Goal: Task Accomplishment & Management: Use online tool/utility

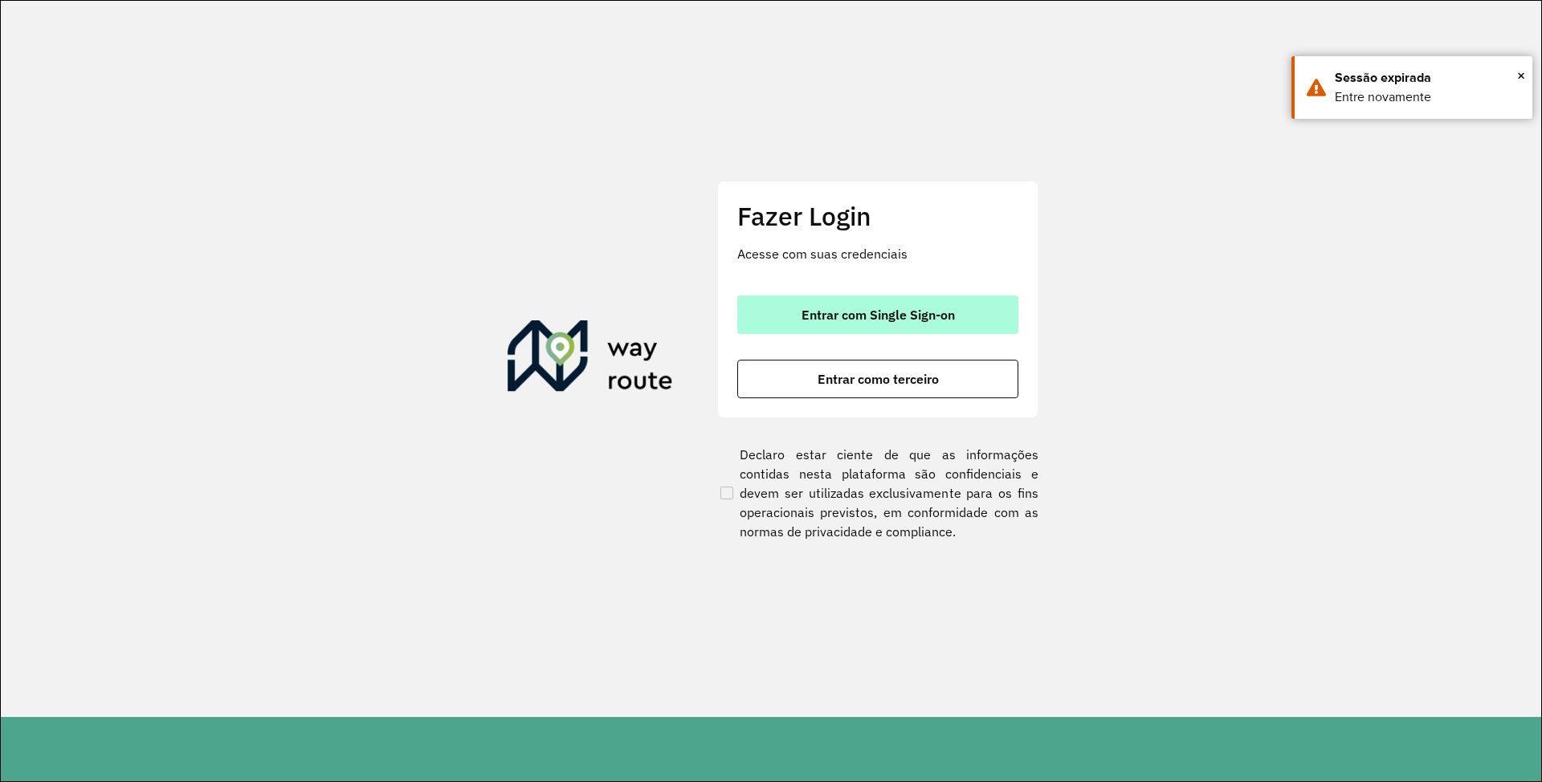
click at [843, 321] on span "Entrar com Single Sign-on" at bounding box center [878, 314] width 153 height 13
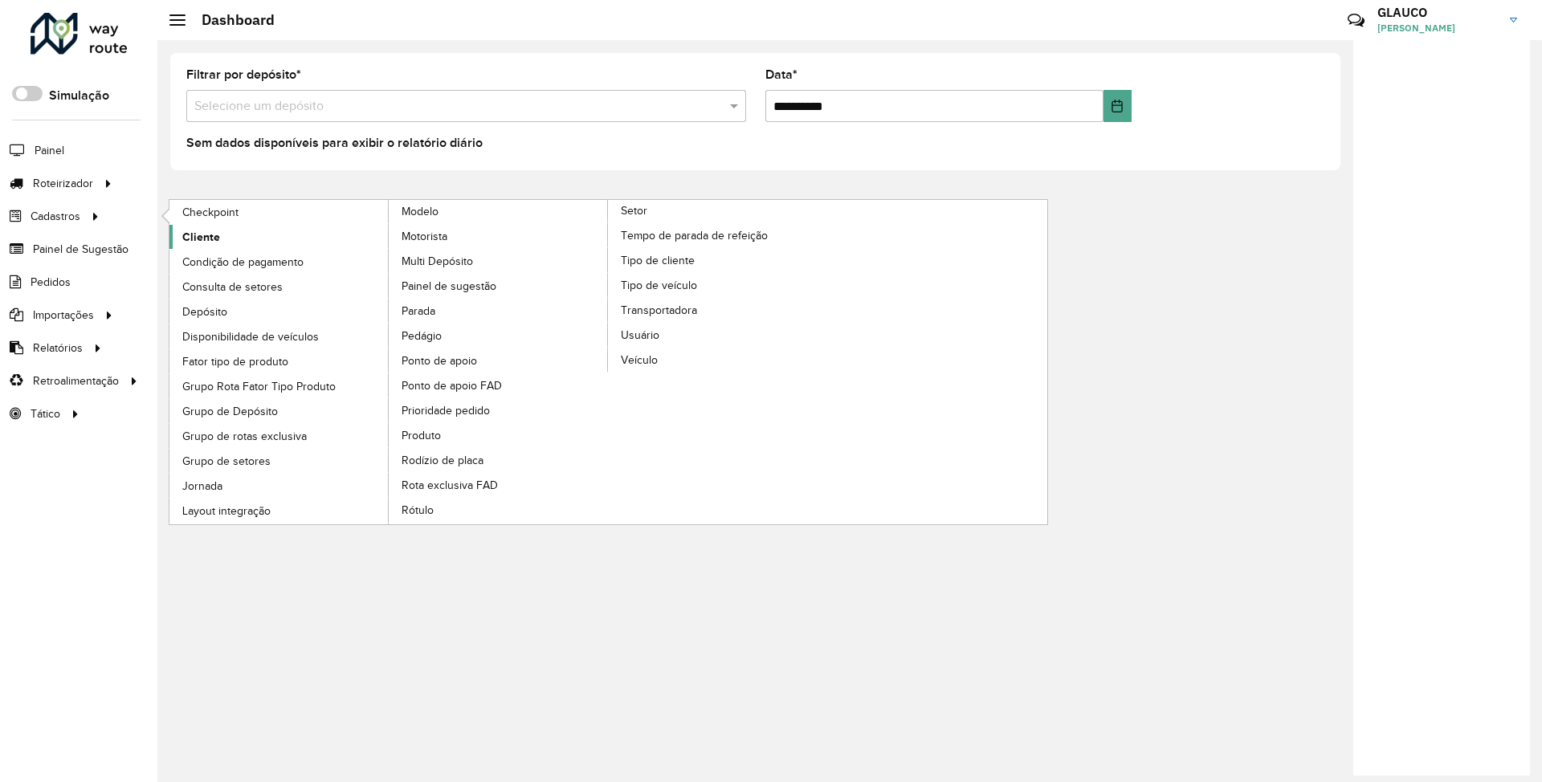
click at [202, 236] on span "Cliente" at bounding box center [201, 237] width 38 height 17
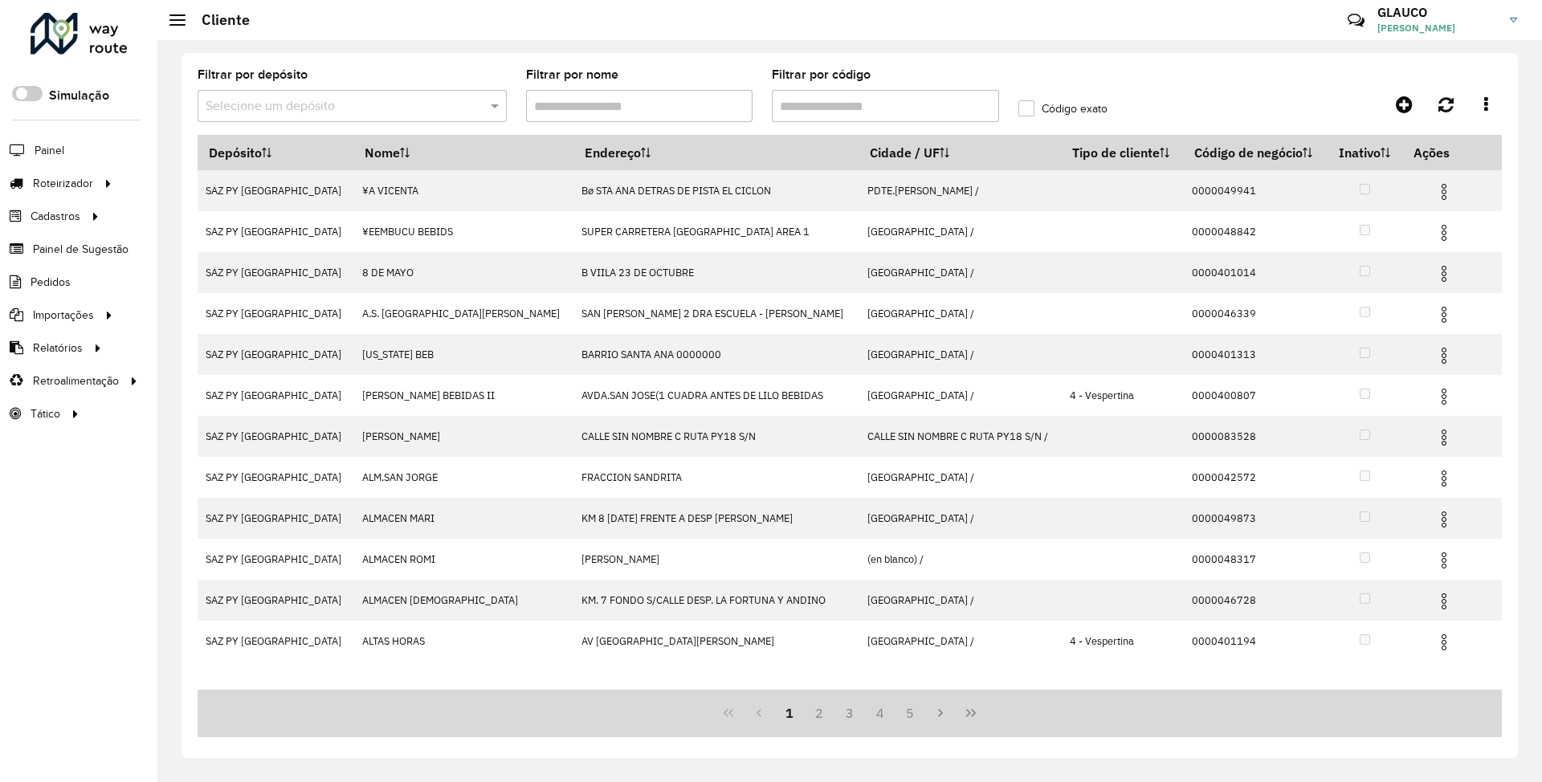
click at [263, 101] on input "text" at bounding box center [336, 106] width 261 height 19
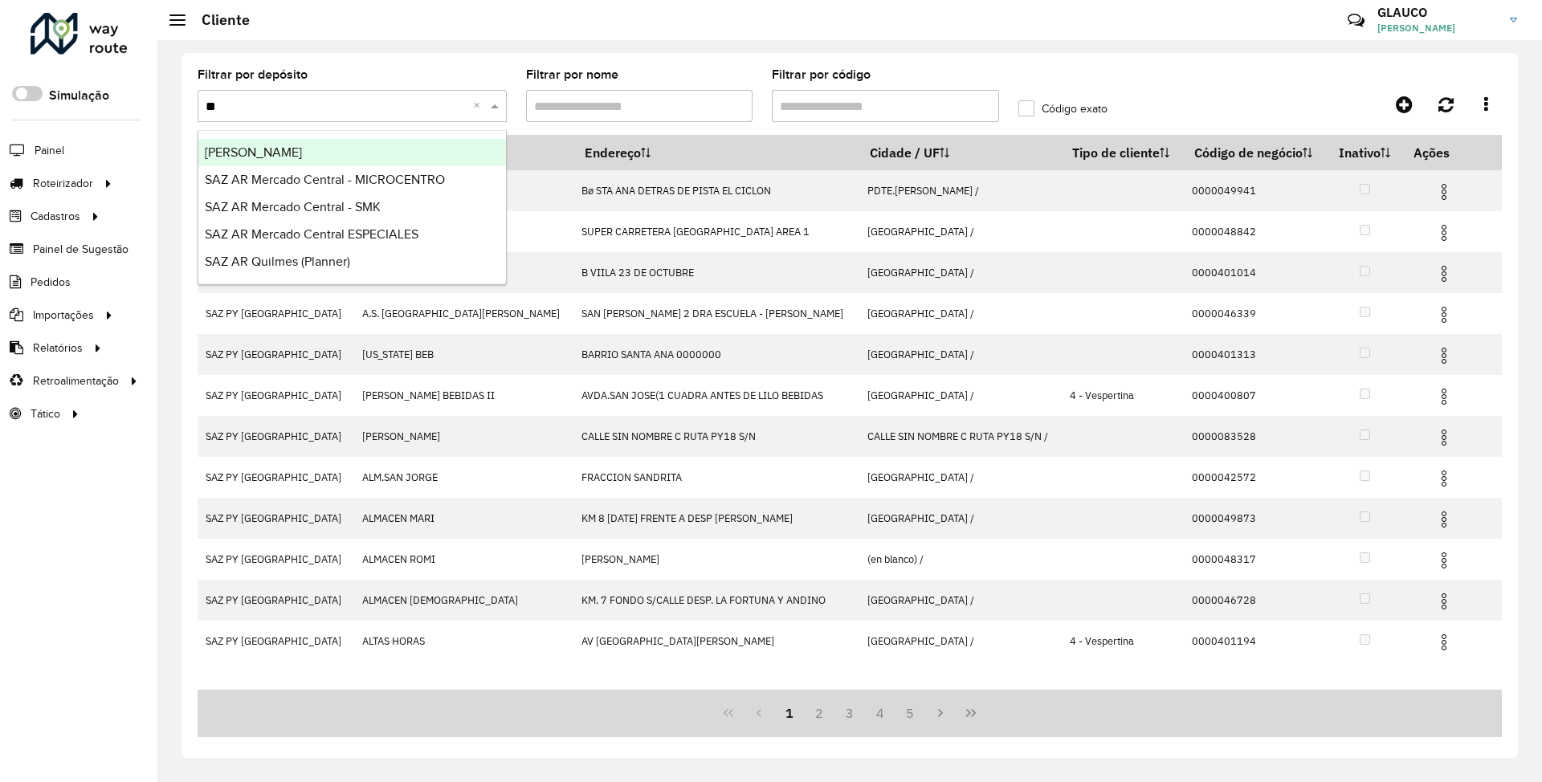
type input "***"
click at [361, 149] on span "SAZ AR Mercado Central - MICROCENTRO" at bounding box center [325, 152] width 240 height 14
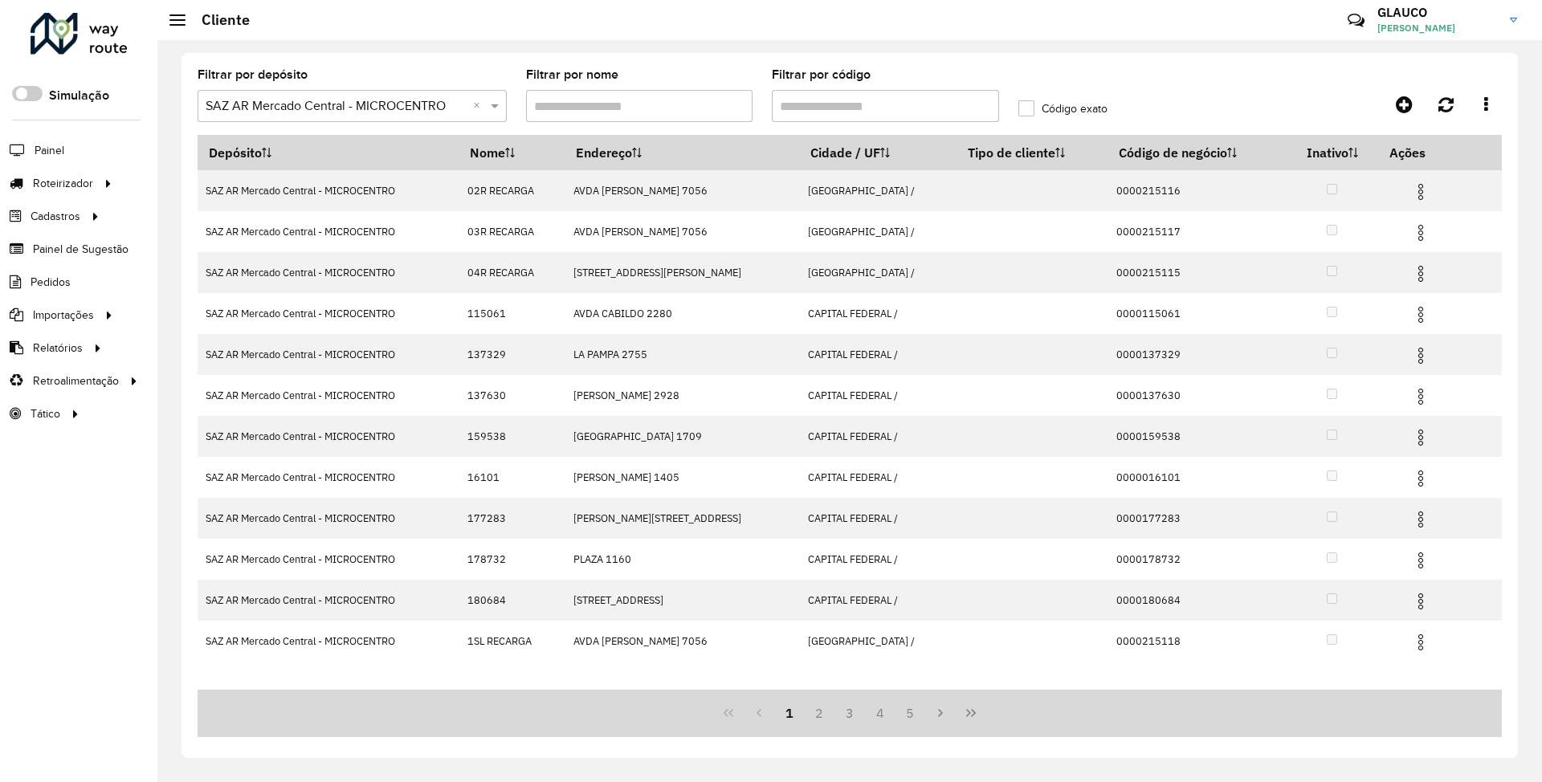
click at [830, 104] on input "Filtrar por código" at bounding box center [885, 106] width 227 height 32
paste input "******"
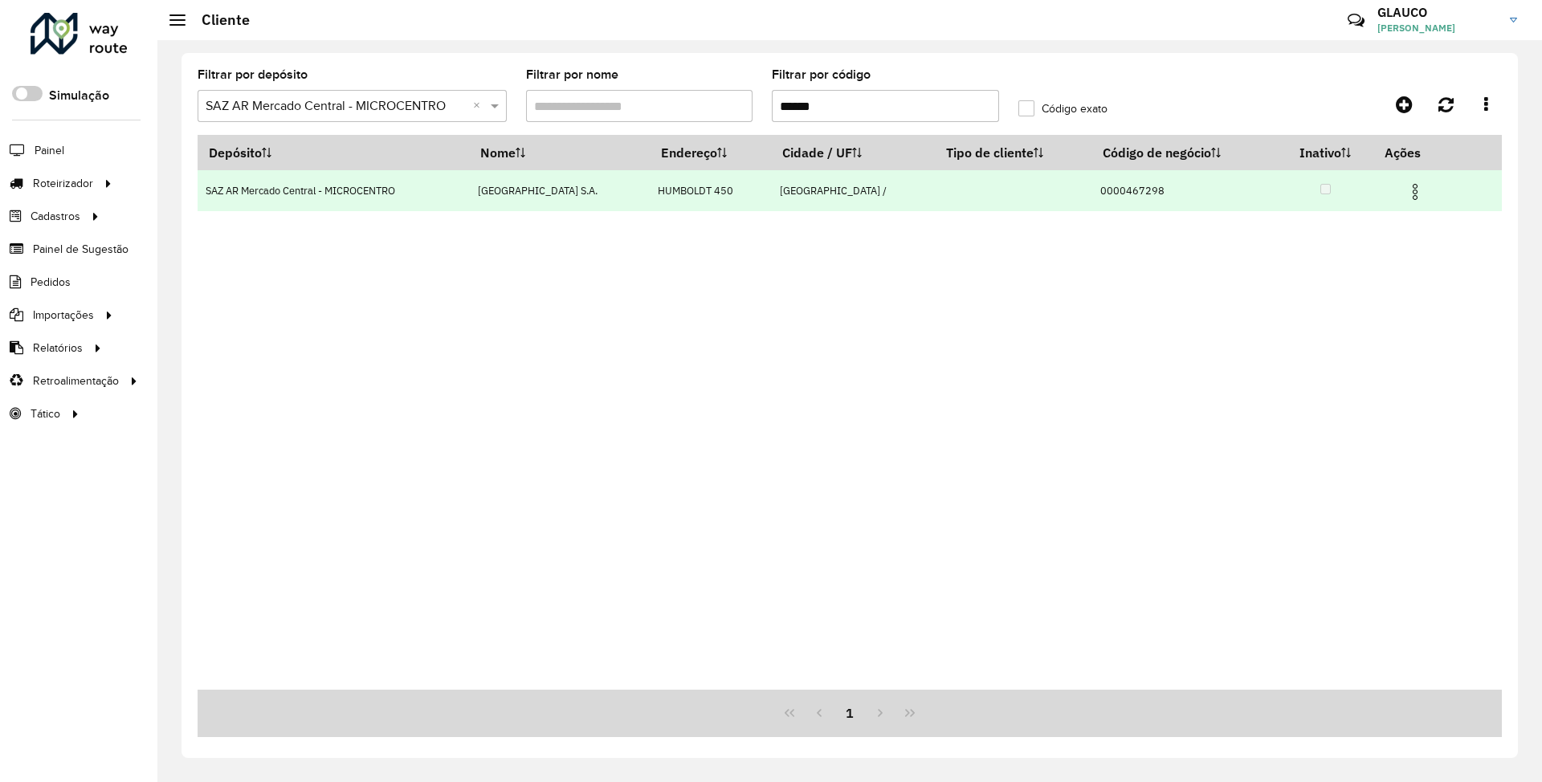
type input "******"
click at [1411, 199] on img at bounding box center [1414, 191] width 19 height 19
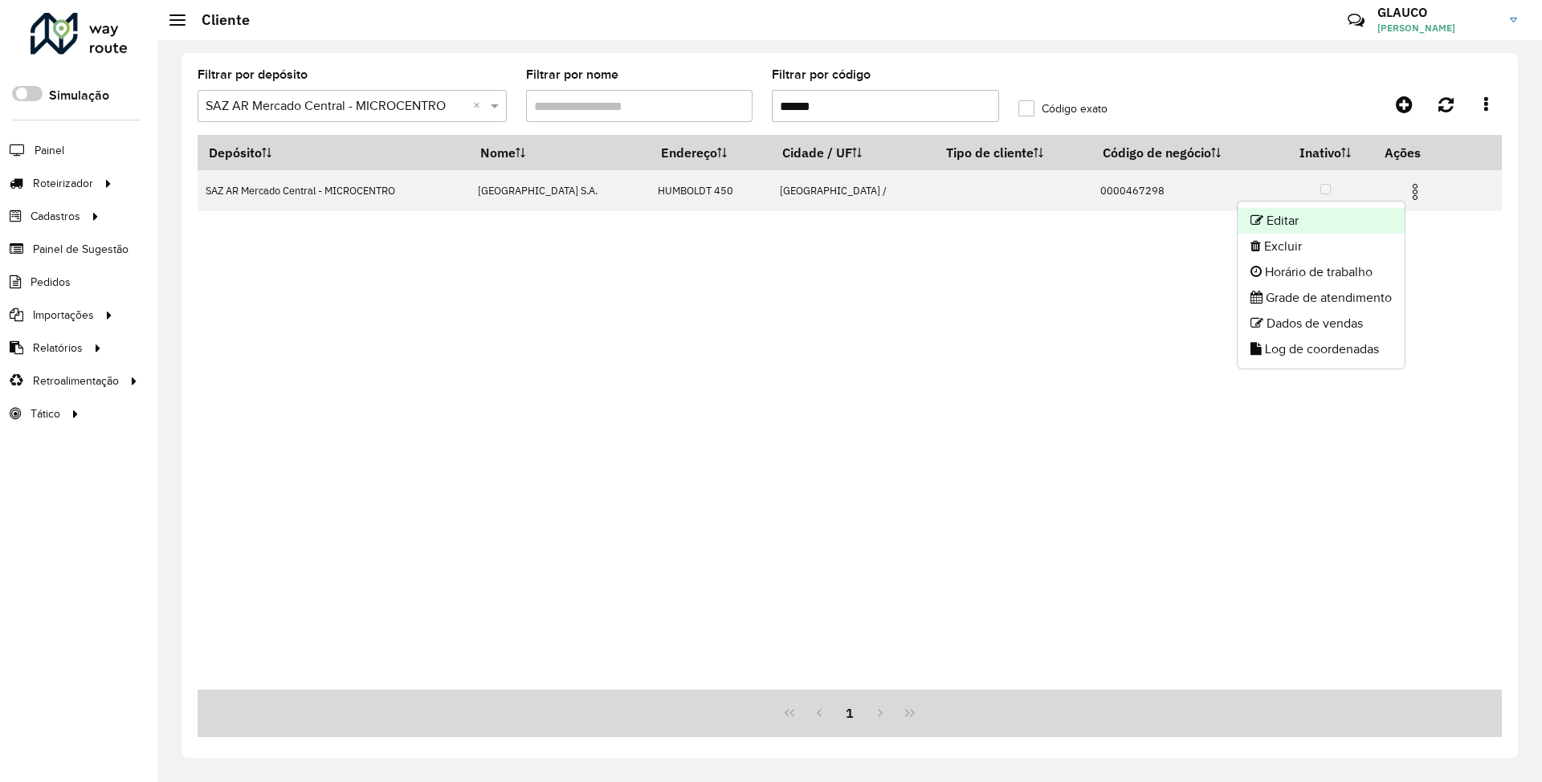
click at [1327, 218] on li "Editar" at bounding box center [1321, 221] width 167 height 26
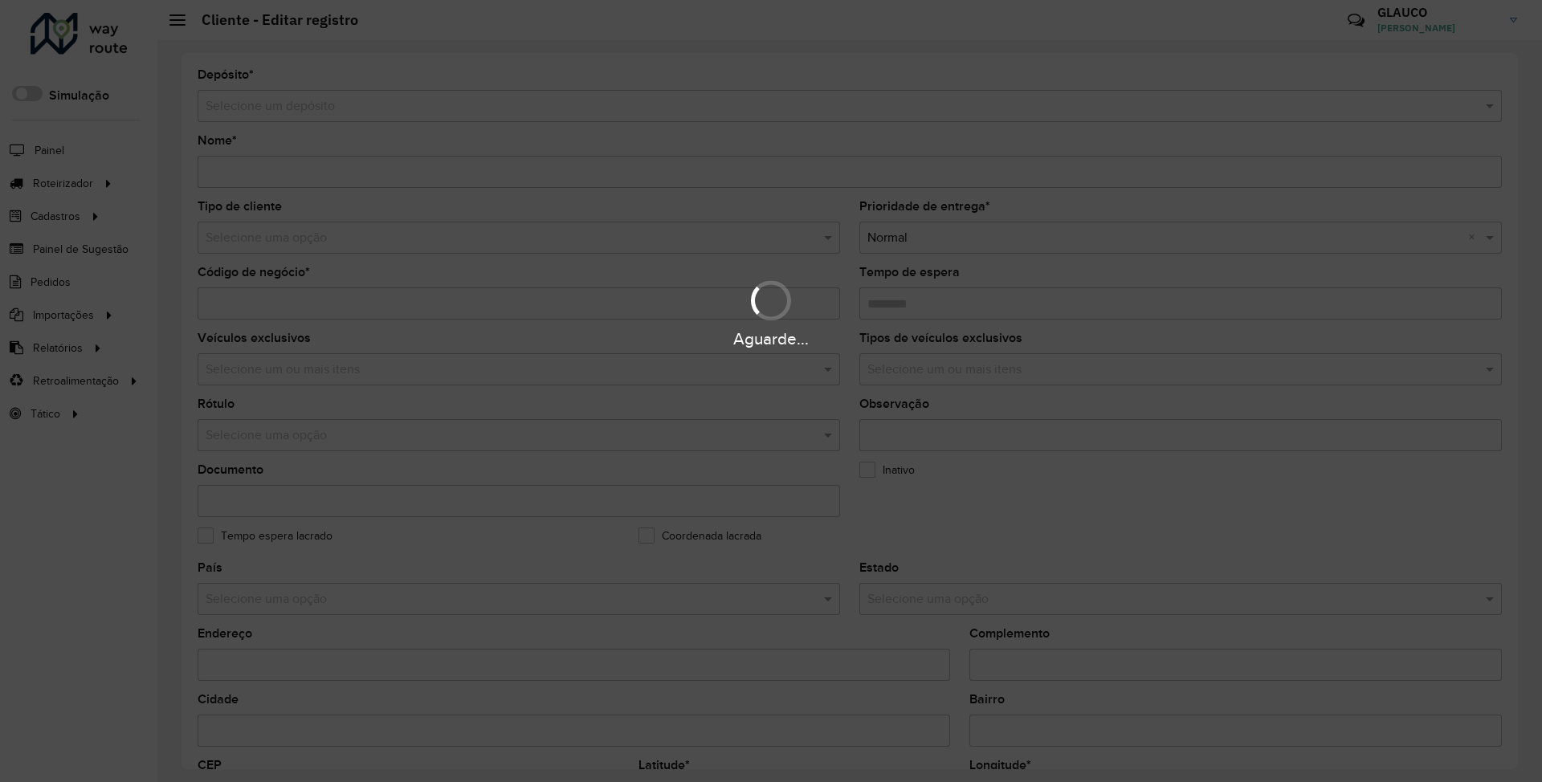
type input "**********"
type input "********"
type input "**********"
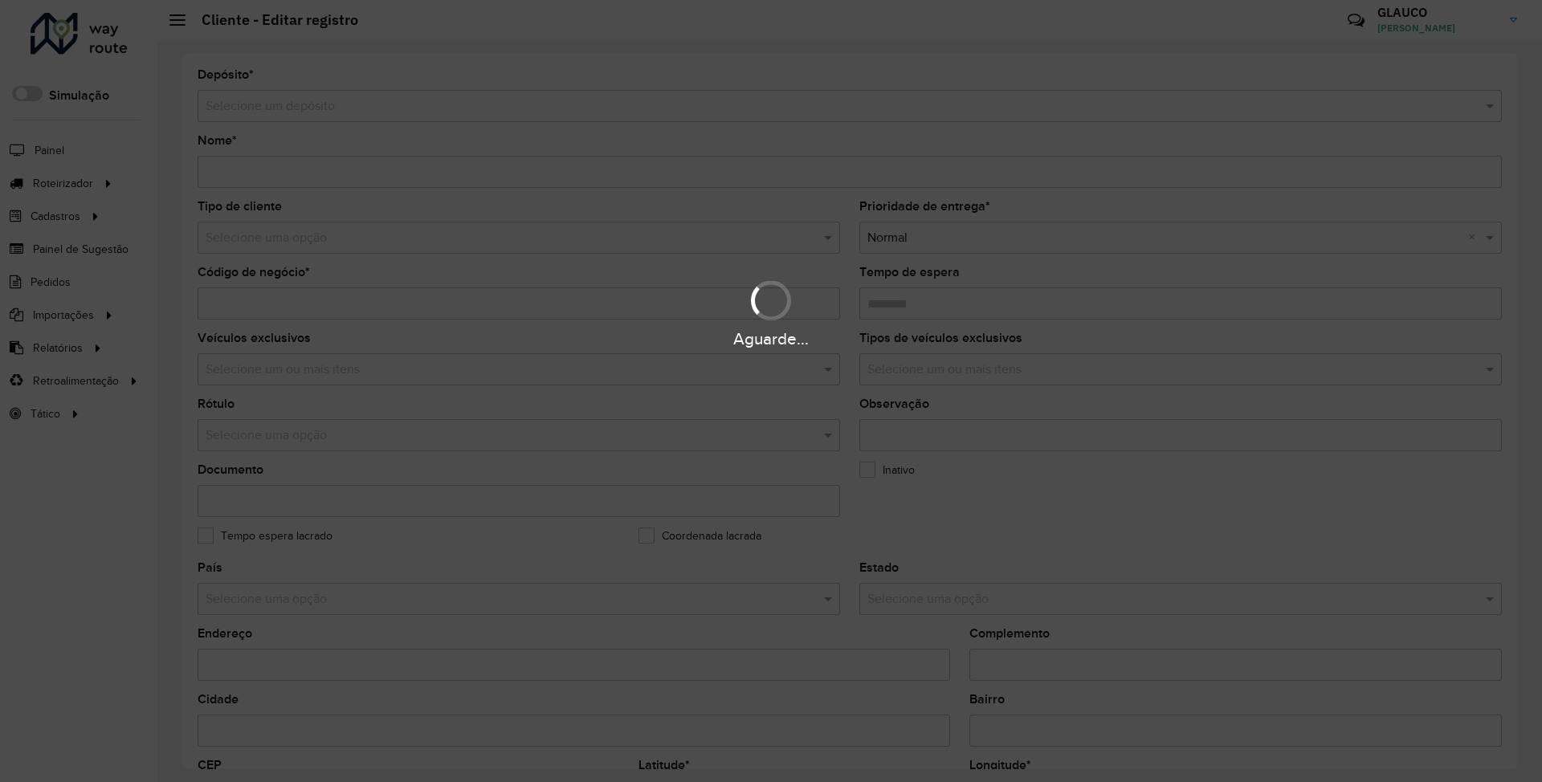
type input "**********"
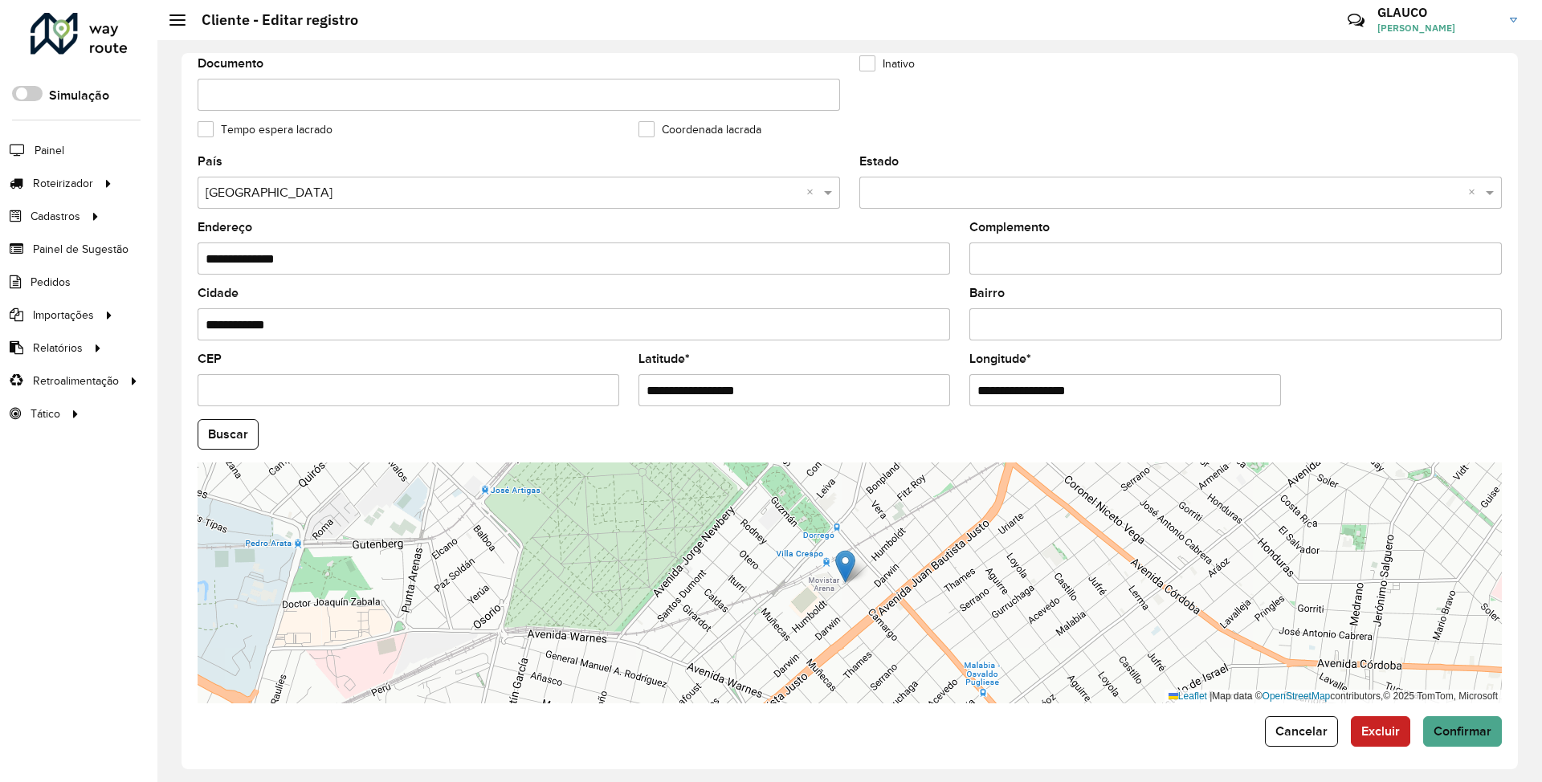
scroll to position [410, 0]
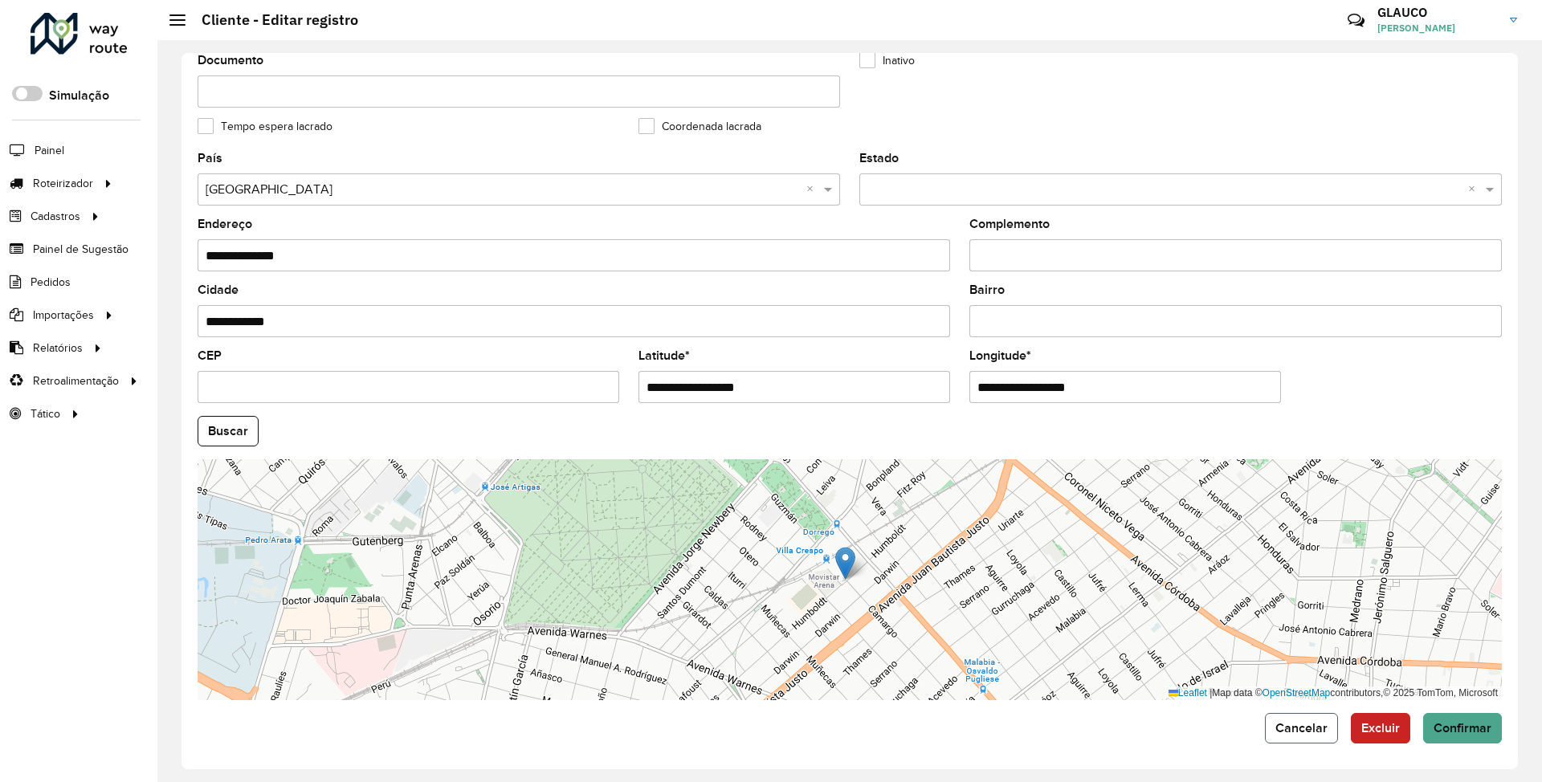
click at [1304, 727] on span "Cancelar" at bounding box center [1301, 728] width 52 height 14
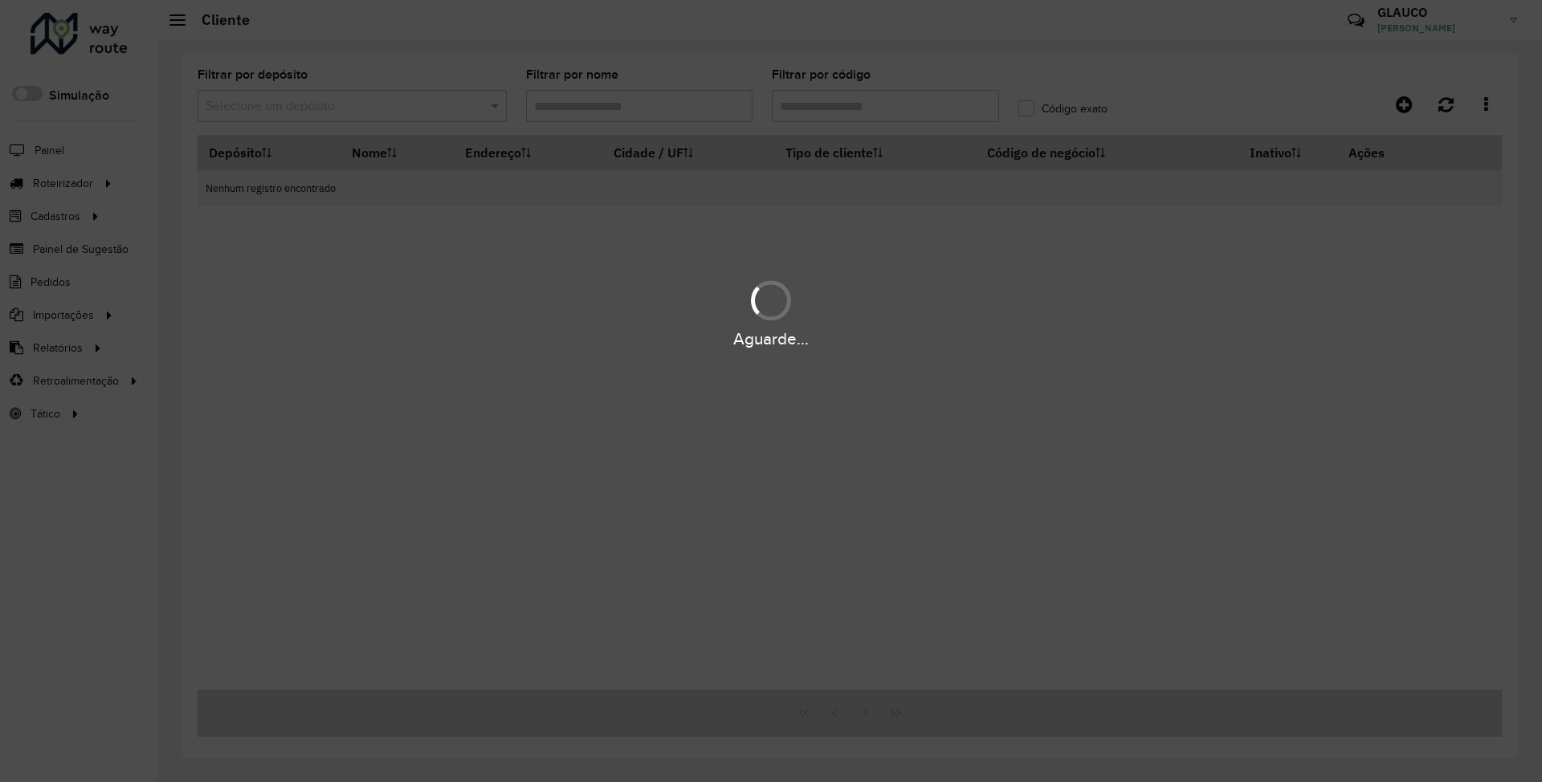
type input "******"
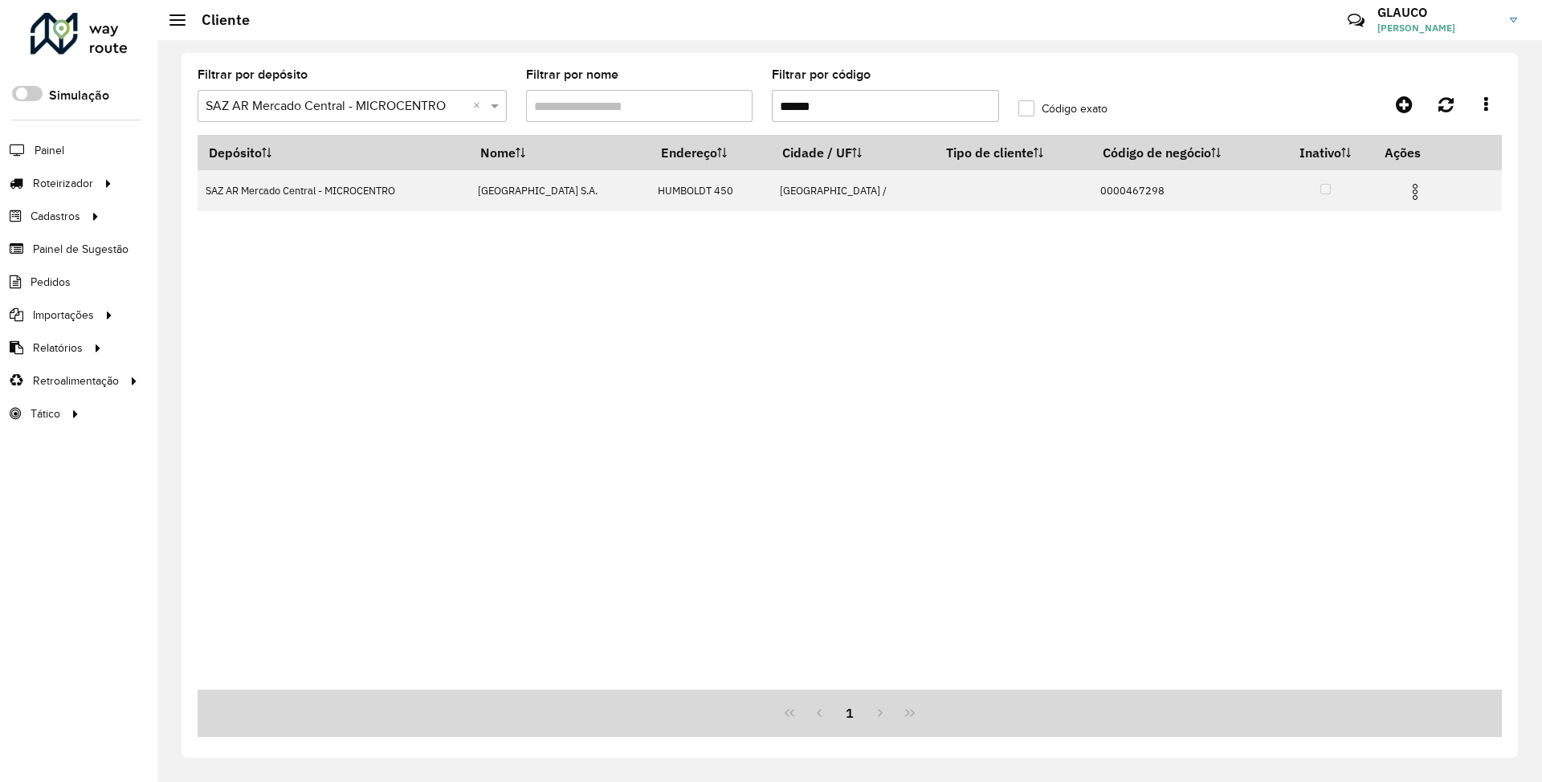
click at [1064, 545] on div "Depósito Nome Endereço Cidade / UF Tipo de cliente Código de negócio Inativo Aç…" at bounding box center [850, 412] width 1304 height 555
click at [239, 177] on link "Entregas" at bounding box center [267, 183] width 197 height 32
click at [247, 177] on link "Entregas" at bounding box center [267, 183] width 197 height 32
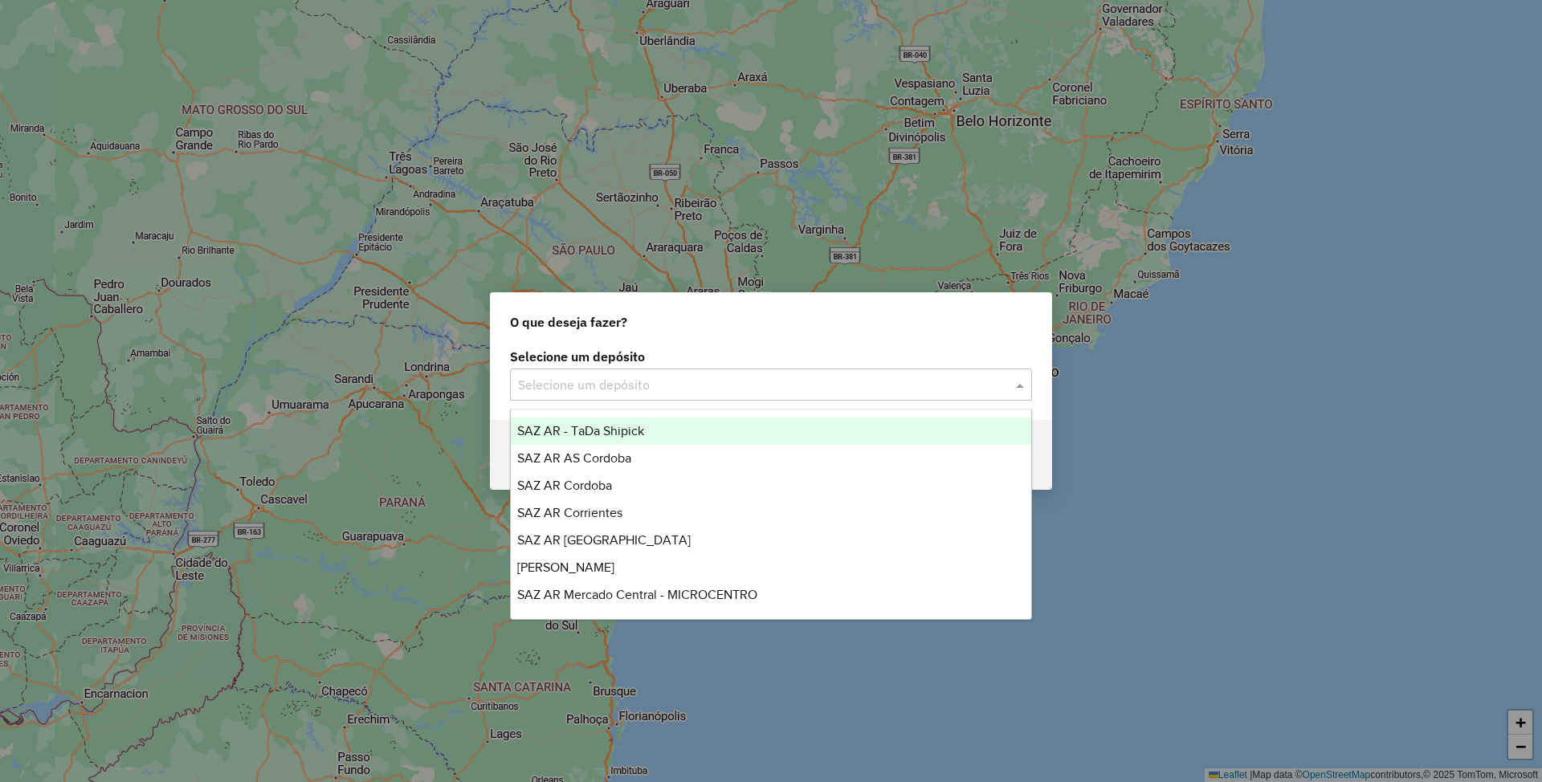
click at [755, 387] on input "text" at bounding box center [755, 385] width 474 height 19
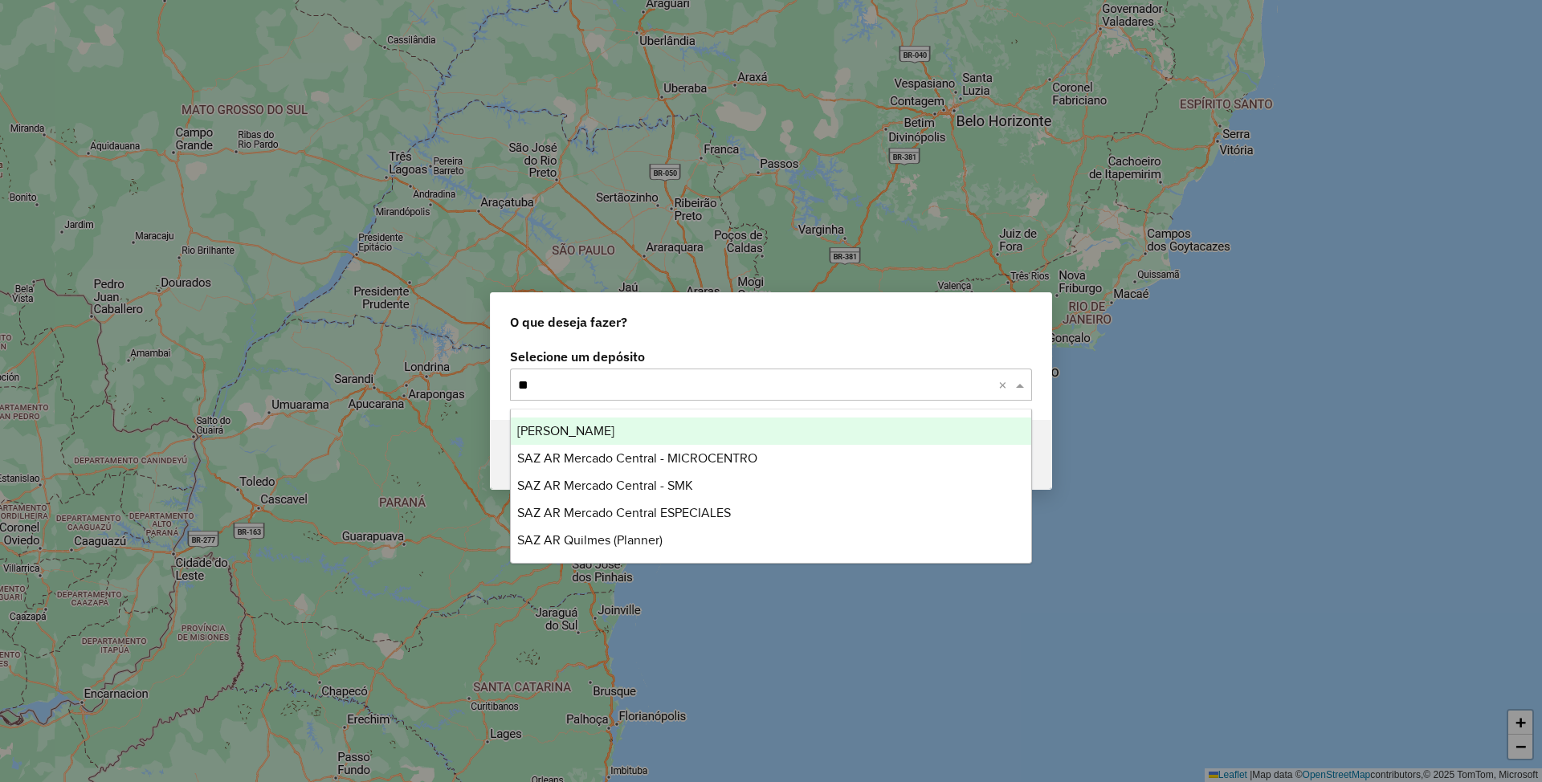
type input "***"
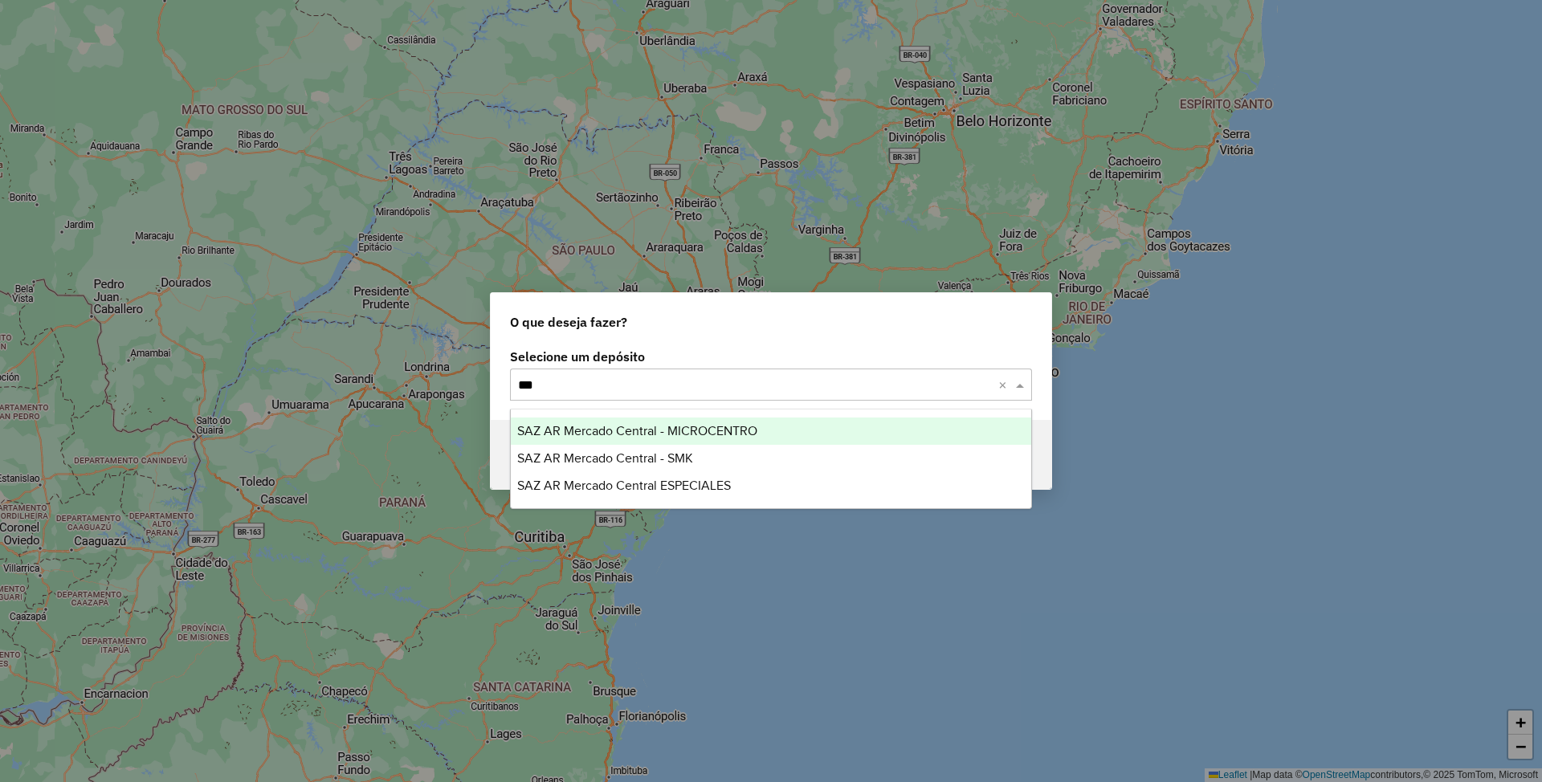
click at [650, 431] on span "SAZ AR Mercado Central - MICROCENTRO" at bounding box center [637, 431] width 240 height 14
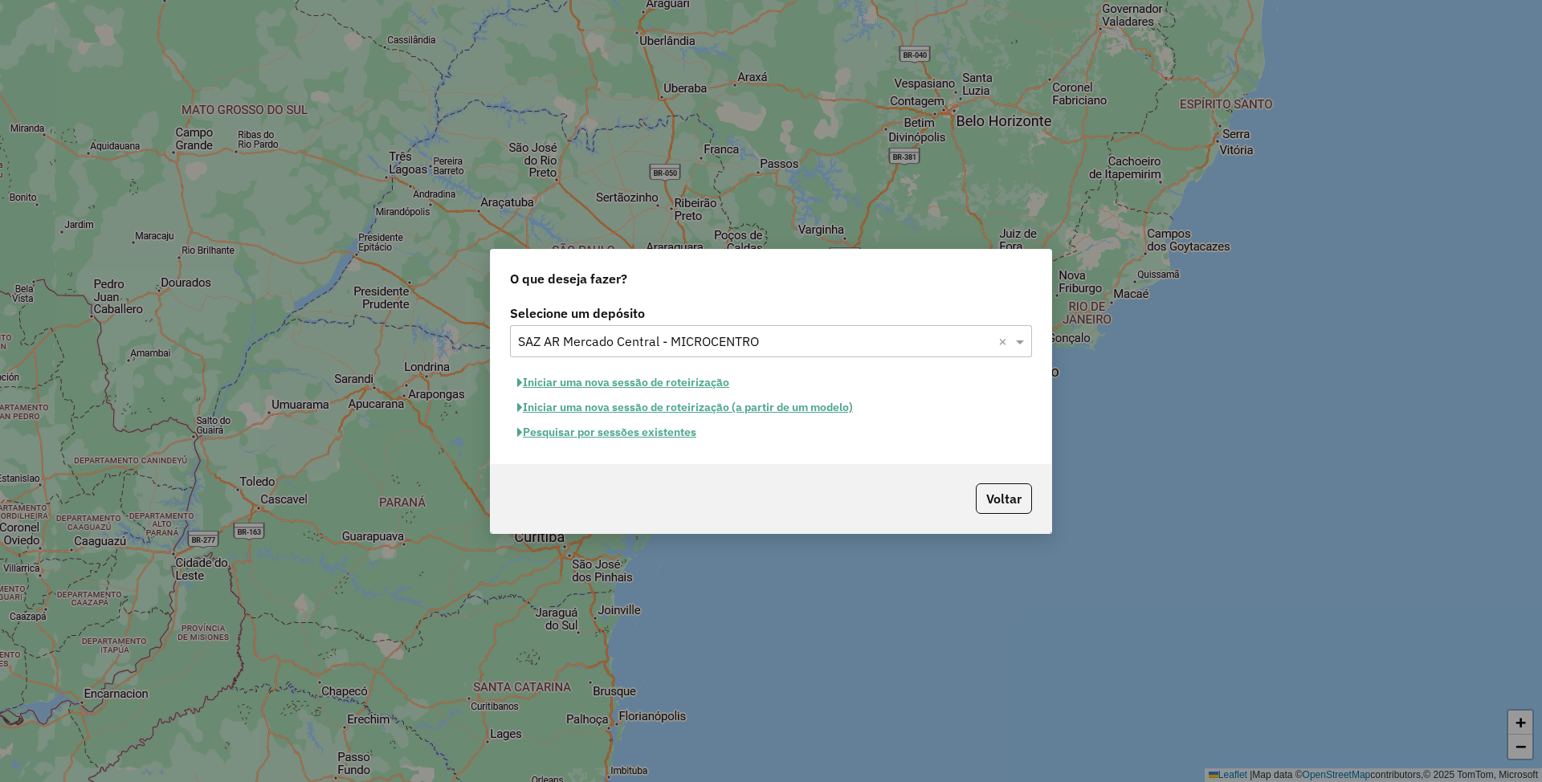
click at [617, 434] on button "Pesquisar por sessões existentes" at bounding box center [607, 432] width 194 height 25
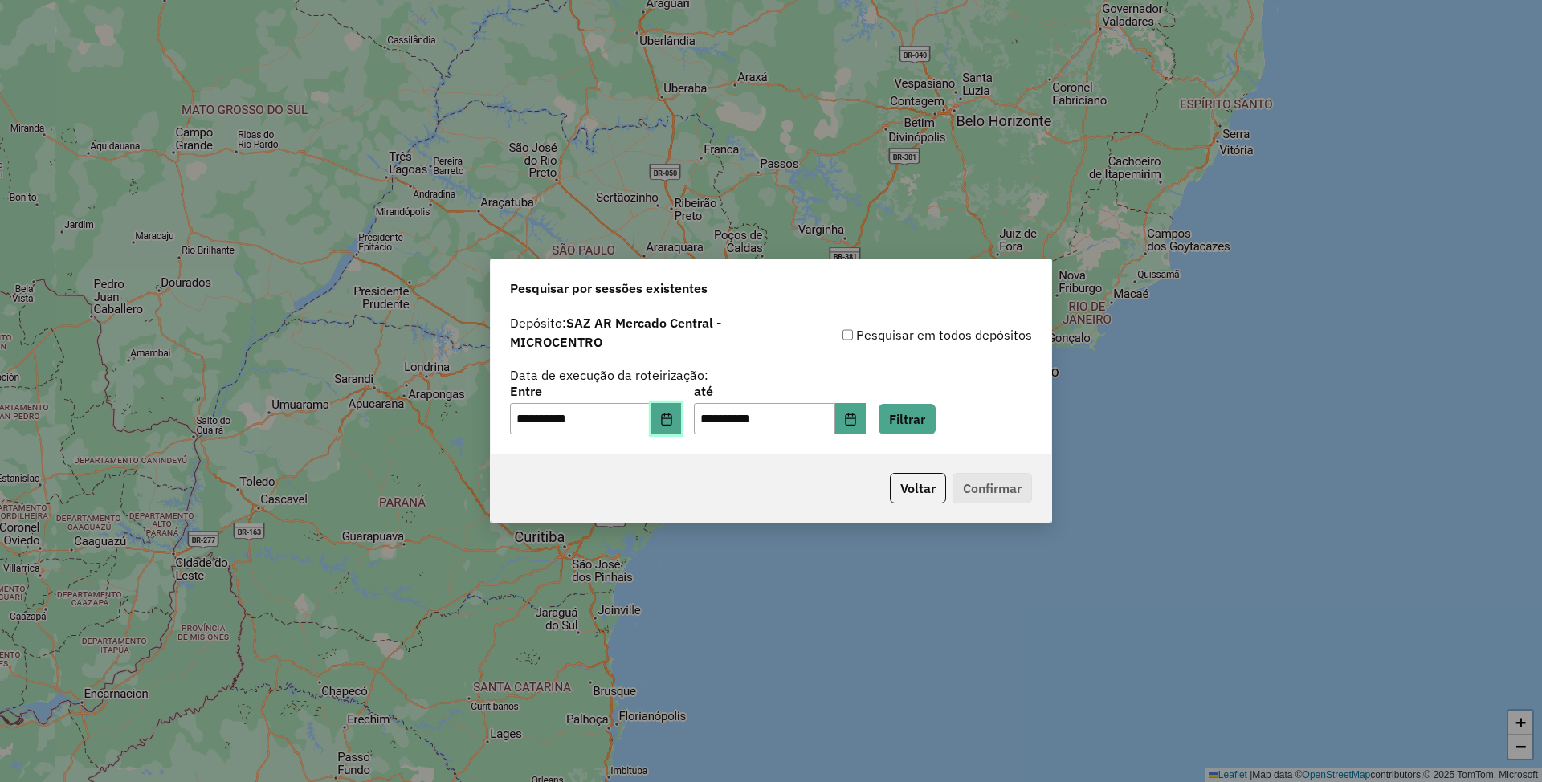
click at [671, 415] on icon "Choose Date" at bounding box center [666, 419] width 13 height 13
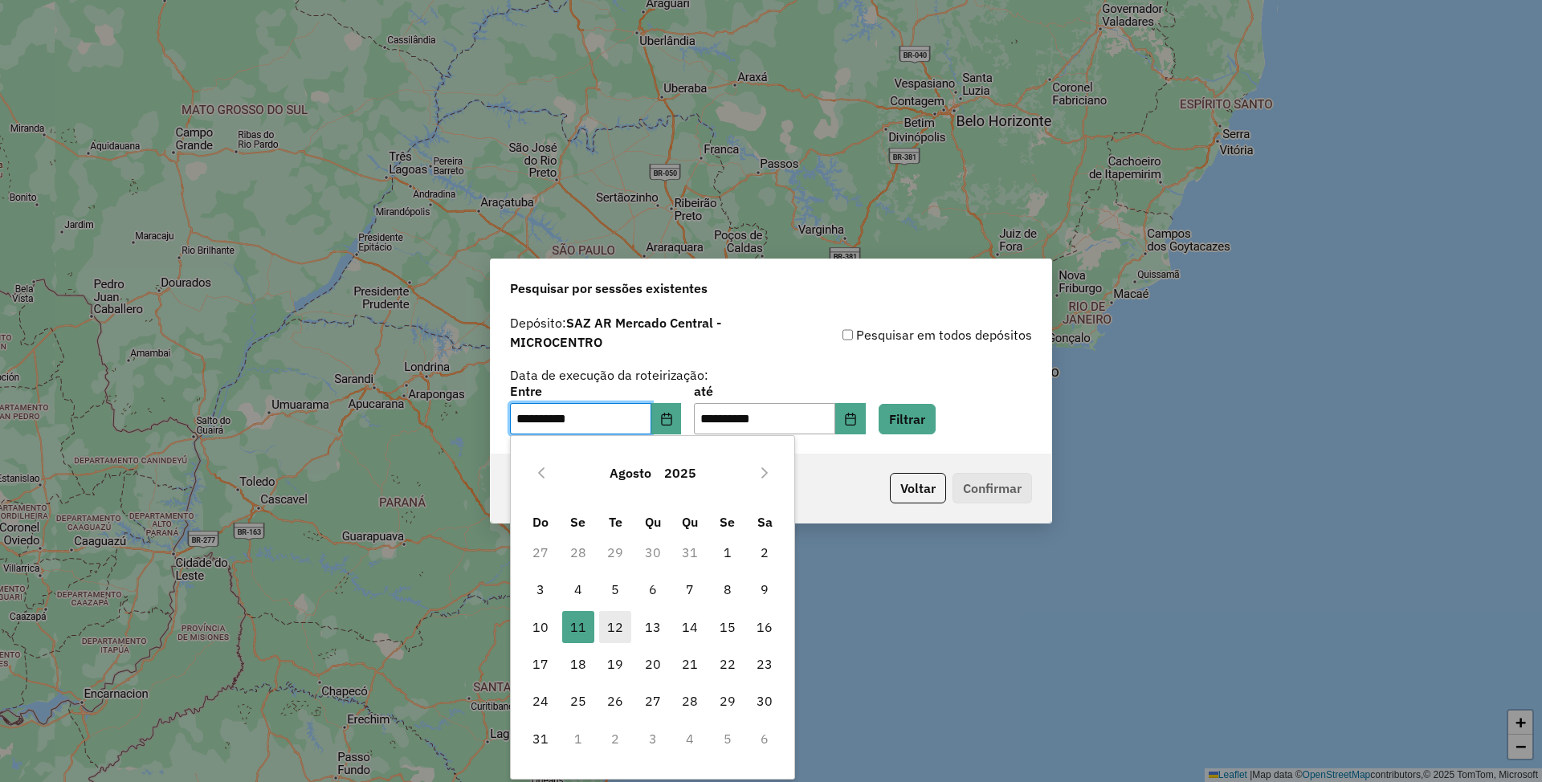
click at [610, 627] on span "12" at bounding box center [615, 627] width 32 height 32
type input "**********"
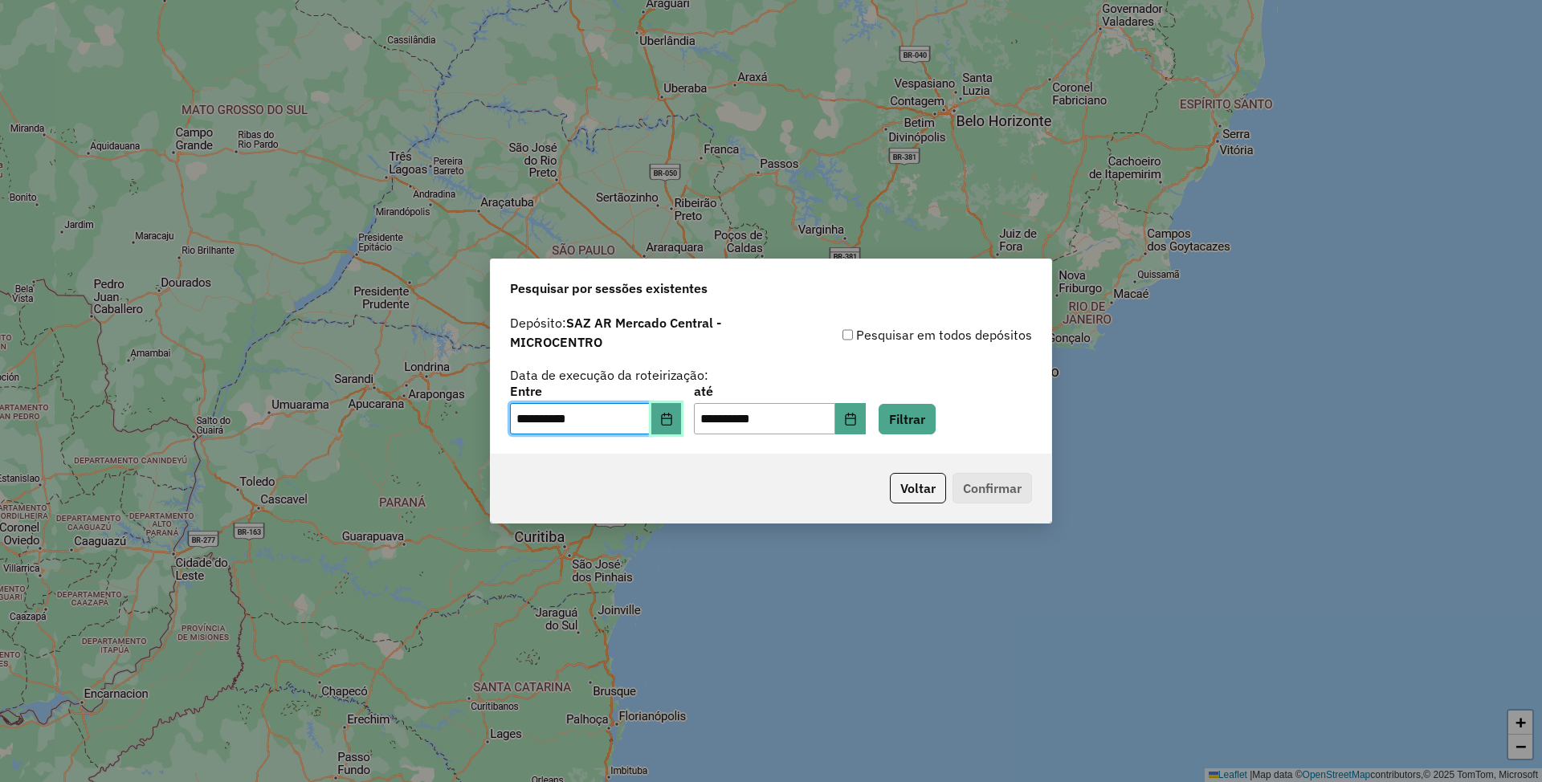
click at [673, 419] on icon "Choose Date" at bounding box center [666, 419] width 13 height 13
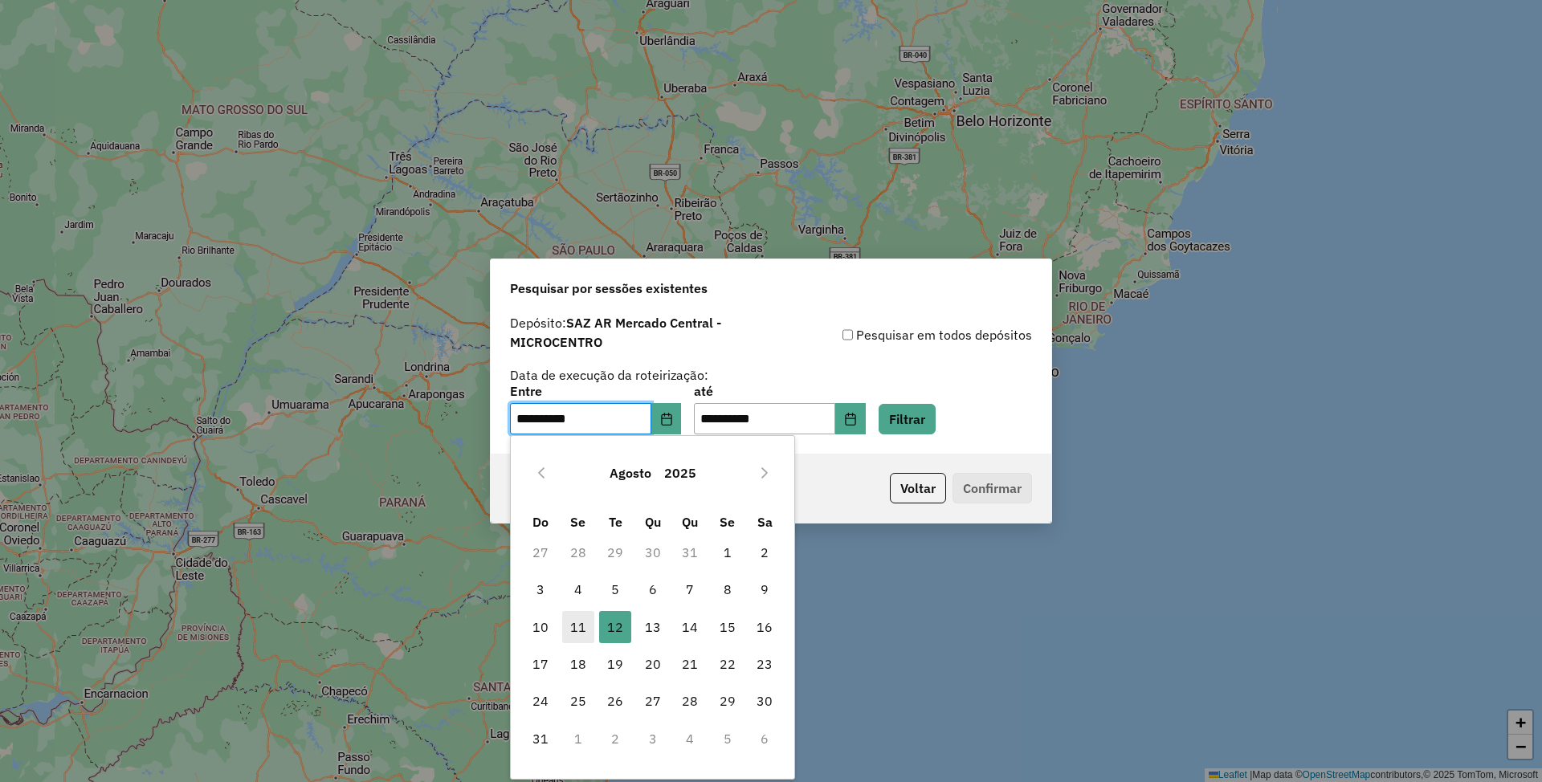
click at [577, 637] on span "11" at bounding box center [578, 627] width 32 height 32
type input "**********"
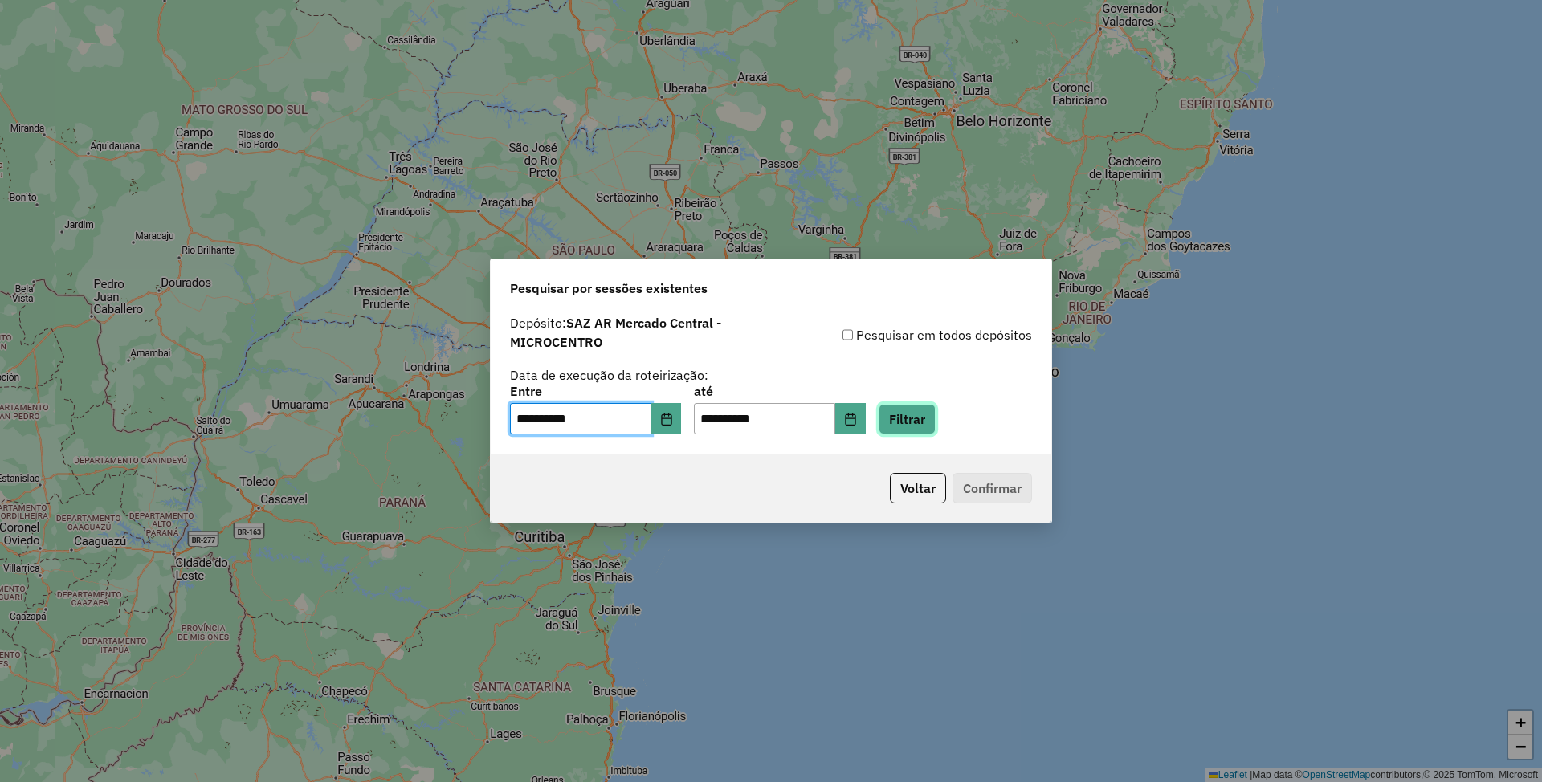
click at [929, 416] on button "Filtrar" at bounding box center [907, 419] width 57 height 31
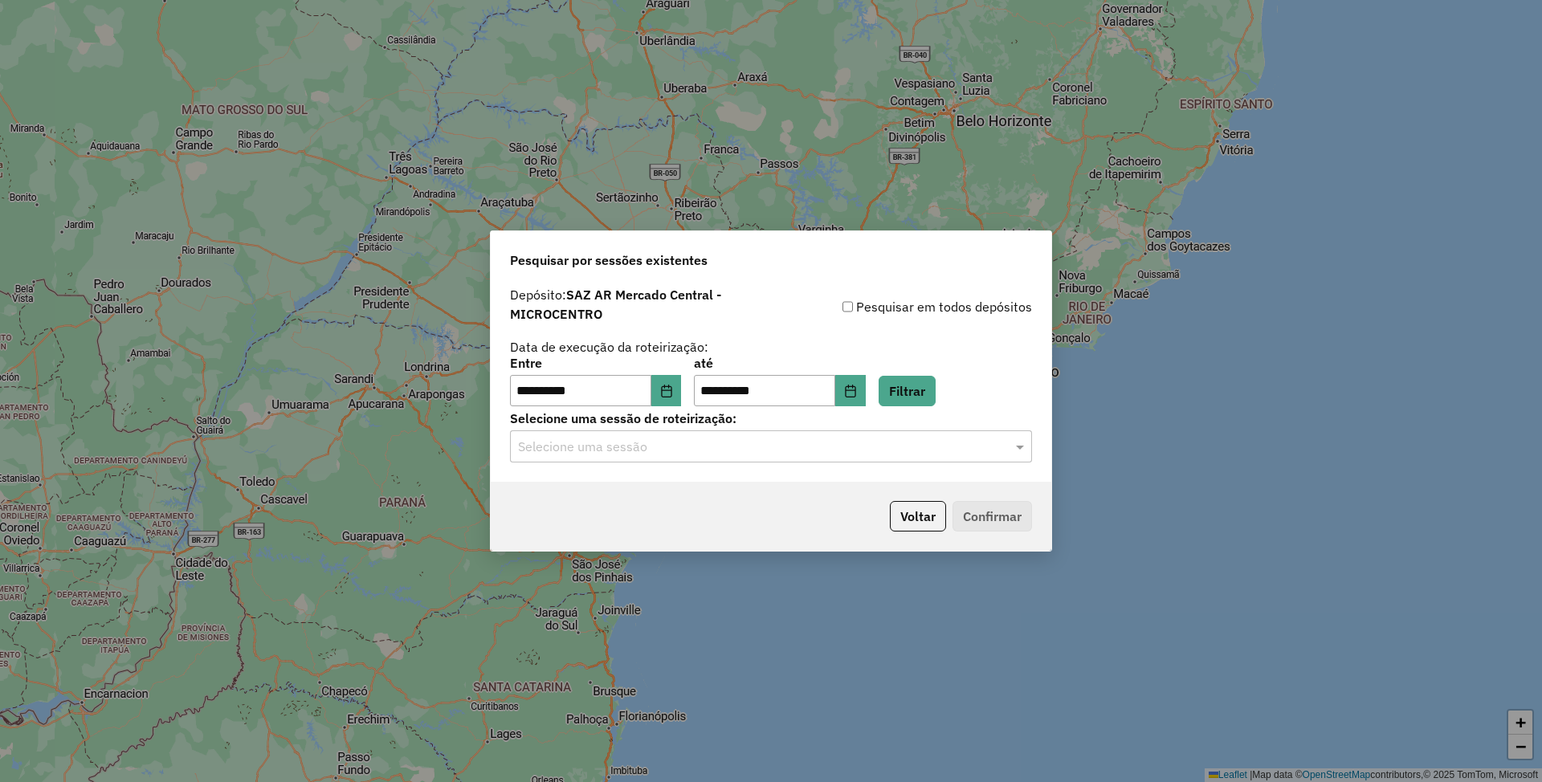
click at [711, 453] on input "text" at bounding box center [755, 447] width 474 height 19
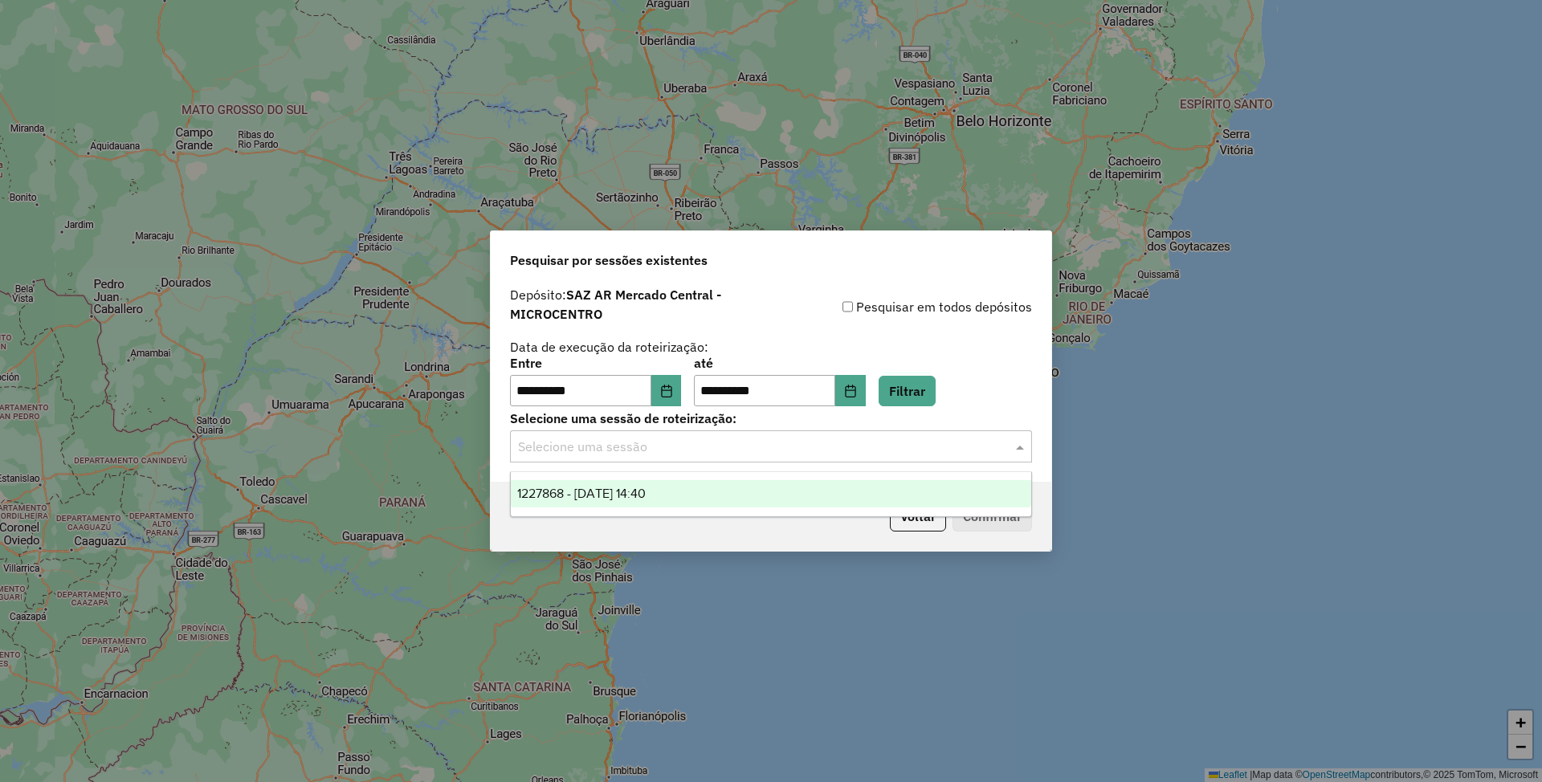
click at [687, 487] on div "1227868 - 11/08/2025 14:40" at bounding box center [771, 493] width 520 height 27
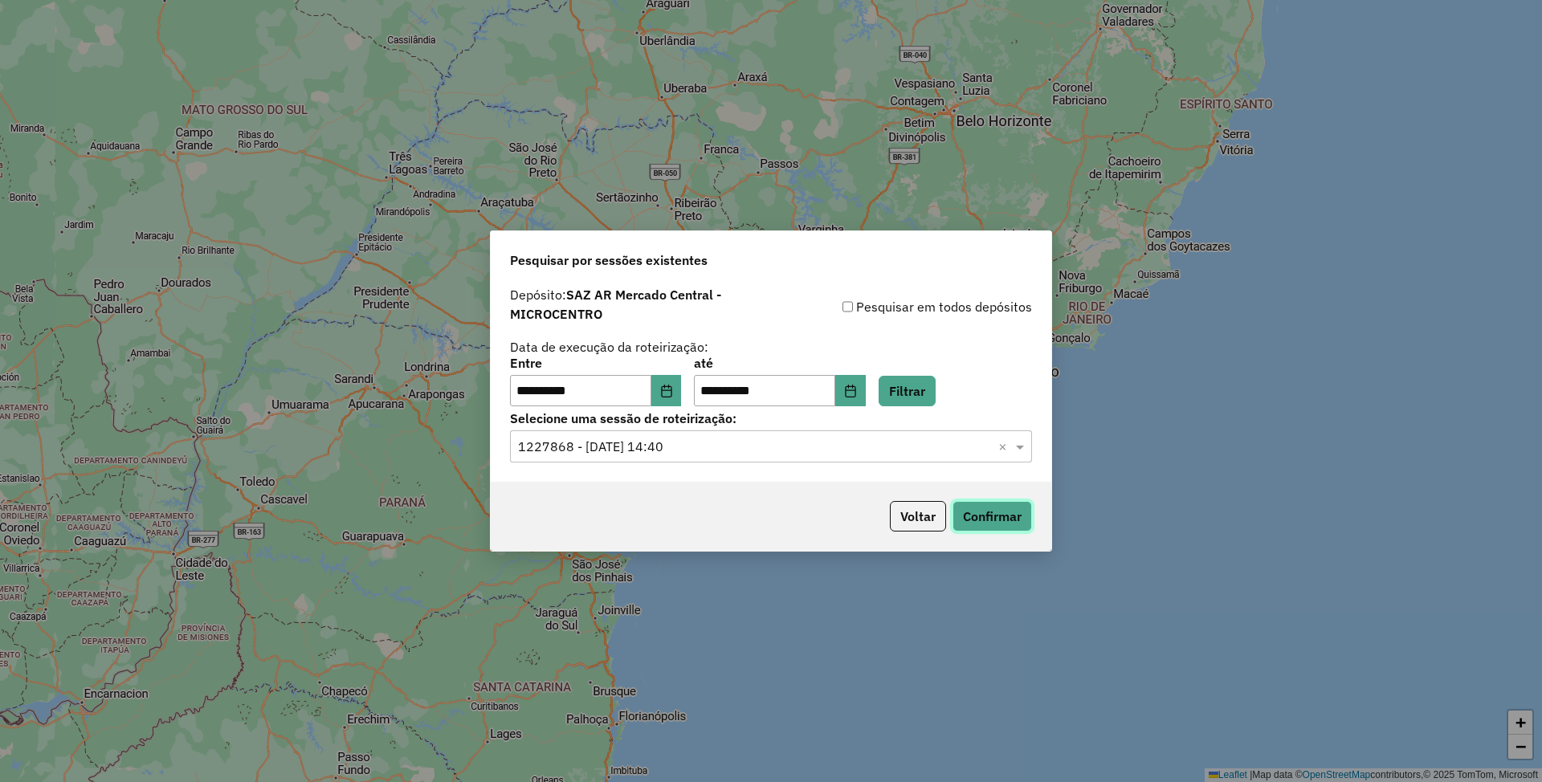
click at [1006, 522] on button "Confirmar" at bounding box center [993, 516] width 80 height 31
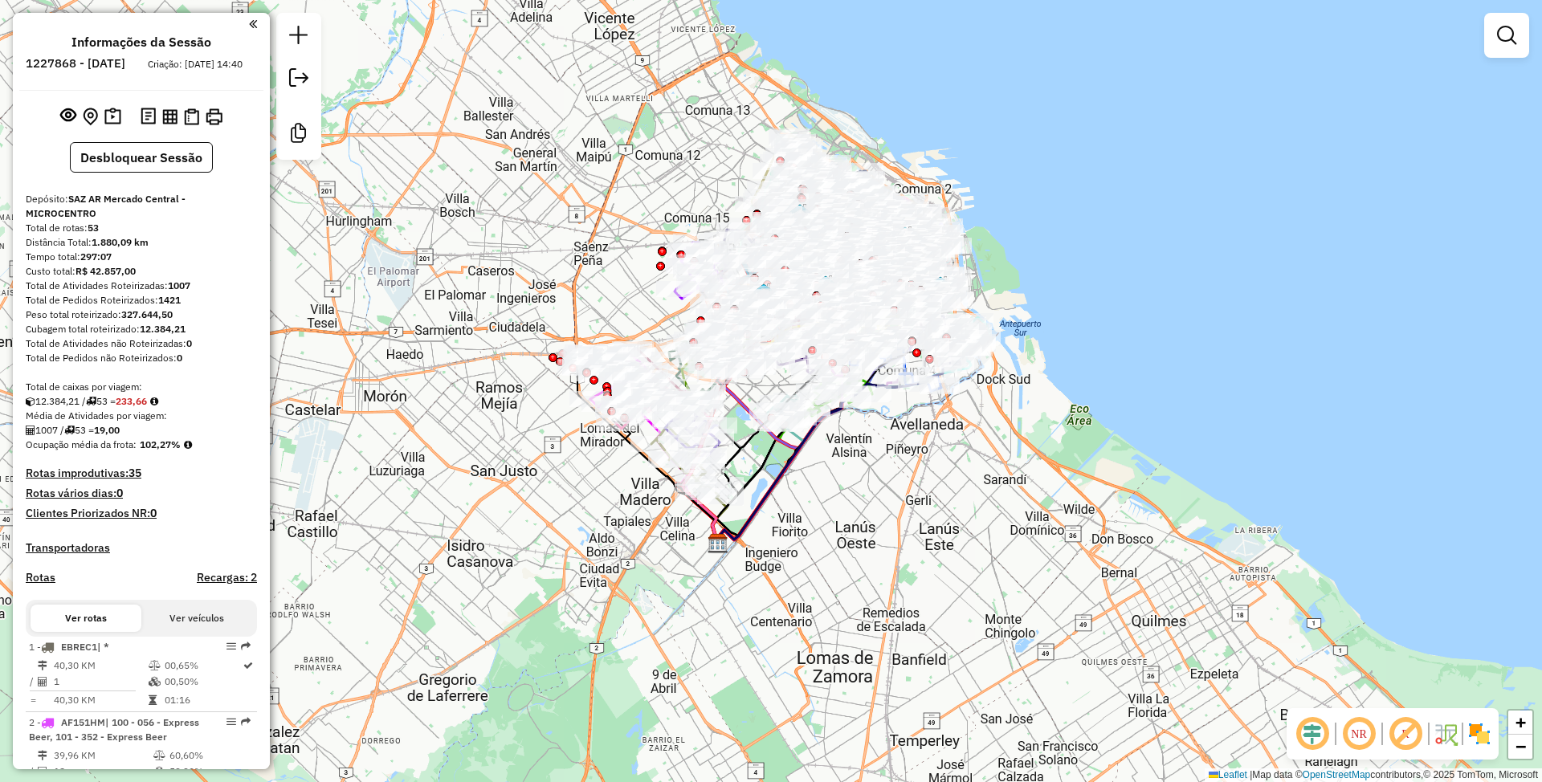
click at [1475, 721] on img at bounding box center [1480, 734] width 26 height 26
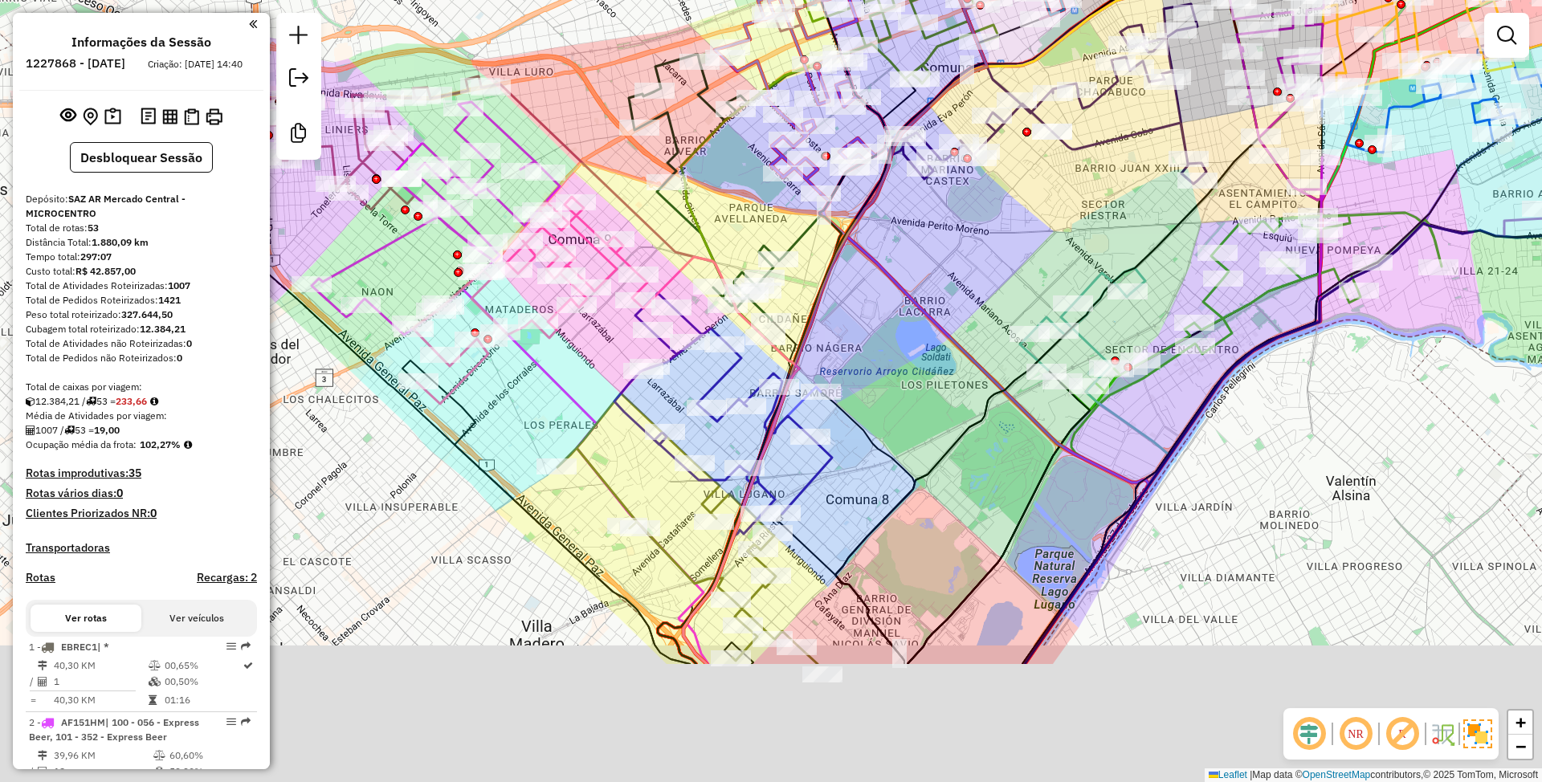
drag, startPoint x: 626, startPoint y: 577, endPoint x: 596, endPoint y: 377, distance: 201.5
click at [596, 377] on div "Janela de atendimento Grade de atendimento Capacidade Transportadoras Veículos …" at bounding box center [771, 391] width 1542 height 782
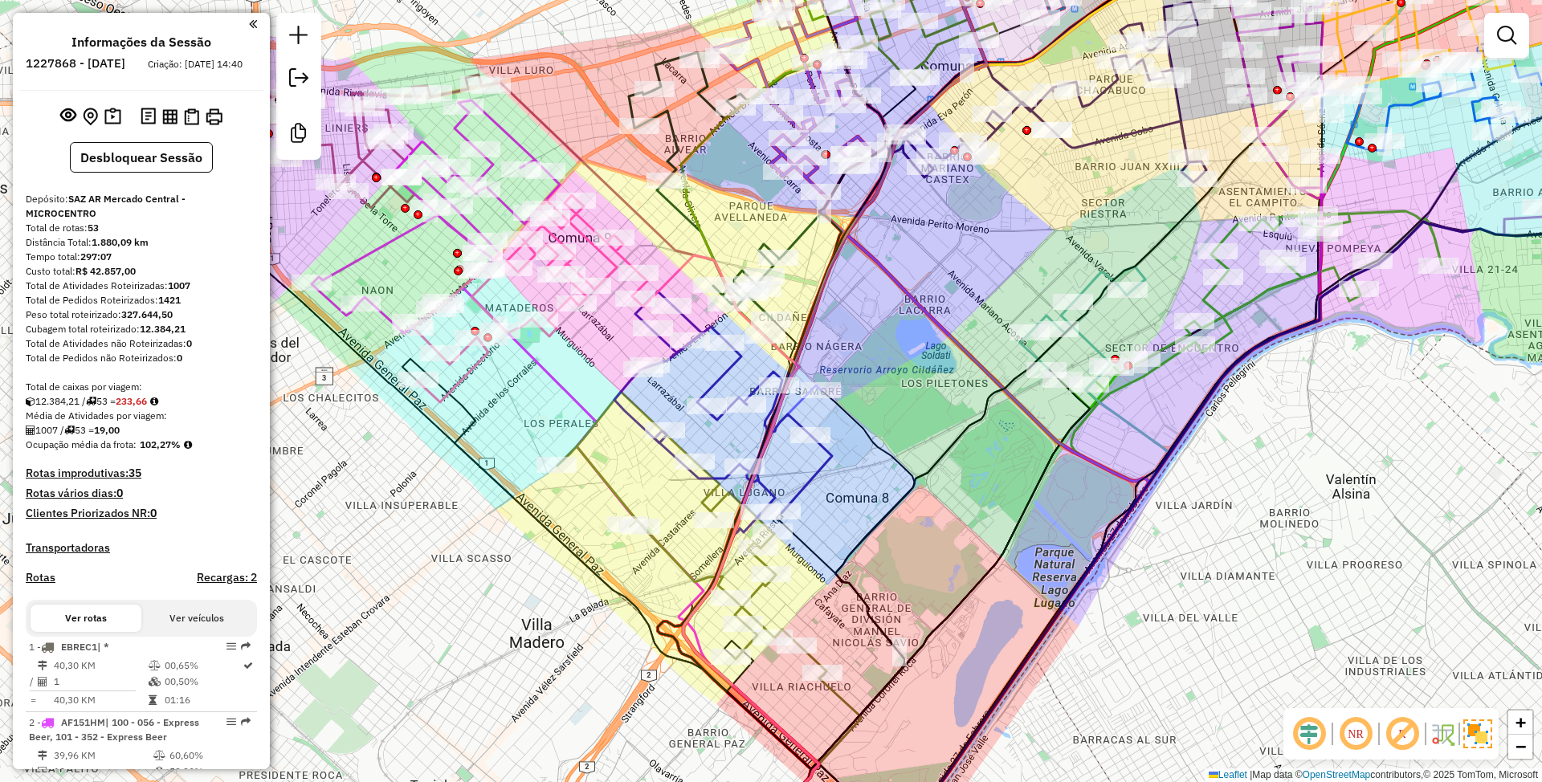
click at [612, 493] on icon at bounding box center [691, 533] width 269 height 283
select select "**********"
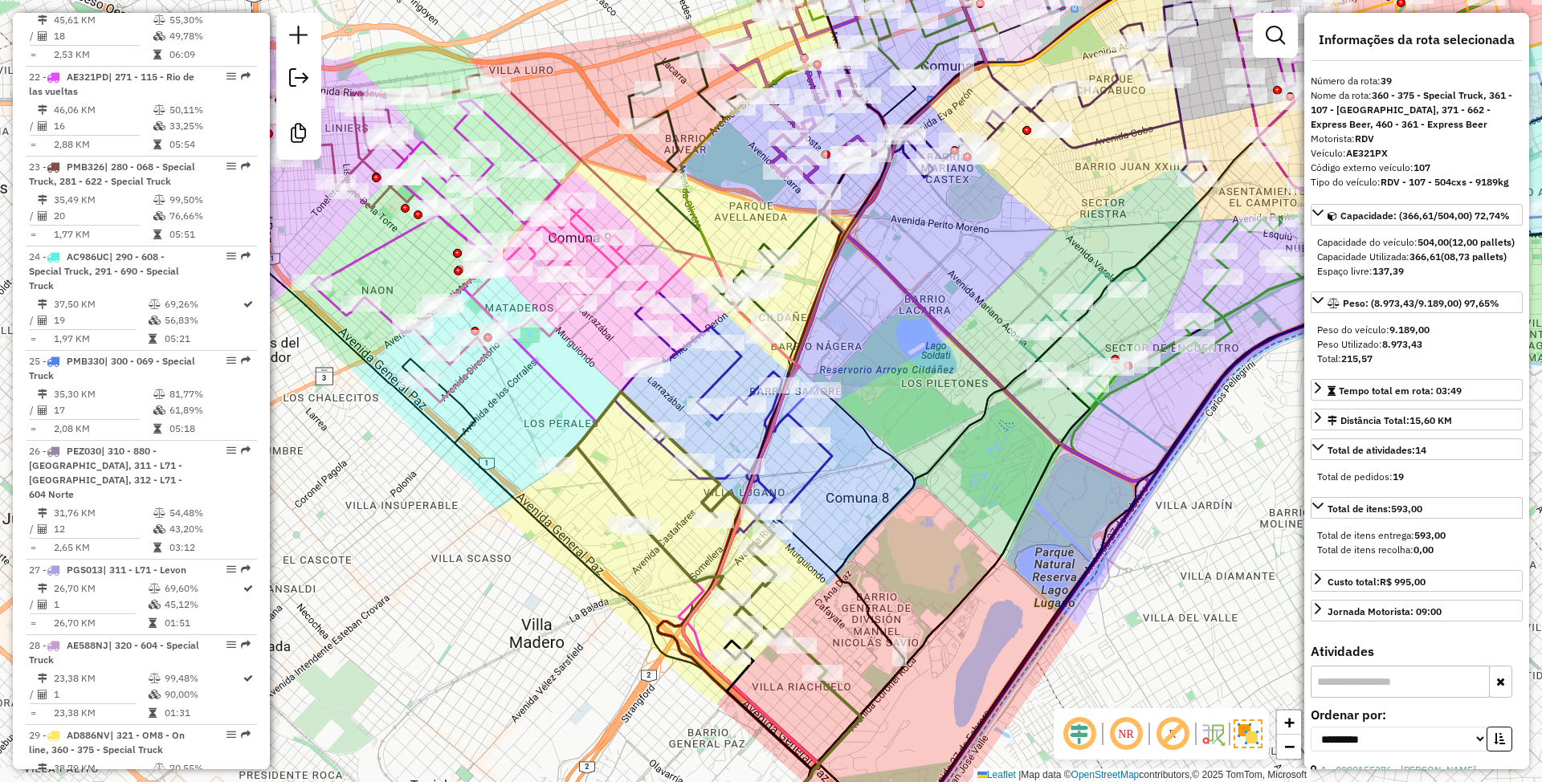
scroll to position [4414, 0]
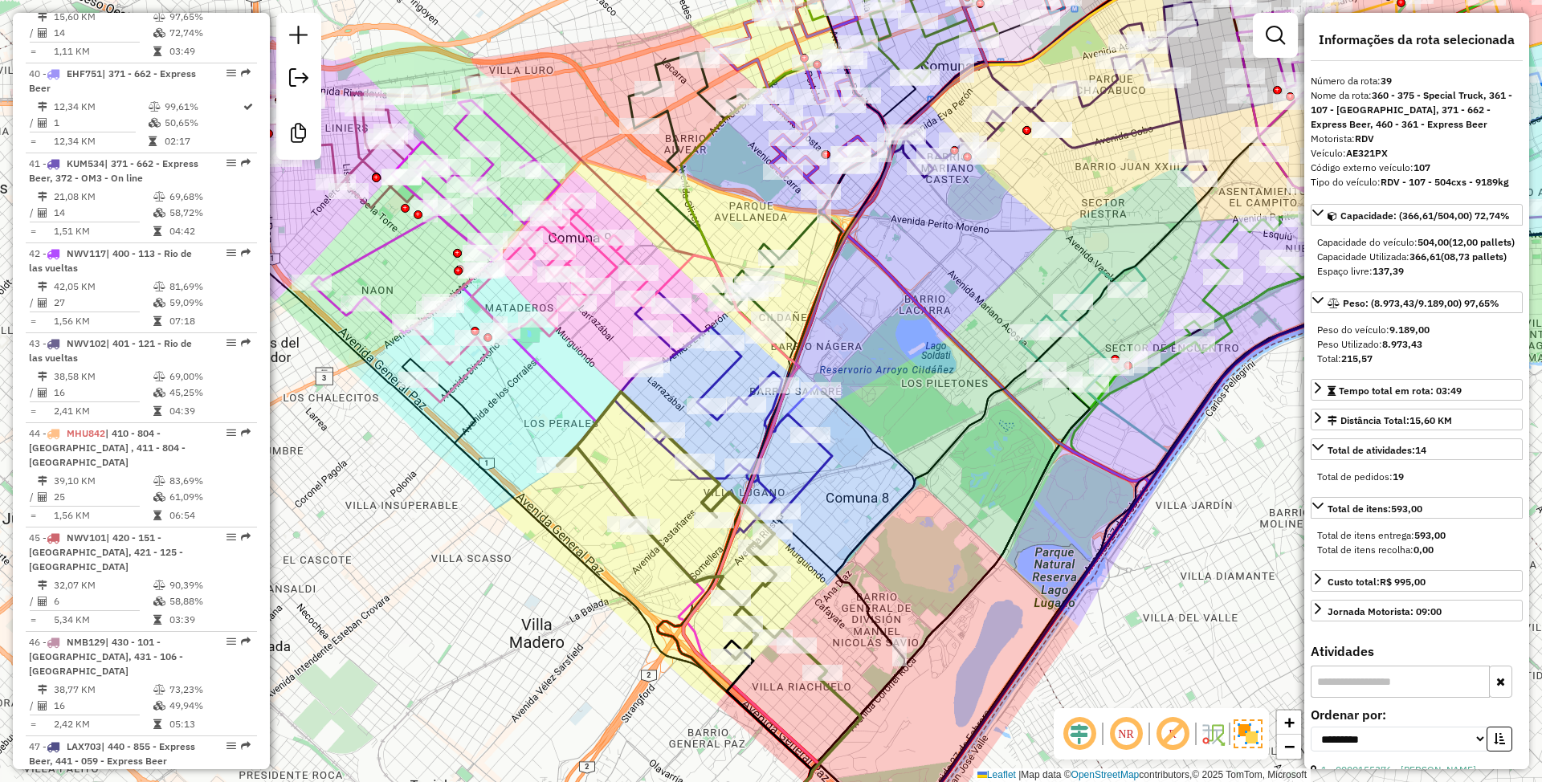
click at [458, 373] on icon at bounding box center [530, 298] width 235 height 207
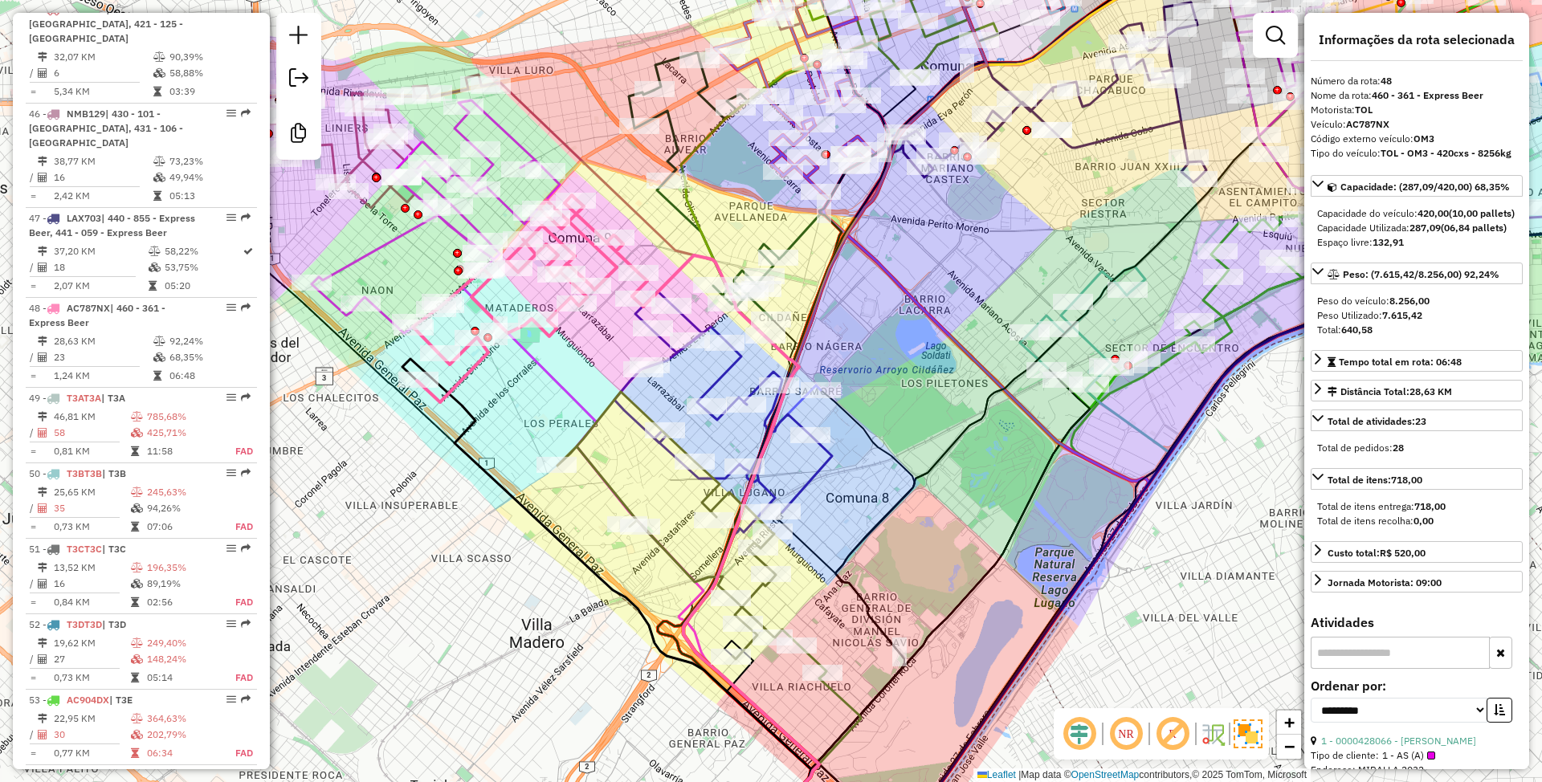
scroll to position [5037, 0]
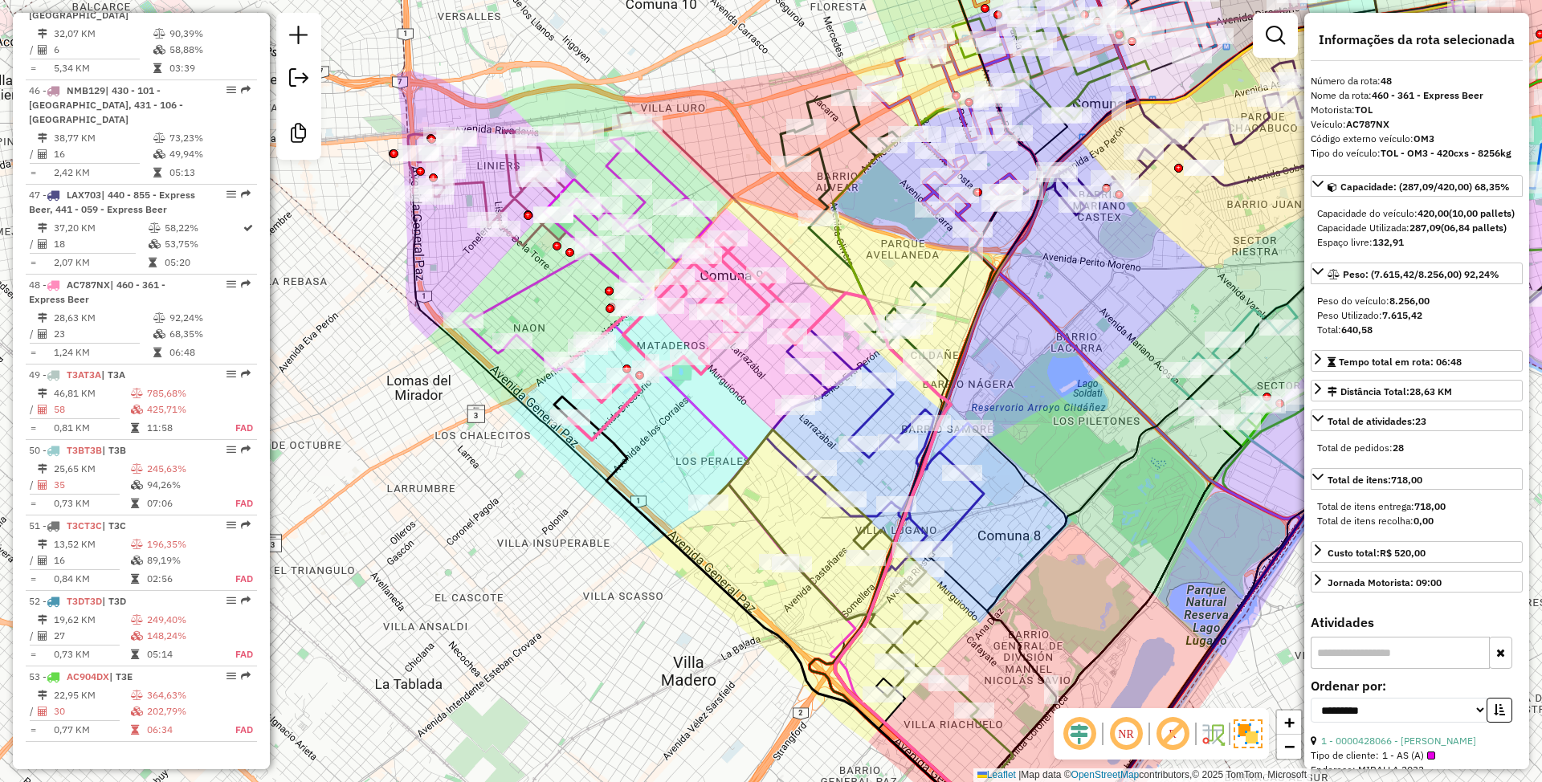
drag, startPoint x: 405, startPoint y: 275, endPoint x: 578, endPoint y: 334, distance: 183.4
click at [578, 334] on div "Janela de atendimento Grade de atendimento Capacidade Transportadoras Veículos …" at bounding box center [771, 391] width 1542 height 782
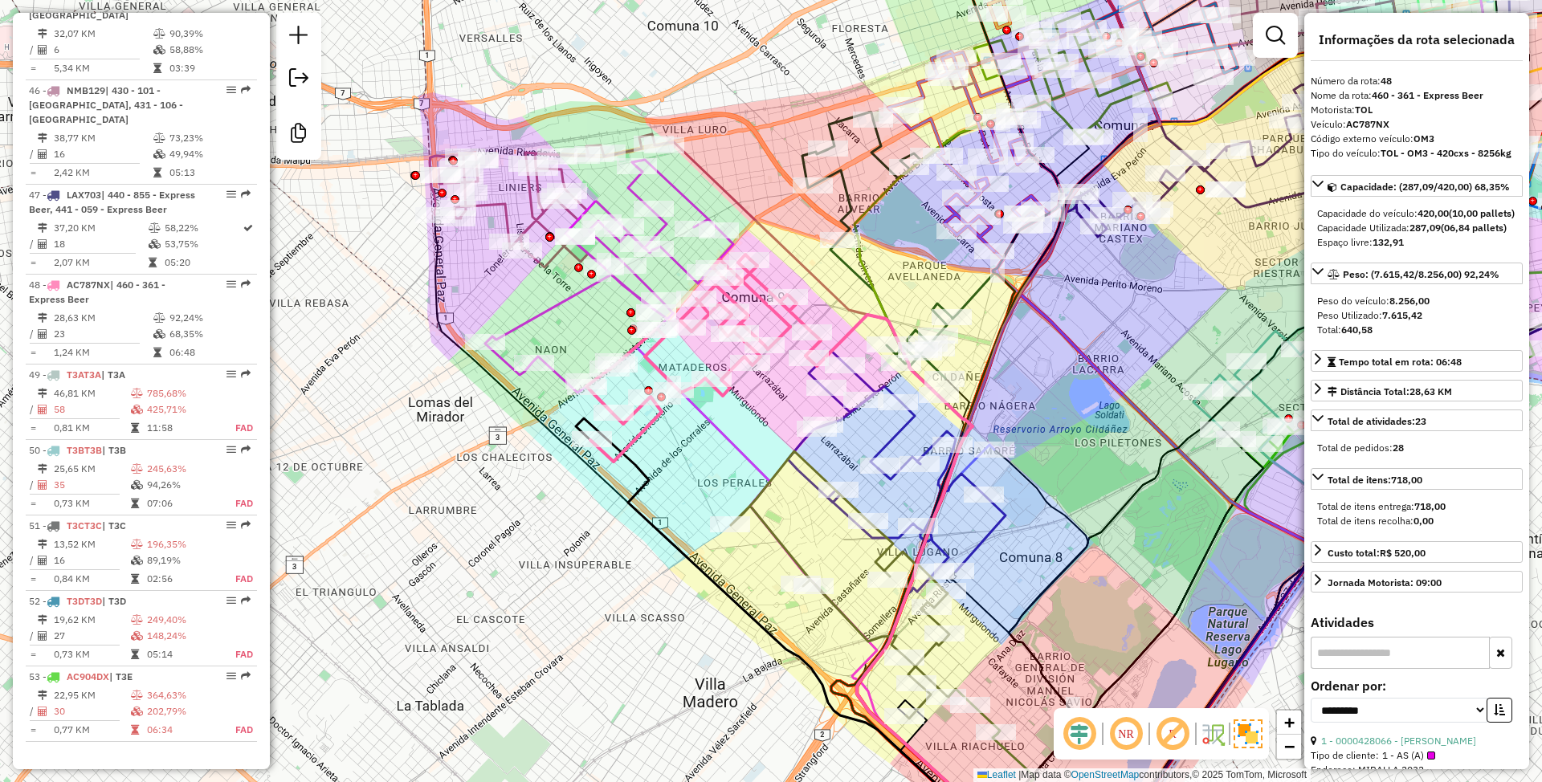
click at [562, 296] on icon at bounding box center [609, 276] width 248 height 233
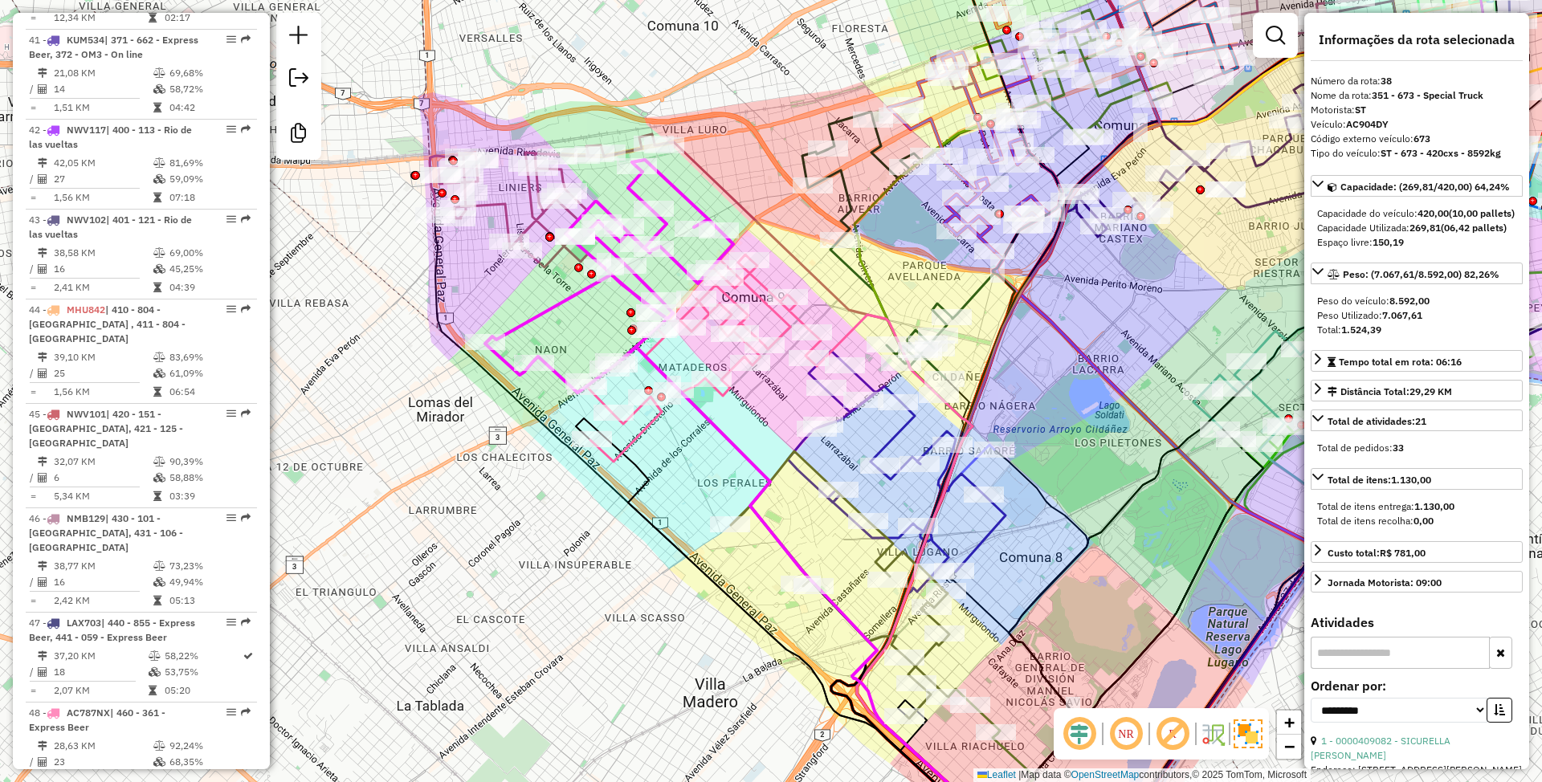
scroll to position [4322, 0]
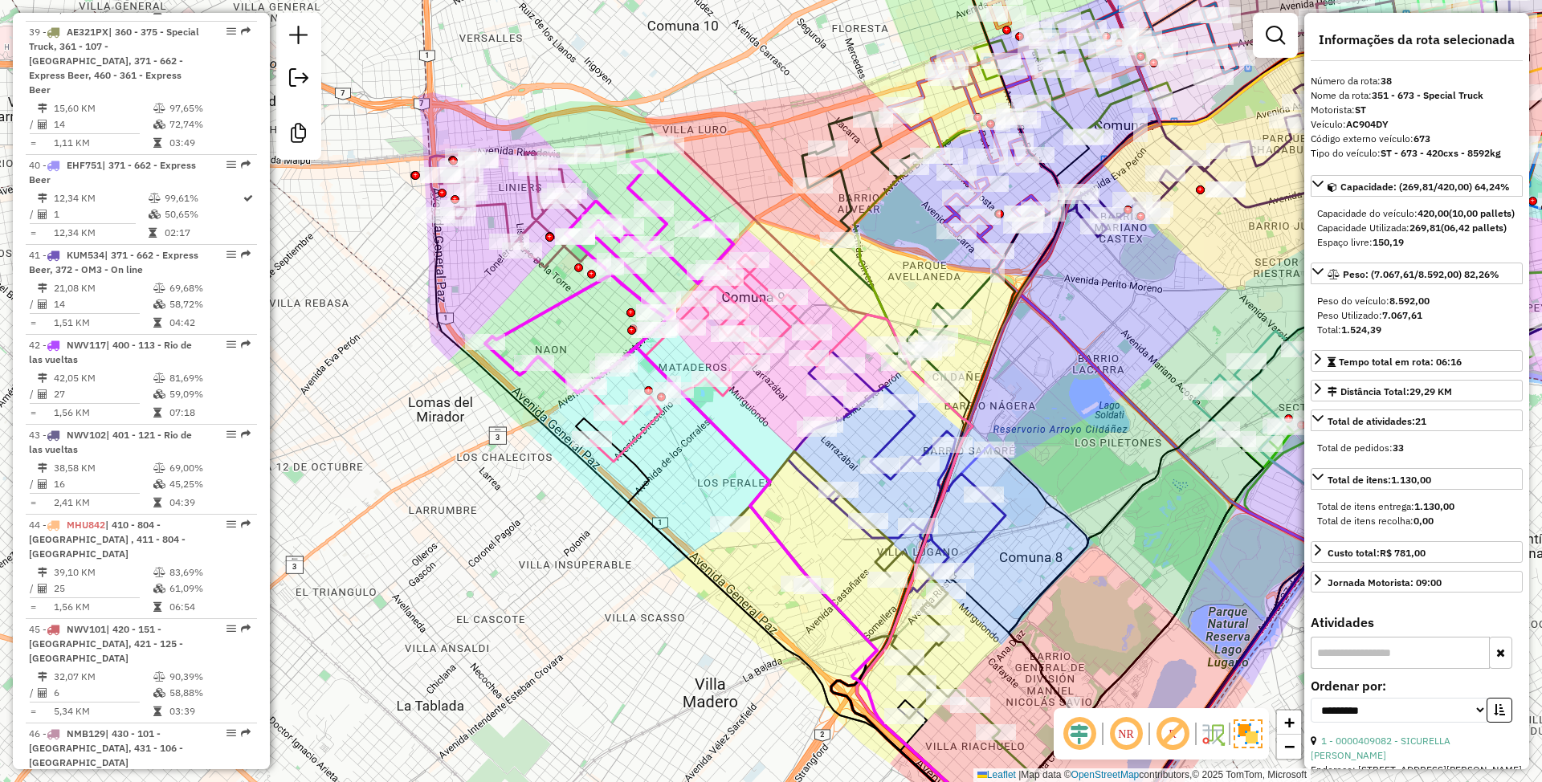
click at [495, 201] on icon at bounding box center [547, 200] width 234 height 133
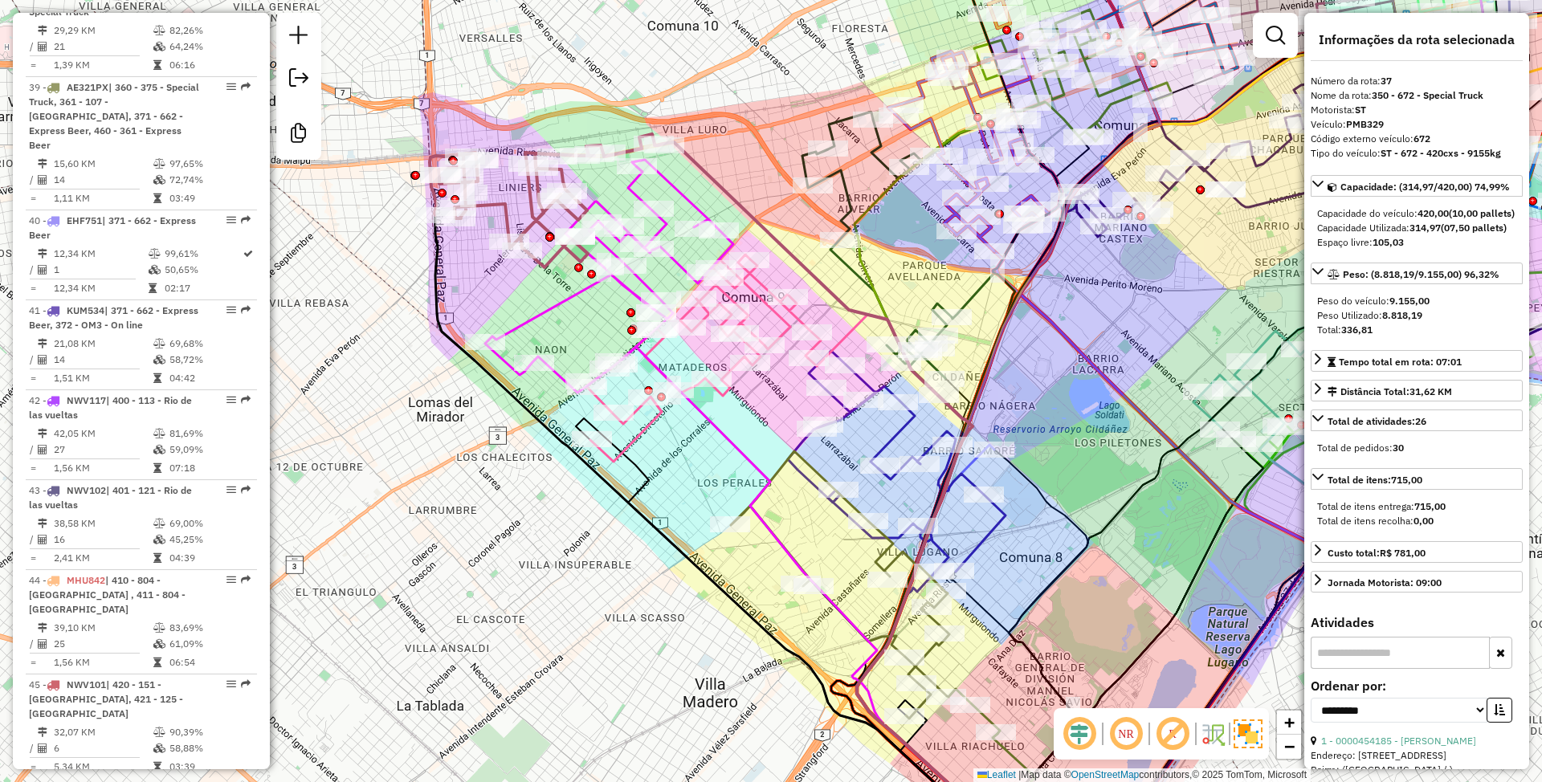
scroll to position [4233, 0]
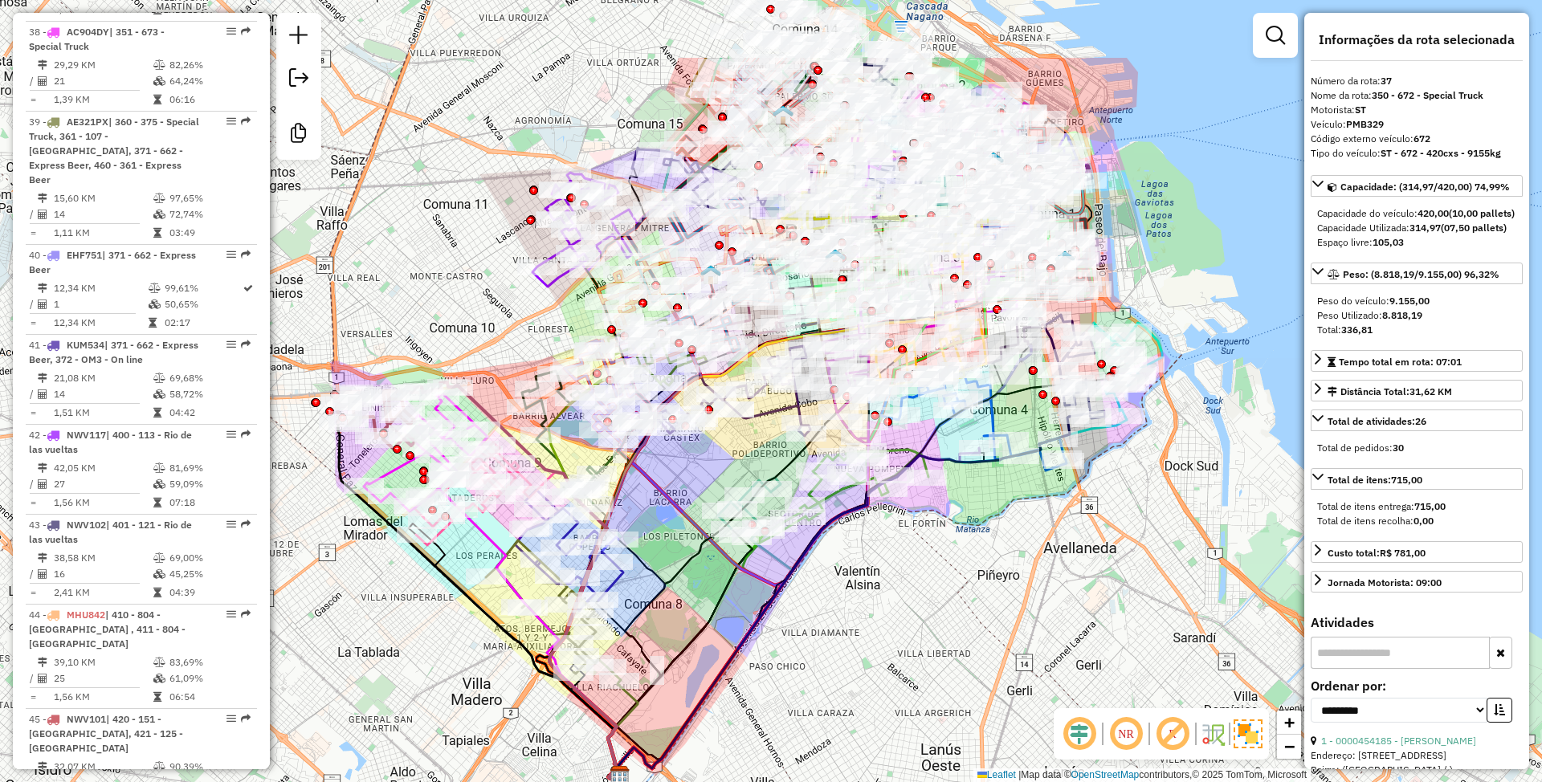
drag, startPoint x: 1023, startPoint y: 472, endPoint x: 894, endPoint y: 620, distance: 196.4
click at [894, 620] on div "Janela de atendimento Grade de atendimento Capacidade Transportadoras Veículos …" at bounding box center [771, 391] width 1542 height 782
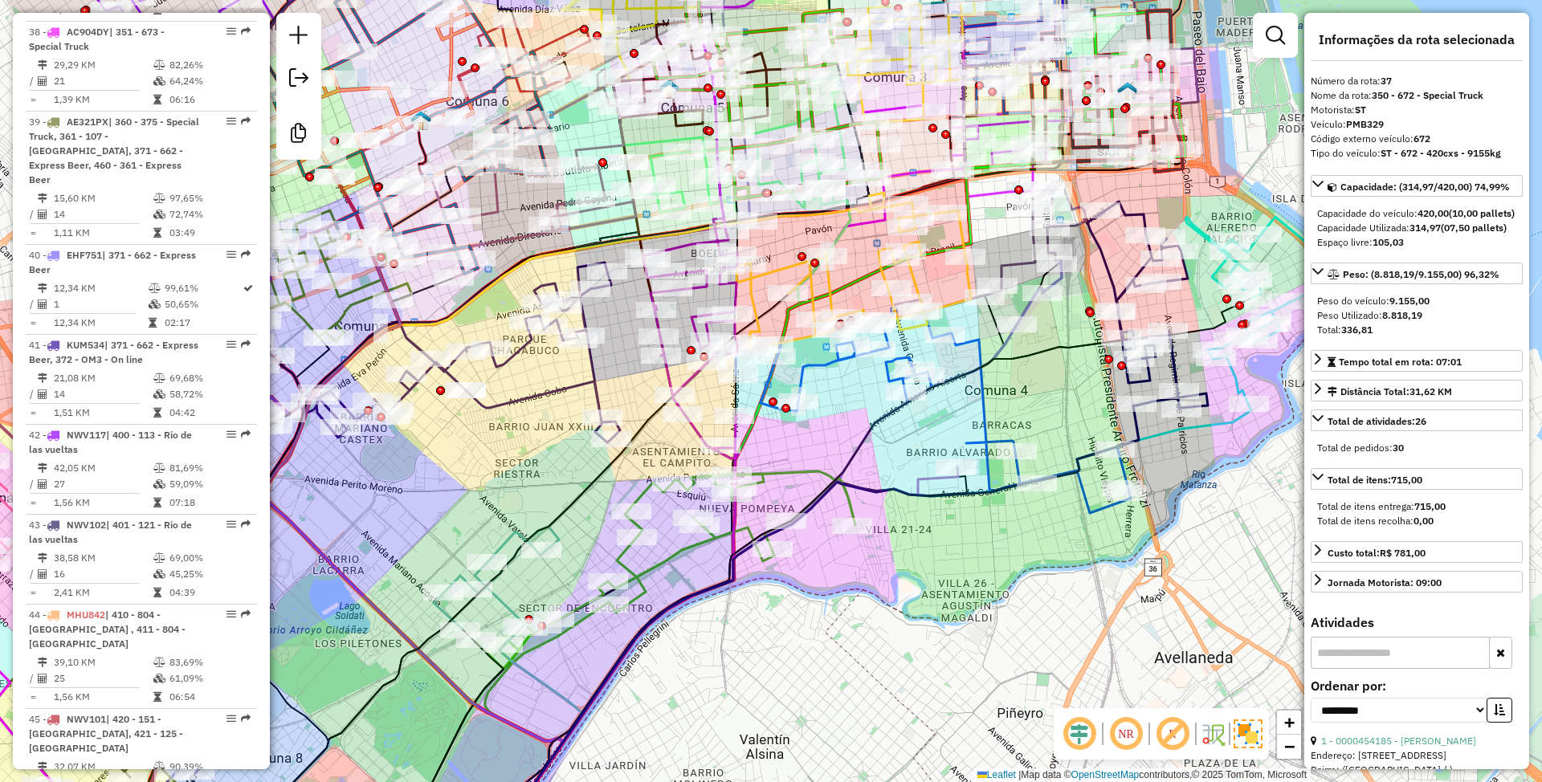
click at [928, 474] on icon at bounding box center [719, 664] width 477 height 394
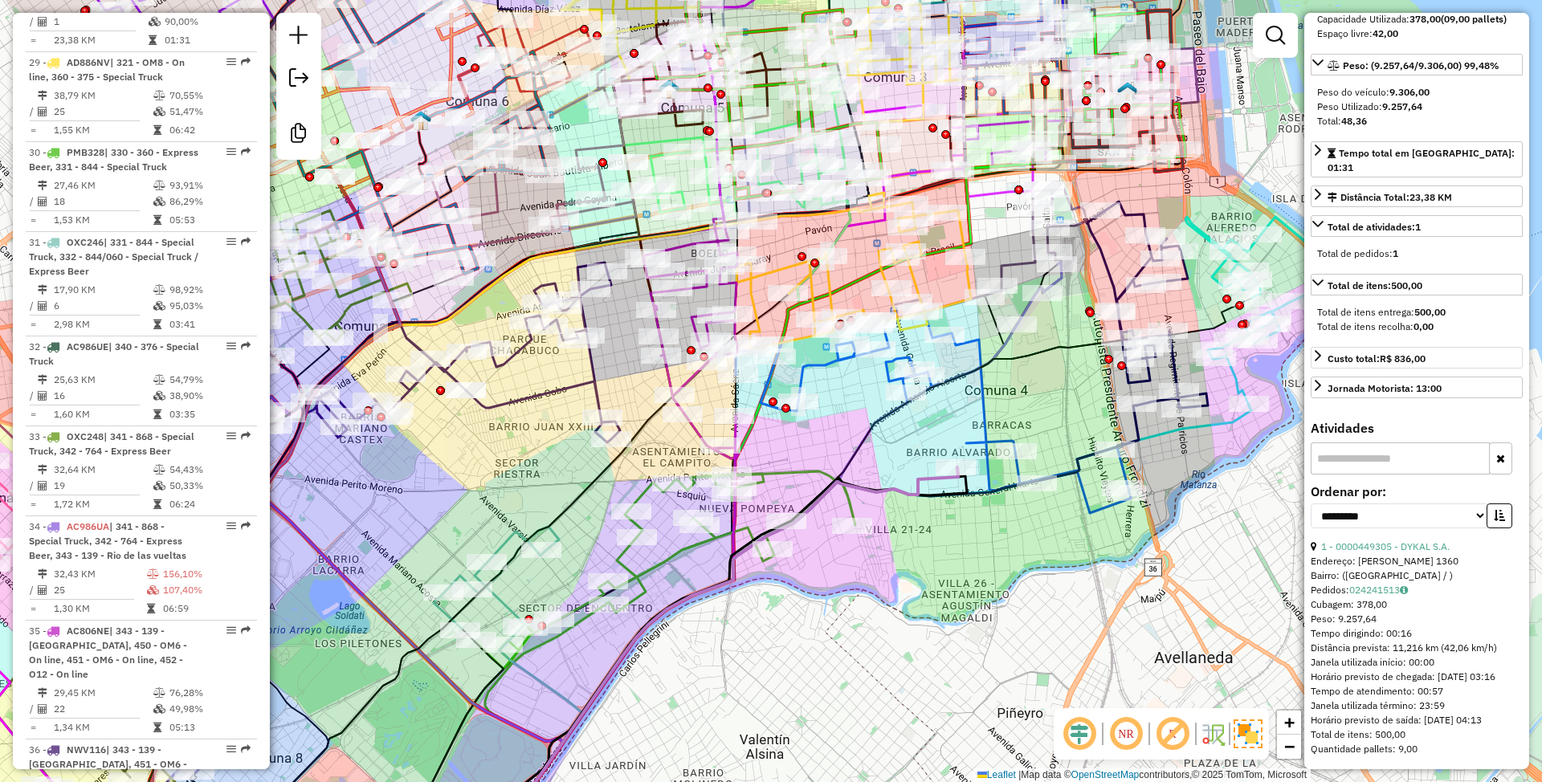
scroll to position [241, 0]
click at [980, 528] on div "Janela de atendimento Grade de atendimento Capacidade Transportadoras Veículos …" at bounding box center [771, 391] width 1542 height 782
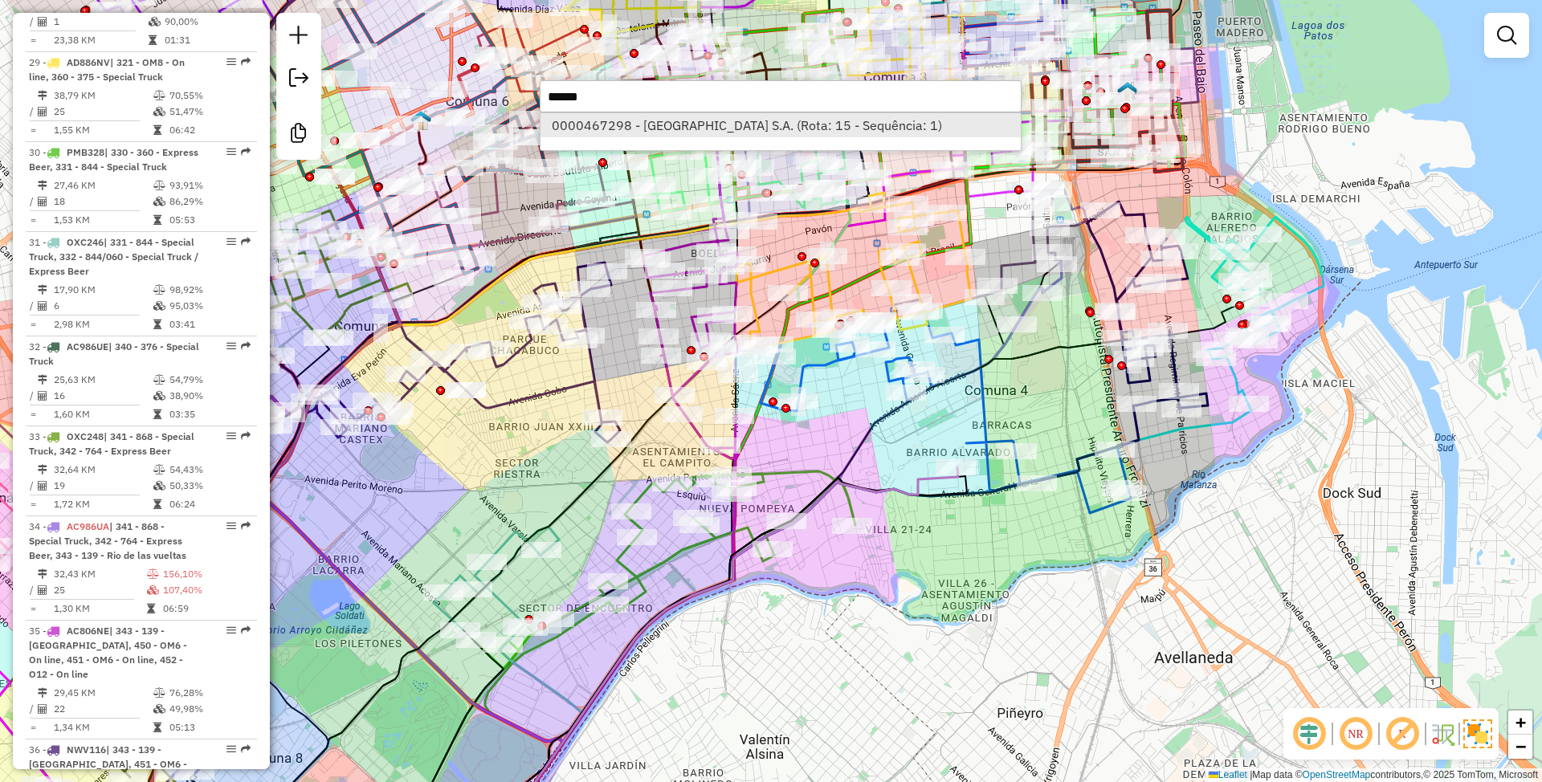
type input "******"
click at [733, 129] on li "0000467298 - BUENOS AIRES ARENA S.A. (Rota: 15 - Sequência: 1)" at bounding box center [781, 125] width 480 height 24
select select "**********"
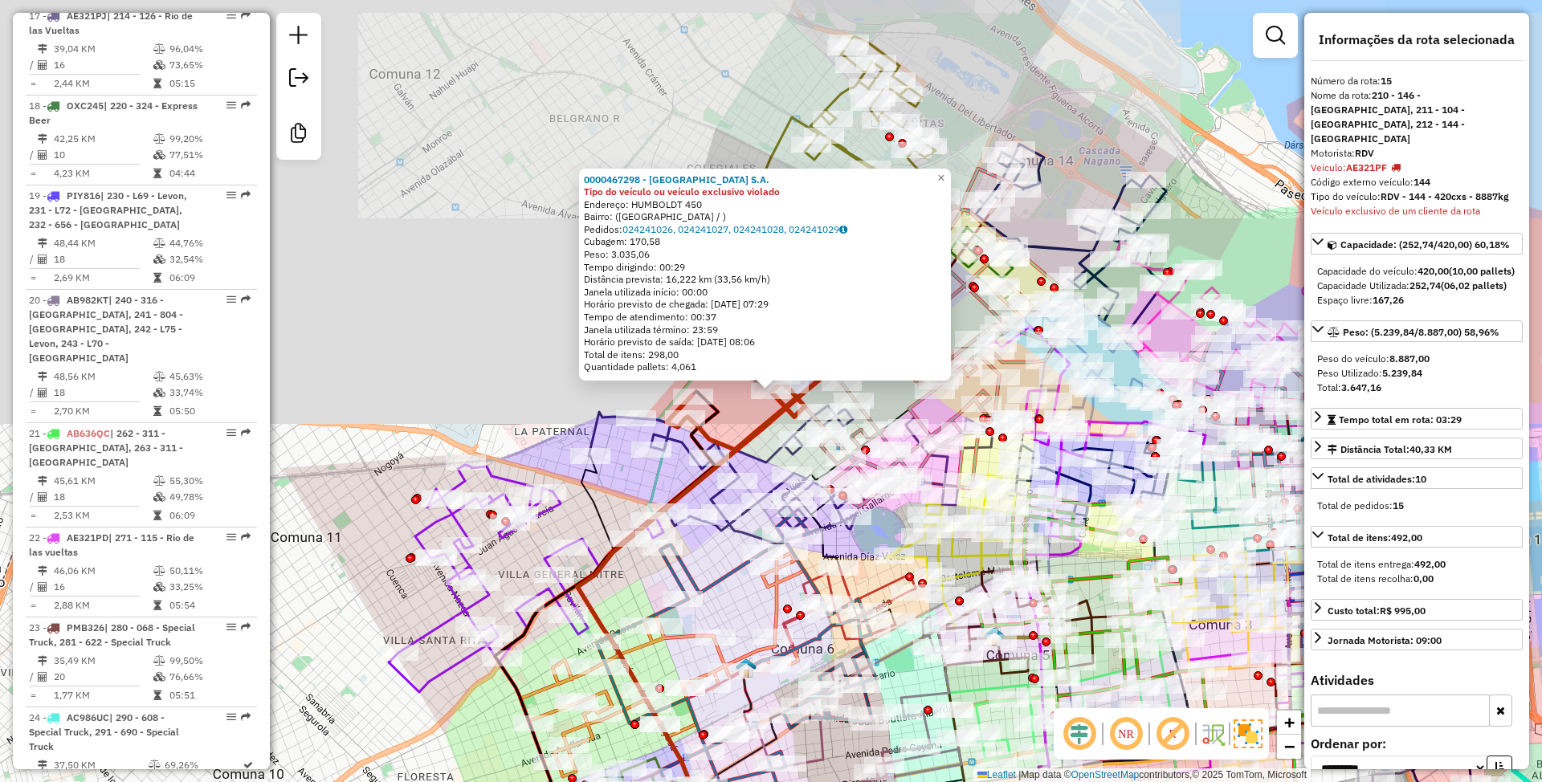
scroll to position [2061, 0]
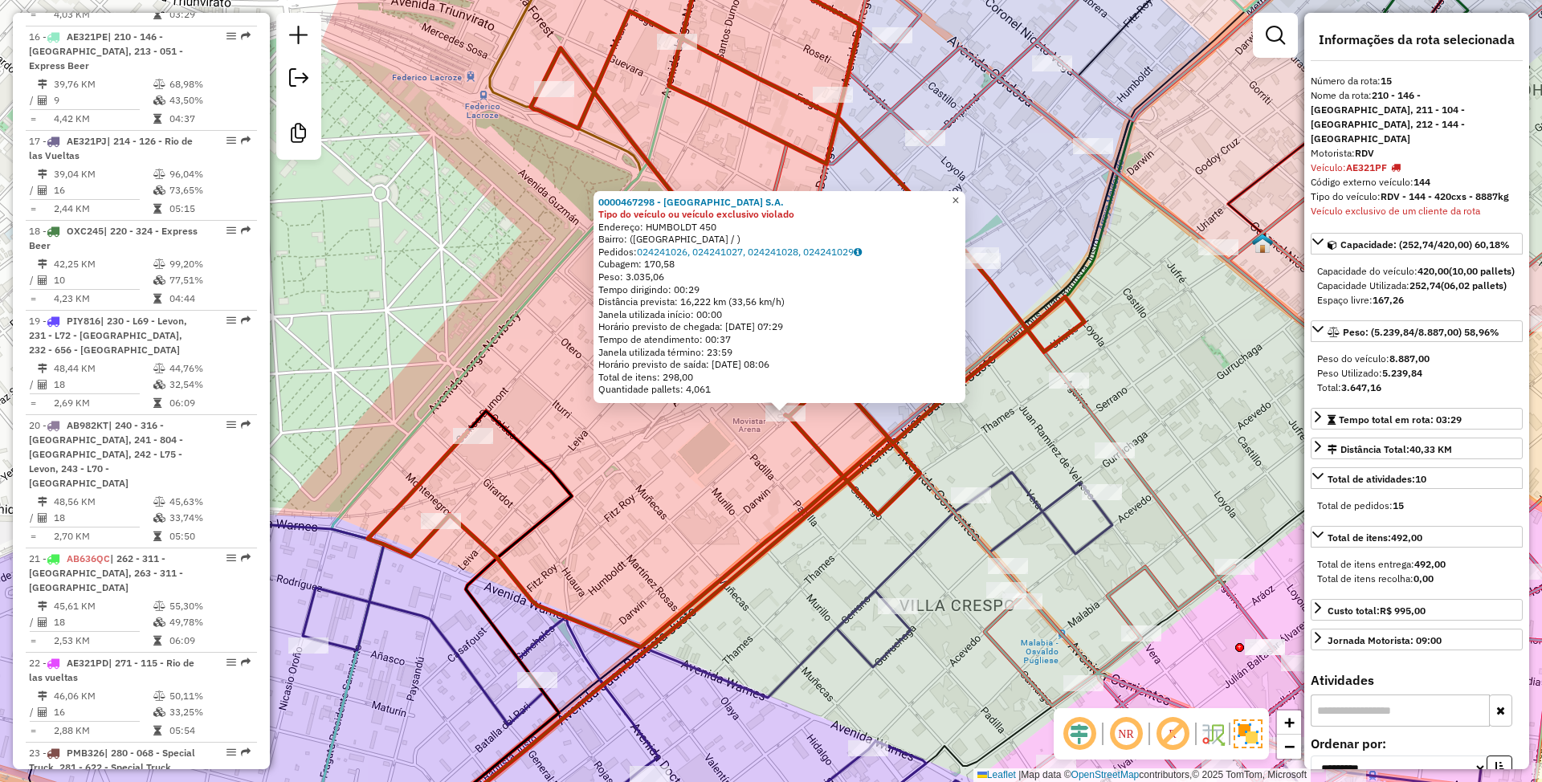
click at [959, 197] on span "×" at bounding box center [955, 201] width 7 height 14
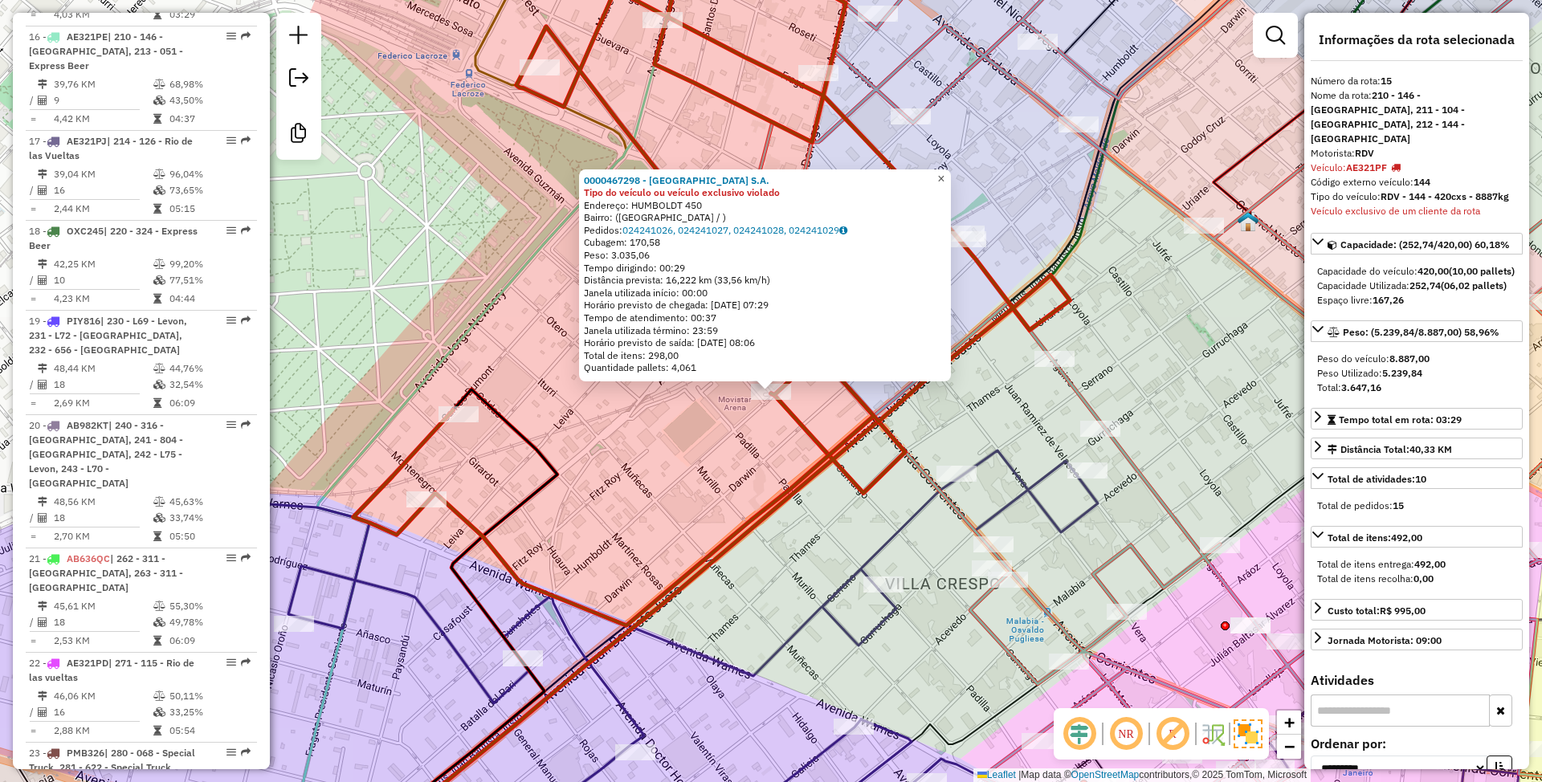
click at [944, 173] on span "×" at bounding box center [940, 179] width 7 height 14
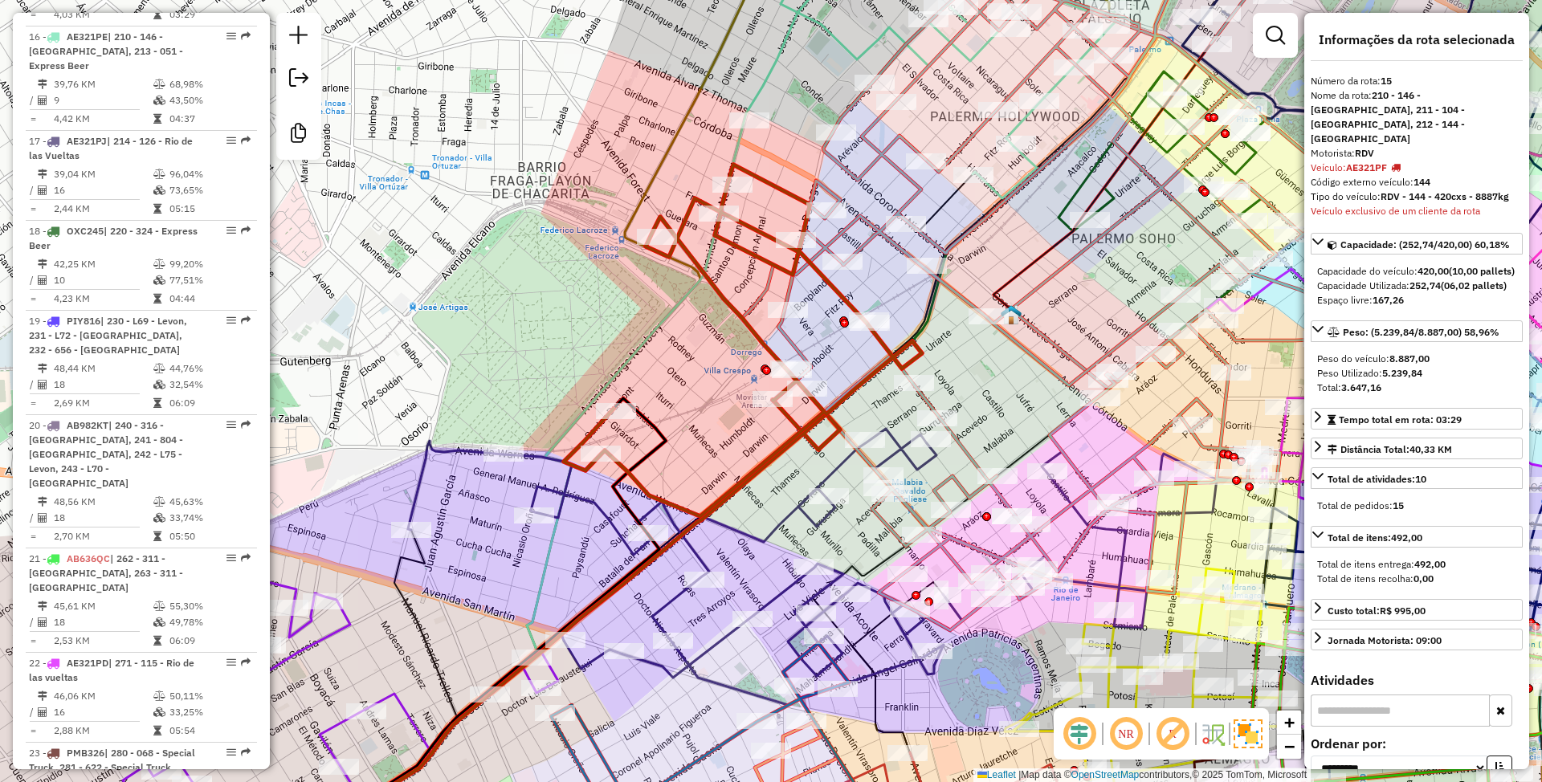
click at [791, 334] on icon at bounding box center [1048, 291] width 613 height 677
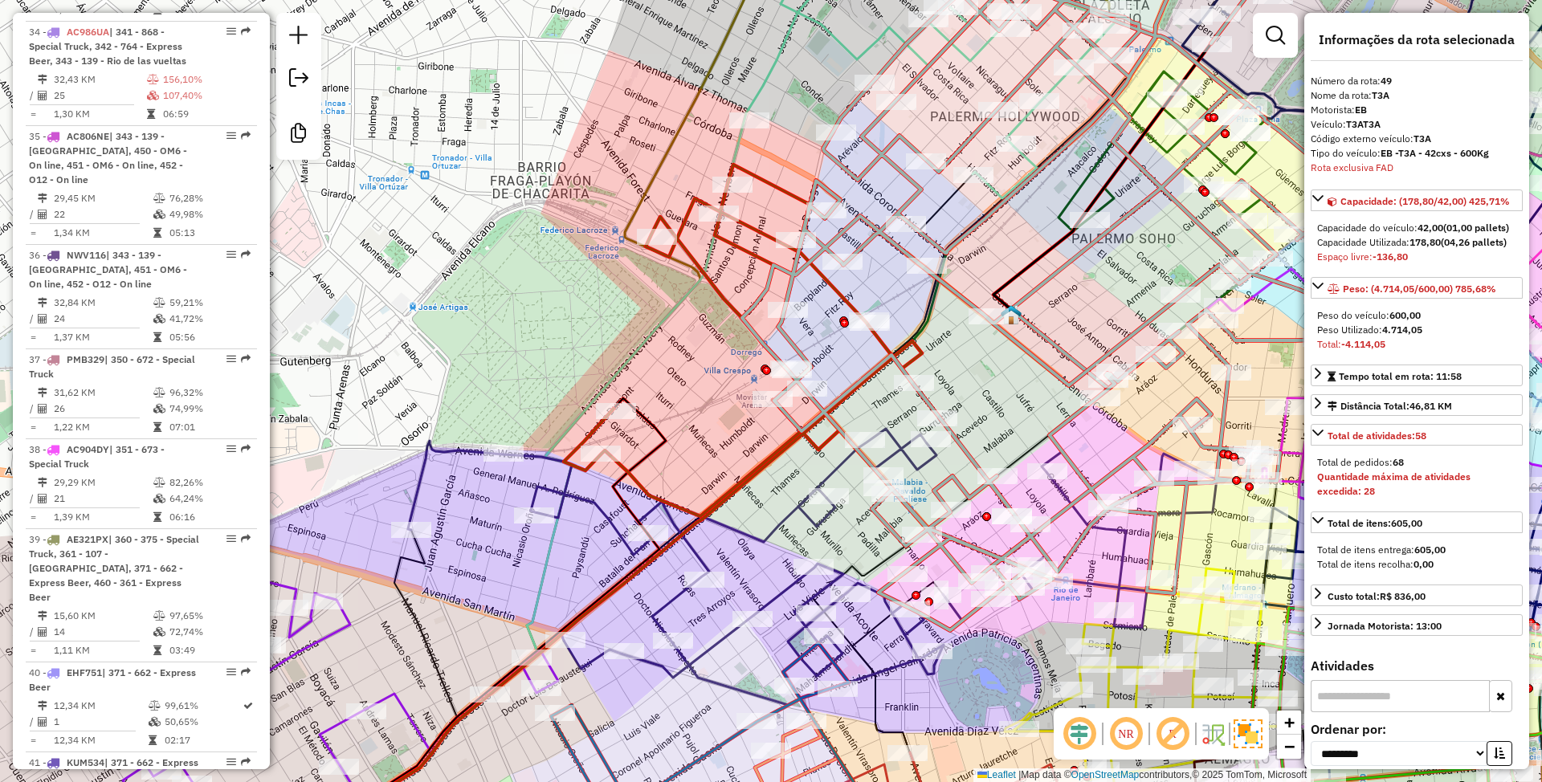
scroll to position [5037, 0]
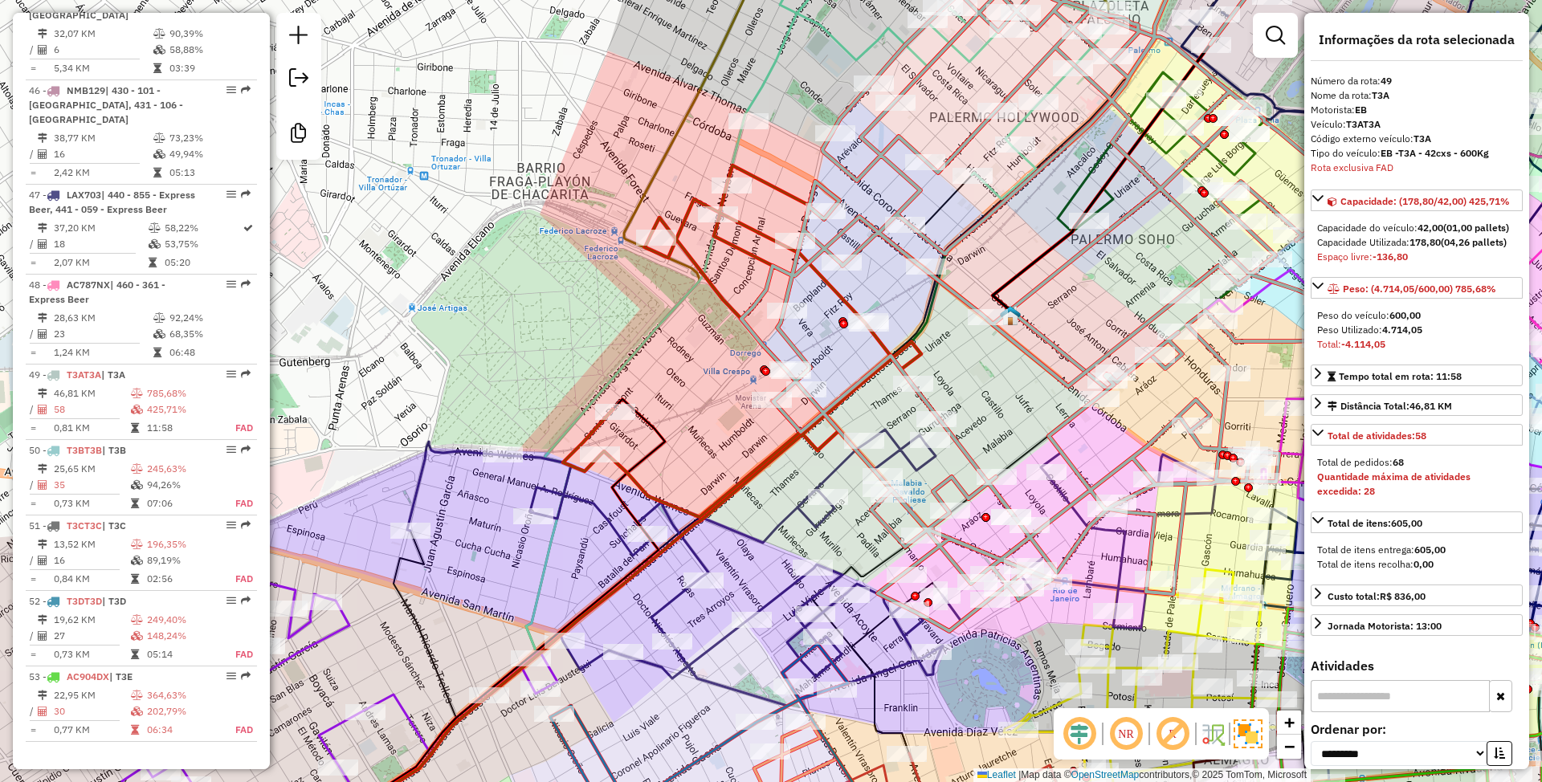
click at [749, 230] on icon at bounding box center [742, 341] width 358 height 352
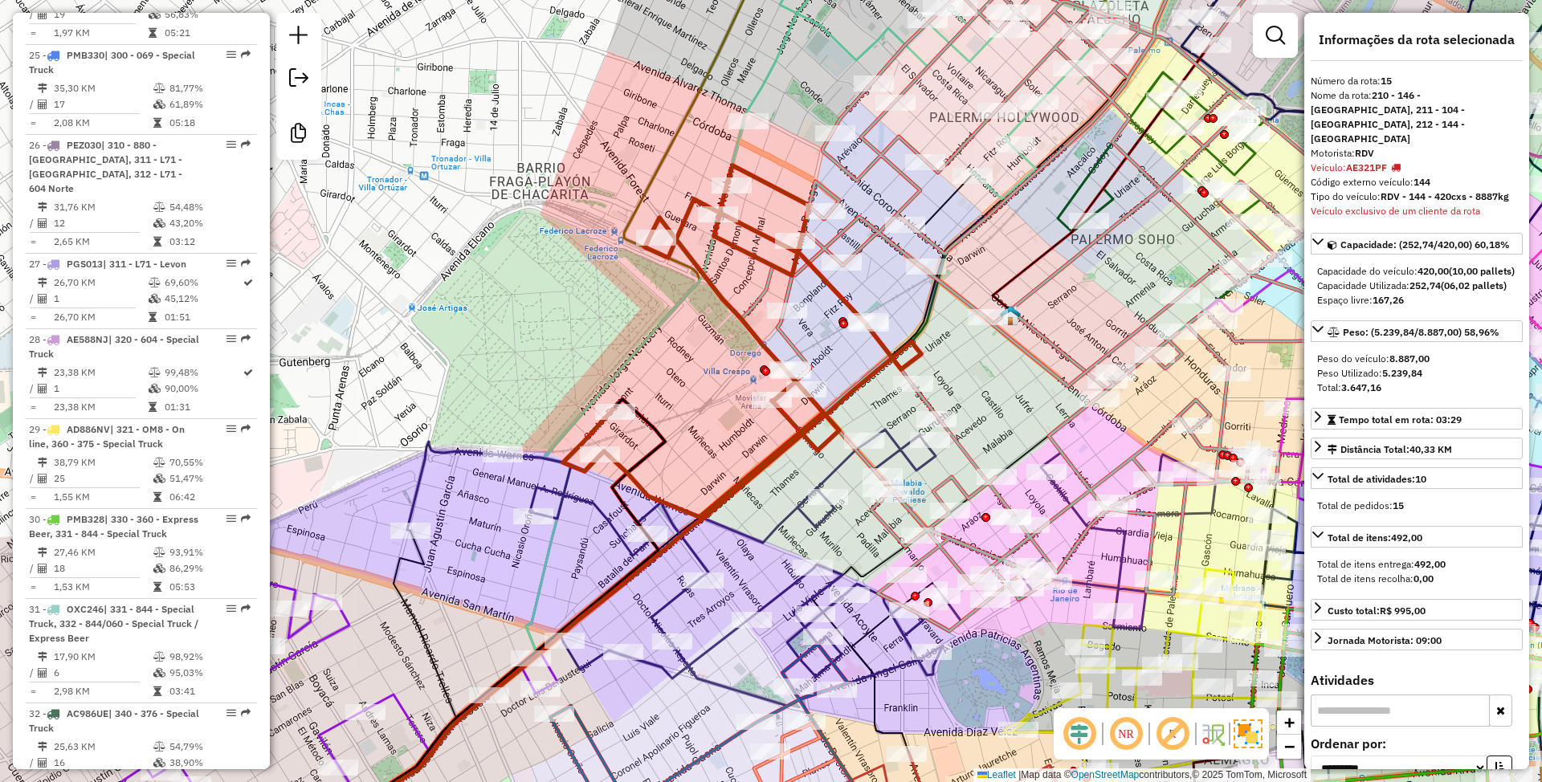
scroll to position [2061, 0]
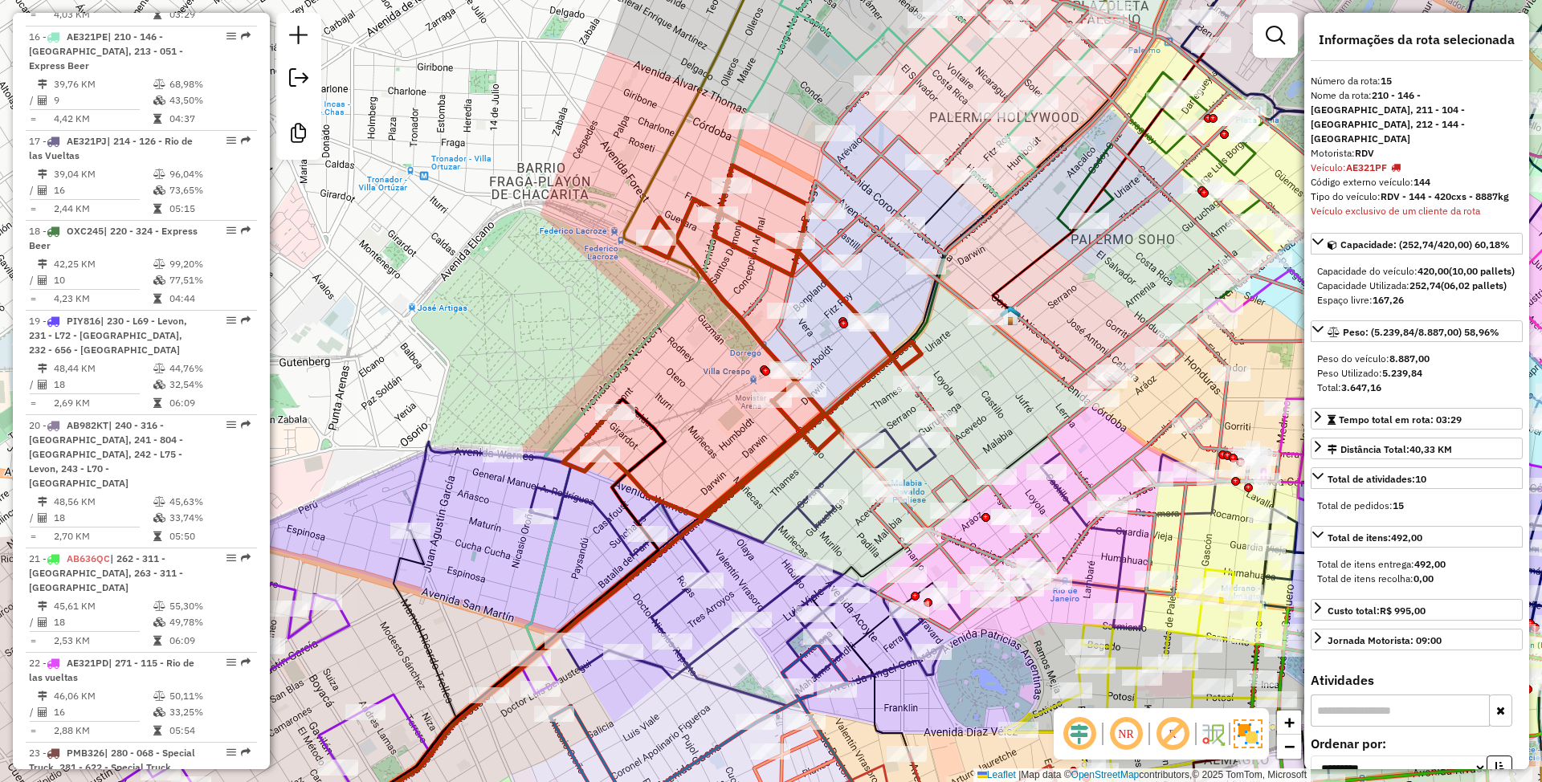
click at [771, 85] on icon at bounding box center [930, 89] width 372 height 220
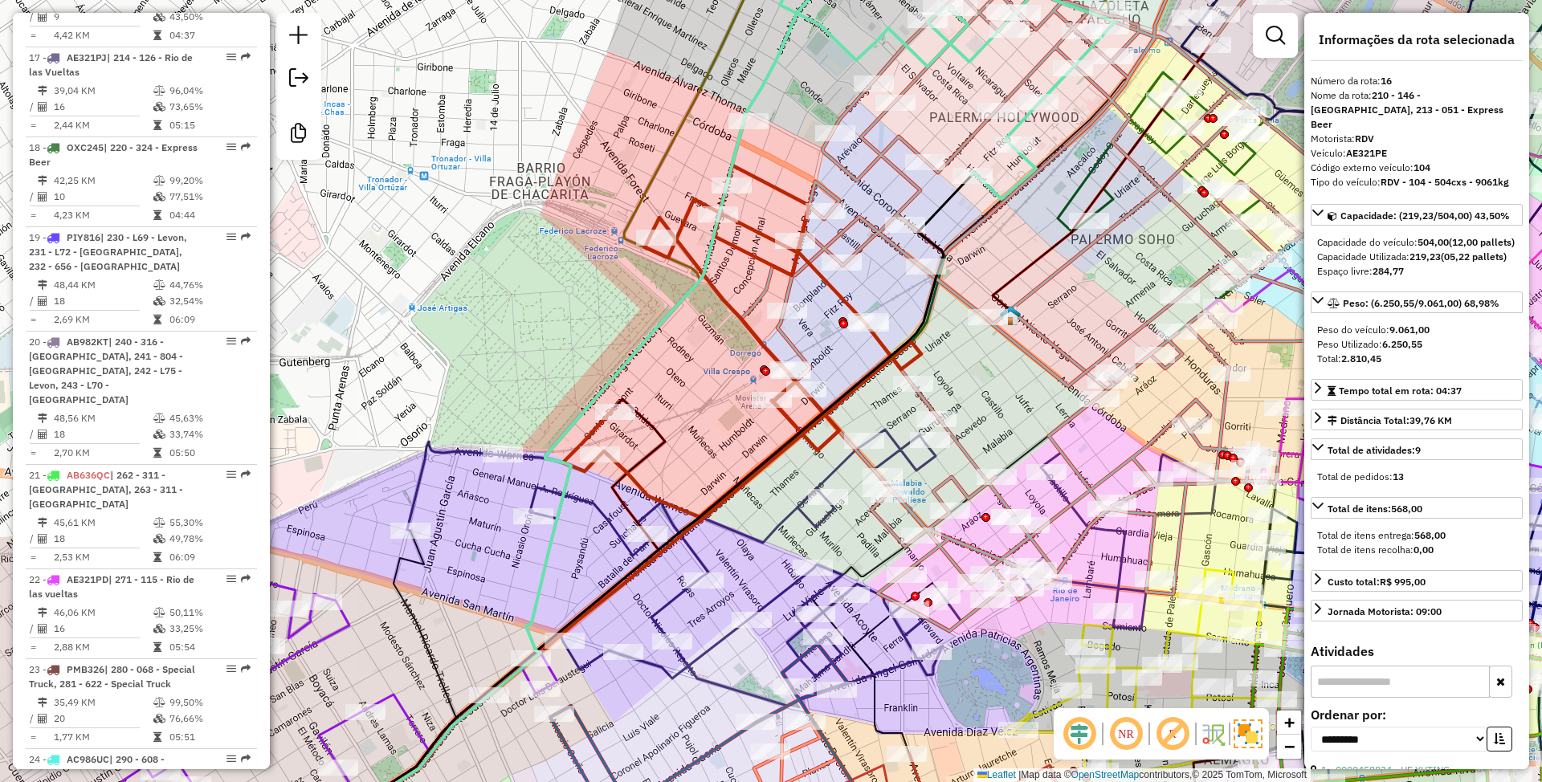
scroll to position [2180, 0]
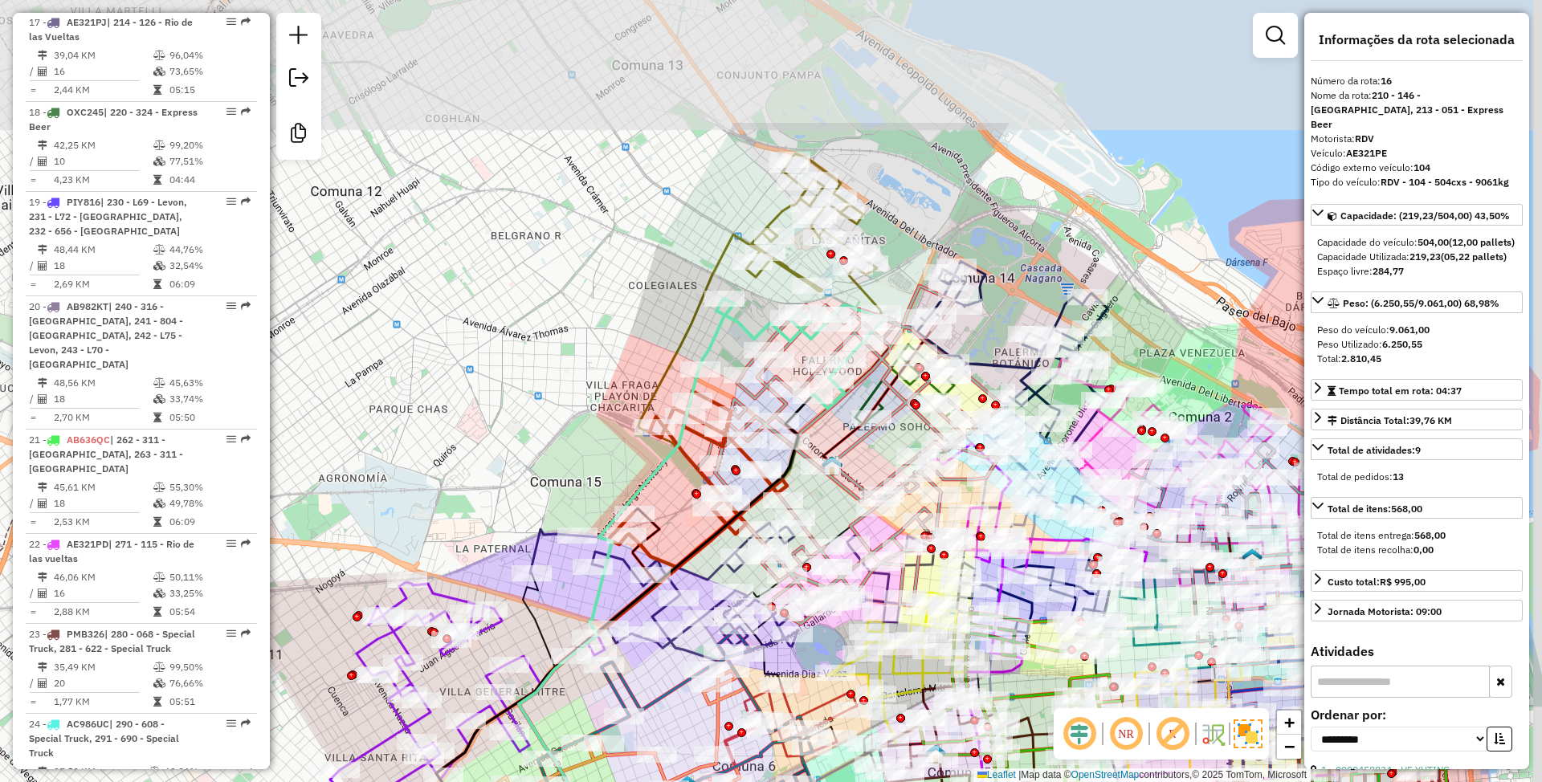
drag, startPoint x: 980, startPoint y: 53, endPoint x: 911, endPoint y: 262, distance: 219.9
click at [911, 262] on div "Janela de atendimento Grade de atendimento Capacidade Transportadoras Veículos …" at bounding box center [771, 391] width 1542 height 782
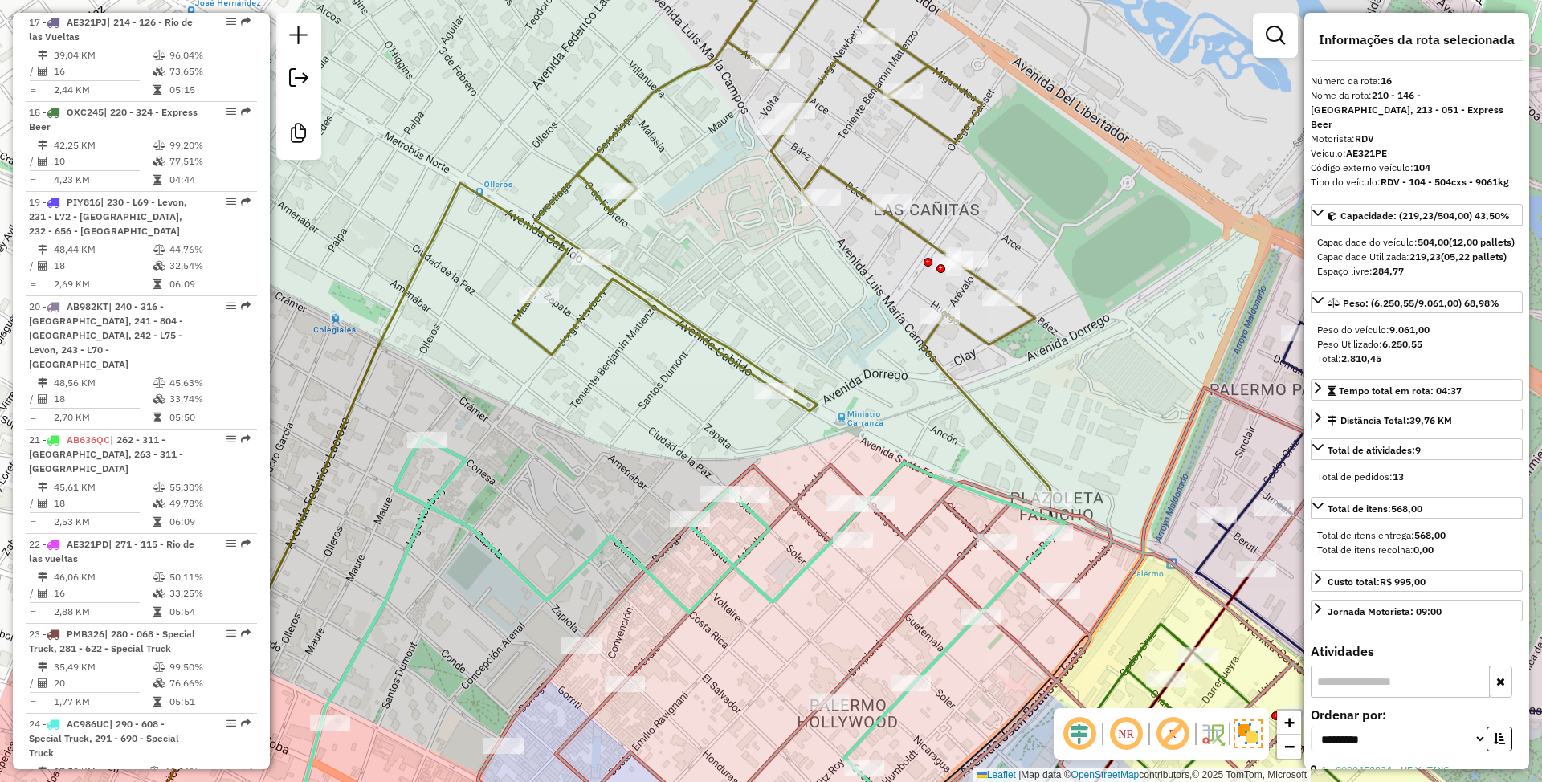
click at [912, 226] on icon at bounding box center [781, 209] width 539 height 577
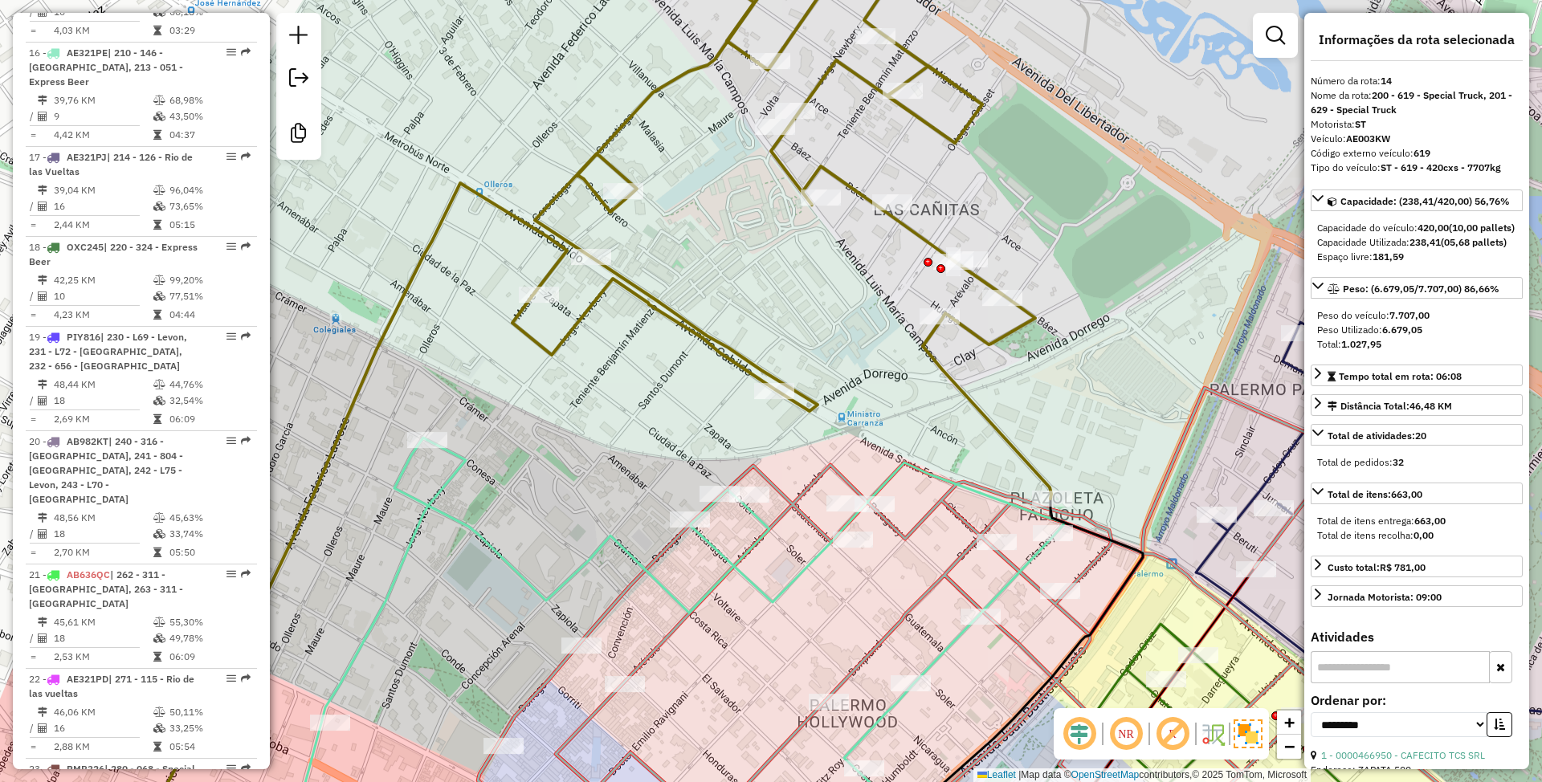
scroll to position [1955, 0]
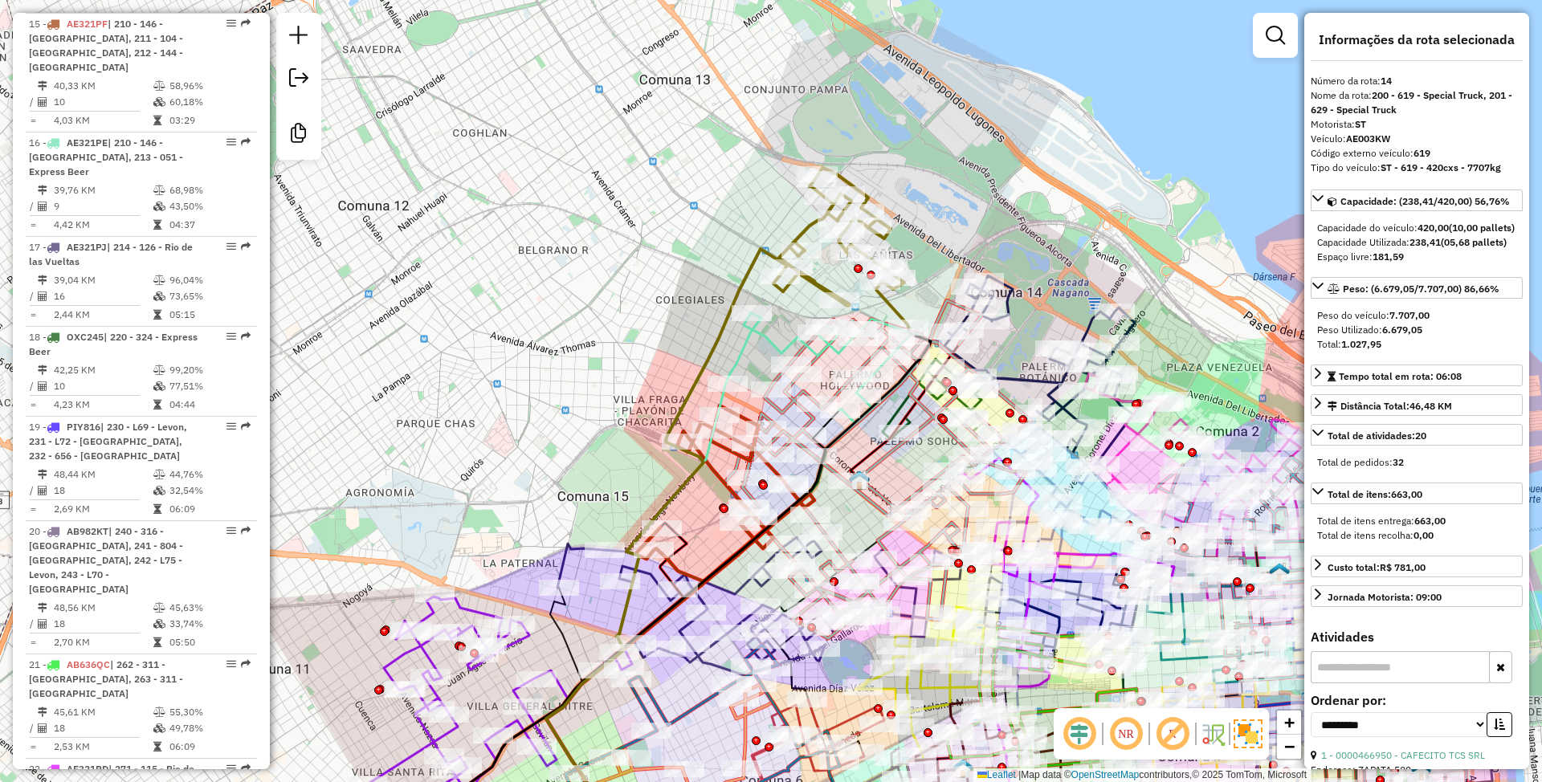
click at [561, 553] on icon at bounding box center [690, 610] width 267 height 133
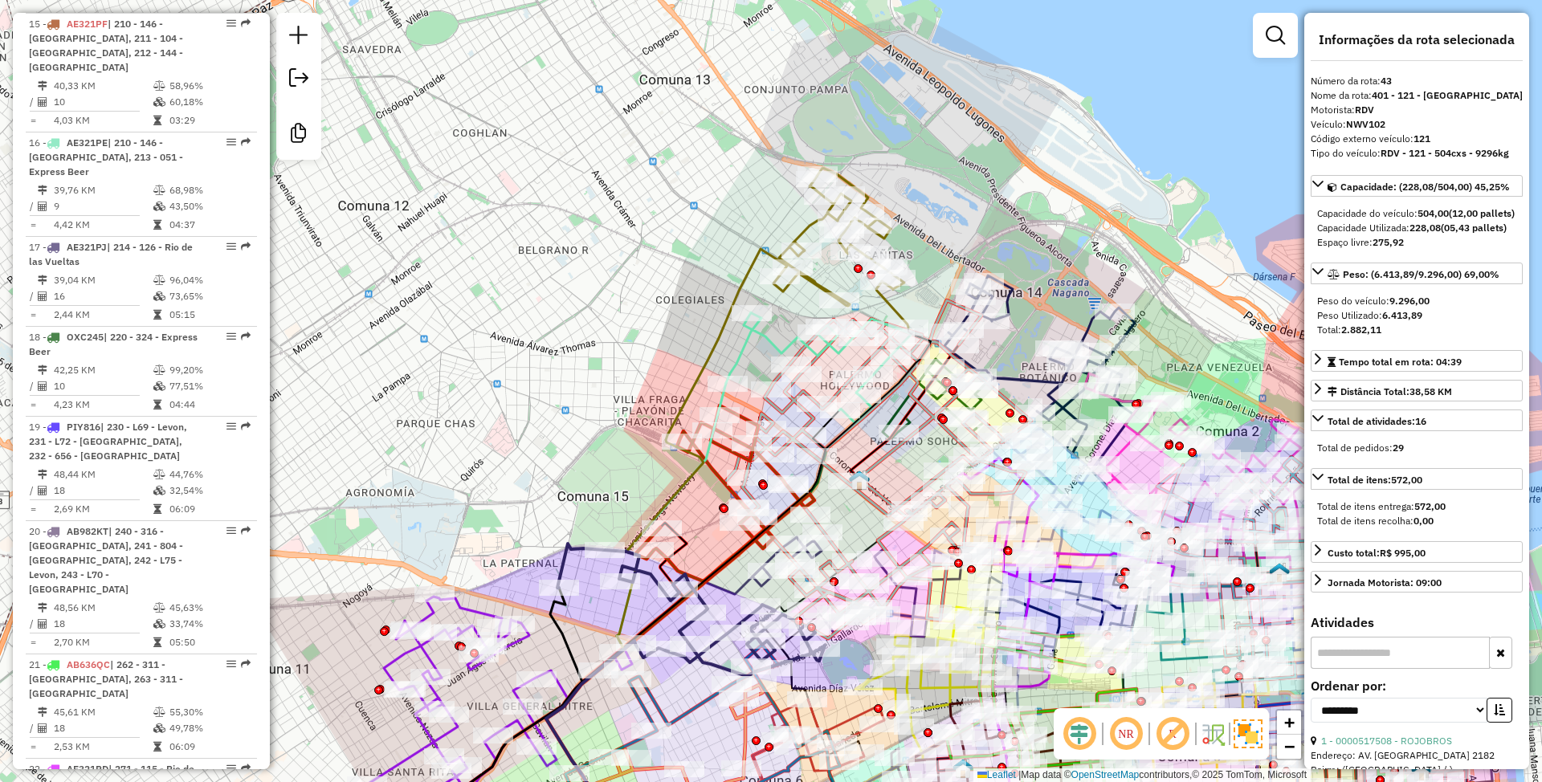
scroll to position [4804, 0]
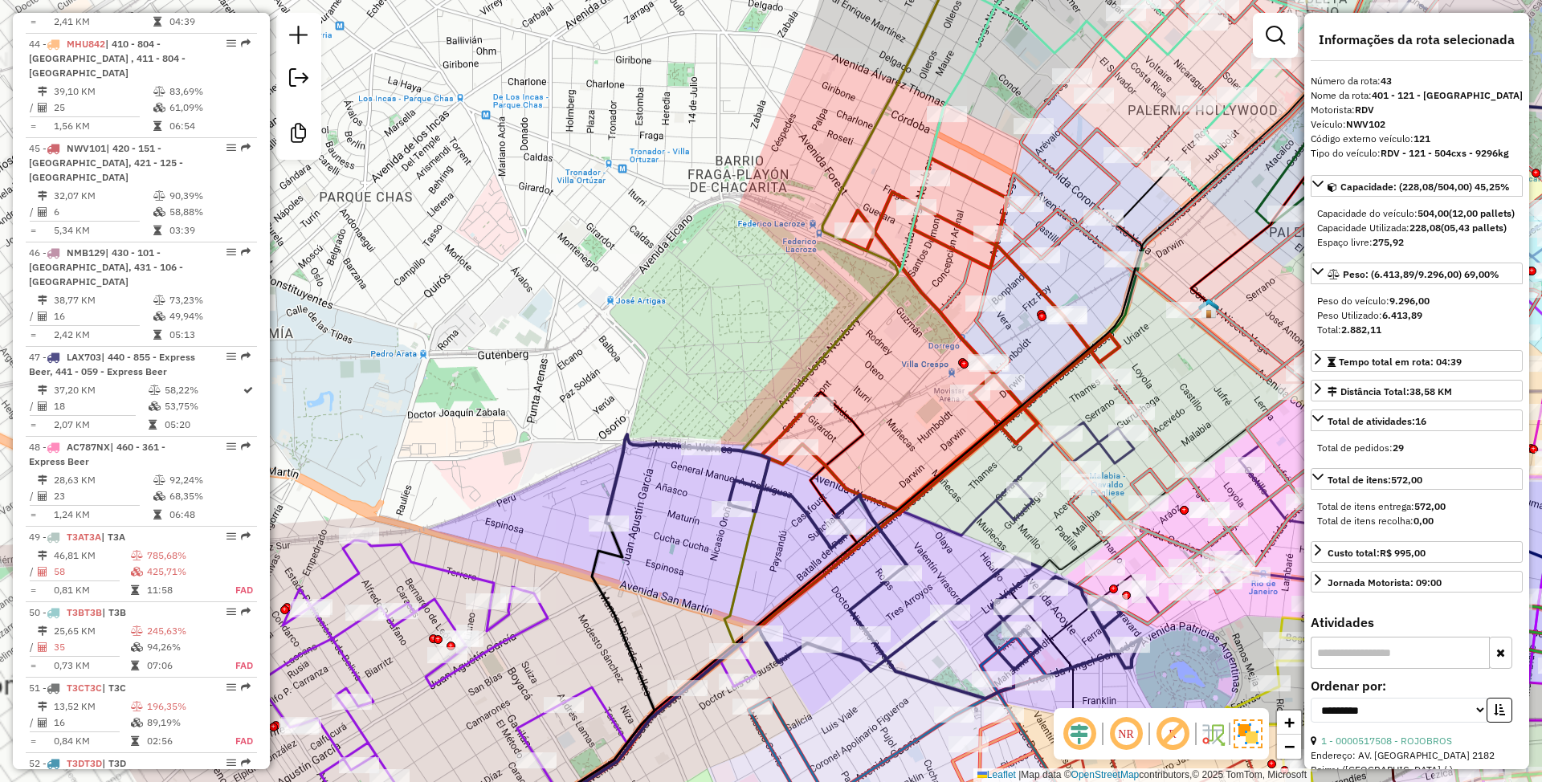
click at [518, 634] on icon at bounding box center [507, 701] width 498 height 320
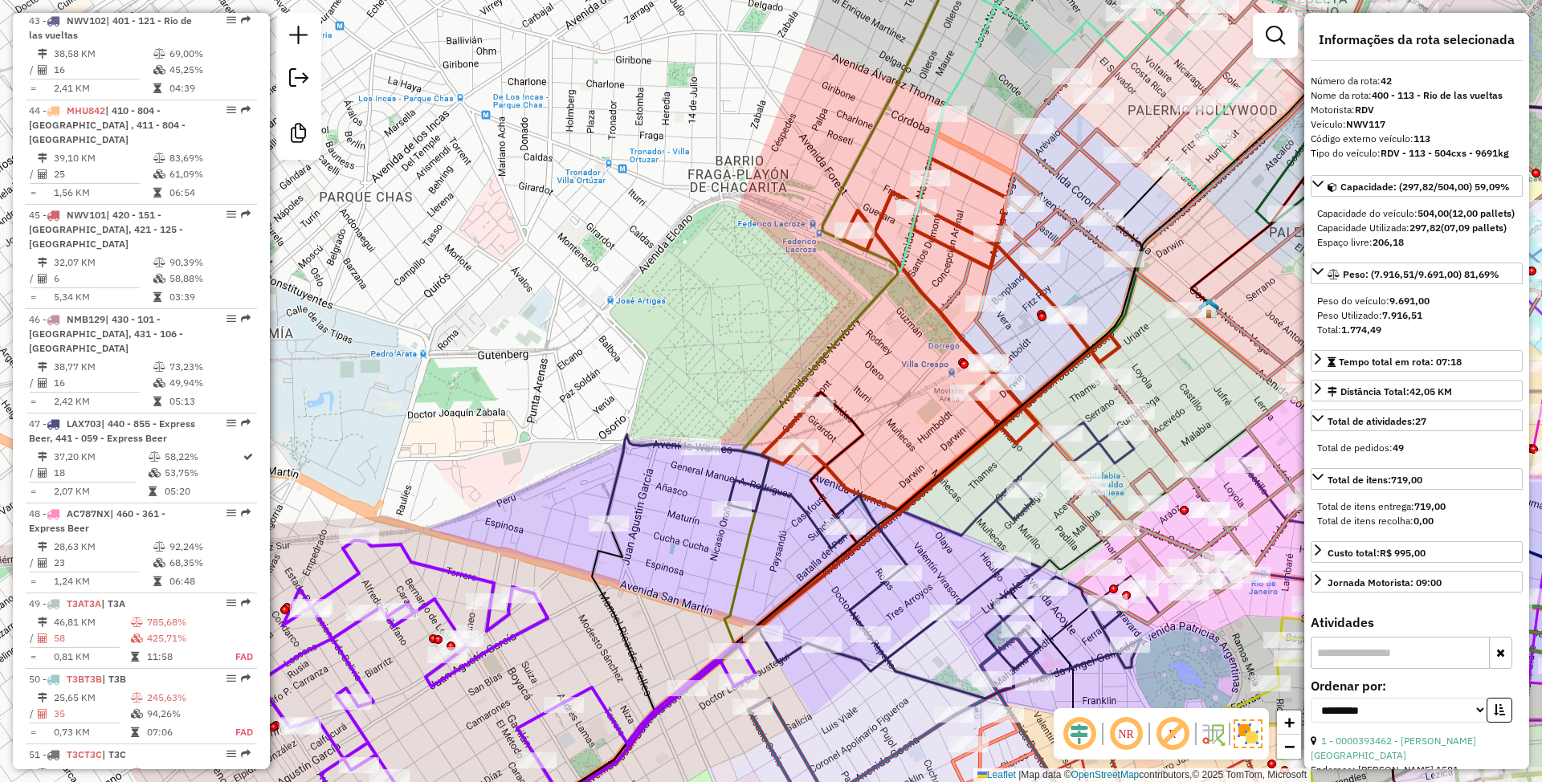
scroll to position [4714, 0]
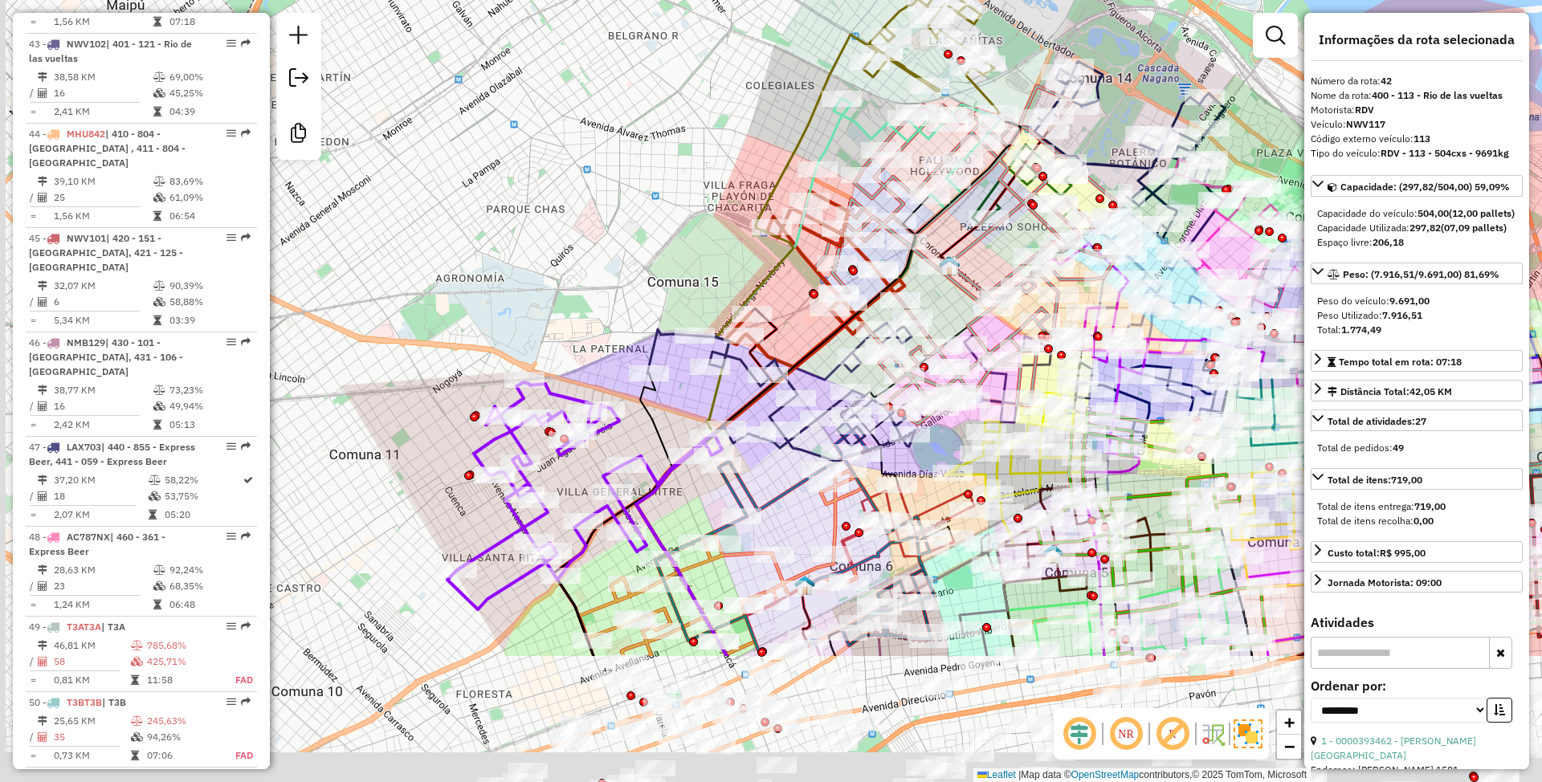
drag, startPoint x: 525, startPoint y: 545, endPoint x: 611, endPoint y: 347, distance: 215.5
click at [611, 347] on div "Janela de atendimento Grade de atendimento Capacidade Transportadoras Veículos …" at bounding box center [771, 391] width 1542 height 782
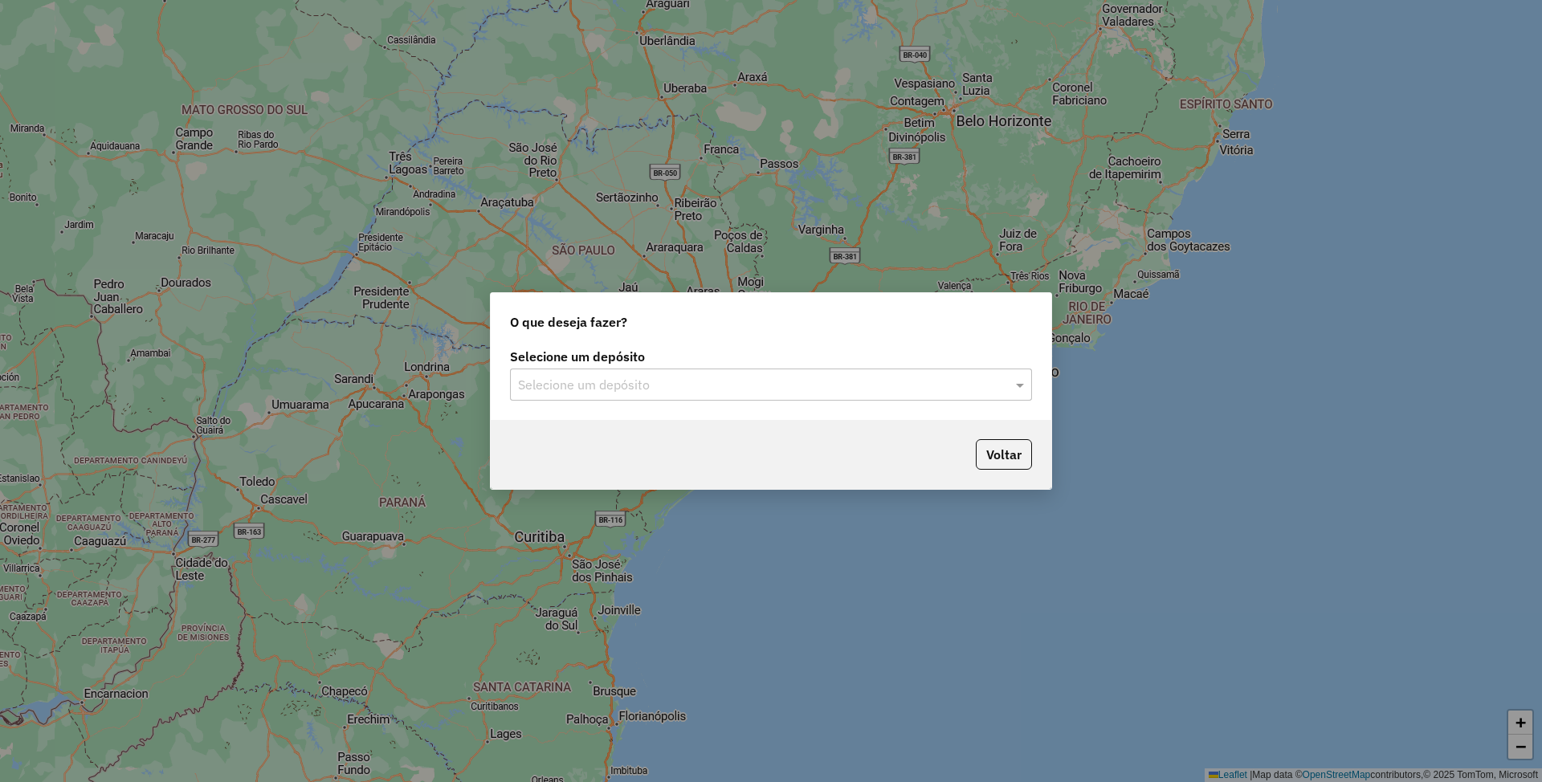
click at [768, 384] on input "text" at bounding box center [755, 385] width 474 height 19
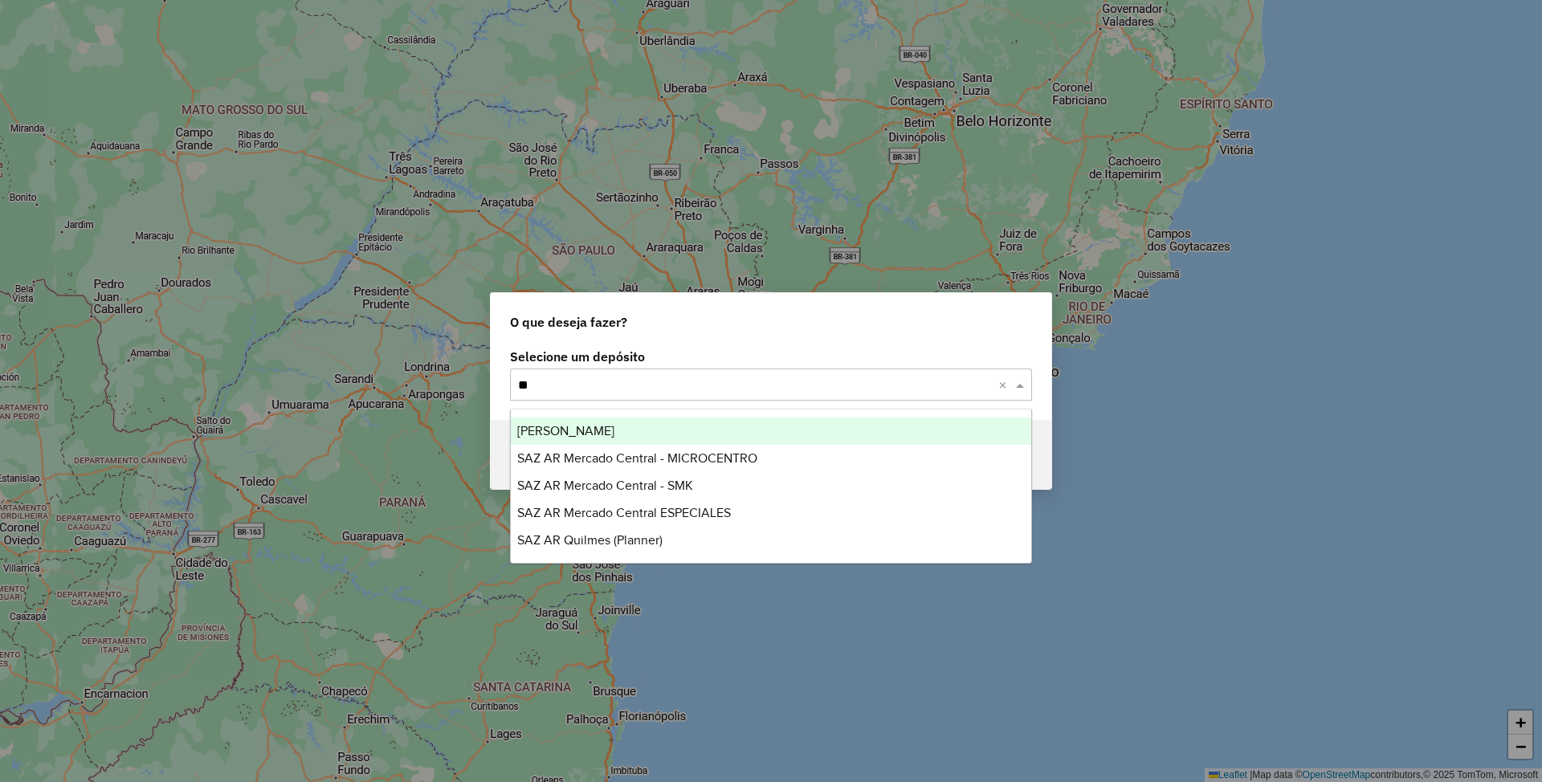
type input "***"
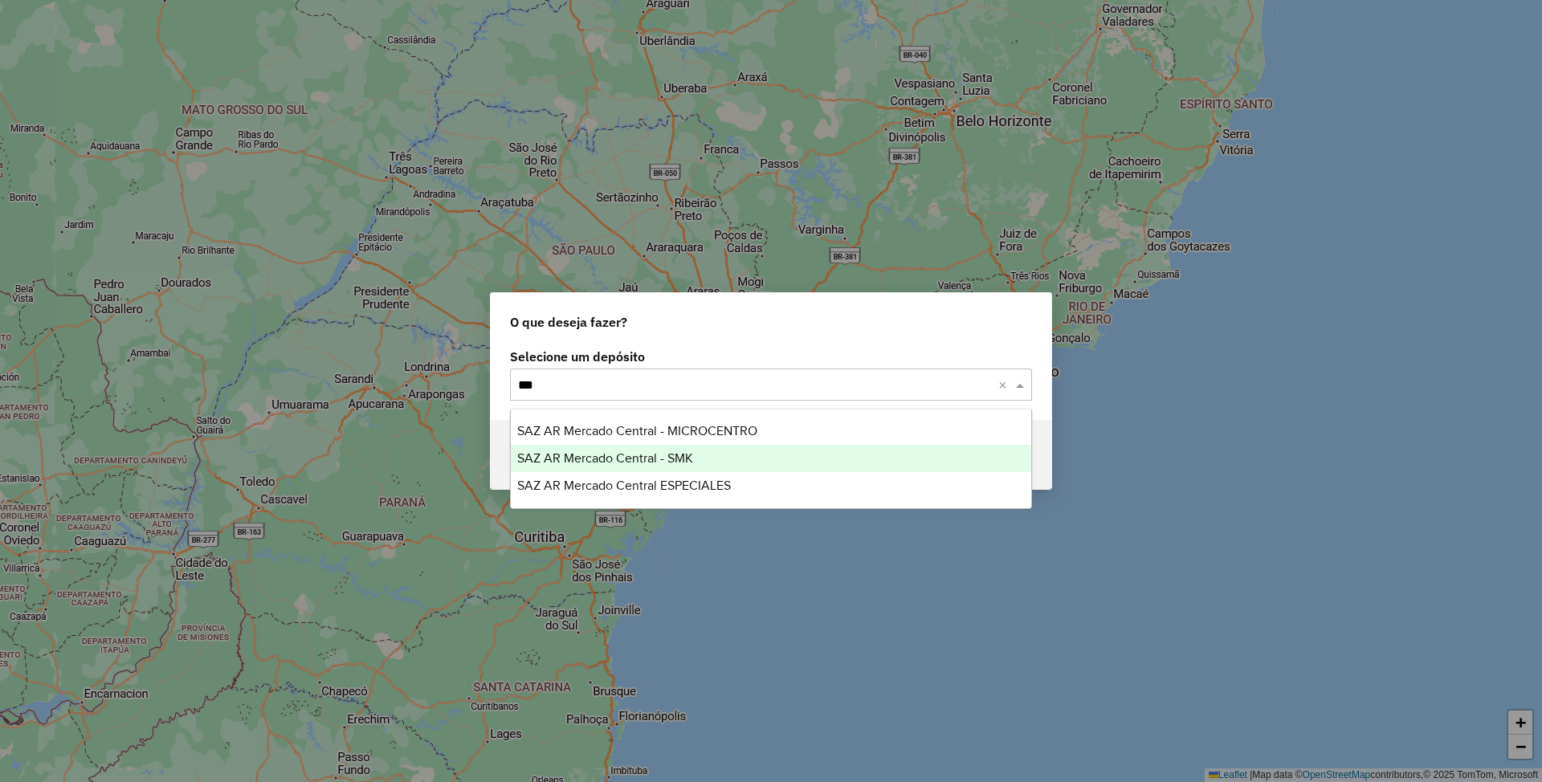
click at [652, 451] on span "SAZ AR Mercado Central - SMK" at bounding box center [605, 458] width 176 height 14
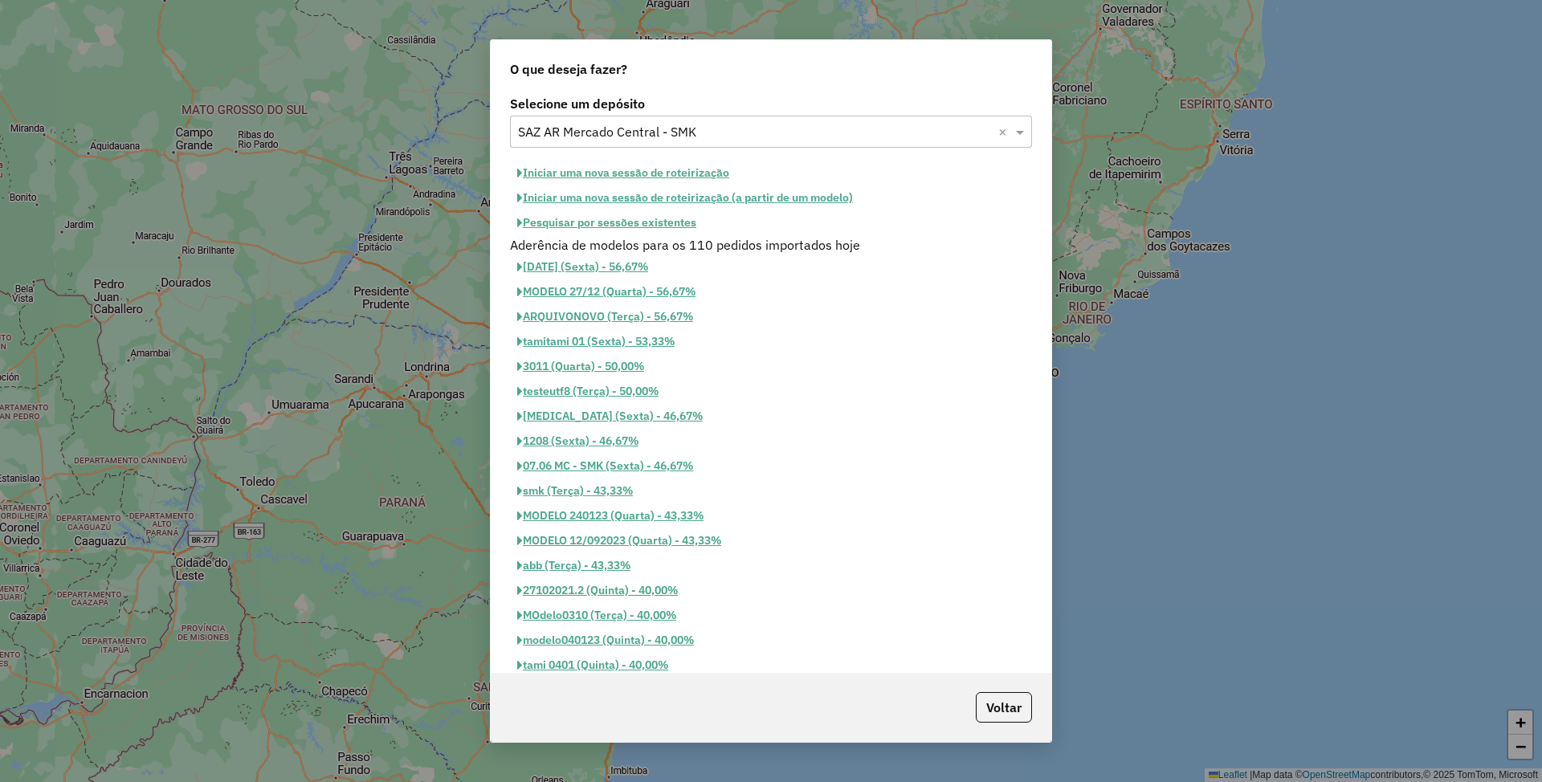
click at [579, 165] on button "Iniciar uma nova sessão de roteirização" at bounding box center [623, 173] width 226 height 25
select select "*"
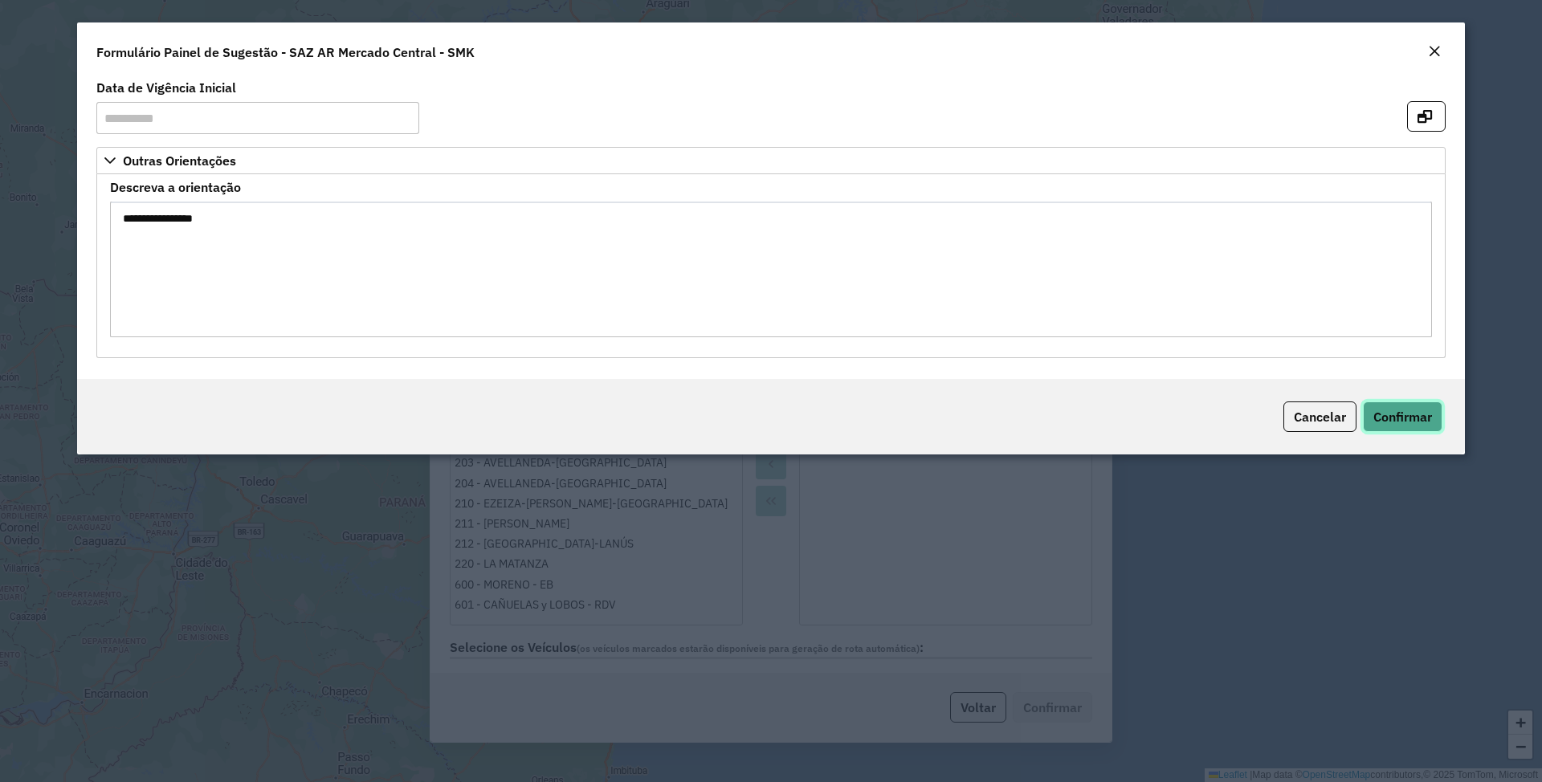
click at [1397, 414] on span "Confirmar" at bounding box center [1402, 417] width 59 height 16
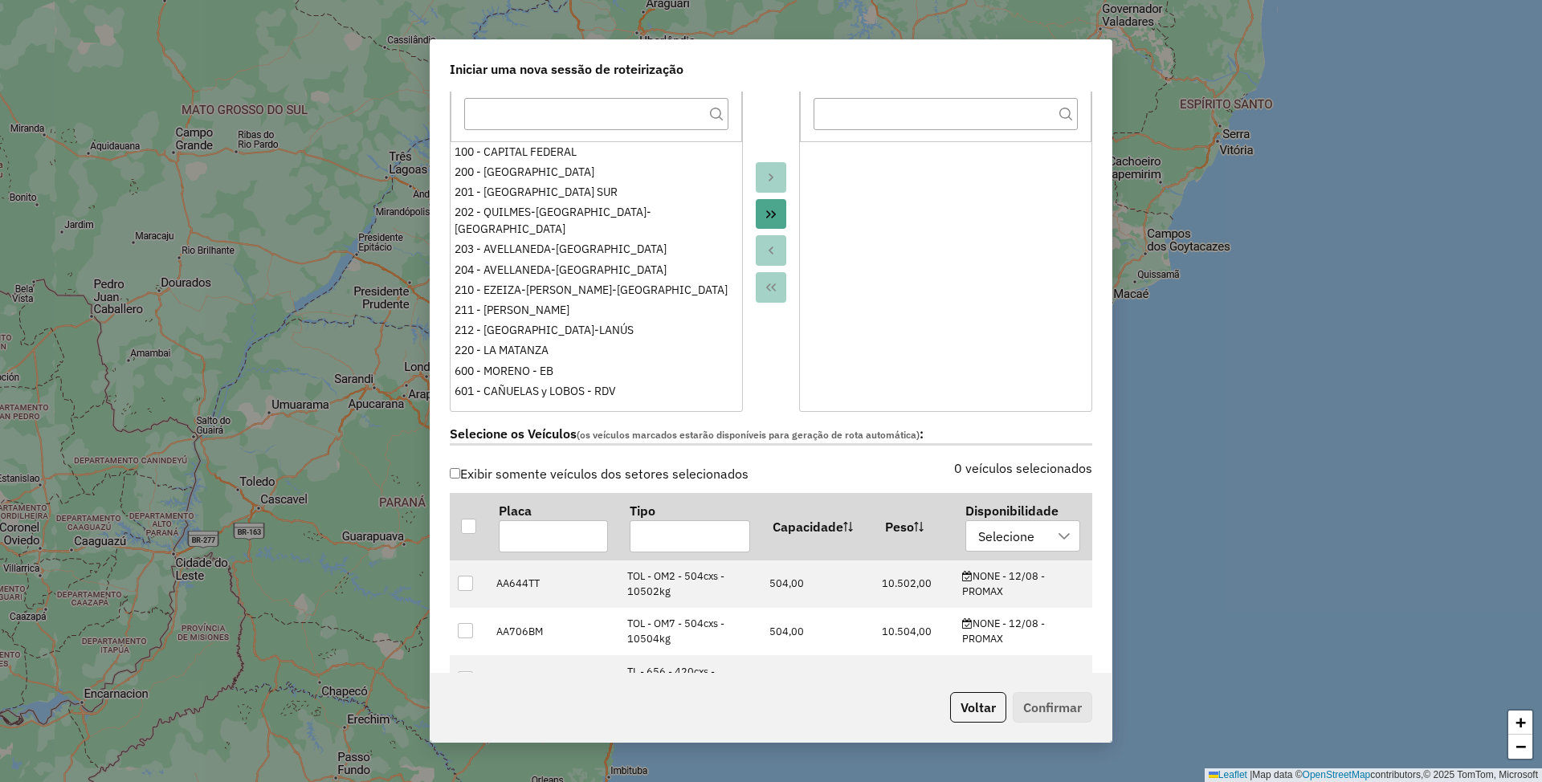
scroll to position [321, 0]
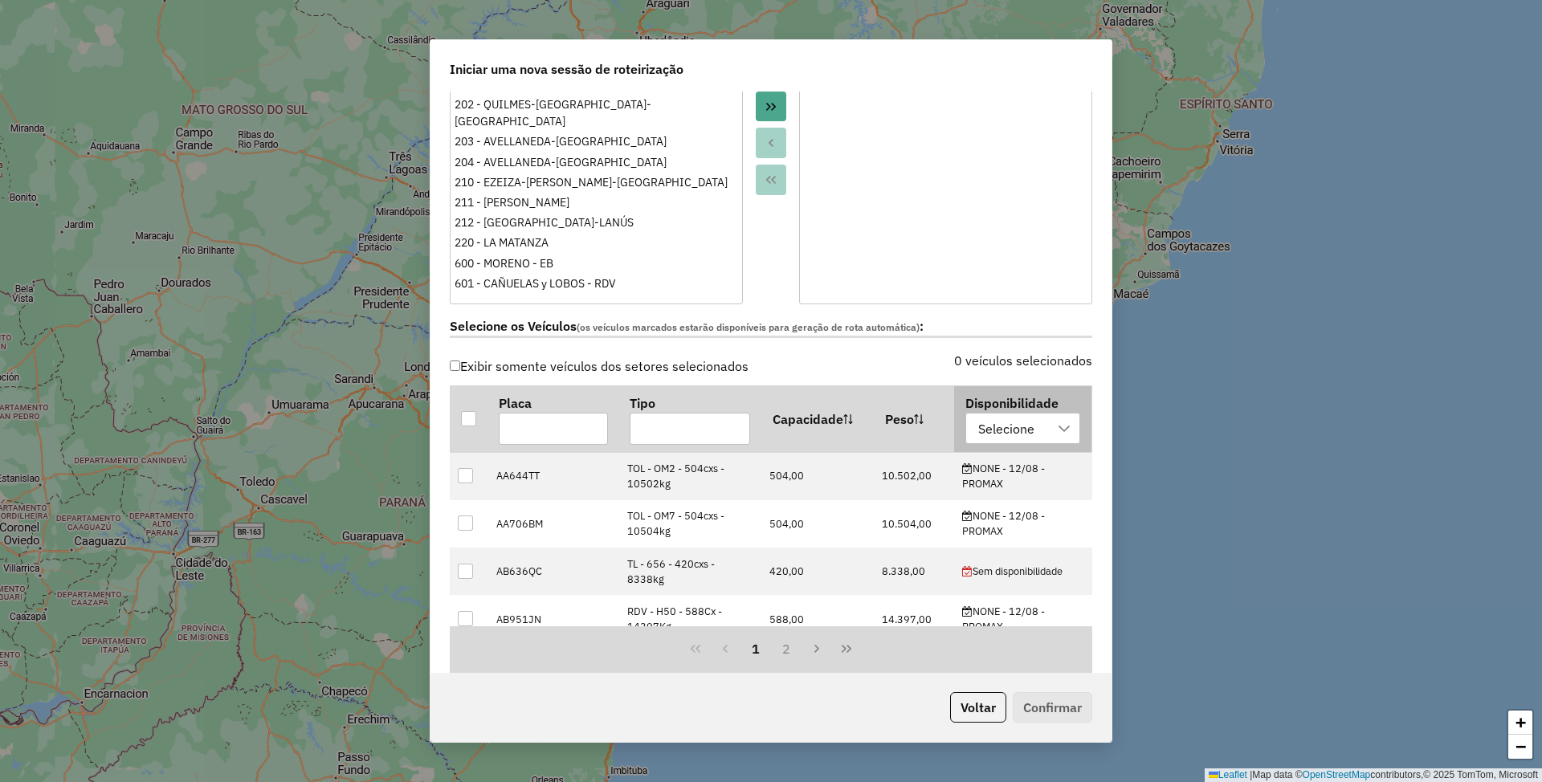
click at [1019, 428] on div "Selecione" at bounding box center [1006, 429] width 67 height 31
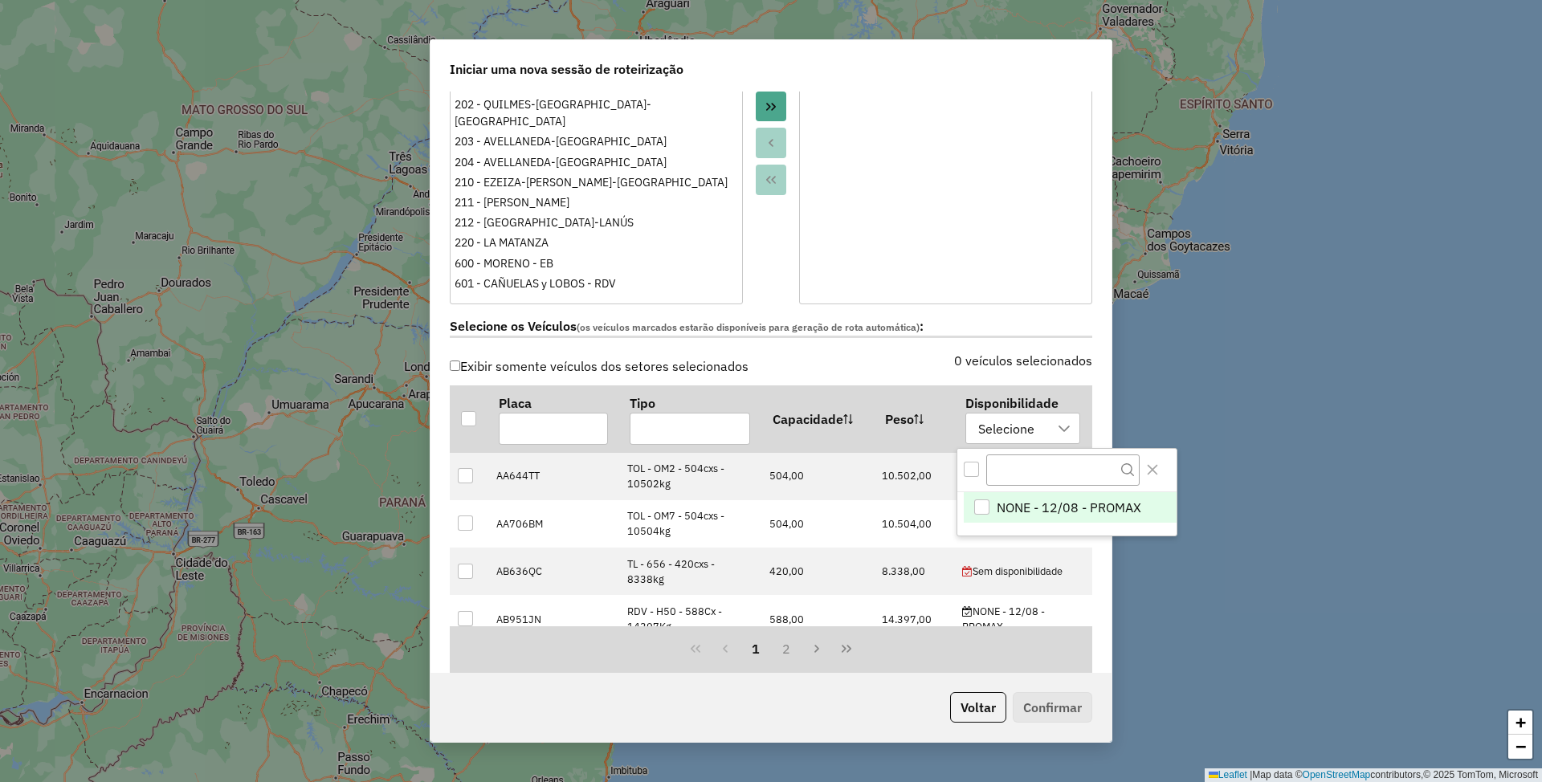
click at [1048, 511] on span "NONE - 12/08 - PROMAX" at bounding box center [1069, 507] width 145 height 19
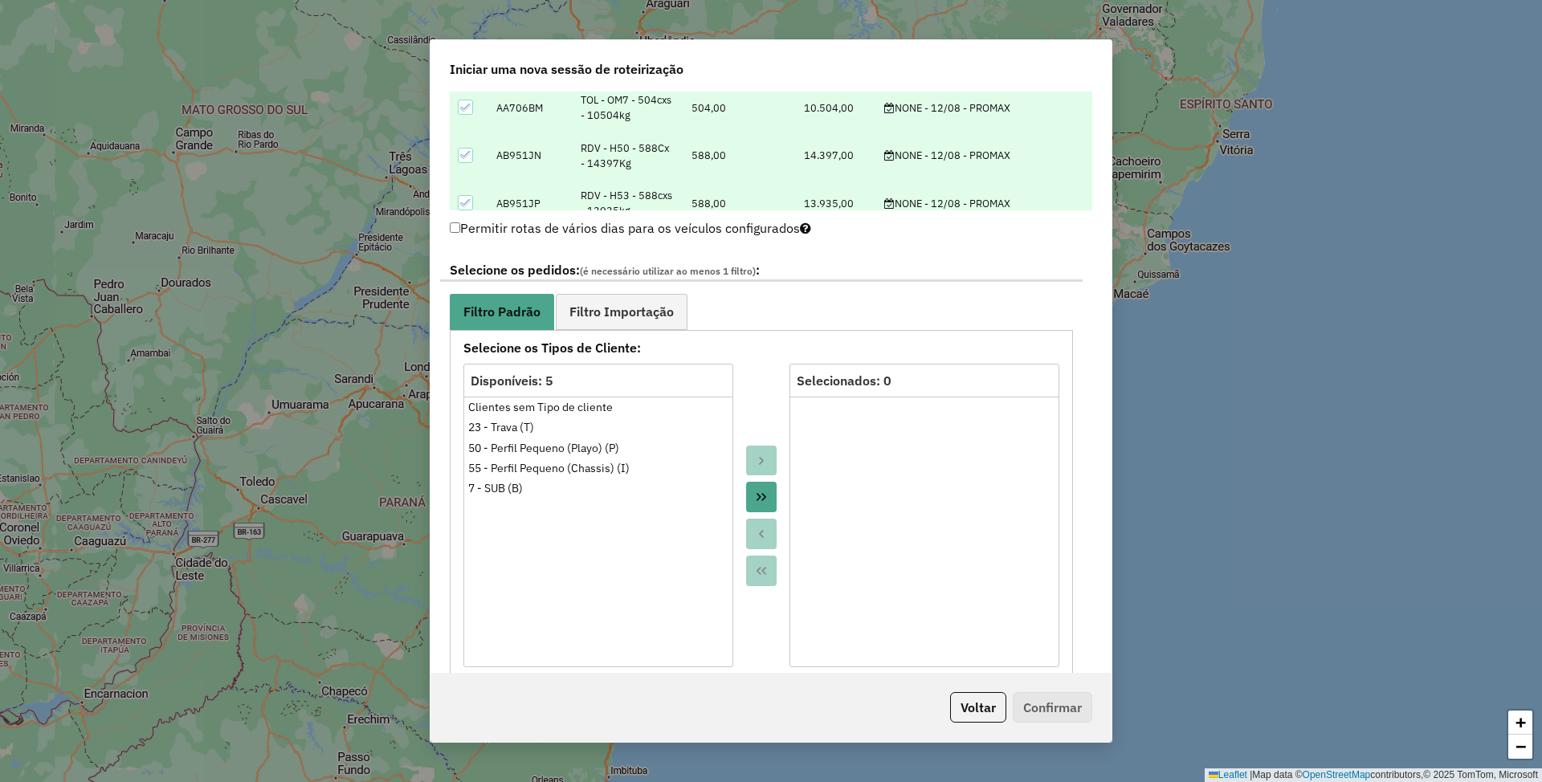
scroll to position [749, 0]
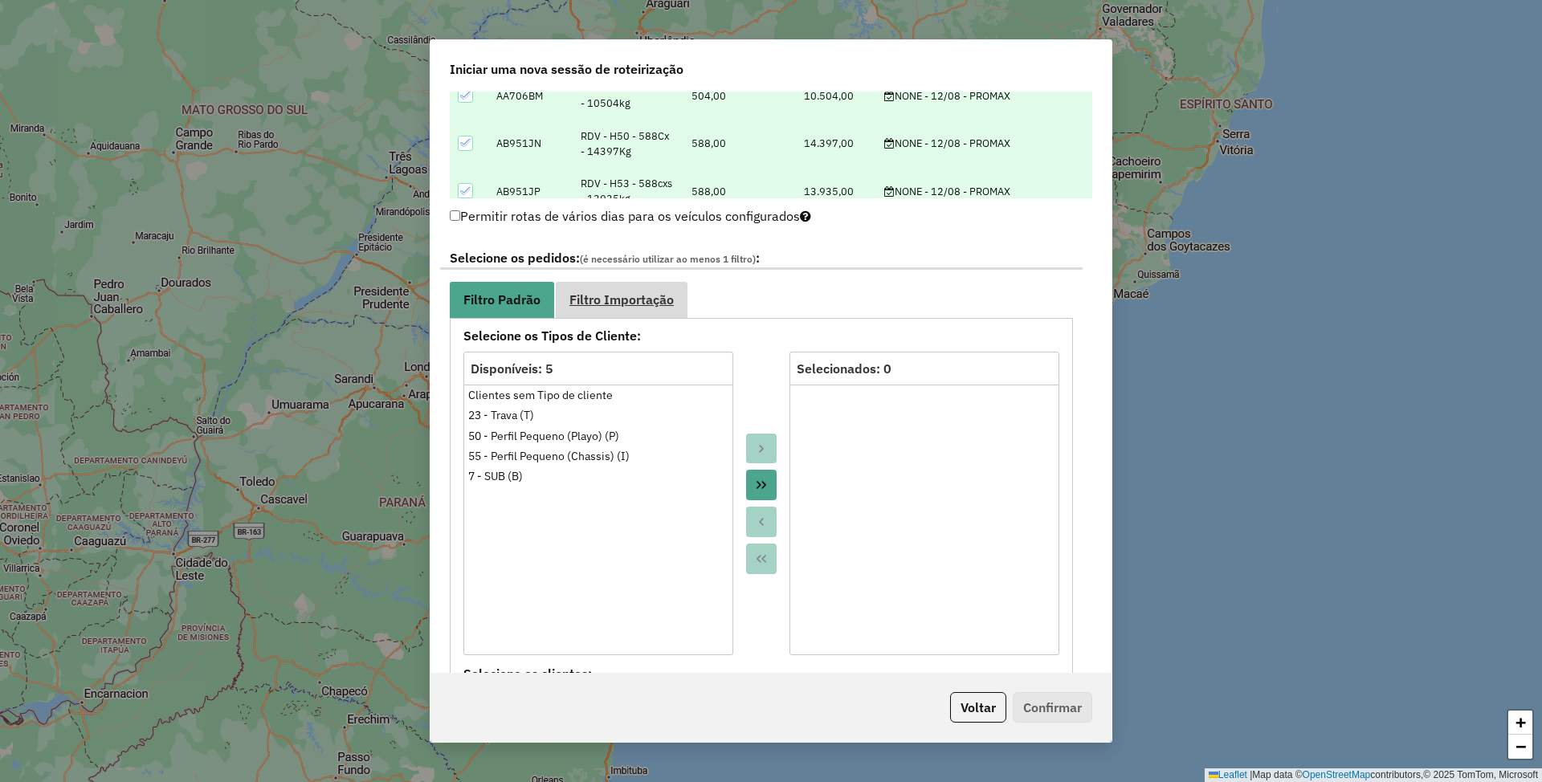
click at [634, 310] on link "Filtro Importação" at bounding box center [622, 300] width 132 height 36
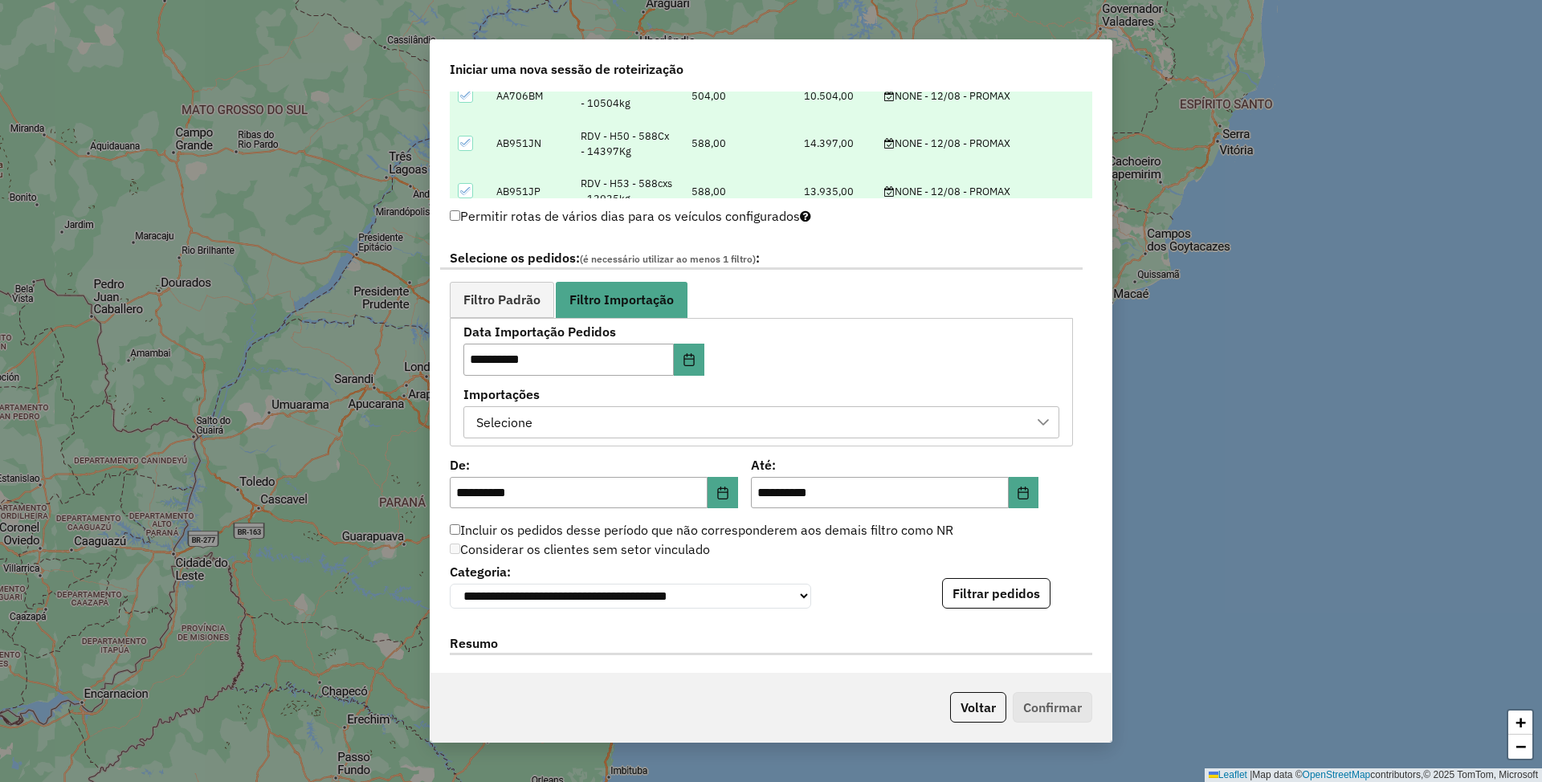
click at [630, 422] on div "Selecione" at bounding box center [749, 422] width 557 height 31
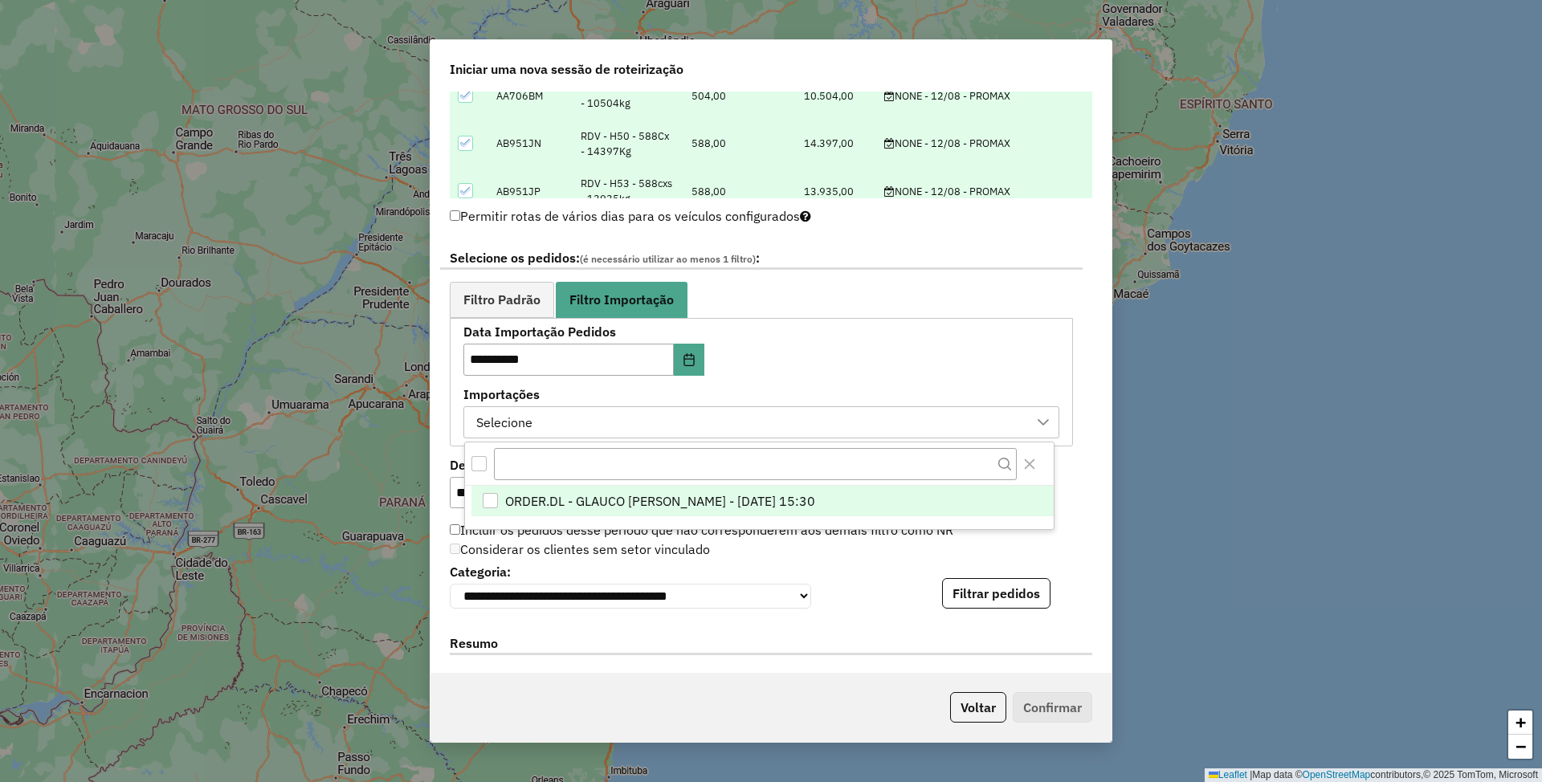
scroll to position [11, 72]
click at [602, 496] on span "ORDER.DL - GLAUCO RODRIGO VALENTINI - 11/08/2025 15:30" at bounding box center [659, 501] width 310 height 19
click at [467, 306] on span "Filtro Padrão" at bounding box center [501, 299] width 77 height 13
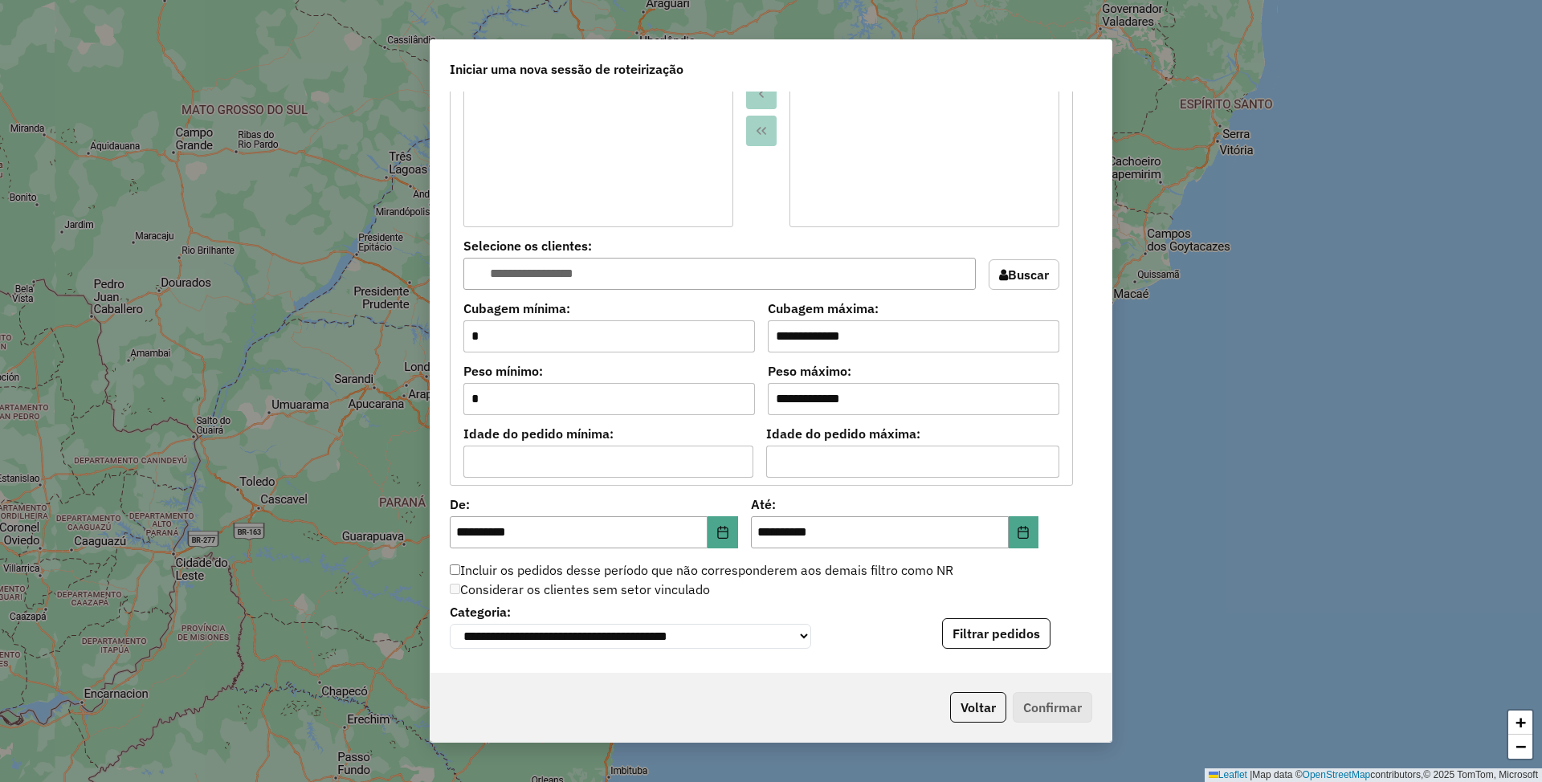
scroll to position [1392, 0]
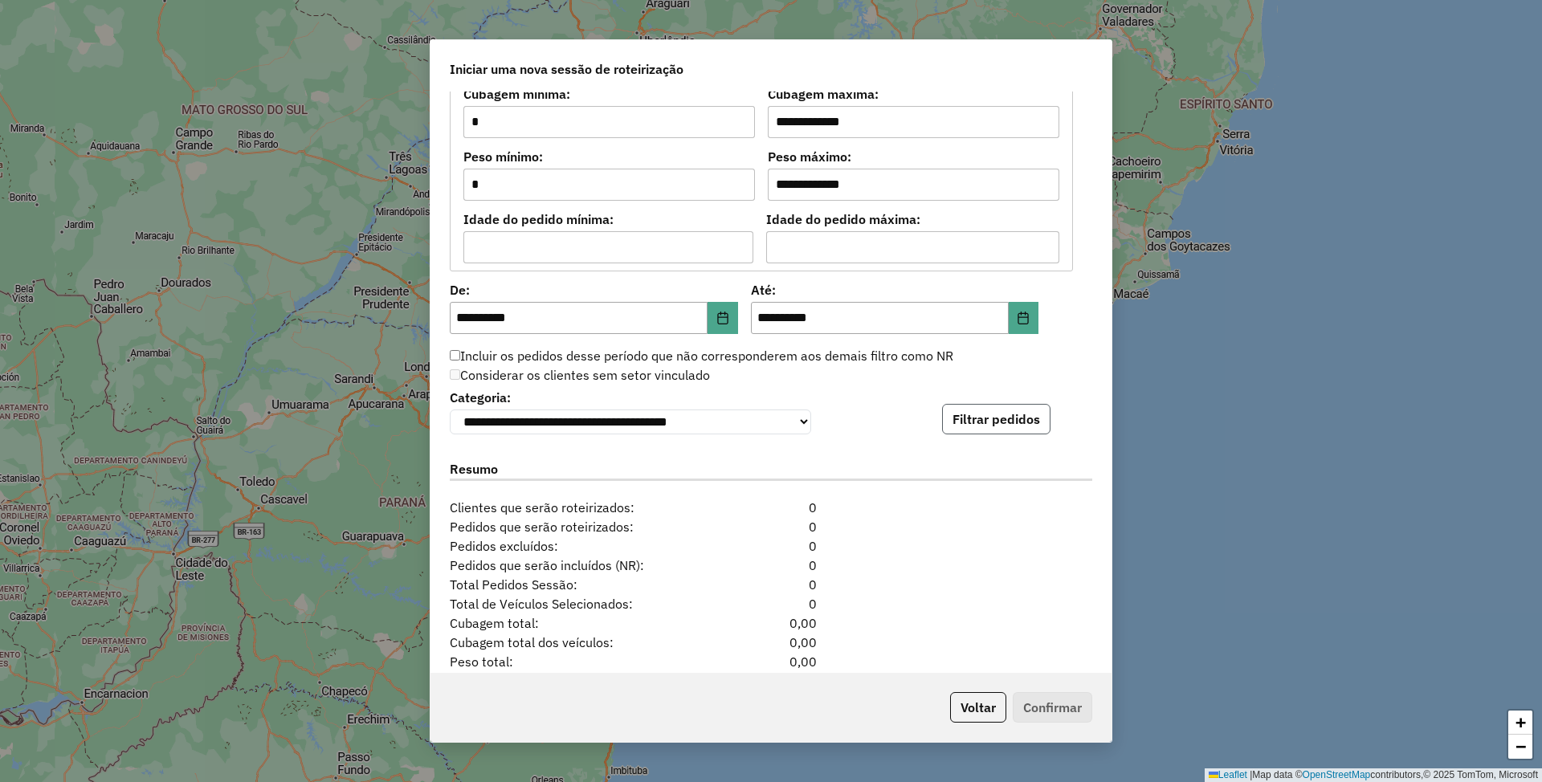
click at [1012, 425] on button "Filtrar pedidos" at bounding box center [996, 419] width 108 height 31
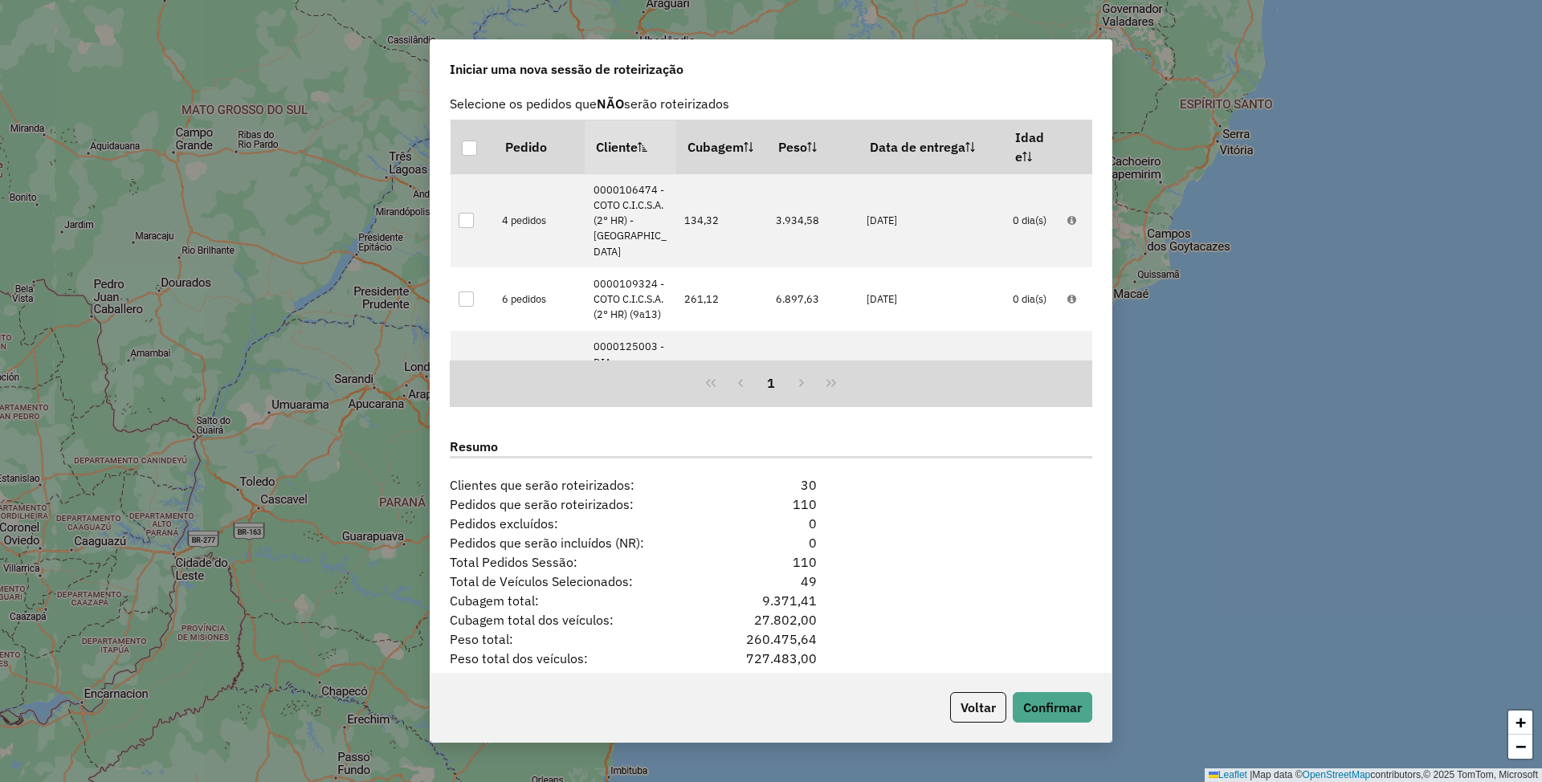
scroll to position [1820, 0]
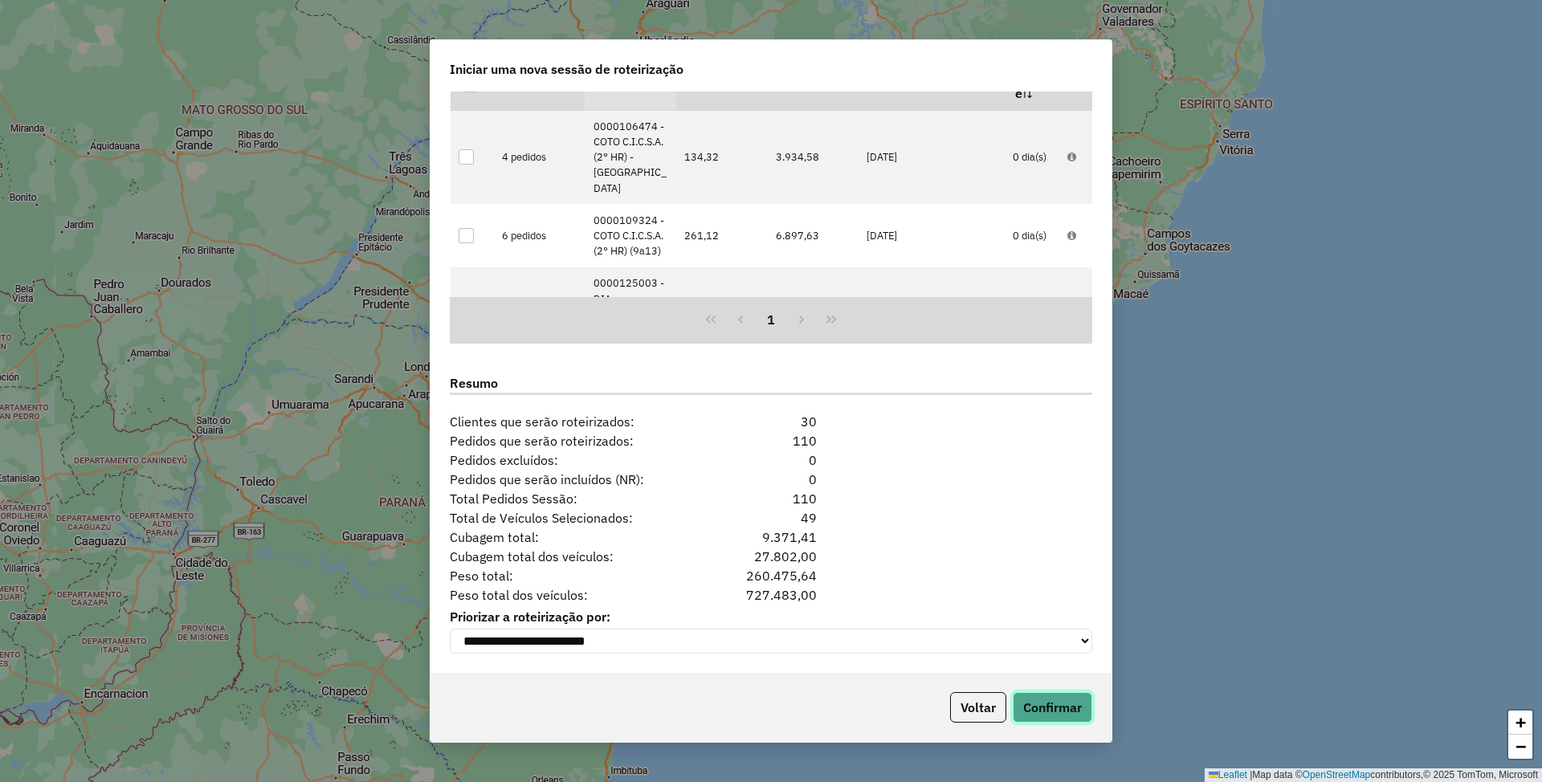
click at [1039, 699] on button "Confirmar" at bounding box center [1053, 707] width 80 height 31
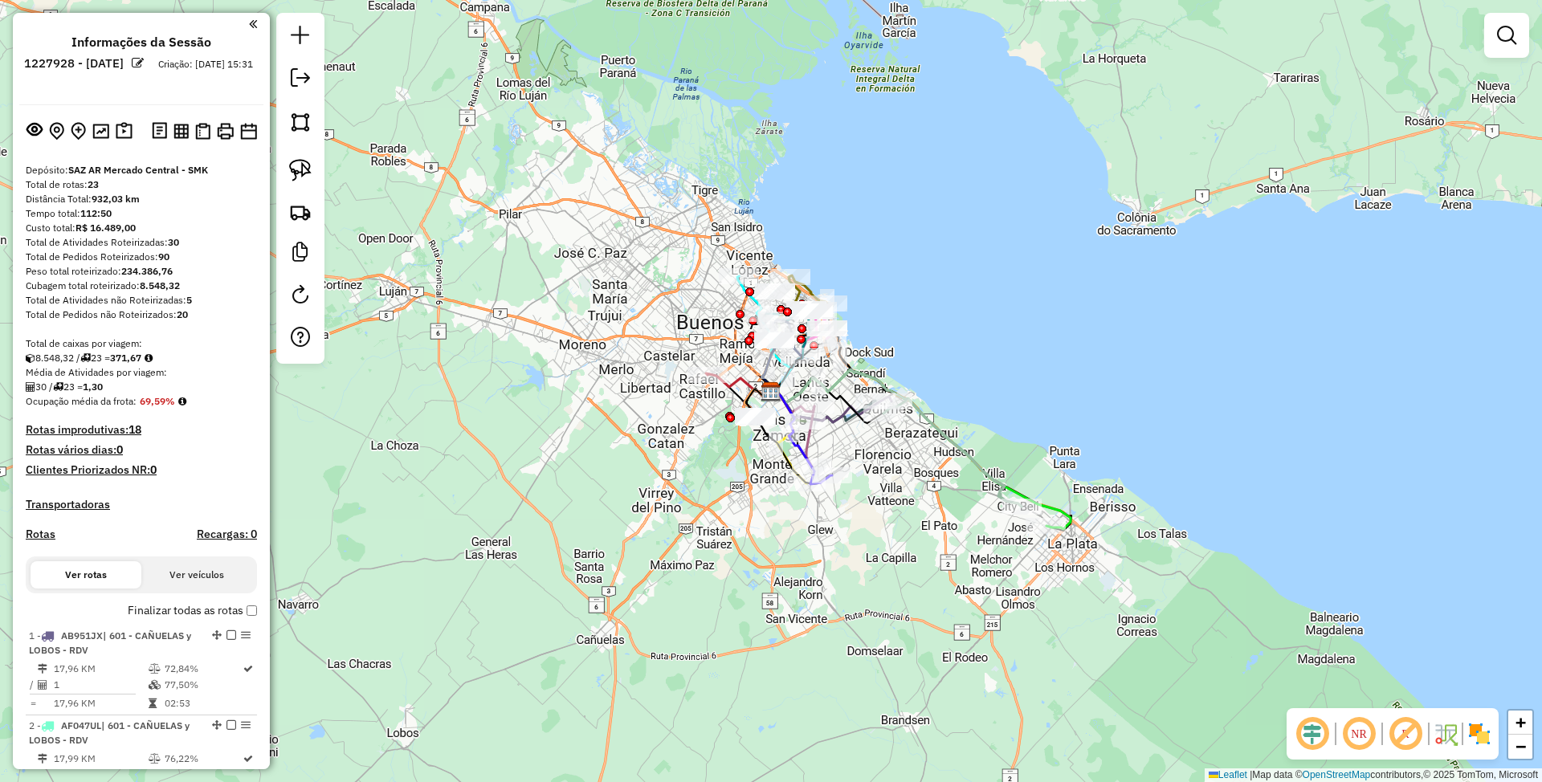
click at [1482, 734] on img at bounding box center [1480, 734] width 26 height 26
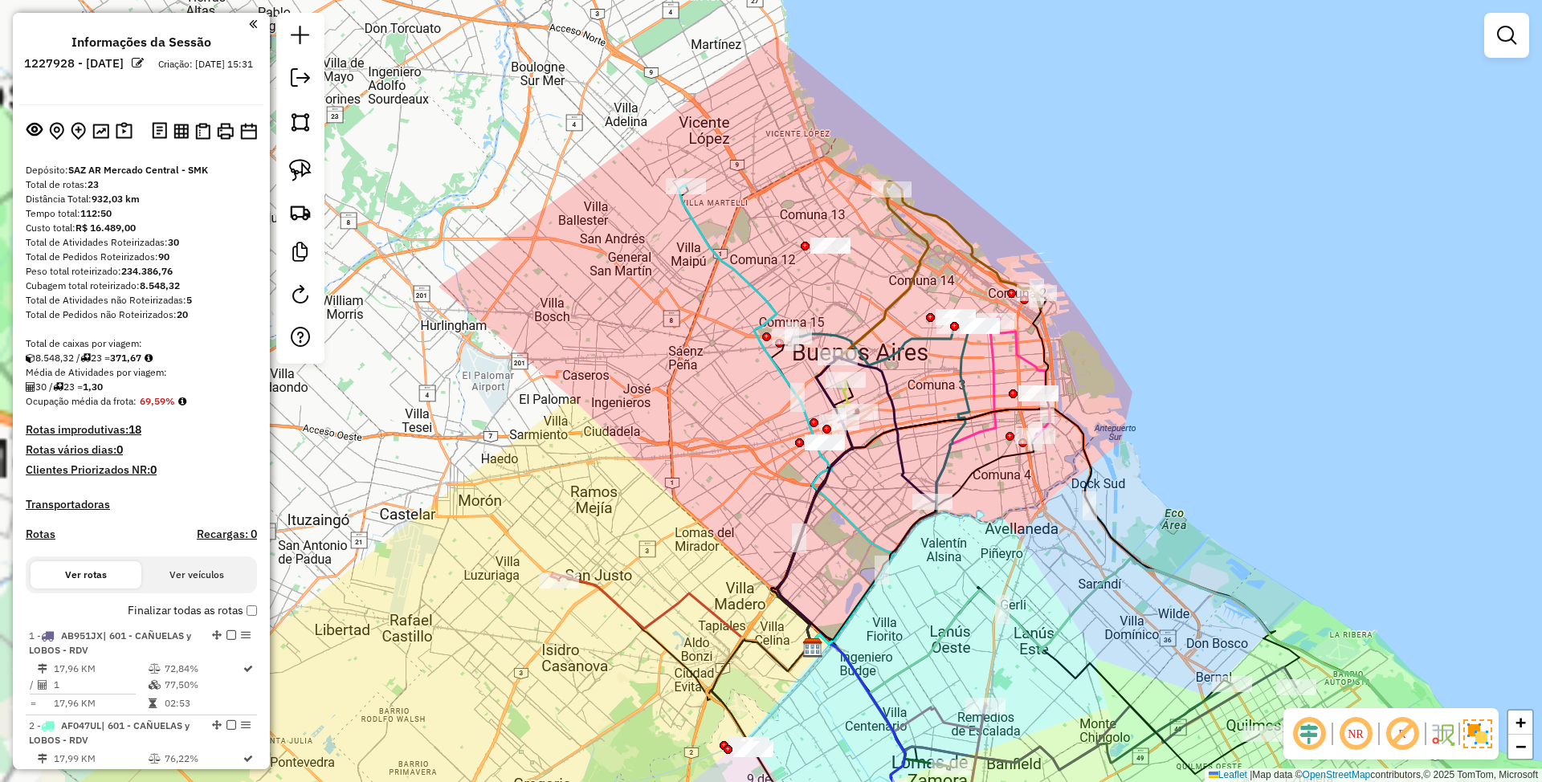
drag, startPoint x: 903, startPoint y: 243, endPoint x: 1026, endPoint y: 231, distance: 124.2
click at [1026, 231] on div "Janela de atendimento Grade de atendimento Capacidade Transportadoras Veículos …" at bounding box center [771, 391] width 1542 height 782
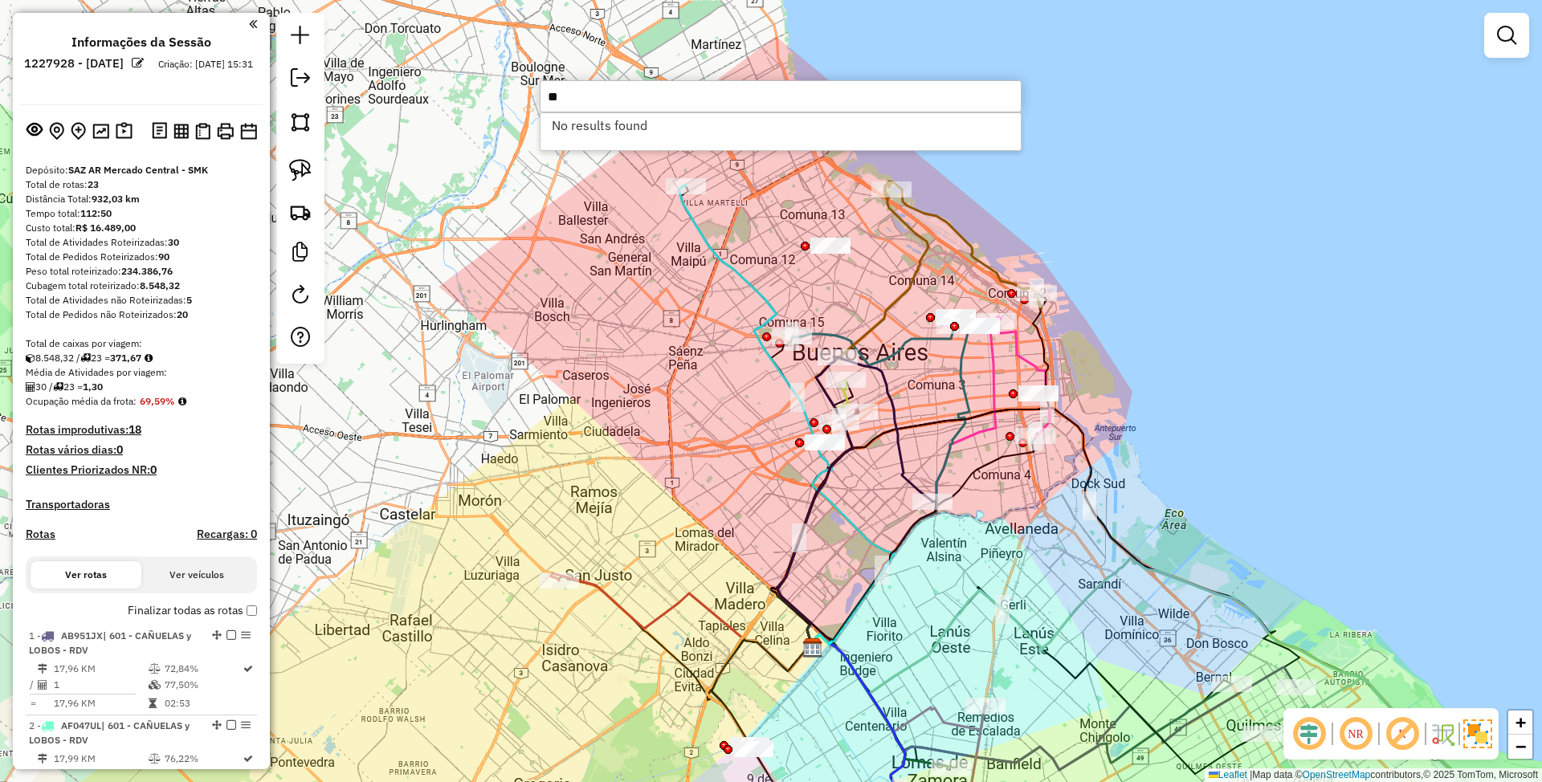
type input "*"
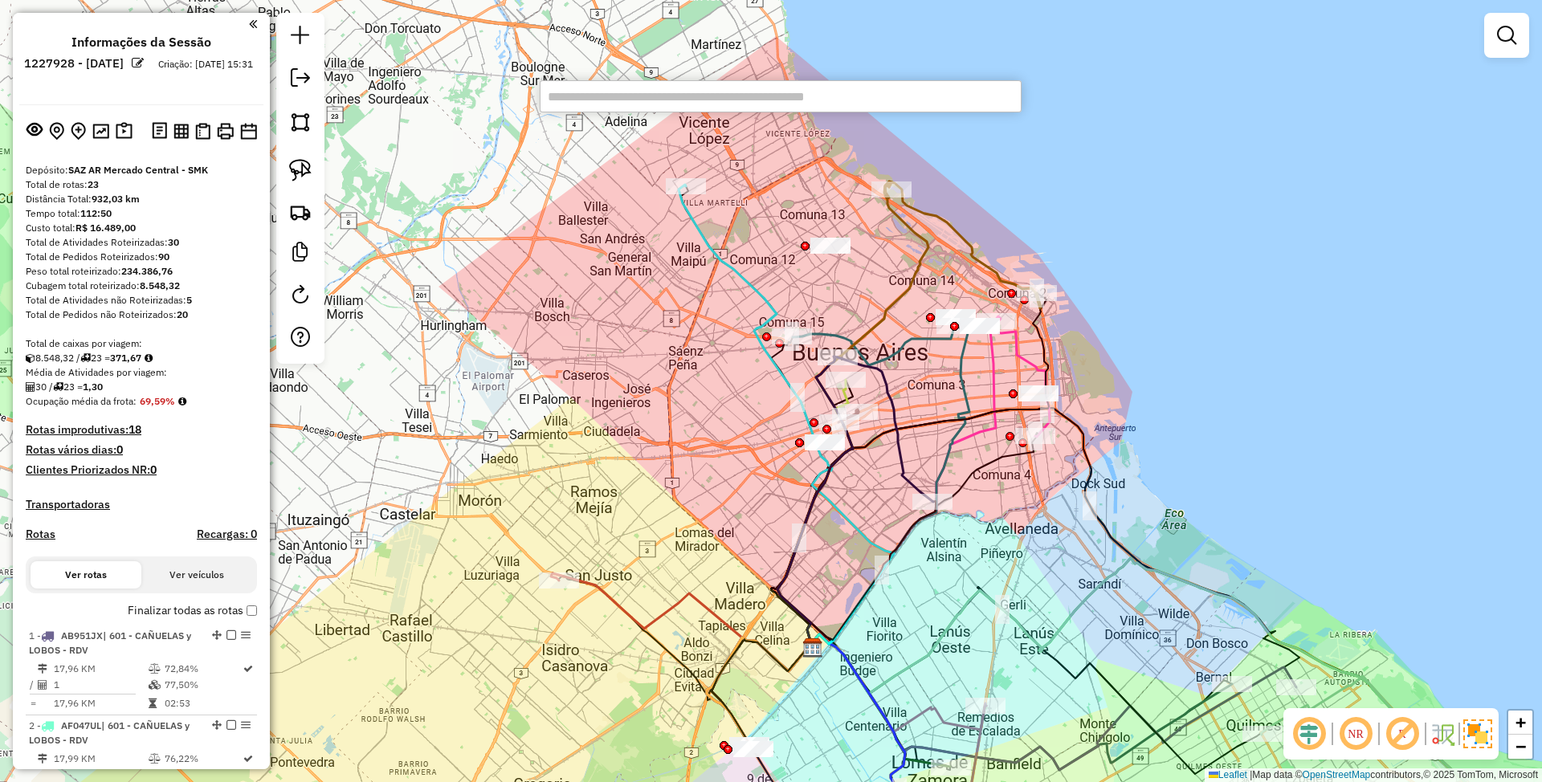
click at [1121, 230] on div "Janela de atendimento Grade de atendimento Capacidade Transportadoras Veículos …" at bounding box center [771, 391] width 1542 height 782
click at [1497, 43] on em at bounding box center [1506, 35] width 19 height 19
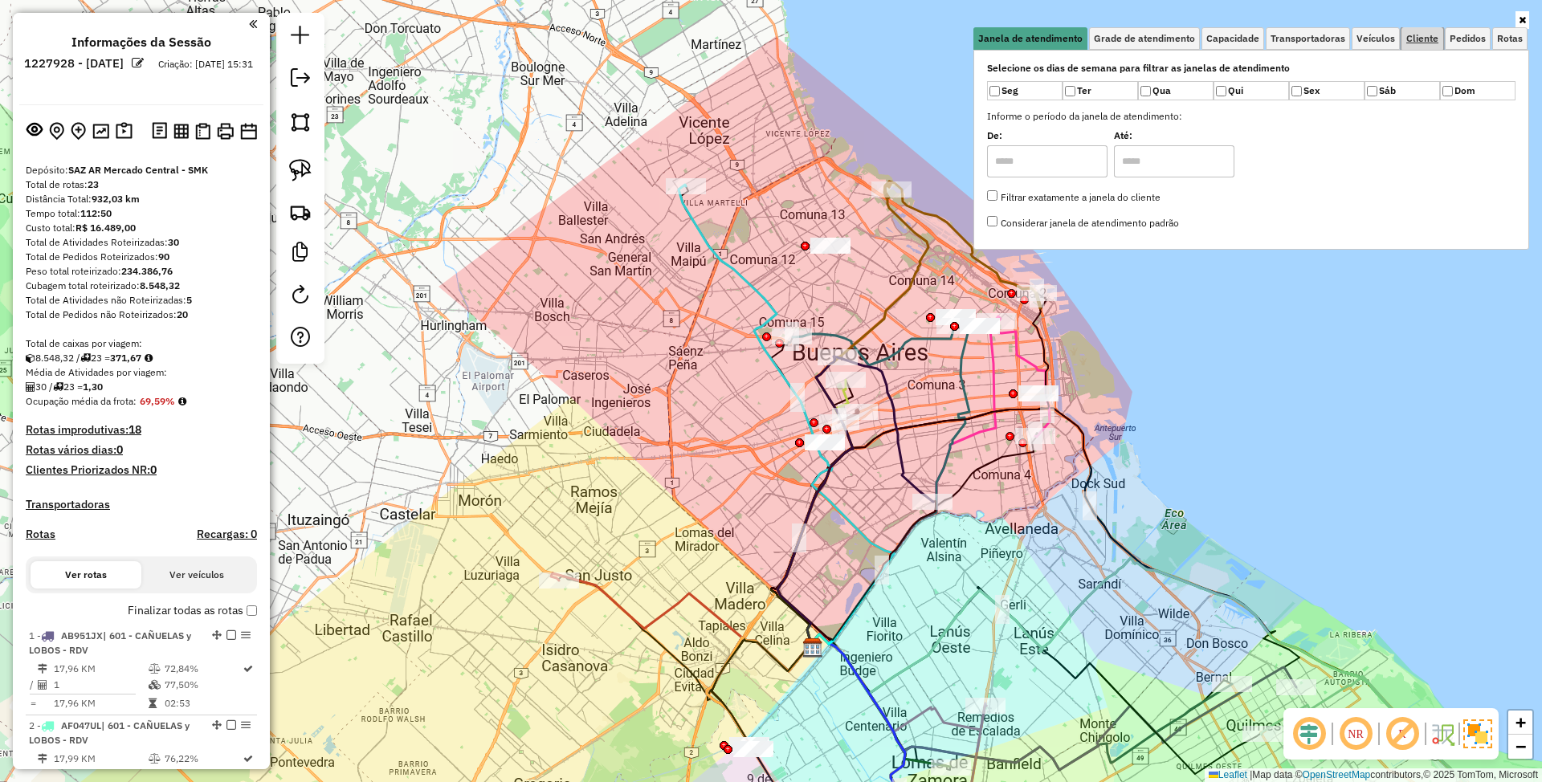
click at [1420, 39] on span "Cliente" at bounding box center [1422, 39] width 32 height 10
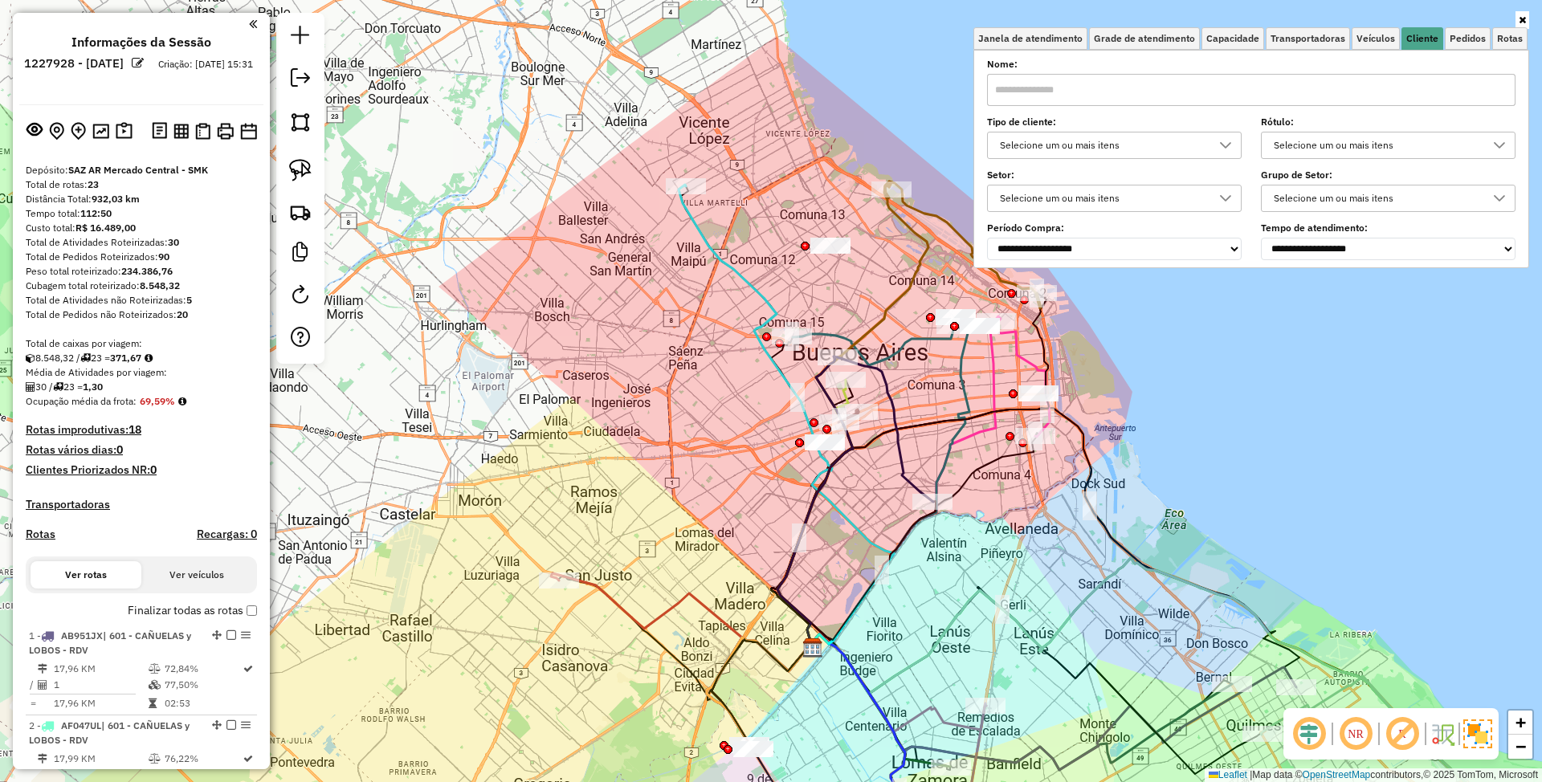
click at [1116, 145] on div "Selecione um ou mais itens" at bounding box center [1102, 146] width 216 height 26
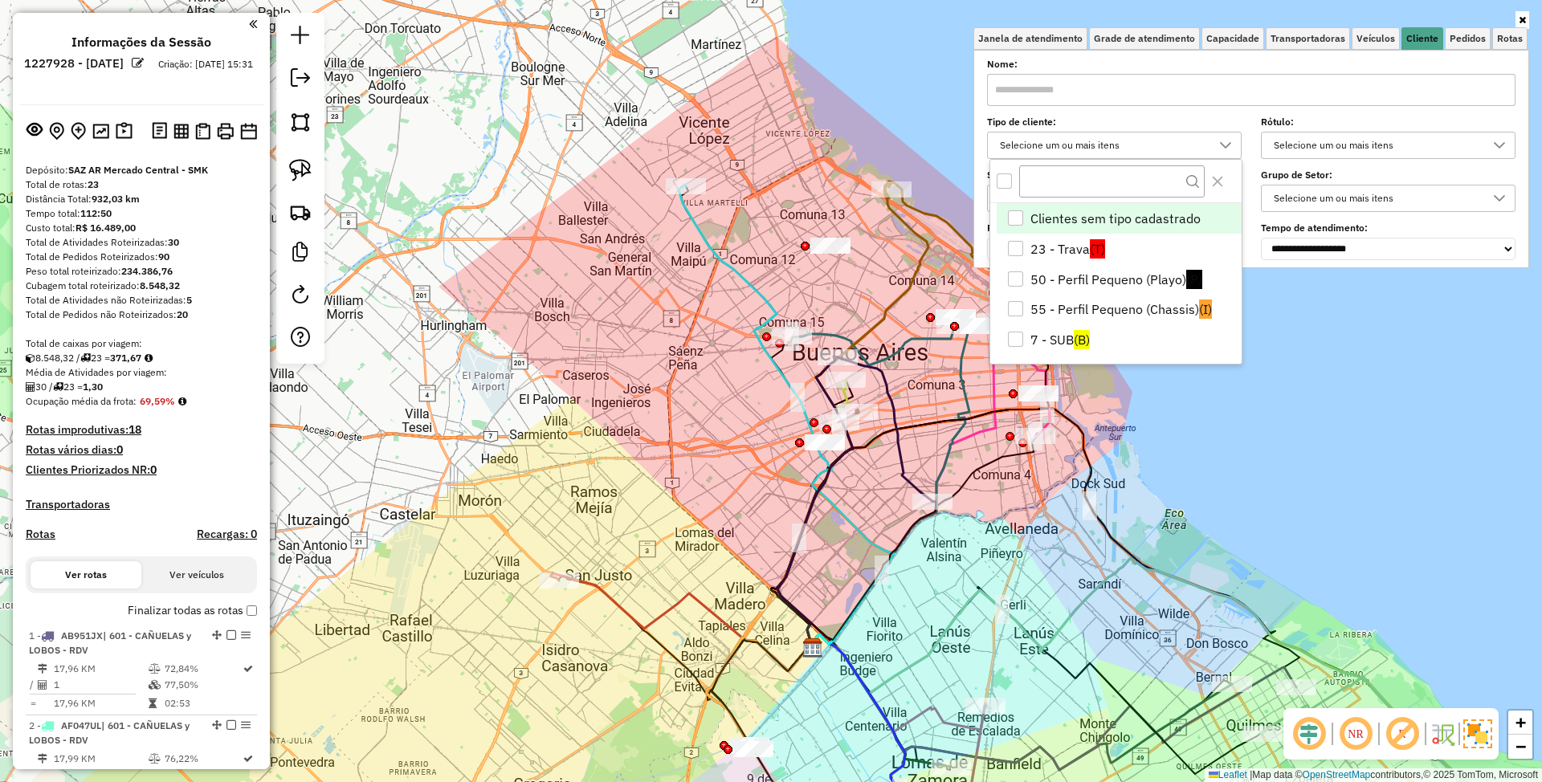
scroll to position [10, 59]
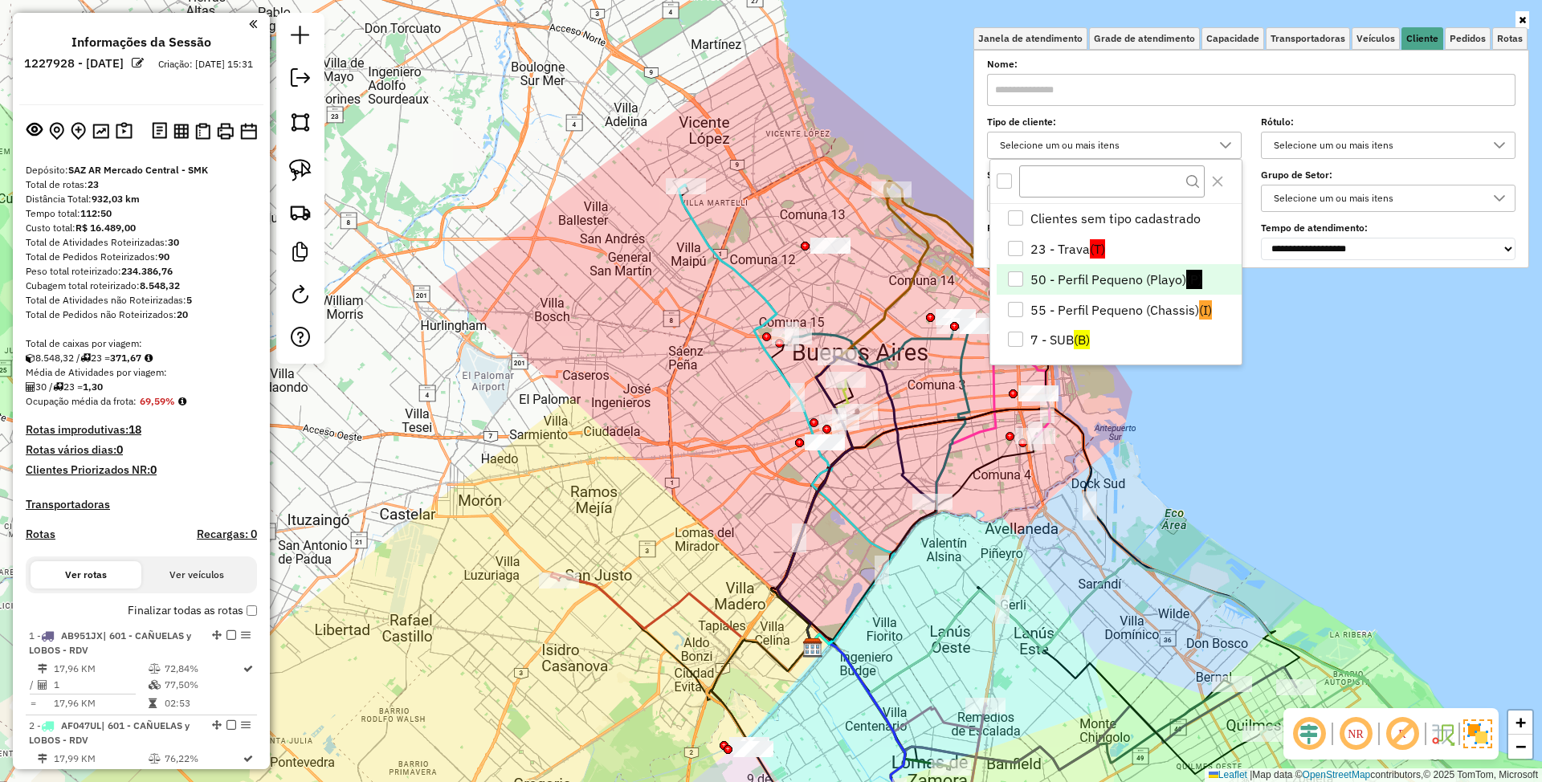
click at [1012, 280] on div "50 - Perfil Pequeno (Playo)" at bounding box center [1015, 278] width 15 height 15
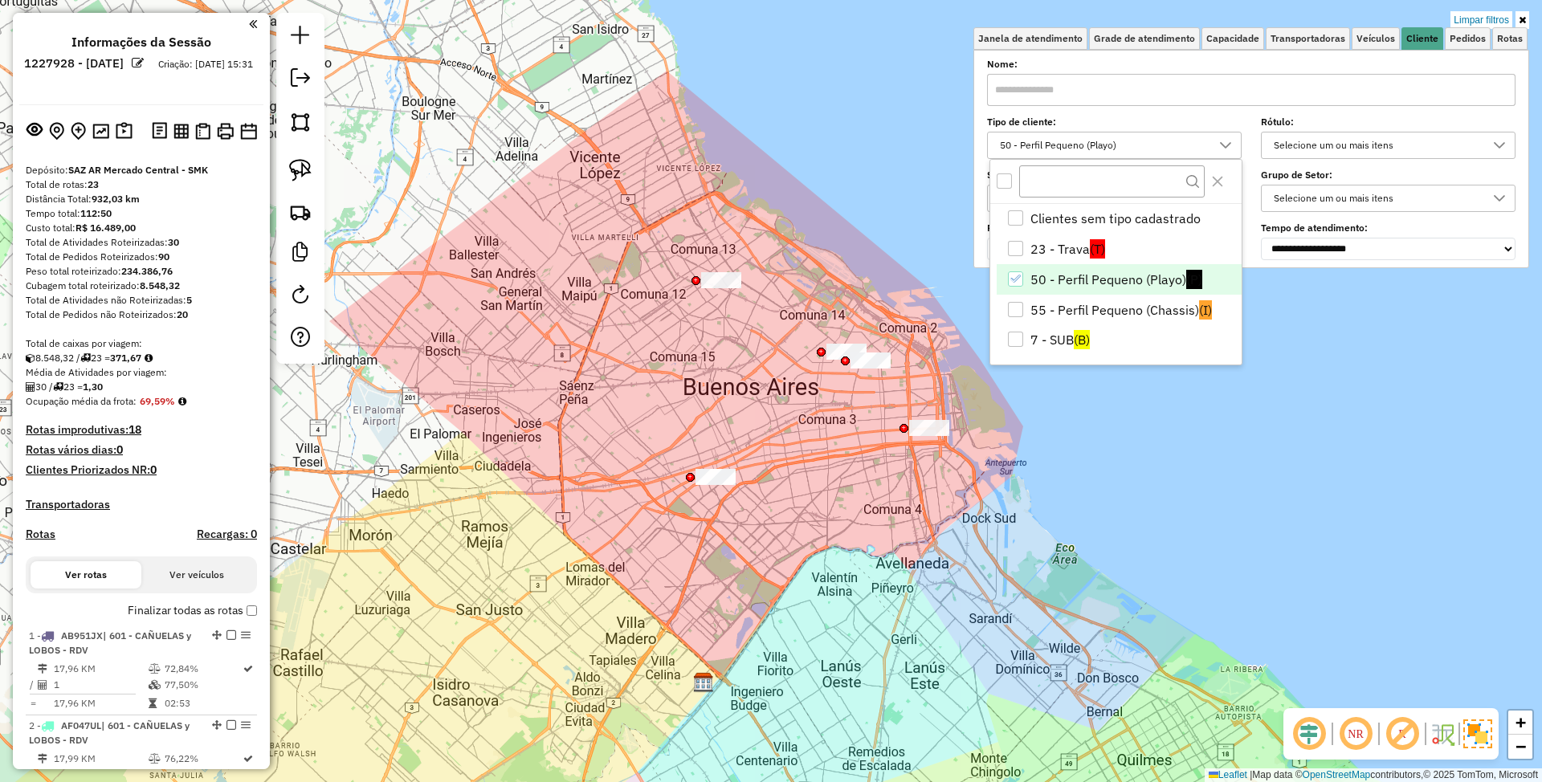
drag, startPoint x: 1029, startPoint y: 489, endPoint x: 920, endPoint y: 524, distance: 114.6
click at [920, 524] on div "Limpar filtros Janela de atendimento Grade de atendimento Capacidade Transporta…" at bounding box center [771, 391] width 1542 height 782
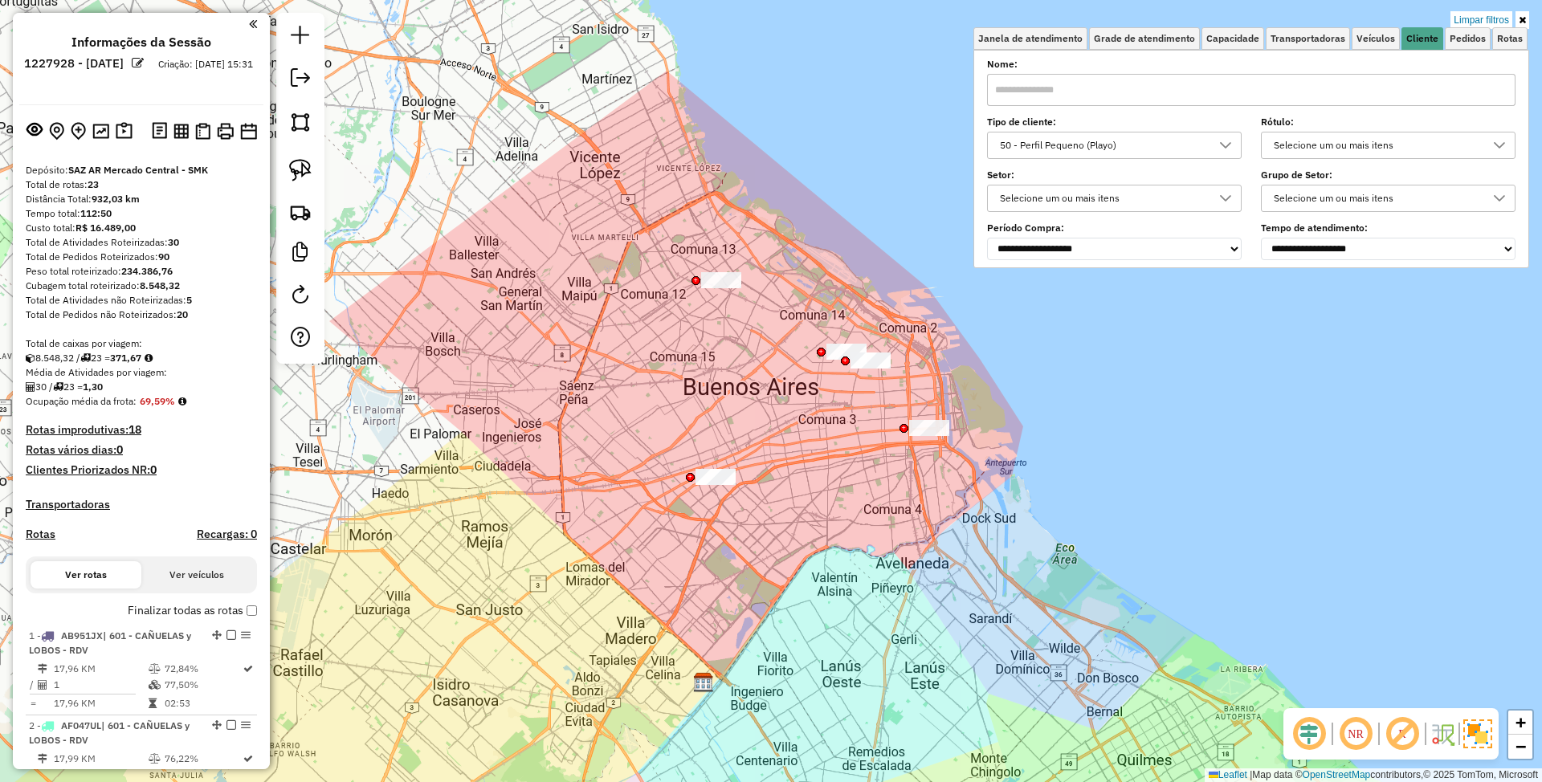
click at [1124, 145] on div "50 - Perfil Pequeno (Playo)" at bounding box center [1102, 146] width 216 height 26
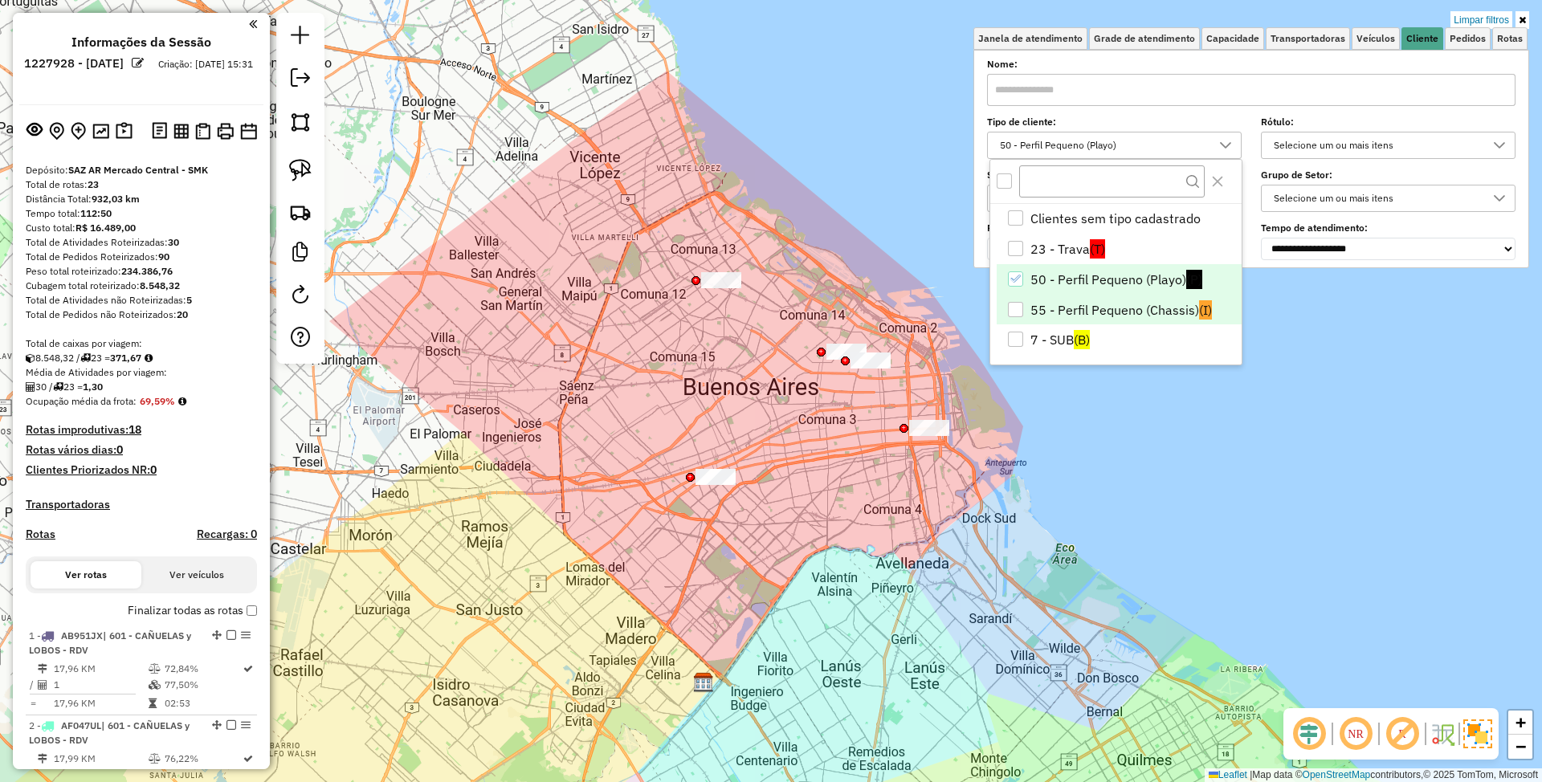
click at [1013, 308] on div "55 - Perfil Pequeno (Chassis)" at bounding box center [1015, 309] width 15 height 15
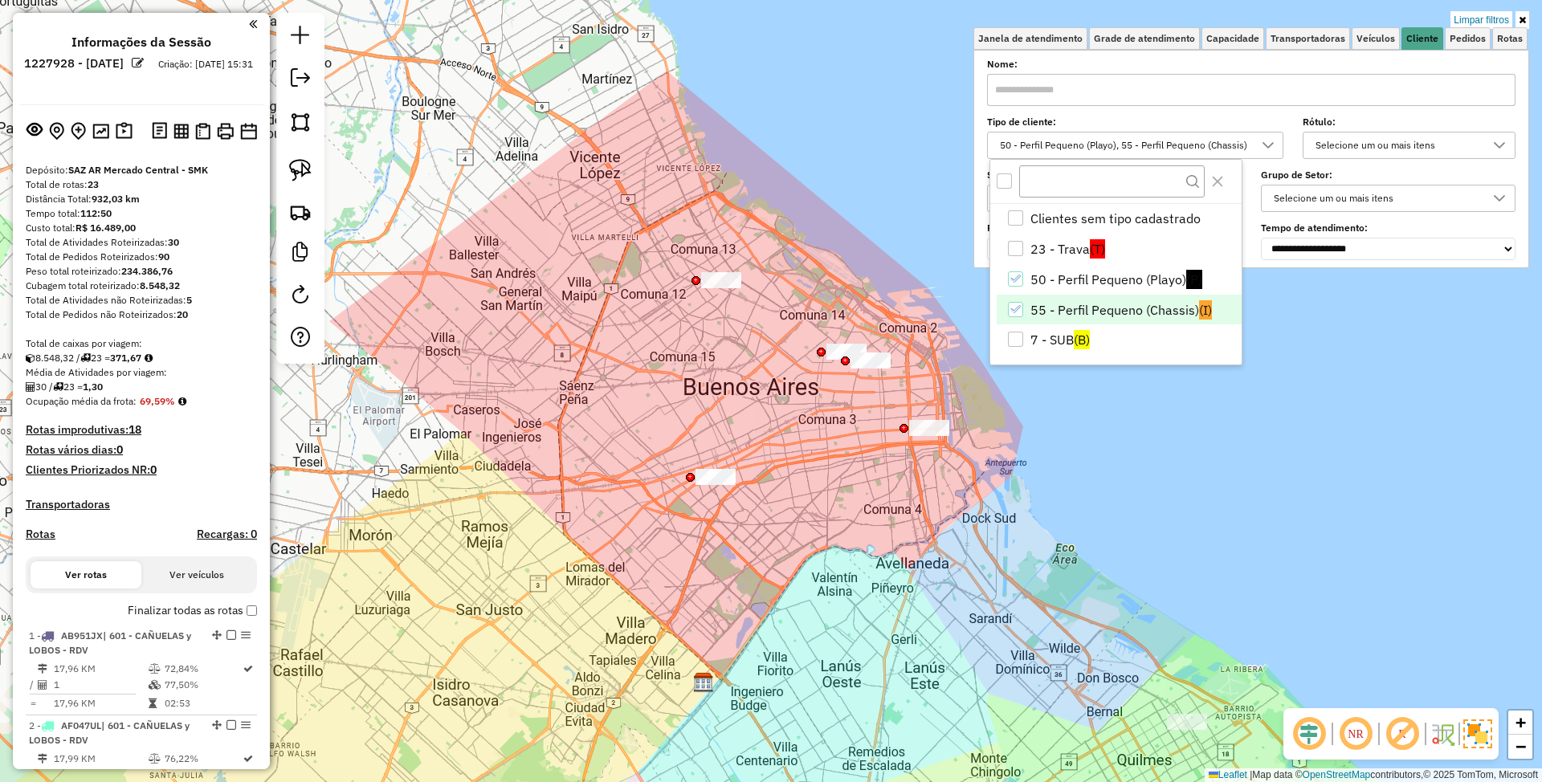
click at [1041, 504] on div "Limpar filtros Janela de atendimento Grade de atendimento Capacidade Transporta…" at bounding box center [771, 391] width 1542 height 782
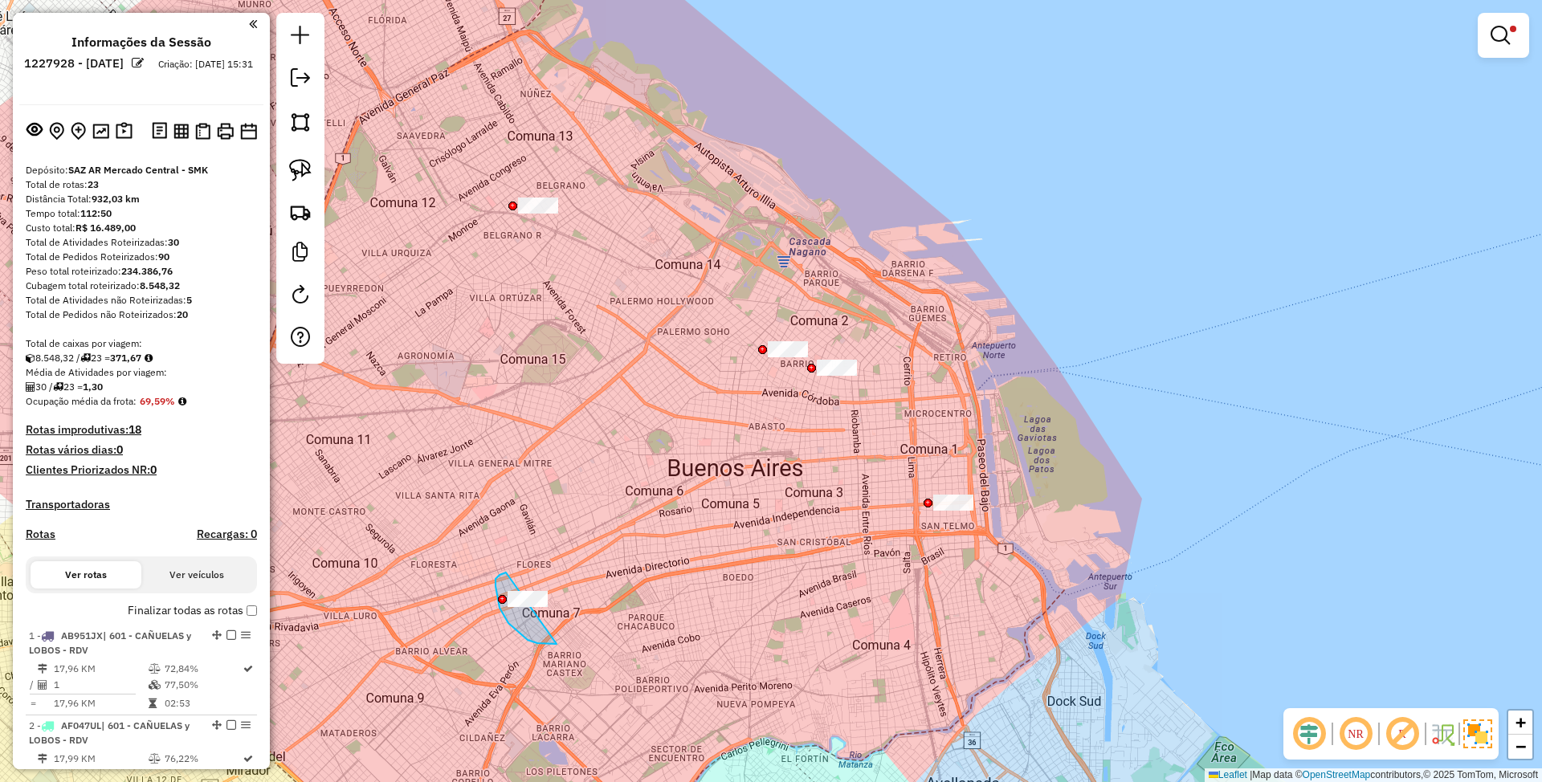
drag, startPoint x: 506, startPoint y: 573, endPoint x: 581, endPoint y: 607, distance: 83.0
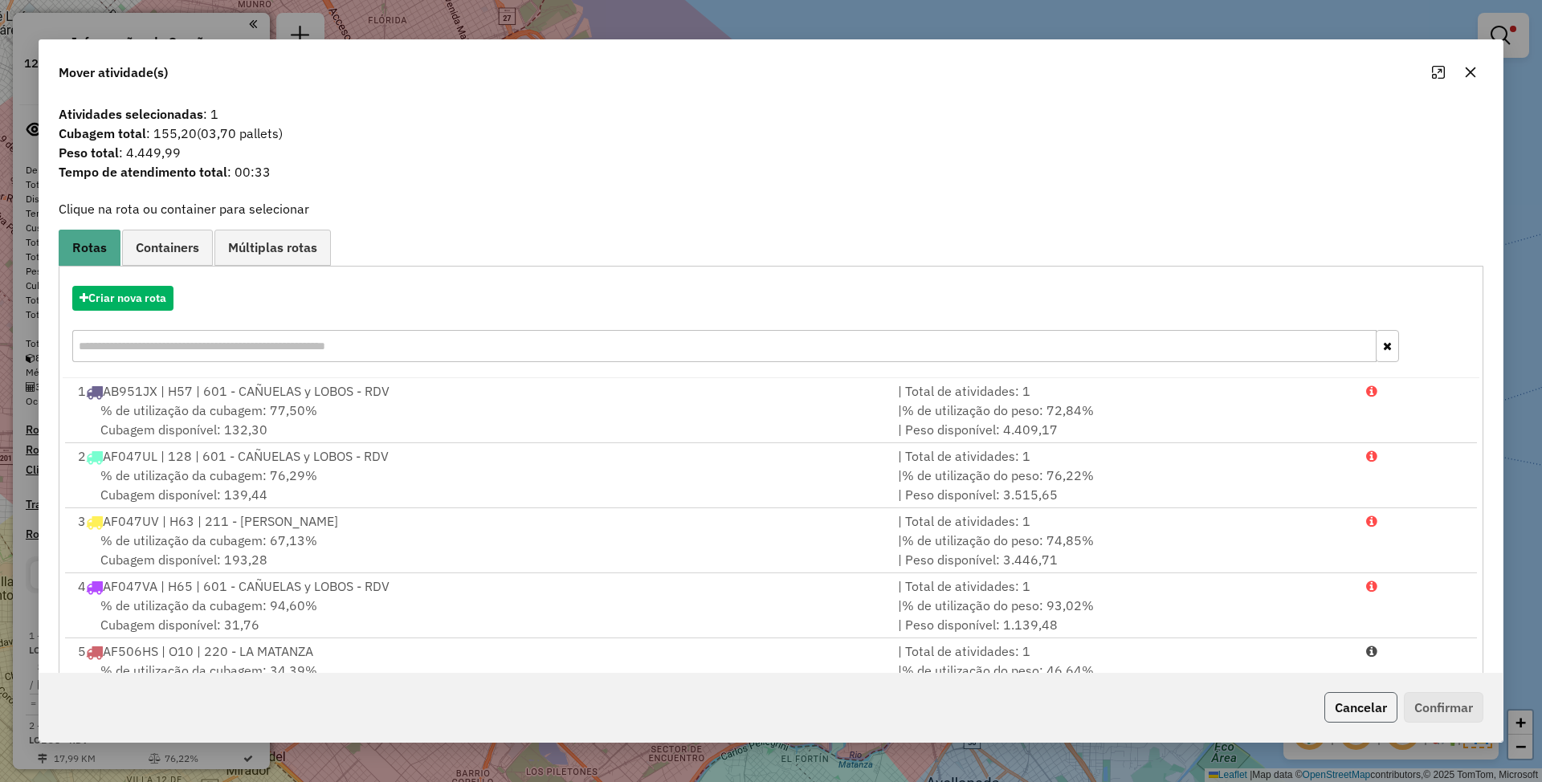
click at [1362, 720] on button "Cancelar" at bounding box center [1360, 707] width 73 height 31
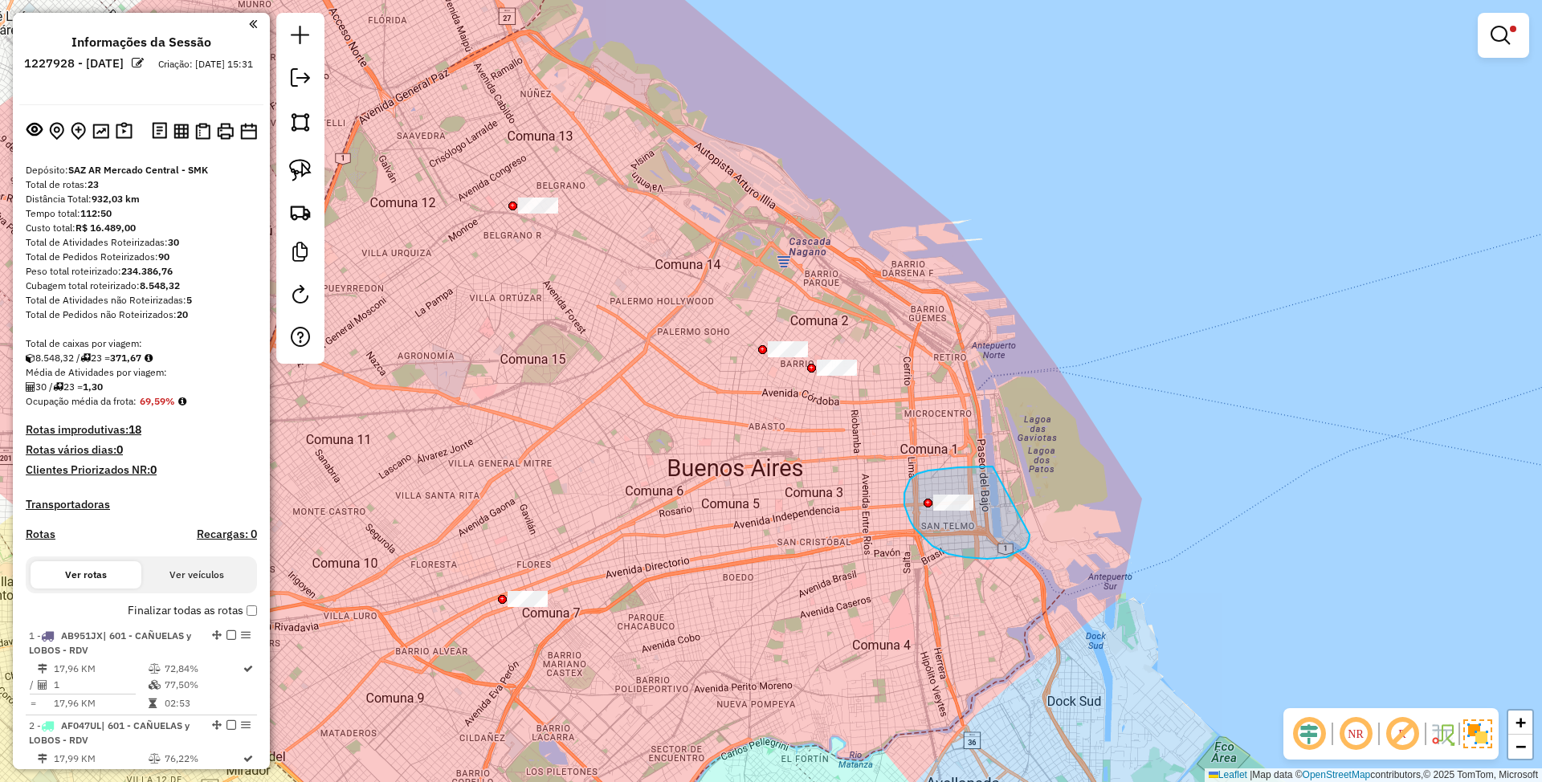
drag, startPoint x: 988, startPoint y: 467, endPoint x: 1030, endPoint y: 535, distance: 80.0
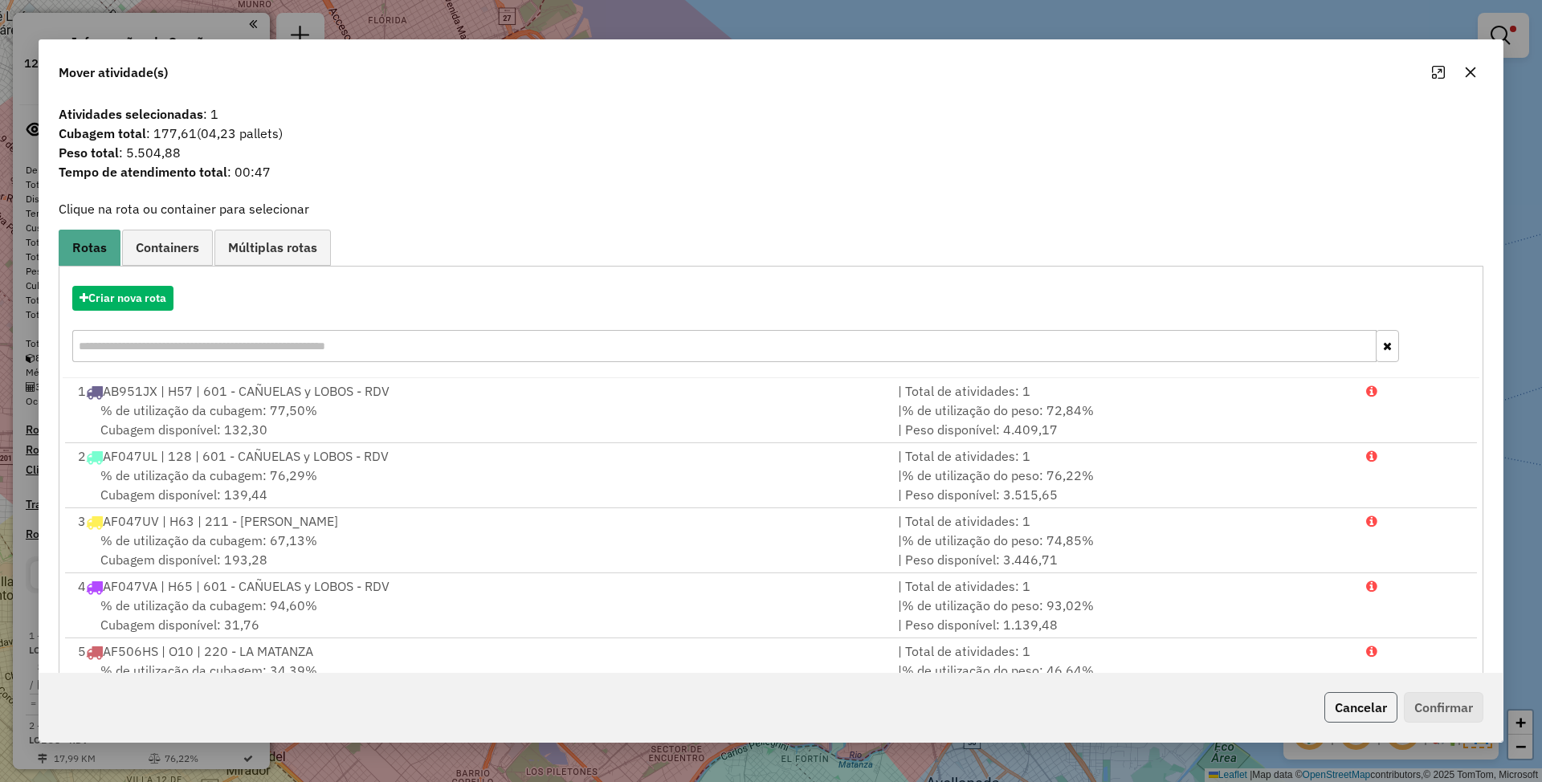
click at [1352, 708] on button "Cancelar" at bounding box center [1360, 707] width 73 height 31
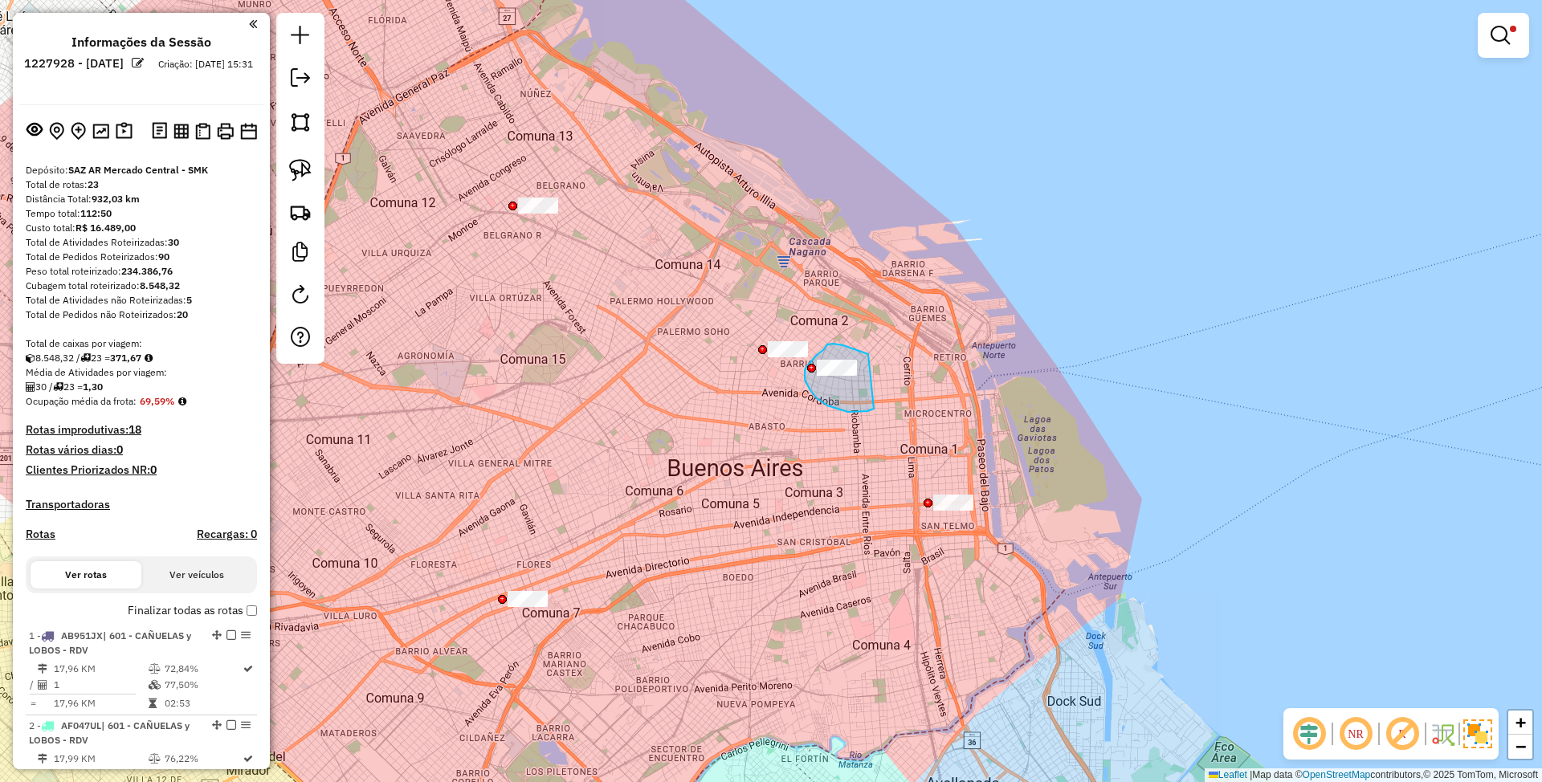
drag, startPoint x: 864, startPoint y: 353, endPoint x: 878, endPoint y: 406, distance: 54.0
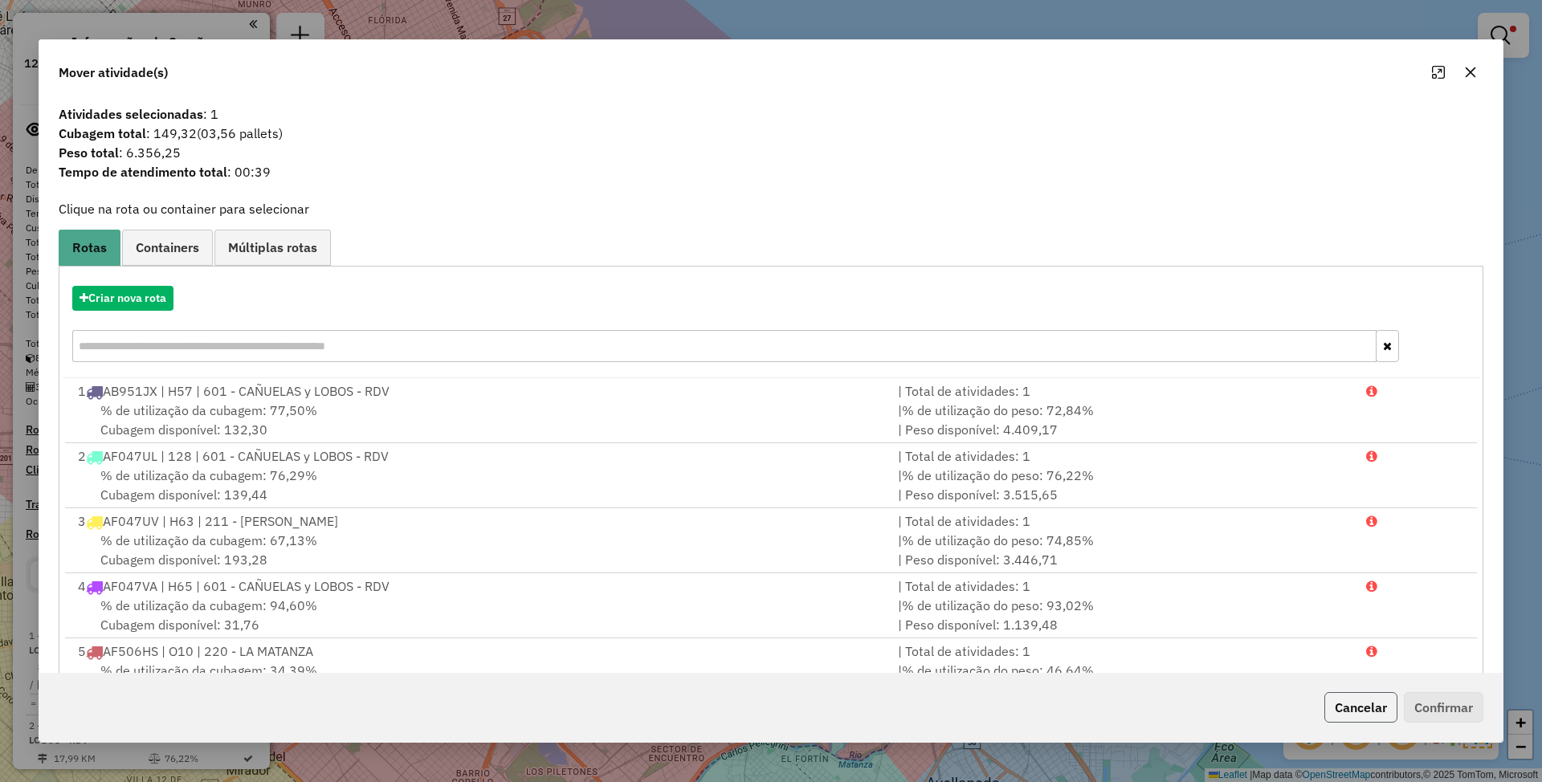
click at [1357, 710] on button "Cancelar" at bounding box center [1360, 707] width 73 height 31
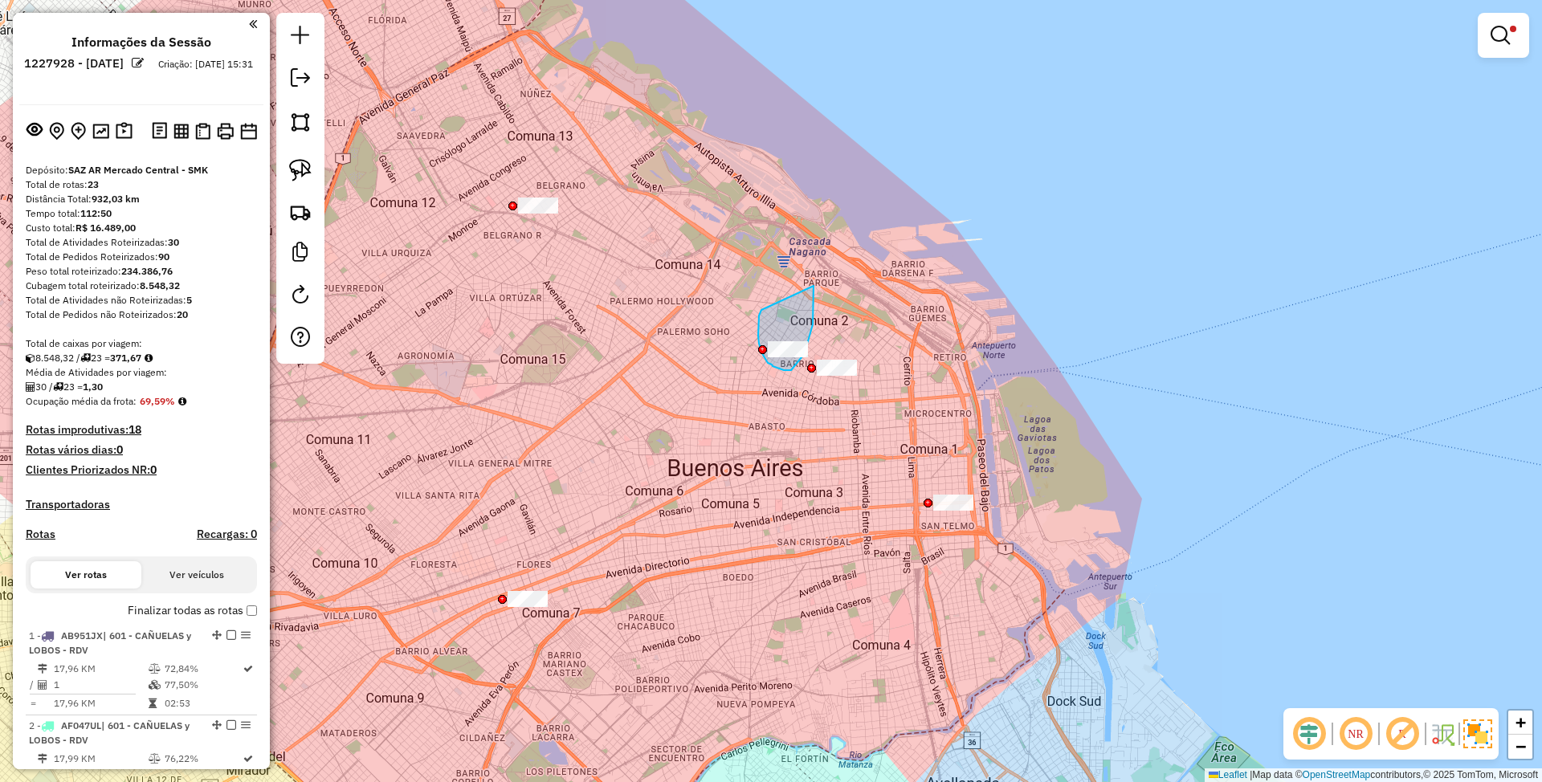
drag, startPoint x: 761, startPoint y: 310, endPoint x: 814, endPoint y: 286, distance: 57.5
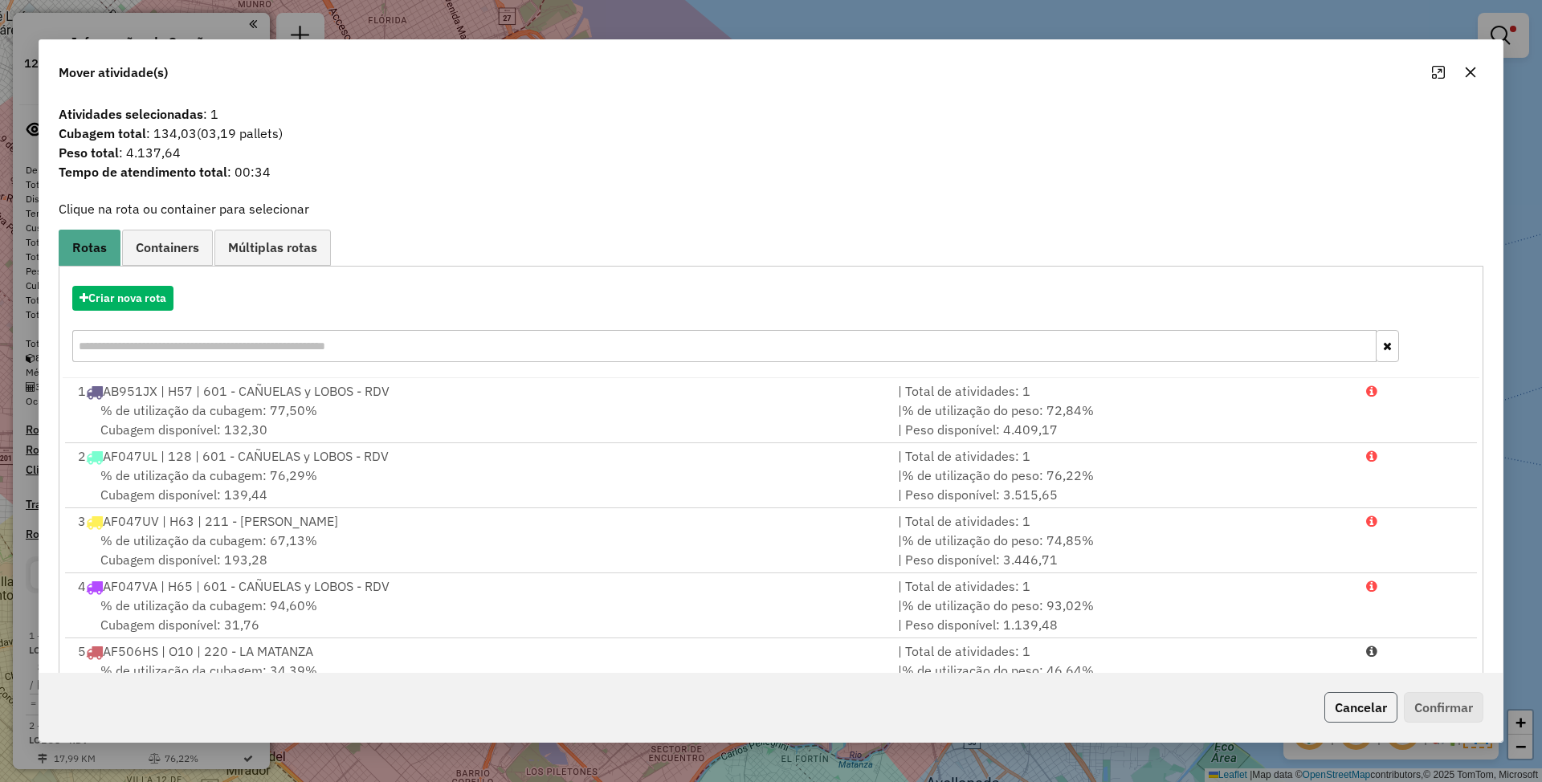
click at [1332, 704] on button "Cancelar" at bounding box center [1360, 707] width 73 height 31
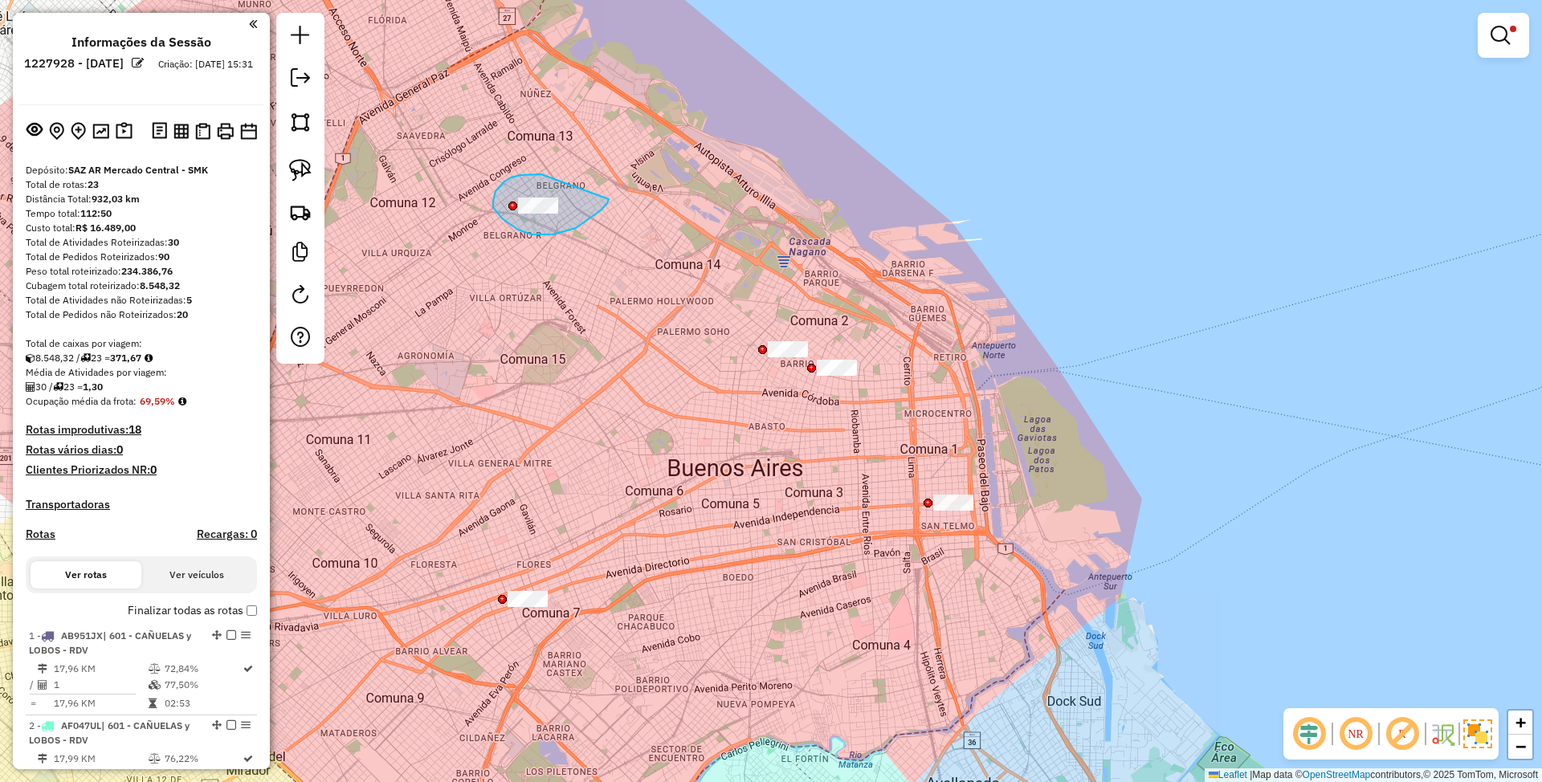
drag, startPoint x: 541, startPoint y: 174, endPoint x: 609, endPoint y: 194, distance: 70.4
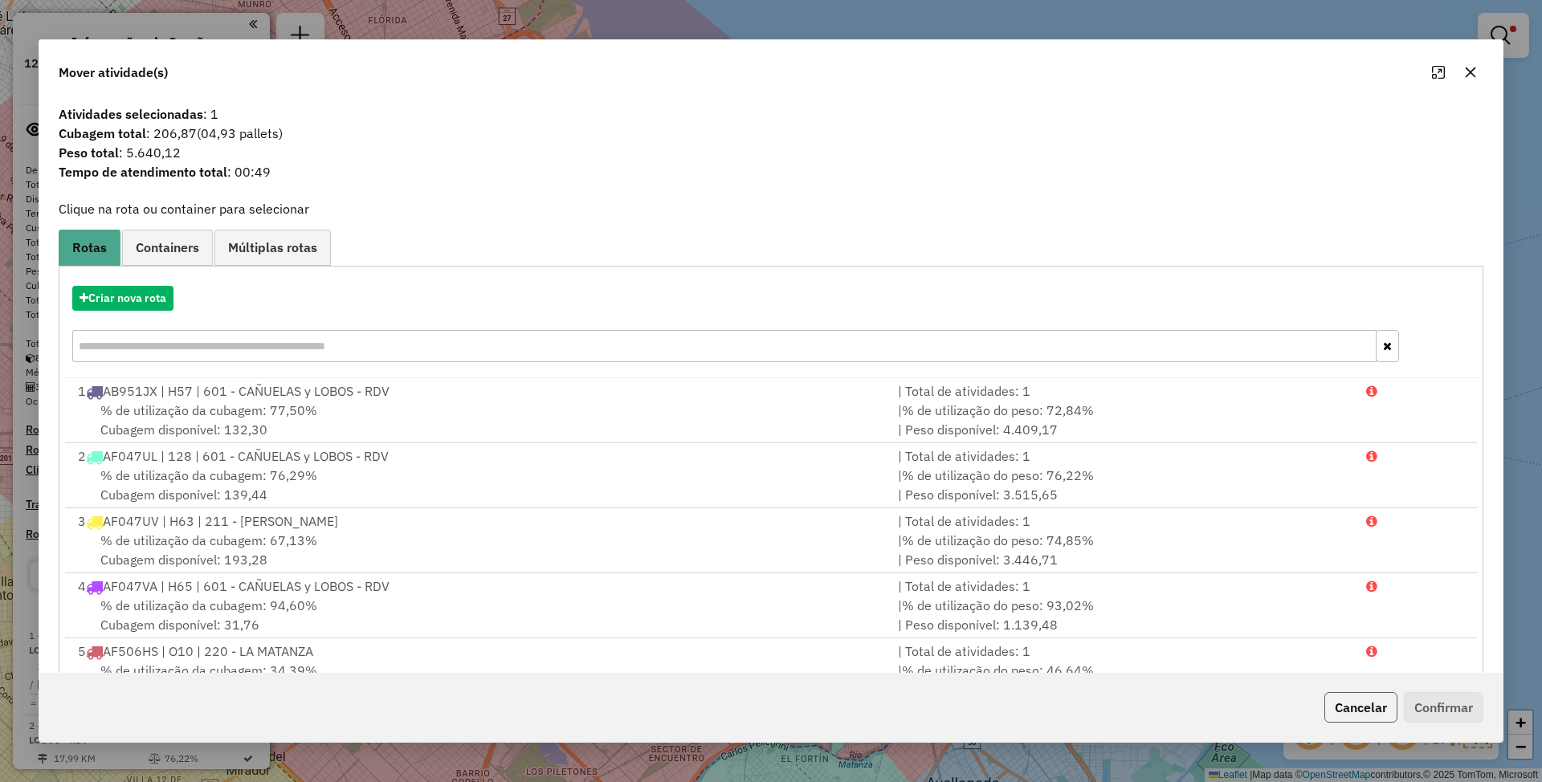
click at [1382, 708] on button "Cancelar" at bounding box center [1360, 707] width 73 height 31
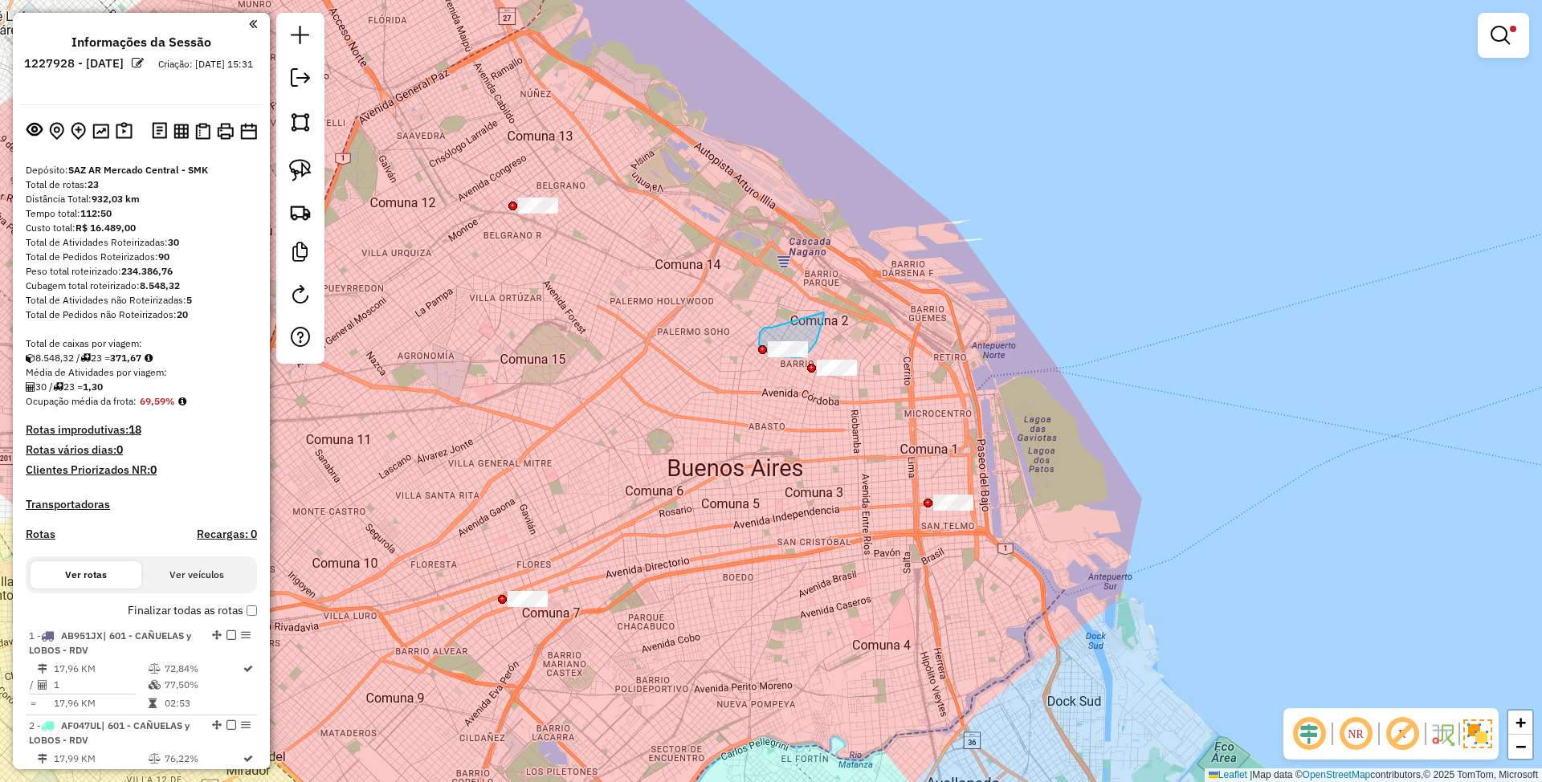
drag, startPoint x: 771, startPoint y: 328, endPoint x: 824, endPoint y: 312, distance: 55.2
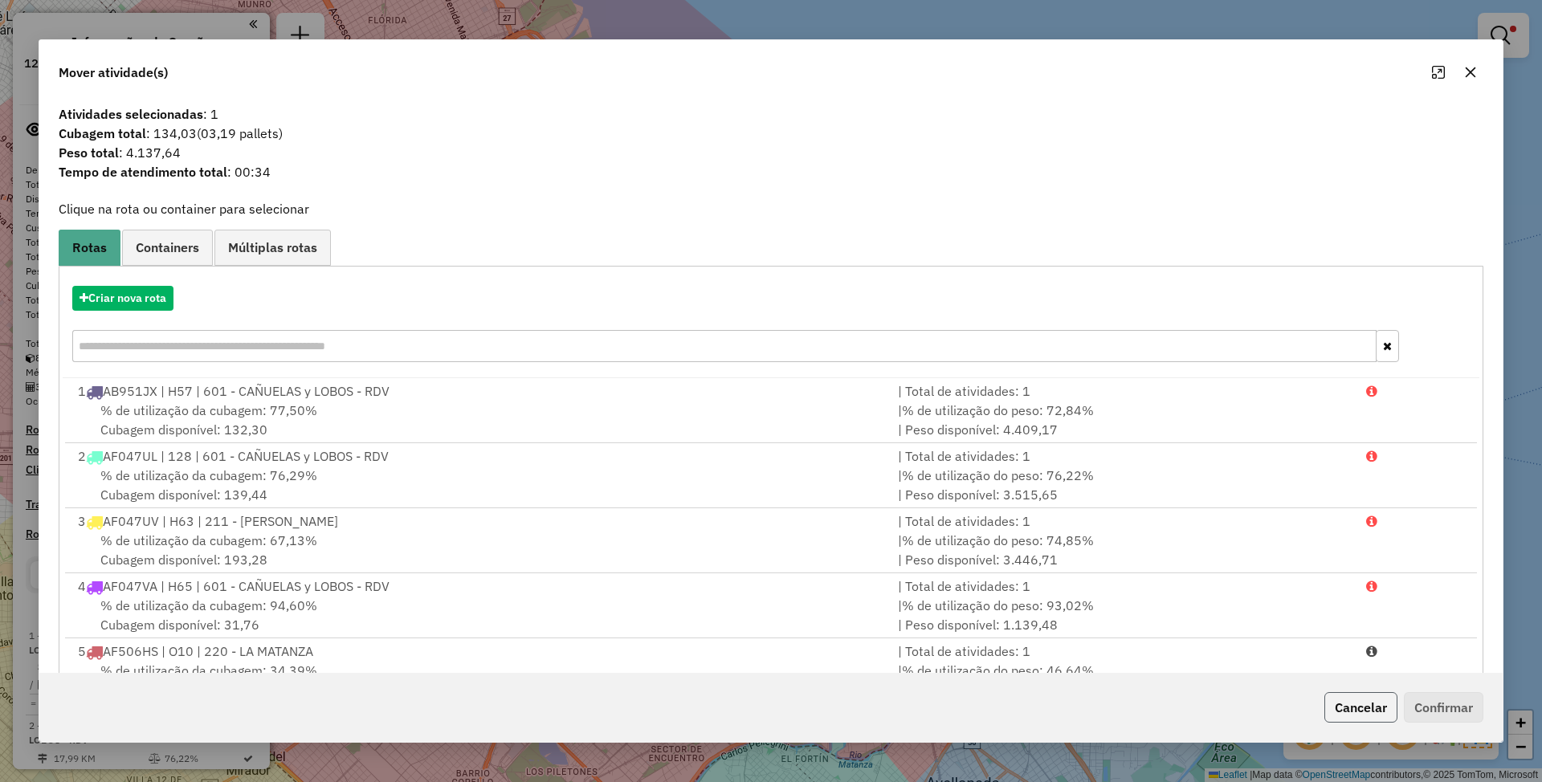
click at [1373, 702] on button "Cancelar" at bounding box center [1360, 707] width 73 height 31
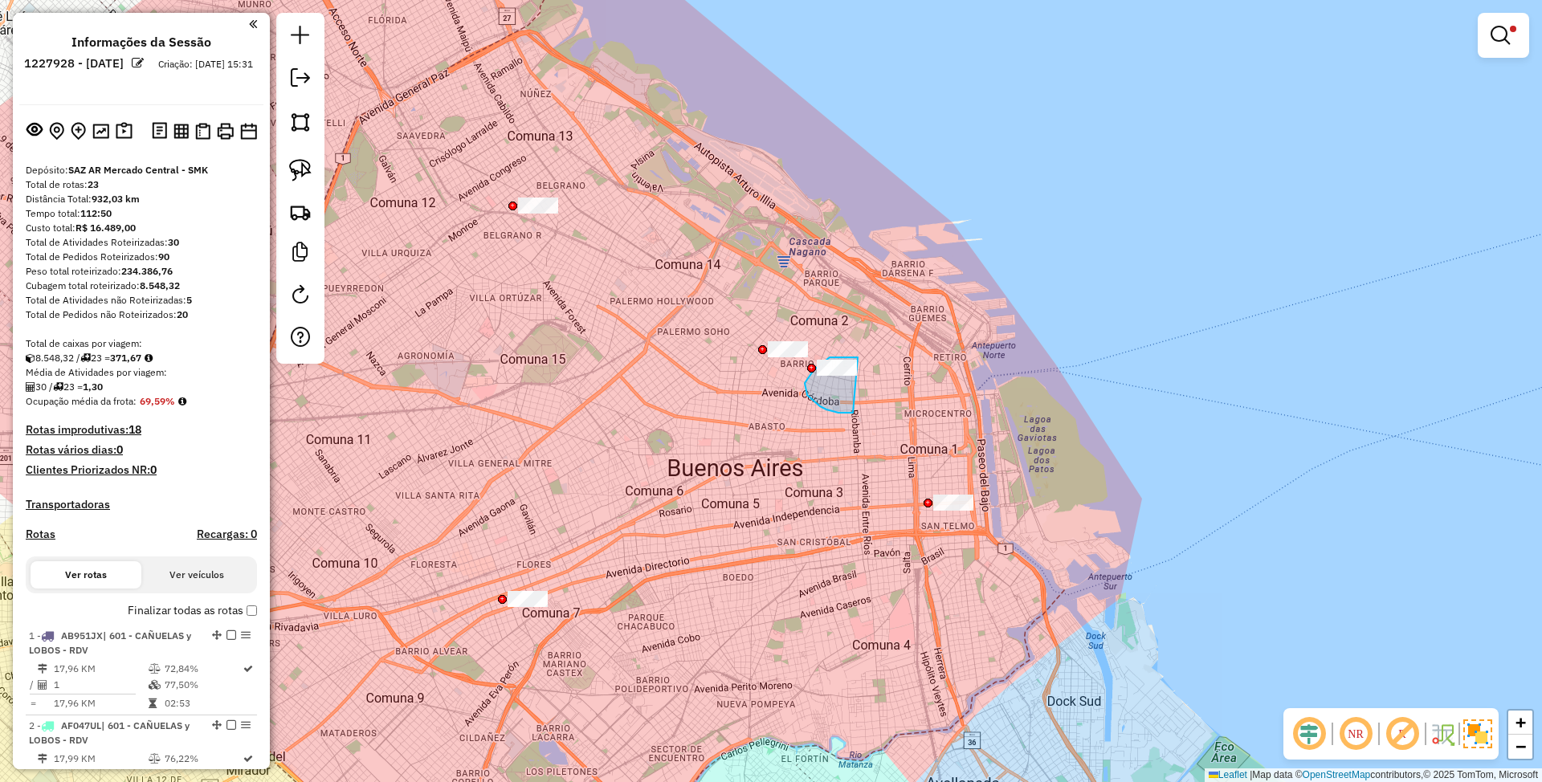
drag, startPoint x: 858, startPoint y: 357, endPoint x: 853, endPoint y: 413, distance: 55.6
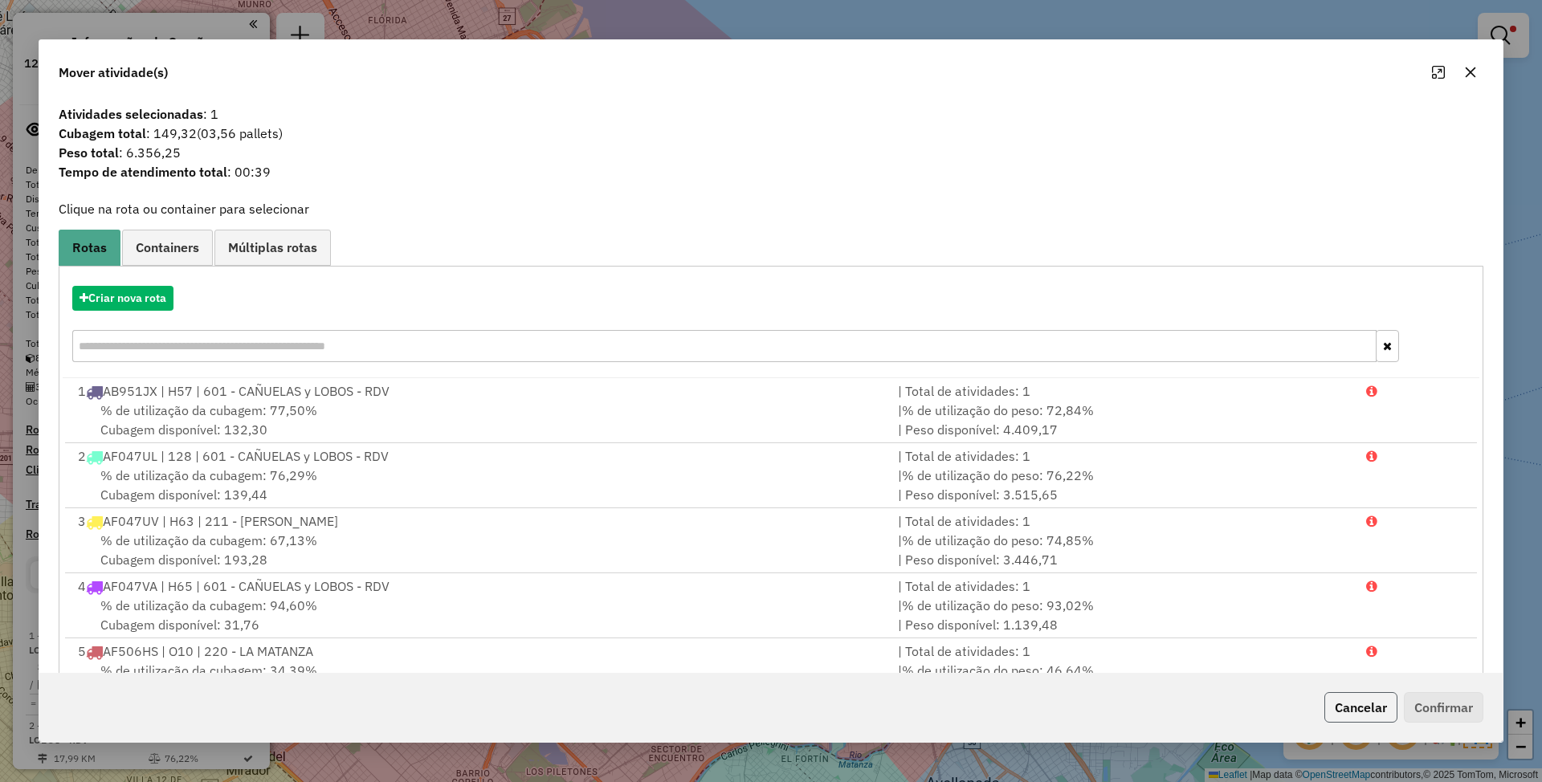
click at [1340, 704] on button "Cancelar" at bounding box center [1360, 707] width 73 height 31
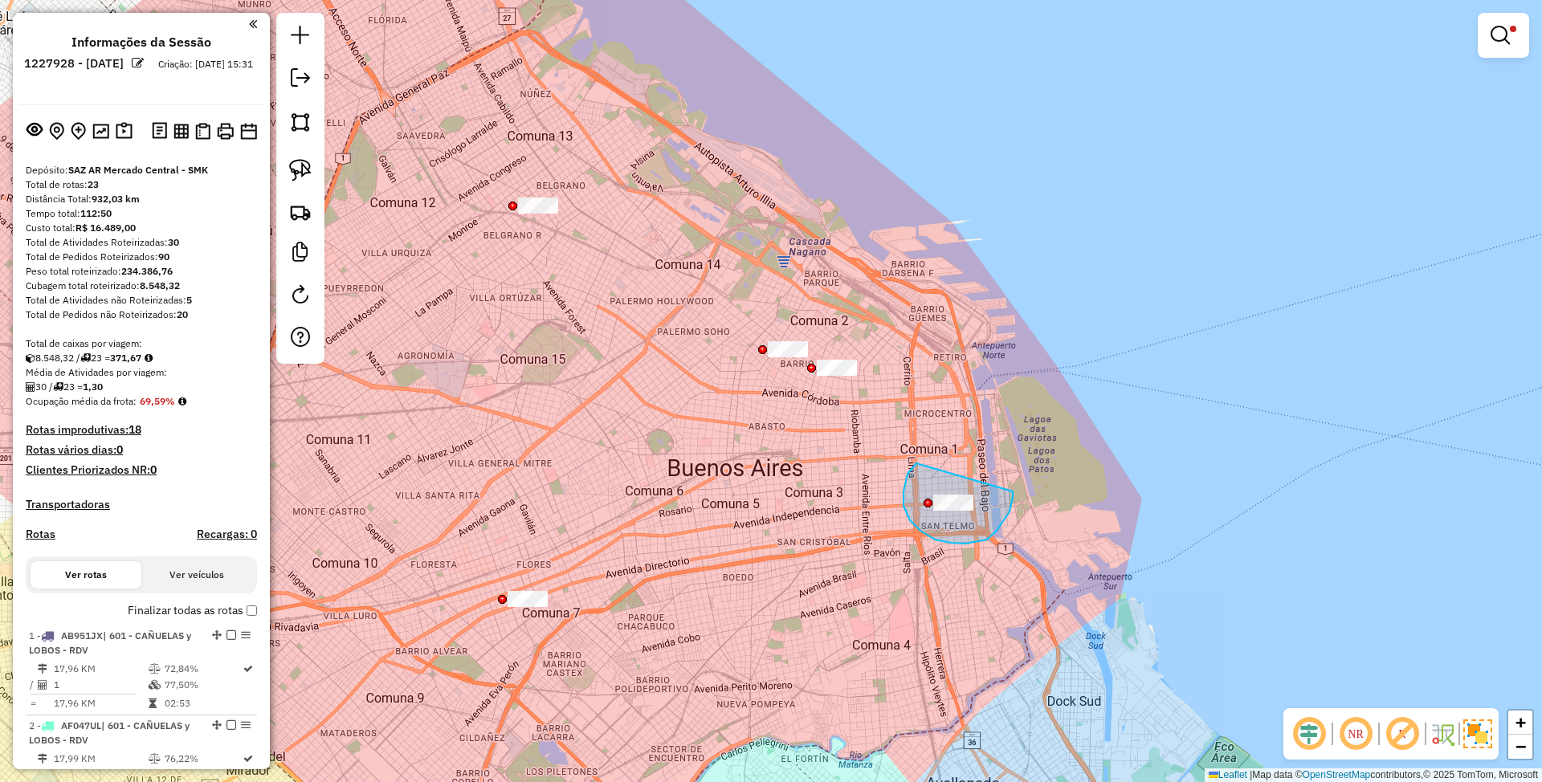
drag, startPoint x: 916, startPoint y: 463, endPoint x: 1013, endPoint y: 487, distance: 99.2
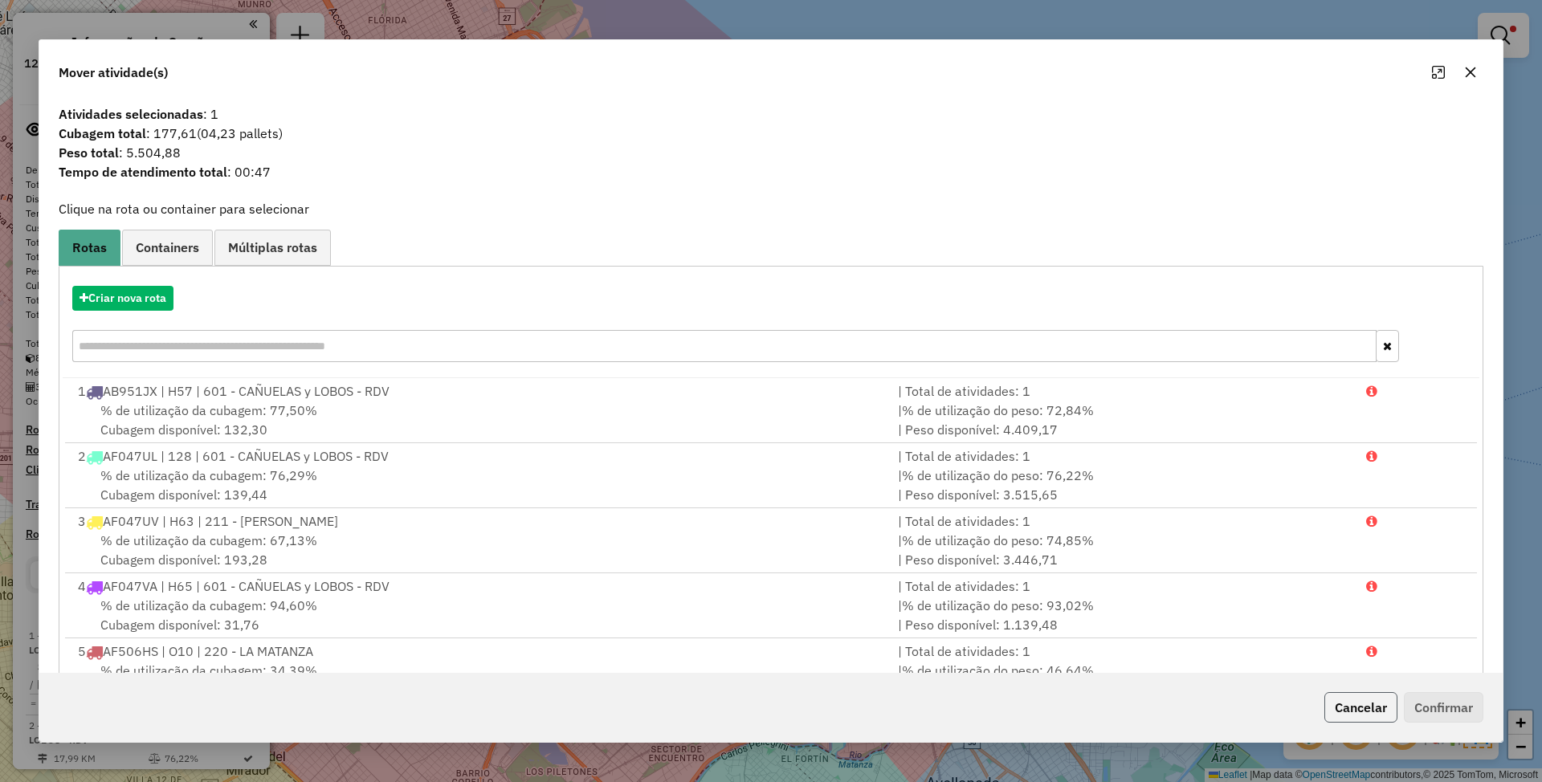
click at [1363, 708] on button "Cancelar" at bounding box center [1360, 707] width 73 height 31
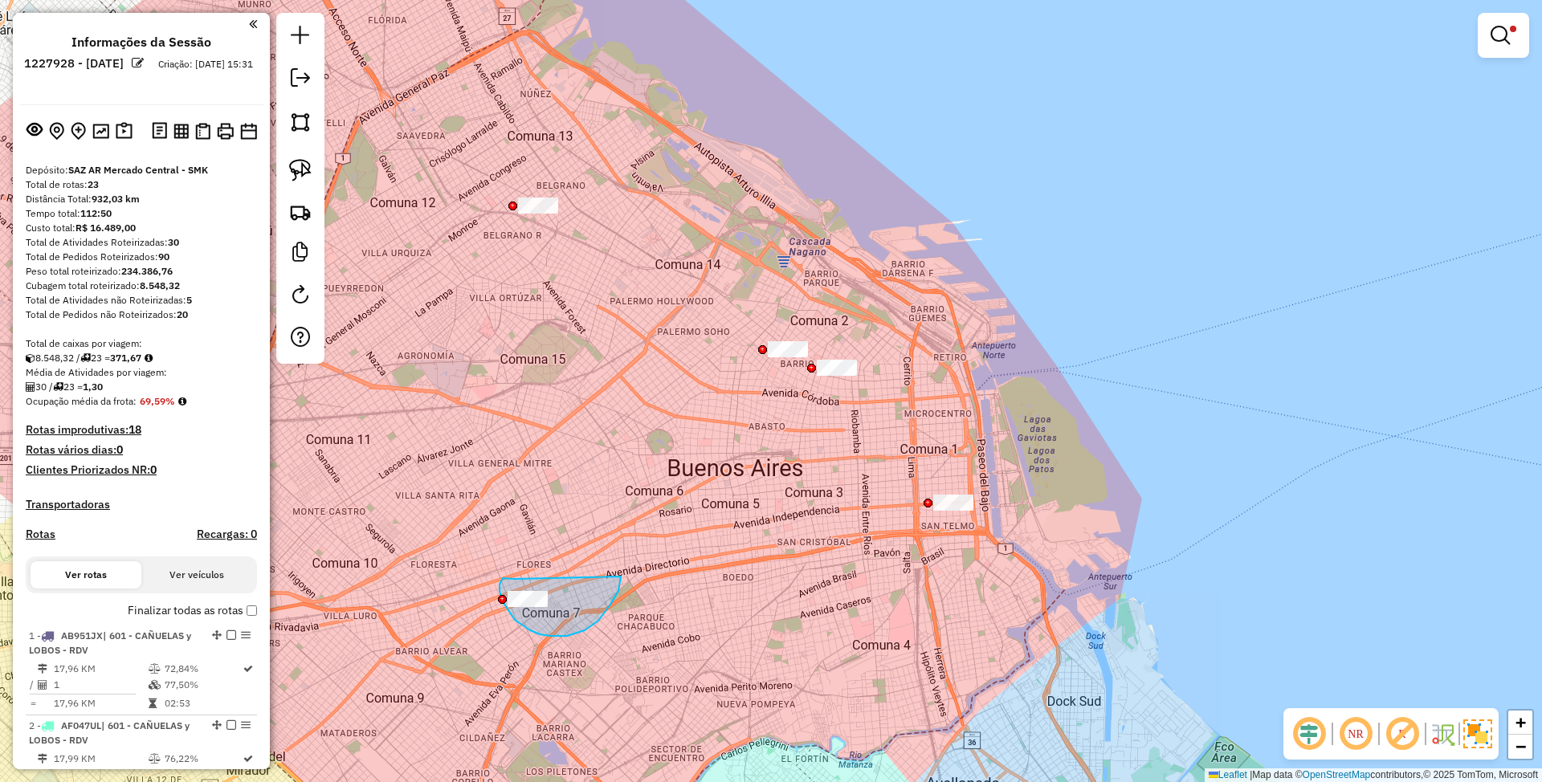
drag, startPoint x: 502, startPoint y: 601, endPoint x: 621, endPoint y: 577, distance: 121.3
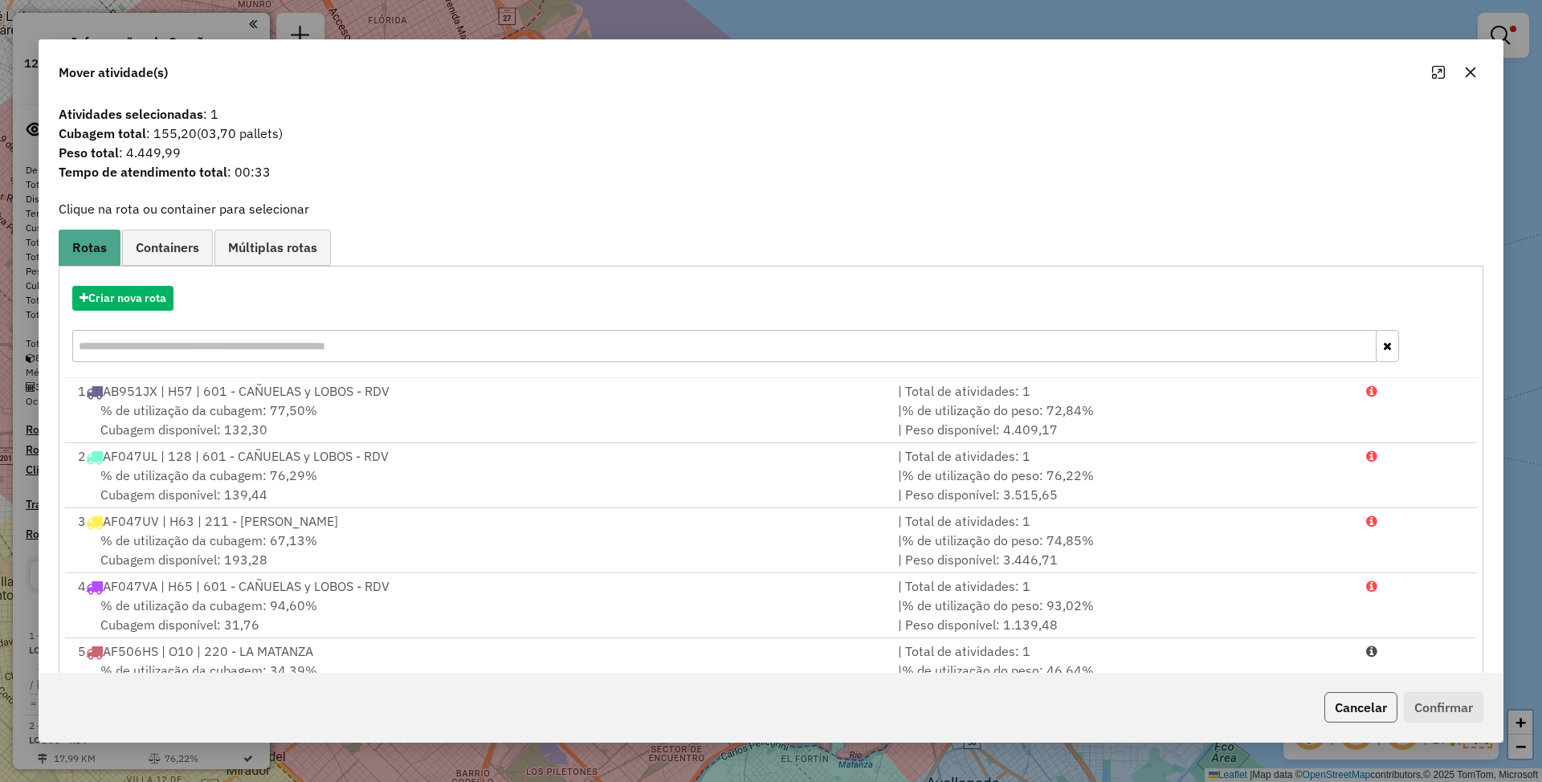
click at [1354, 711] on button "Cancelar" at bounding box center [1360, 707] width 73 height 31
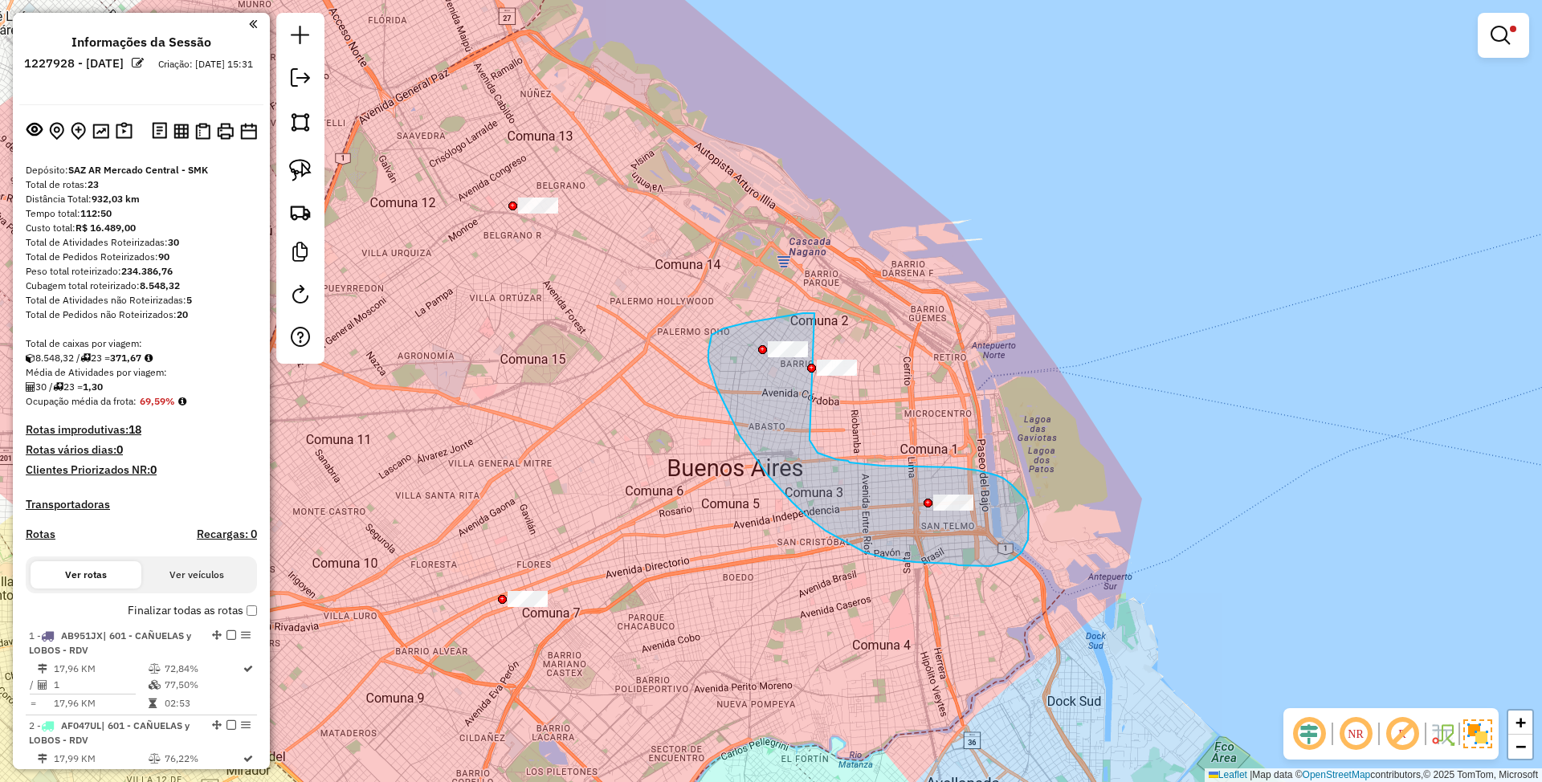
drag, startPoint x: 814, startPoint y: 313, endPoint x: 807, endPoint y: 438, distance: 124.7
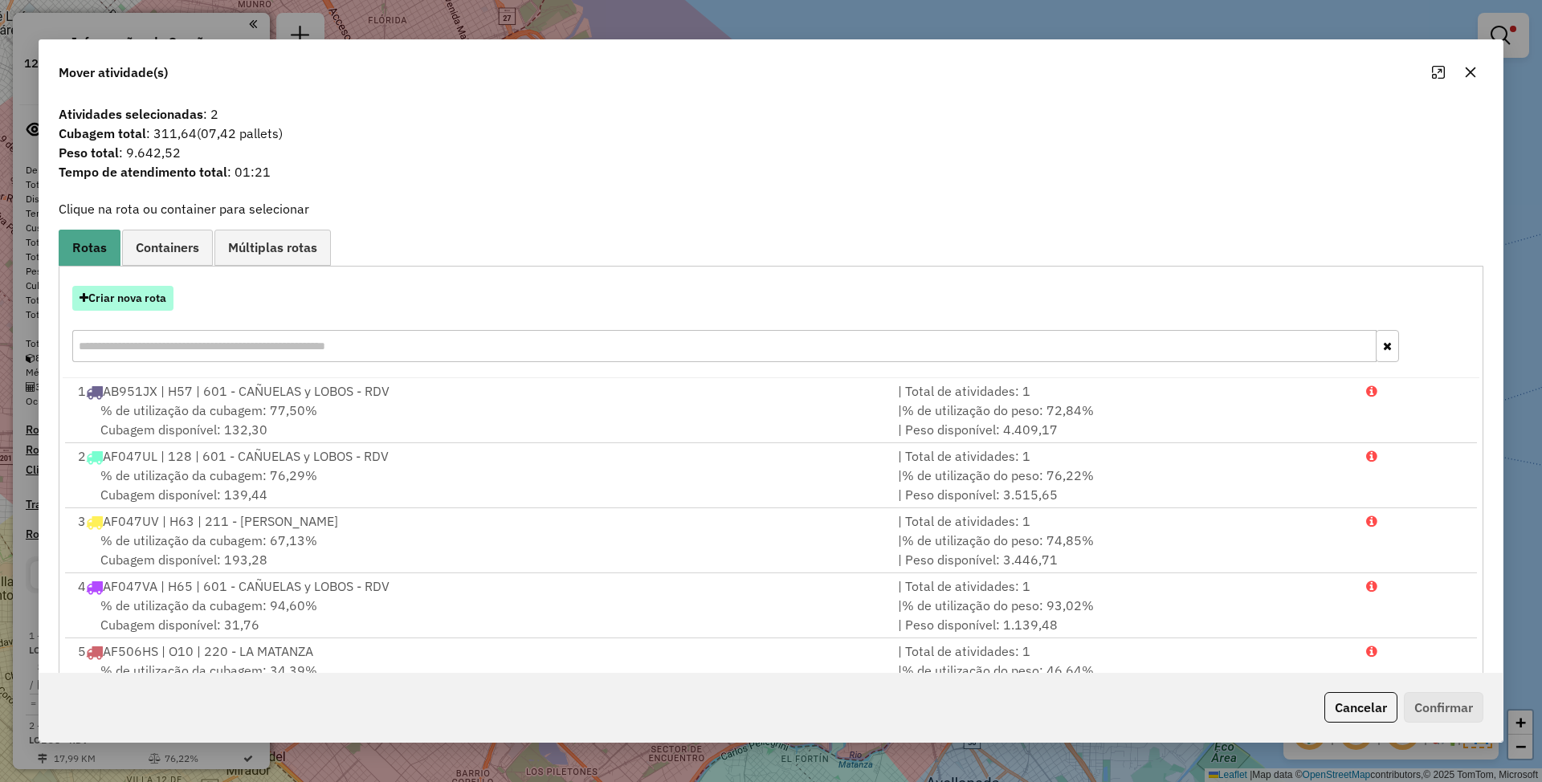
click at [120, 303] on button "Criar nova rota" at bounding box center [122, 298] width 101 height 25
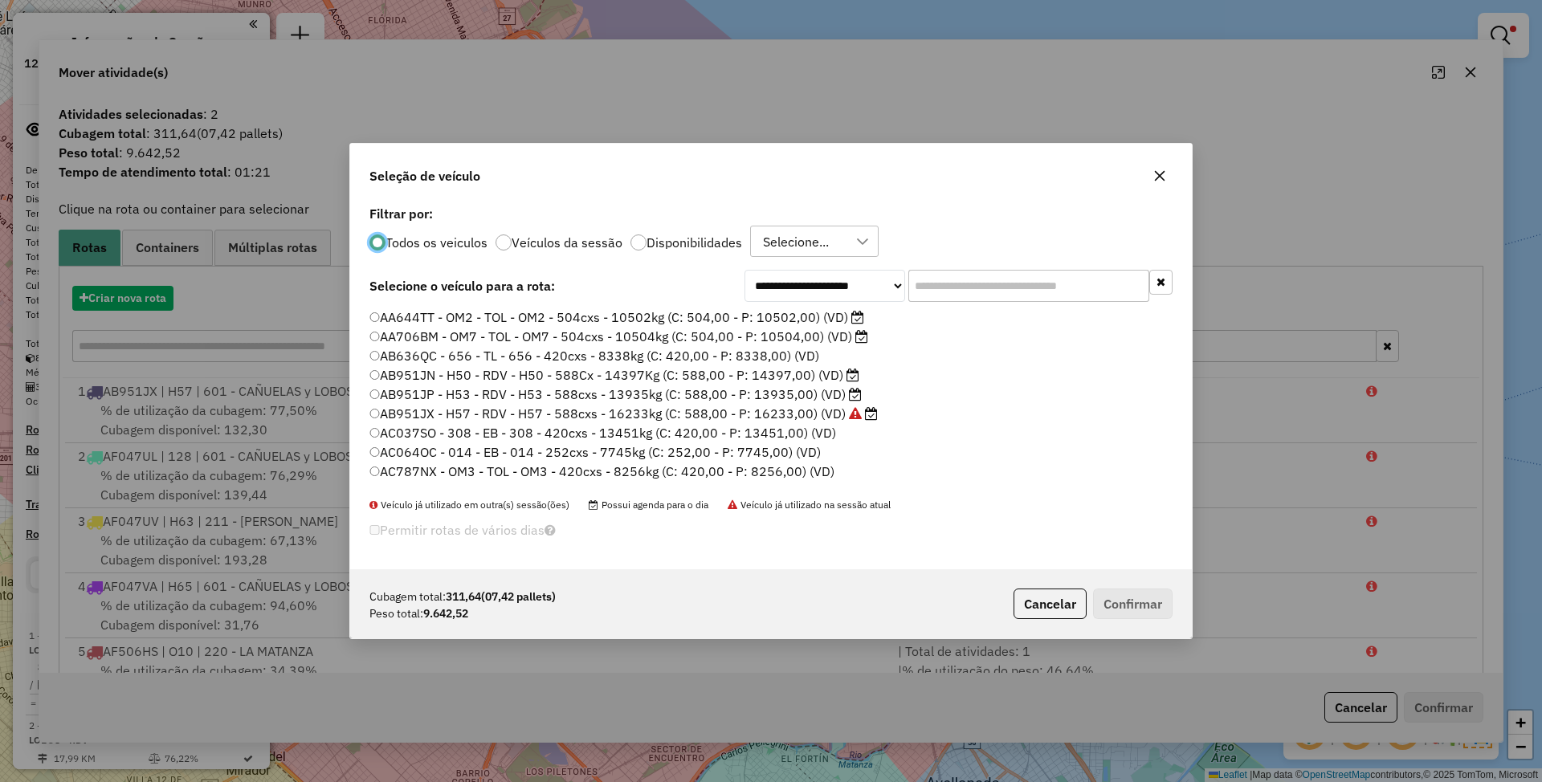
scroll to position [8, 5]
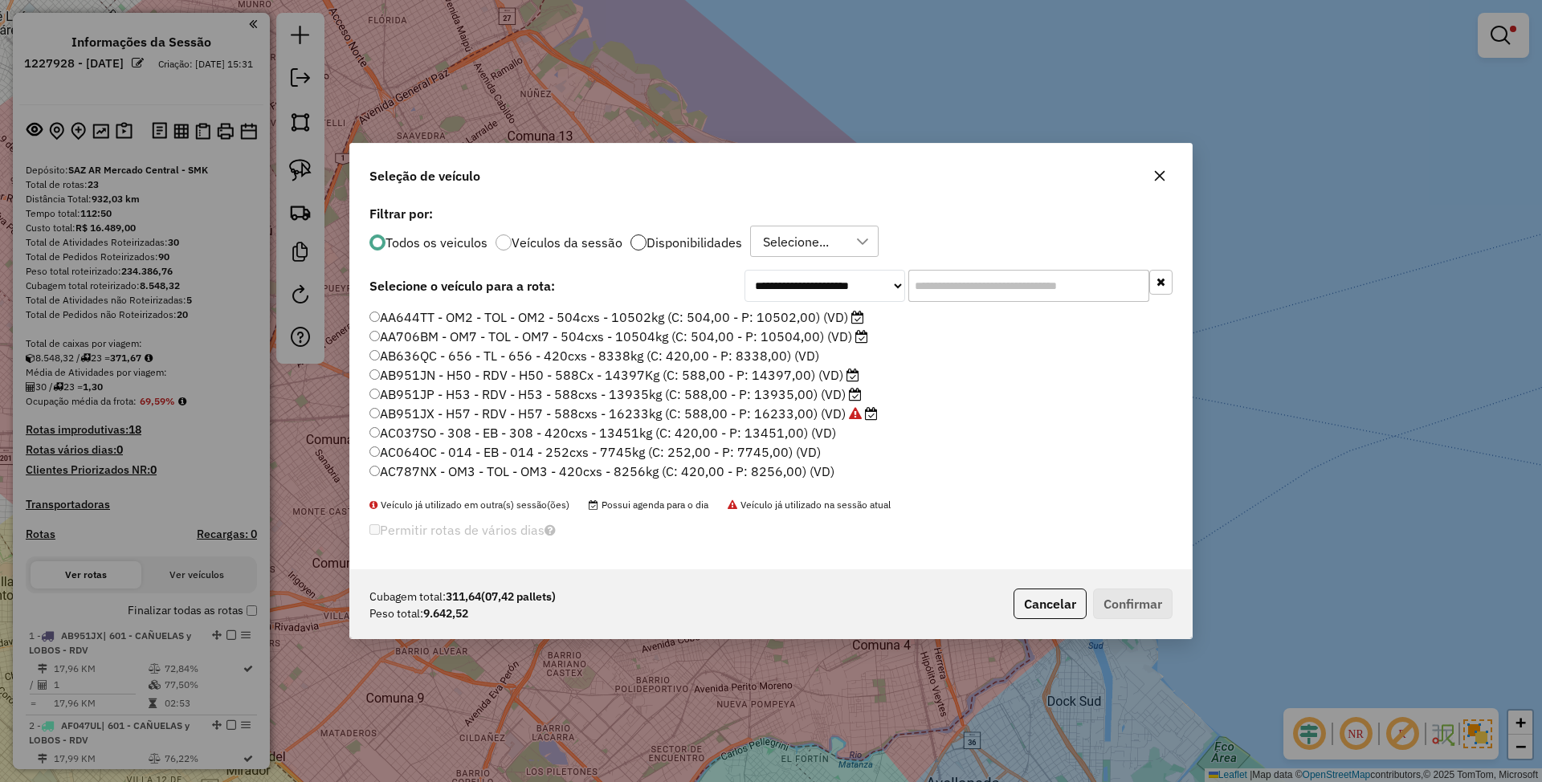
click at [638, 239] on div at bounding box center [638, 243] width 16 height 16
click at [936, 283] on input "text" at bounding box center [1028, 286] width 241 height 32
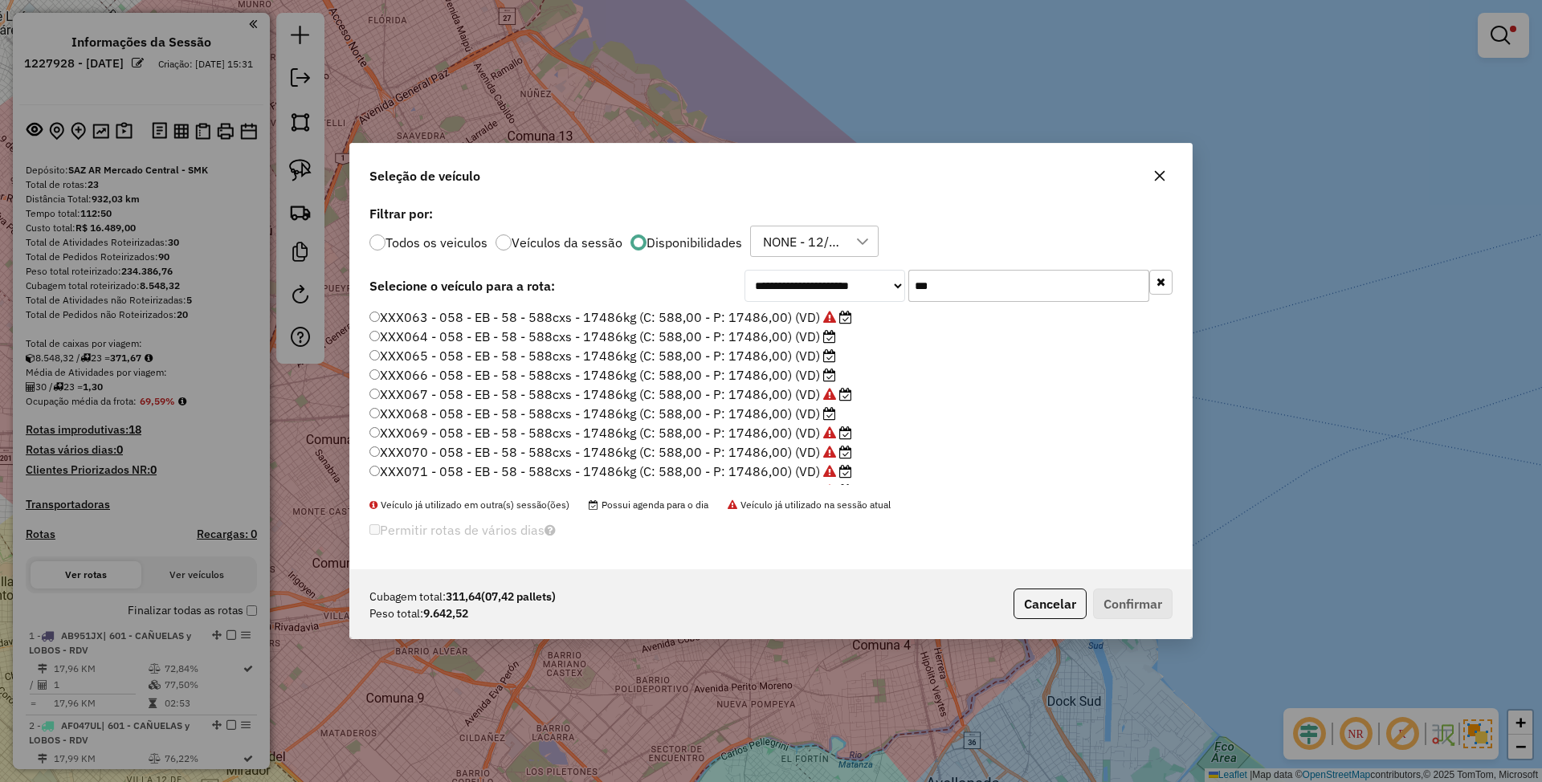
type input "***"
click at [759, 338] on label "XXX064 - 058 - EB - 58 - 588cxs - 17486kg (C: 588,00 - P: 17486,00) (VD)" at bounding box center [602, 336] width 467 height 19
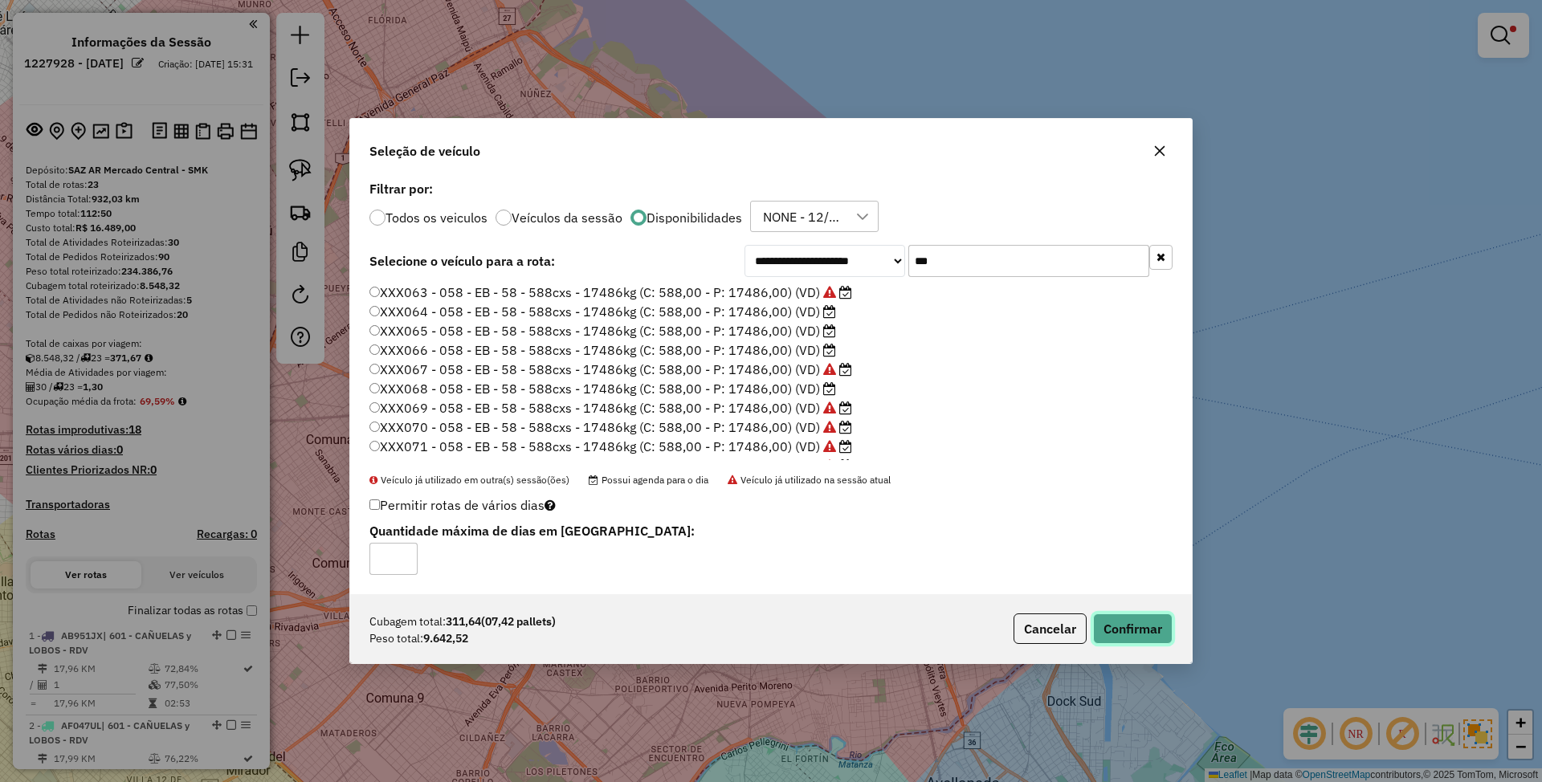
click at [1137, 634] on button "Confirmar" at bounding box center [1133, 629] width 80 height 31
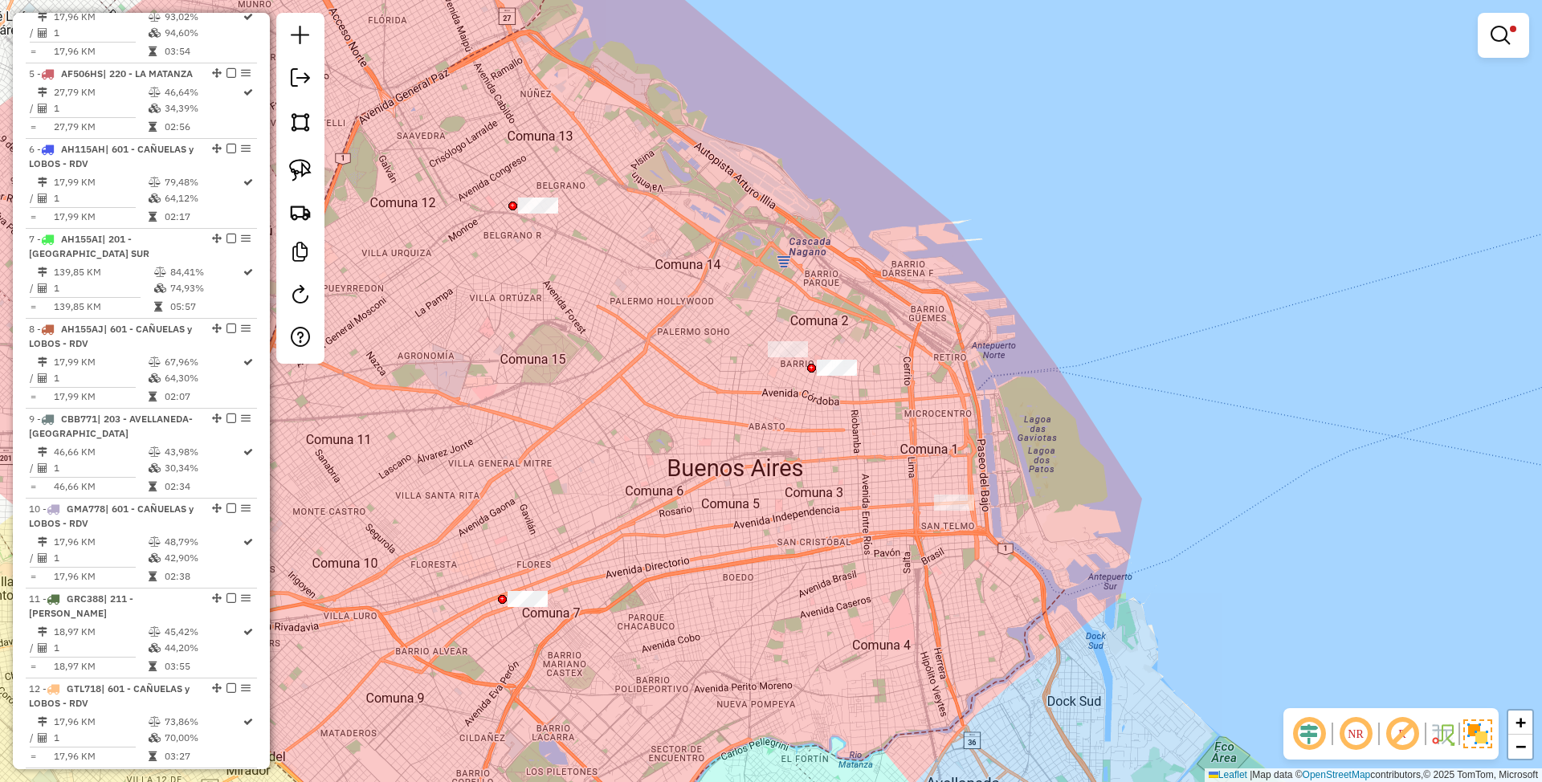
scroll to position [1392, 0]
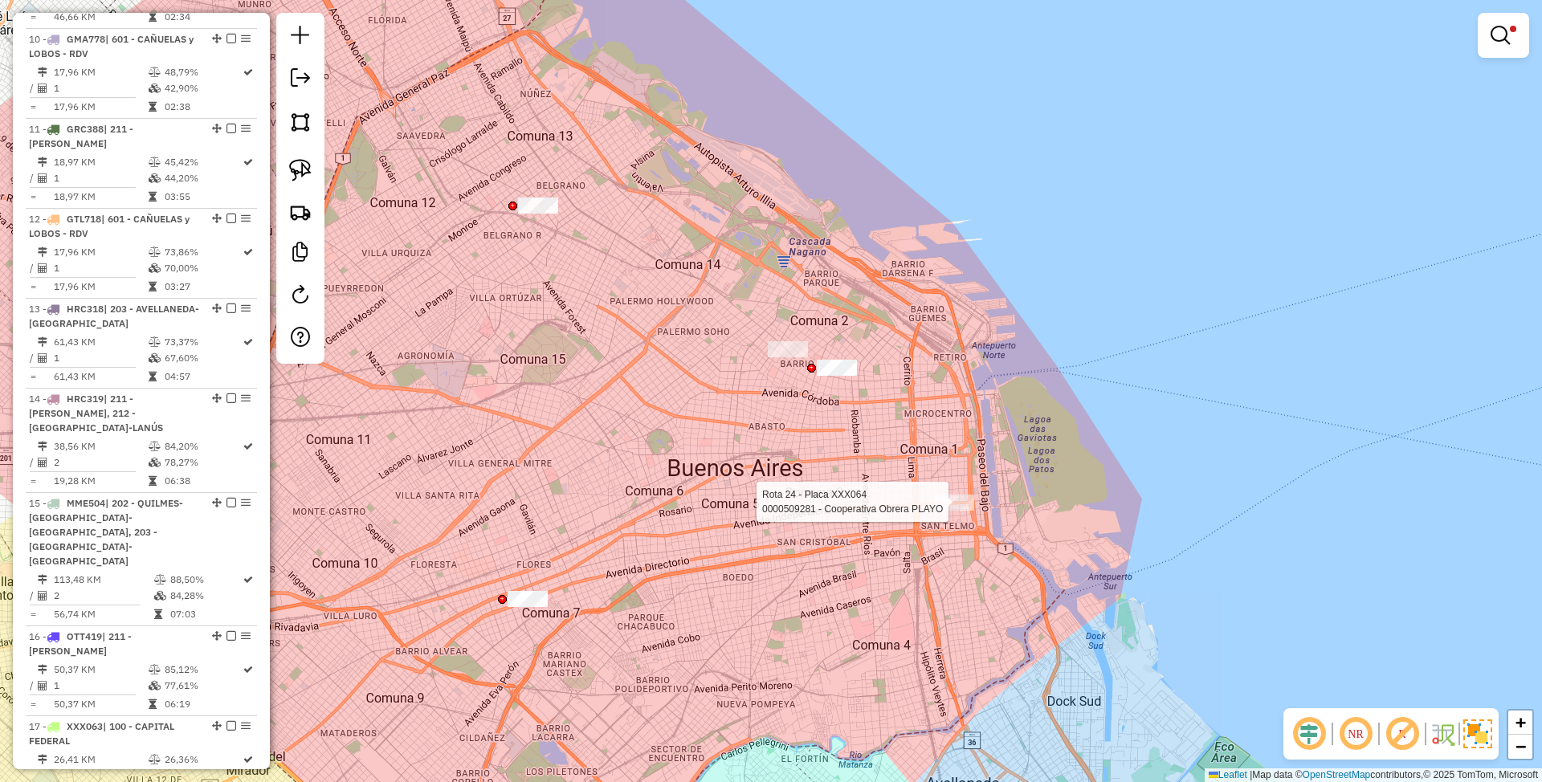
select select "**********"
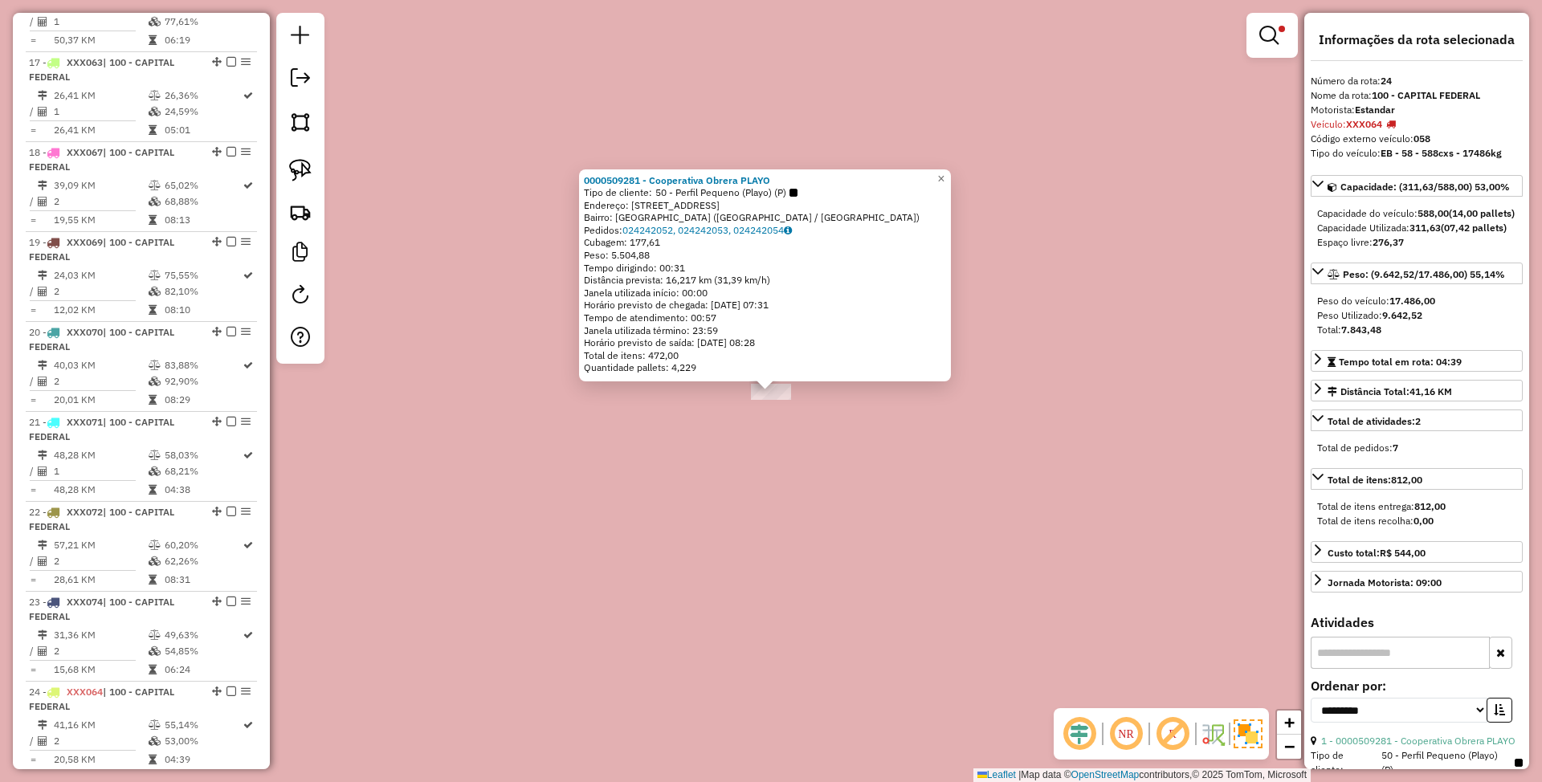
scroll to position [2410, 0]
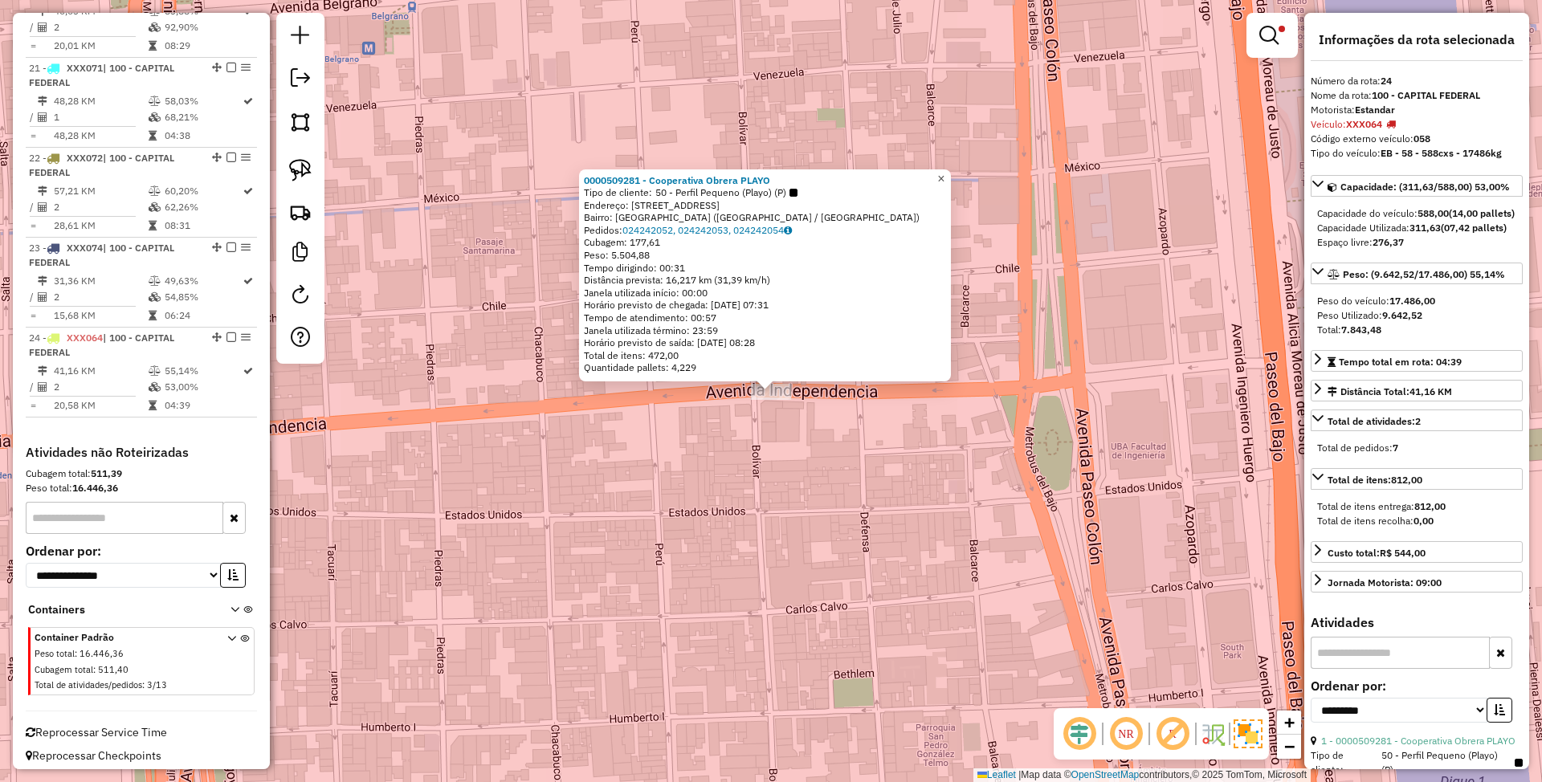
click at [944, 174] on span "×" at bounding box center [940, 179] width 7 height 14
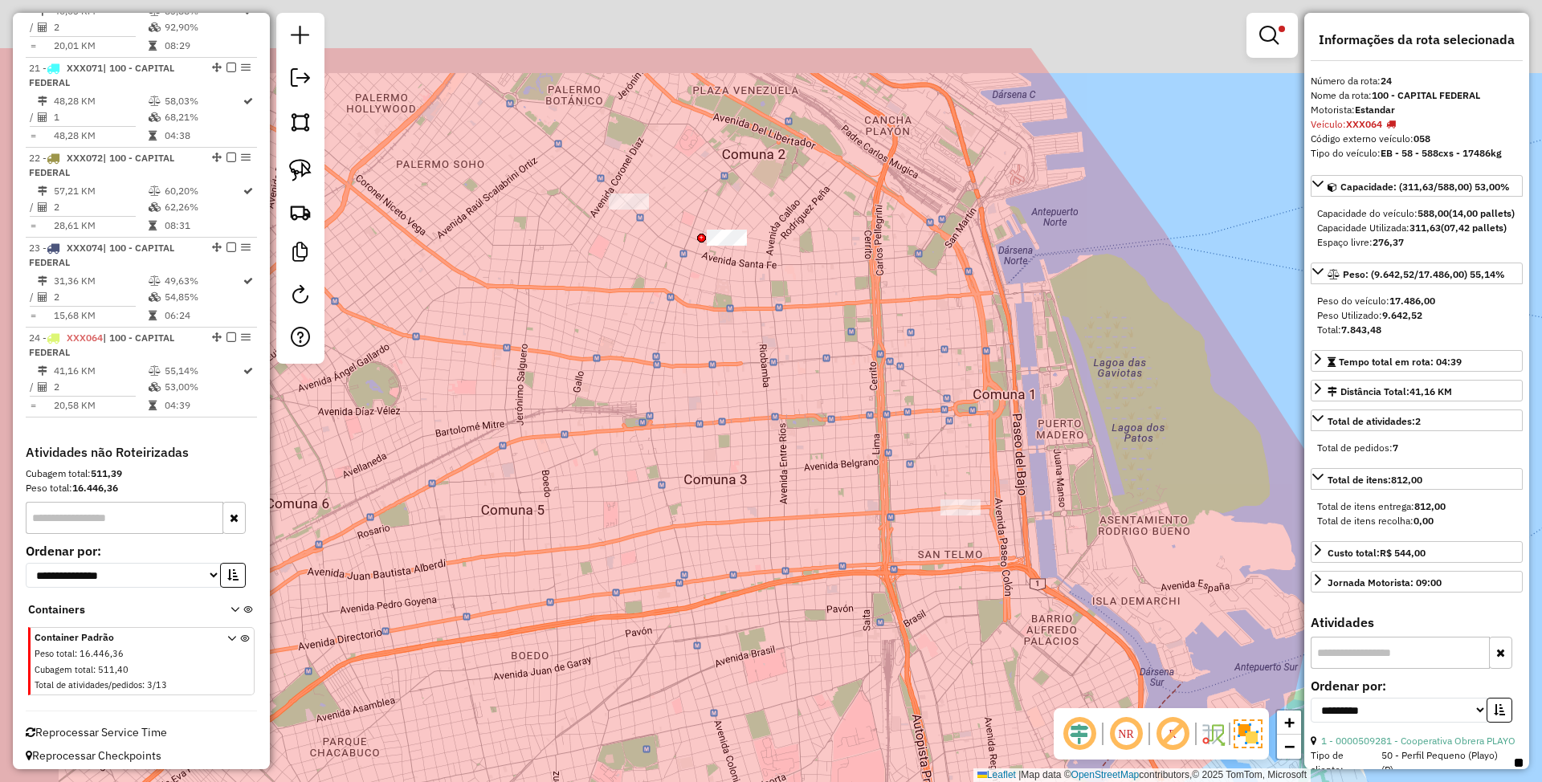
drag, startPoint x: 731, startPoint y: 296, endPoint x: 810, endPoint y: 386, distance: 120.1
click at [867, 463] on div "Limpar filtros Janela de atendimento Grade de atendimento Capacidade Transporta…" at bounding box center [771, 391] width 1542 height 782
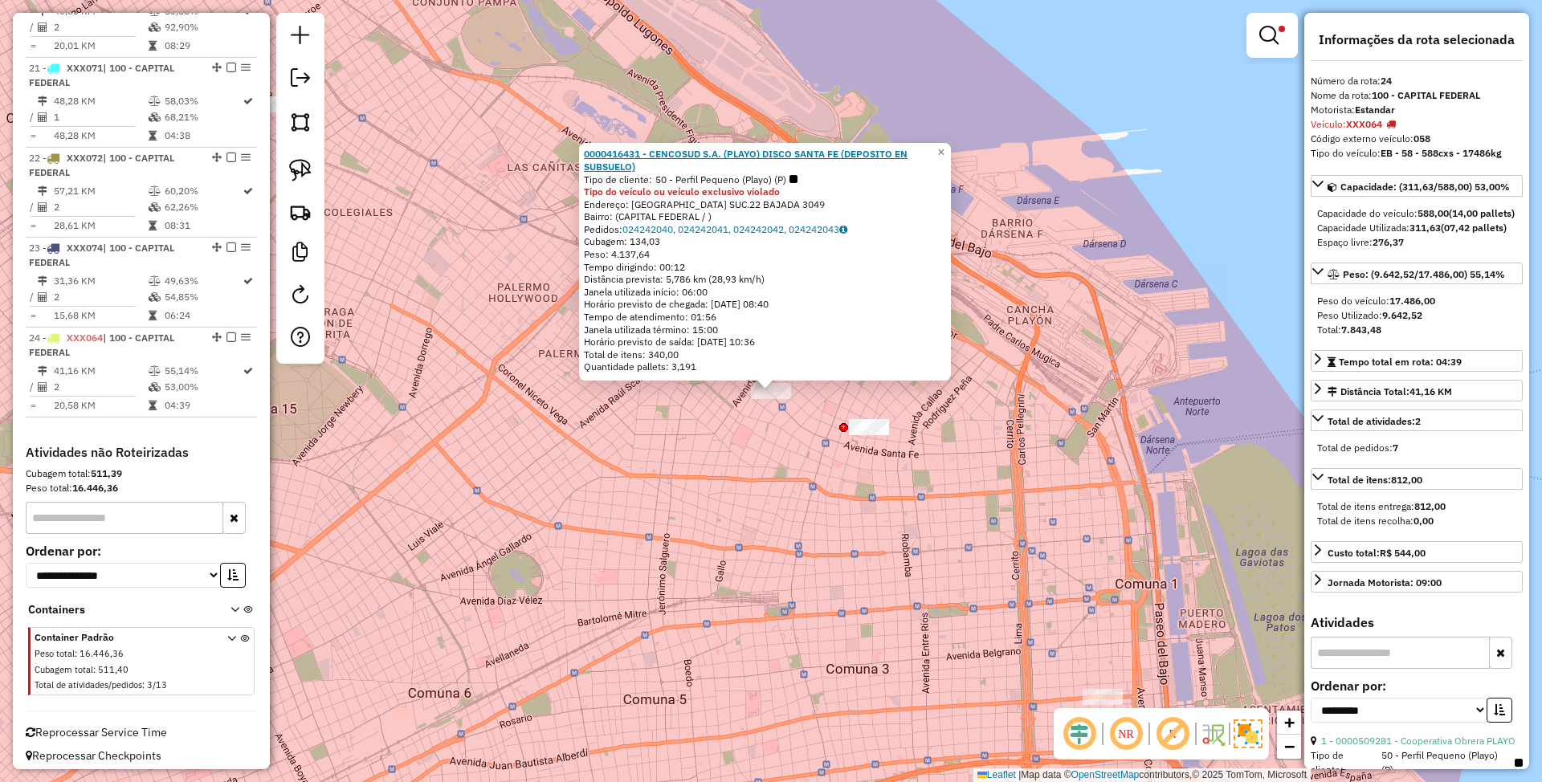
click at [797, 155] on strong "0000416431 - CENCOSUD S.A. (PLAYO) DISCO SANTA FE (DEPOSITO EN SUBSUELO)" at bounding box center [746, 160] width 324 height 25
click at [944, 148] on span "×" at bounding box center [940, 152] width 7 height 14
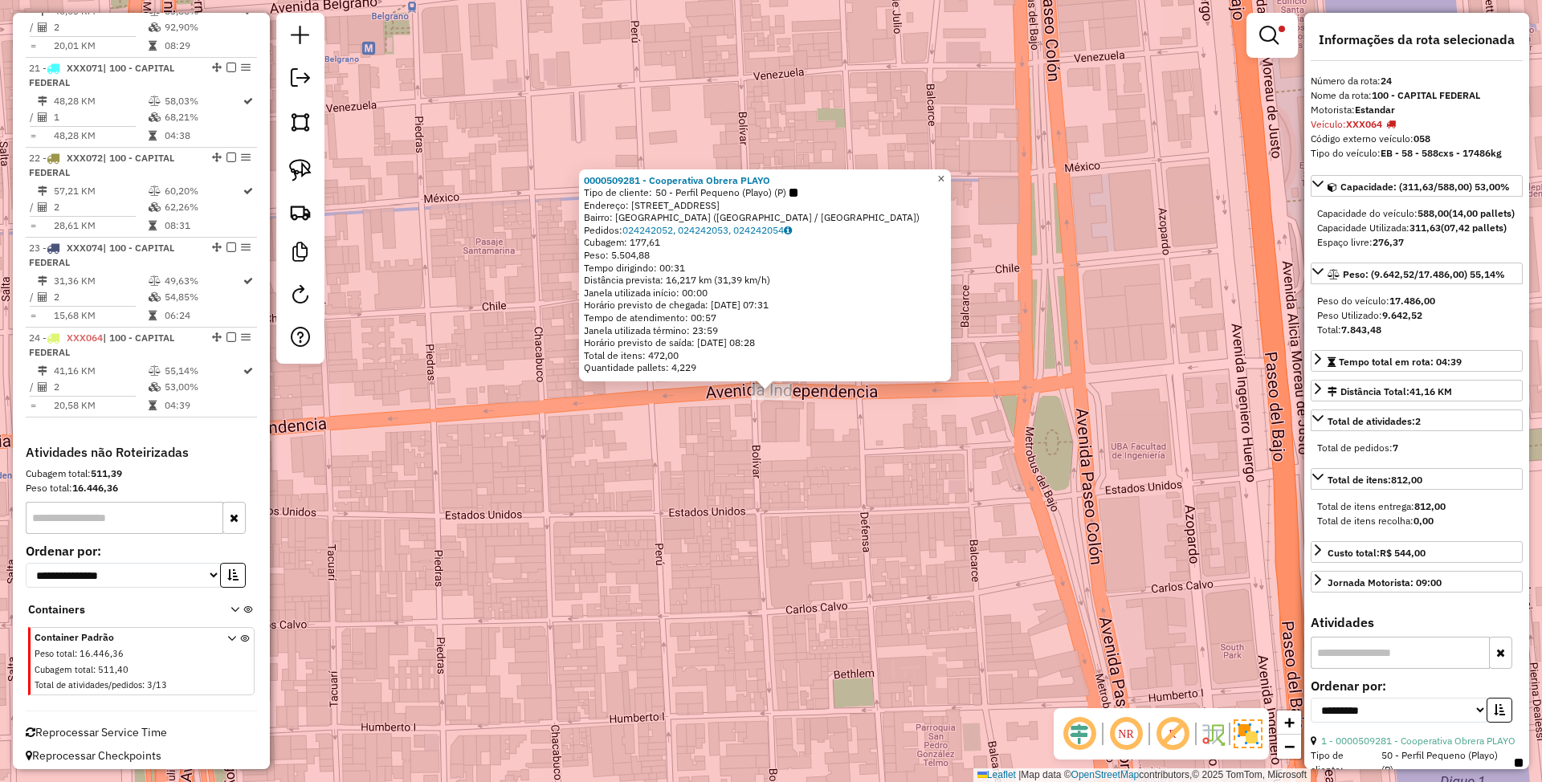
click at [944, 175] on span "×" at bounding box center [940, 179] width 7 height 14
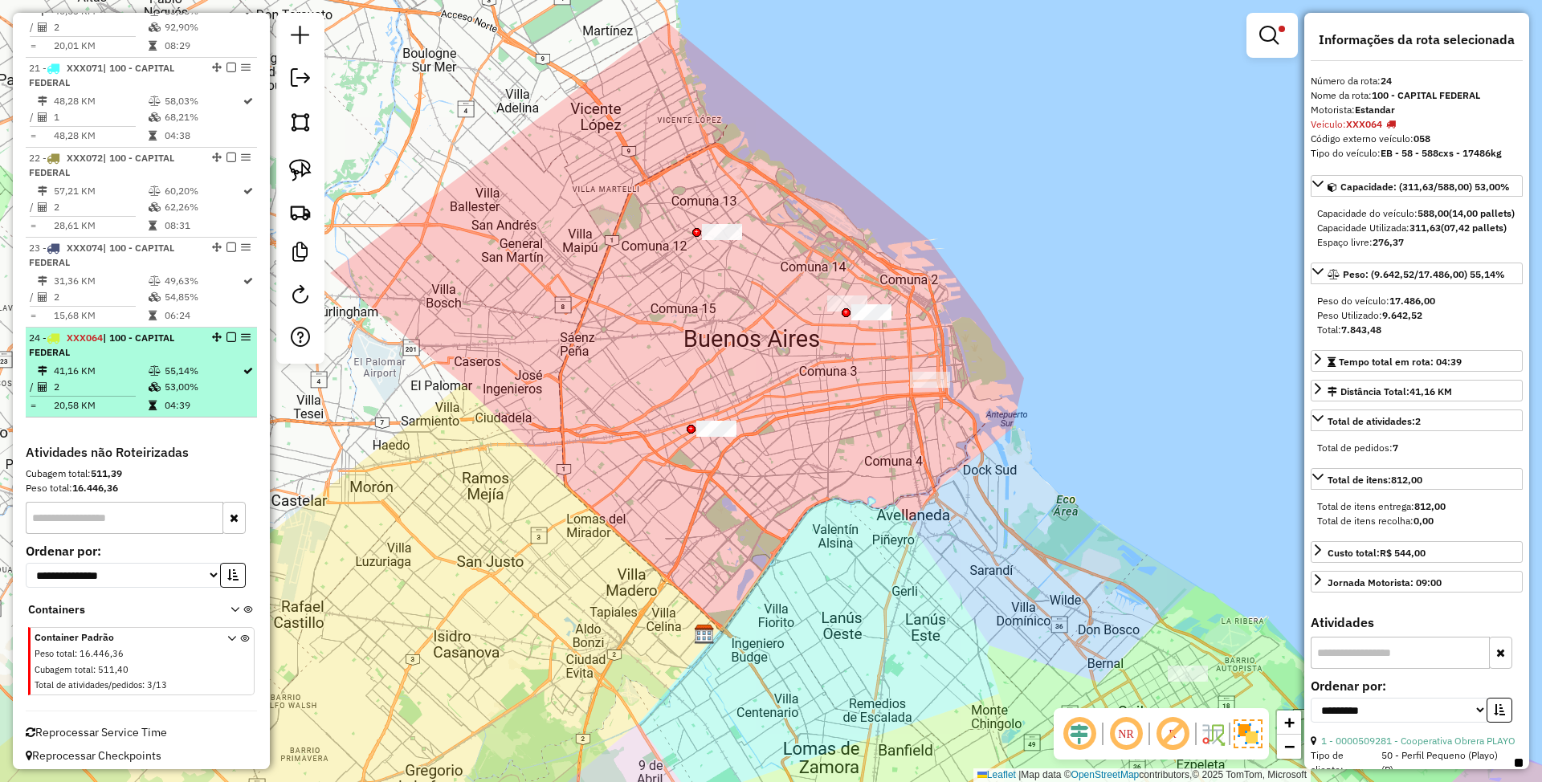
click at [226, 332] on em at bounding box center [231, 337] width 10 height 10
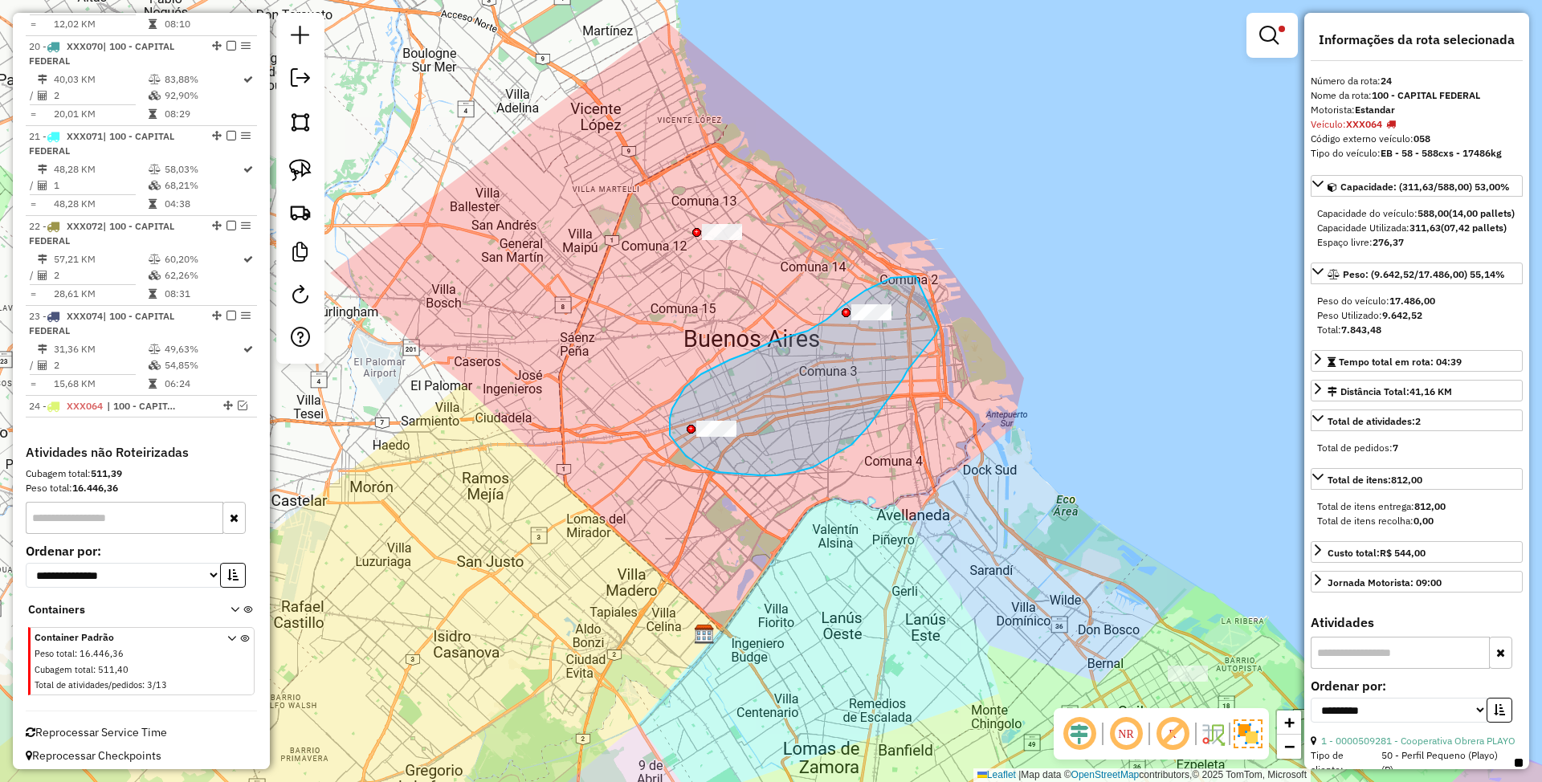
drag, startPoint x: 916, startPoint y: 276, endPoint x: 939, endPoint y: 328, distance: 56.4
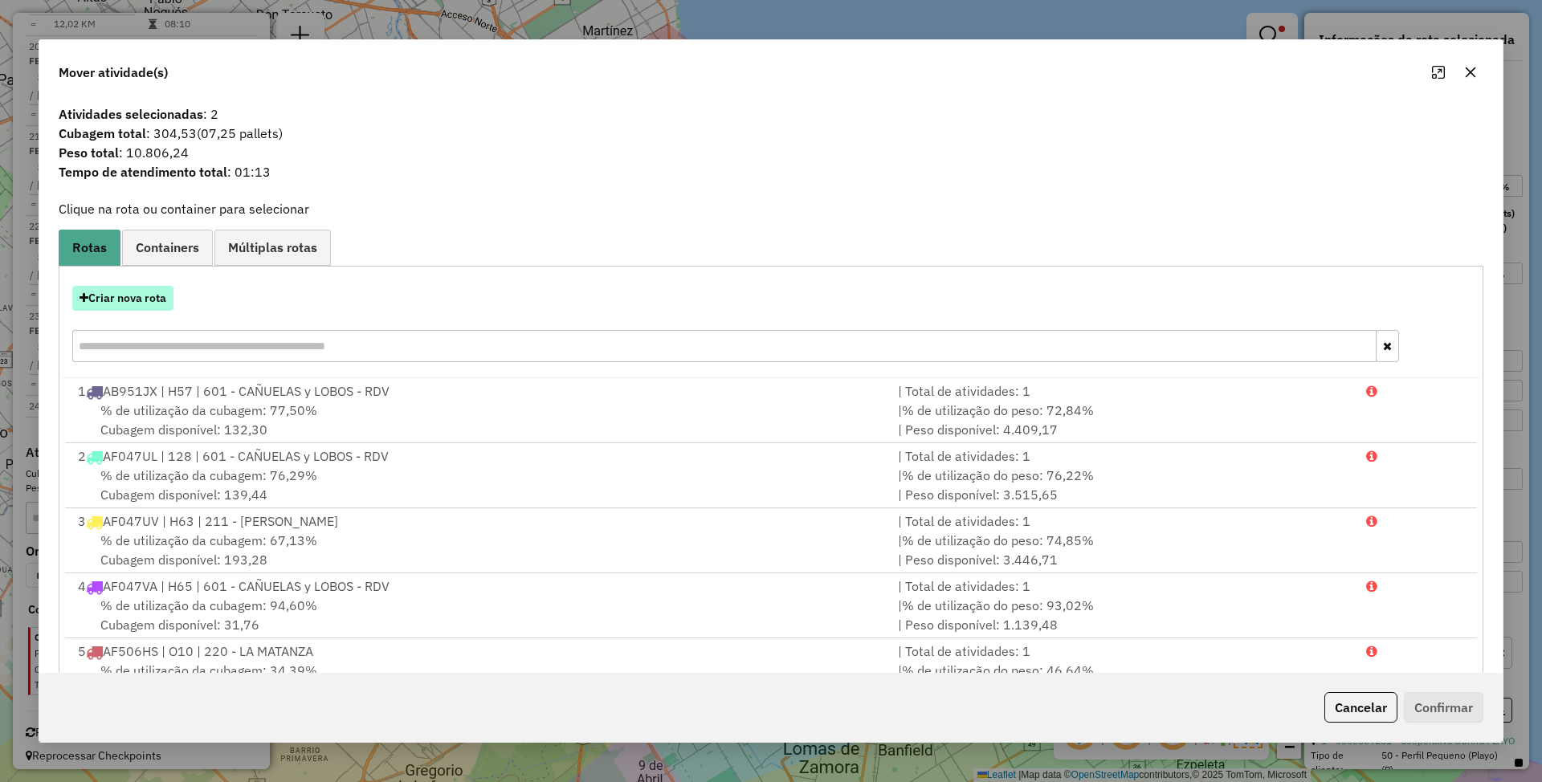
click at [129, 296] on button "Criar nova rota" at bounding box center [122, 298] width 101 height 25
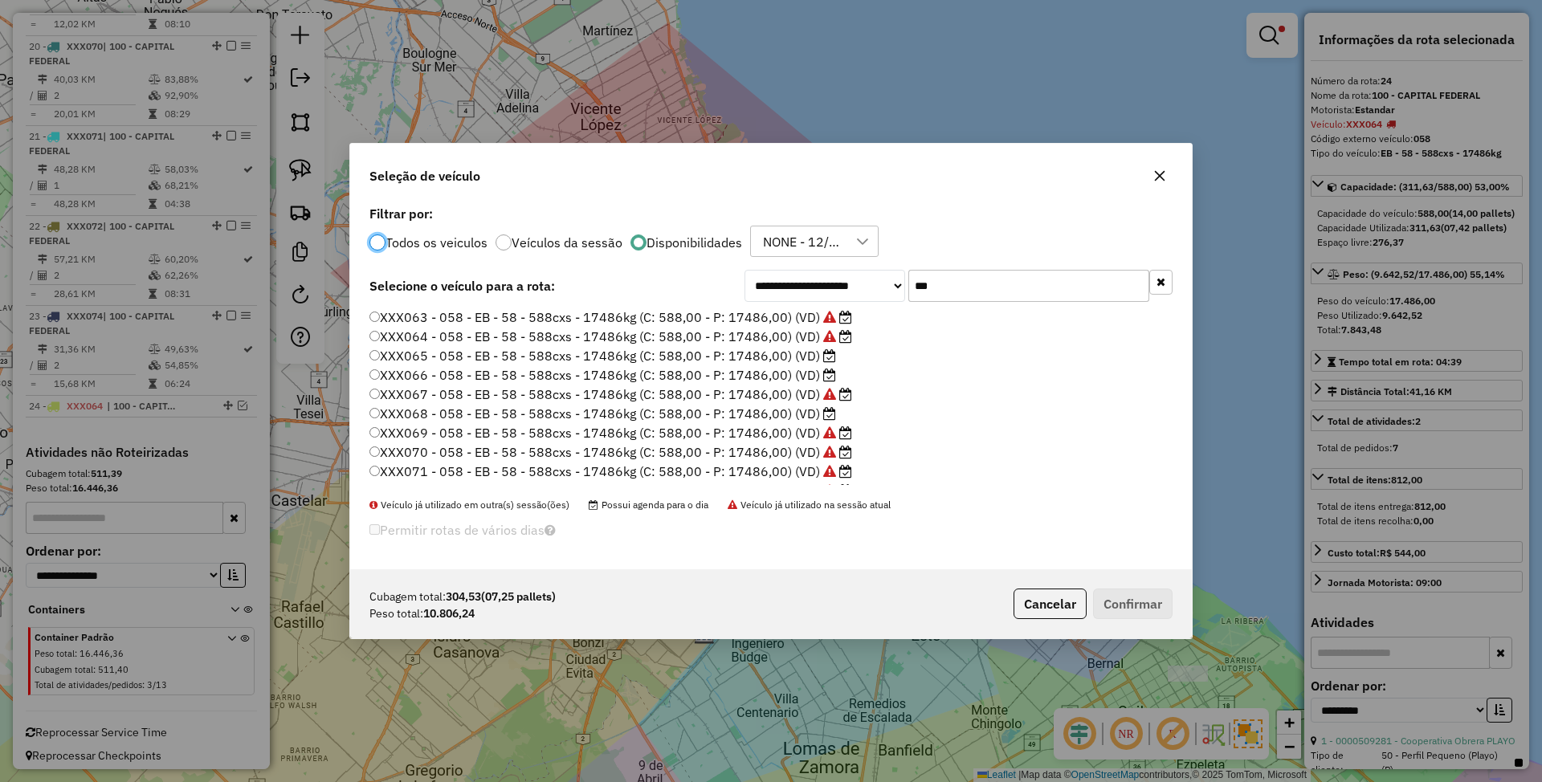
scroll to position [8, 5]
click at [733, 355] on label "XXX065 - 058 - EB - 58 - 588cxs - 17486kg (C: 588,00 - P: 17486,00) (VD)" at bounding box center [602, 355] width 467 height 19
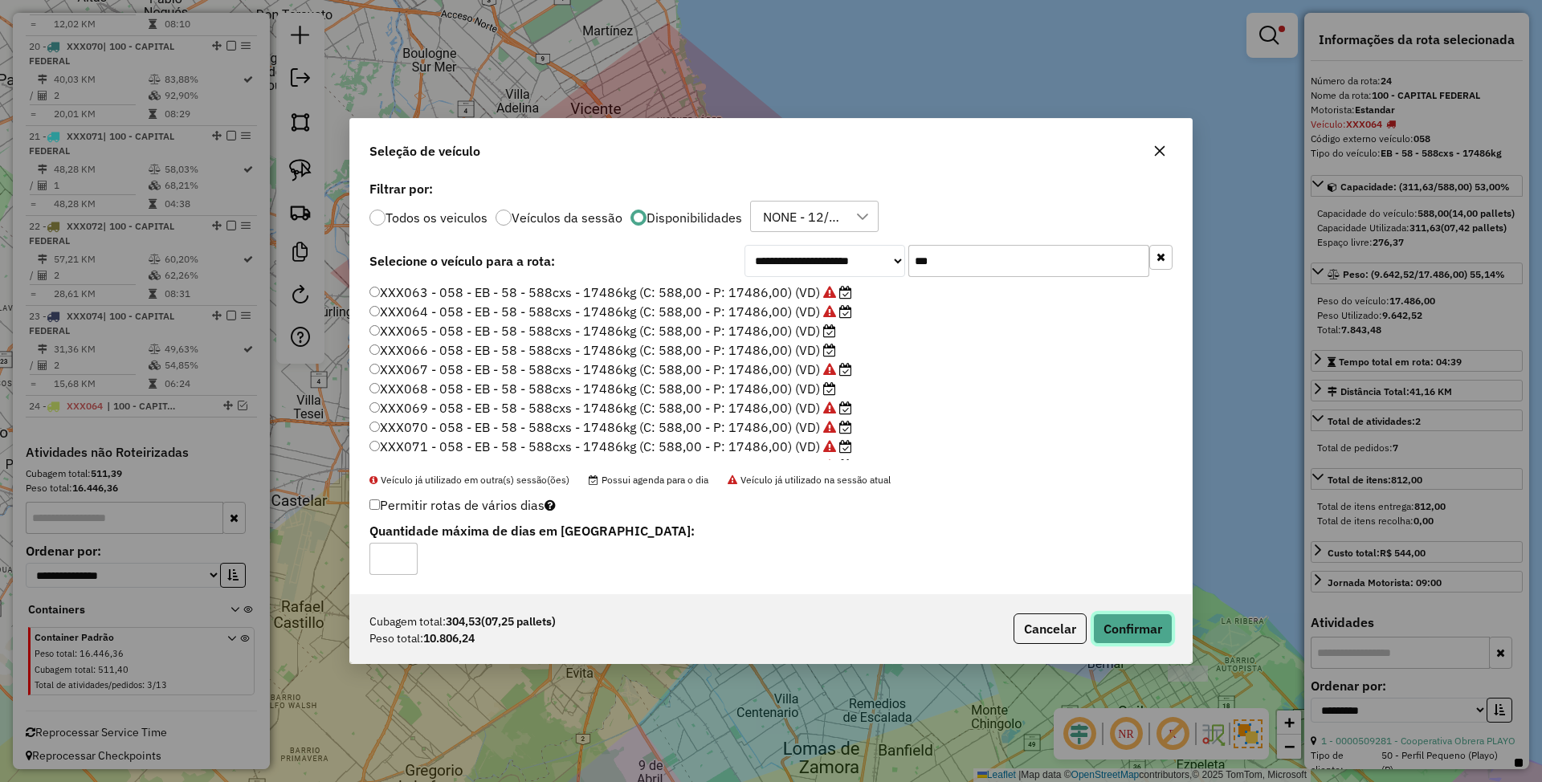
click at [1122, 630] on button "Confirmar" at bounding box center [1133, 629] width 80 height 31
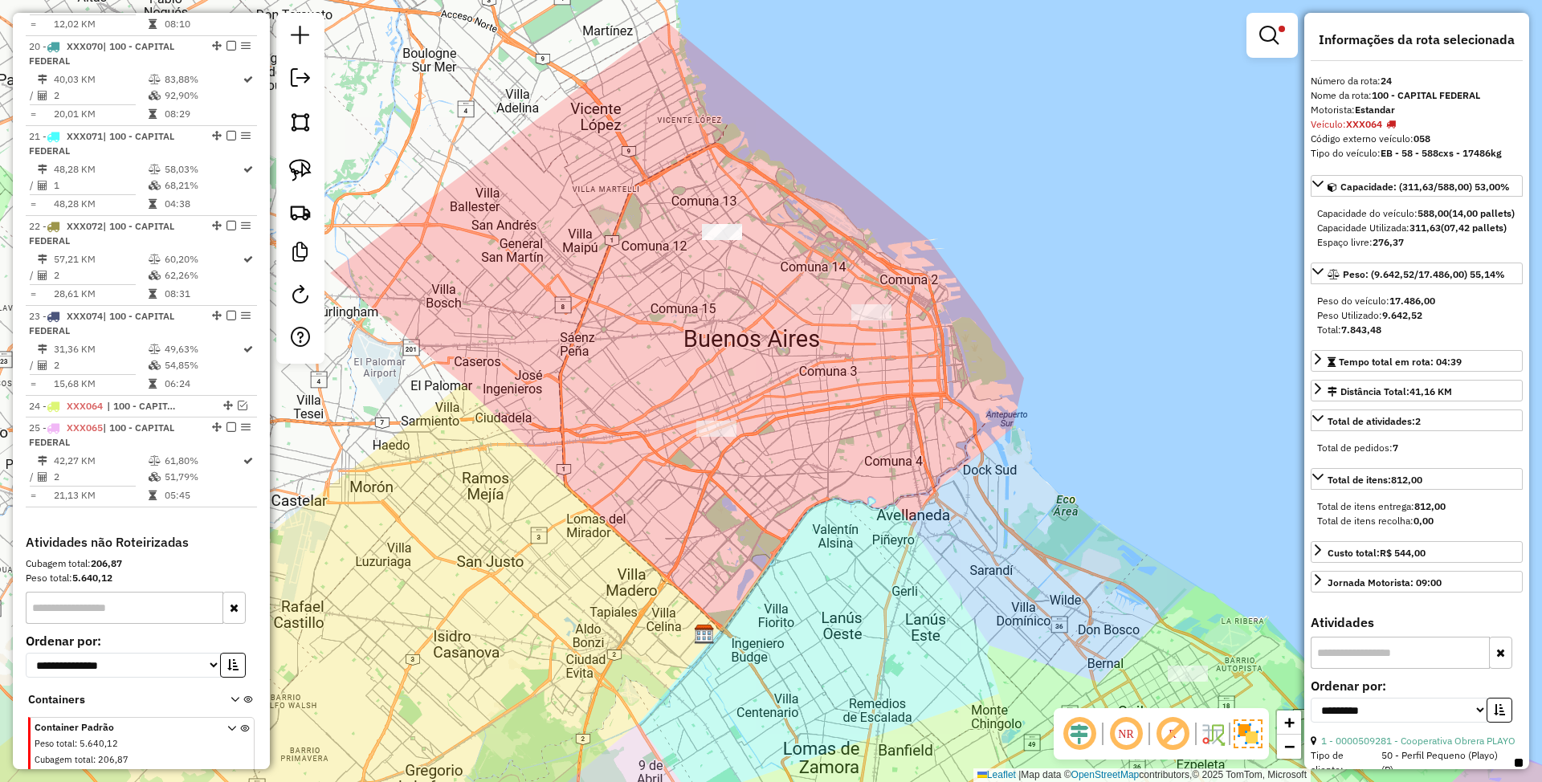
scroll to position [2432, 0]
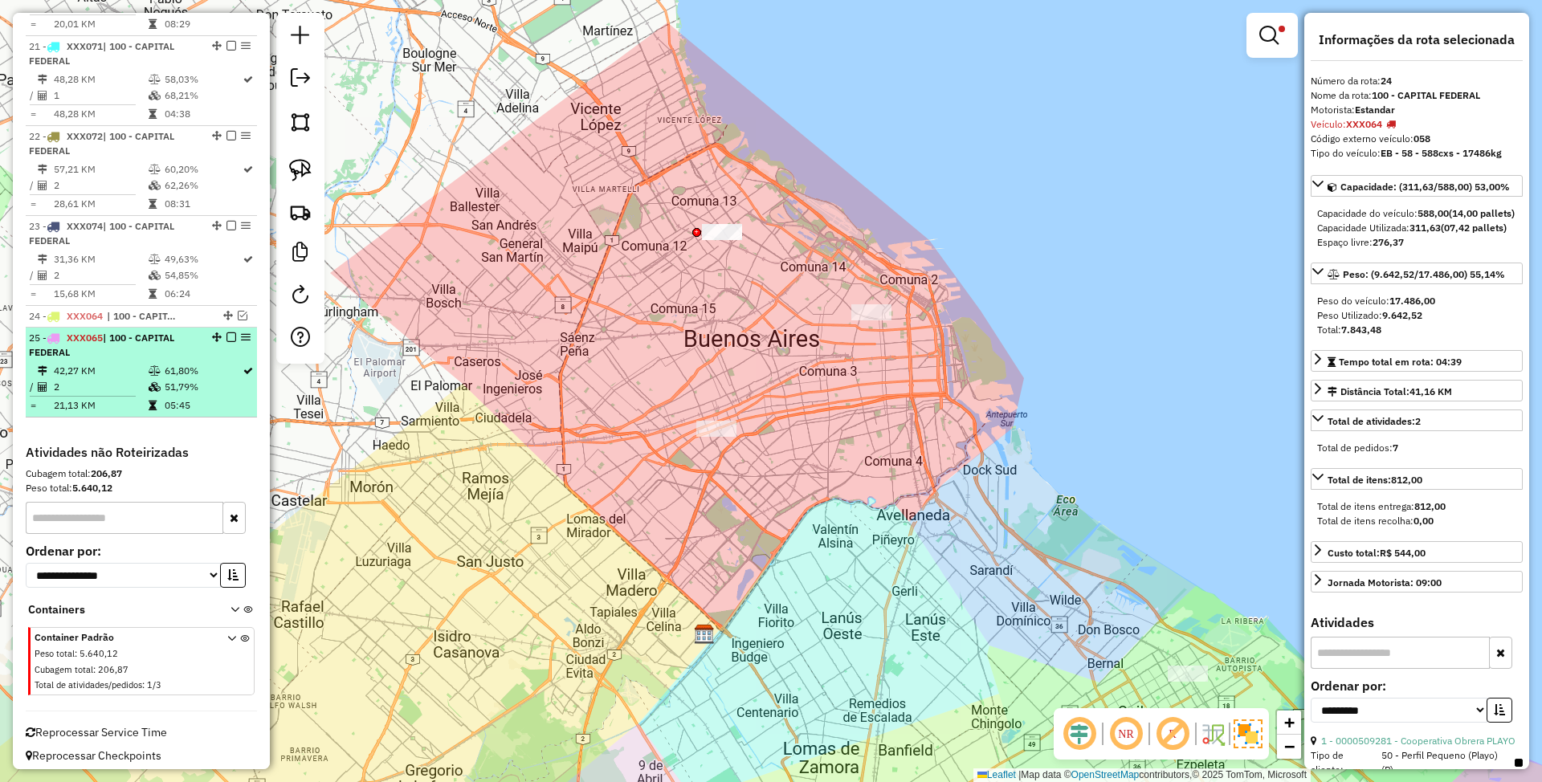
click at [226, 332] on em at bounding box center [231, 337] width 10 height 10
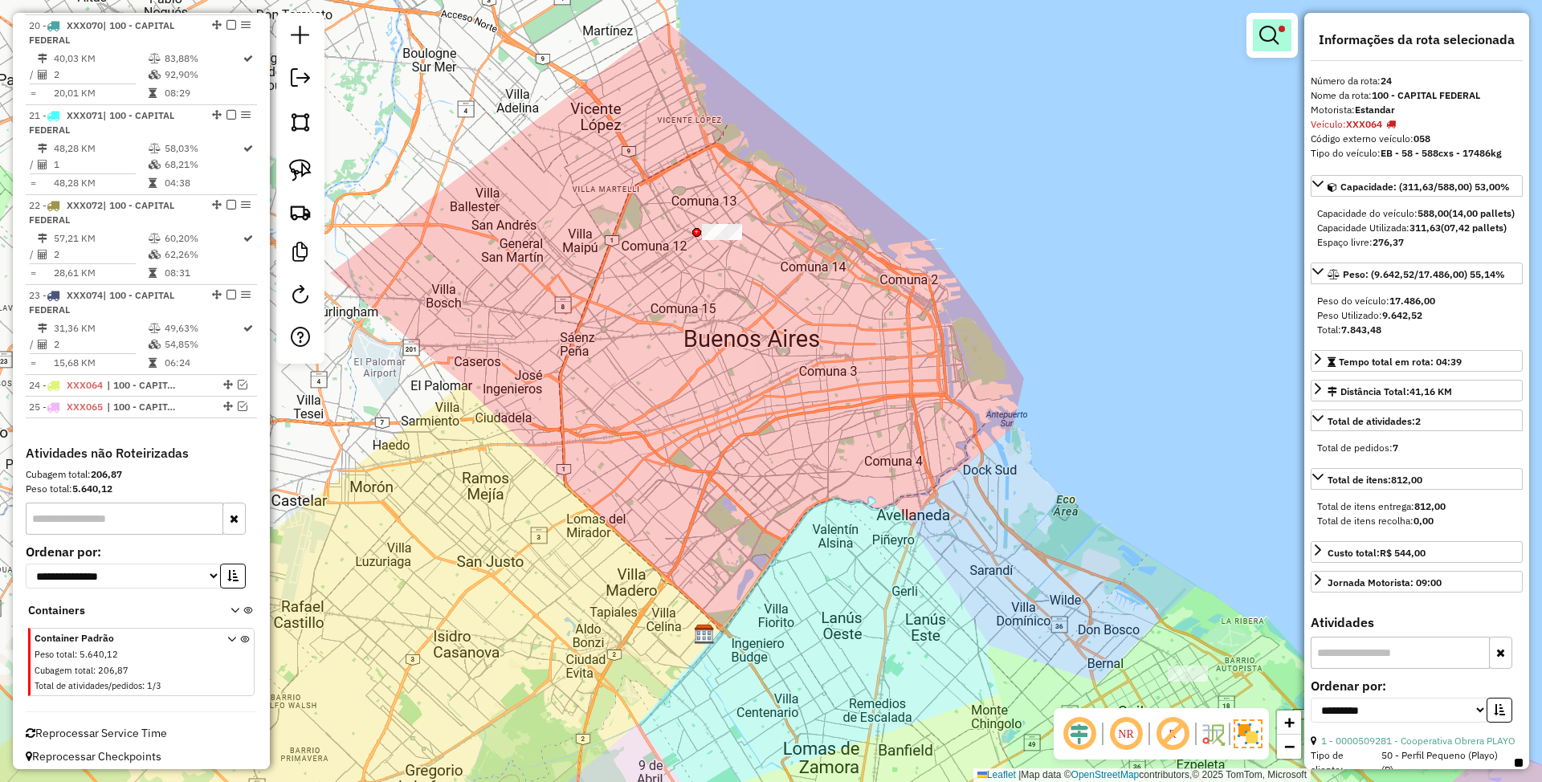
click at [1270, 37] on em at bounding box center [1268, 35] width 19 height 19
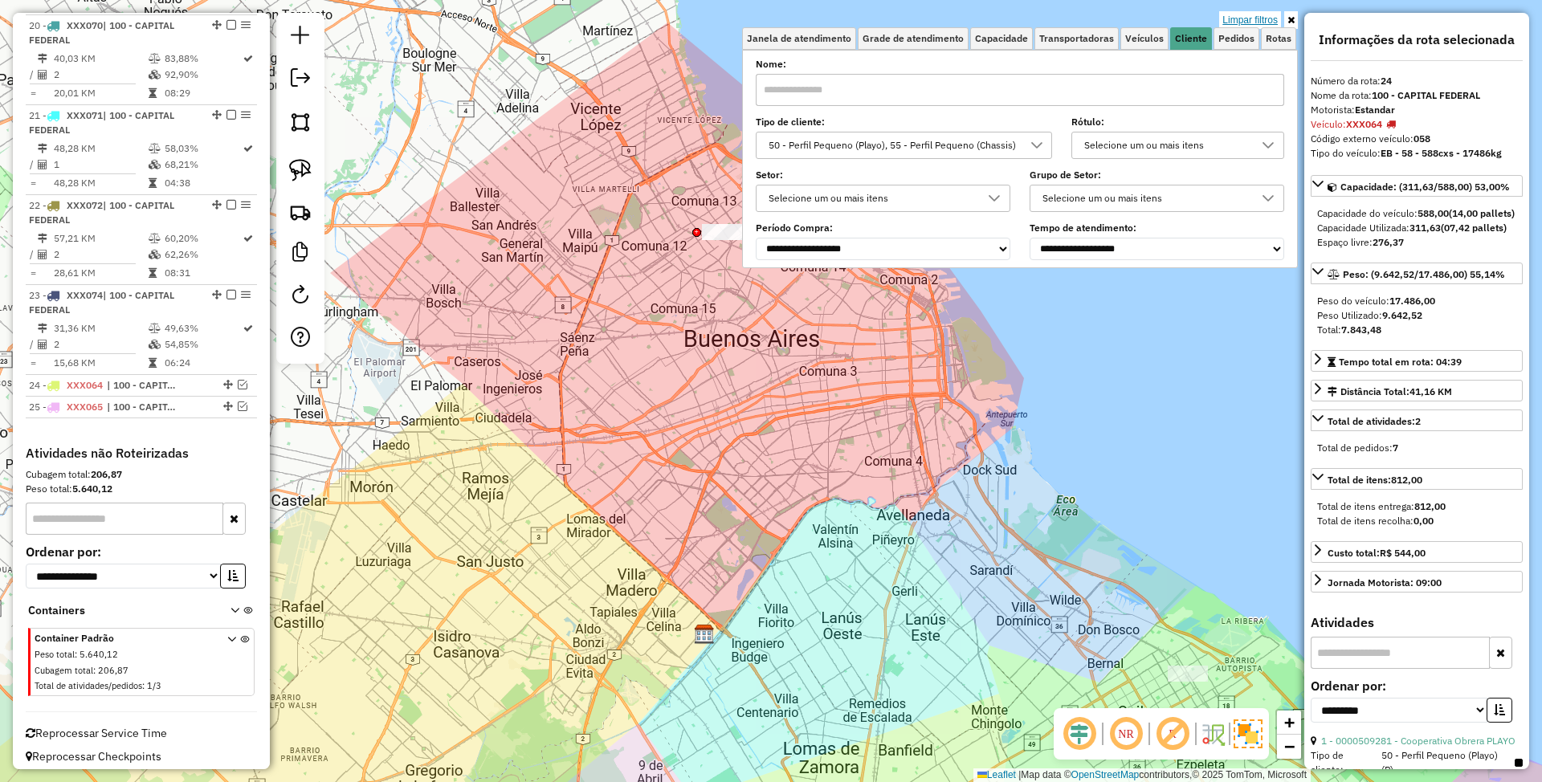
click at [1254, 14] on link "Limpar filtros" at bounding box center [1250, 20] width 62 height 18
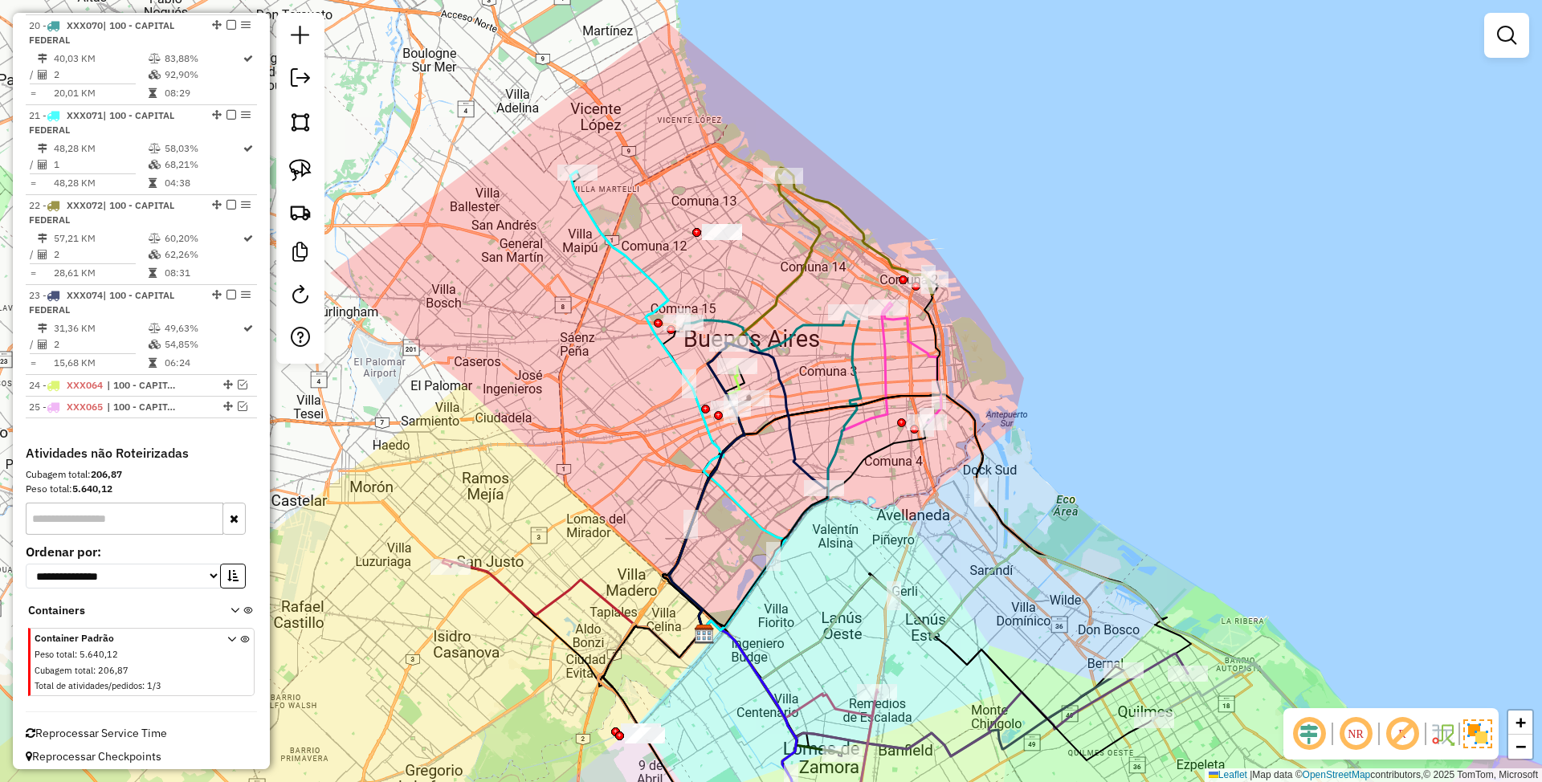
click at [609, 239] on icon at bounding box center [677, 403] width 215 height 465
select select "**********"
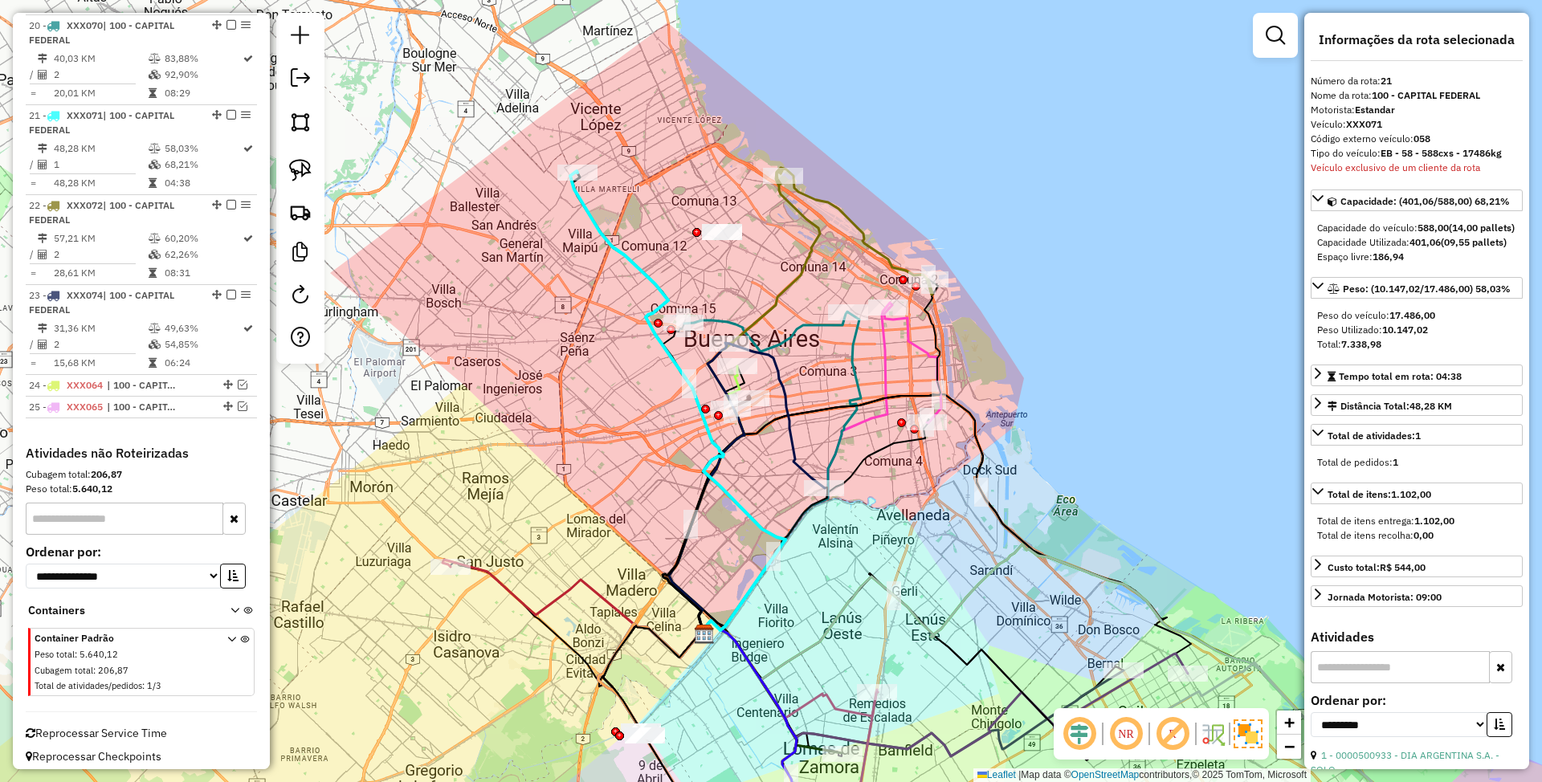
click at [848, 216] on icon at bounding box center [854, 231] width 157 height 127
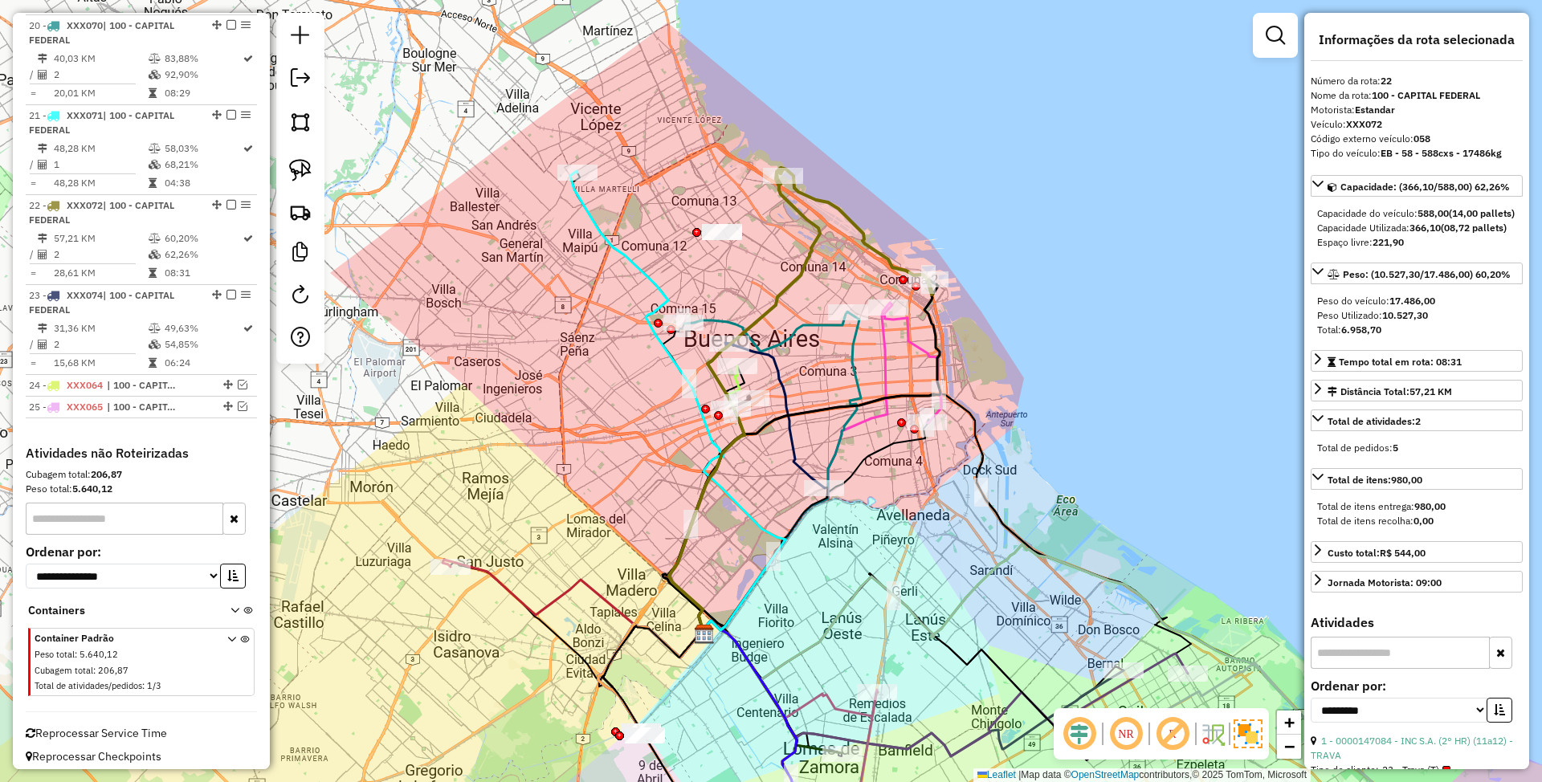
click at [882, 358] on icon at bounding box center [796, 469] width 194 height 333
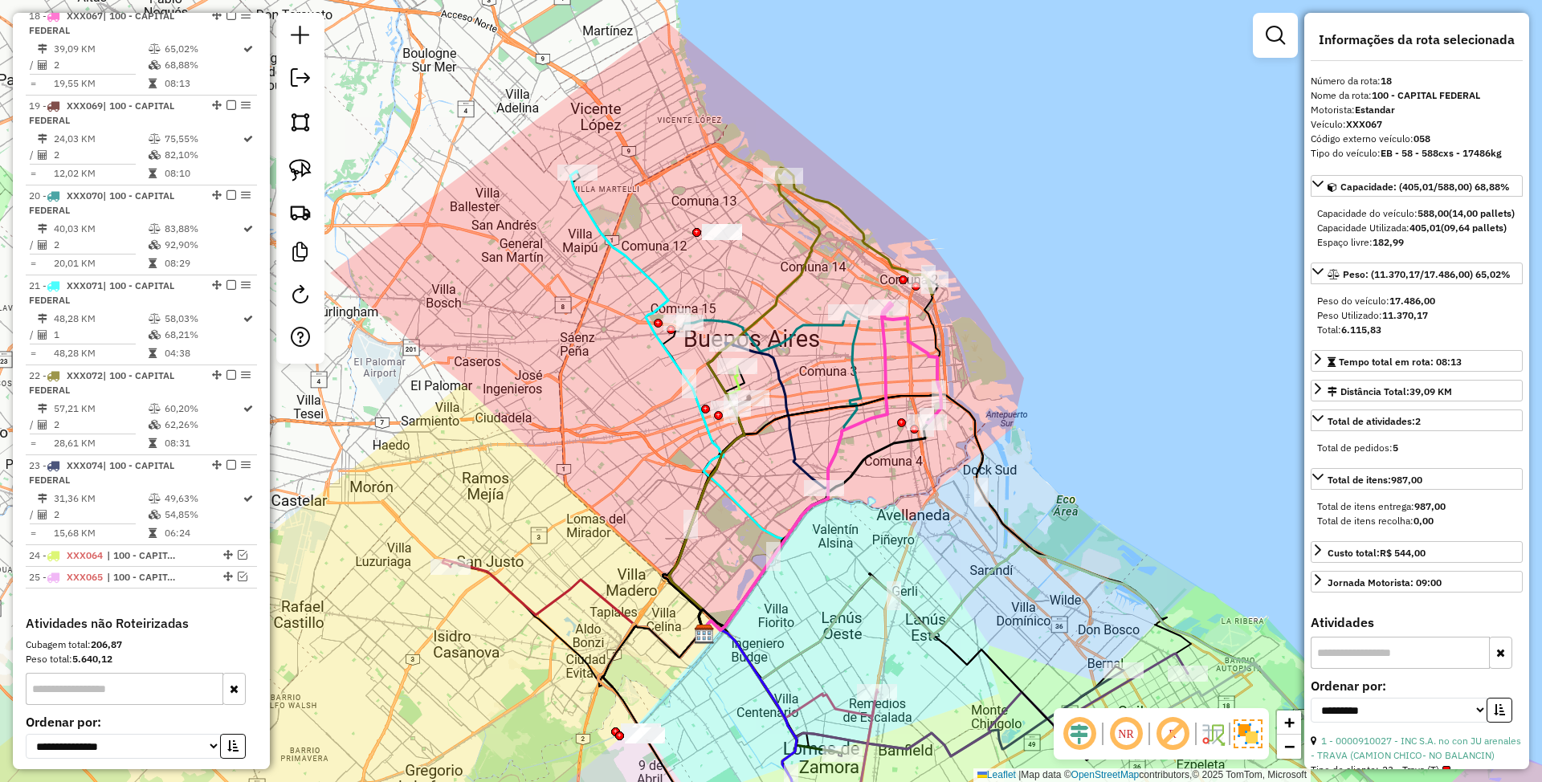
scroll to position [2175, 0]
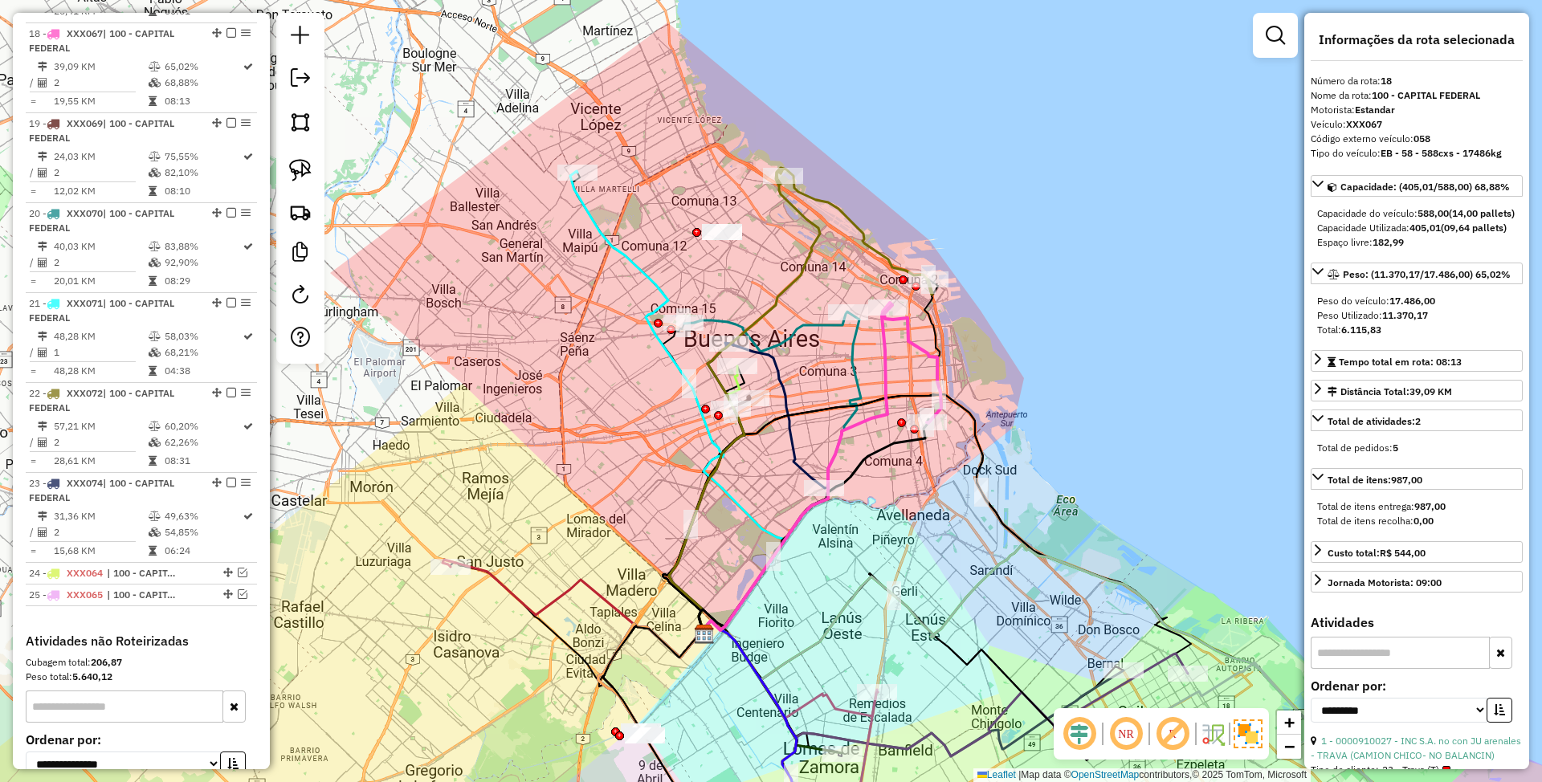
click at [810, 326] on icon at bounding box center [766, 332] width 164 height 40
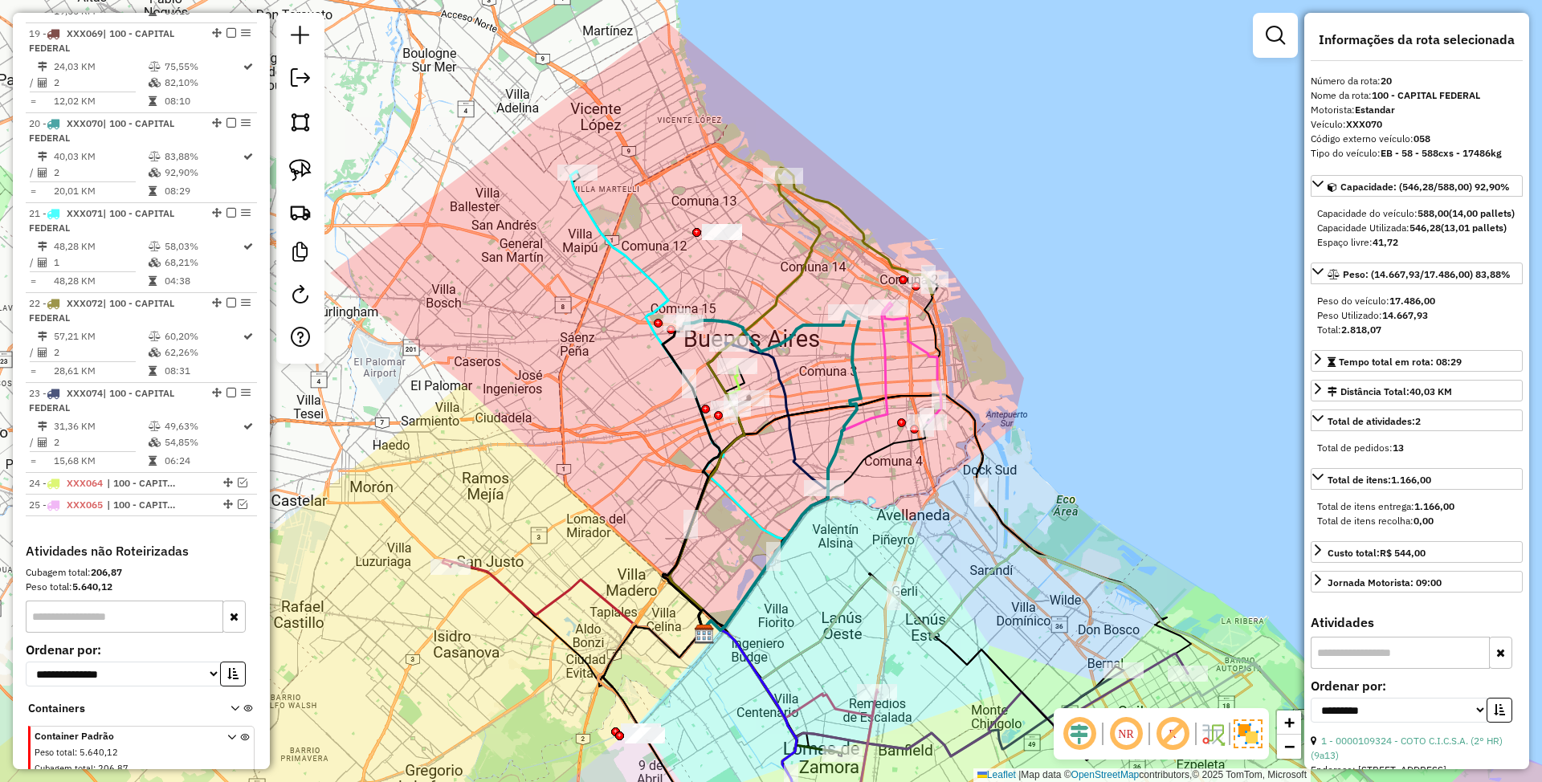
scroll to position [2356, 0]
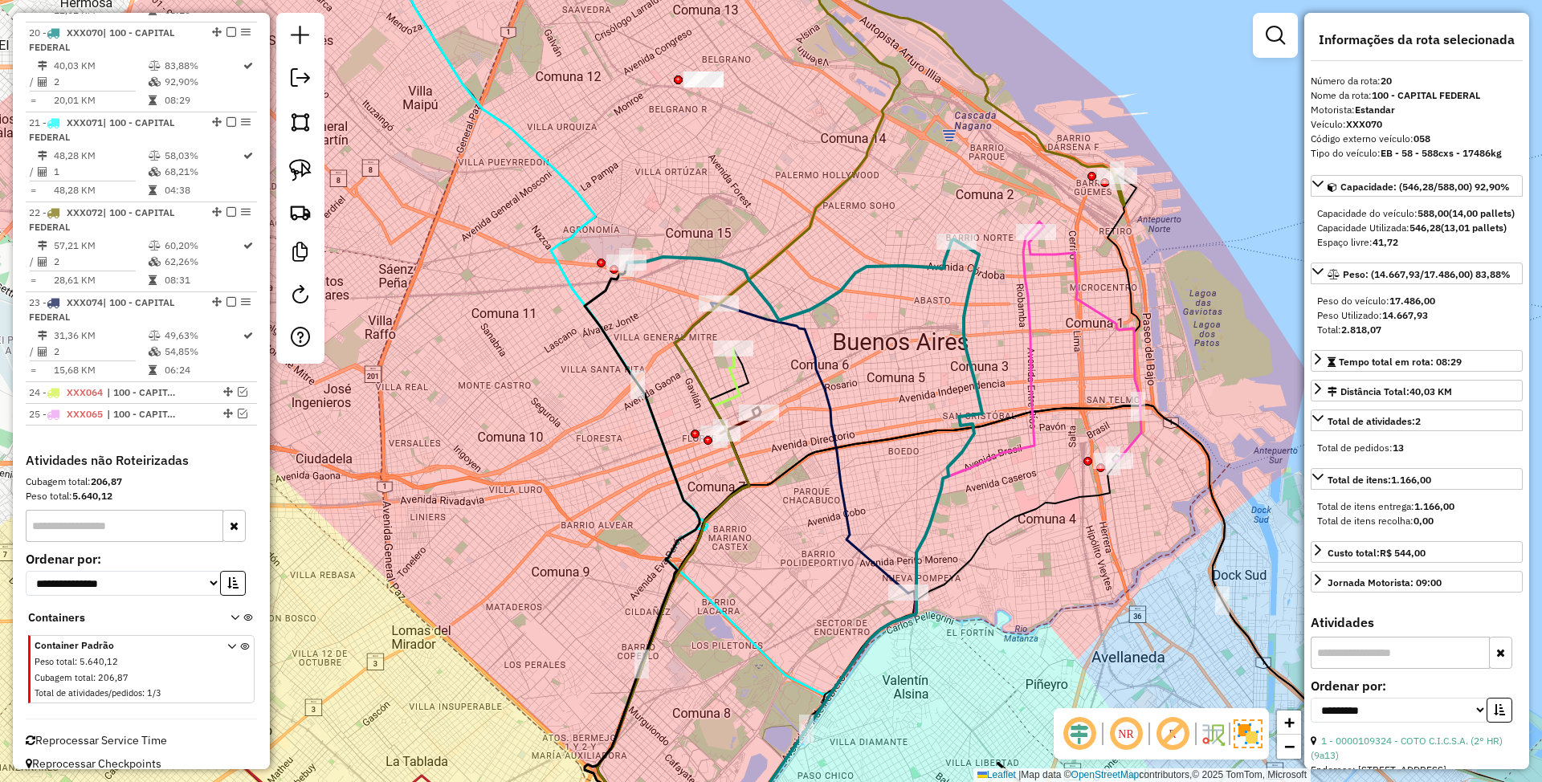
click at [736, 377] on icon at bounding box center [674, 605] width 152 height 513
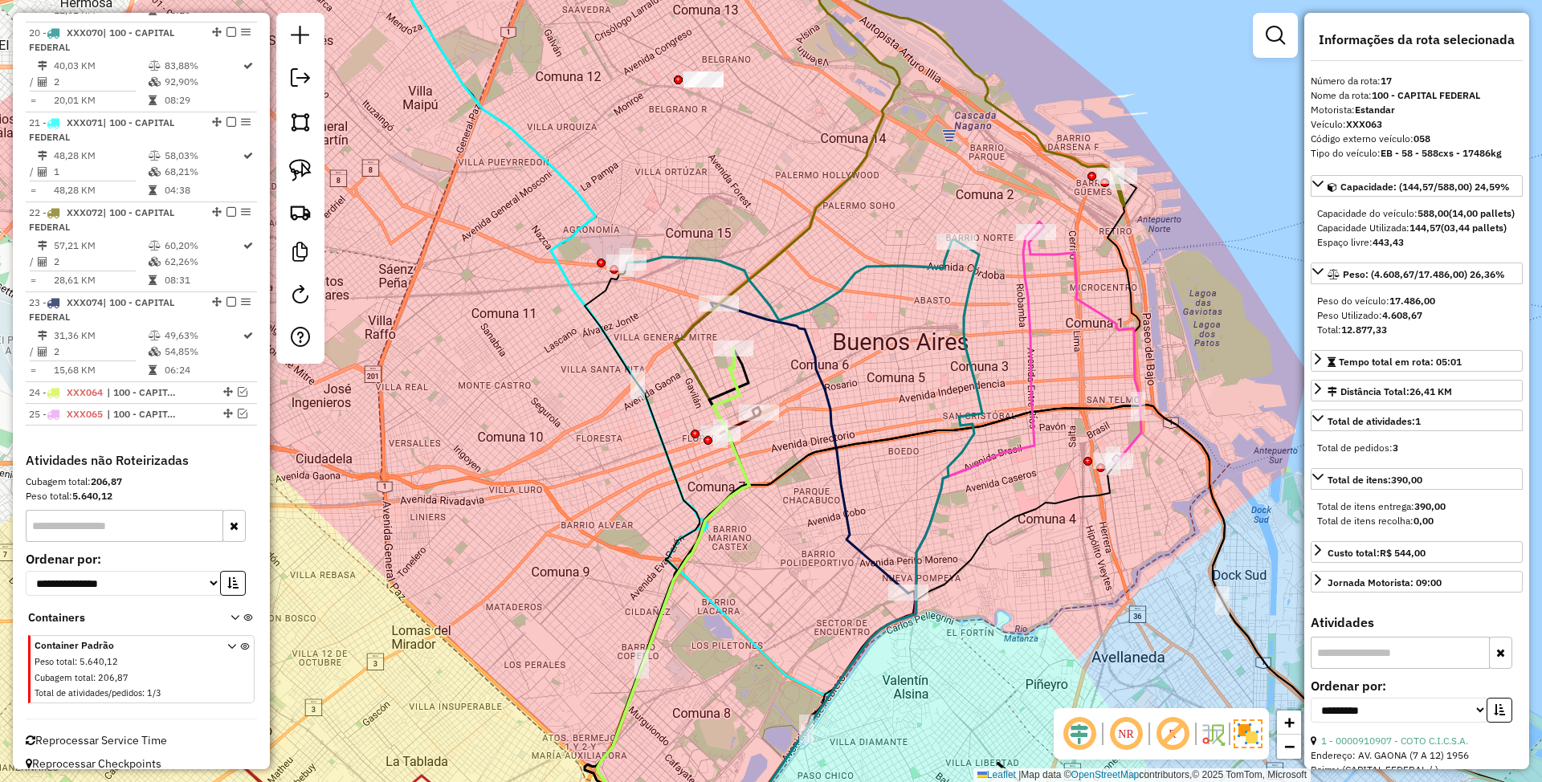
scroll to position [2085, 0]
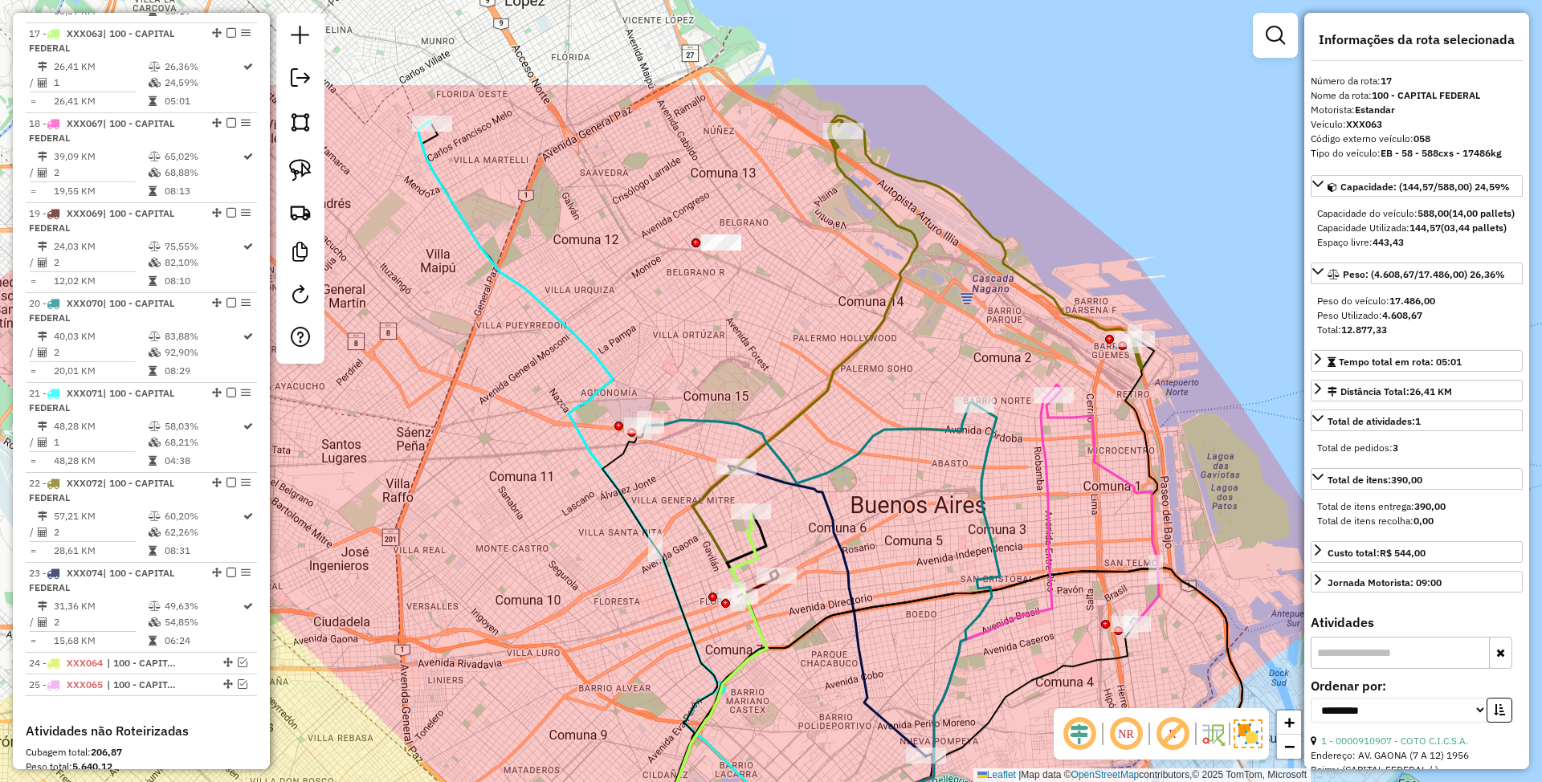
drag, startPoint x: 880, startPoint y: 336, endPoint x: 898, endPoint y: 499, distance: 164.0
click at [898, 499] on div "Janela de atendimento Grade de atendimento Capacidade Transportadoras Veículos …" at bounding box center [771, 391] width 1542 height 782
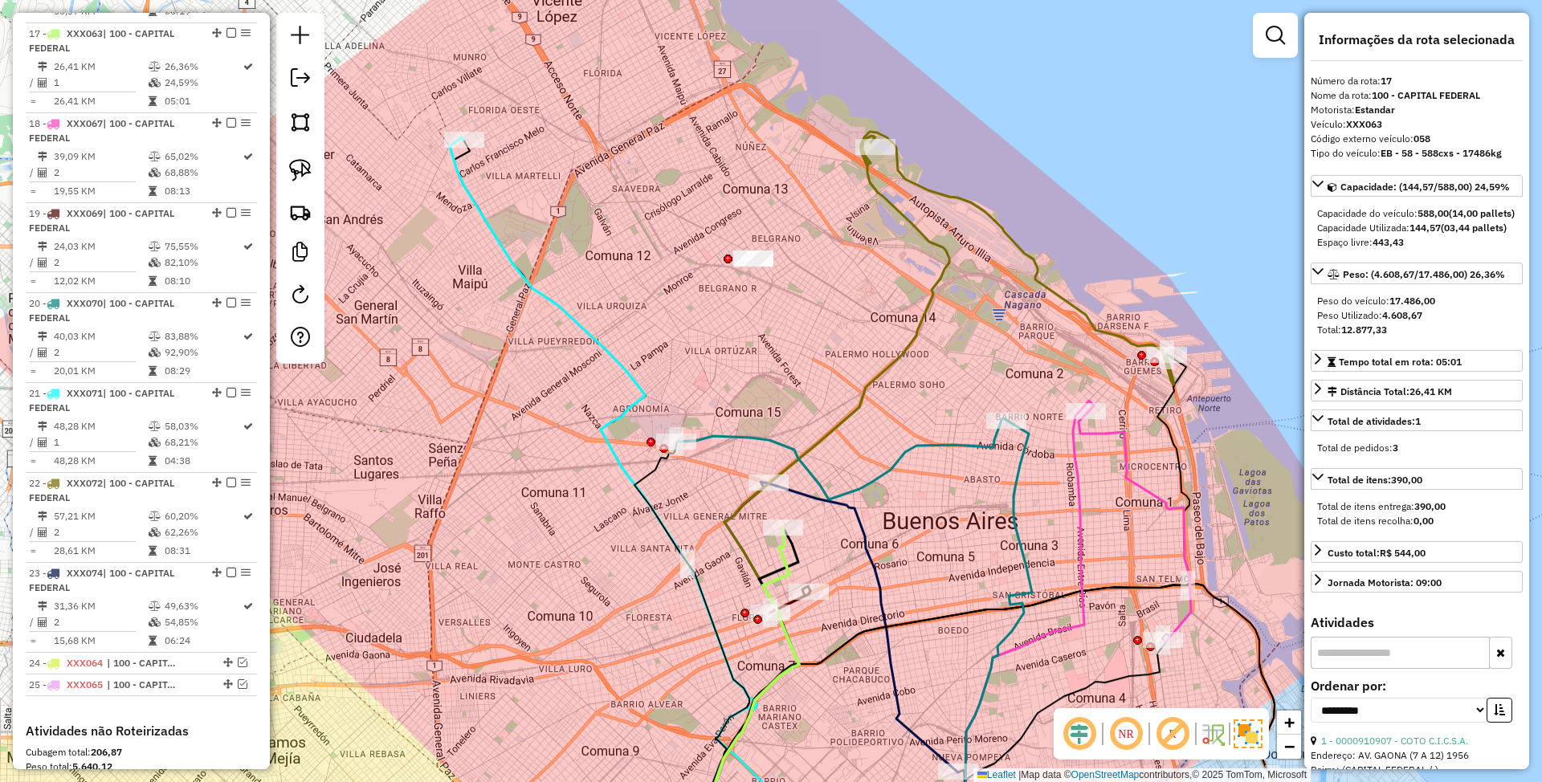
drag, startPoint x: 726, startPoint y: 319, endPoint x: 749, endPoint y: 331, distance: 25.5
click at [749, 331] on div "Janela de atendimento Grade de atendimento Capacidade Transportadoras Veículos …" at bounding box center [771, 391] width 1542 height 782
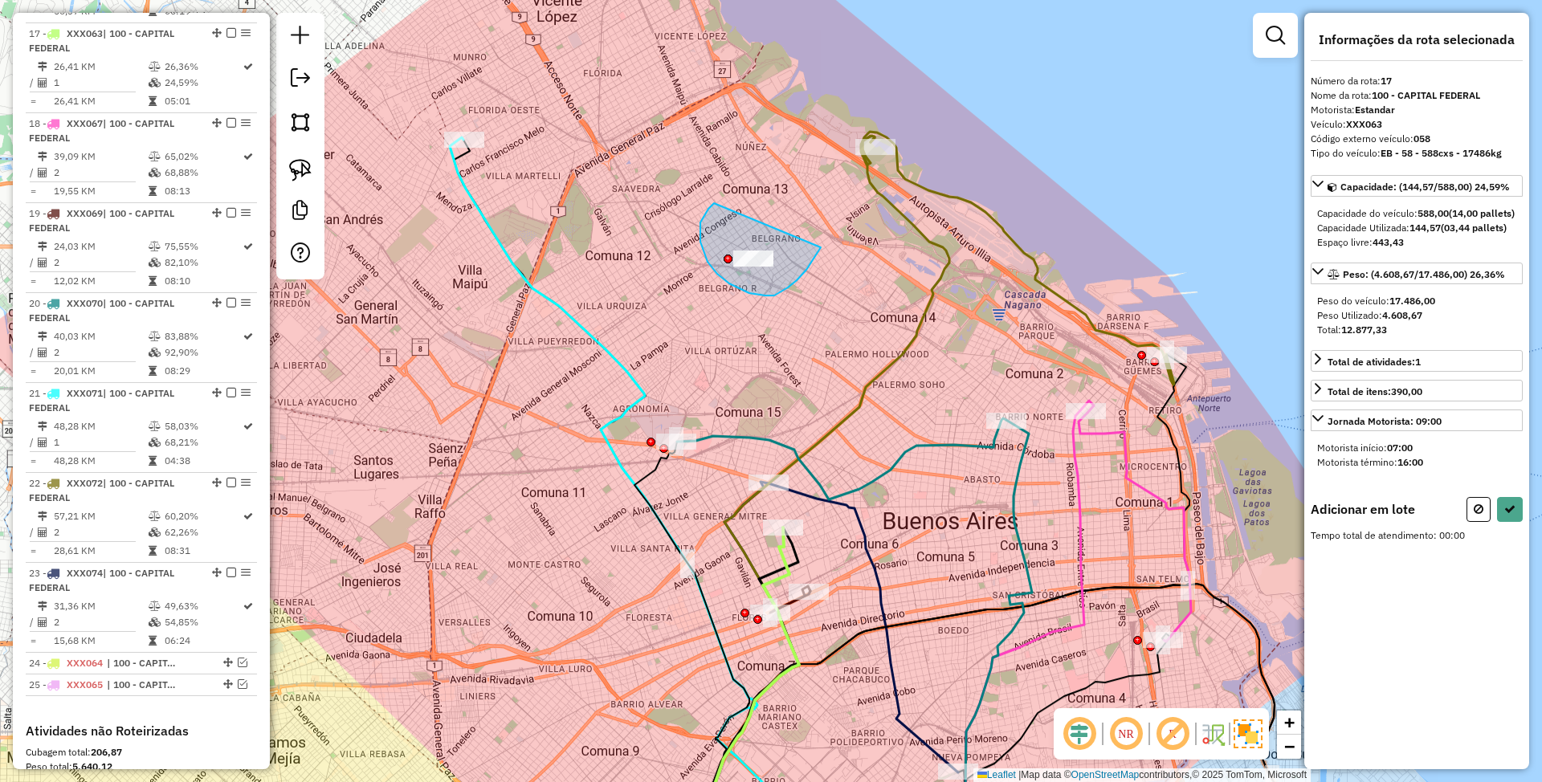
drag, startPoint x: 700, startPoint y: 231, endPoint x: 821, endPoint y: 247, distance: 121.5
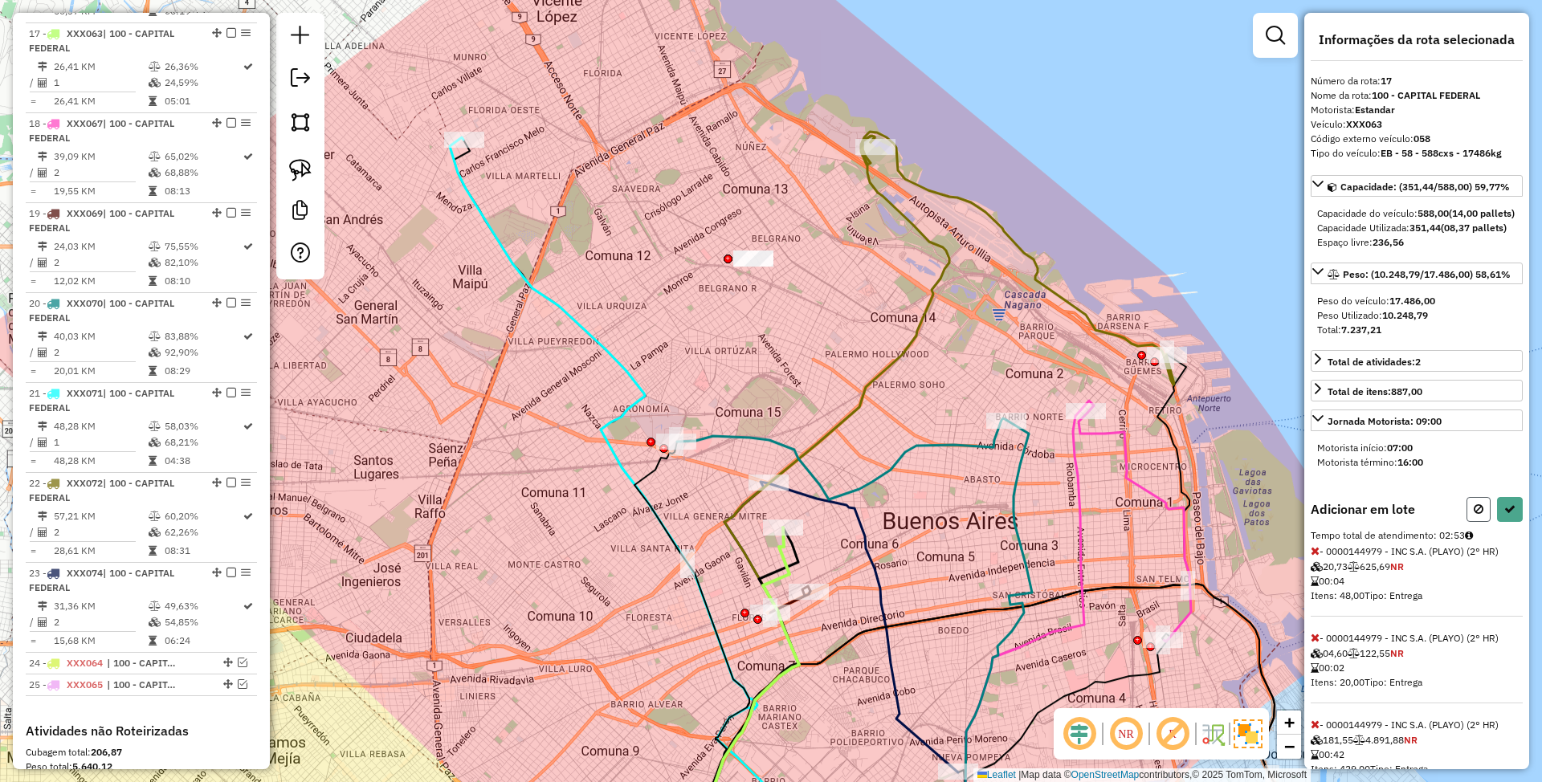
click at [1475, 515] on icon at bounding box center [1479, 509] width 10 height 11
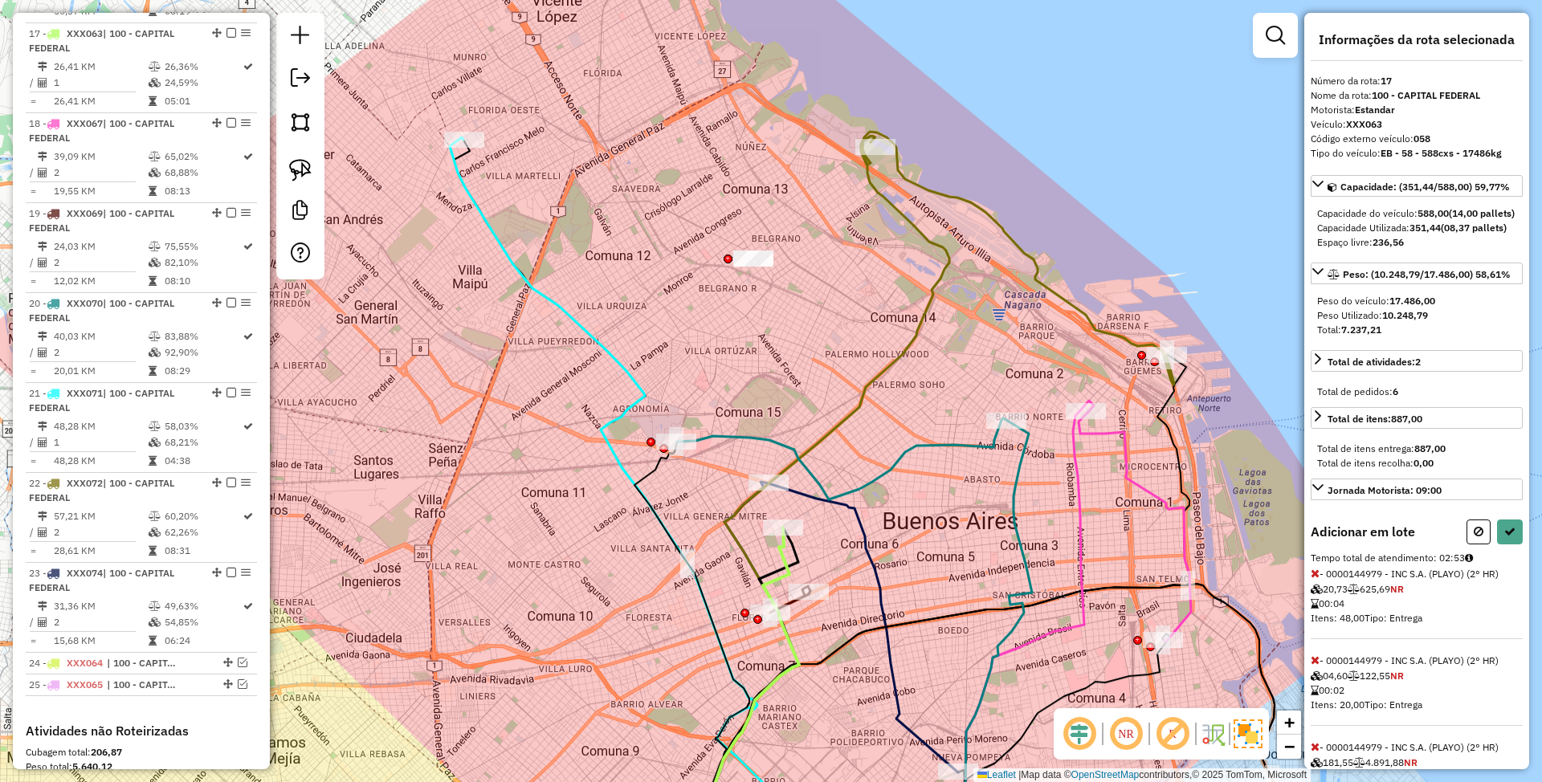
select select "**********"
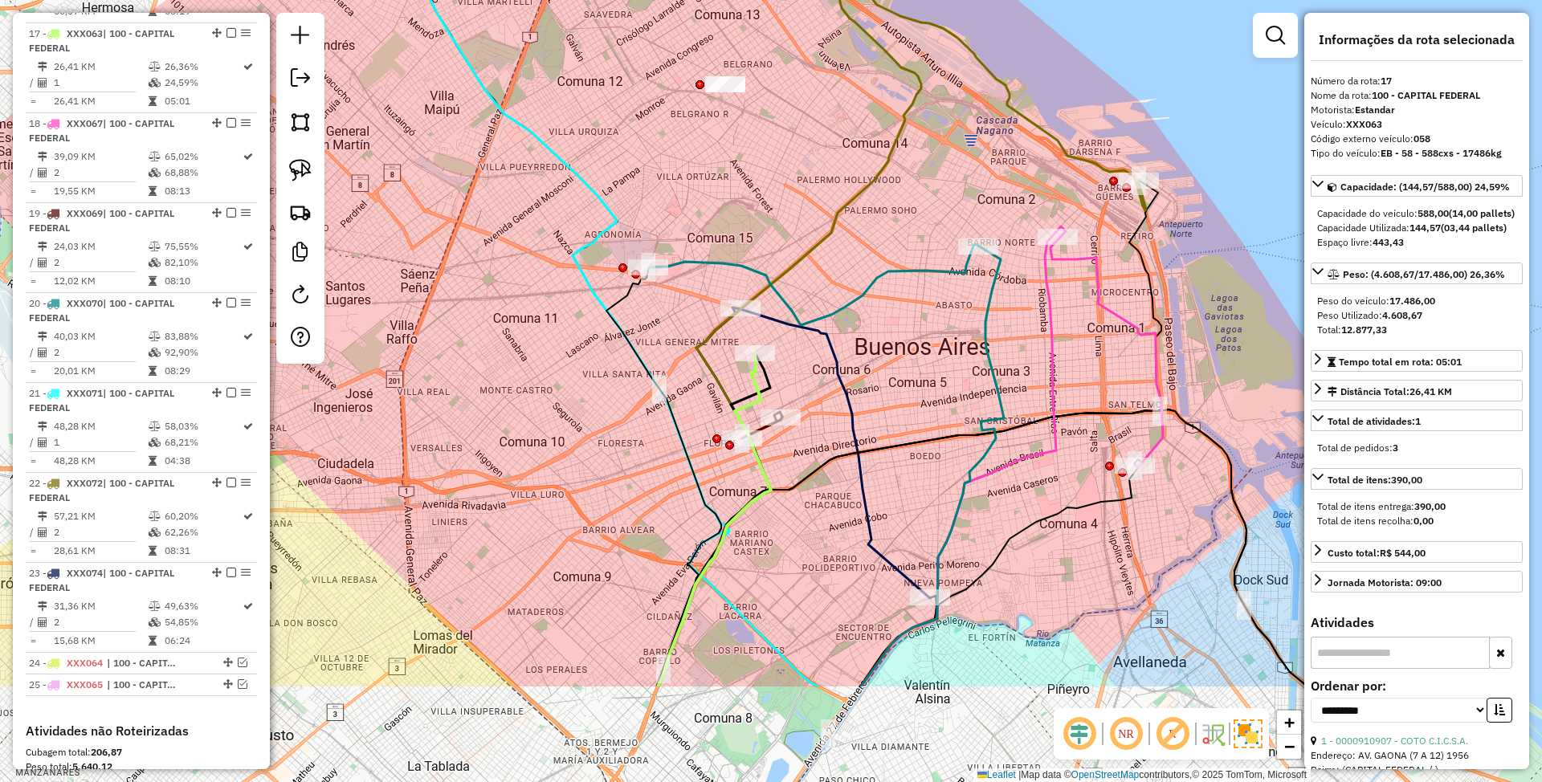
drag, startPoint x: 874, startPoint y: 447, endPoint x: 847, endPoint y: 271, distance: 177.2
click at [847, 271] on div "Janela de atendimento Grade de atendimento Capacidade Transportadoras Veículos …" at bounding box center [771, 391] width 1542 height 782
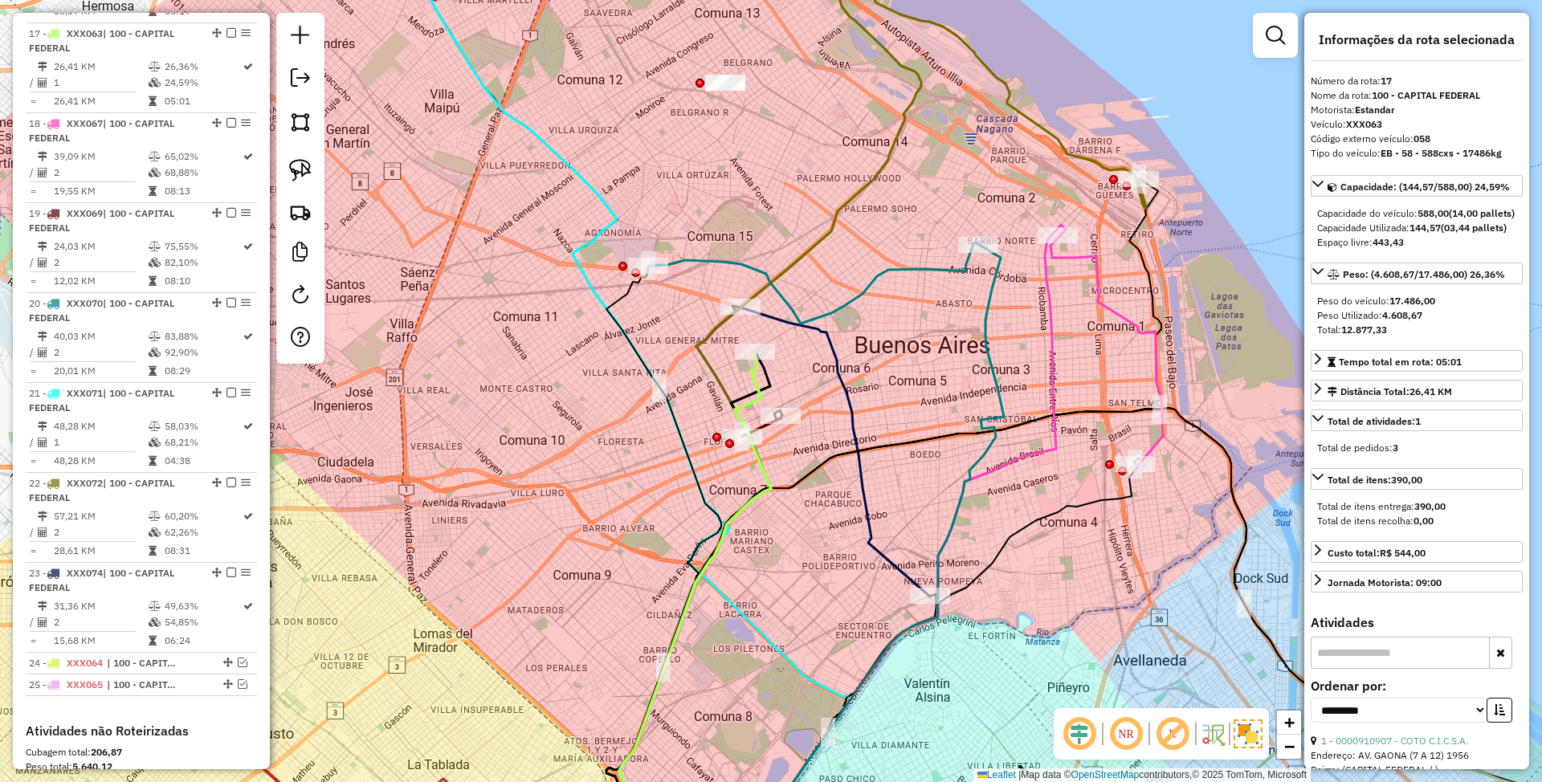
click at [838, 382] on icon at bounding box center [835, 452] width 190 height 289
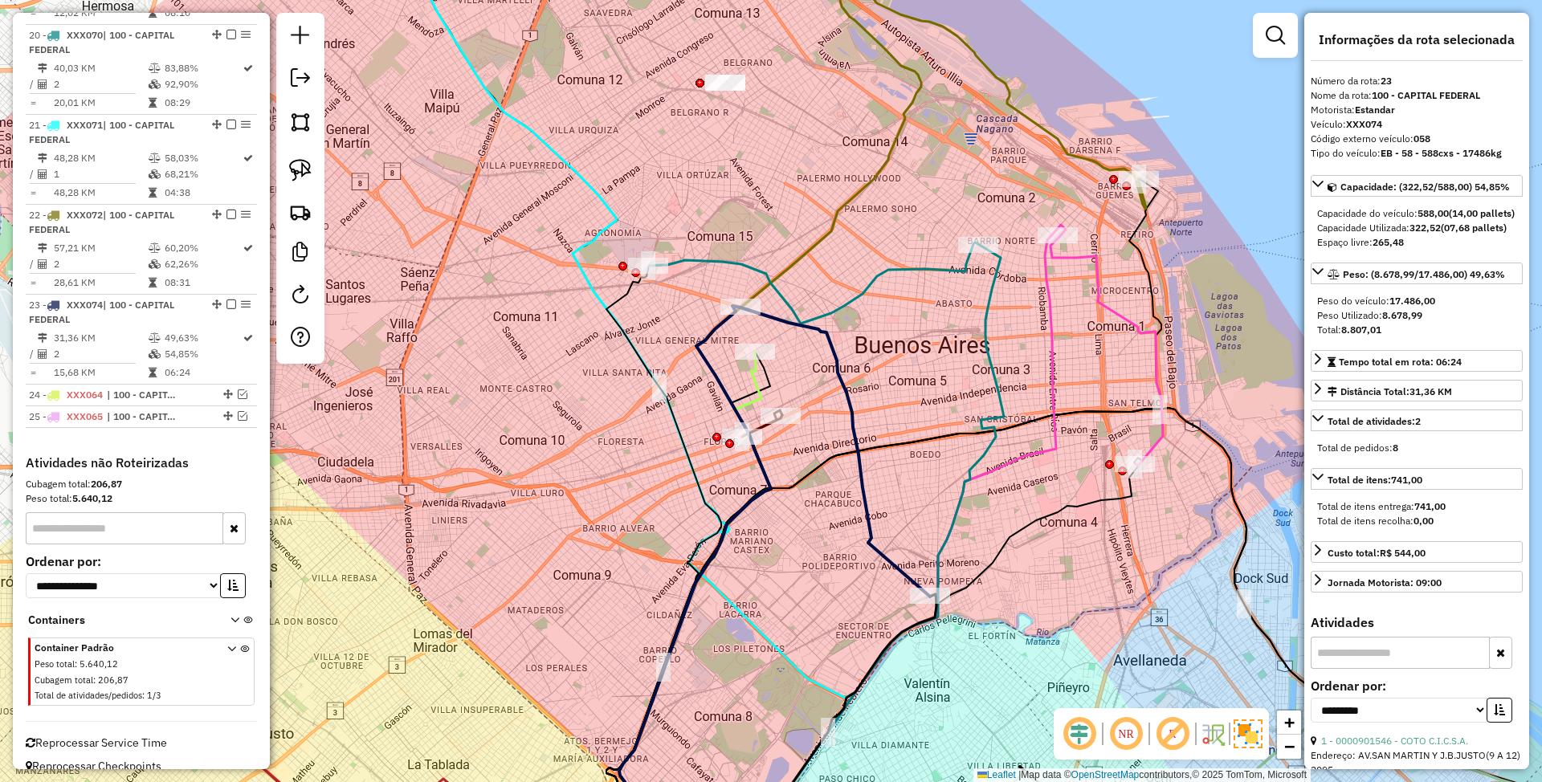
scroll to position [2363, 0]
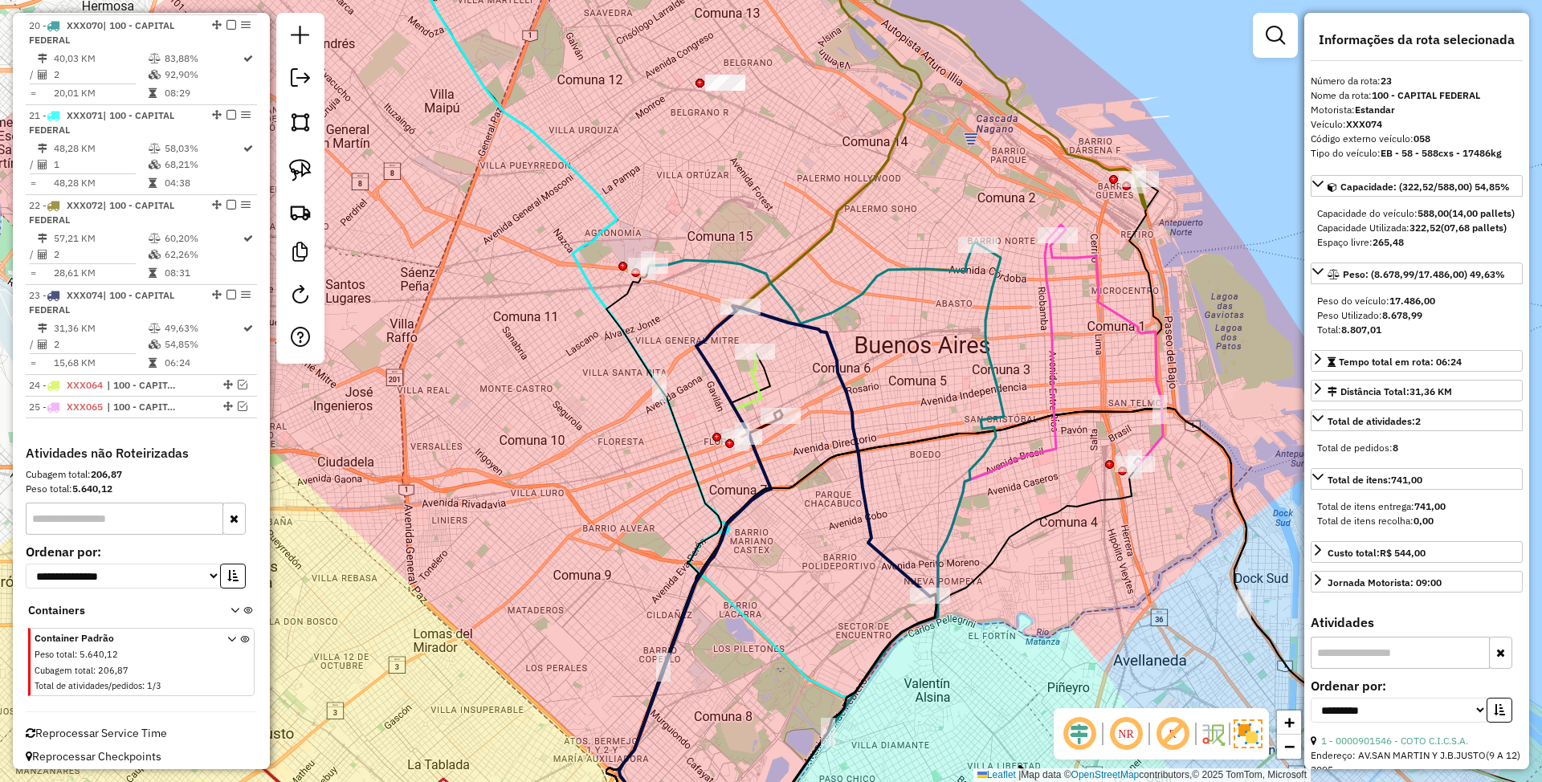
click at [919, 271] on icon at bounding box center [813, 283] width 329 height 81
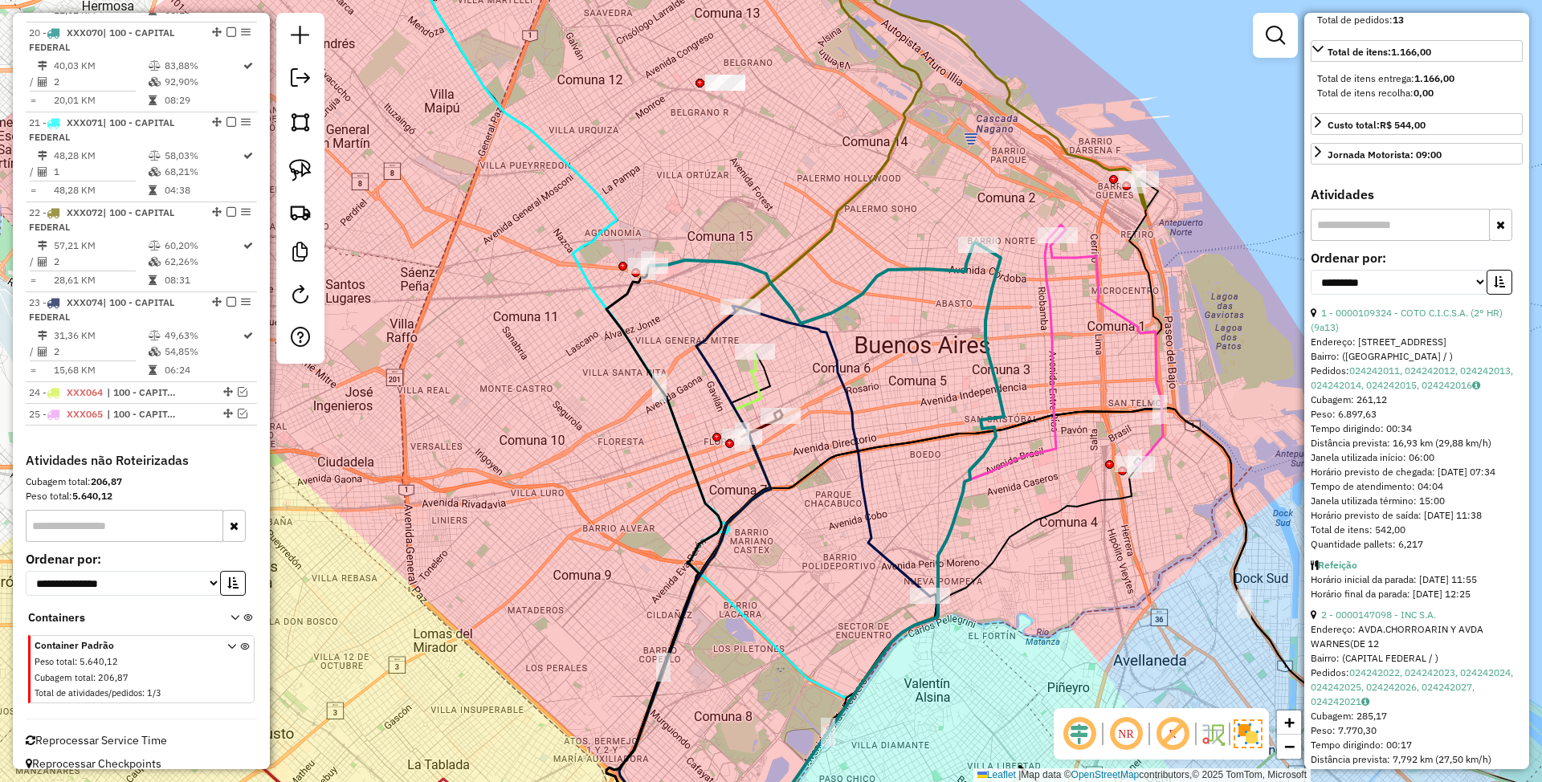
scroll to position [614, 0]
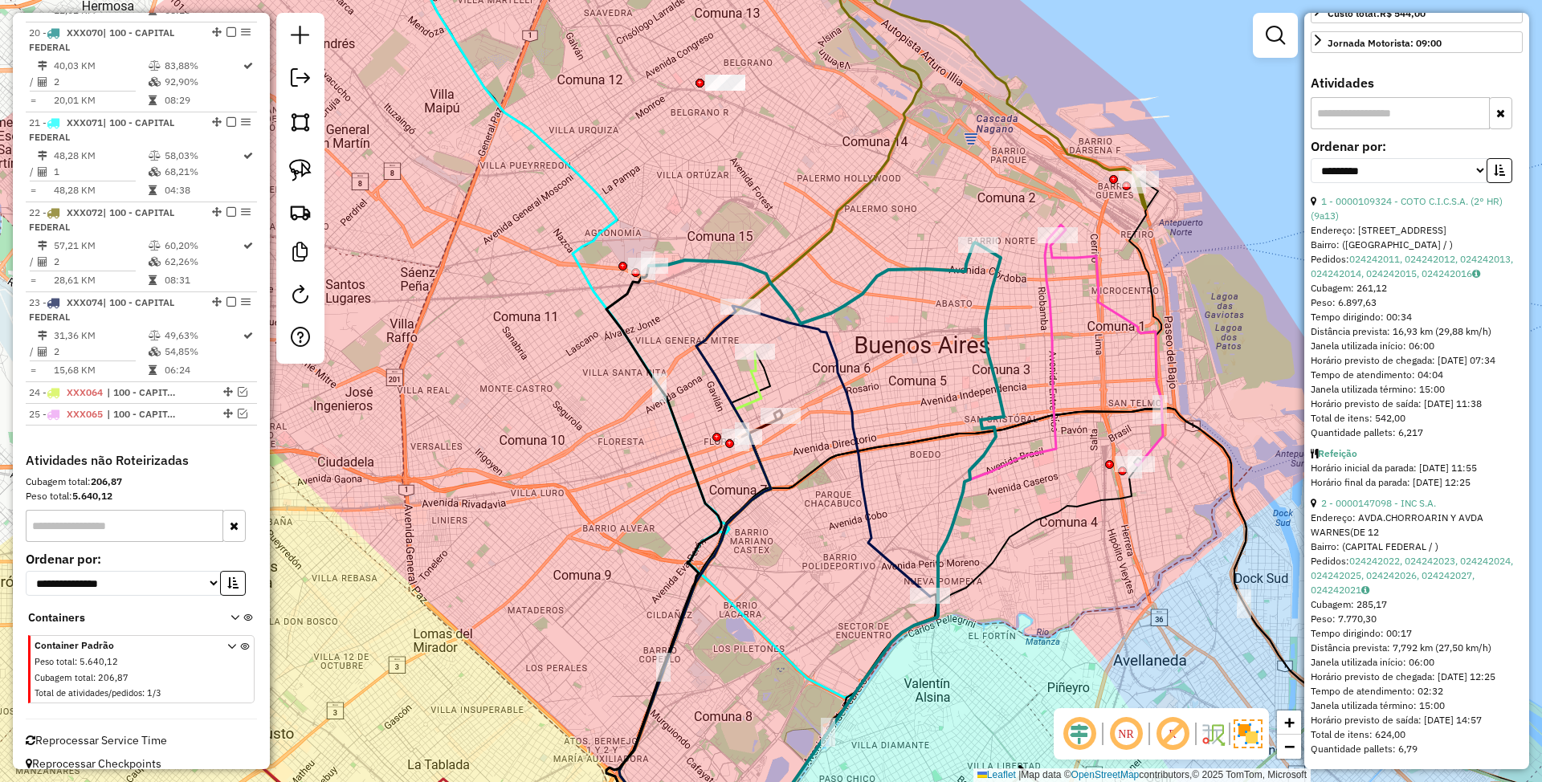
click at [755, 382] on icon at bounding box center [695, 606] width 152 height 509
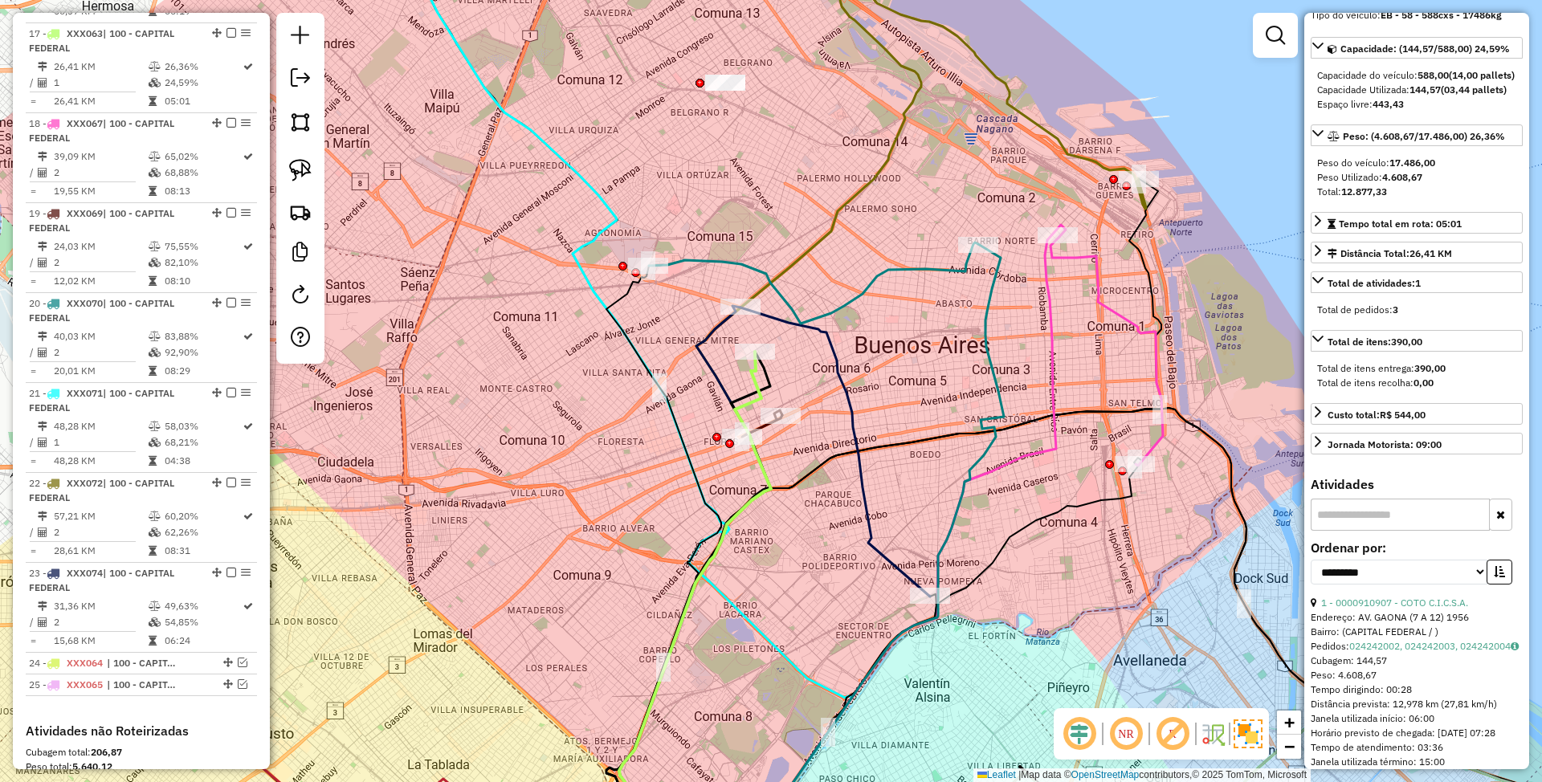
scroll to position [0, 0]
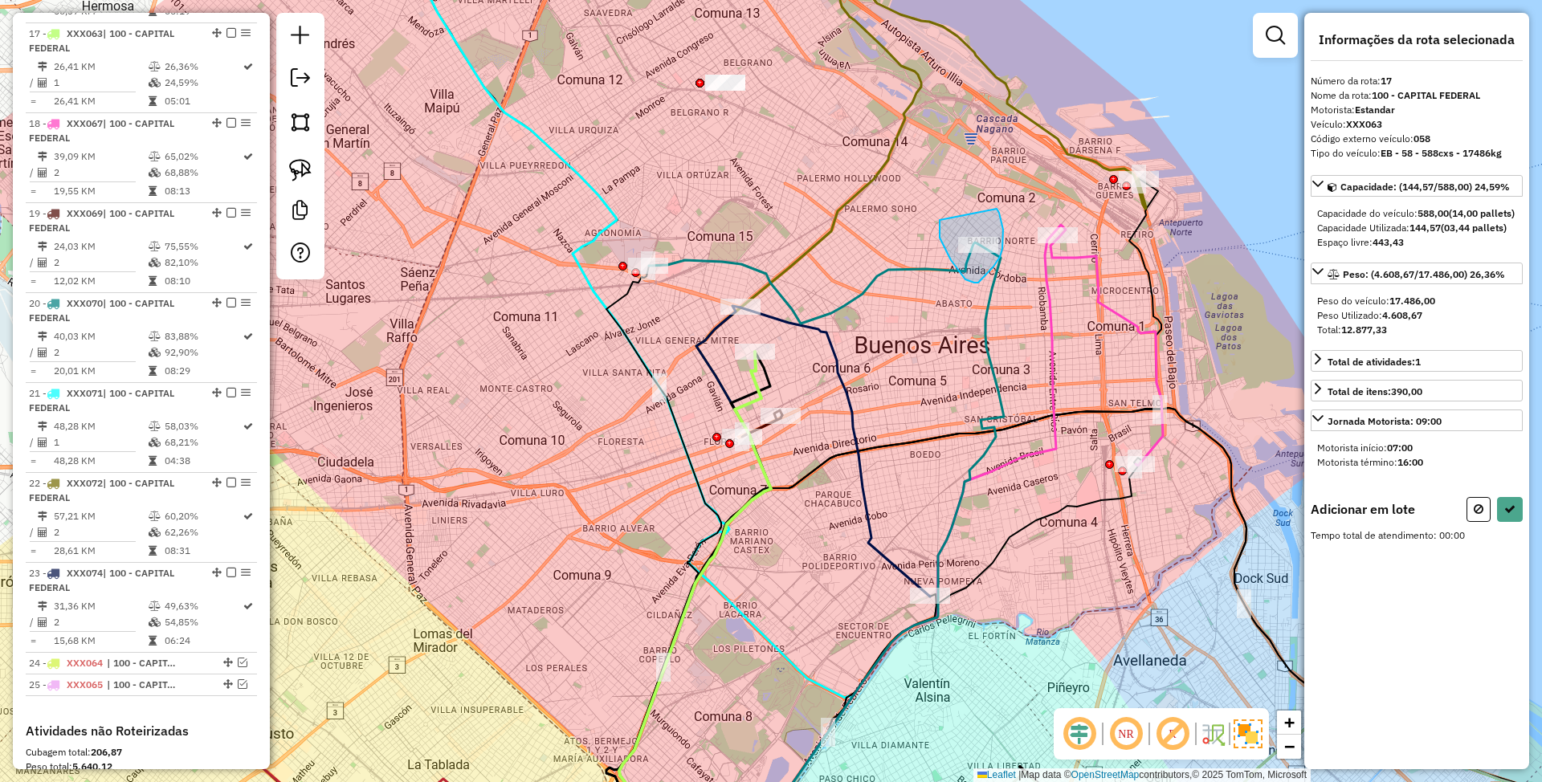
drag, startPoint x: 940, startPoint y: 220, endPoint x: 997, endPoint y: 209, distance: 58.1
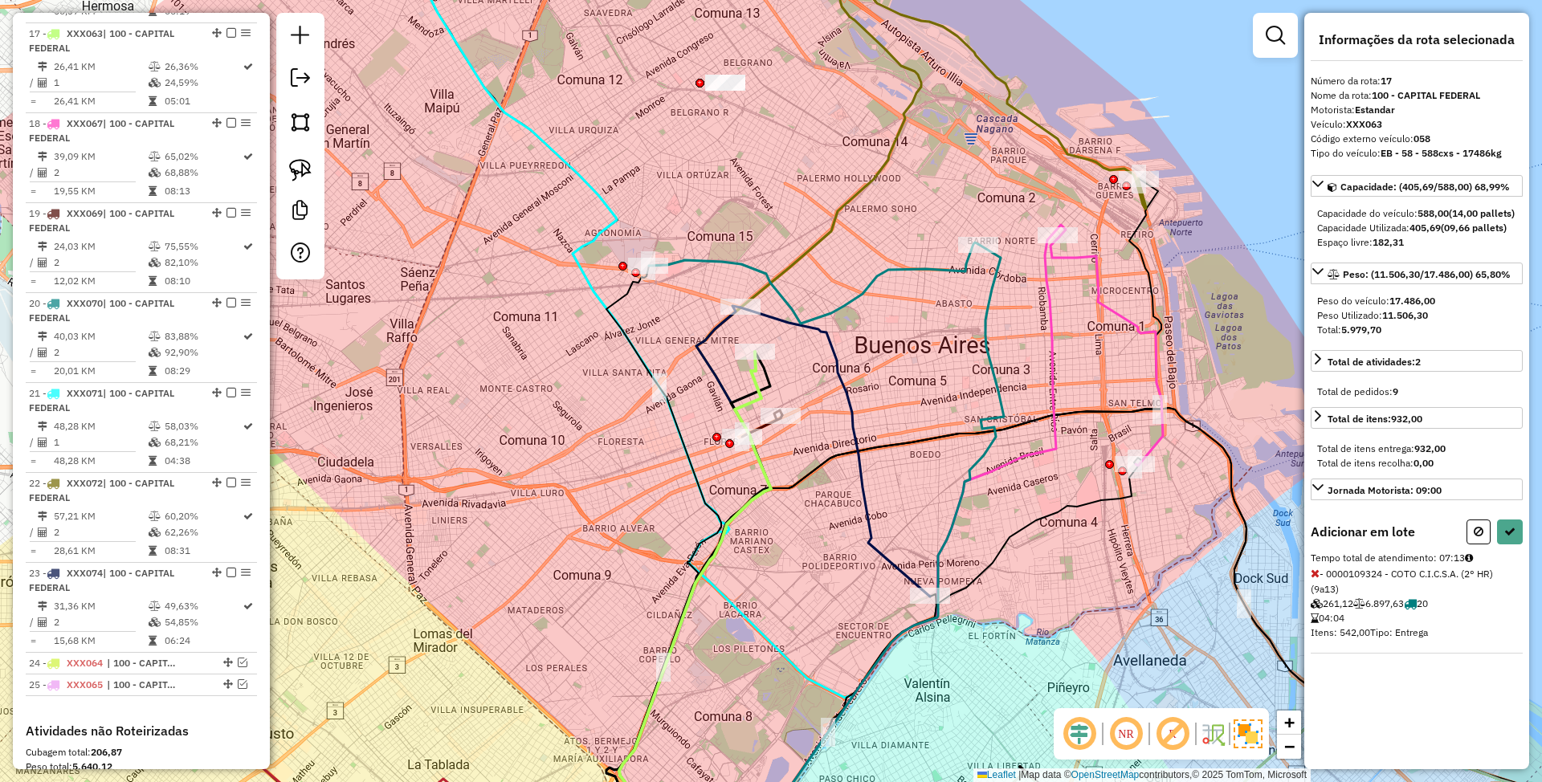
select select "**********"
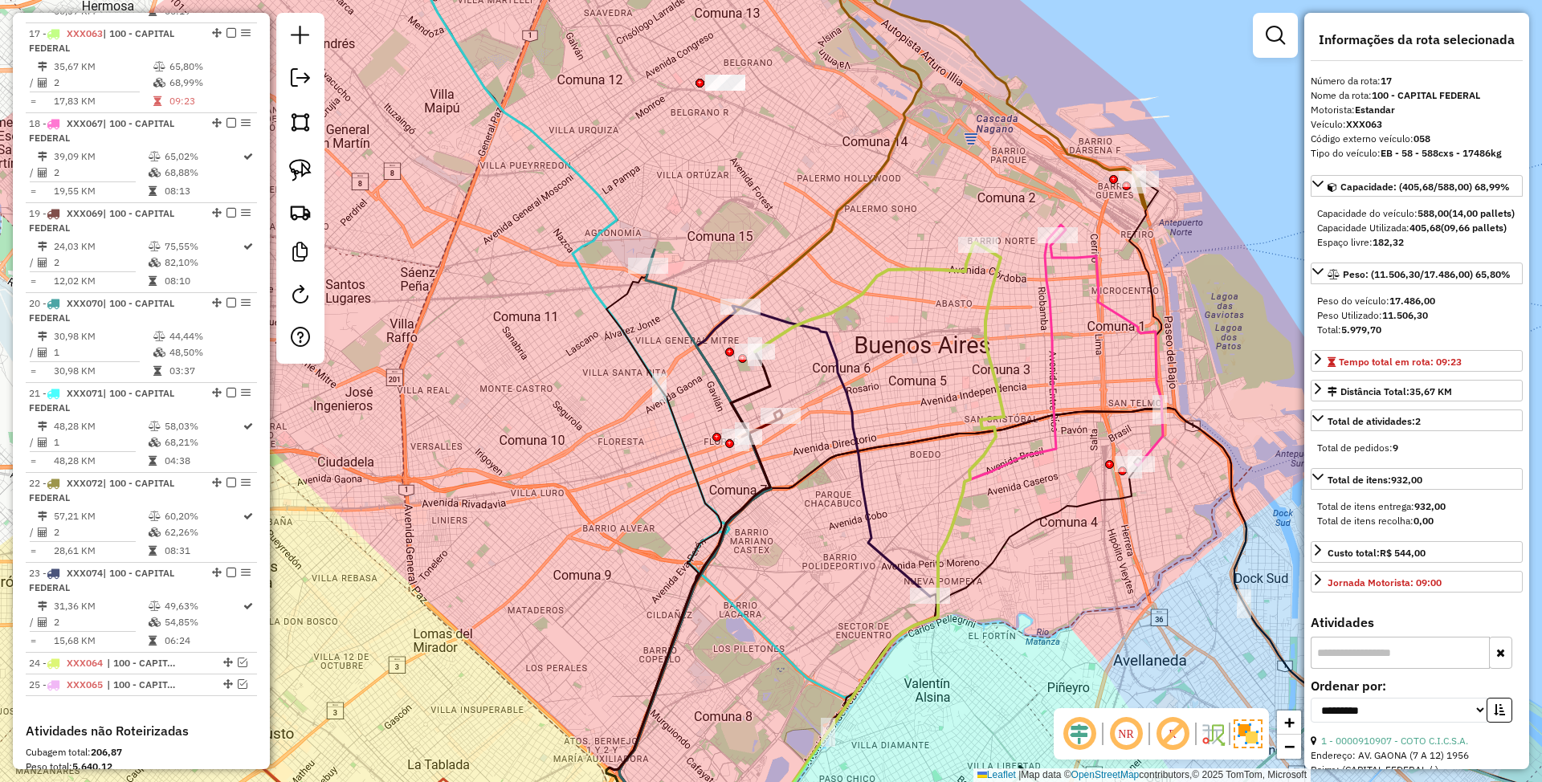
click at [842, 377] on icon at bounding box center [835, 452] width 190 height 289
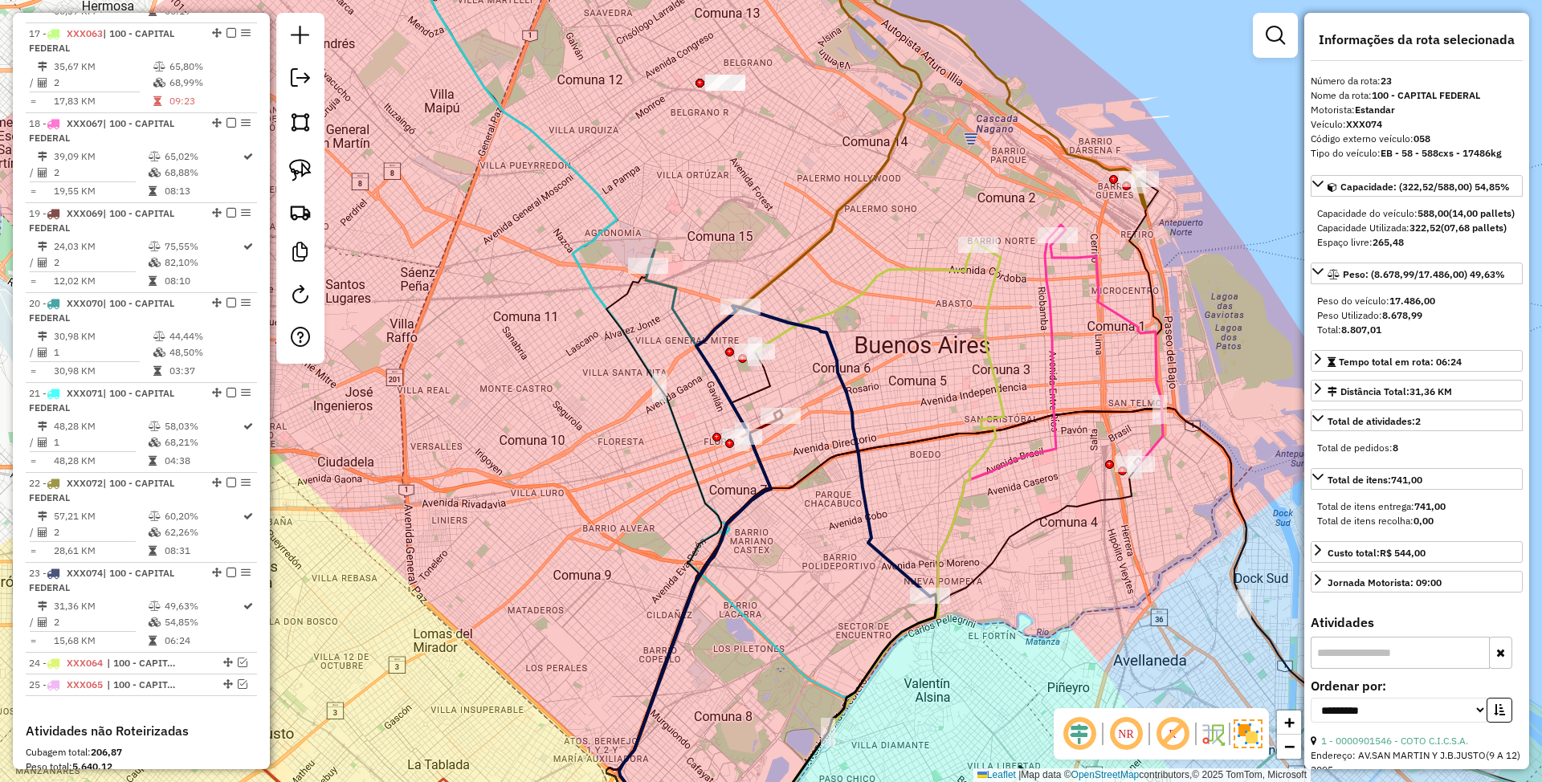
scroll to position [2363, 0]
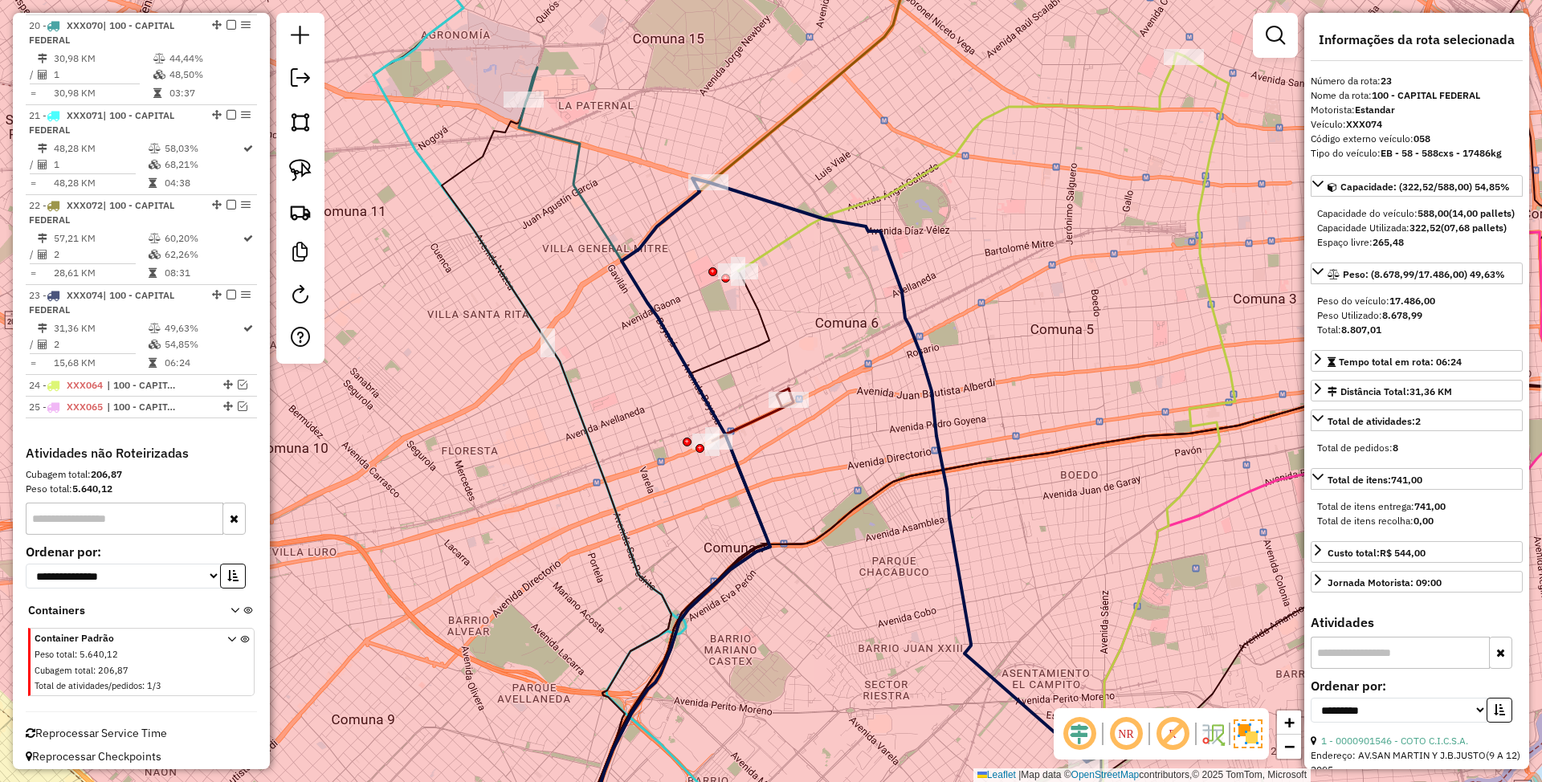
click at [758, 415] on icon at bounding box center [752, 415] width 80 height 52
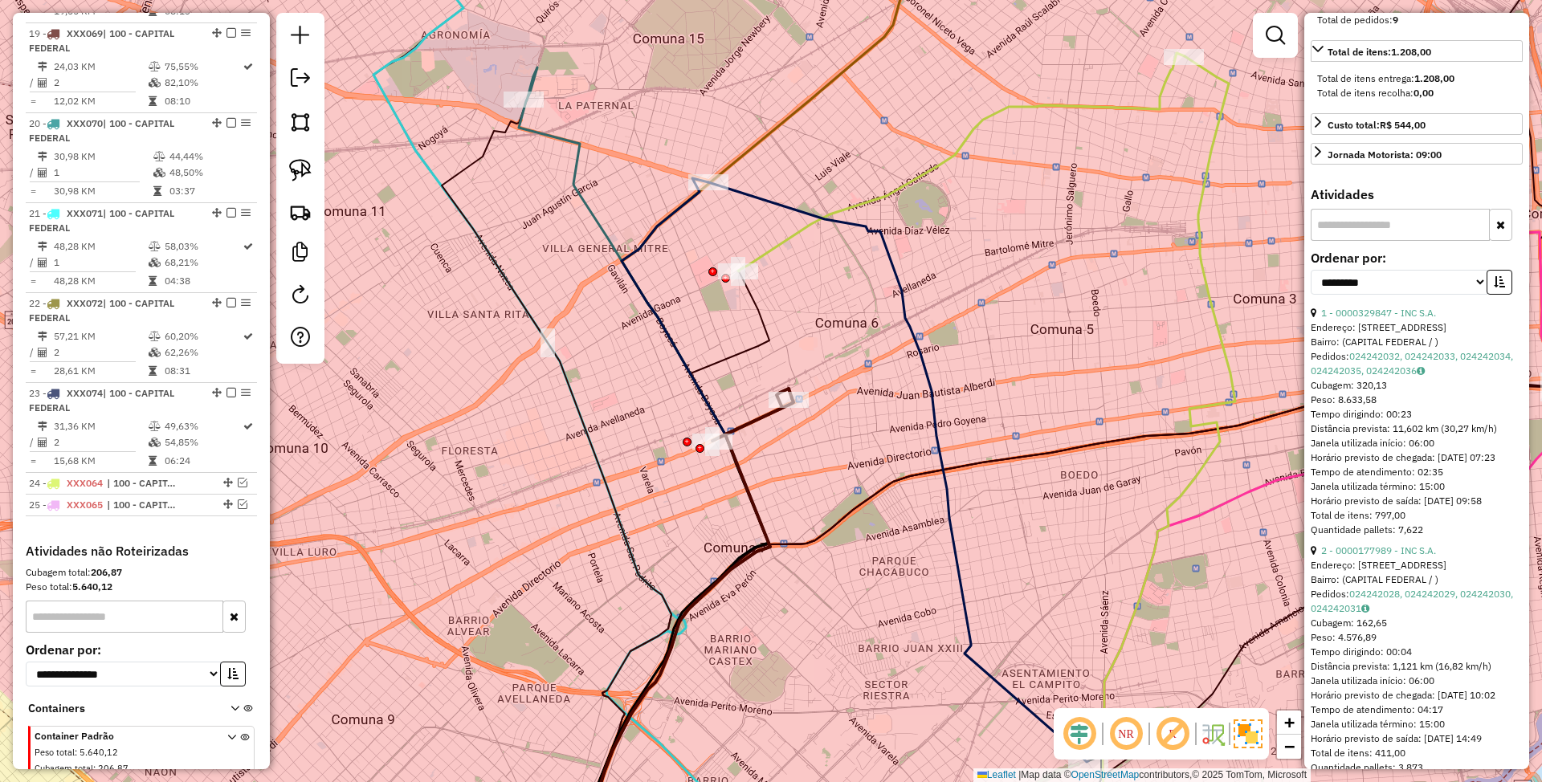
scroll to position [557, 0]
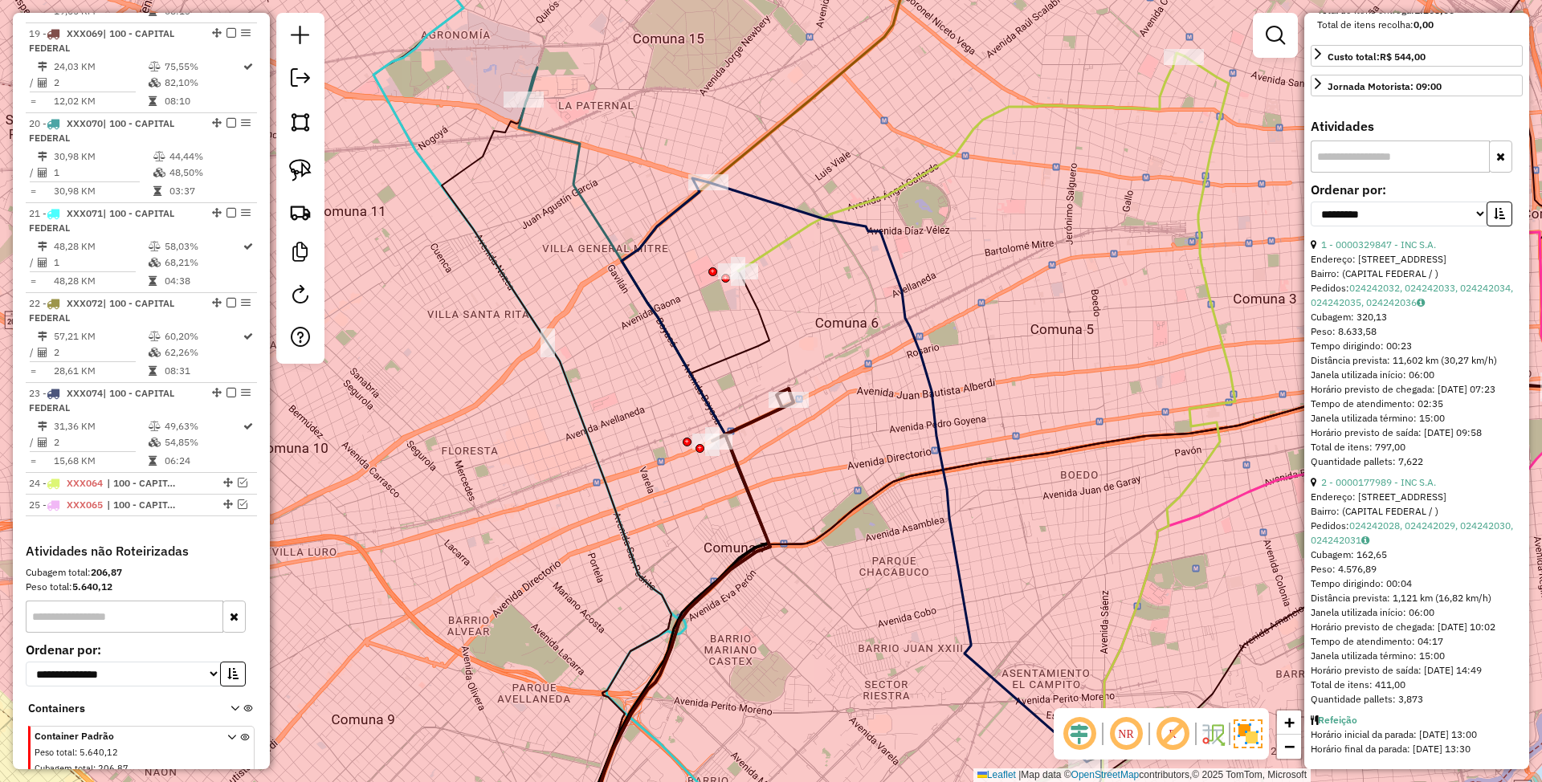
click at [769, 196] on icon at bounding box center [898, 472] width 380 height 580
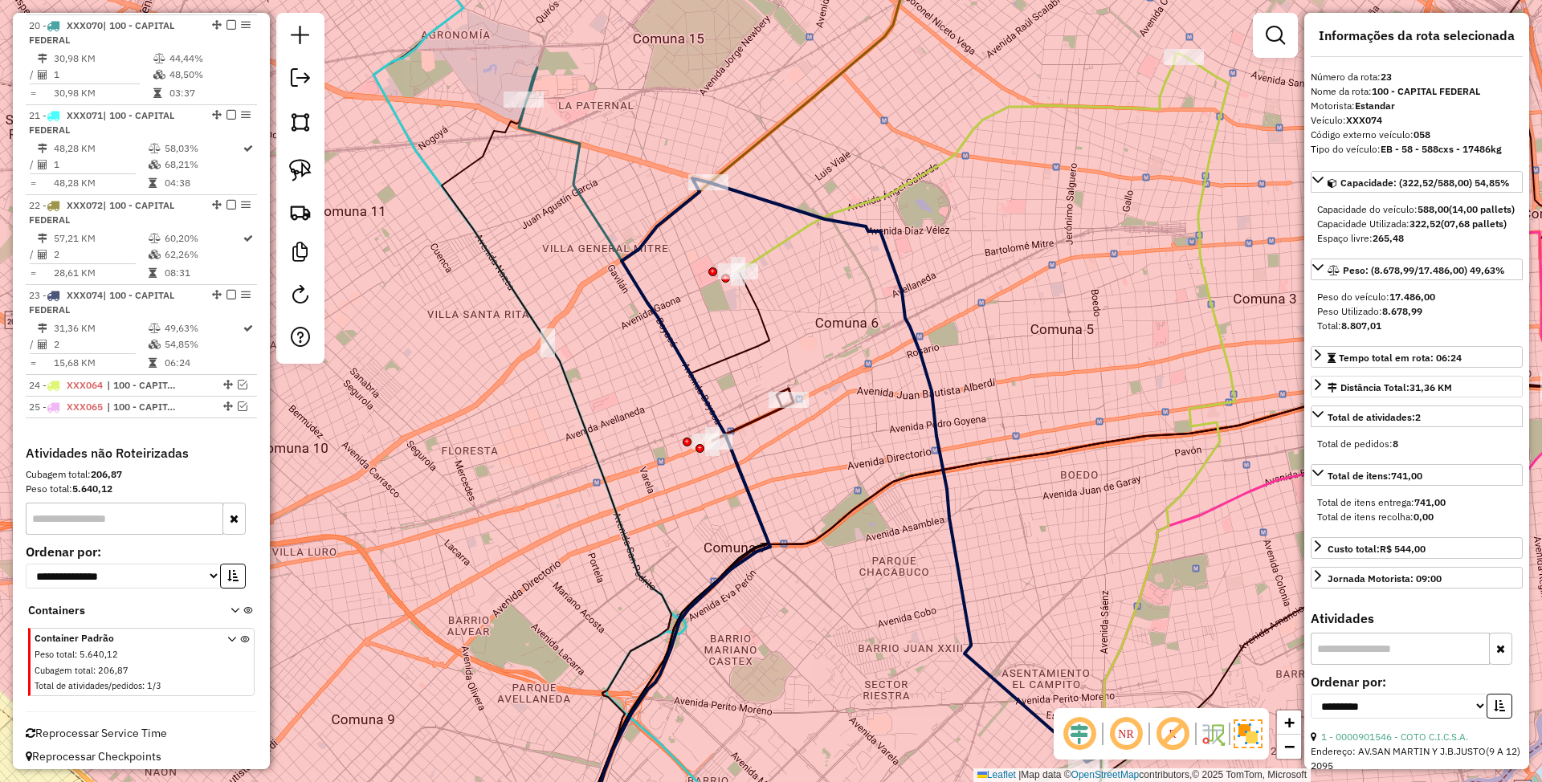
scroll to position [0, 0]
click at [554, 135] on icon at bounding box center [644, 463] width 251 height 793
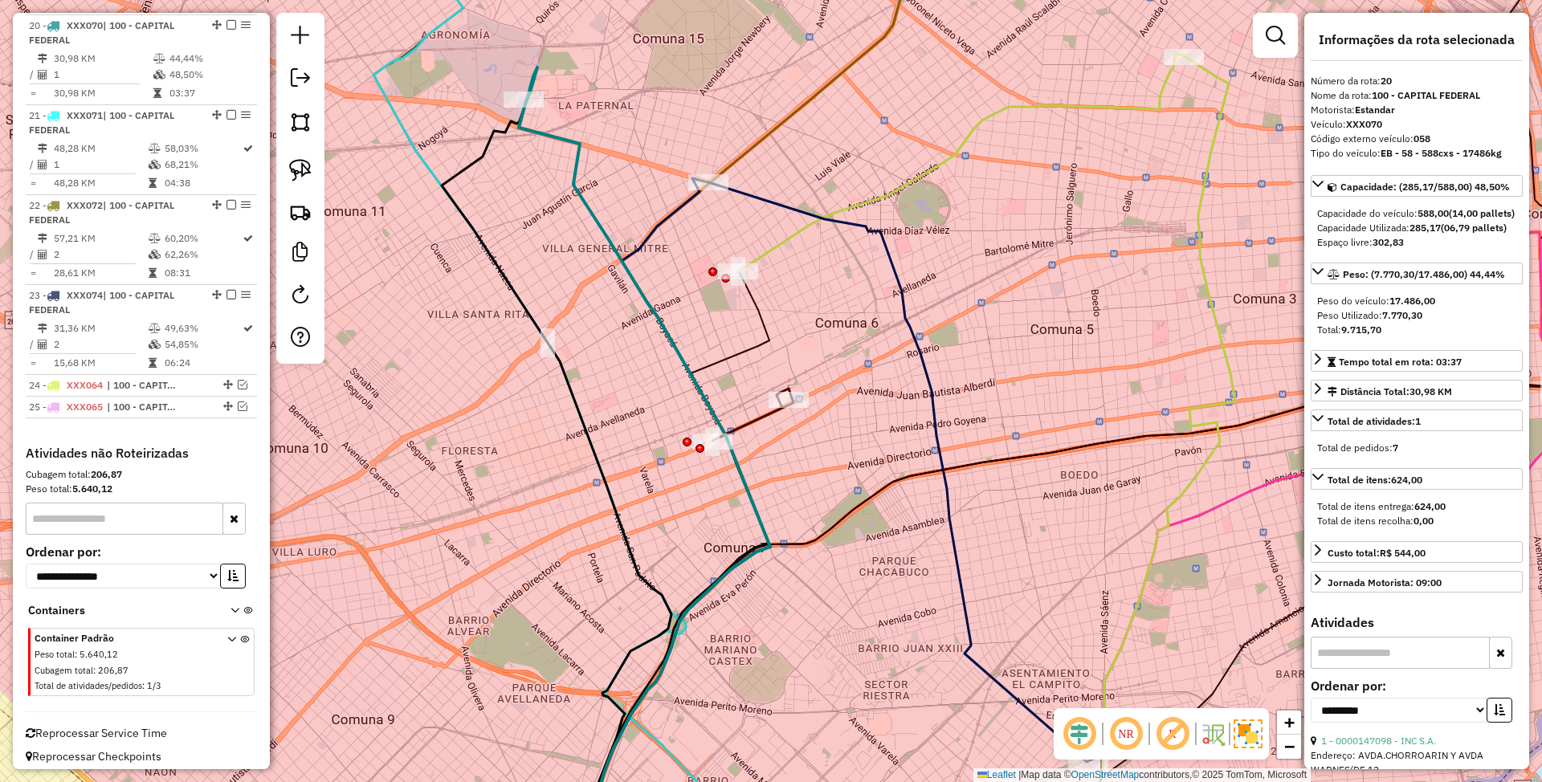
scroll to position [2356, 0]
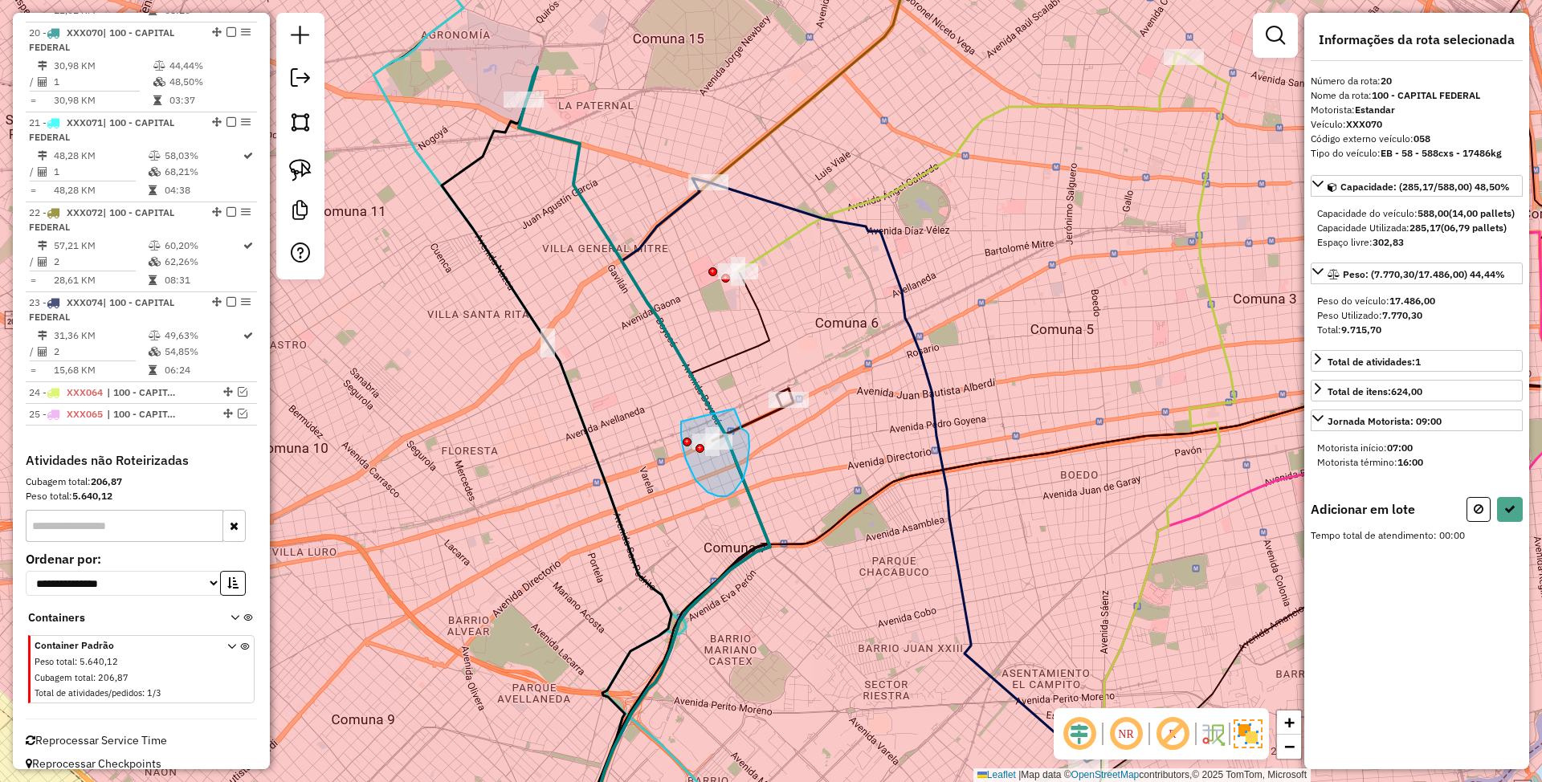
drag, startPoint x: 681, startPoint y: 422, endPoint x: 733, endPoint y: 408, distance: 54.0
click at [1483, 522] on button at bounding box center [1479, 509] width 24 height 25
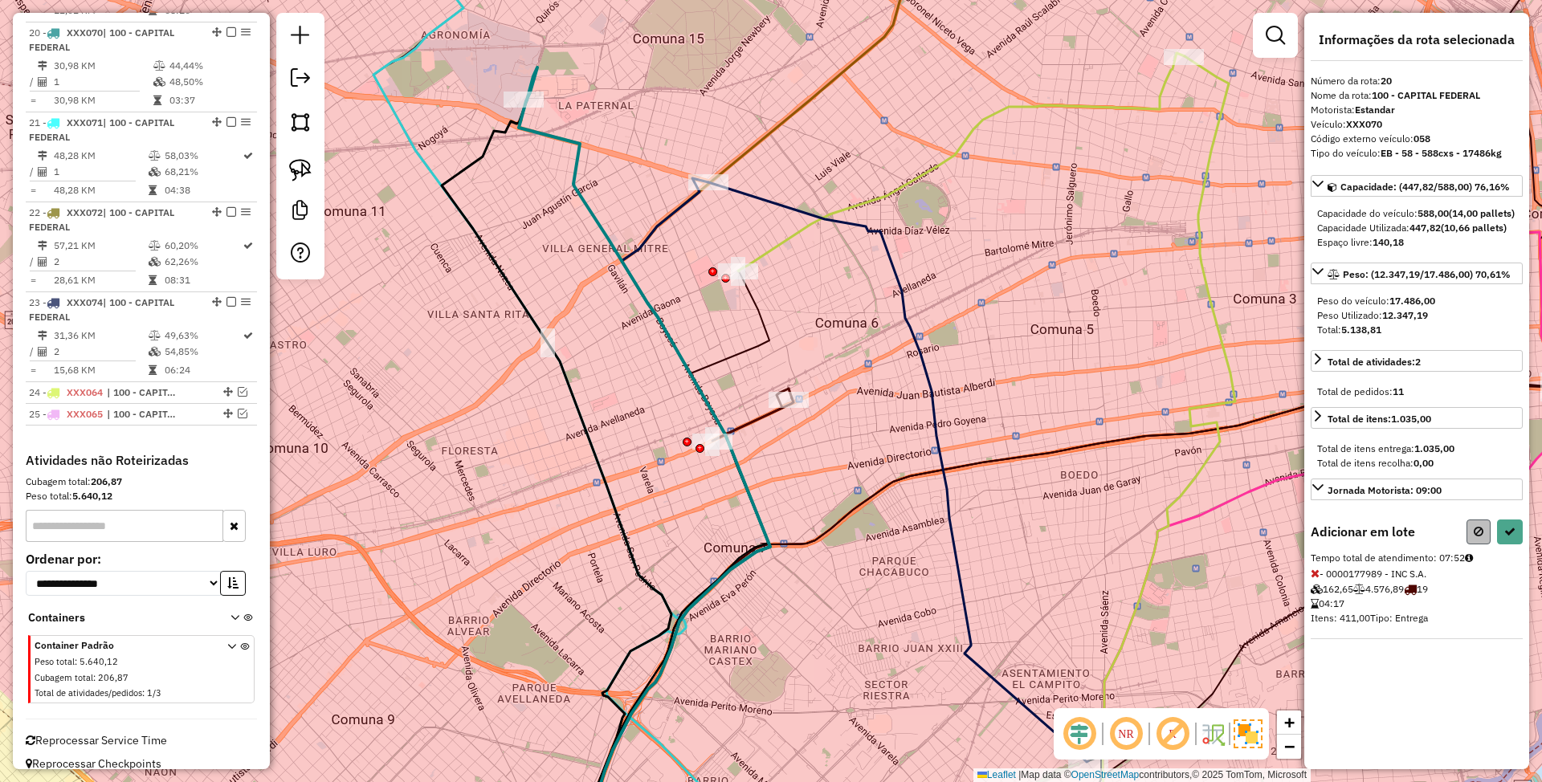
select select "**********"
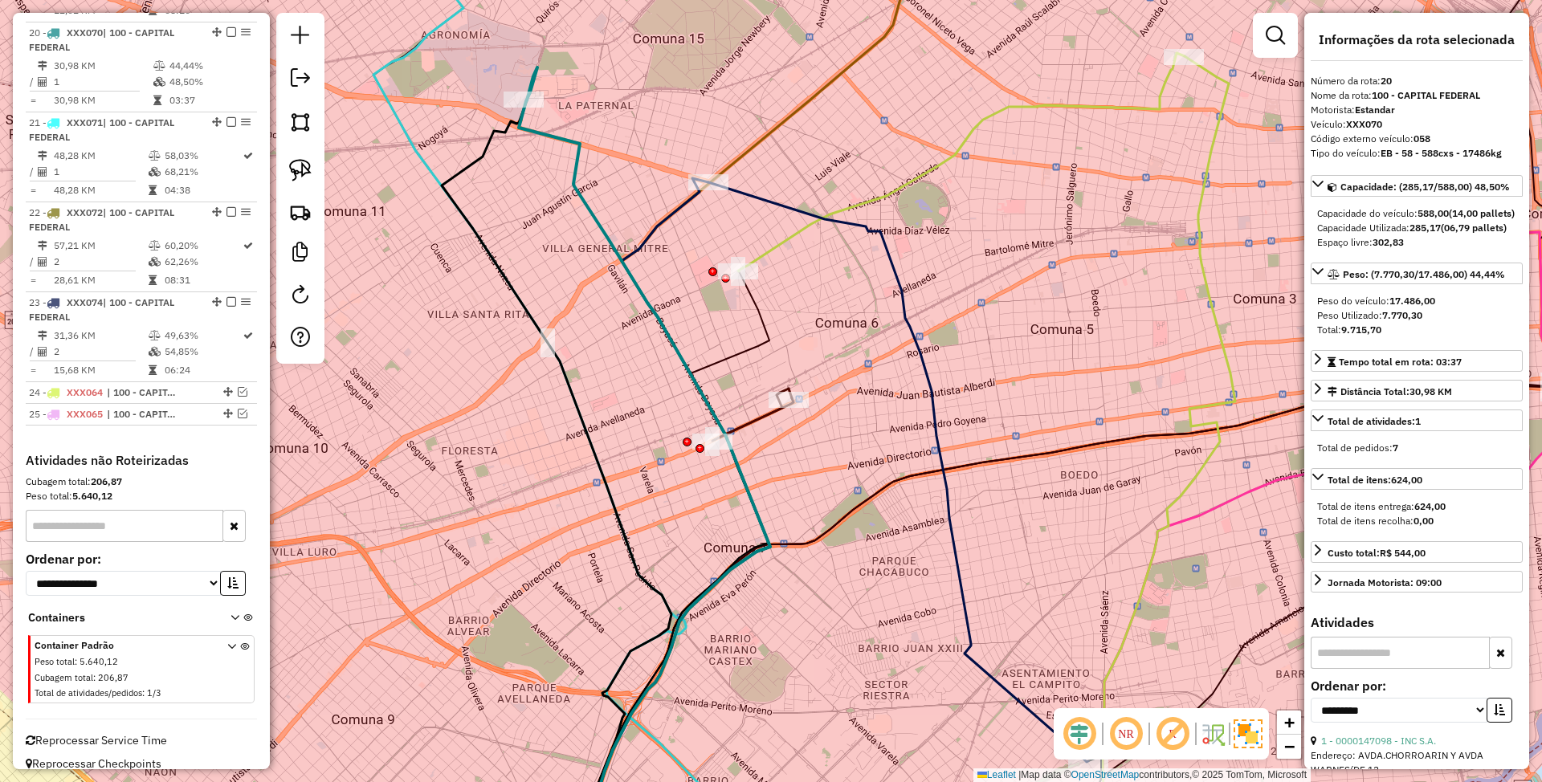
click at [756, 418] on icon at bounding box center [752, 415] width 80 height 52
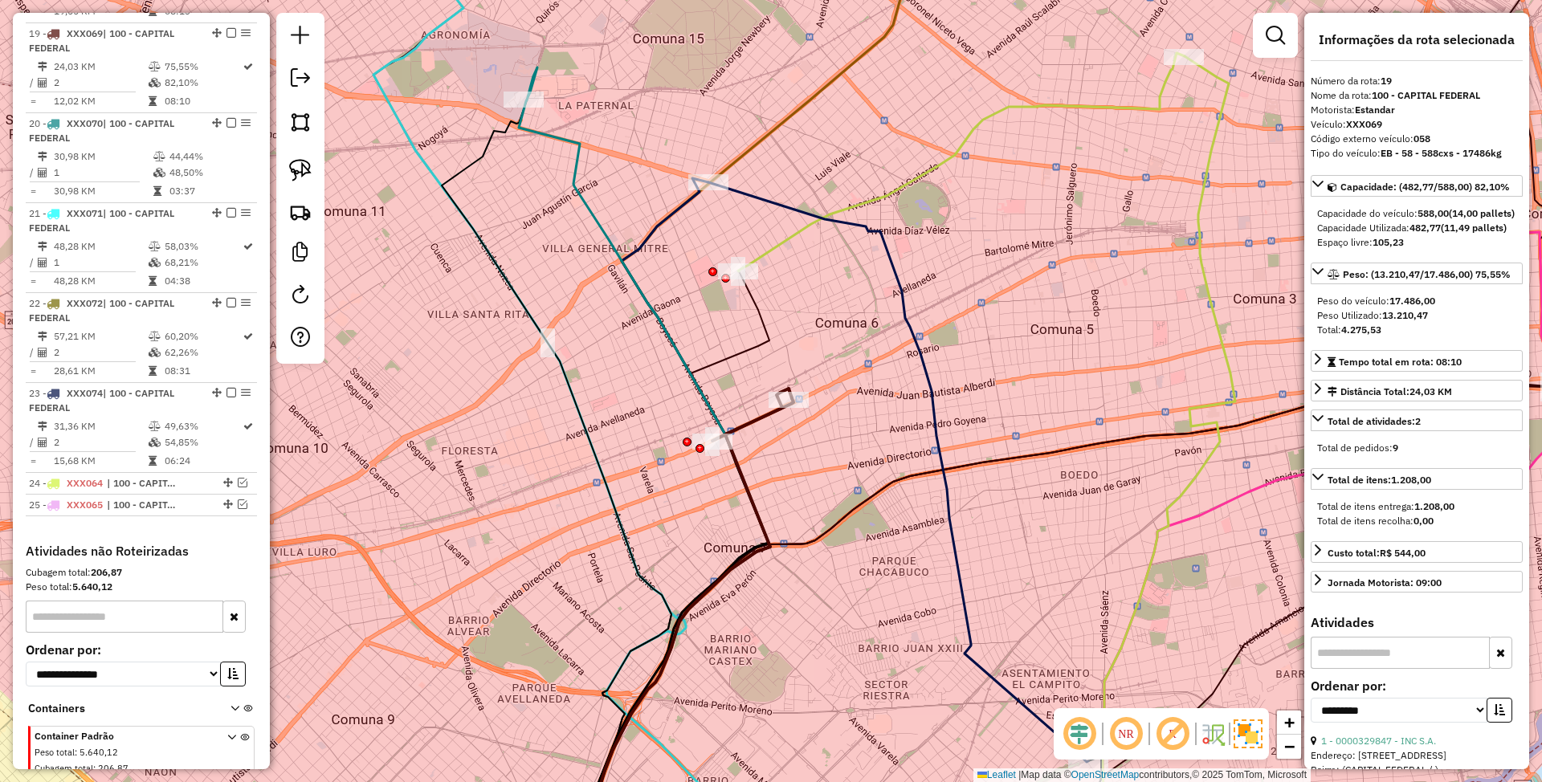
scroll to position [2265, 0]
click at [595, 216] on icon at bounding box center [644, 463] width 251 height 793
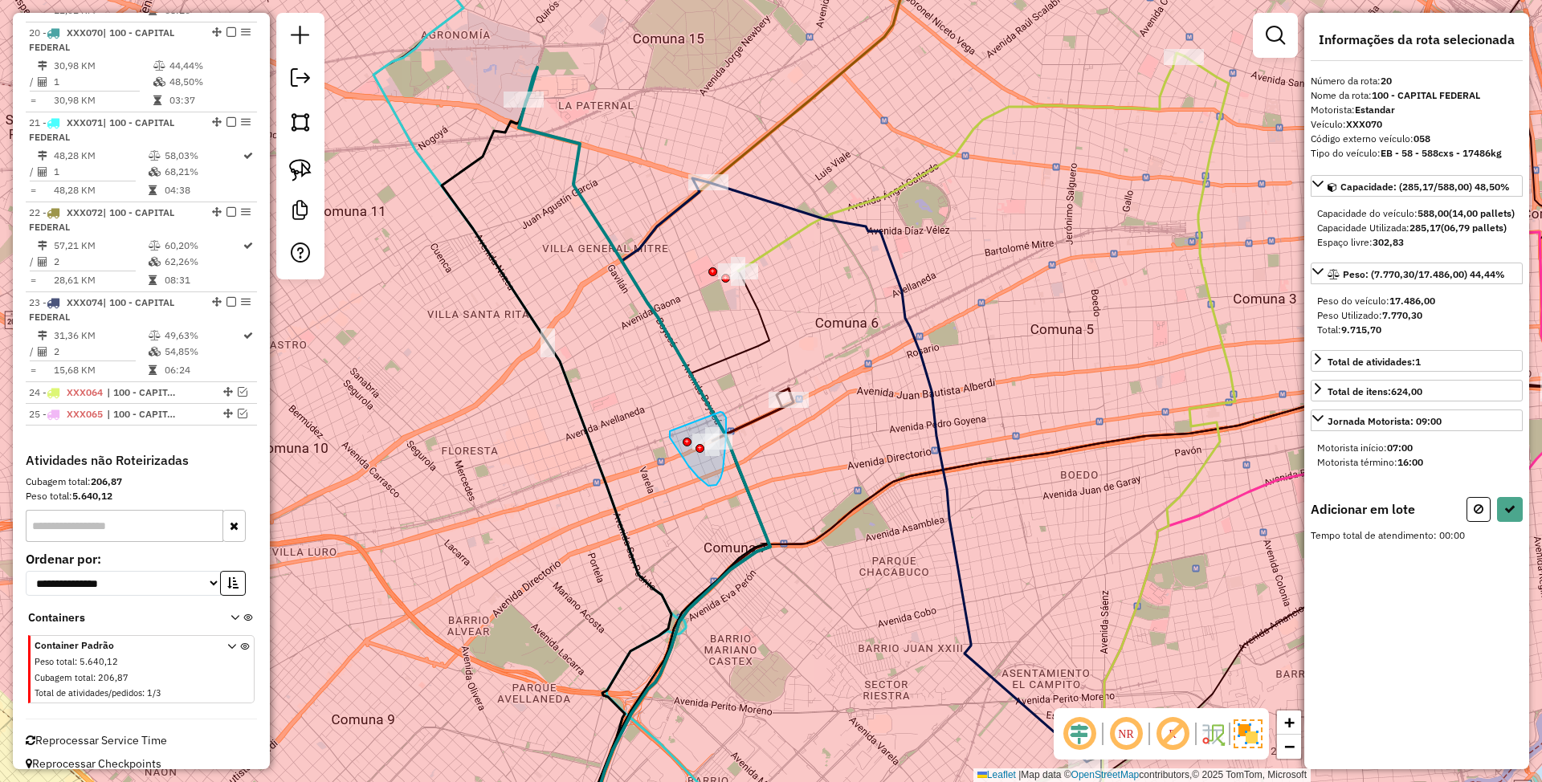
drag, startPoint x: 670, startPoint y: 431, endPoint x: 720, endPoint y: 412, distance: 54.1
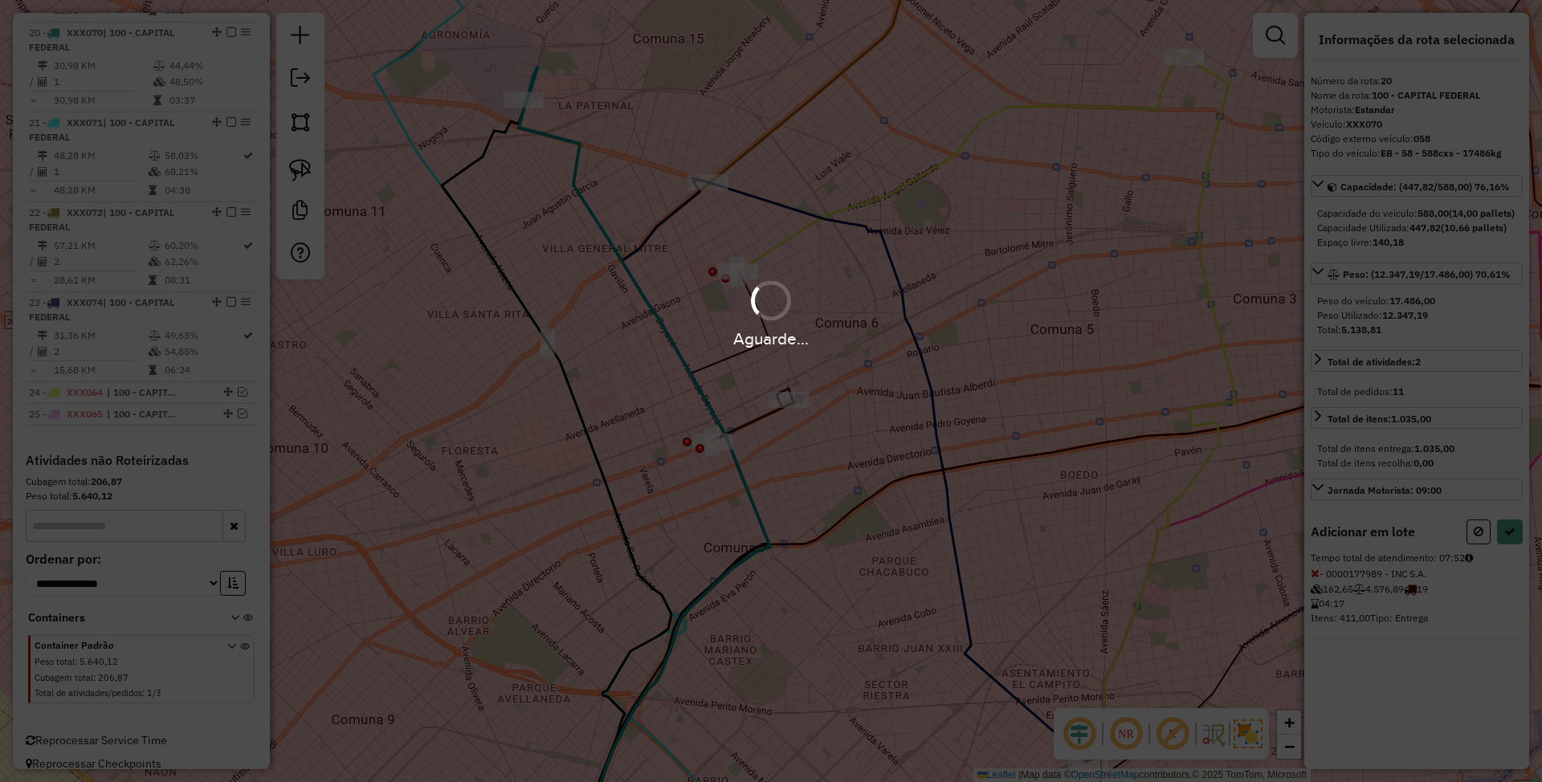
select select "**********"
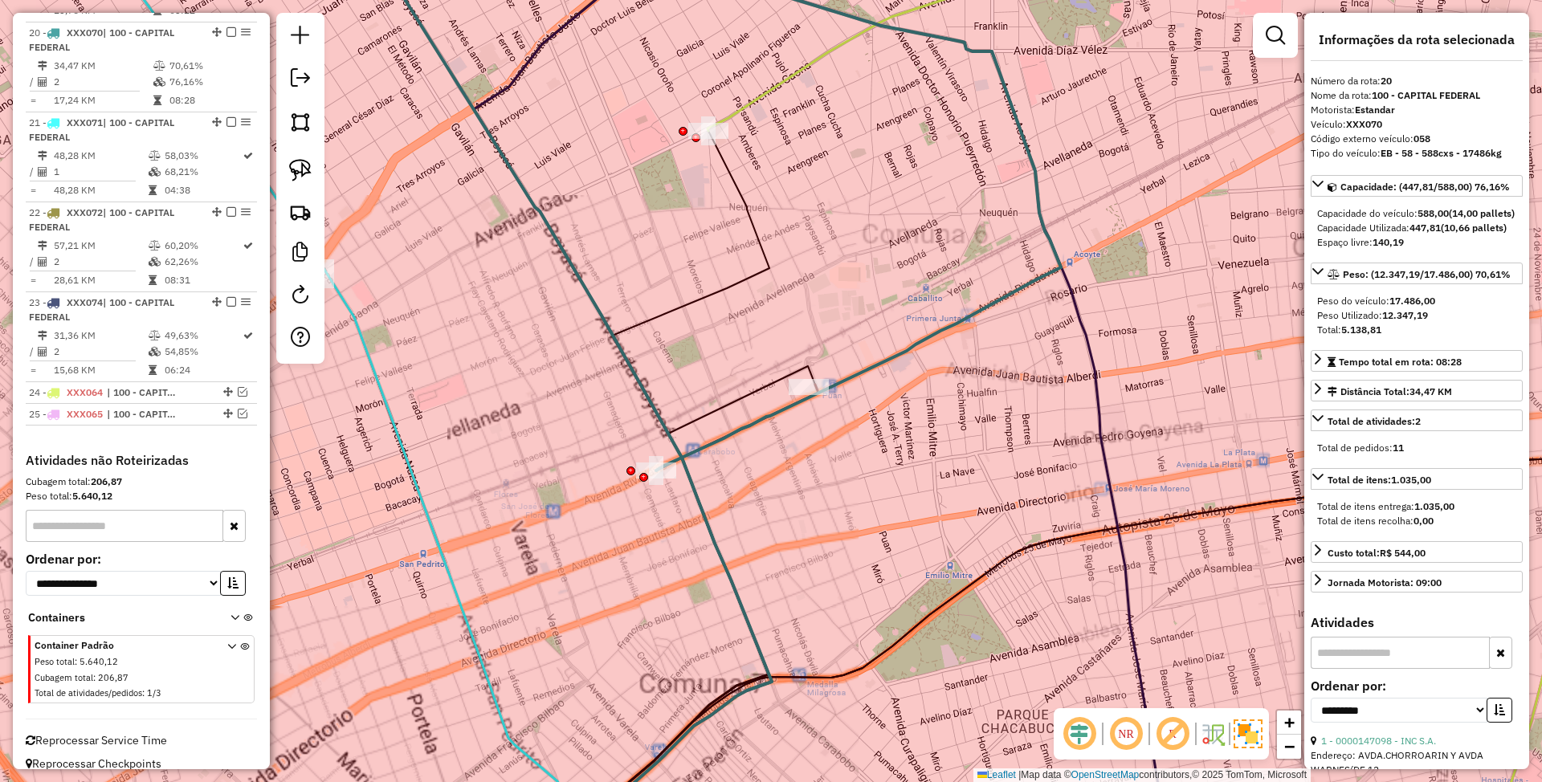
click at [757, 390] on icon at bounding box center [695, 613] width 240 height 495
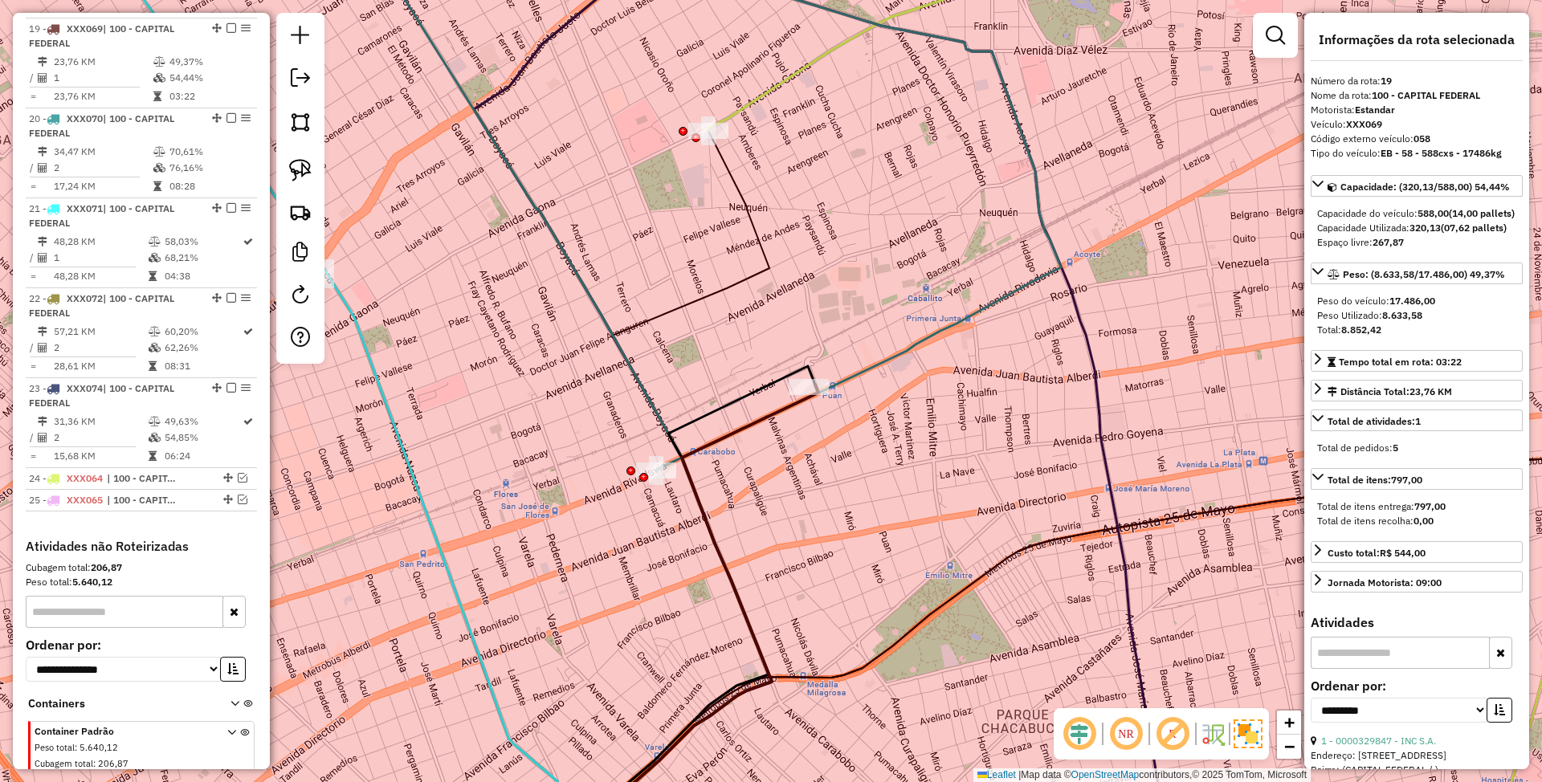
scroll to position [2265, 0]
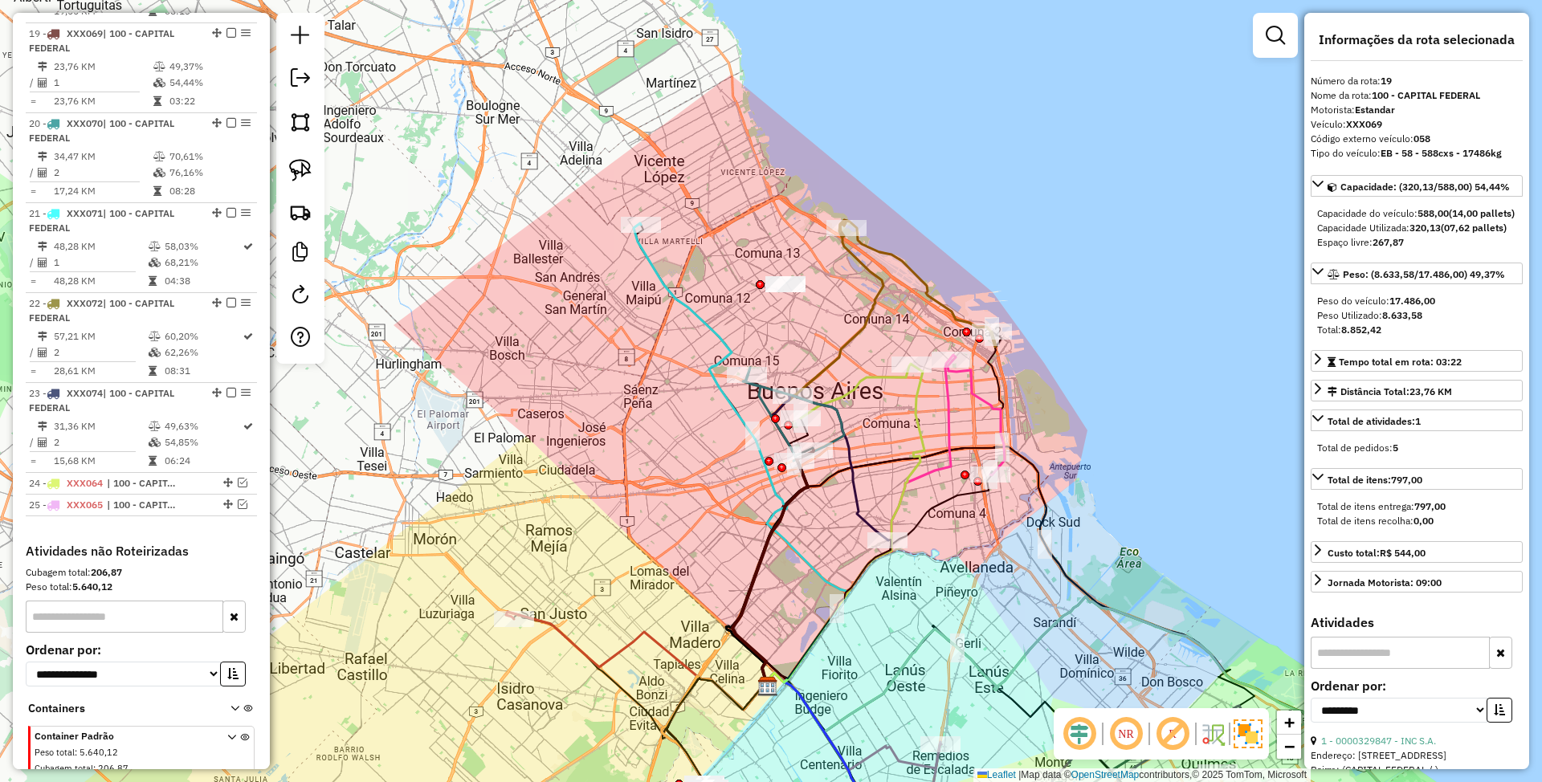
click at [670, 294] on icon at bounding box center [741, 455] width 215 height 465
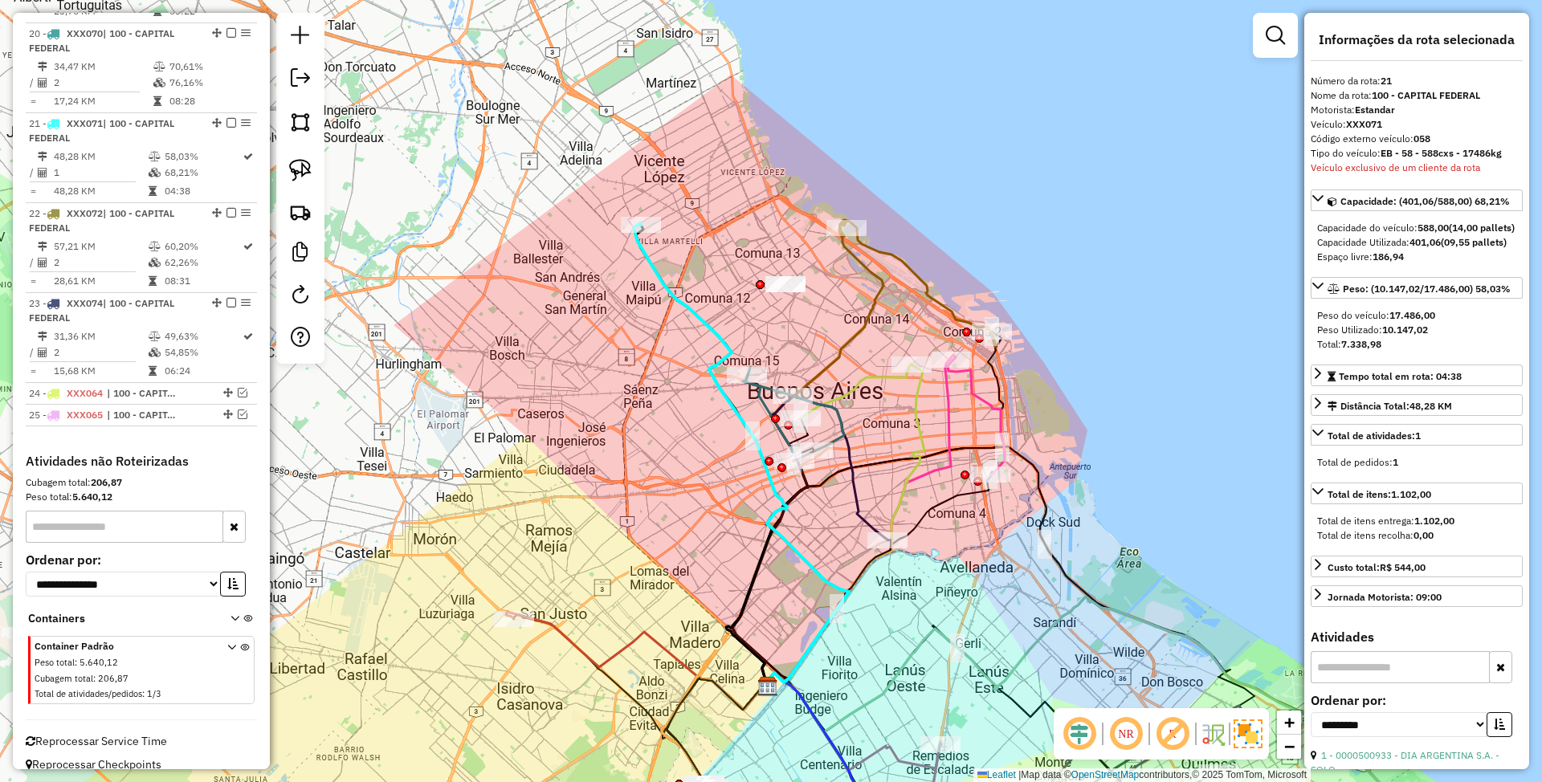
scroll to position [2363, 0]
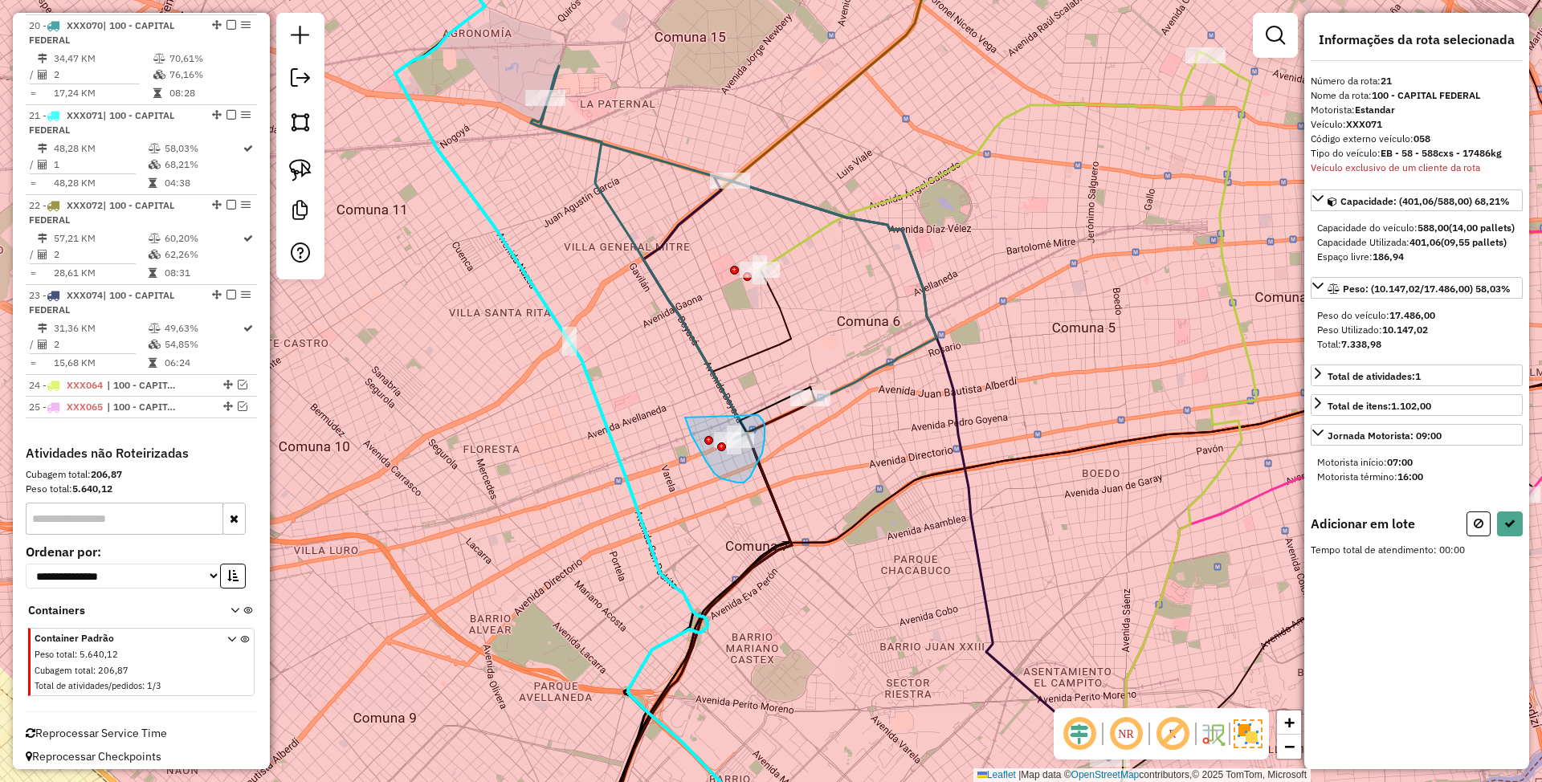
drag, startPoint x: 685, startPoint y: 418, endPoint x: 758, endPoint y: 415, distance: 73.1
click at [1476, 529] on icon at bounding box center [1479, 523] width 10 height 11
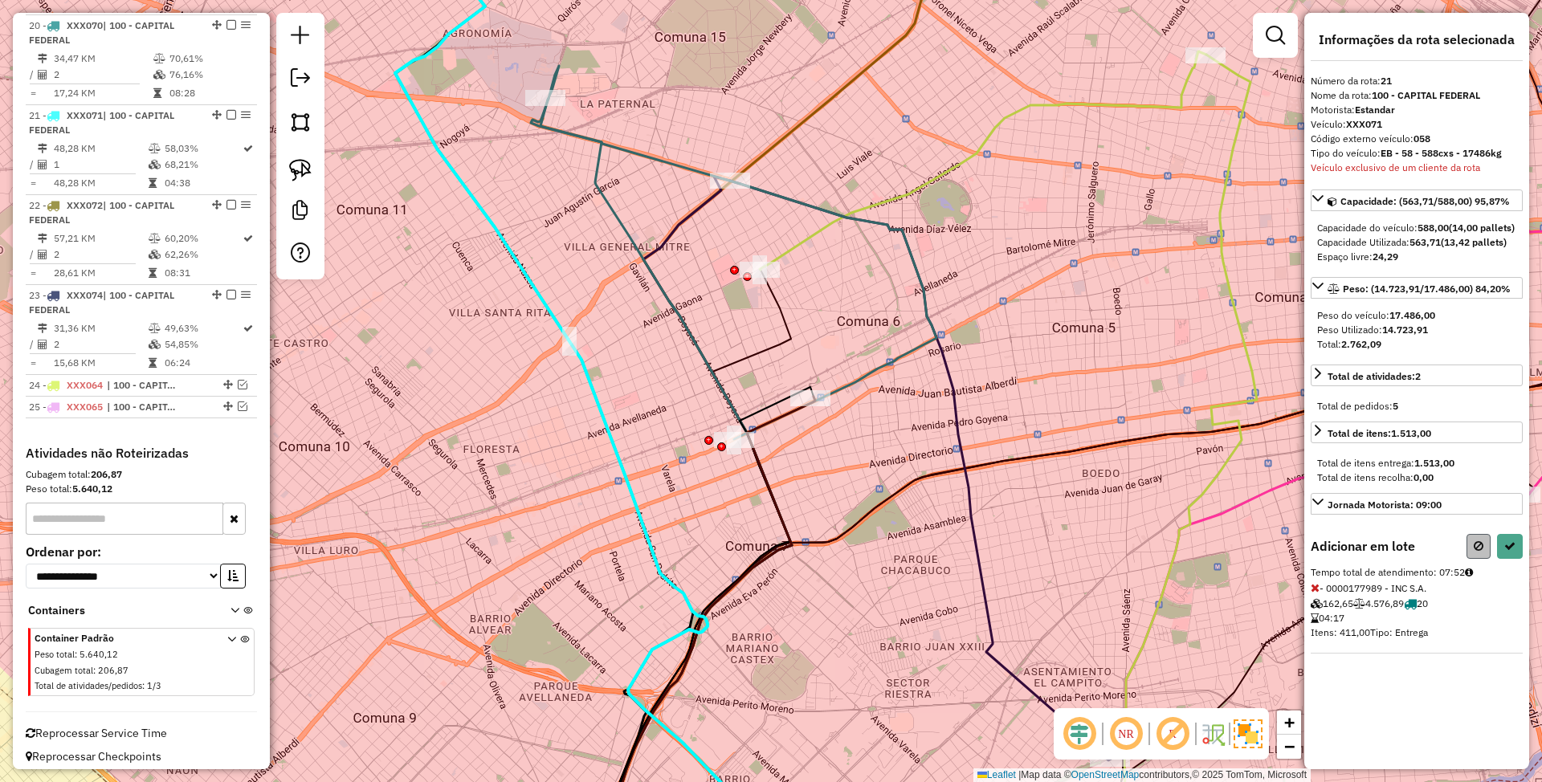
select select "**********"
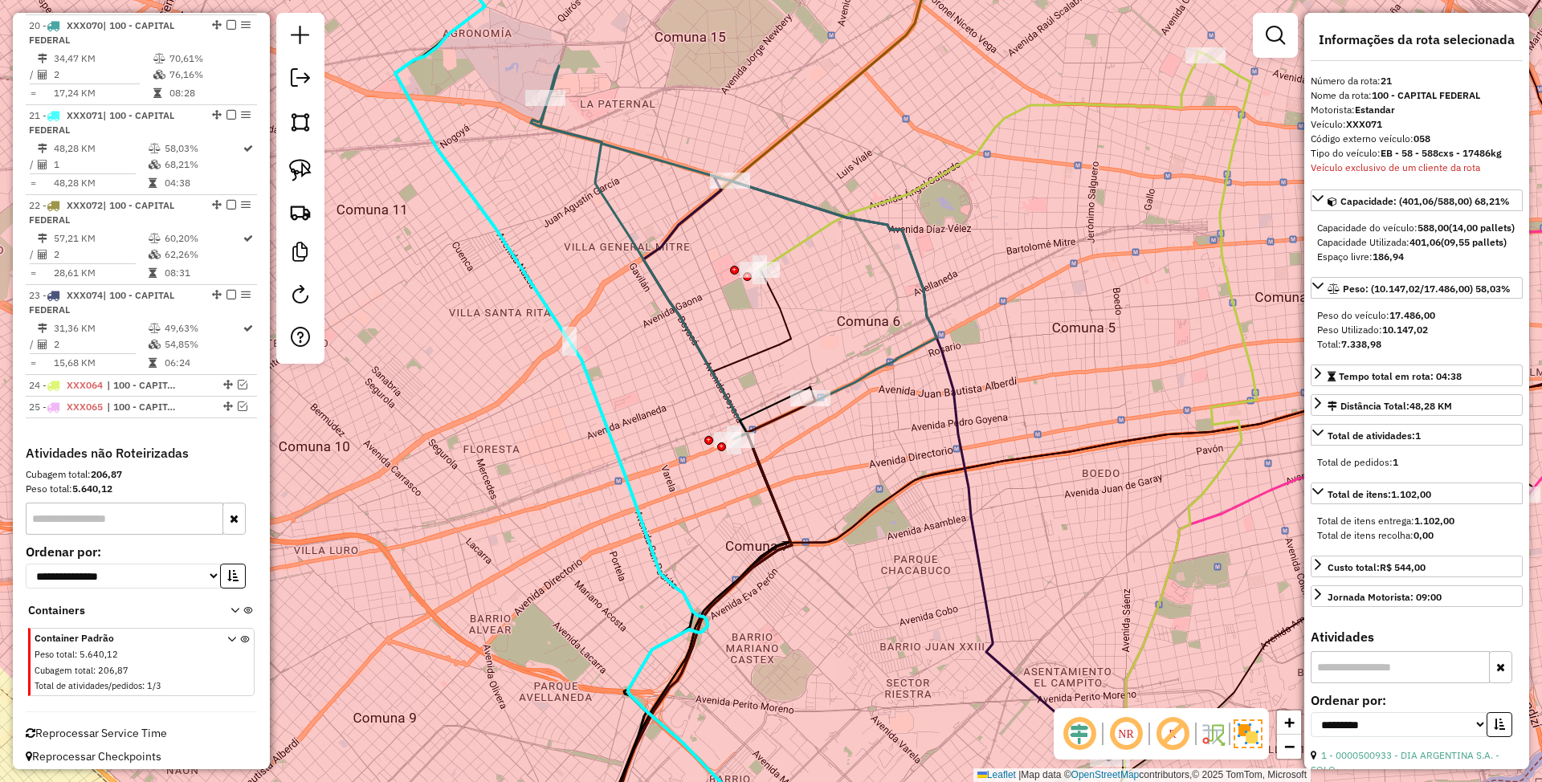
click at [787, 410] on icon at bounding box center [705, 629] width 222 height 464
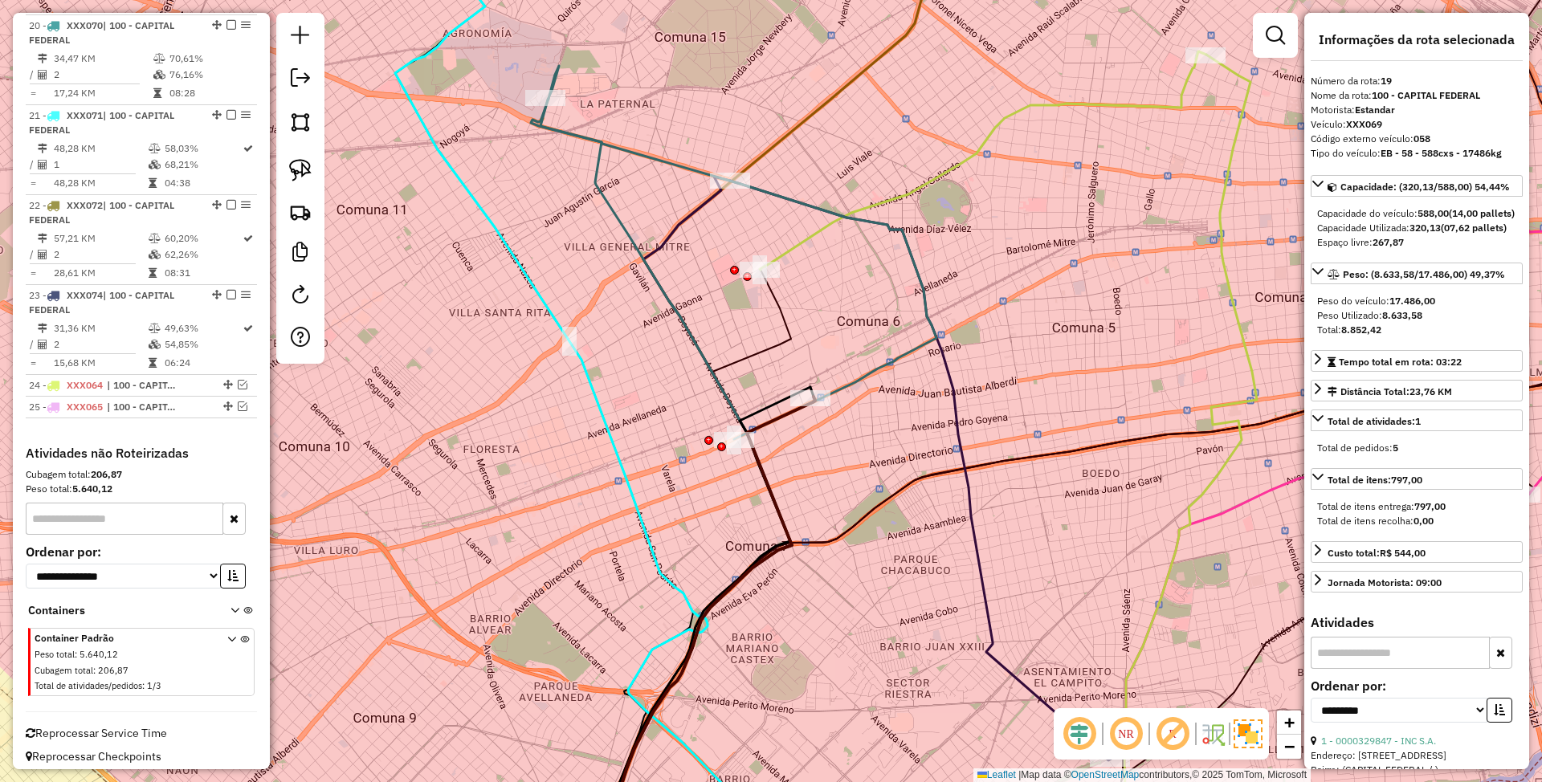
scroll to position [2265, 0]
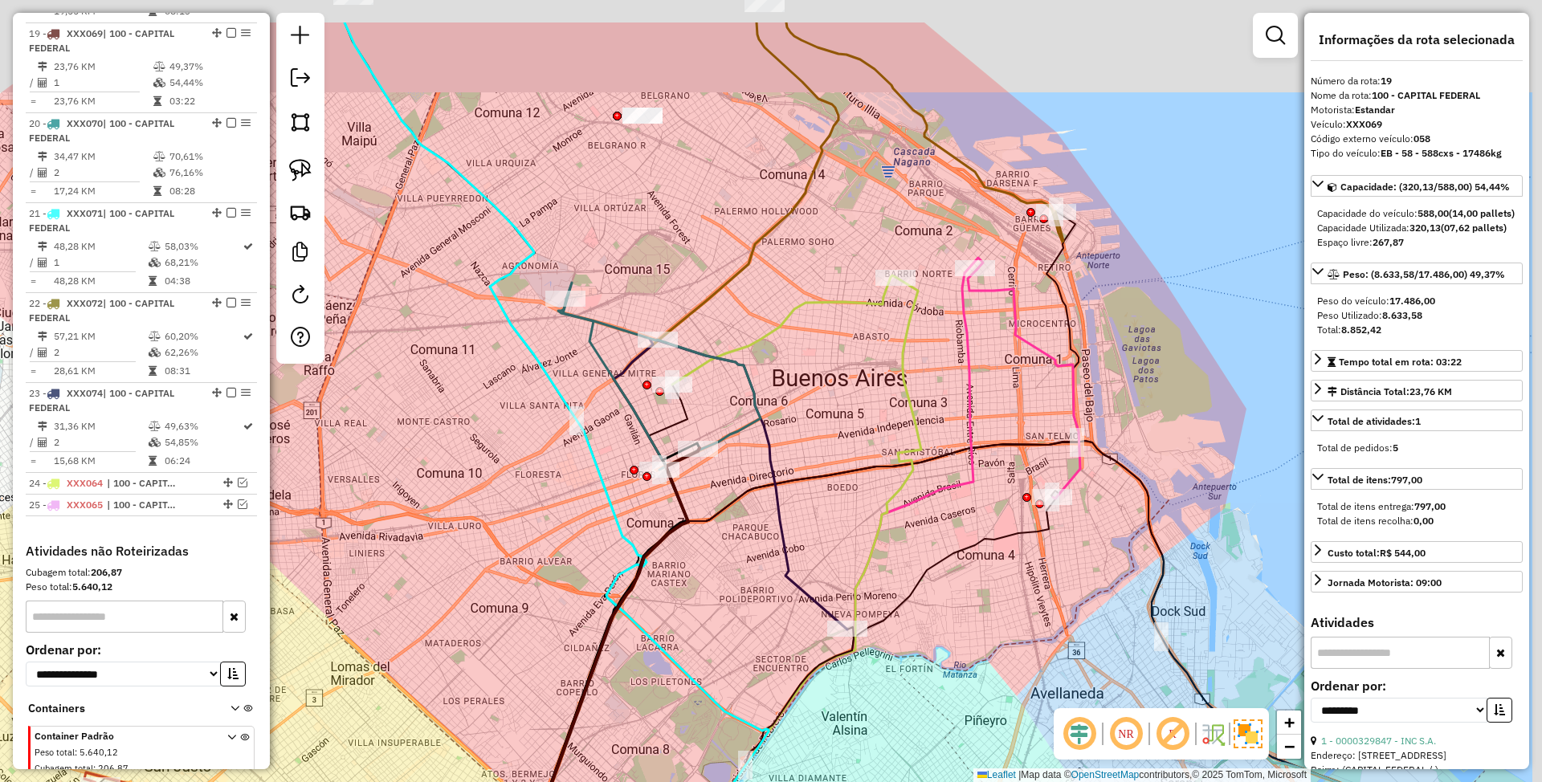
drag, startPoint x: 1004, startPoint y: 263, endPoint x: 795, endPoint y: 428, distance: 265.9
click at [795, 428] on div "Janela de atendimento Grade de atendimento Capacidade Transportadoras Veículos …" at bounding box center [771, 391] width 1542 height 782
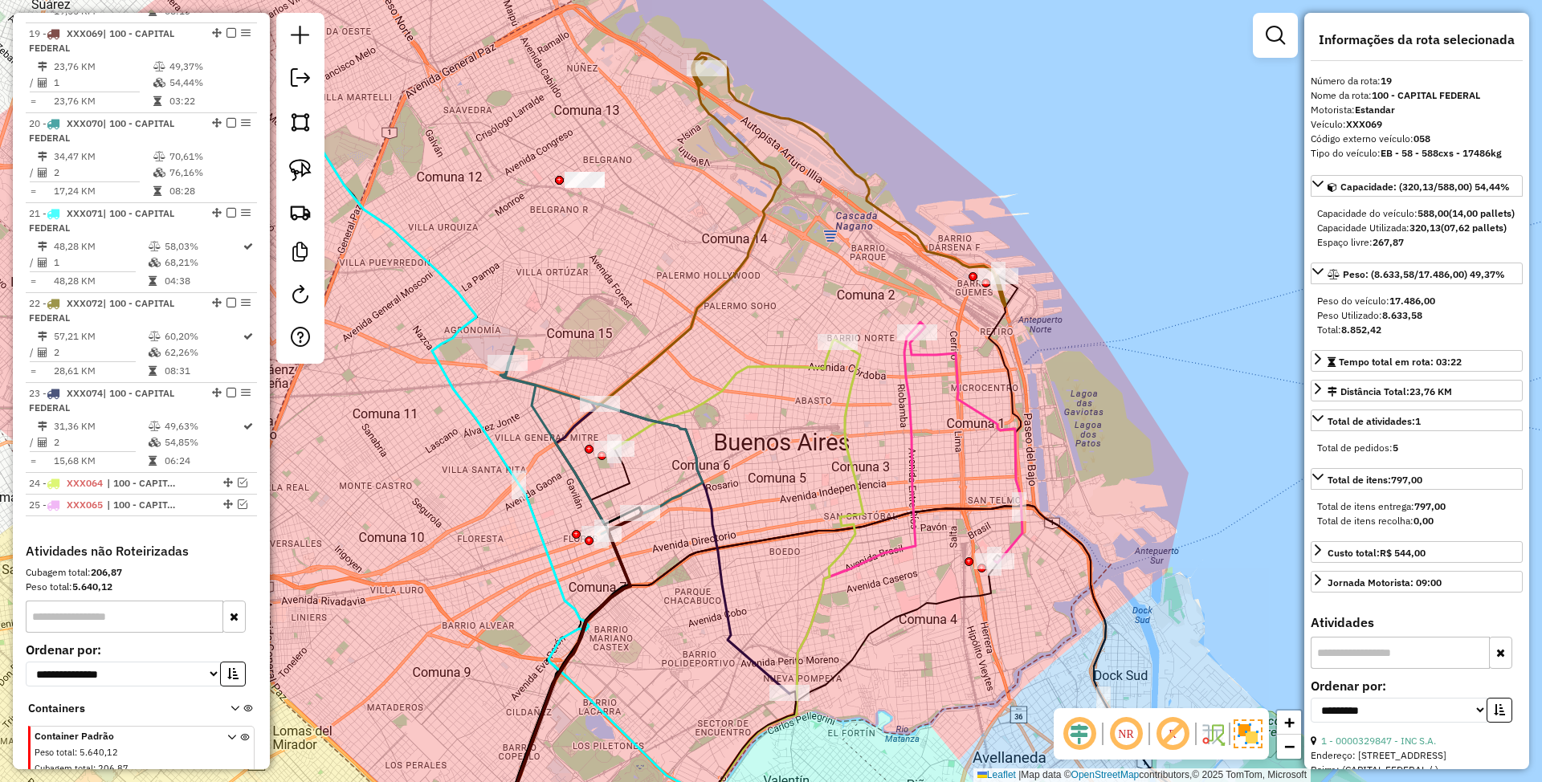
click at [871, 202] on icon at bounding box center [848, 179] width 313 height 253
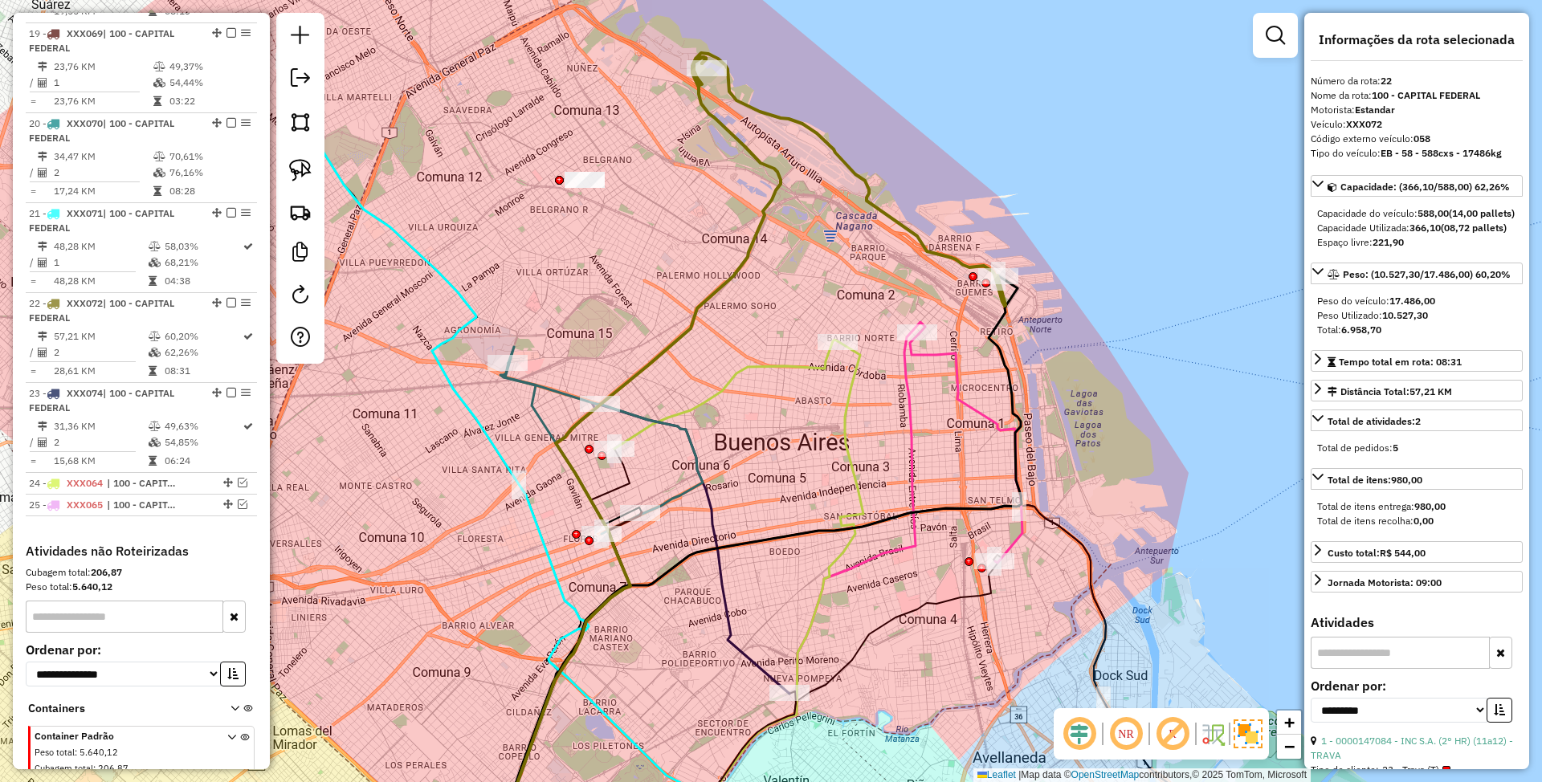
scroll to position [2363, 0]
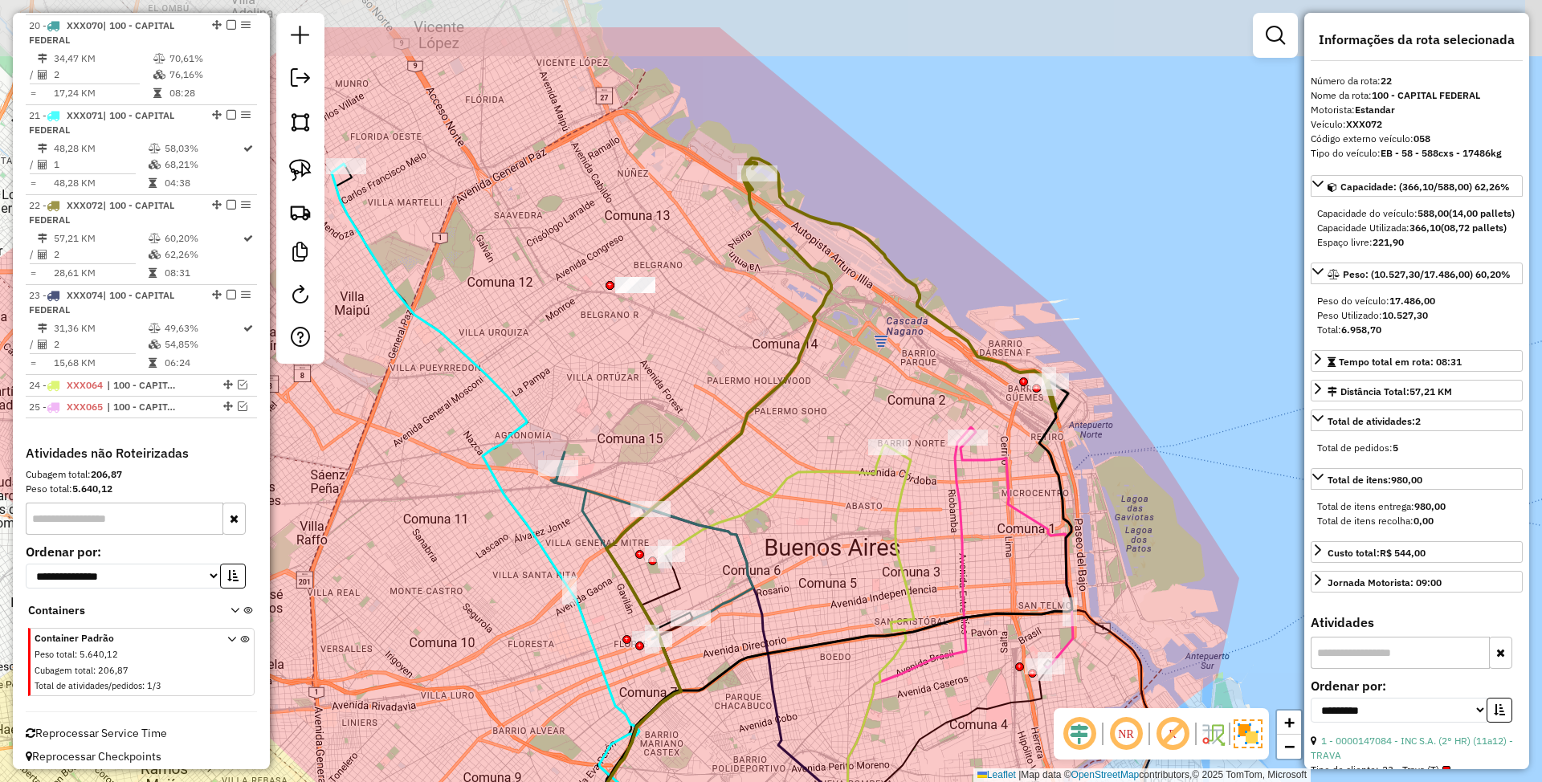
drag, startPoint x: 853, startPoint y: 223, endPoint x: 904, endPoint y: 328, distance: 116.7
click at [904, 328] on div "Janela de atendimento Grade de atendimento Capacidade Transportadoras Veículos …" at bounding box center [771, 391] width 1542 height 782
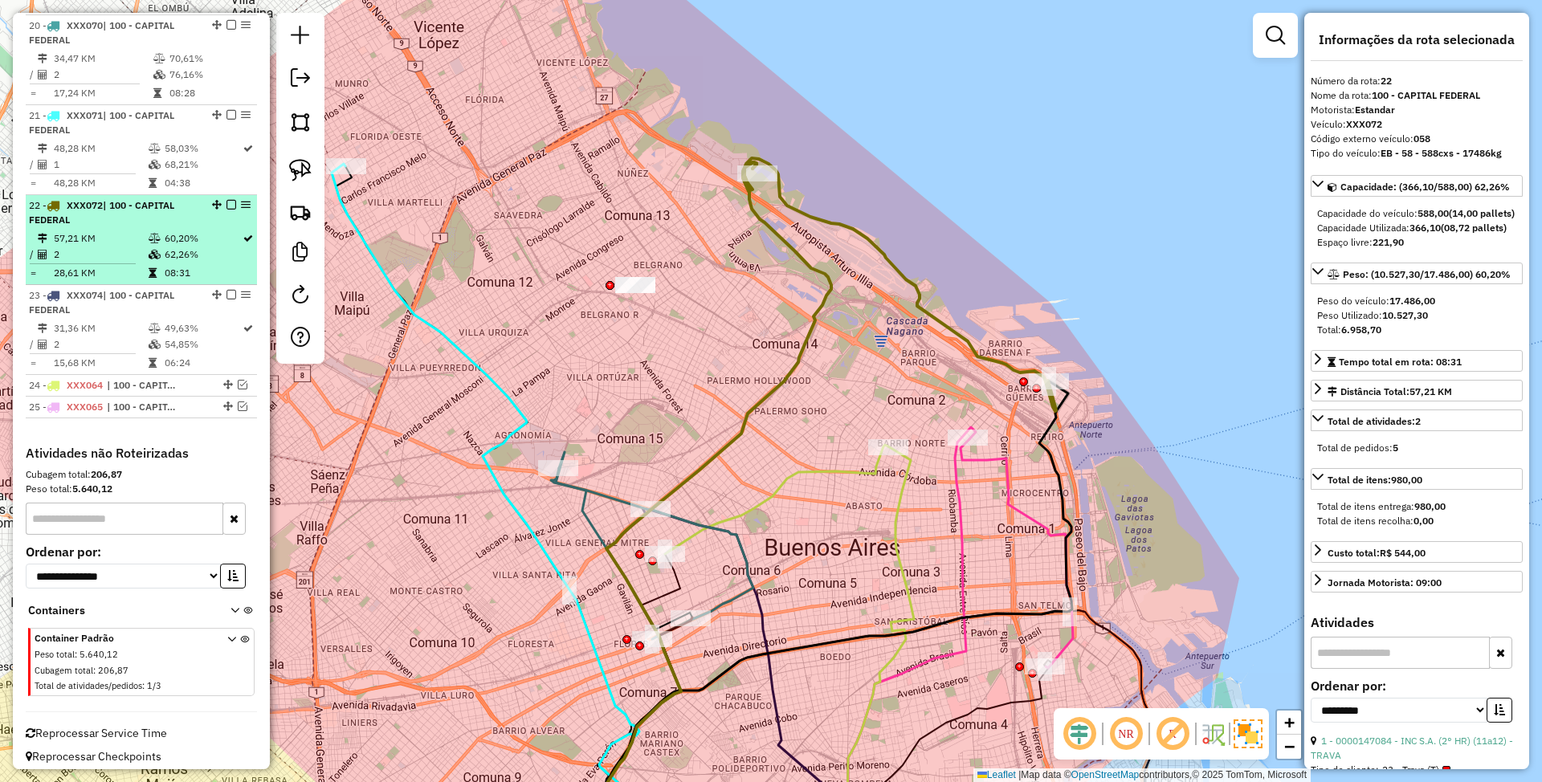
click at [226, 200] on em at bounding box center [231, 205] width 10 height 10
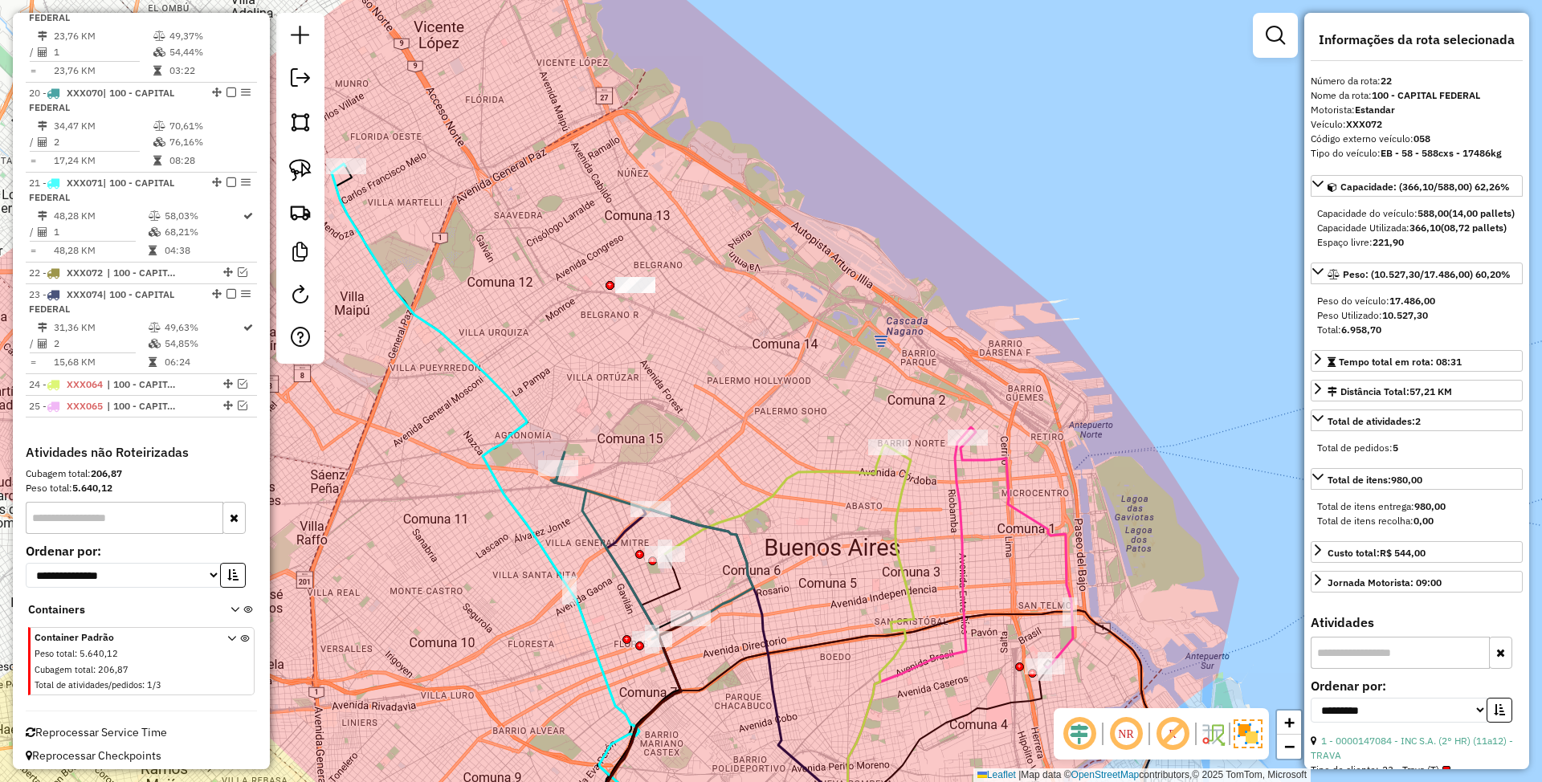
click at [1009, 472] on icon at bounding box center [1017, 553] width 112 height 229
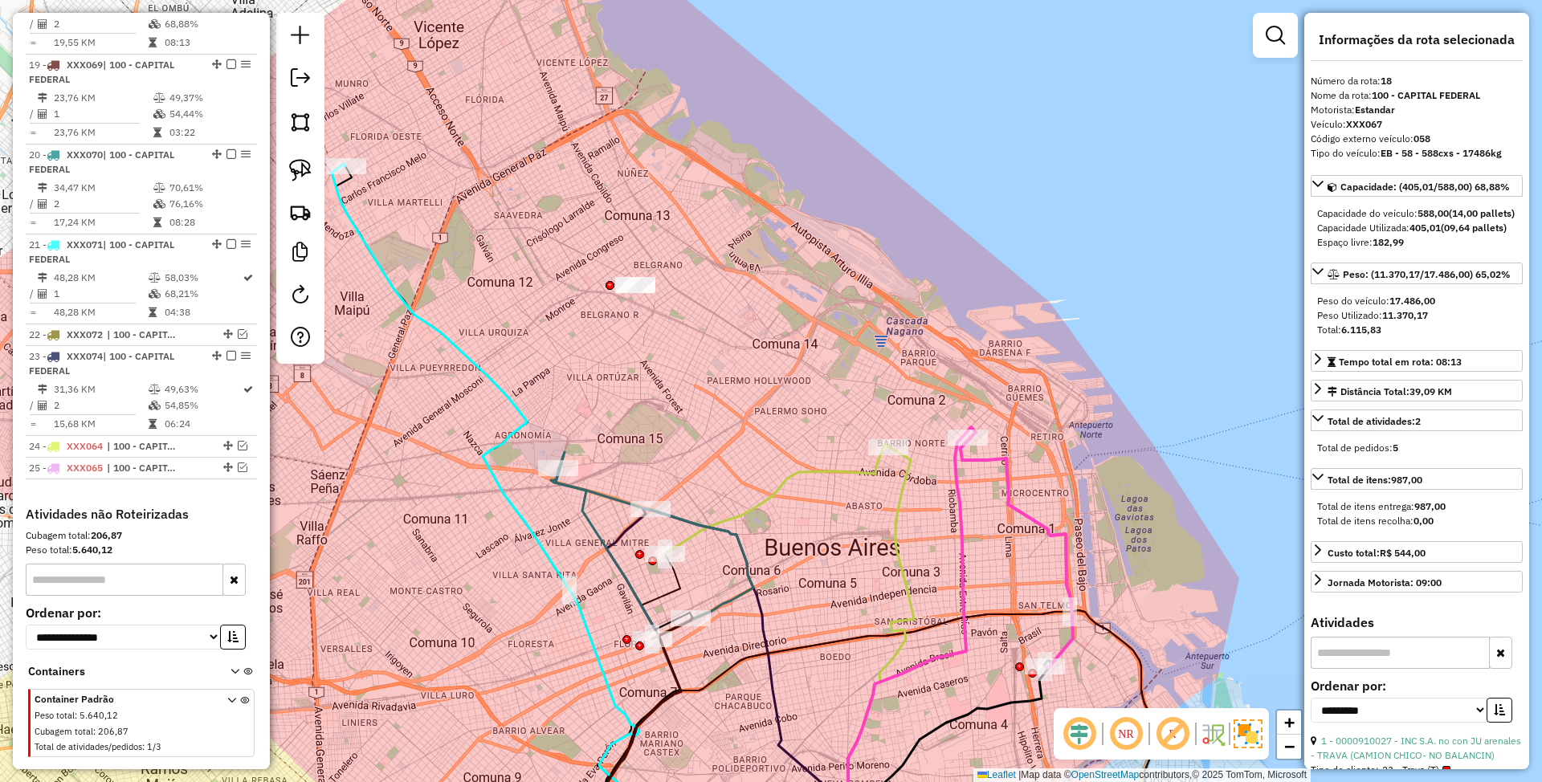
scroll to position [2175, 0]
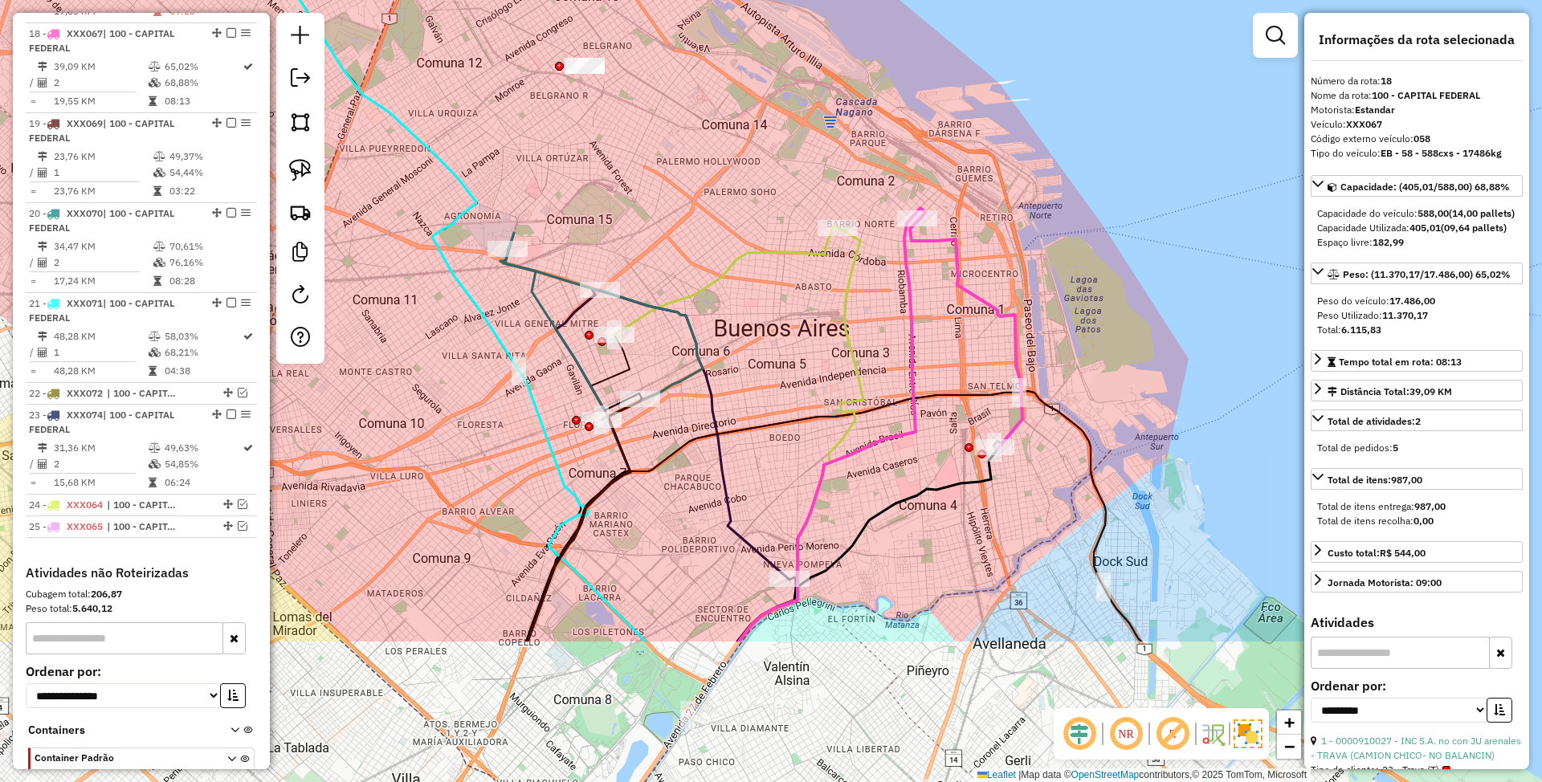
drag, startPoint x: 1064, startPoint y: 471, endPoint x: 1013, endPoint y: 251, distance: 226.0
click at [1013, 251] on div "Janela de atendimento Grade de atendimento Capacidade Transportadoras Veículos …" at bounding box center [771, 391] width 1542 height 782
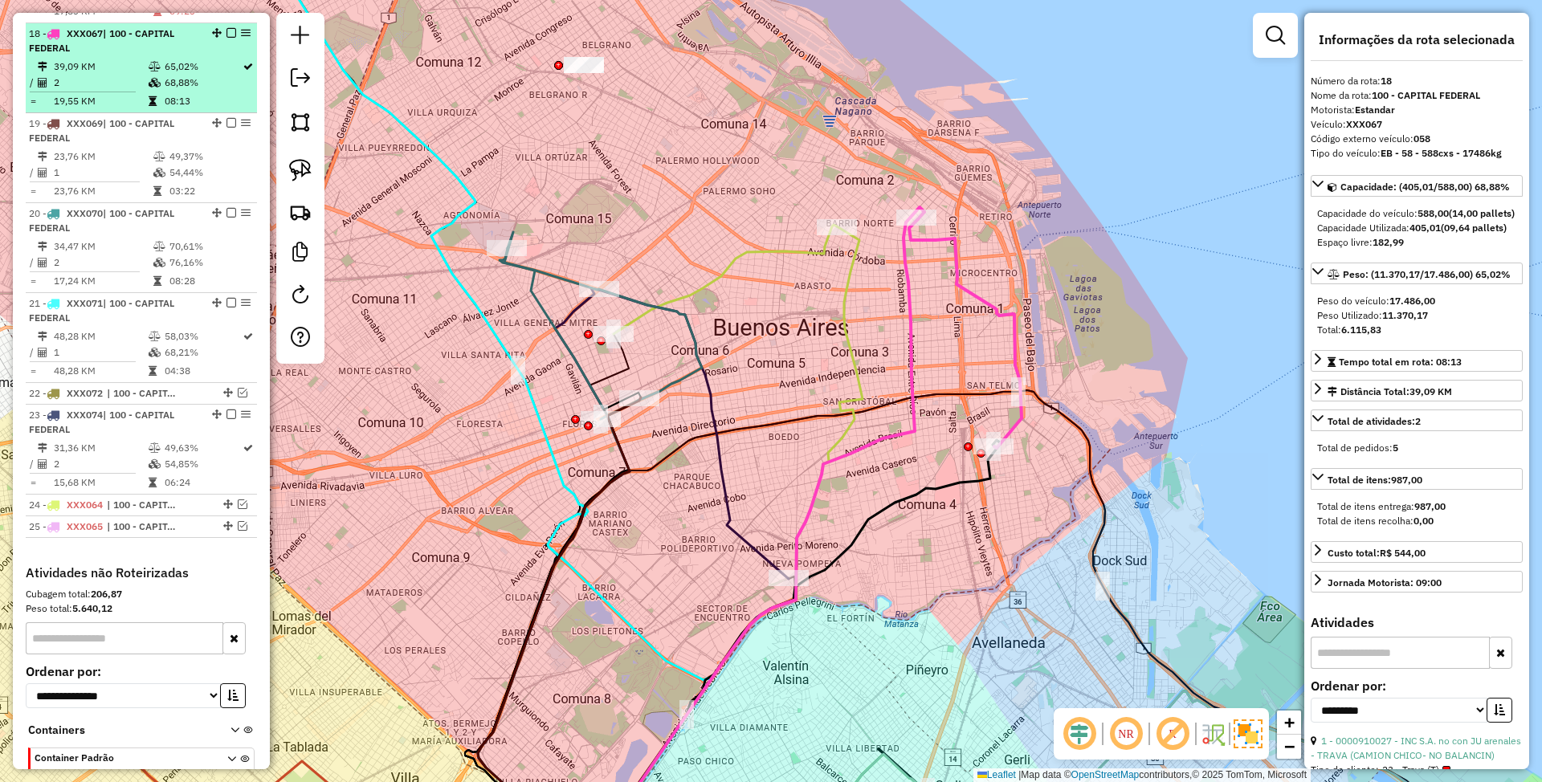
click at [226, 28] on em at bounding box center [231, 33] width 10 height 10
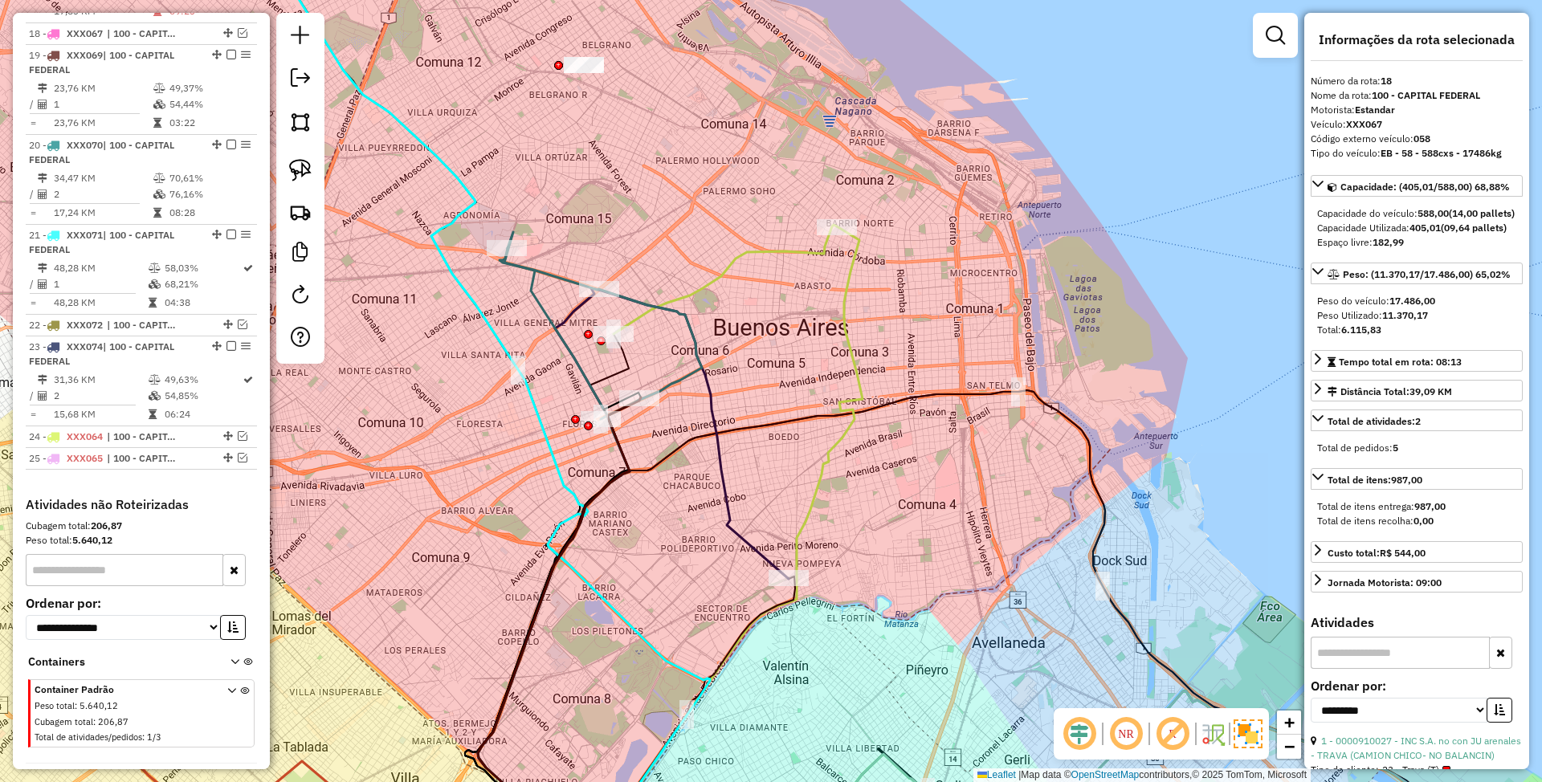
click at [846, 328] on icon at bounding box center [704, 543] width 316 height 635
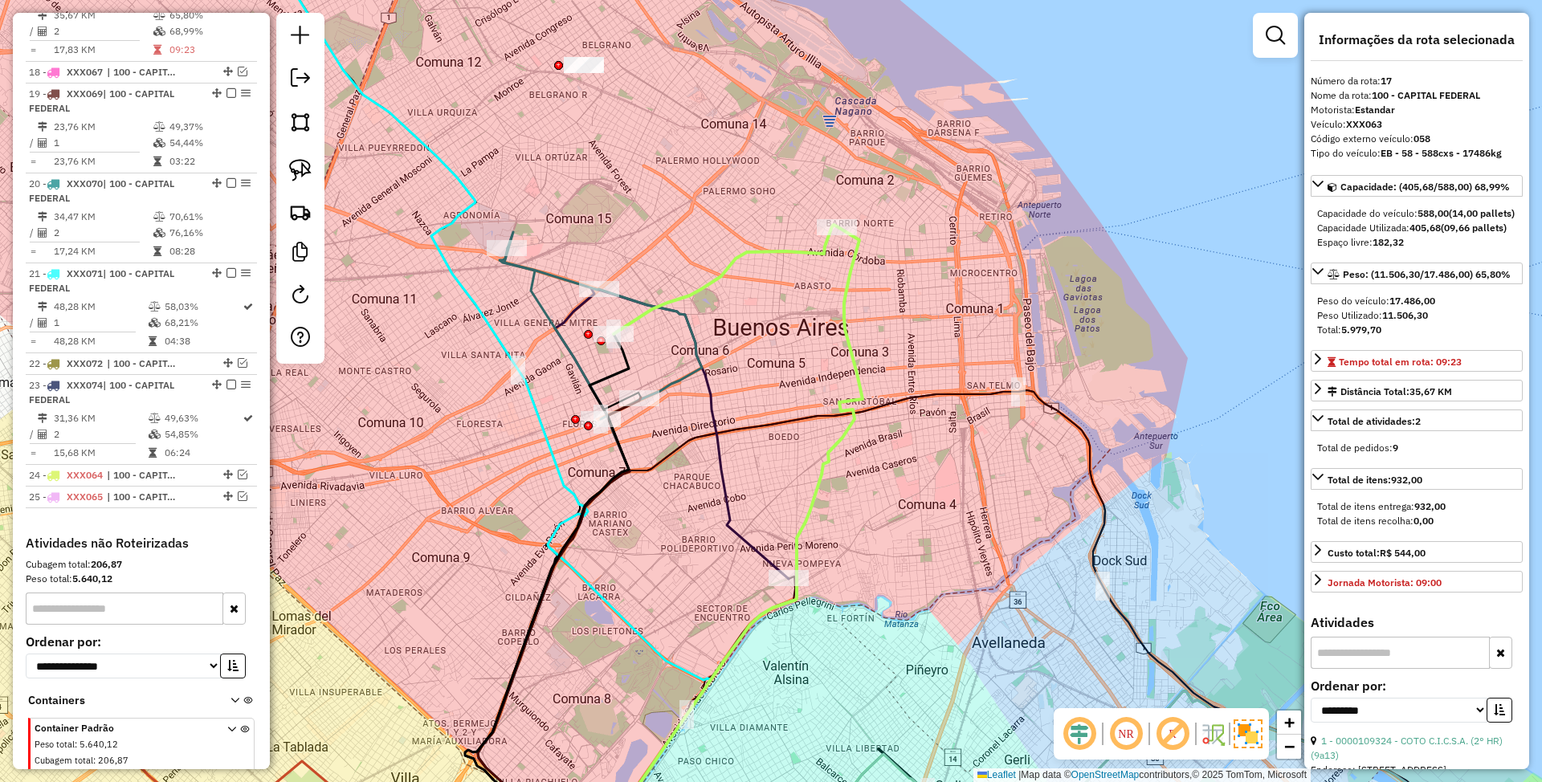
scroll to position [2085, 0]
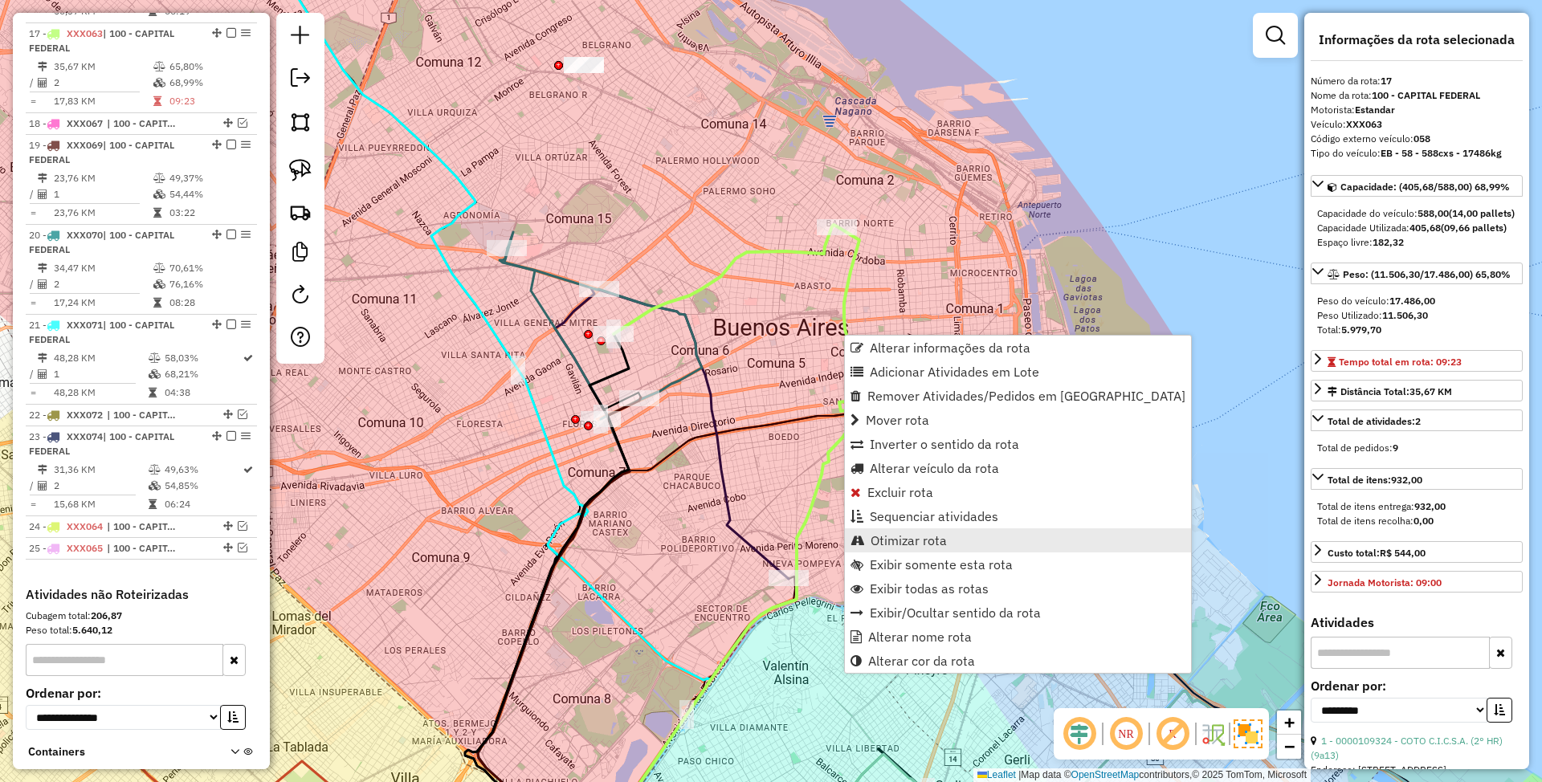
click at [924, 536] on span "Otimizar rota" at bounding box center [909, 540] width 76 height 13
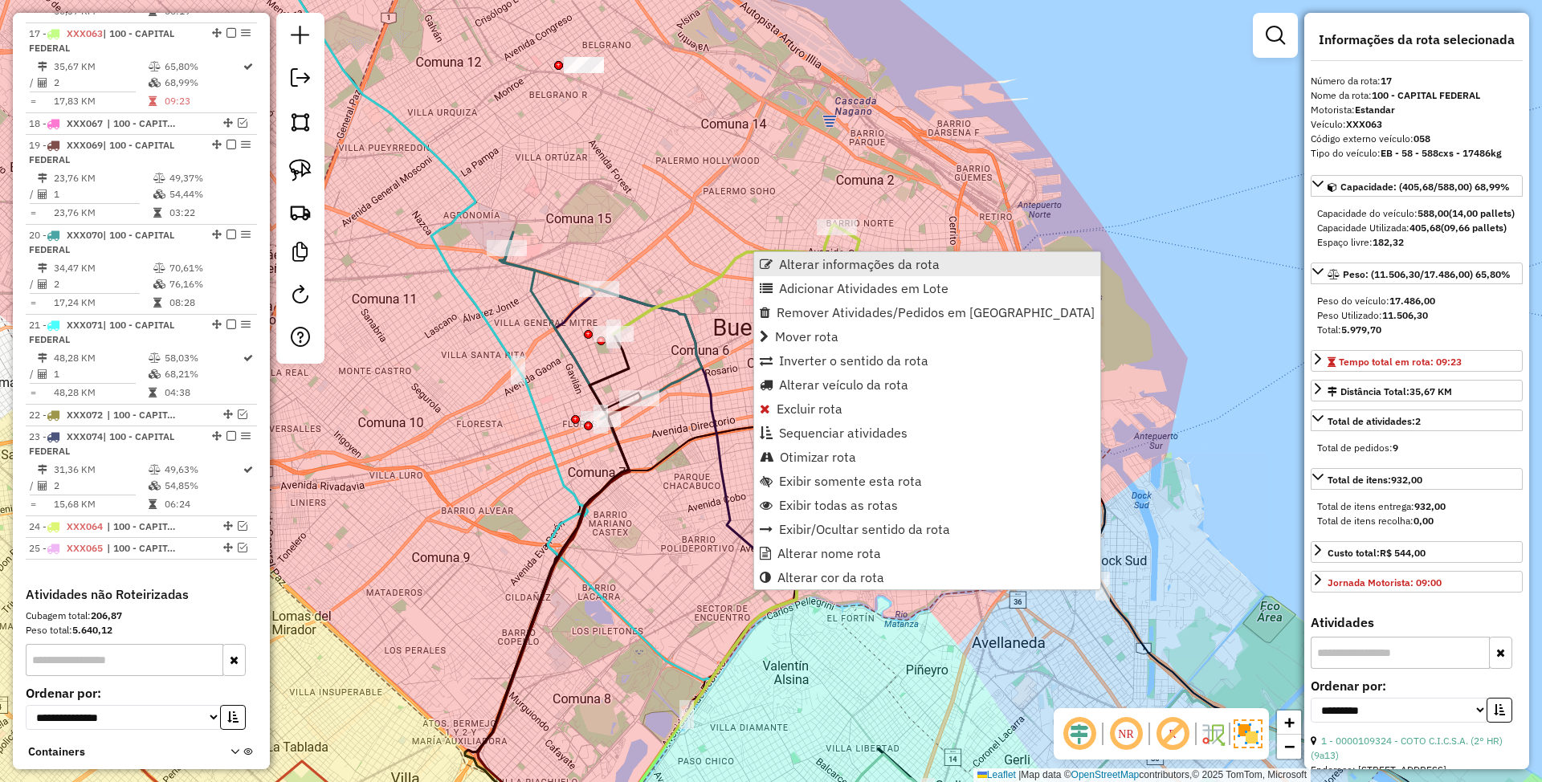
click at [829, 267] on span "Alterar informações da rota" at bounding box center [859, 264] width 161 height 13
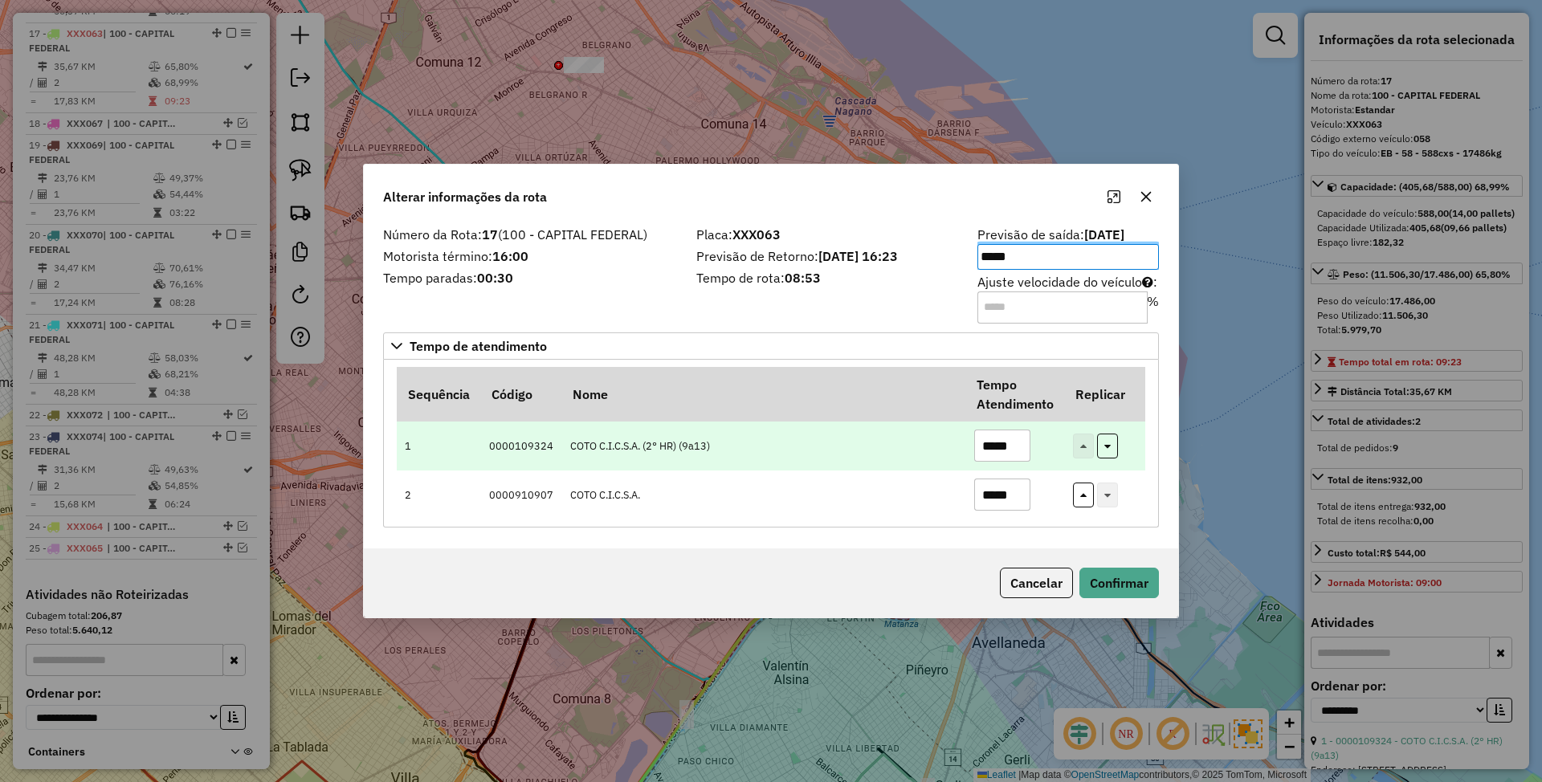
click at [1038, 453] on td "*****" at bounding box center [1014, 446] width 99 height 49
click at [996, 445] on input "*****" at bounding box center [1002, 446] width 56 height 32
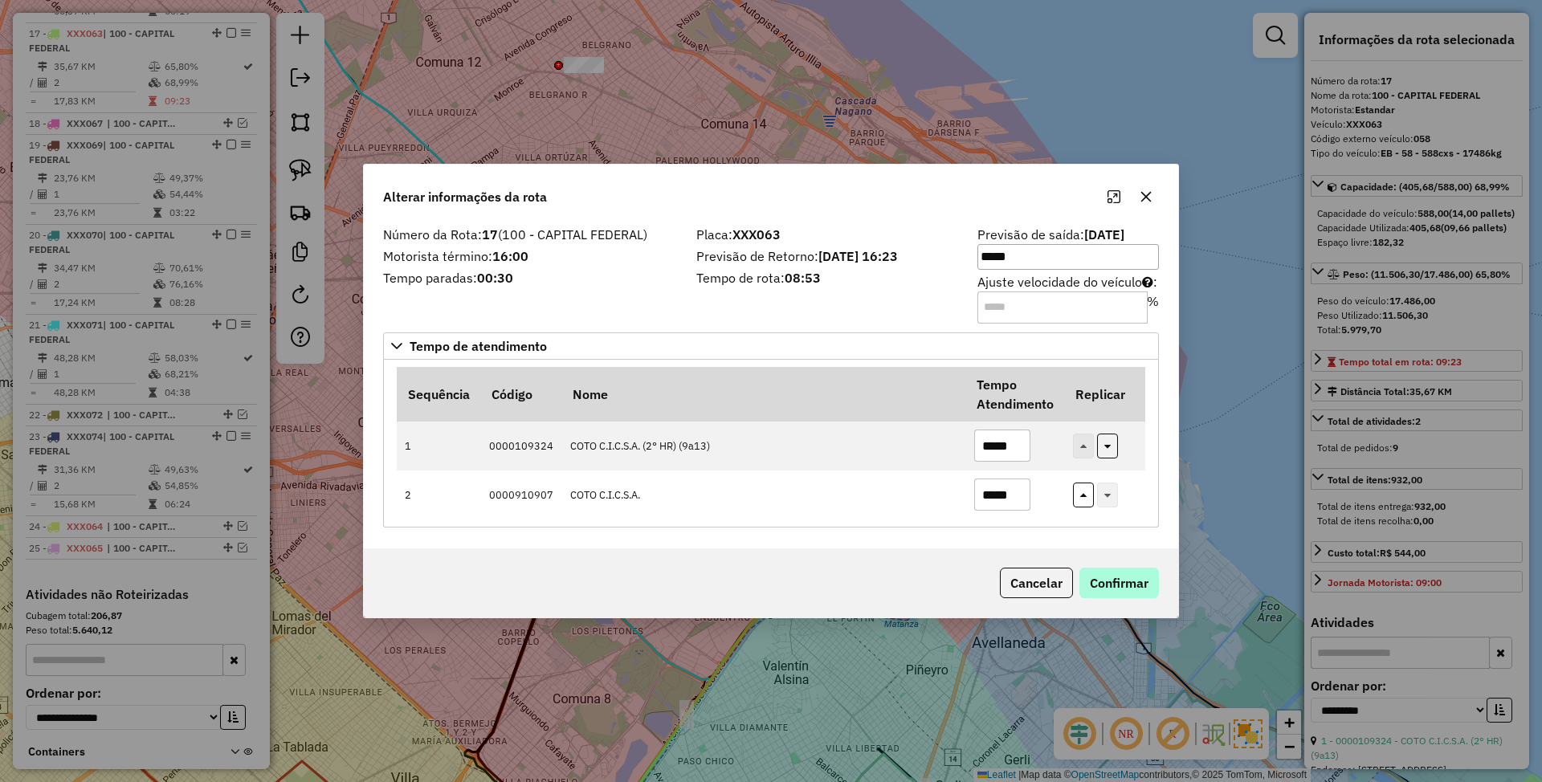
type input "*****"
click at [1129, 581] on button "Confirmar" at bounding box center [1119, 583] width 80 height 31
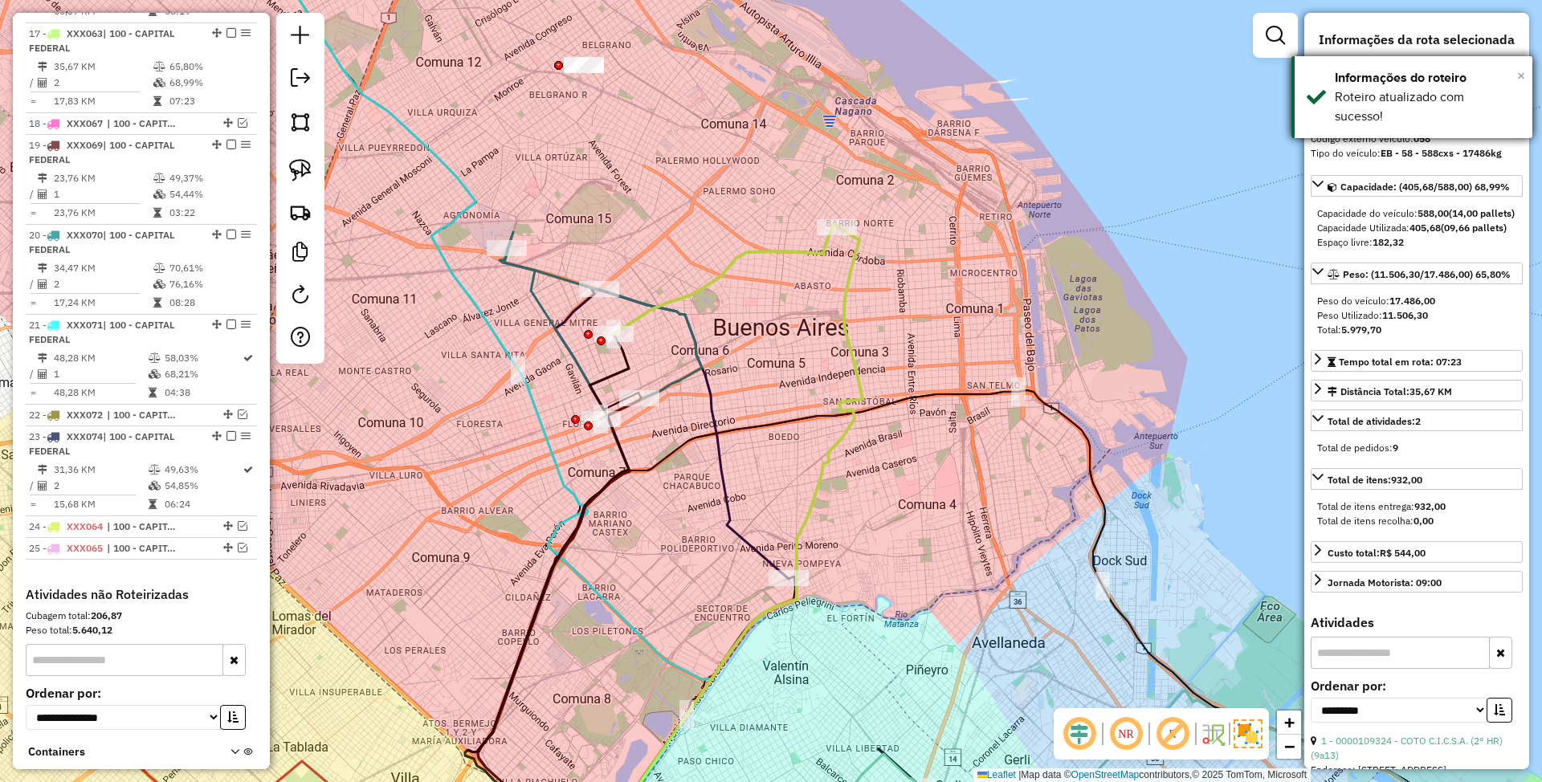
click at [1520, 75] on span "×" at bounding box center [1521, 76] width 8 height 18
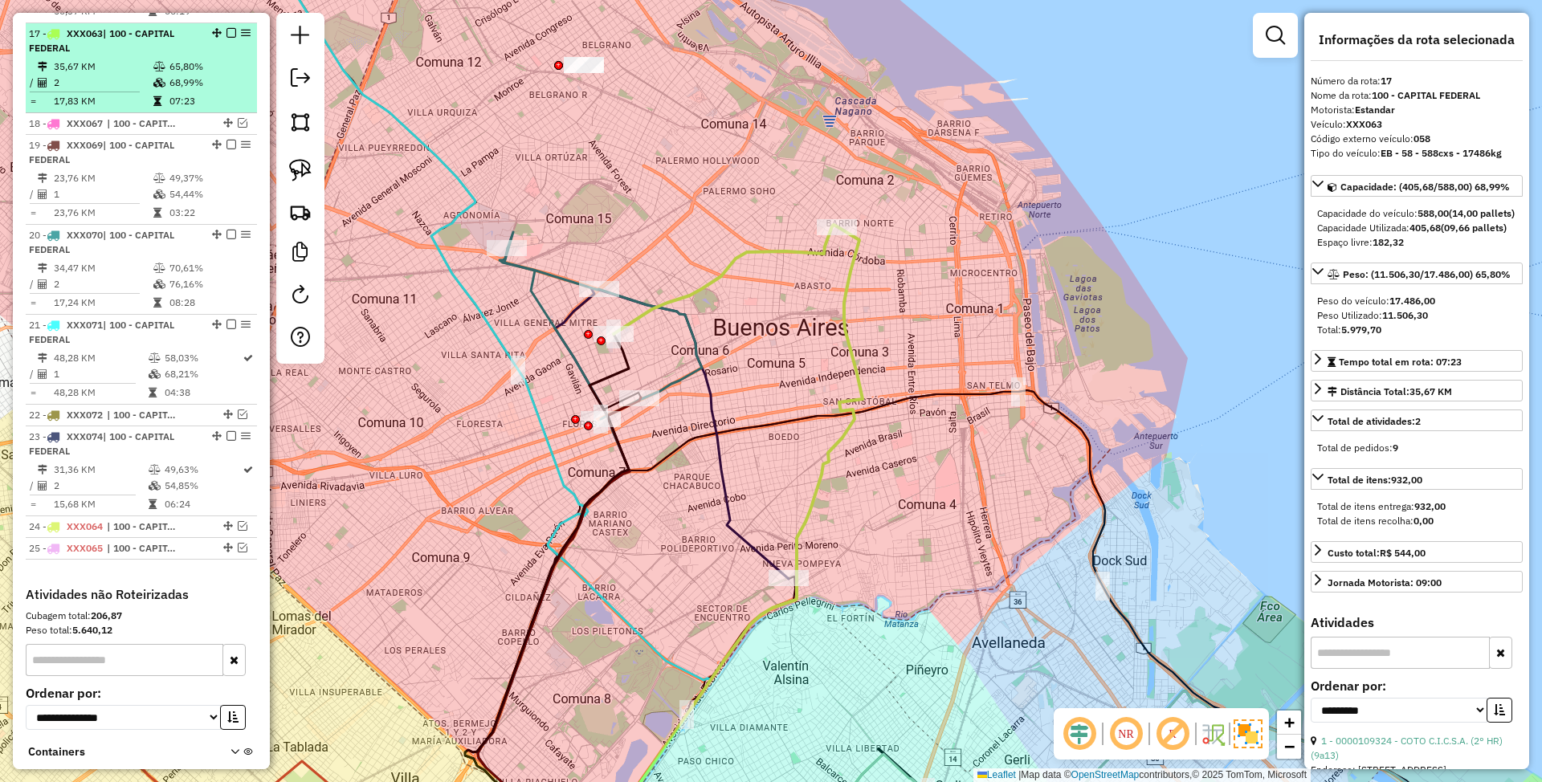
click at [230, 28] on em at bounding box center [231, 33] width 10 height 10
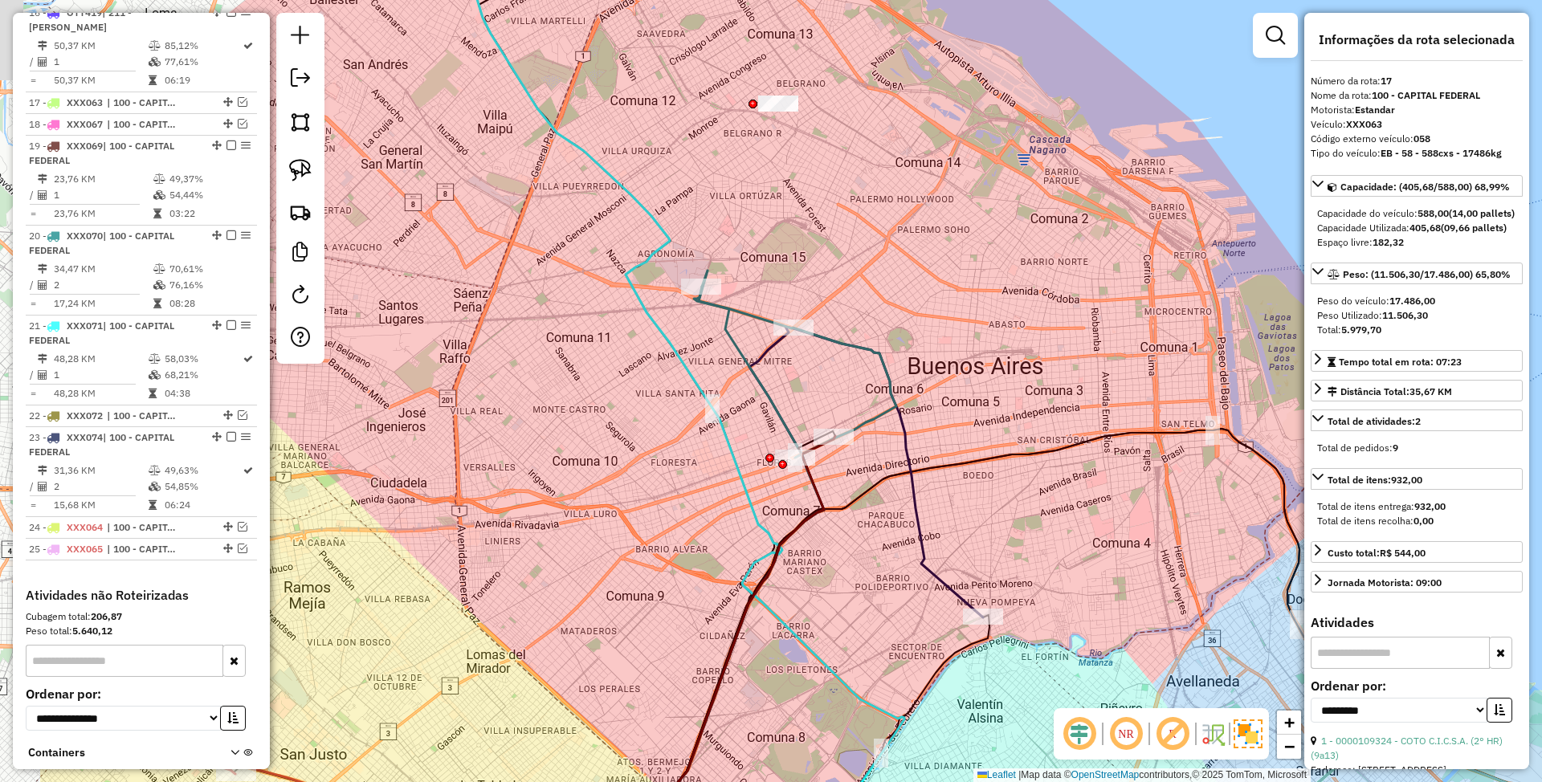
drag, startPoint x: 732, startPoint y: 249, endPoint x: 938, endPoint y: 291, distance: 209.8
click at [938, 291] on div "Janela de atendimento Grade de atendimento Capacidade Transportadoras Veículos …" at bounding box center [771, 391] width 1542 height 782
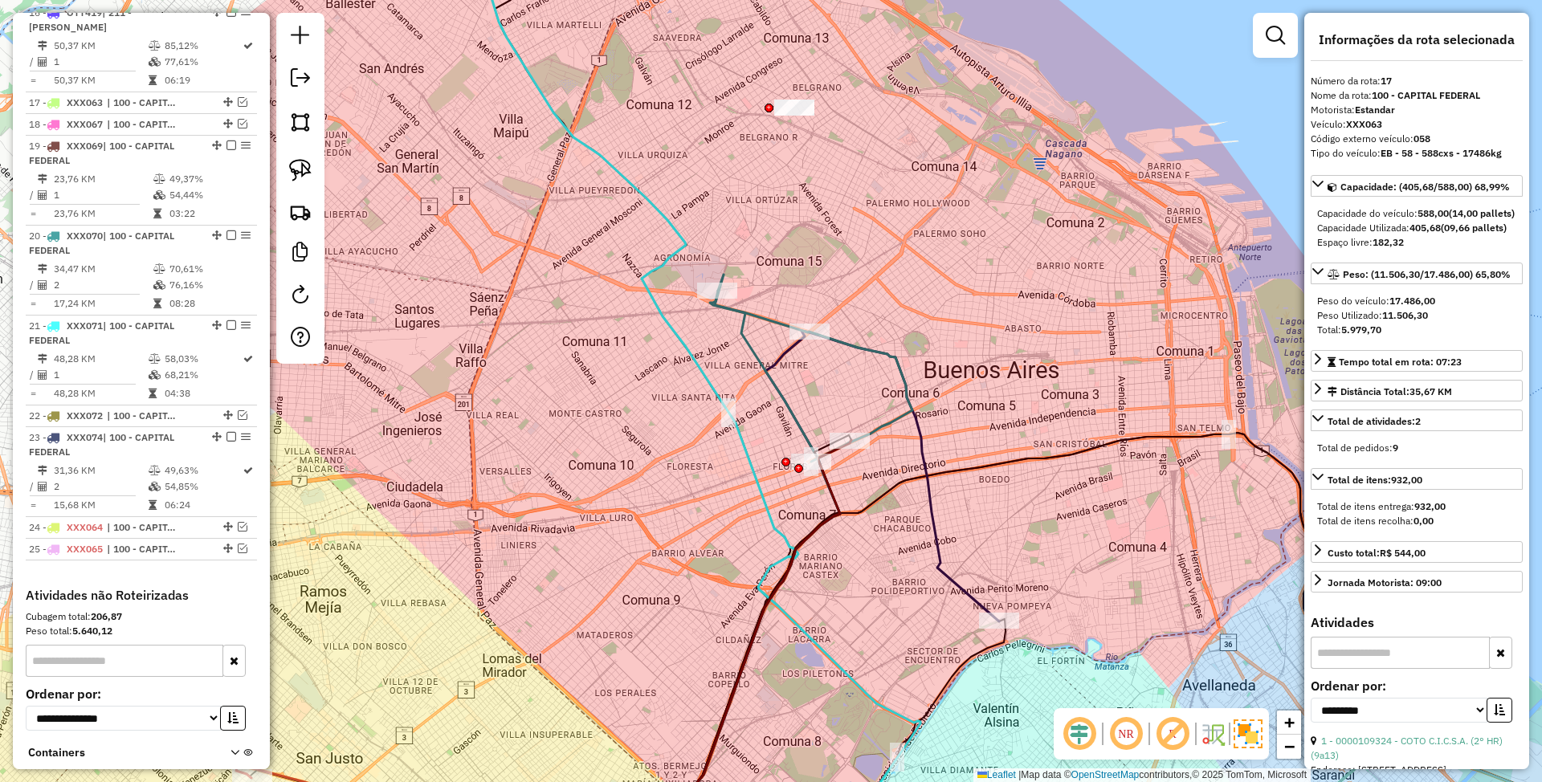
click at [938, 534] on icon at bounding box center [905, 476] width 190 height 289
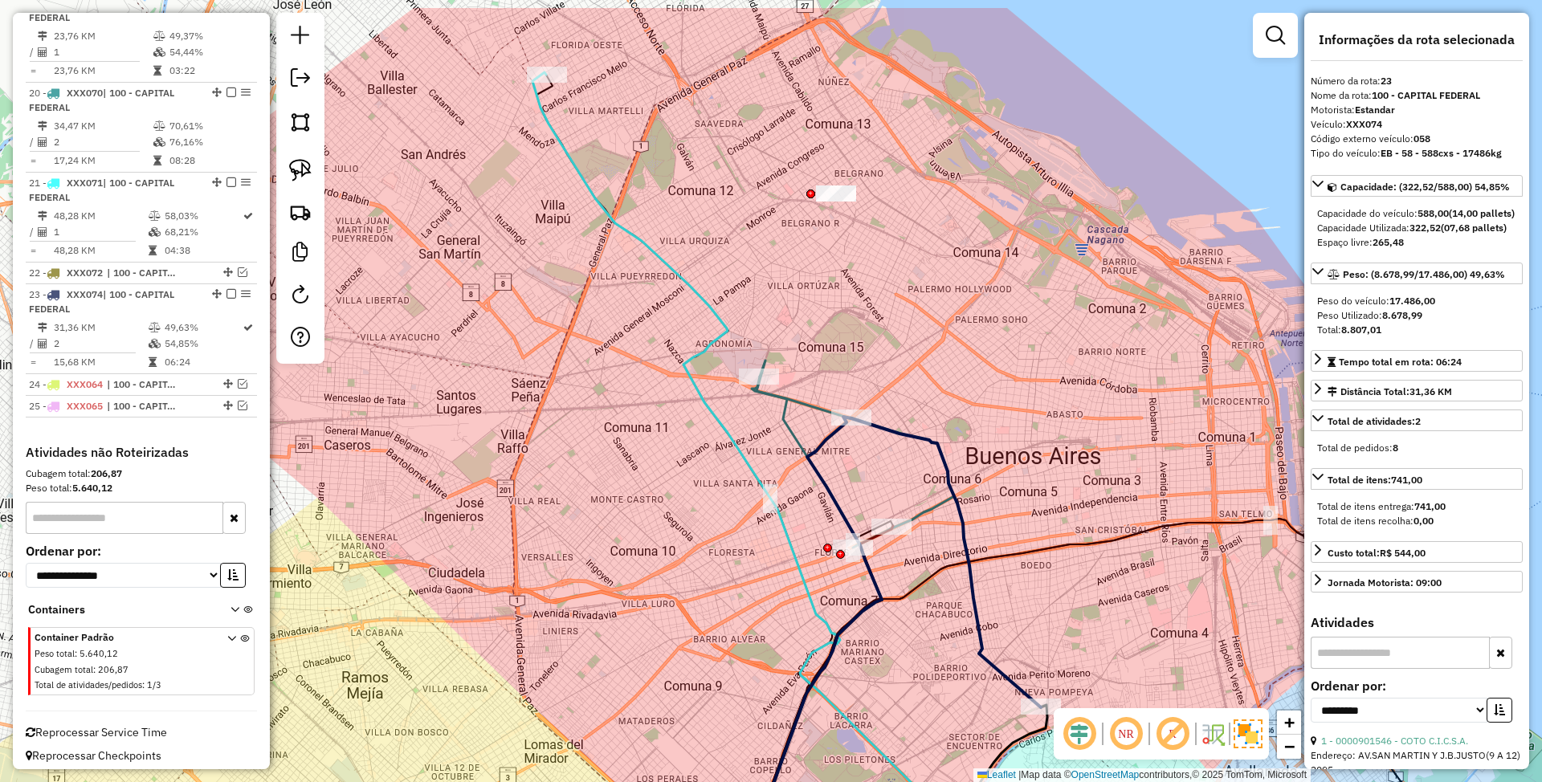
drag, startPoint x: 981, startPoint y: 304, endPoint x: 1023, endPoint y: 390, distance: 95.5
click at [1023, 390] on div "Janela de atendimento Grade de atendimento Capacidade Transportadoras Veículos …" at bounding box center [771, 391] width 1542 height 782
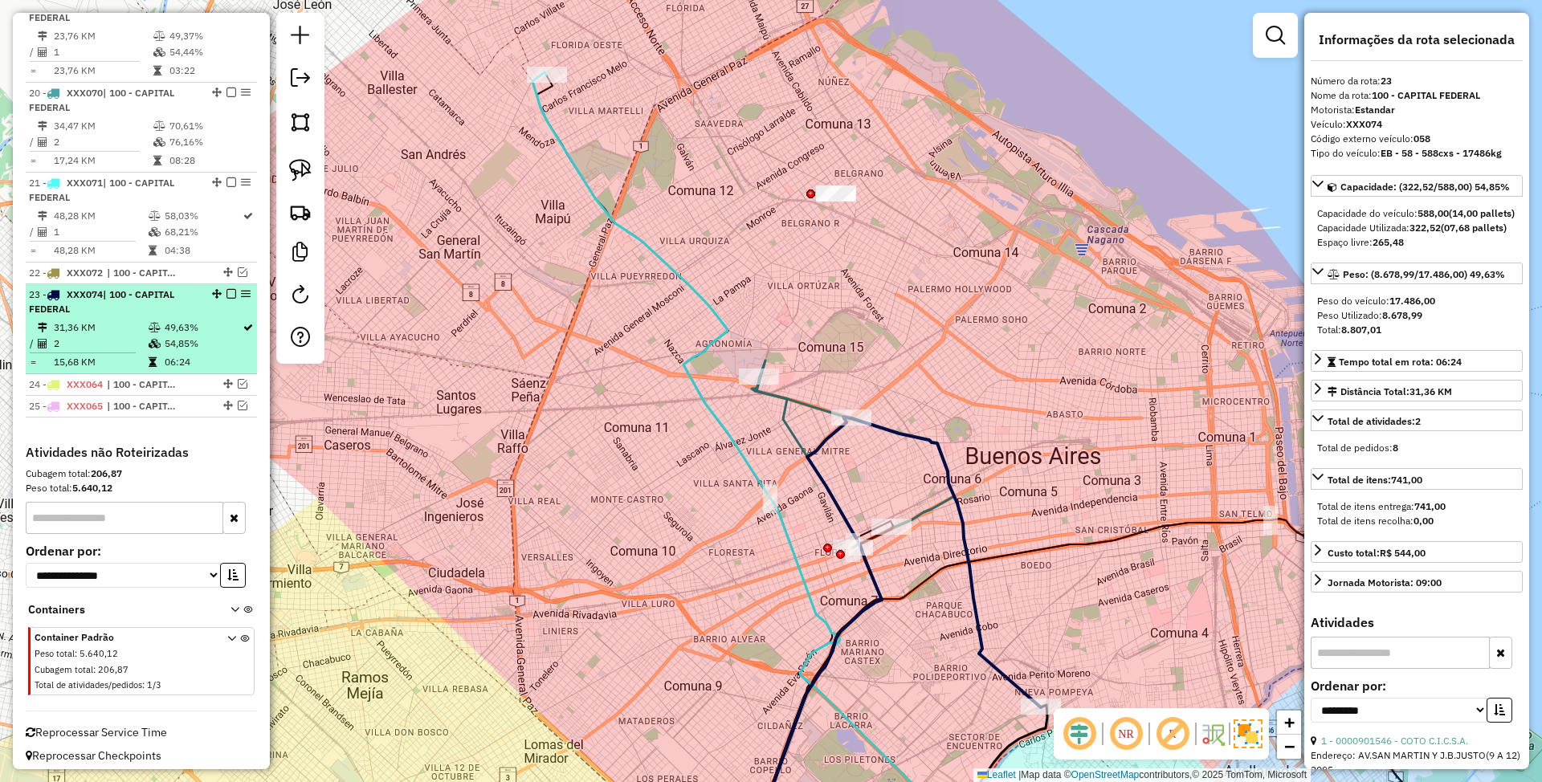
click at [229, 289] on em at bounding box center [231, 294] width 10 height 10
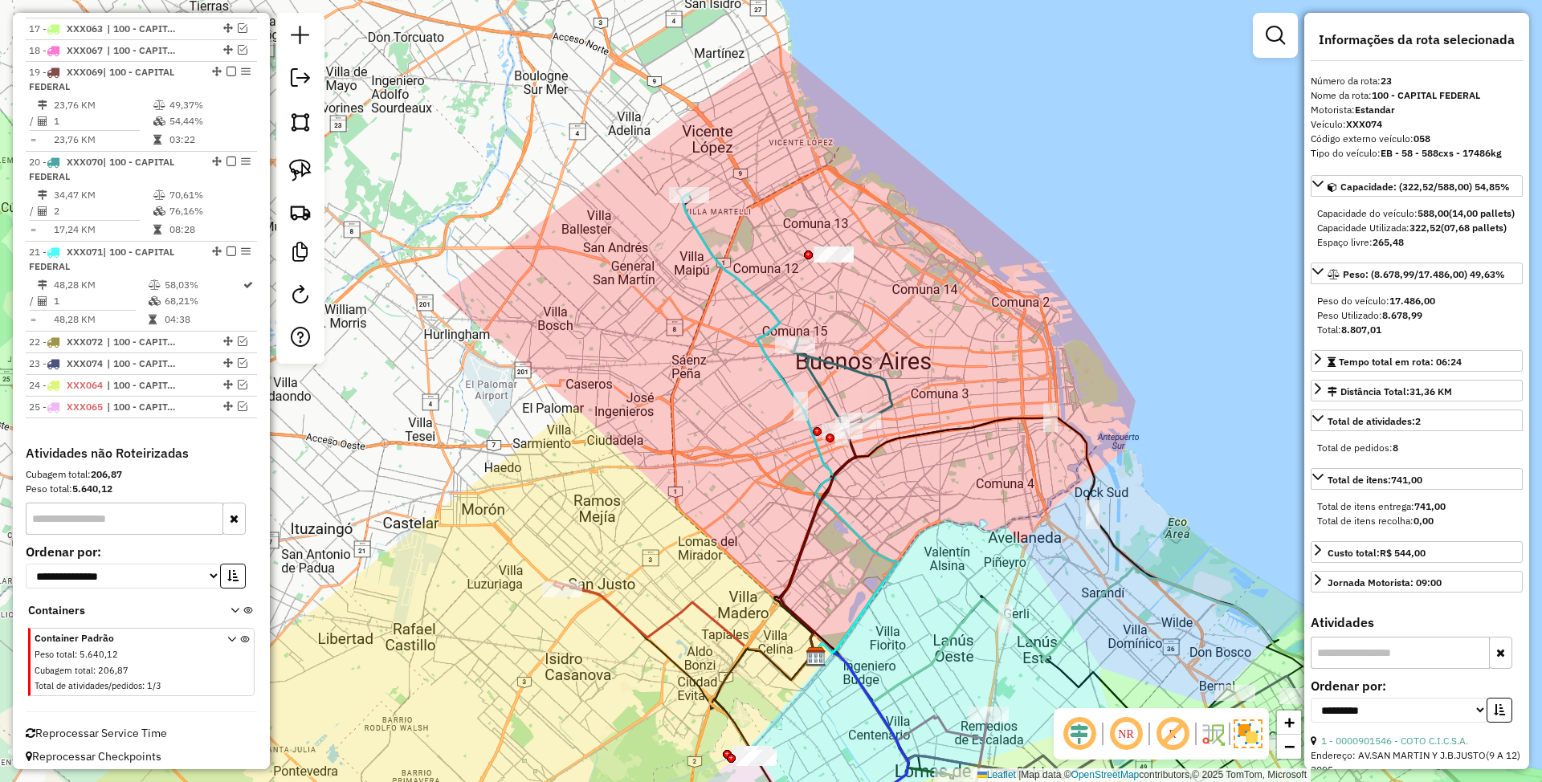
click at [769, 312] on icon at bounding box center [789, 426] width 215 height 465
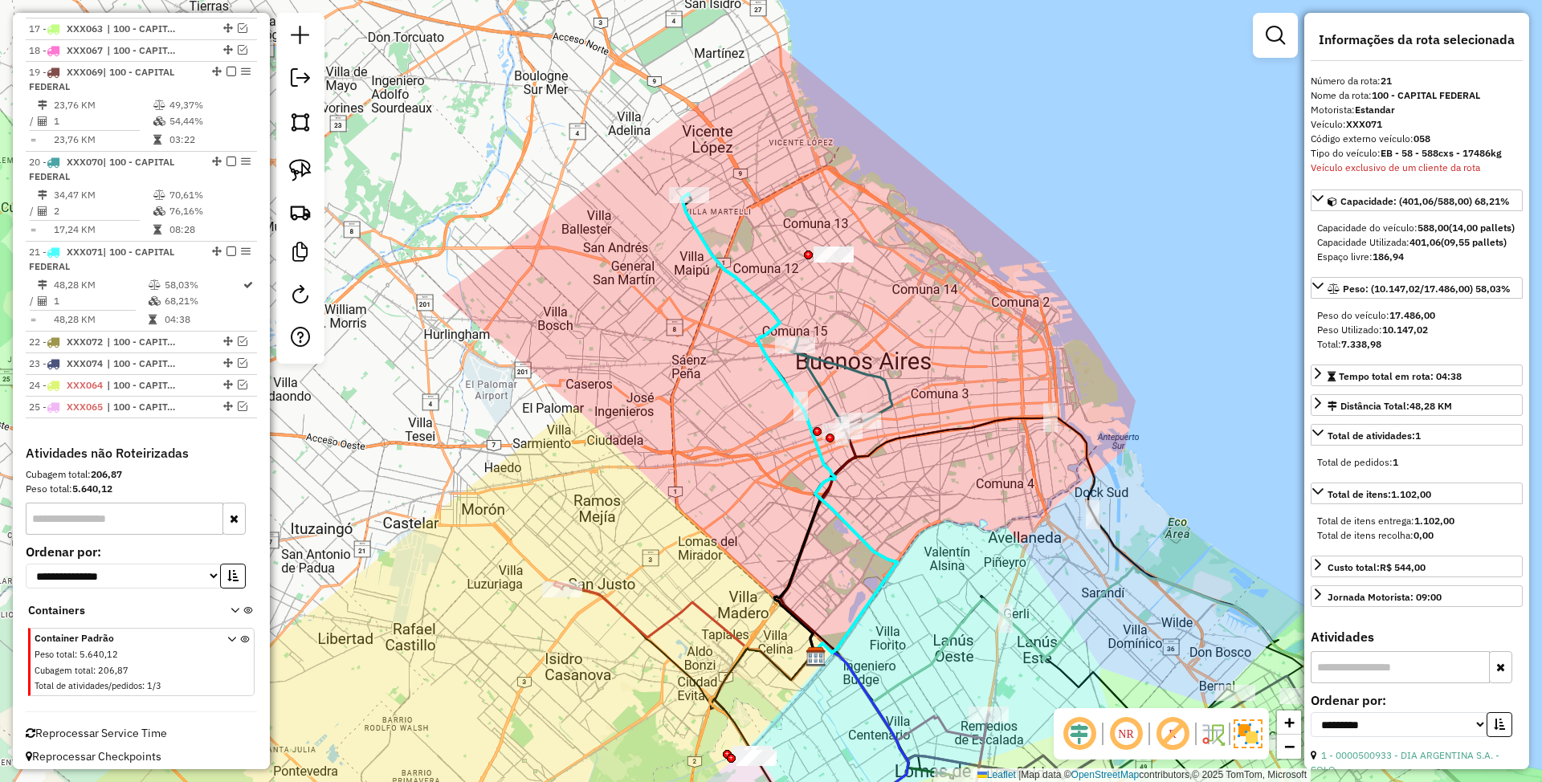
click at [818, 387] on icon at bounding box center [818, 498] width 75 height 320
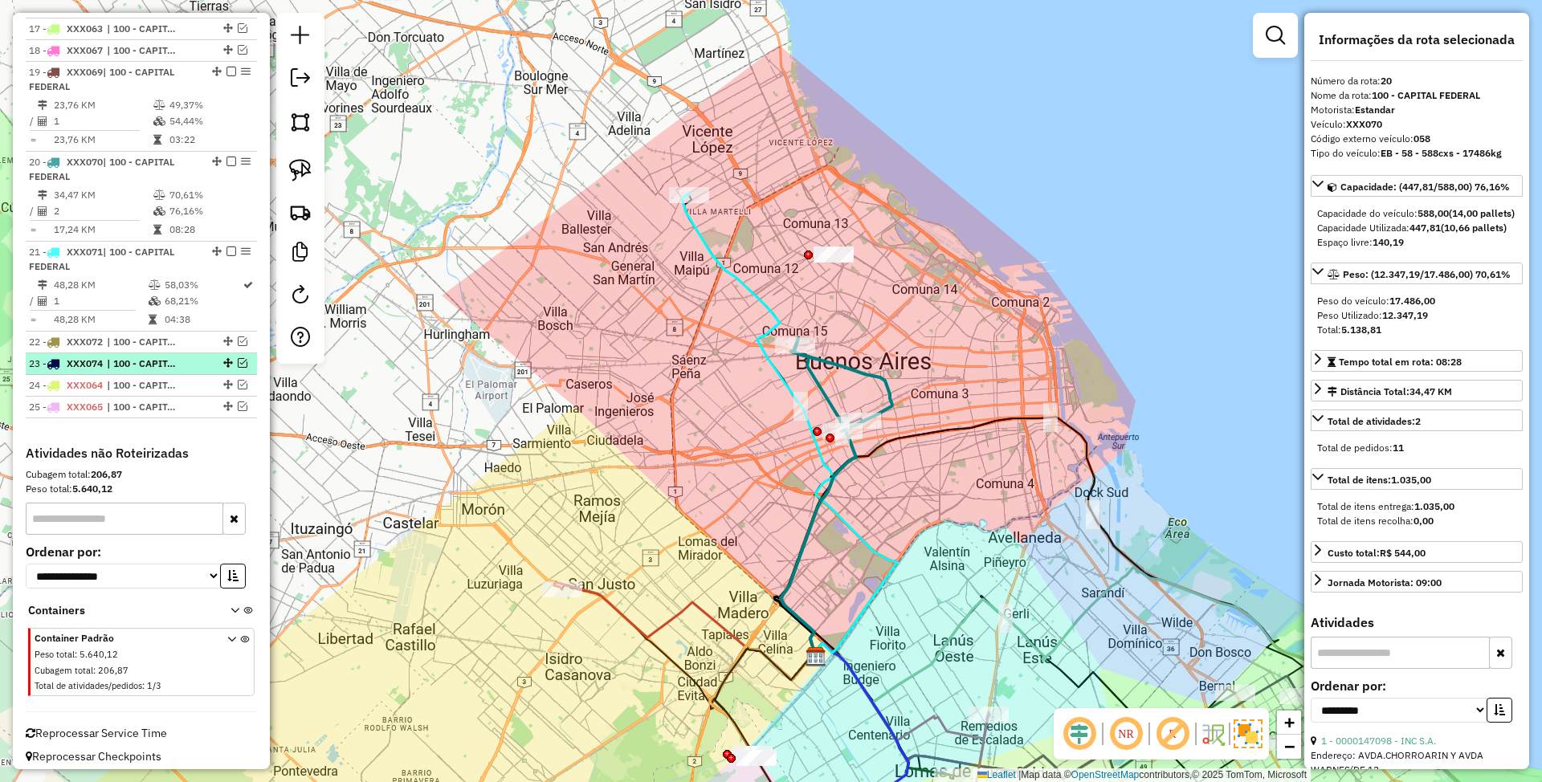
click at [238, 358] on em at bounding box center [243, 363] width 10 height 10
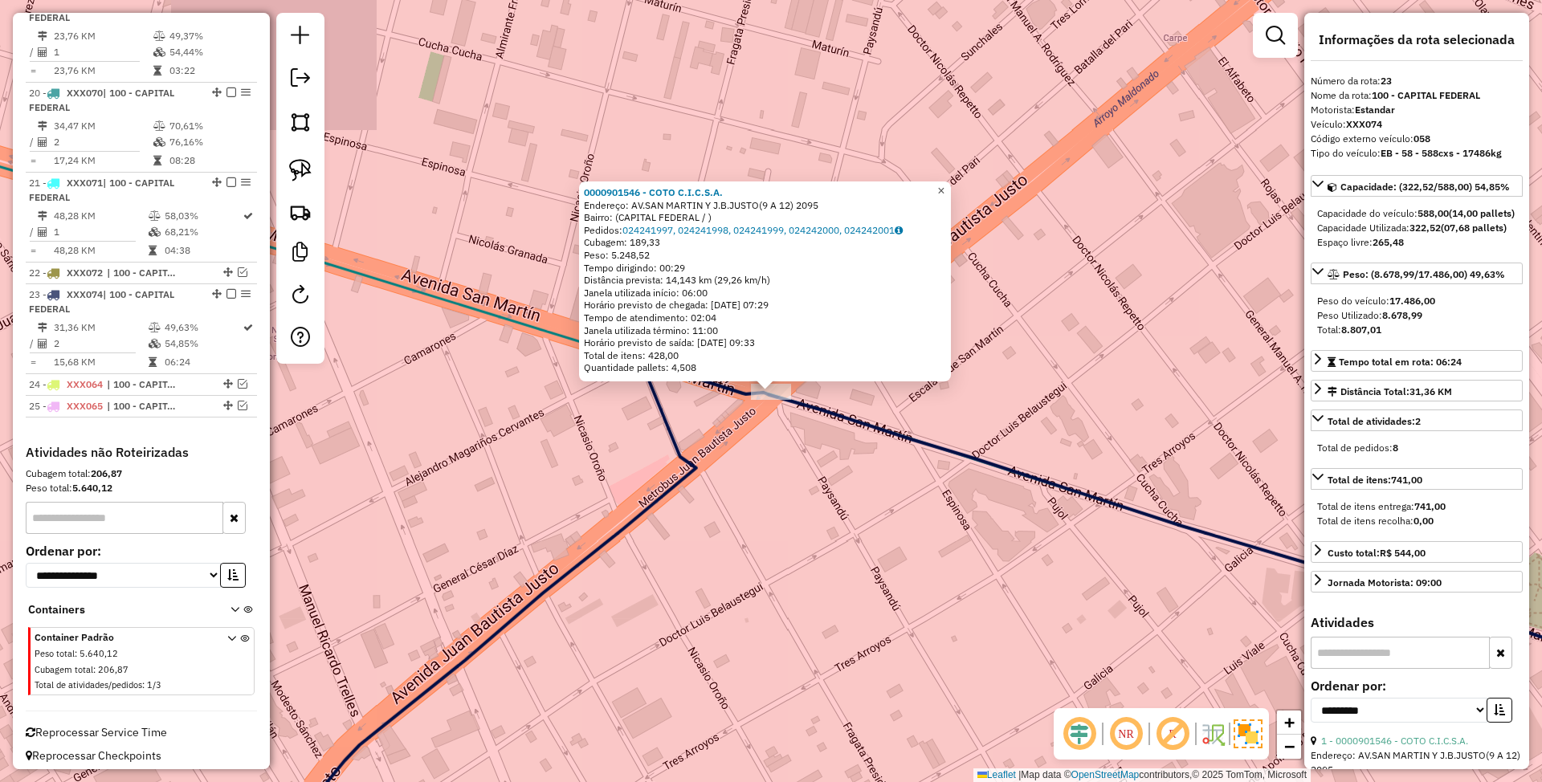
click at [951, 185] on link "×" at bounding box center [941, 191] width 19 height 19
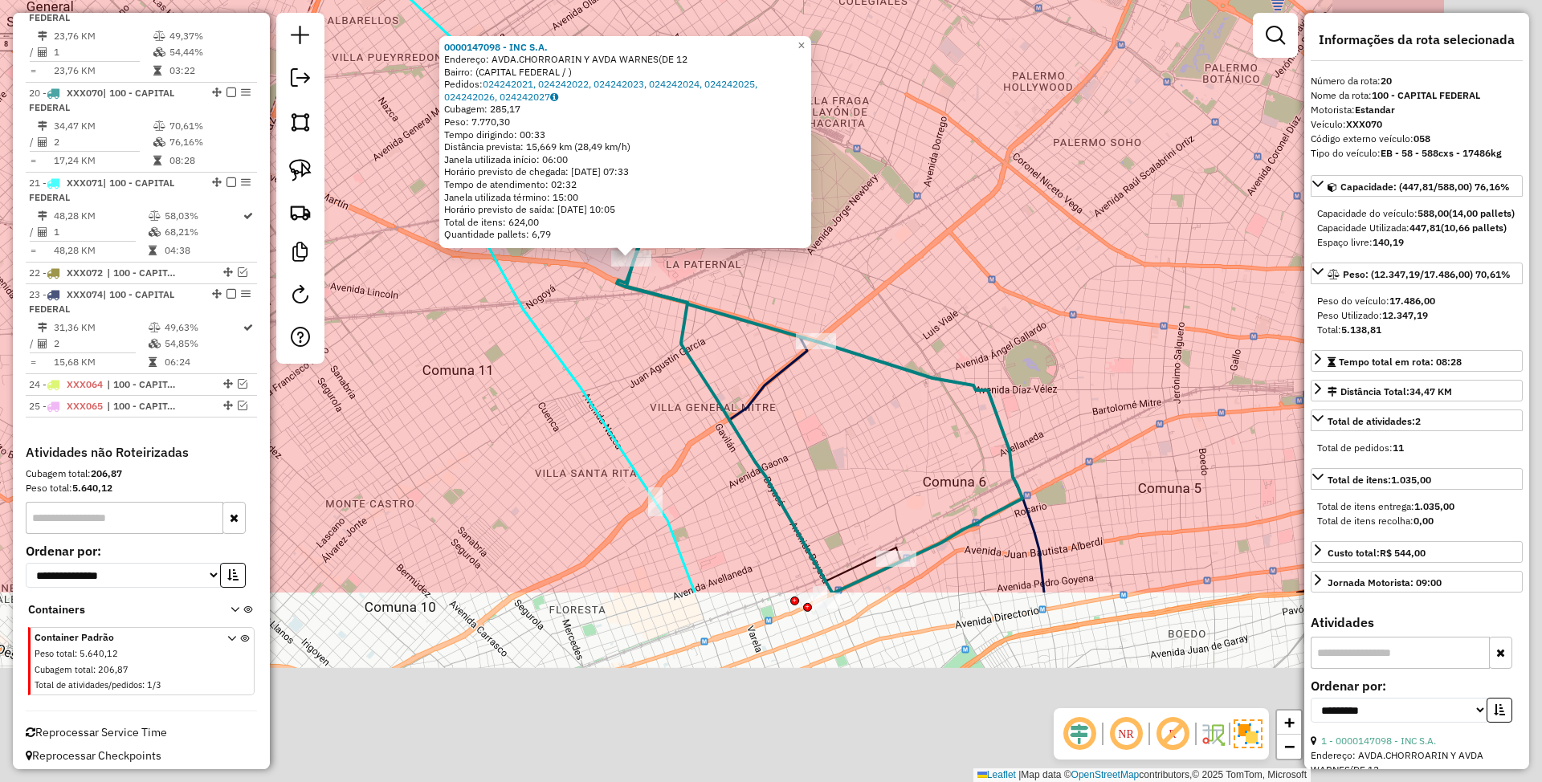
drag, startPoint x: 903, startPoint y: 640, endPoint x: 577, endPoint y: 271, distance: 492.2
click at [577, 271] on div "0000147098 - INC S.A. Endereço: AVDA.CHORROARIN Y AVDA WARNES(DE 12 Bairro: (CA…" at bounding box center [771, 391] width 1542 height 782
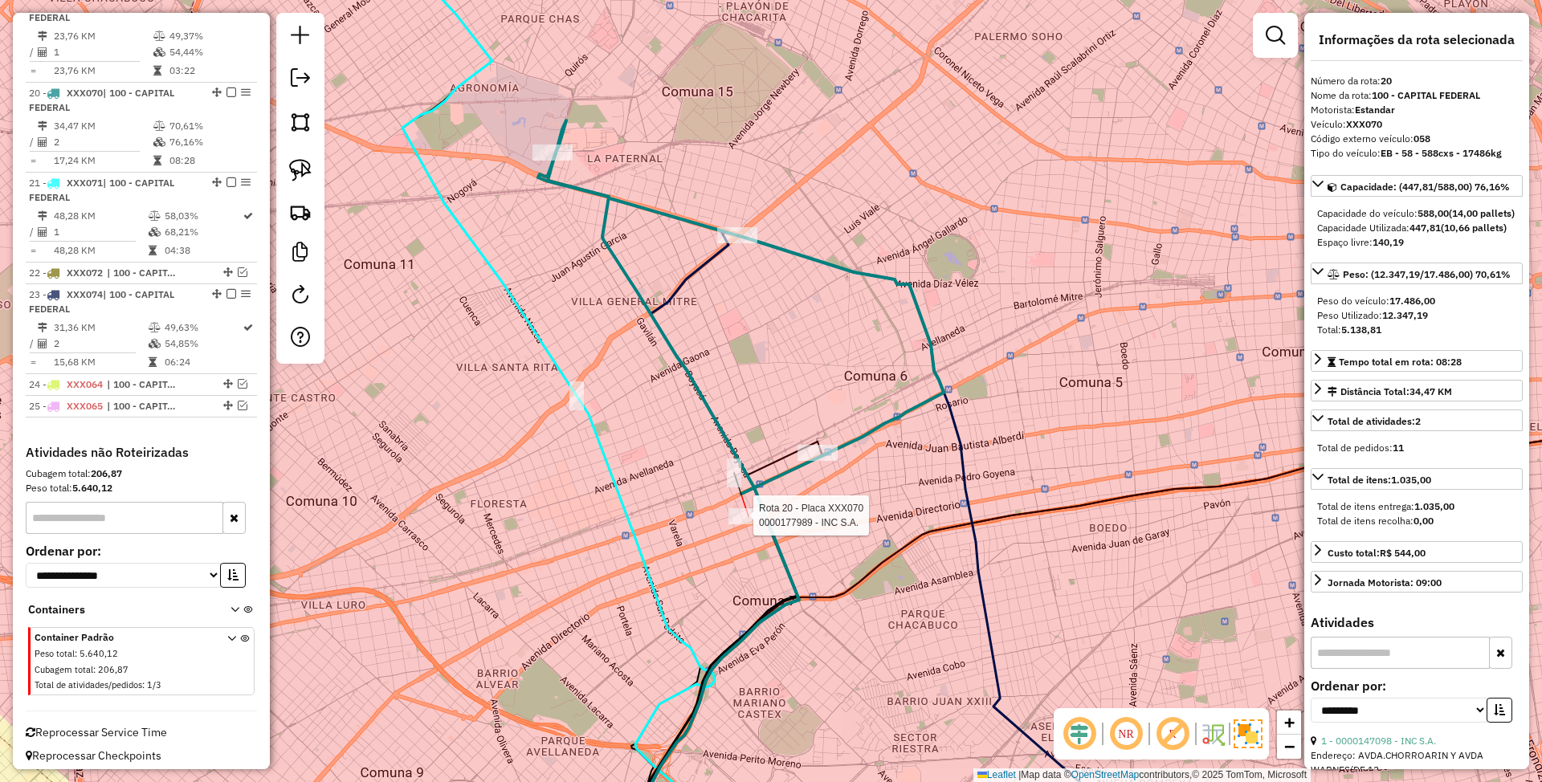
click at [747, 524] on div at bounding box center [748, 516] width 40 height 16
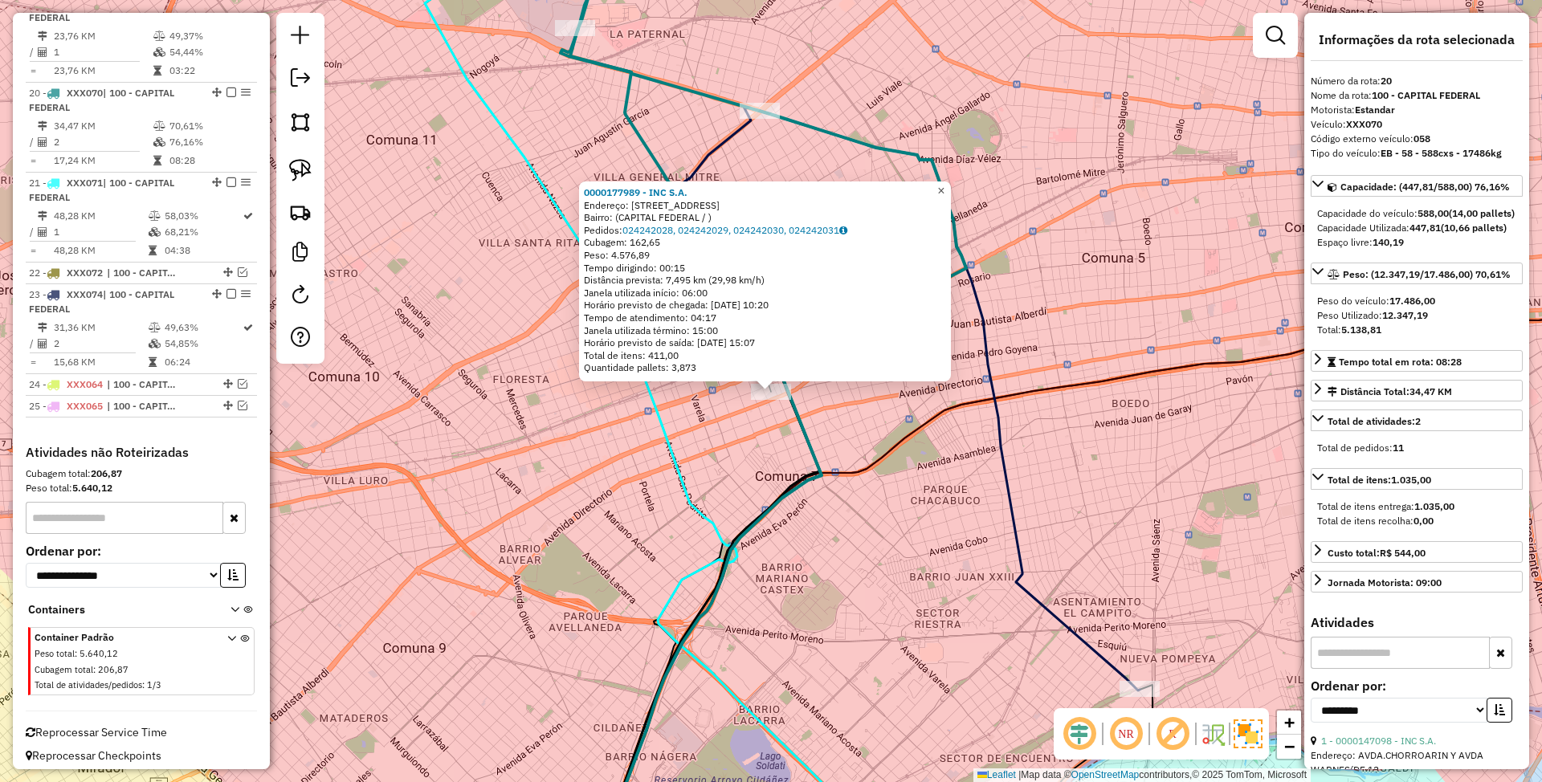
click at [944, 187] on span "×" at bounding box center [940, 191] width 7 height 14
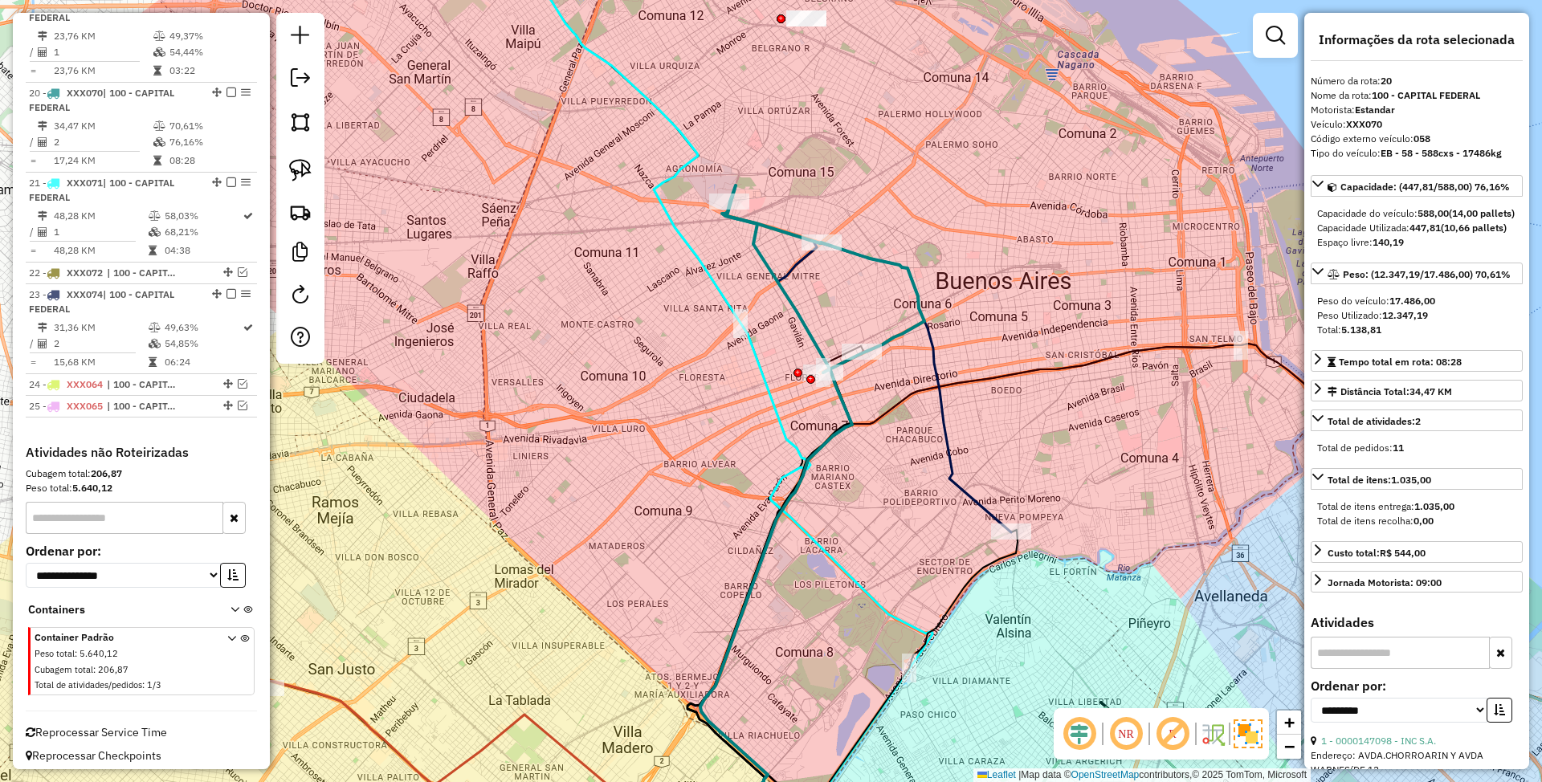
click at [793, 258] on icon at bounding box center [776, 534] width 152 height 585
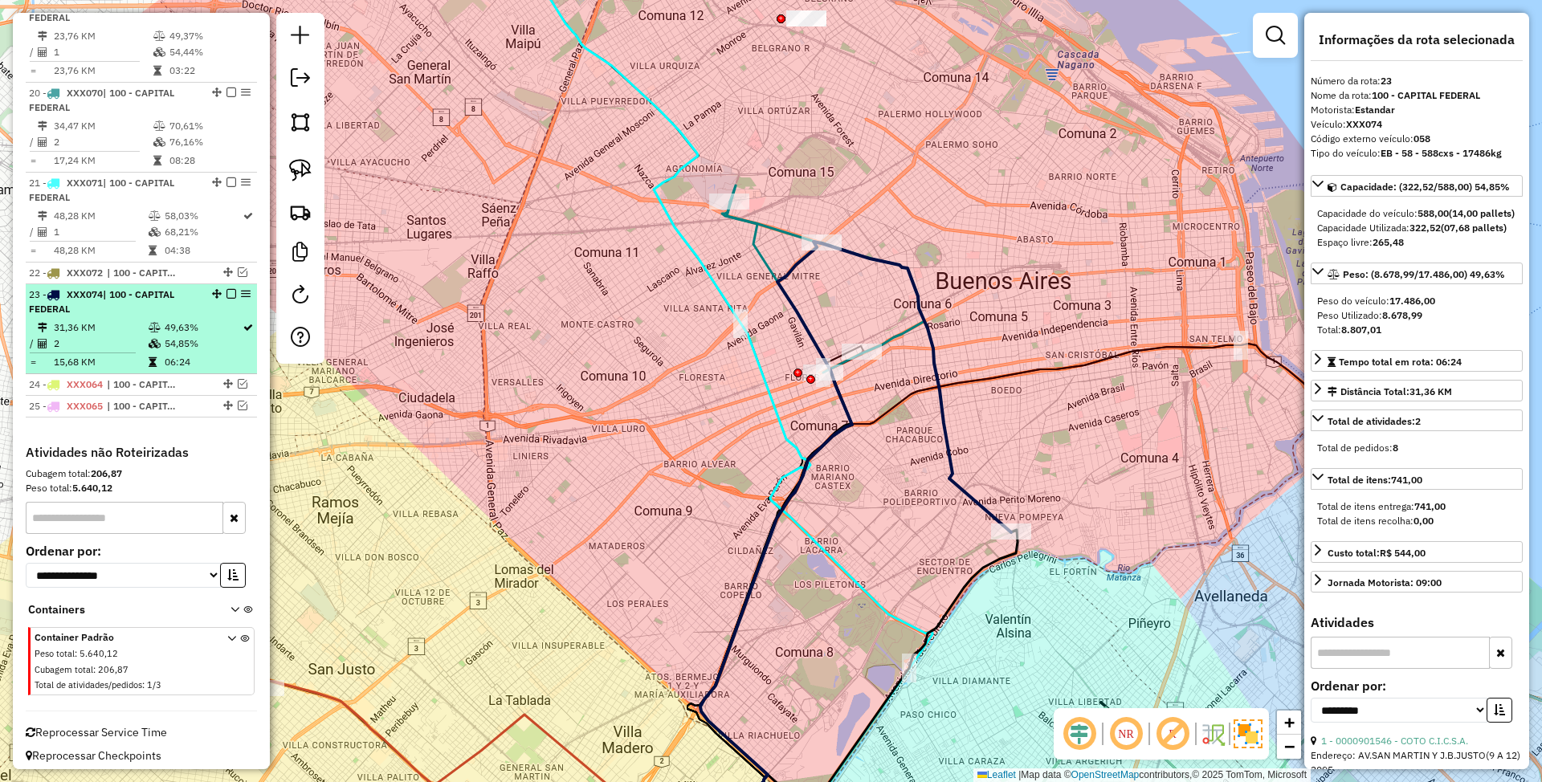
click at [226, 289] on em at bounding box center [231, 294] width 10 height 10
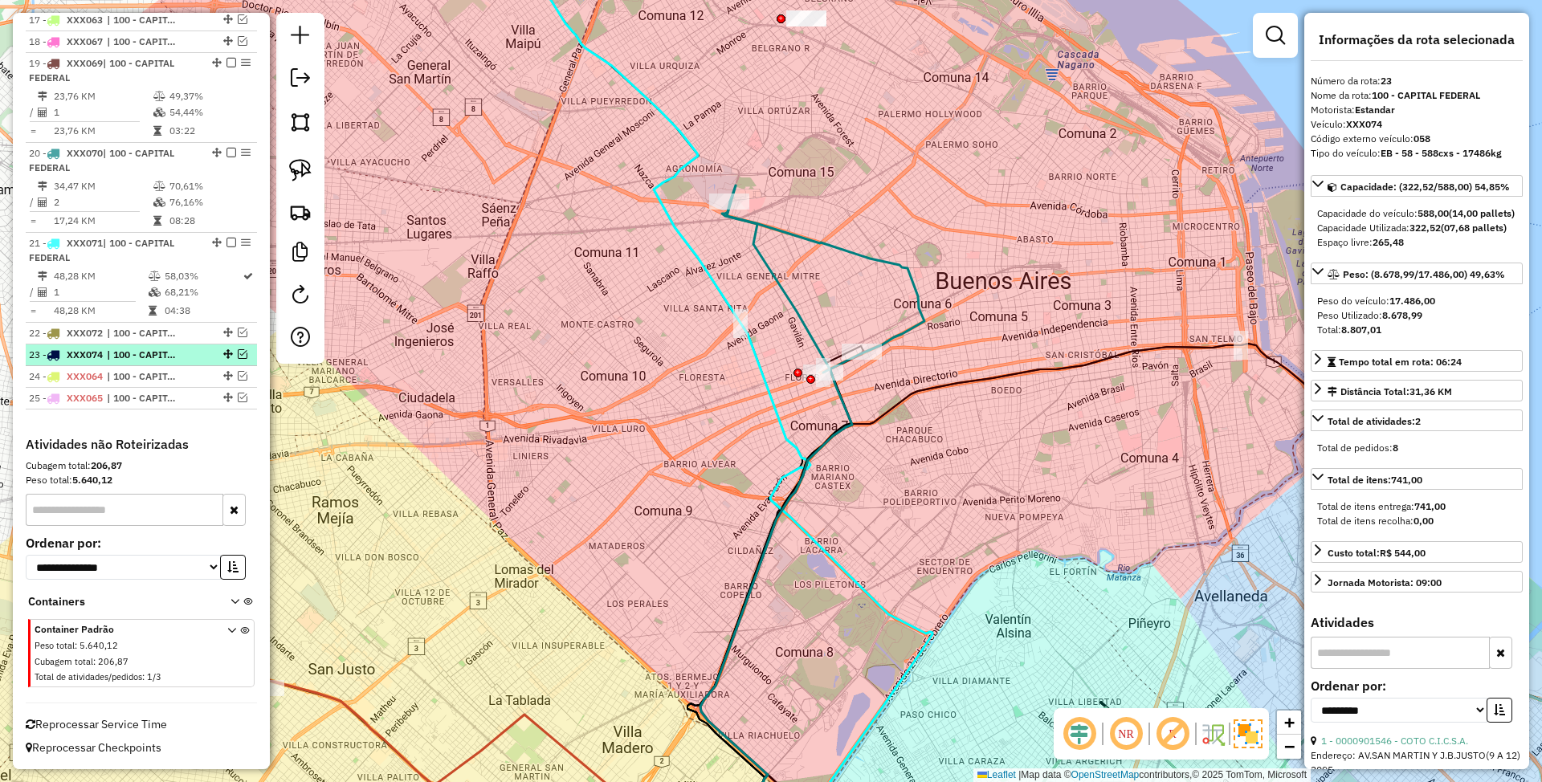
scroll to position [2090, 0]
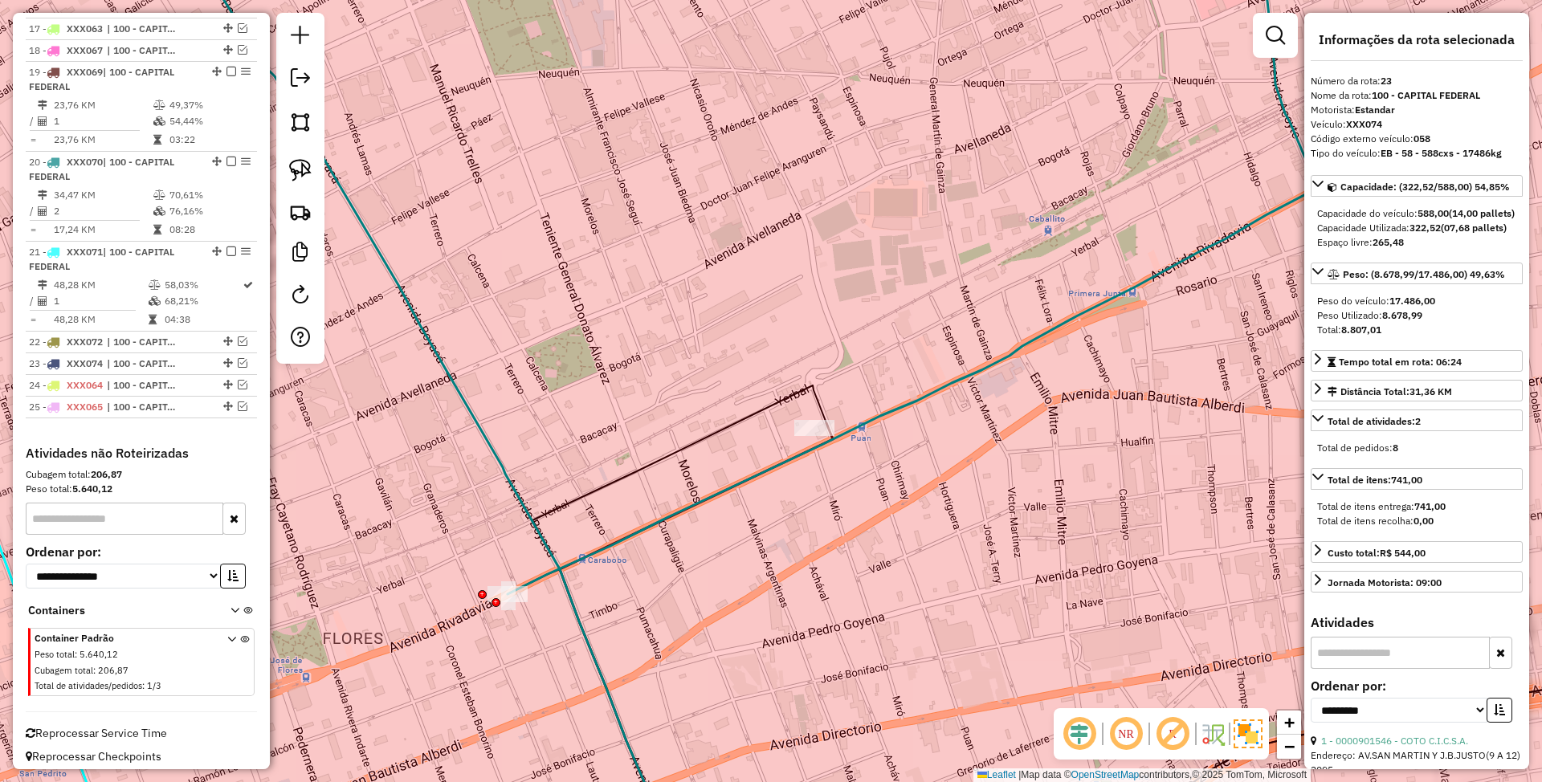
click at [775, 400] on icon at bounding box center [679, 624] width 294 height 476
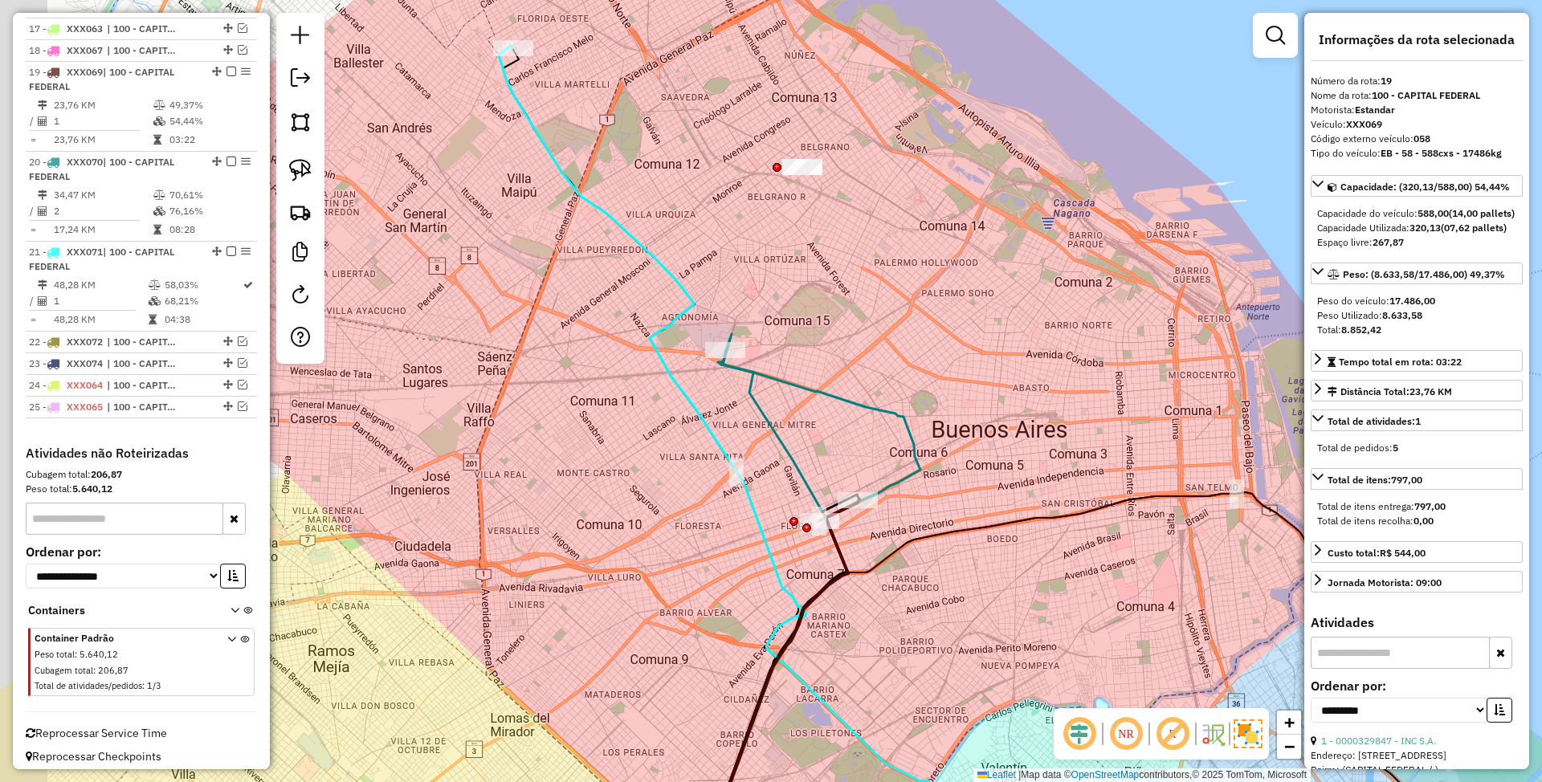
drag, startPoint x: 789, startPoint y: 386, endPoint x: 850, endPoint y: 473, distance: 106.1
click at [850, 473] on div "Janela de atendimento Grade de atendimento Capacidade Transportadoras Veículos …" at bounding box center [771, 391] width 1542 height 782
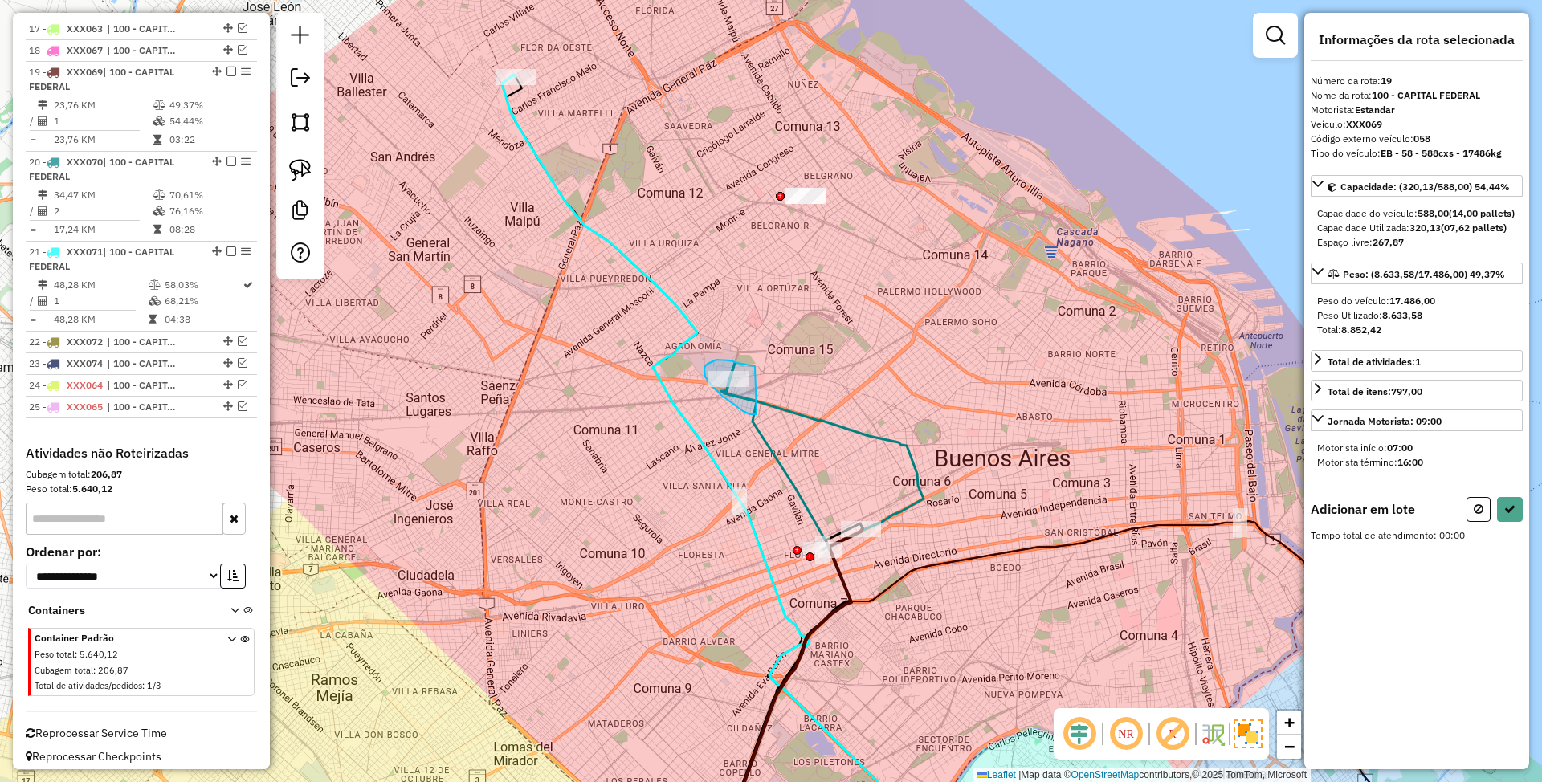
drag, startPoint x: 755, startPoint y: 366, endPoint x: 757, endPoint y: 414, distance: 48.2
click at [1479, 515] on icon at bounding box center [1479, 509] width 10 height 11
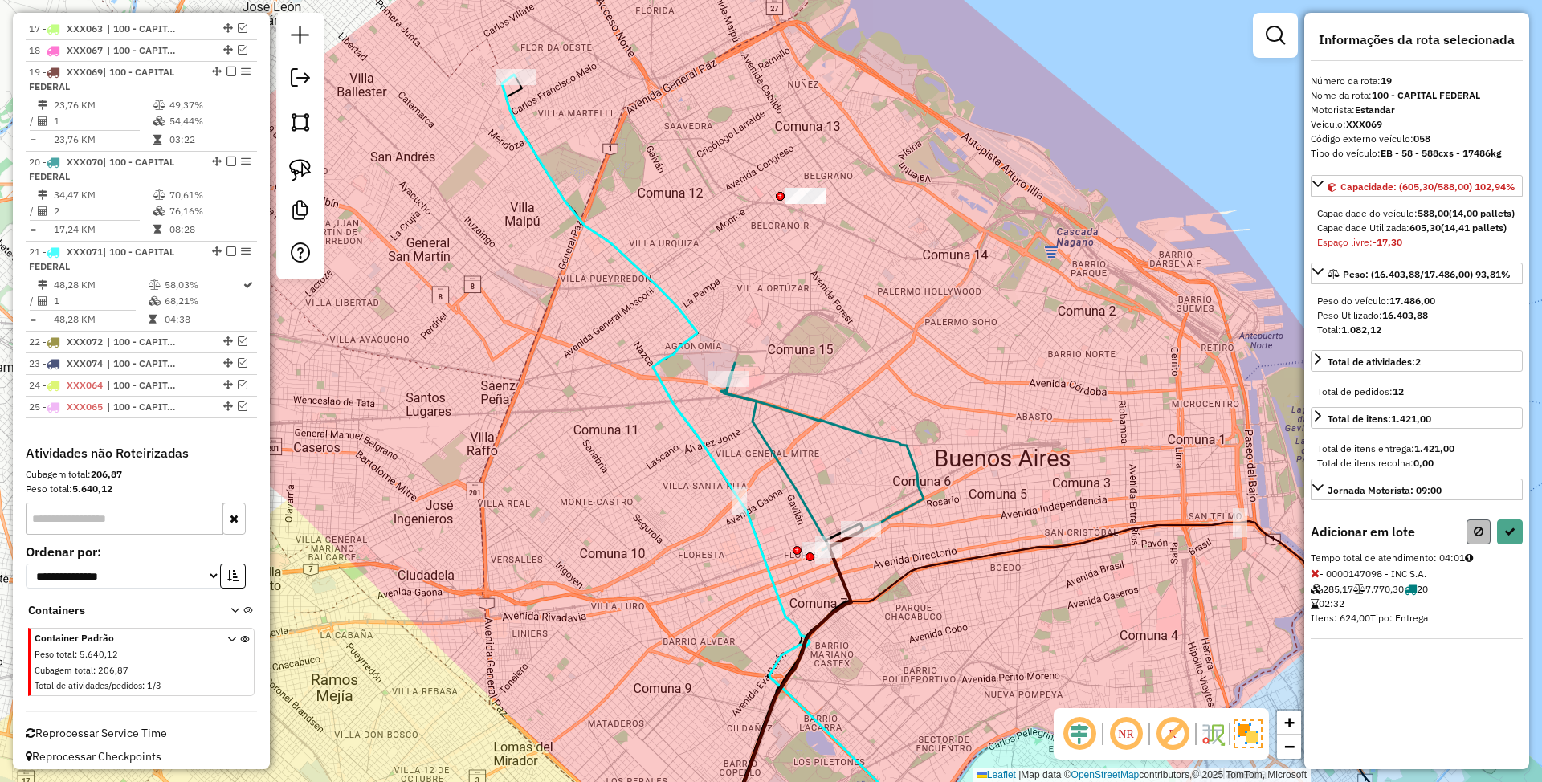
select select "**********"
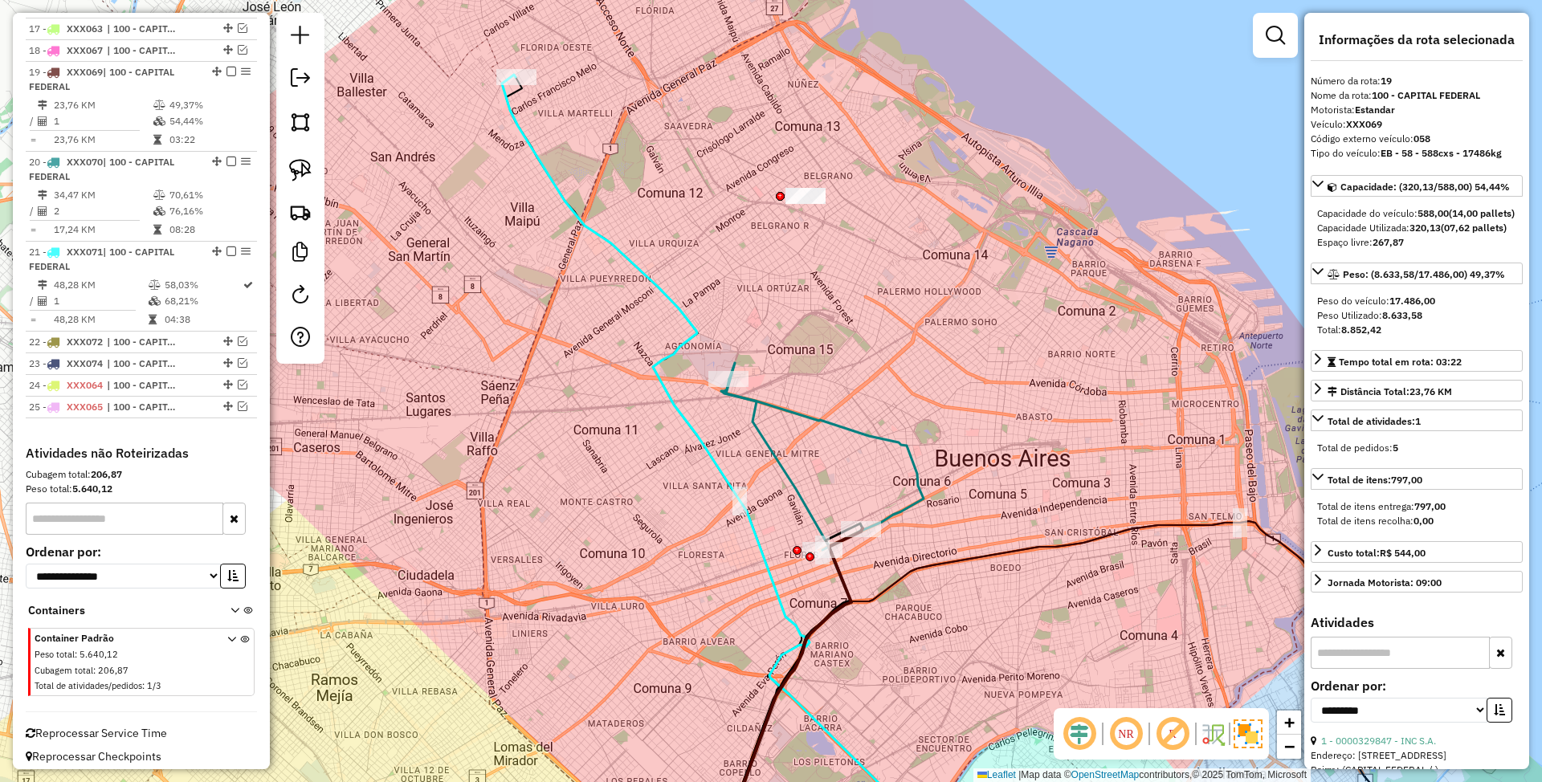
click at [704, 437] on icon at bounding box center [717, 468] width 430 height 786
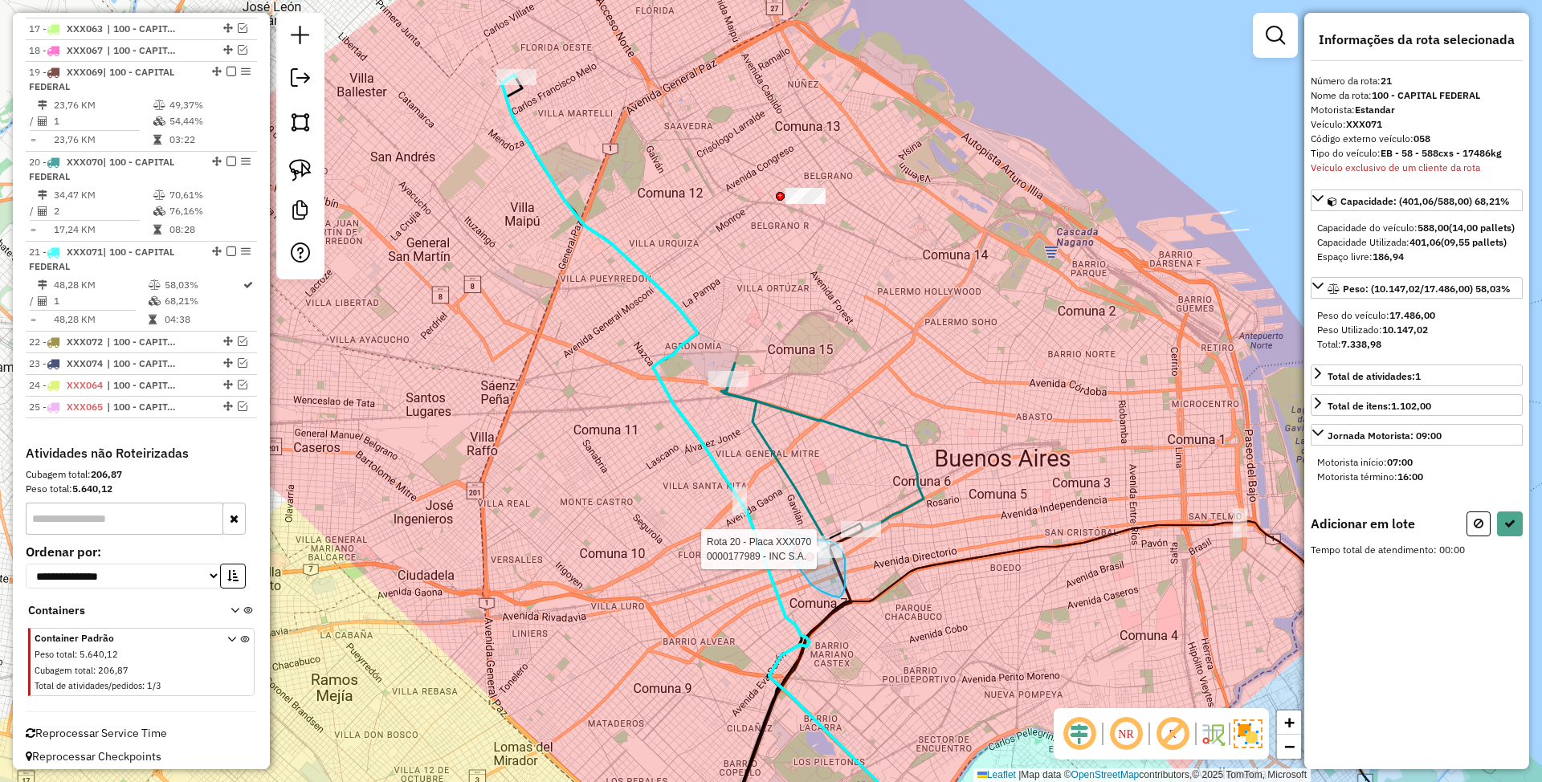
click at [827, 538] on div "Rota 20 - Placa XXX070 0000177989 - INC S.A. Janela de atendimento Grade de ate…" at bounding box center [771, 391] width 1542 height 782
click at [1511, 529] on icon at bounding box center [1509, 523] width 11 height 11
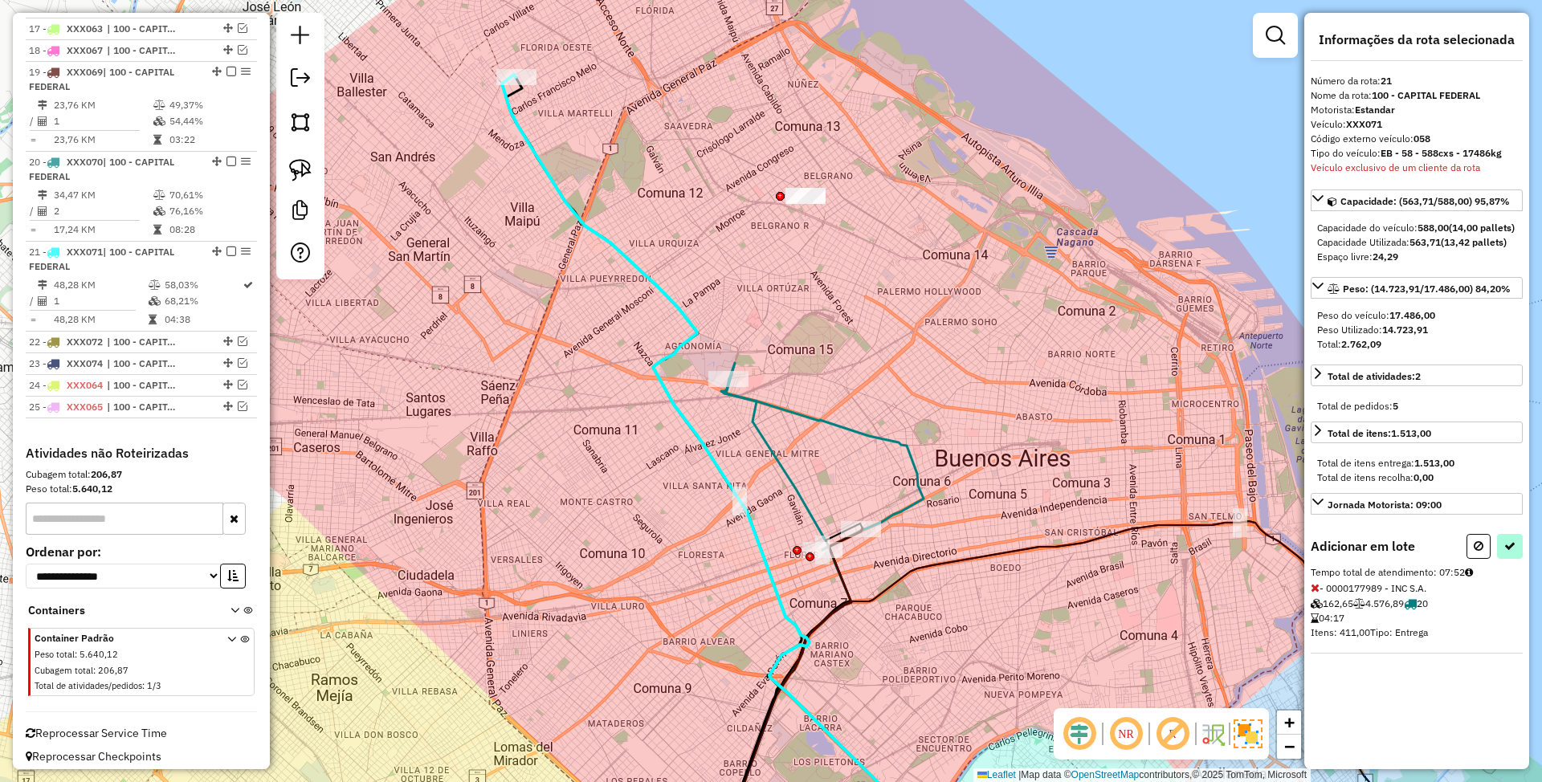
select select "**********"
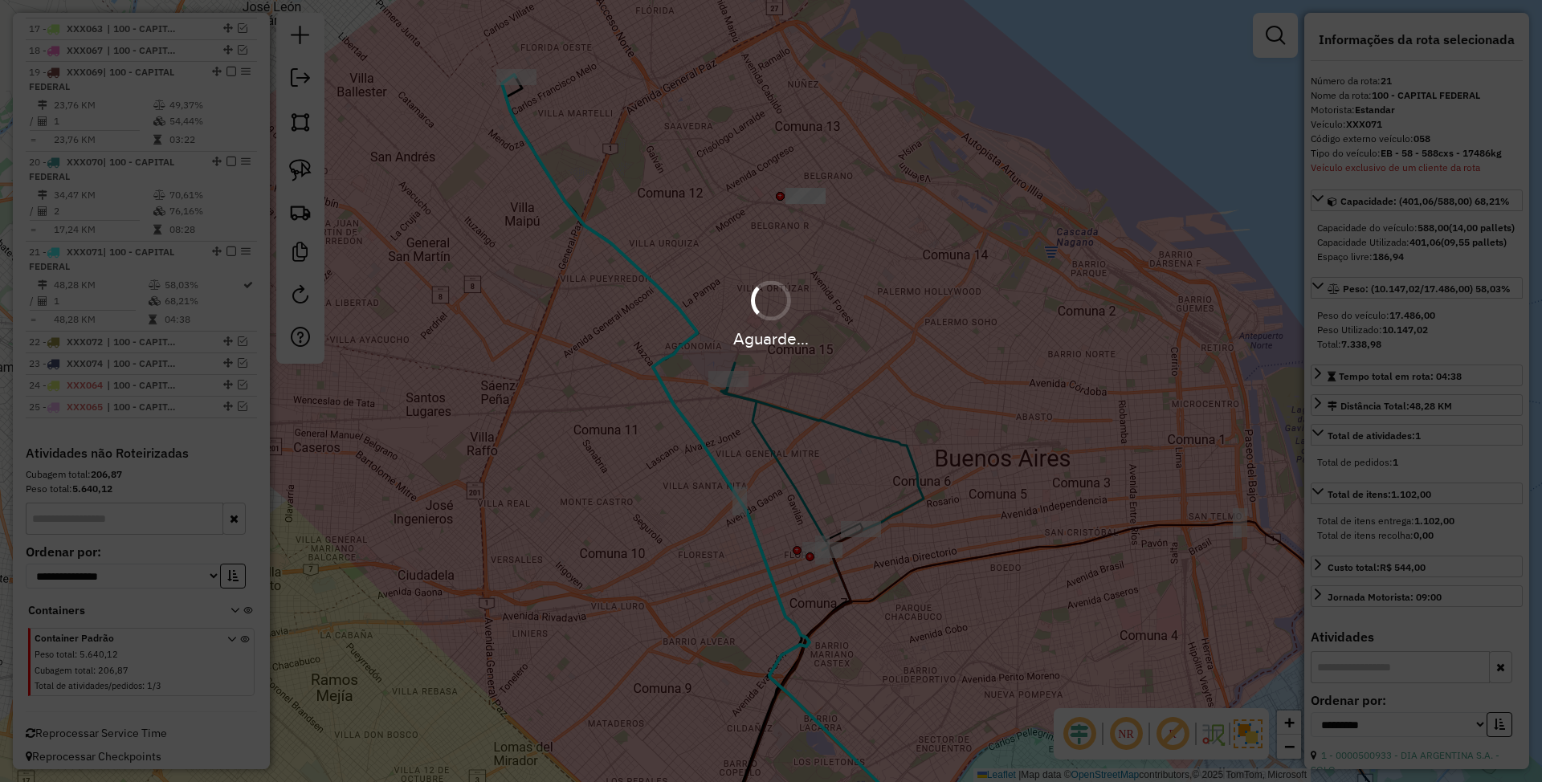
click at [1000, 386] on div "Aguarde..." at bounding box center [771, 391] width 1542 height 782
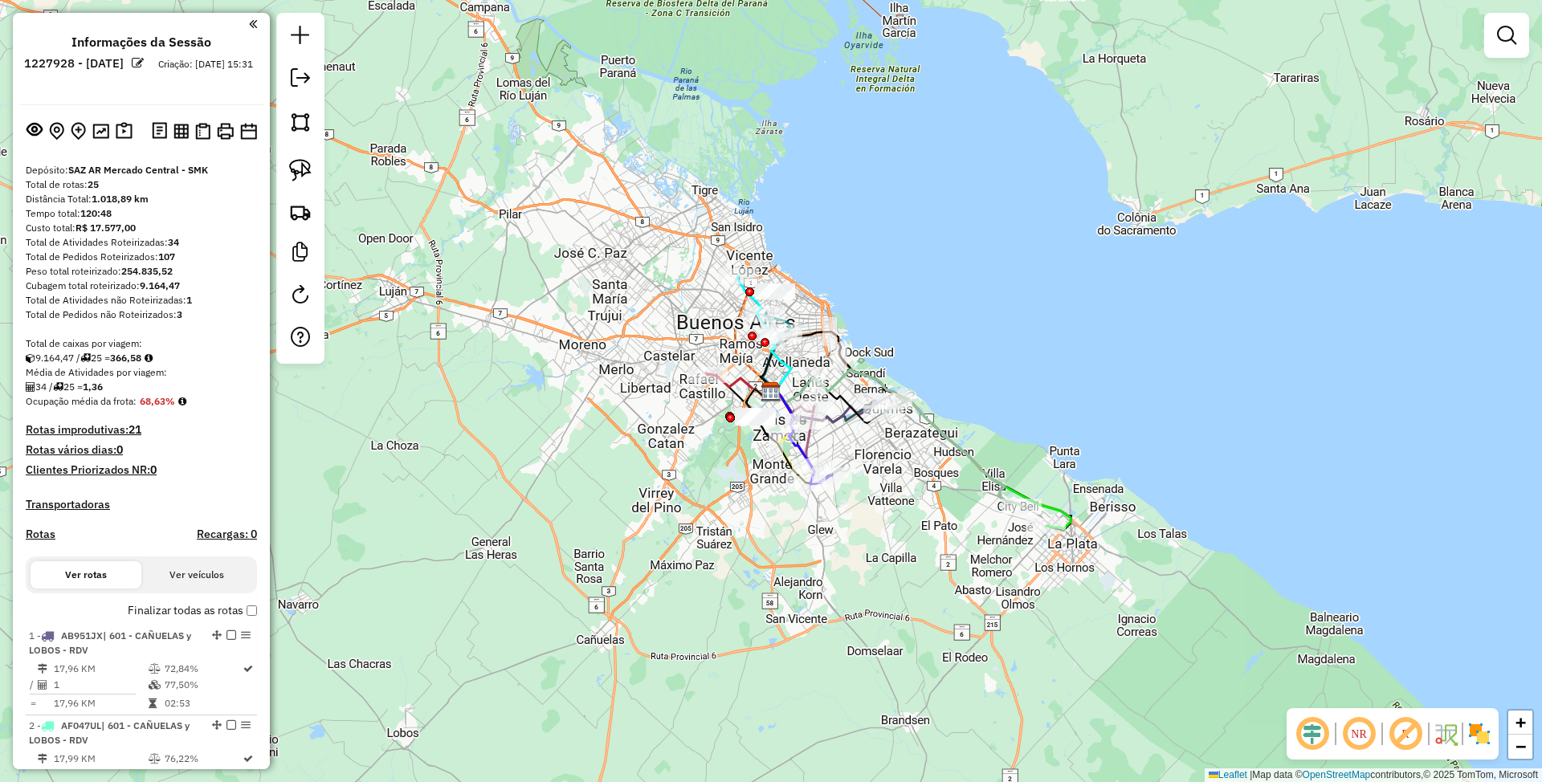
click at [1475, 740] on img at bounding box center [1480, 734] width 26 height 26
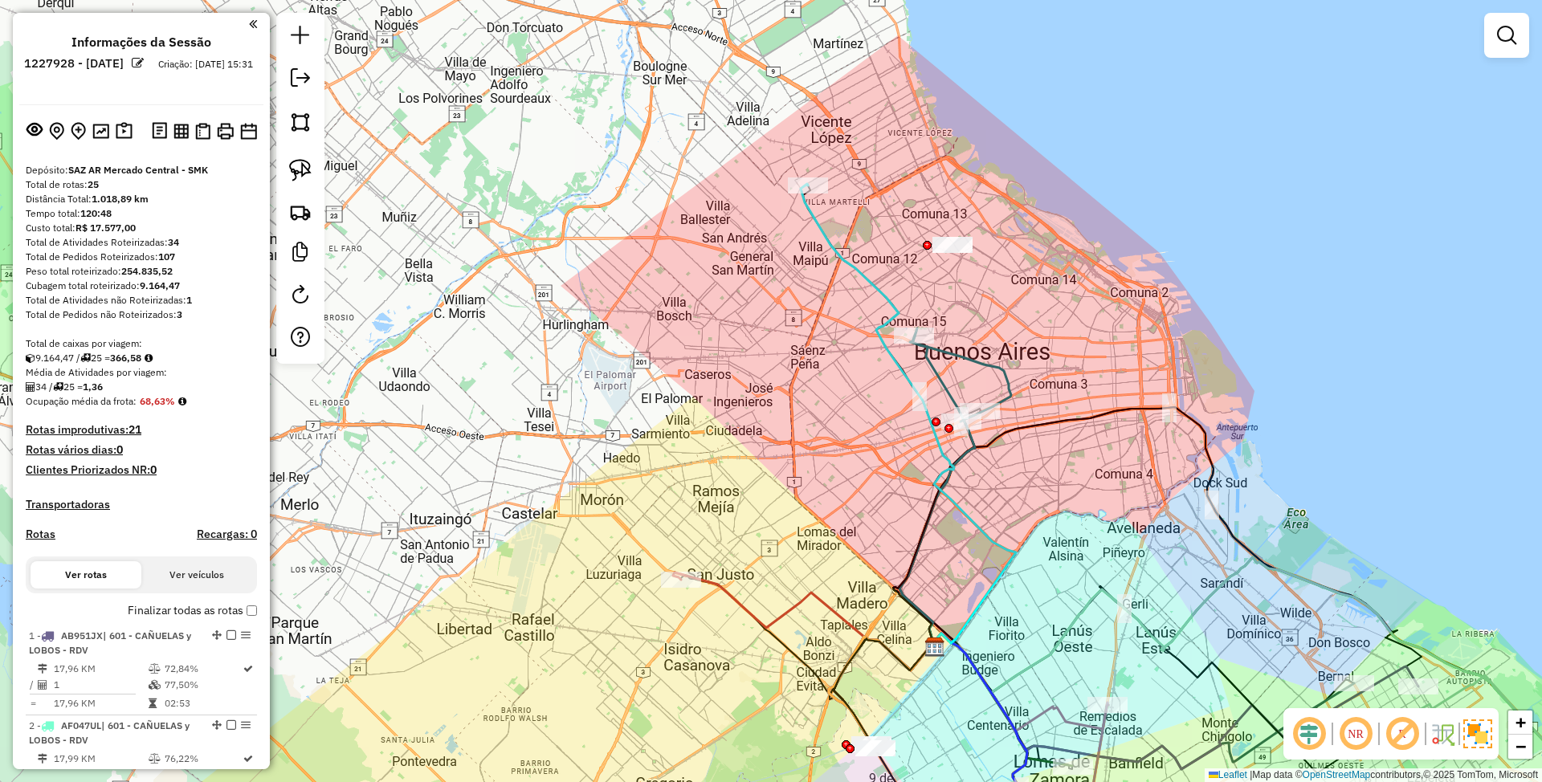
click at [893, 300] on icon at bounding box center [908, 416] width 215 height 465
select select "**********"
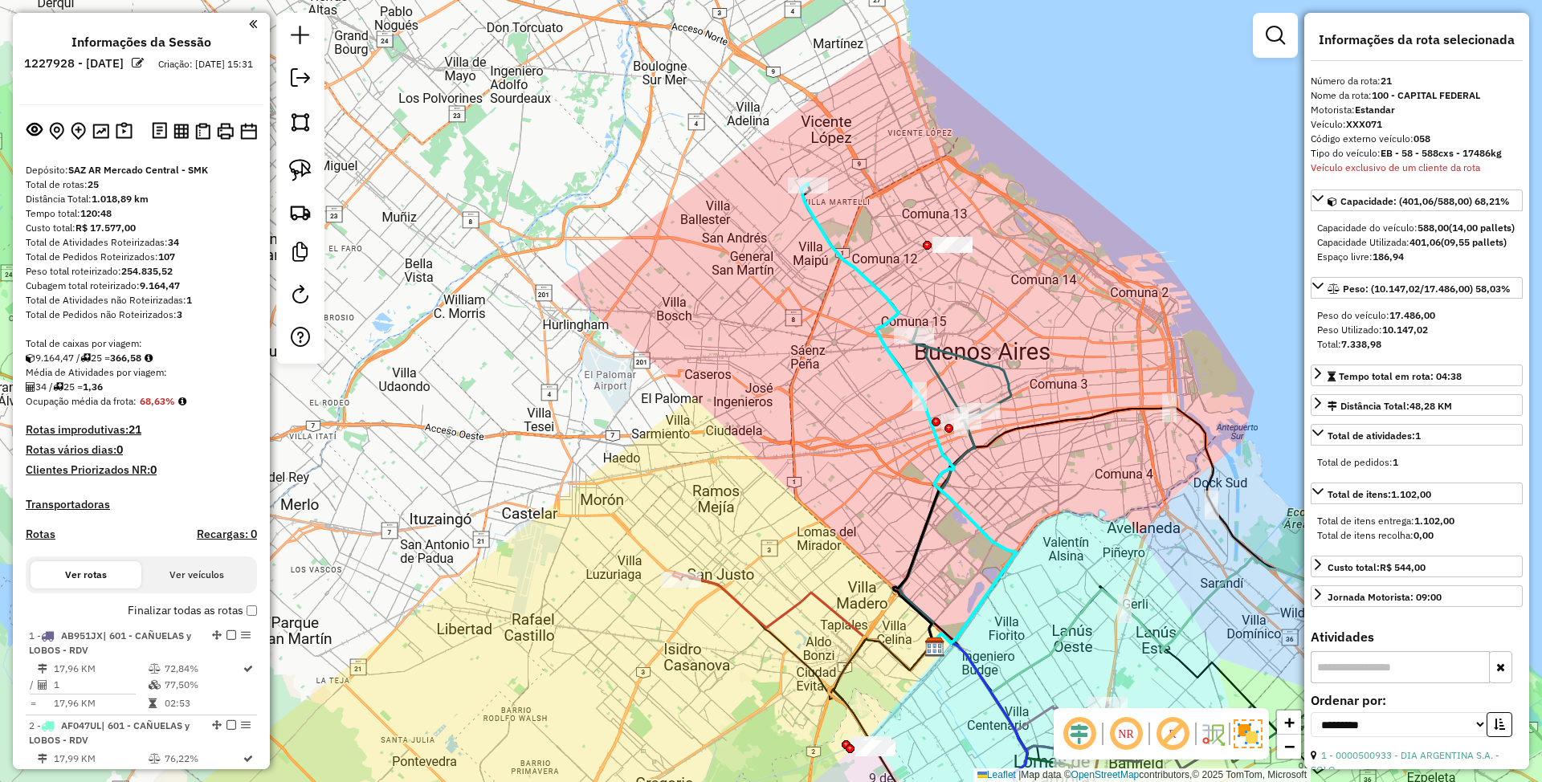
scroll to position [2090, 0]
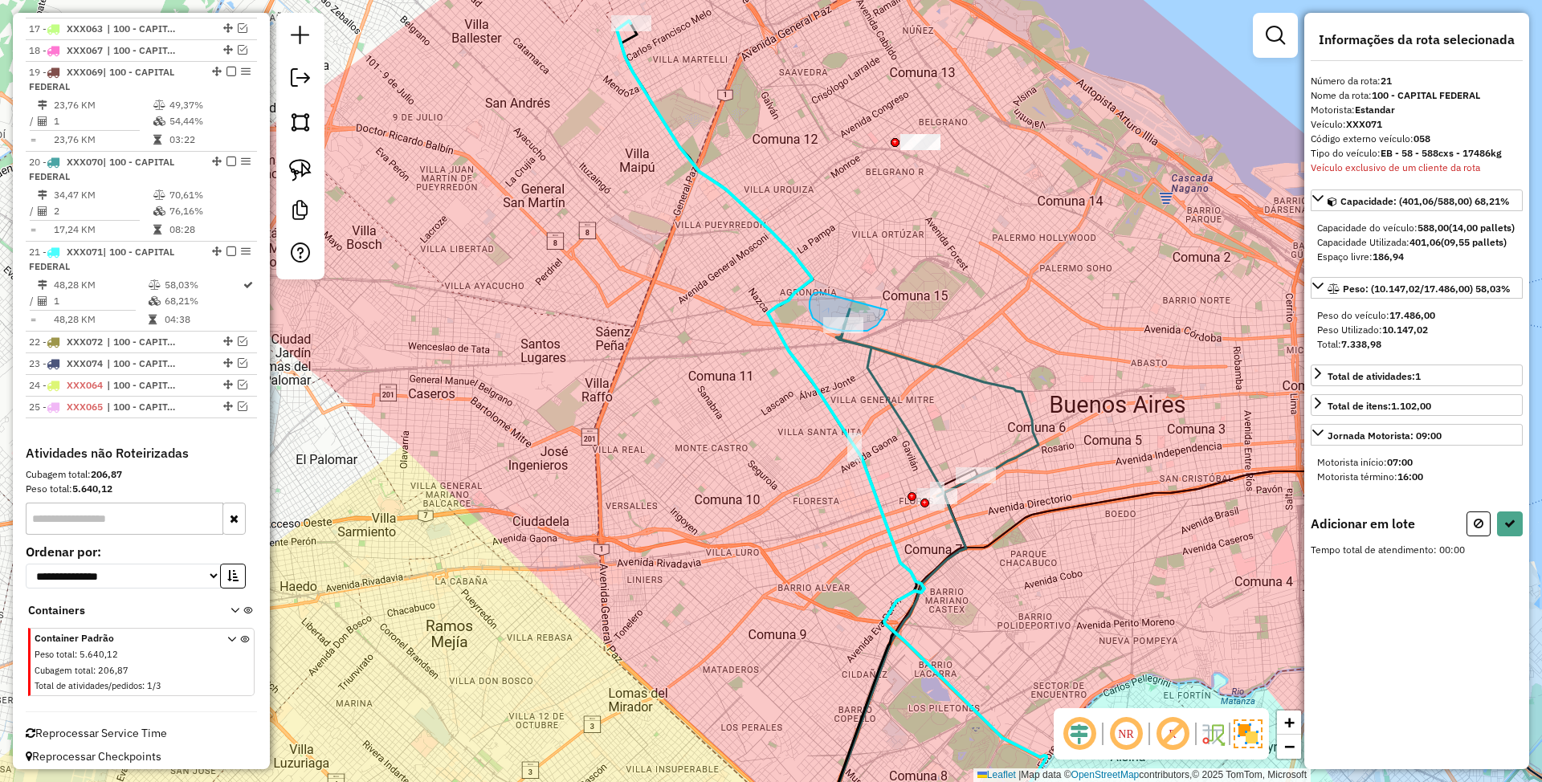
drag, startPoint x: 819, startPoint y: 323, endPoint x: 887, endPoint y: 310, distance: 68.7
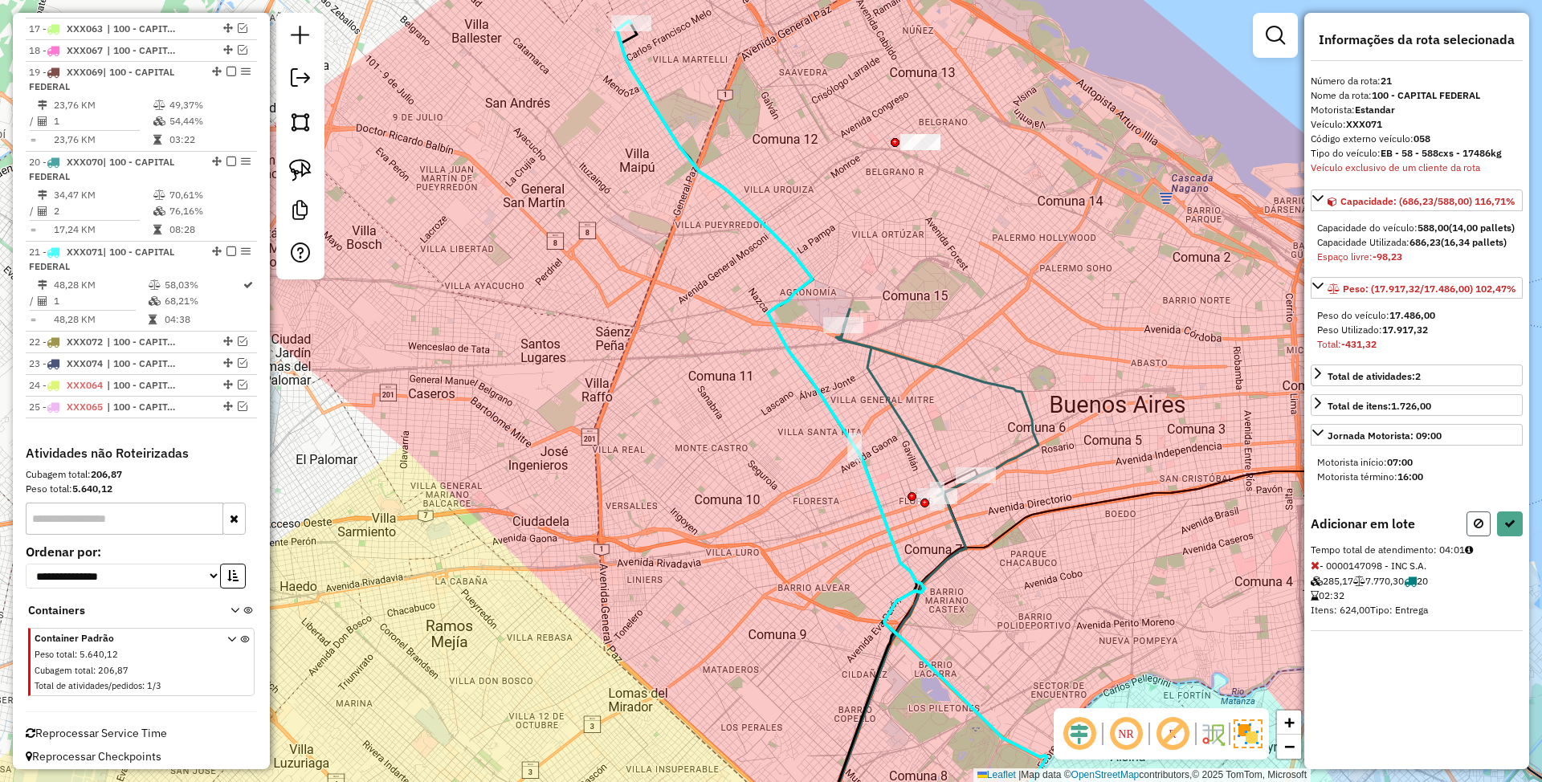
click at [1481, 529] on icon at bounding box center [1479, 523] width 10 height 11
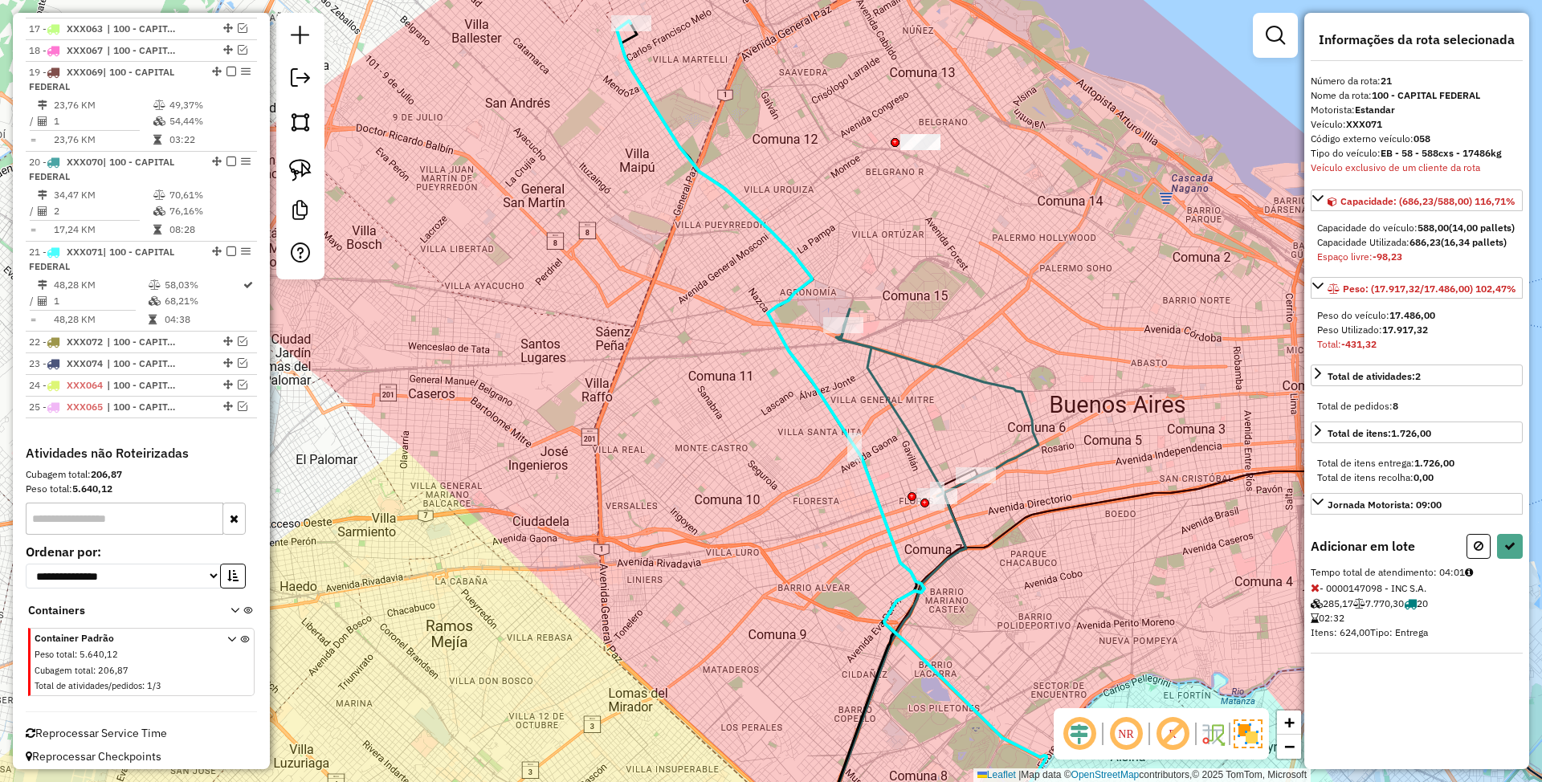
select select "**********"
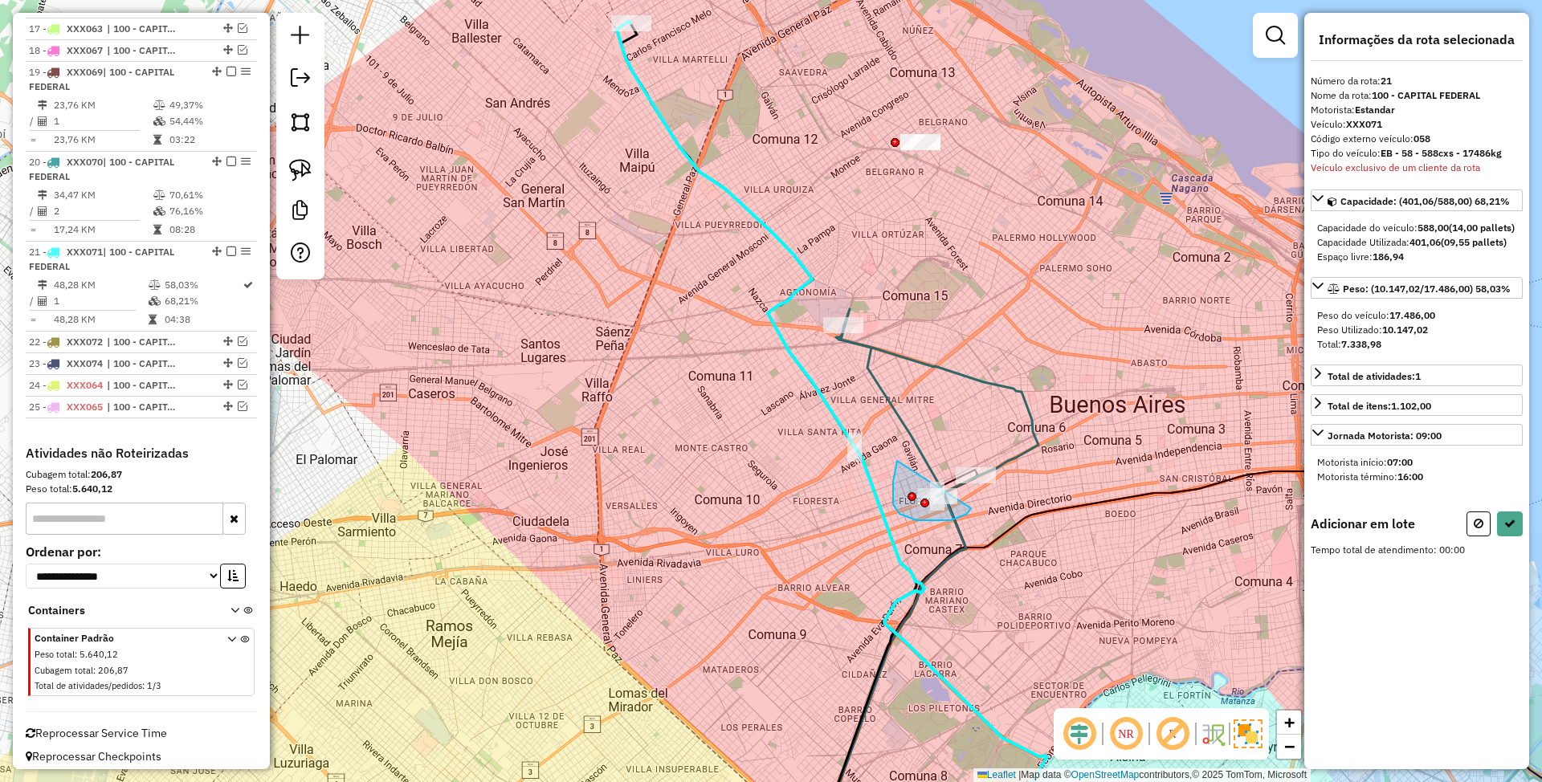
drag, startPoint x: 897, startPoint y: 461, endPoint x: 971, endPoint y: 508, distance: 87.8
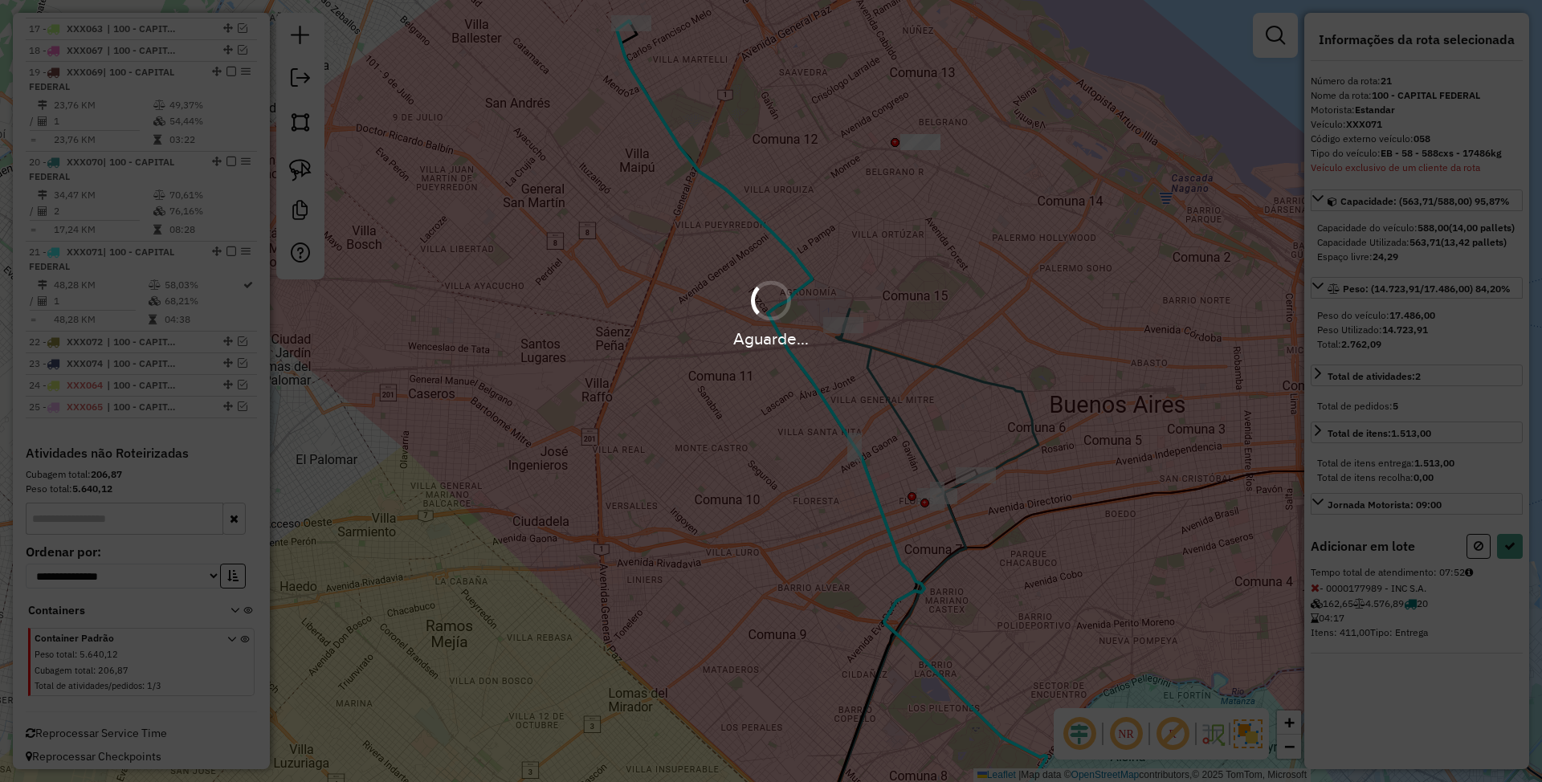
select select "**********"
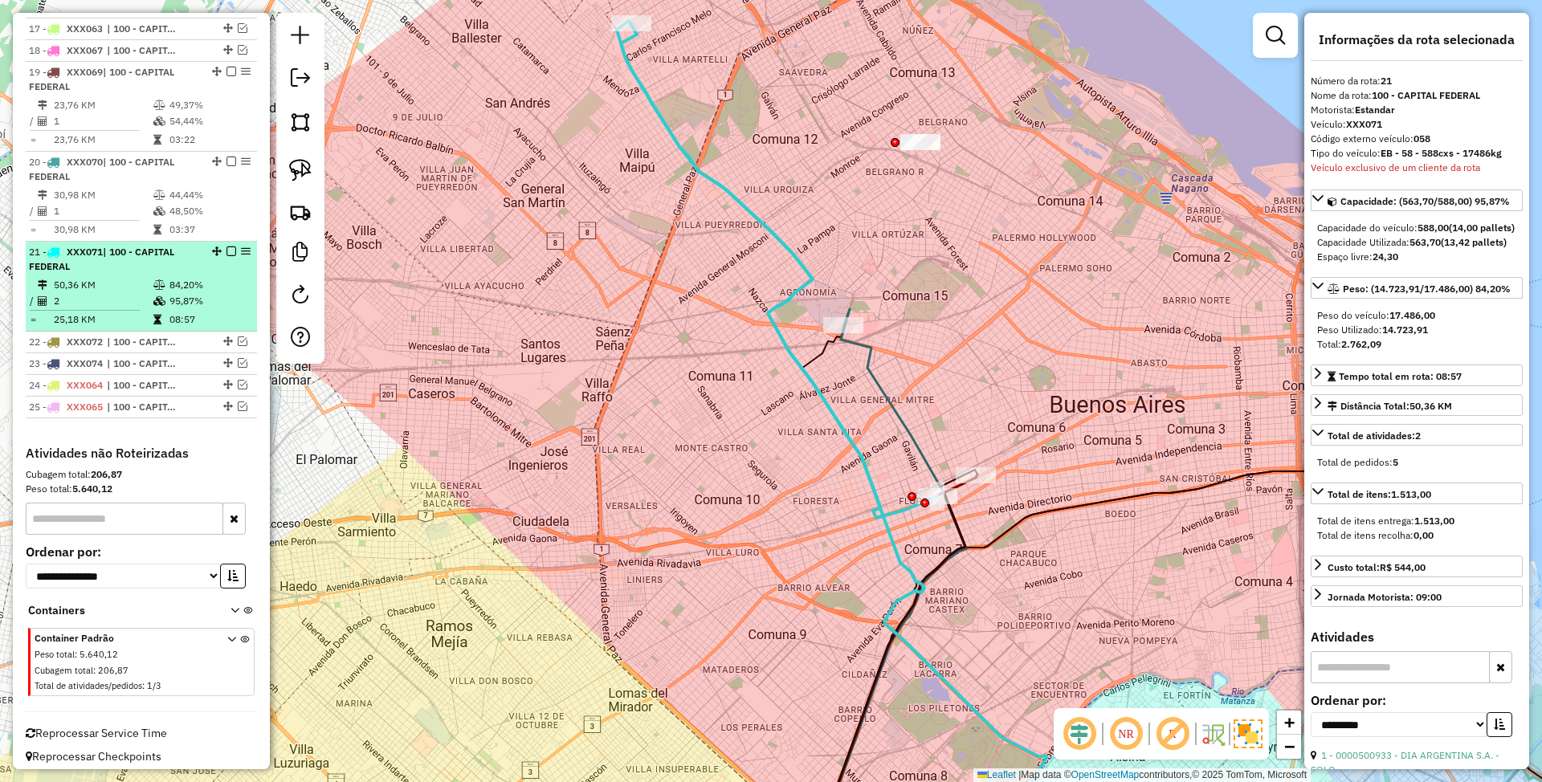
click at [228, 247] on em at bounding box center [231, 252] width 10 height 10
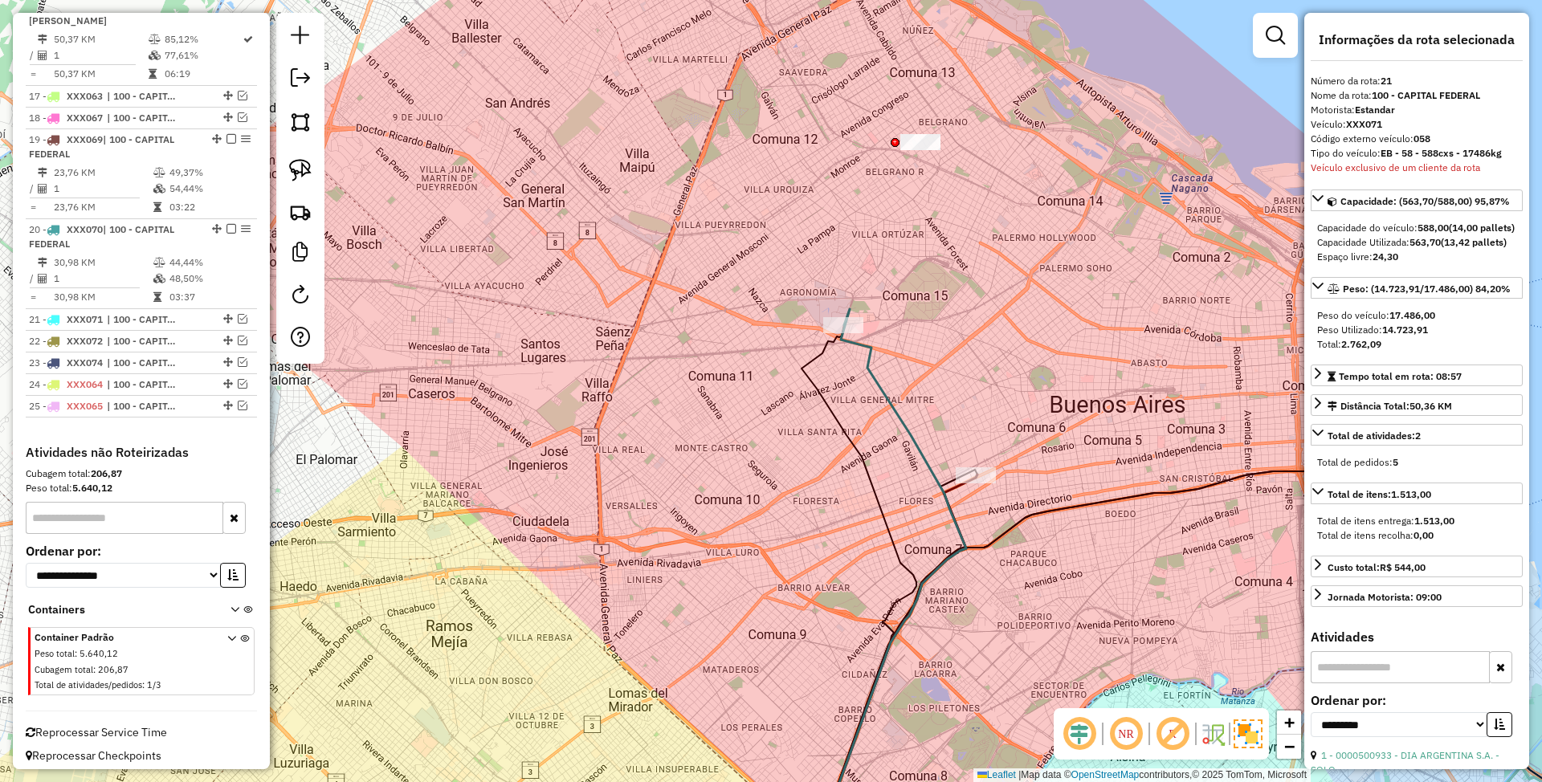
click at [874, 381] on icon at bounding box center [890, 585] width 152 height 553
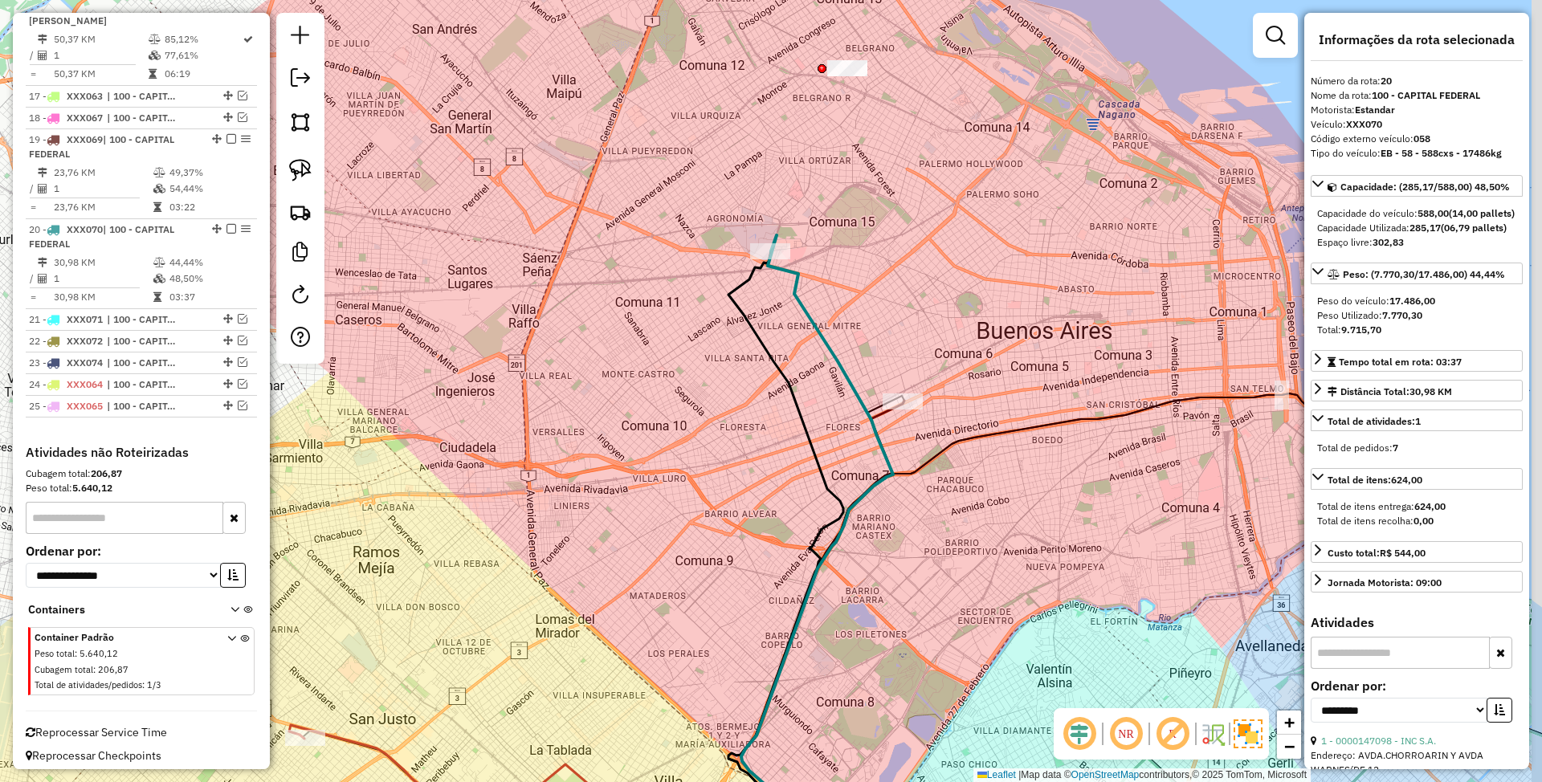
drag, startPoint x: 1002, startPoint y: 377, endPoint x: 925, endPoint y: 302, distance: 107.3
click at [925, 302] on div "Janela de atendimento Grade de atendimento Capacidade Transportadoras Veículos …" at bounding box center [771, 391] width 1542 height 782
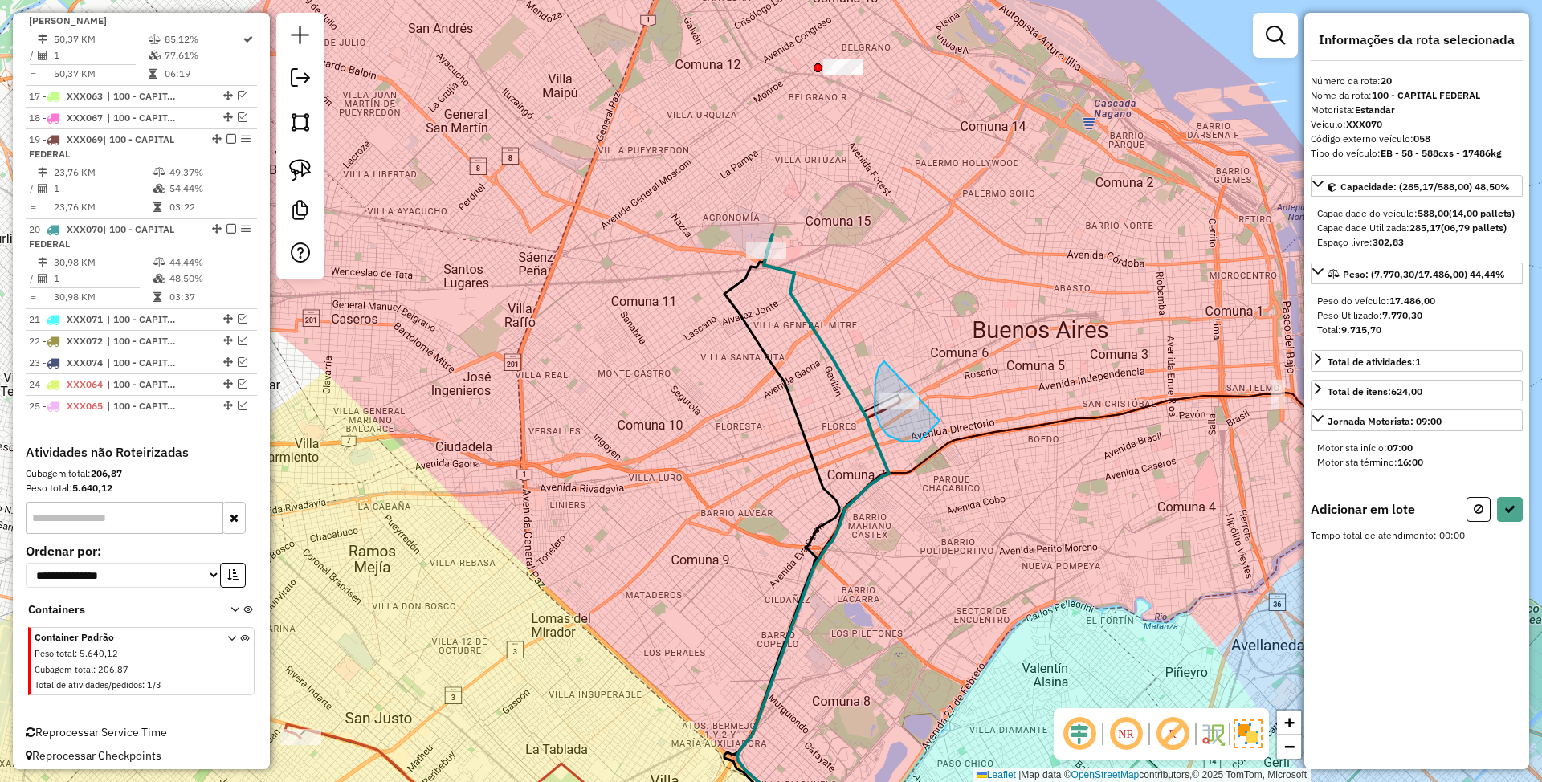
drag, startPoint x: 884, startPoint y: 361, endPoint x: 945, endPoint y: 400, distance: 72.2
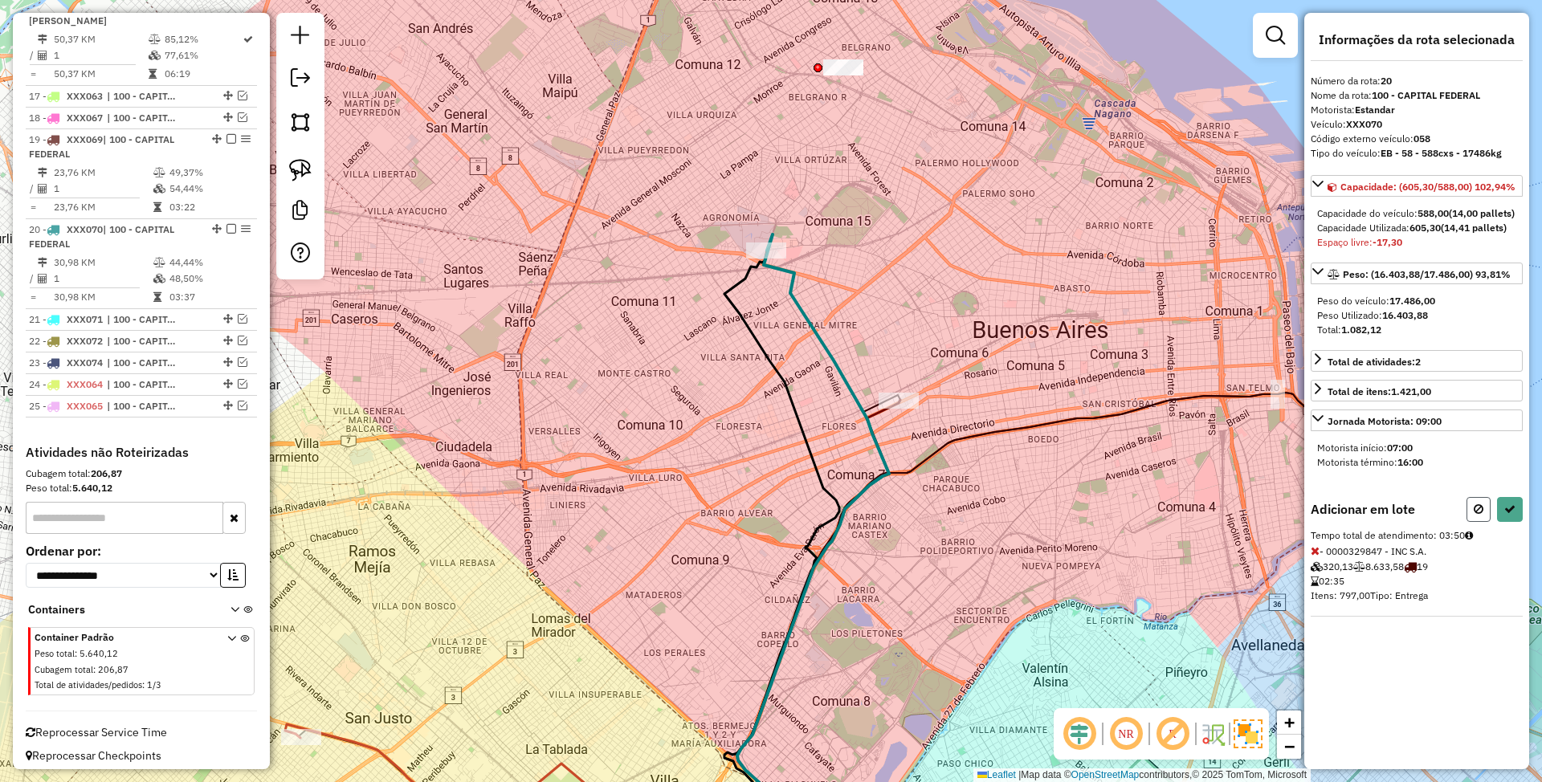
click at [1475, 515] on icon at bounding box center [1479, 509] width 10 height 11
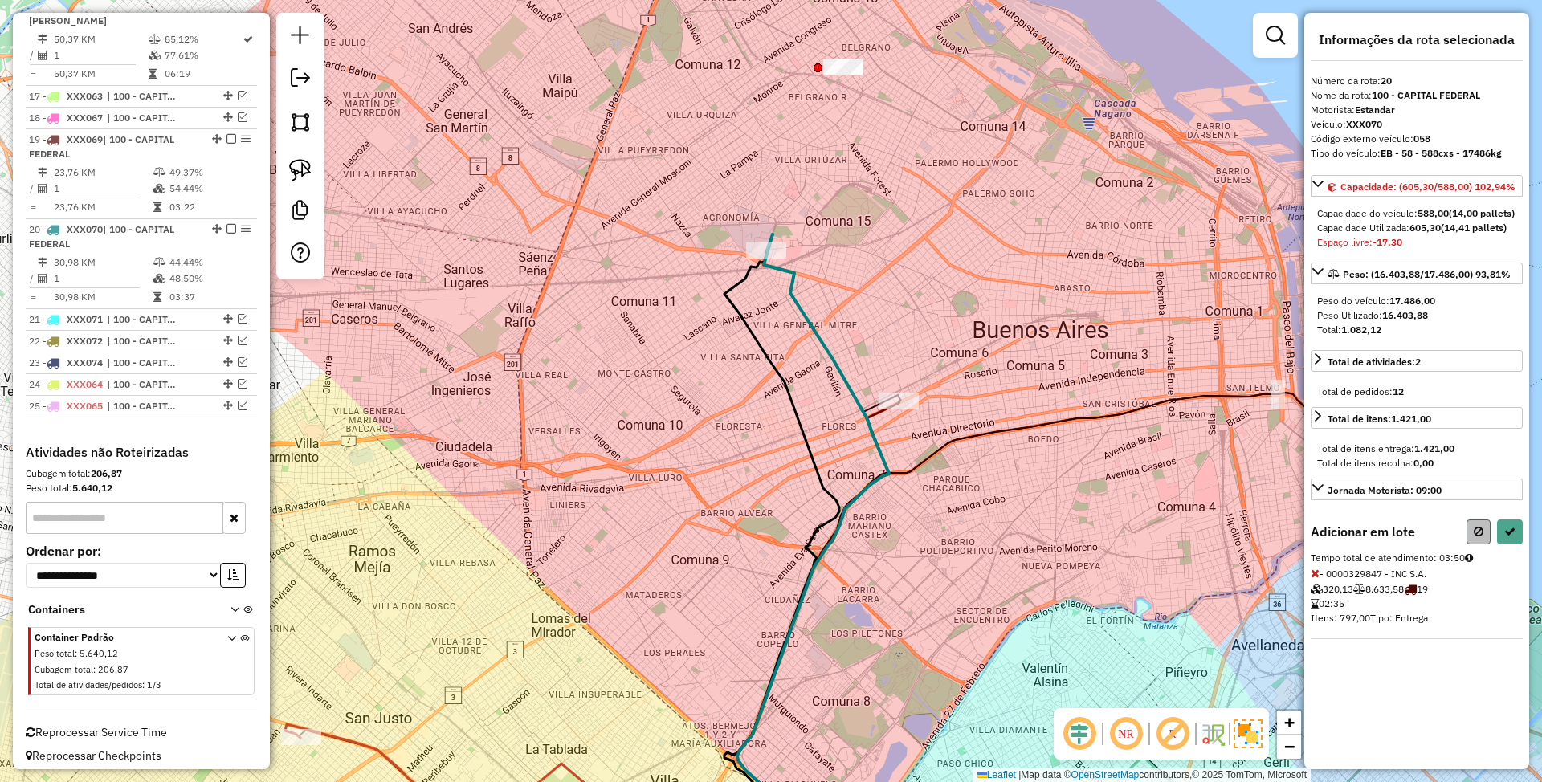
select select "**********"
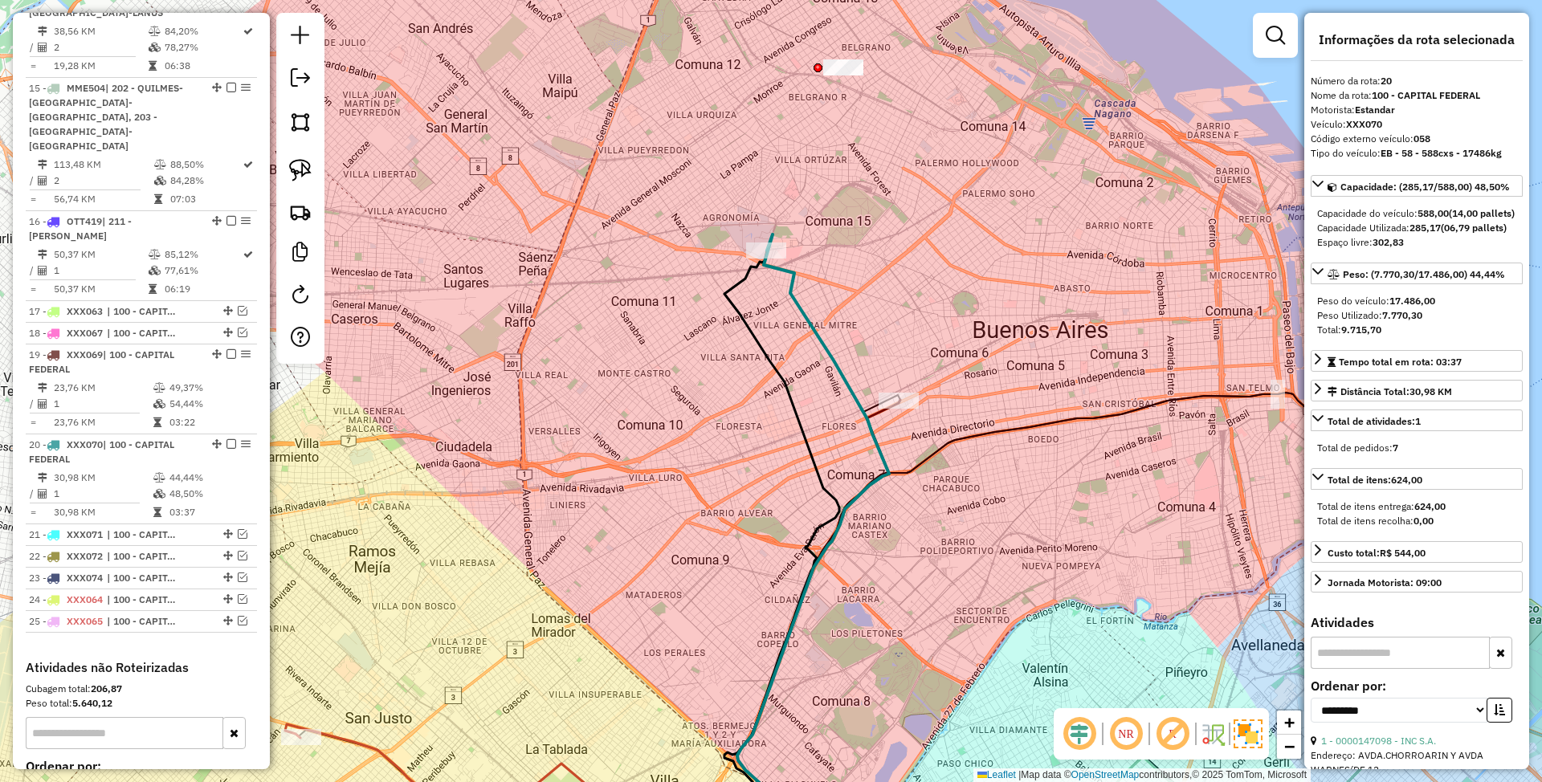
scroll to position [1809, 0]
click at [238, 304] on em at bounding box center [243, 309] width 10 height 10
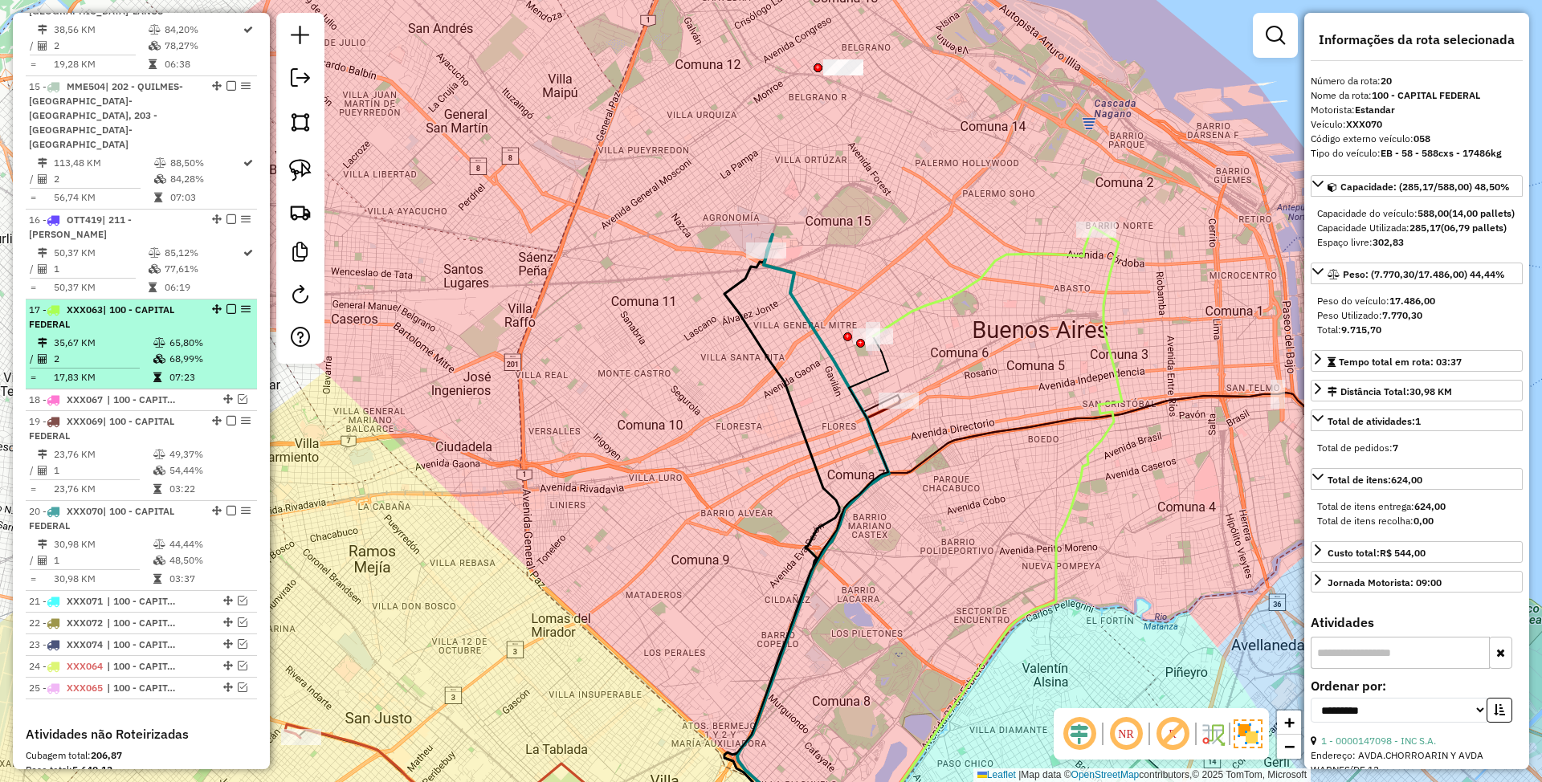
click at [226, 304] on em at bounding box center [231, 309] width 10 height 10
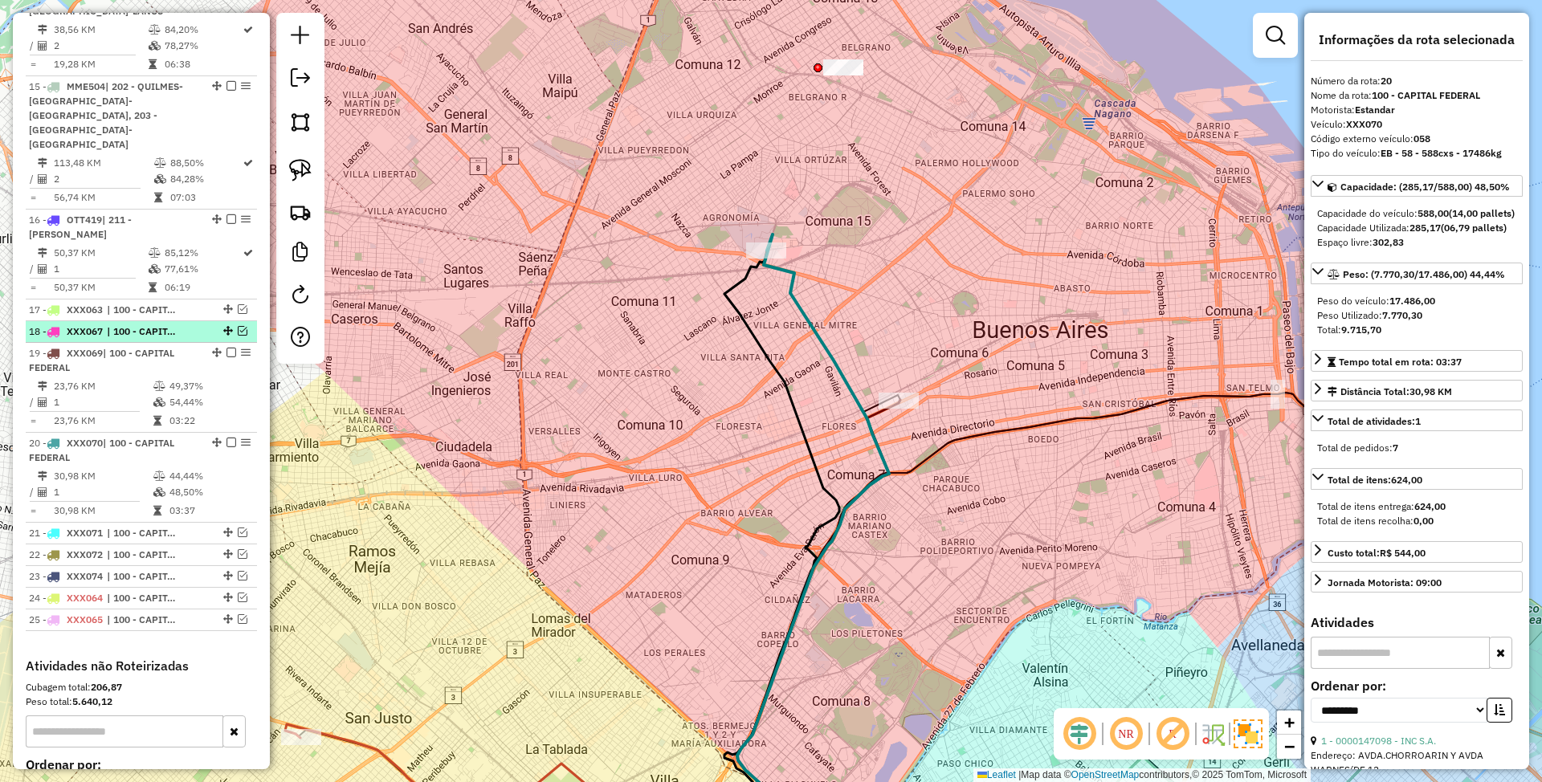
click at [238, 326] on em at bounding box center [243, 331] width 10 height 10
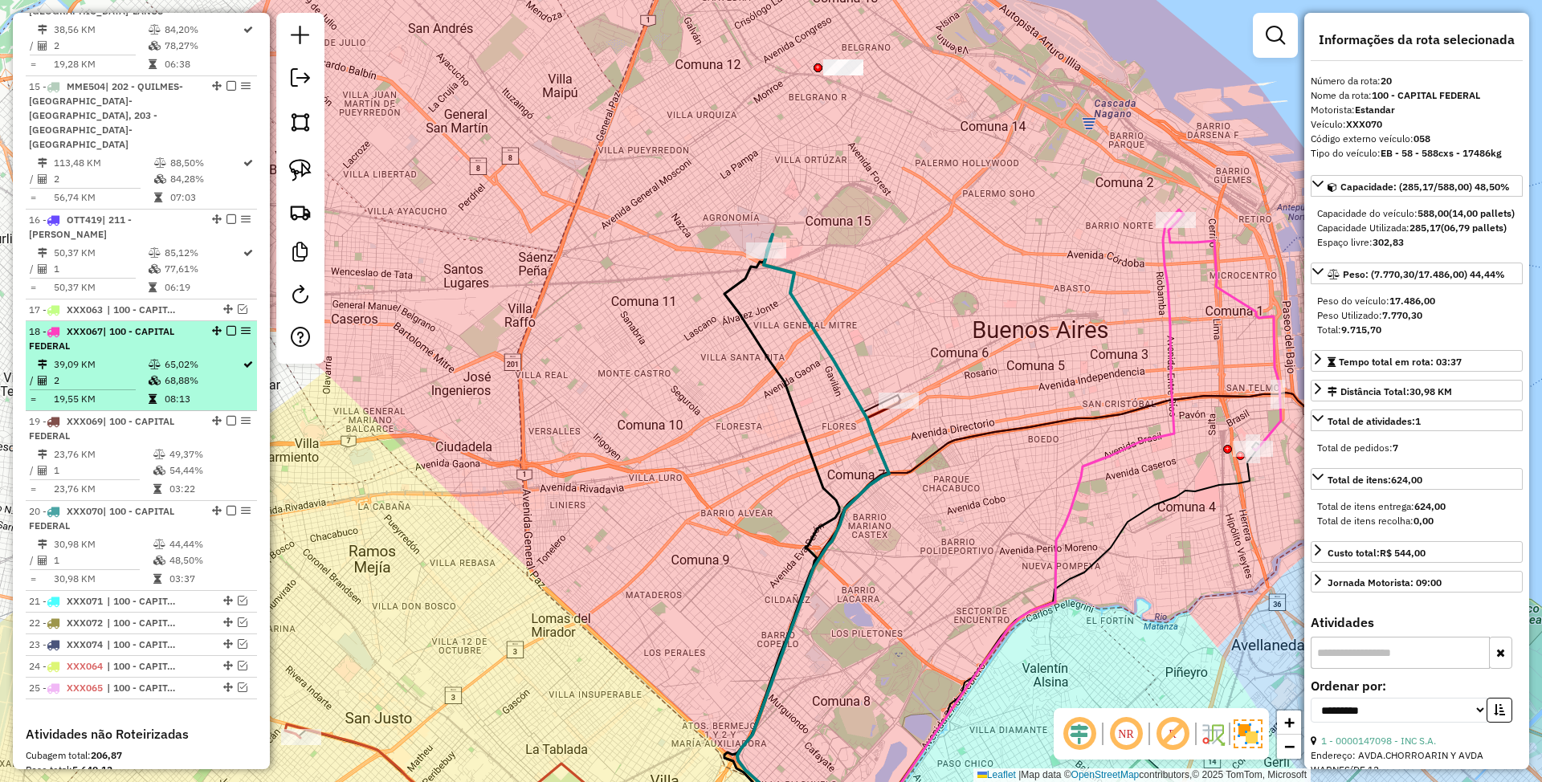
click at [226, 326] on em at bounding box center [231, 331] width 10 height 10
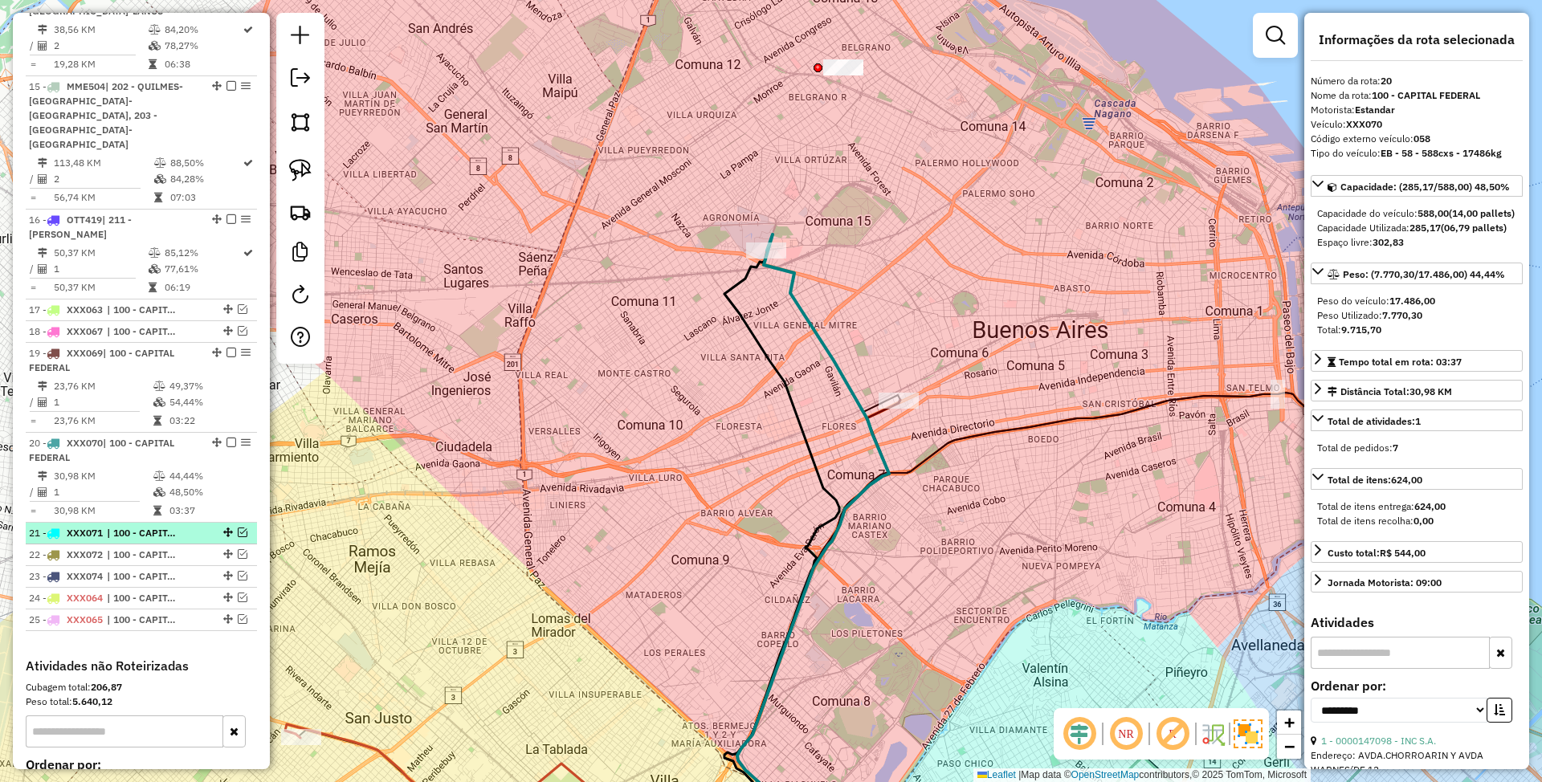
click at [238, 528] on em at bounding box center [243, 533] width 10 height 10
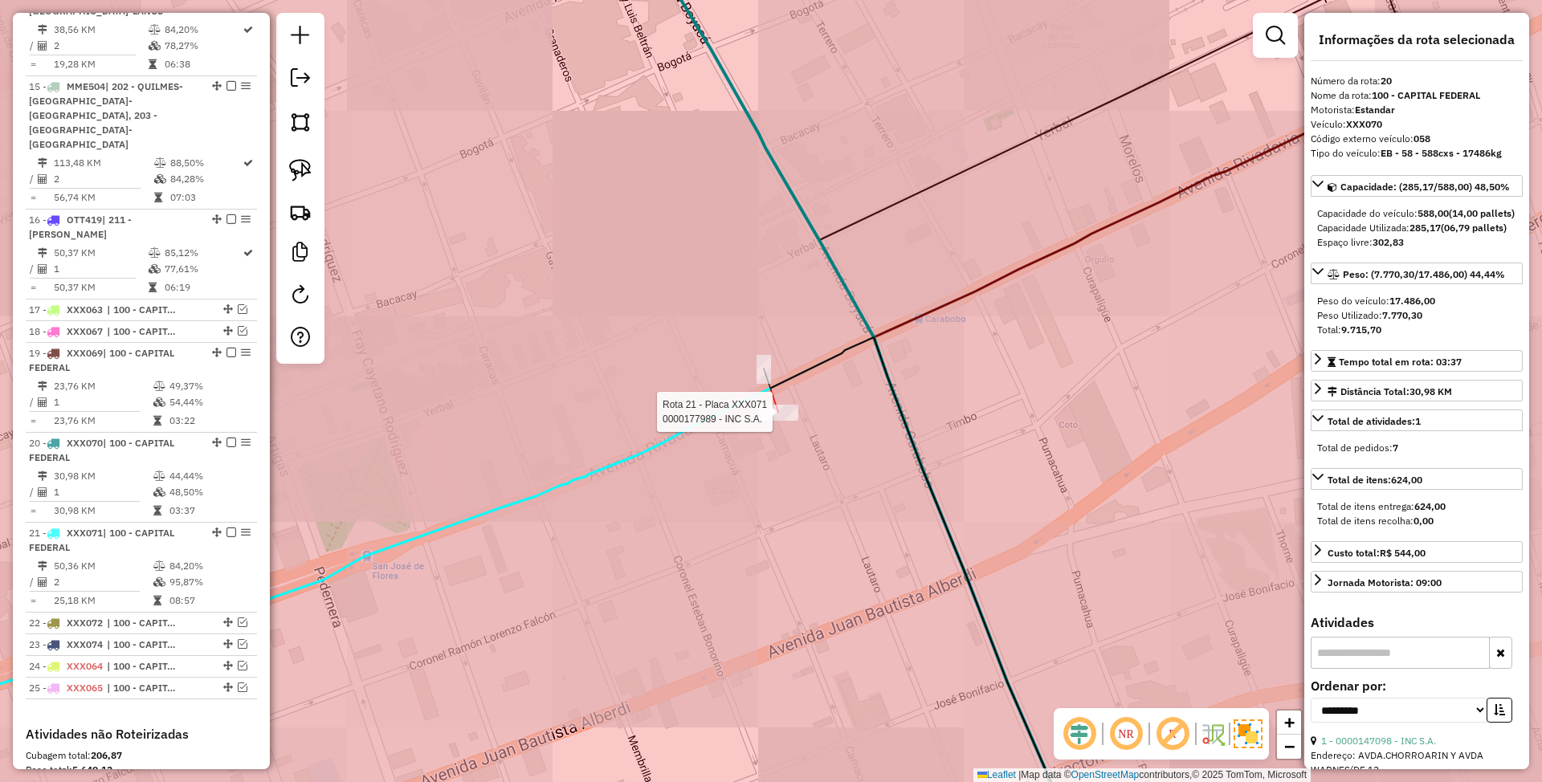
click at [777, 421] on div at bounding box center [778, 413] width 40 height 16
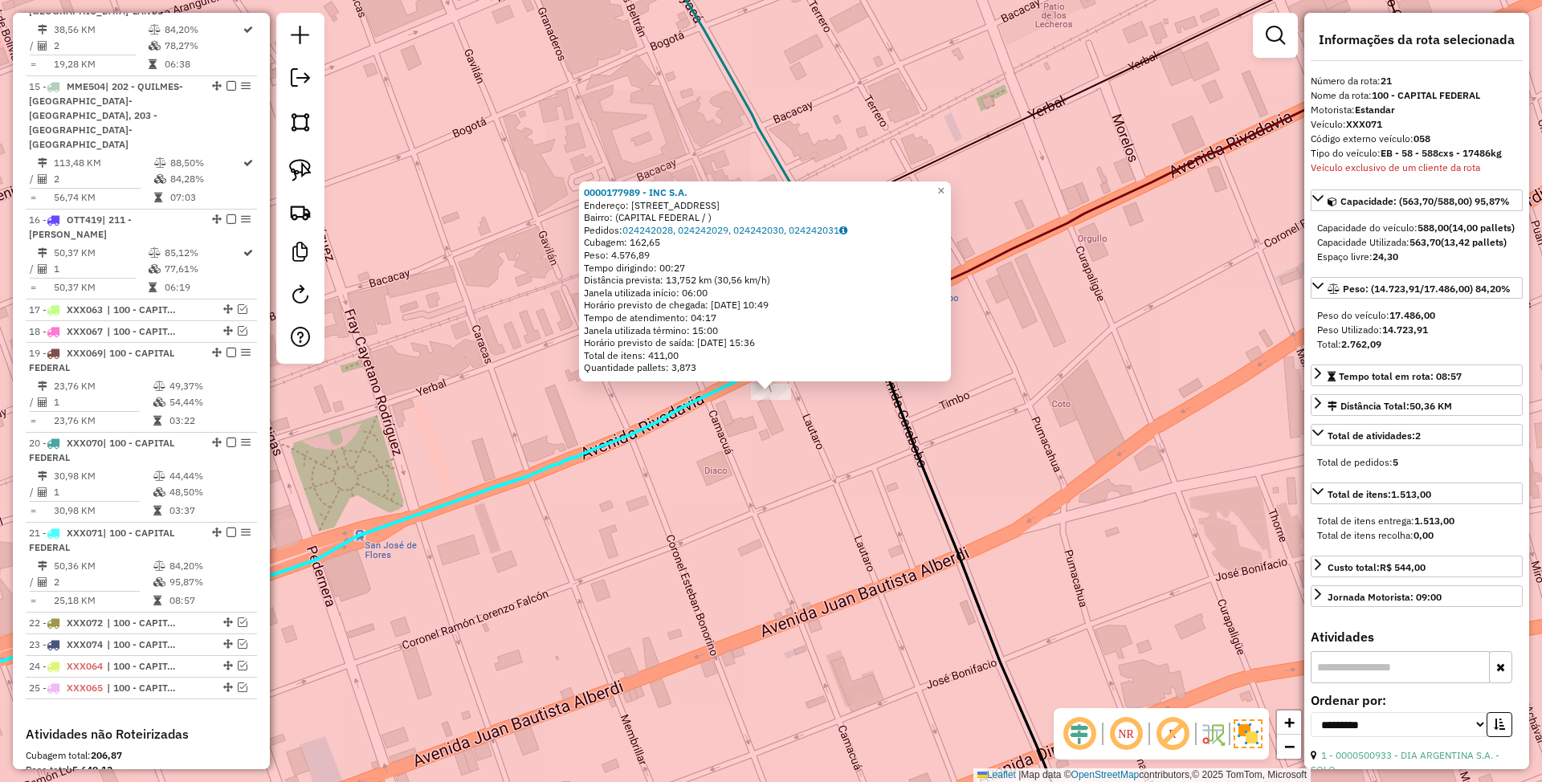
scroll to position [2090, 0]
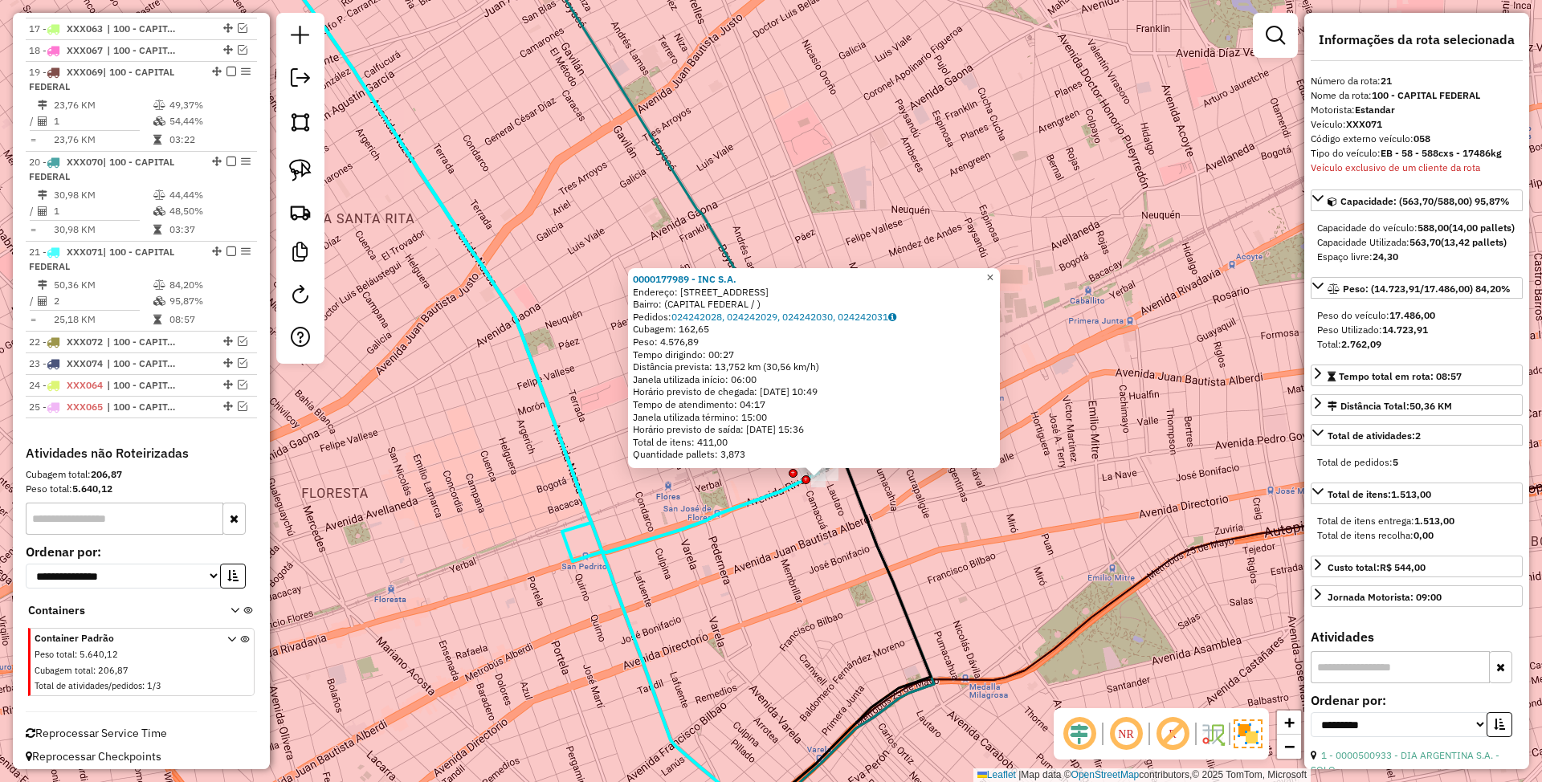
click at [993, 271] on span "×" at bounding box center [989, 278] width 7 height 14
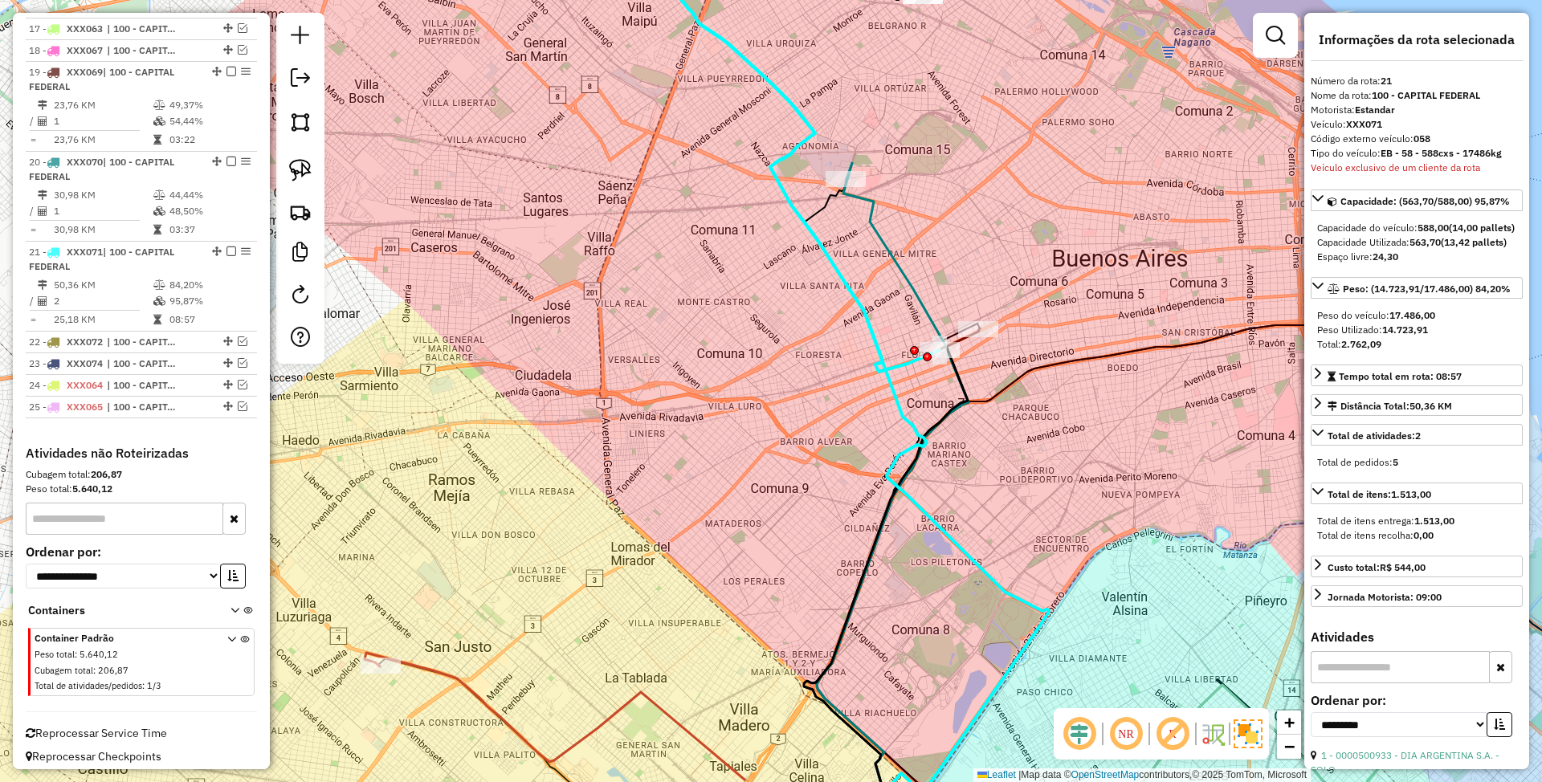
click at [909, 281] on icon at bounding box center [893, 484] width 152 height 642
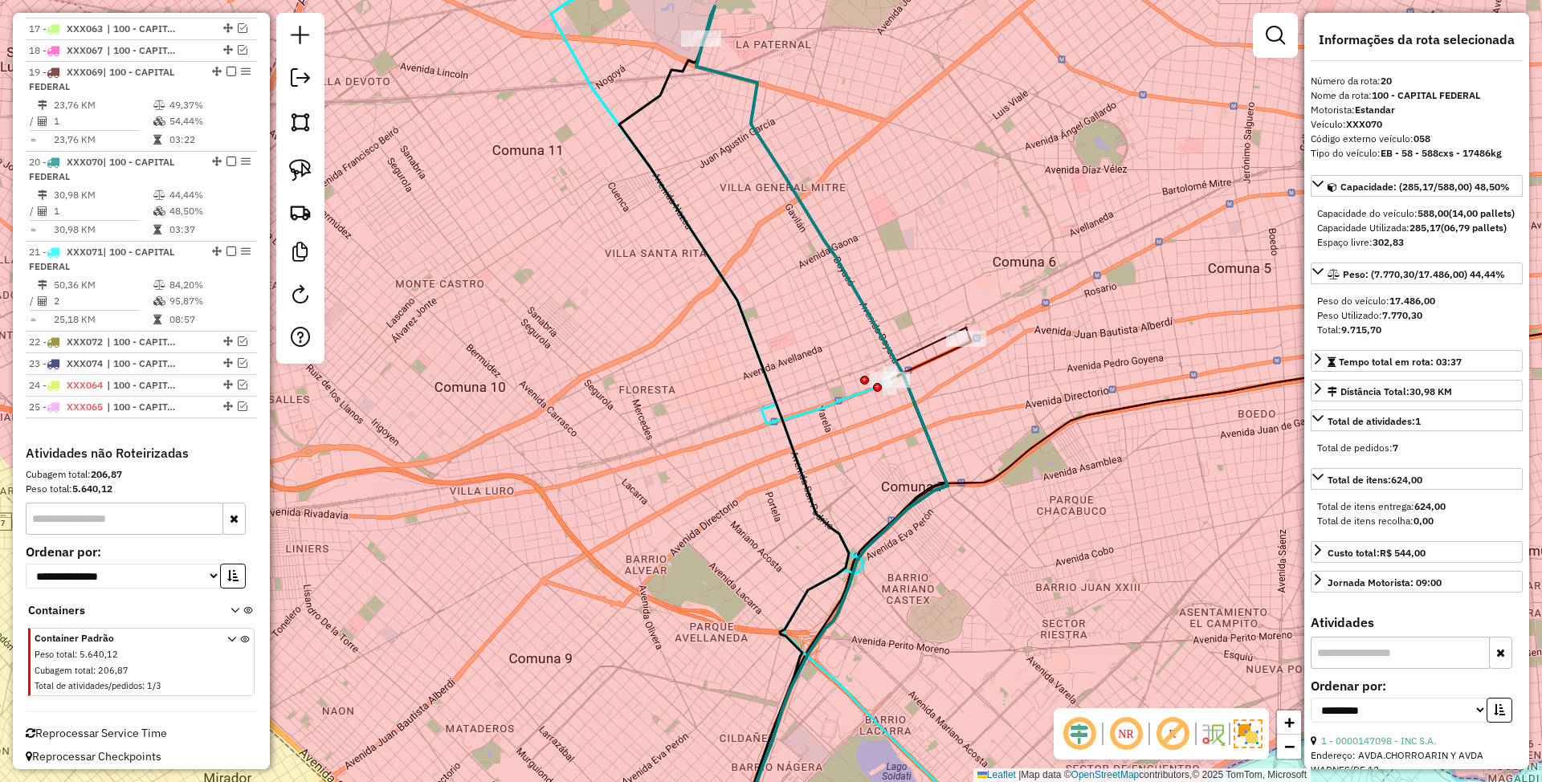
click at [945, 352] on icon at bounding box center [849, 599] width 243 height 524
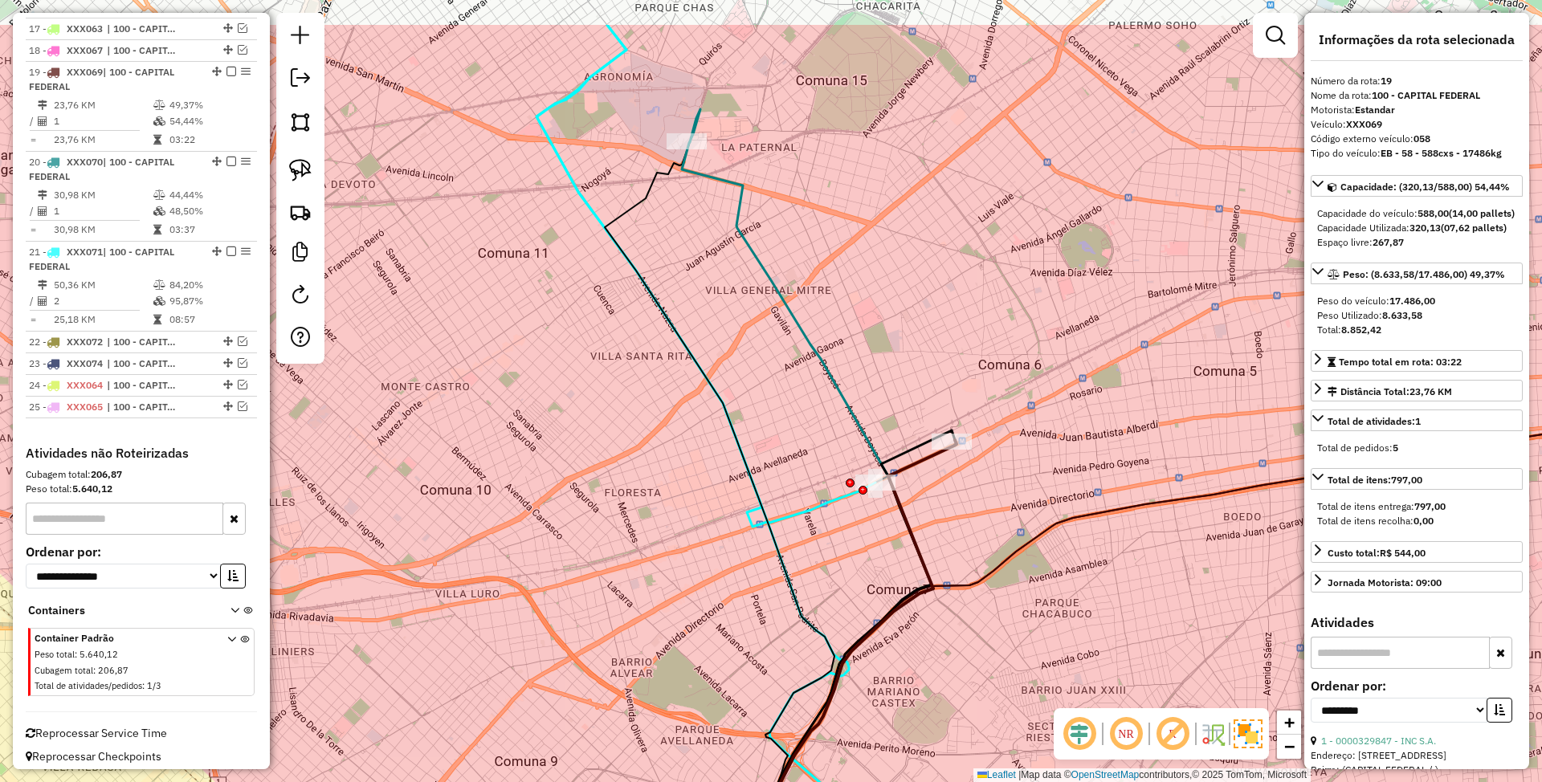
drag, startPoint x: 997, startPoint y: 395, endPoint x: 983, endPoint y: 498, distance: 103.8
click at [983, 498] on div "Janela de atendimento Grade de atendimento Capacidade Transportadoras Veículos …" at bounding box center [771, 391] width 1542 height 782
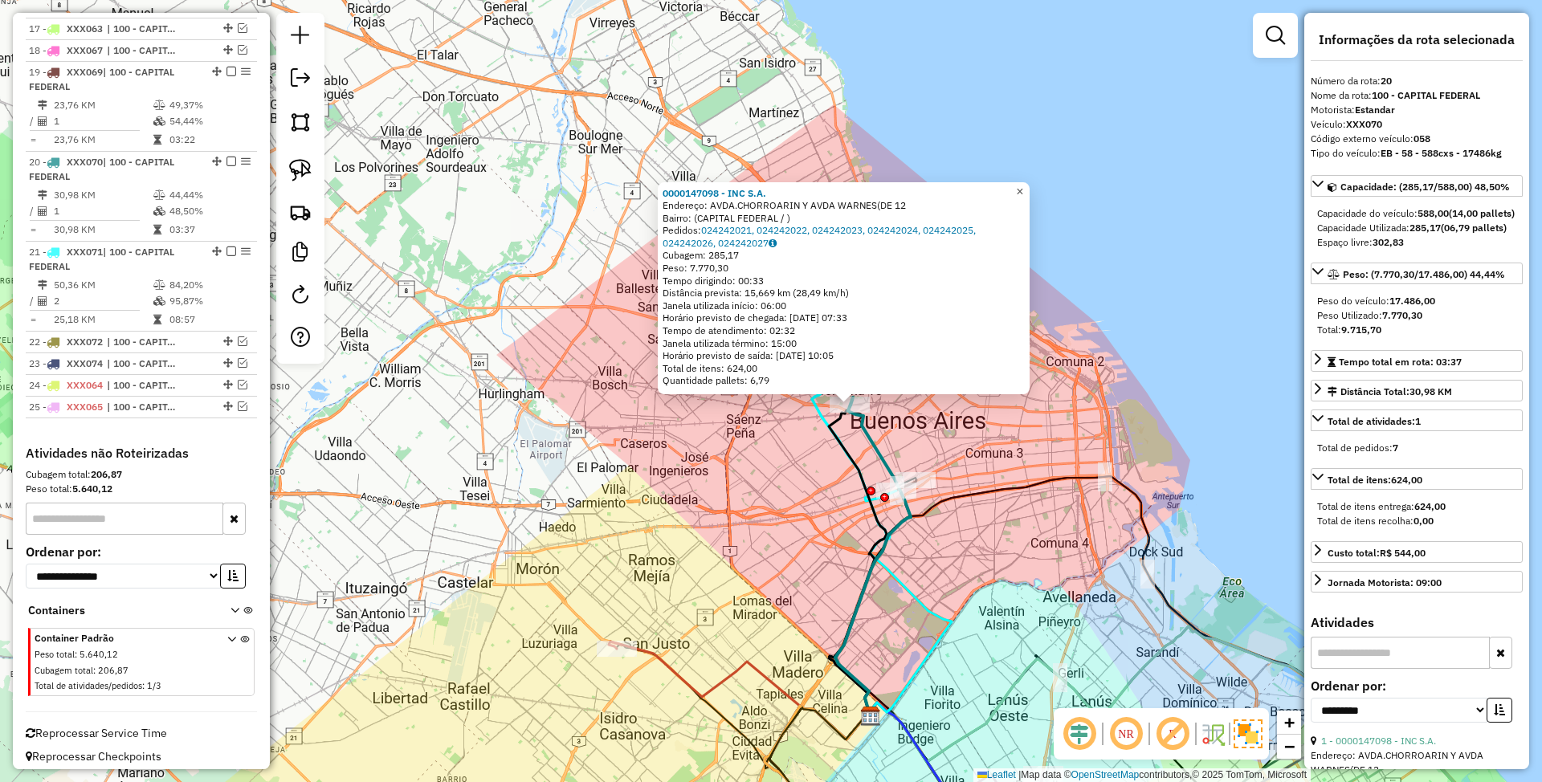
click at [1023, 185] on span "×" at bounding box center [1019, 192] width 7 height 14
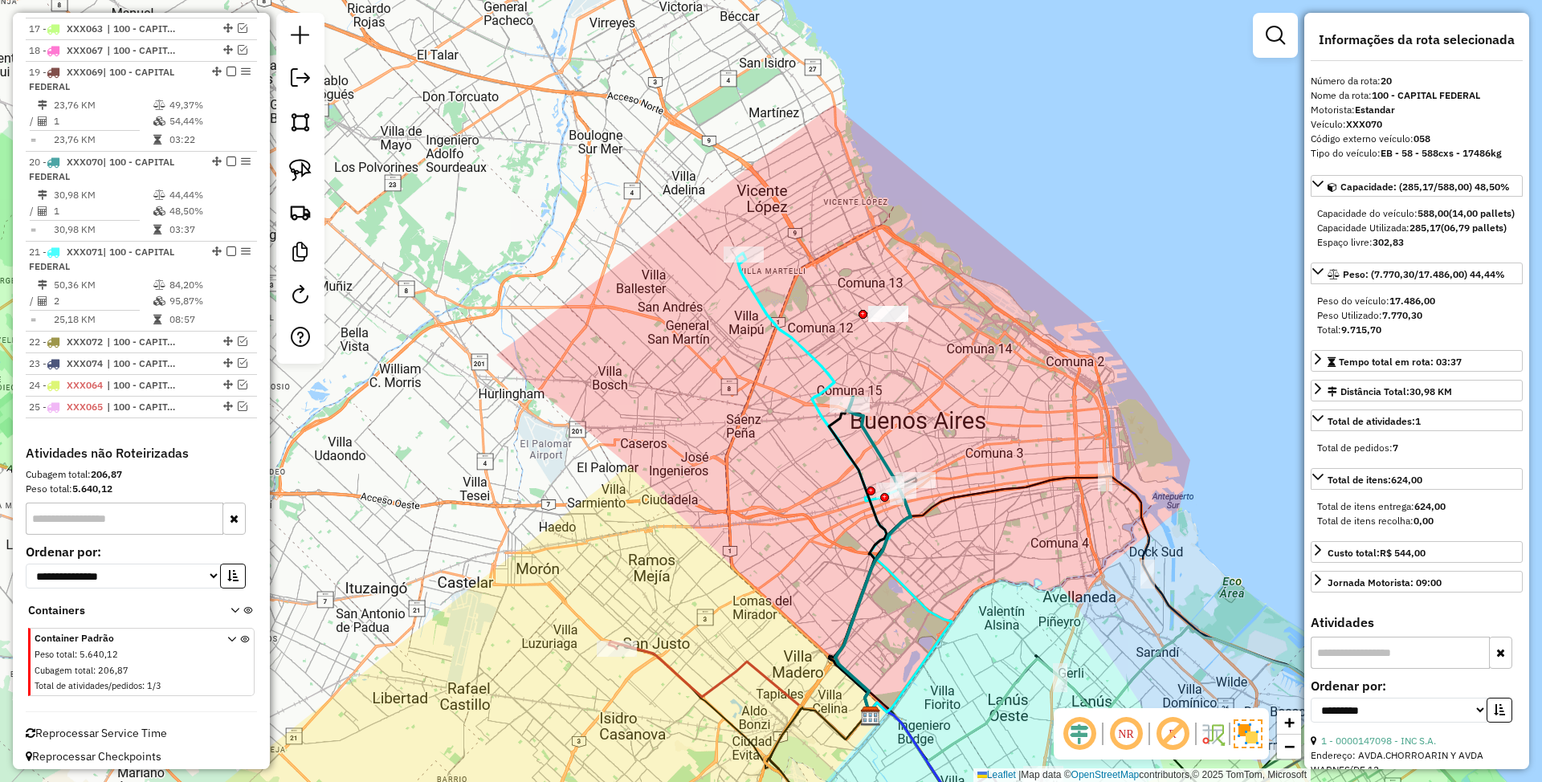
click at [805, 344] on icon at bounding box center [817, 378] width 157 height 247
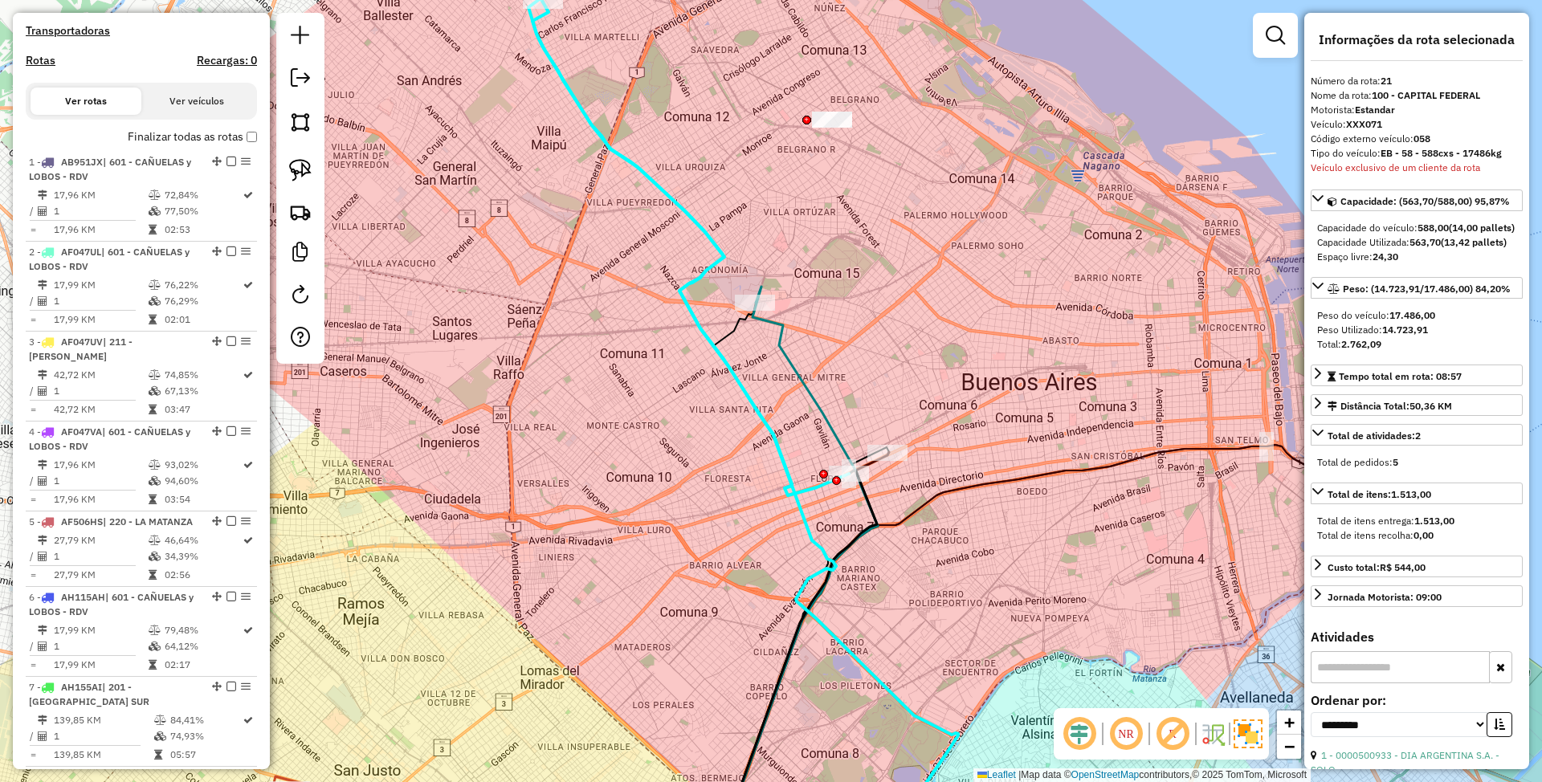
scroll to position [377, 0]
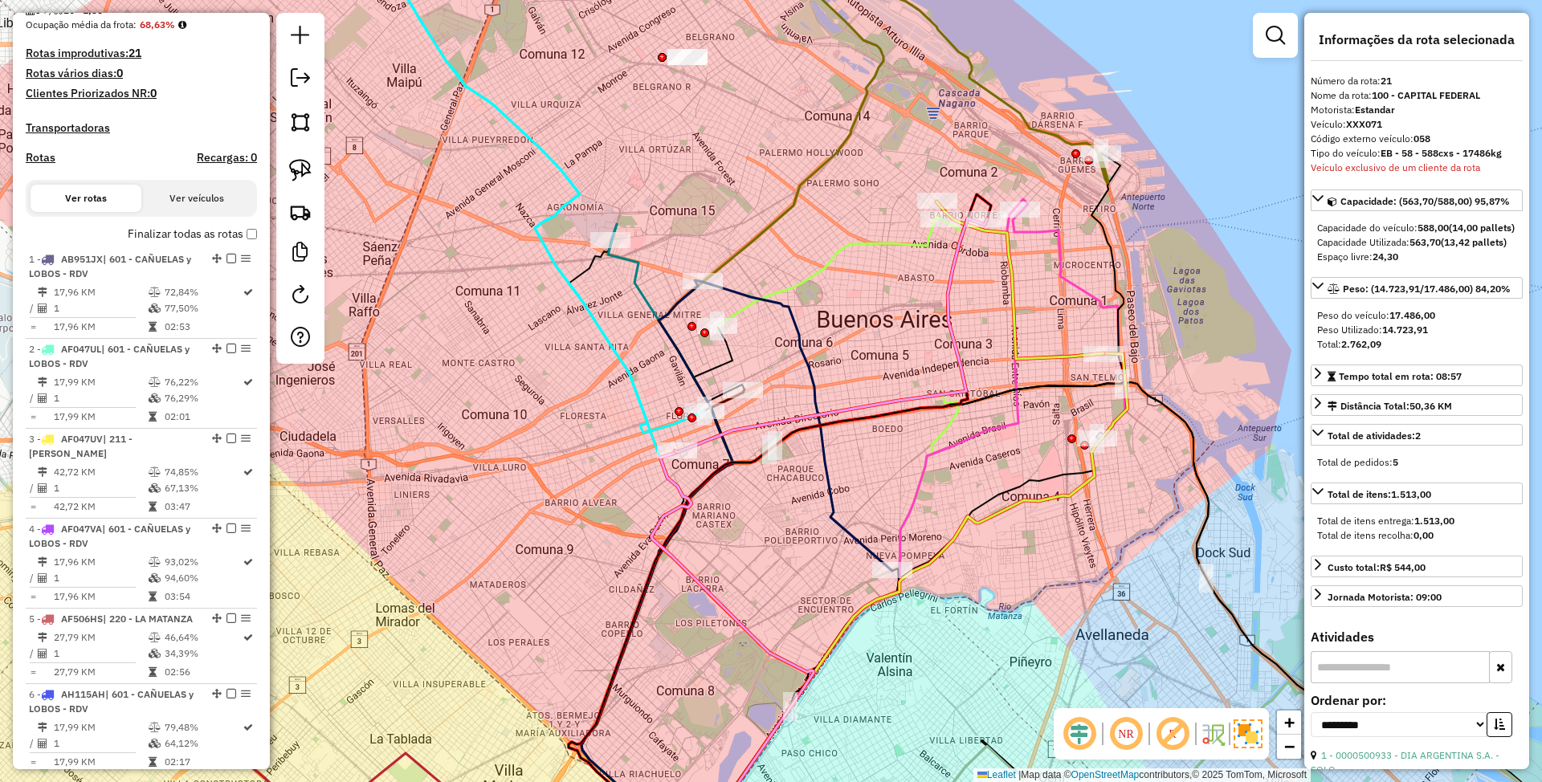
drag, startPoint x: 1034, startPoint y: 341, endPoint x: 859, endPoint y: 265, distance: 191.4
click at [861, 267] on div "Janela de atendimento Grade de atendimento Capacidade Transportadoras Veículos …" at bounding box center [771, 391] width 1542 height 782
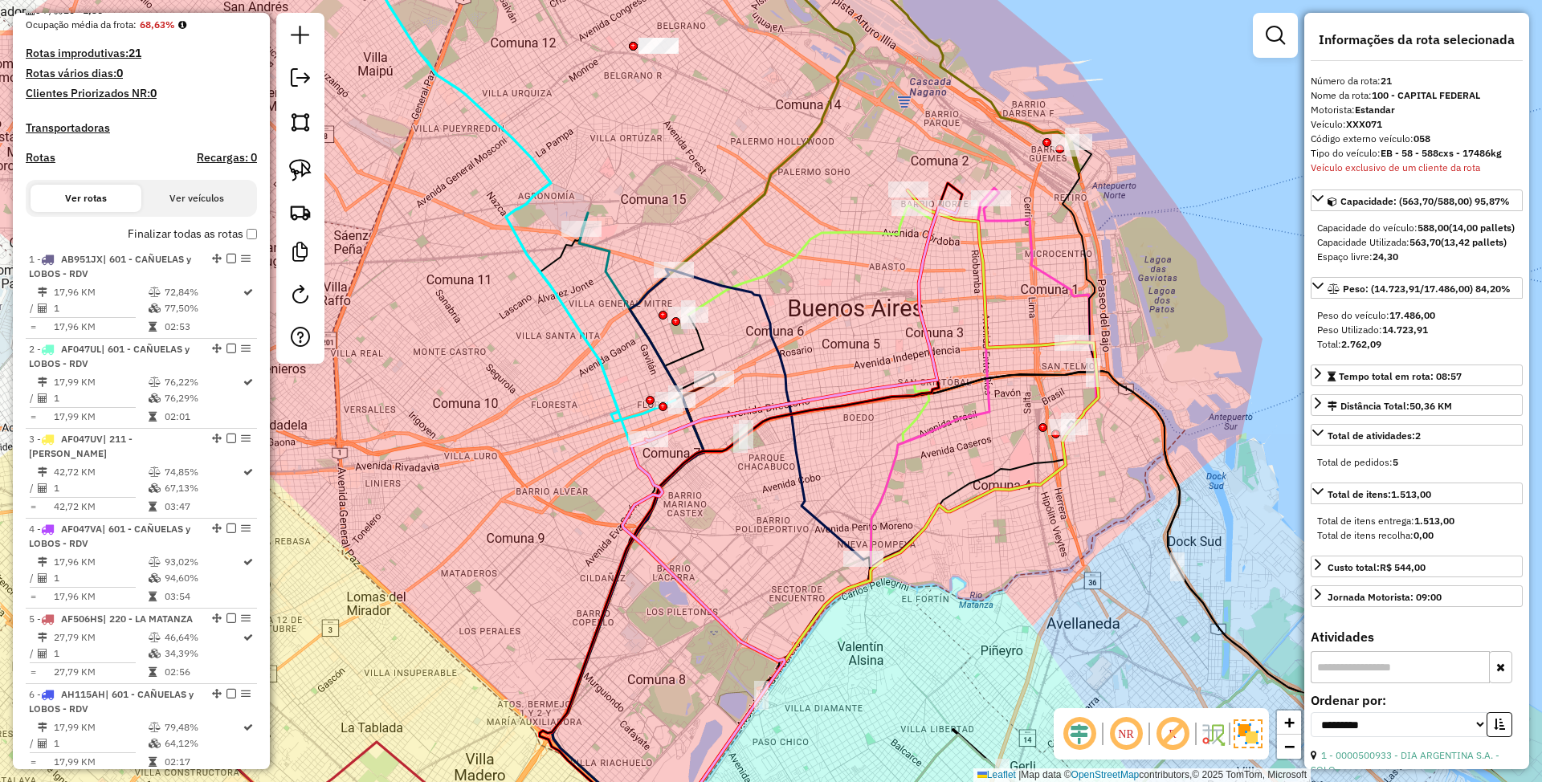
click at [1026, 345] on icon at bounding box center [991, 268] width 167 height 157
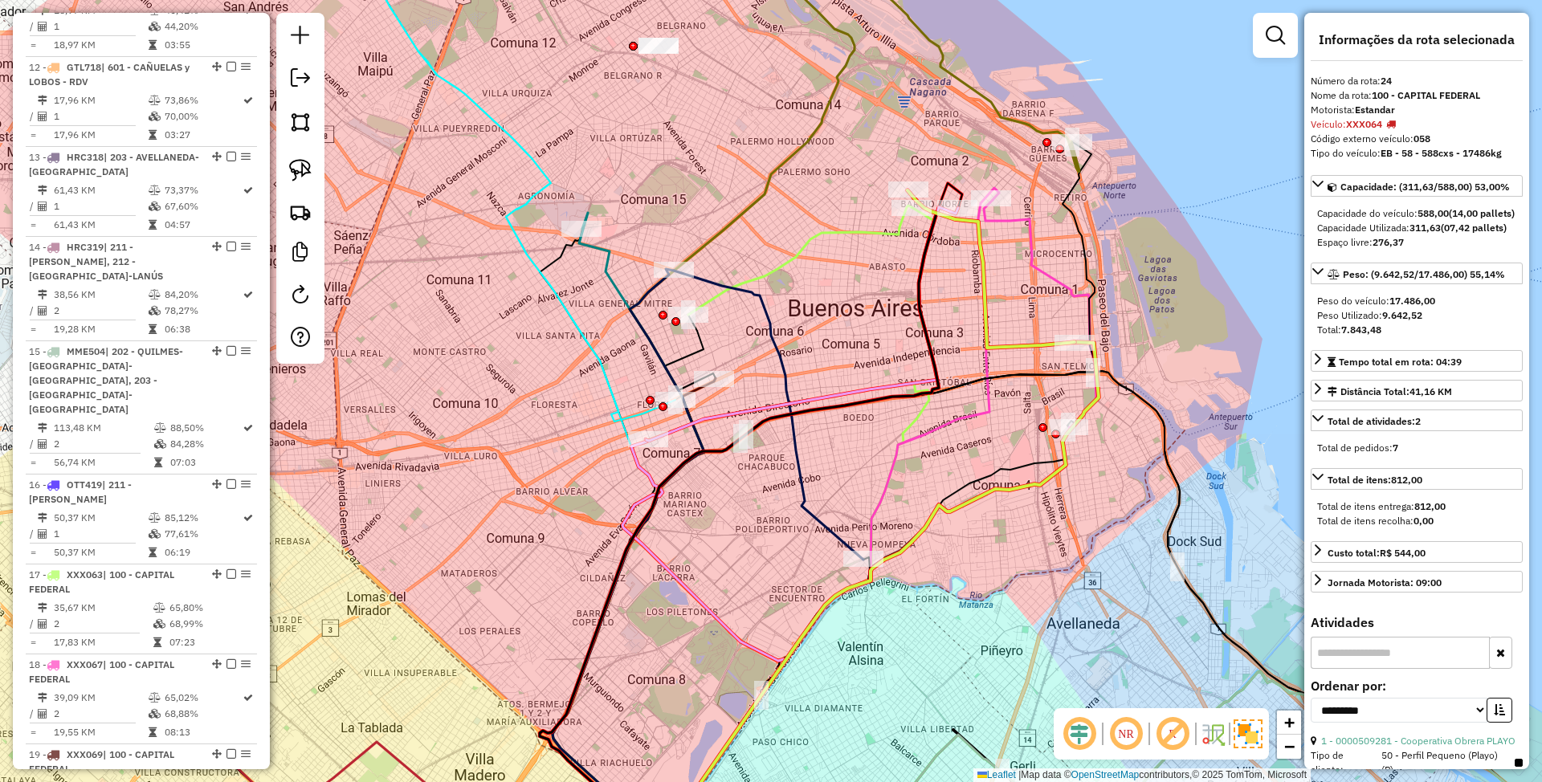
scroll to position [2500, 0]
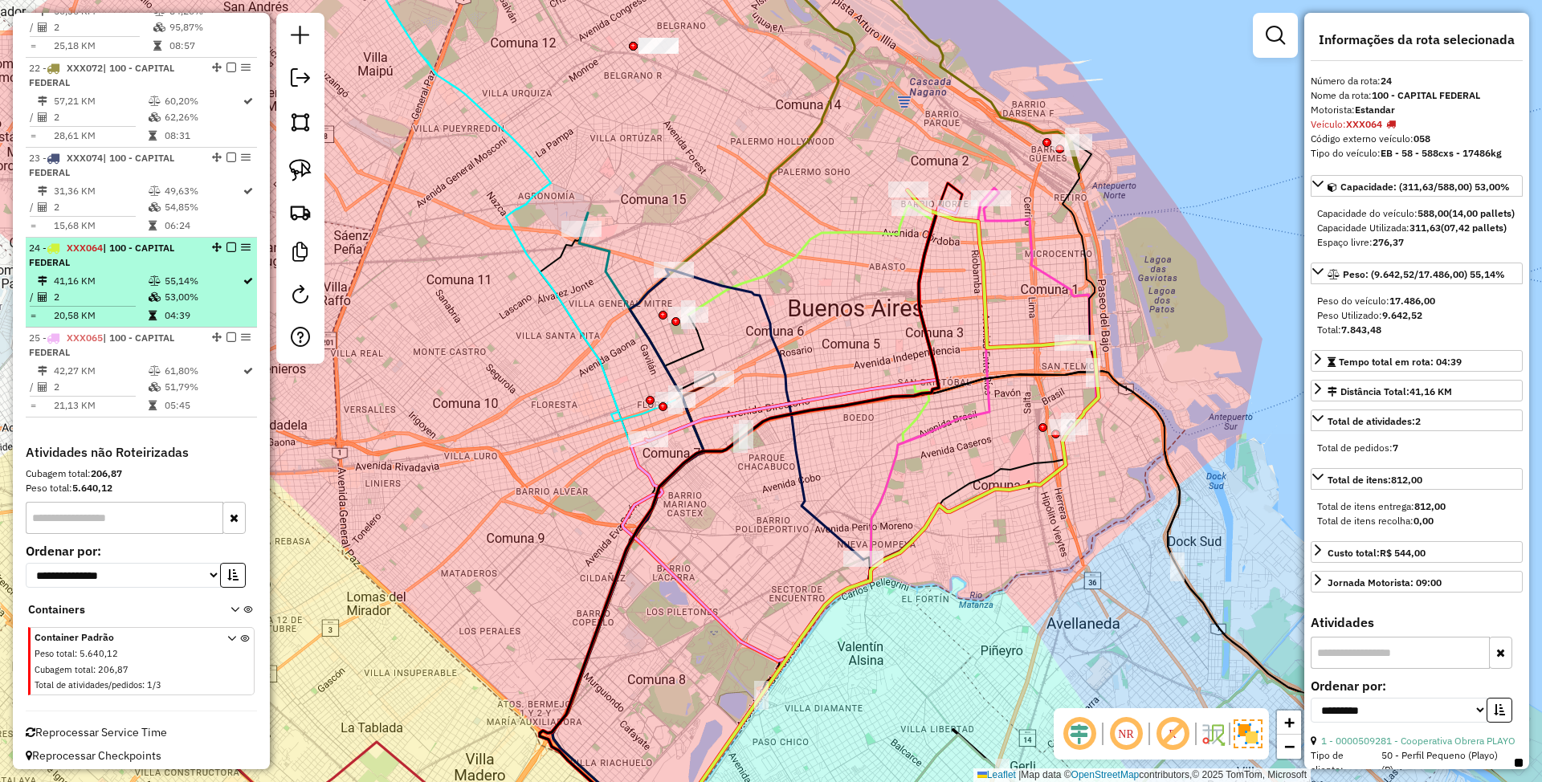
click at [226, 243] on em at bounding box center [231, 248] width 10 height 10
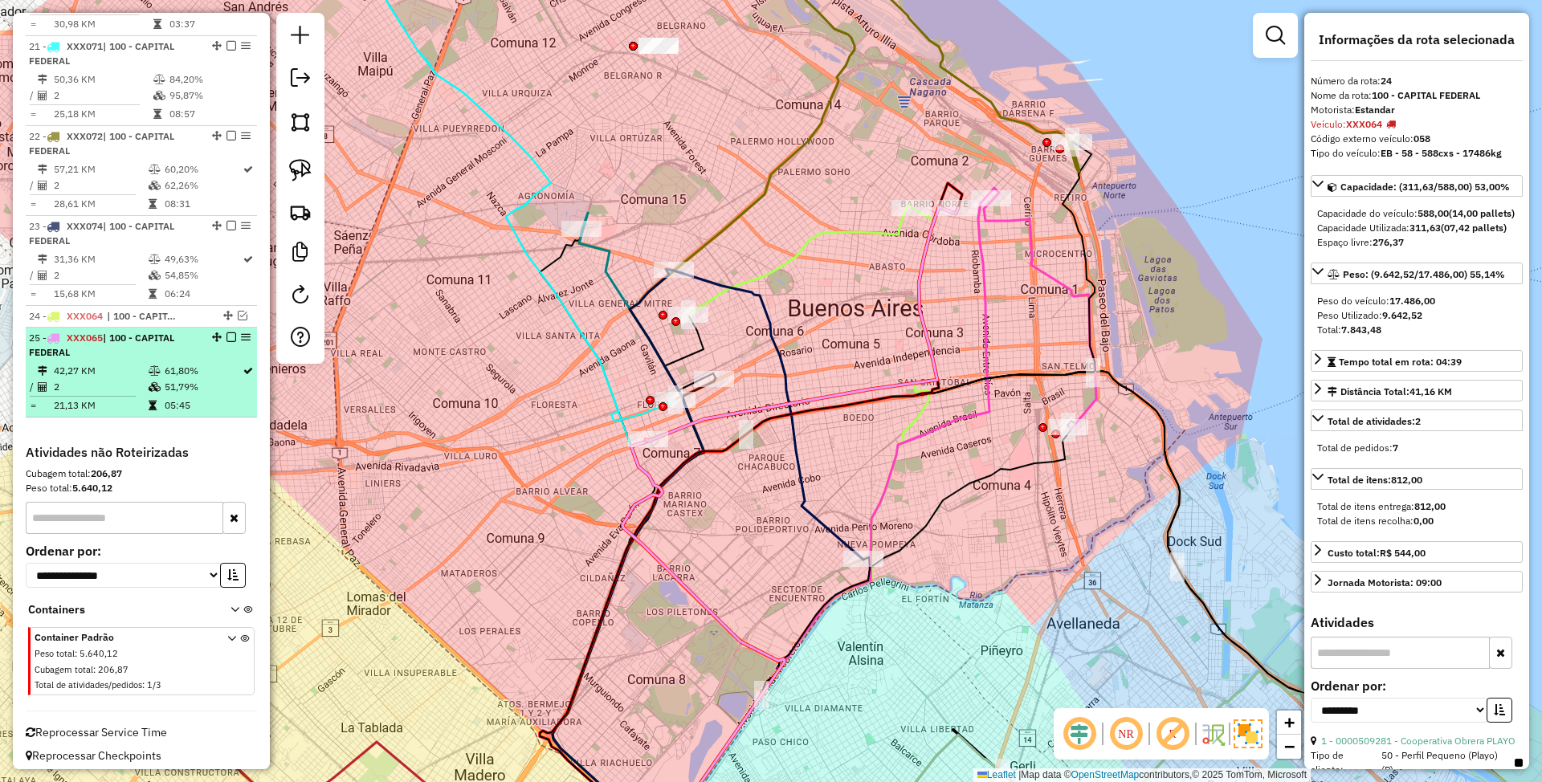
click at [136, 338] on div "25 - XXX065 | 100 - CAPITAL FEDERAL" at bounding box center [114, 345] width 170 height 29
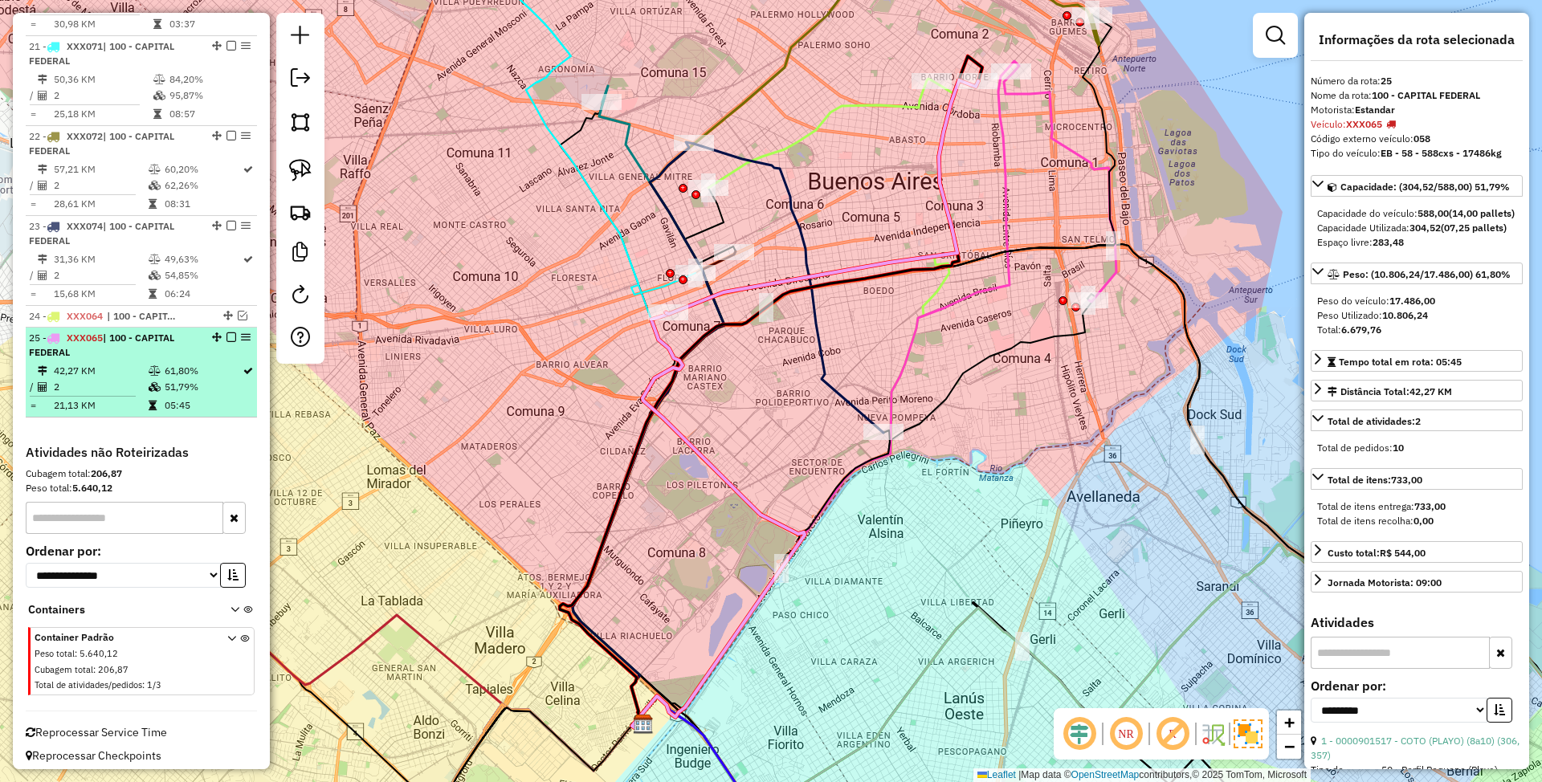
click at [226, 332] on em at bounding box center [231, 337] width 10 height 10
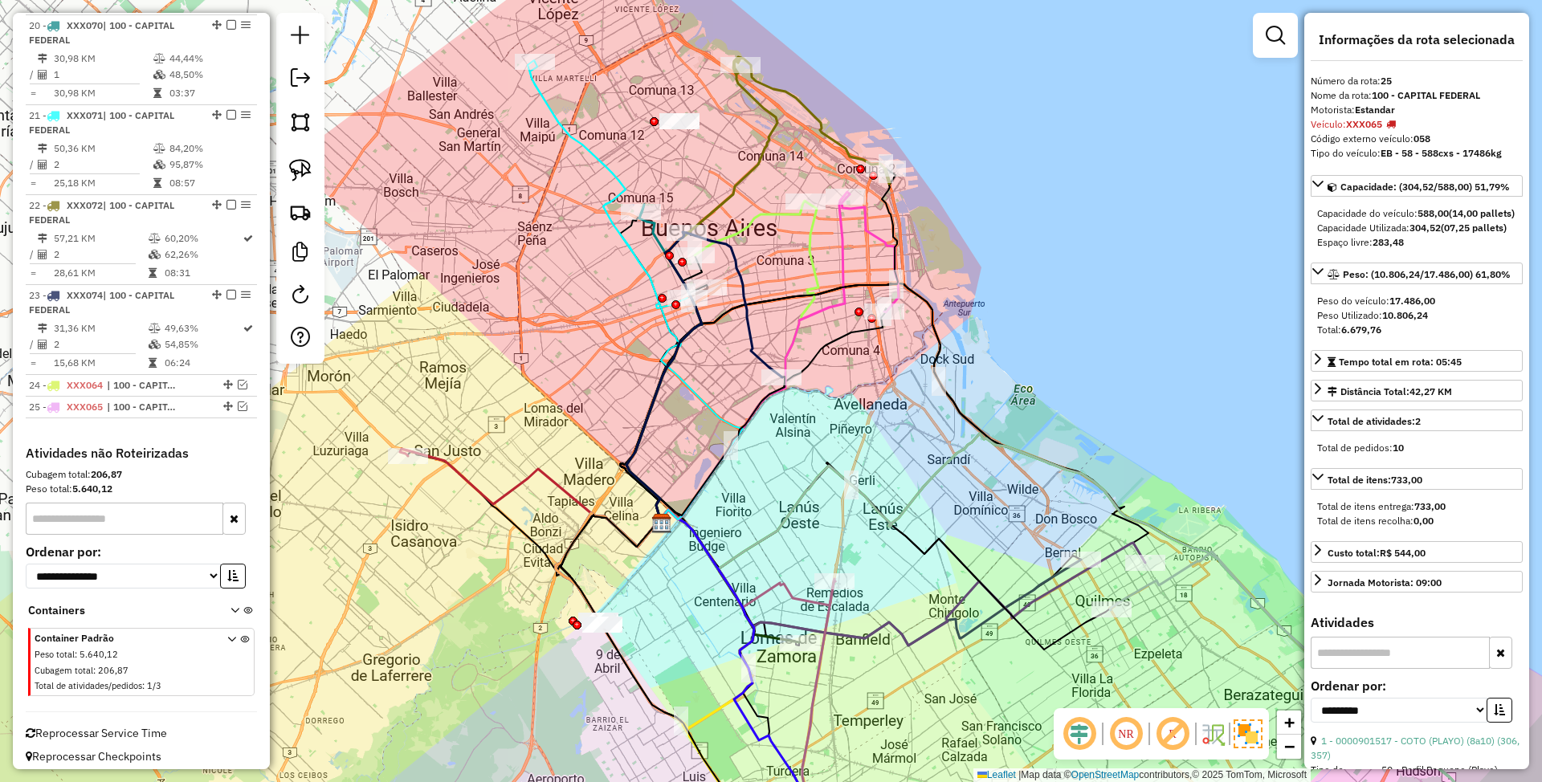
click at [836, 133] on icon at bounding box center [811, 120] width 157 height 127
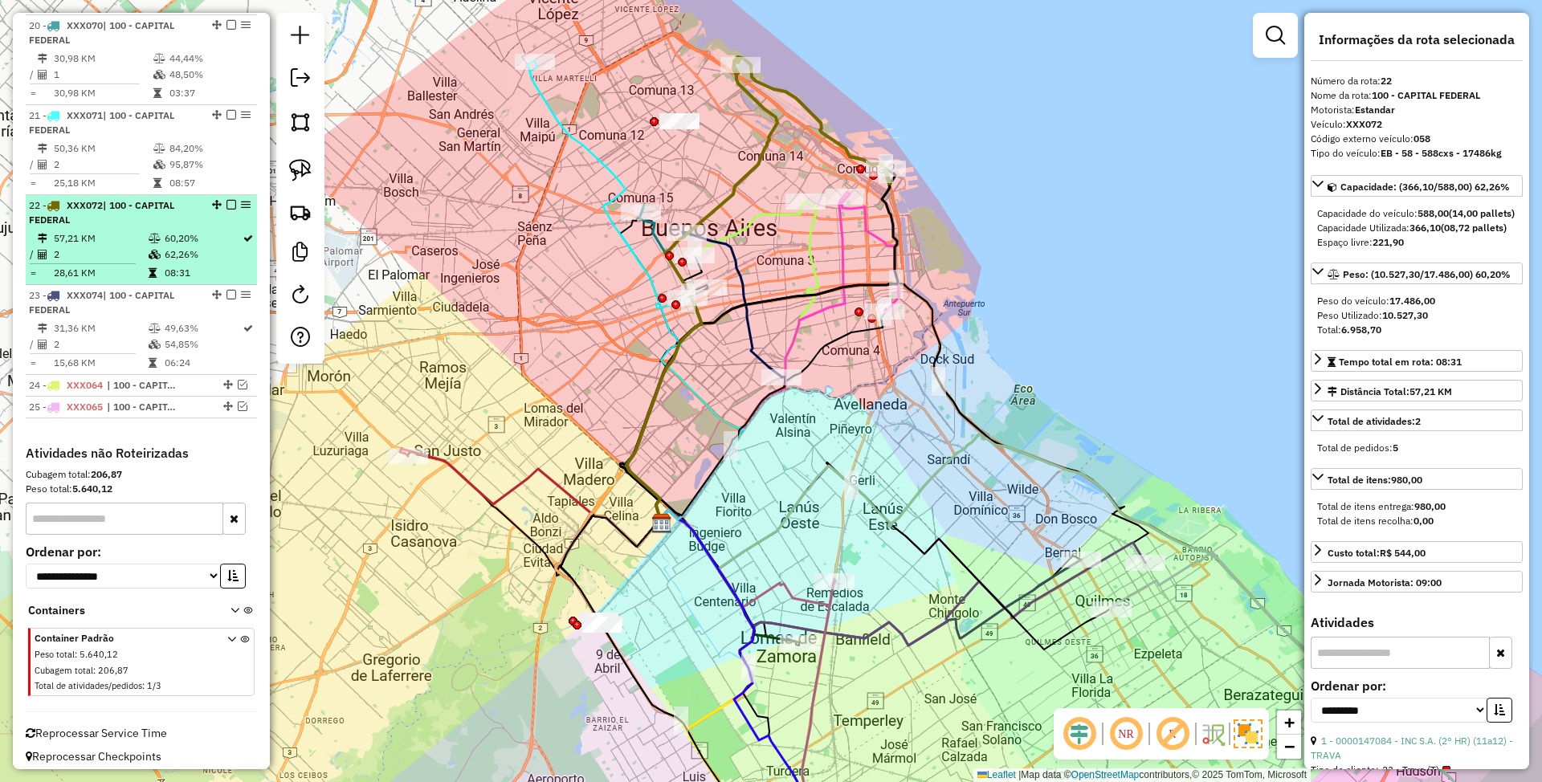
click at [226, 200] on em at bounding box center [231, 205] width 10 height 10
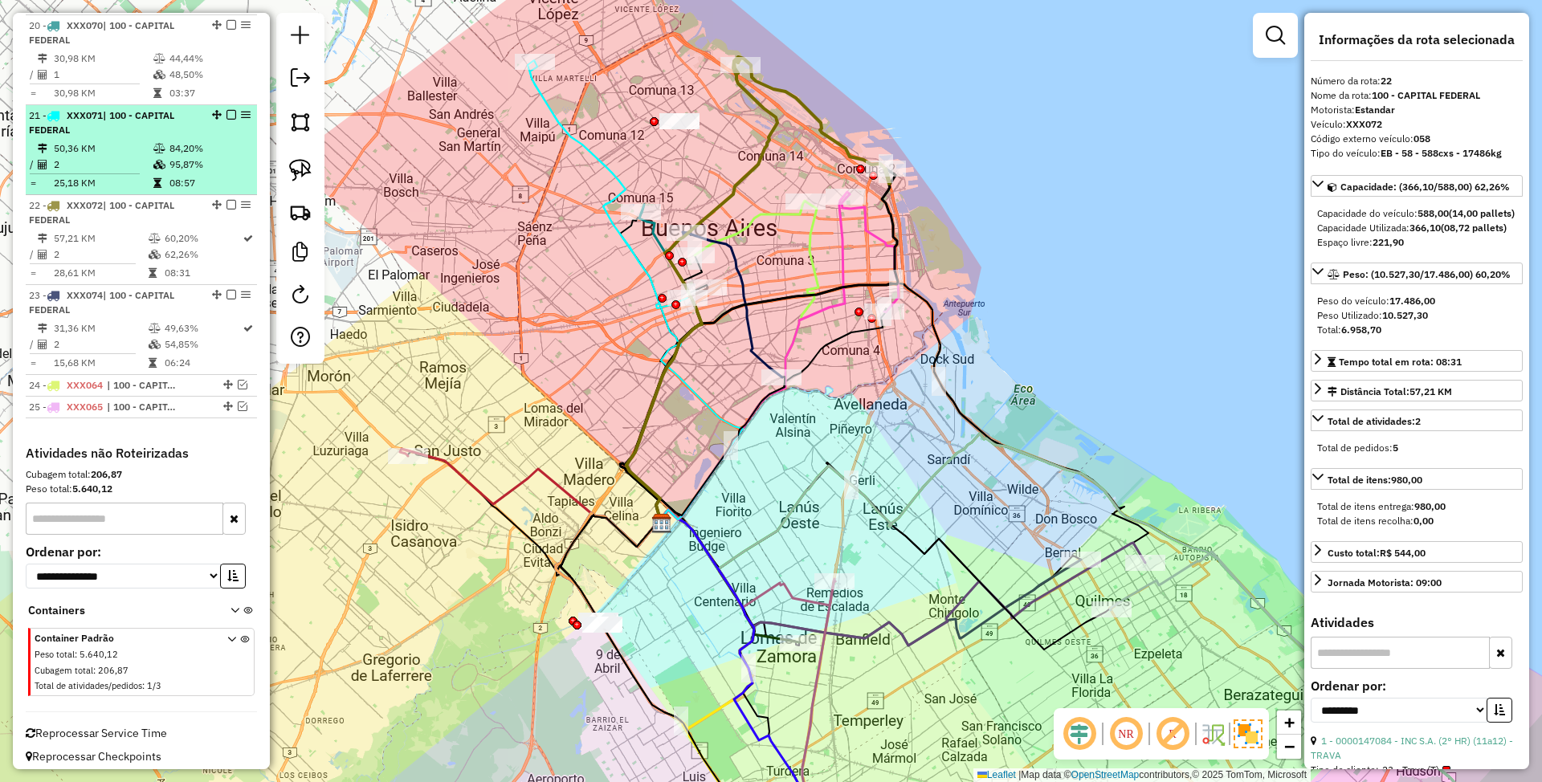
scroll to position [2295, 0]
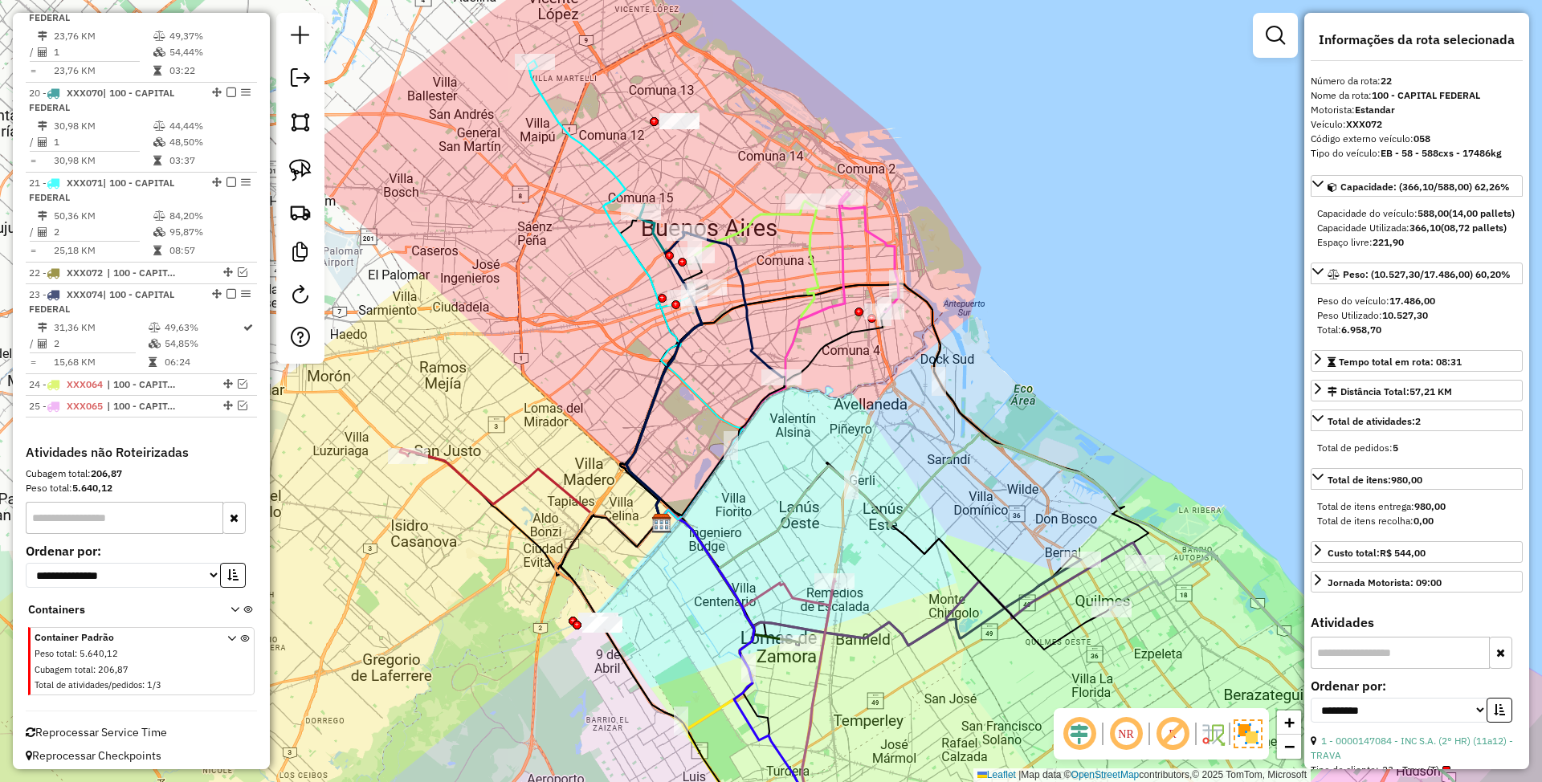
click at [880, 239] on icon at bounding box center [870, 255] width 57 height 115
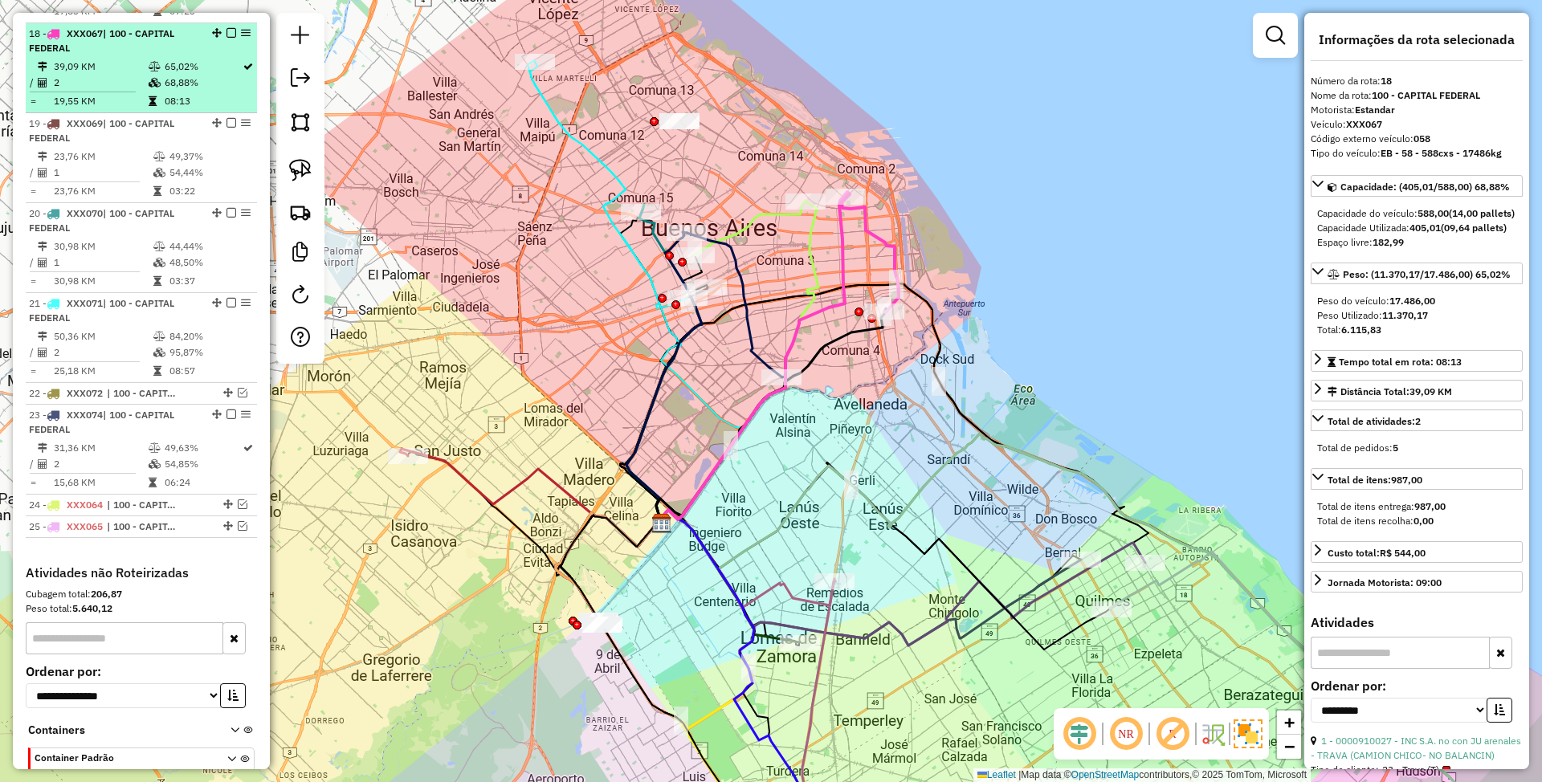
click at [226, 28] on em at bounding box center [231, 33] width 10 height 10
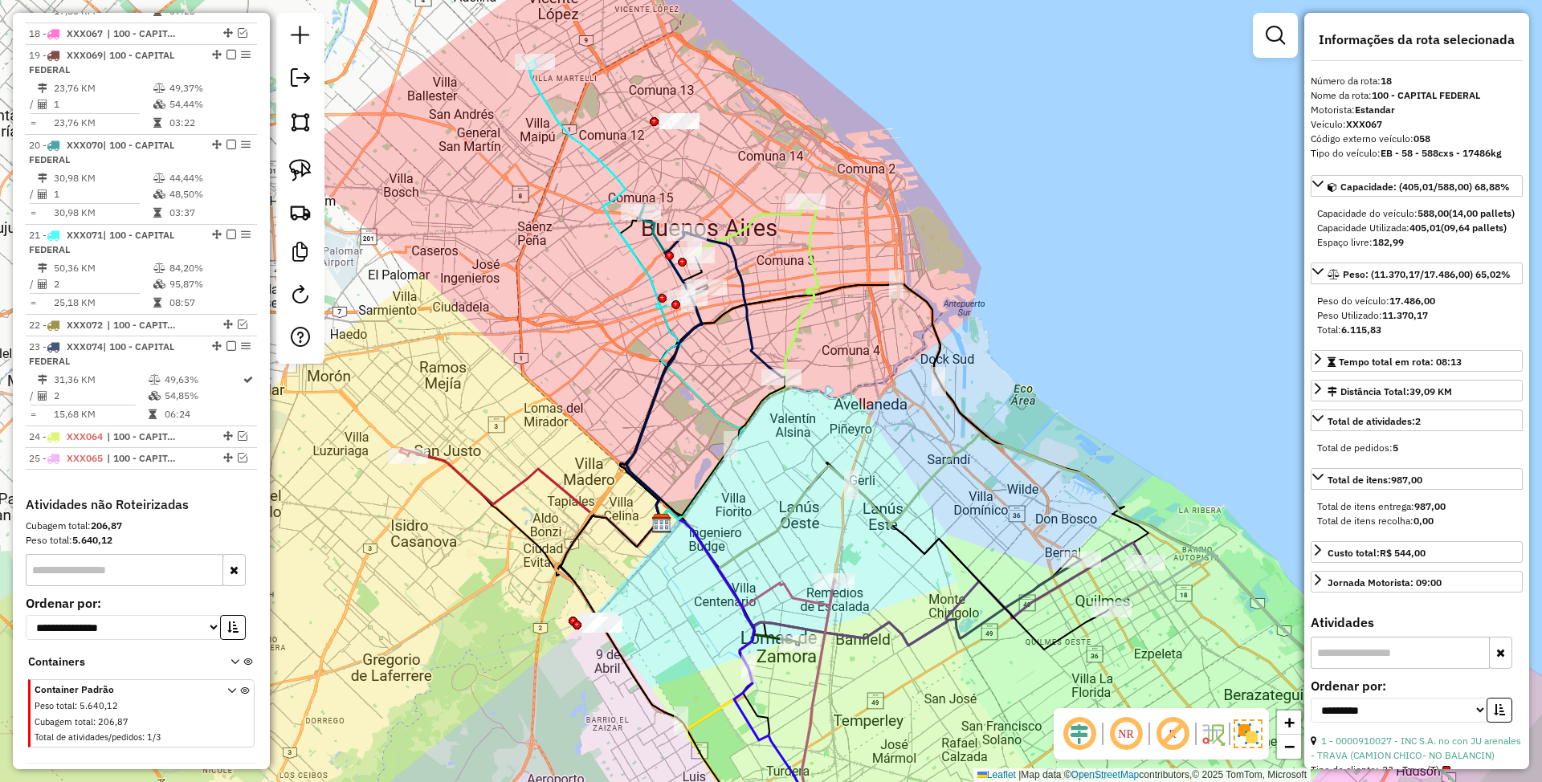
click at [805, 232] on icon at bounding box center [737, 364] width 162 height 324
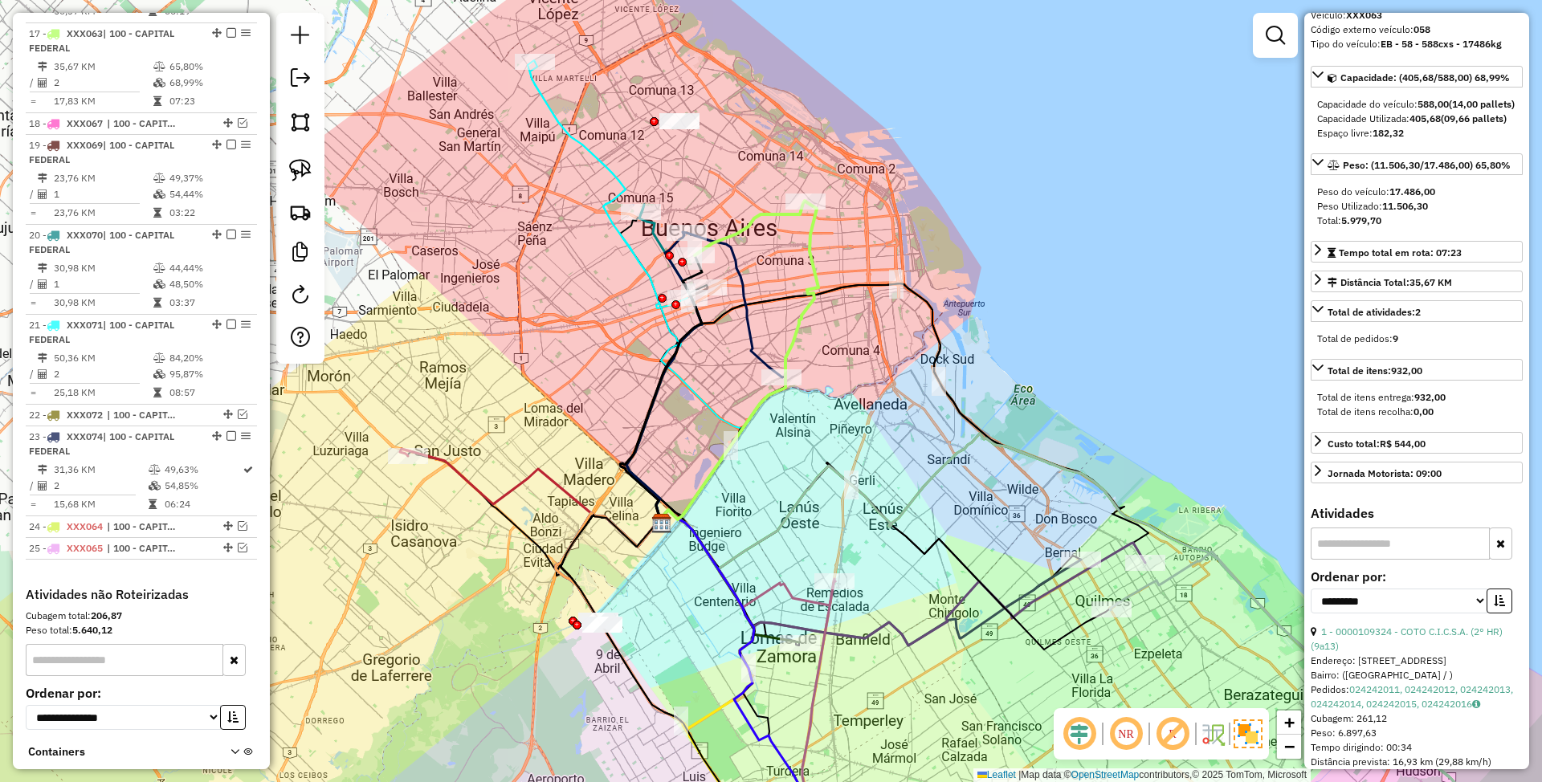
scroll to position [50, 0]
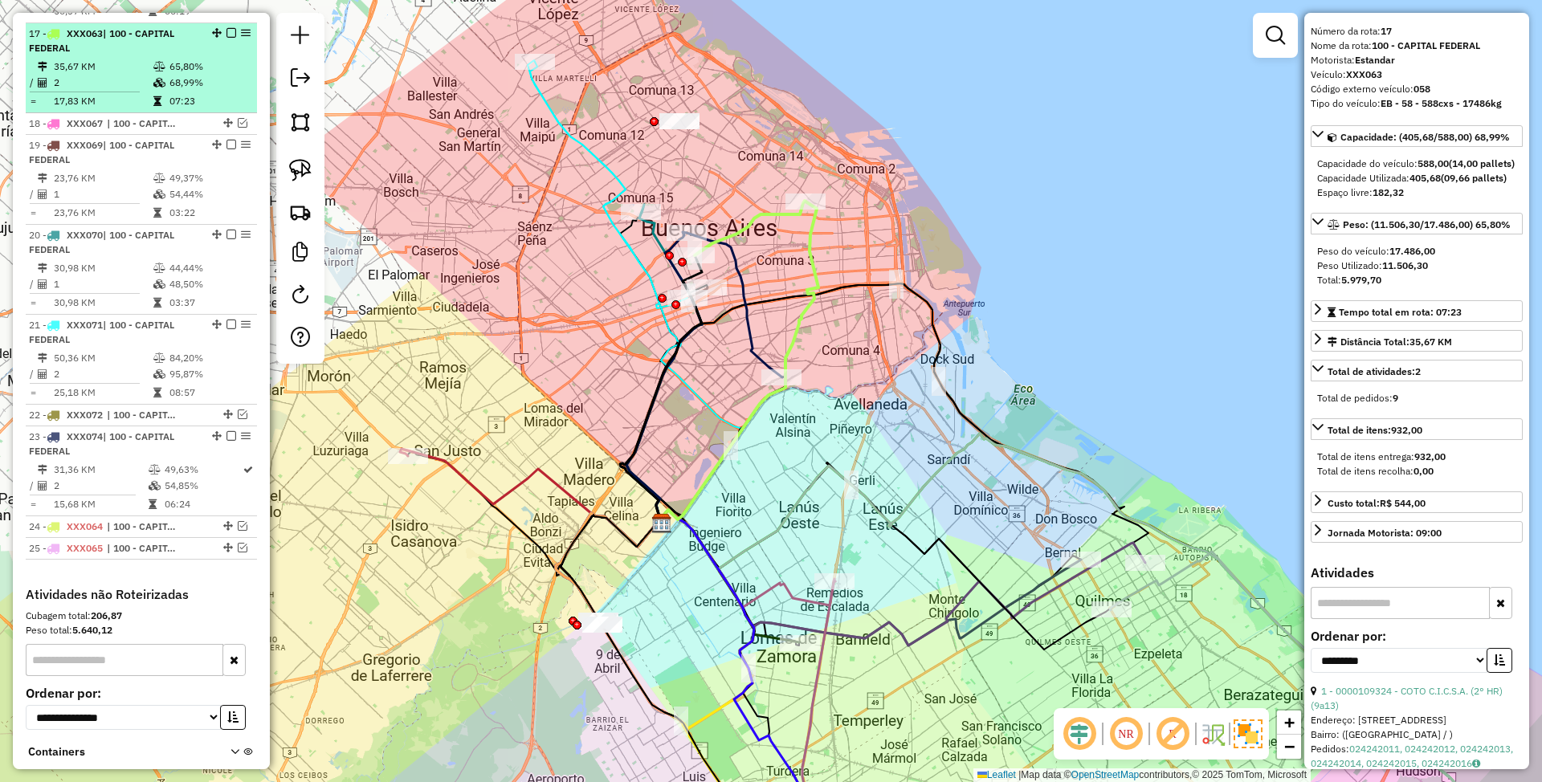
click at [226, 28] on em at bounding box center [231, 33] width 10 height 10
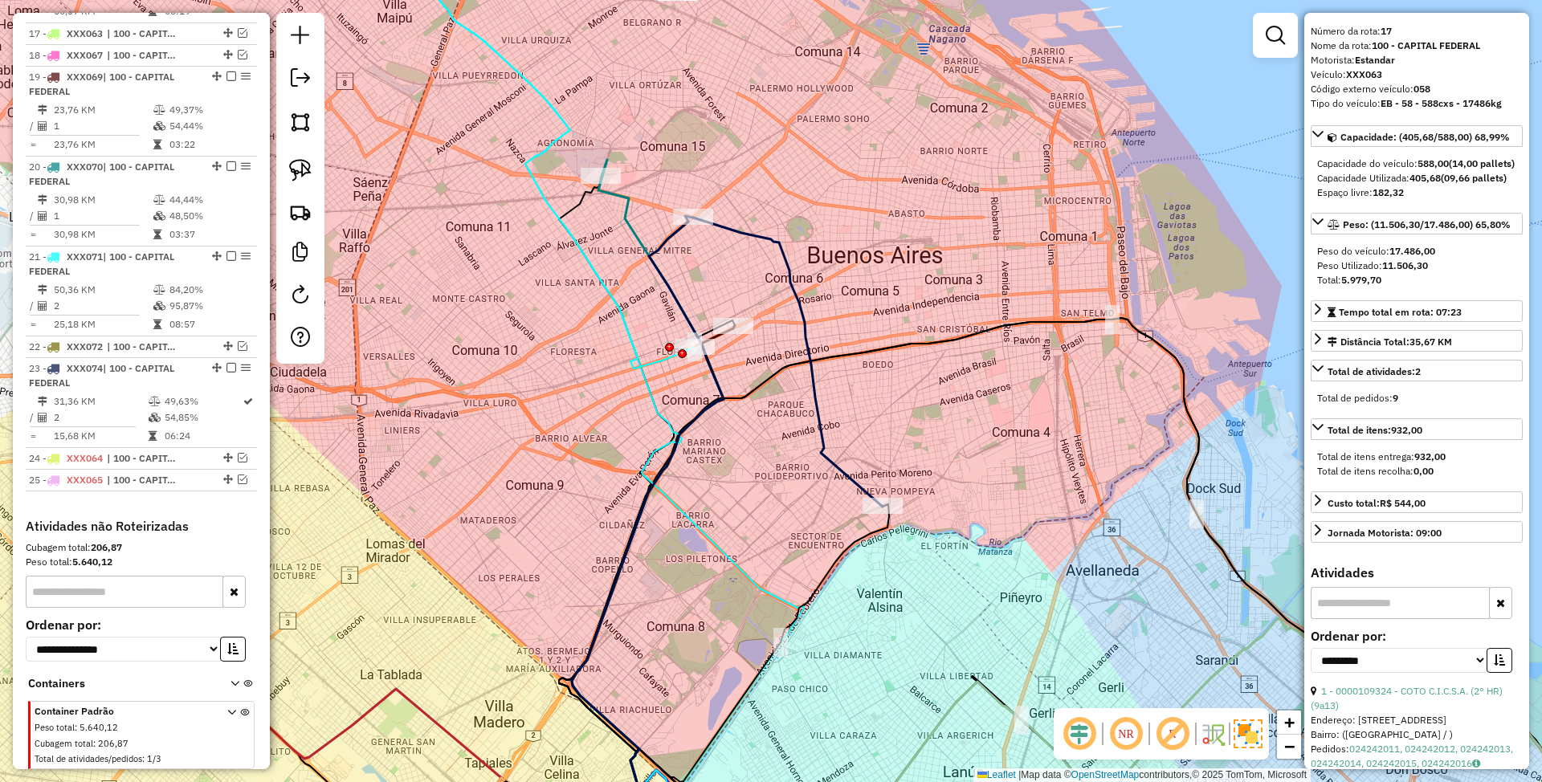
click at [663, 239] on icon at bounding box center [648, 508] width 152 height 585
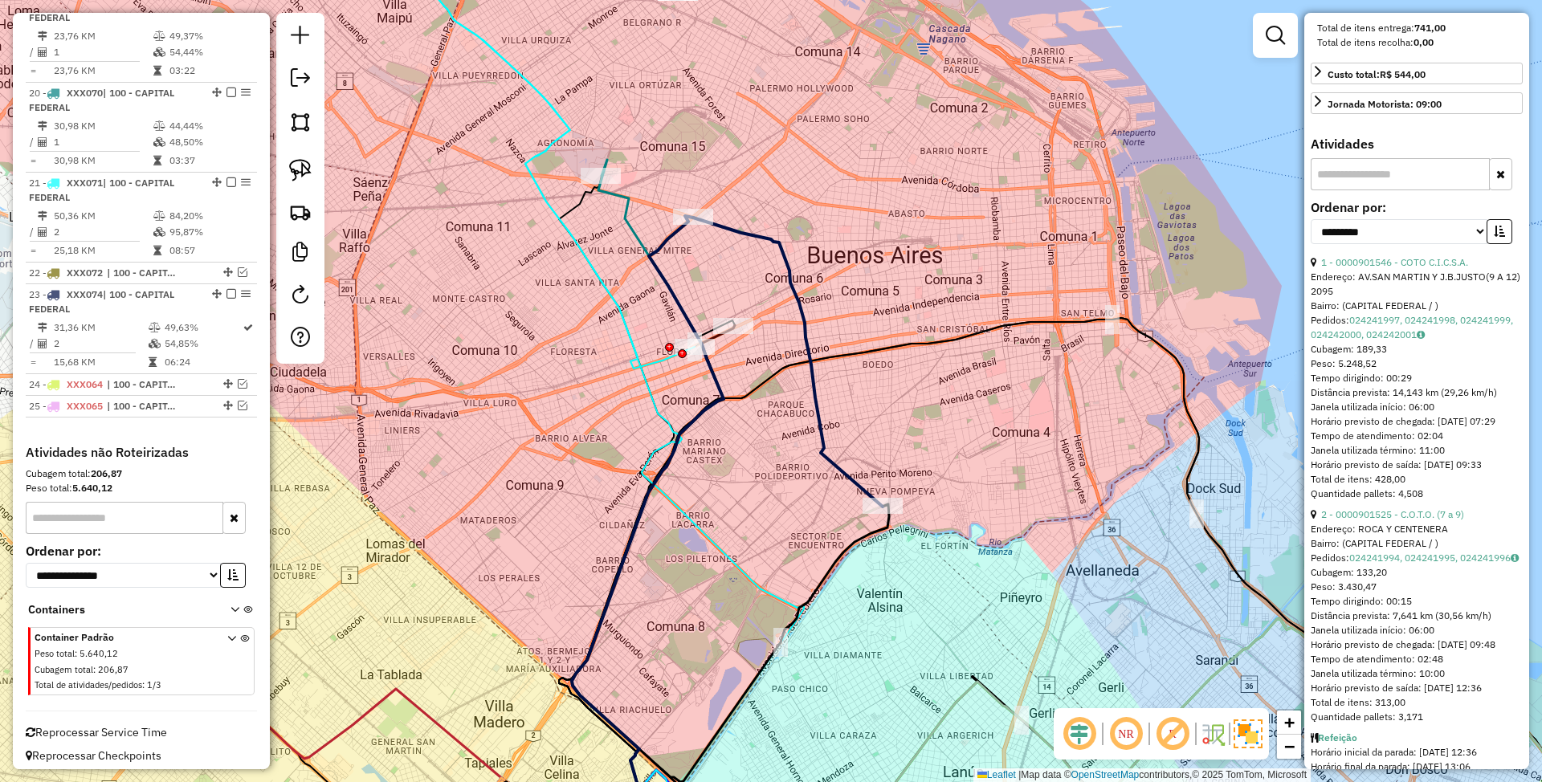
scroll to position [572, 0]
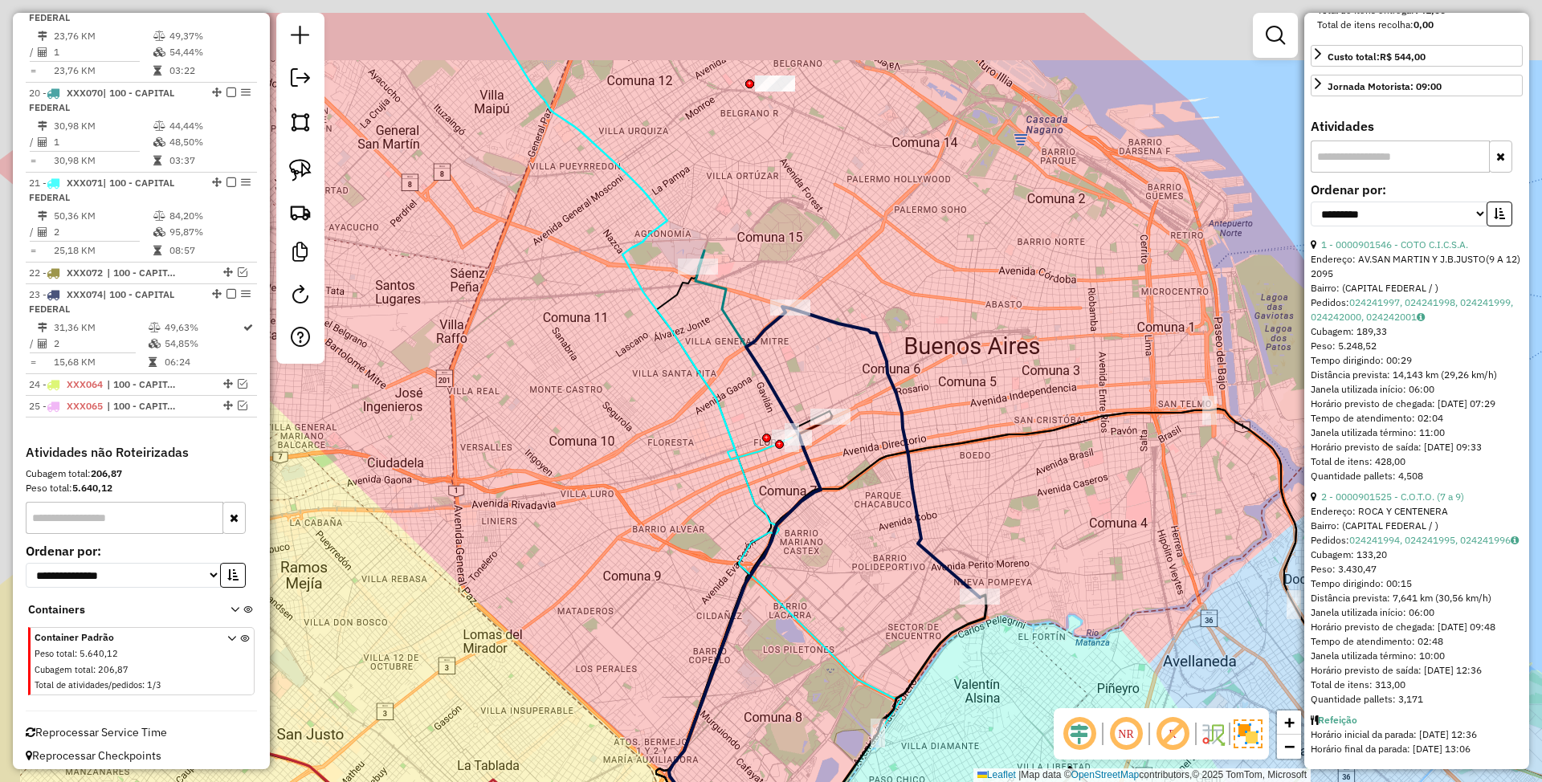
drag, startPoint x: 858, startPoint y: 245, endPoint x: 955, endPoint y: 336, distance: 133.0
click at [955, 336] on div "Janela de atendimento Grade de atendimento Capacidade Transportadoras Veículos …" at bounding box center [771, 391] width 1542 height 782
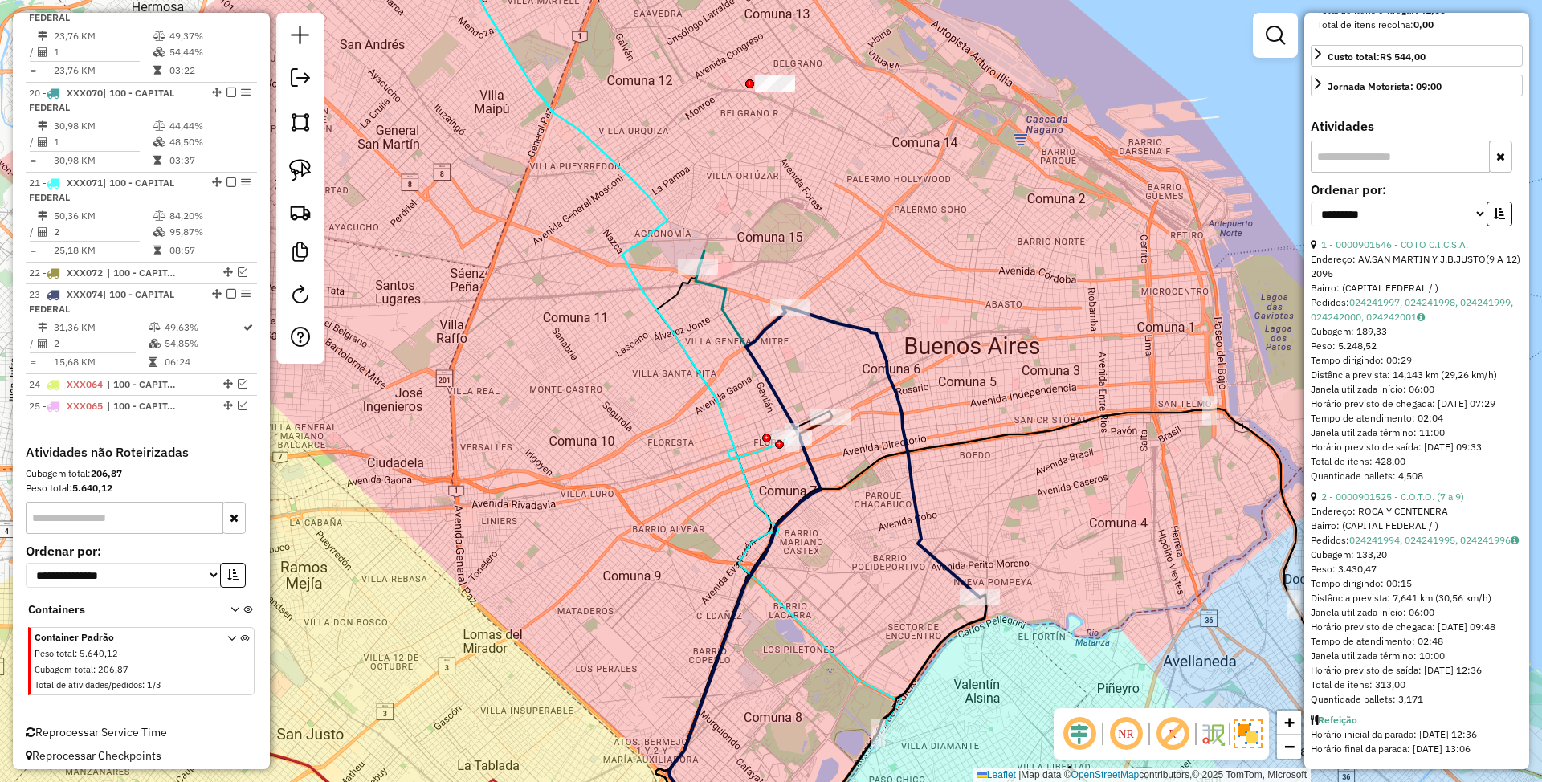
click at [653, 226] on icon at bounding box center [633, 212] width 316 height 495
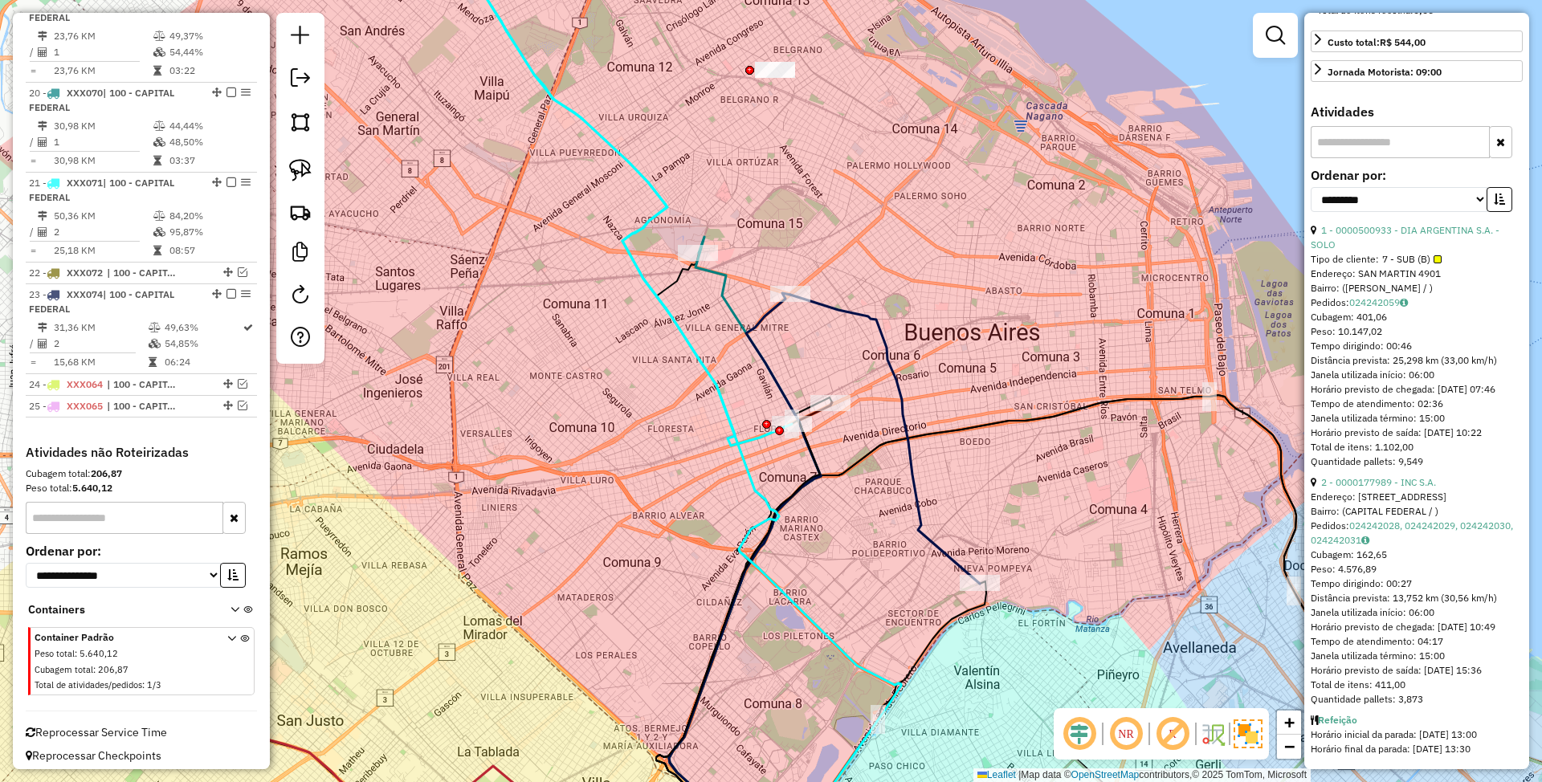
drag, startPoint x: 898, startPoint y: 596, endPoint x: 858, endPoint y: 509, distance: 95.6
click at [858, 509] on div "Janela de atendimento Grade de atendimento Capacidade Transportadoras Veículos …" at bounding box center [771, 391] width 1542 height 782
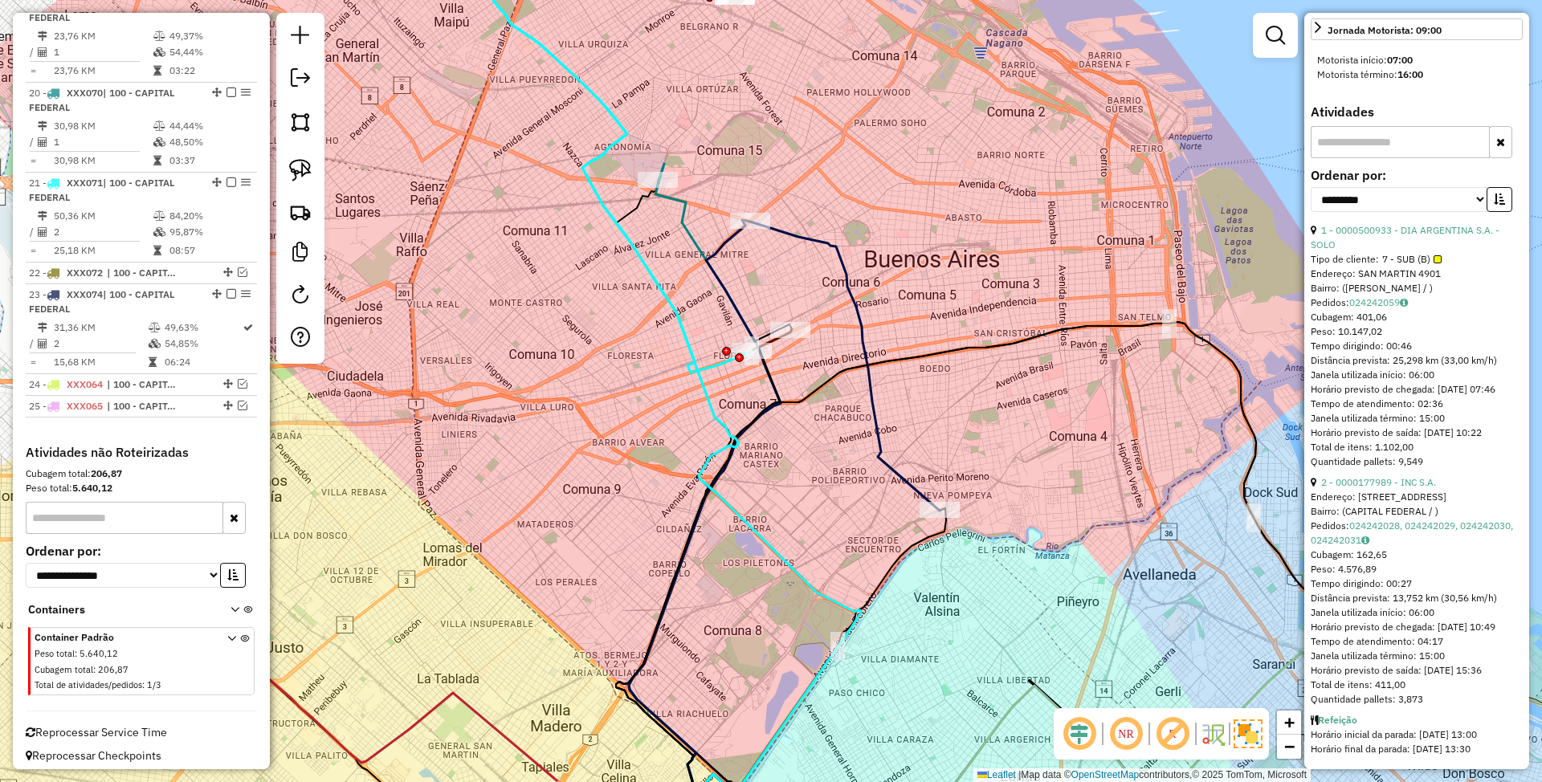
scroll to position [0, 0]
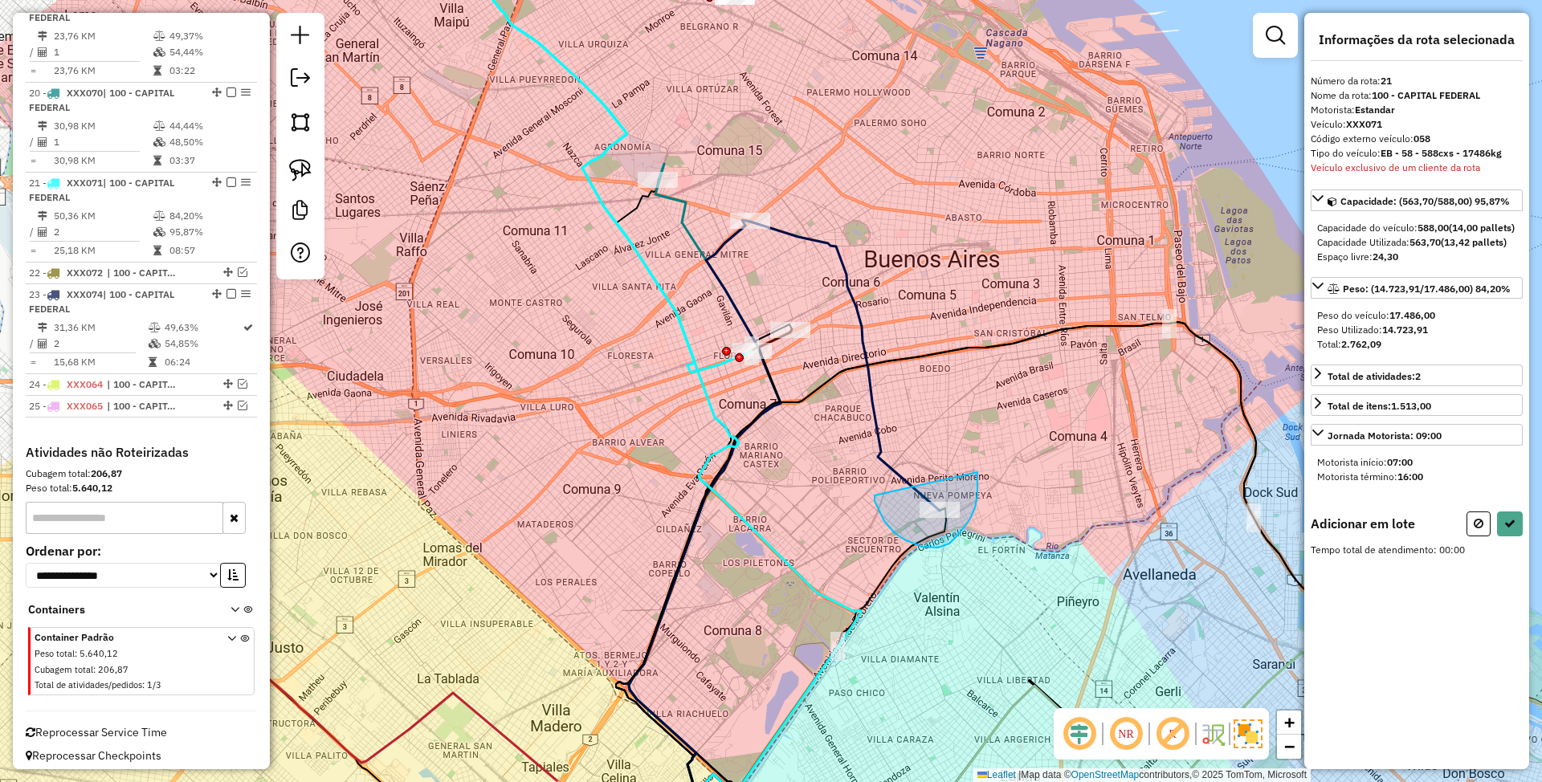
drag, startPoint x: 895, startPoint y: 533, endPoint x: 977, endPoint y: 471, distance: 103.8
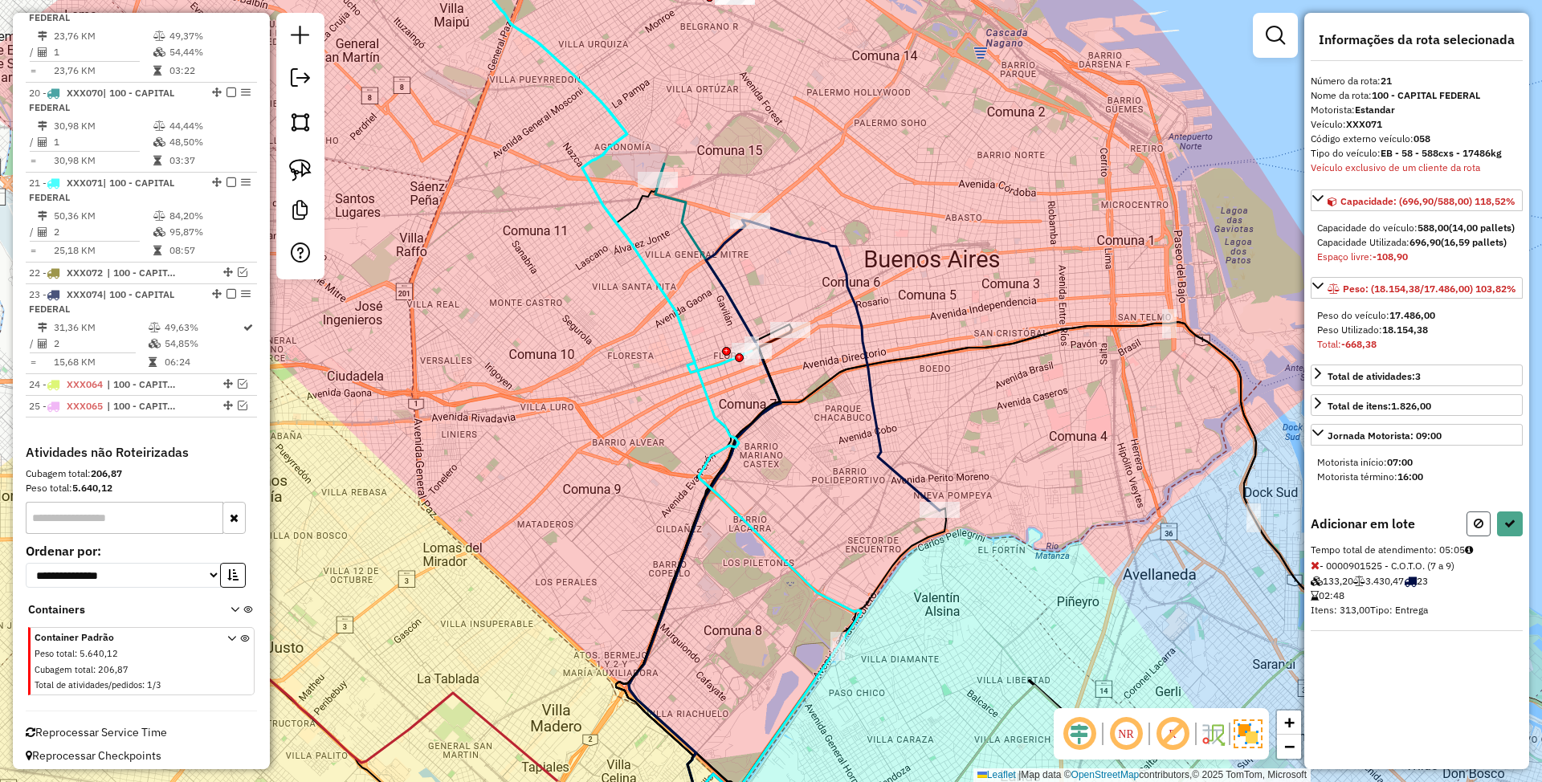
click at [1486, 536] on button at bounding box center [1479, 524] width 24 height 25
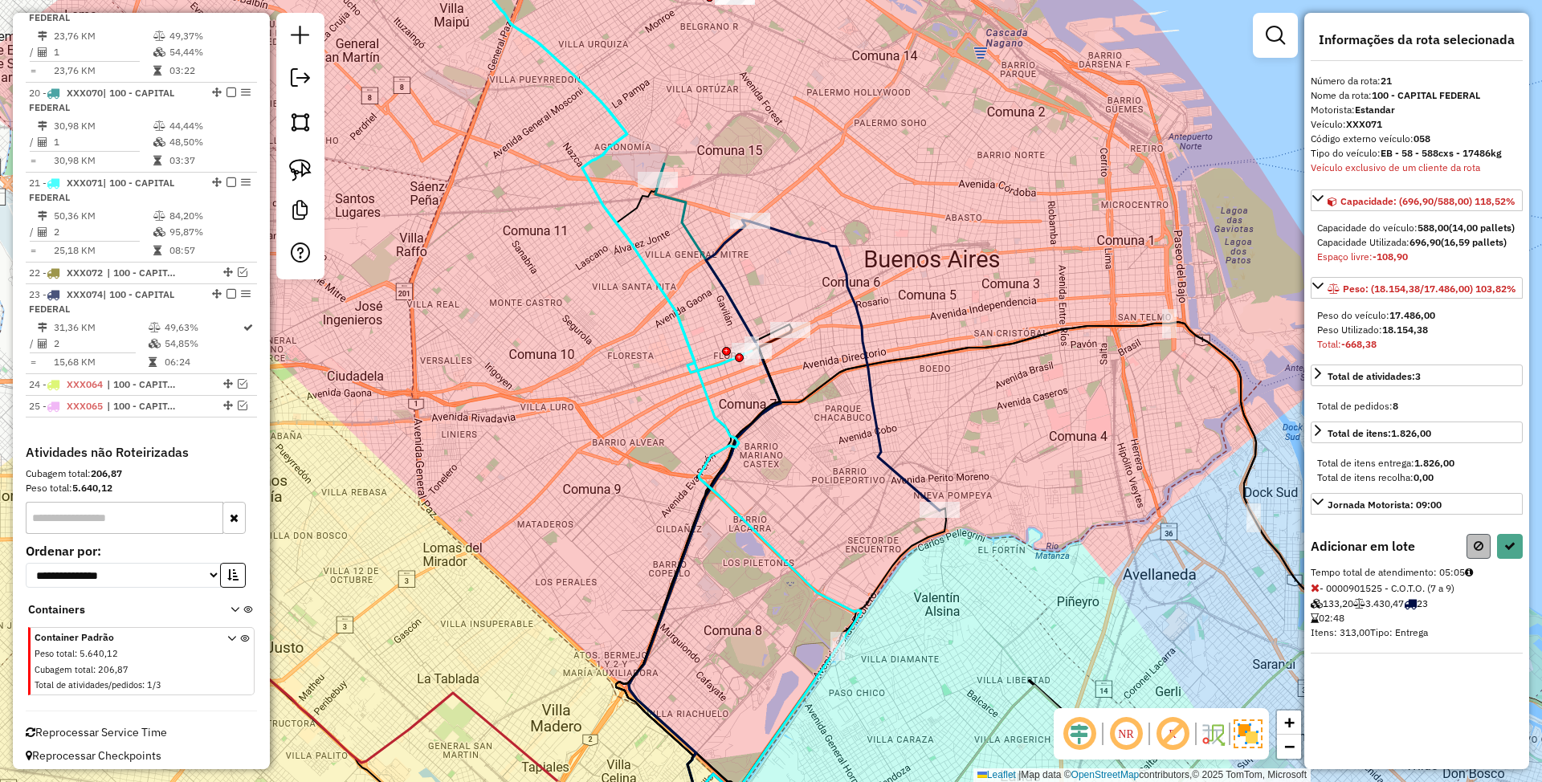
select select "**********"
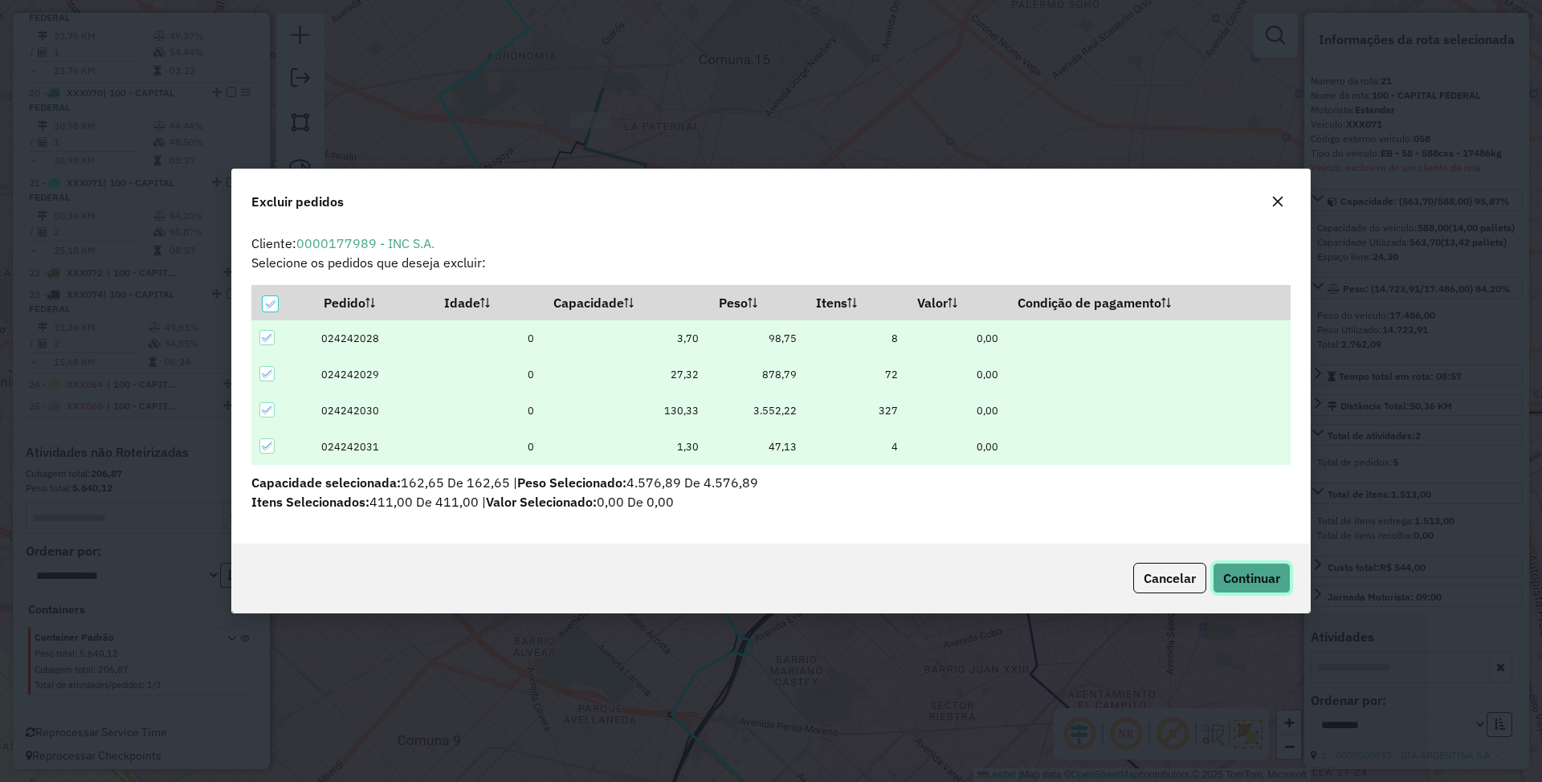
click at [1240, 580] on span "Continuar" at bounding box center [1251, 578] width 57 height 16
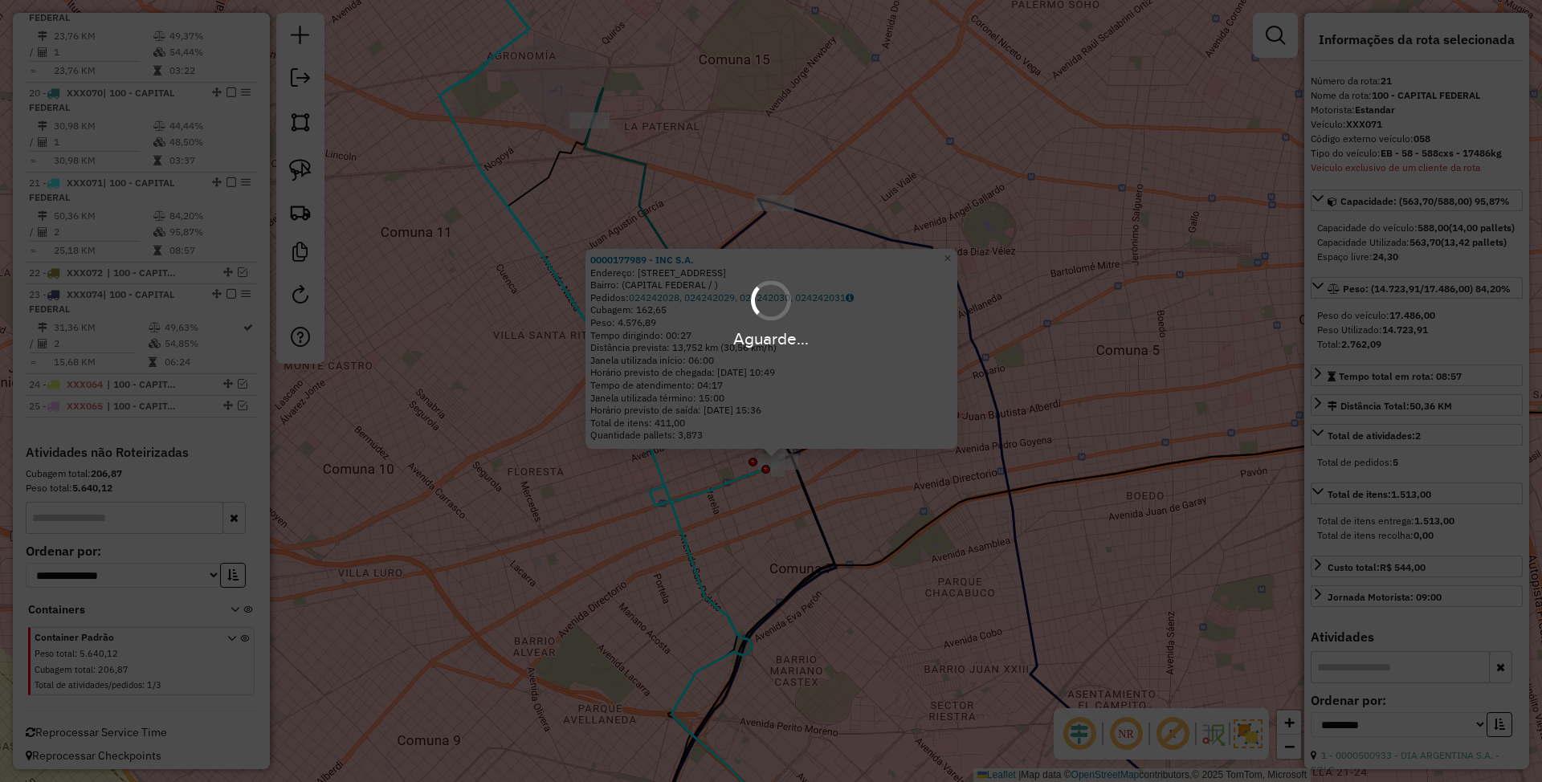
click at [1081, 395] on div "Aguarde..." at bounding box center [771, 391] width 1542 height 782
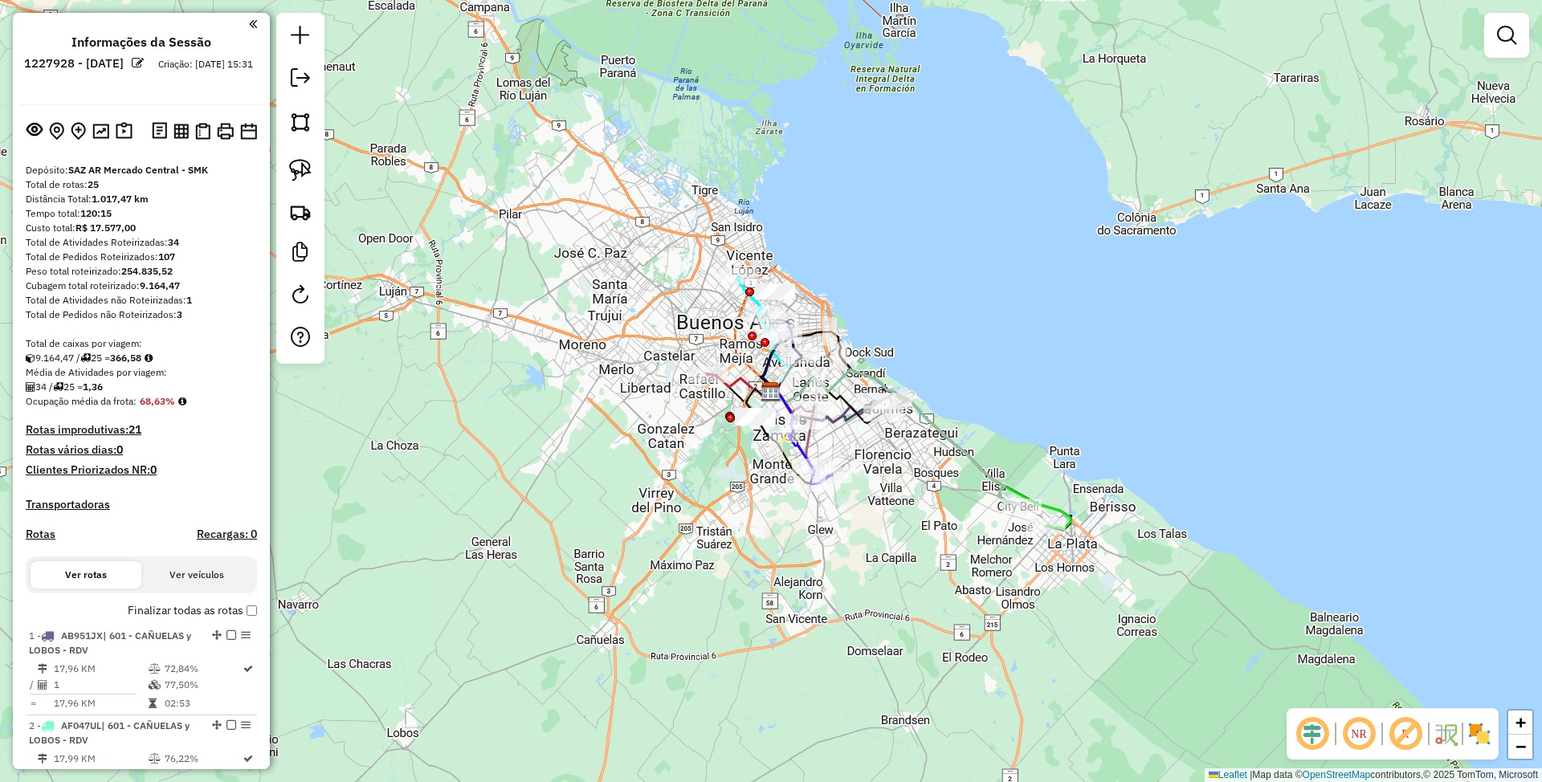
click at [1479, 739] on img at bounding box center [1480, 734] width 26 height 26
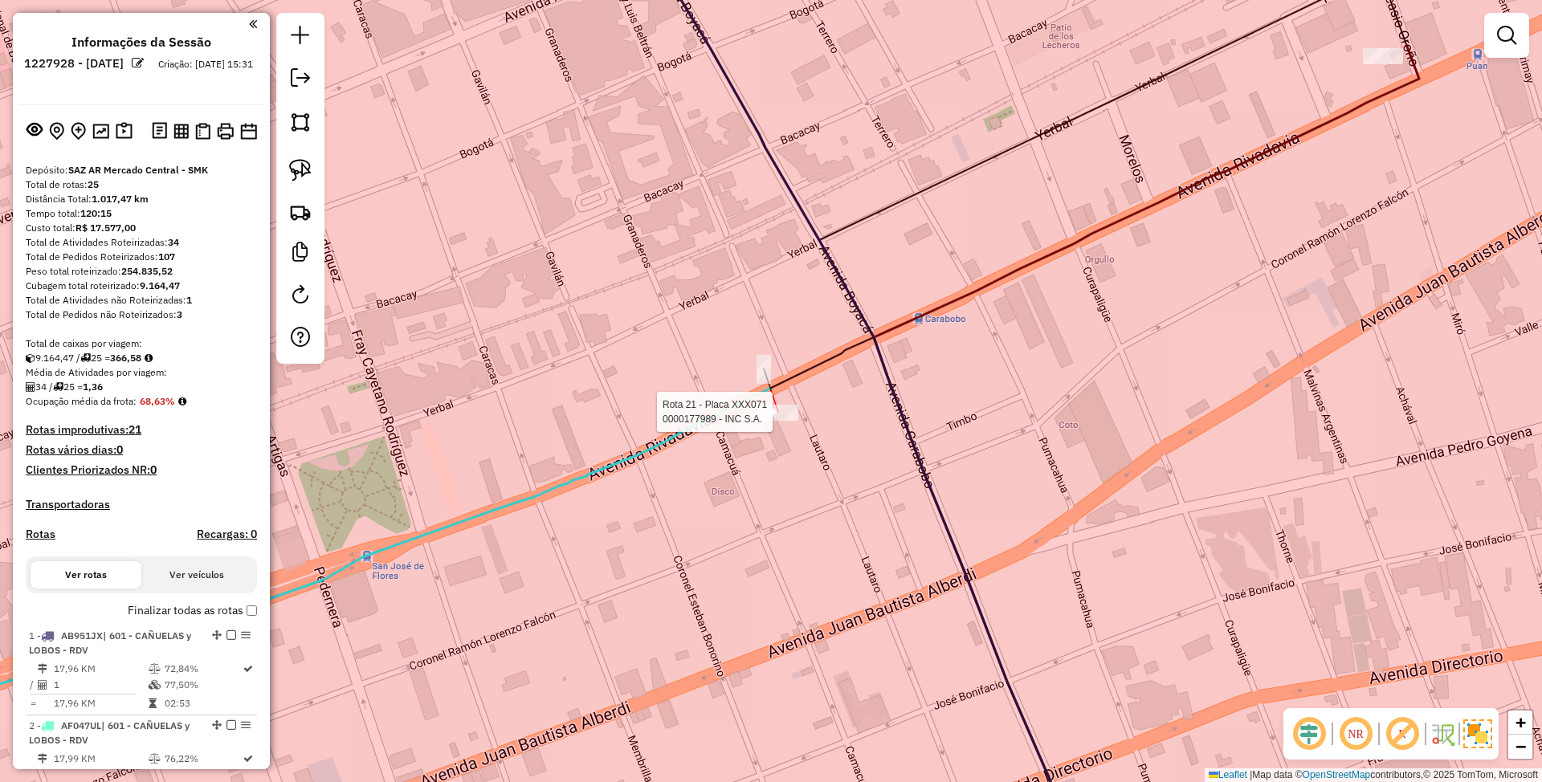
click at [779, 421] on div at bounding box center [778, 413] width 40 height 16
select select "**********"
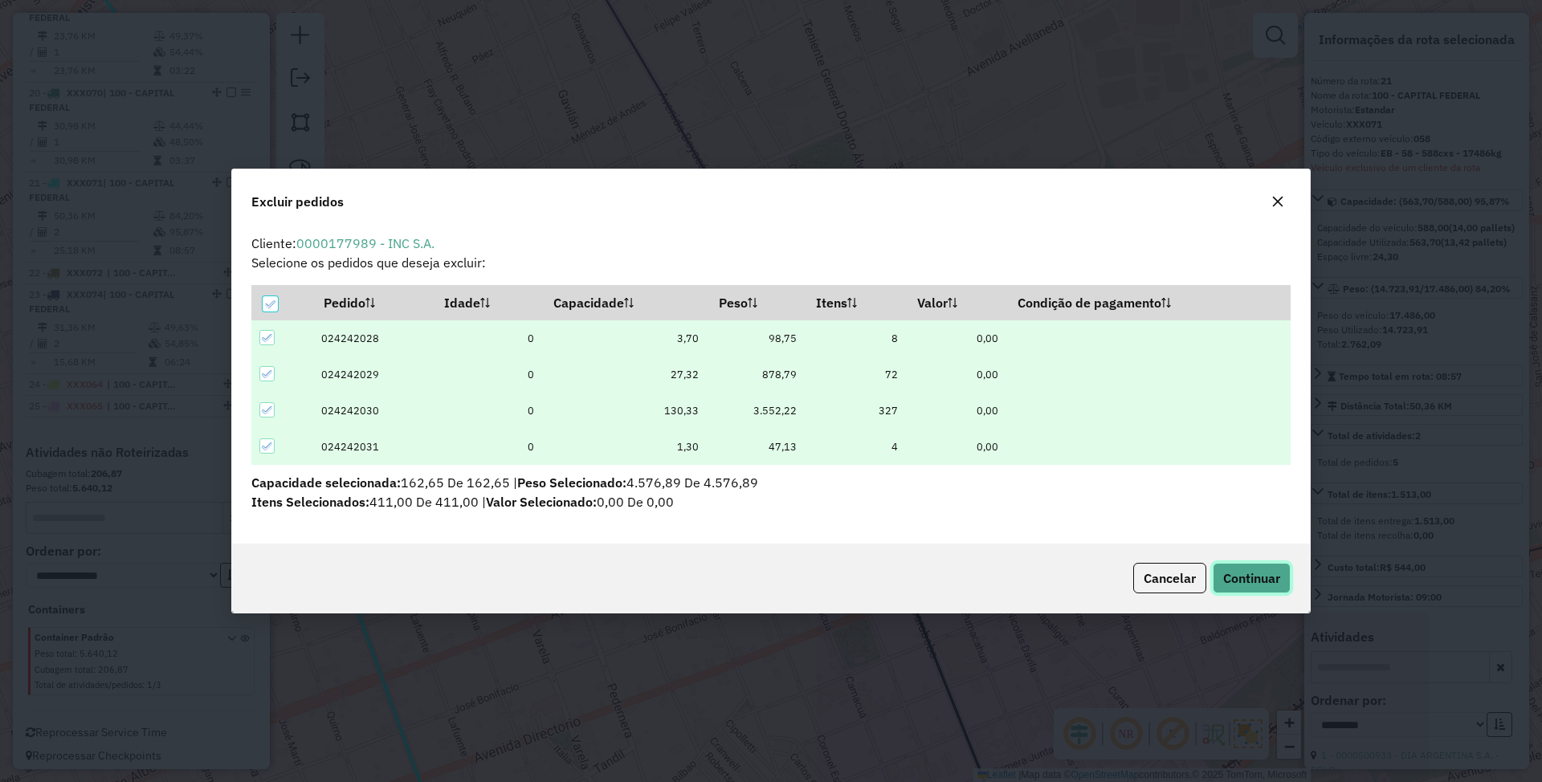
click at [1259, 578] on span "Continuar" at bounding box center [1251, 578] width 57 height 16
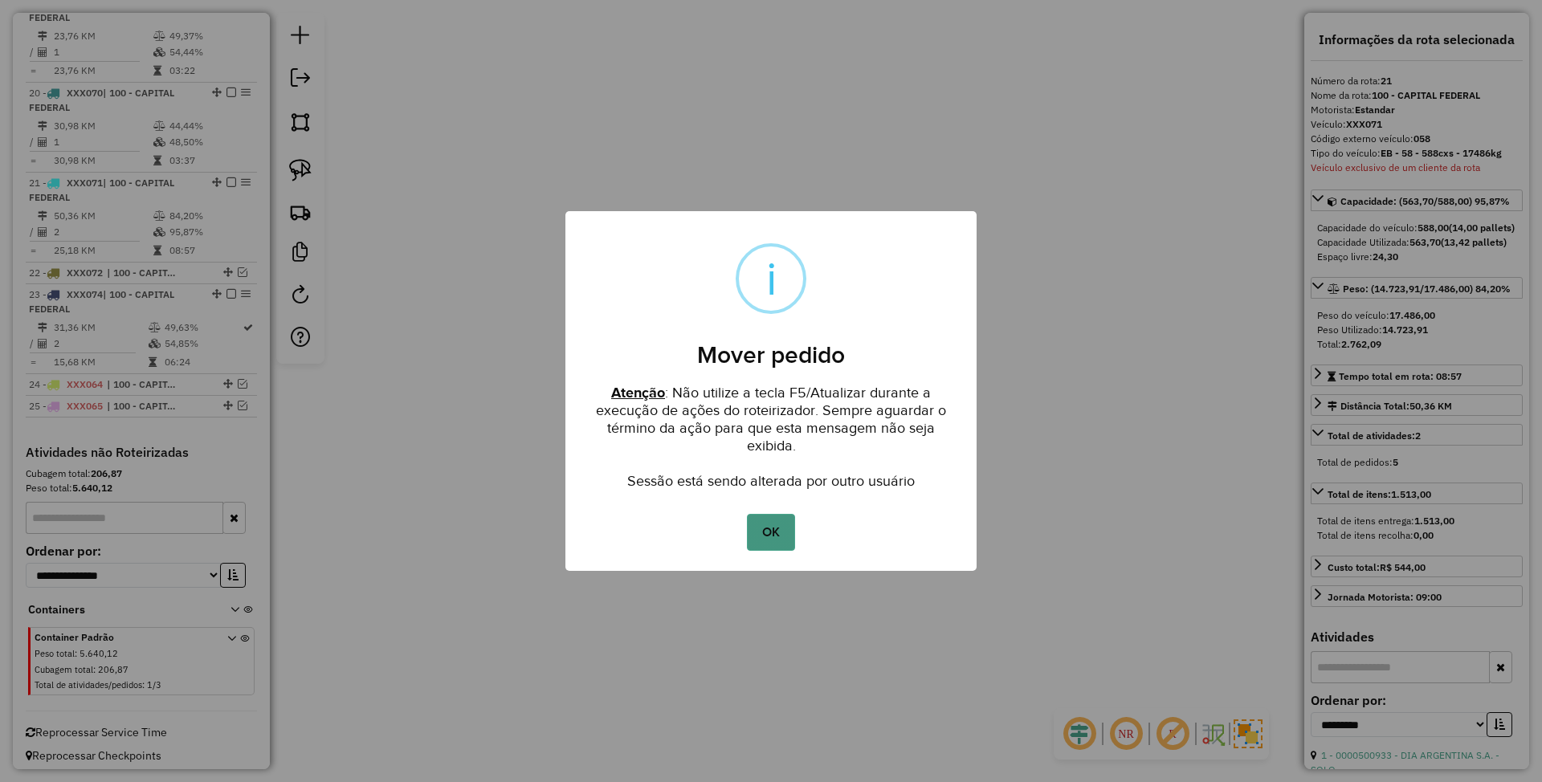
click at [763, 533] on button "OK" at bounding box center [770, 532] width 47 height 37
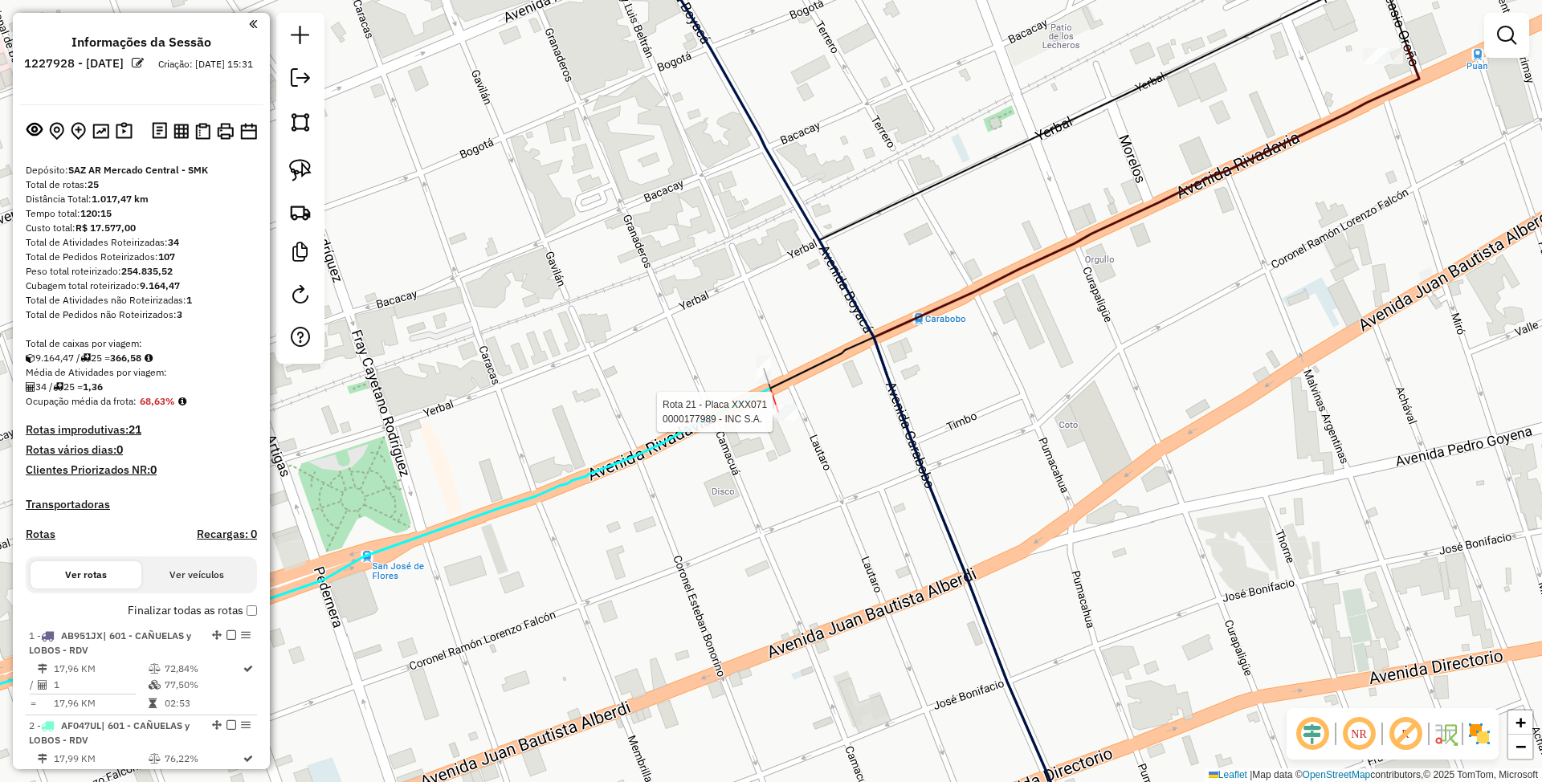
select select "**********"
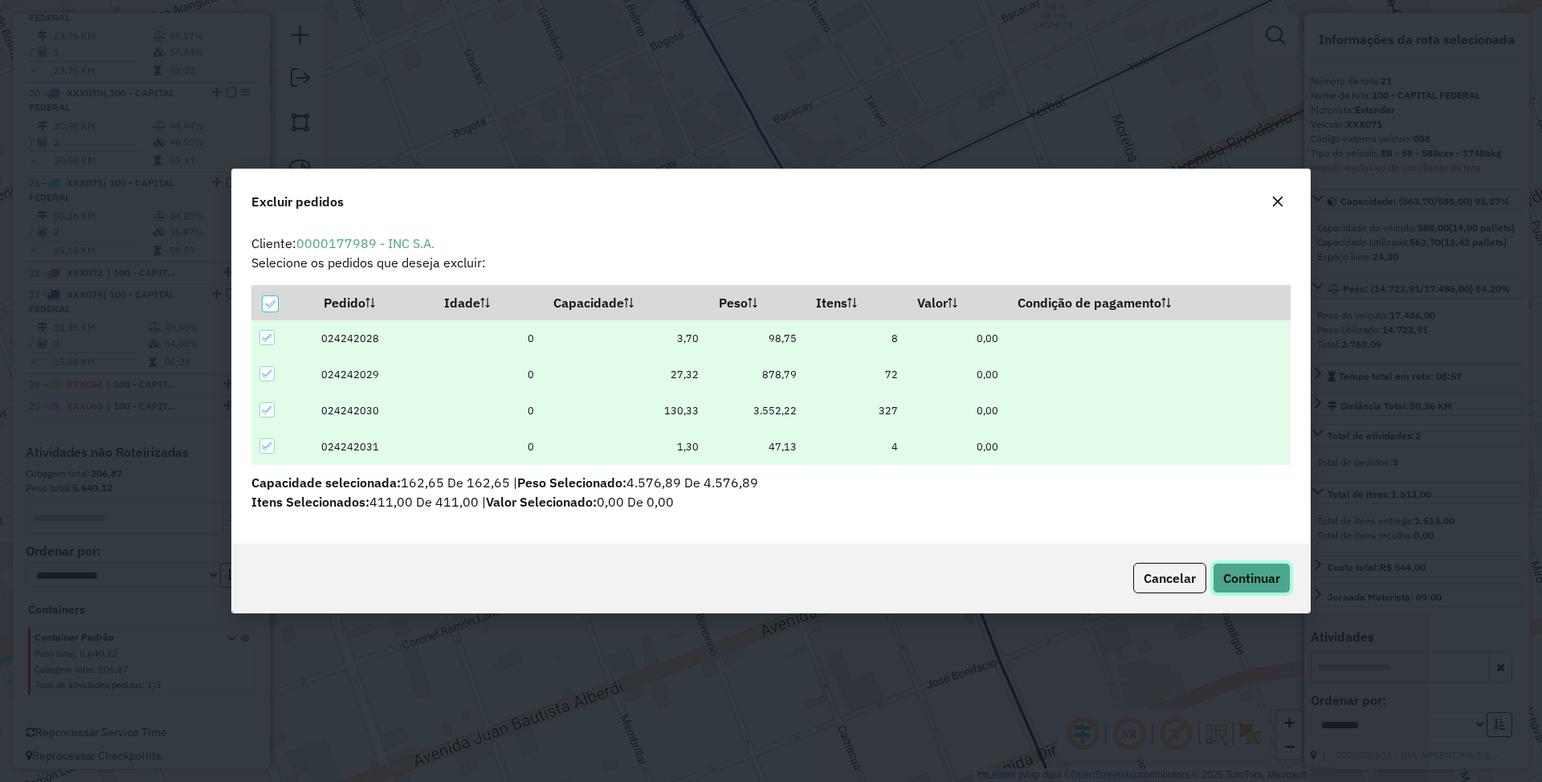
click at [1253, 581] on span "Continuar" at bounding box center [1251, 578] width 57 height 16
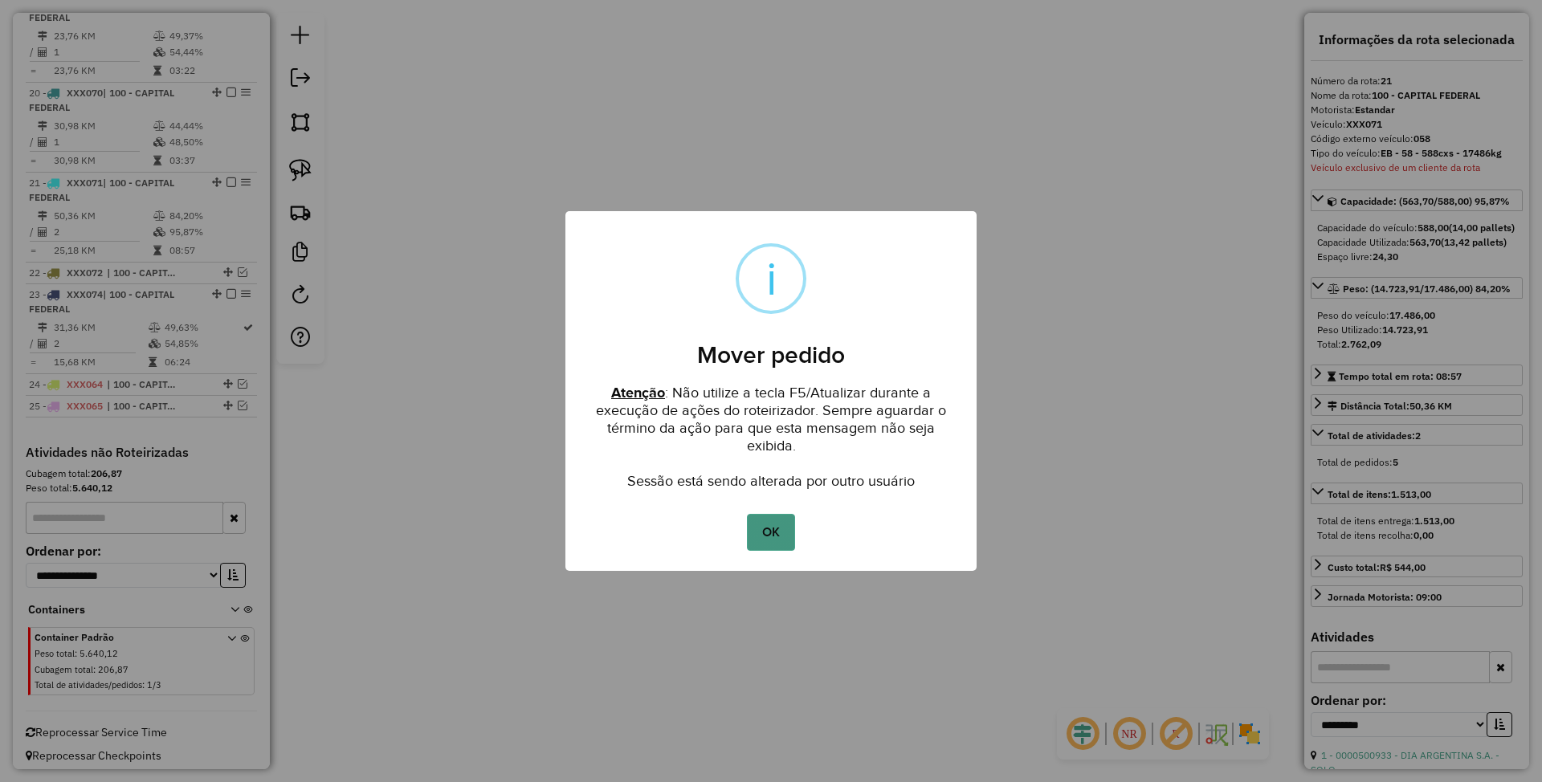
click at [766, 538] on button "OK" at bounding box center [770, 532] width 47 height 37
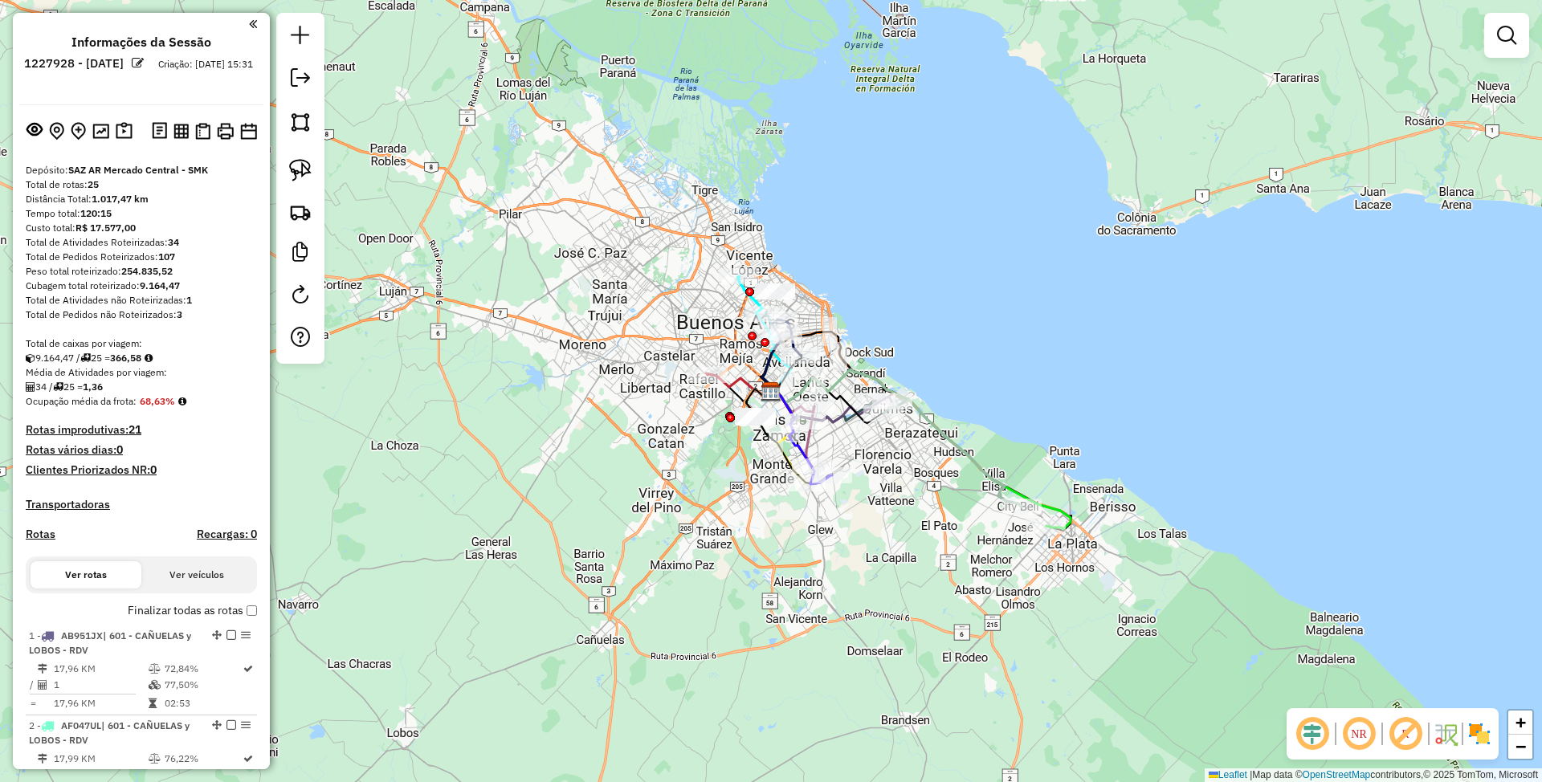
click at [1488, 730] on img at bounding box center [1480, 734] width 26 height 26
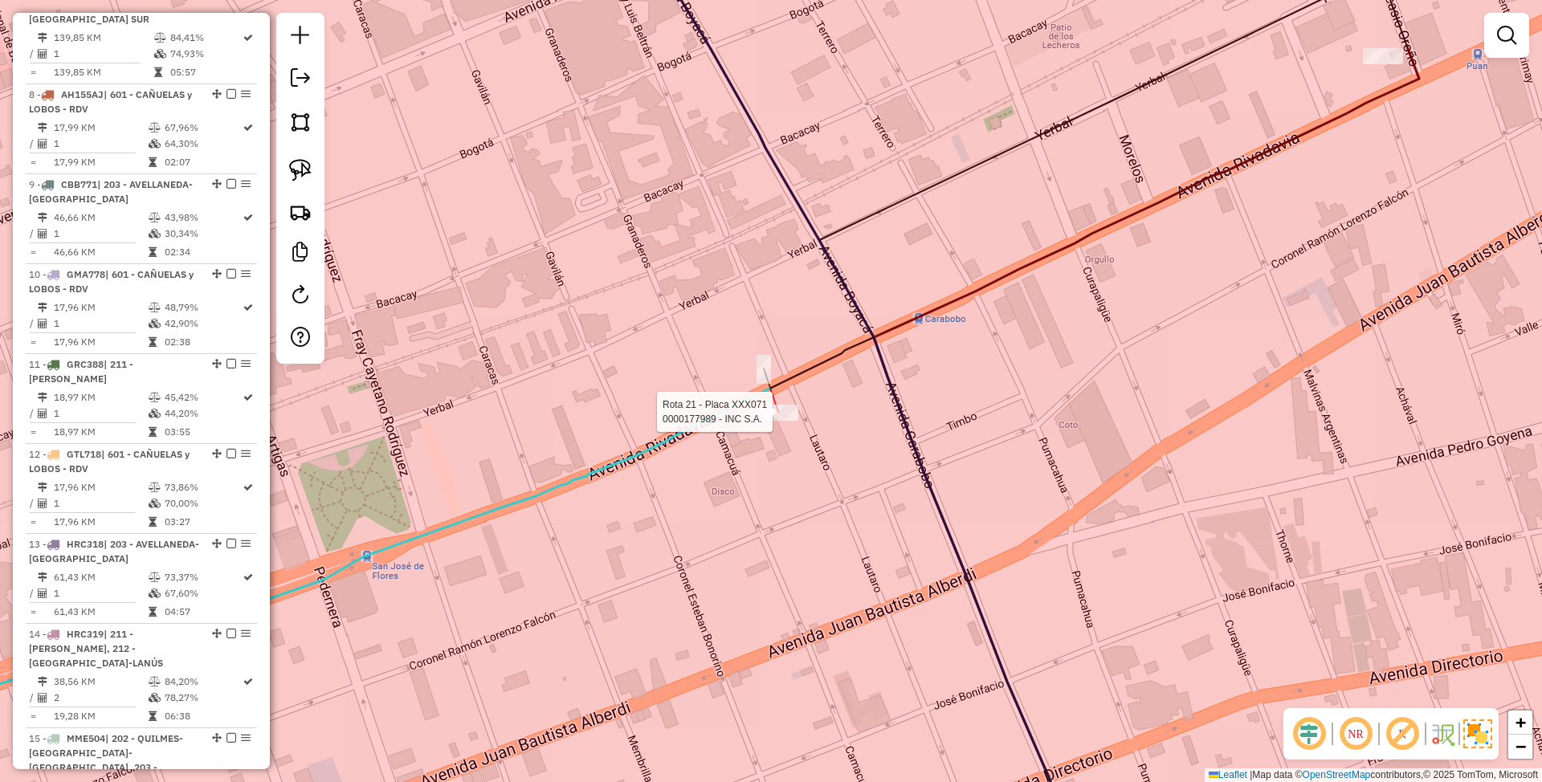
select select "**********"
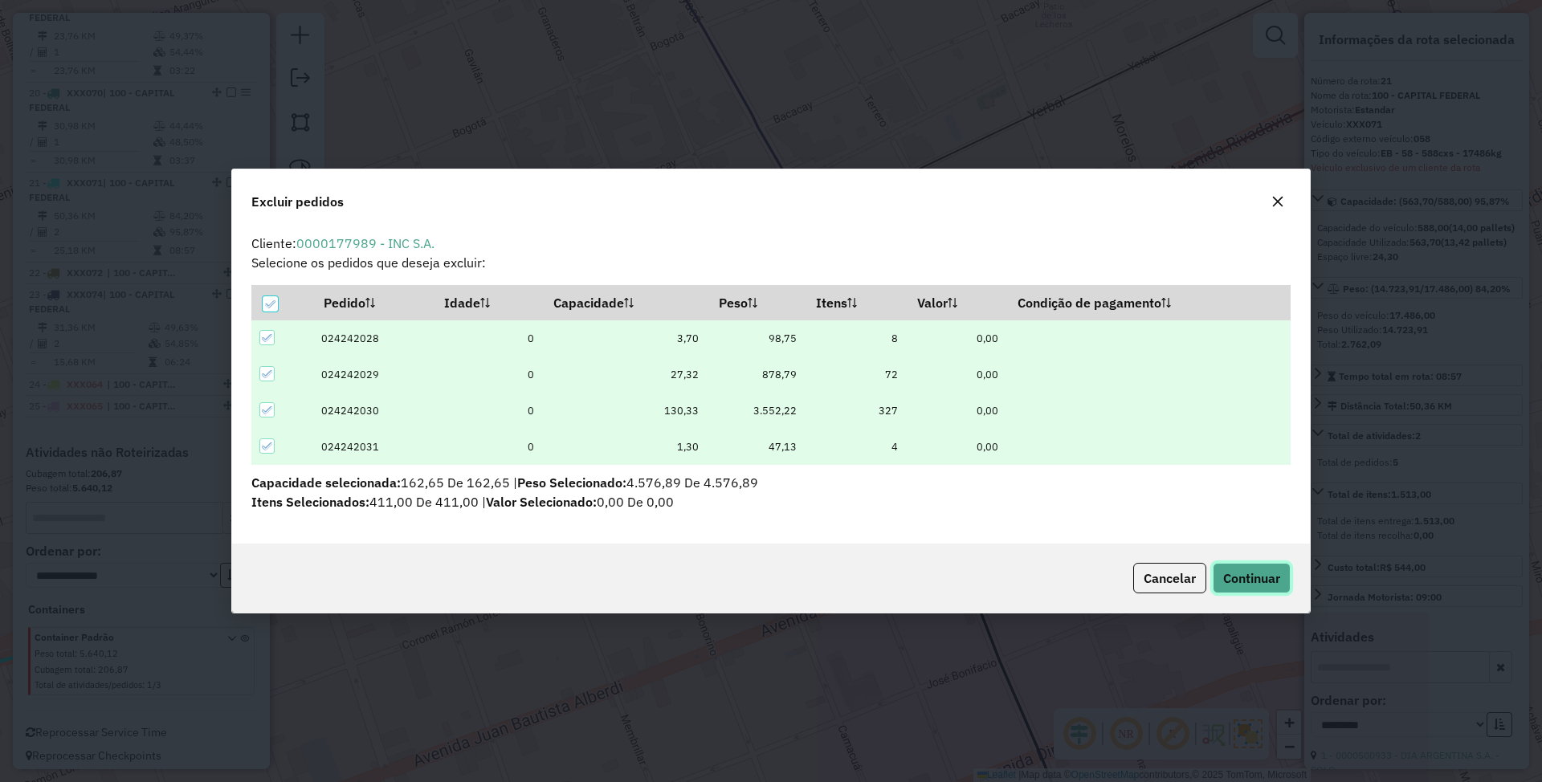
click at [1238, 583] on span "Continuar" at bounding box center [1251, 578] width 57 height 16
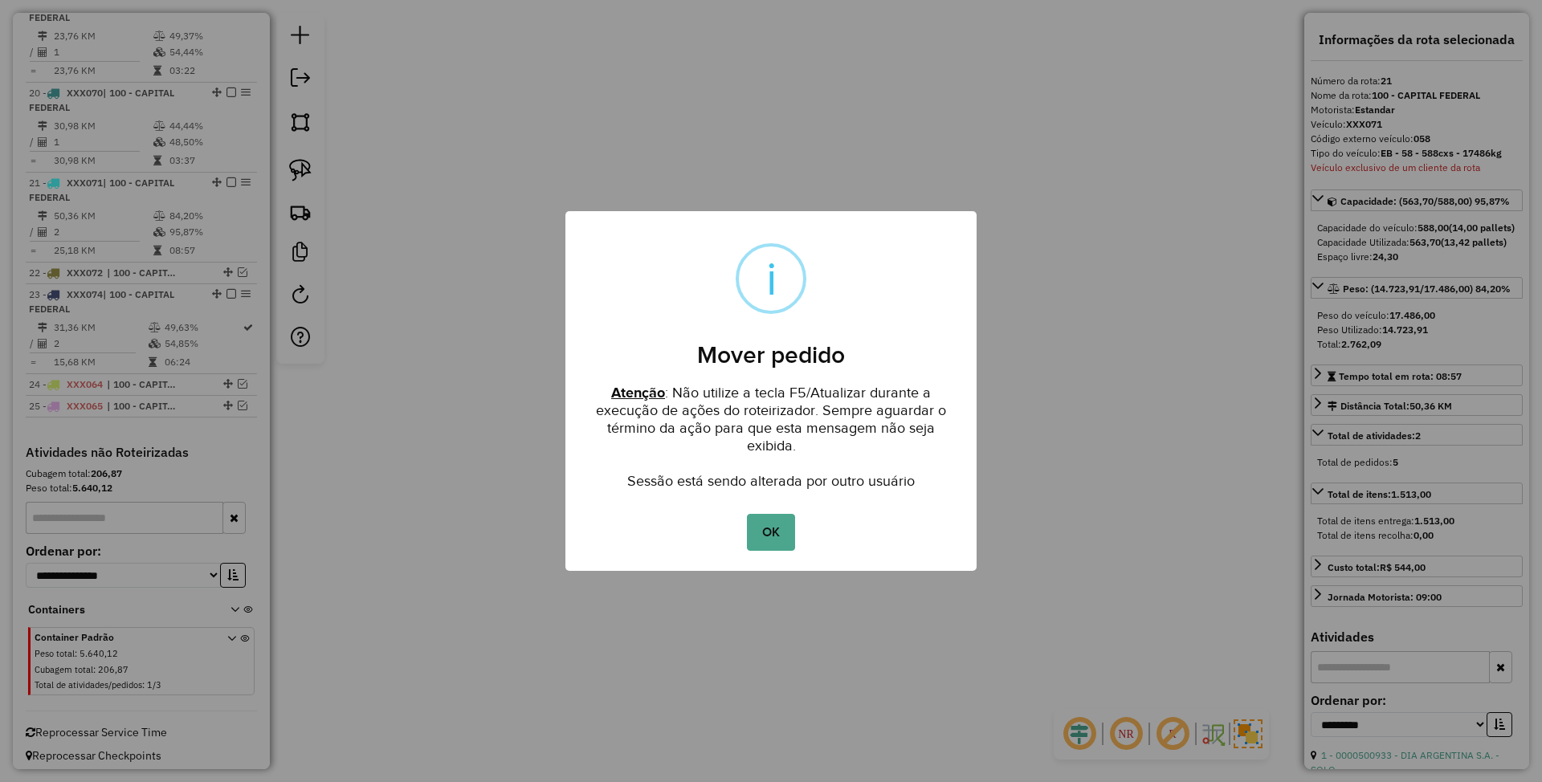
click at [759, 533] on button "OK" at bounding box center [770, 532] width 47 height 37
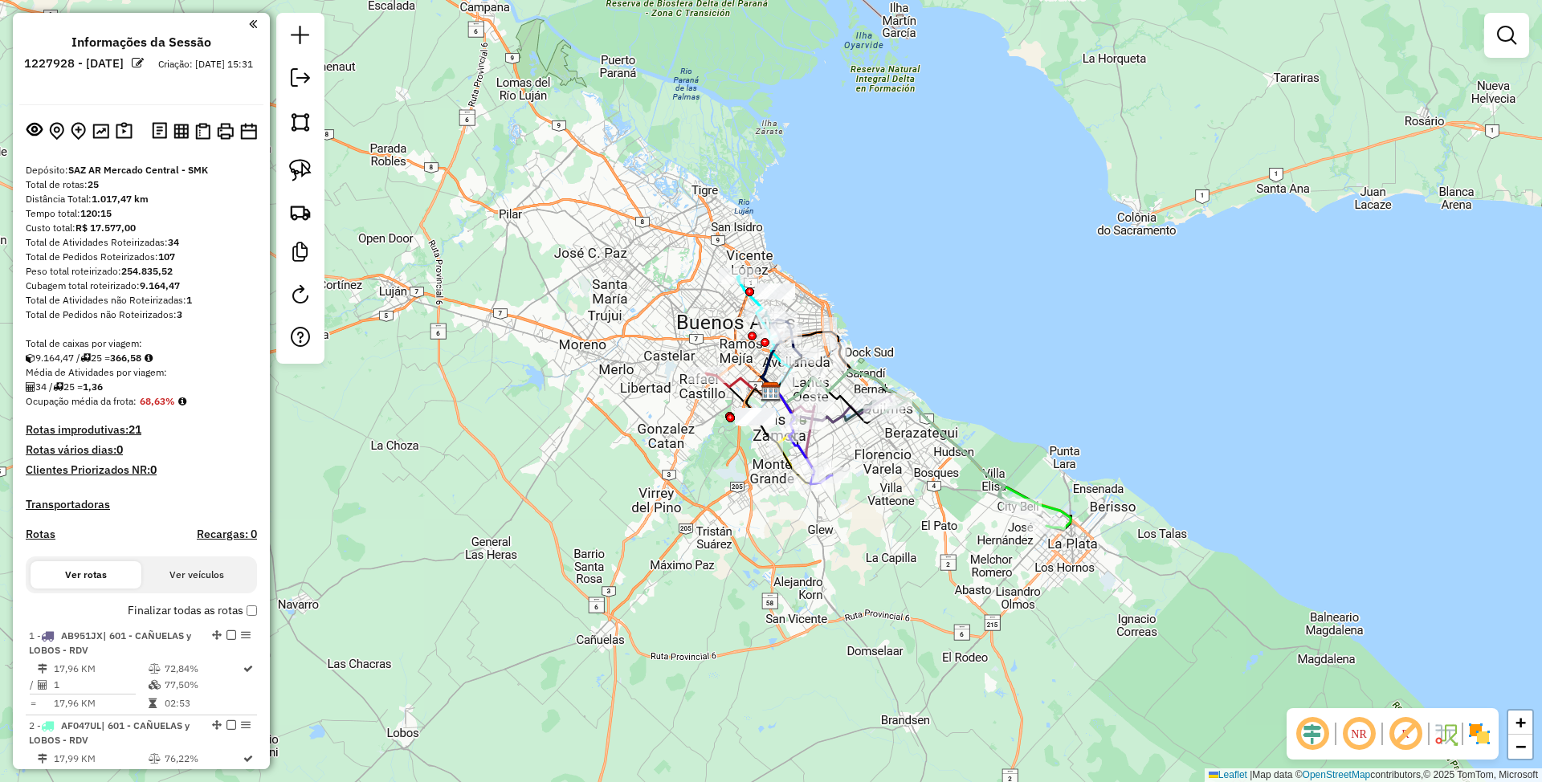
click at [1484, 734] on img at bounding box center [1480, 734] width 26 height 26
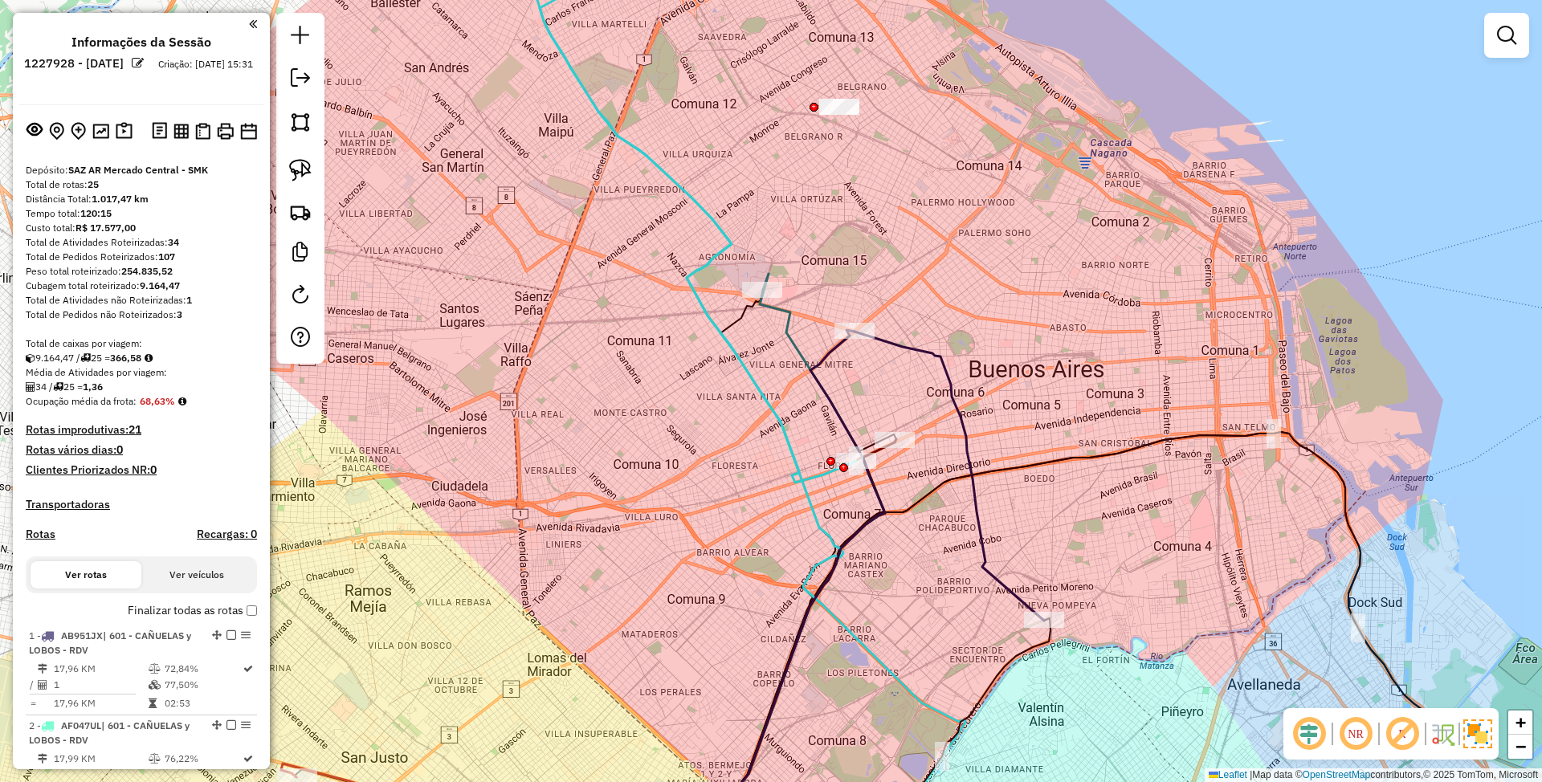
click at [782, 334] on icon at bounding box center [809, 568] width 152 height 588
select select "**********"
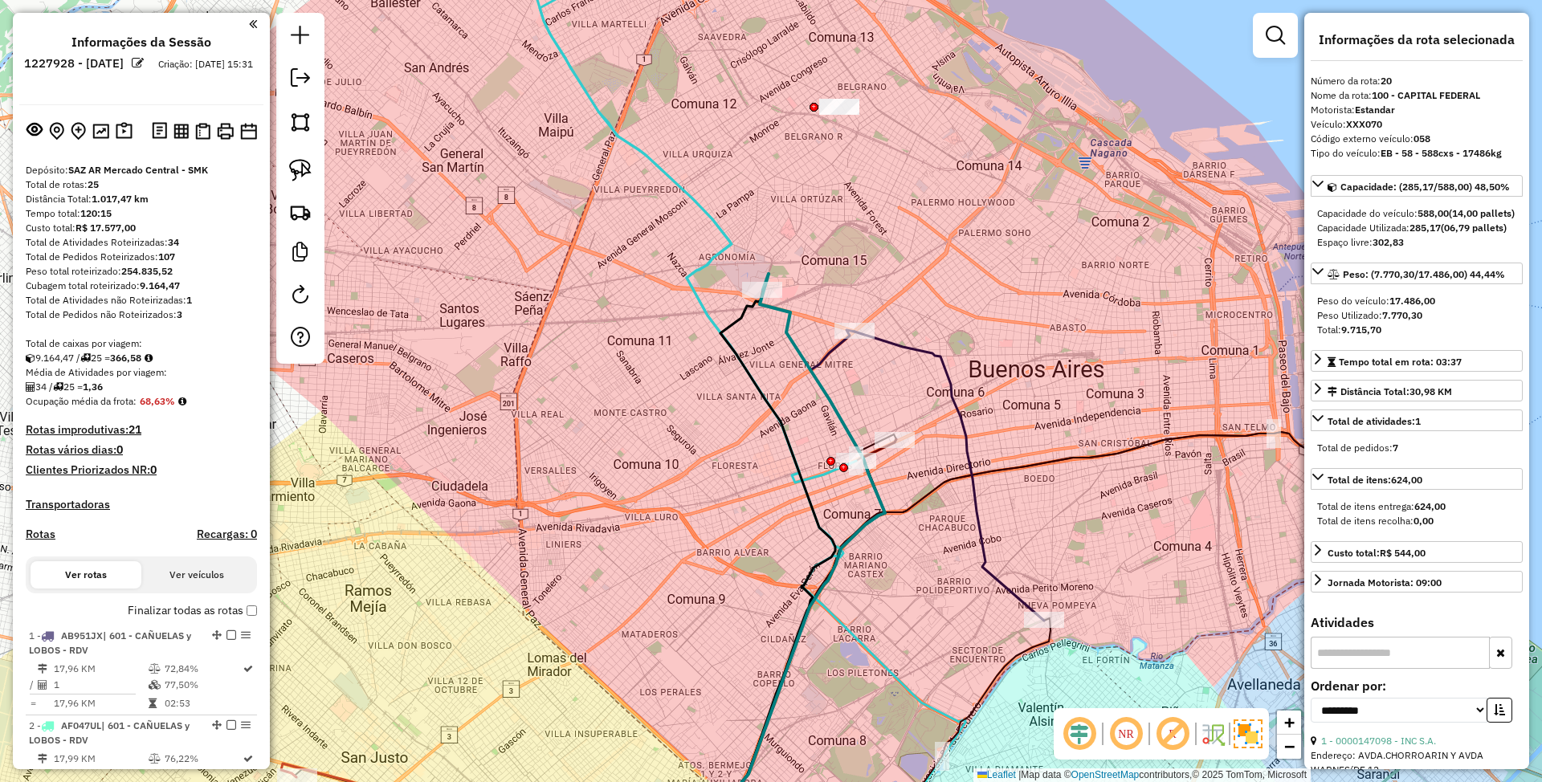
scroll to position [2159, 0]
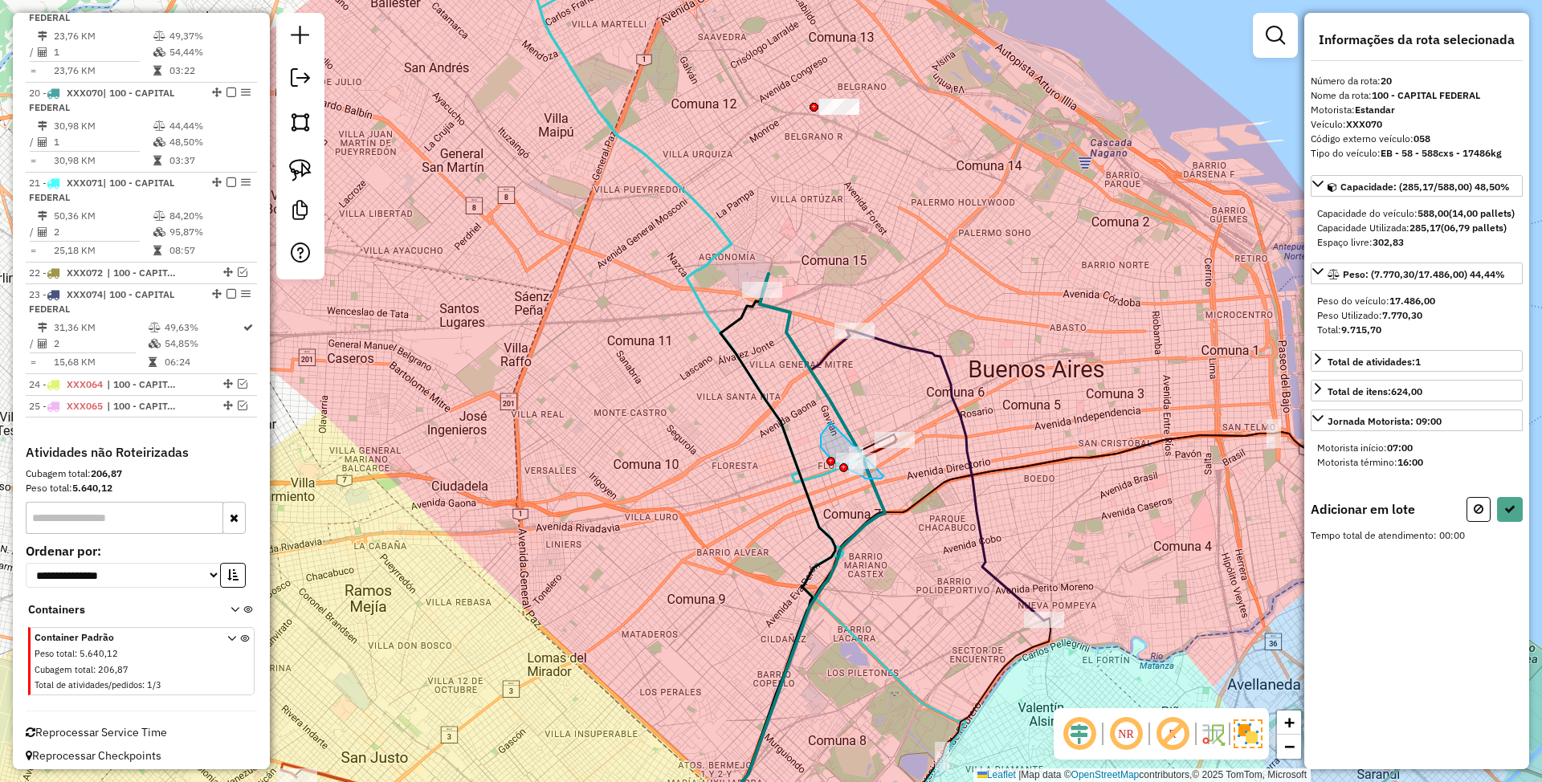
drag, startPoint x: 830, startPoint y: 422, endPoint x: 883, endPoint y: 476, distance: 75.5
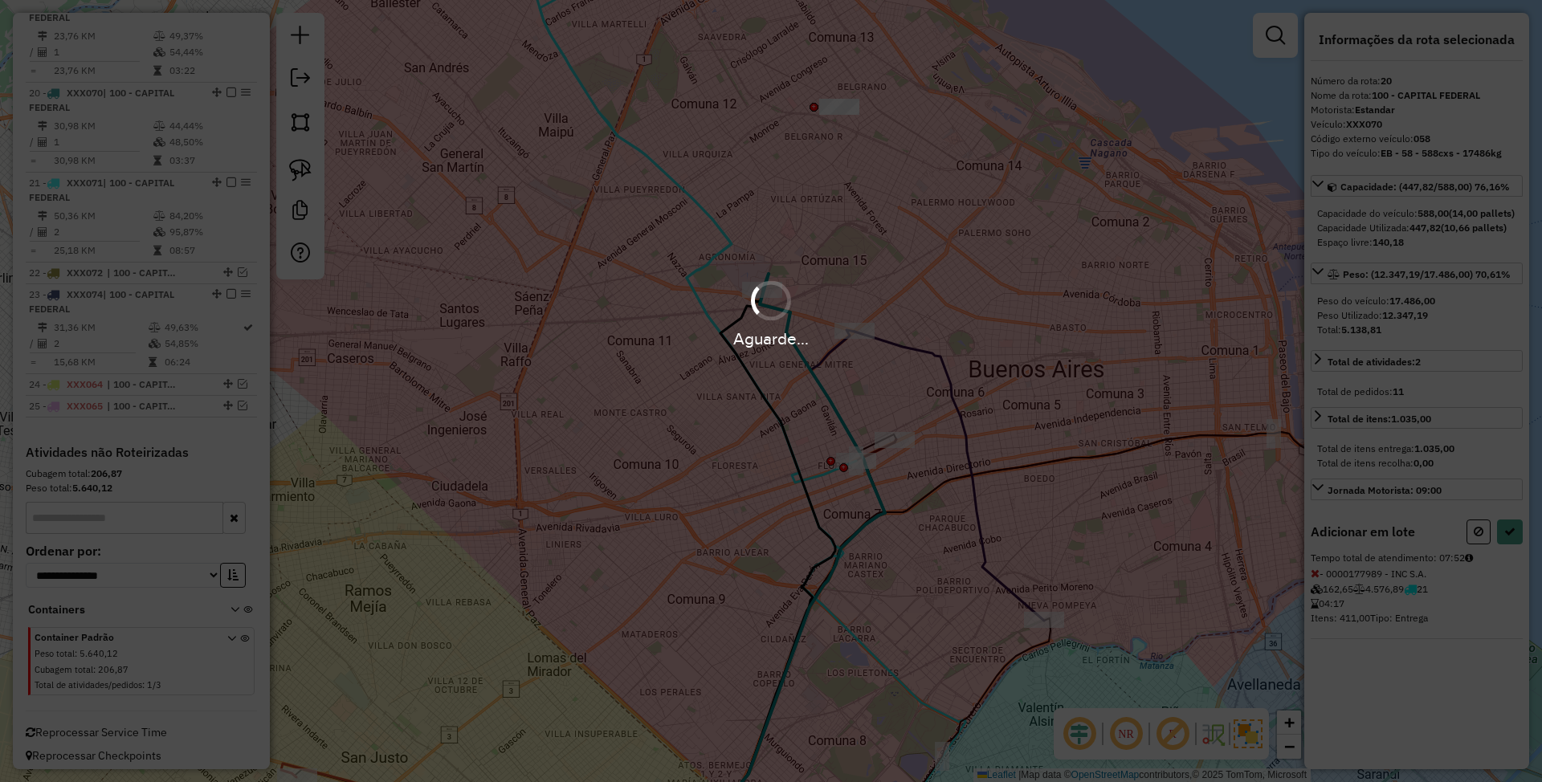
select select "**********"
click at [984, 421] on div "Aguarde..." at bounding box center [771, 391] width 1542 height 782
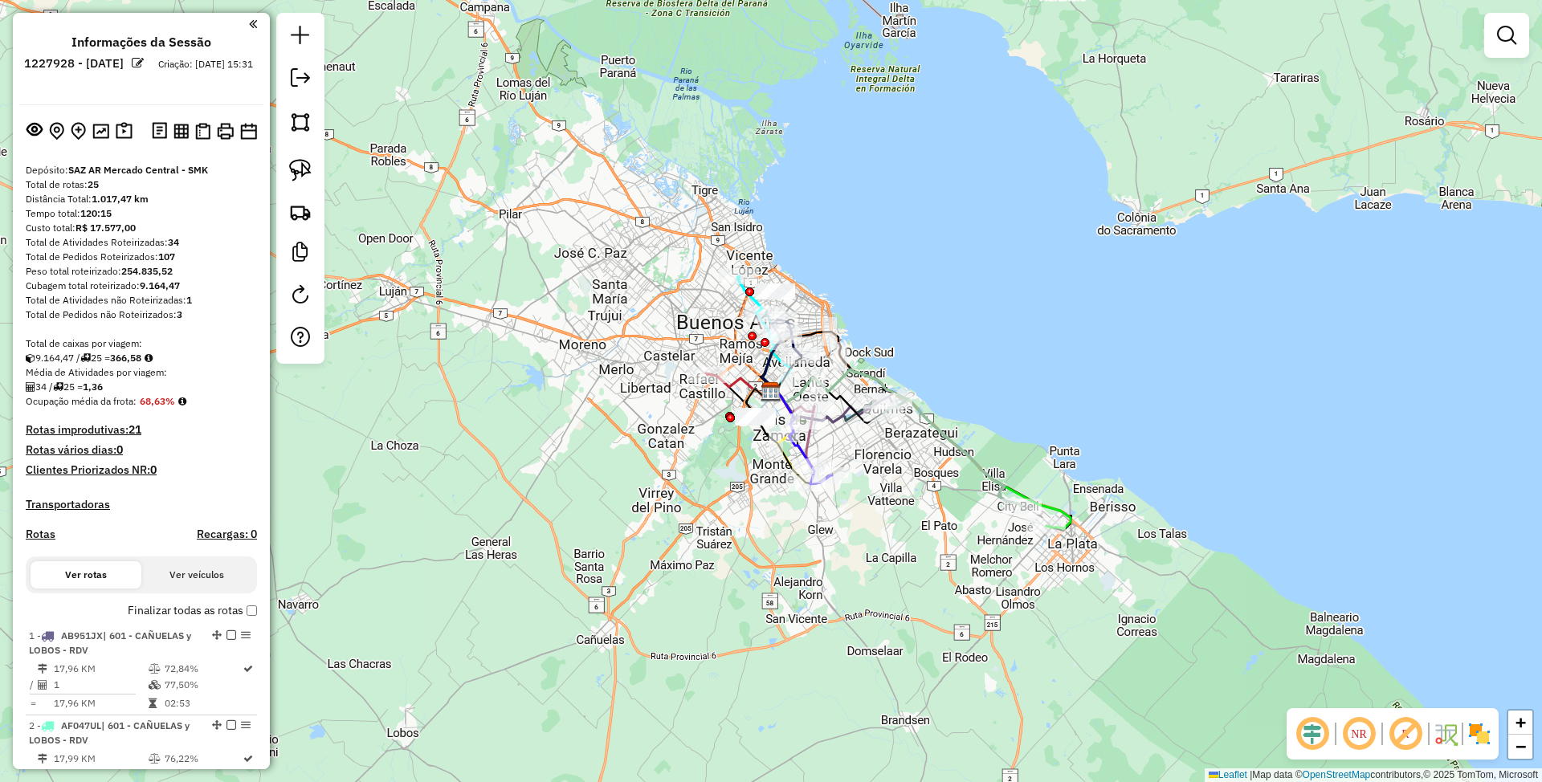
click at [1481, 730] on img at bounding box center [1480, 734] width 26 height 26
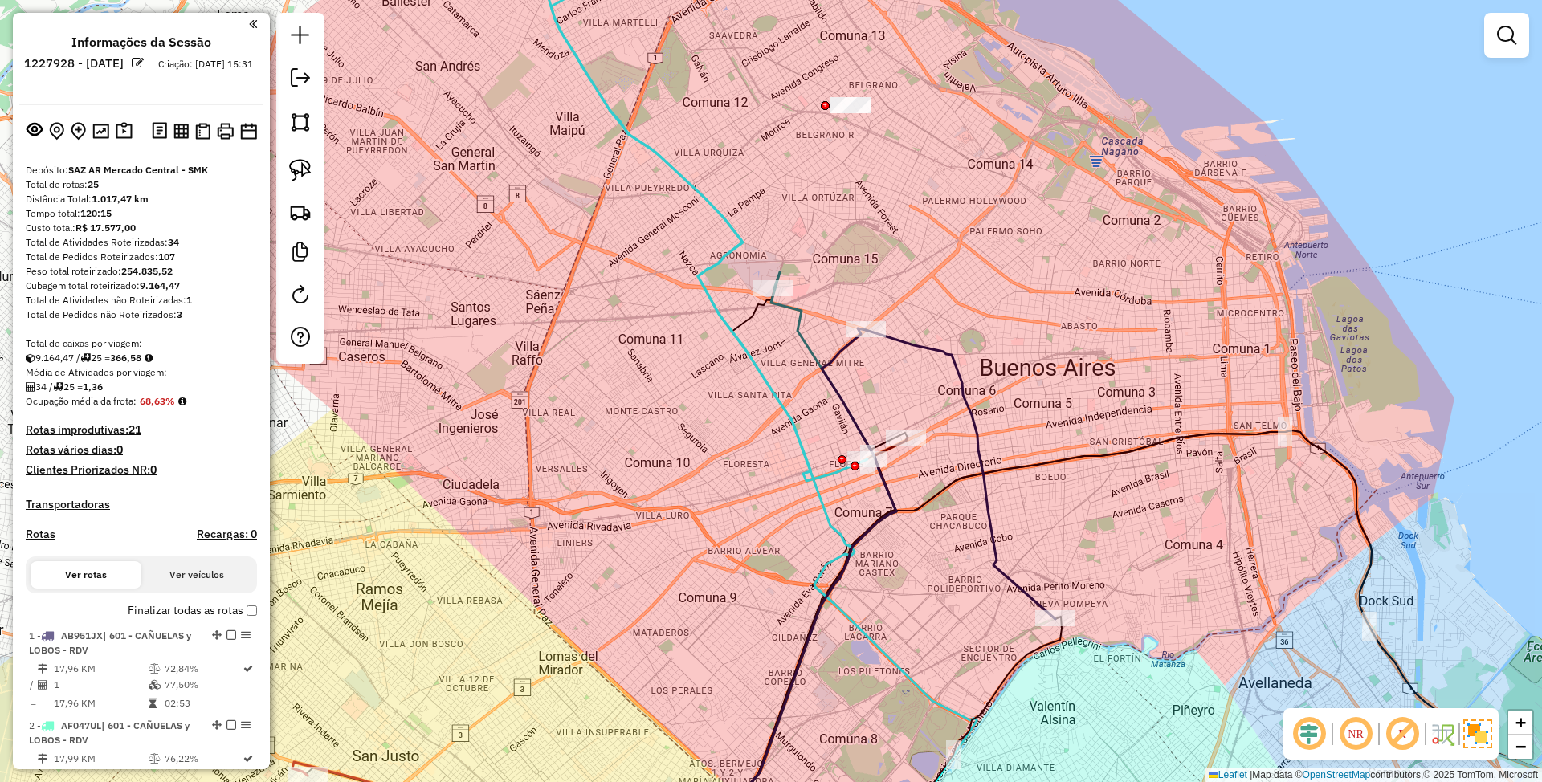
click at [838, 351] on icon at bounding box center [821, 594] width 152 height 533
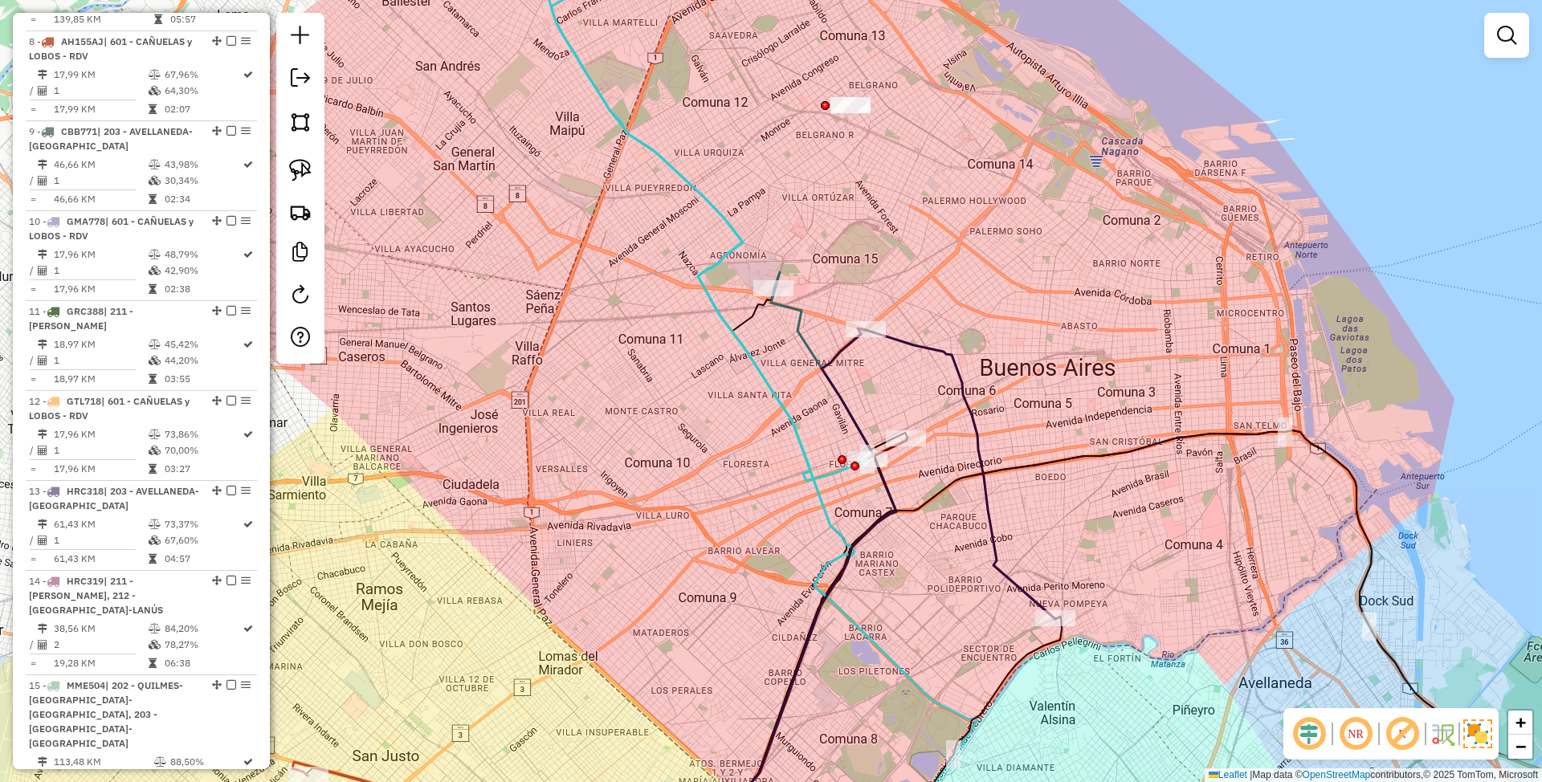
select select "**********"
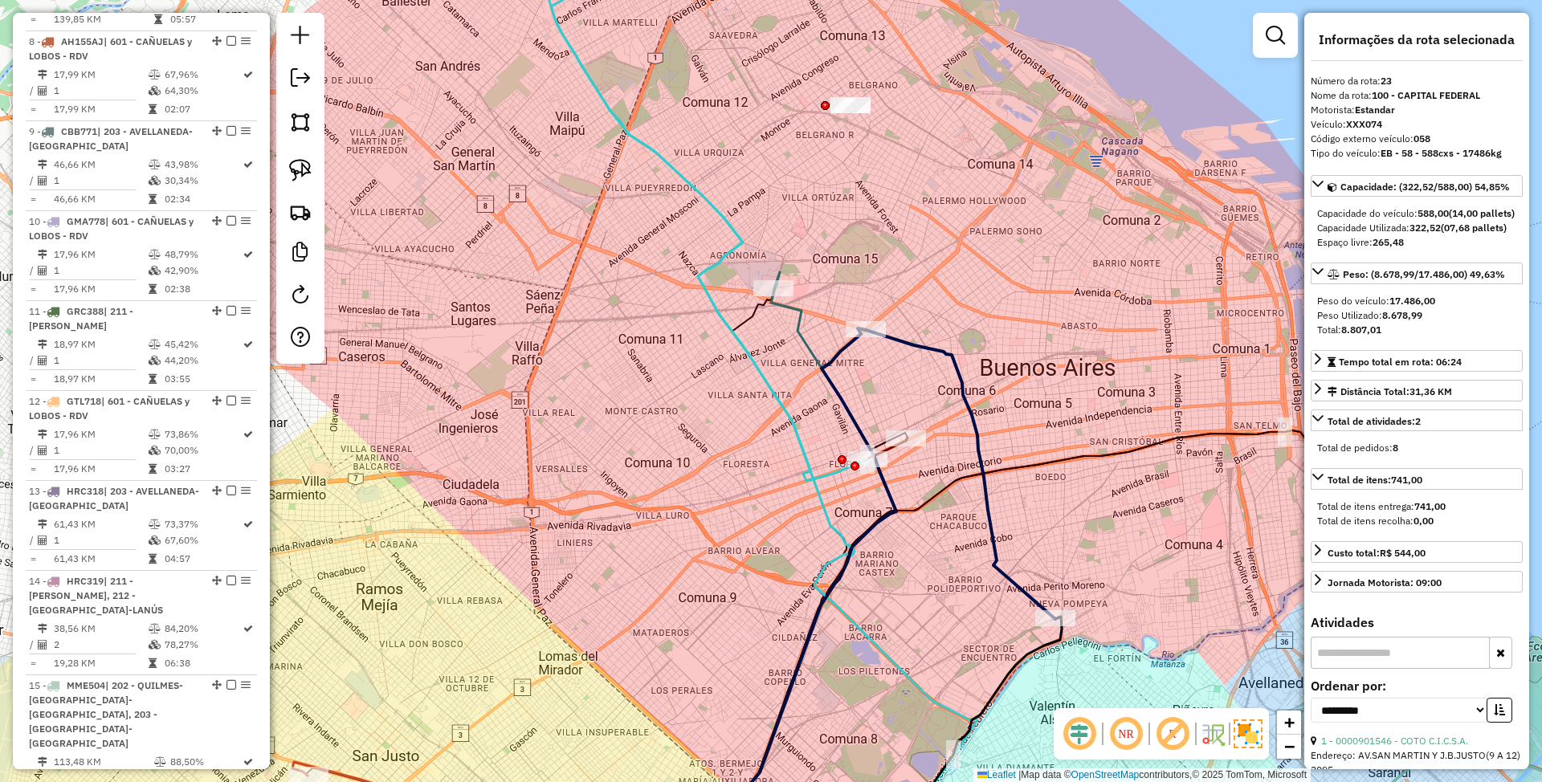
scroll to position [2159, 0]
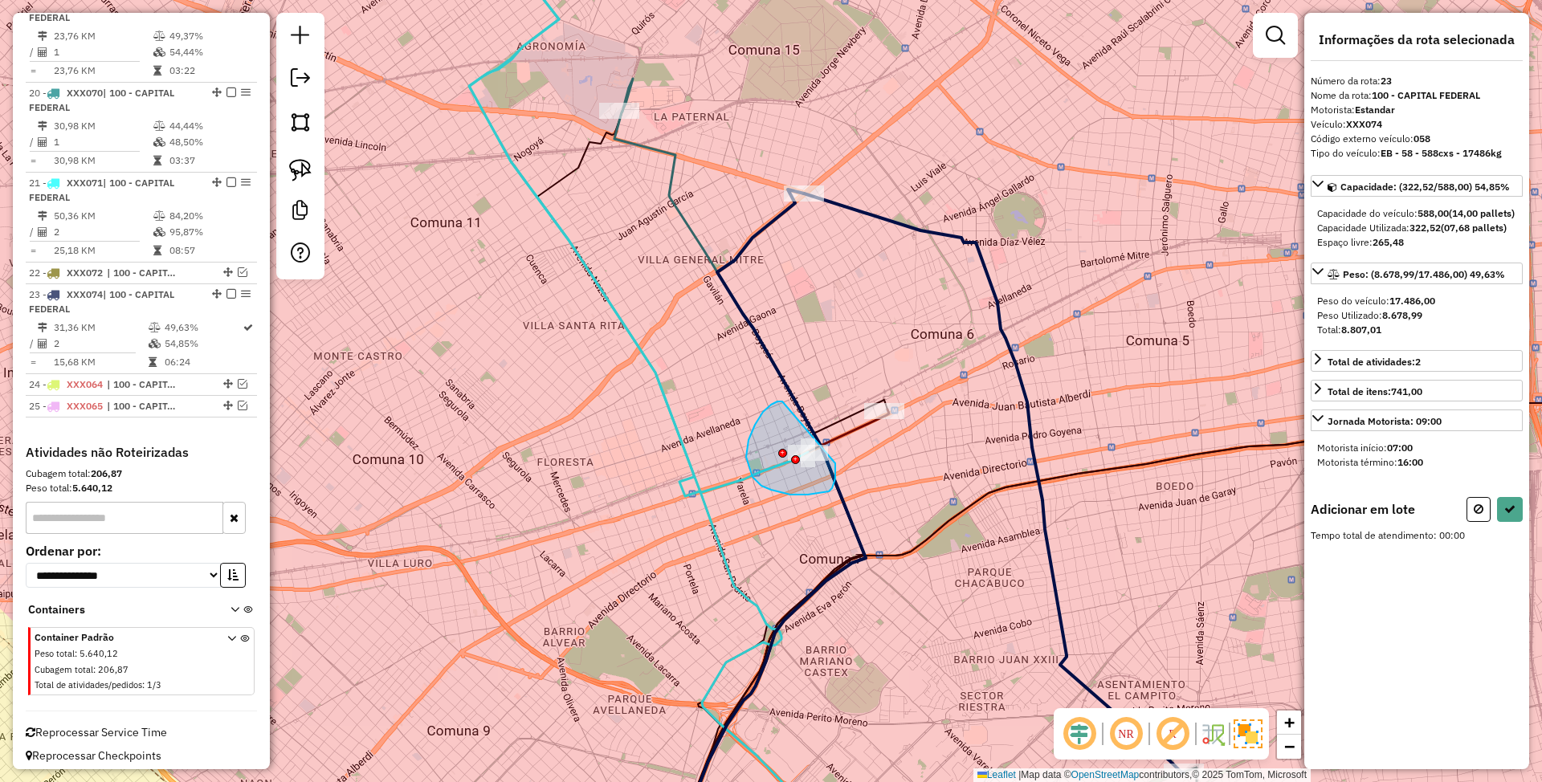
drag, startPoint x: 782, startPoint y: 402, endPoint x: 835, endPoint y: 463, distance: 81.4
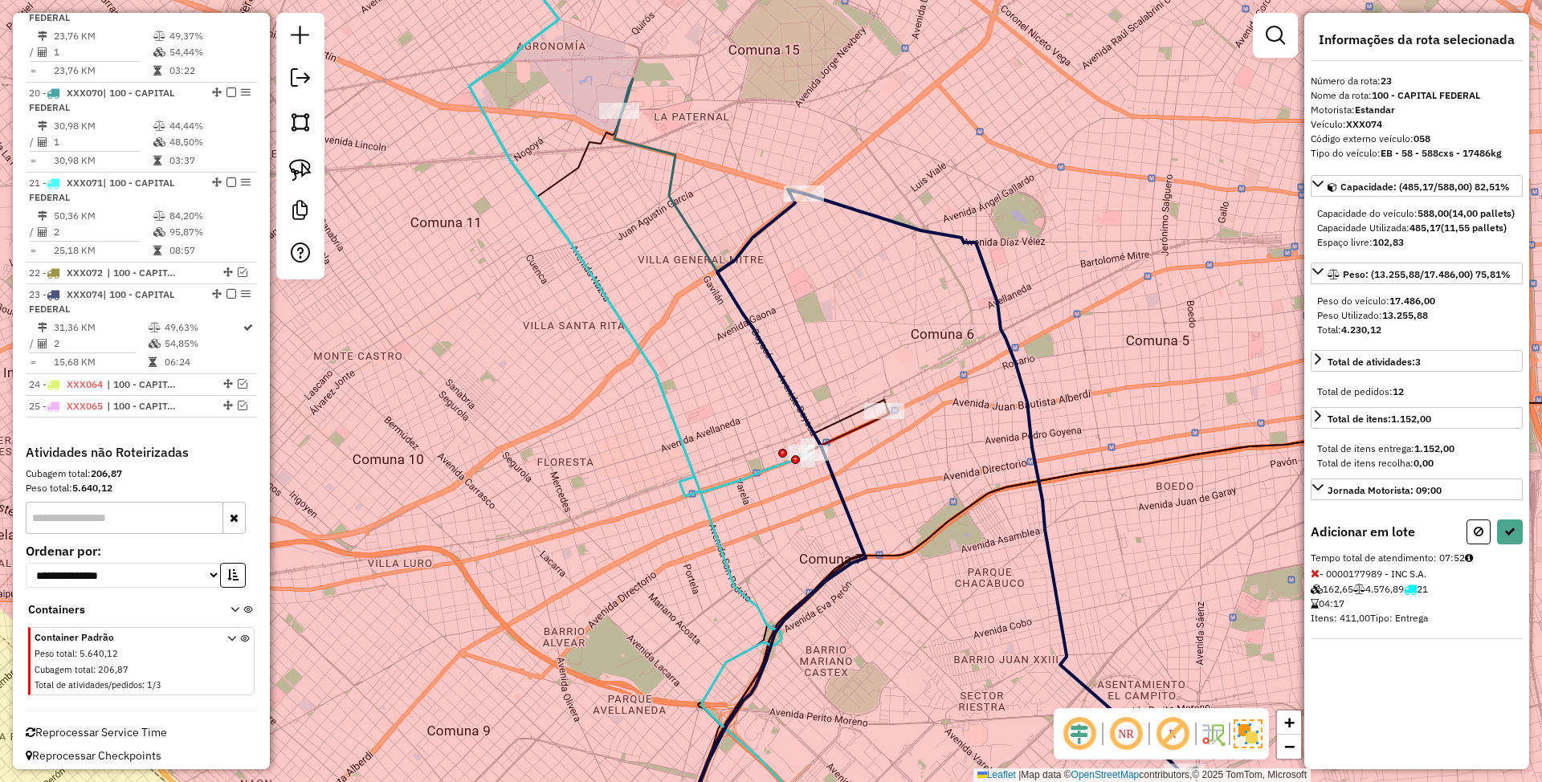
select select "**********"
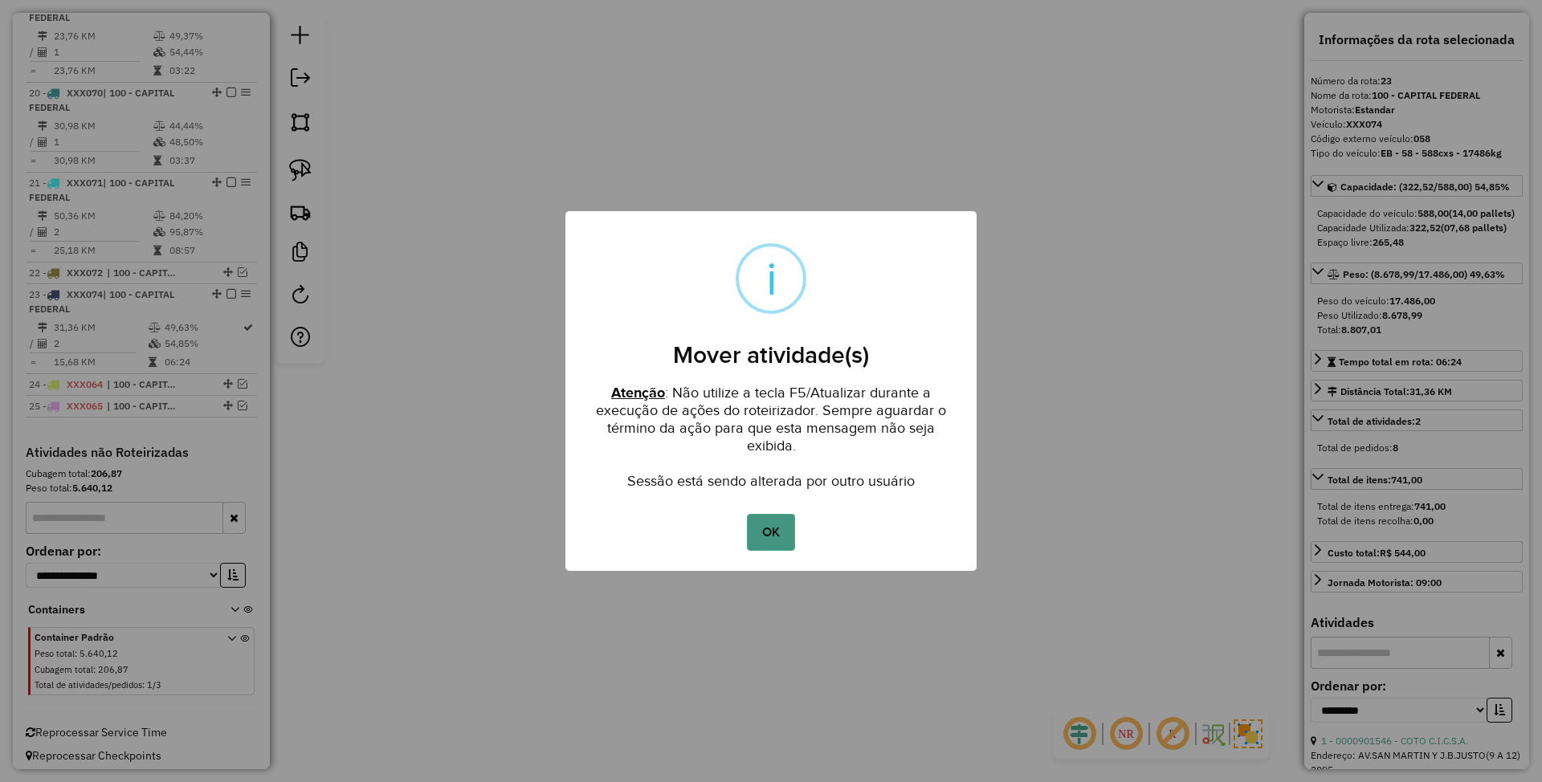
click at [784, 528] on button "OK" at bounding box center [770, 532] width 47 height 37
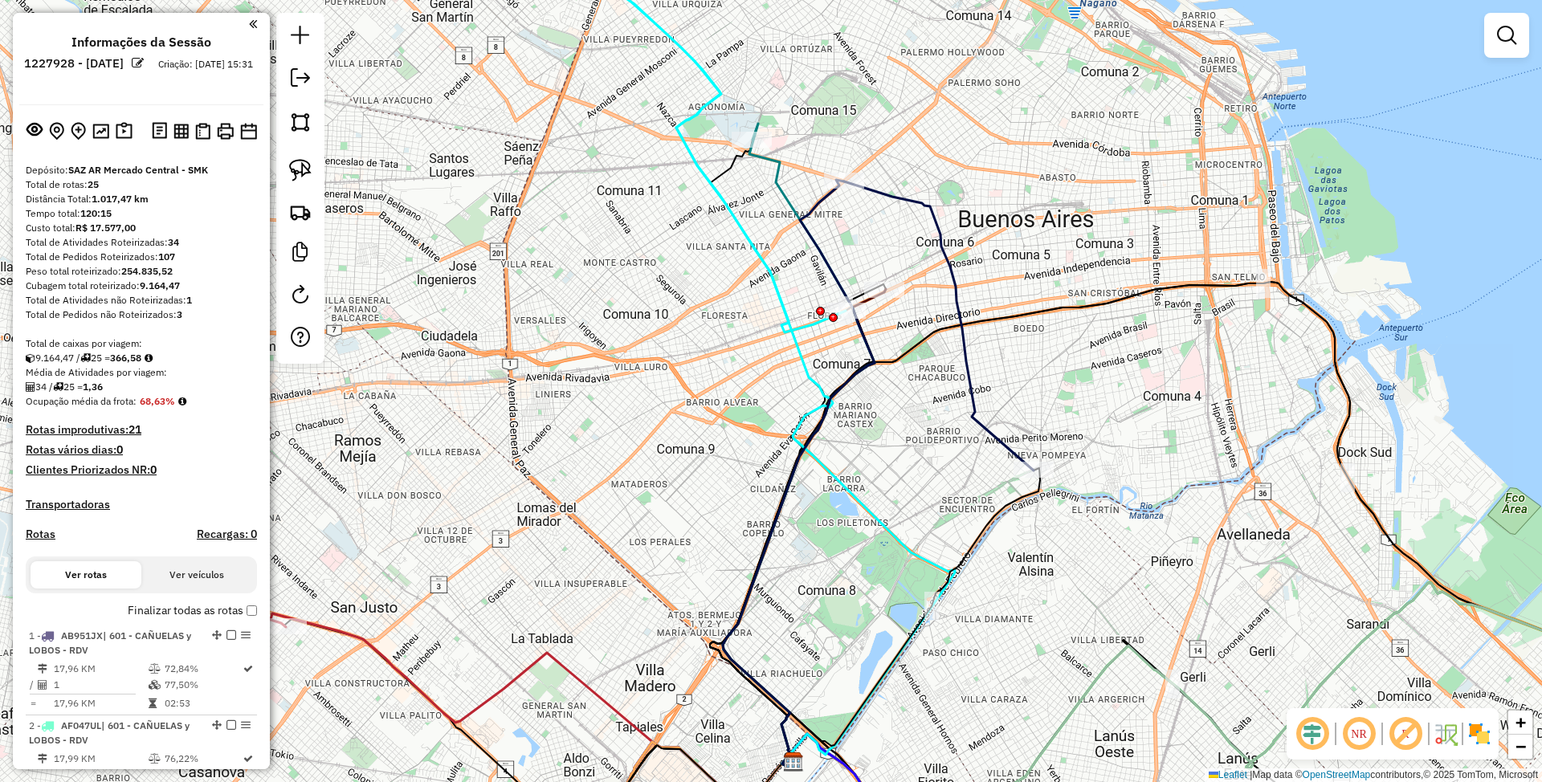
click at [1488, 740] on img at bounding box center [1480, 734] width 26 height 26
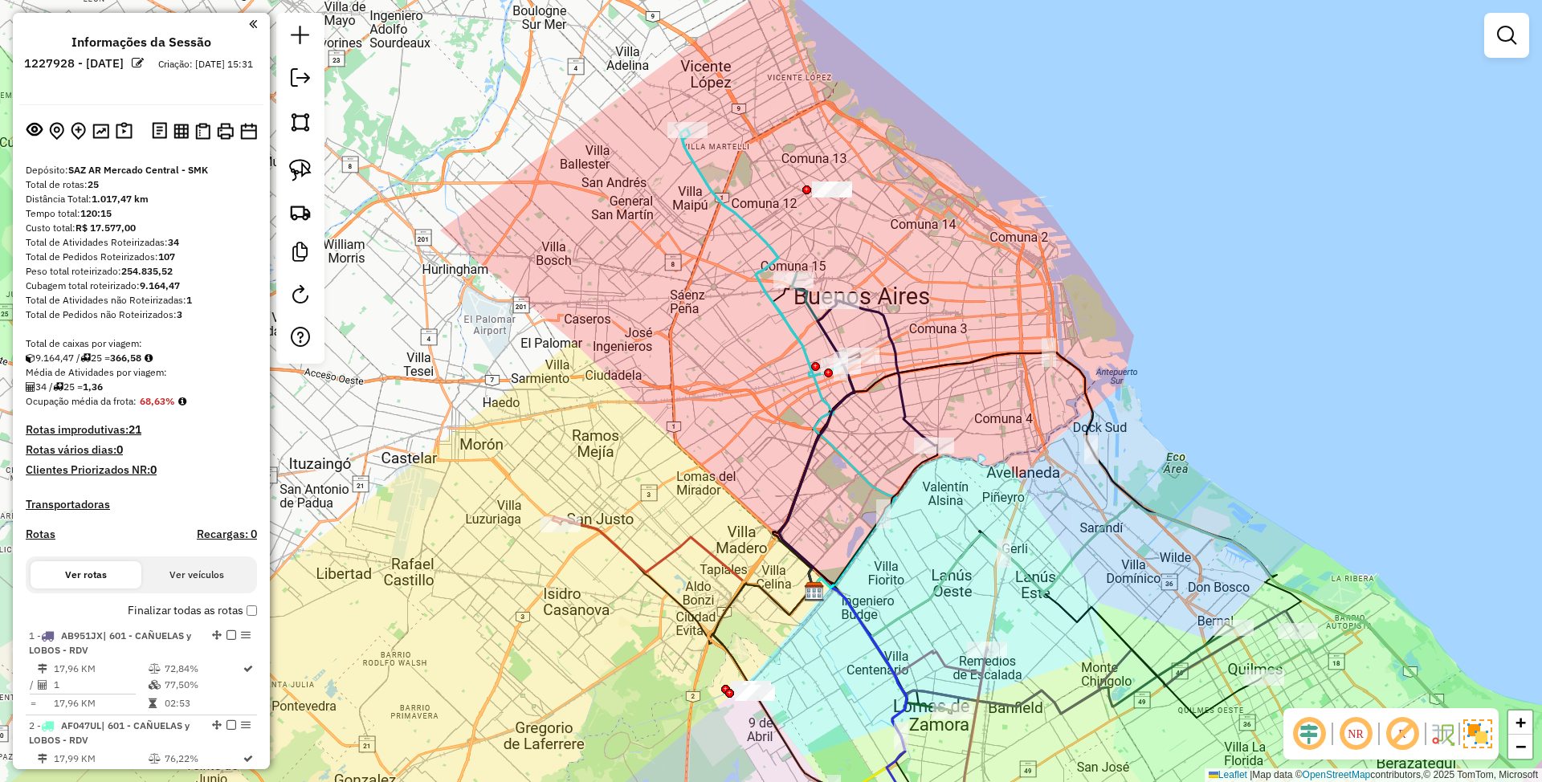
click at [793, 331] on icon at bounding box center [761, 253] width 157 height 247
select select "**********"
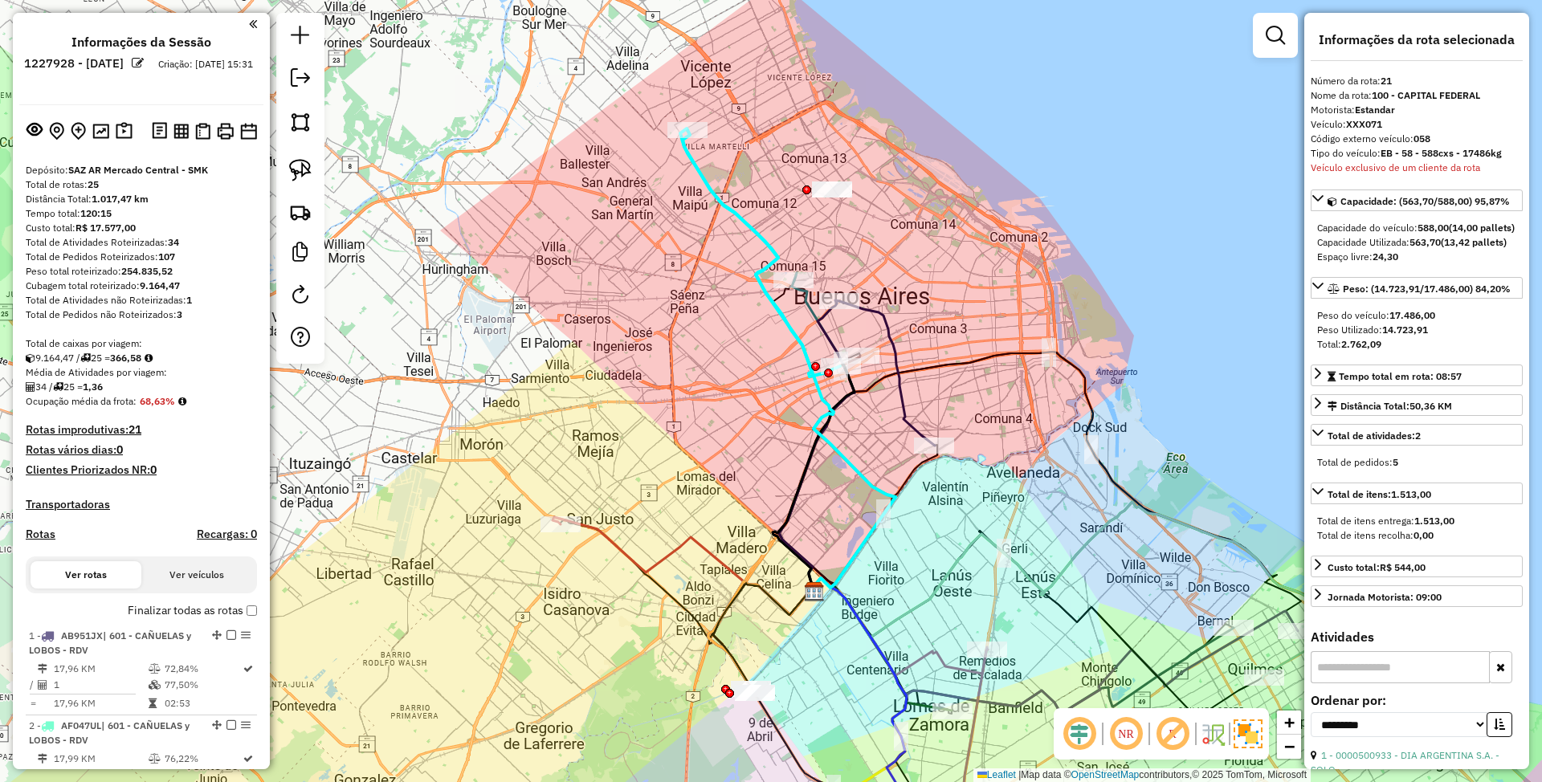
scroll to position [2159, 0]
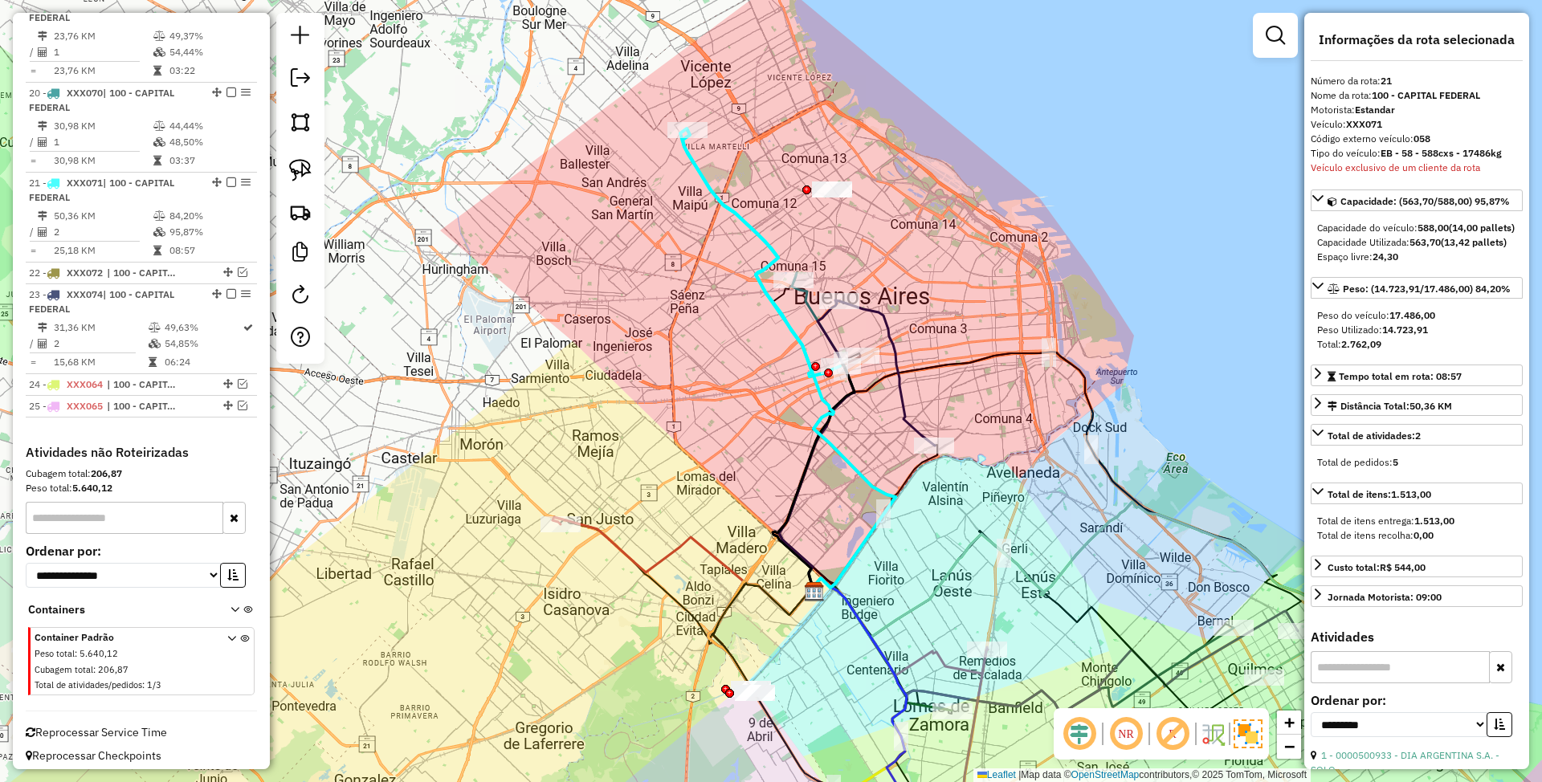
click at [900, 408] on icon at bounding box center [887, 373] width 96 height 145
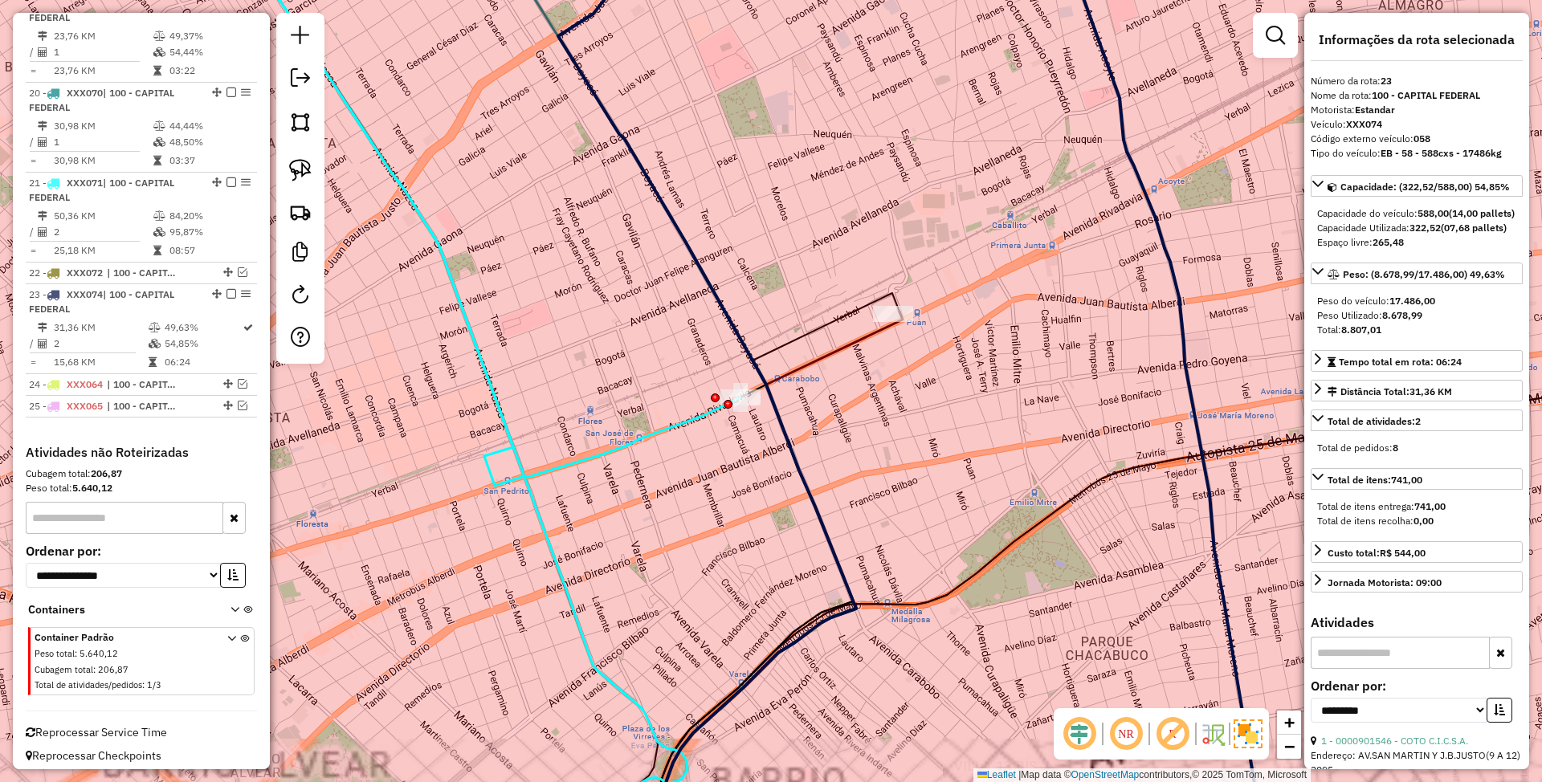
click at [842, 341] on icon at bounding box center [770, 587] width 265 height 550
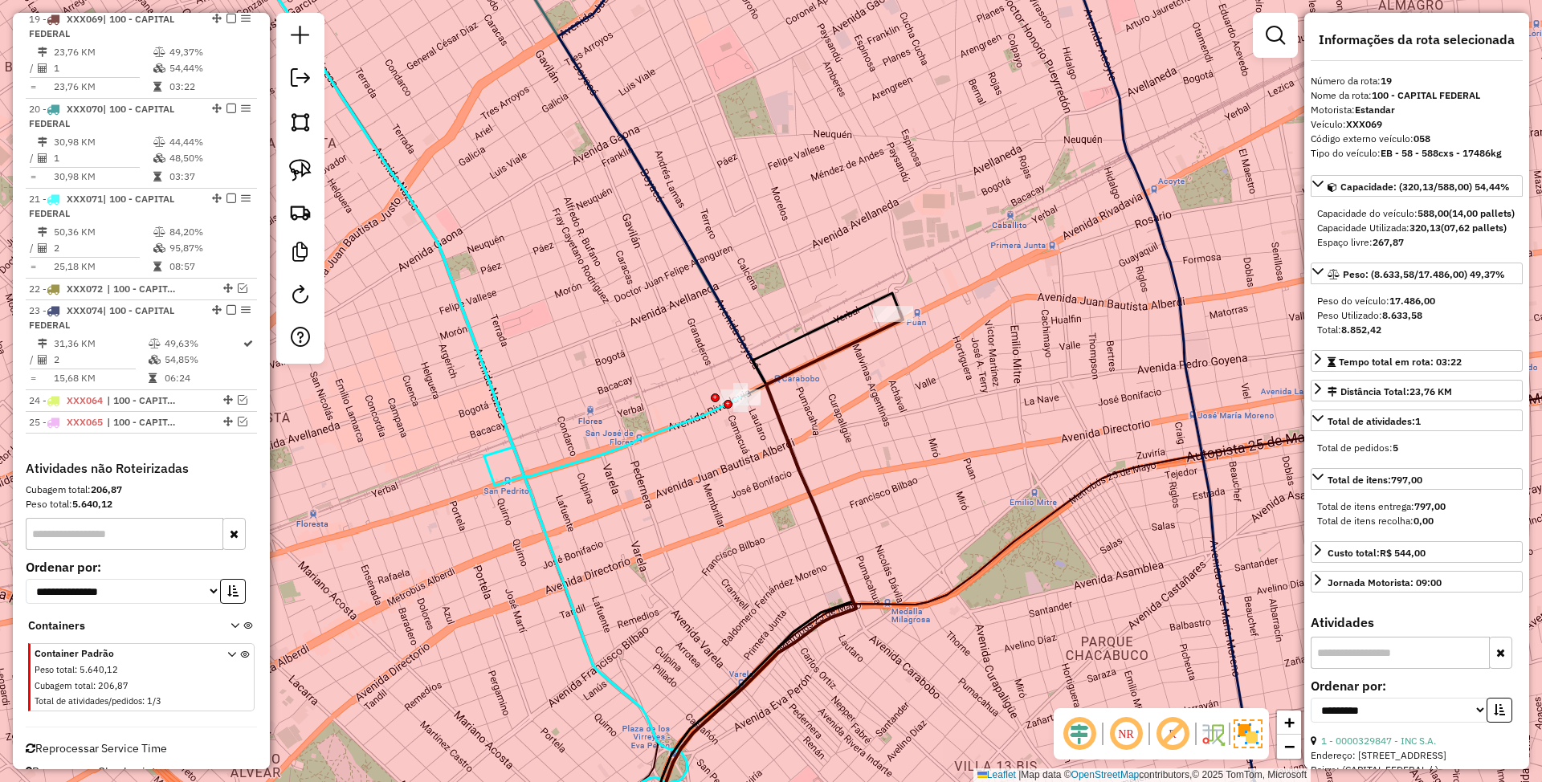
scroll to position [2128, 0]
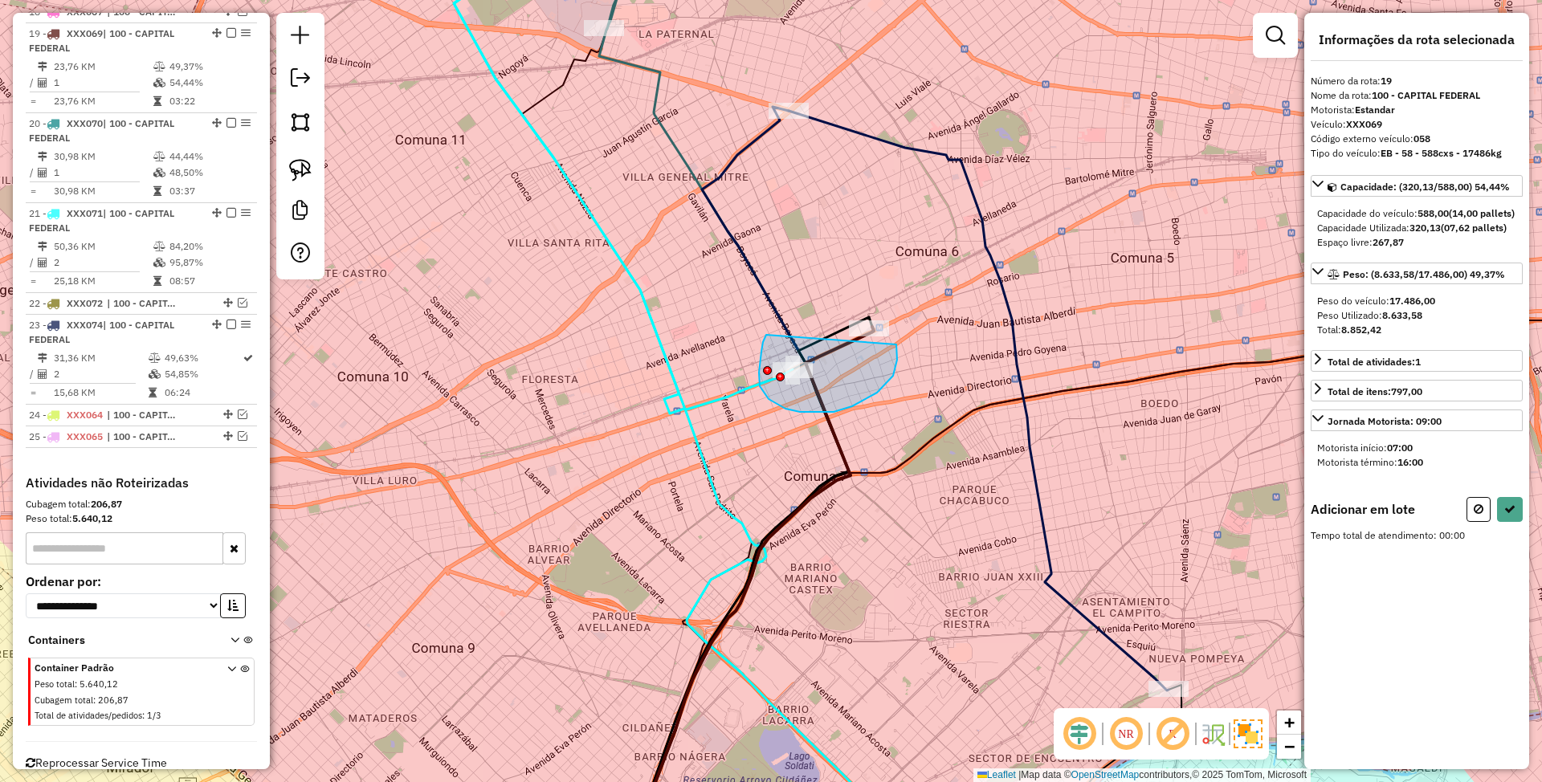
drag, startPoint x: 766, startPoint y: 335, endPoint x: 896, endPoint y: 345, distance: 130.5
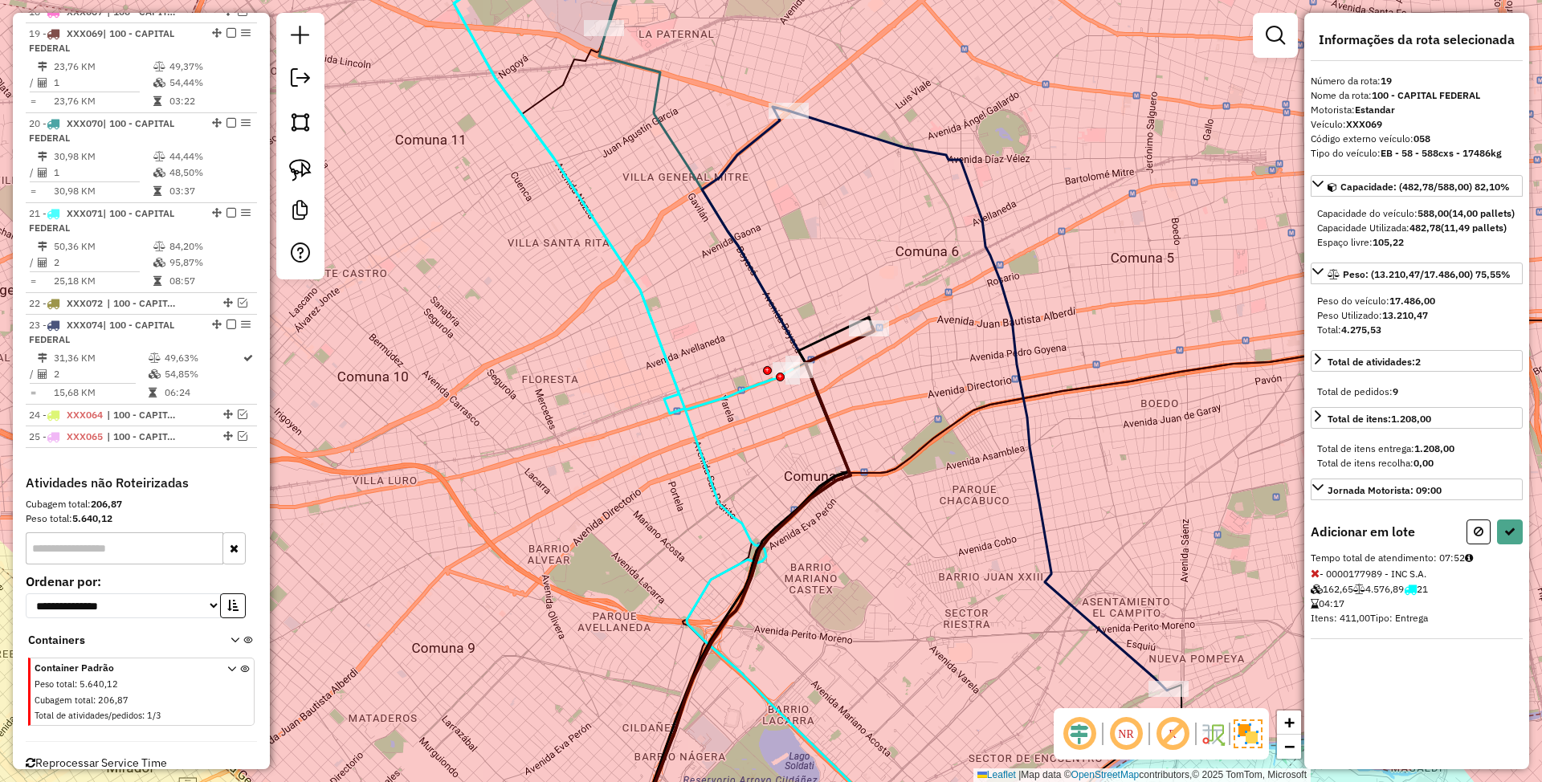
select select "**********"
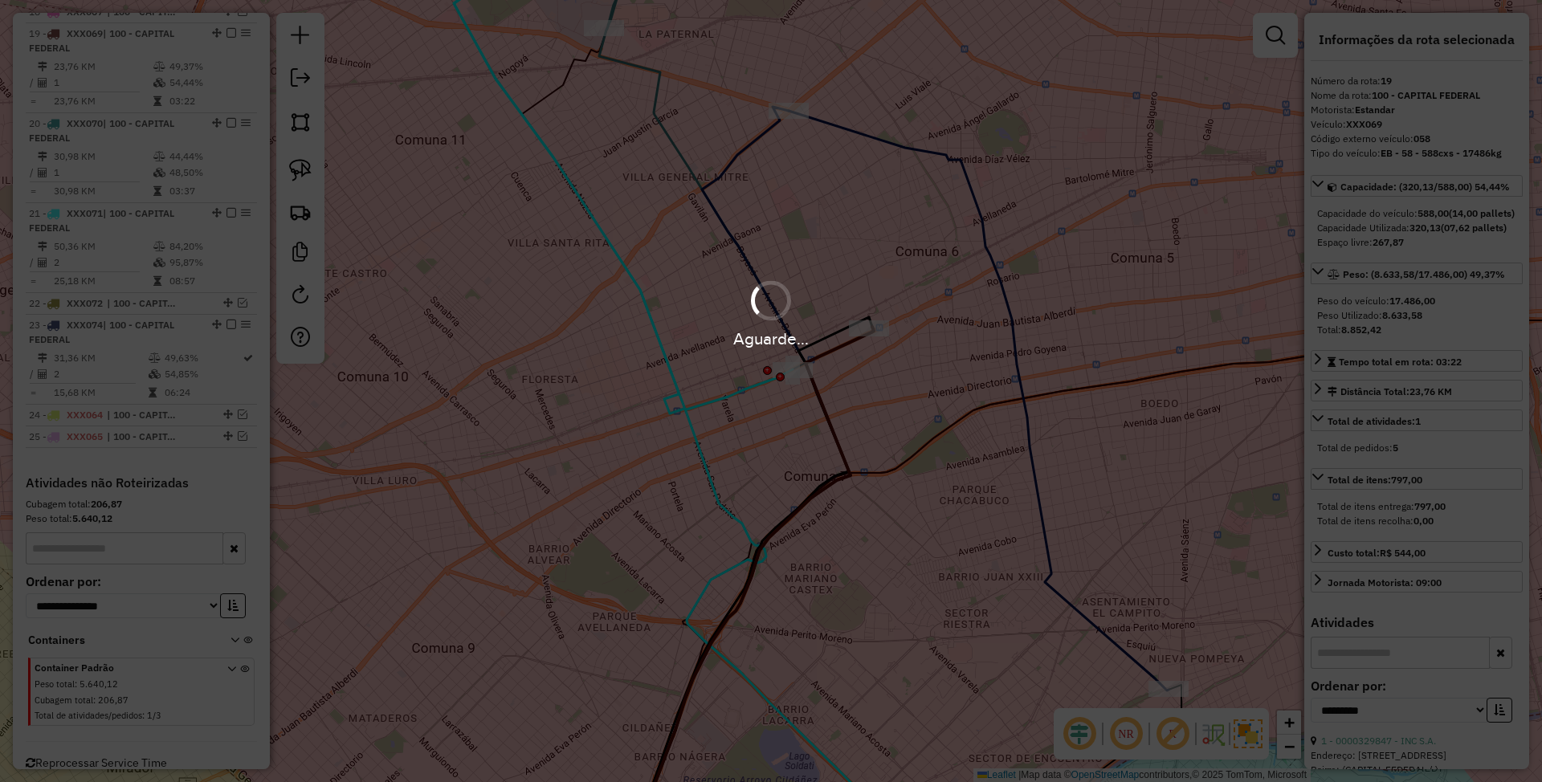
click at [887, 413] on div "Aguarde..." at bounding box center [771, 391] width 1542 height 782
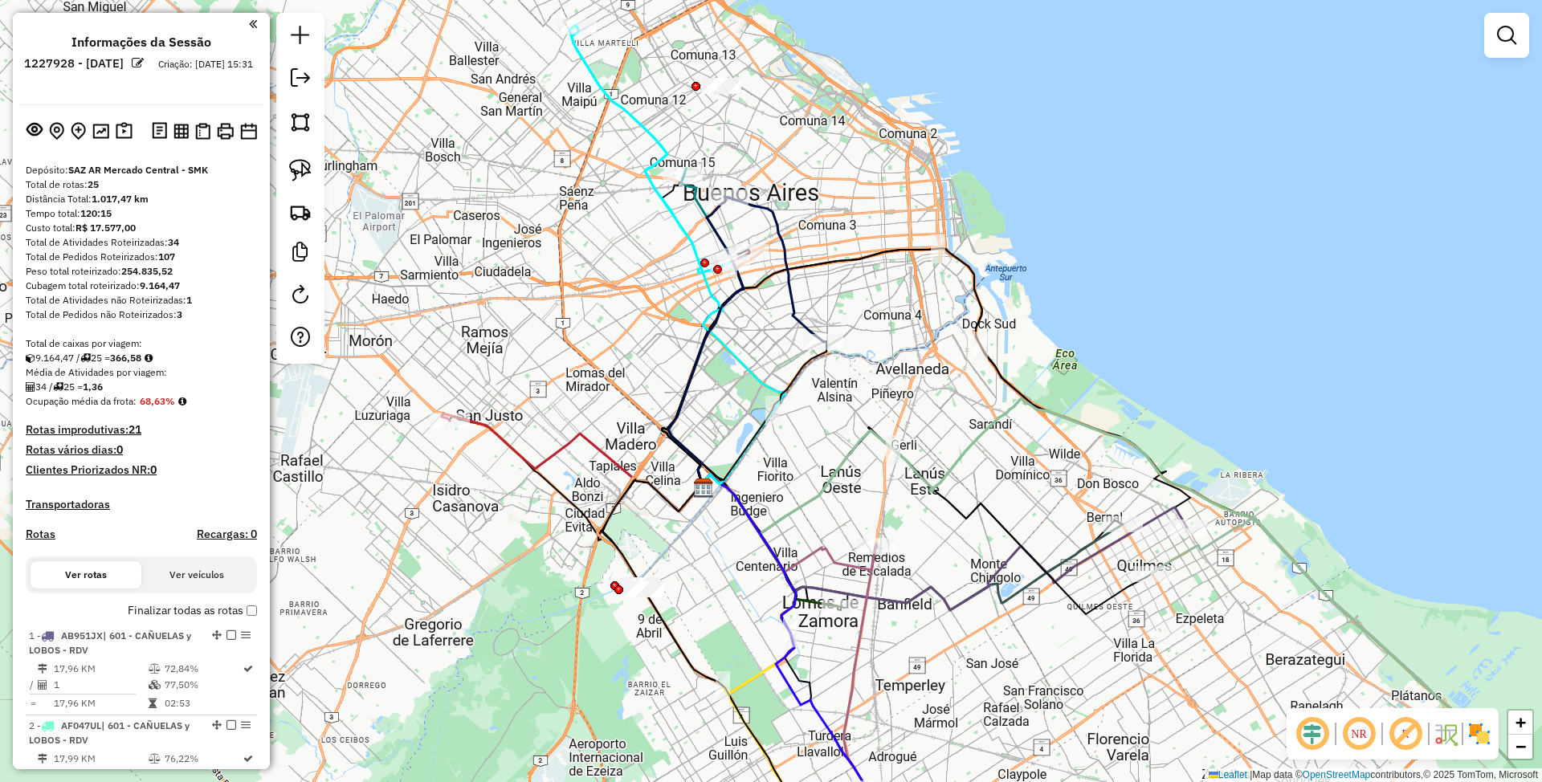
click at [1471, 732] on img at bounding box center [1480, 734] width 26 height 26
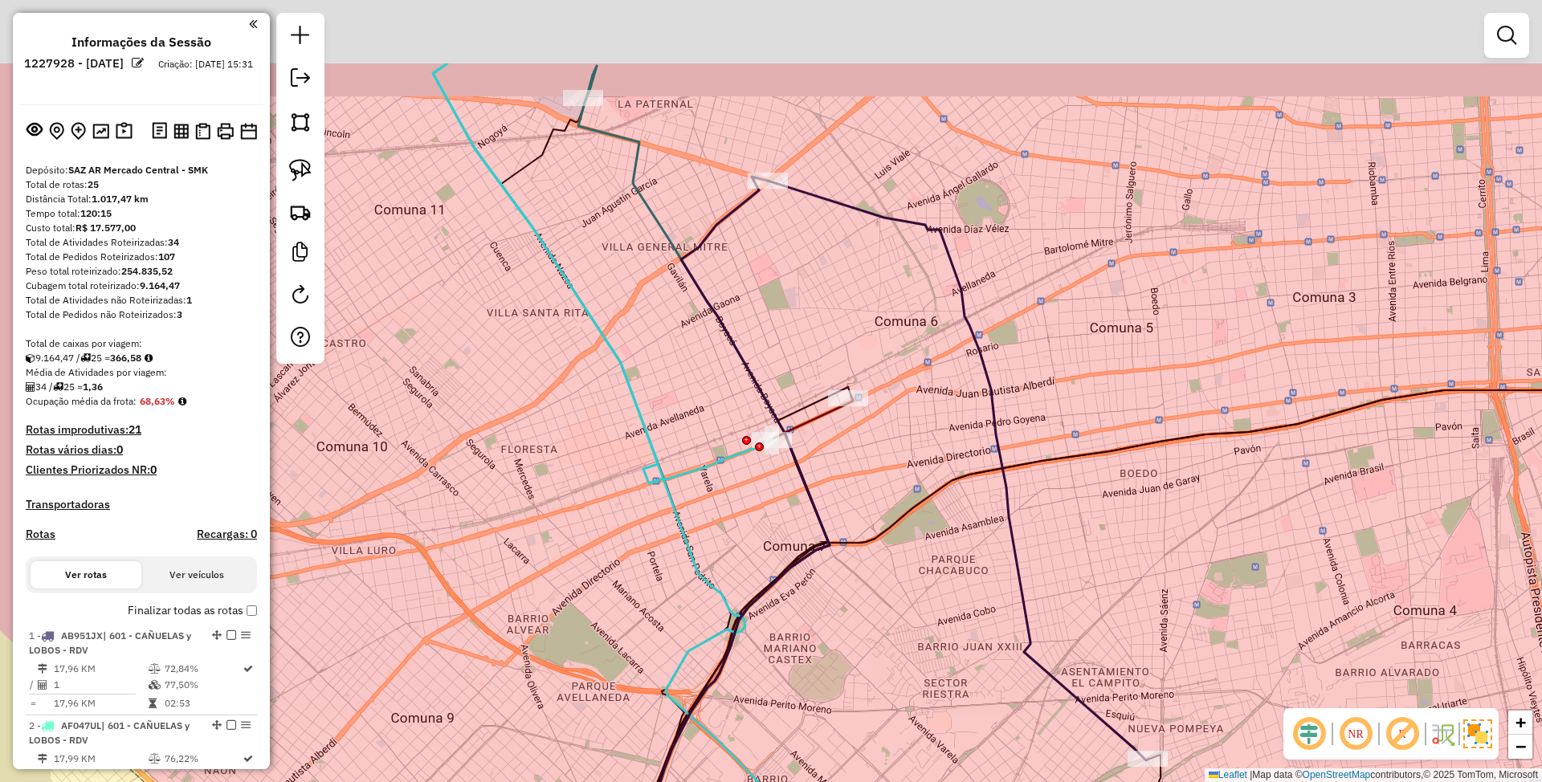
drag, startPoint x: 810, startPoint y: 341, endPoint x: 843, endPoint y: 390, distance: 59.7
click at [843, 390] on div "Janela de atendimento Grade de atendimento Capacidade Transportadoras Veículos …" at bounding box center [771, 391] width 1542 height 782
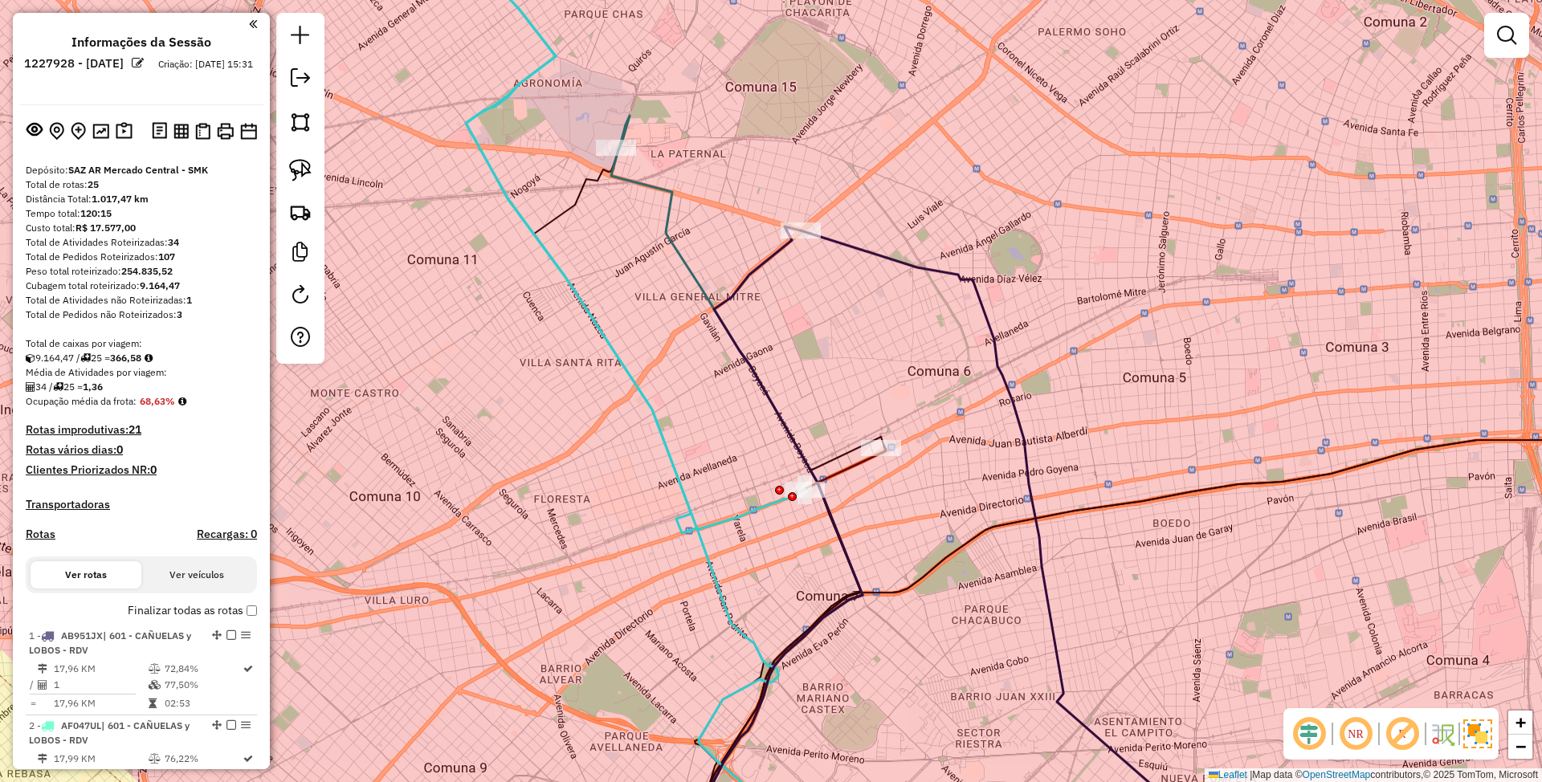
click at [665, 222] on icon at bounding box center [736, 488] width 251 height 745
select select "**********"
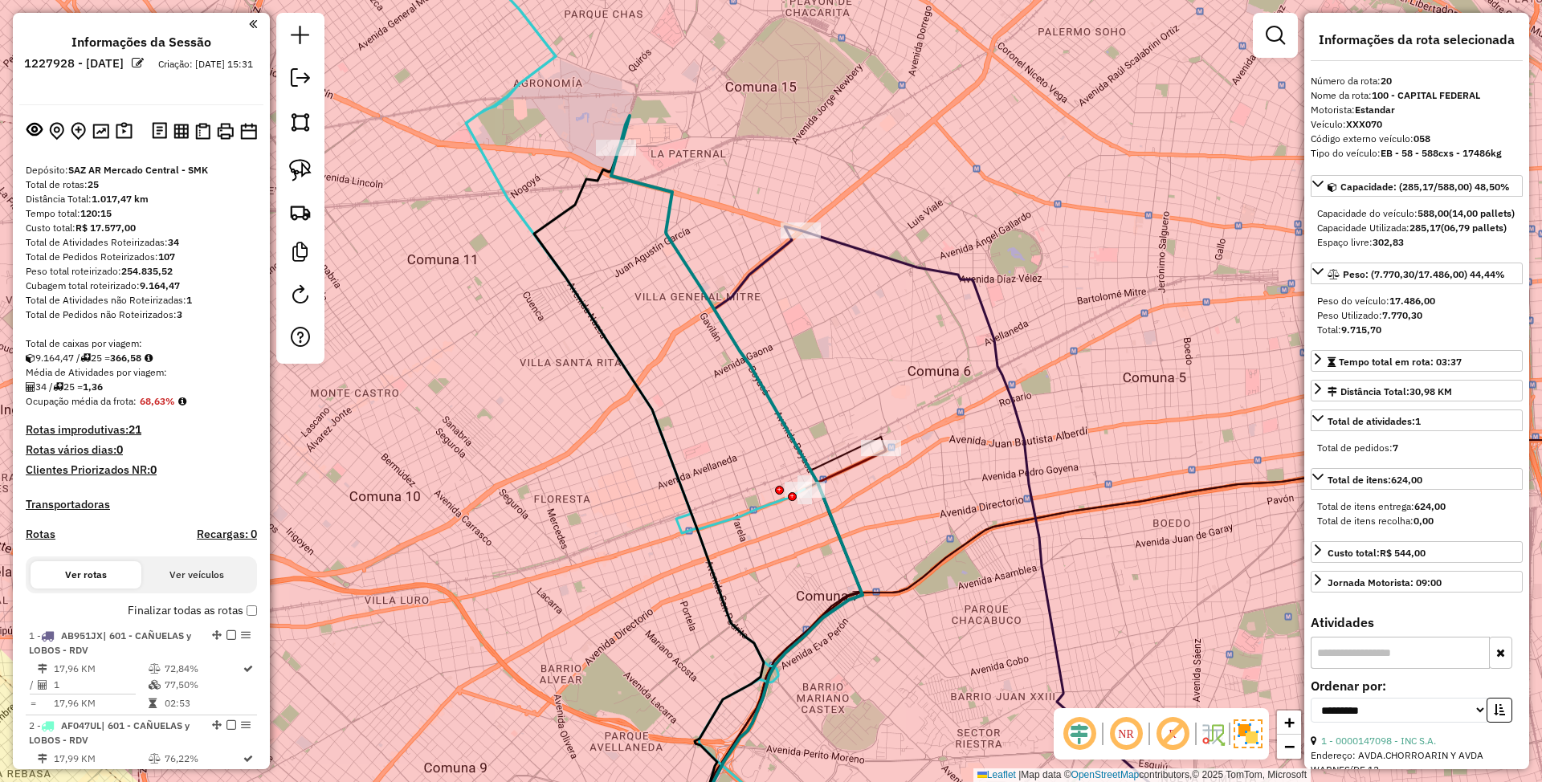
scroll to position [2159, 0]
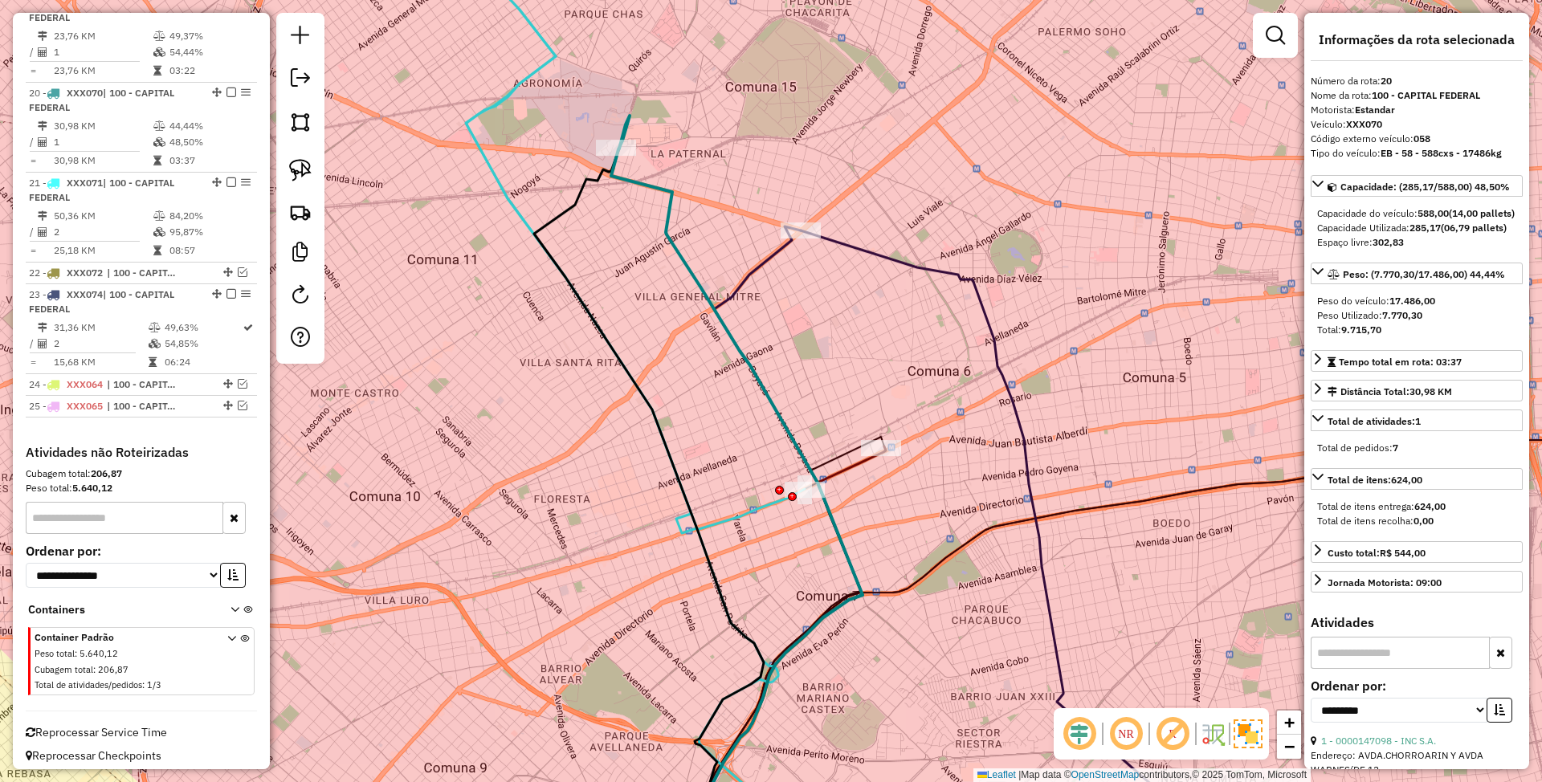
click at [850, 467] on icon at bounding box center [784, 654] width 203 height 414
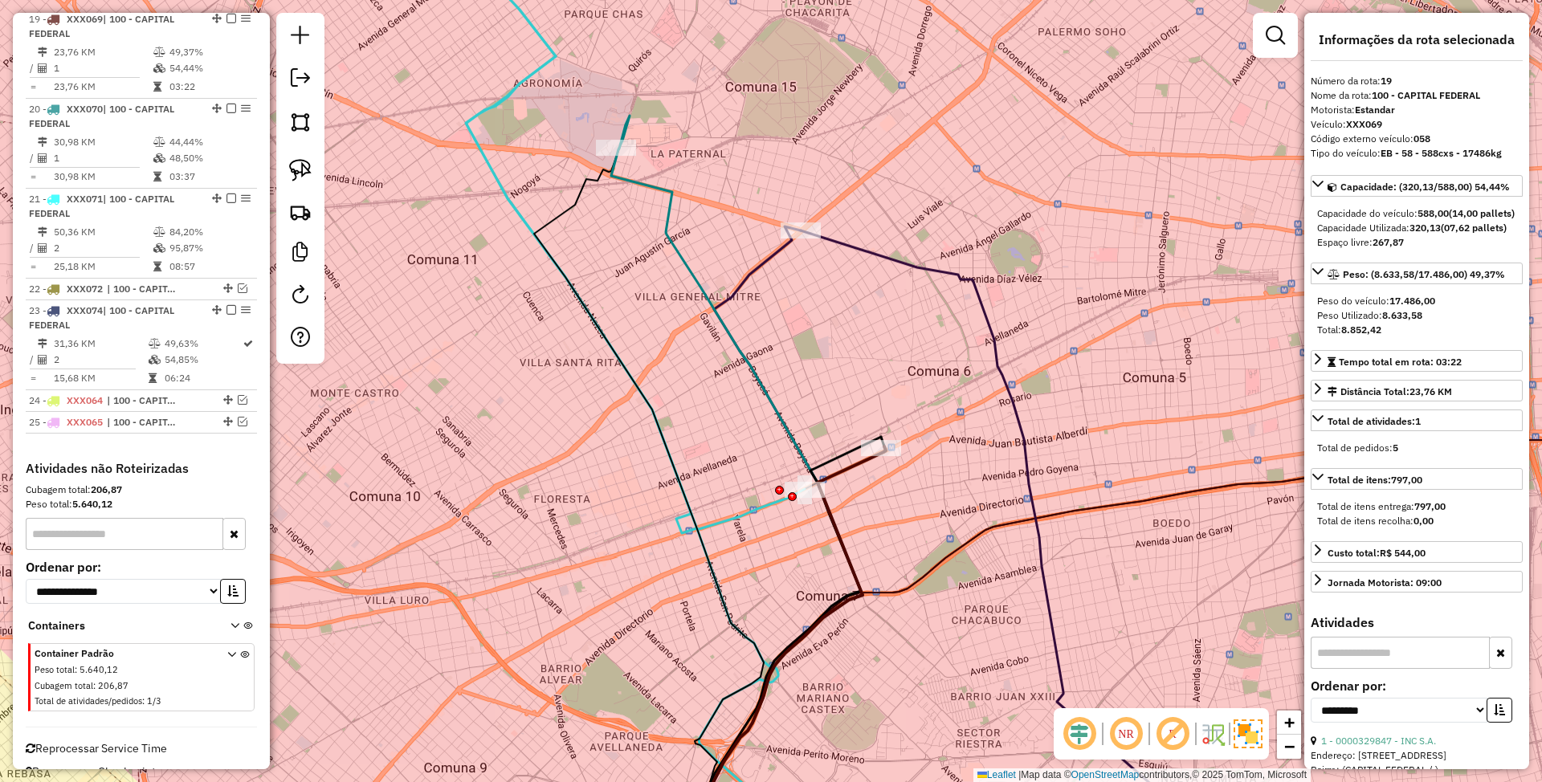
scroll to position [2128, 0]
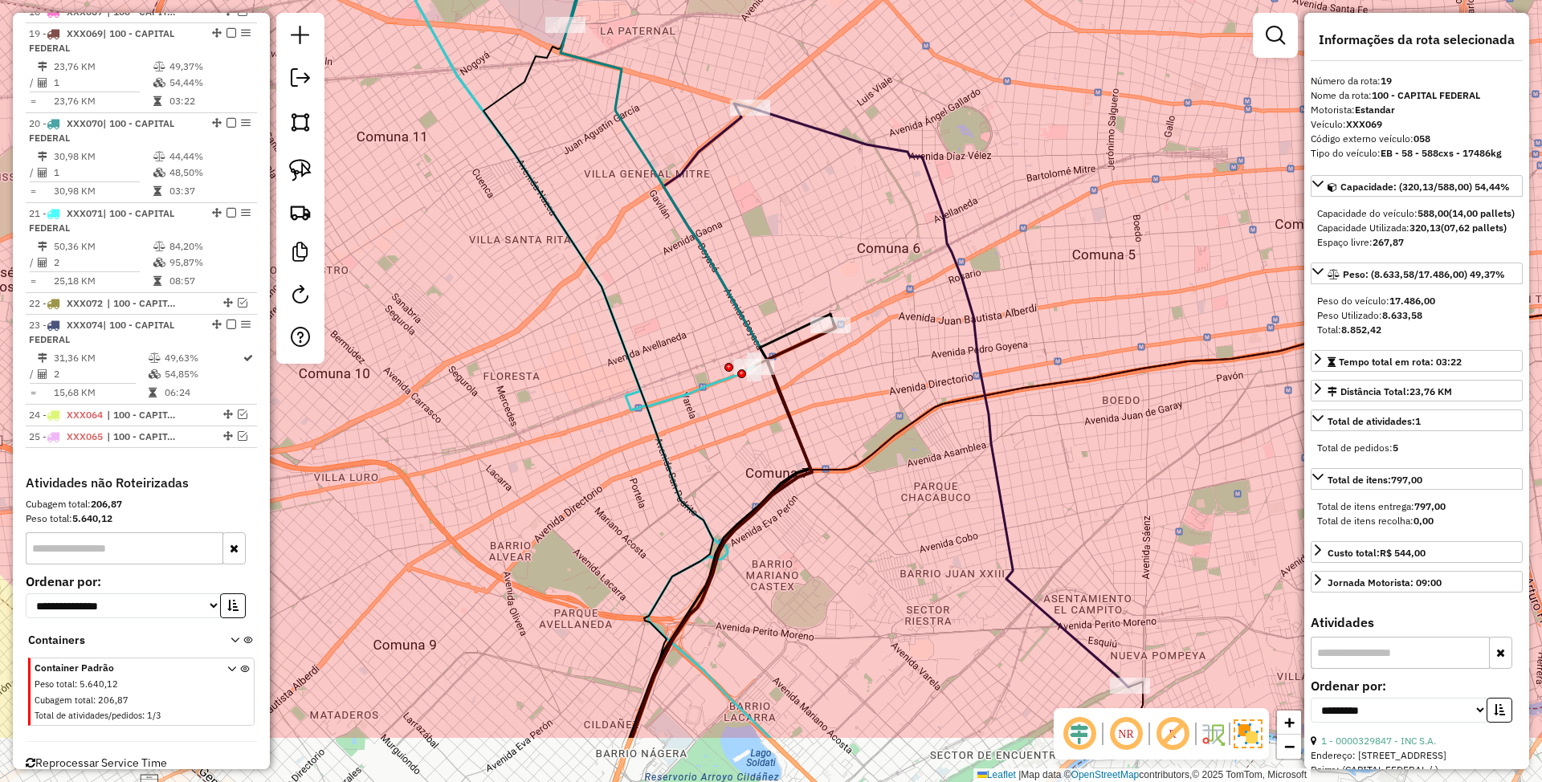
drag, startPoint x: 922, startPoint y: 512, endPoint x: 871, endPoint y: 389, distance: 132.9
click at [871, 389] on div "Janela de atendimento Grade de atendimento Capacidade Transportadoras Veículos …" at bounding box center [771, 391] width 1542 height 782
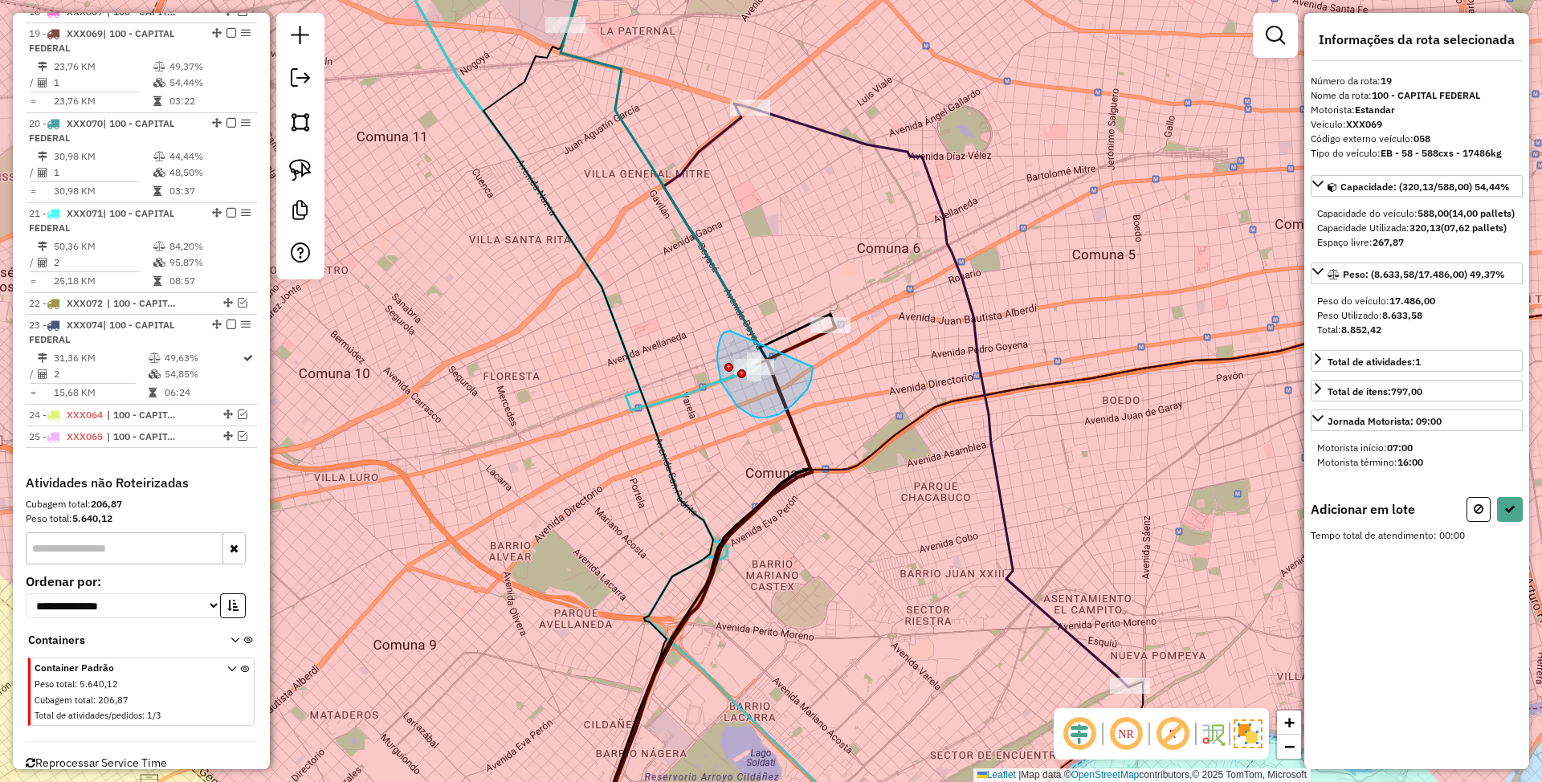
drag, startPoint x: 730, startPoint y: 331, endPoint x: 813, endPoint y: 367, distance: 90.3
click at [1514, 515] on icon at bounding box center [1509, 509] width 11 height 11
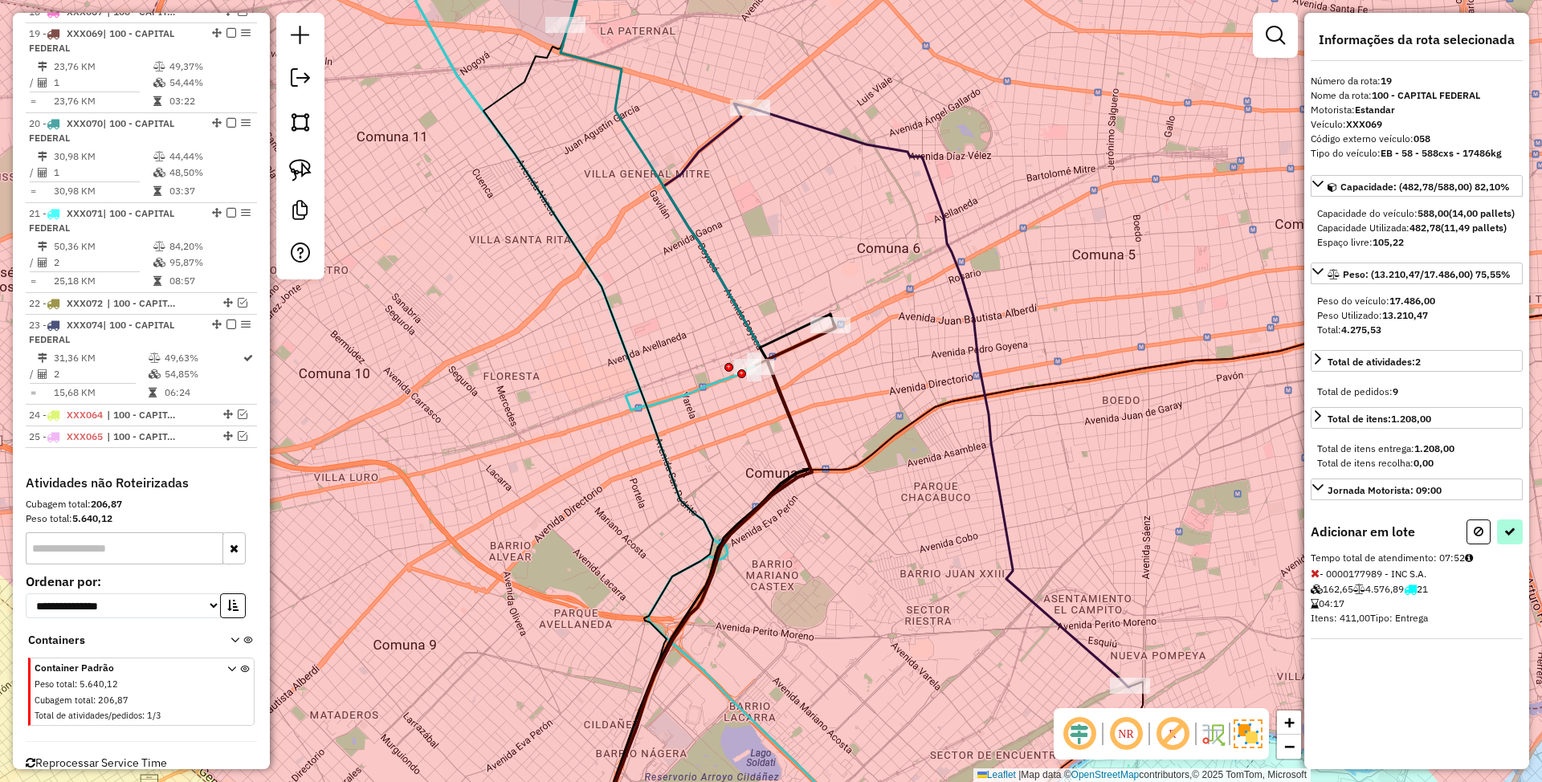
select select "**********"
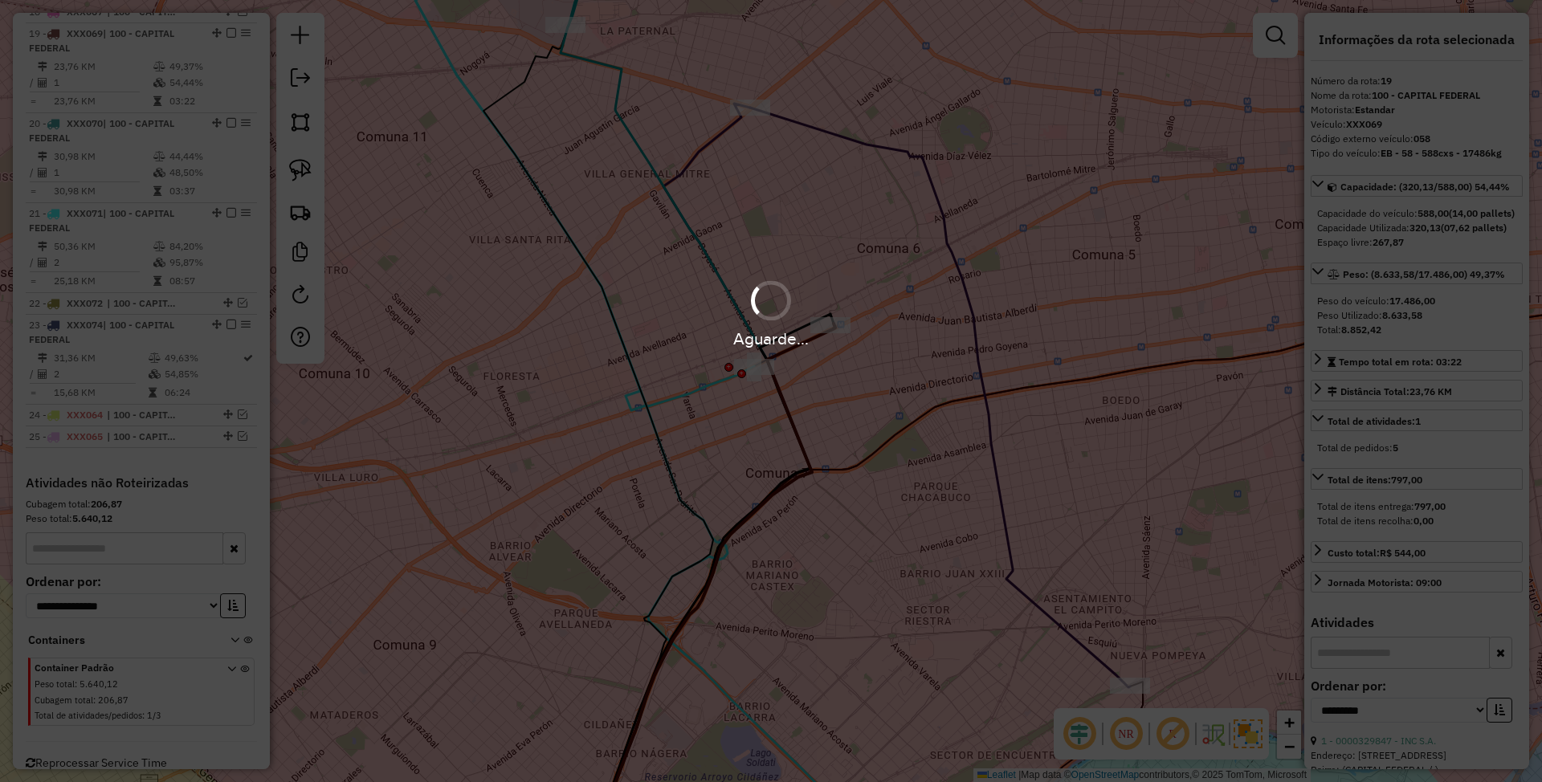
click at [1060, 502] on div "Aguarde..." at bounding box center [771, 391] width 1542 height 782
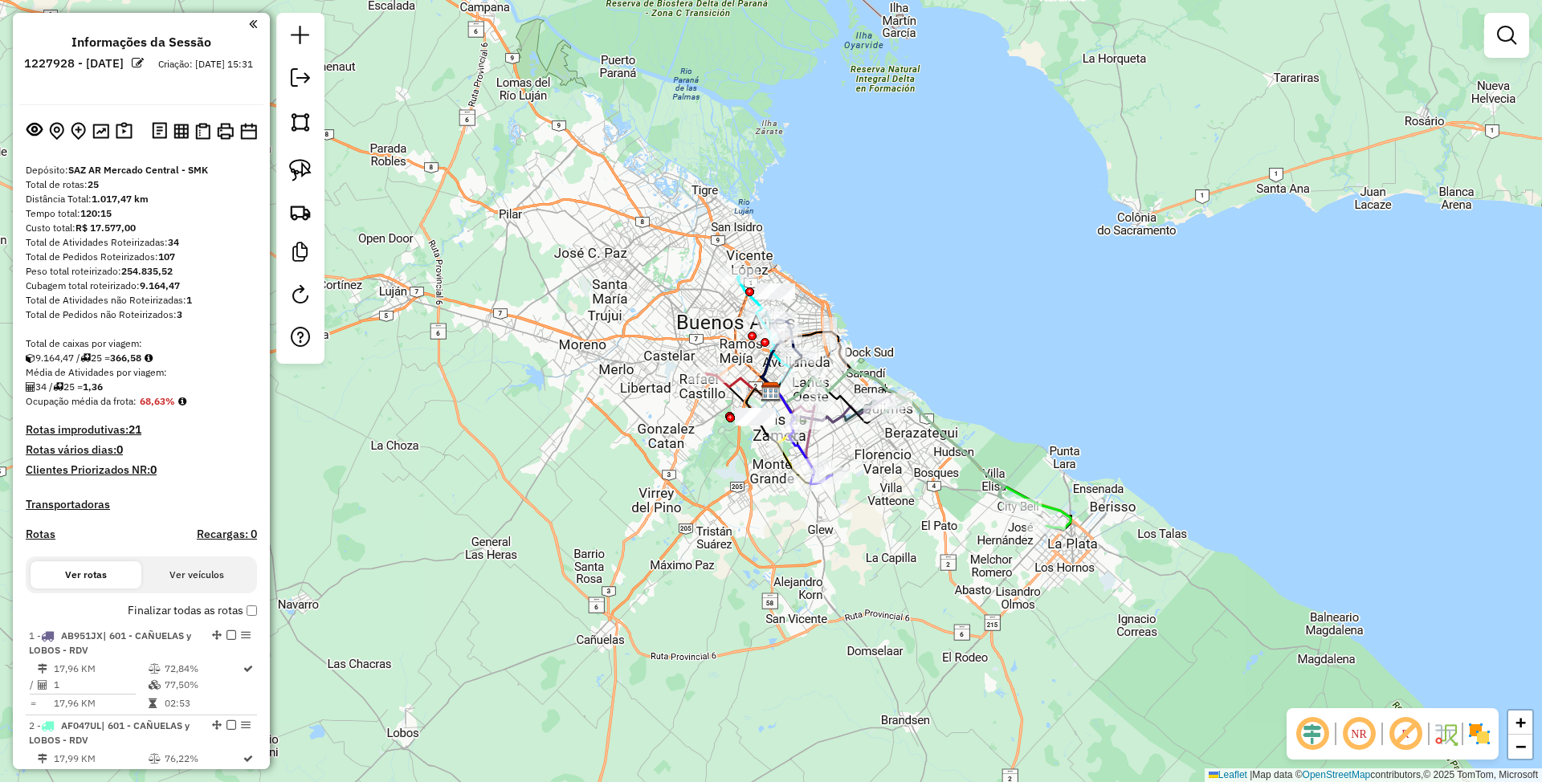
click at [1475, 734] on img at bounding box center [1480, 734] width 26 height 26
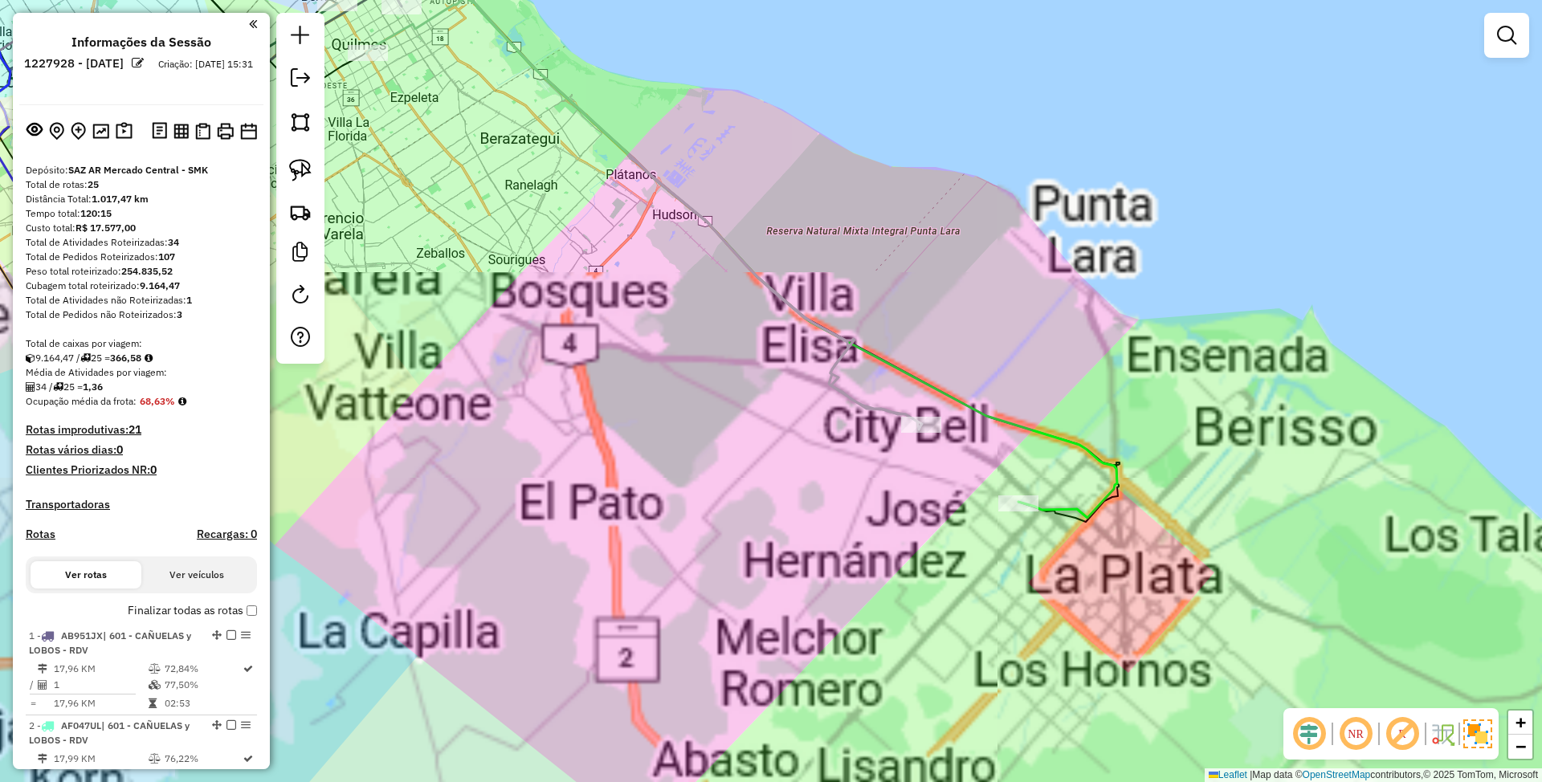
click at [1099, 454] on icon at bounding box center [514, 220] width 1205 height 596
select select "**********"
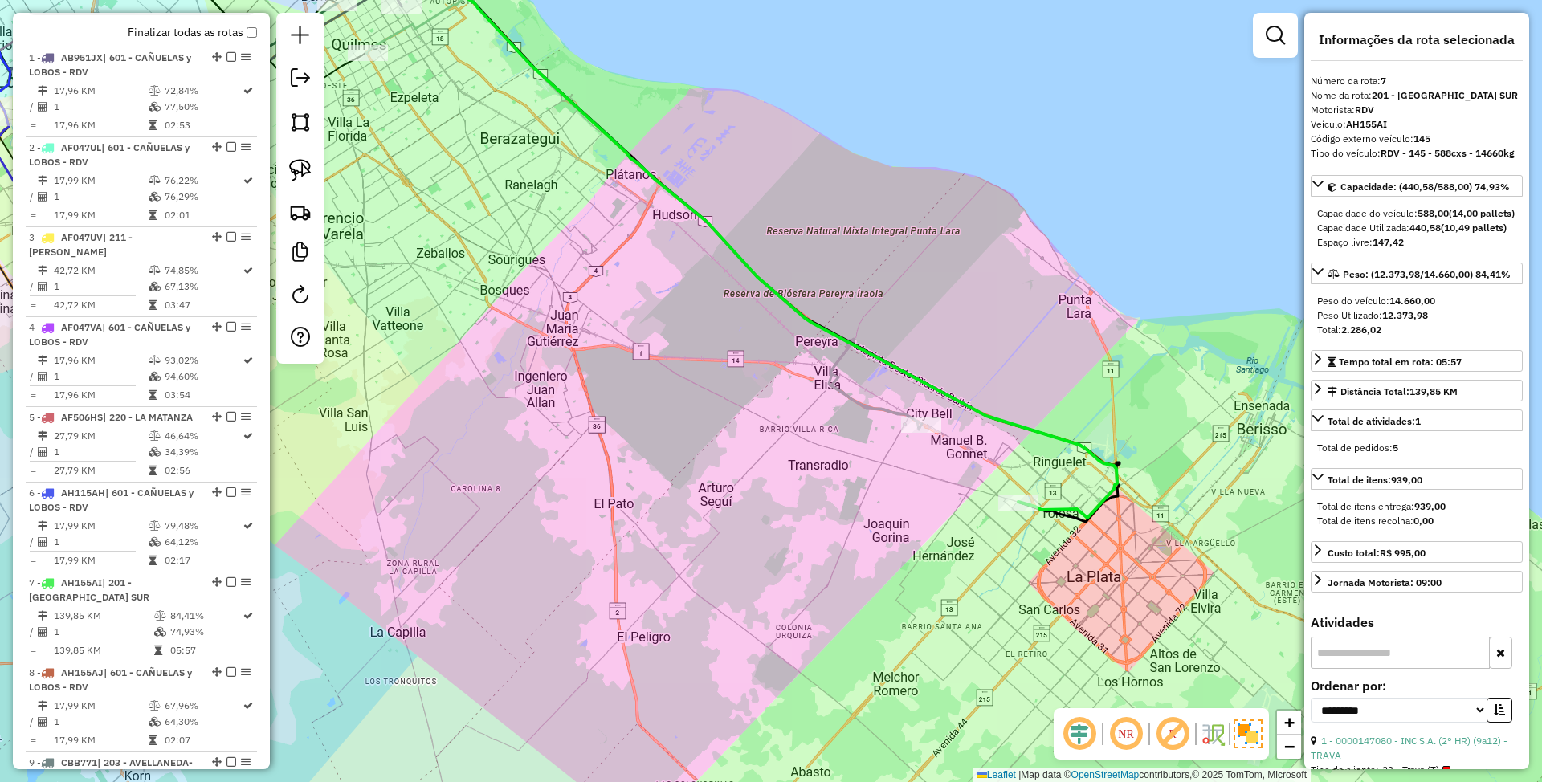
scroll to position [1153, 0]
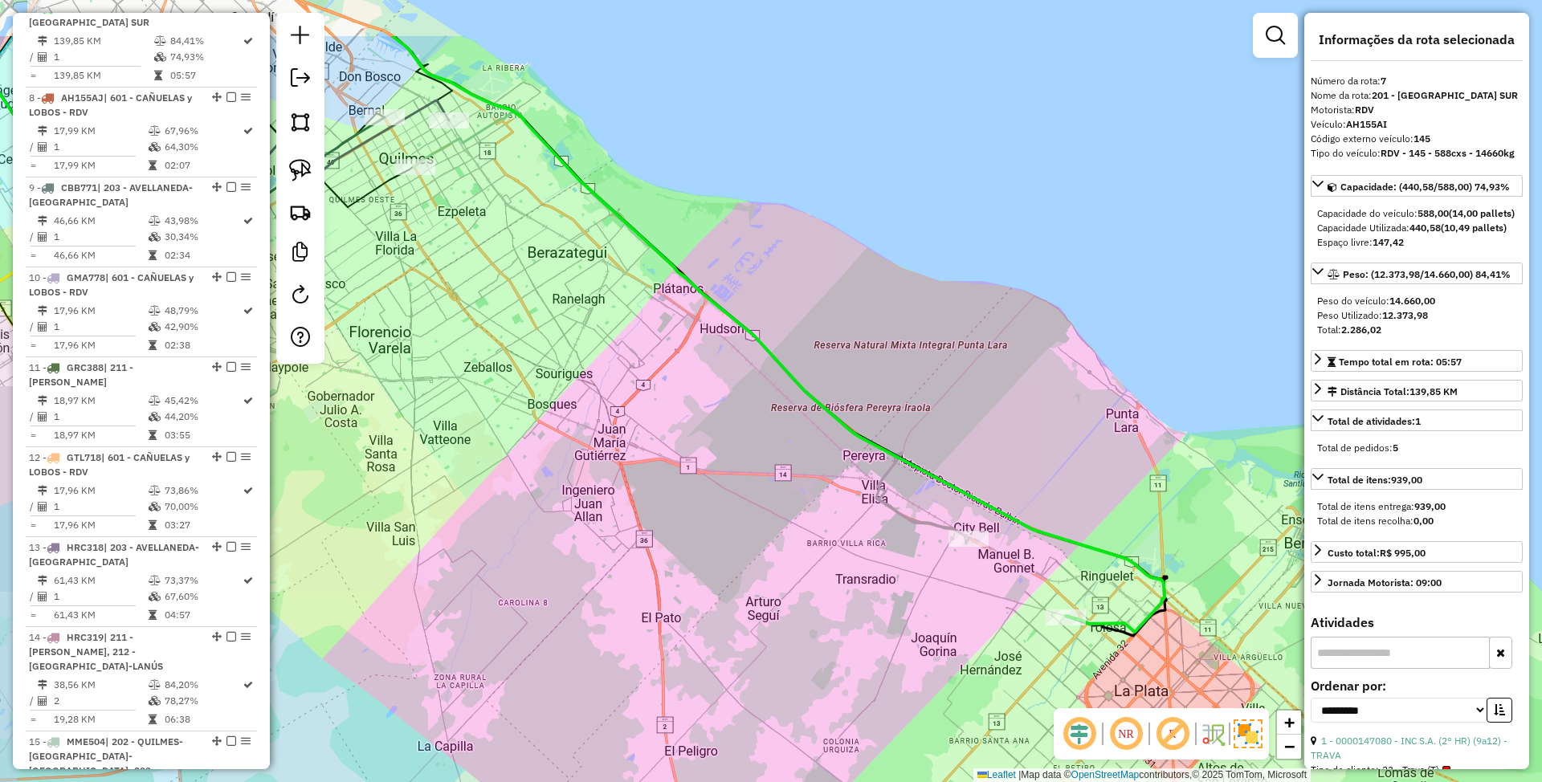
drag, startPoint x: 1152, startPoint y: 593, endPoint x: 1164, endPoint y: 683, distance: 90.8
click at [1164, 683] on div "Janela de atendimento Grade de atendimento Capacidade Transportadoras Veículos …" at bounding box center [771, 391] width 1542 height 782
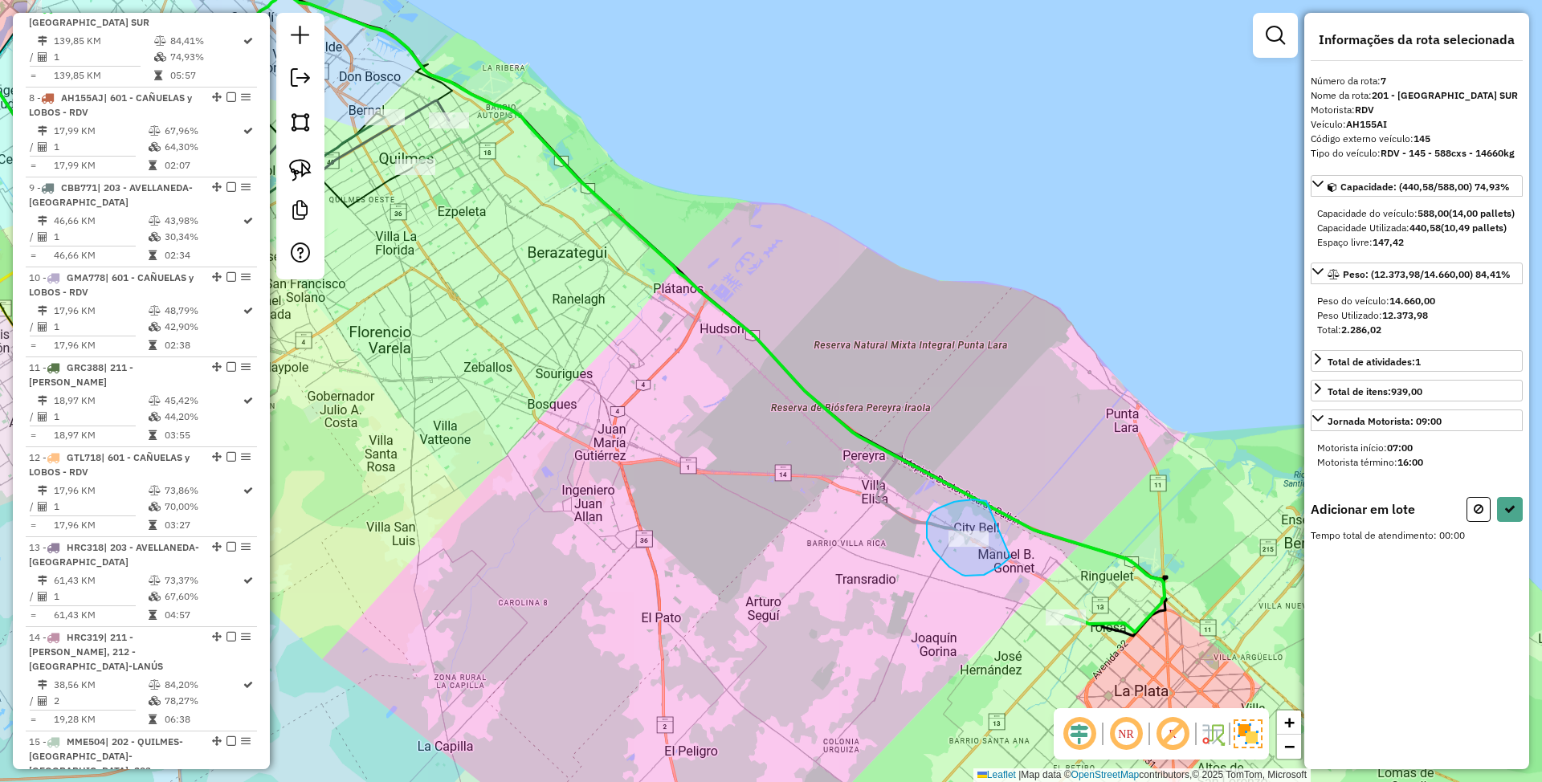
drag, startPoint x: 974, startPoint y: 500, endPoint x: 1010, endPoint y: 557, distance: 68.2
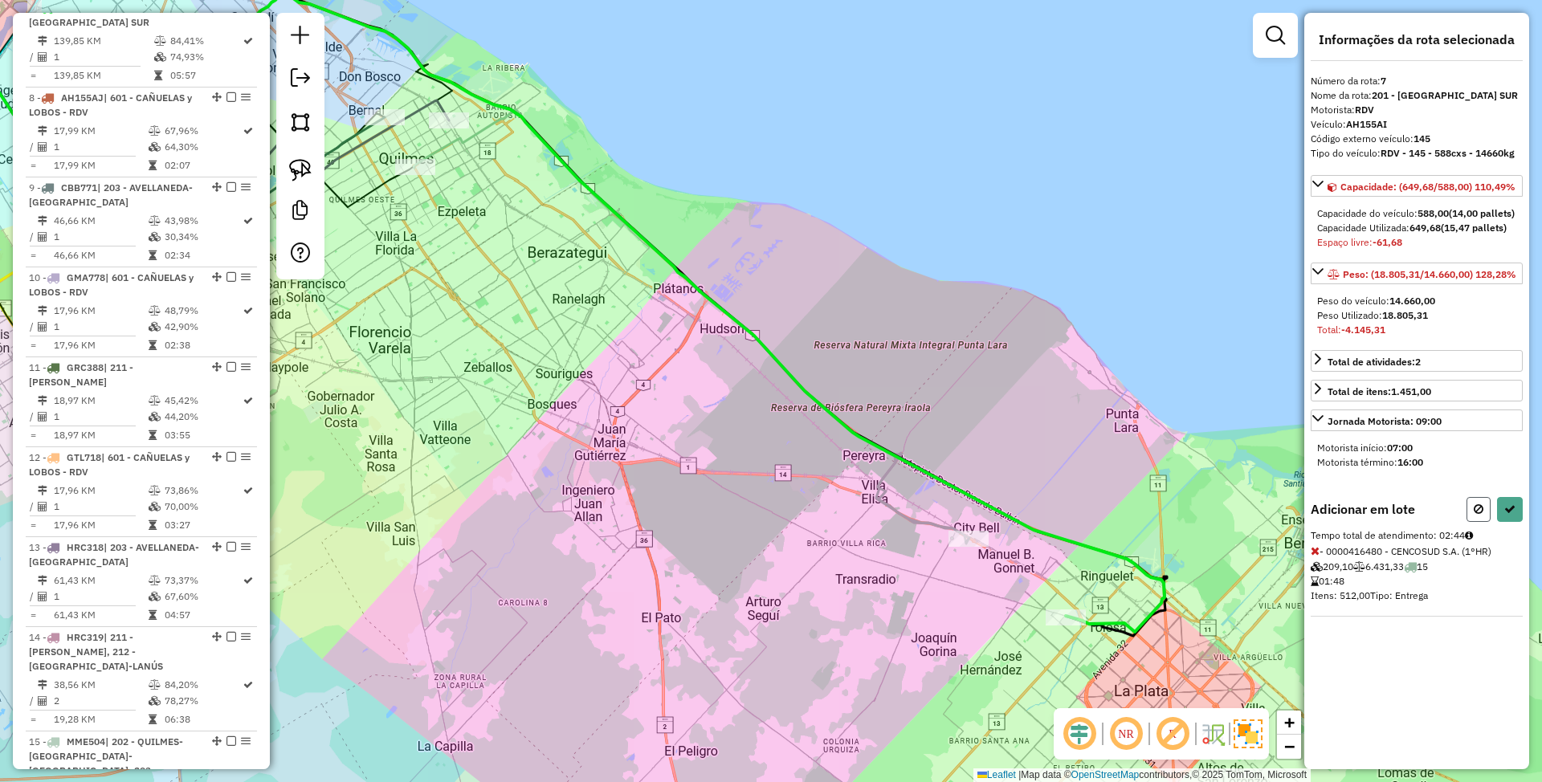
click at [1481, 515] on icon at bounding box center [1479, 509] width 10 height 11
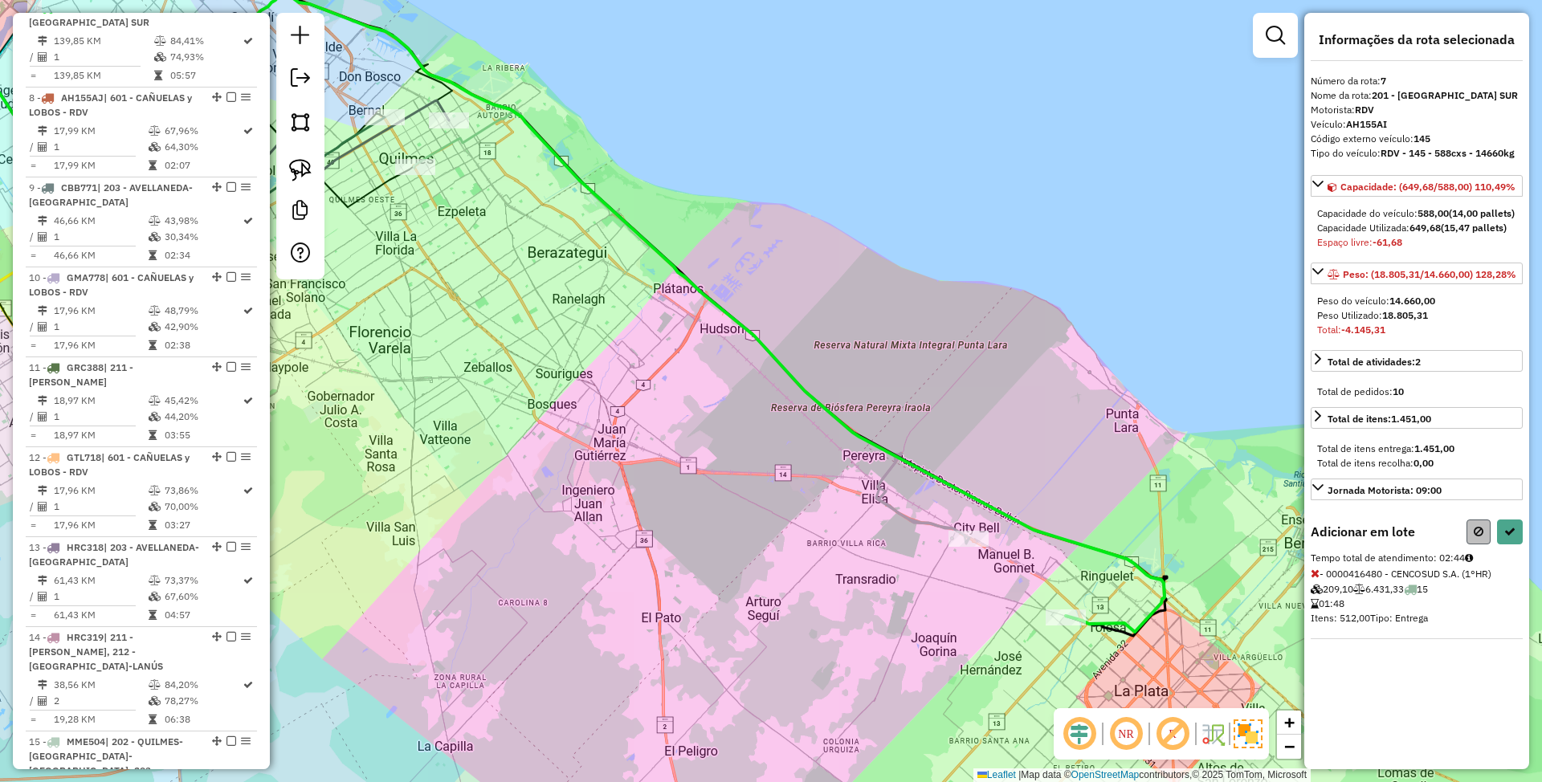
select select "**********"
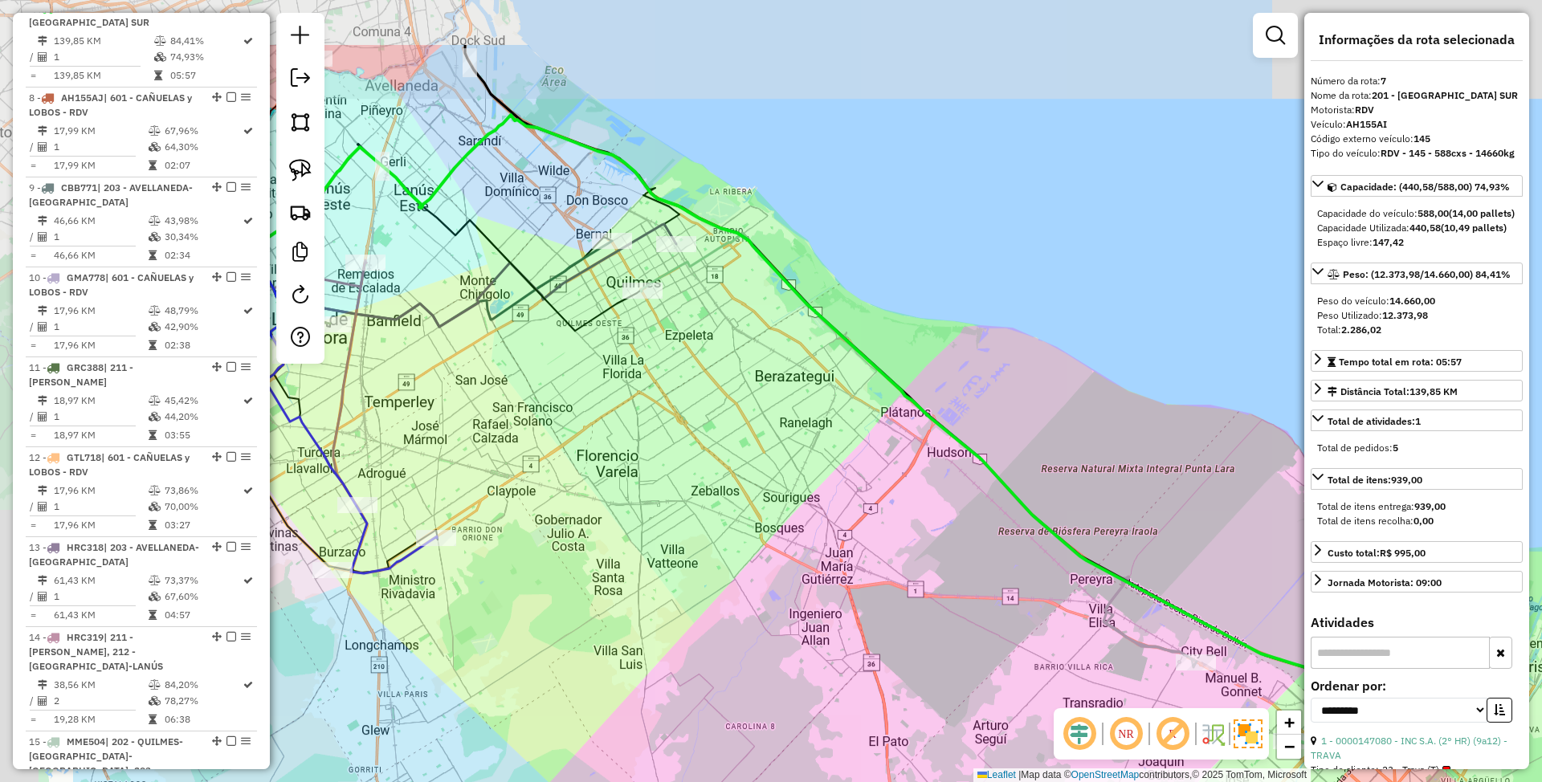
drag, startPoint x: 588, startPoint y: 286, endPoint x: 726, endPoint y: 382, distance: 168.4
click at [726, 382] on div "Janela de atendimento Grade de atendimento Capacidade Transportadoras Veículos …" at bounding box center [771, 391] width 1542 height 782
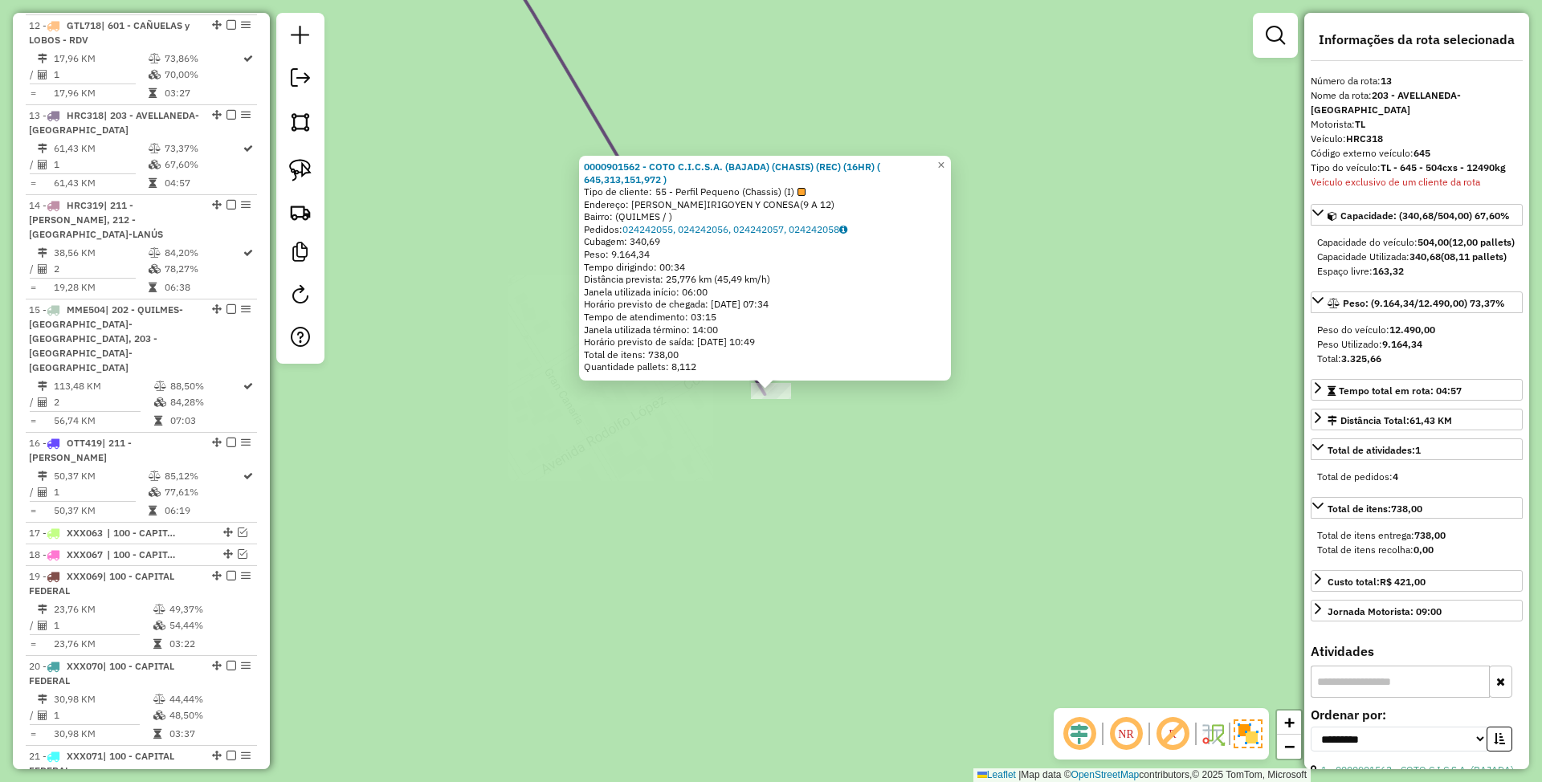
scroll to position [1695, 0]
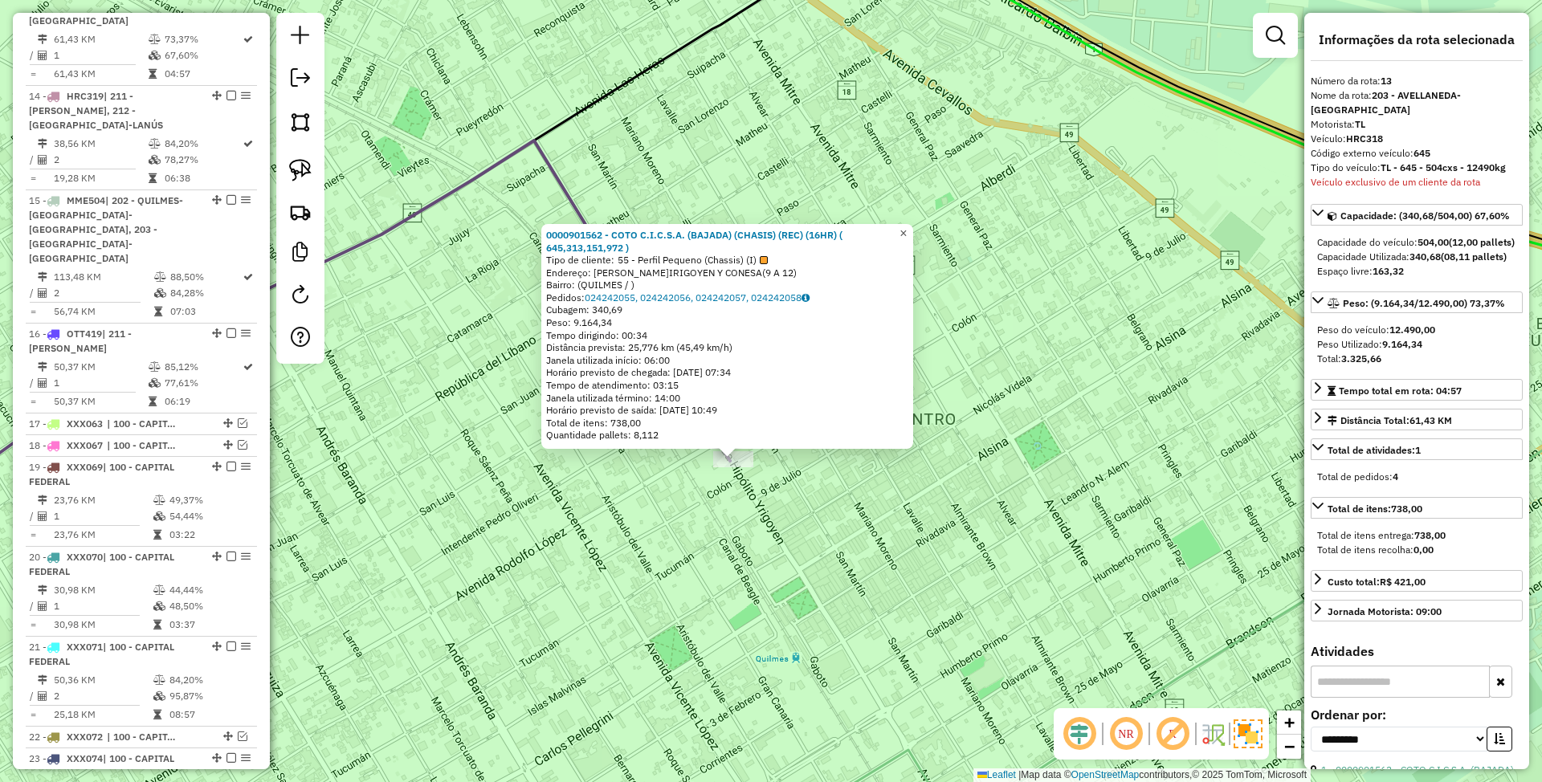
click at [907, 226] on span "×" at bounding box center [903, 233] width 7 height 14
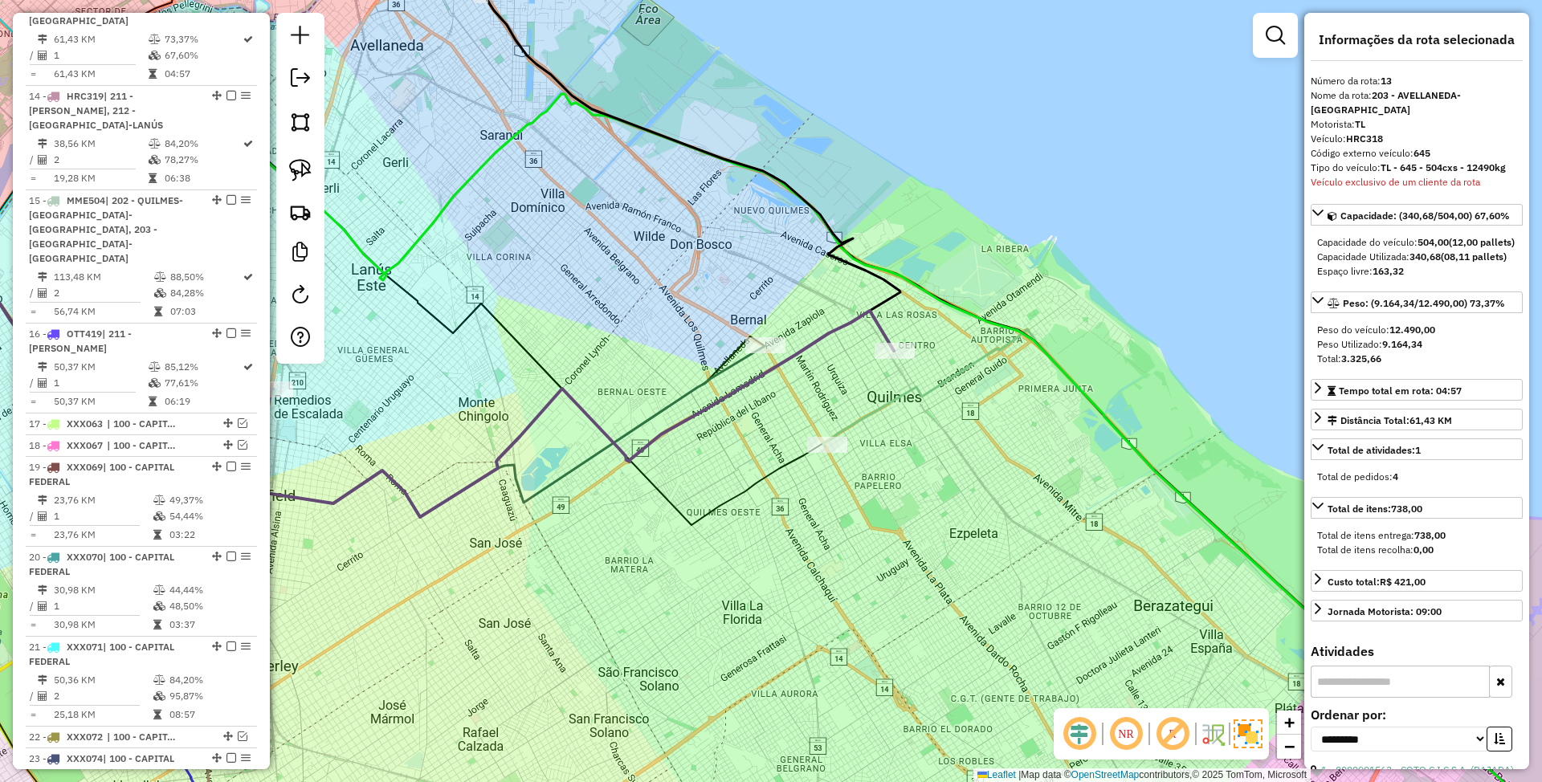
drag, startPoint x: 972, startPoint y: 477, endPoint x: 981, endPoint y: 432, distance: 45.8
click at [981, 432] on div "Janela de atendimento Grade de atendimento Capacidade Transportadoras Veículos …" at bounding box center [771, 391] width 1542 height 782
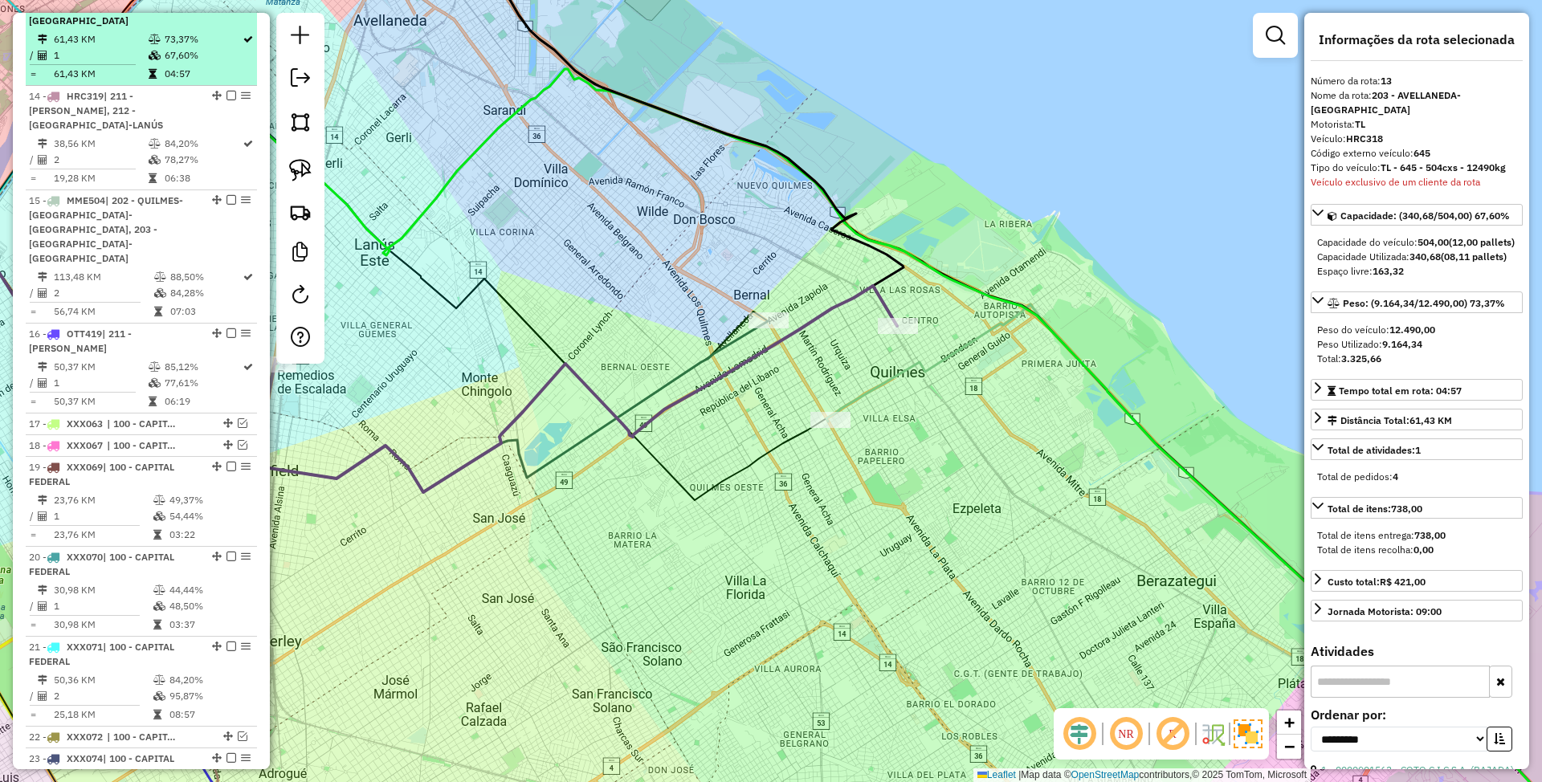
click at [226, 10] on em at bounding box center [231, 6] width 10 height 10
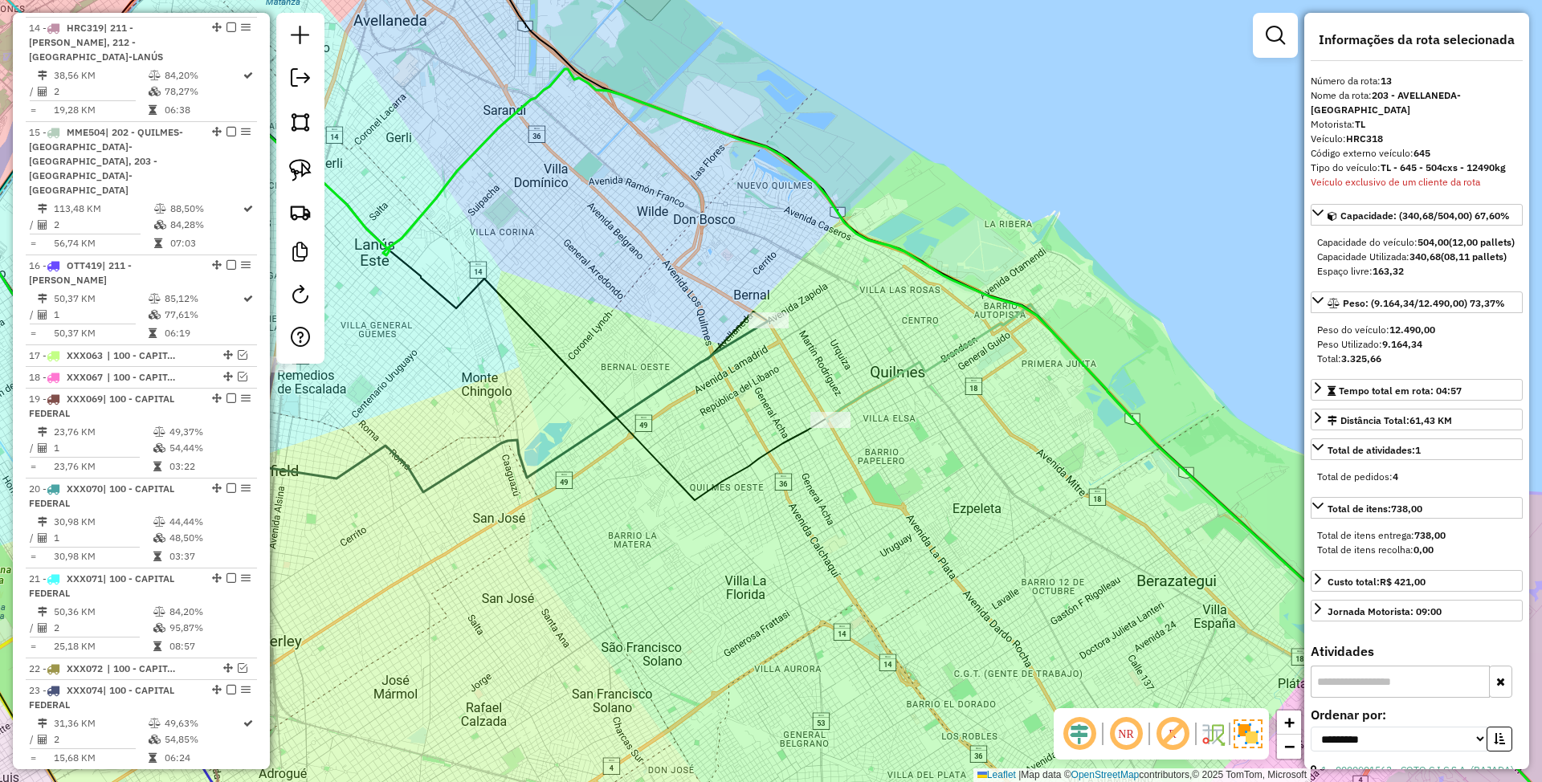
click at [736, 342] on icon at bounding box center [343, 356] width 849 height 272
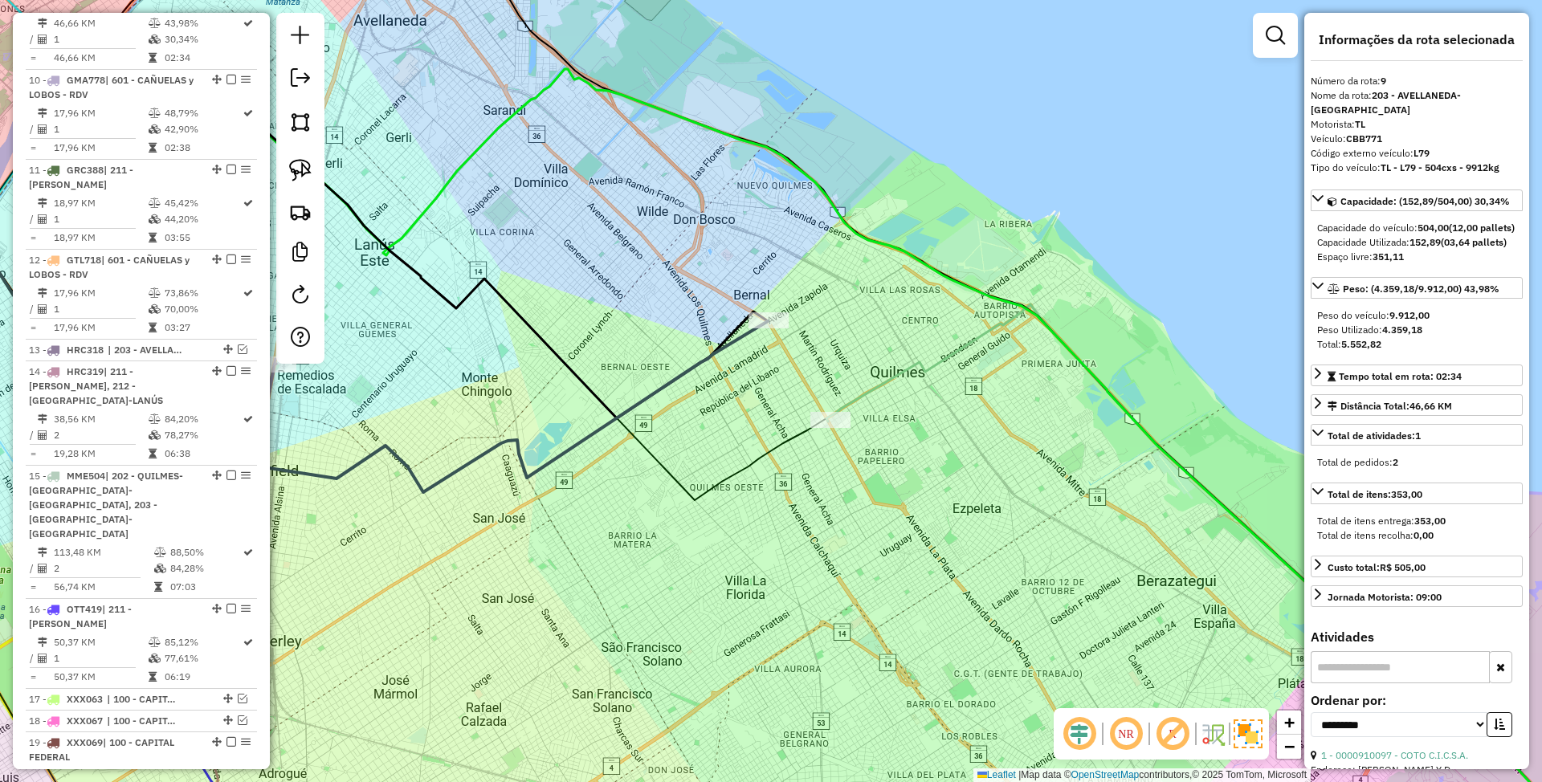
scroll to position [1334, 0]
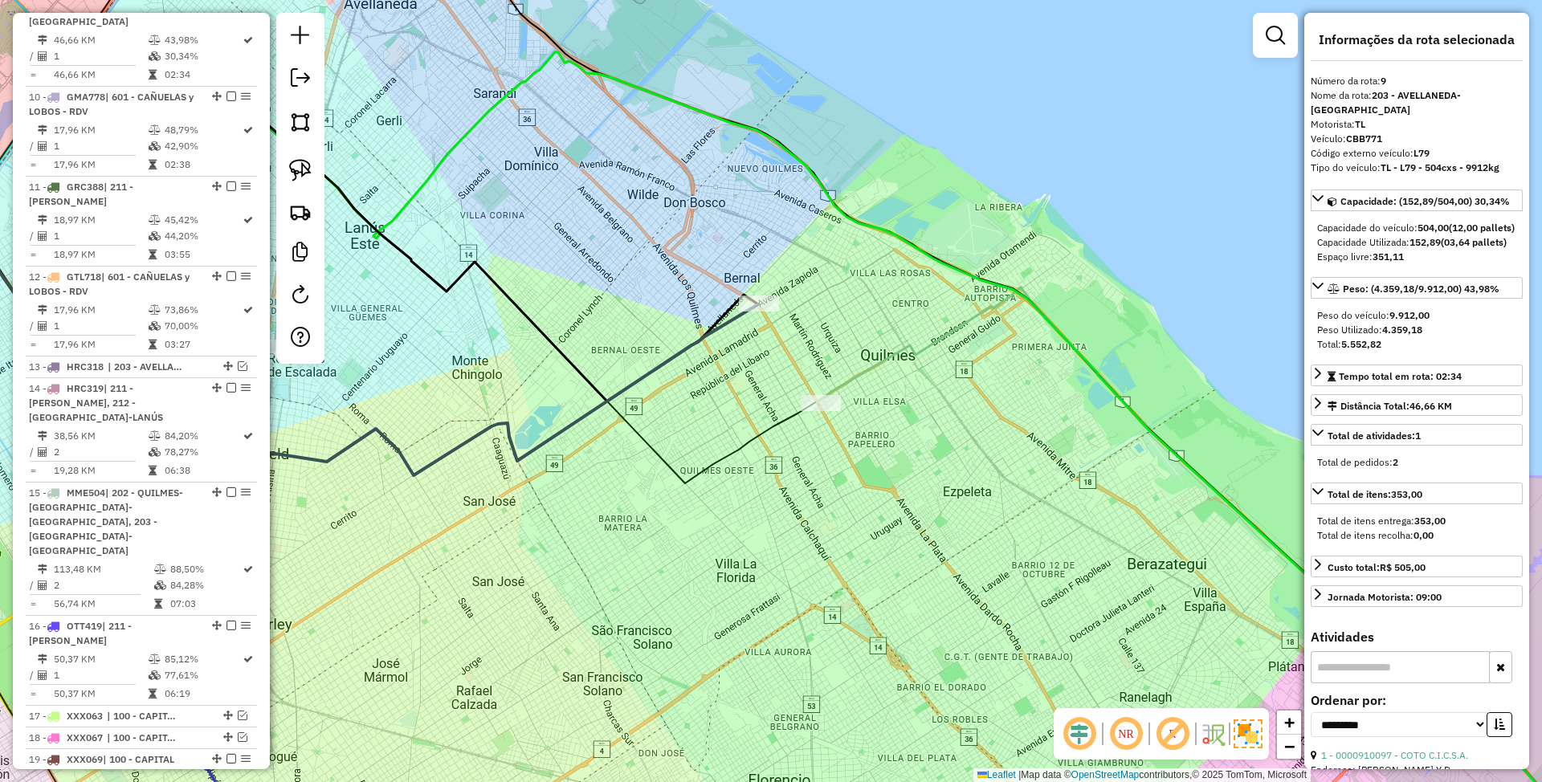
drag, startPoint x: 919, startPoint y: 519, endPoint x: 878, endPoint y: 459, distance: 72.2
click at [878, 459] on div "Janela de atendimento Grade de atendimento Capacidade Transportadoras Veículos …" at bounding box center [771, 391] width 1542 height 782
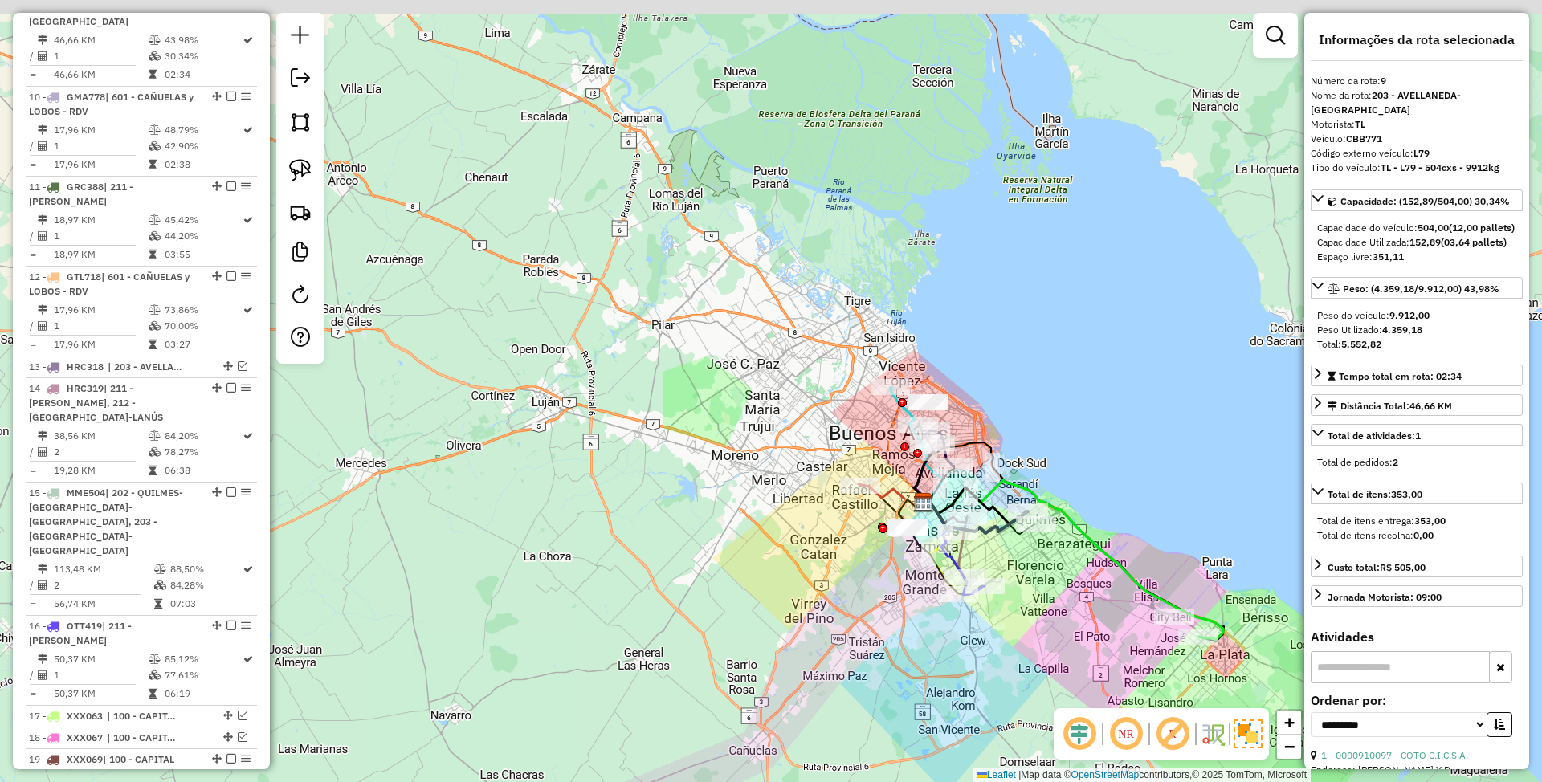
drag, startPoint x: 944, startPoint y: 429, endPoint x: 1122, endPoint y: 493, distance: 188.8
click at [1122, 493] on div "Janela de atendimento Grade de atendimento Capacidade Transportadoras Veículos …" at bounding box center [771, 391] width 1542 height 782
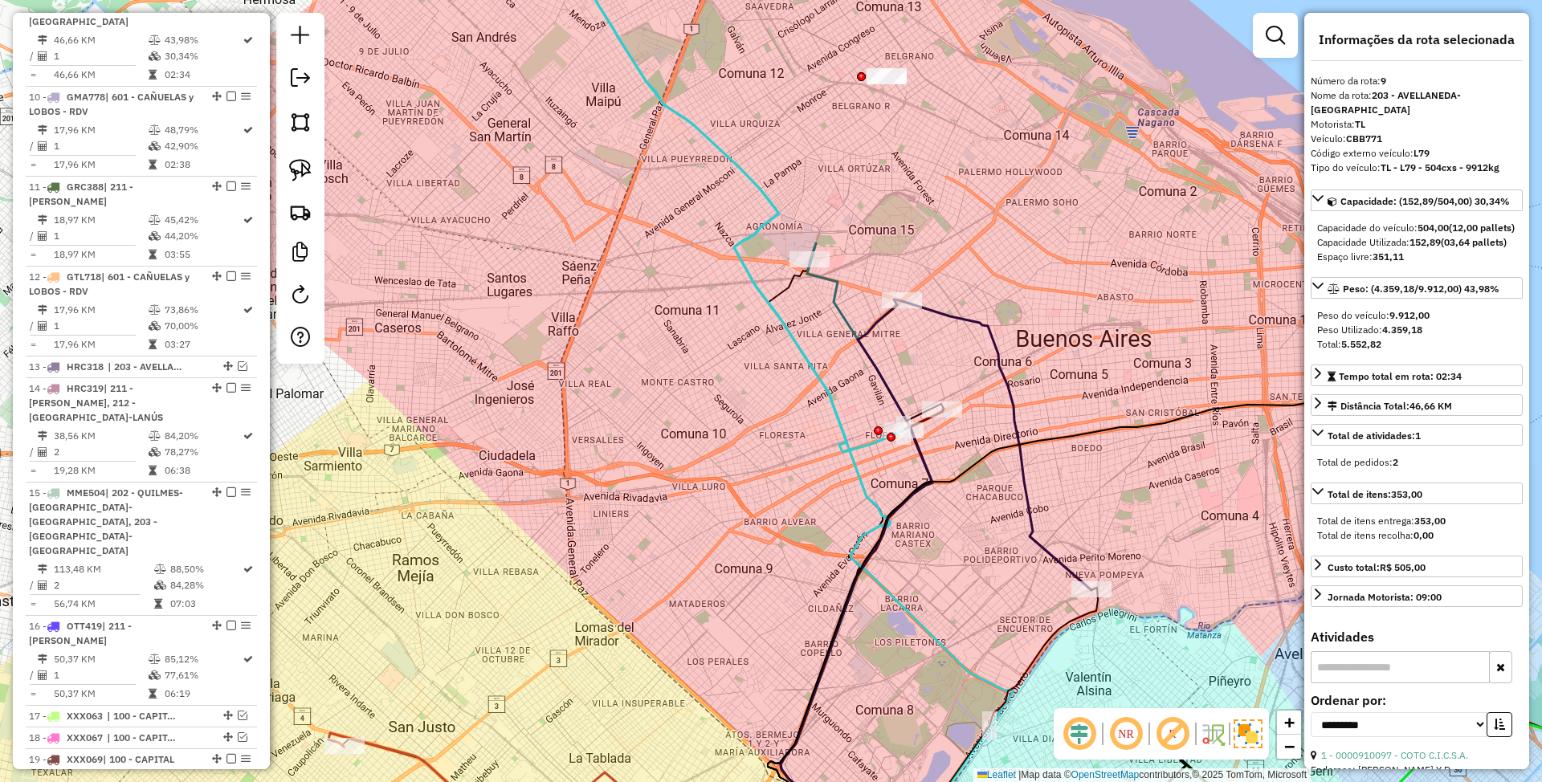
drag, startPoint x: 1126, startPoint y: 421, endPoint x: 1059, endPoint y: 360, distance: 91.0
click at [1059, 360] on div "Janela de atendimento Grade de atendimento Capacidade Transportadoras Veículos …" at bounding box center [771, 391] width 1542 height 782
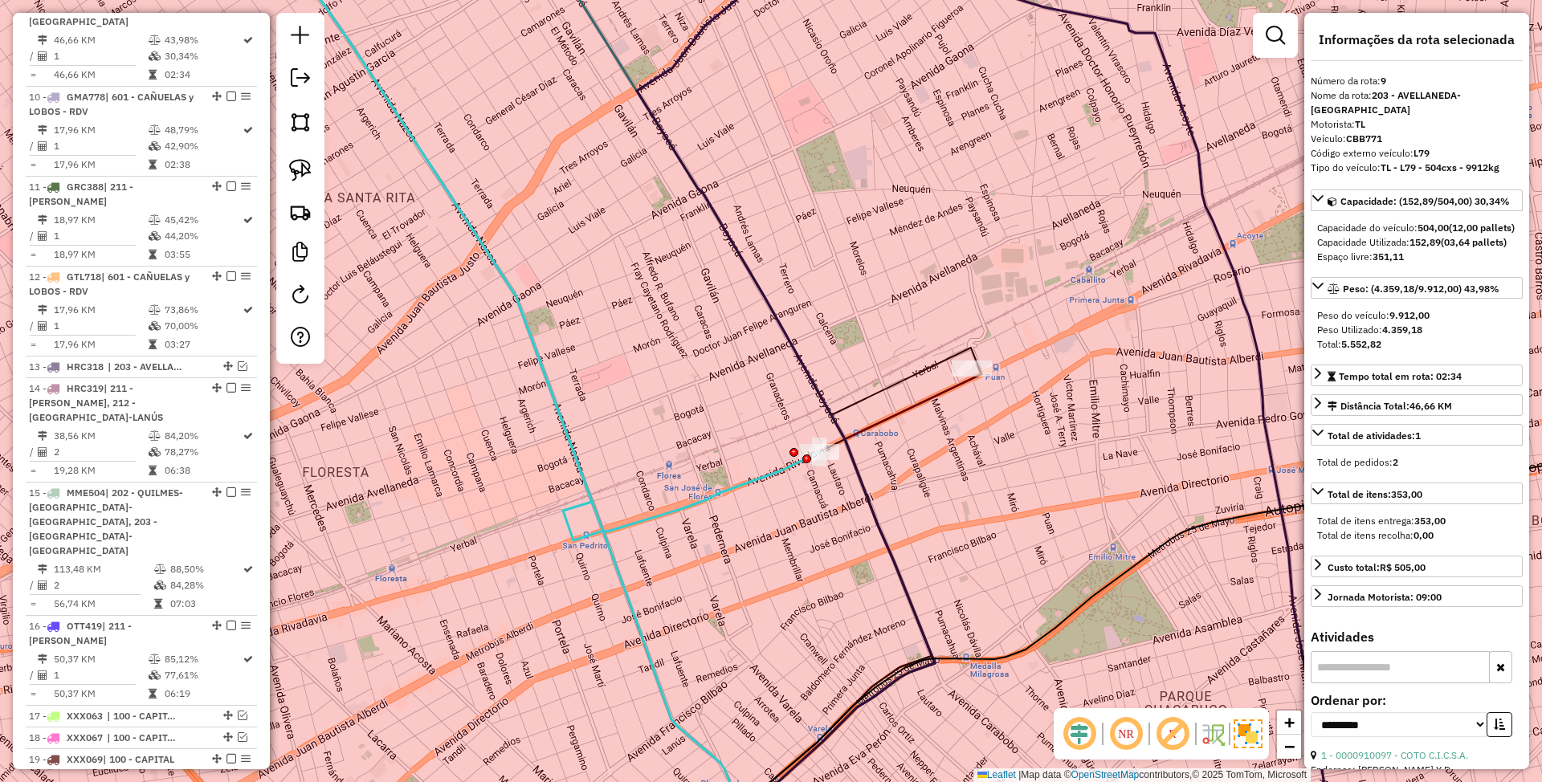
click at [914, 403] on icon at bounding box center [860, 614] width 243 height 496
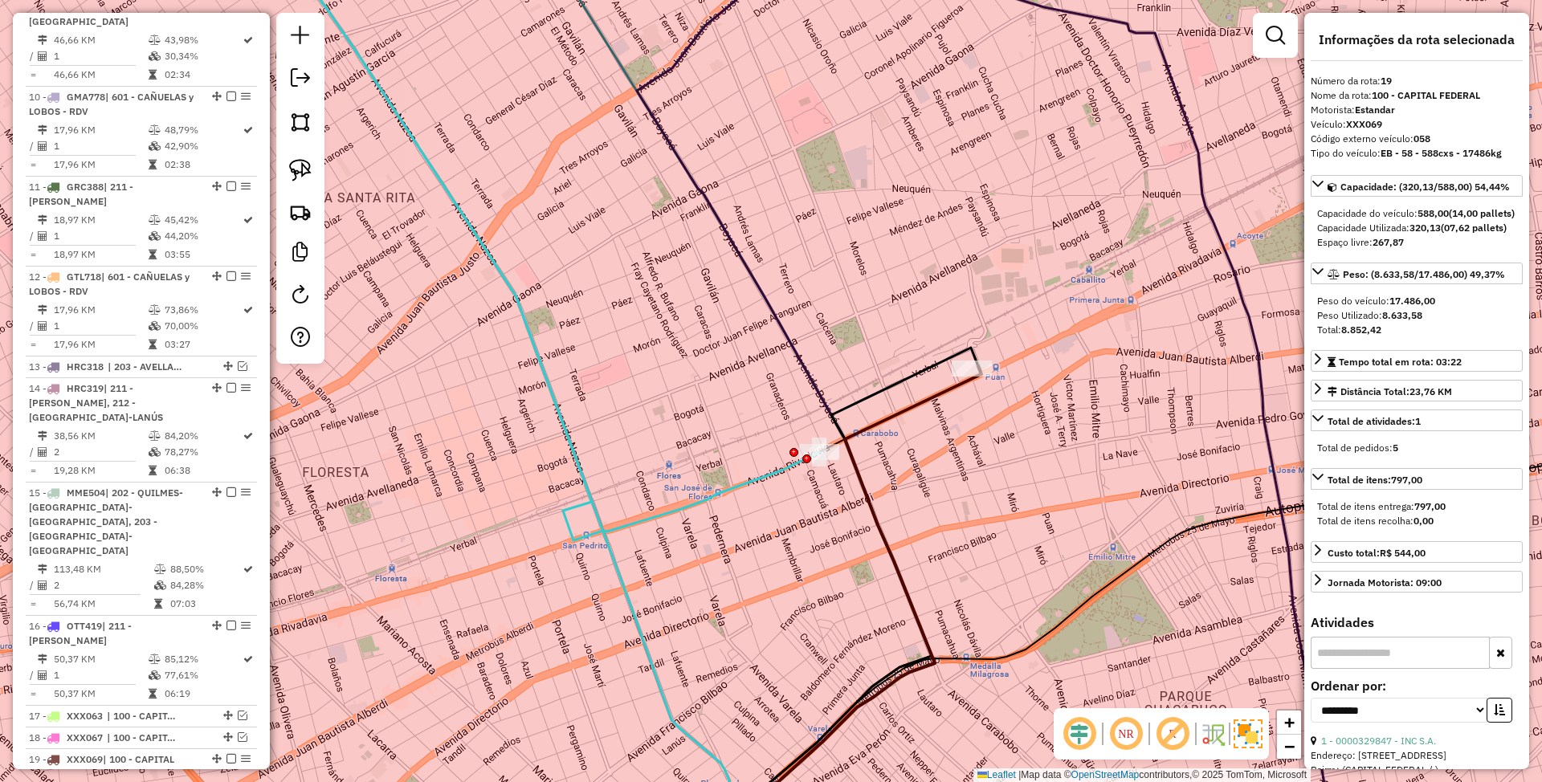
scroll to position [2060, 0]
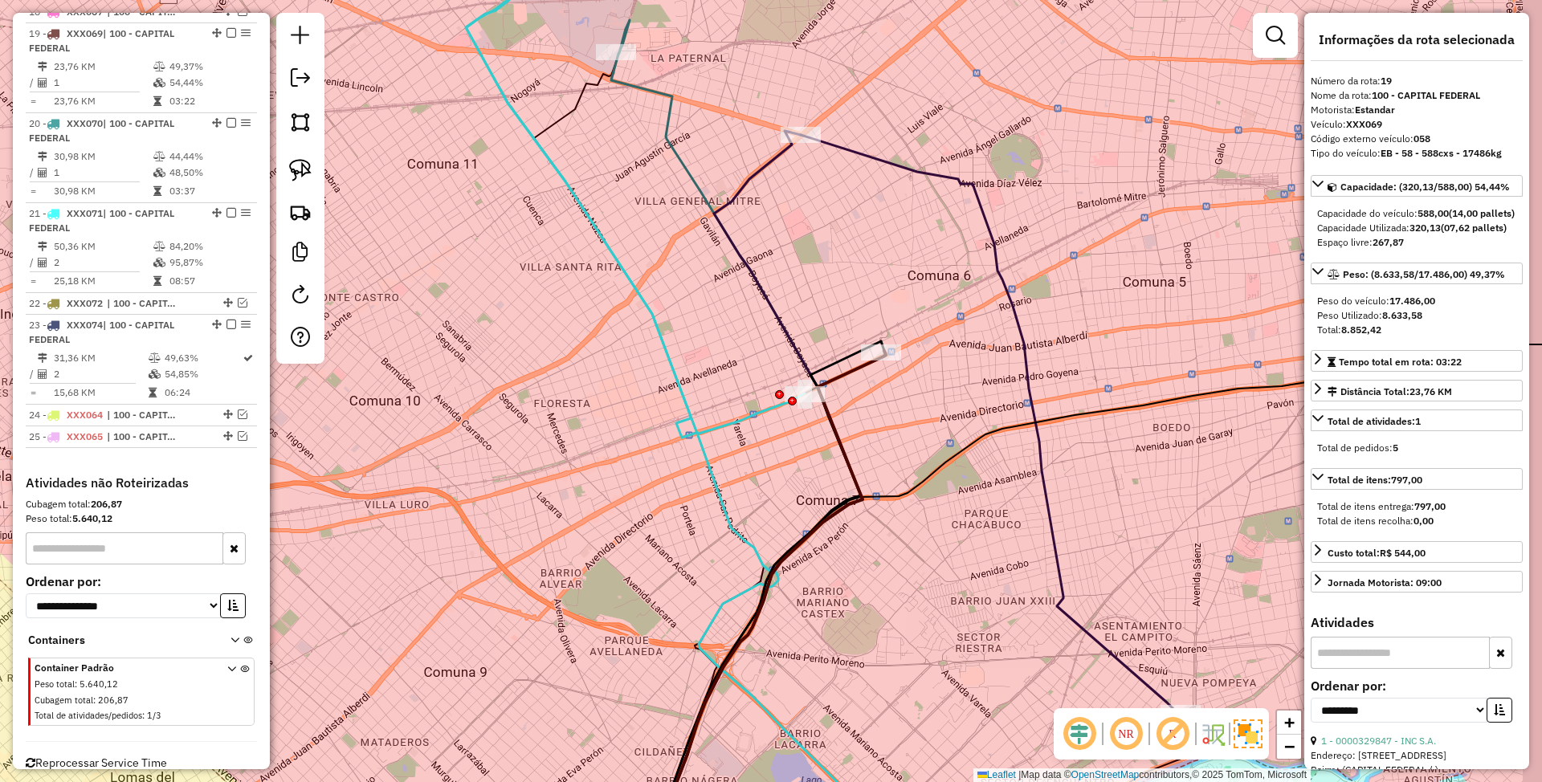
drag, startPoint x: 948, startPoint y: 453, endPoint x: 881, endPoint y: 416, distance: 76.9
click at [881, 416] on div "Janela de atendimento Grade de atendimento Capacidade Transportadoras Veículos …" at bounding box center [771, 391] width 1542 height 782
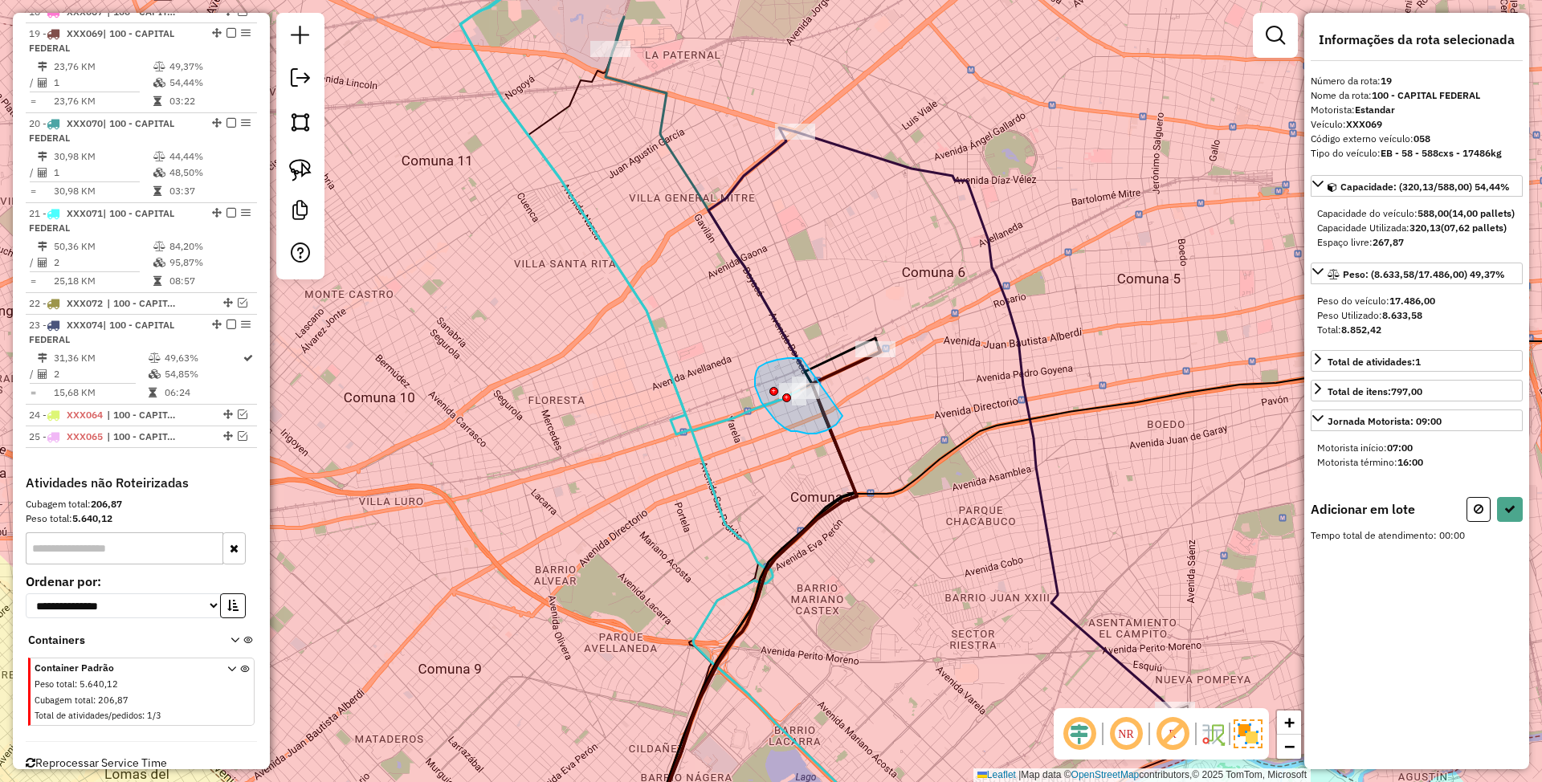
drag, startPoint x: 800, startPoint y: 358, endPoint x: 842, endPoint y: 416, distance: 71.8
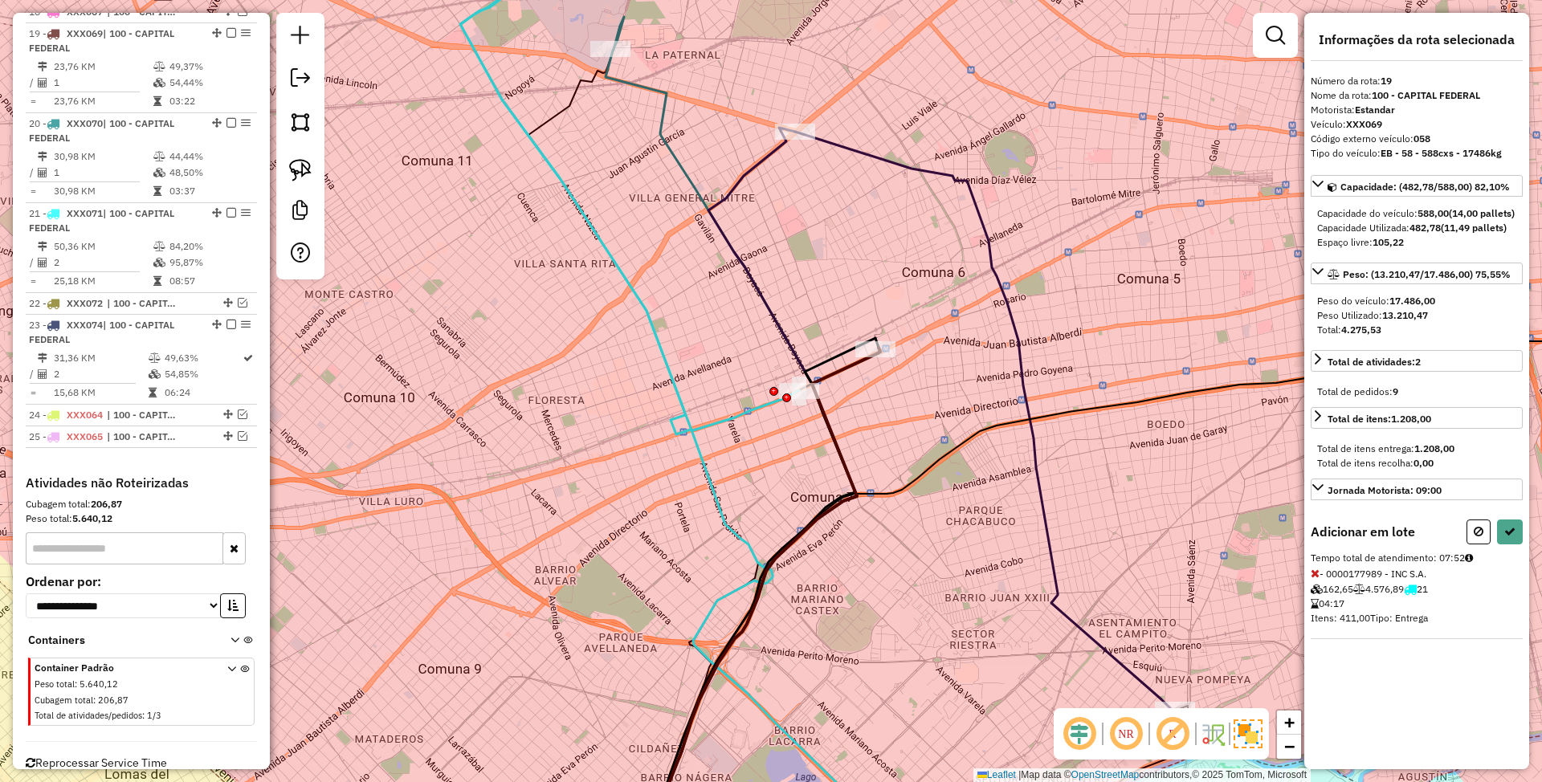
select select "**********"
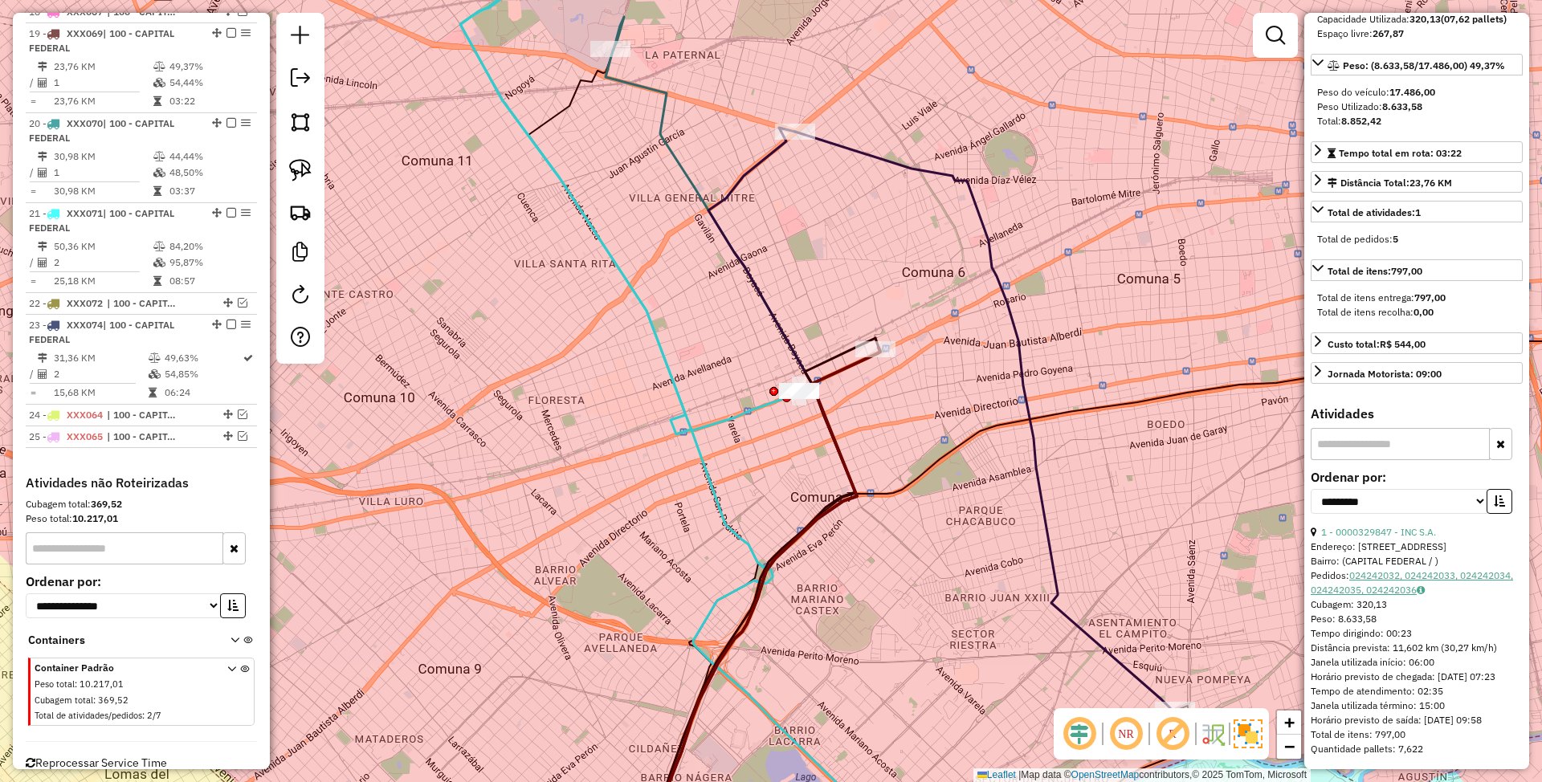
scroll to position [0, 0]
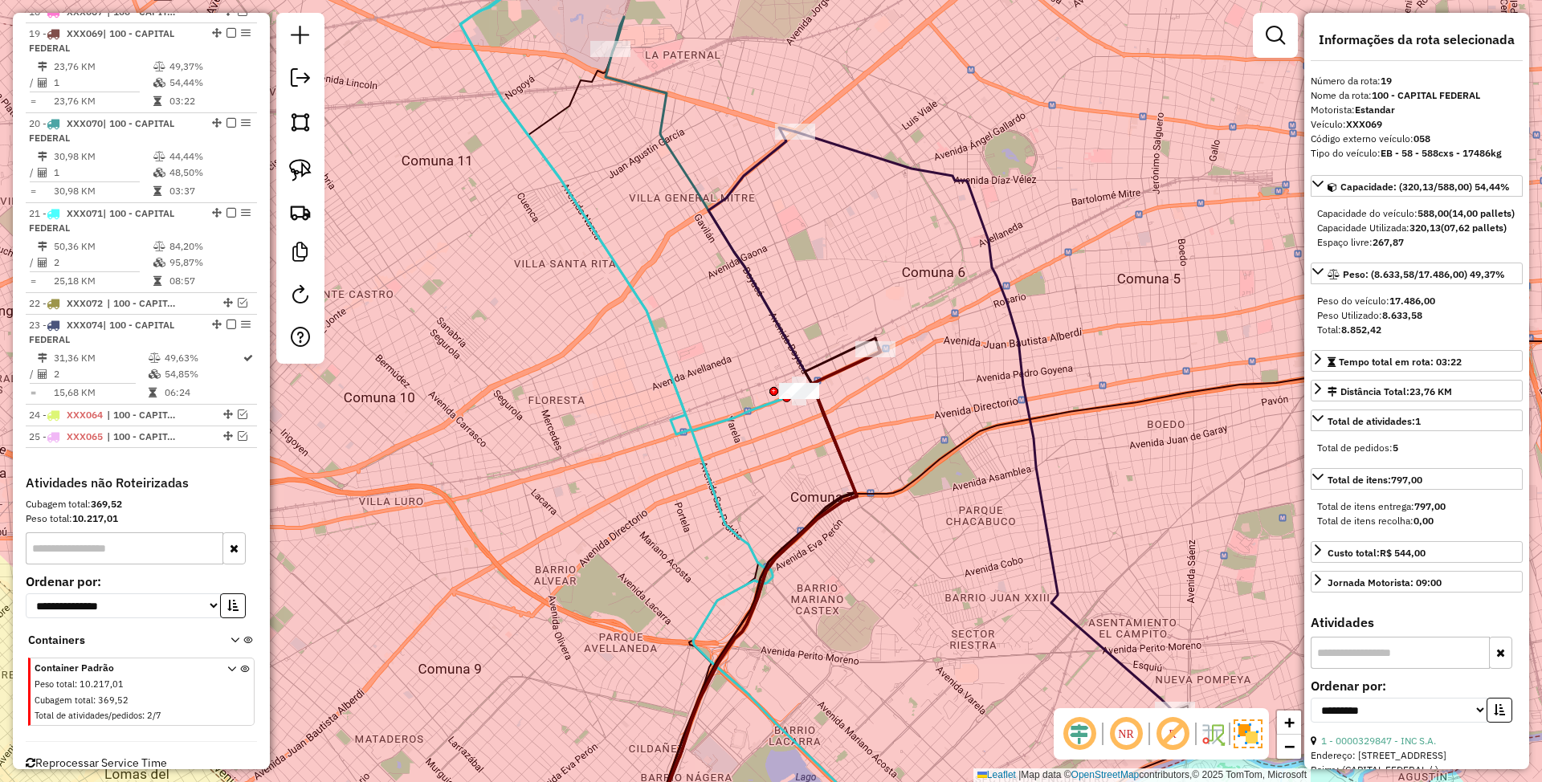
click at [848, 373] on icon at bounding box center [760, 605] width 239 height 514
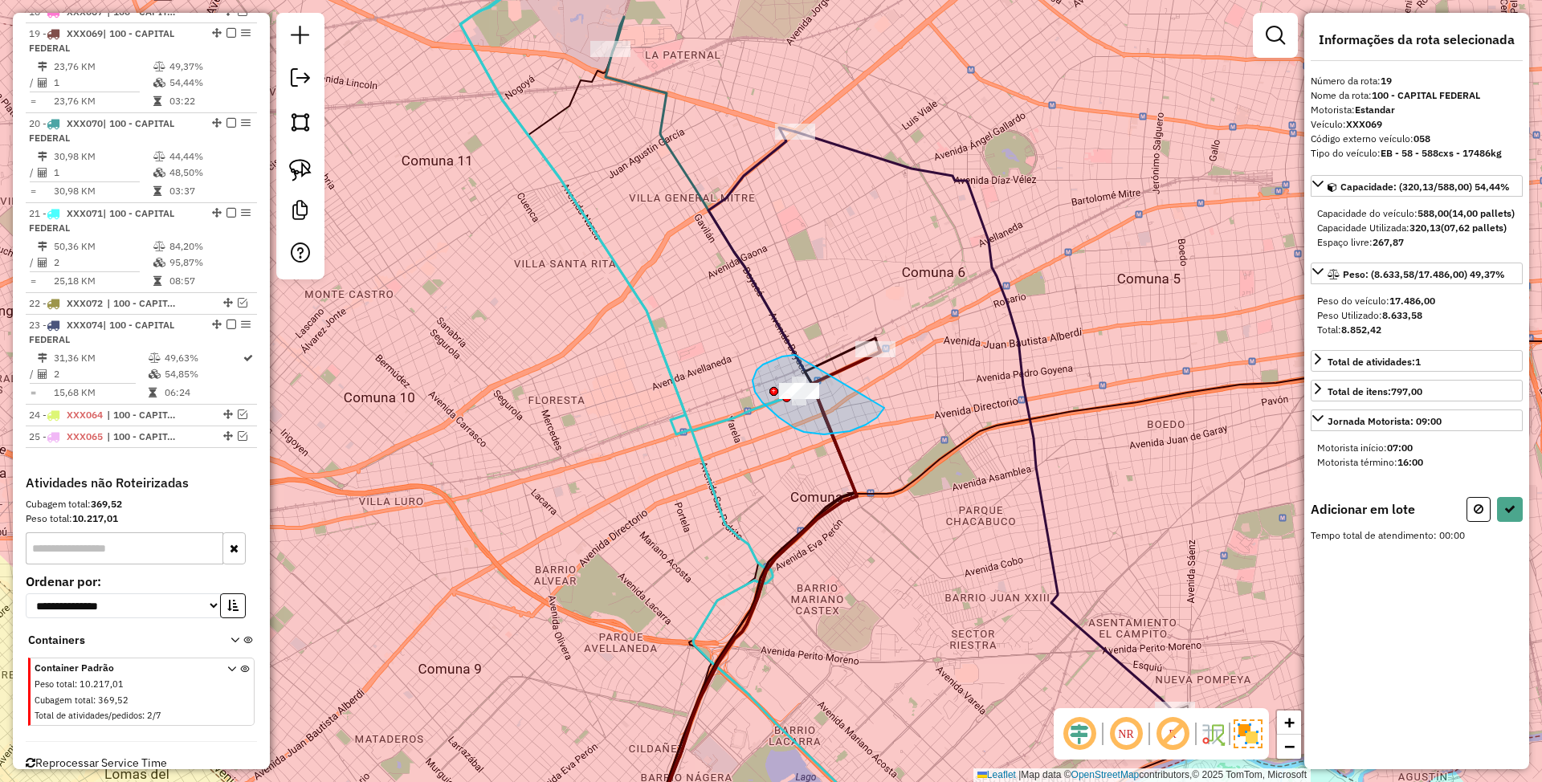
drag, startPoint x: 795, startPoint y: 355, endPoint x: 884, endPoint y: 408, distance: 103.7
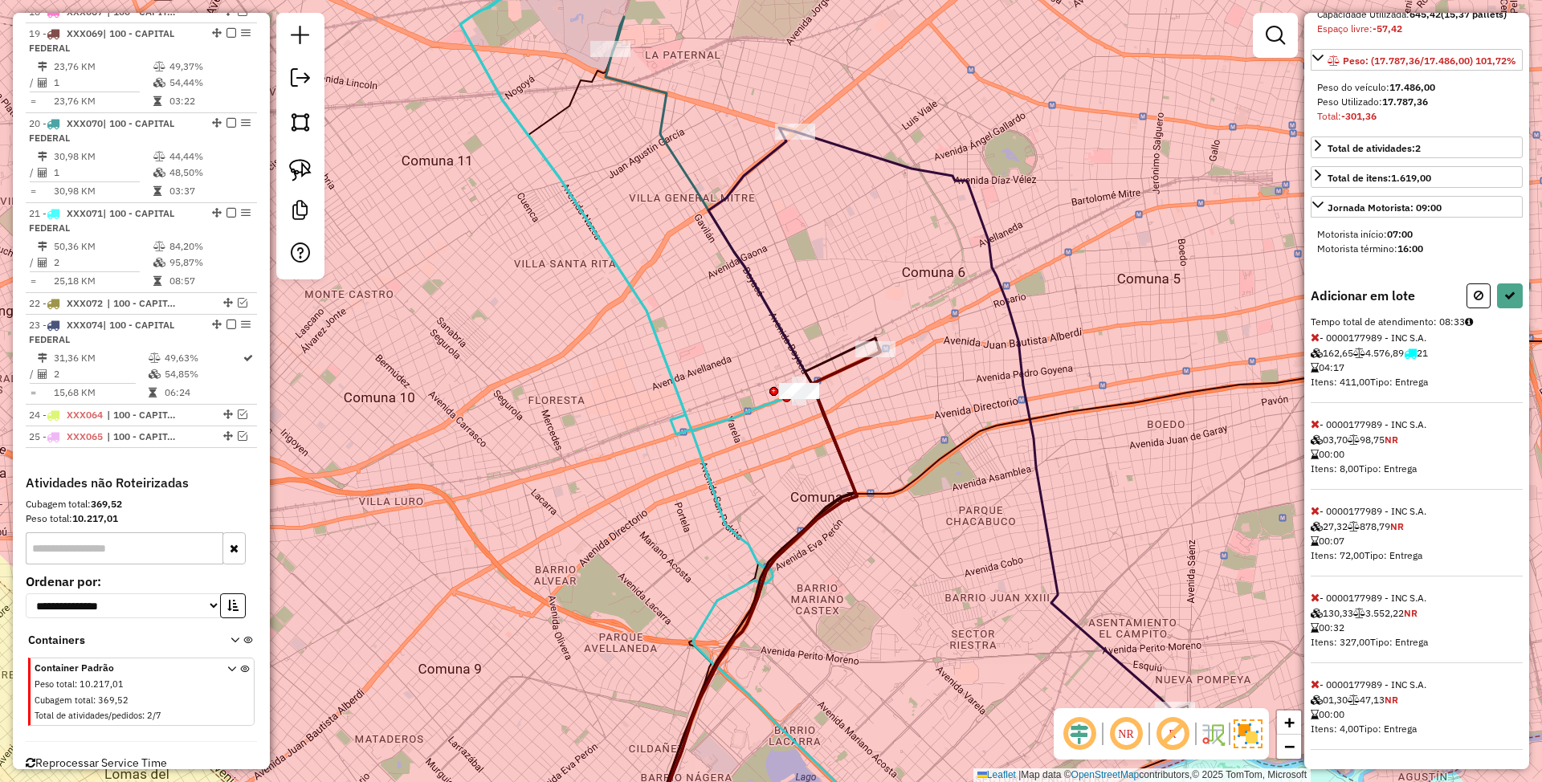
scroll to position [167, 0]
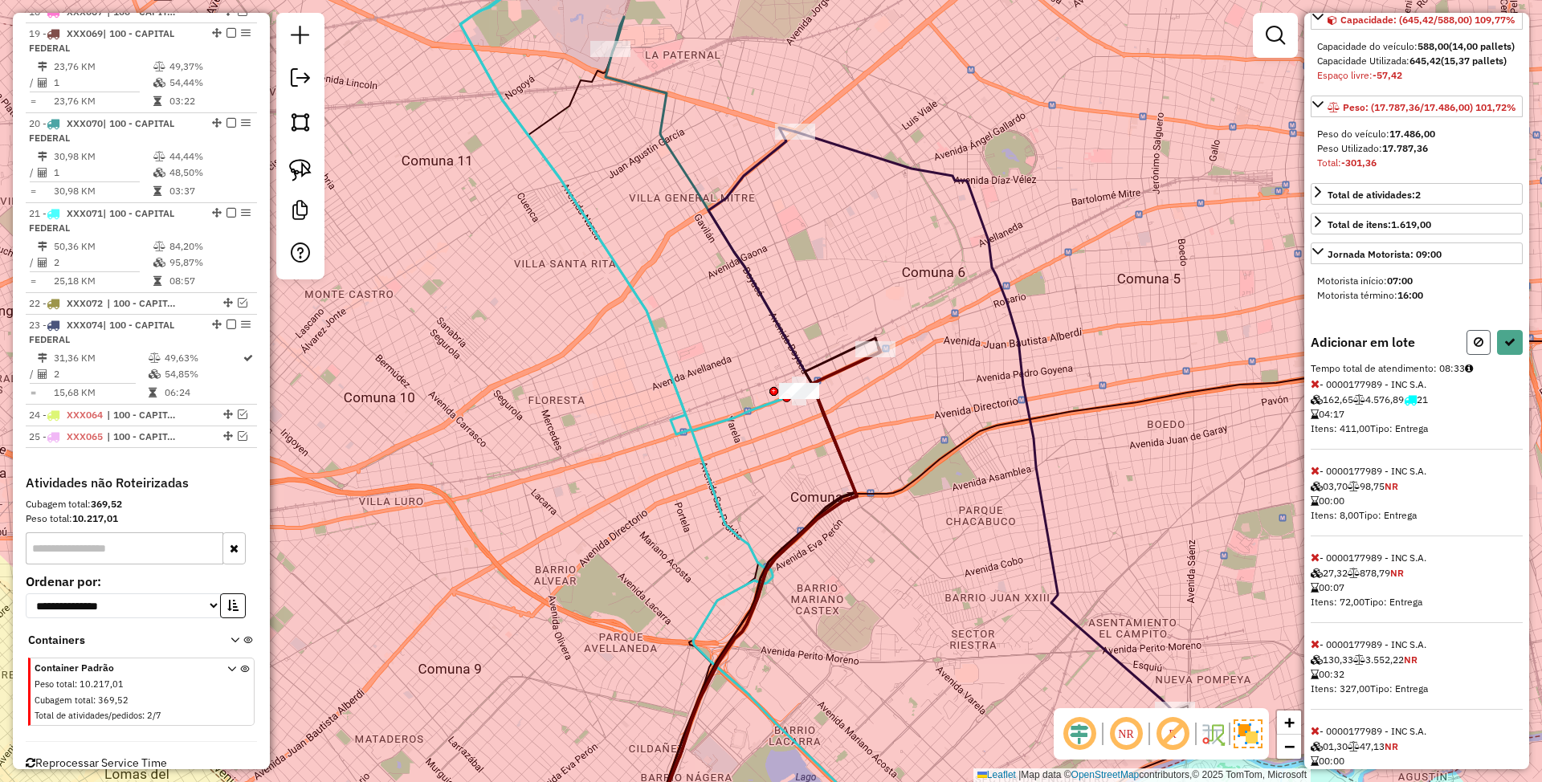
click at [1474, 348] on icon at bounding box center [1479, 342] width 10 height 11
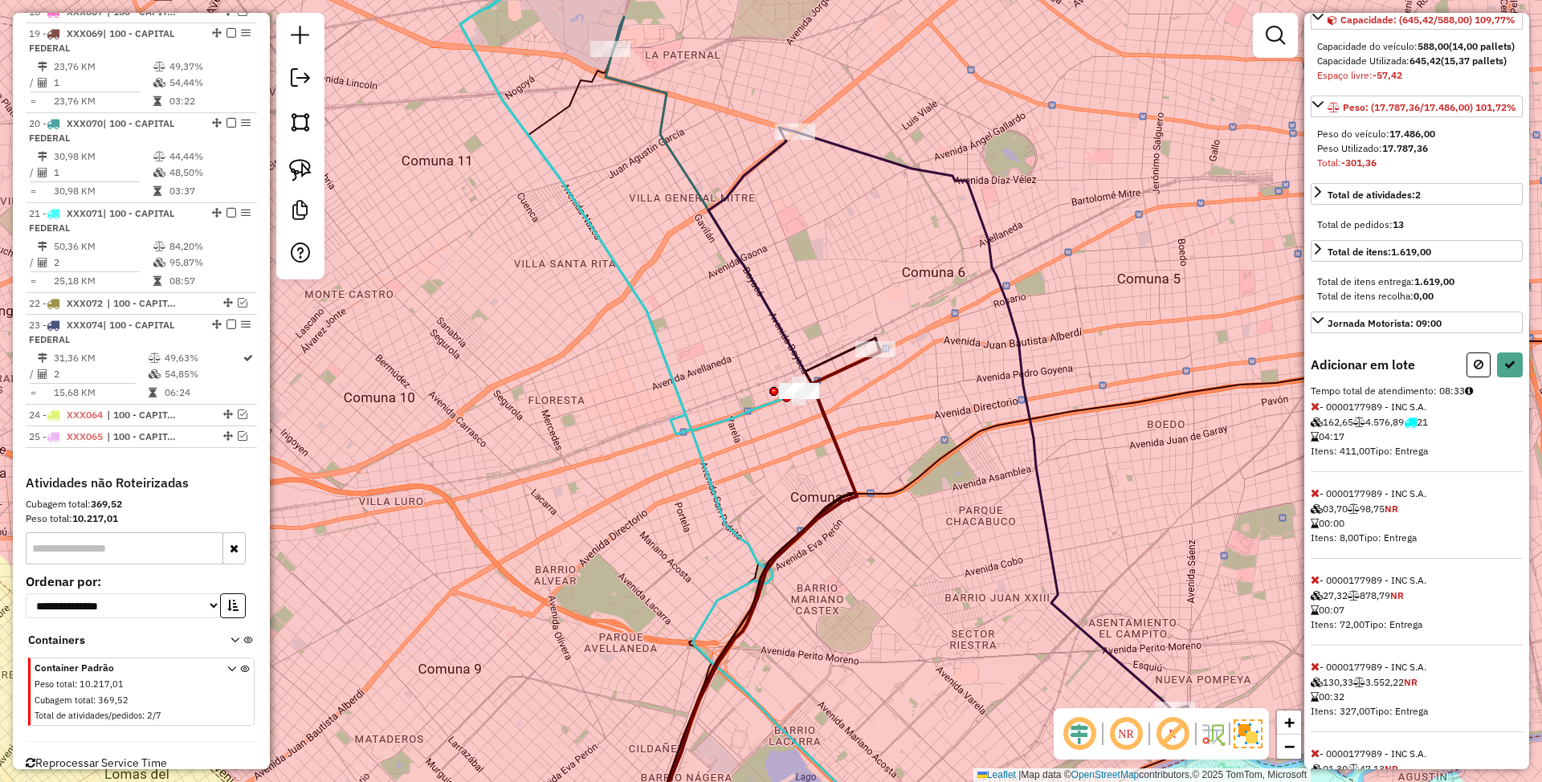
select select "**********"
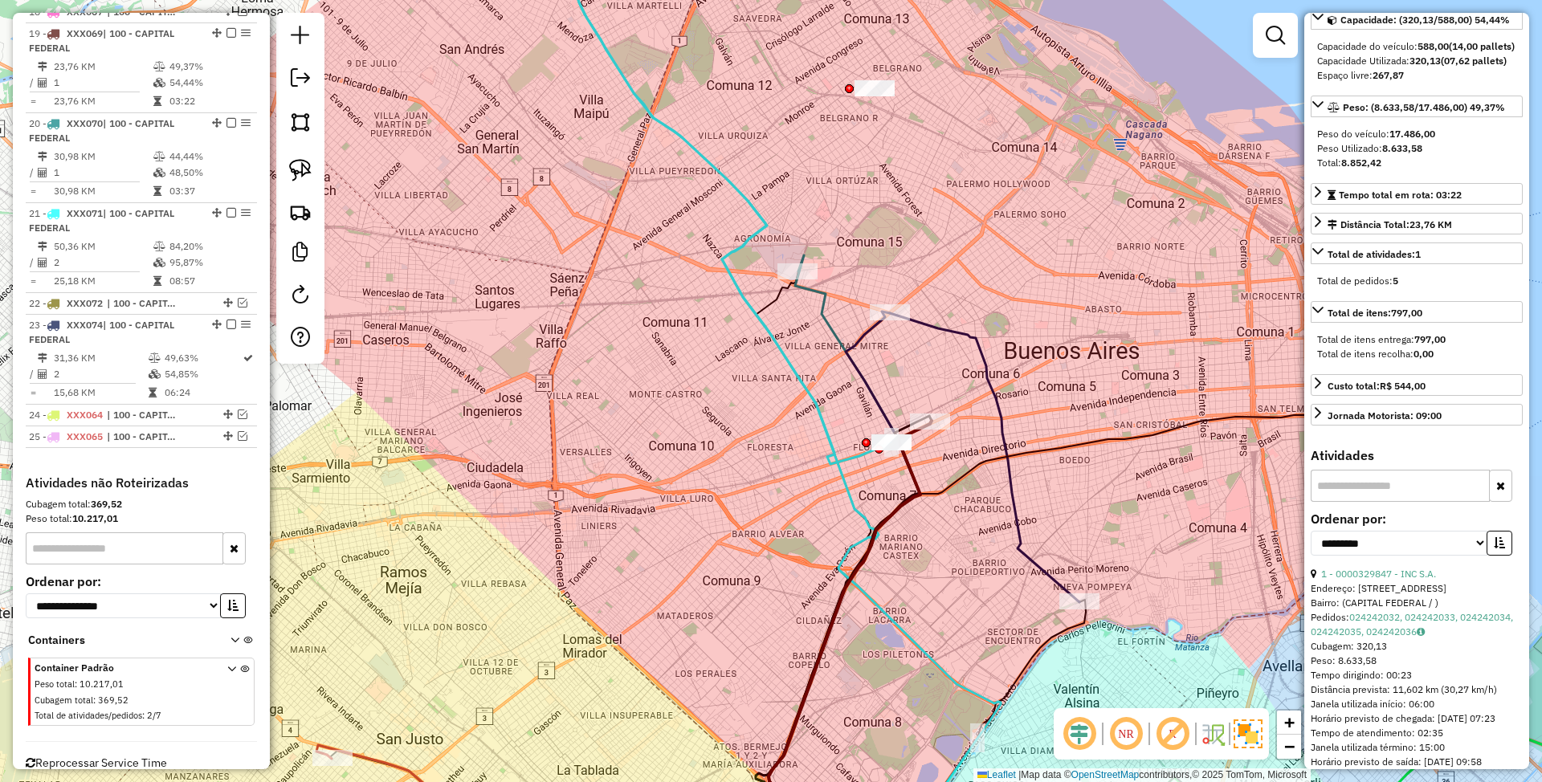
click at [867, 331] on icon at bounding box center [845, 587] width 152 height 550
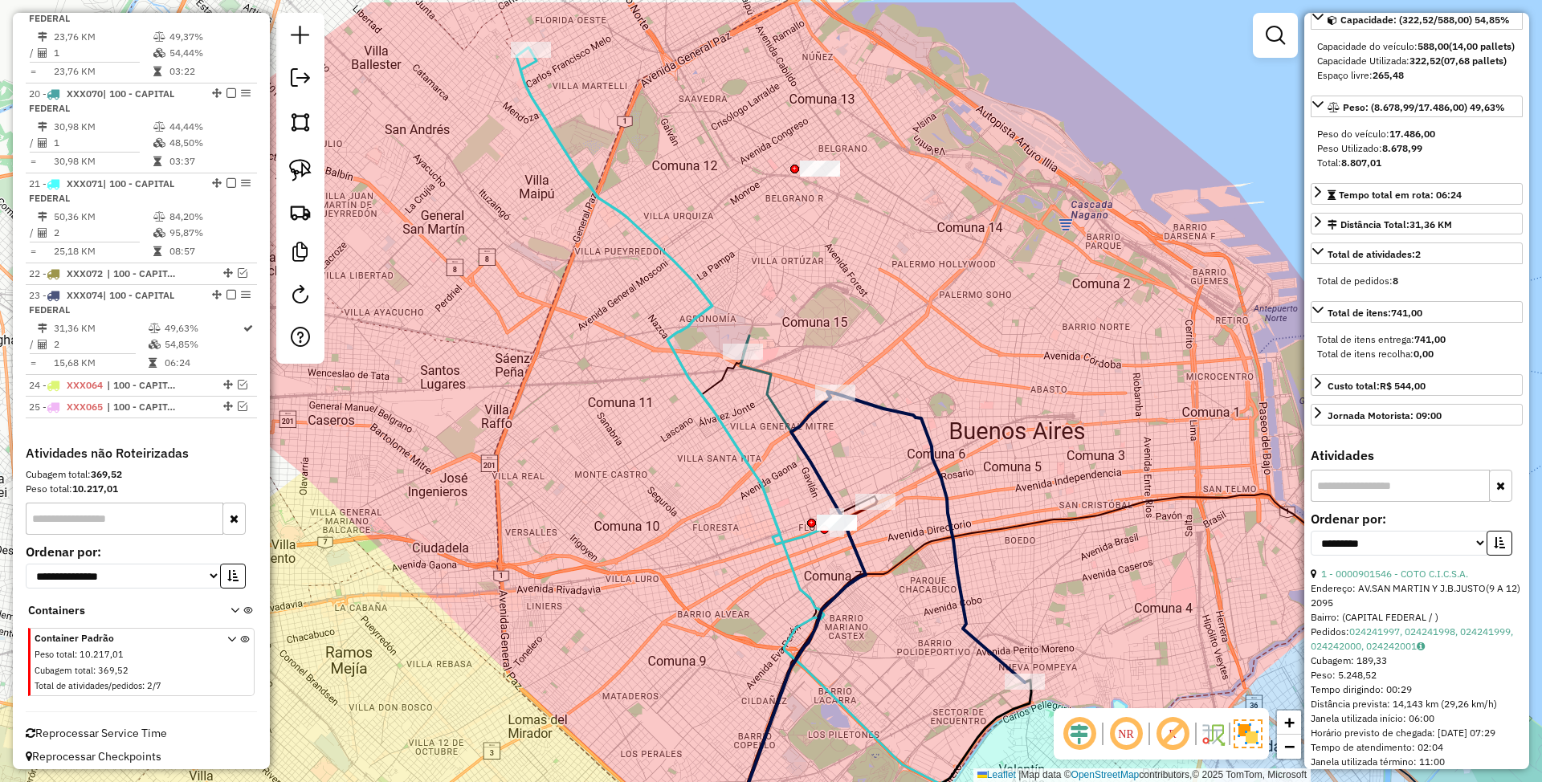
drag, startPoint x: 920, startPoint y: 360, endPoint x: 875, endPoint y: 496, distance: 143.5
click at [875, 496] on div "Janela de atendimento Grade de atendimento Capacidade Transportadoras Veículos …" at bounding box center [771, 391] width 1542 height 782
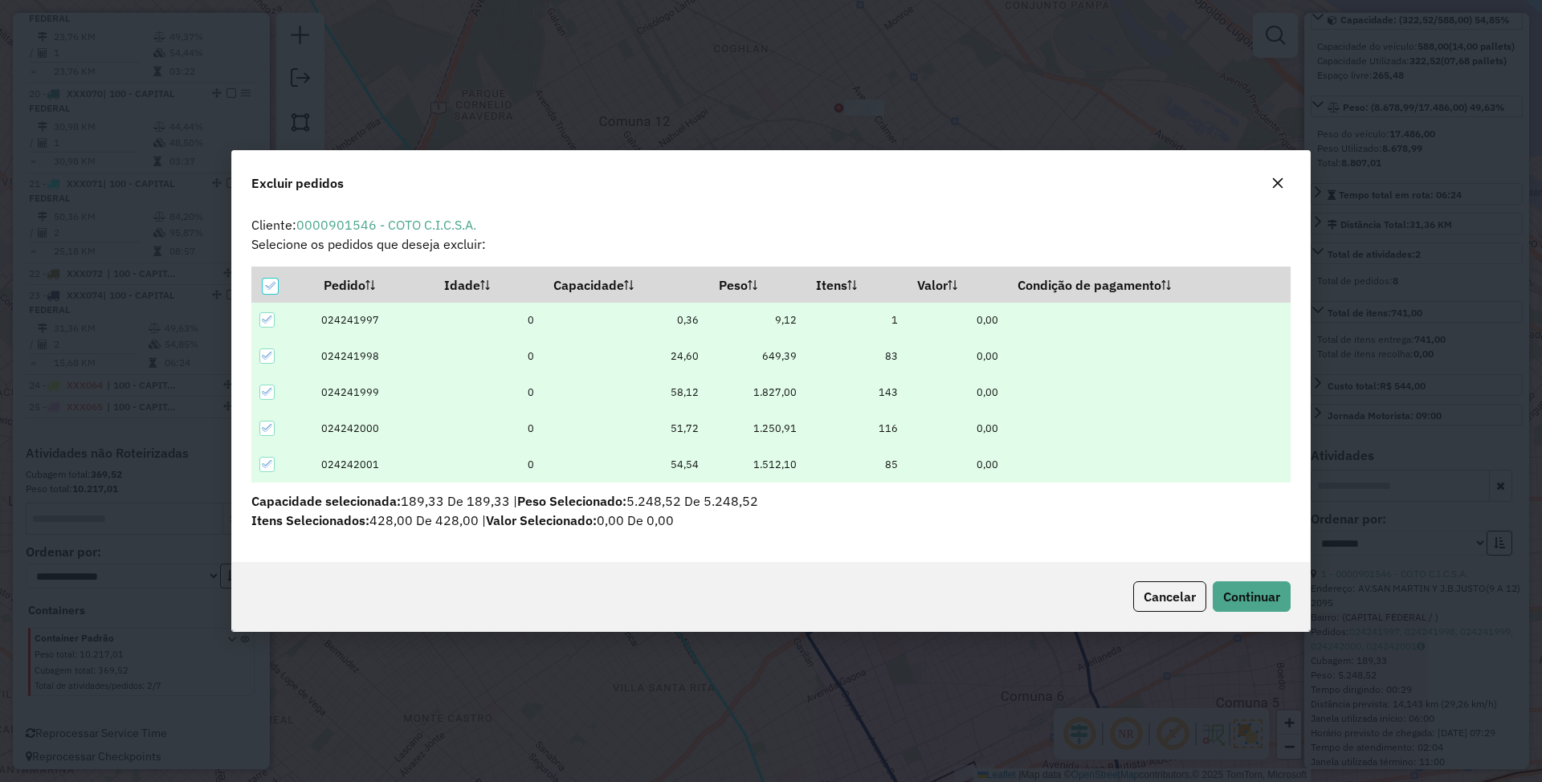
scroll to position [0, 0]
click at [1244, 596] on span "Continuar" at bounding box center [1251, 597] width 57 height 16
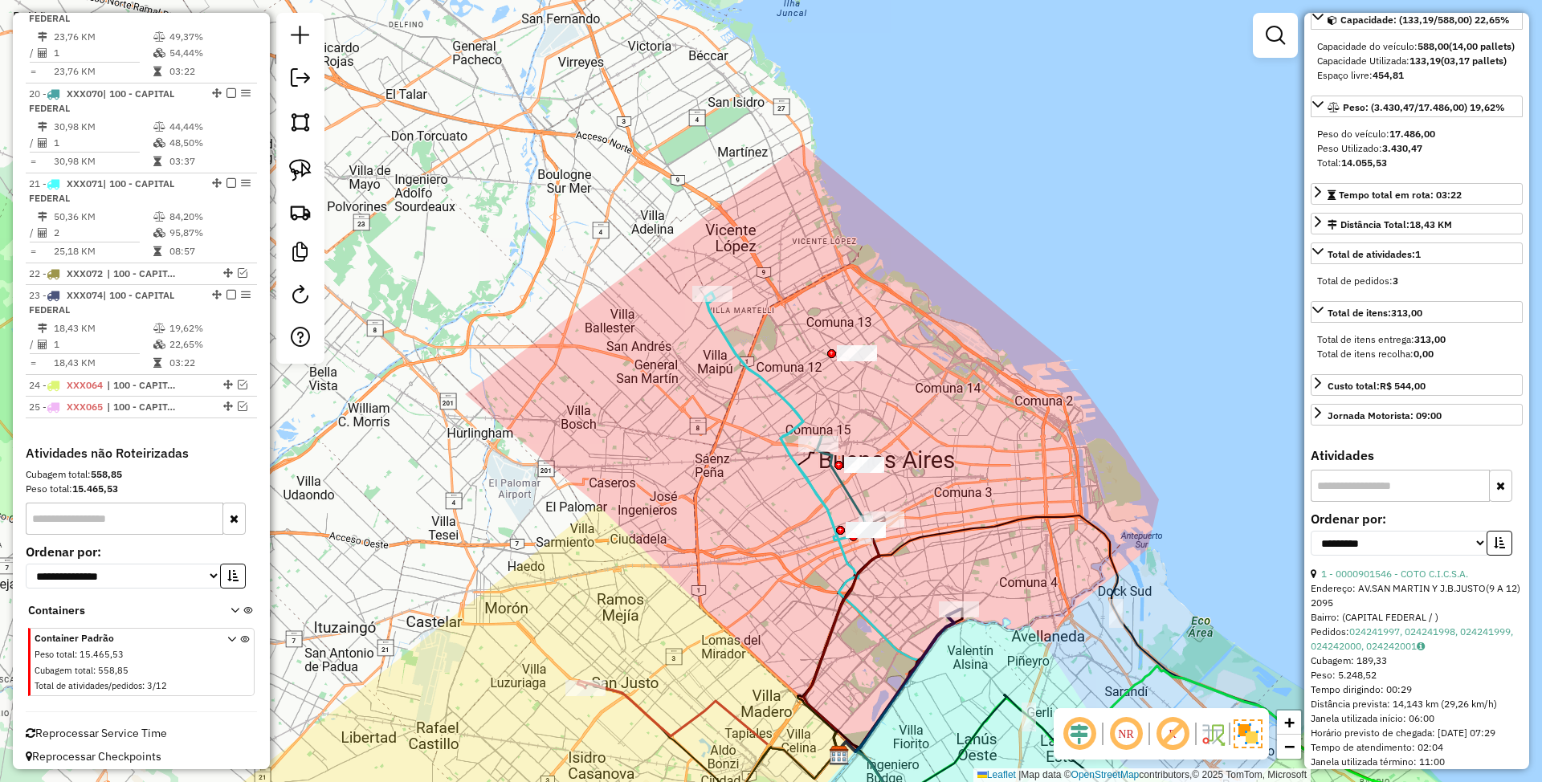
click at [773, 394] on icon at bounding box center [786, 417] width 157 height 247
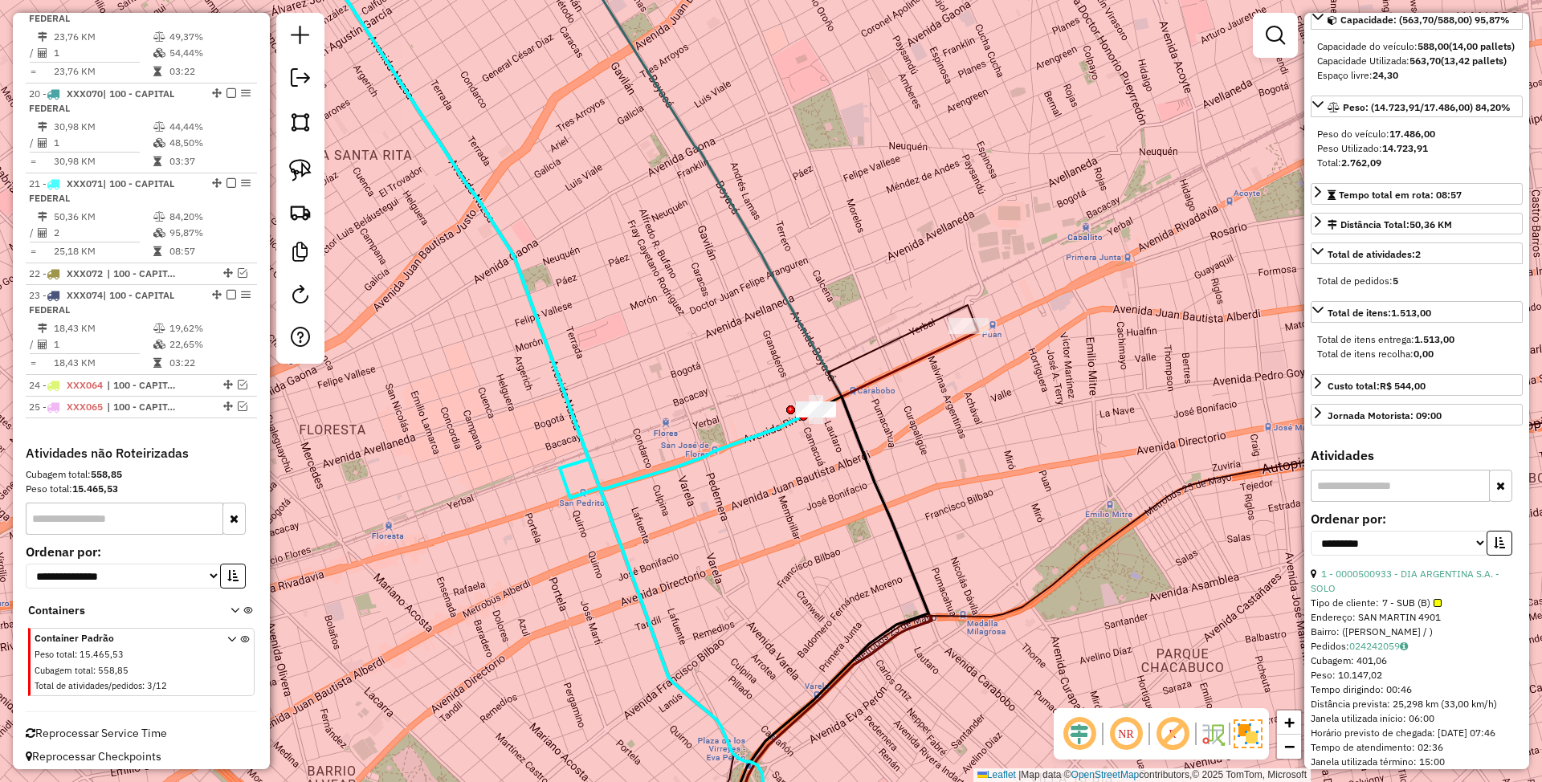
click at [781, 419] on icon at bounding box center [553, 210] width 525 height 576
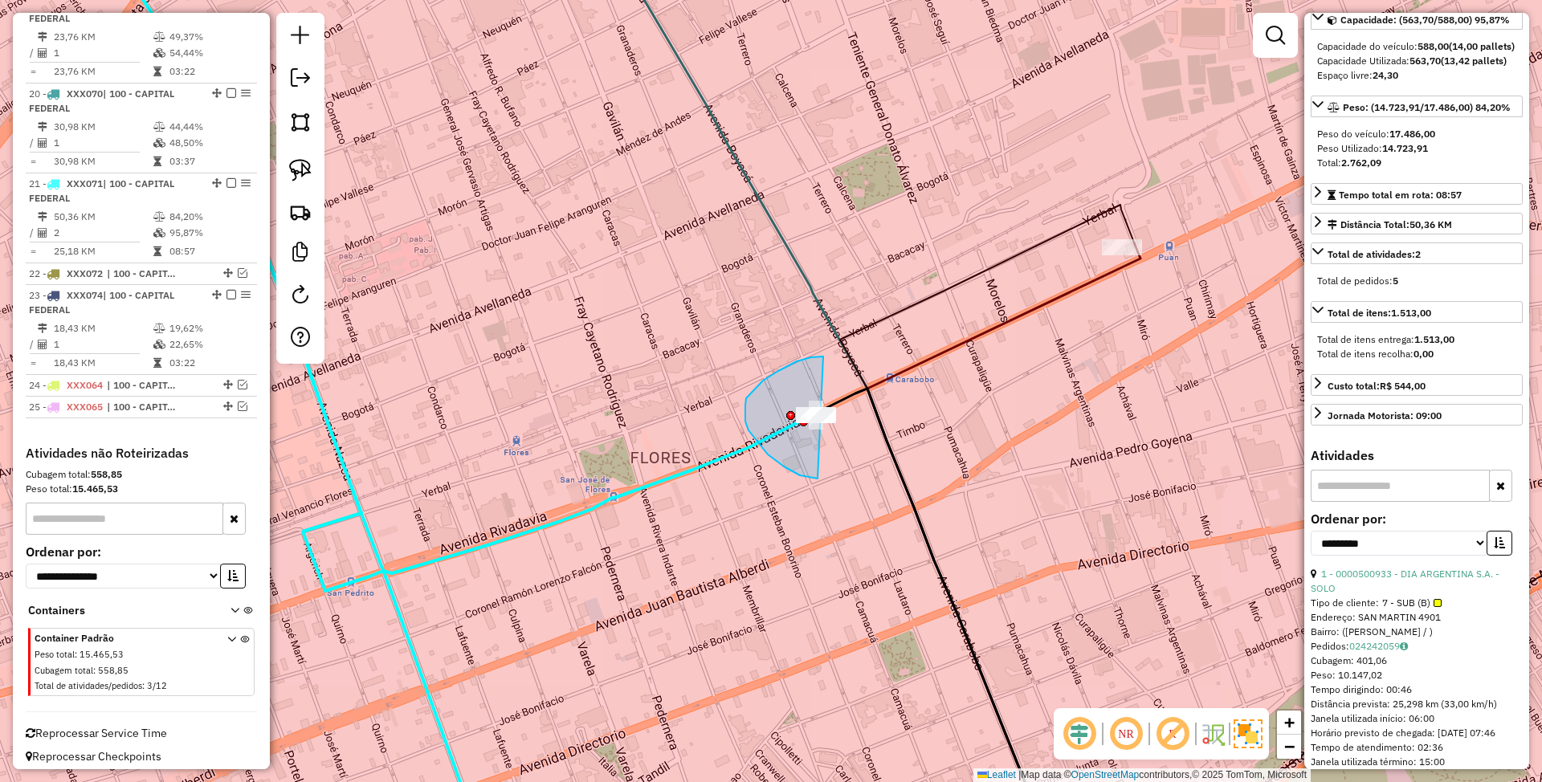
drag, startPoint x: 746, startPoint y: 398, endPoint x: 919, endPoint y: 408, distance: 172.9
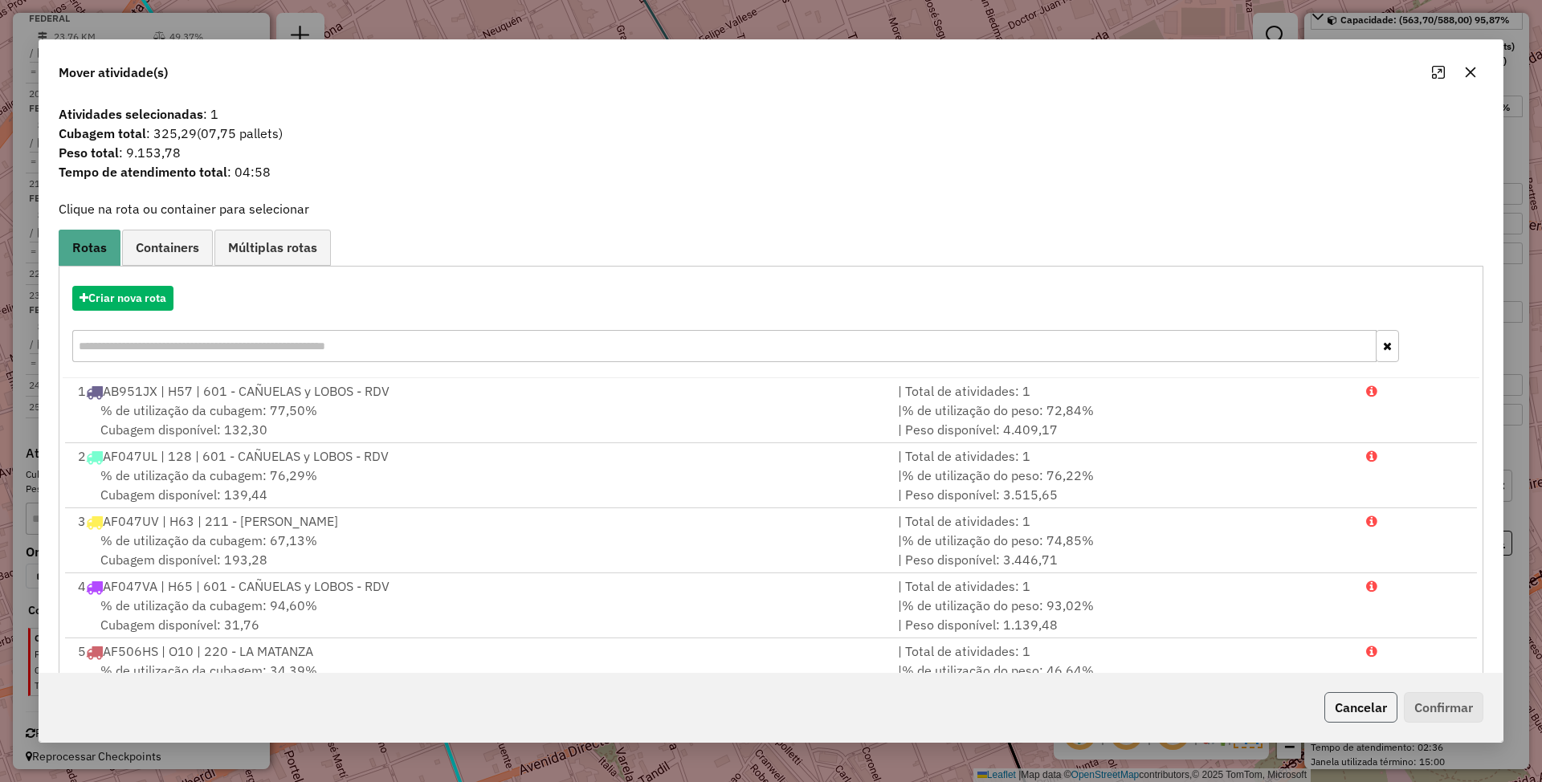
click at [1364, 710] on button "Cancelar" at bounding box center [1360, 707] width 73 height 31
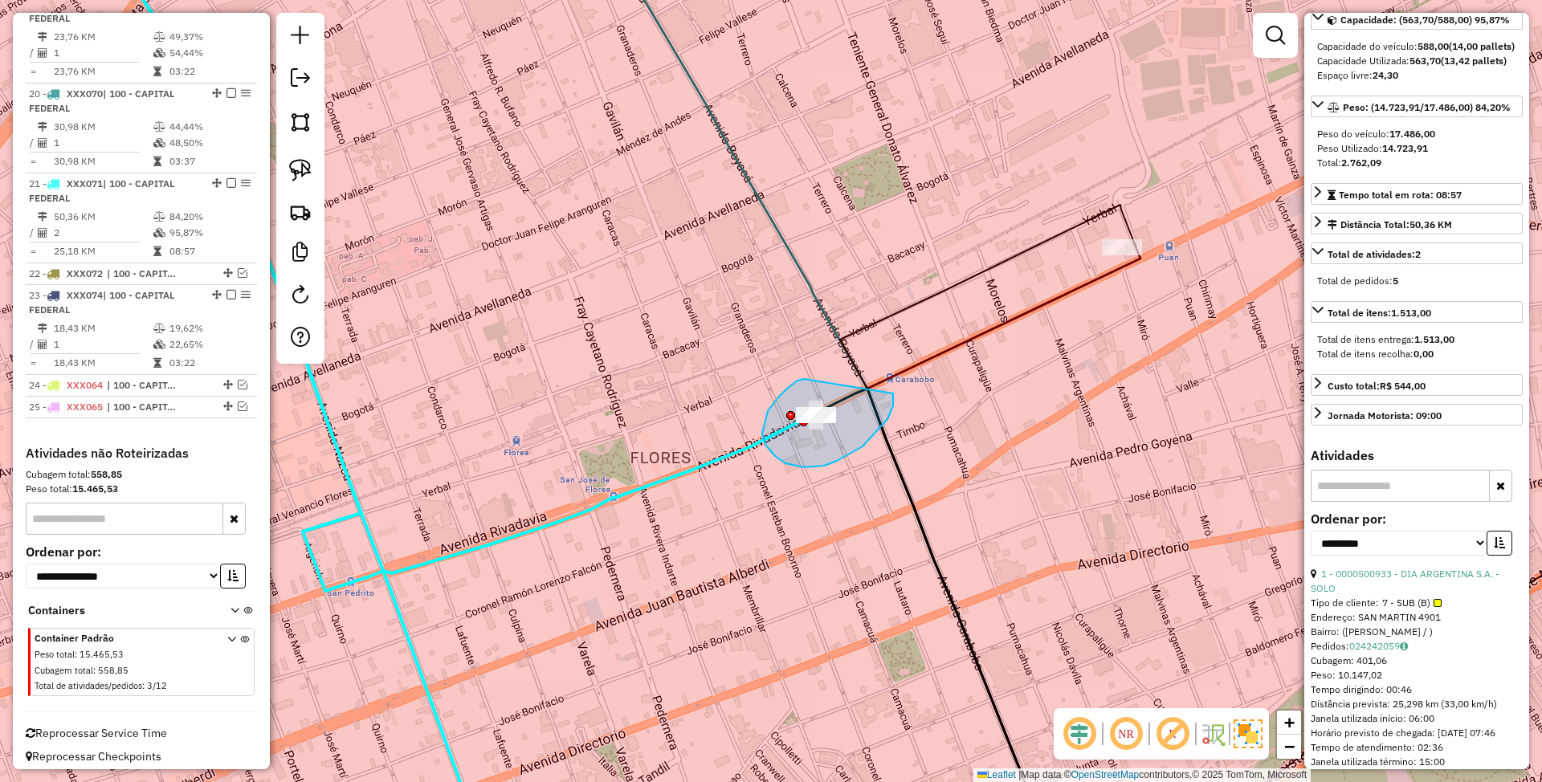
drag, startPoint x: 804, startPoint y: 379, endPoint x: 891, endPoint y: 394, distance: 88.7
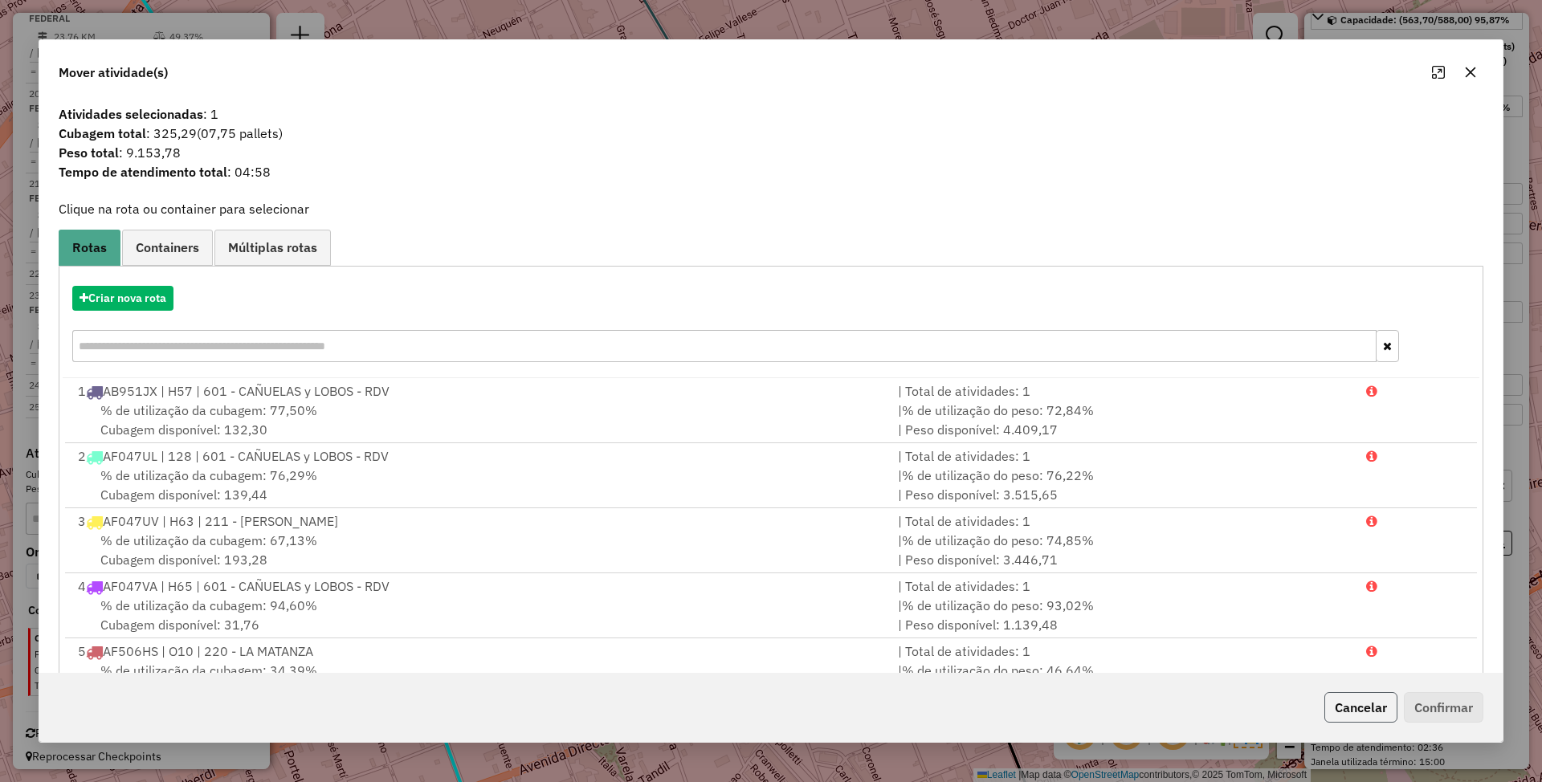
click at [1372, 710] on button "Cancelar" at bounding box center [1360, 707] width 73 height 31
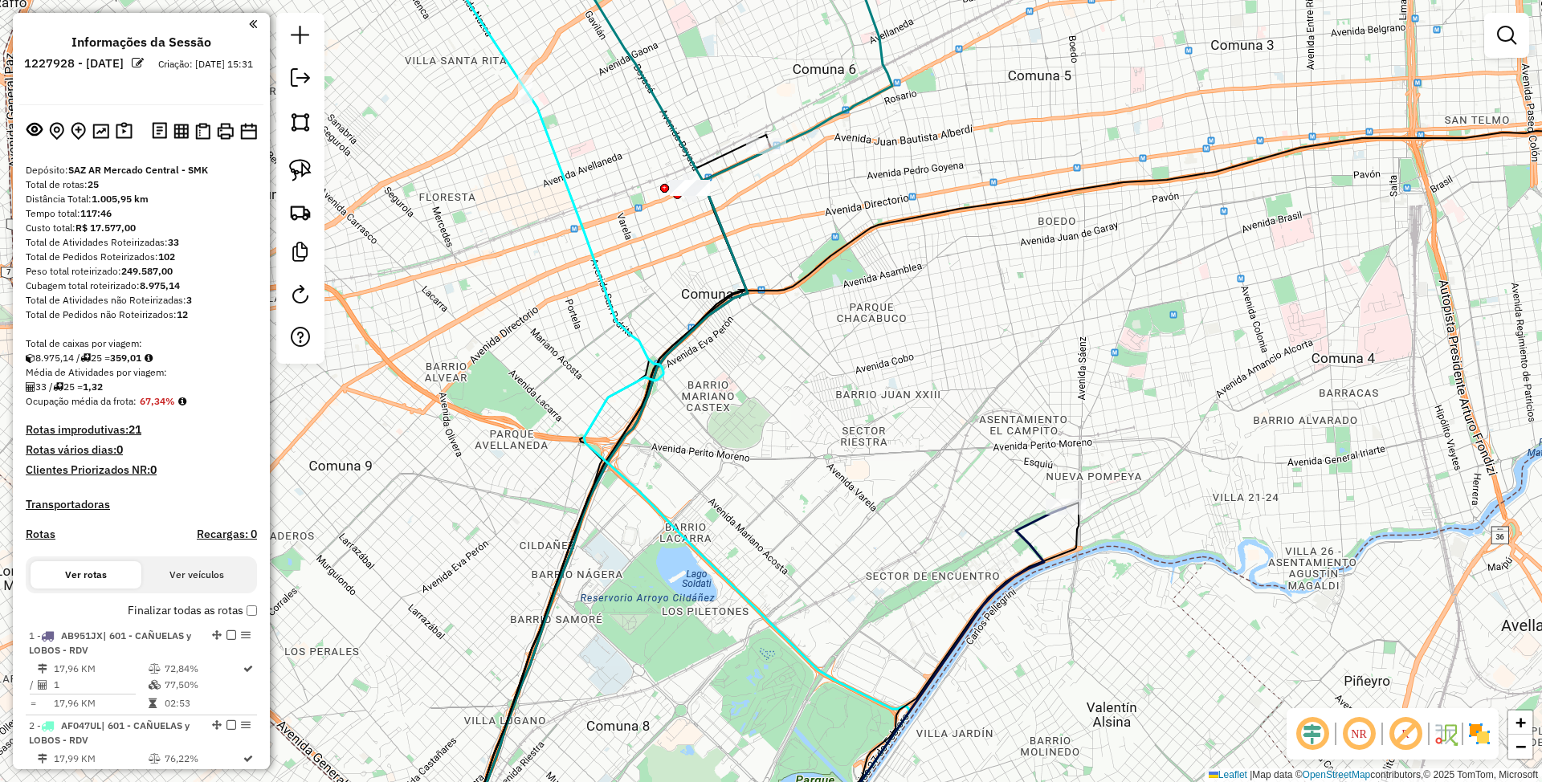
drag, startPoint x: 669, startPoint y: 239, endPoint x: 753, endPoint y: 406, distance: 187.8
click at [753, 406] on div "Janela de atendimento Grade de atendimento Capacidade Transportadoras Veículos …" at bounding box center [771, 391] width 1542 height 782
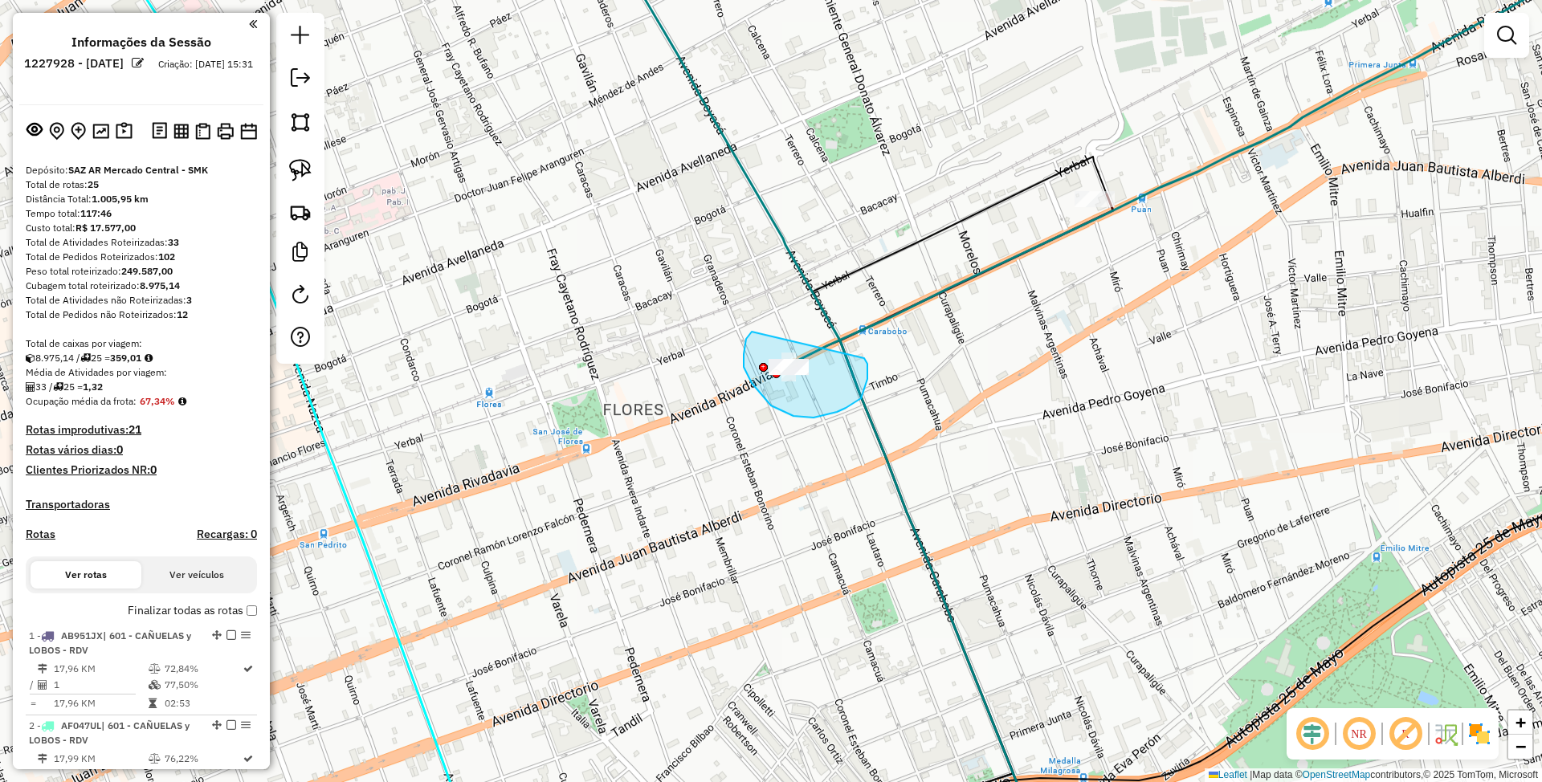
drag, startPoint x: 752, startPoint y: 383, endPoint x: 864, endPoint y: 358, distance: 115.2
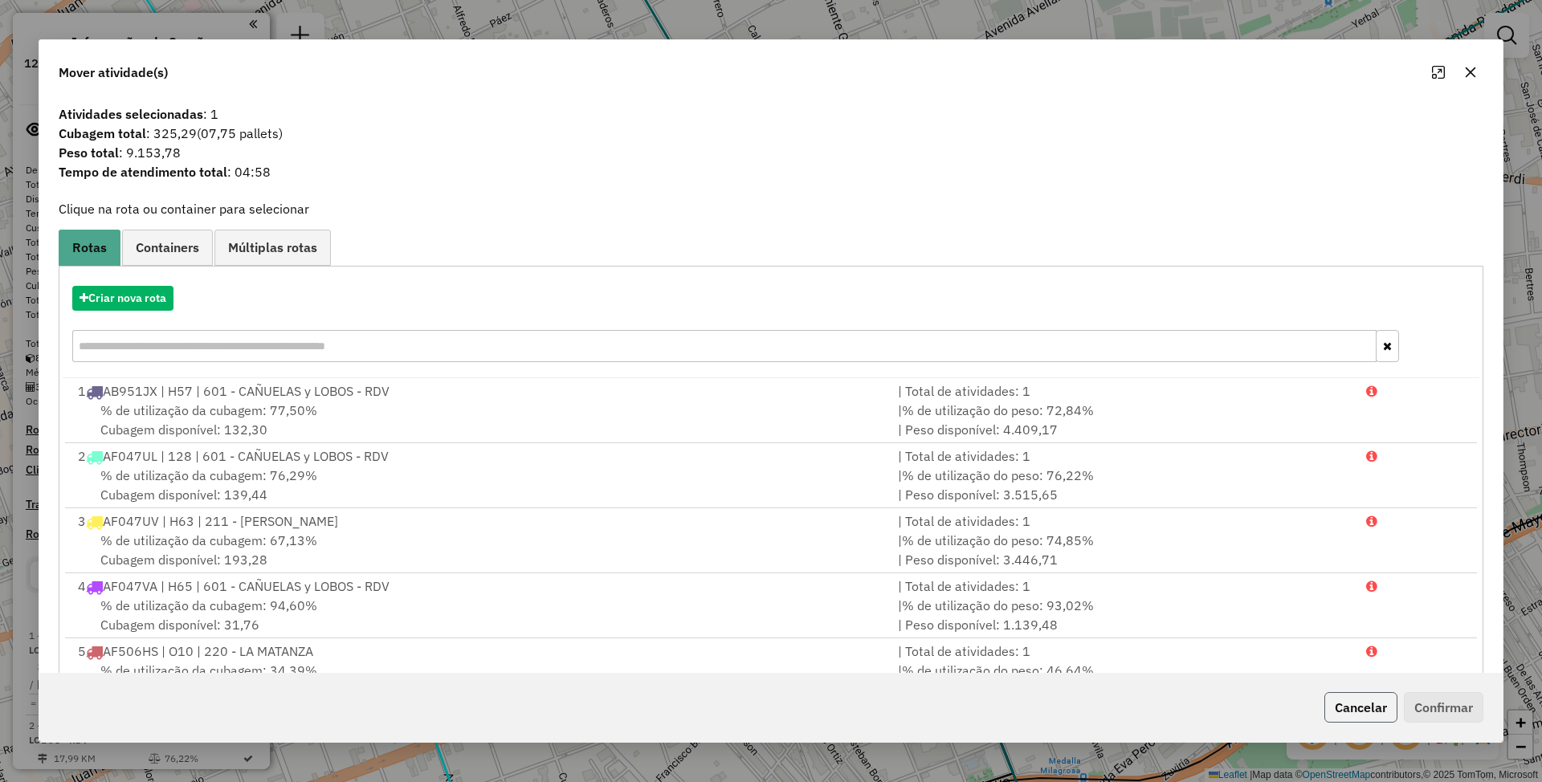
click at [1385, 704] on button "Cancelar" at bounding box center [1360, 707] width 73 height 31
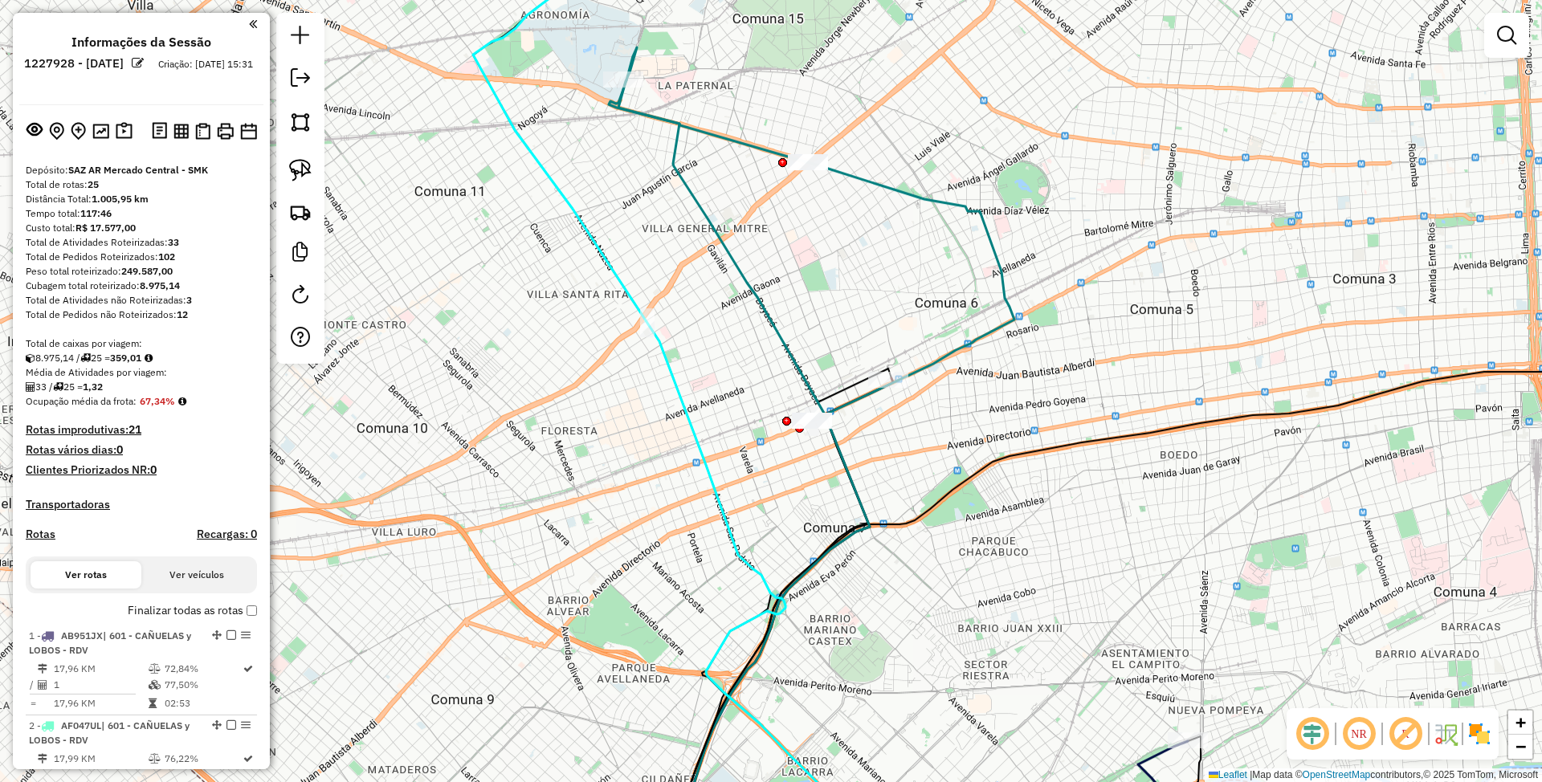
drag, startPoint x: 774, startPoint y: 267, endPoint x: 871, endPoint y: 268, distance: 96.4
click at [871, 268] on div "Janela de atendimento Grade de atendimento Capacidade Transportadoras Veículos …" at bounding box center [771, 391] width 1542 height 782
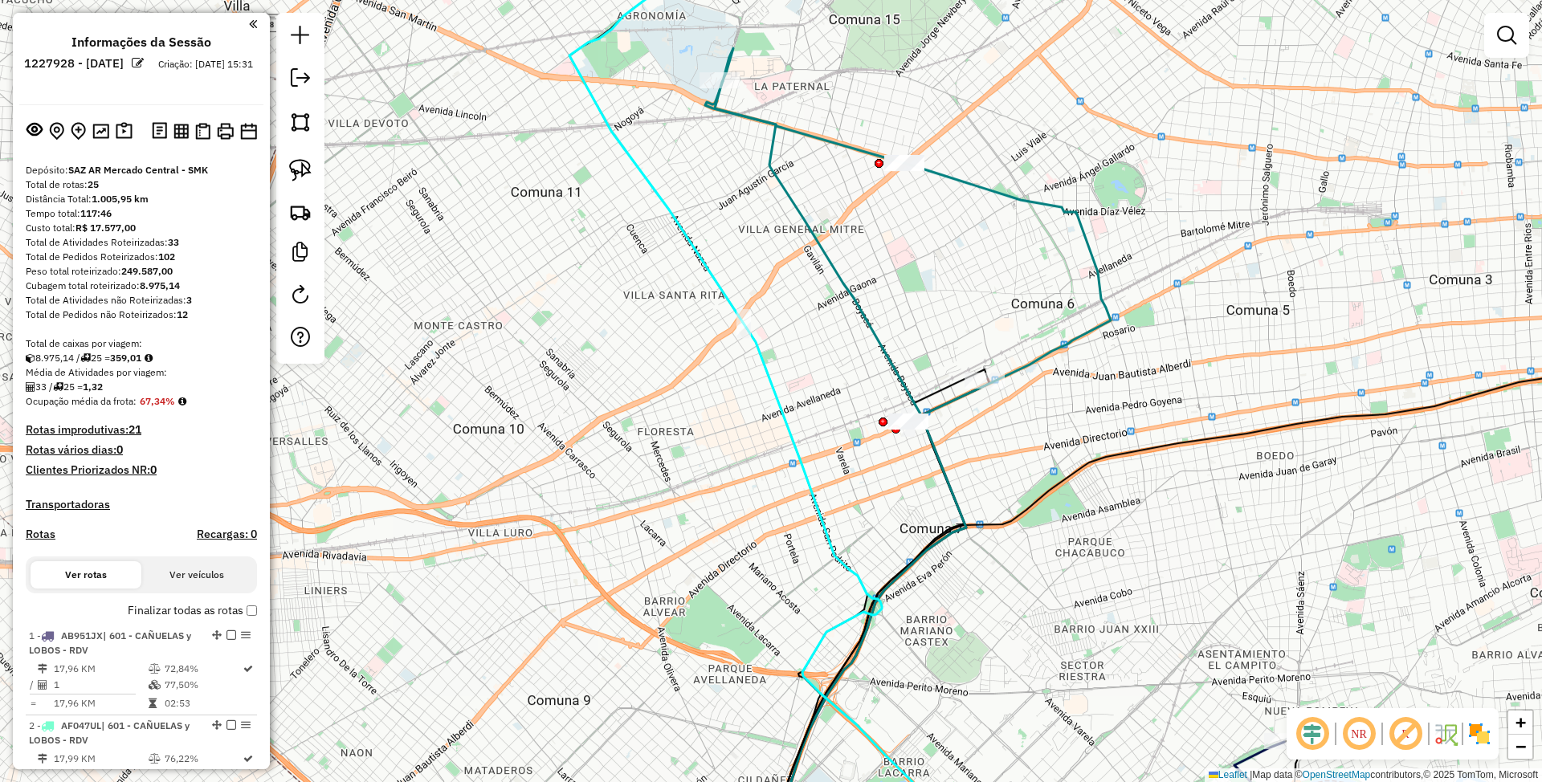
click at [863, 319] on icon at bounding box center [840, 454] width 251 height 813
select select "**********"
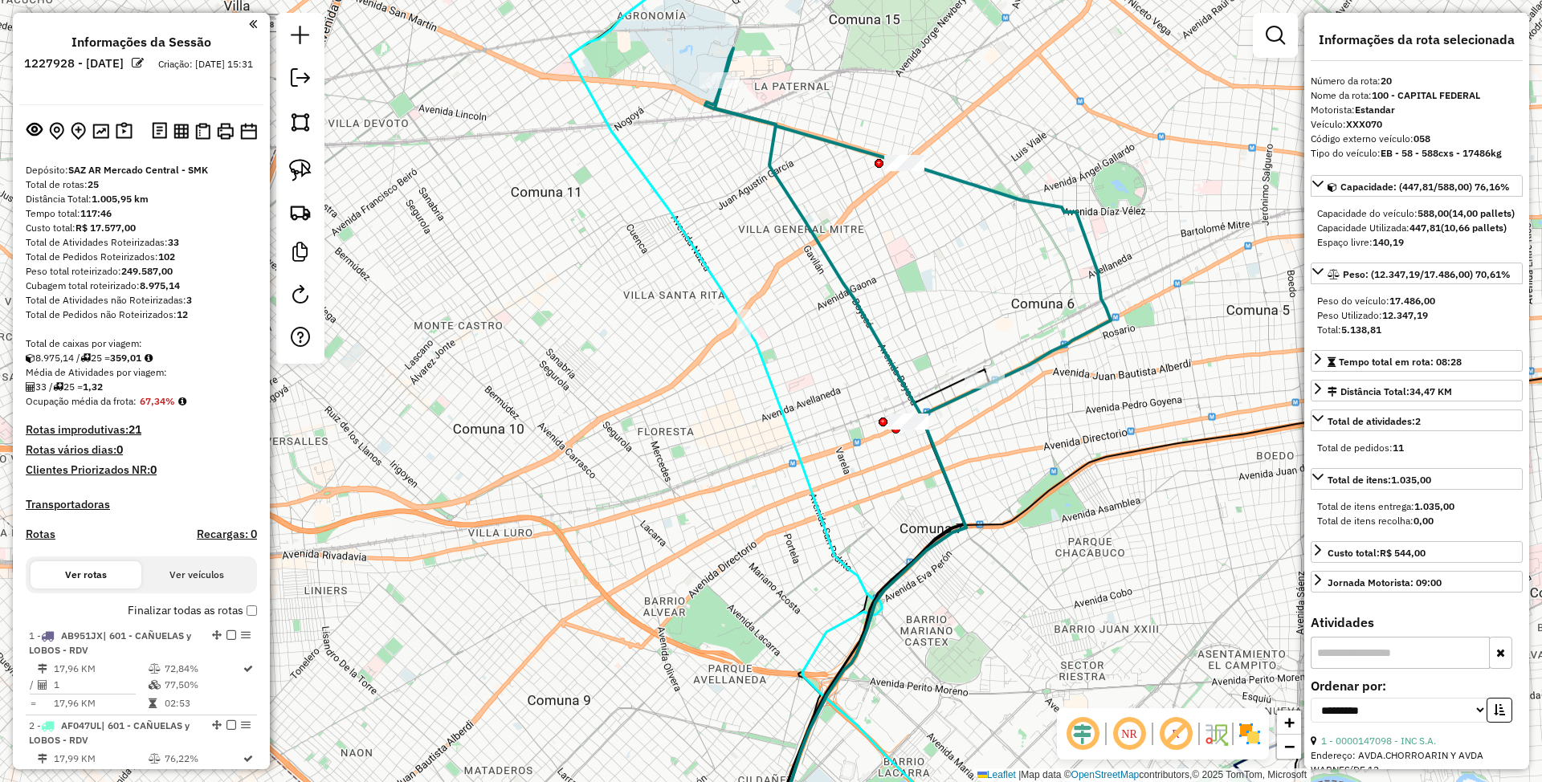
scroll to position [2090, 0]
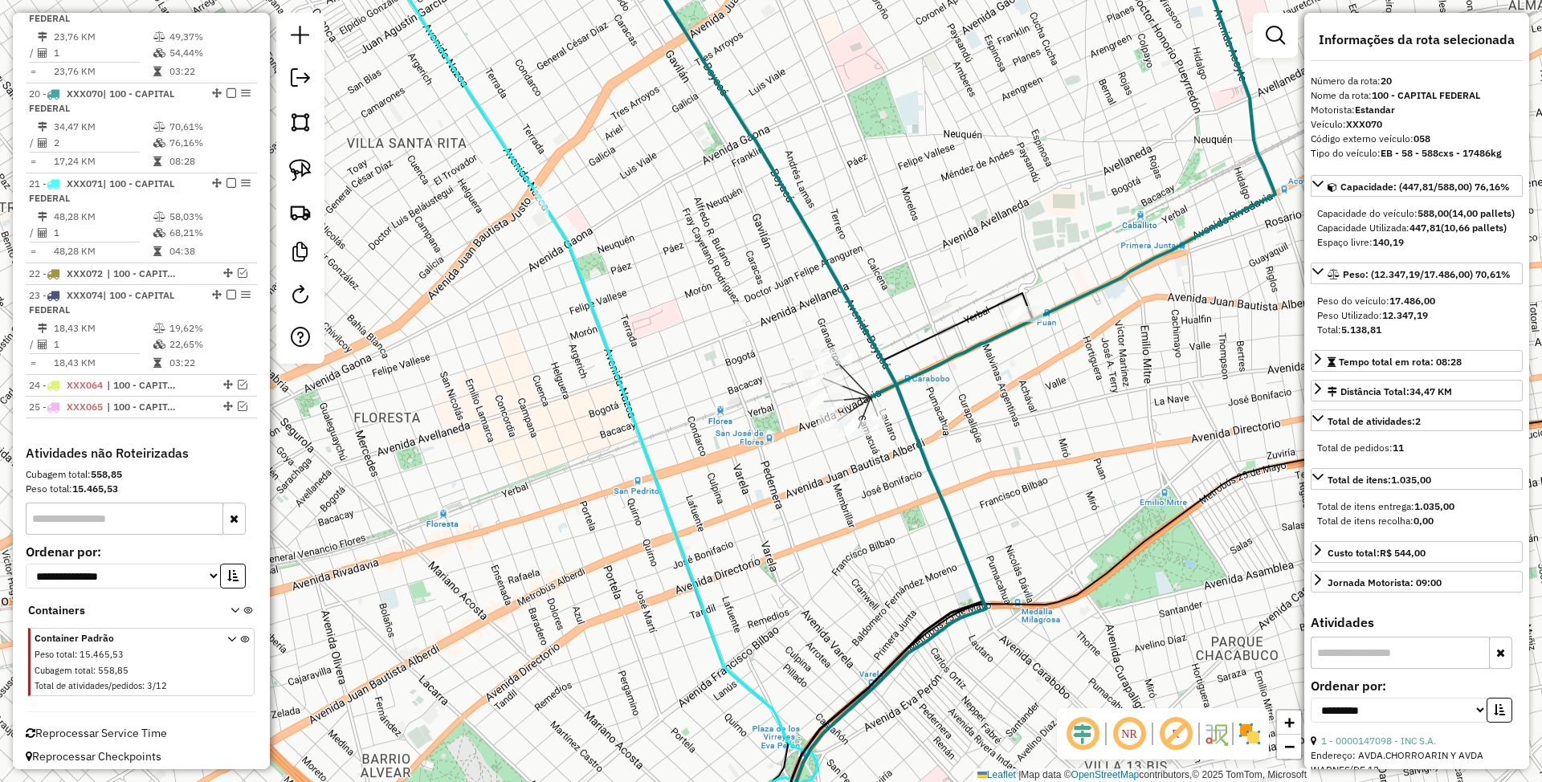
click at [908, 406] on icon at bounding box center [801, 391] width 370 height 940
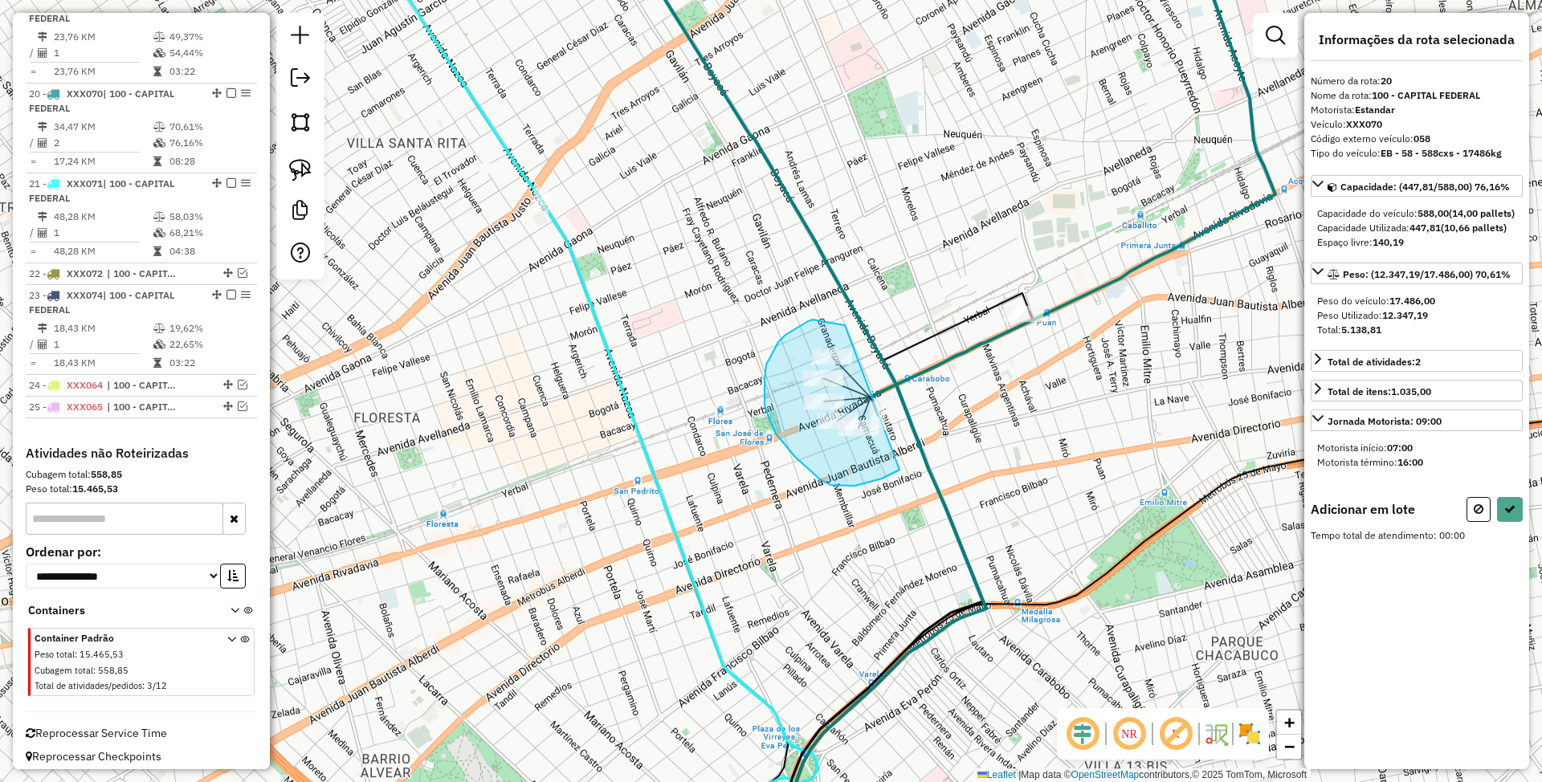
drag, startPoint x: 838, startPoint y: 324, endPoint x: 923, endPoint y: 435, distance: 139.3
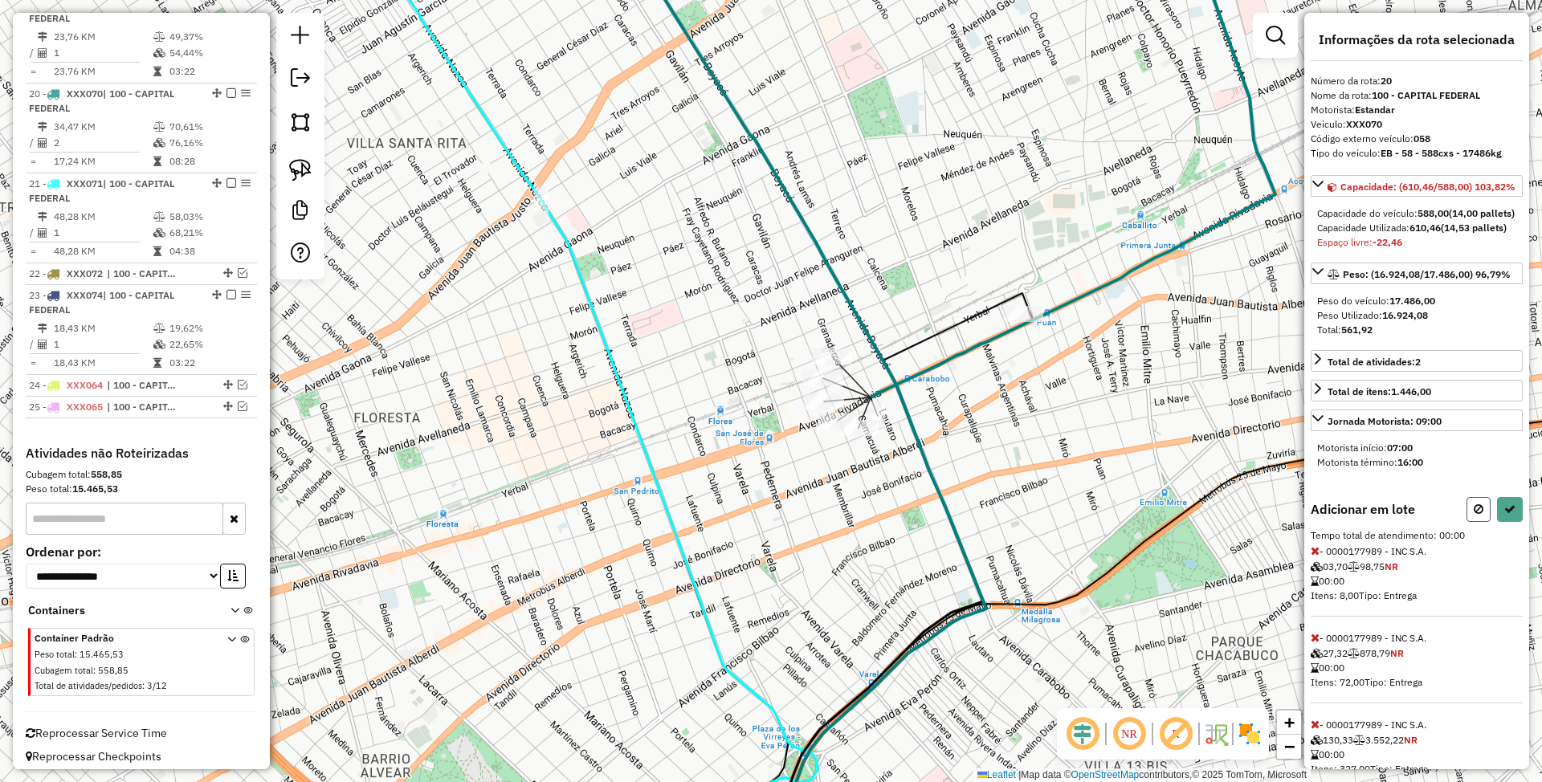
click at [1475, 515] on icon at bounding box center [1479, 509] width 10 height 11
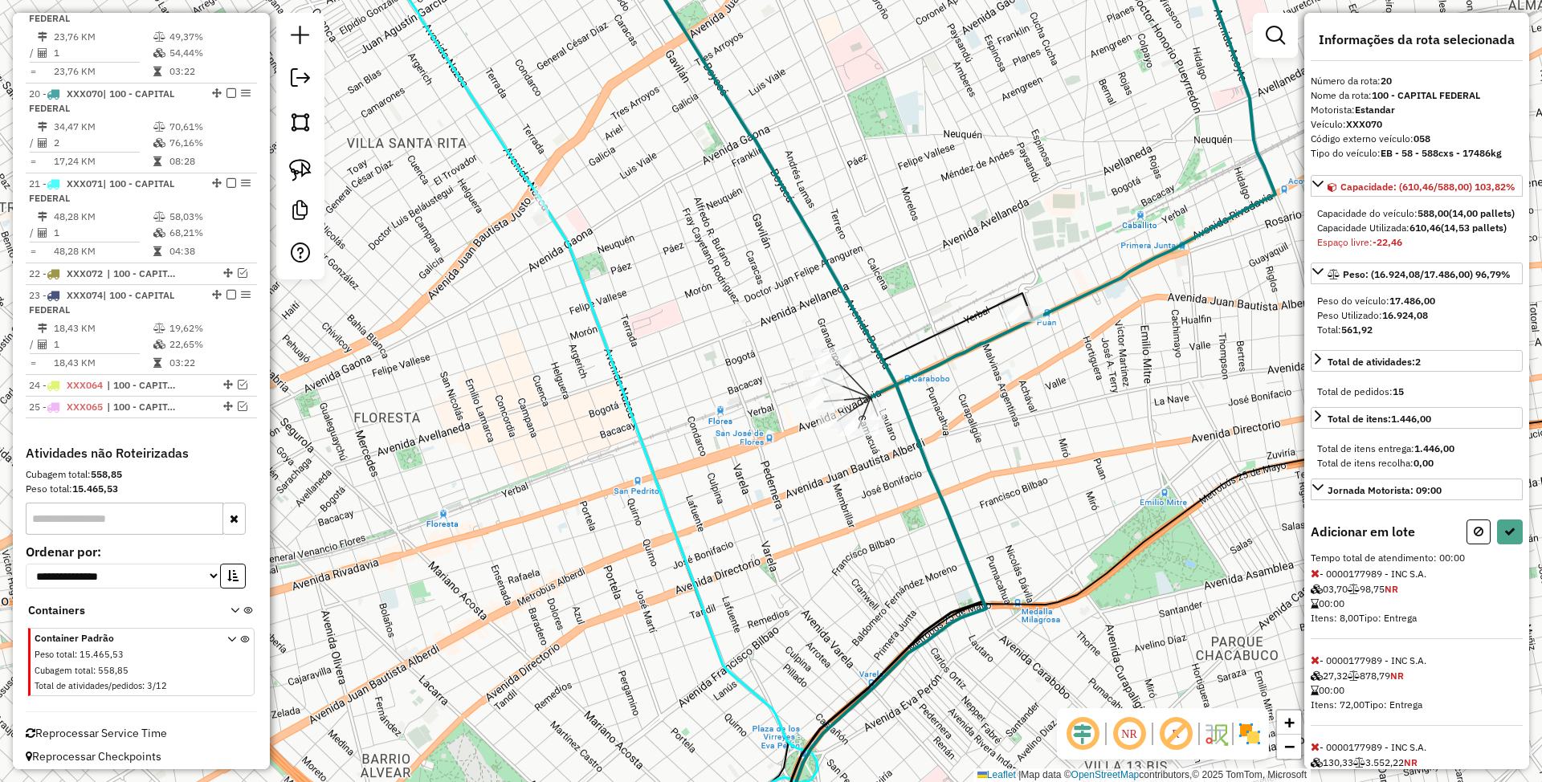
select select "**********"
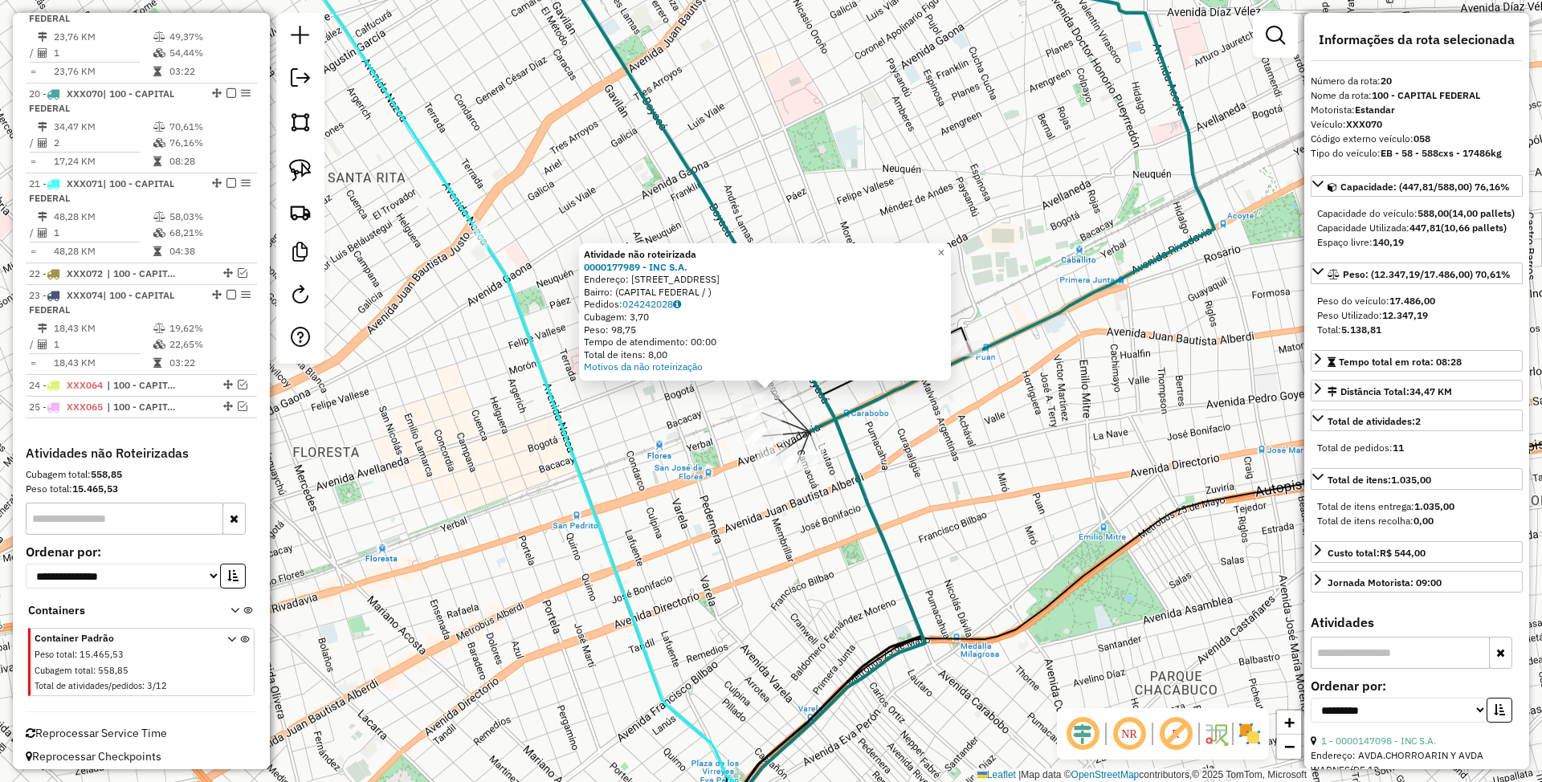
click at [977, 464] on div "Atividade não roteirizada 0000177989 - INC S.A. Endereço: [STREET_ADDRESS]: (CA…" at bounding box center [771, 391] width 1542 height 782
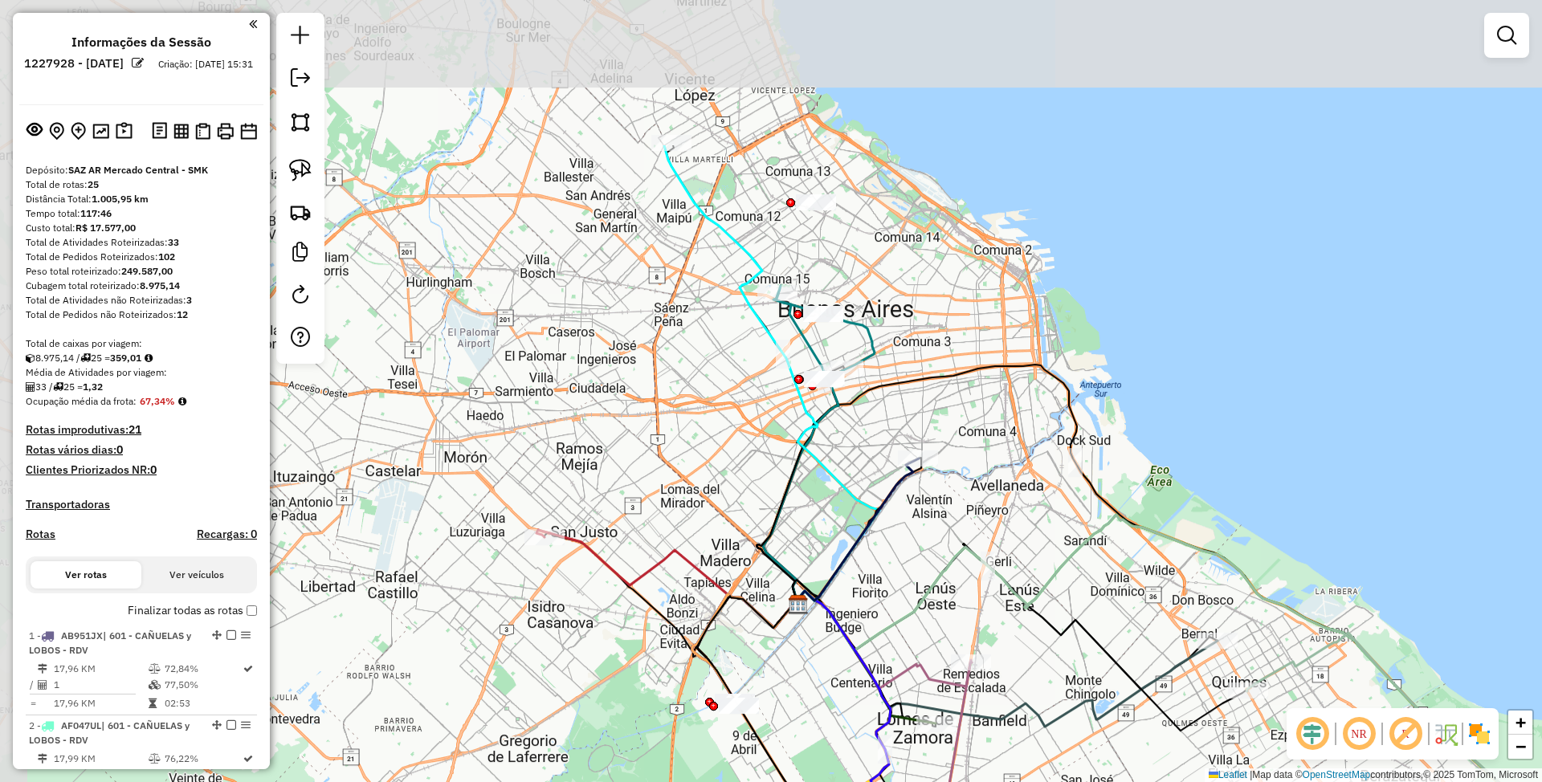
drag, startPoint x: 742, startPoint y: 233, endPoint x: 850, endPoint y: 458, distance: 249.3
click at [850, 458] on div "Janela de atendimento Grade de atendimento Capacidade Transportadoras Veículos …" at bounding box center [771, 391] width 1542 height 782
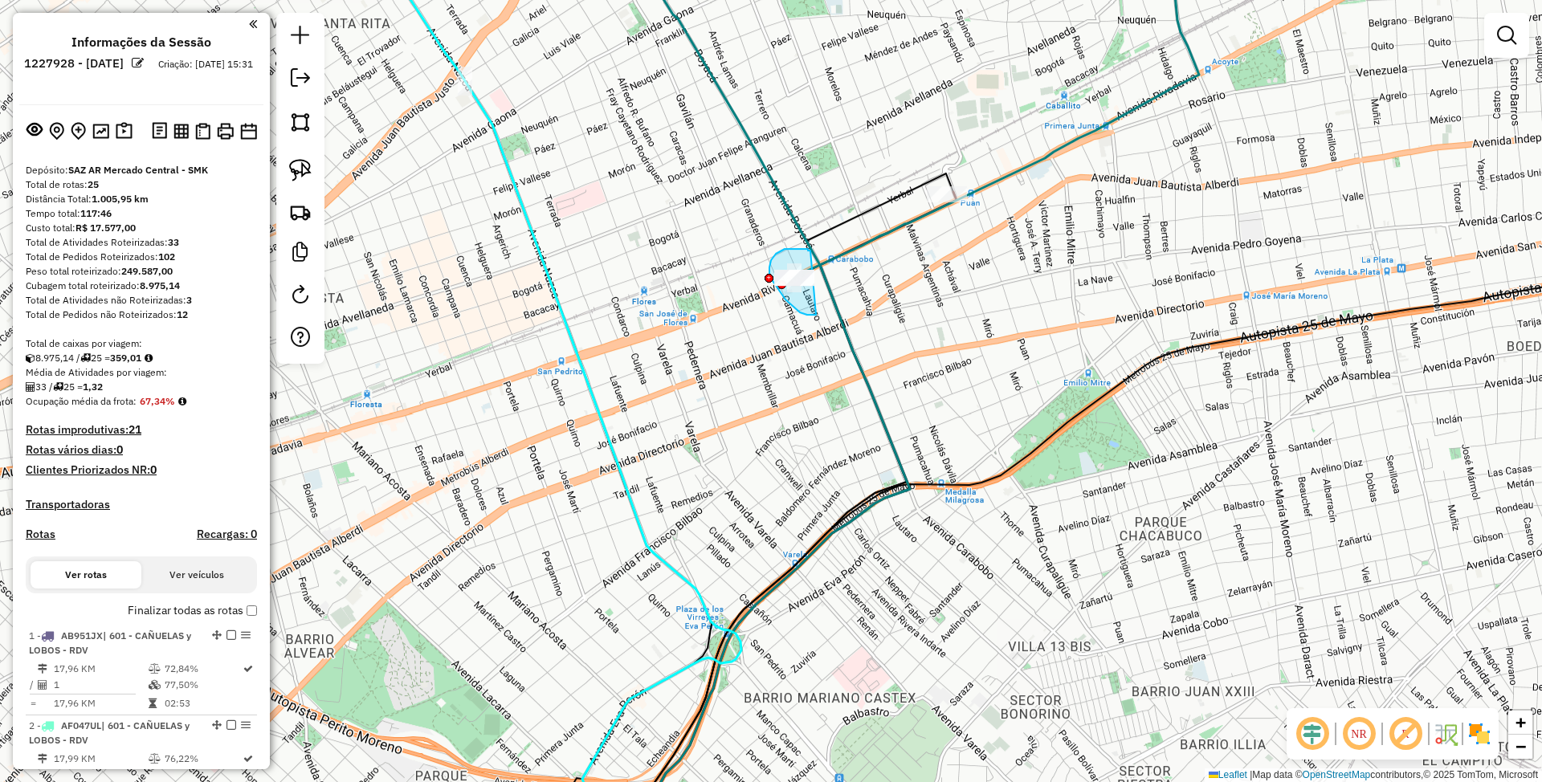
drag, startPoint x: 808, startPoint y: 249, endPoint x: 819, endPoint y: 309, distance: 61.3
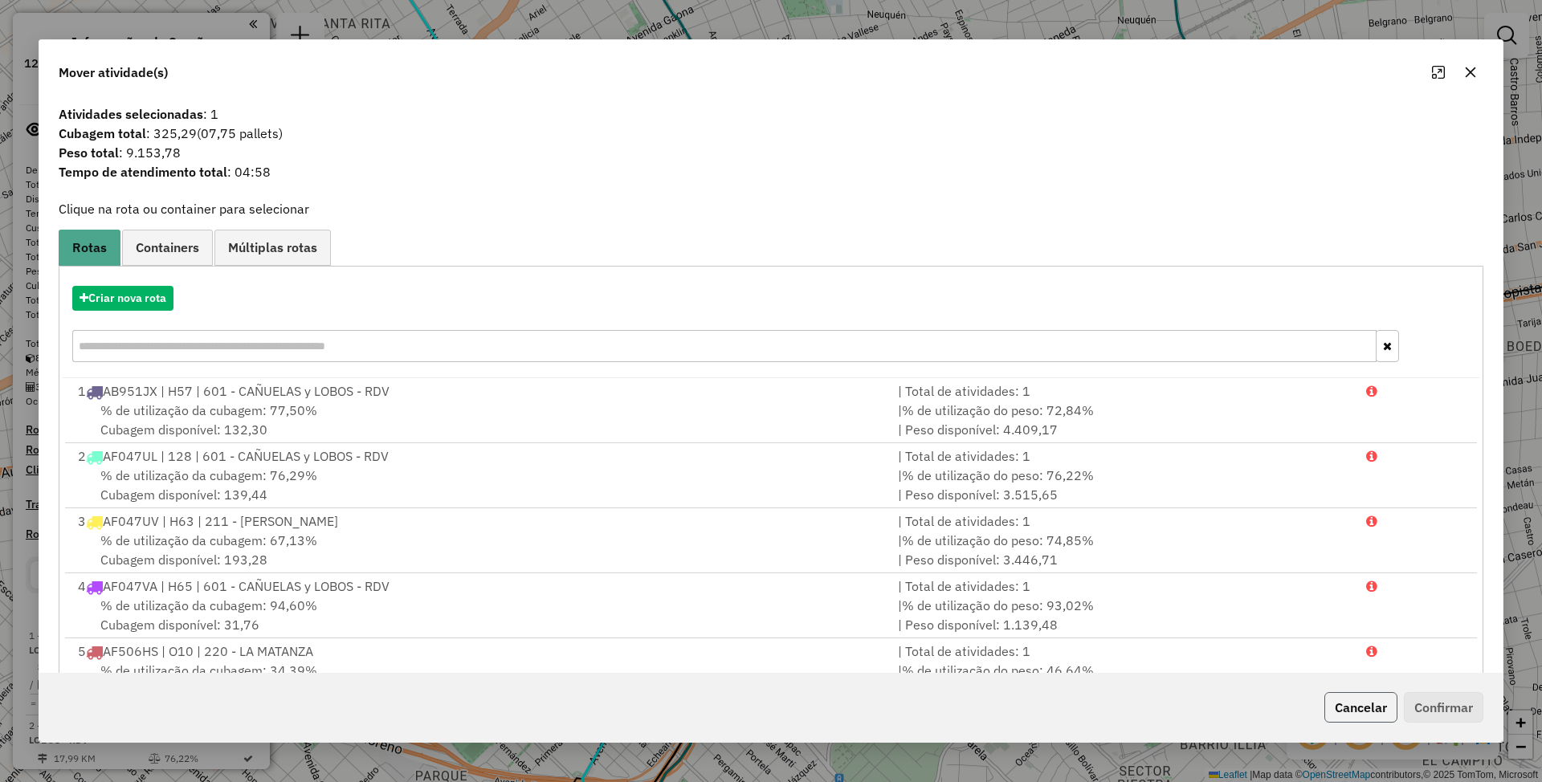
click at [1356, 710] on button "Cancelar" at bounding box center [1360, 707] width 73 height 31
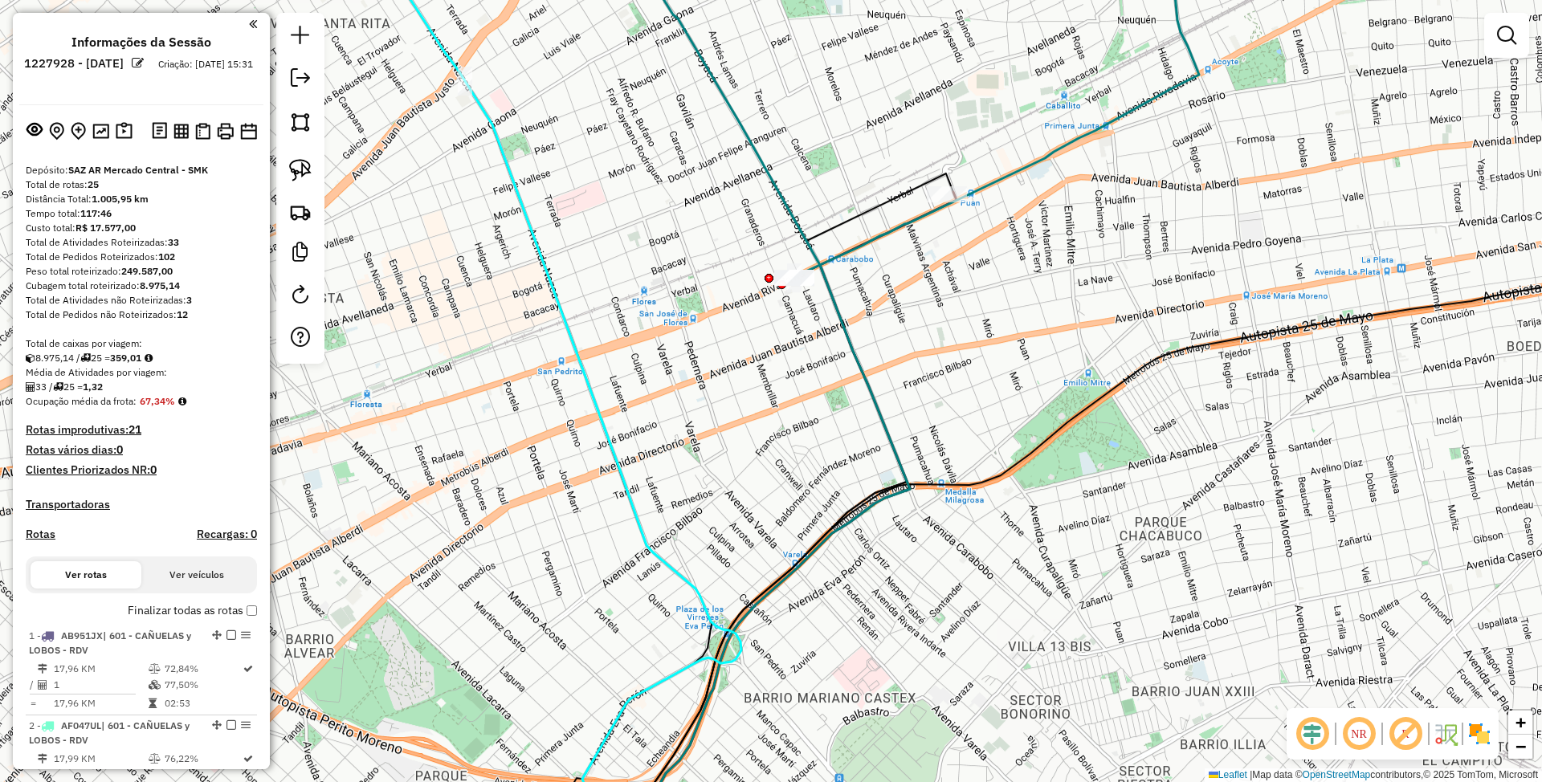
click at [875, 243] on icon at bounding box center [996, 99] width 405 height 357
select select "**********"
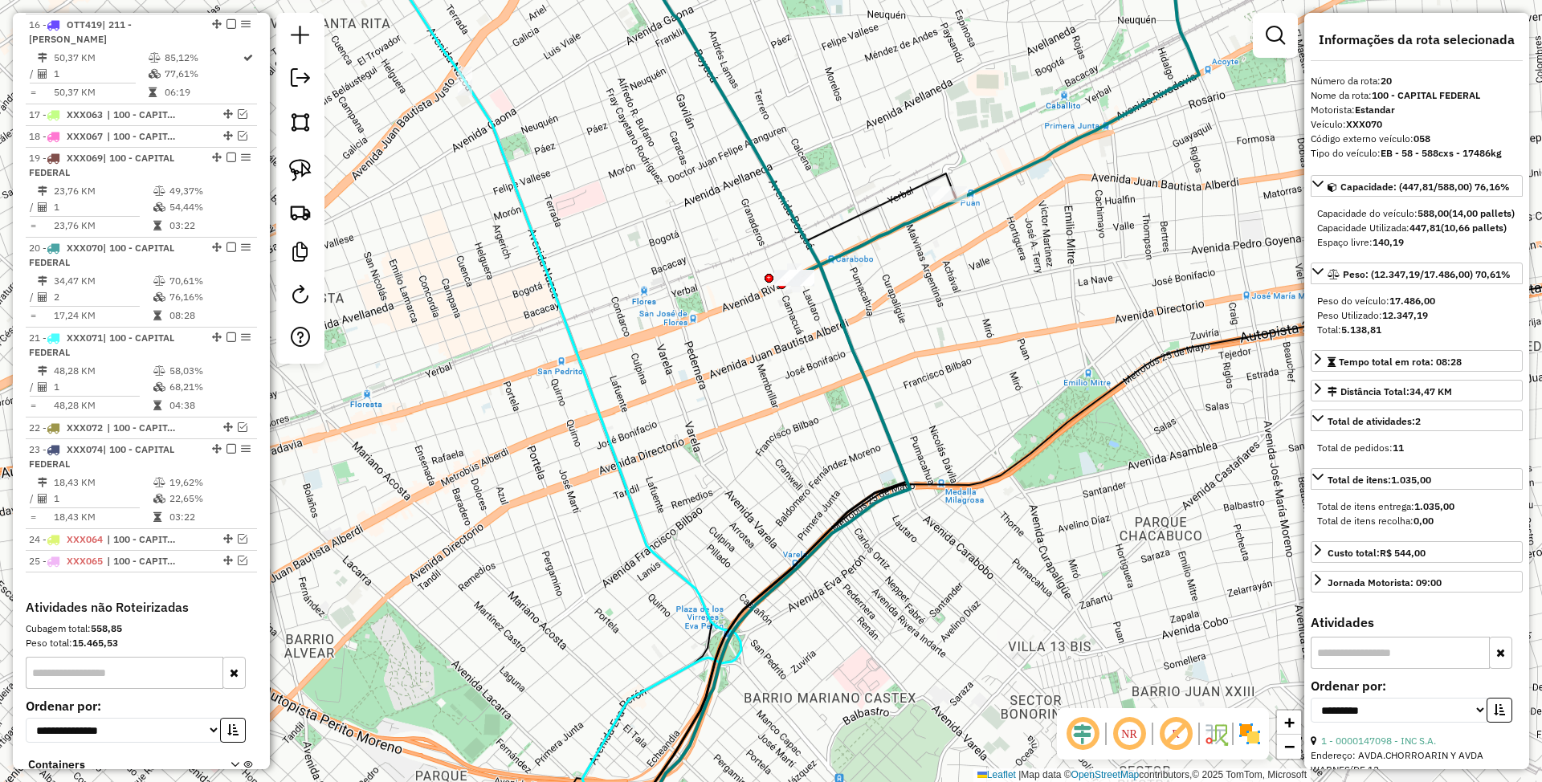
scroll to position [2090, 0]
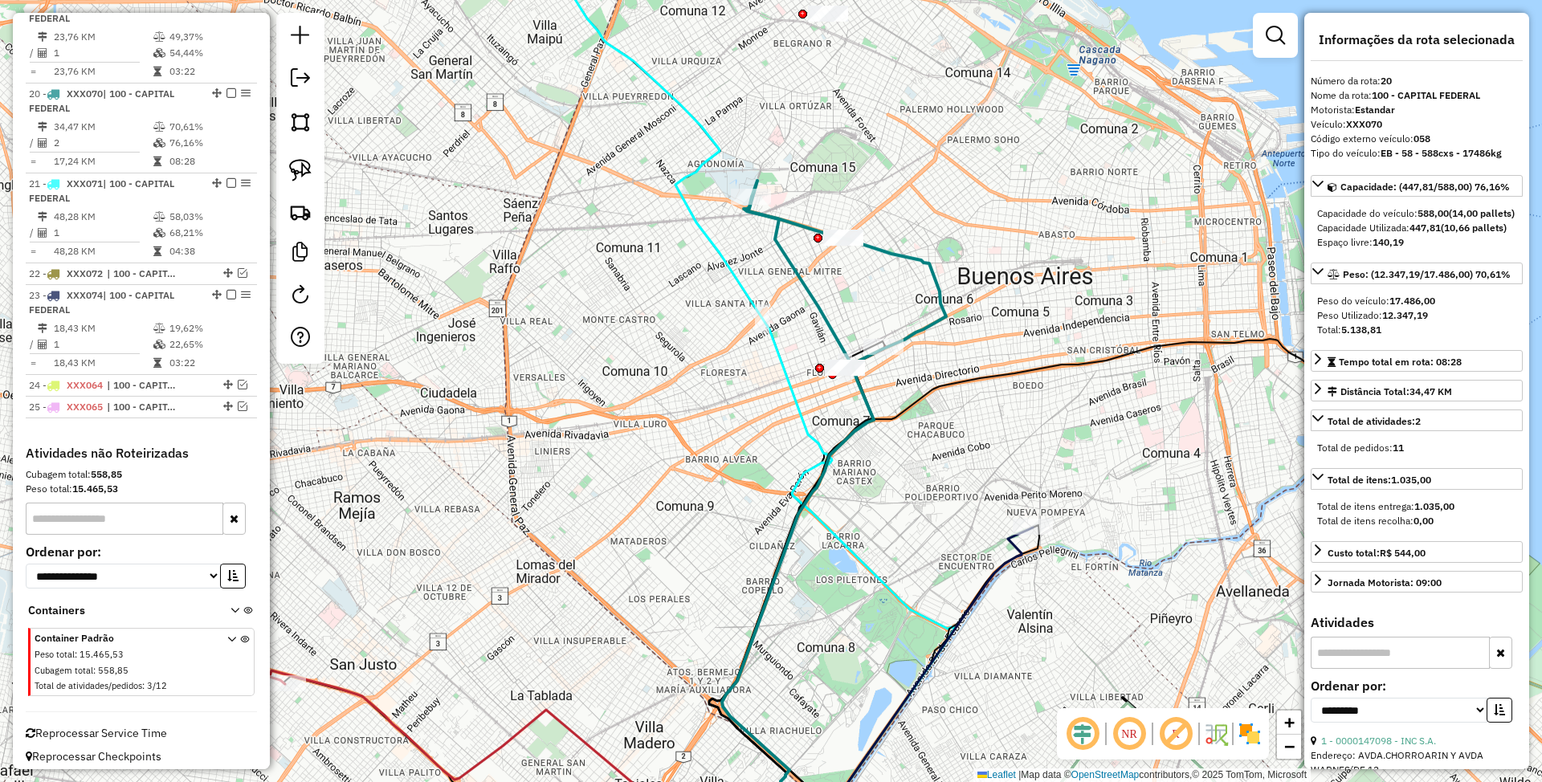
click at [784, 222] on icon at bounding box center [845, 282] width 202 height 171
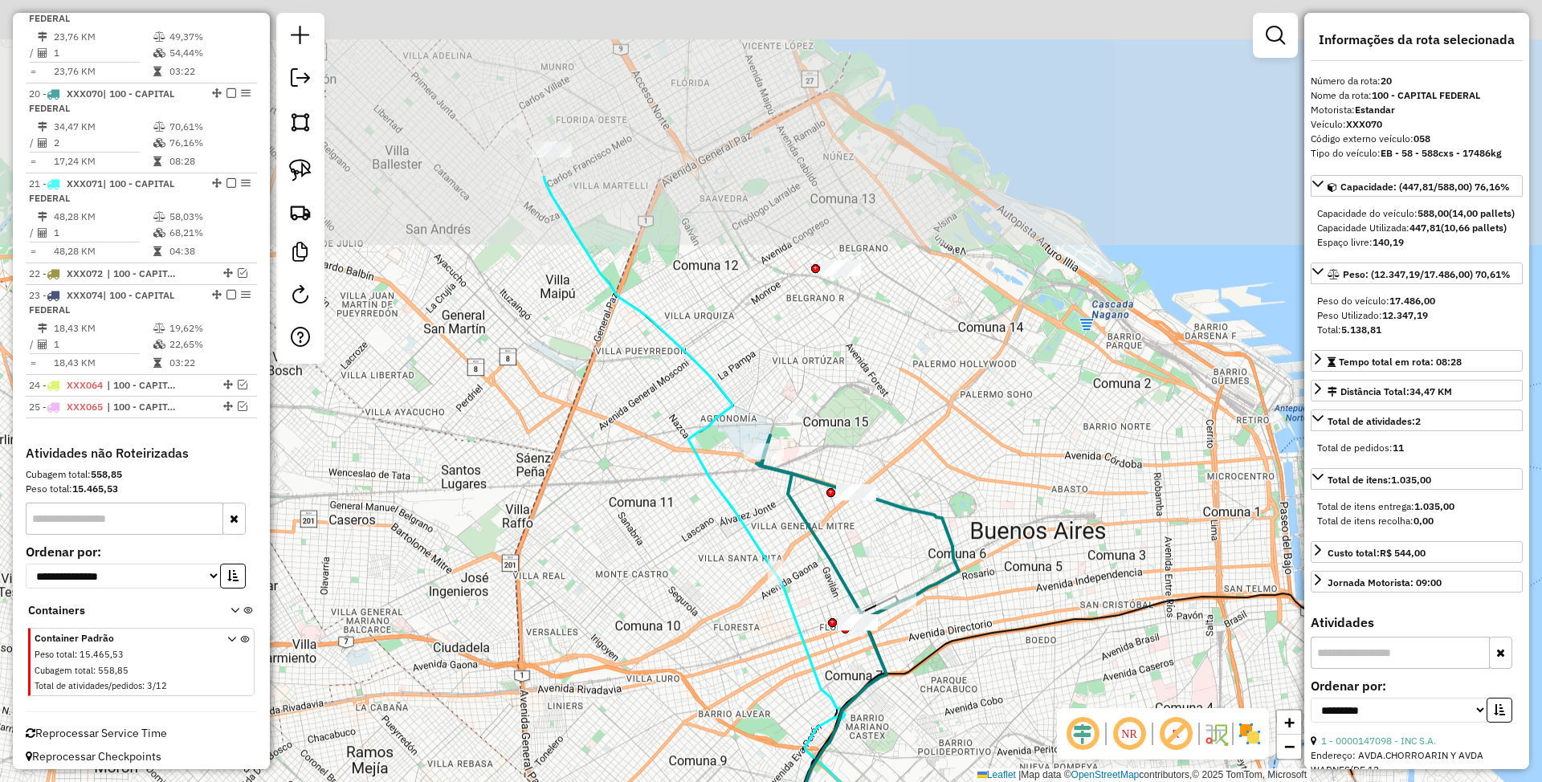
drag, startPoint x: 932, startPoint y: 373, endPoint x: 944, endPoint y: 672, distance: 299.0
click at [944, 672] on div "Janela de atendimento Grade de atendimento Capacidade Transportadoras Veículos …" at bounding box center [771, 391] width 1542 height 782
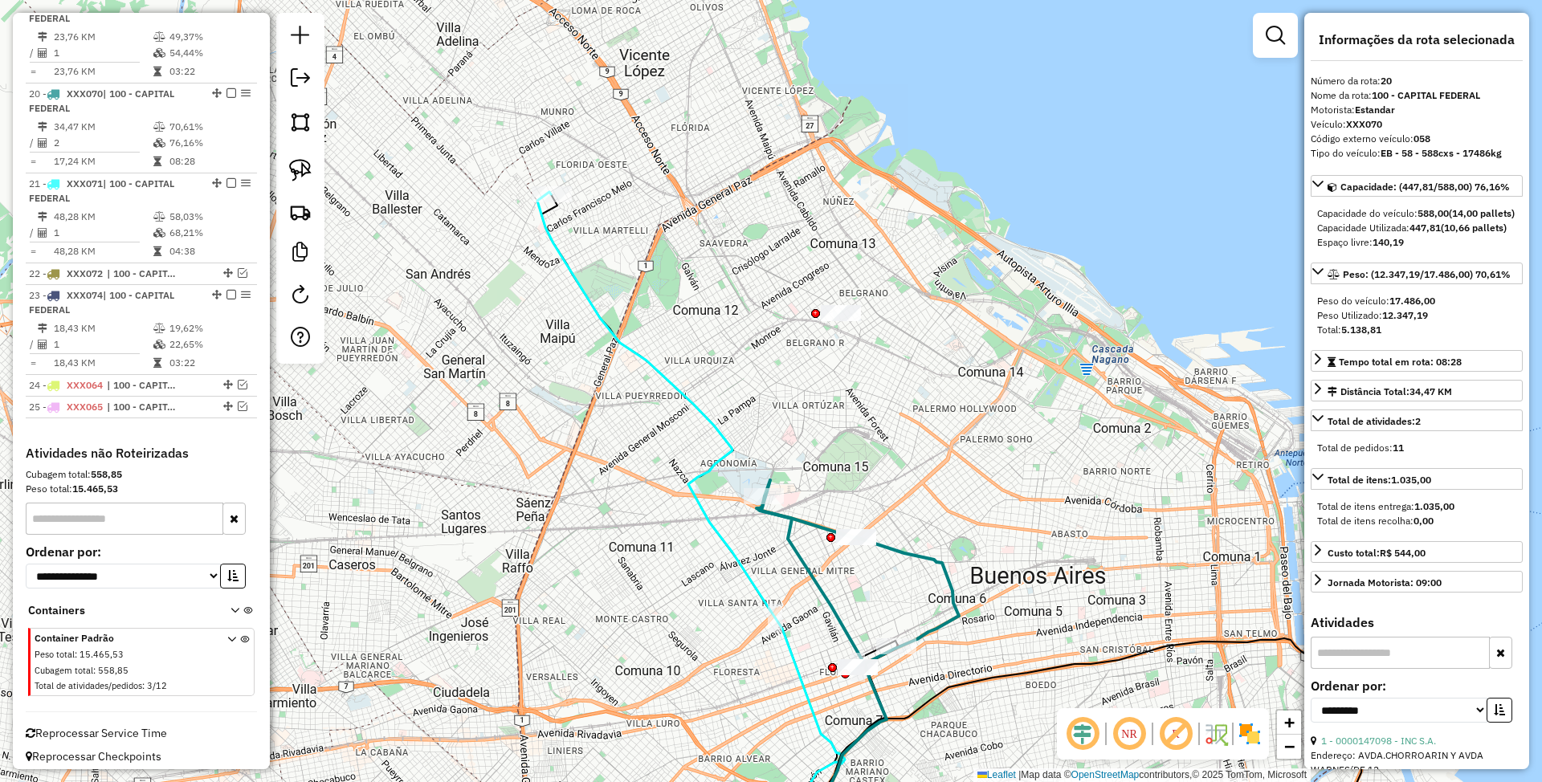
click at [794, 554] on icon at bounding box center [823, 670] width 125 height 381
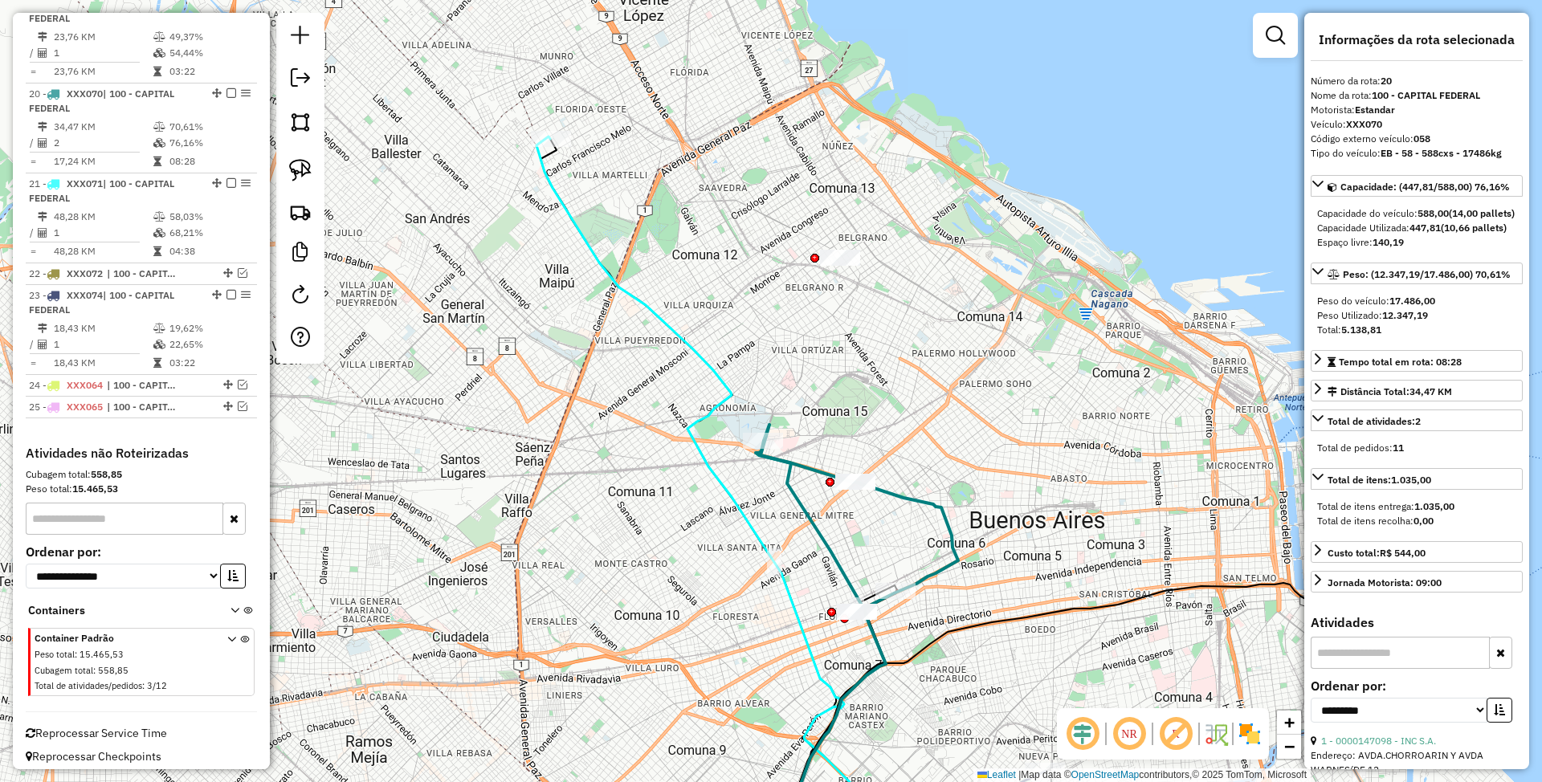
drag, startPoint x: 842, startPoint y: 567, endPoint x: 836, endPoint y: 467, distance: 100.6
click at [836, 467] on div "Janela de atendimento Grade de atendimento Capacidade Transportadoras Veículos …" at bounding box center [771, 391] width 1542 height 782
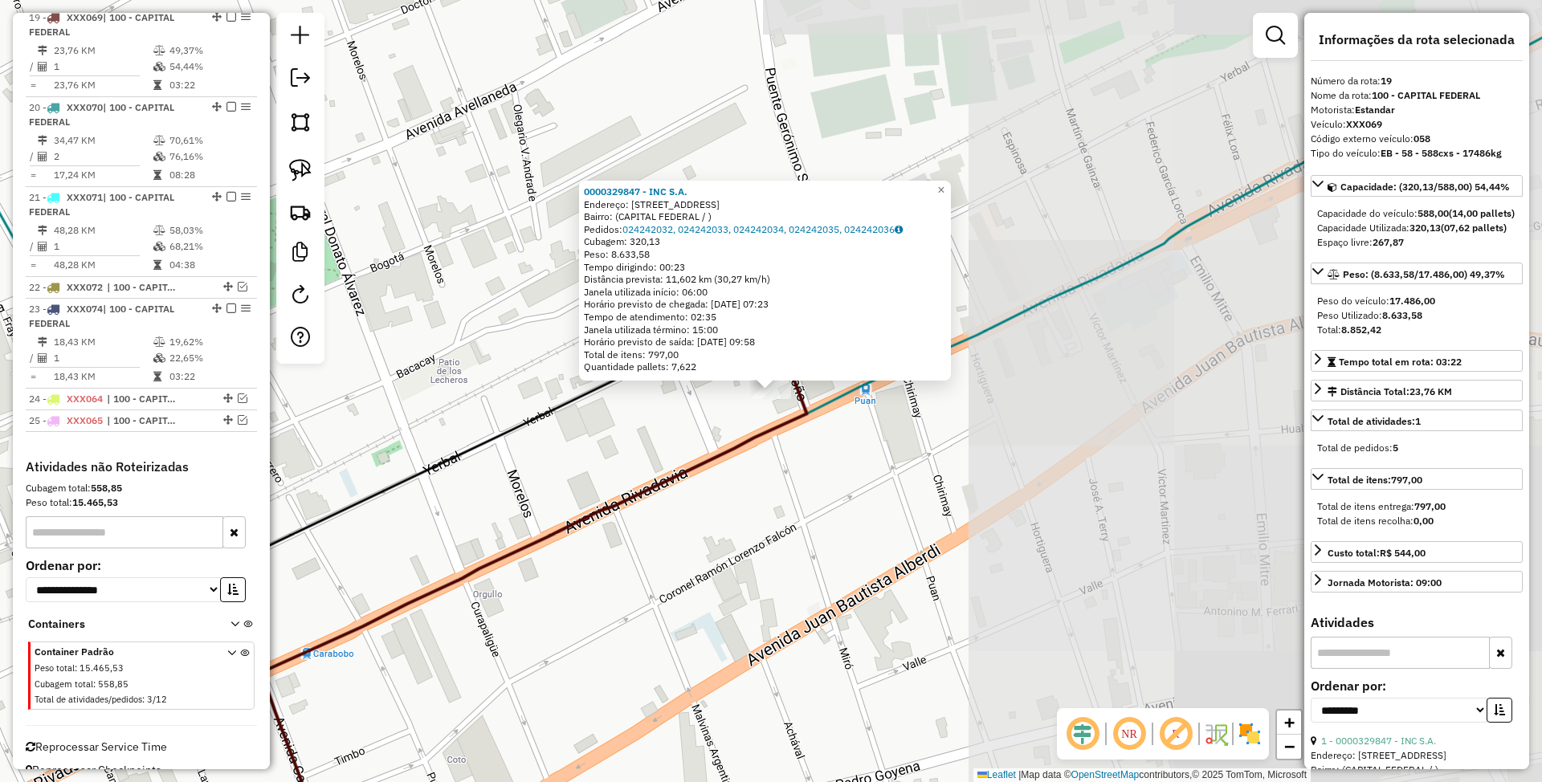
scroll to position [2060, 0]
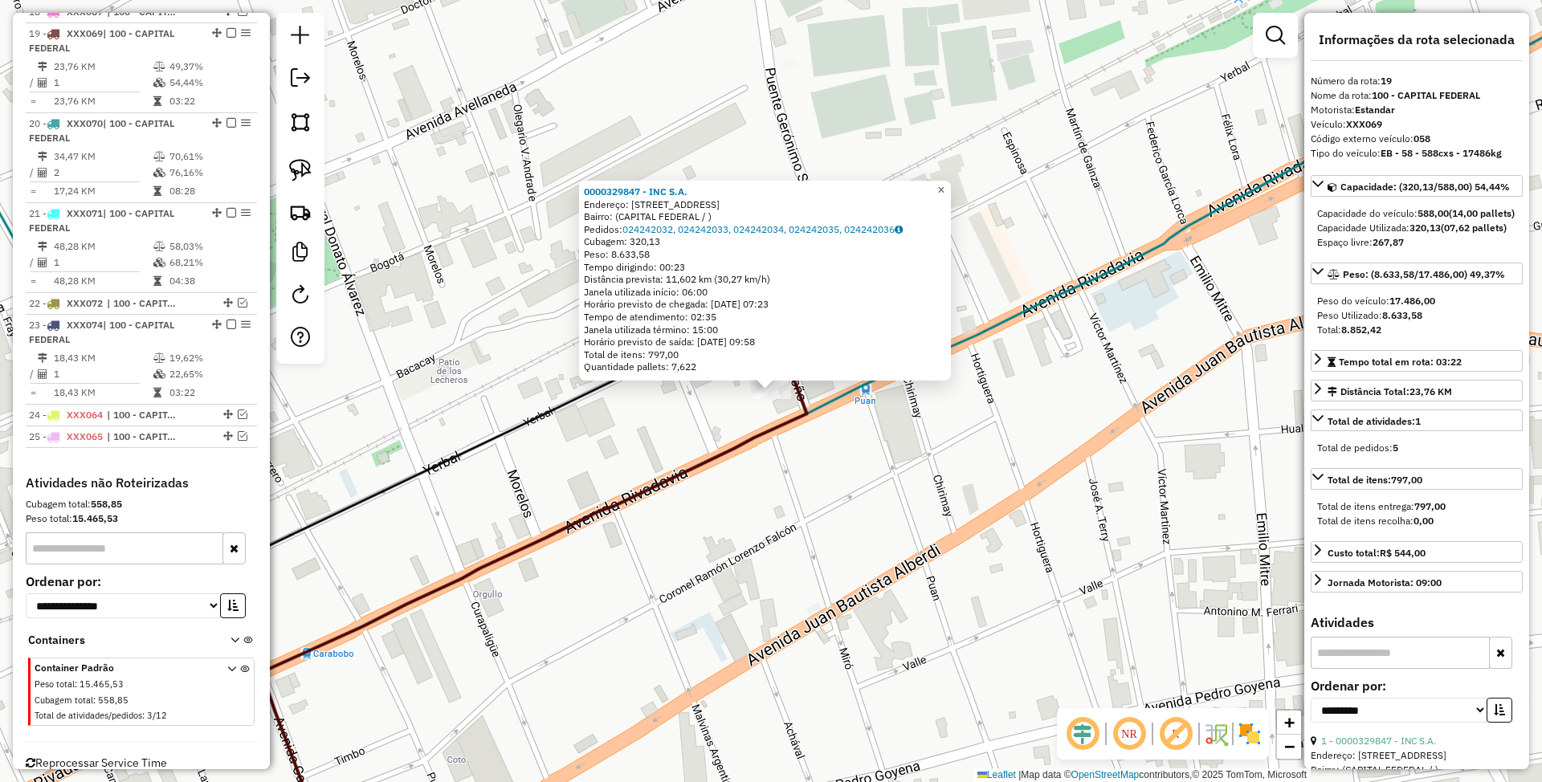
click at [944, 187] on span "×" at bounding box center [940, 190] width 7 height 14
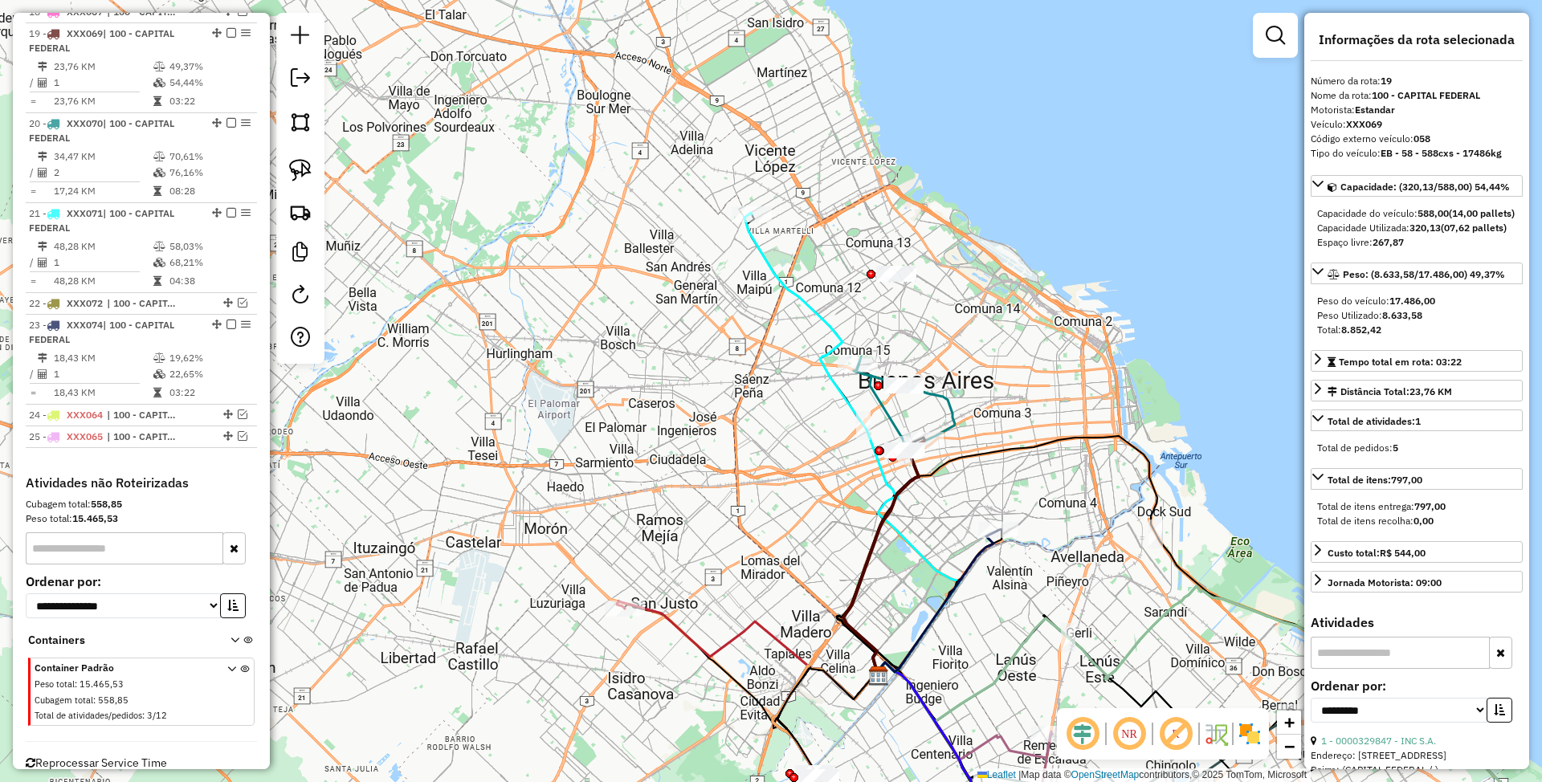
click at [1250, 732] on img at bounding box center [1250, 734] width 26 height 26
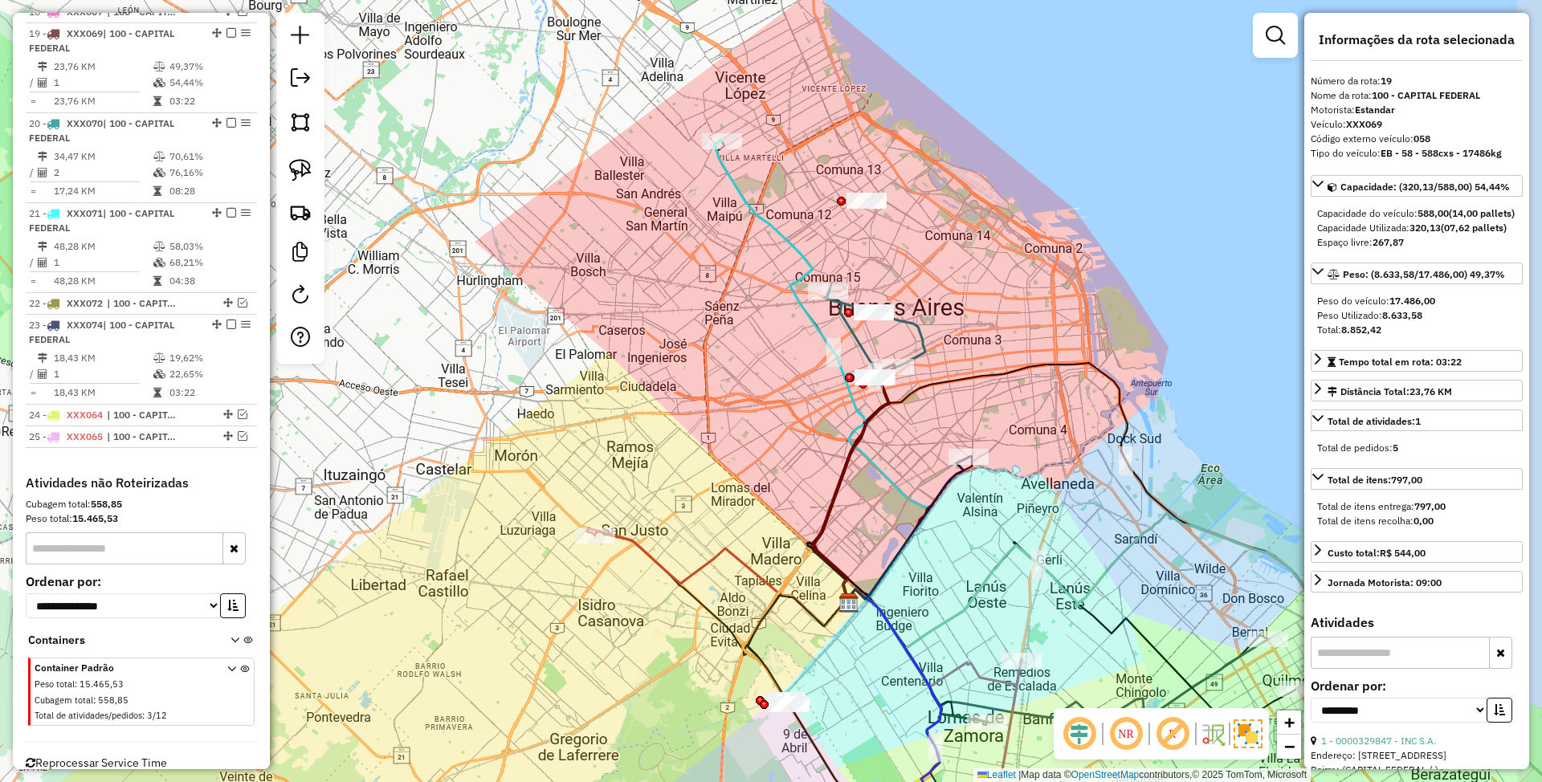
drag, startPoint x: 1055, startPoint y: 528, endPoint x: 1025, endPoint y: 455, distance: 78.9
click at [1025, 455] on div "Janela de atendimento Grade de atendimento Capacidade Transportadoras Veículos …" at bounding box center [771, 391] width 1542 height 782
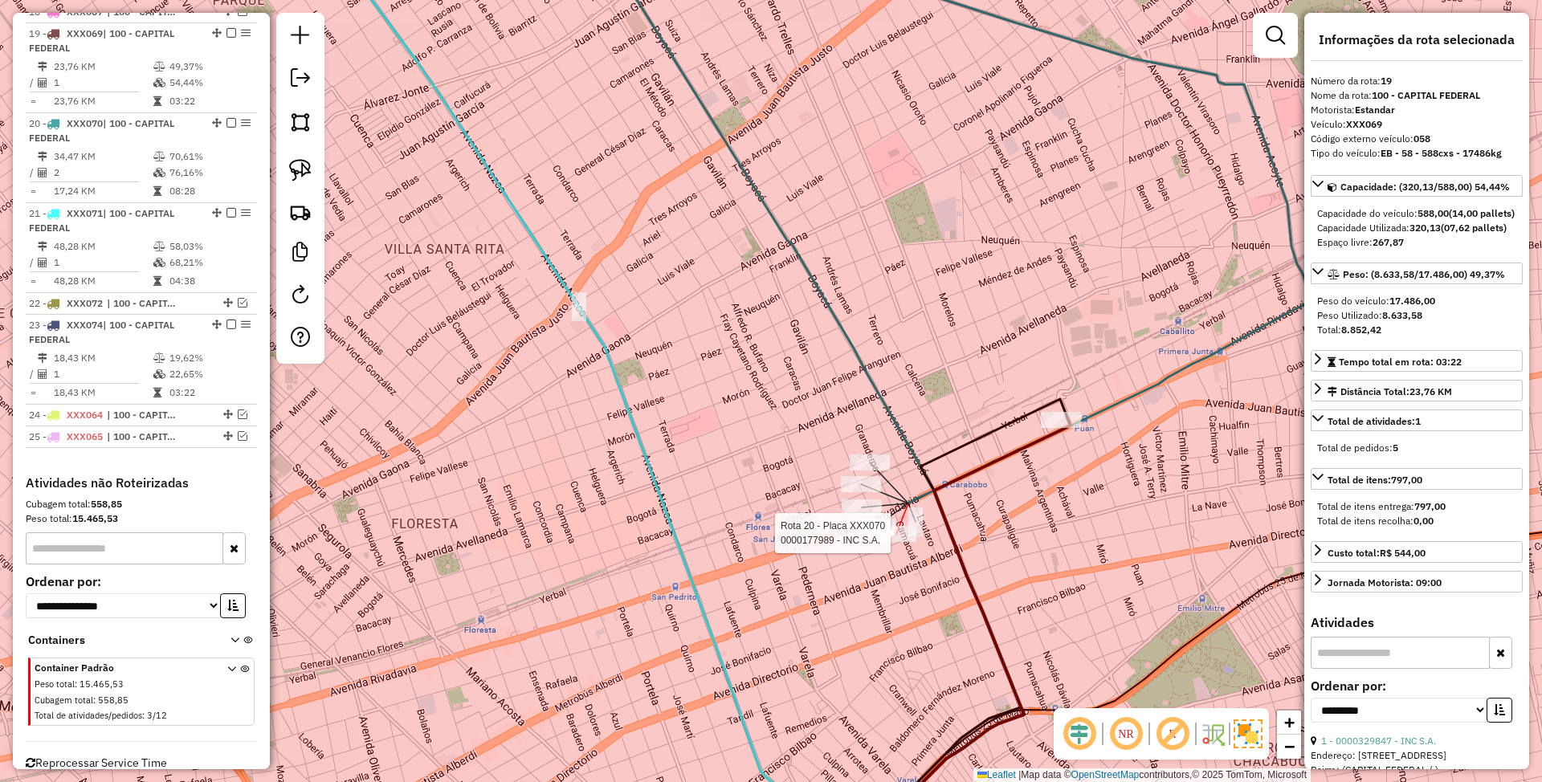
scroll to position [2090, 0]
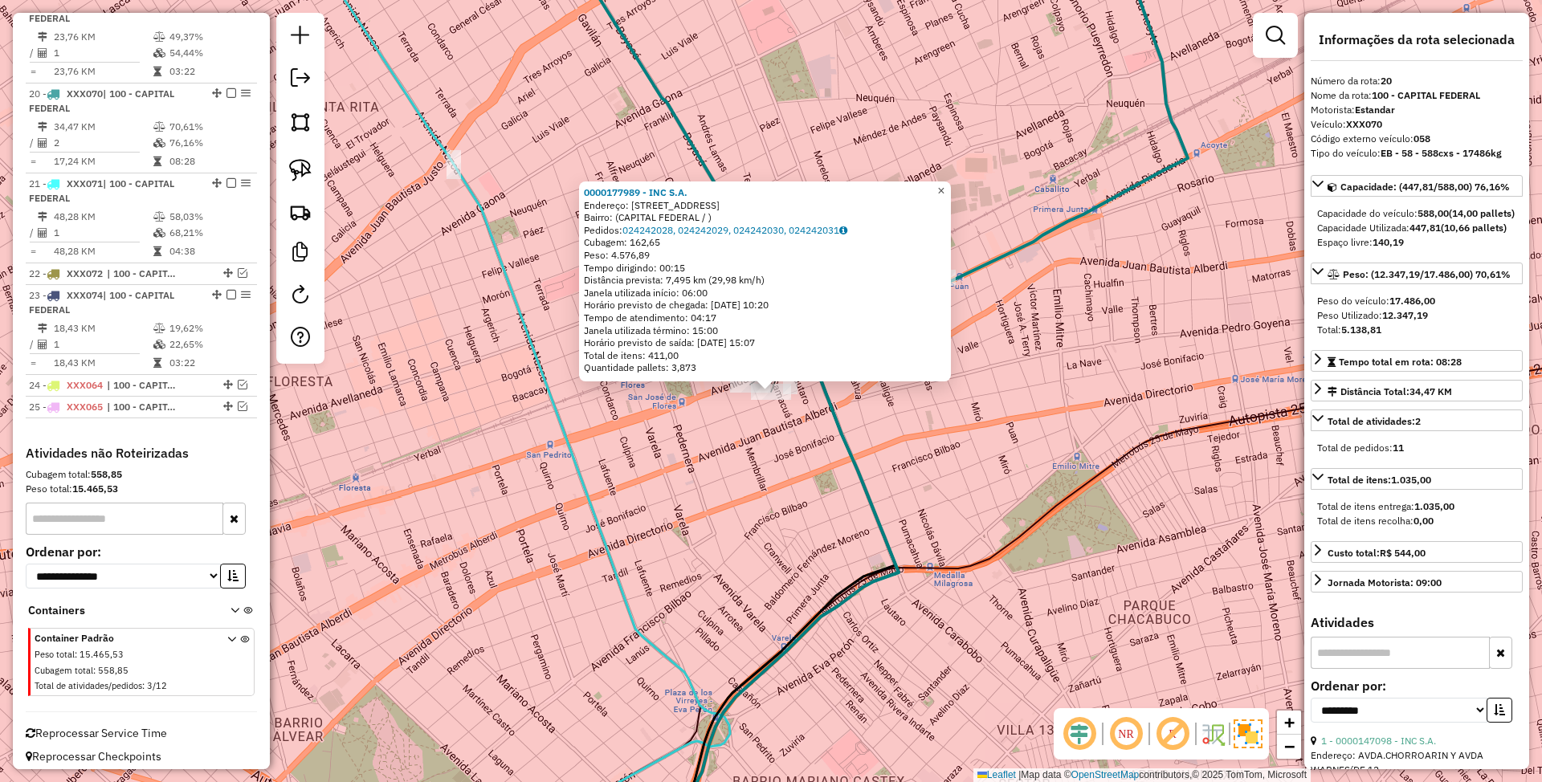
click at [944, 186] on span "×" at bounding box center [940, 191] width 7 height 14
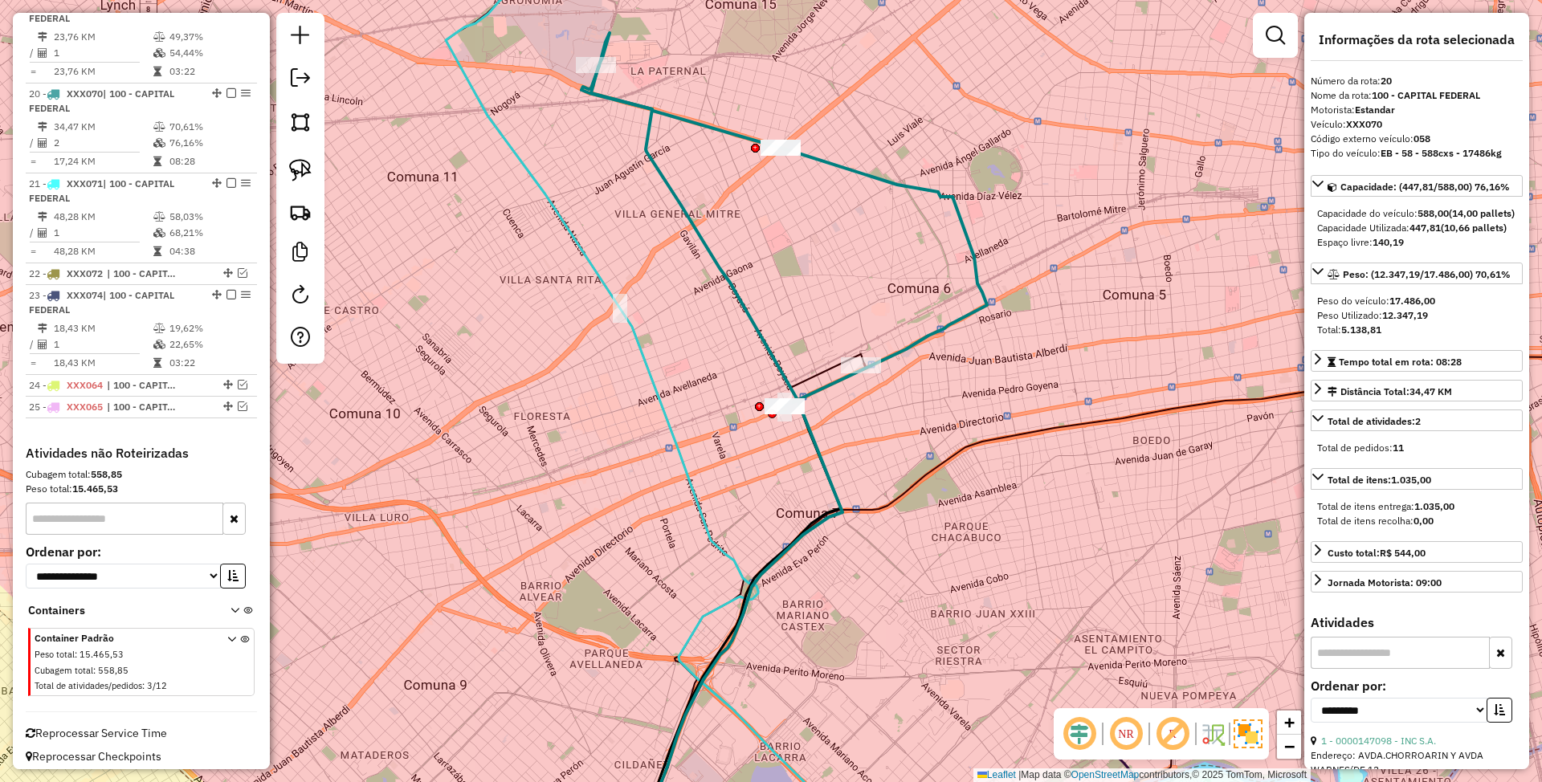
click at [656, 396] on icon at bounding box center [665, 392] width 439 height 940
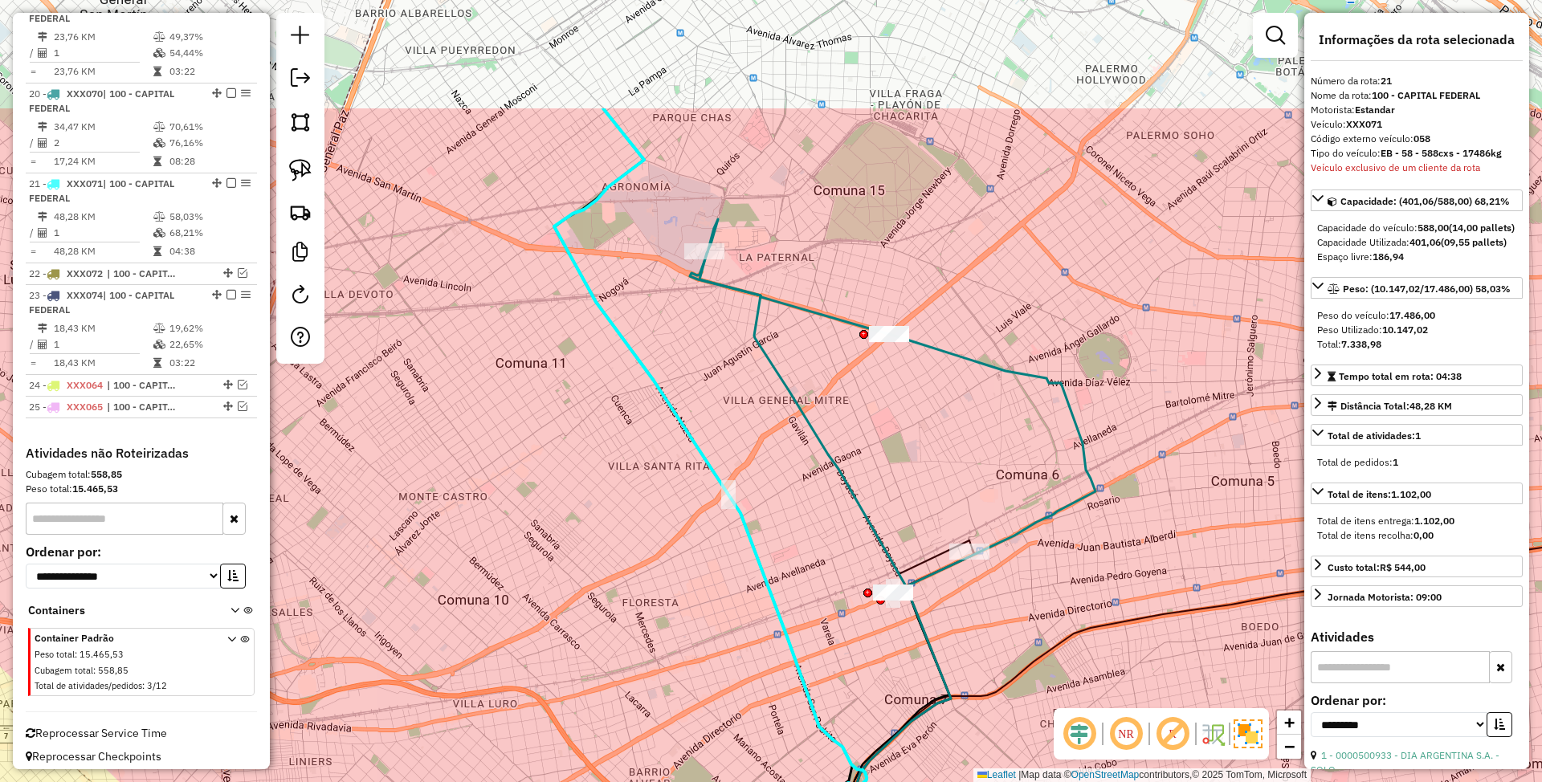
drag, startPoint x: 736, startPoint y: 459, endPoint x: 821, endPoint y: 588, distance: 153.7
click at [827, 637] on div "Janela de atendimento Grade de atendimento Capacidade Transportadoras Veículos …" at bounding box center [771, 391] width 1542 height 782
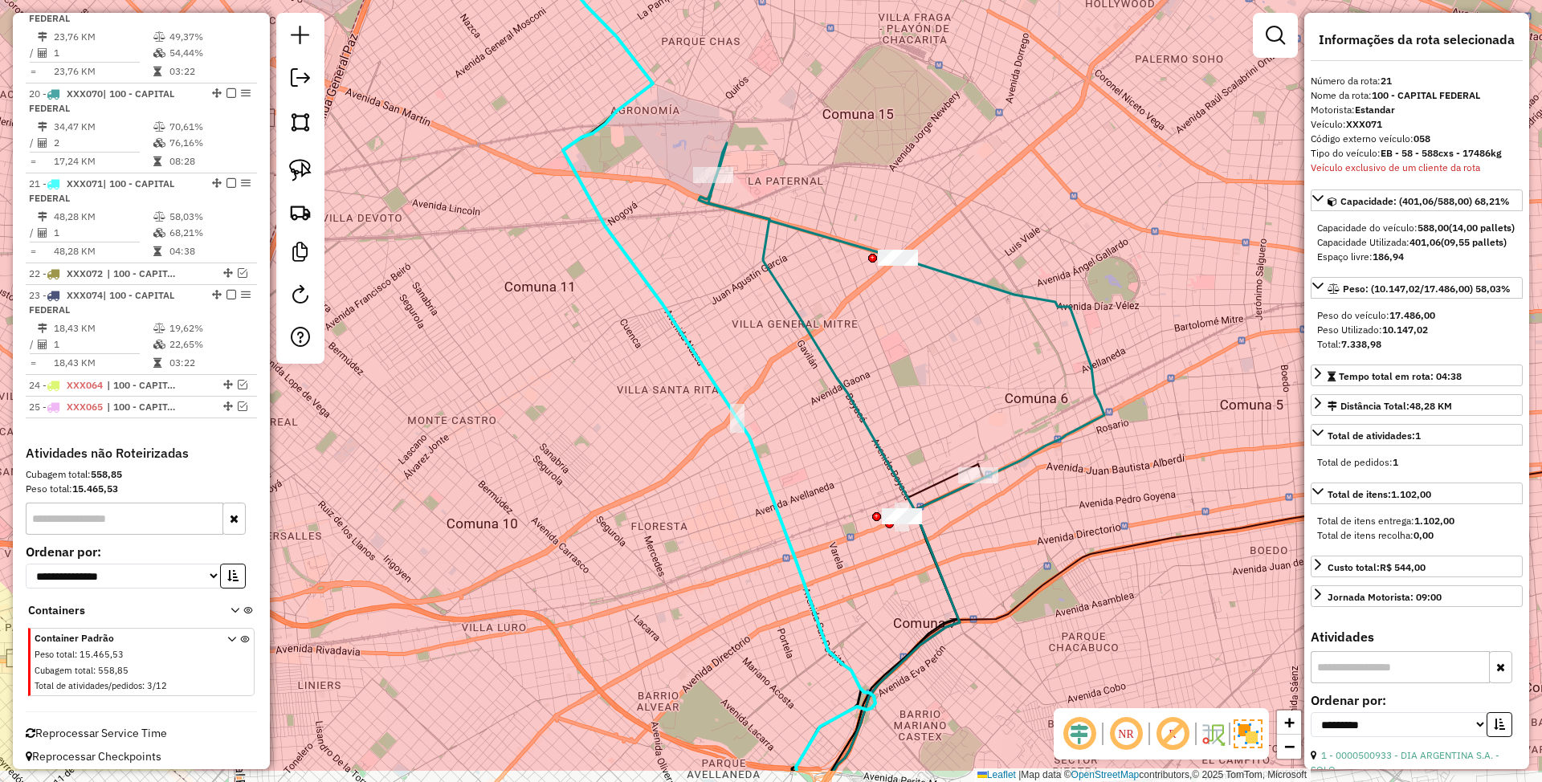
drag, startPoint x: 829, startPoint y: 581, endPoint x: 836, endPoint y: 487, distance: 95.0
click at [836, 487] on div "Janela de atendimento Grade de atendimento Capacidade Transportadoras Veículos …" at bounding box center [771, 391] width 1542 height 782
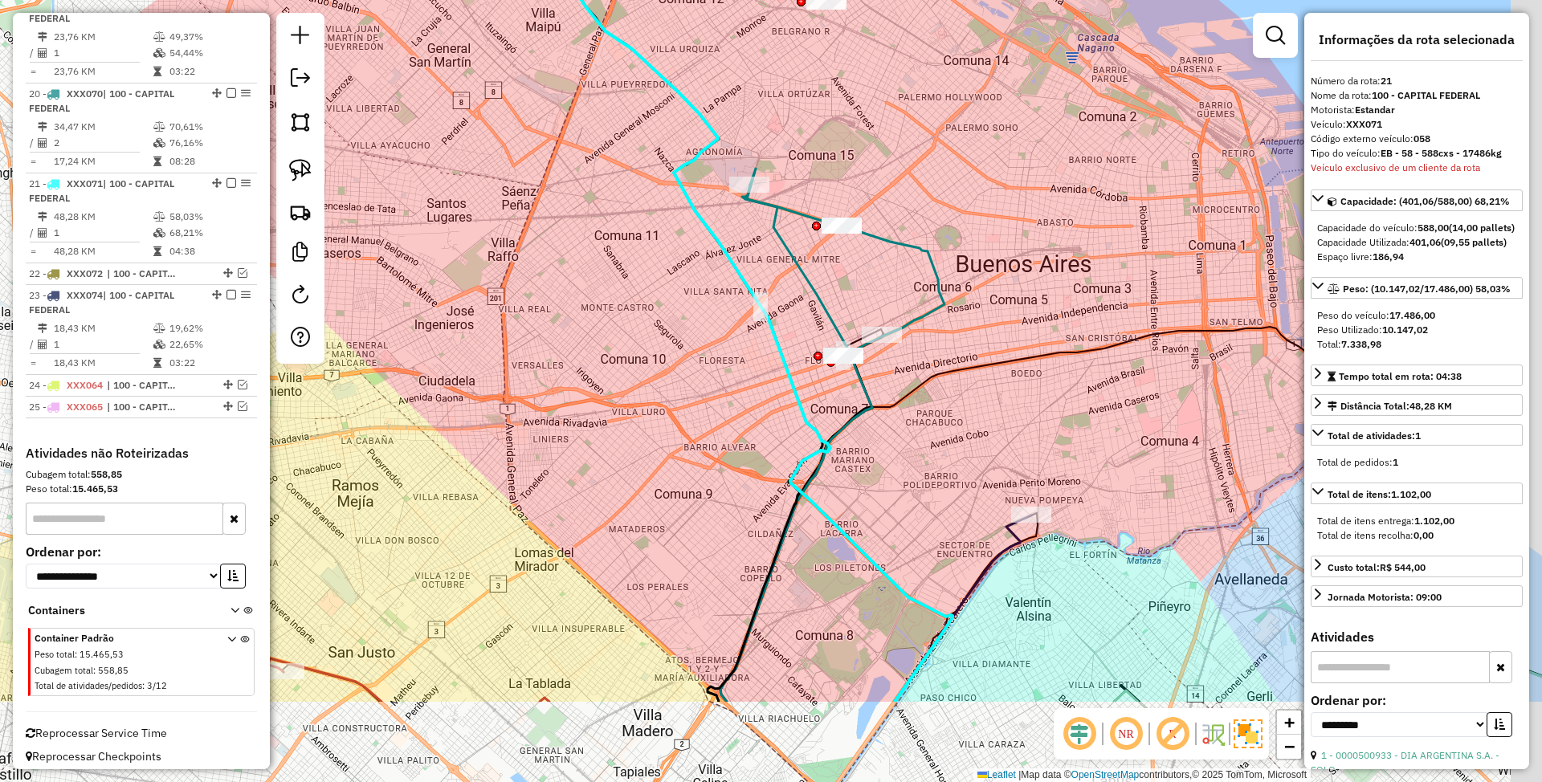
drag, startPoint x: 991, startPoint y: 533, endPoint x: 988, endPoint y: 477, distance: 56.3
click at [988, 477] on div "Janela de atendimento Grade de atendimento Capacidade Transportadoras Veículos …" at bounding box center [771, 391] width 1542 height 782
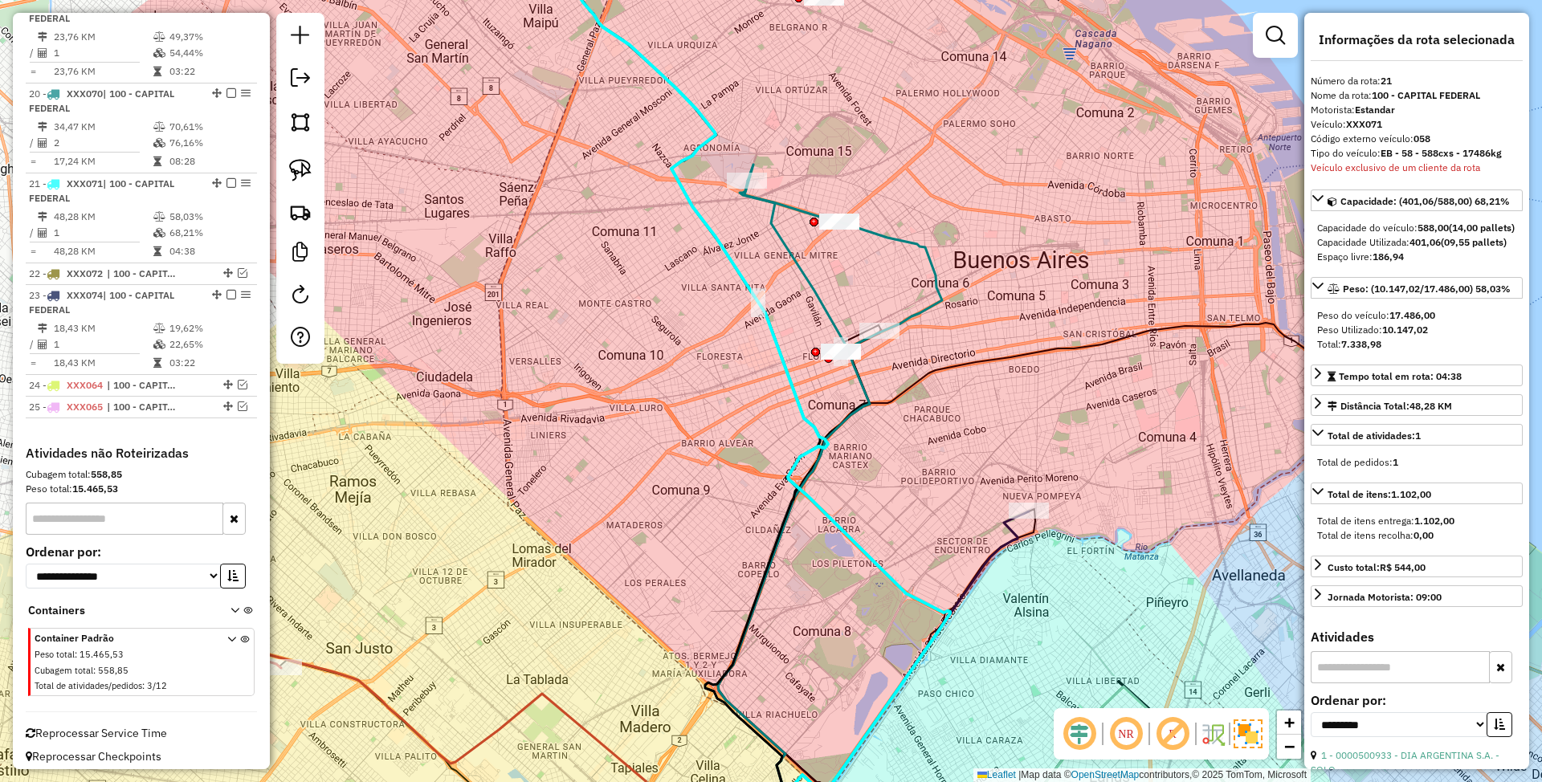
click at [1009, 532] on icon at bounding box center [902, 659] width 251 height 295
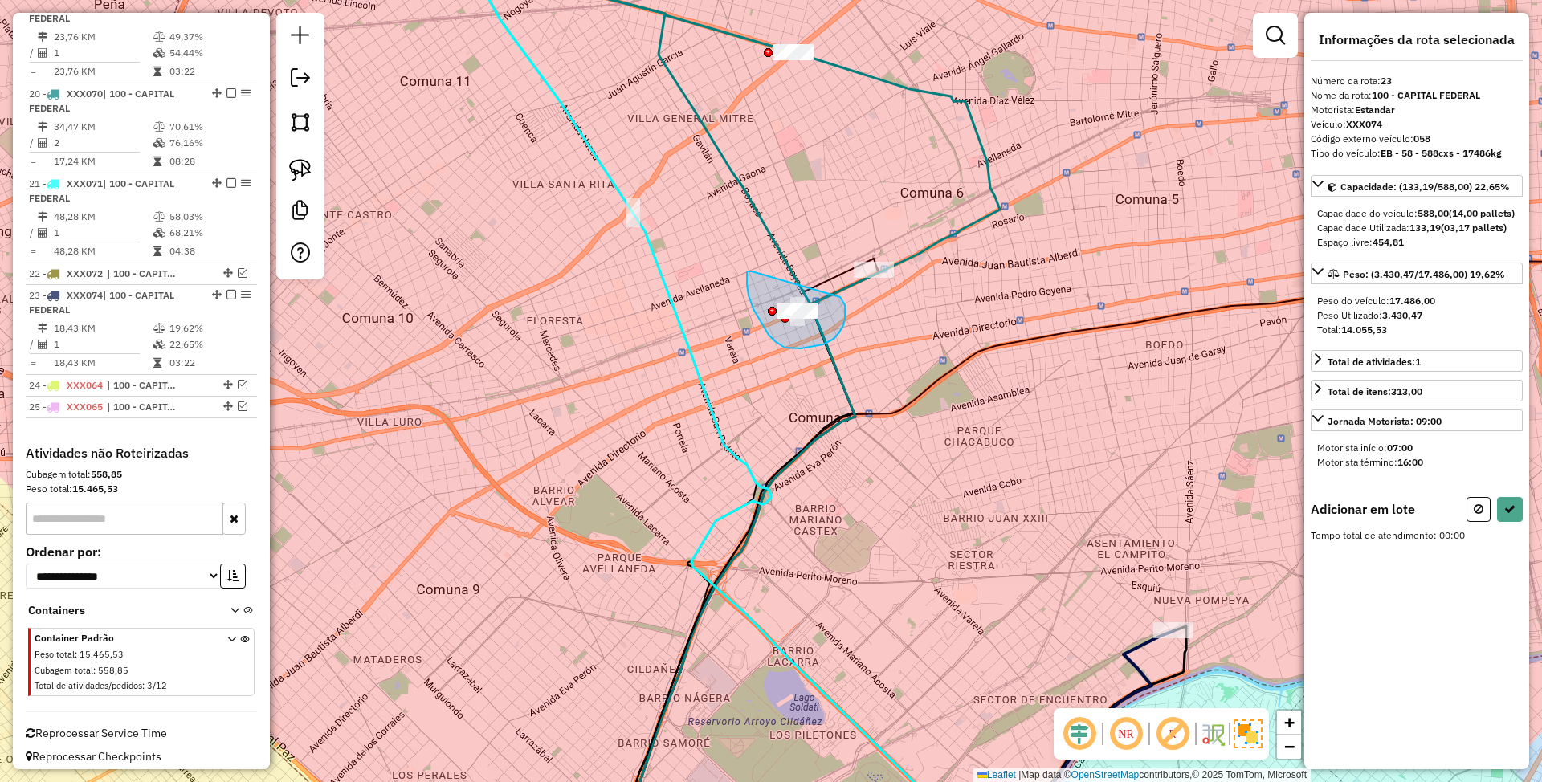
drag, startPoint x: 749, startPoint y: 296, endPoint x: 837, endPoint y: 296, distance: 88.3
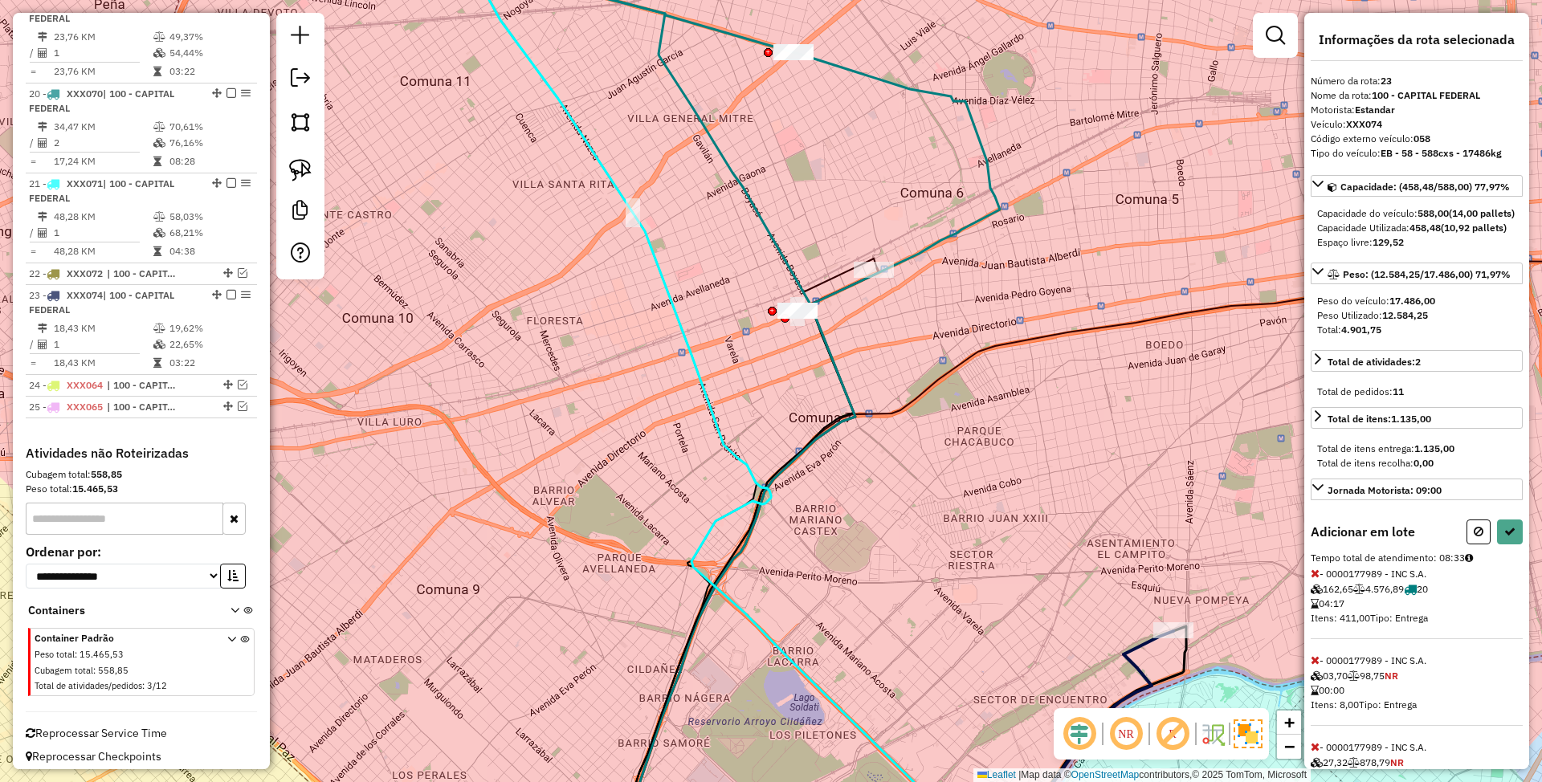
select select "**********"
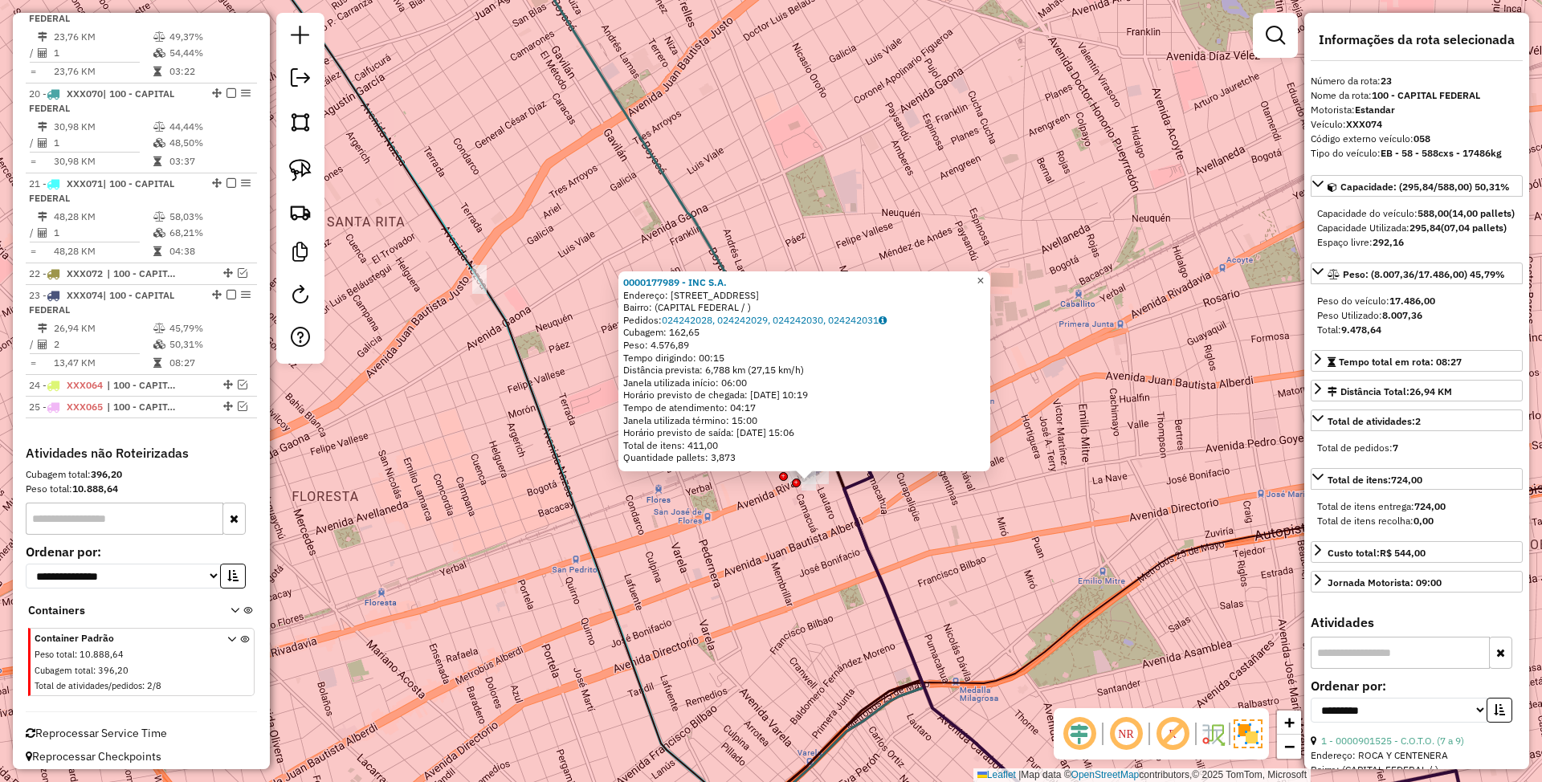
click at [984, 274] on span "×" at bounding box center [980, 281] width 7 height 14
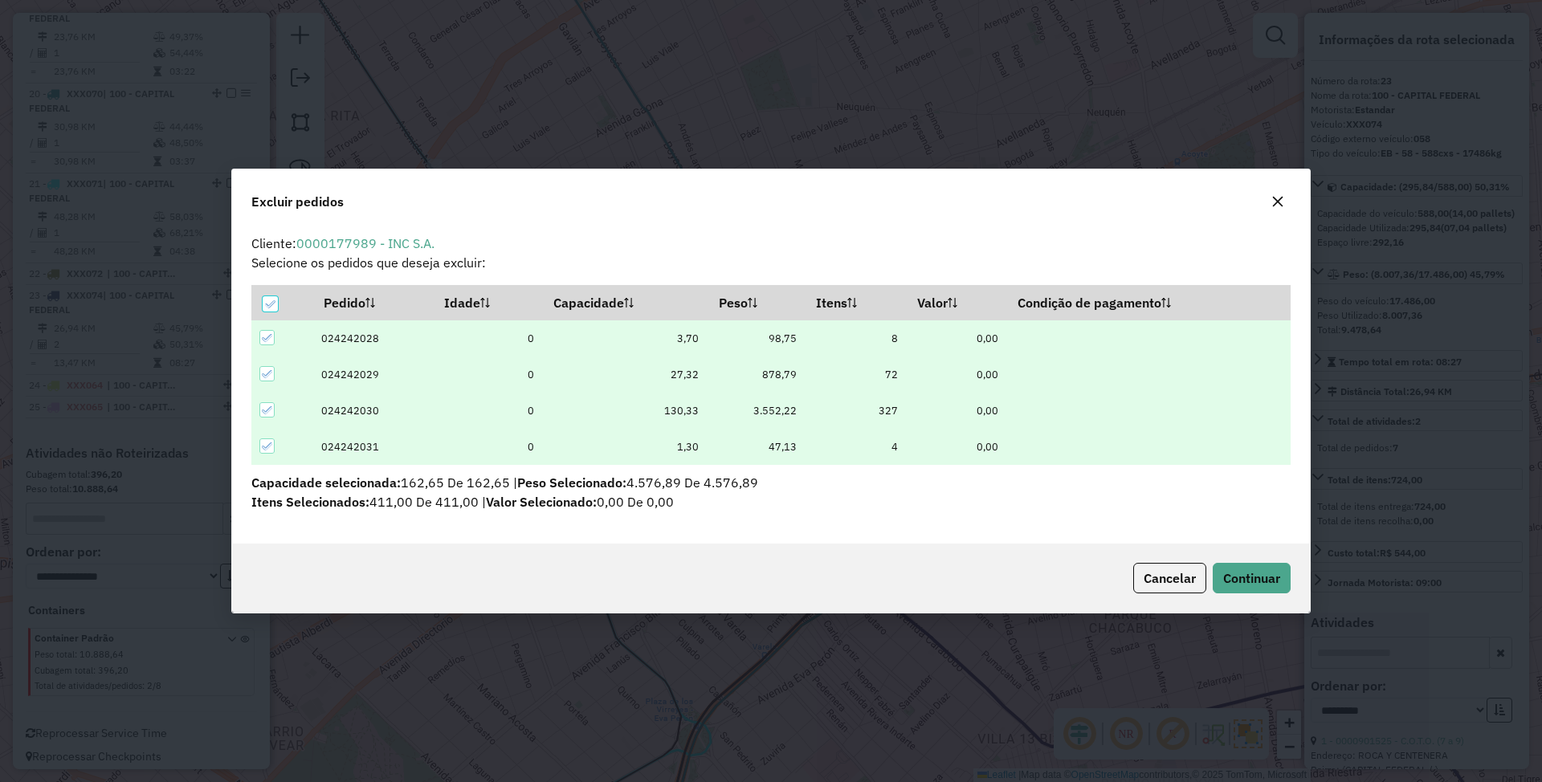
scroll to position [0, 0]
click at [1245, 586] on button "Continuar" at bounding box center [1252, 578] width 78 height 31
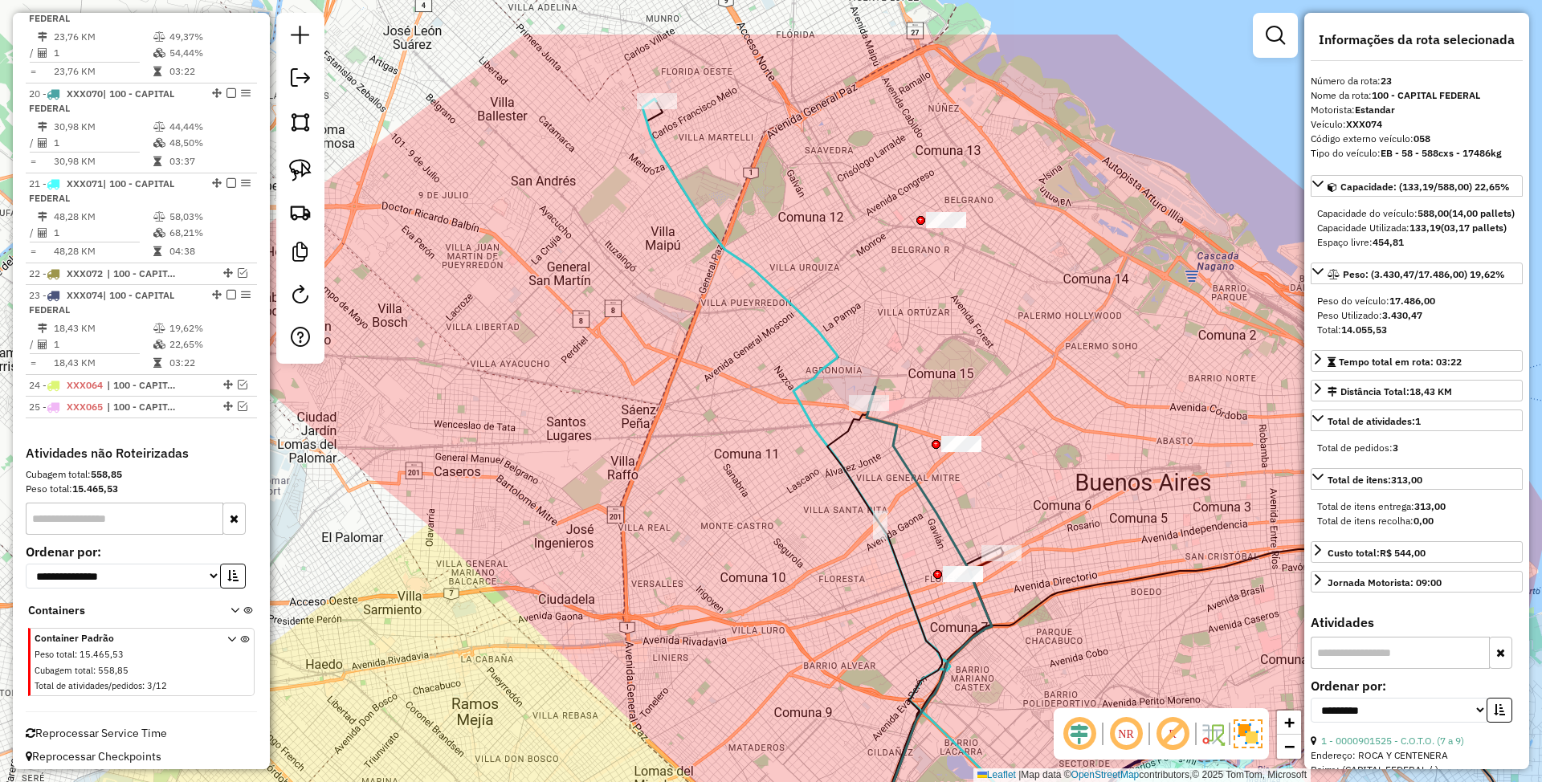
drag, startPoint x: 928, startPoint y: 313, endPoint x: 1059, endPoint y: 426, distance: 172.0
click at [1059, 426] on div "Janela de atendimento Grade de atendimento Capacidade Transportadoras Veículos …" at bounding box center [771, 391] width 1542 height 782
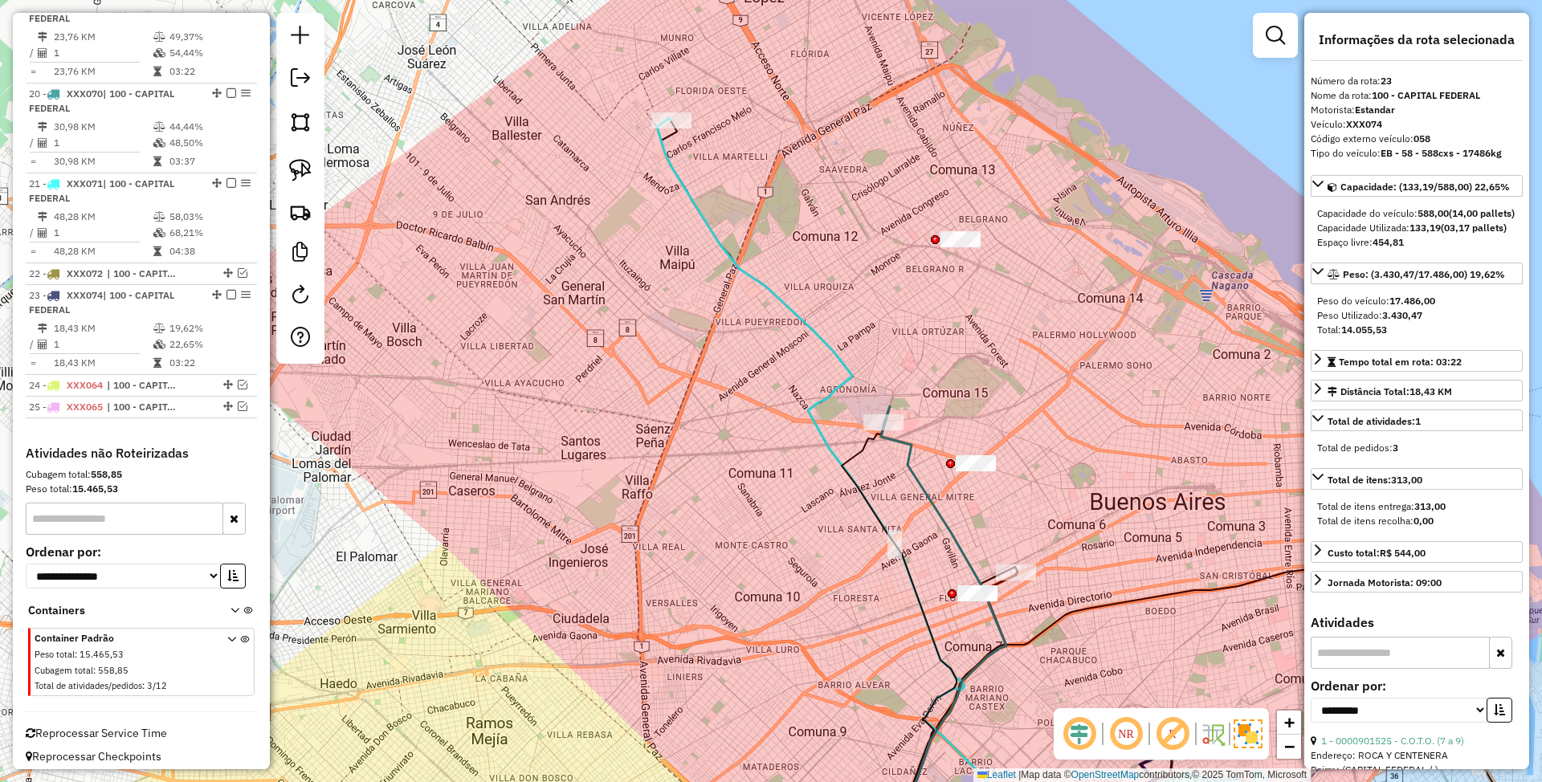
click at [823, 345] on icon at bounding box center [872, 489] width 430 height 743
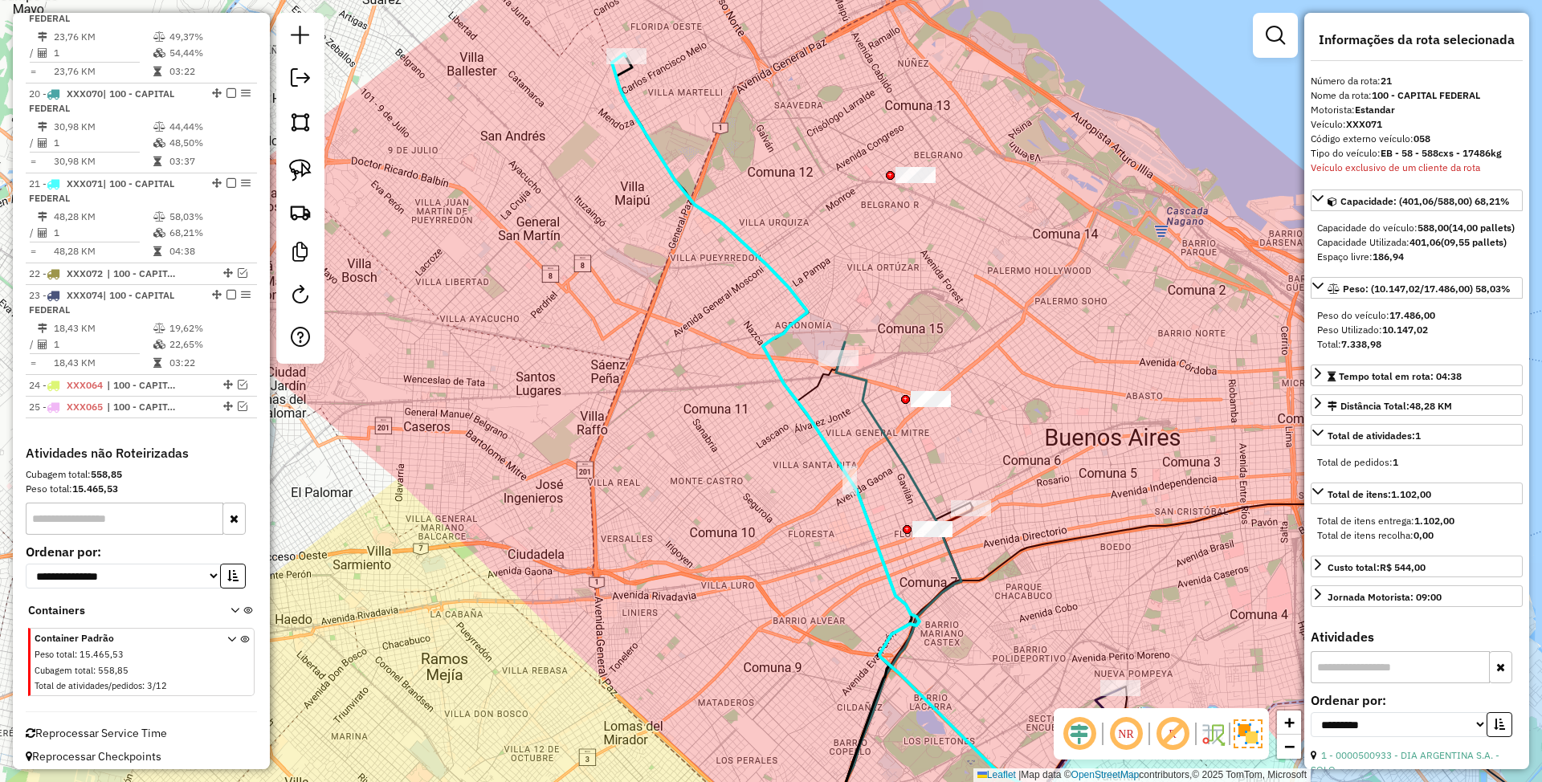
drag, startPoint x: 1055, startPoint y: 412, endPoint x: 1010, endPoint y: 348, distance: 78.4
click at [1010, 348] on div "Janela de atendimento Grade de atendimento Capacidade Transportadoras Veículos …" at bounding box center [771, 391] width 1542 height 782
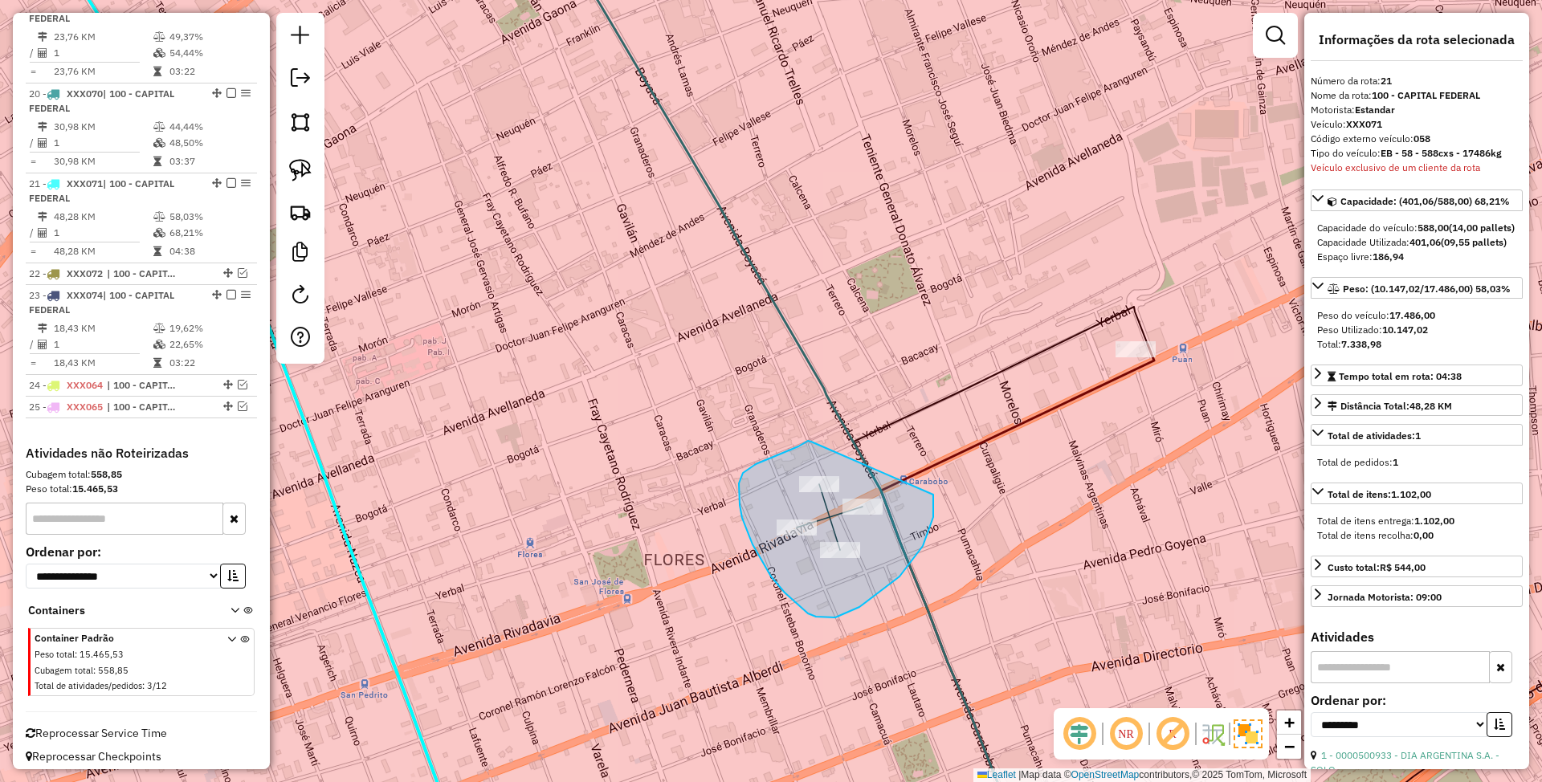
drag, startPoint x: 784, startPoint y: 453, endPoint x: 916, endPoint y: 460, distance: 131.9
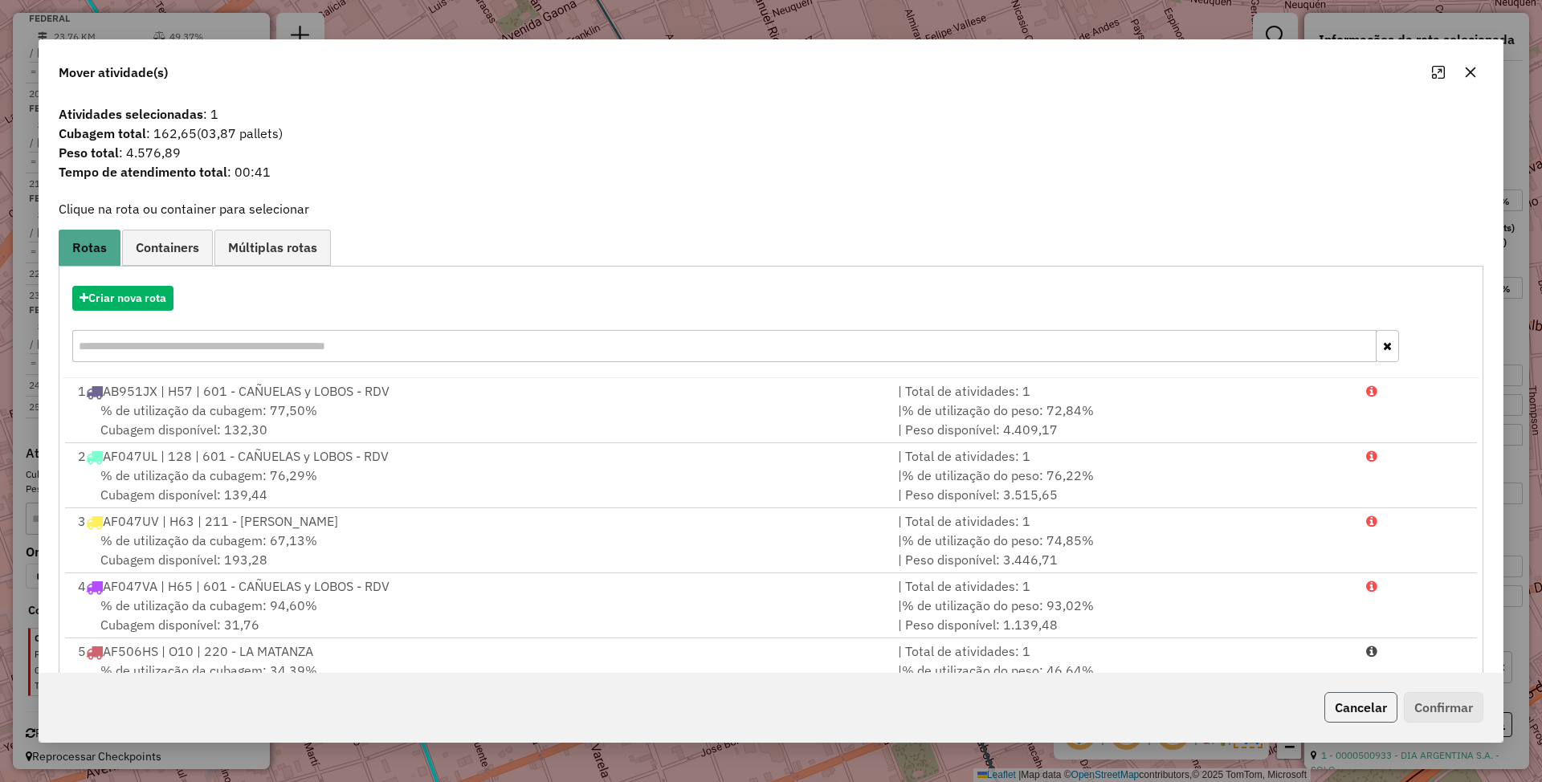
click at [1338, 702] on button "Cancelar" at bounding box center [1360, 707] width 73 height 31
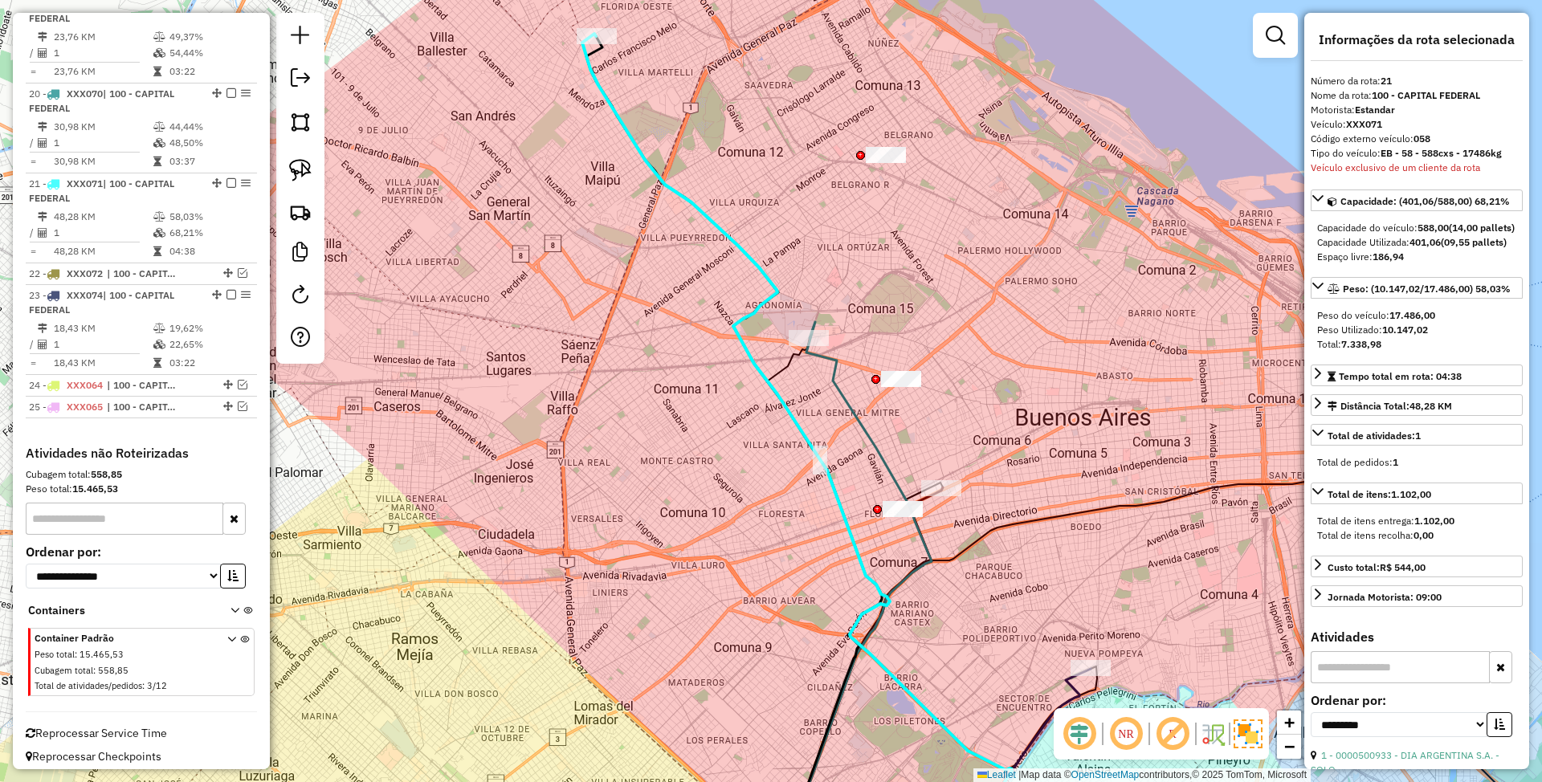
click at [838, 387] on icon at bounding box center [856, 591] width 152 height 539
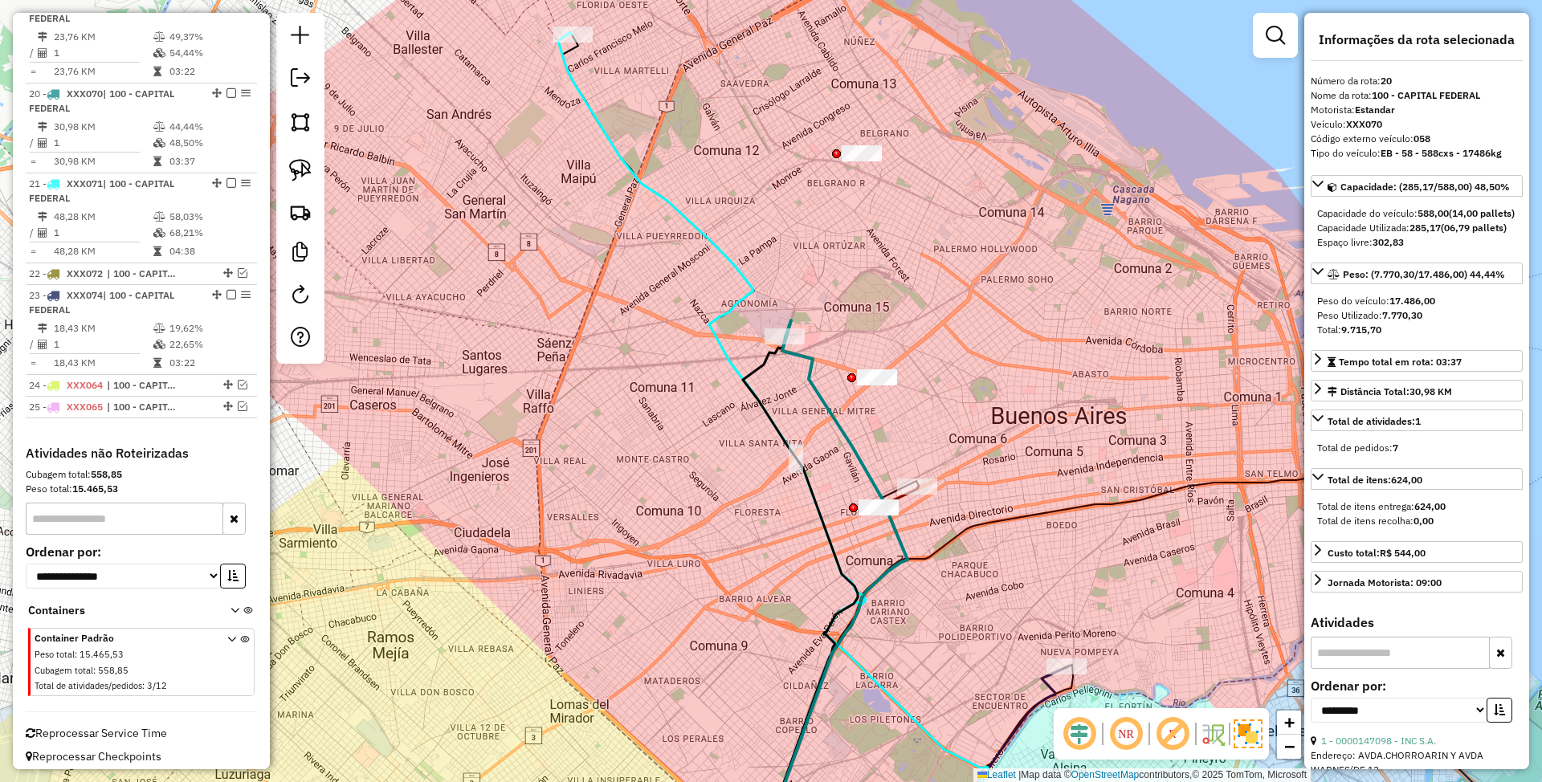
drag, startPoint x: 954, startPoint y: 421, endPoint x: 909, endPoint y: 422, distance: 45.0
click at [909, 422] on div "Janela de atendimento Grade de atendimento Capacidade Transportadoras Veículos …" at bounding box center [771, 391] width 1542 height 782
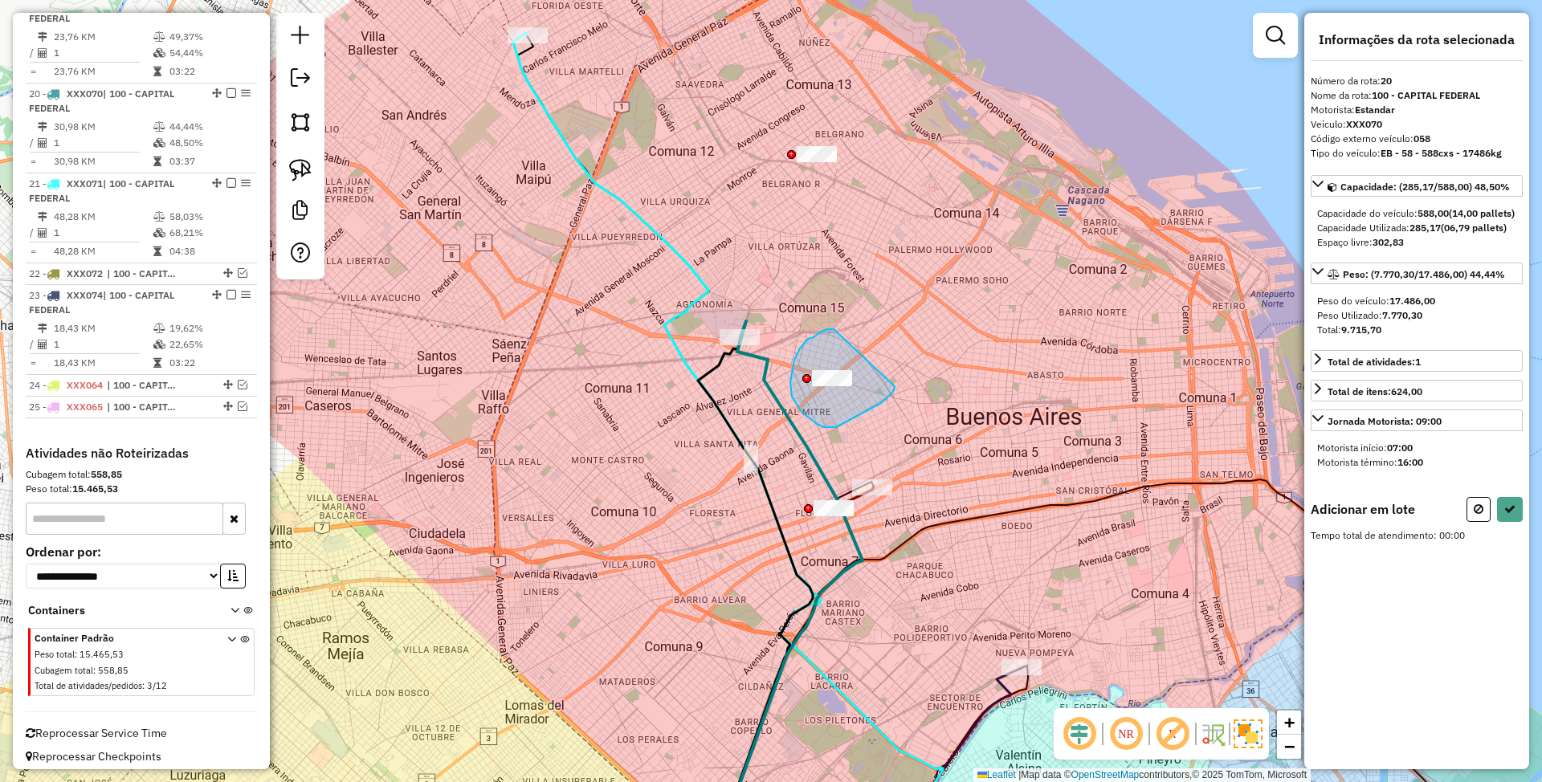
drag, startPoint x: 834, startPoint y: 329, endPoint x: 895, endPoint y: 386, distance: 83.5
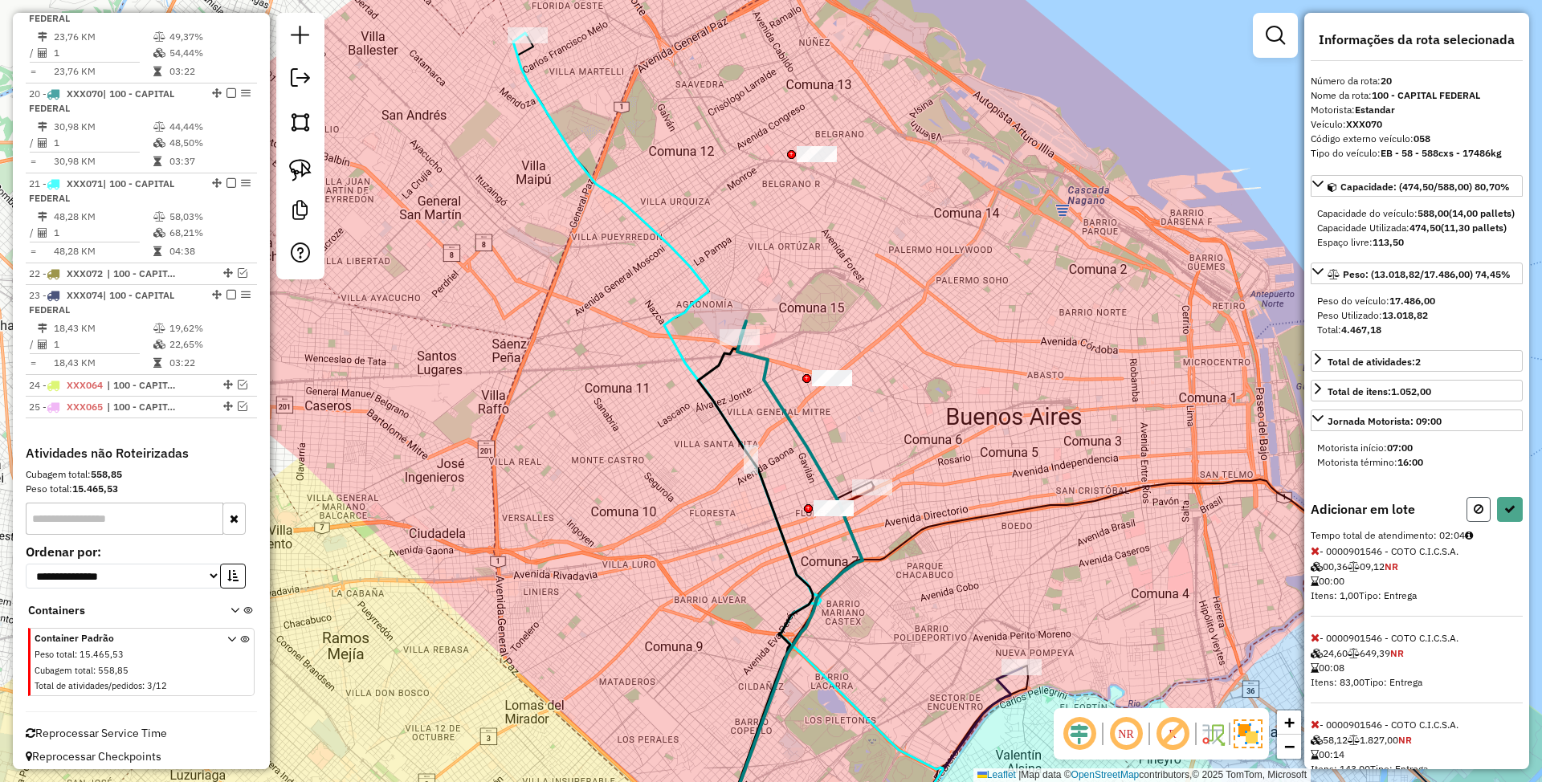
click at [1474, 515] on icon at bounding box center [1479, 509] width 10 height 11
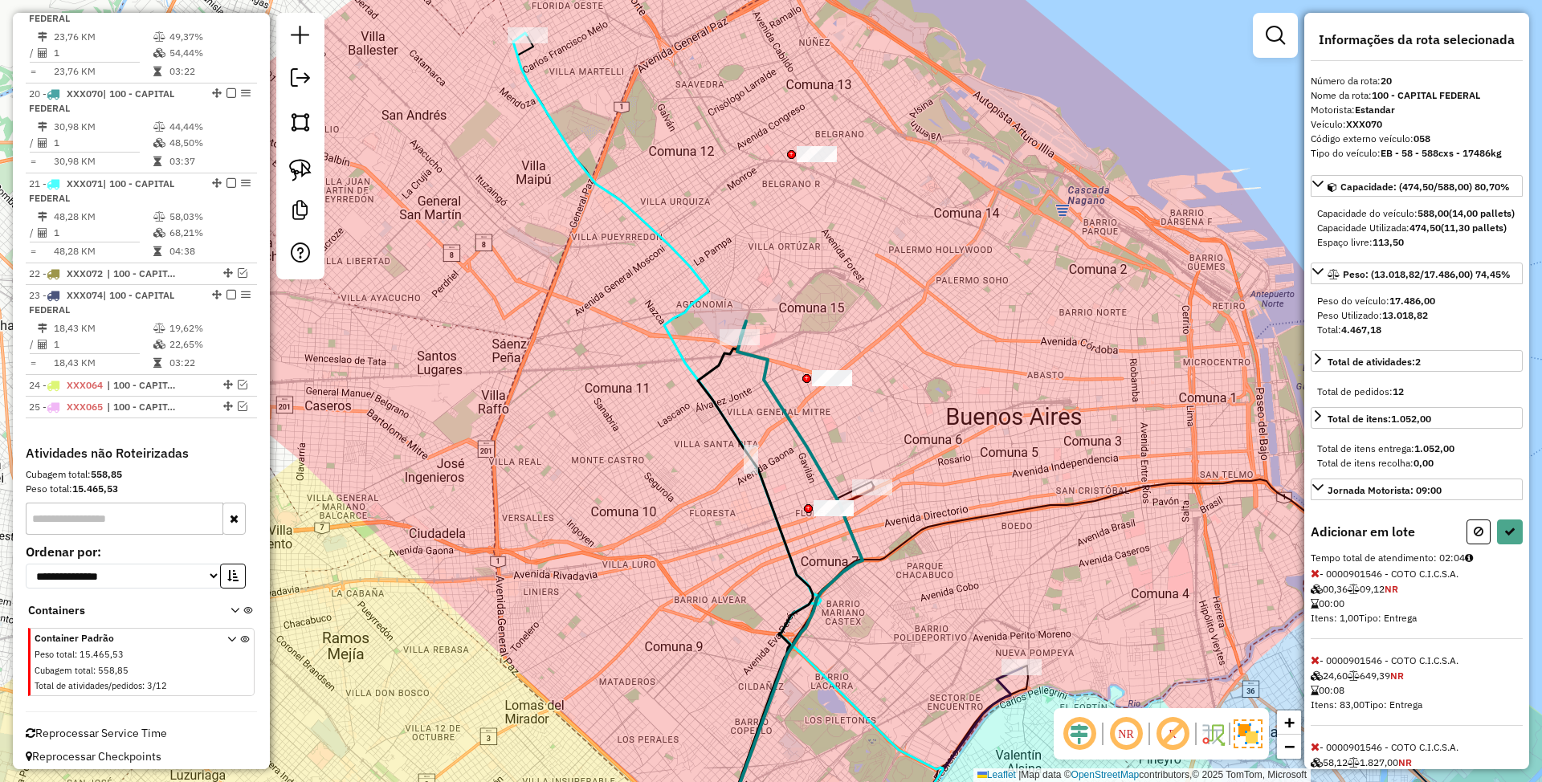
select select "**********"
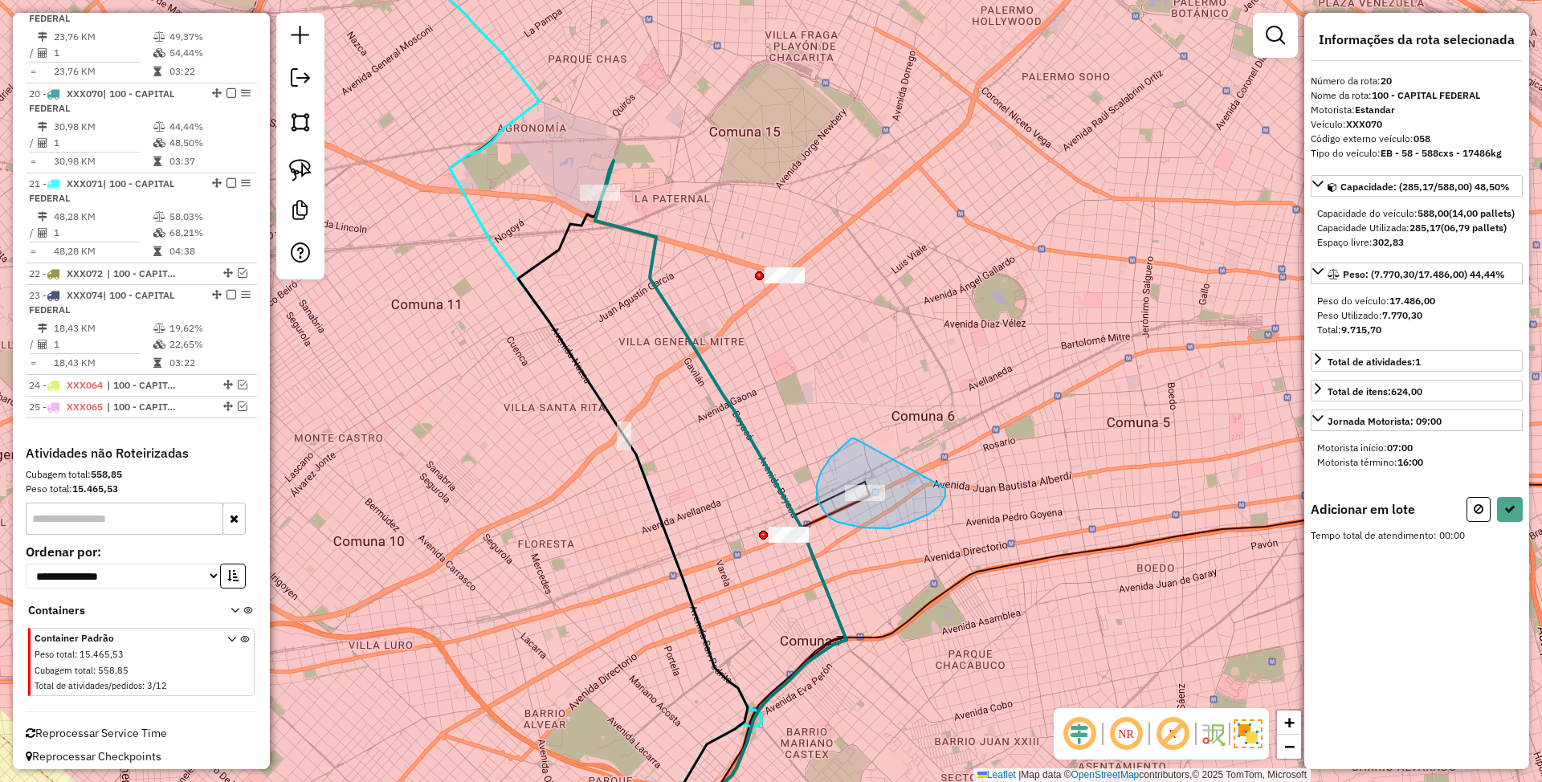
drag, startPoint x: 830, startPoint y: 458, endPoint x: 945, endPoint y: 488, distance: 118.8
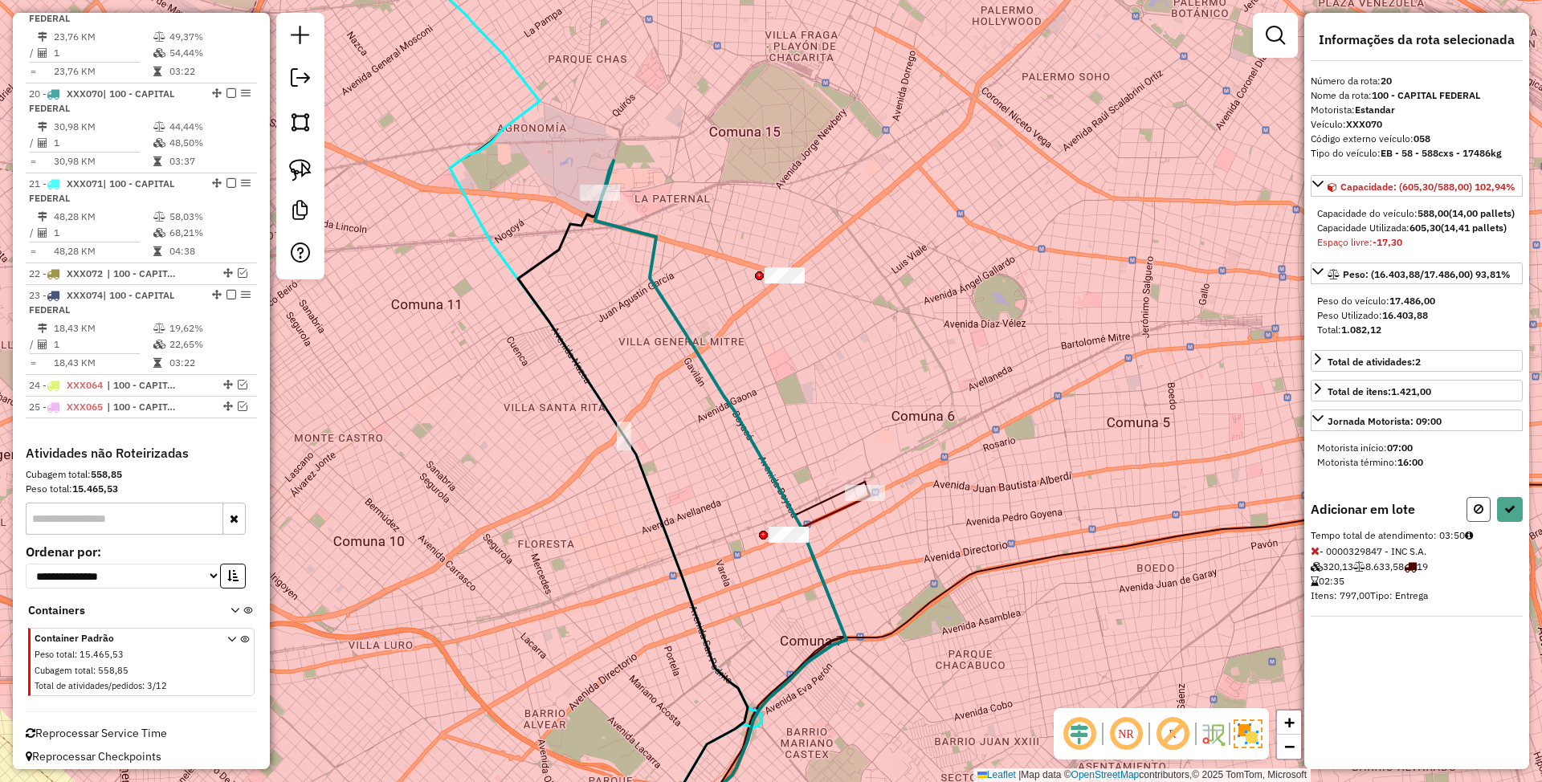
click at [1479, 515] on icon at bounding box center [1479, 509] width 10 height 11
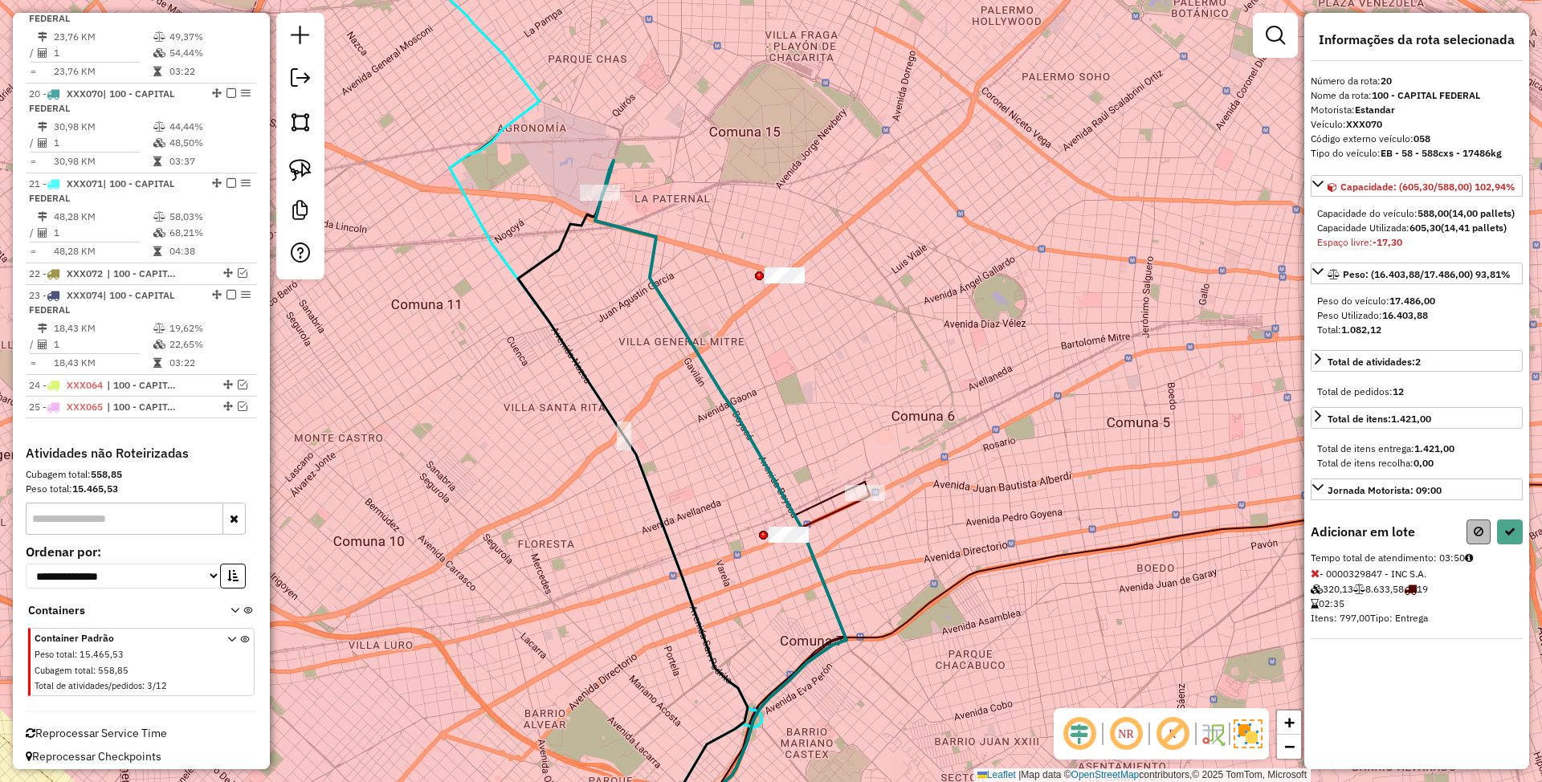
select select "**********"
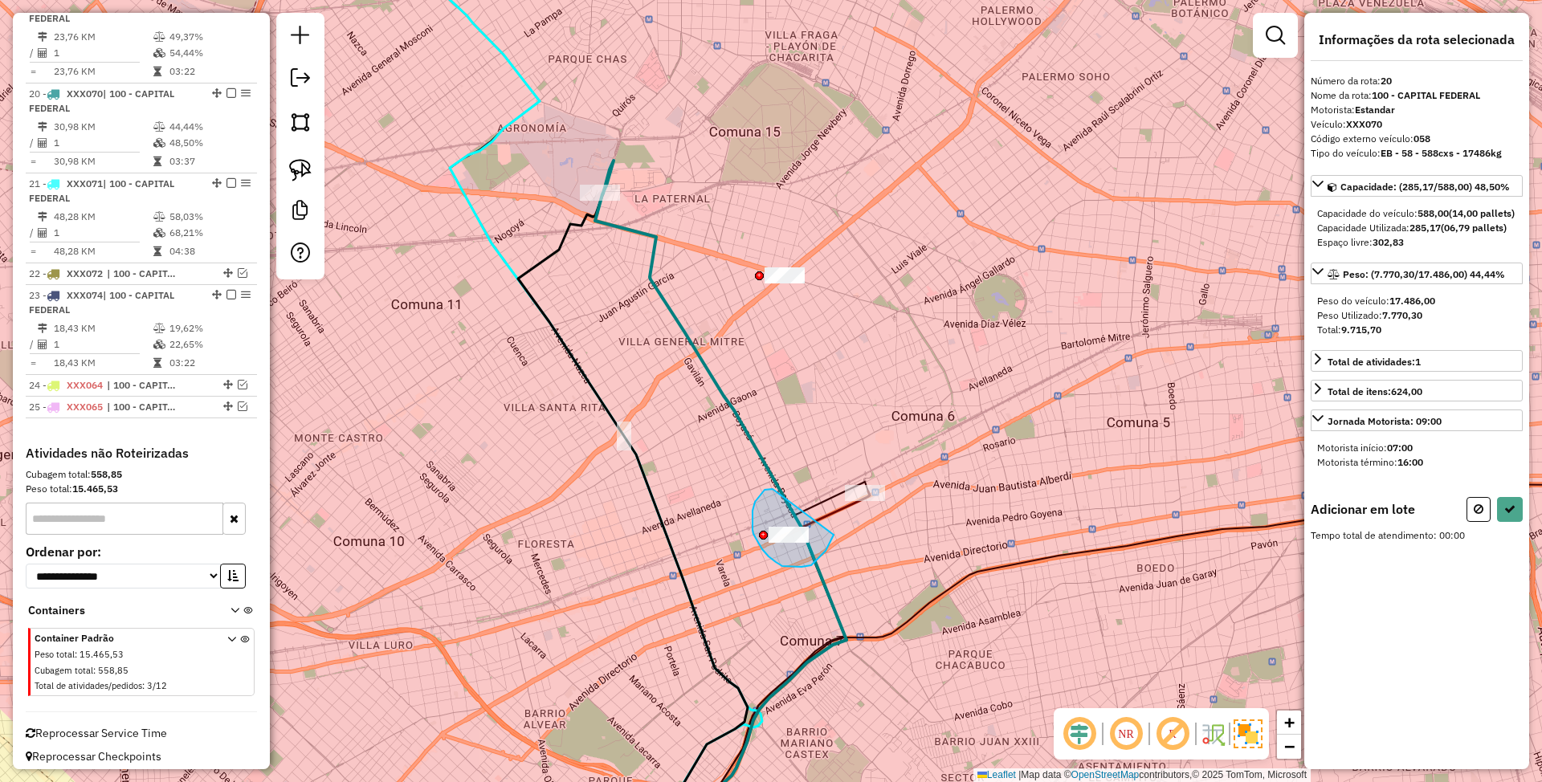
drag, startPoint x: 773, startPoint y: 489, endPoint x: 834, endPoint y: 535, distance: 76.3
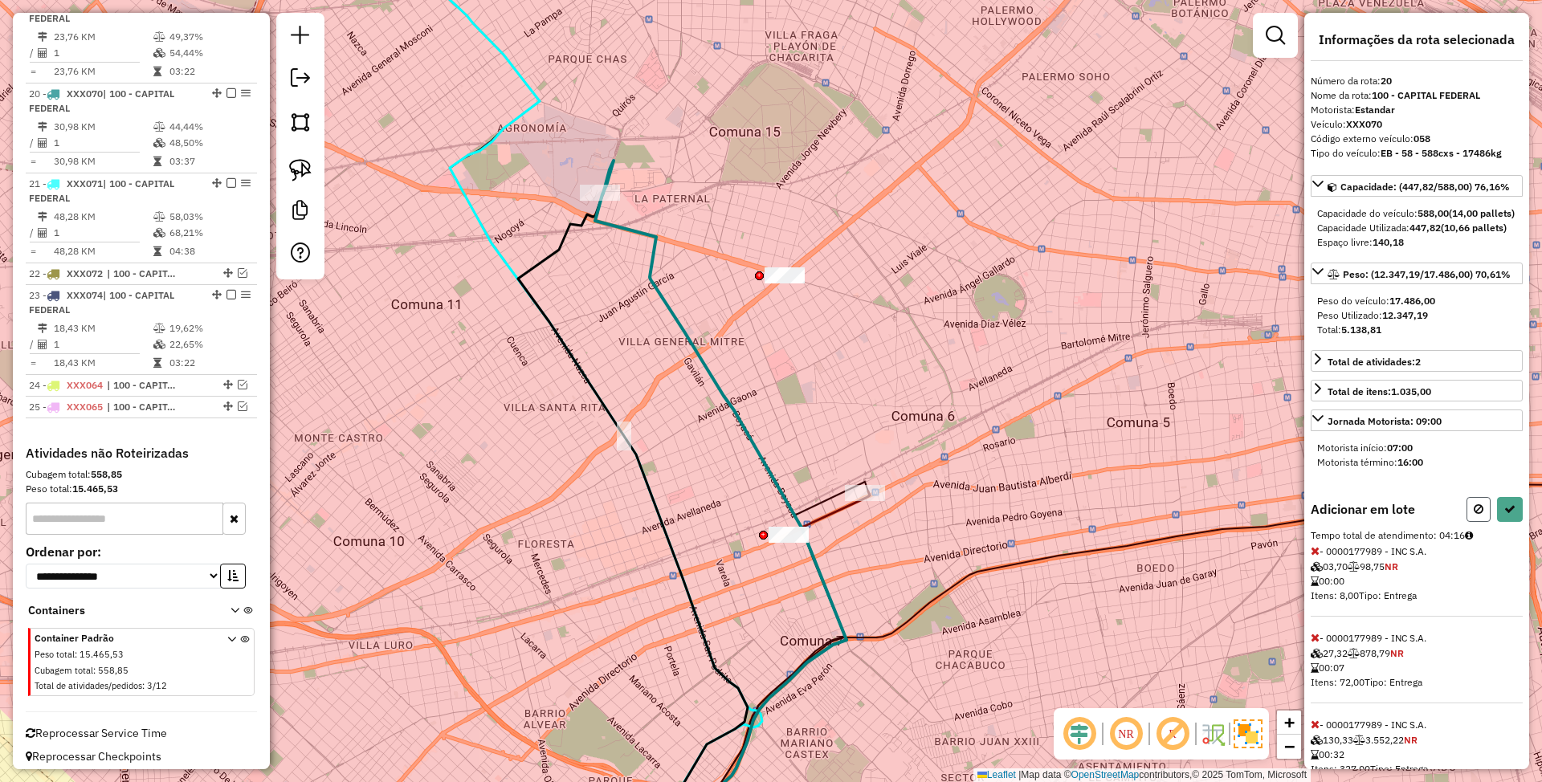
click at [1475, 522] on button at bounding box center [1479, 509] width 24 height 25
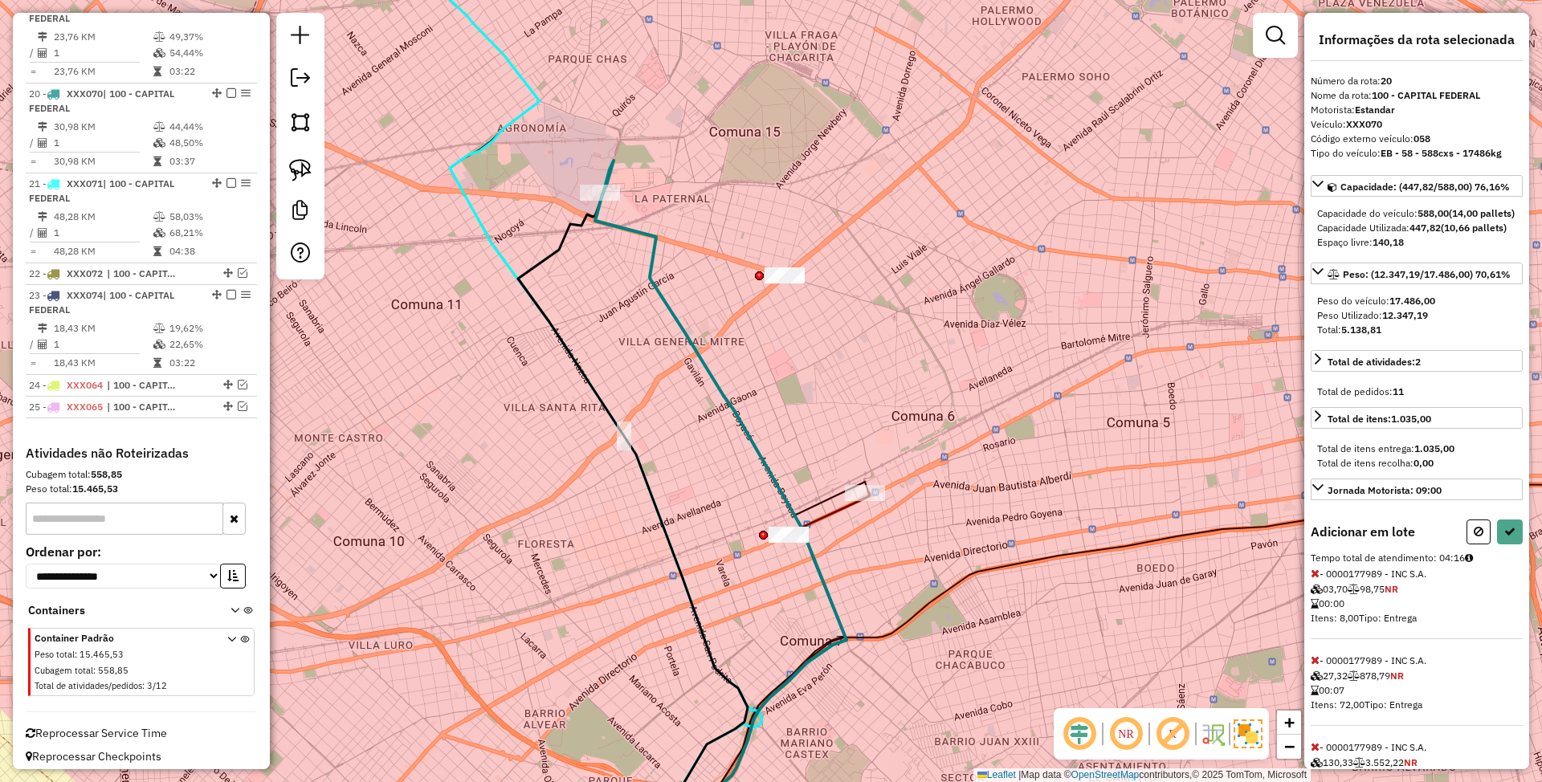
select select "**********"
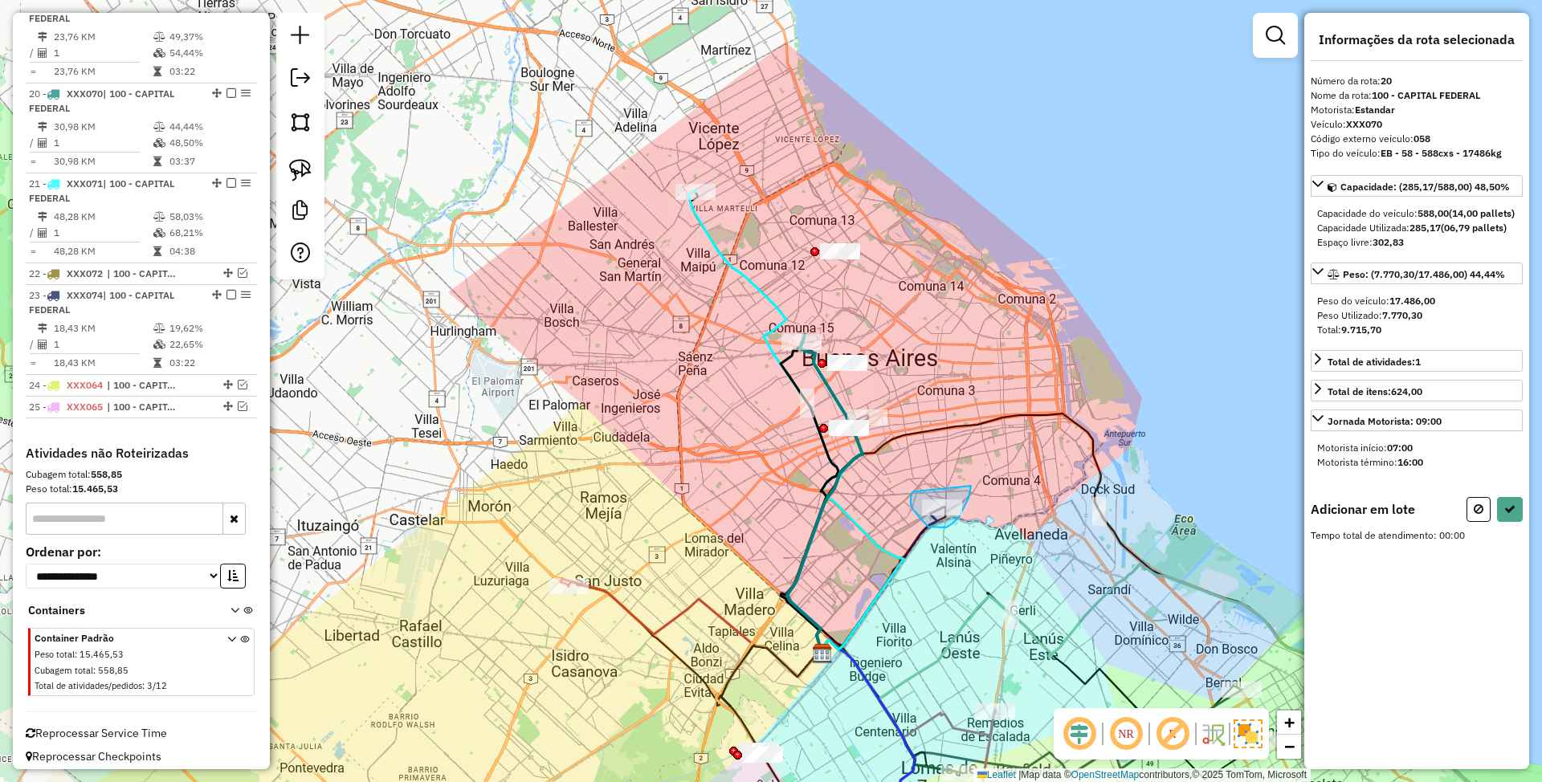
drag, startPoint x: 916, startPoint y: 492, endPoint x: 971, endPoint y: 486, distance: 55.7
click at [1483, 522] on button at bounding box center [1479, 509] width 24 height 25
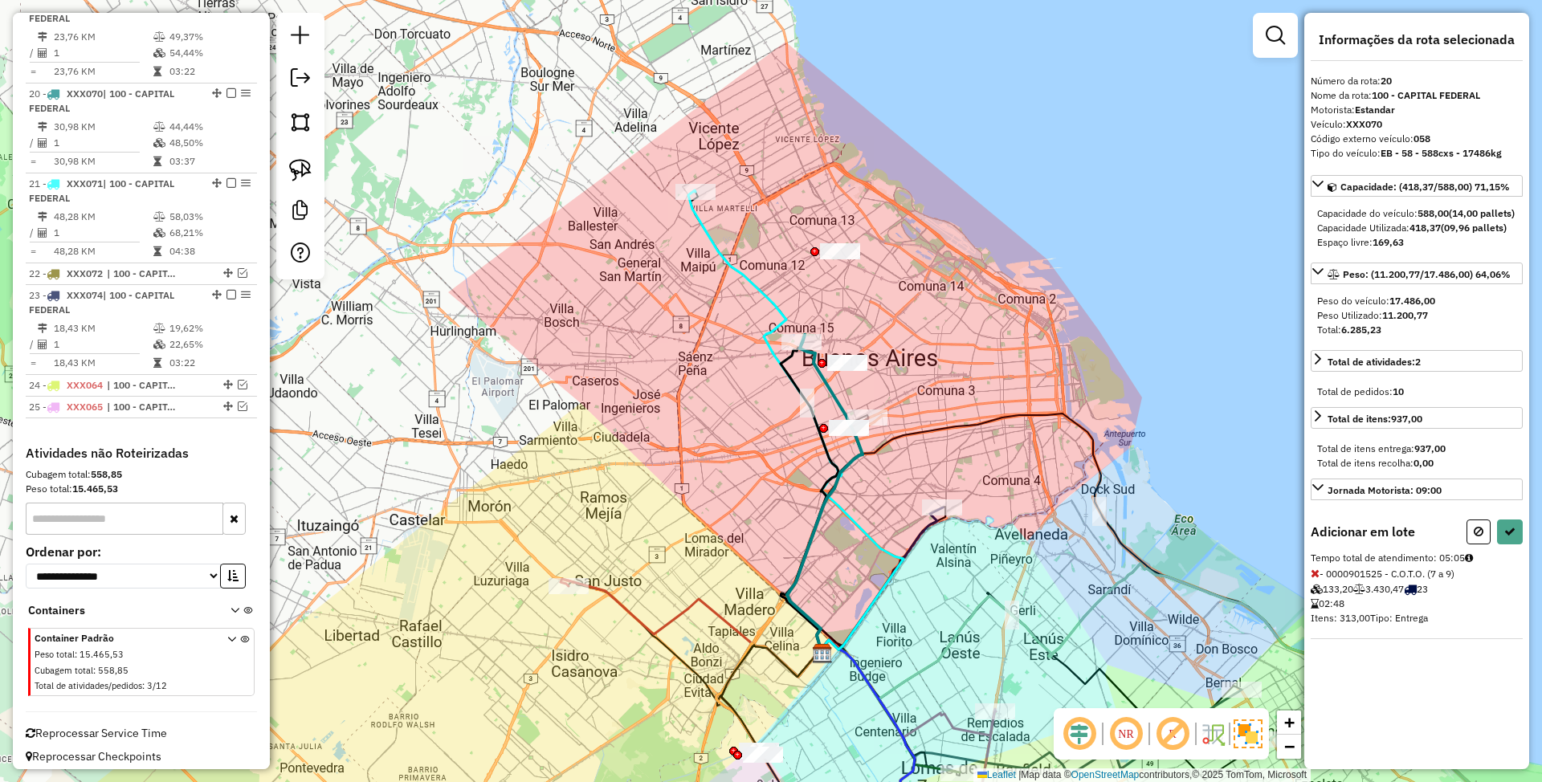
select select "**********"
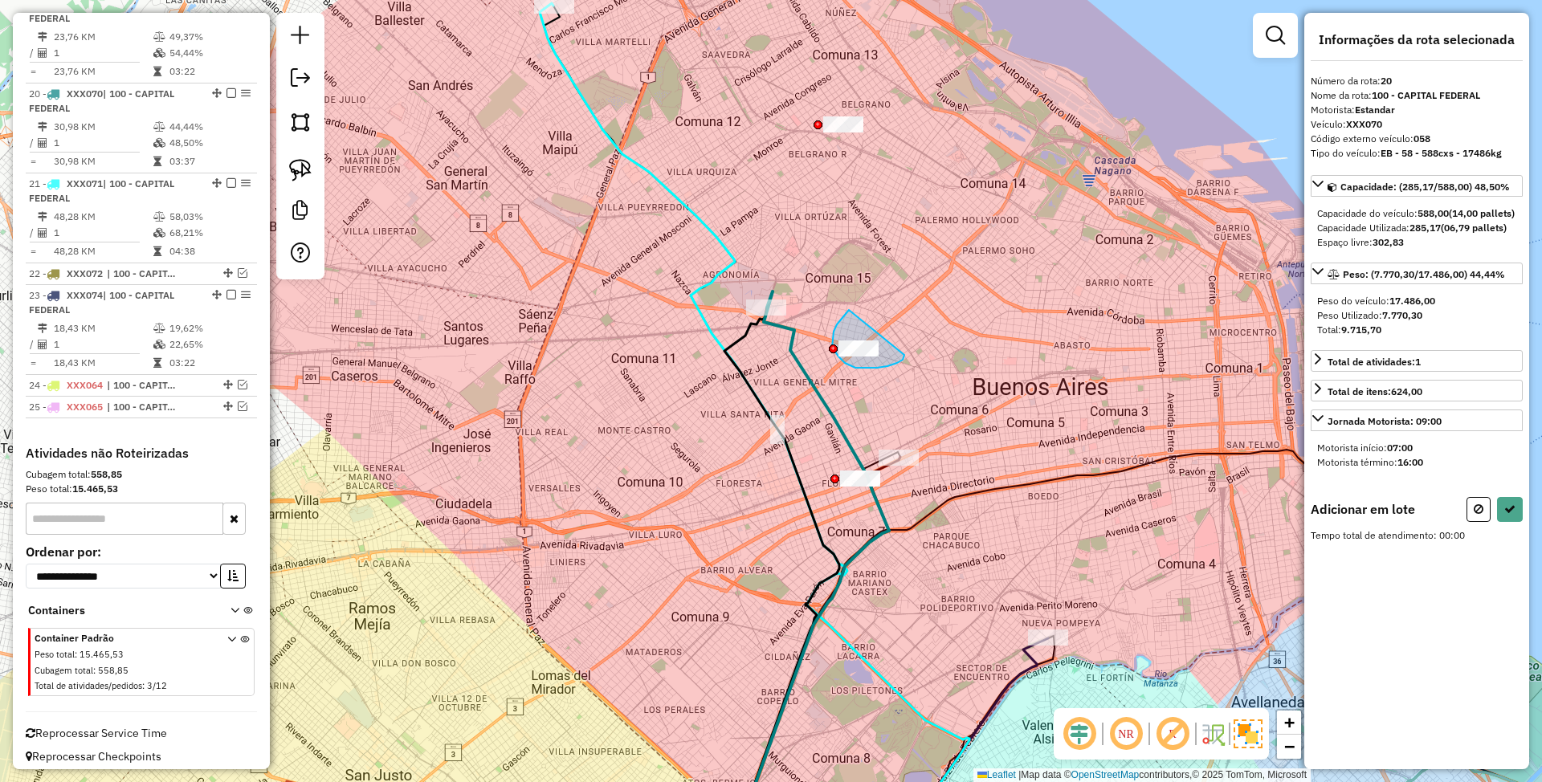
drag, startPoint x: 837, startPoint y: 324, endPoint x: 904, endPoint y: 355, distance: 74.0
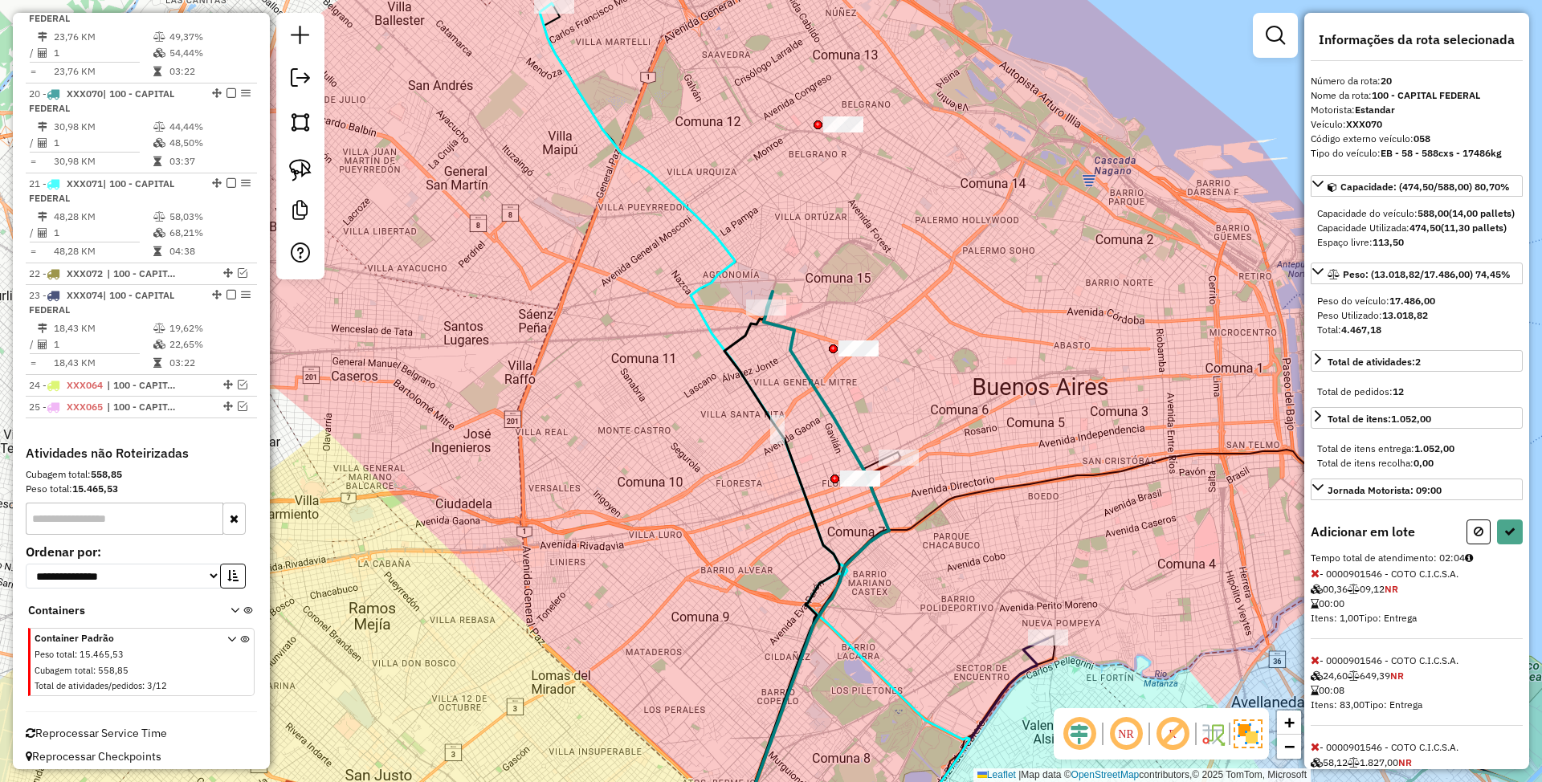
select select "**********"
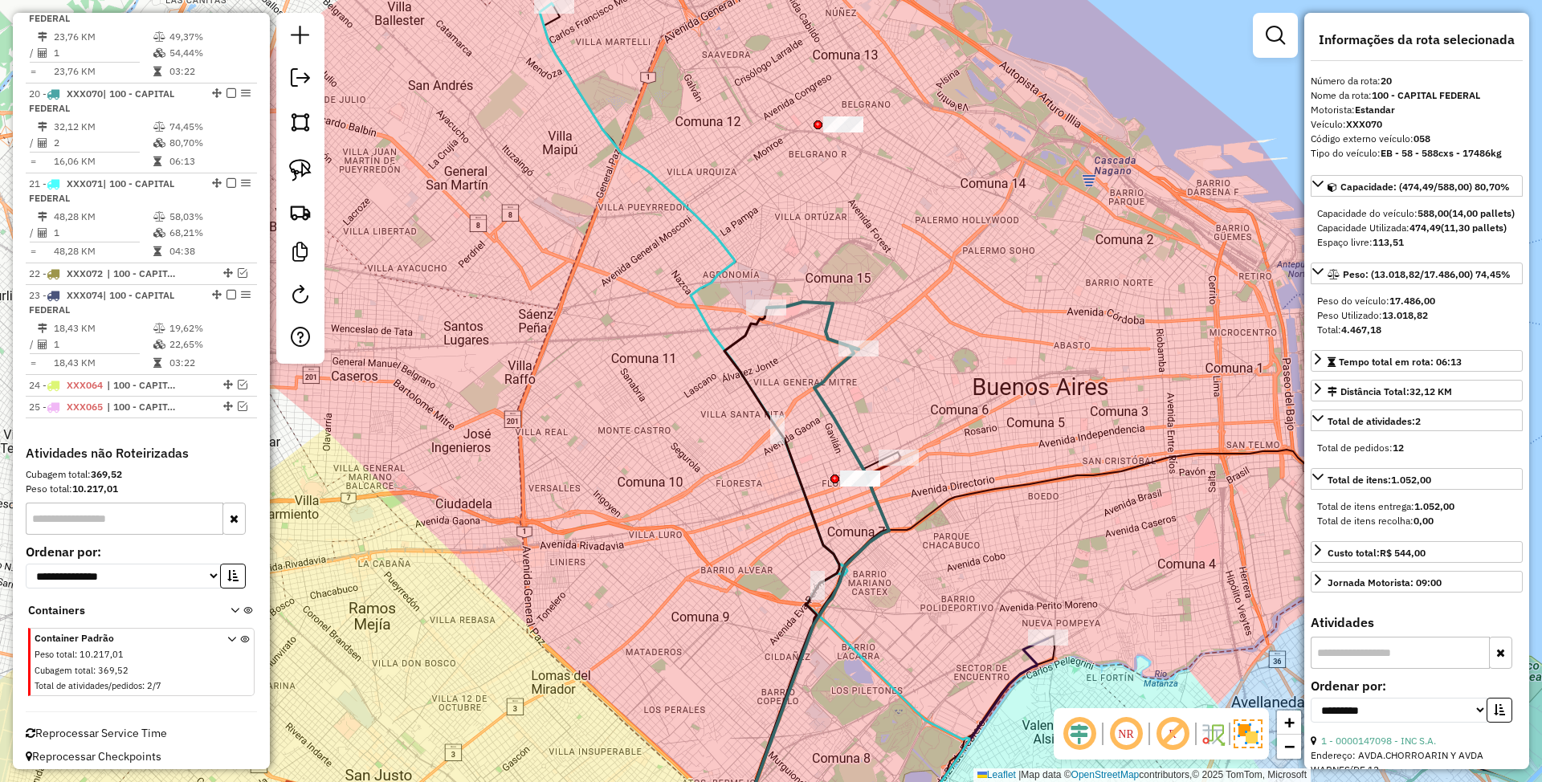
click at [716, 271] on icon at bounding box center [755, 432] width 430 height 858
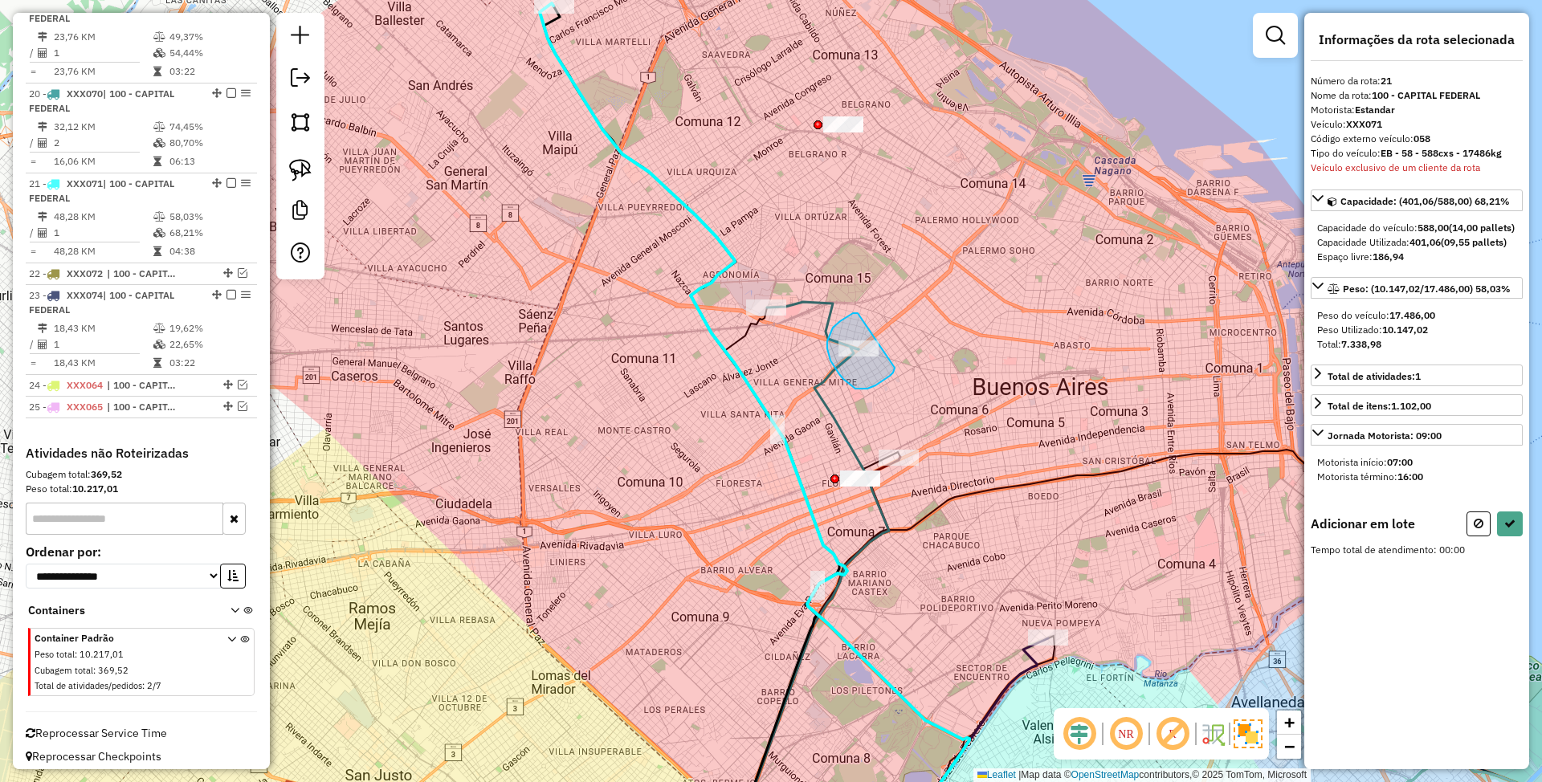
drag, startPoint x: 858, startPoint y: 313, endPoint x: 895, endPoint y: 368, distance: 65.9
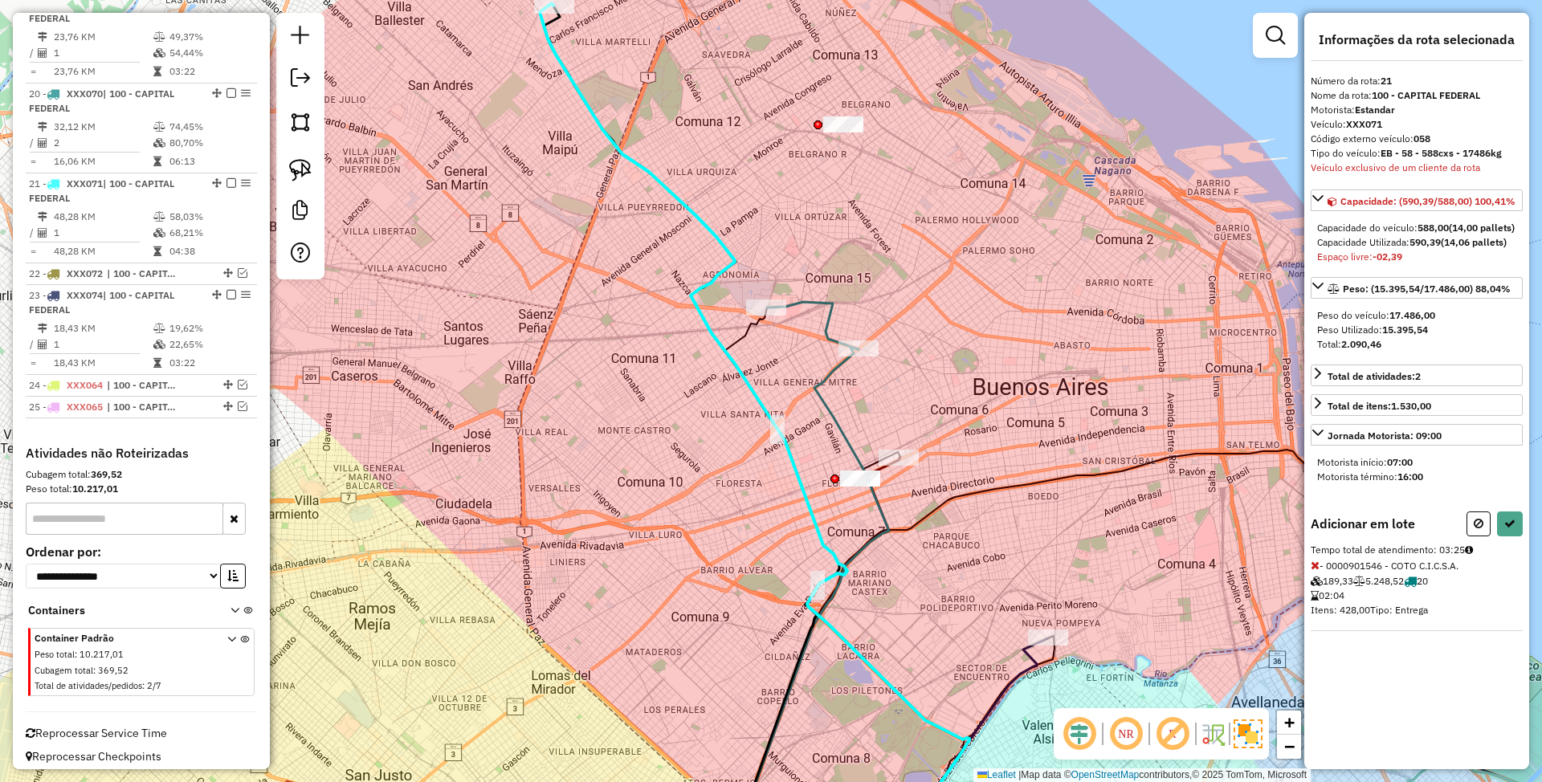
click at [1479, 529] on icon at bounding box center [1479, 523] width 10 height 11
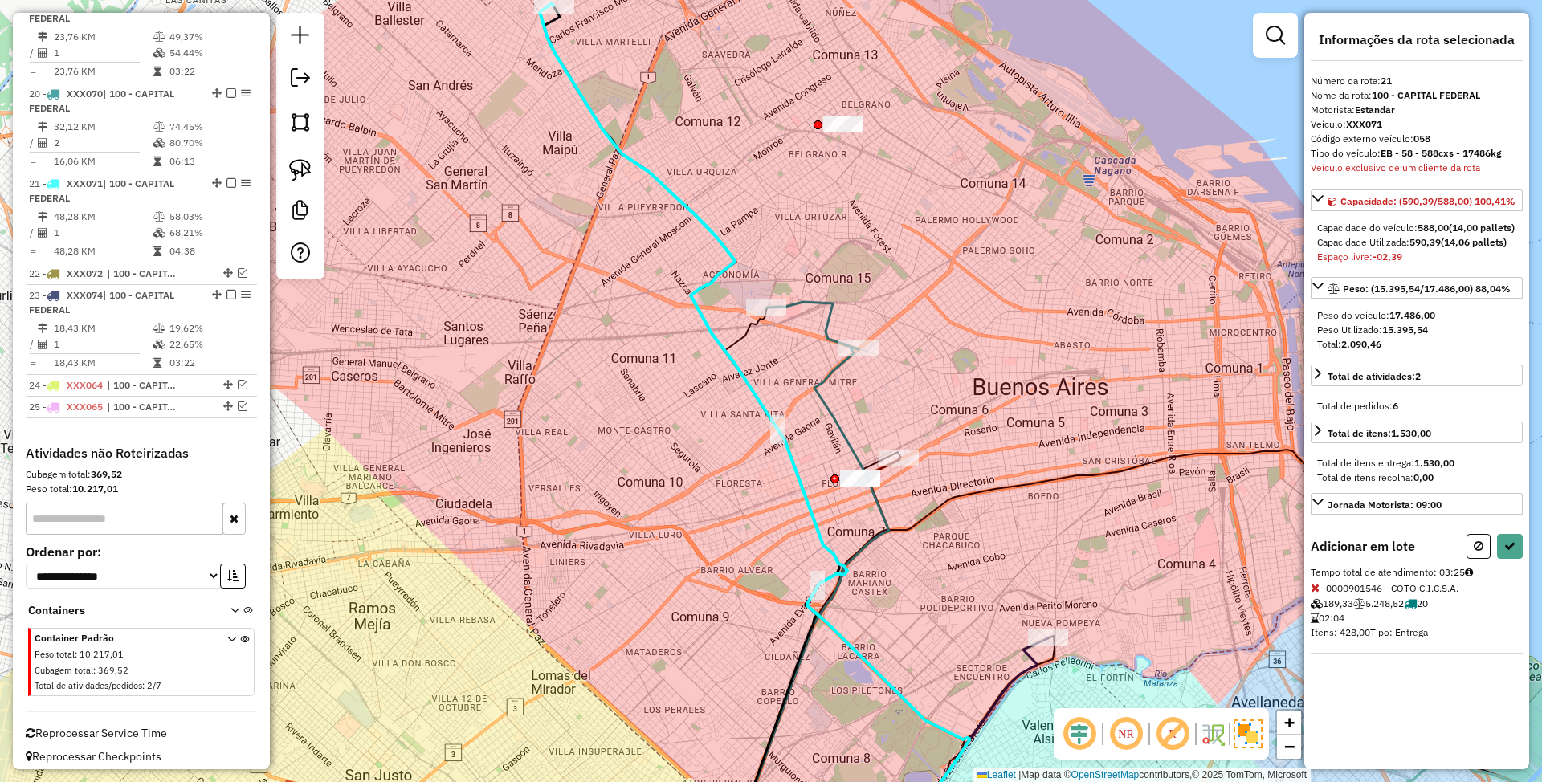
select select "**********"
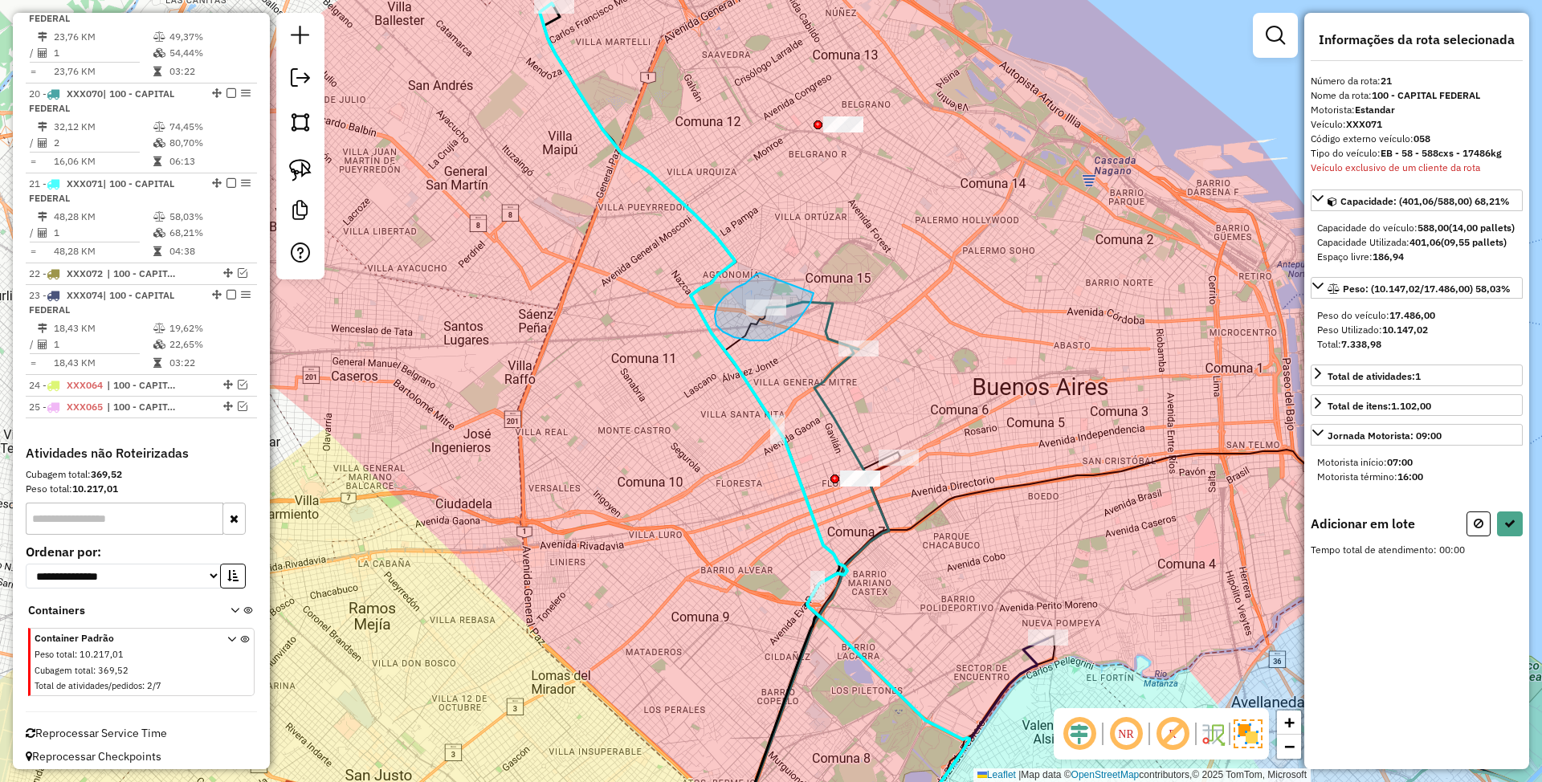
drag, startPoint x: 717, startPoint y: 305, endPoint x: 814, endPoint y: 293, distance: 97.1
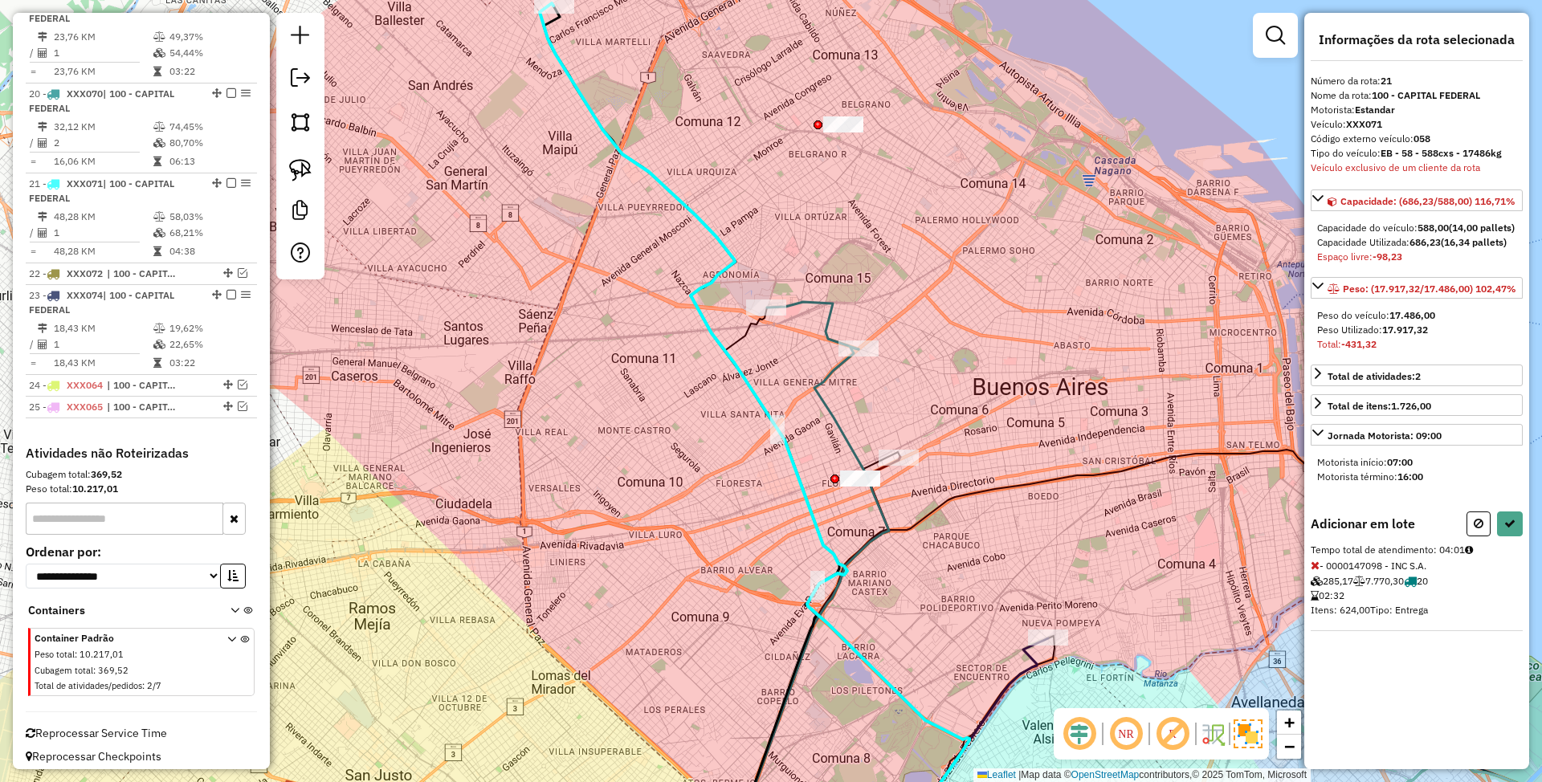
click at [1479, 529] on icon at bounding box center [1479, 523] width 10 height 11
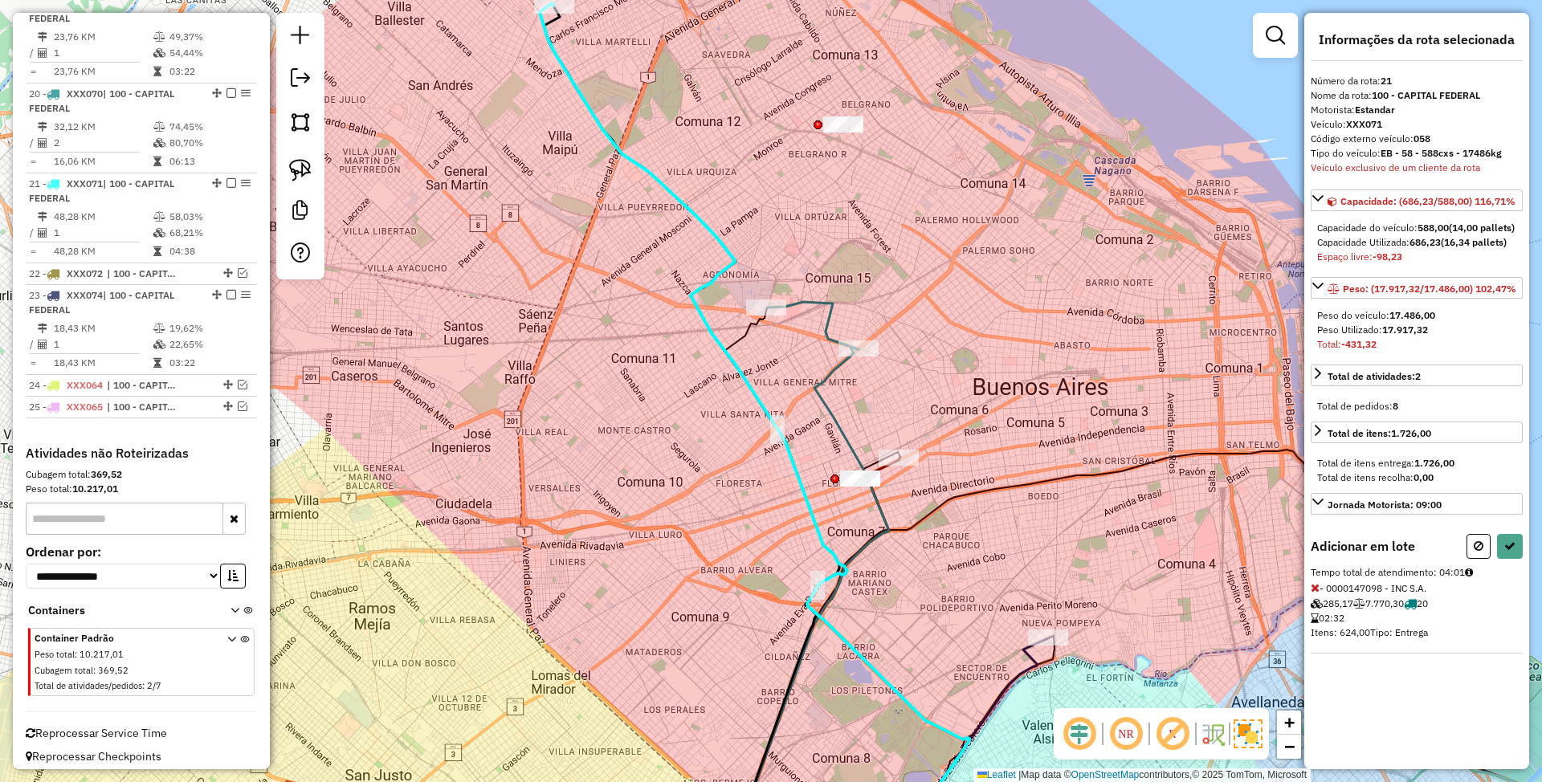
select select "**********"
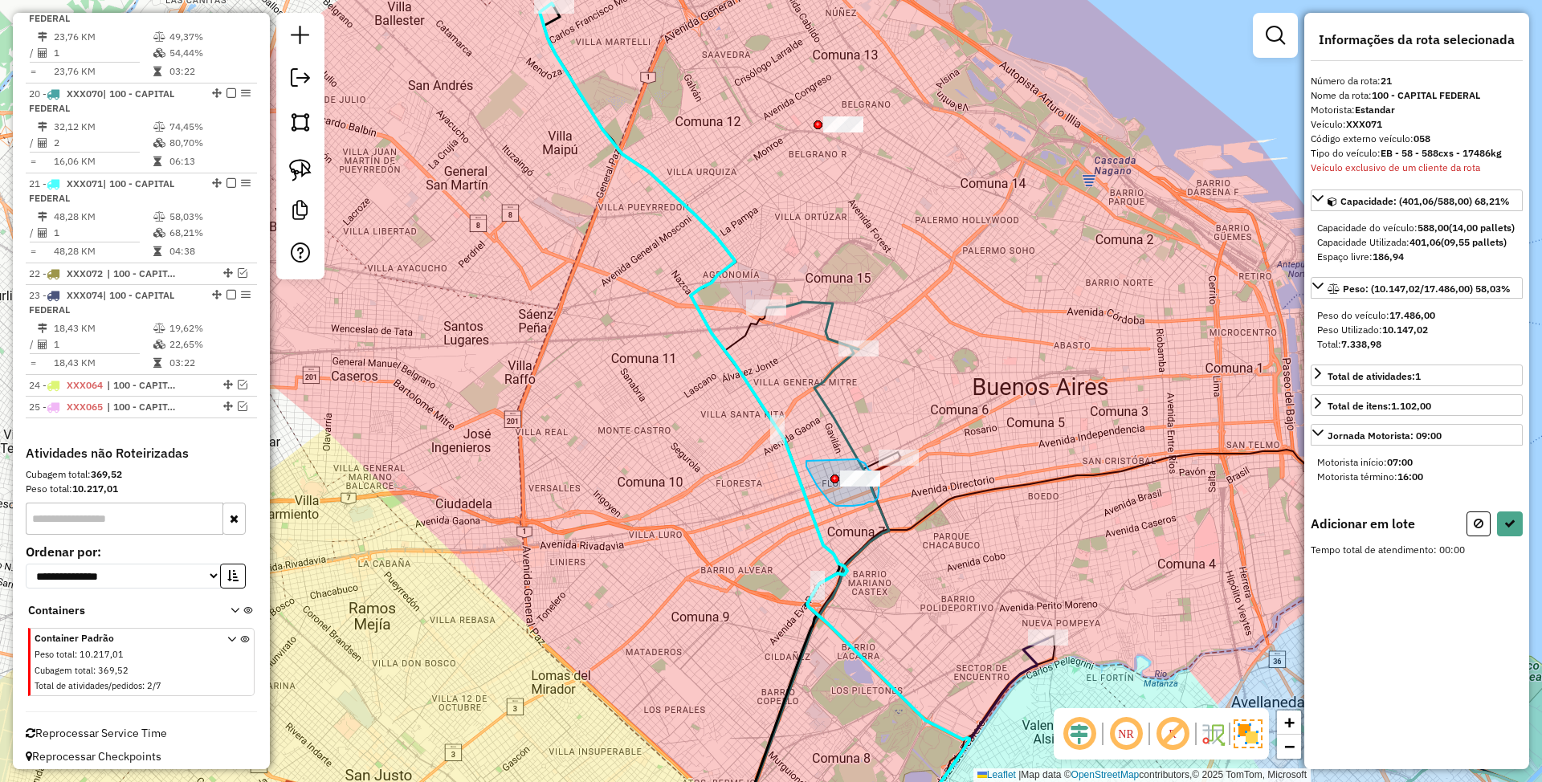
drag, startPoint x: 806, startPoint y: 461, endPoint x: 856, endPoint y: 459, distance: 49.8
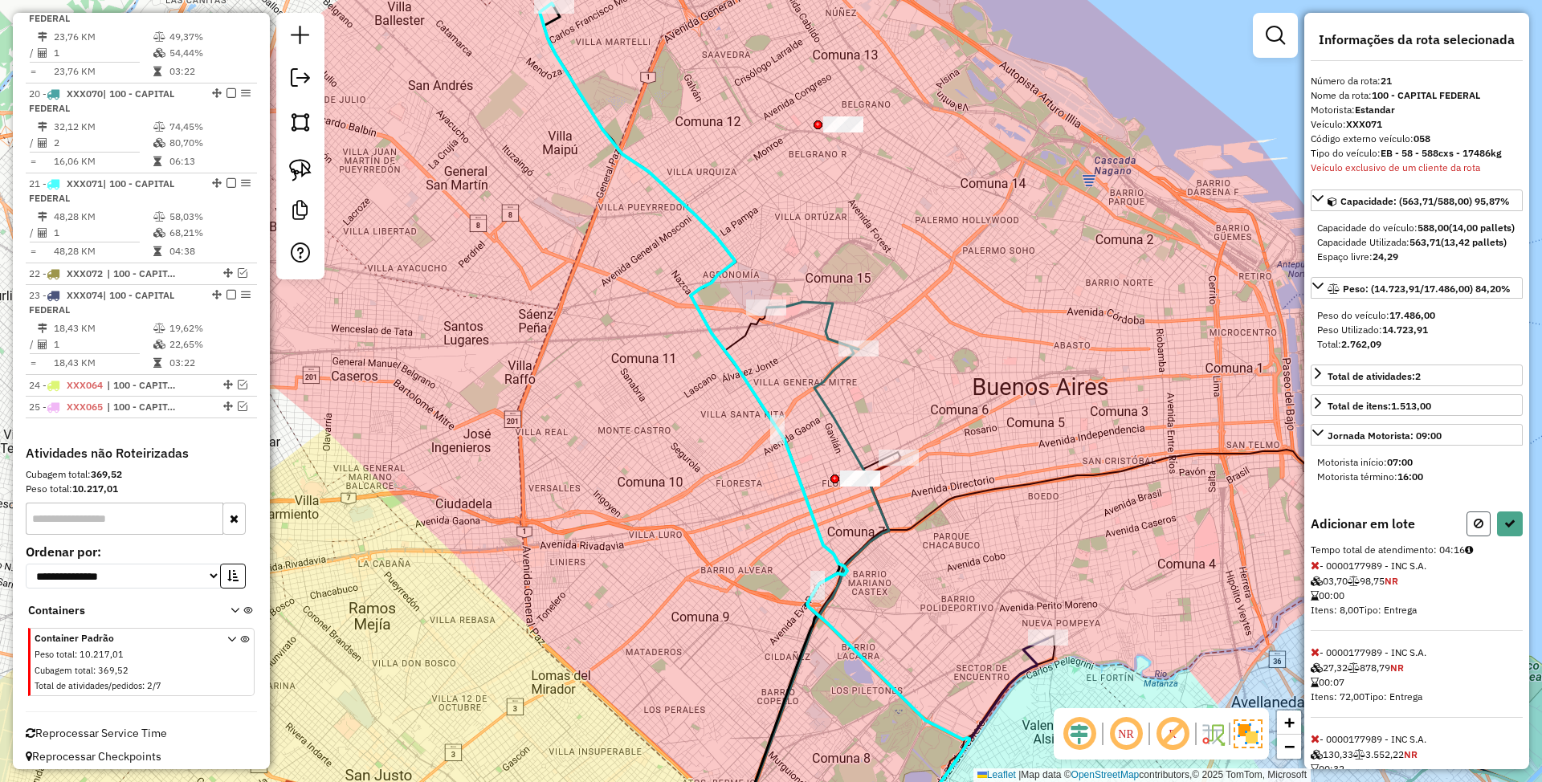
click at [1474, 529] on icon at bounding box center [1479, 523] width 10 height 11
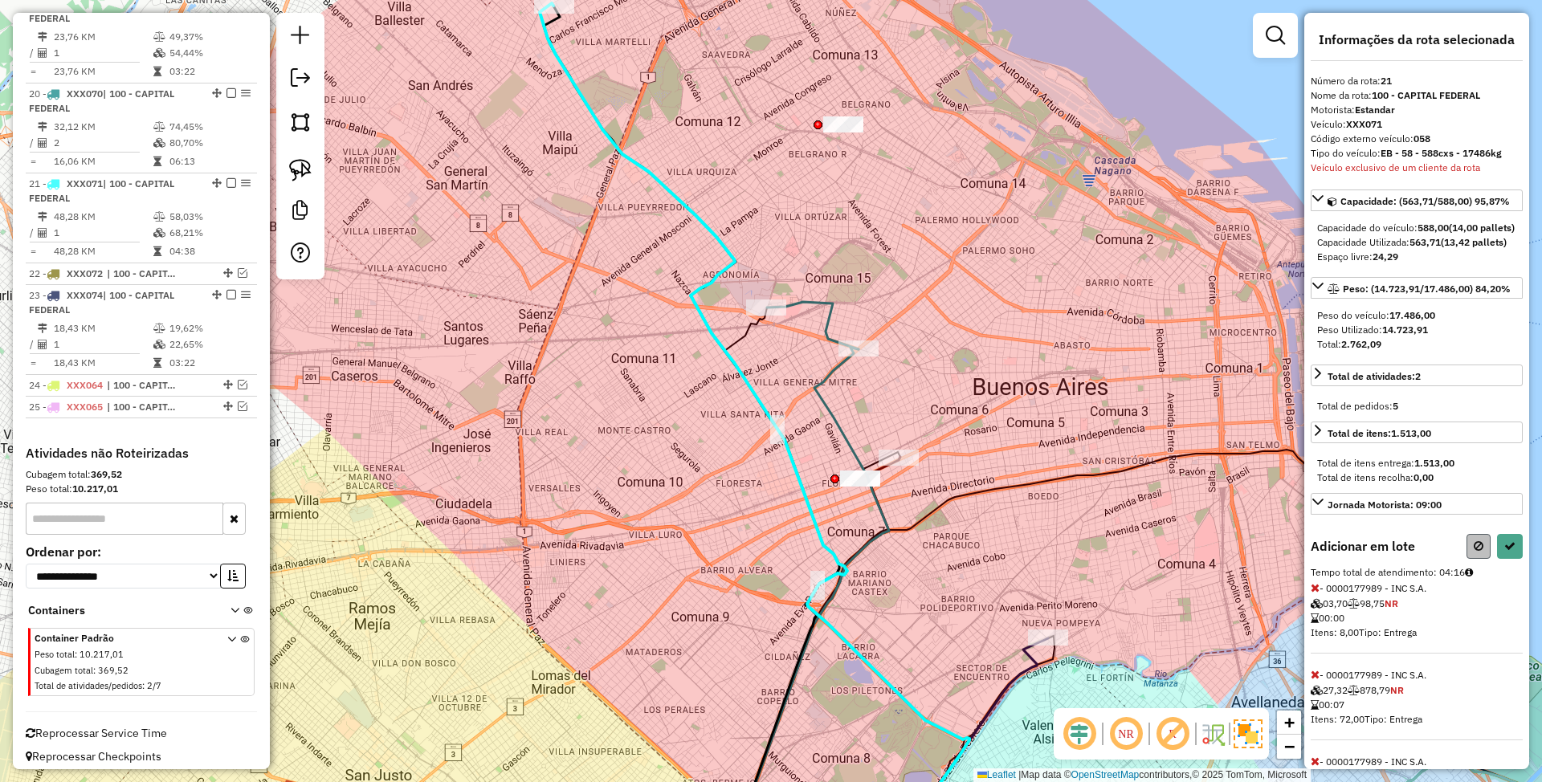
select select "**********"
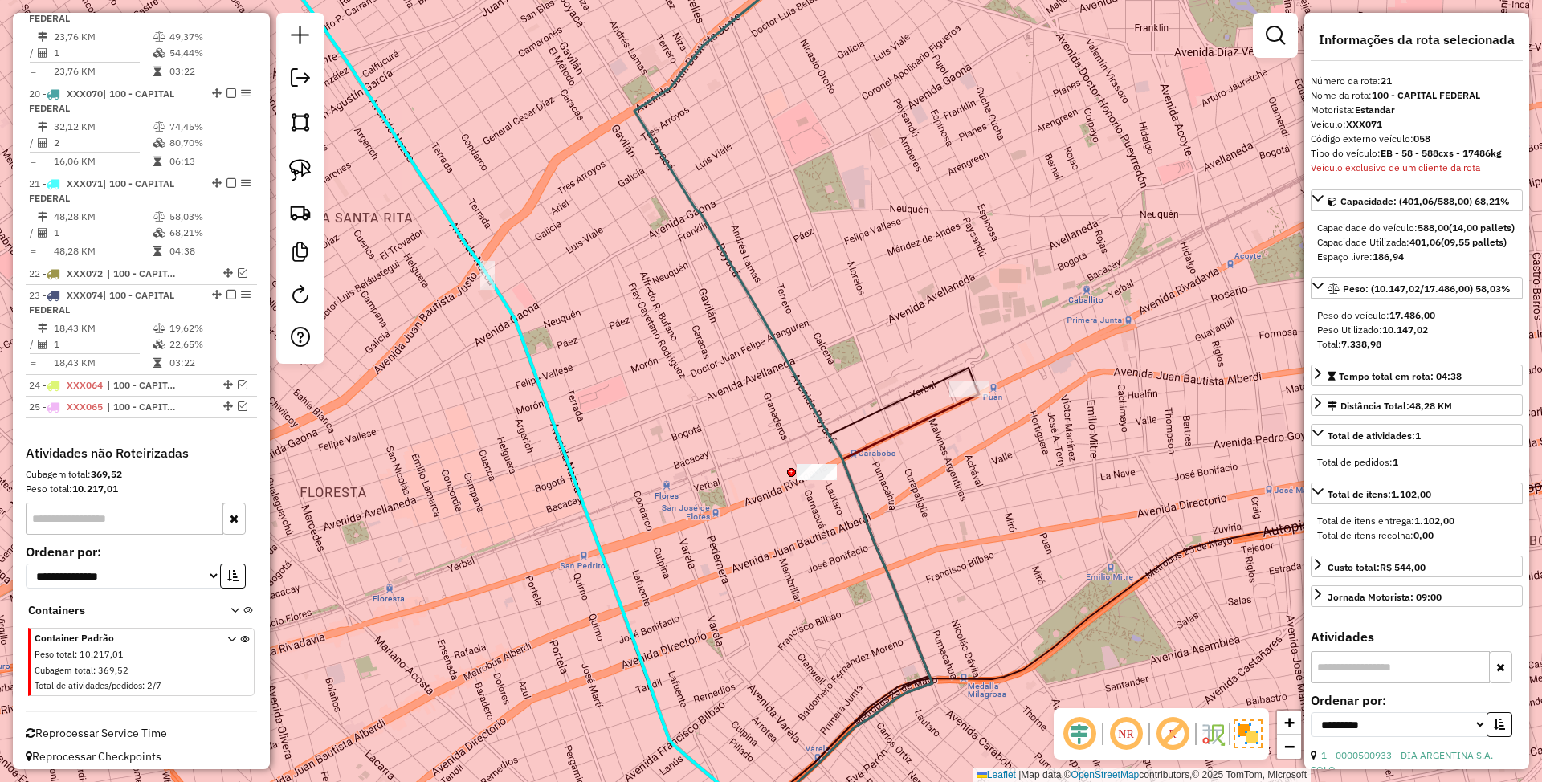
click at [909, 425] on icon at bounding box center [860, 623] width 238 height 475
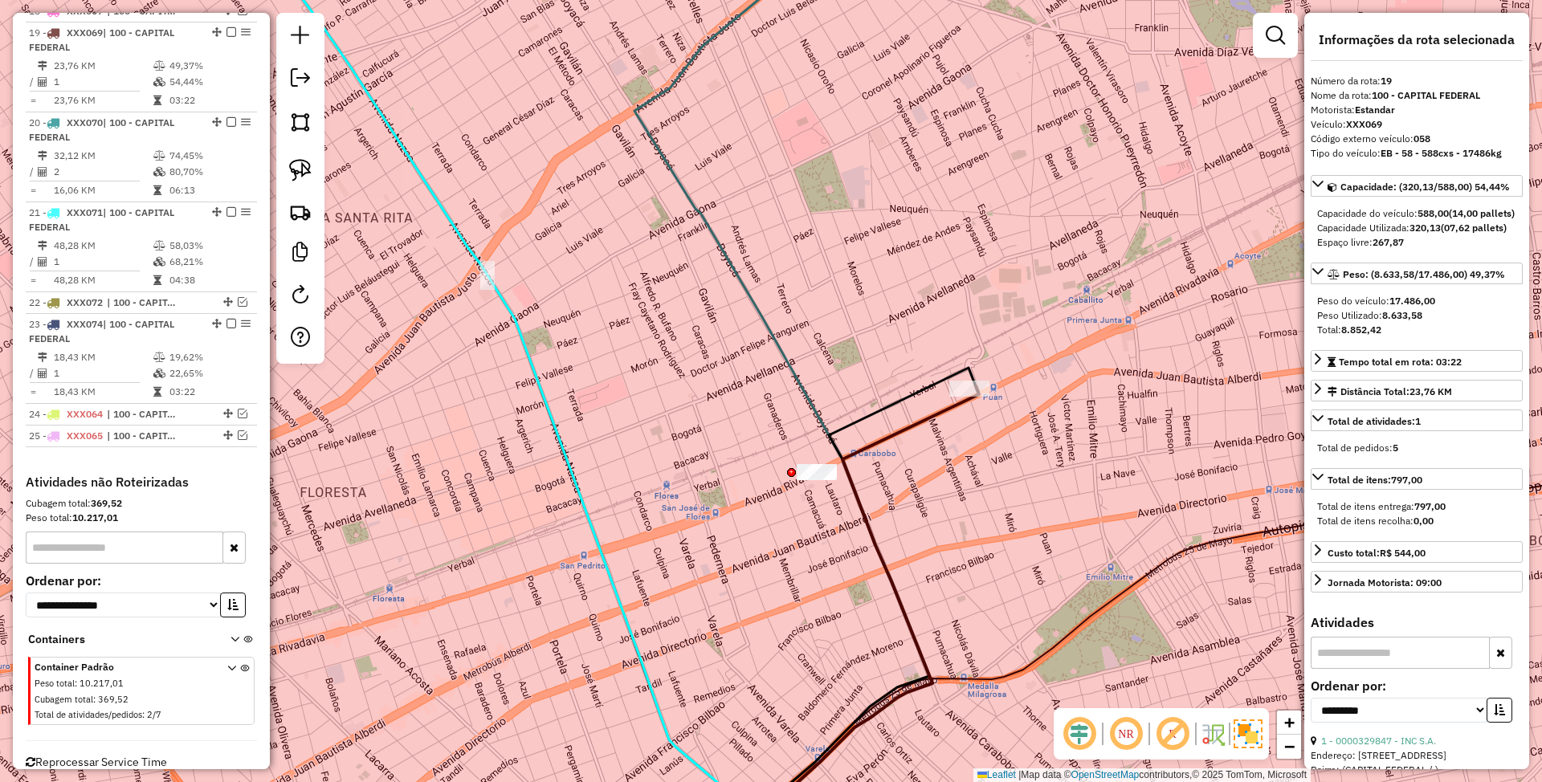
scroll to position [2060, 0]
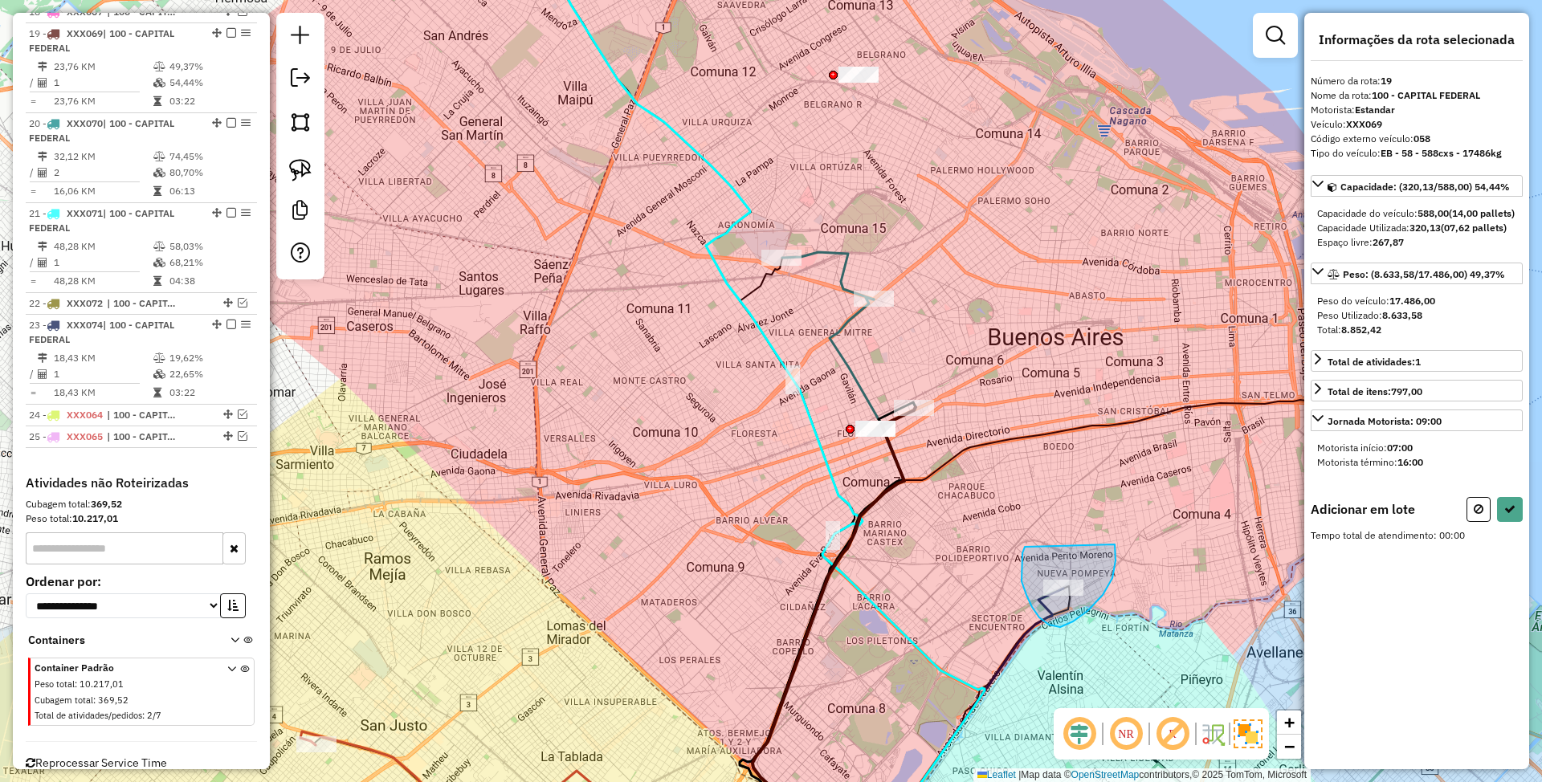
drag, startPoint x: 1025, startPoint y: 547, endPoint x: 1113, endPoint y: 545, distance: 88.4
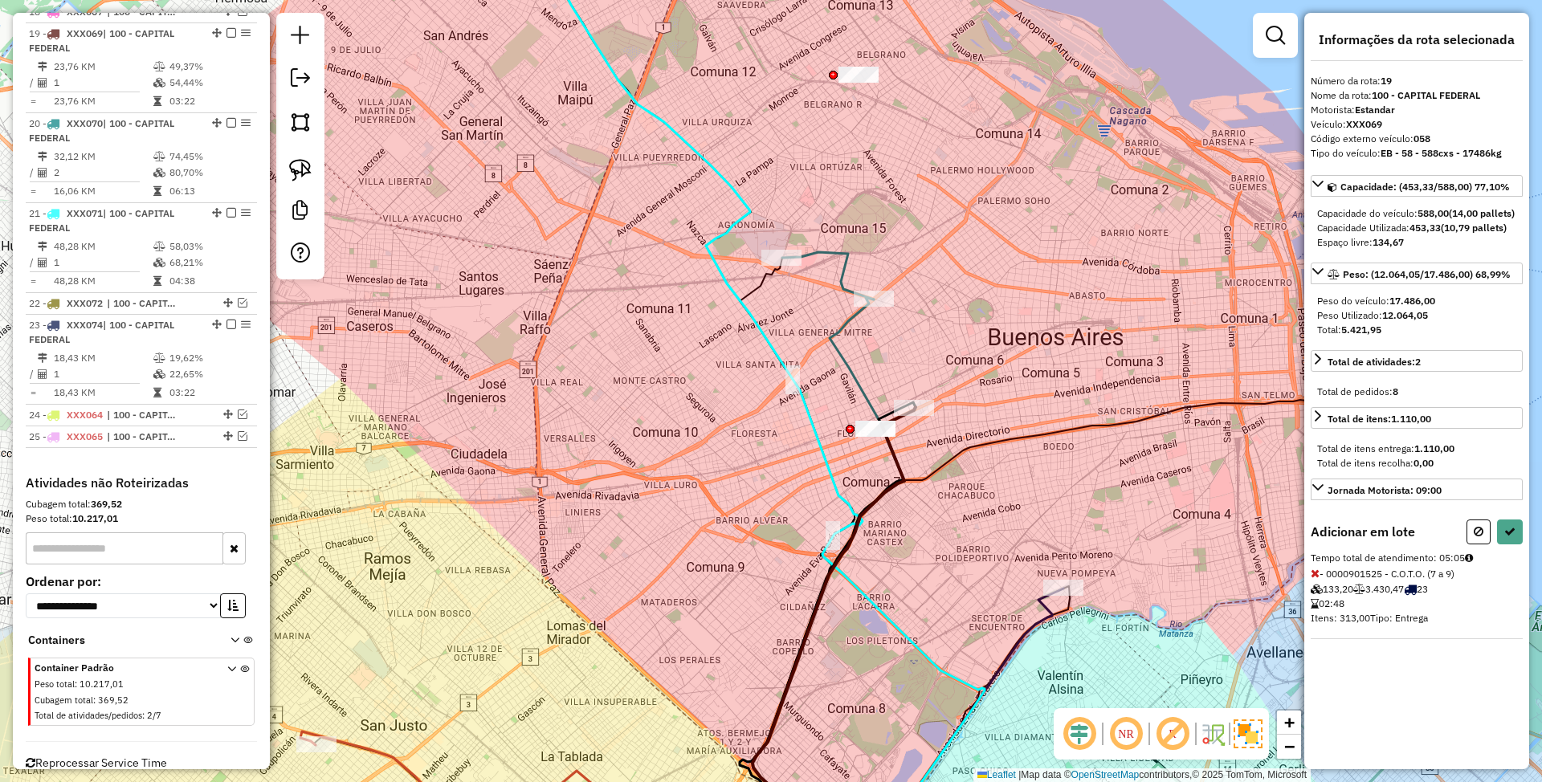
select select "**********"
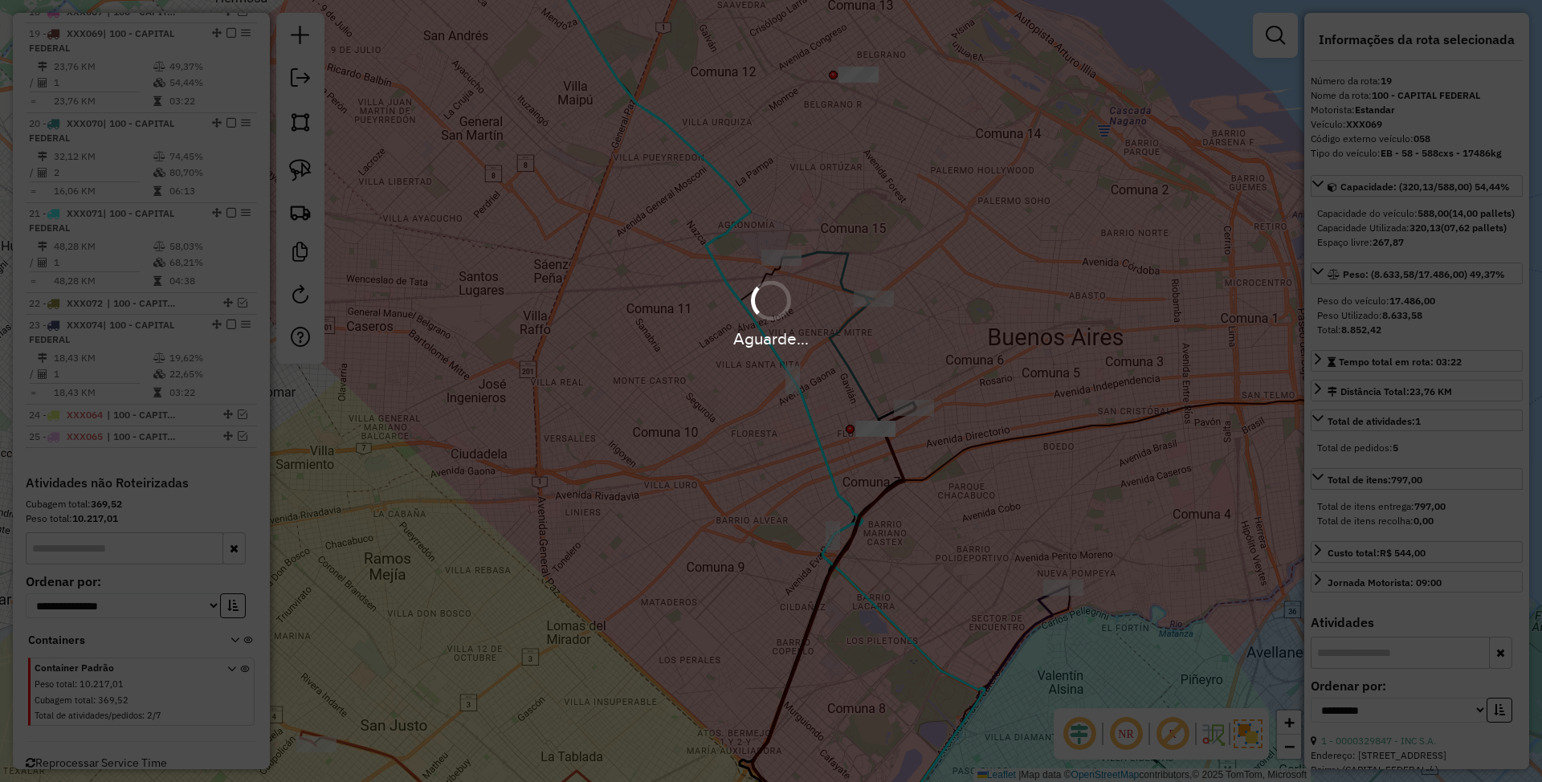
scroll to position [2000, 0]
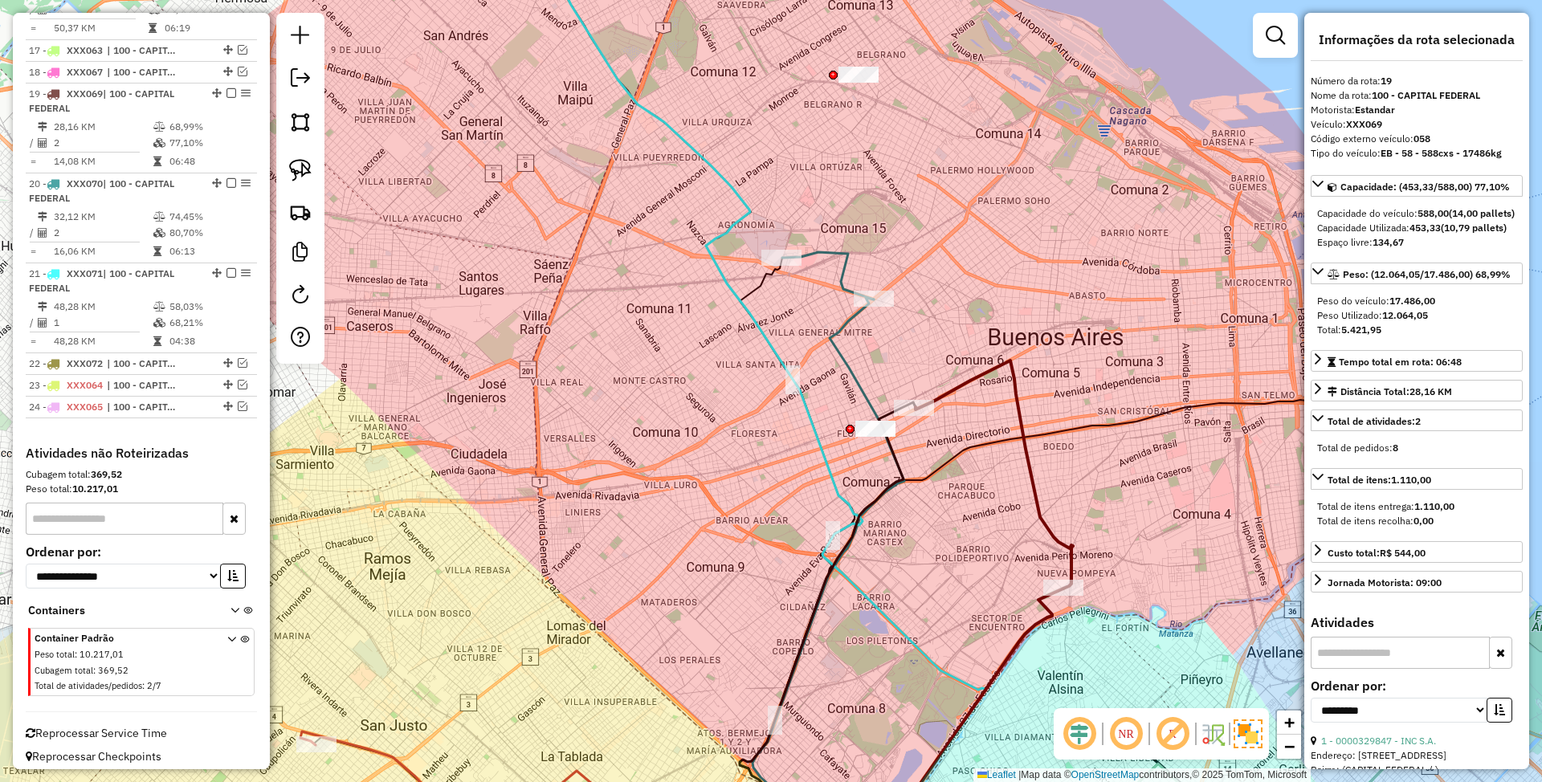
click at [808, 406] on icon at bounding box center [770, 407] width 430 height 908
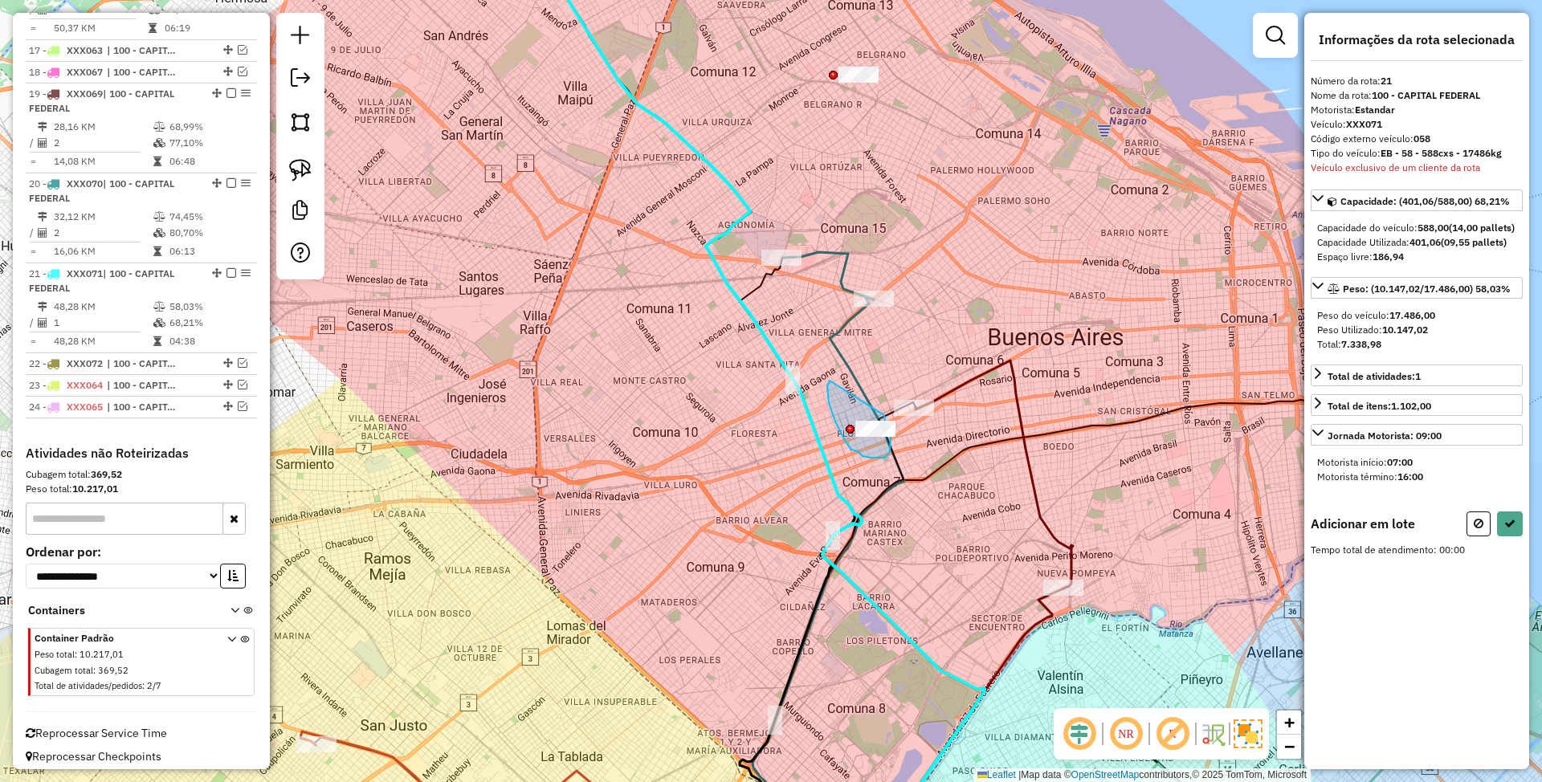
drag, startPoint x: 851, startPoint y: 450, endPoint x: 884, endPoint y: 414, distance: 48.3
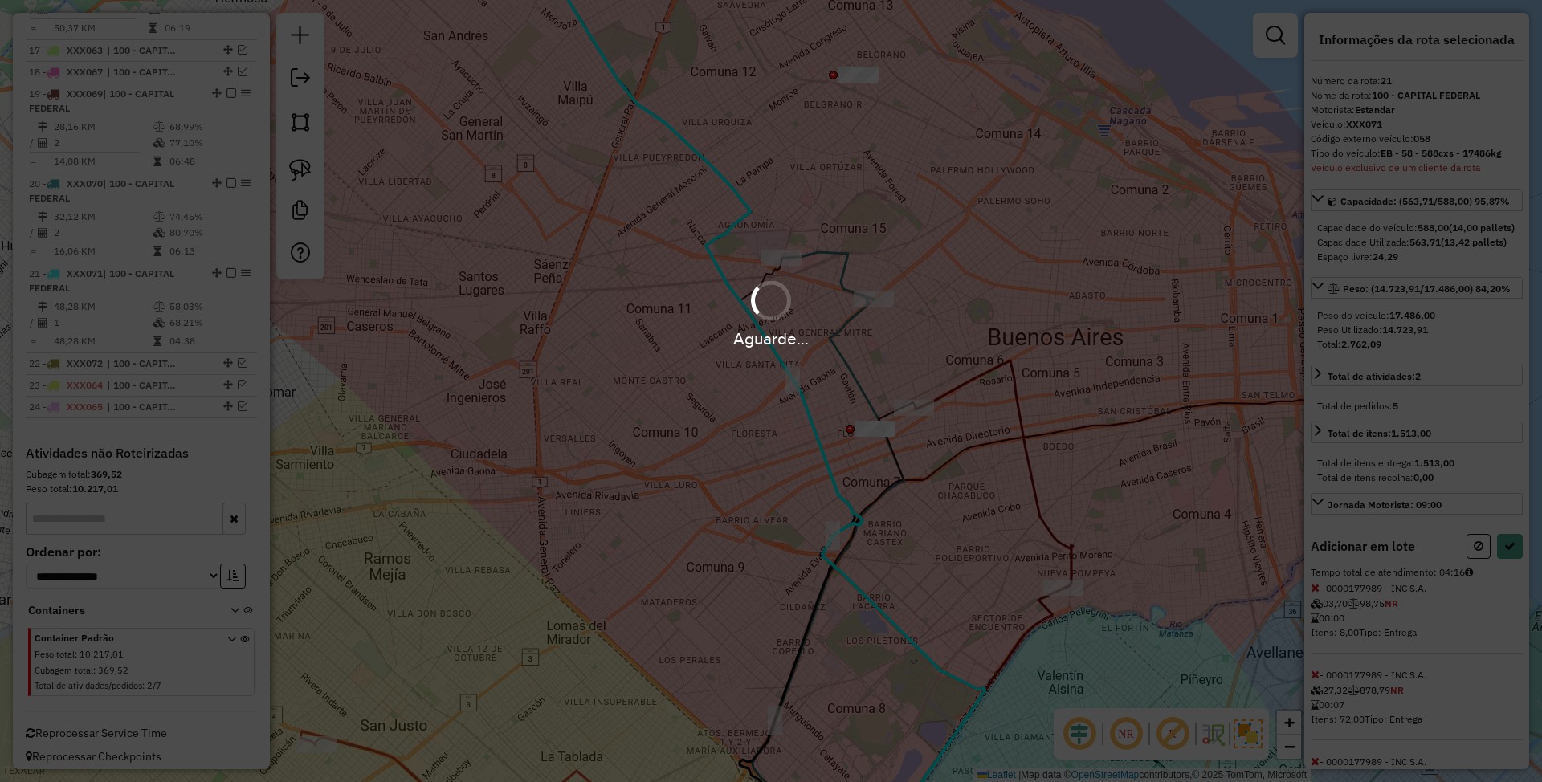
select select "**********"
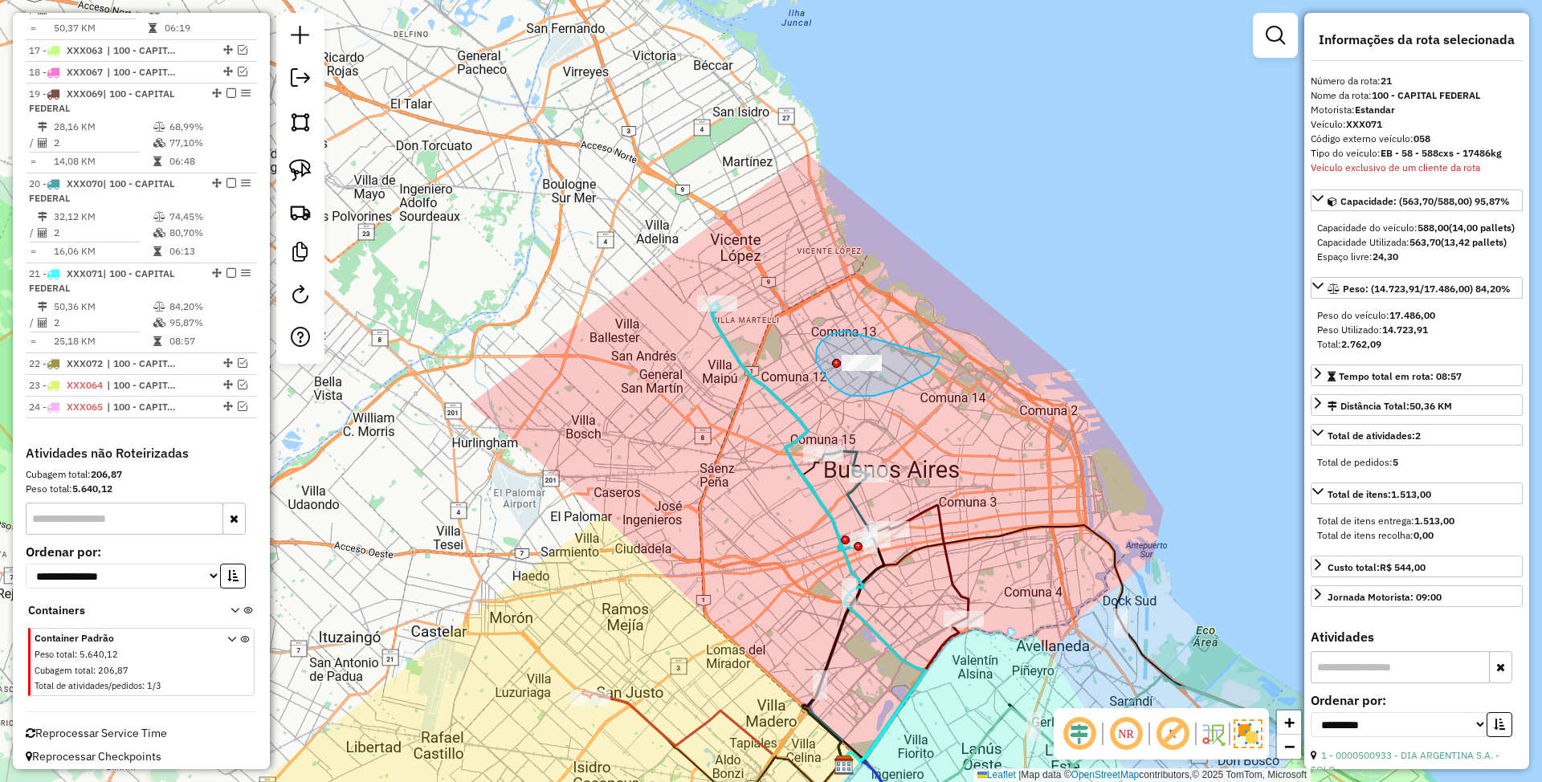
drag, startPoint x: 821, startPoint y: 342, endPoint x: 940, endPoint y: 349, distance: 119.0
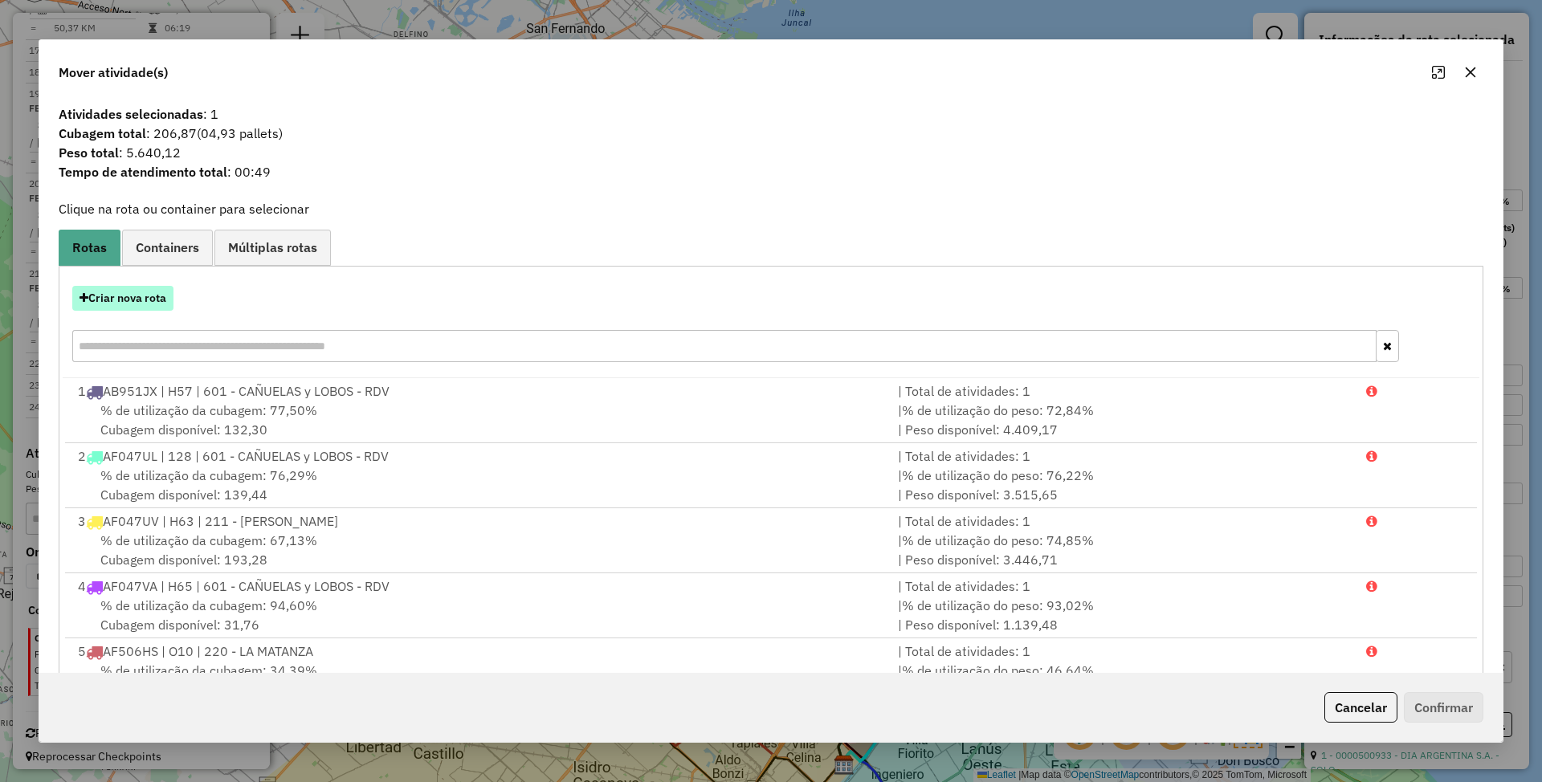
click at [117, 296] on button "Criar nova rota" at bounding box center [122, 298] width 101 height 25
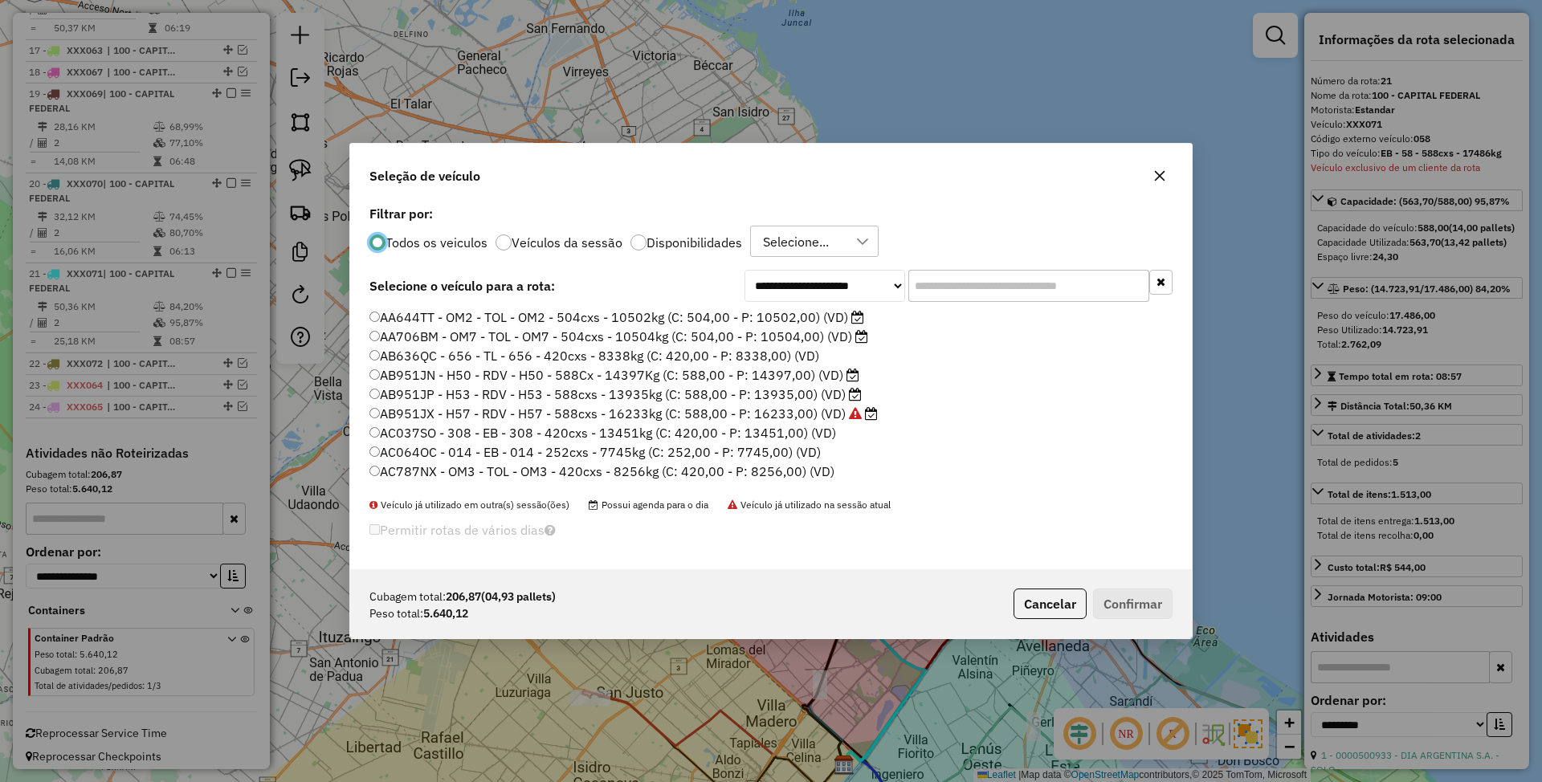
scroll to position [8, 5]
click at [662, 244] on label "Disponibilidades" at bounding box center [695, 242] width 96 height 13
click at [1032, 268] on div "**********" at bounding box center [771, 386] width 842 height 369
click at [952, 290] on input "text" at bounding box center [1028, 286] width 241 height 32
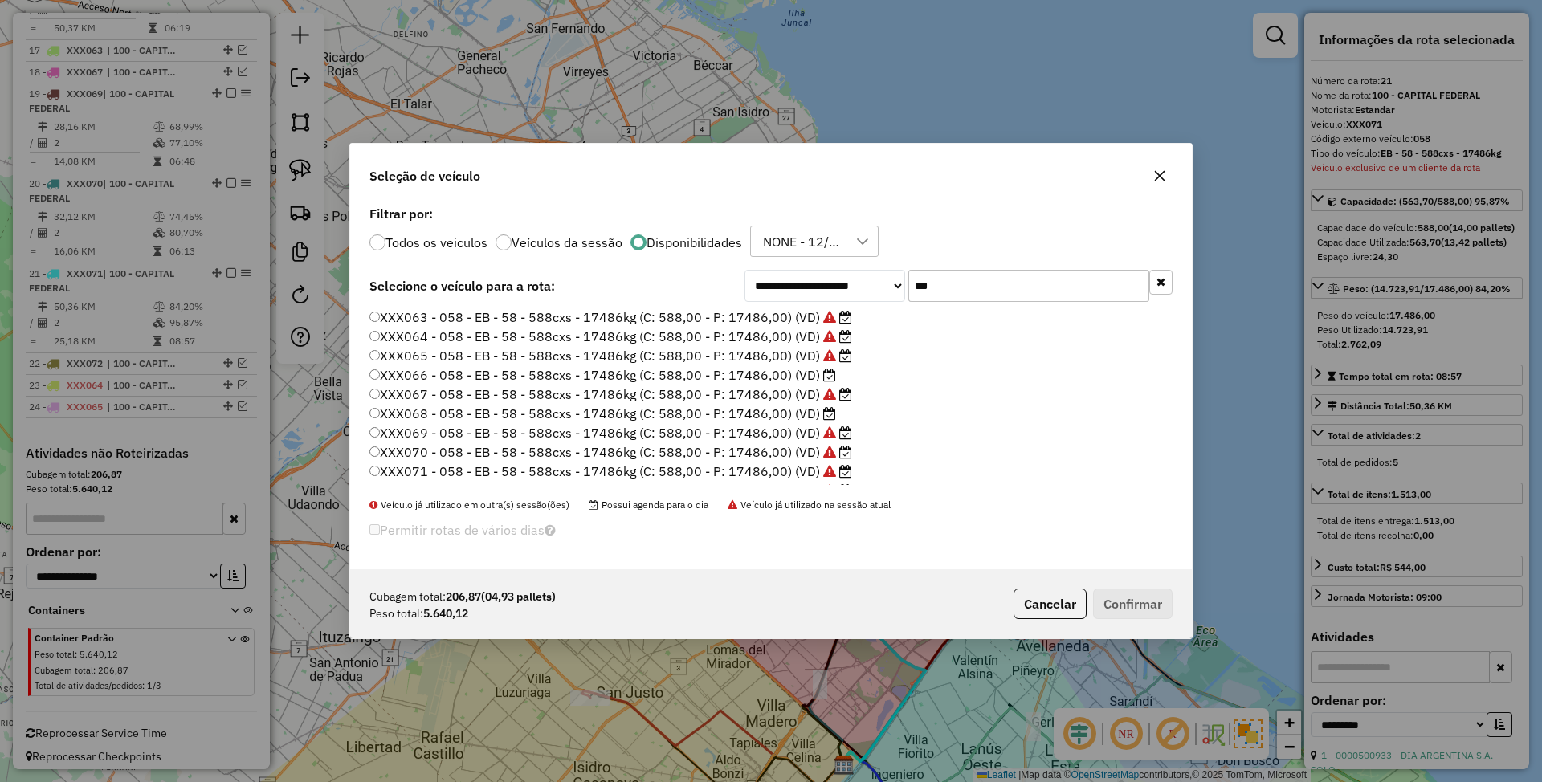
type input "***"
click at [749, 369] on label "XXX066 - 058 - EB - 58 - 588cxs - 17486kg (C: 588,00 - P: 17486,00) (VD)" at bounding box center [602, 374] width 467 height 19
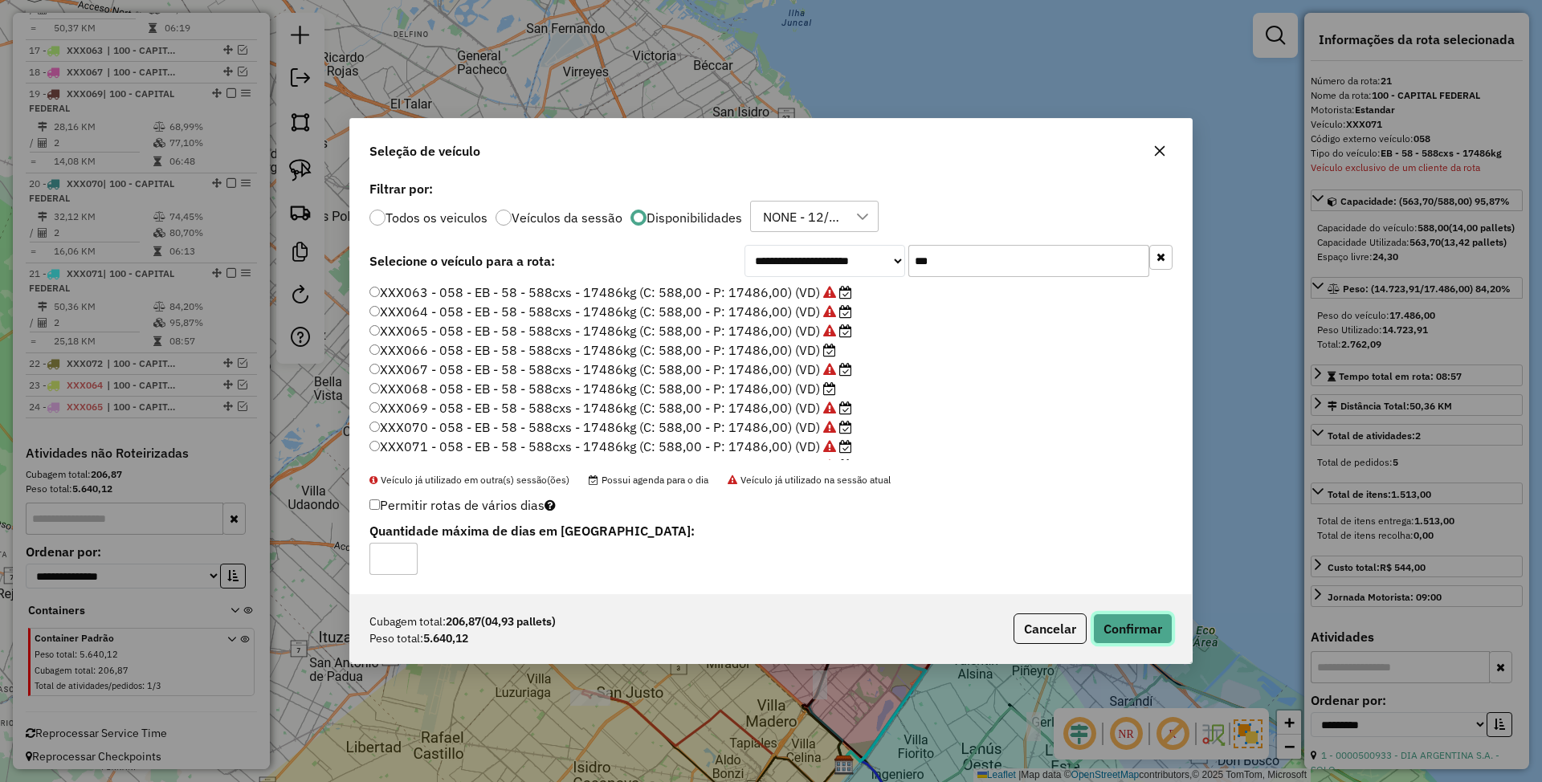
click at [1148, 623] on button "Confirmar" at bounding box center [1133, 629] width 80 height 31
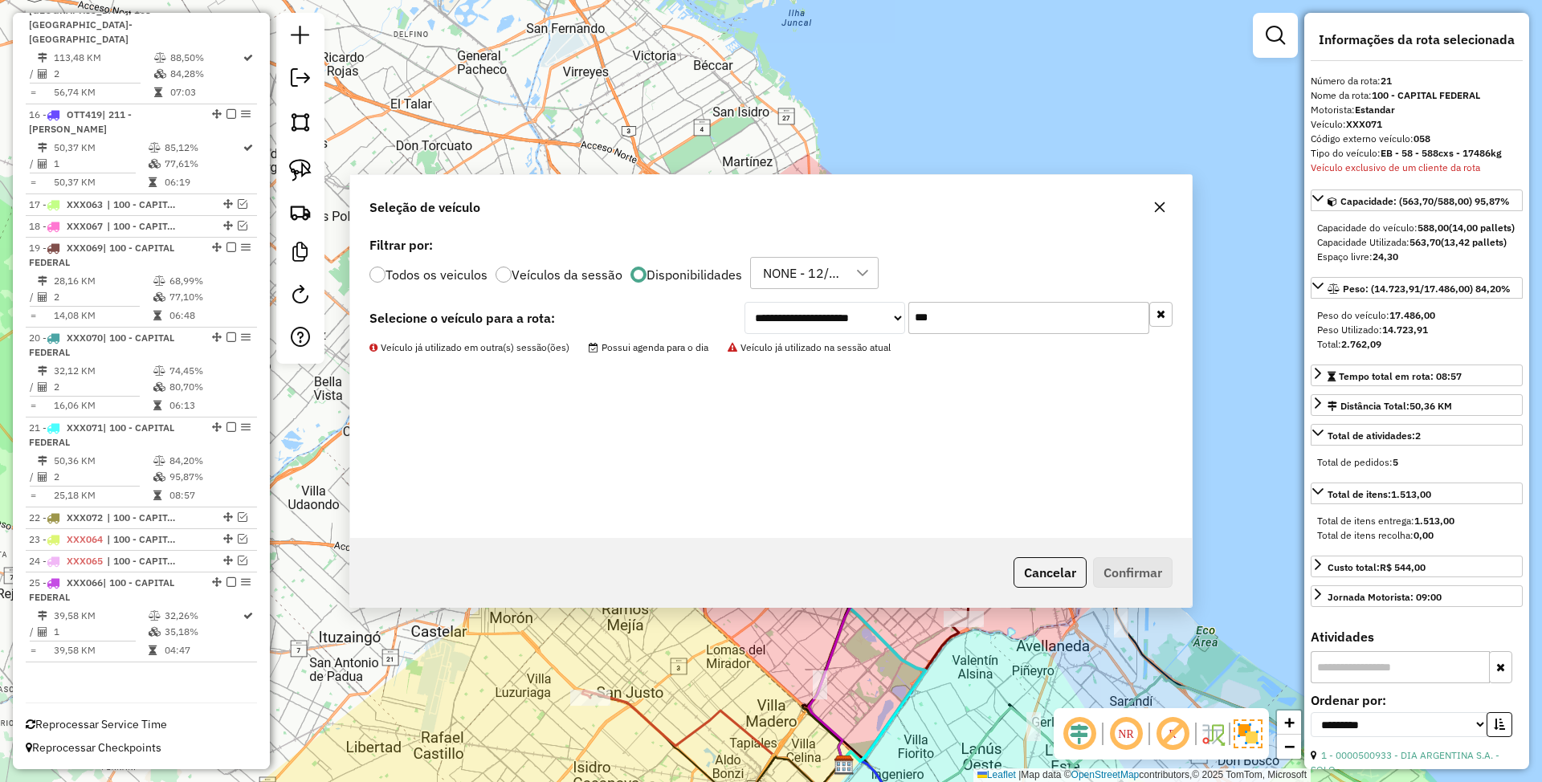
scroll to position [1836, 0]
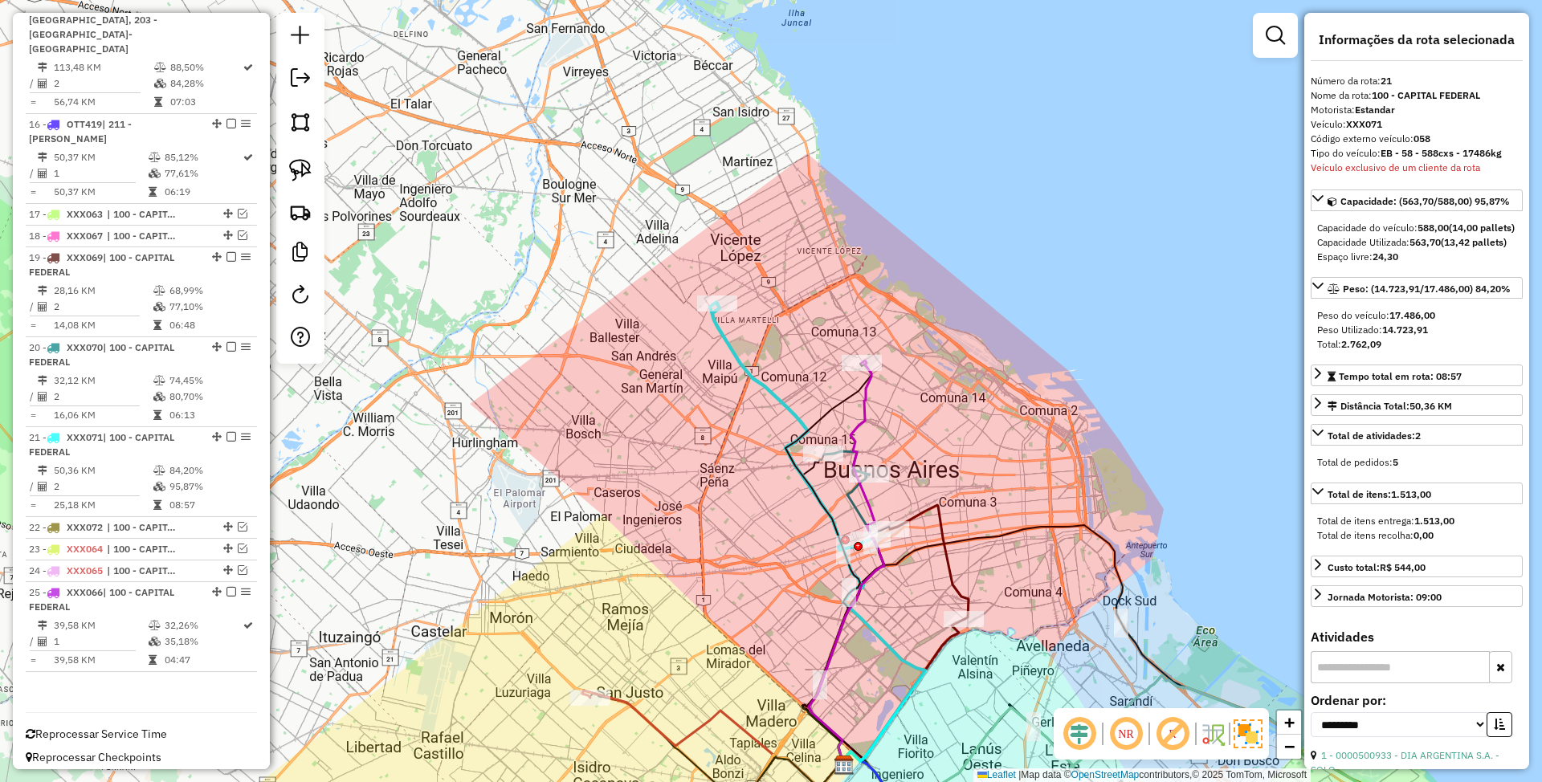
click at [763, 382] on icon at bounding box center [790, 427] width 157 height 247
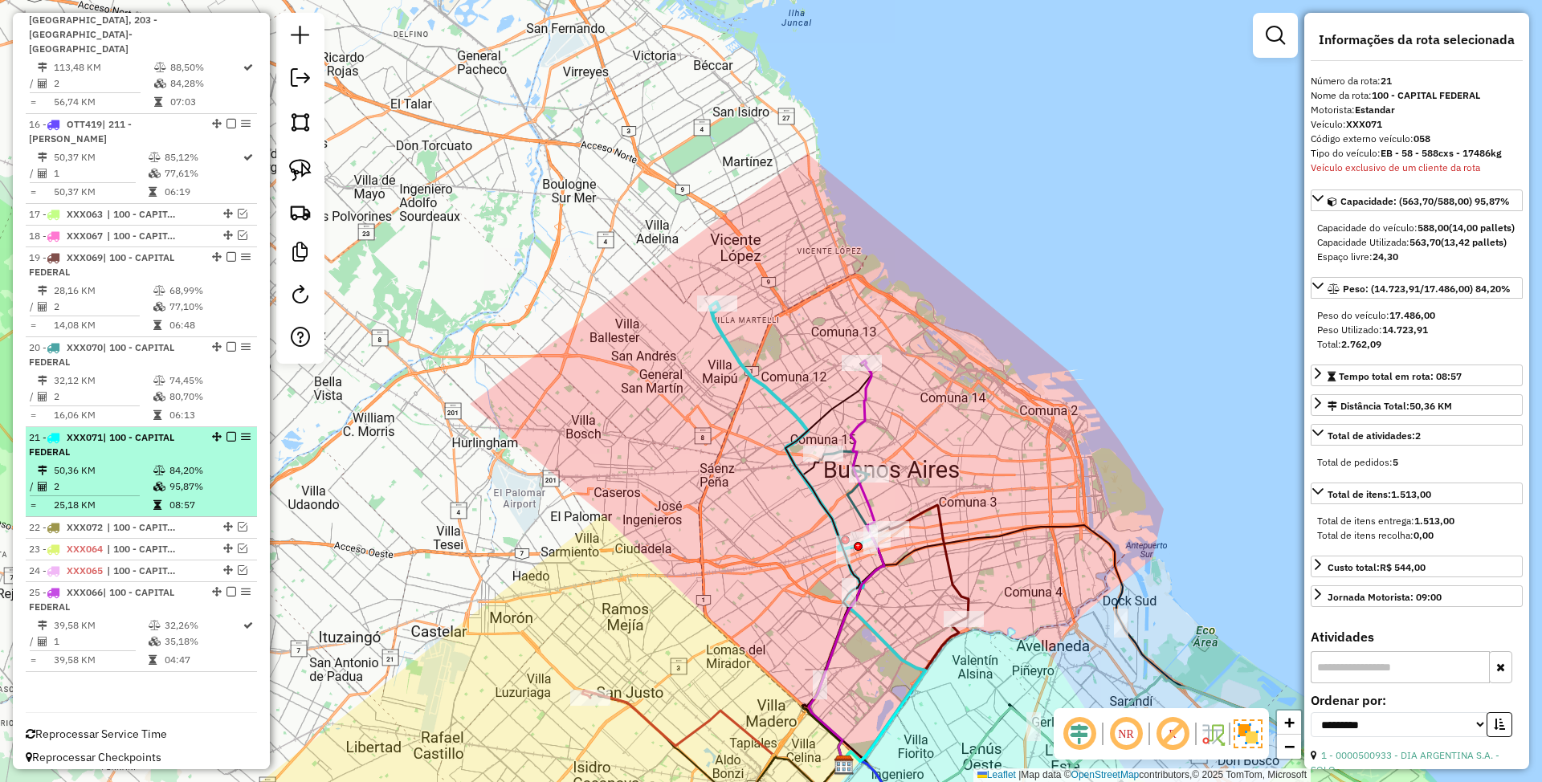
click at [226, 432] on em at bounding box center [231, 437] width 10 height 10
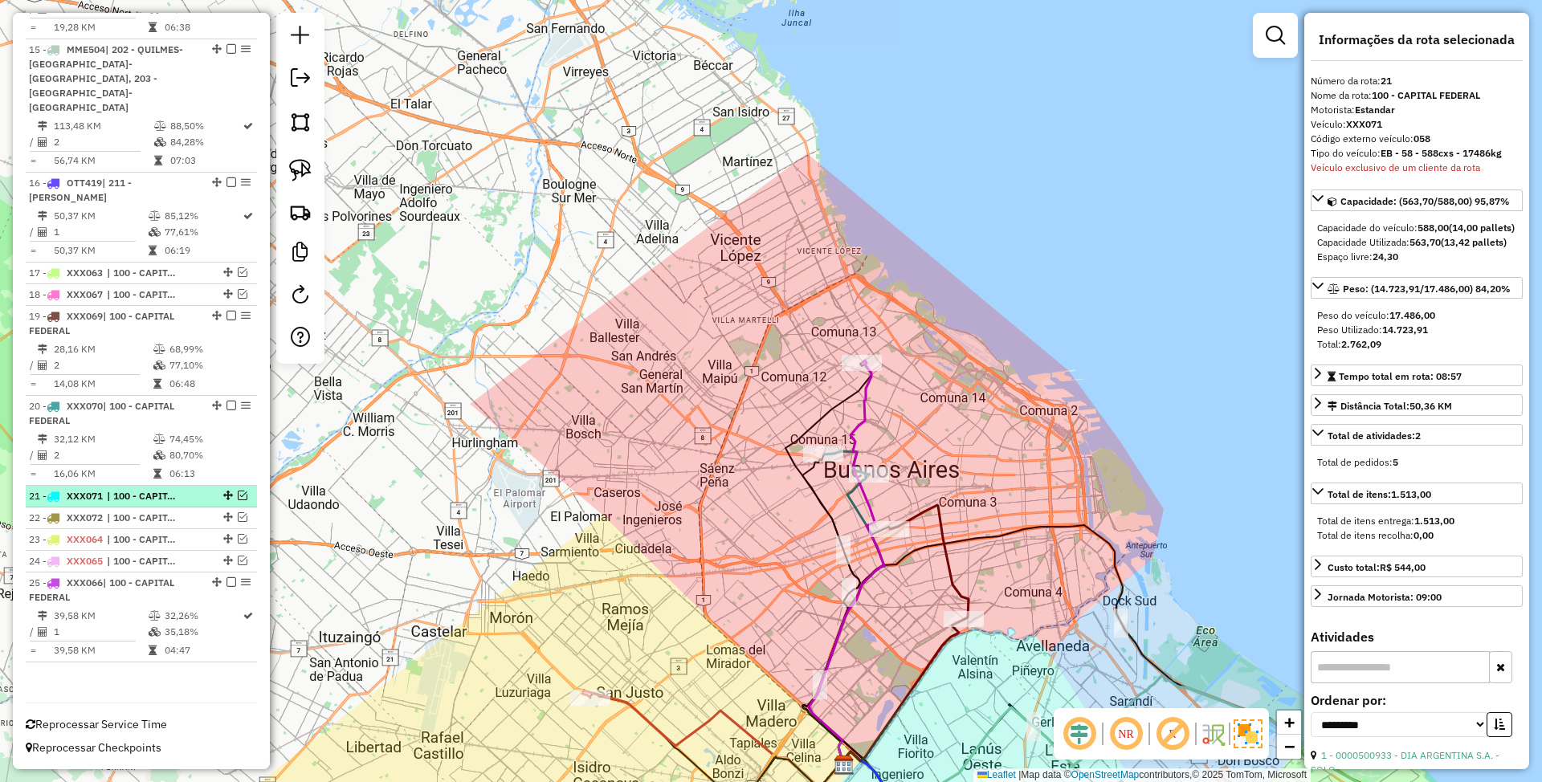
scroll to position [1768, 0]
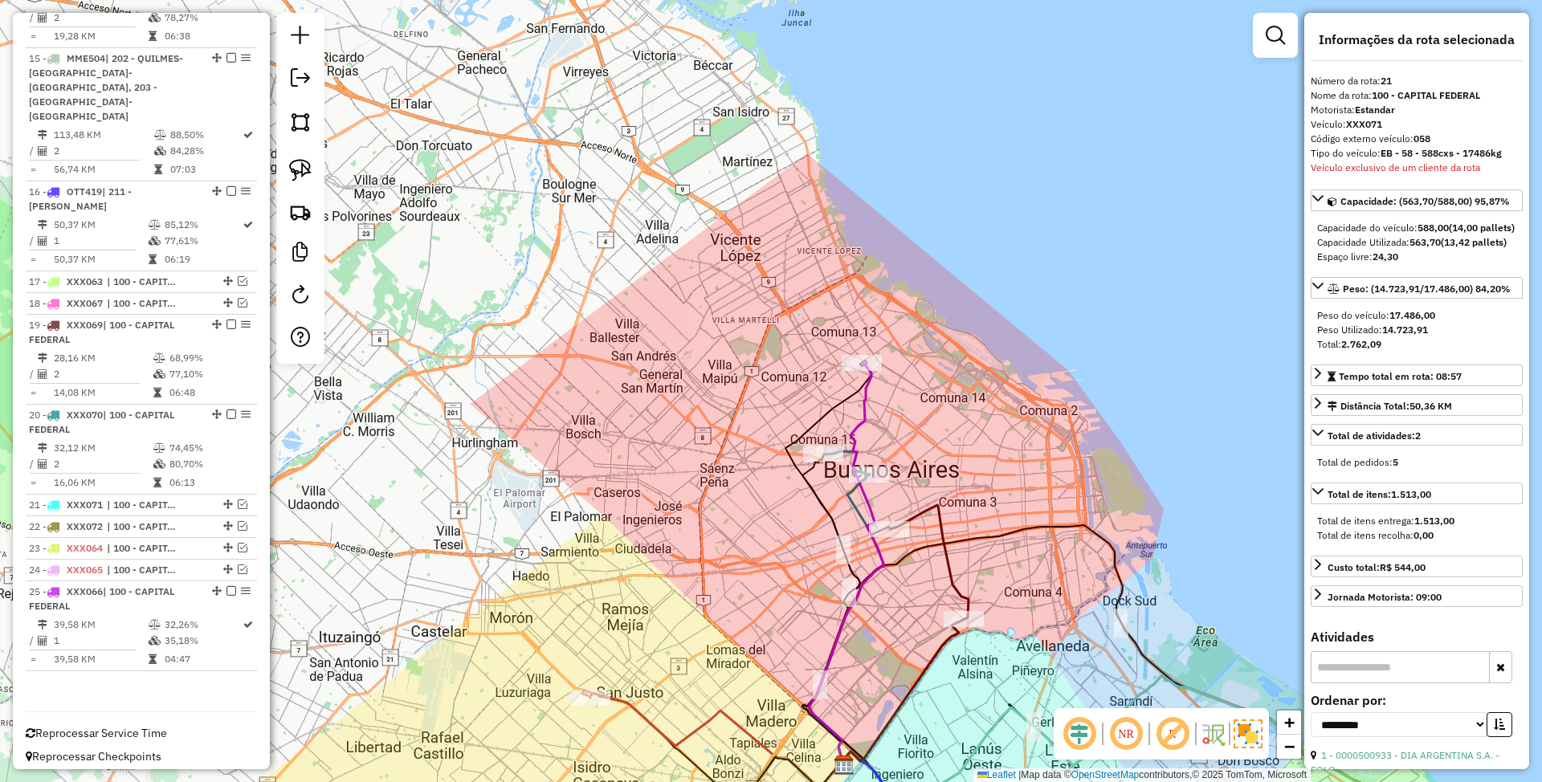
click at [943, 557] on icon at bounding box center [929, 562] width 79 height 114
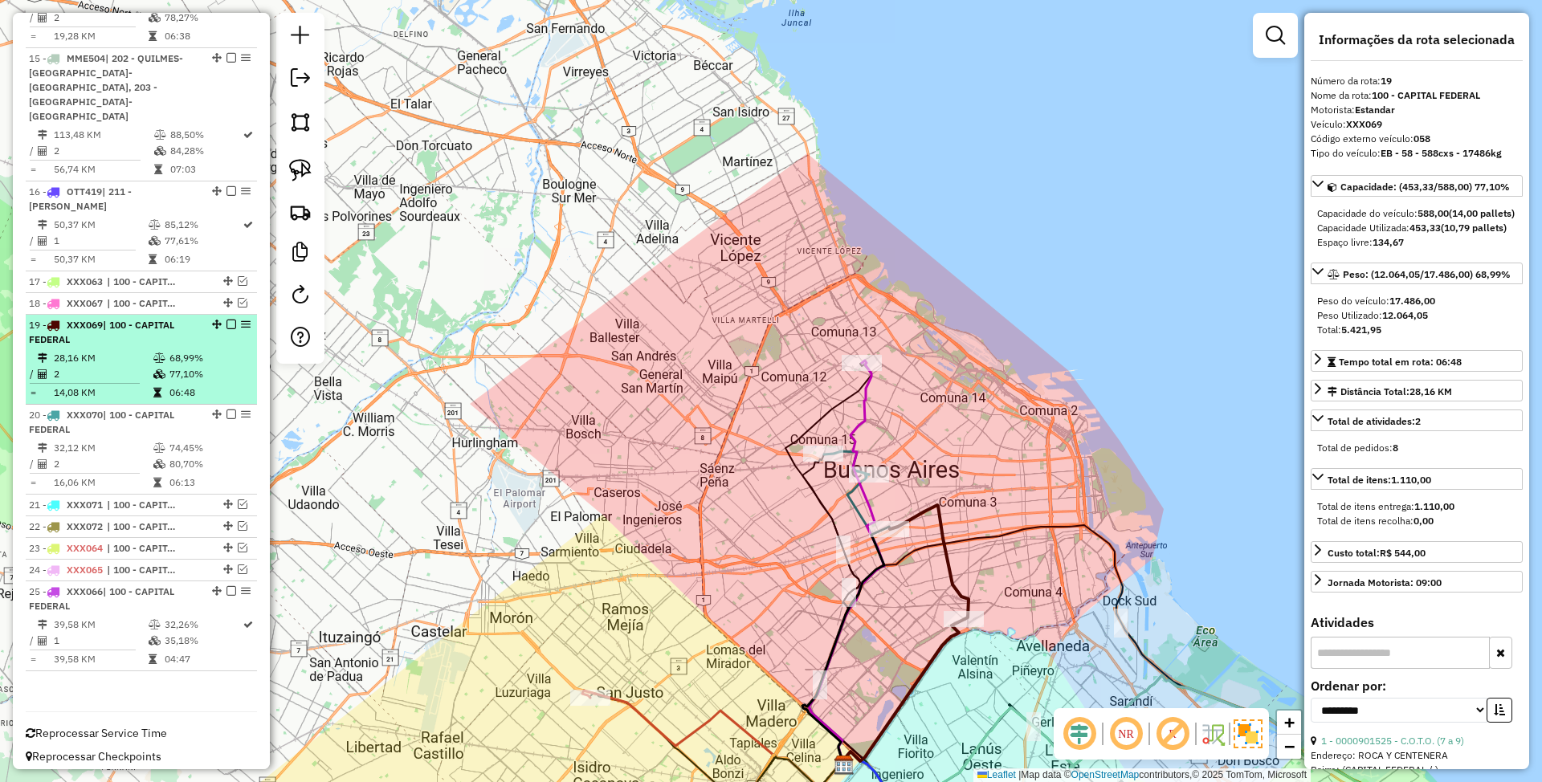
click at [226, 320] on em at bounding box center [231, 325] width 10 height 10
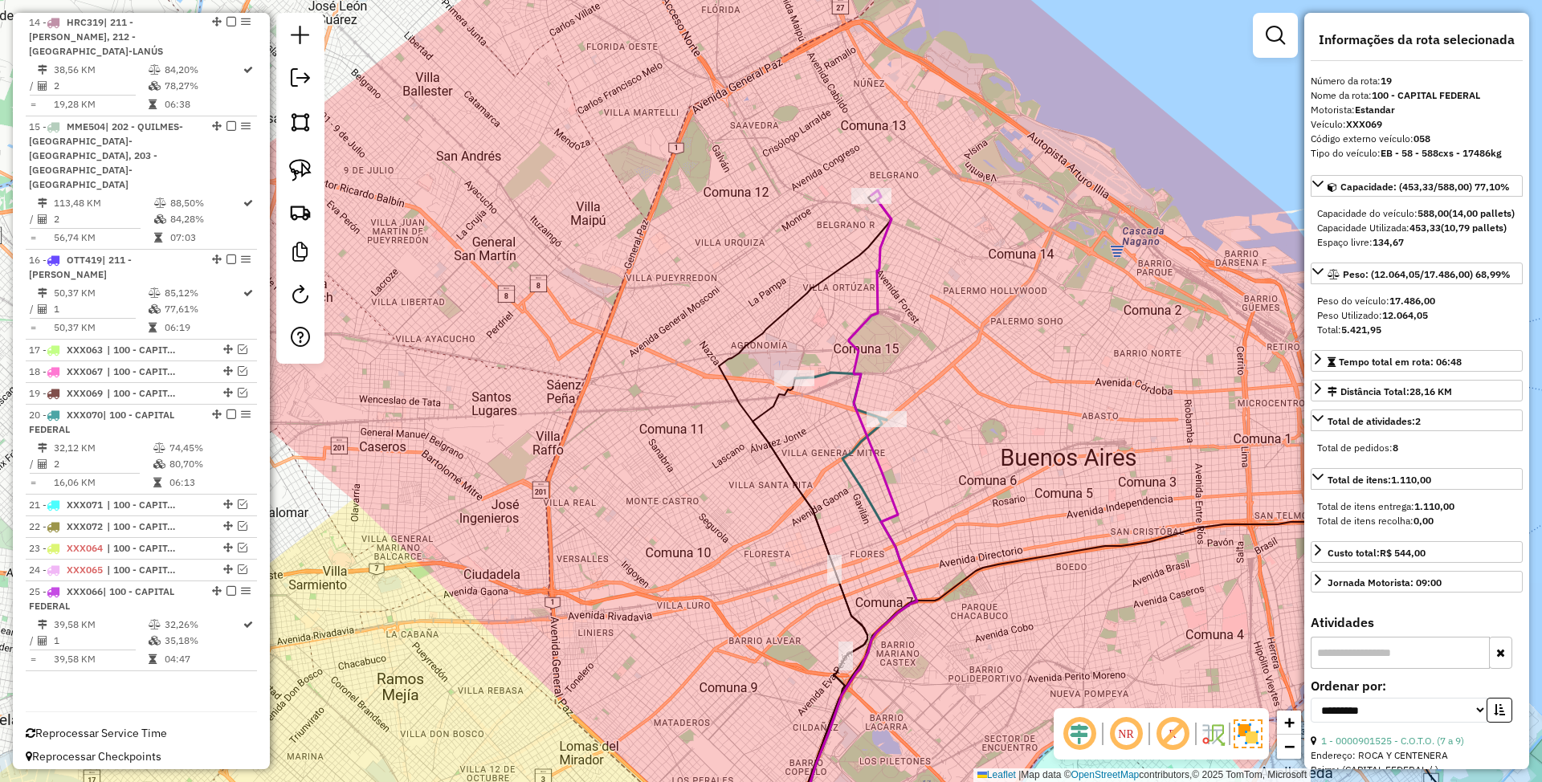
click at [821, 373] on icon at bounding box center [841, 396] width 92 height 47
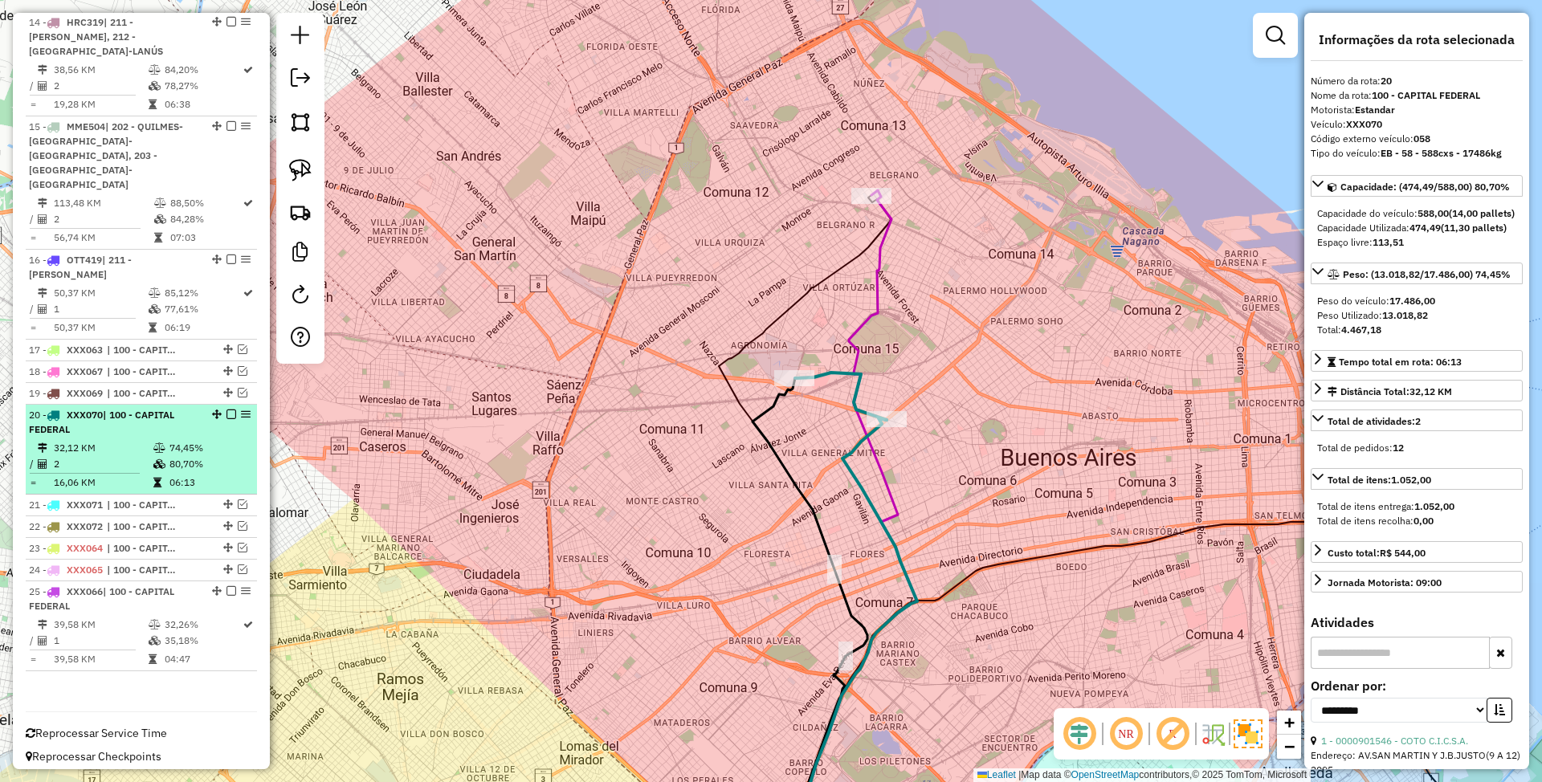
click at [226, 410] on em at bounding box center [231, 415] width 10 height 10
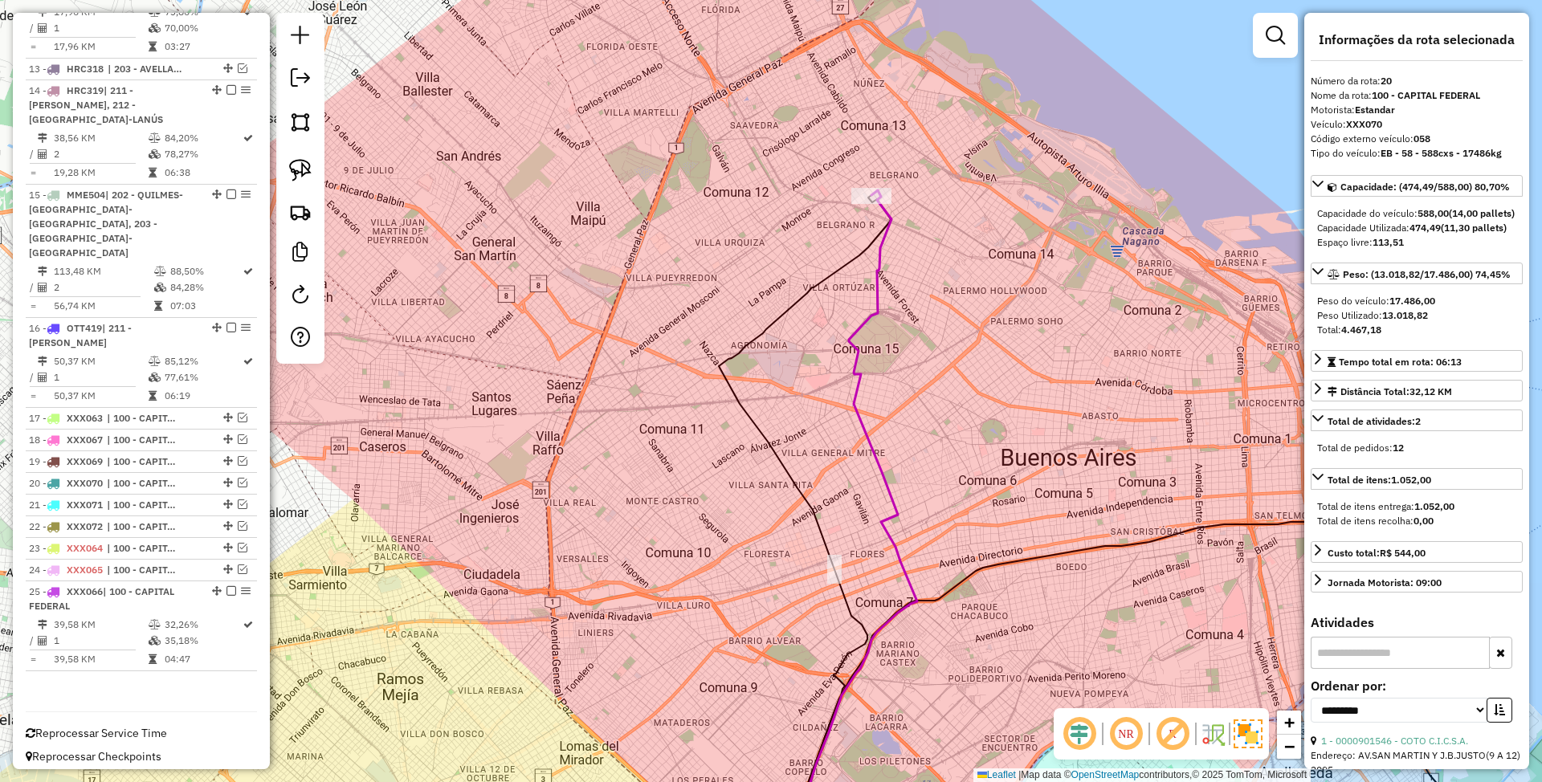
click at [871, 291] on icon at bounding box center [849, 525] width 136 height 671
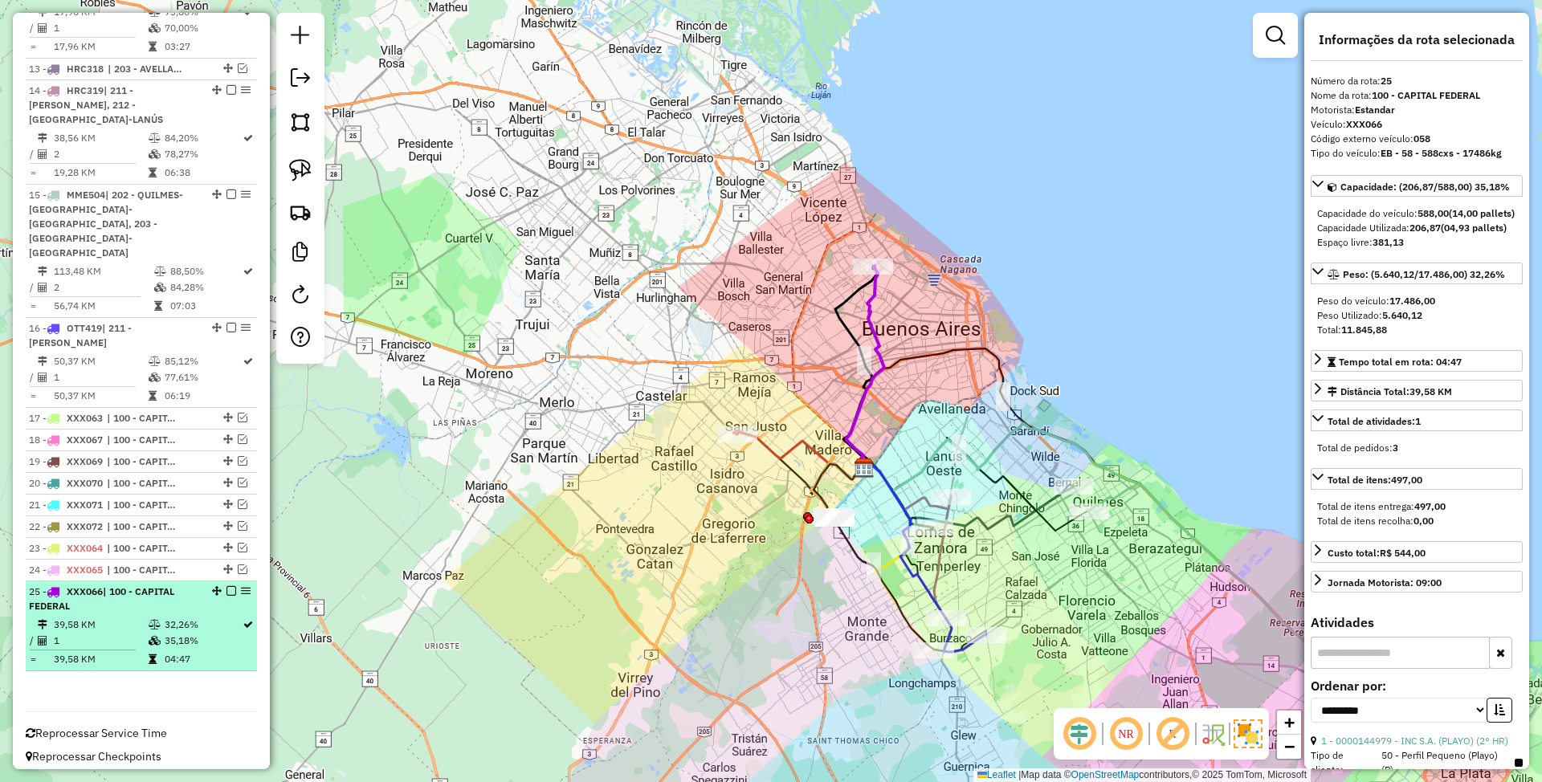
click at [226, 586] on em at bounding box center [231, 591] width 10 height 10
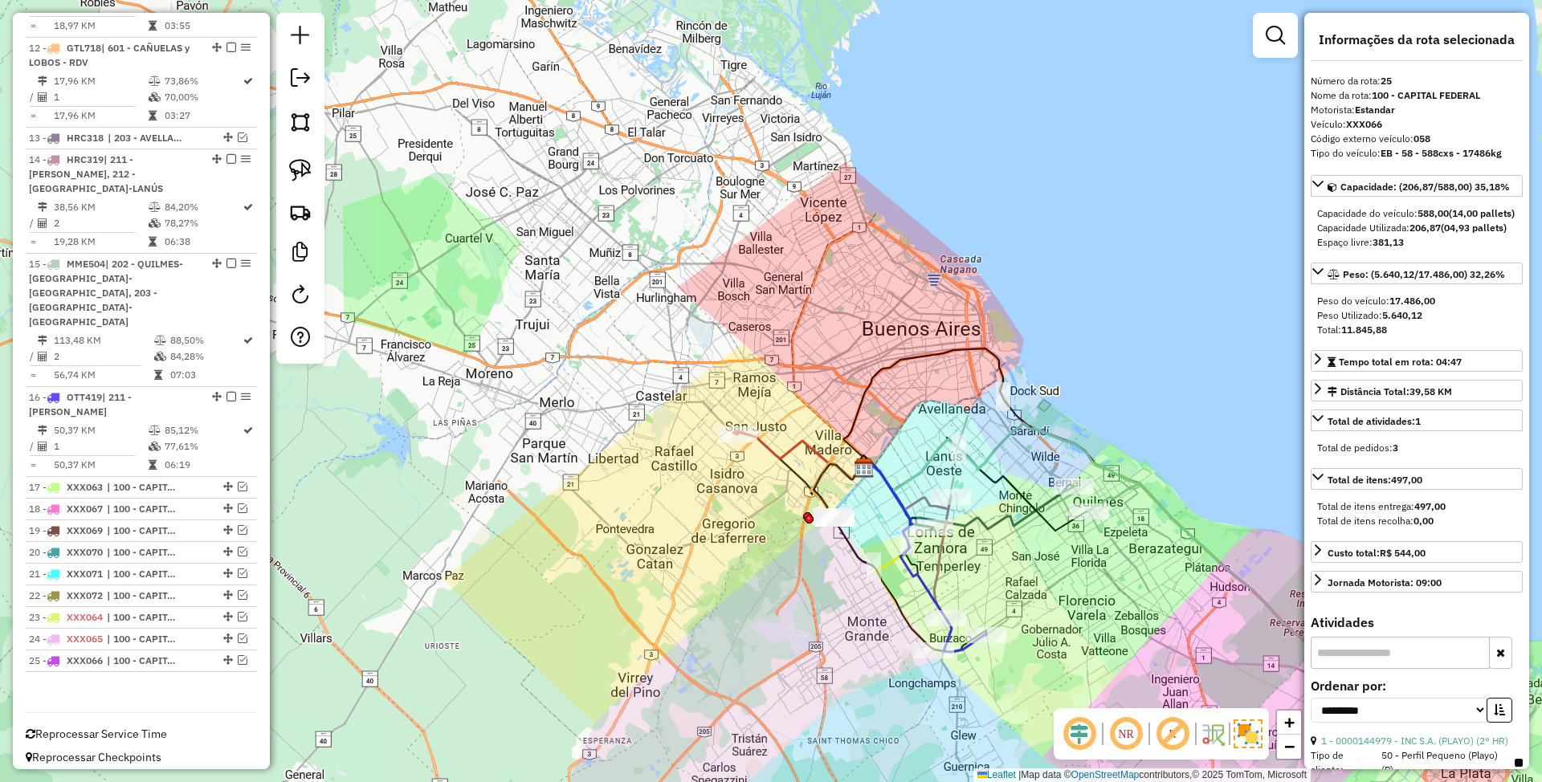
click at [785, 444] on icon at bounding box center [798, 455] width 130 height 48
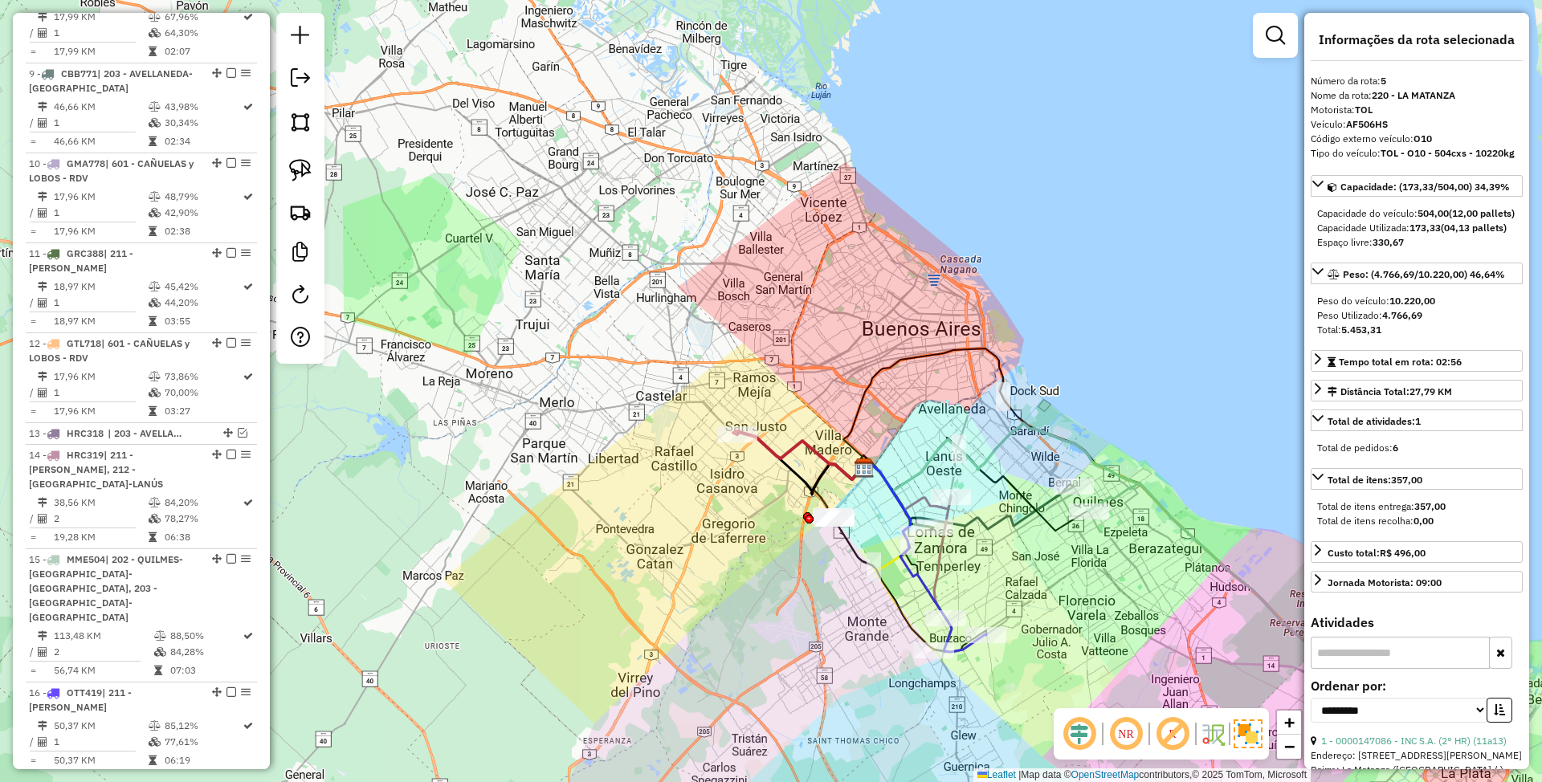
scroll to position [973, 0]
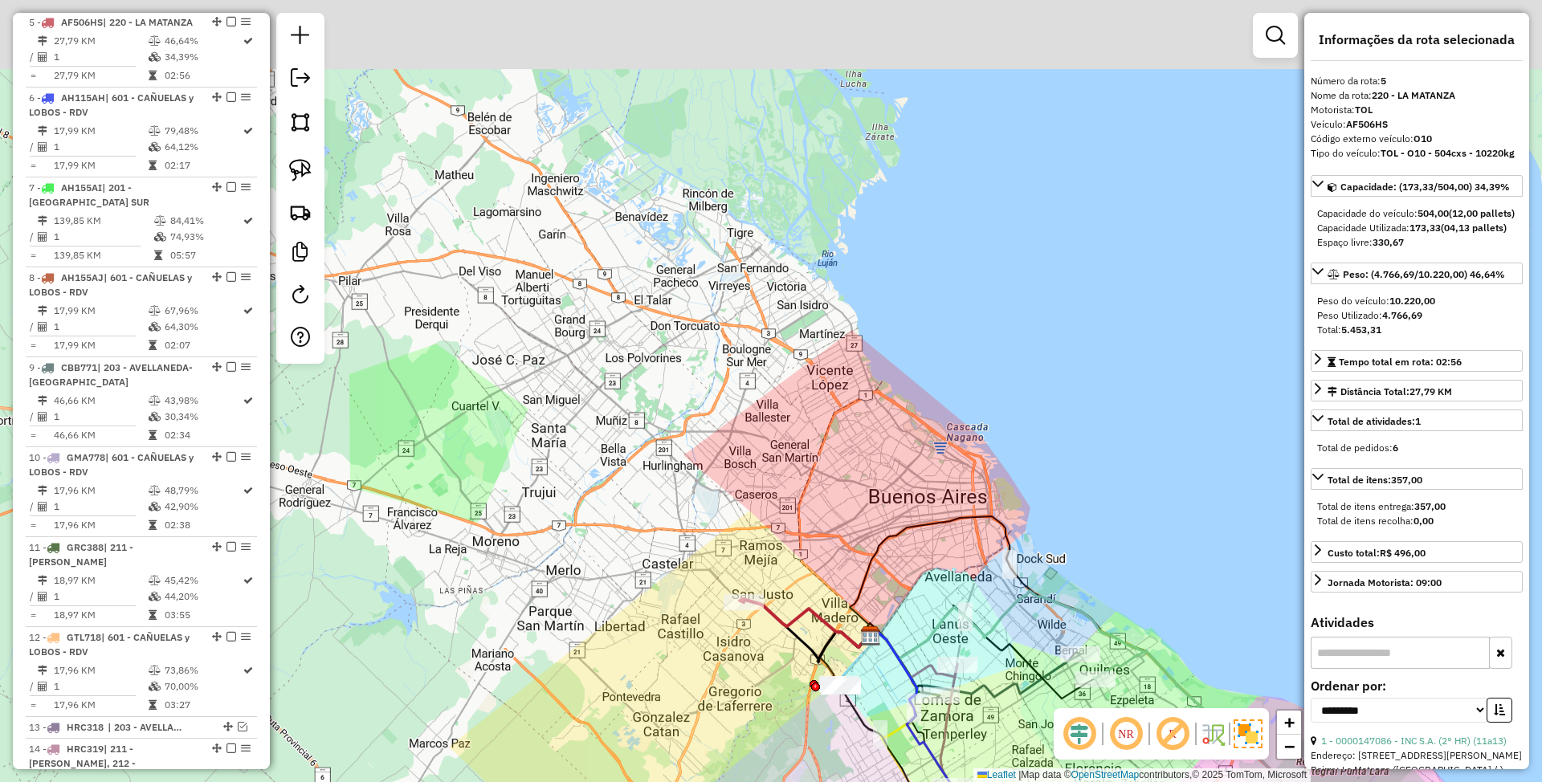
drag, startPoint x: 792, startPoint y: 396, endPoint x: 798, endPoint y: 565, distance: 169.6
click at [798, 565] on div "Janela de atendimento Grade de atendimento Capacidade Transportadoras Veículos …" at bounding box center [771, 391] width 1542 height 782
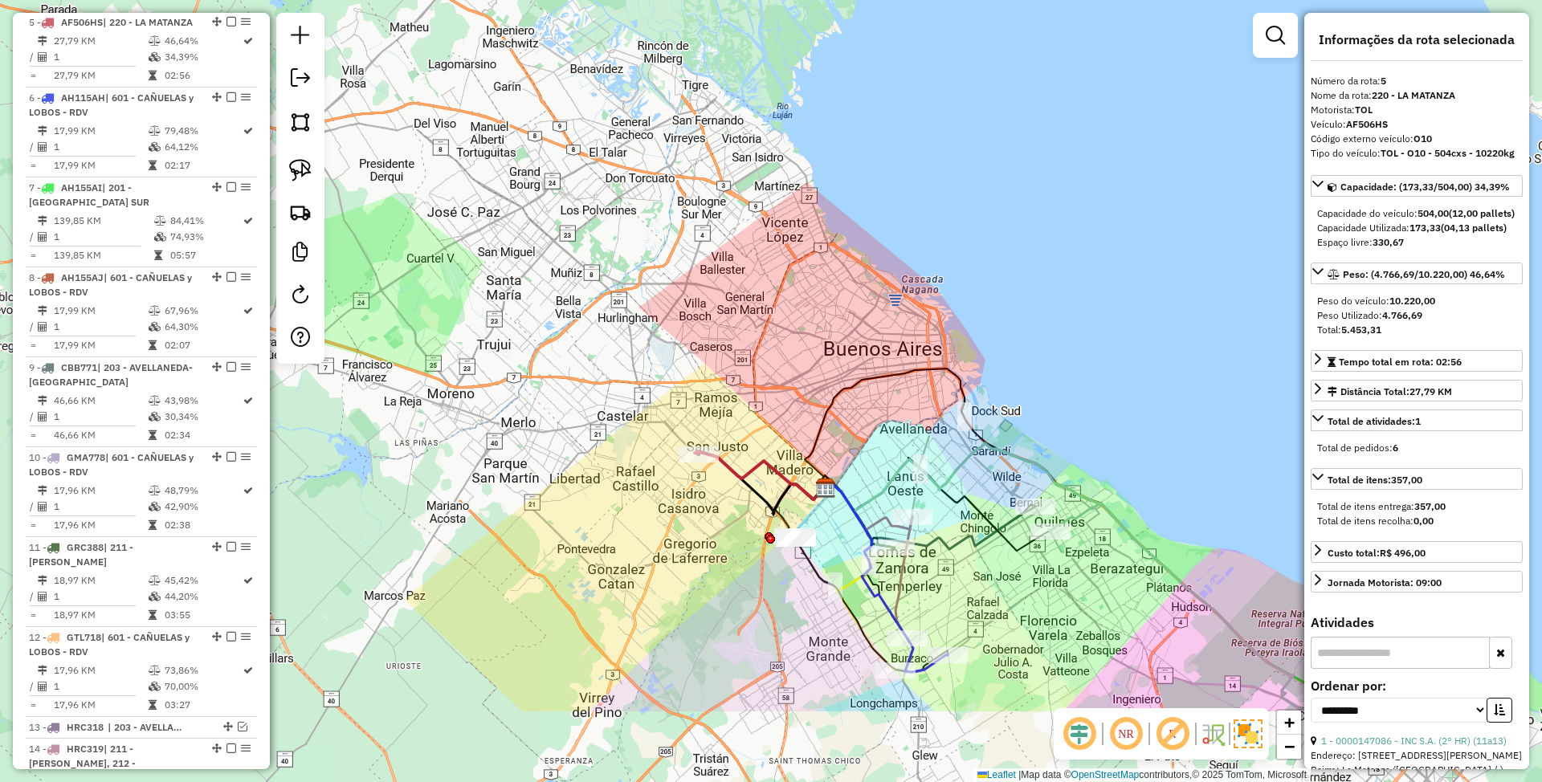
drag, startPoint x: 836, startPoint y: 459, endPoint x: 733, endPoint y: 148, distance: 328.1
click at [733, 148] on div "Janela de atendimento Grade de atendimento Capacidade Transportadoras Veículos …" at bounding box center [771, 391] width 1542 height 782
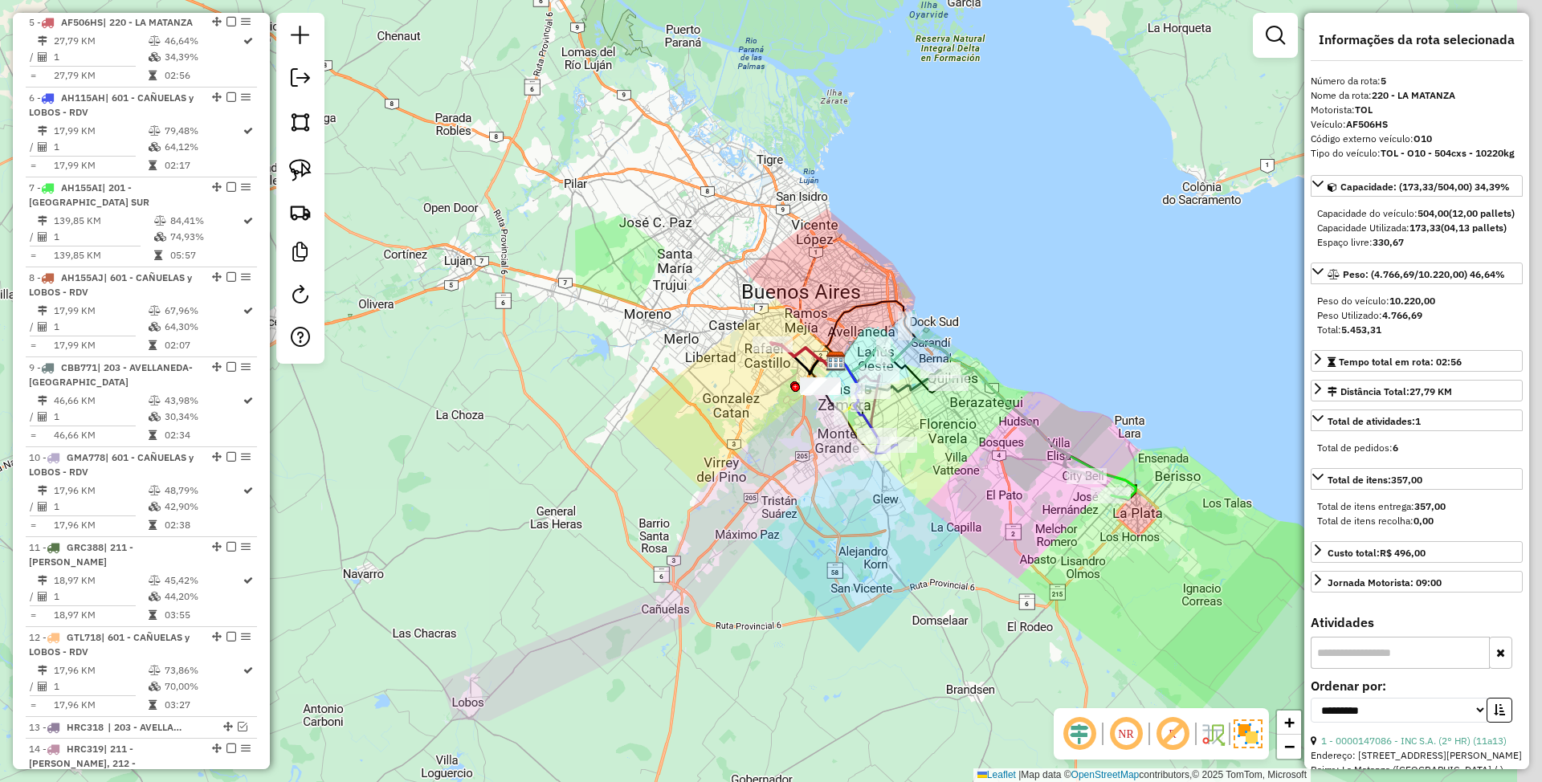
drag, startPoint x: 1047, startPoint y: 509, endPoint x: 944, endPoint y: 511, distance: 102.8
click at [944, 511] on div "Janela de atendimento Grade de atendimento Capacidade Transportadoras Veículos …" at bounding box center [771, 391] width 1542 height 782
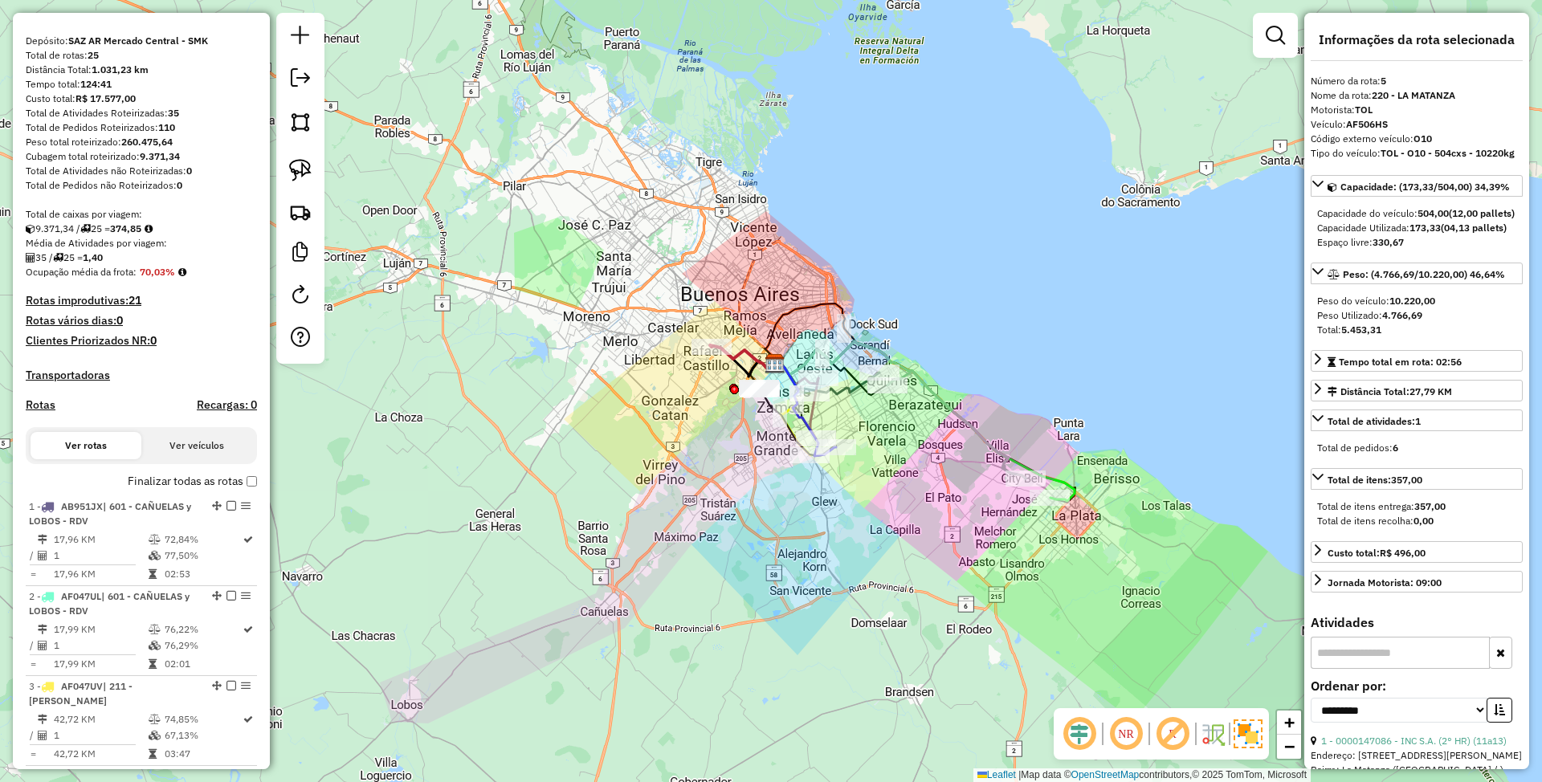
scroll to position [116, 0]
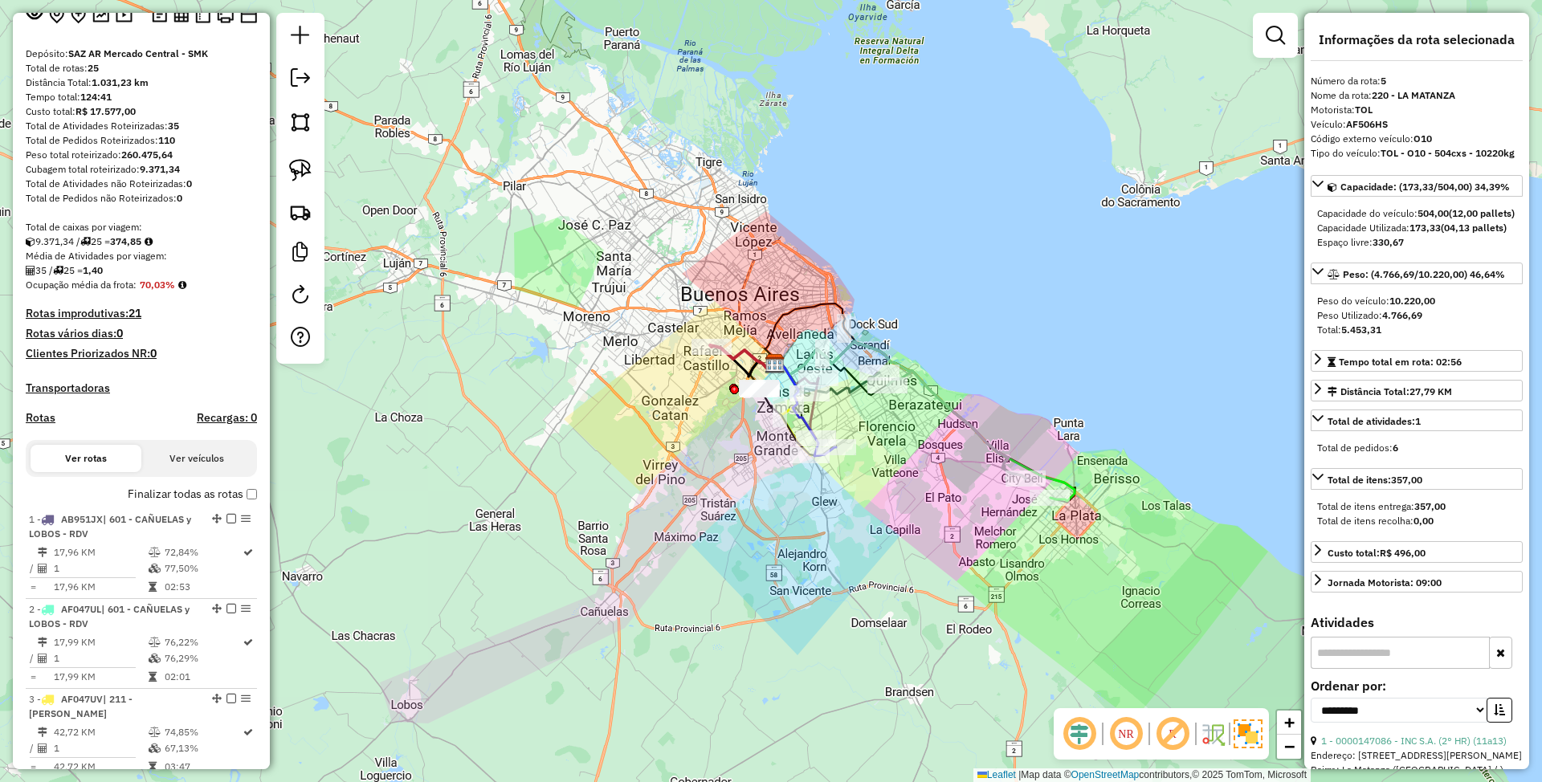
click at [27, 422] on h4 "Rotas" at bounding box center [41, 418] width 30 height 14
select select
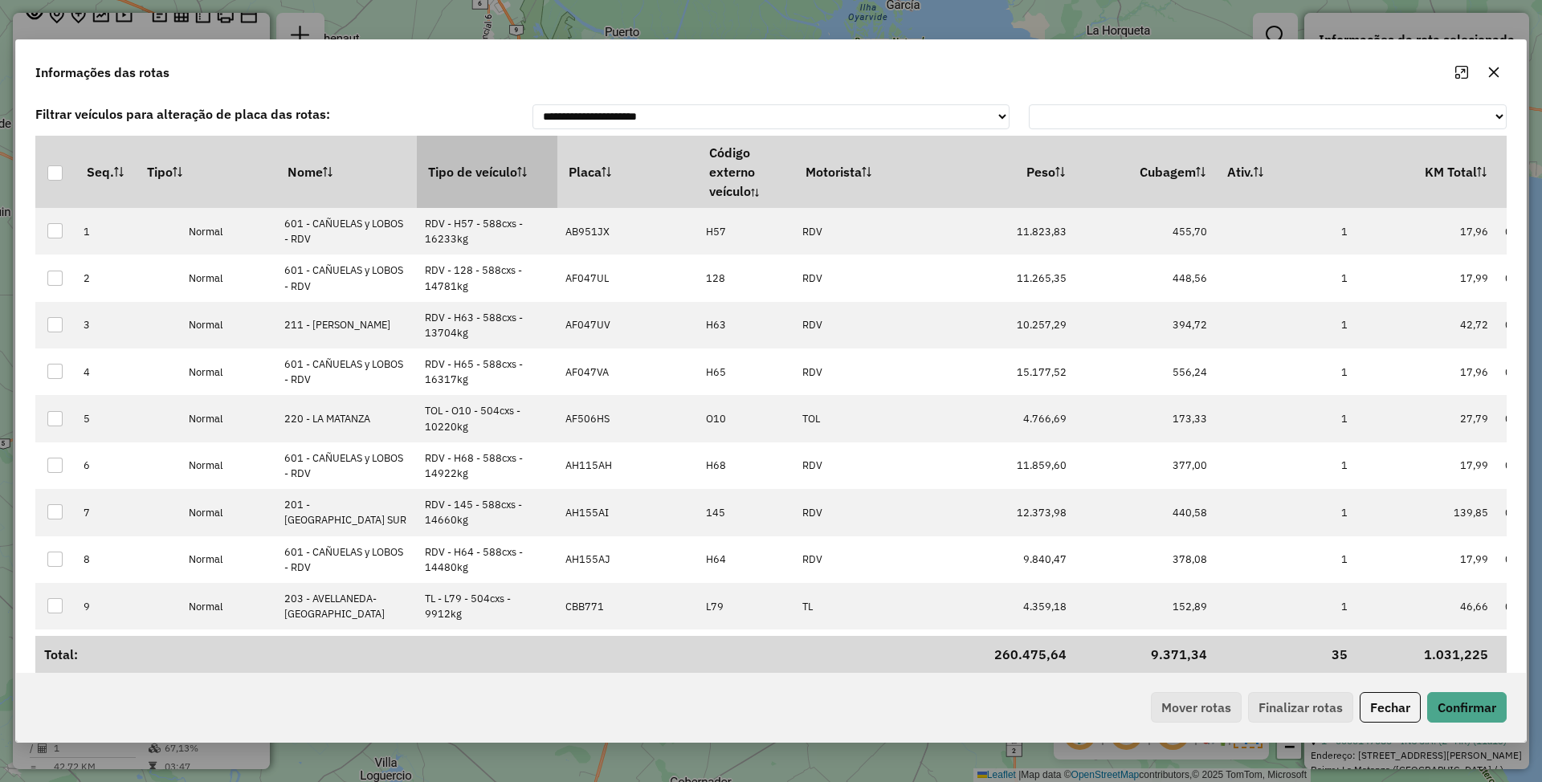
click at [451, 173] on th "Tipo de veículo" at bounding box center [487, 172] width 141 height 72
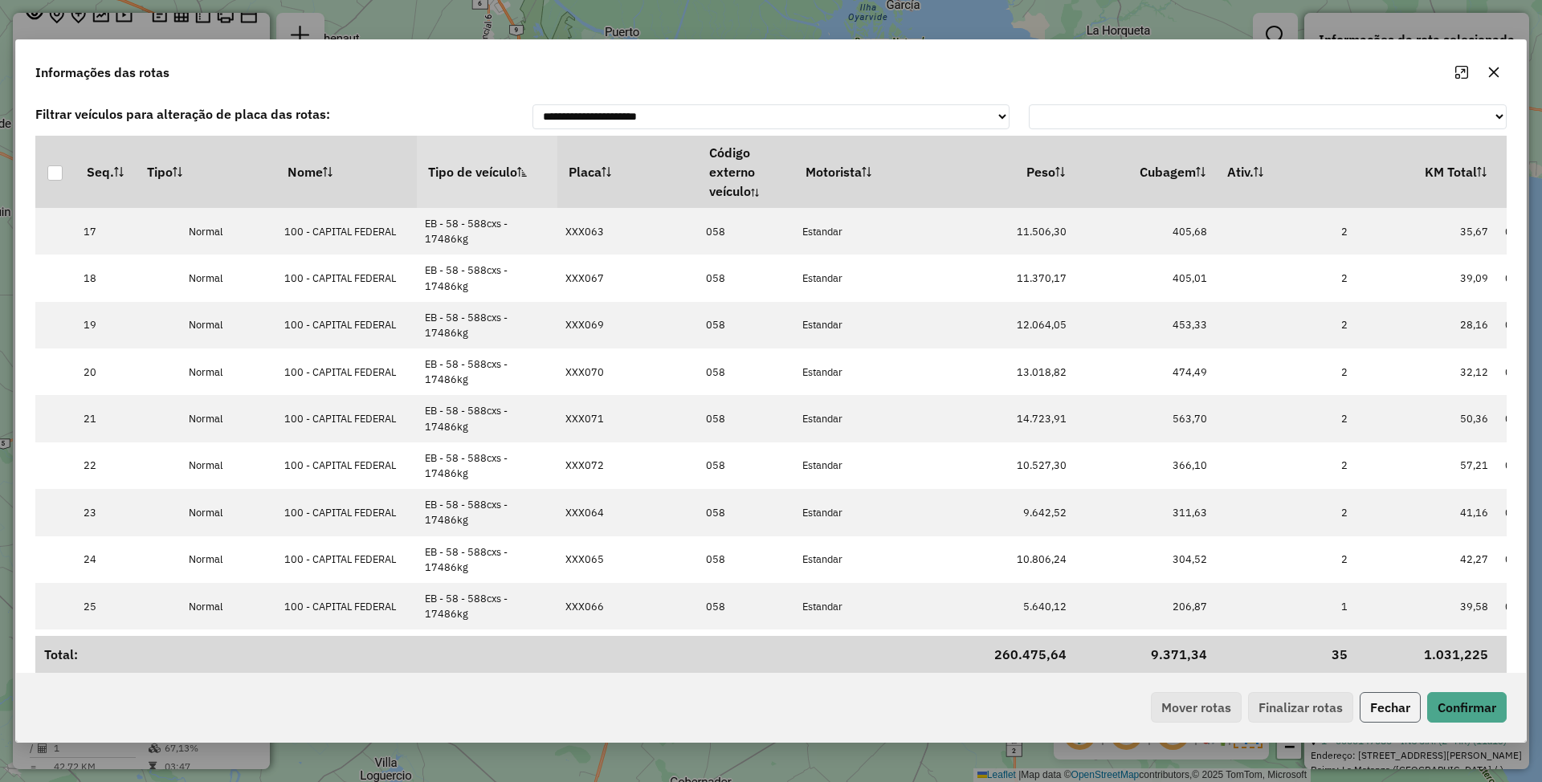
click at [1386, 704] on button "Fechar" at bounding box center [1390, 707] width 61 height 31
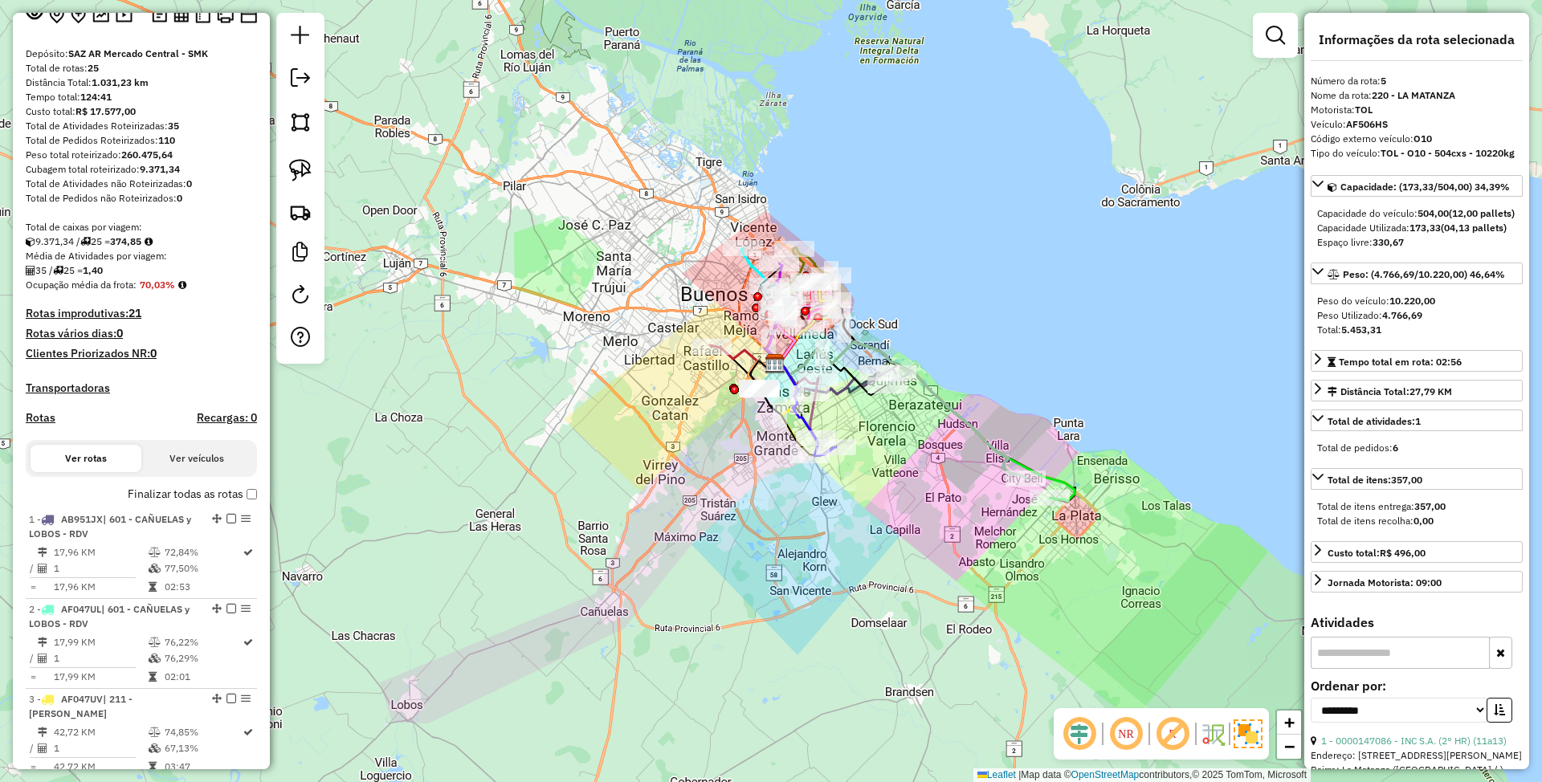
click at [50, 421] on h4 "Rotas" at bounding box center [41, 418] width 30 height 14
select select
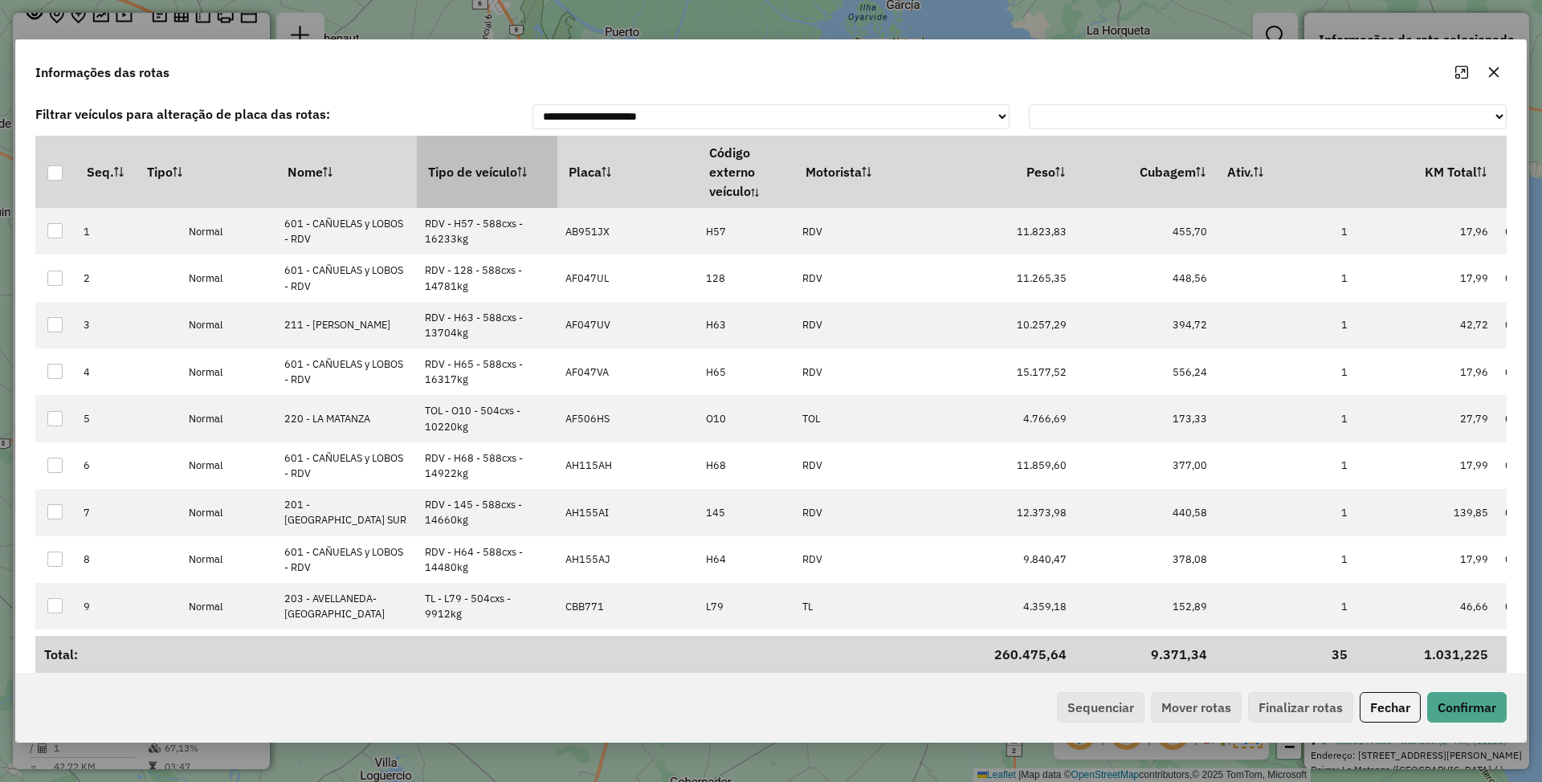
click at [470, 177] on th "Tipo de veículo" at bounding box center [487, 172] width 141 height 72
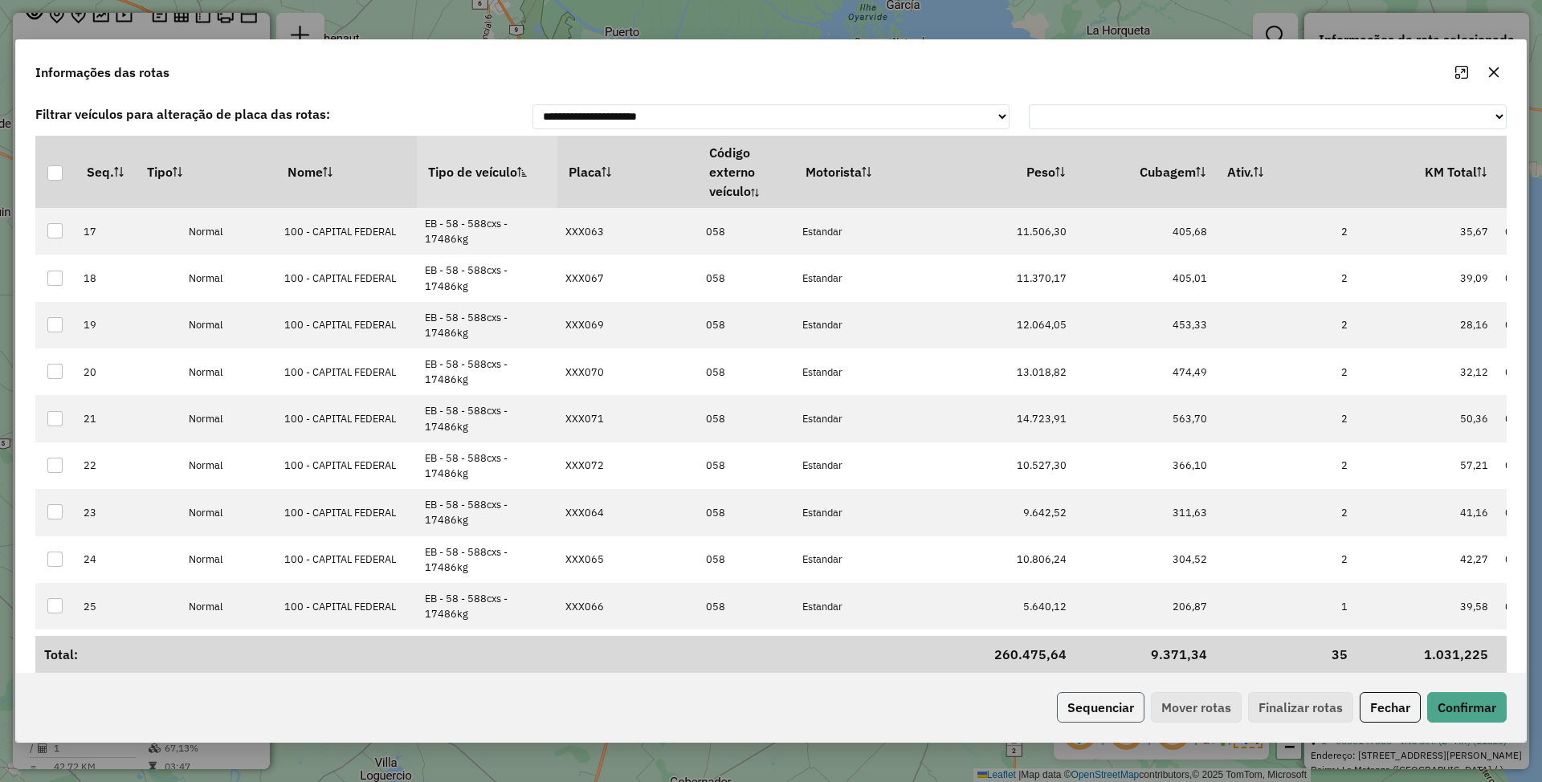
click at [1087, 710] on button "Sequenciar" at bounding box center [1101, 707] width 88 height 31
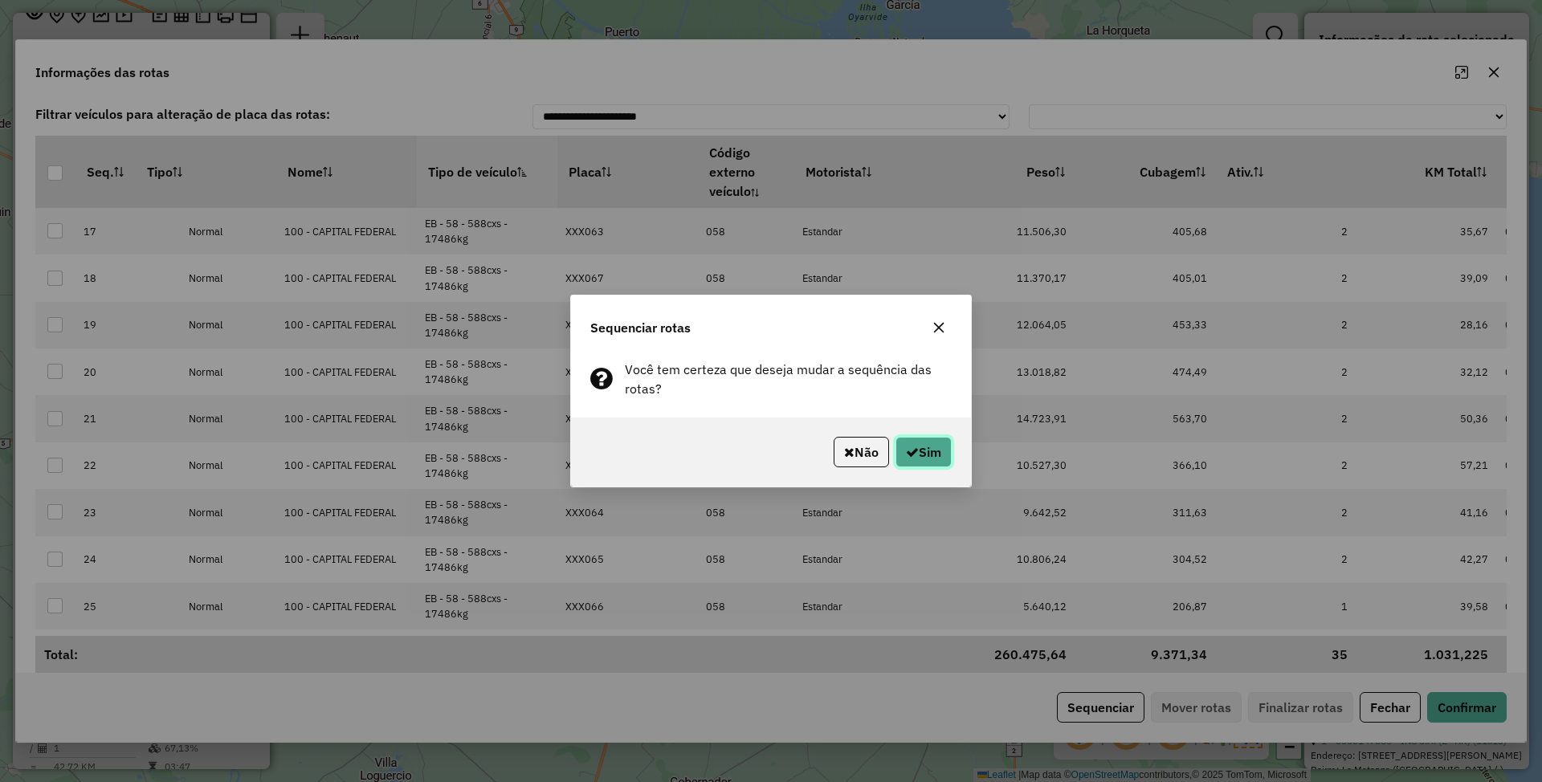
click at [928, 448] on button "Sim" at bounding box center [923, 452] width 56 height 31
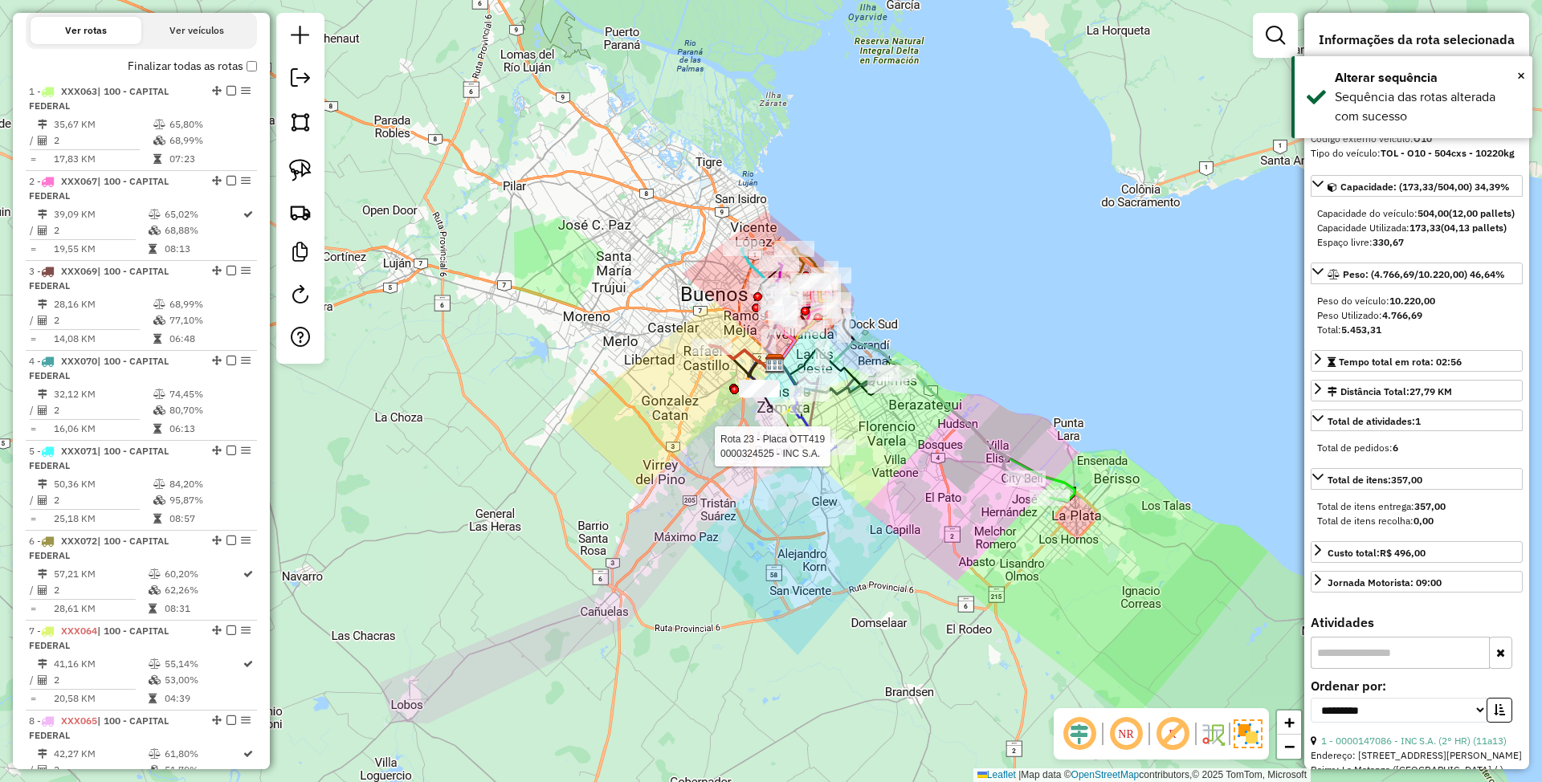
scroll to position [973, 0]
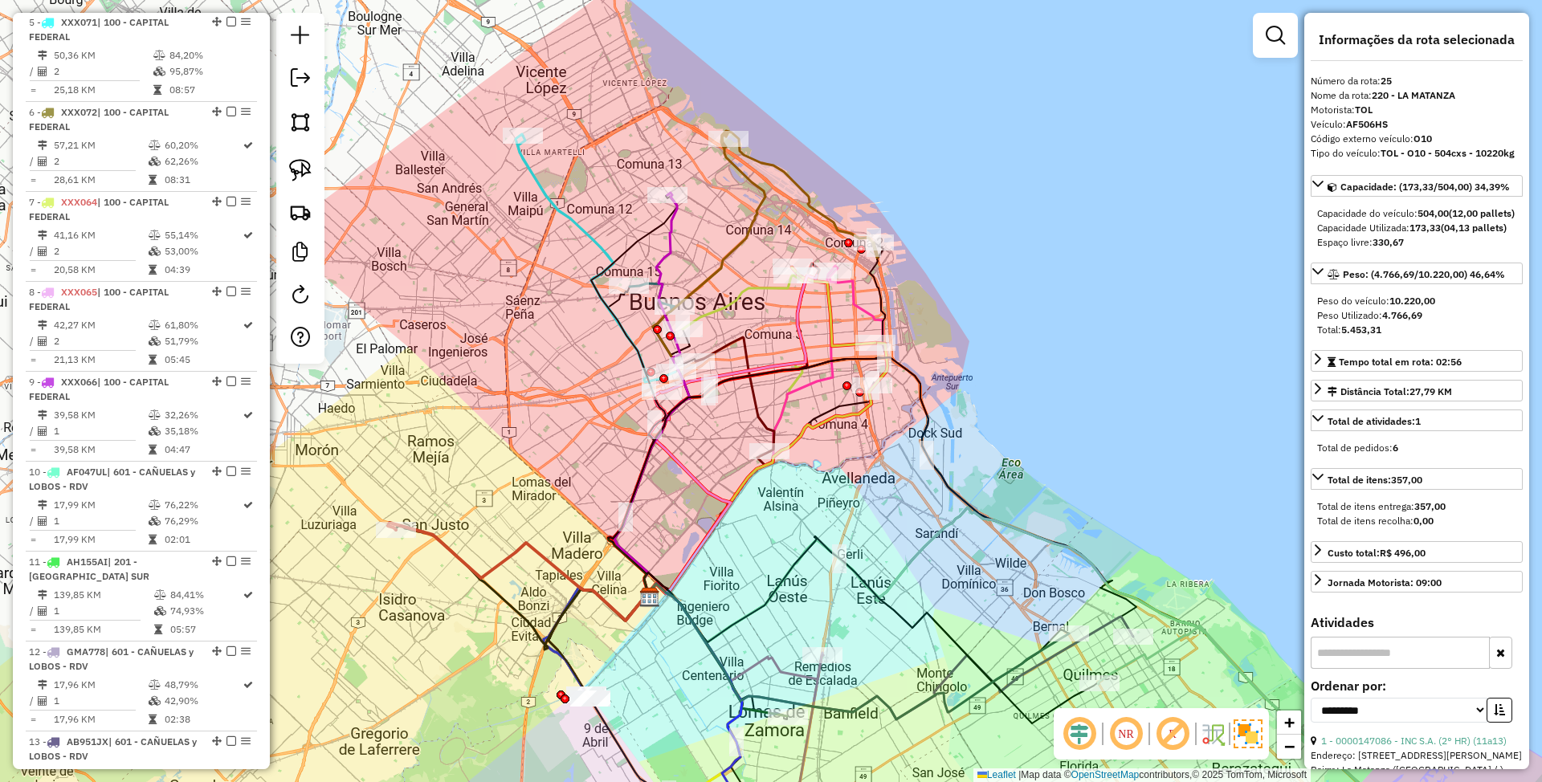
click at [798, 323] on icon at bounding box center [739, 333] width 156 height 117
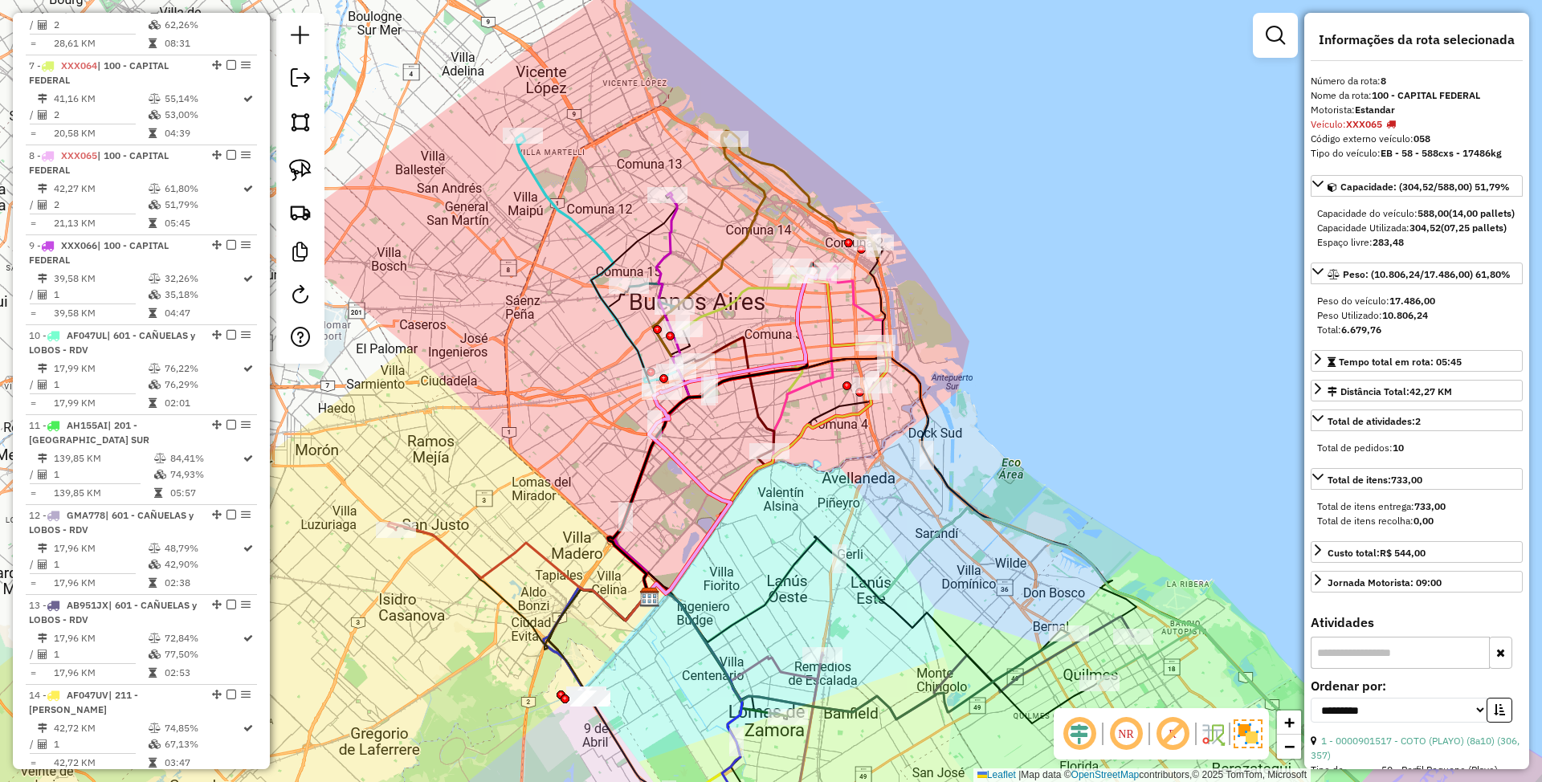
scroll to position [1244, 0]
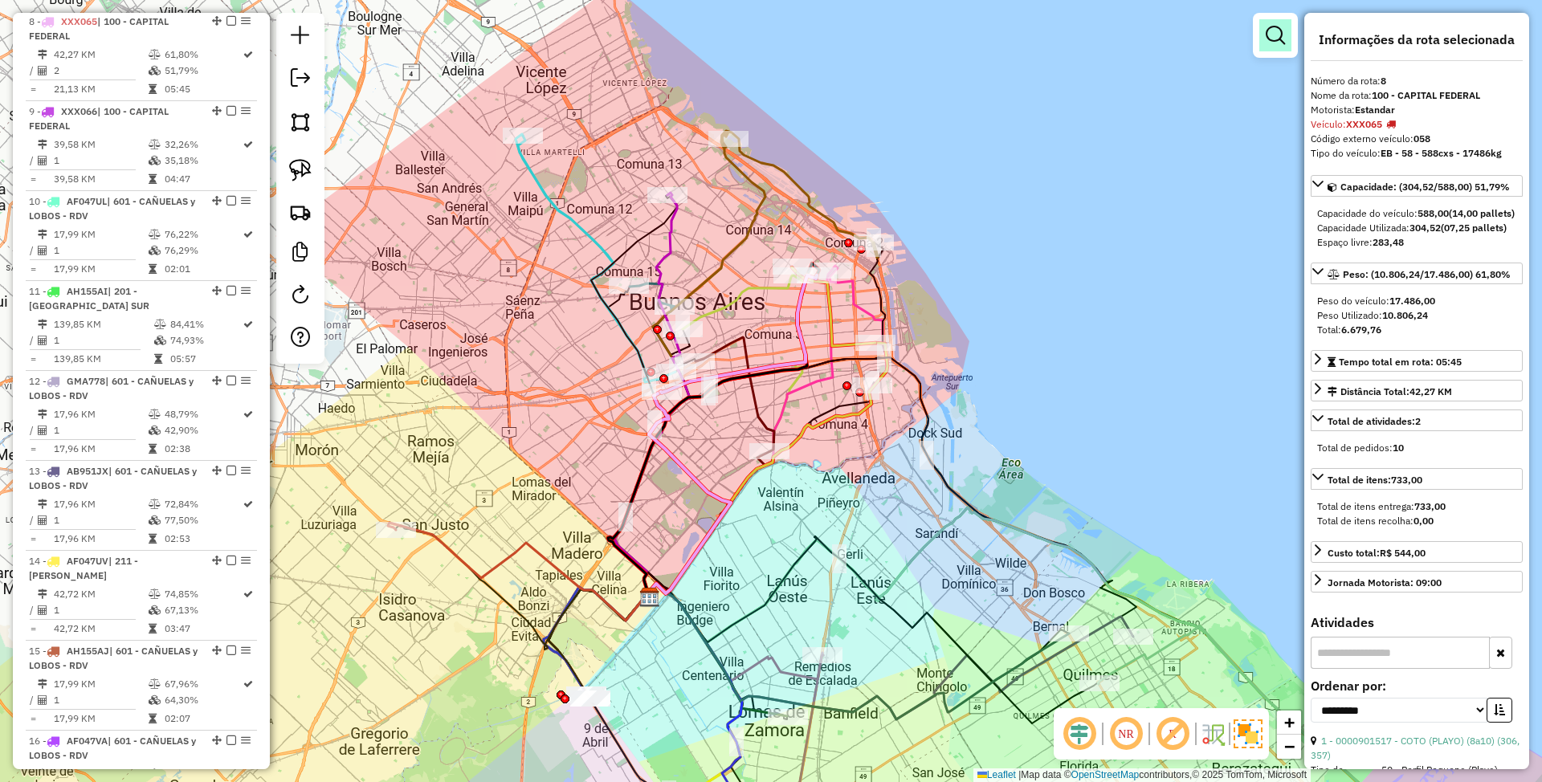
click at [1275, 36] on em at bounding box center [1275, 35] width 19 height 19
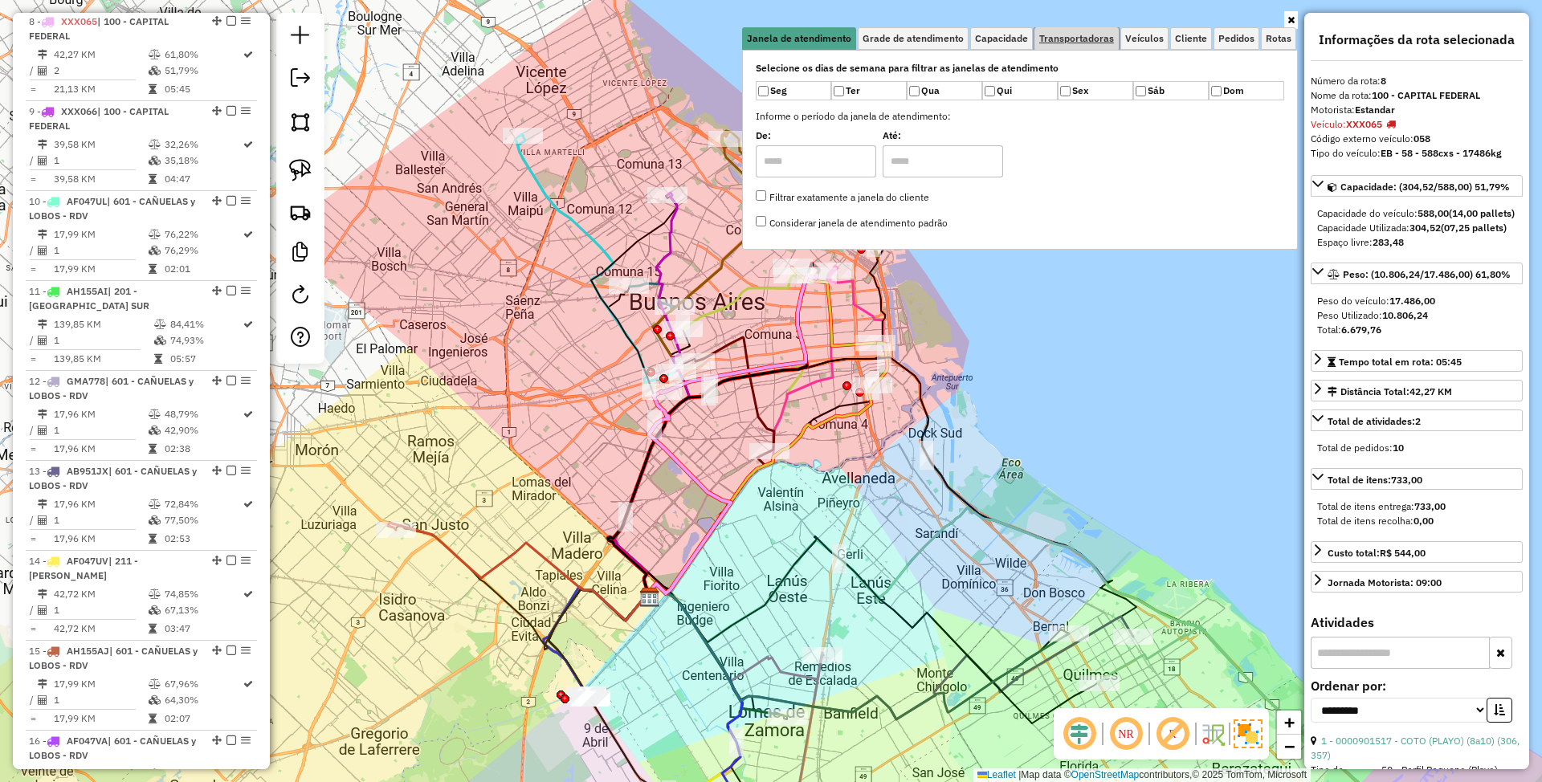
click at [1077, 34] on span "Transportadoras" at bounding box center [1076, 39] width 75 height 10
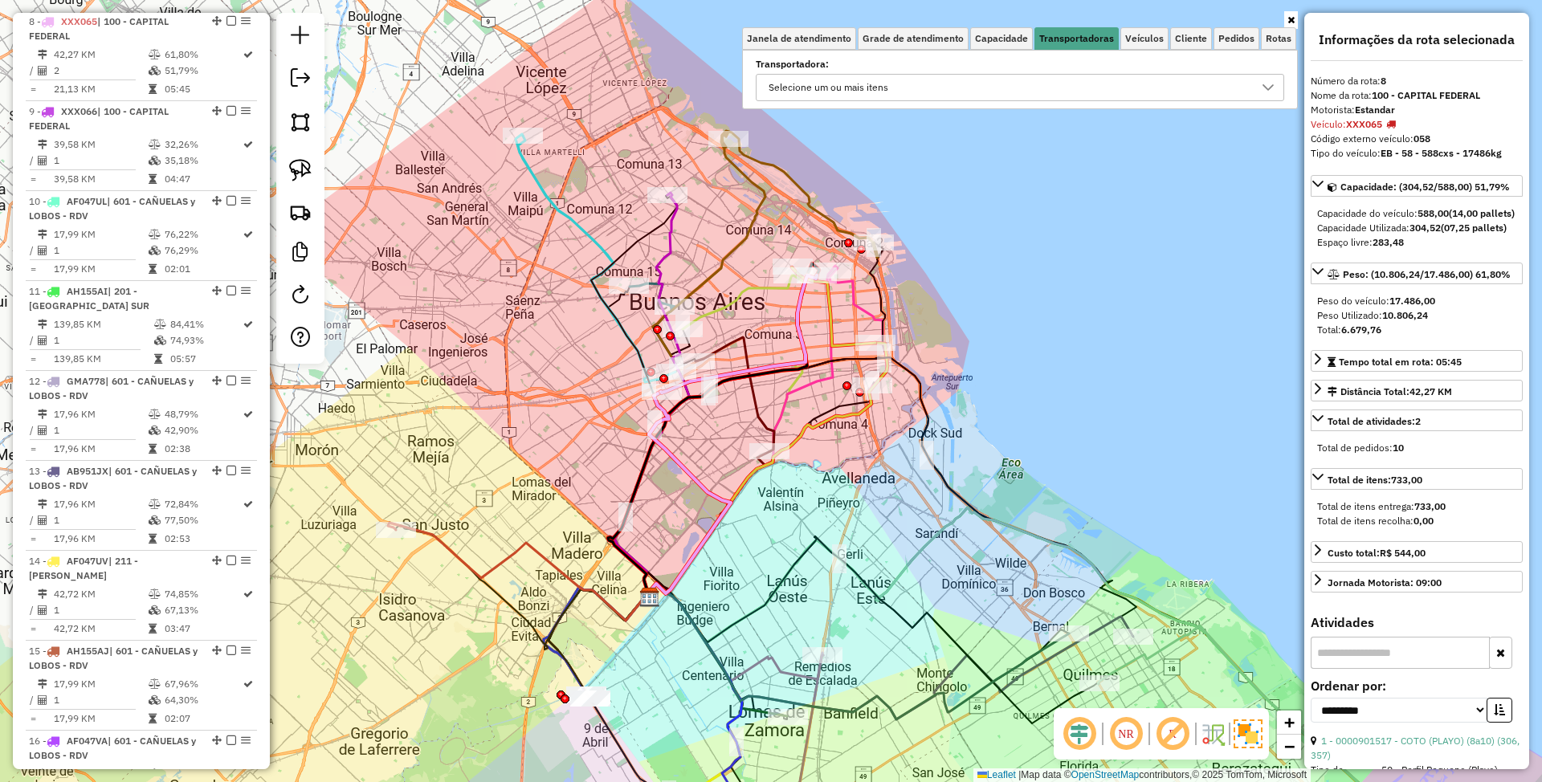
click at [909, 93] on div "Selecione um ou mais itens" at bounding box center [1008, 88] width 490 height 26
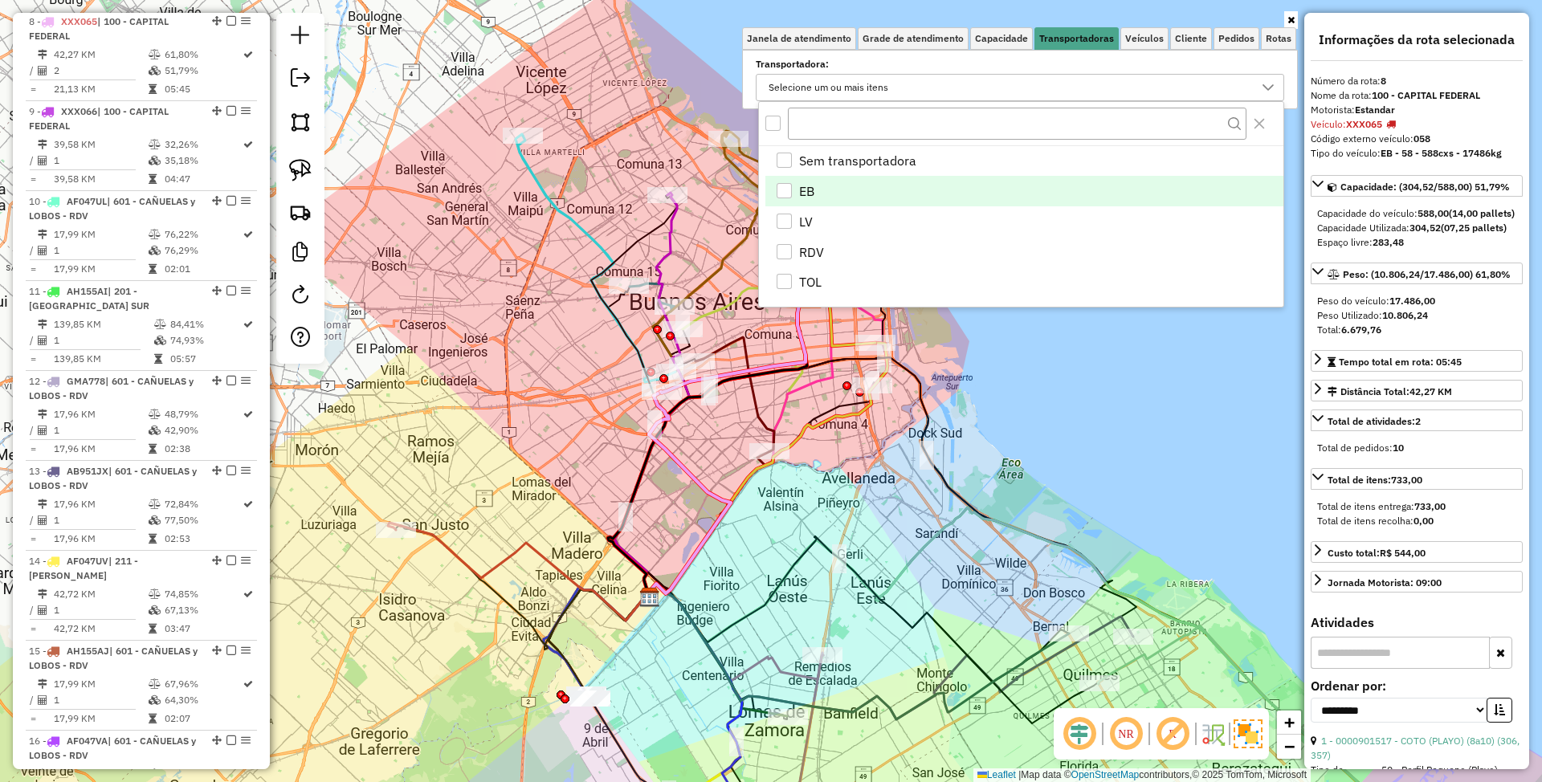
click at [781, 190] on div "EB" at bounding box center [784, 190] width 15 height 15
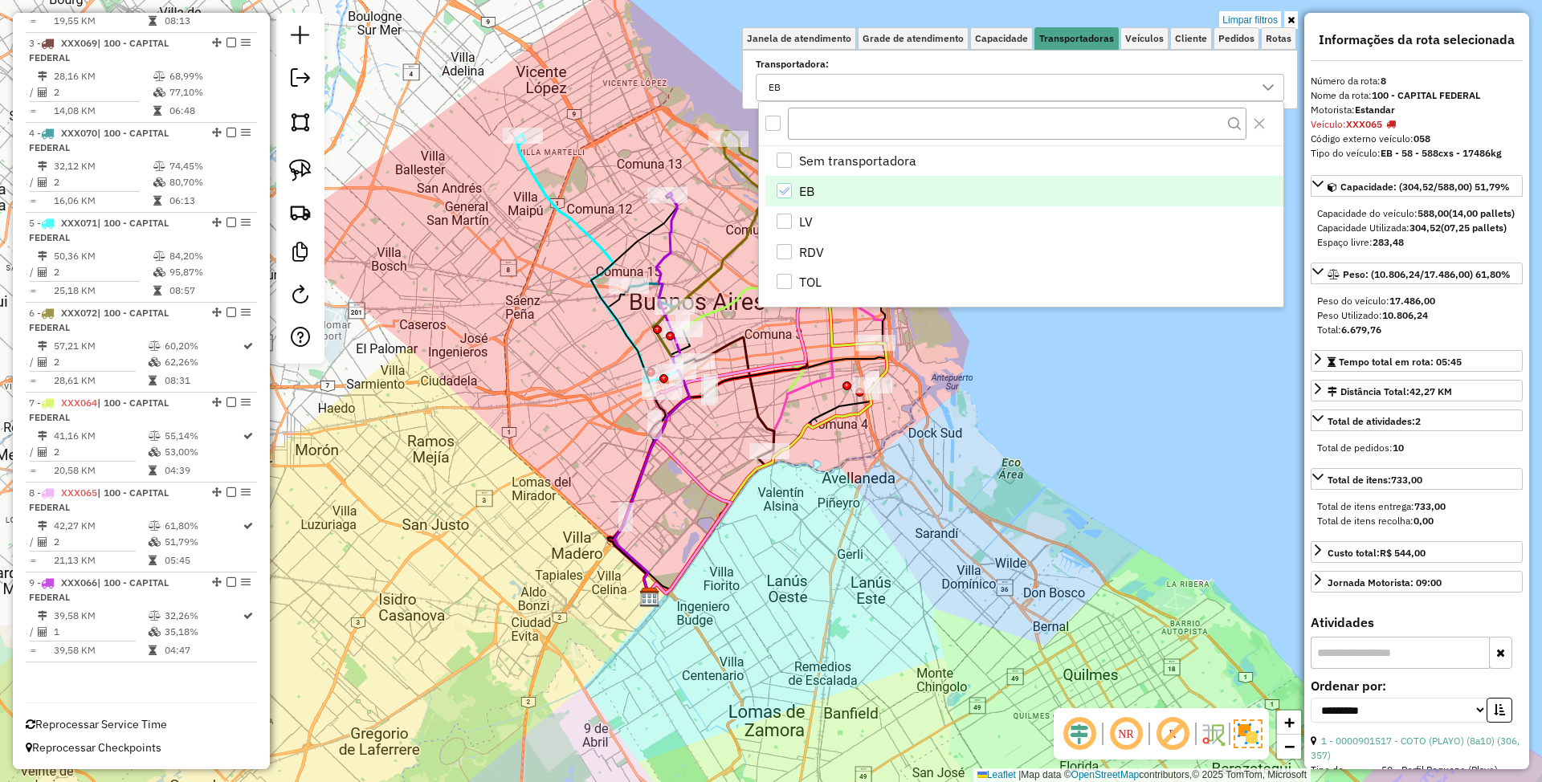
click at [692, 514] on div "Limpar filtros Janela de atendimento Grade de atendimento Capacidade Transporta…" at bounding box center [771, 391] width 1542 height 782
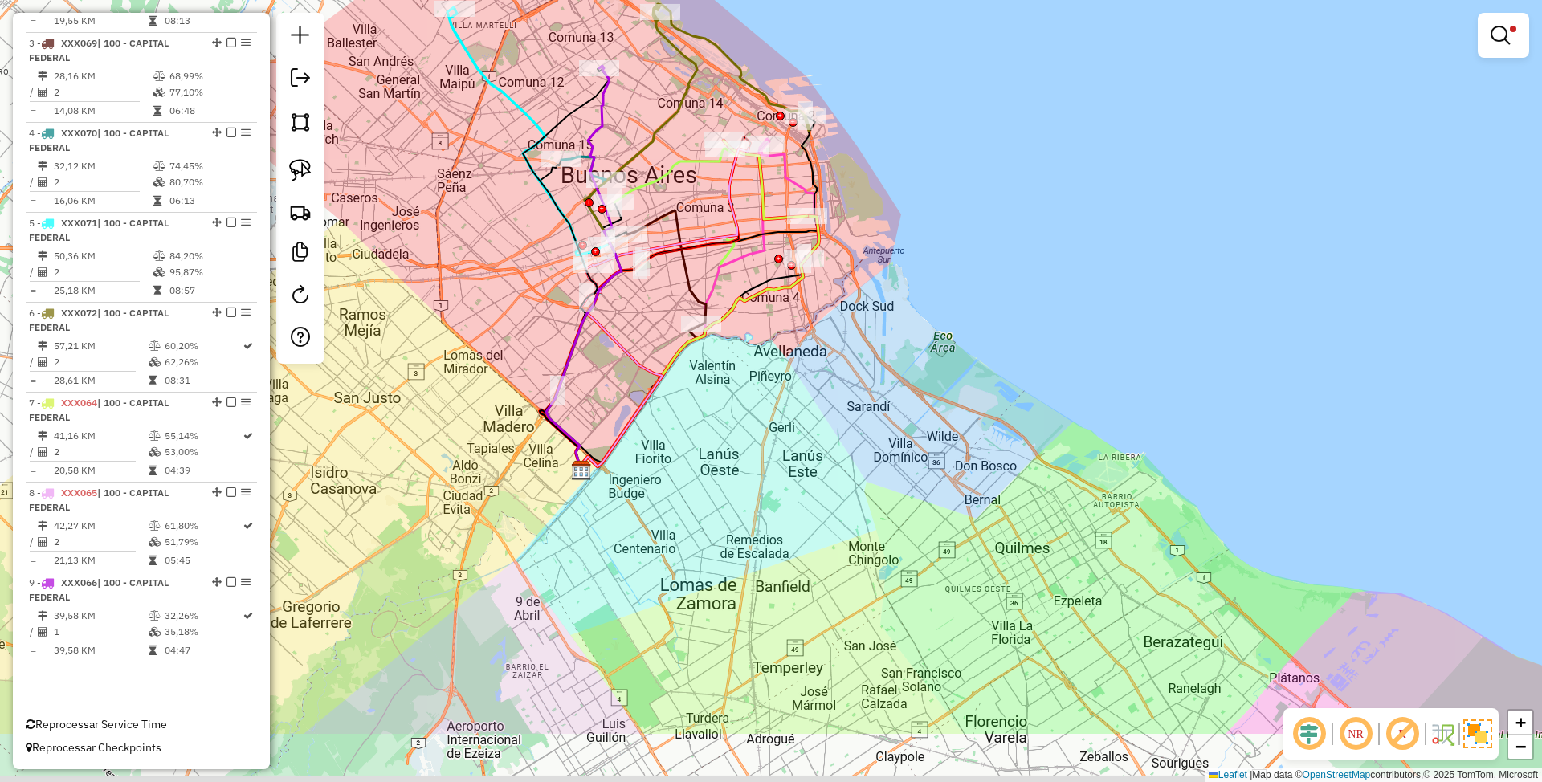
drag, startPoint x: 830, startPoint y: 573, endPoint x: 760, endPoint y: 445, distance: 146.3
click at [760, 445] on div "Limpar filtros Janela de atendimento Grade de atendimento Capacidade Transporta…" at bounding box center [771, 391] width 1542 height 782
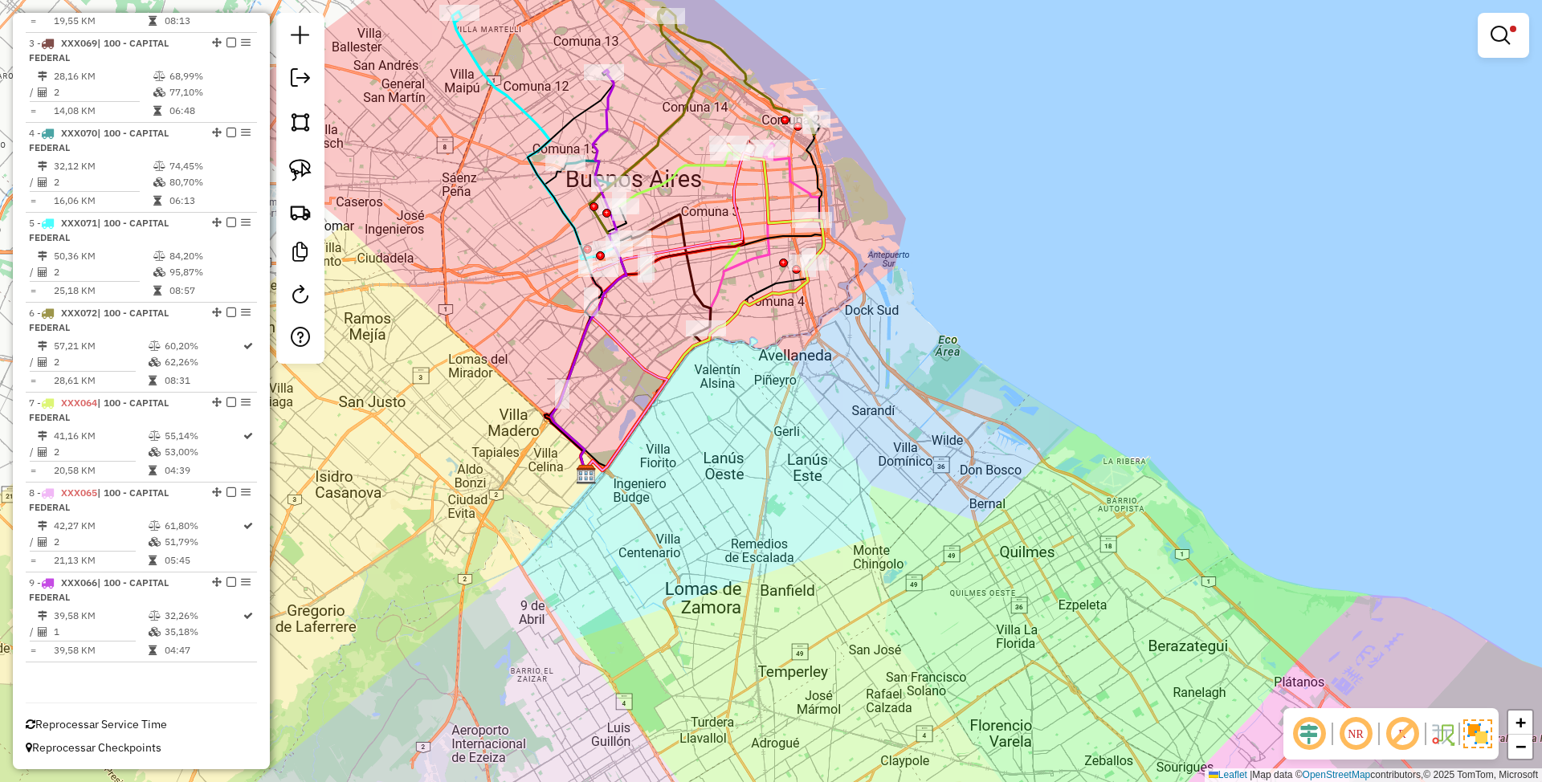
drag, startPoint x: 801, startPoint y: 435, endPoint x: 868, endPoint y: 530, distance: 116.3
click at [868, 530] on div "Limpar filtros Janela de atendimento Grade de atendimento Capacidade Transporta…" at bounding box center [771, 391] width 1542 height 782
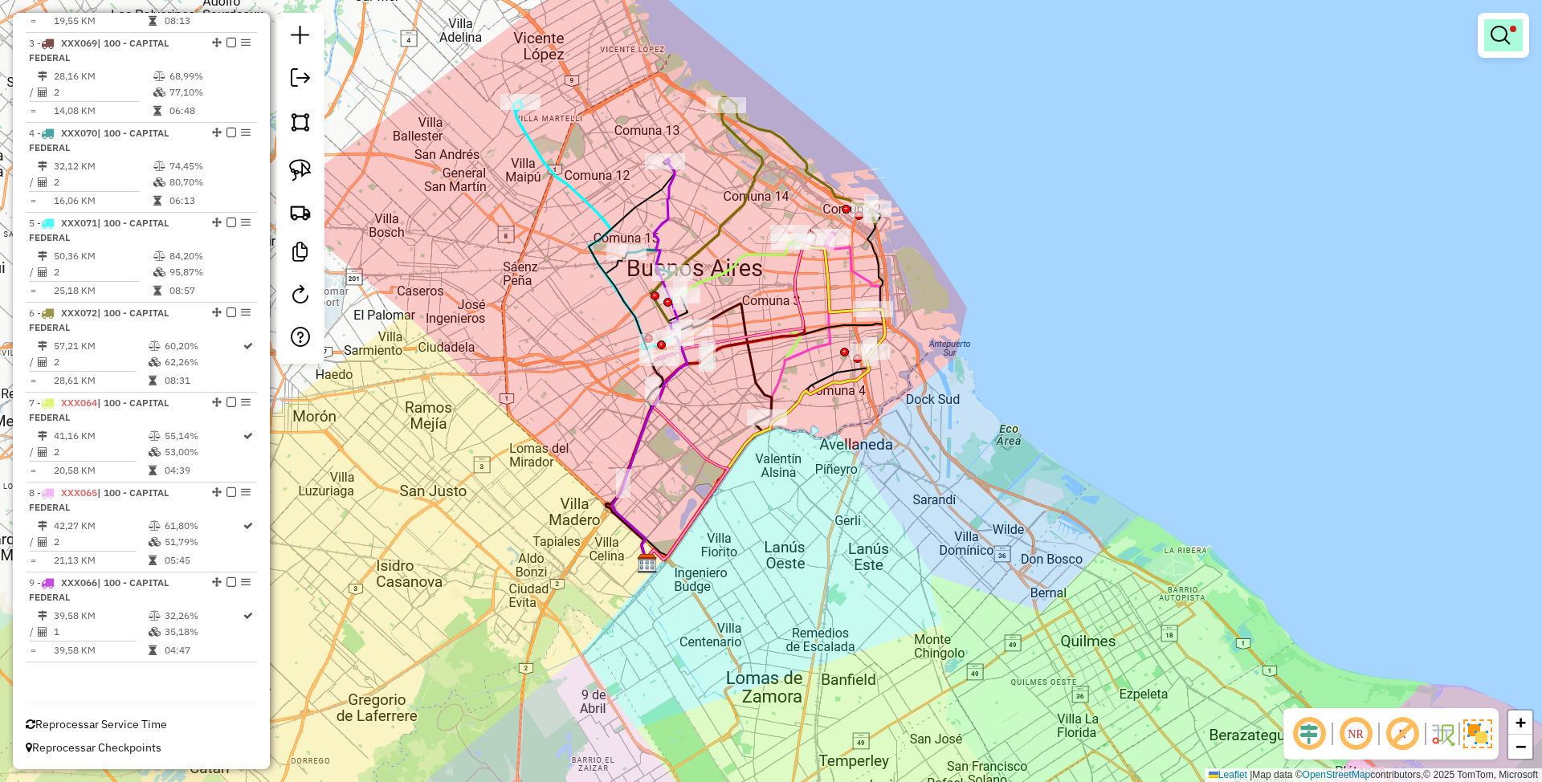
click at [1495, 35] on em at bounding box center [1500, 35] width 19 height 19
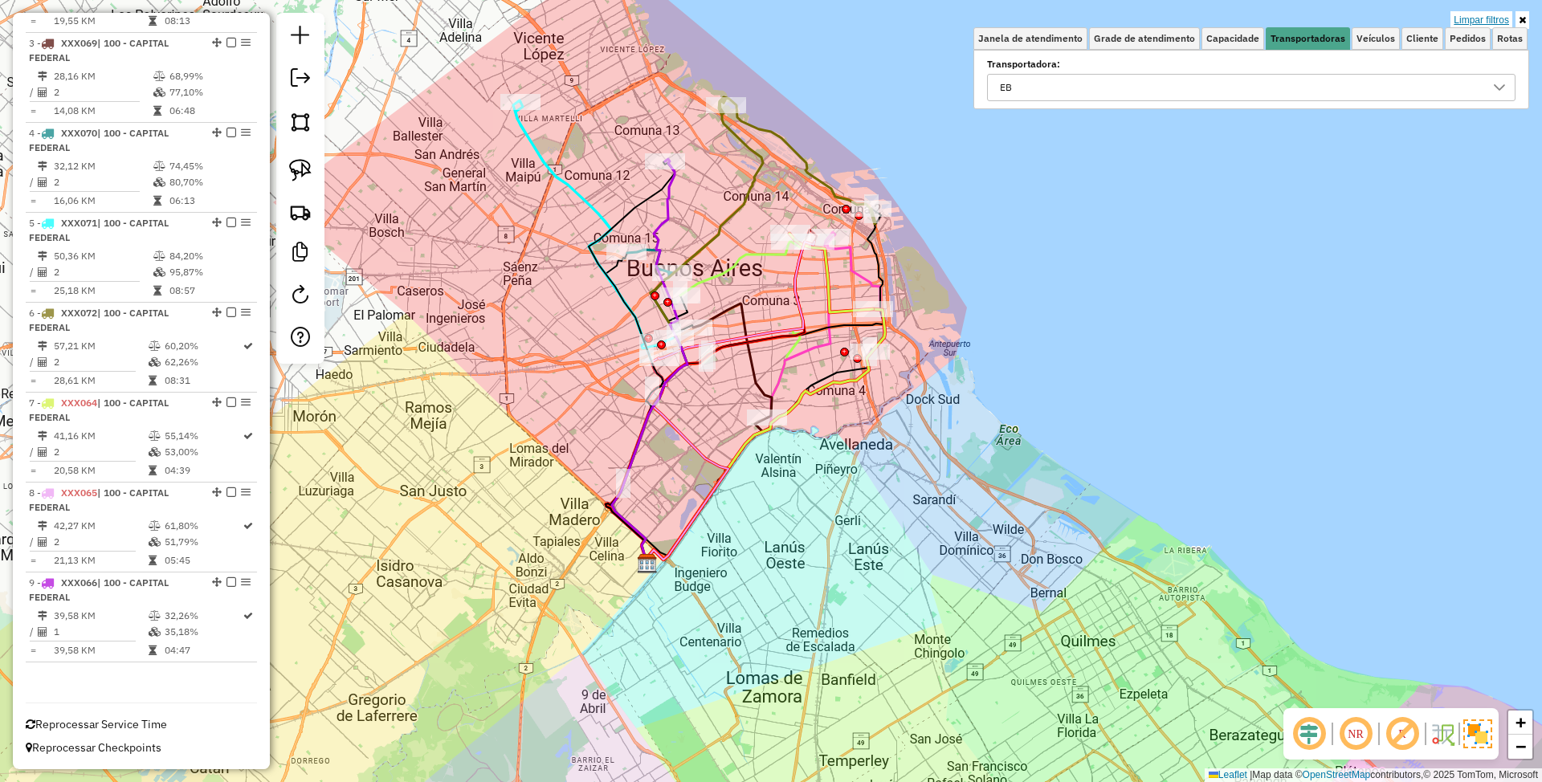
click at [1483, 23] on link "Limpar filtros" at bounding box center [1481, 20] width 62 height 18
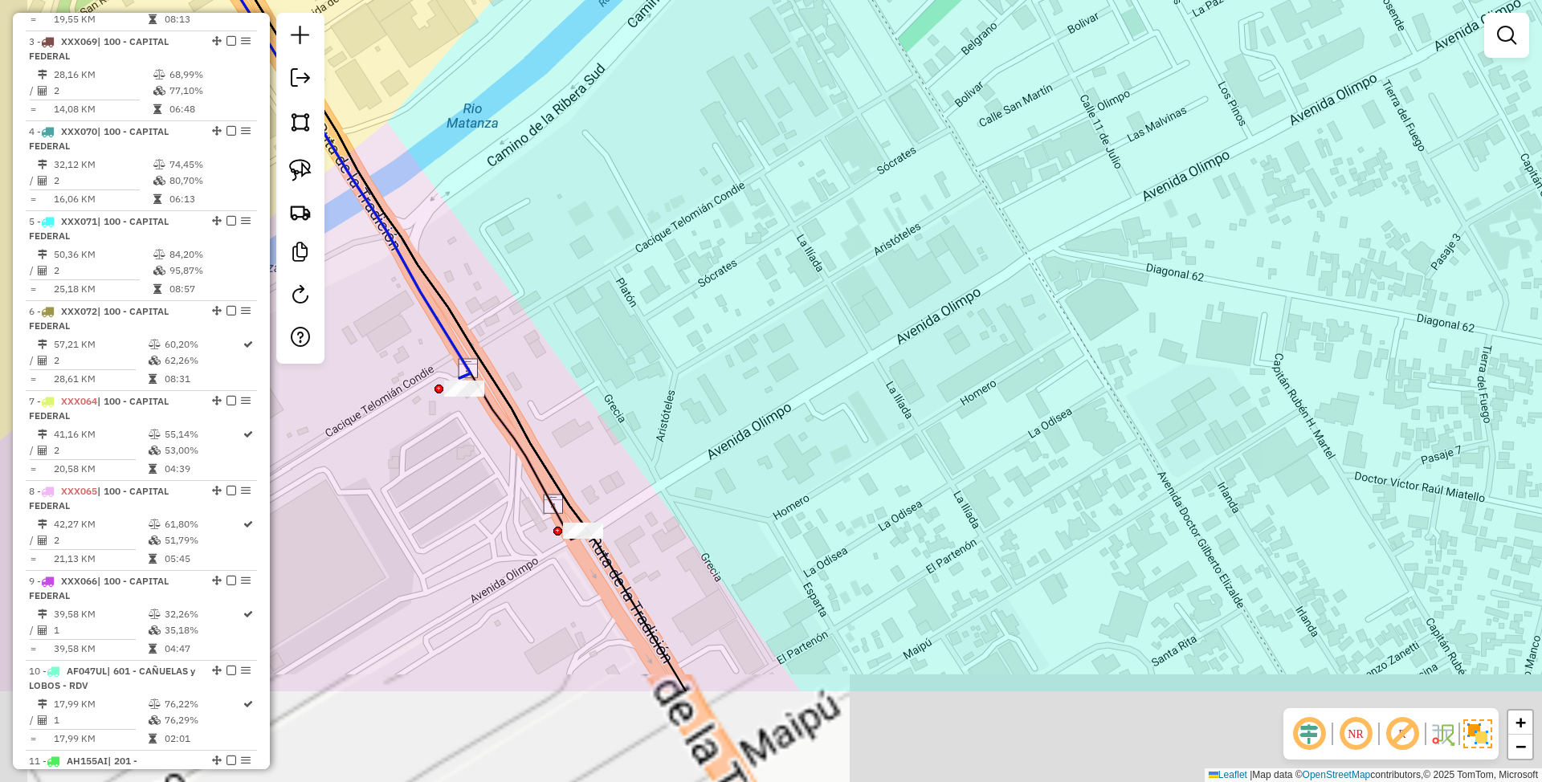
drag, startPoint x: 643, startPoint y: 480, endPoint x: 637, endPoint y: 463, distance: 17.8
click at [644, 459] on div "Janela de atendimento Grade de atendimento Capacidade Transportadoras Veículos …" at bounding box center [771, 391] width 1542 height 782
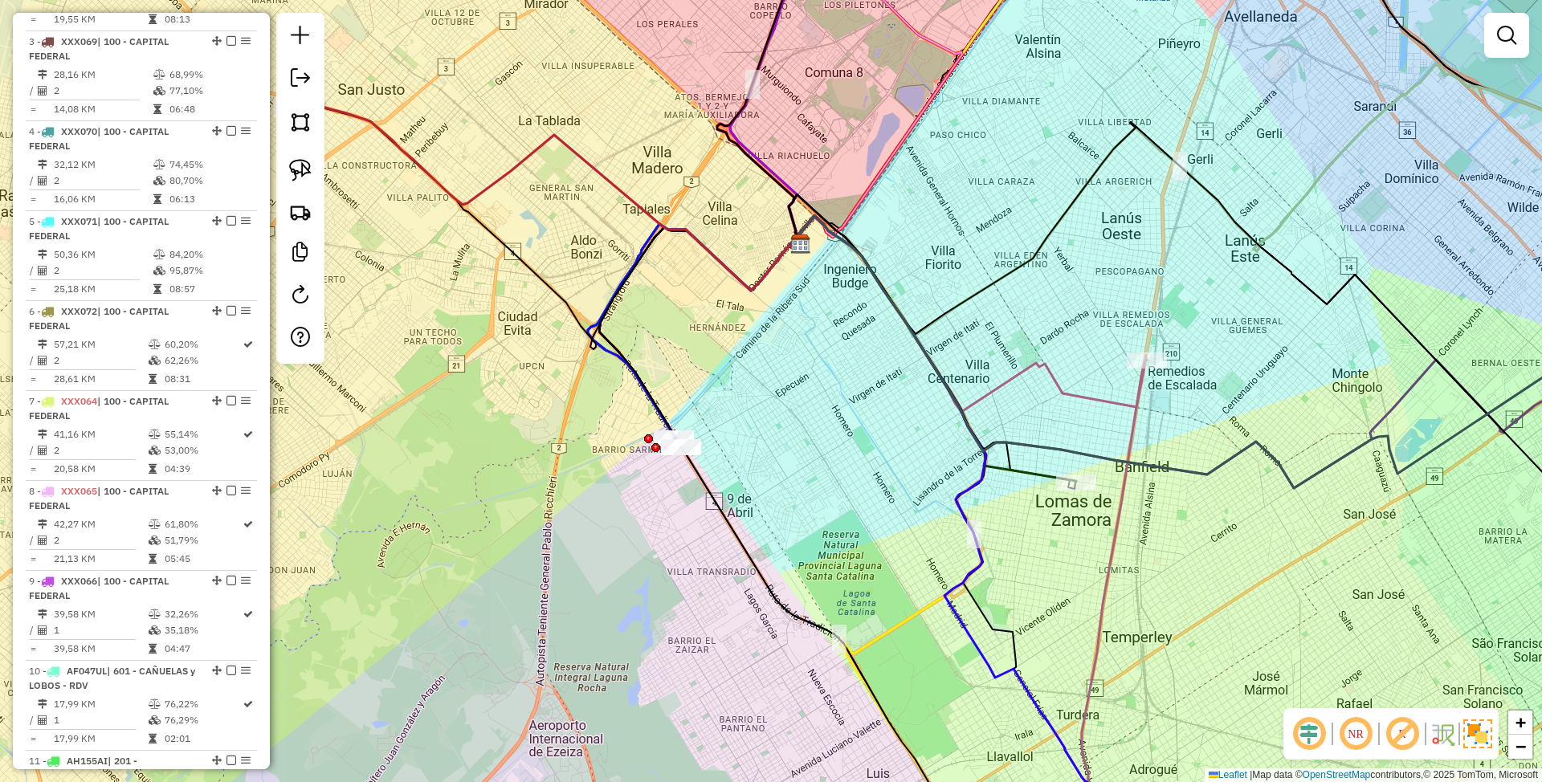
click at [615, 175] on icon at bounding box center [537, 193] width 519 height 195
select select "**********"
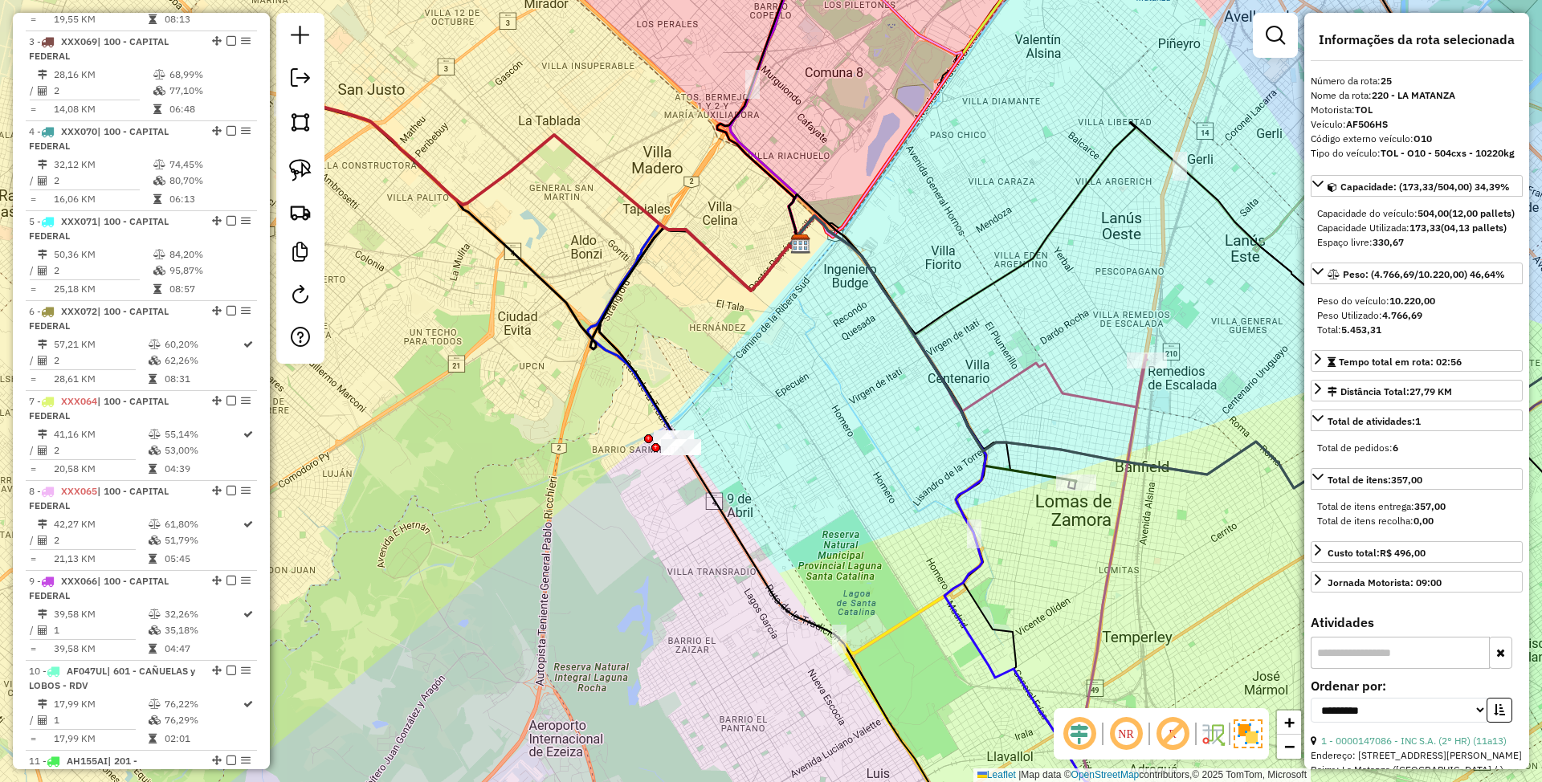
scroll to position [2246, 0]
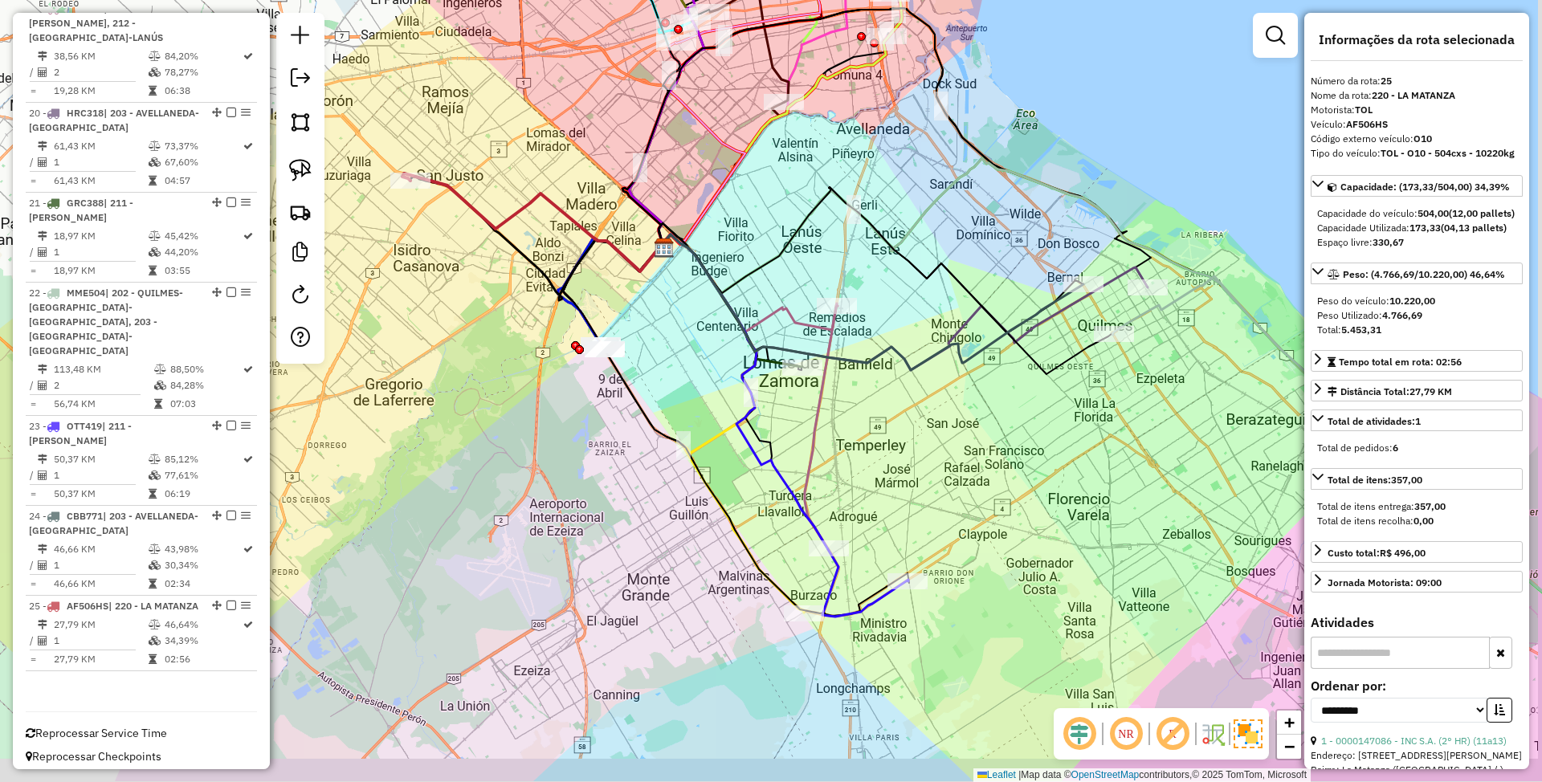
drag, startPoint x: 749, startPoint y: 467, endPoint x: 692, endPoint y: 383, distance: 100.7
click at [692, 384] on div "Janela de atendimento Grade de atendimento Capacidade Transportadoras Veículos …" at bounding box center [771, 391] width 1542 height 782
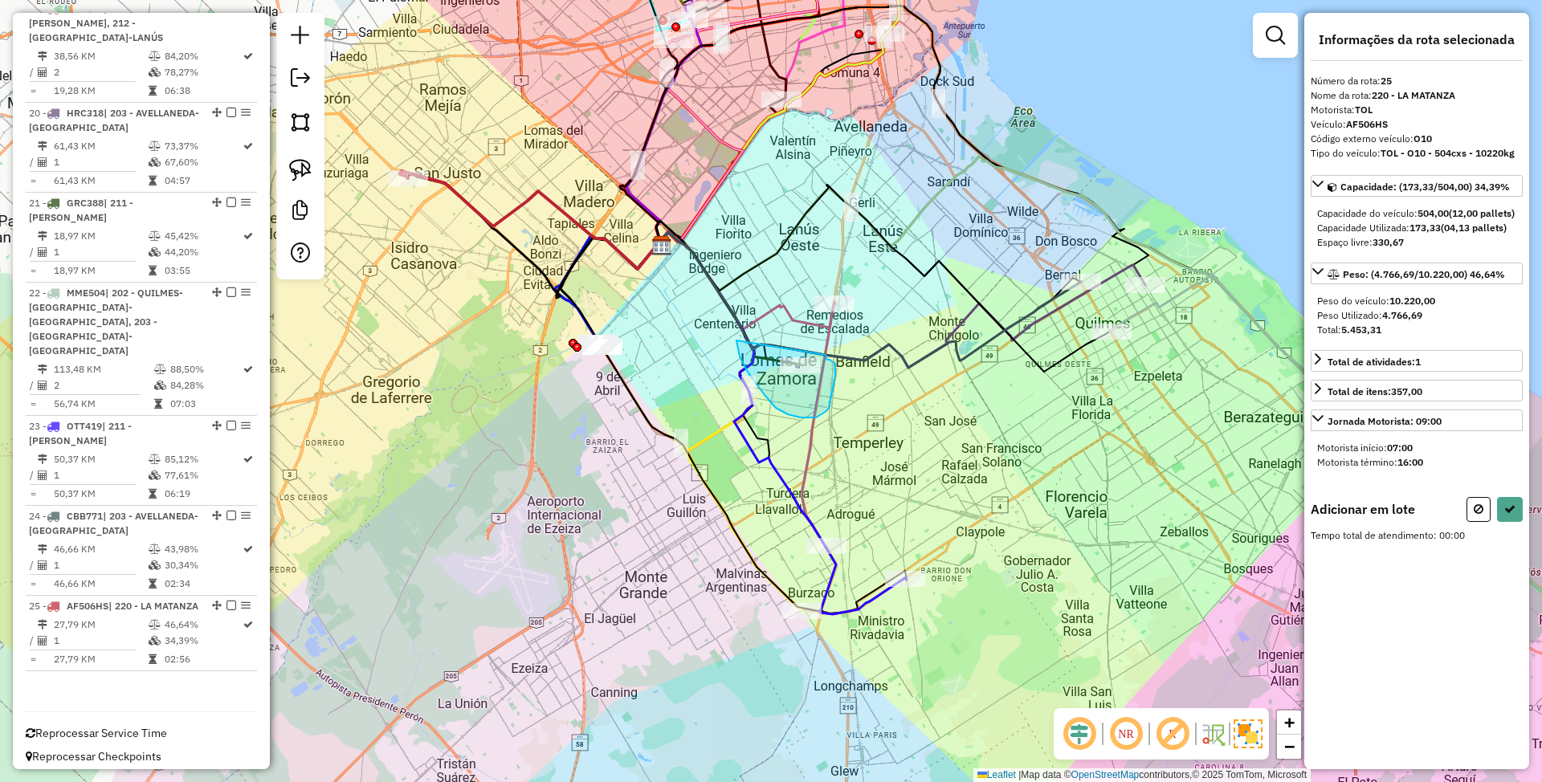
drag, startPoint x: 776, startPoint y: 408, endPoint x: 826, endPoint y: 355, distance: 72.7
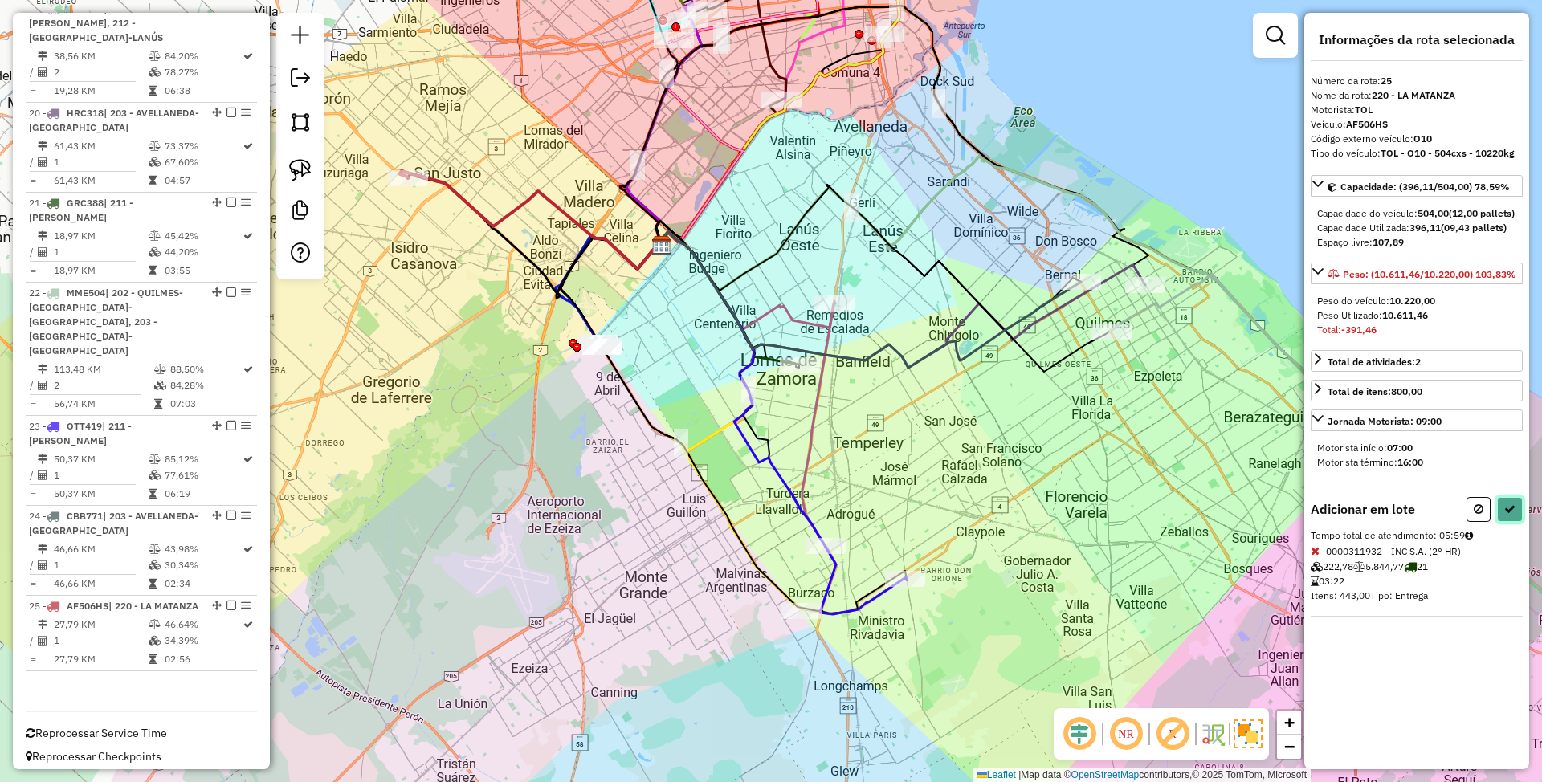
click at [1515, 521] on button at bounding box center [1510, 509] width 26 height 25
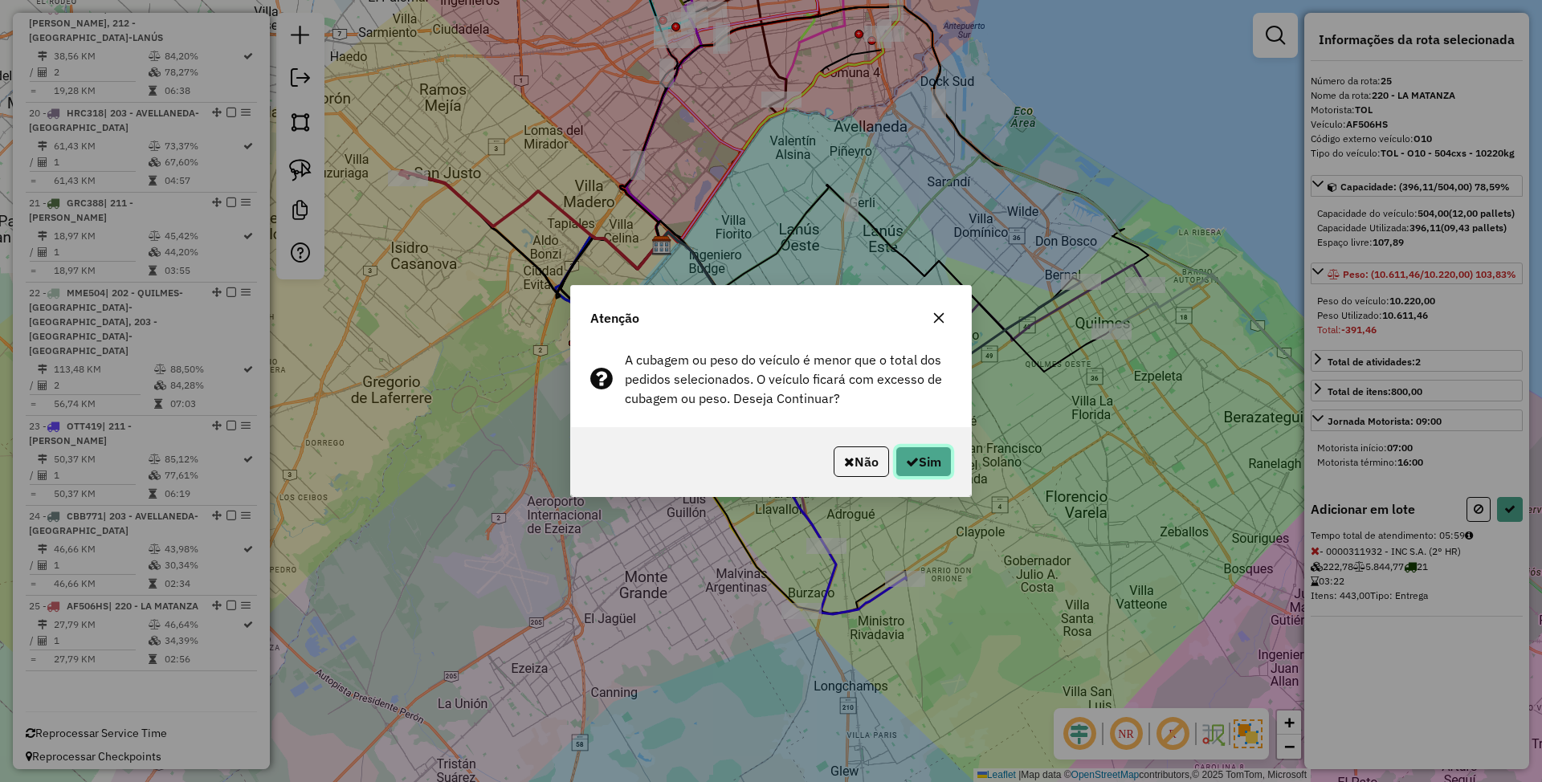
click at [932, 453] on button "Sim" at bounding box center [923, 462] width 56 height 31
select select "**********"
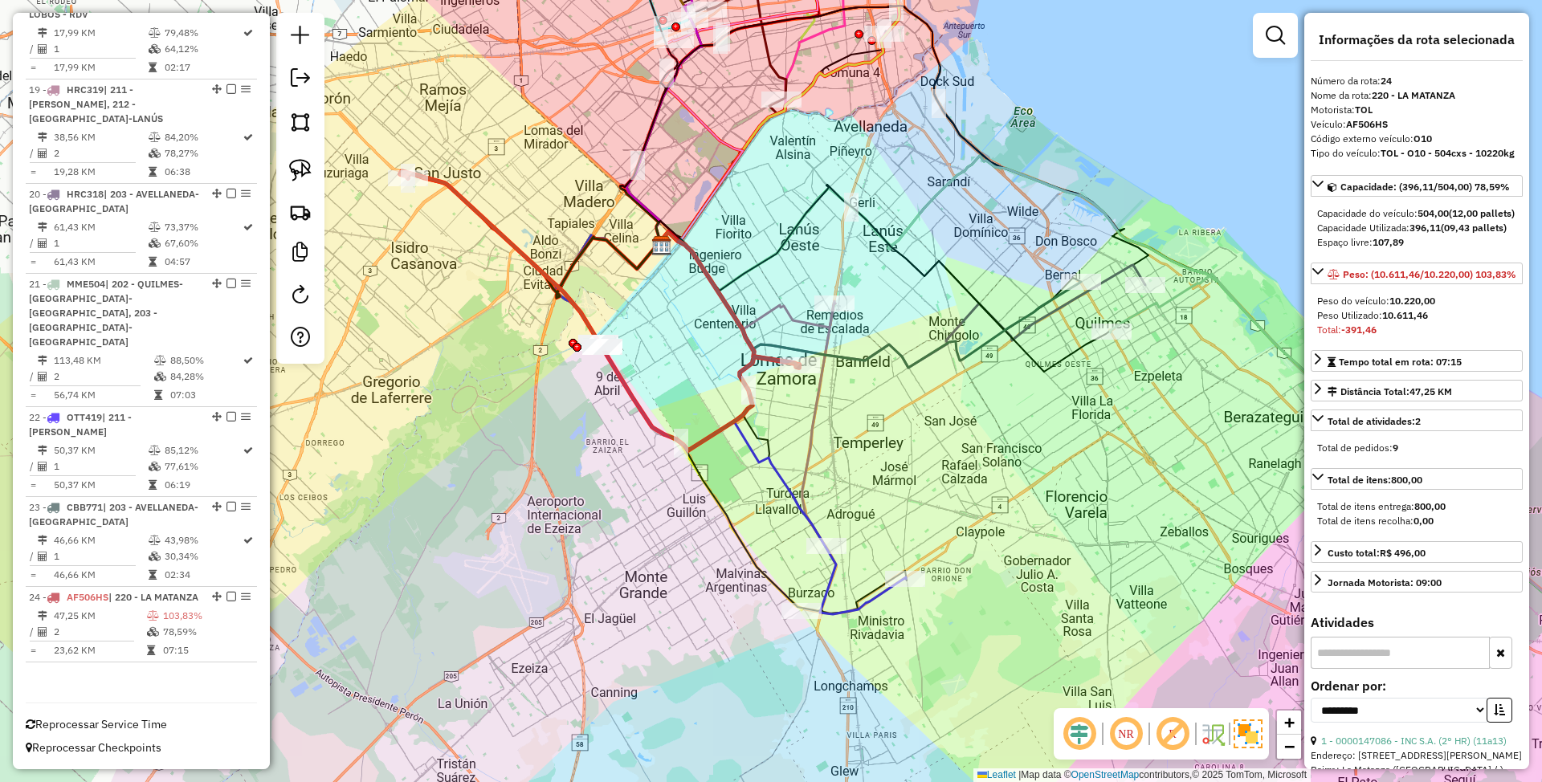
scroll to position [2156, 0]
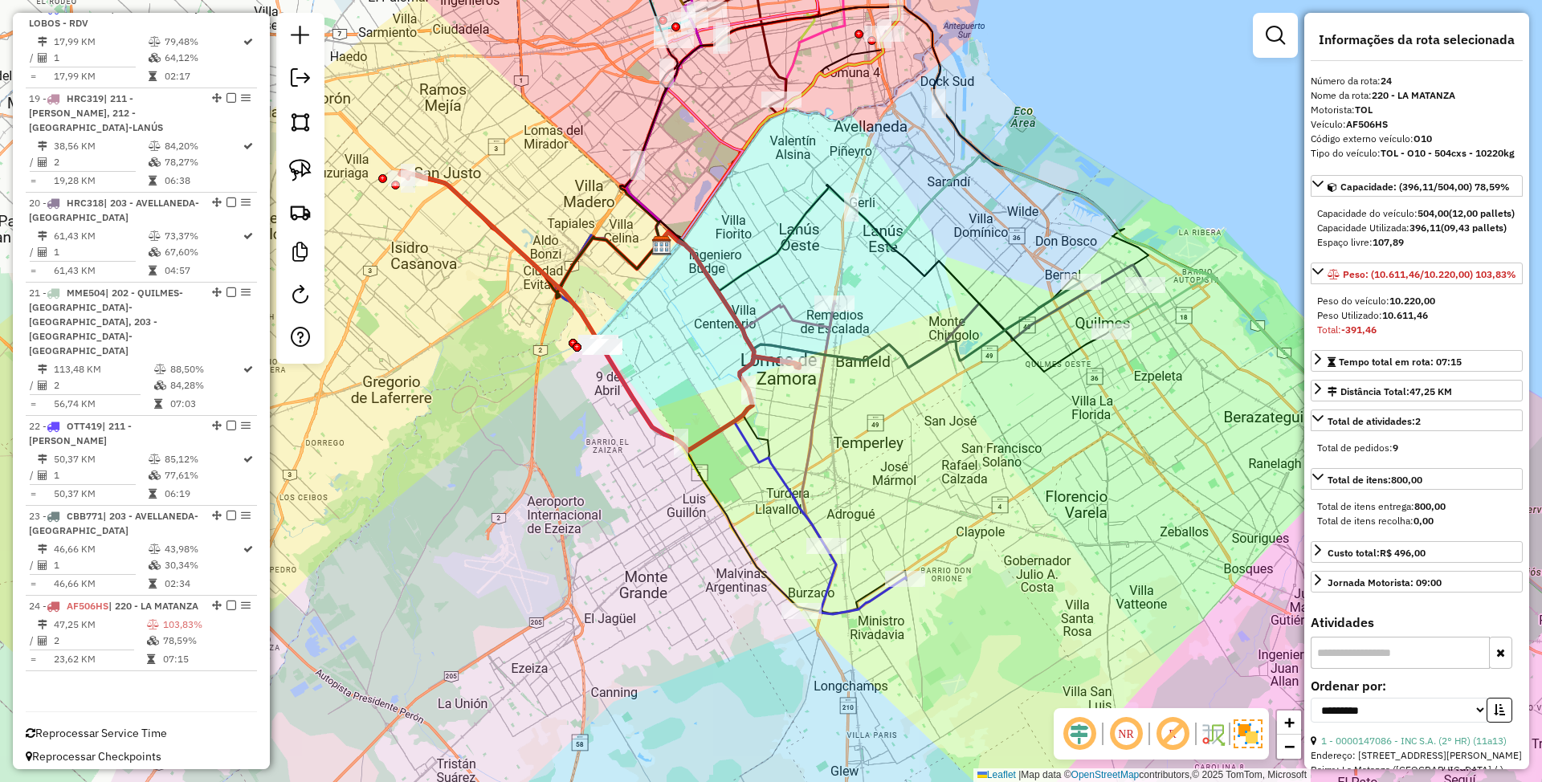
click at [541, 263] on icon at bounding box center [599, 310] width 399 height 279
click at [713, 431] on icon at bounding box center [599, 310] width 399 height 279
drag, startPoint x: 823, startPoint y: 435, endPoint x: 776, endPoint y: 445, distance: 48.4
click at [776, 445] on div "Janela de atendimento Grade de atendimento Capacidade Transportadoras Veículos …" at bounding box center [771, 391] width 1542 height 782
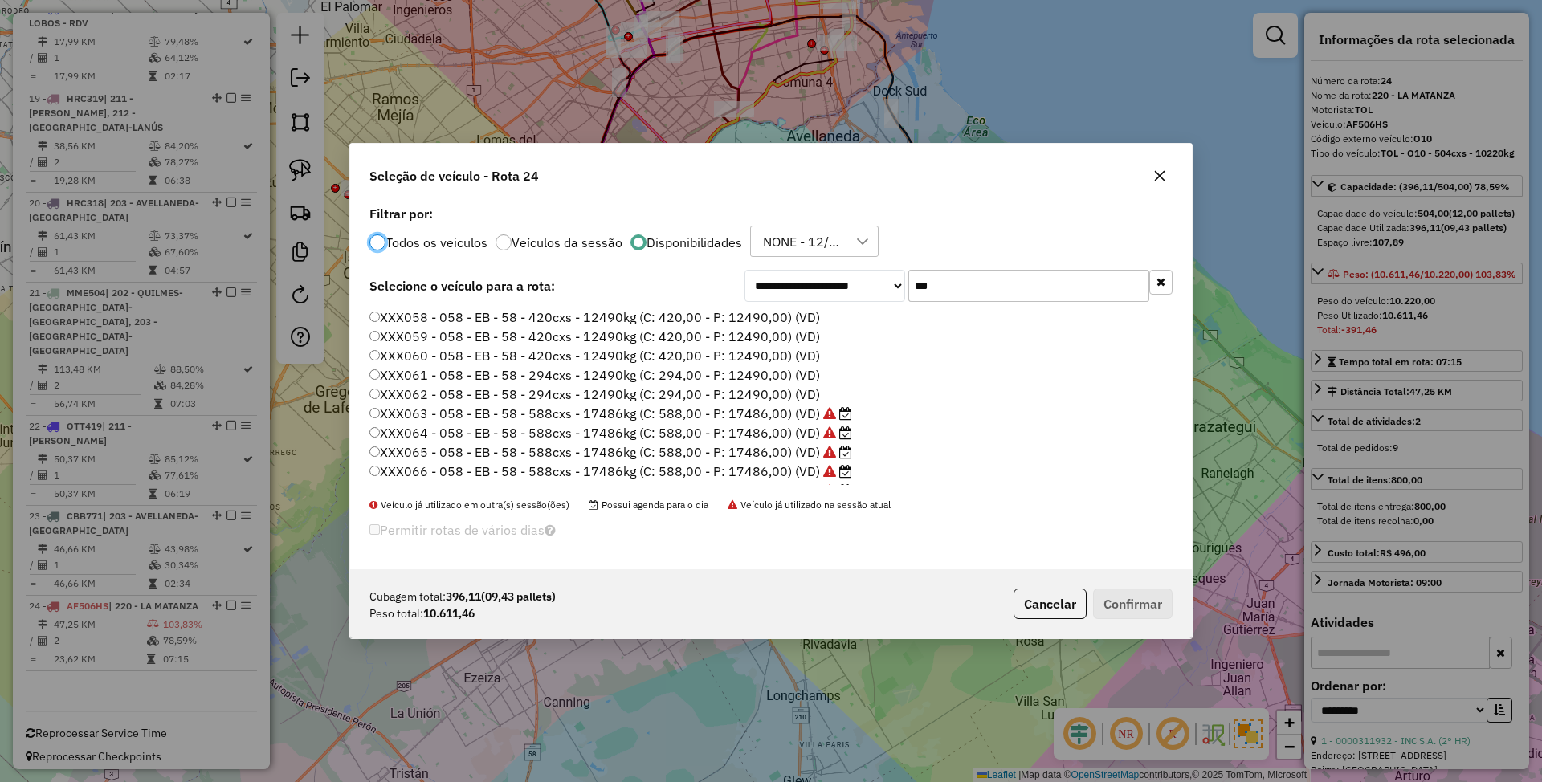
scroll to position [8, 5]
click at [940, 287] on input "***" at bounding box center [1028, 286] width 241 height 32
type input "*"
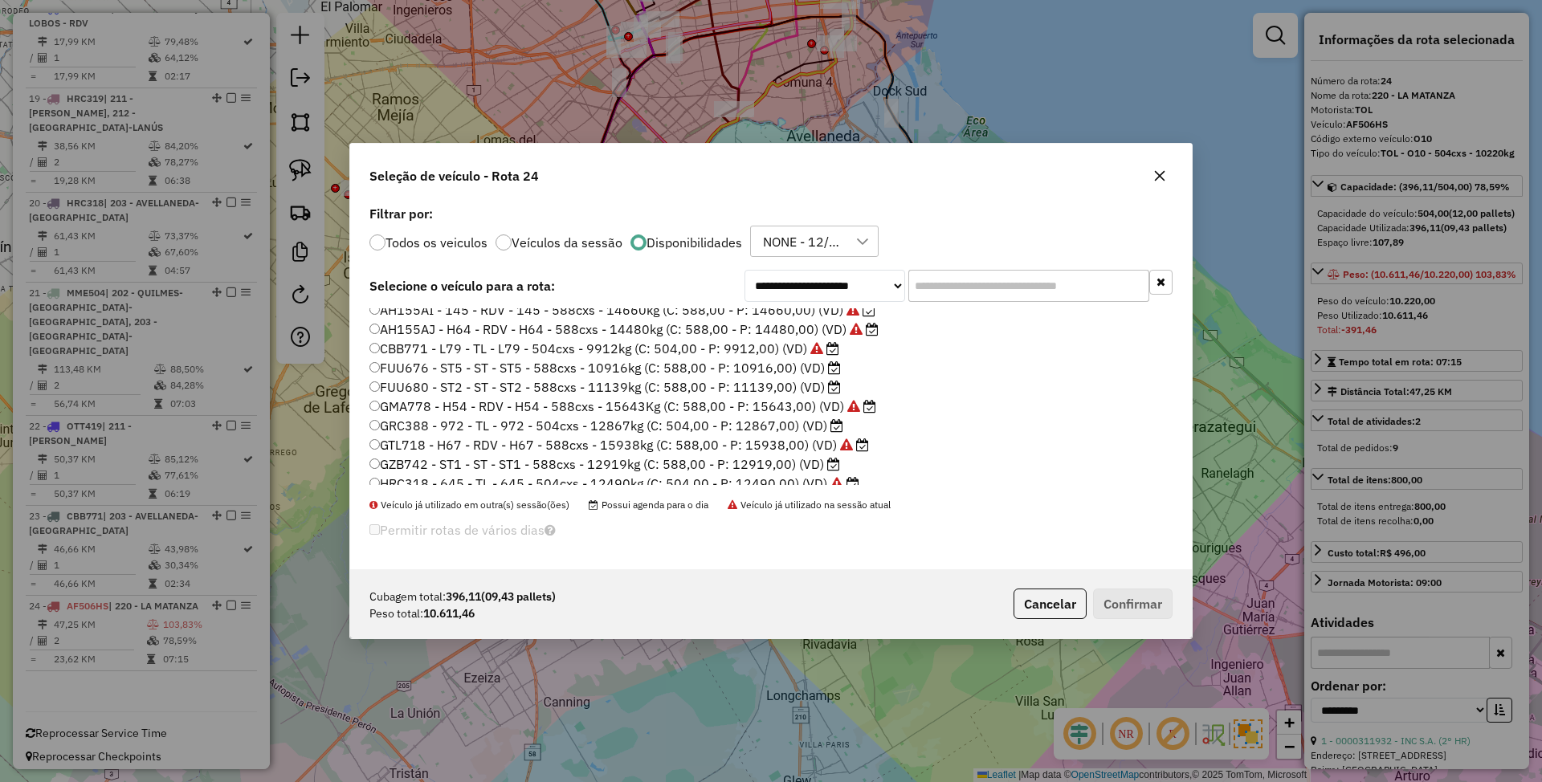
scroll to position [321, 0]
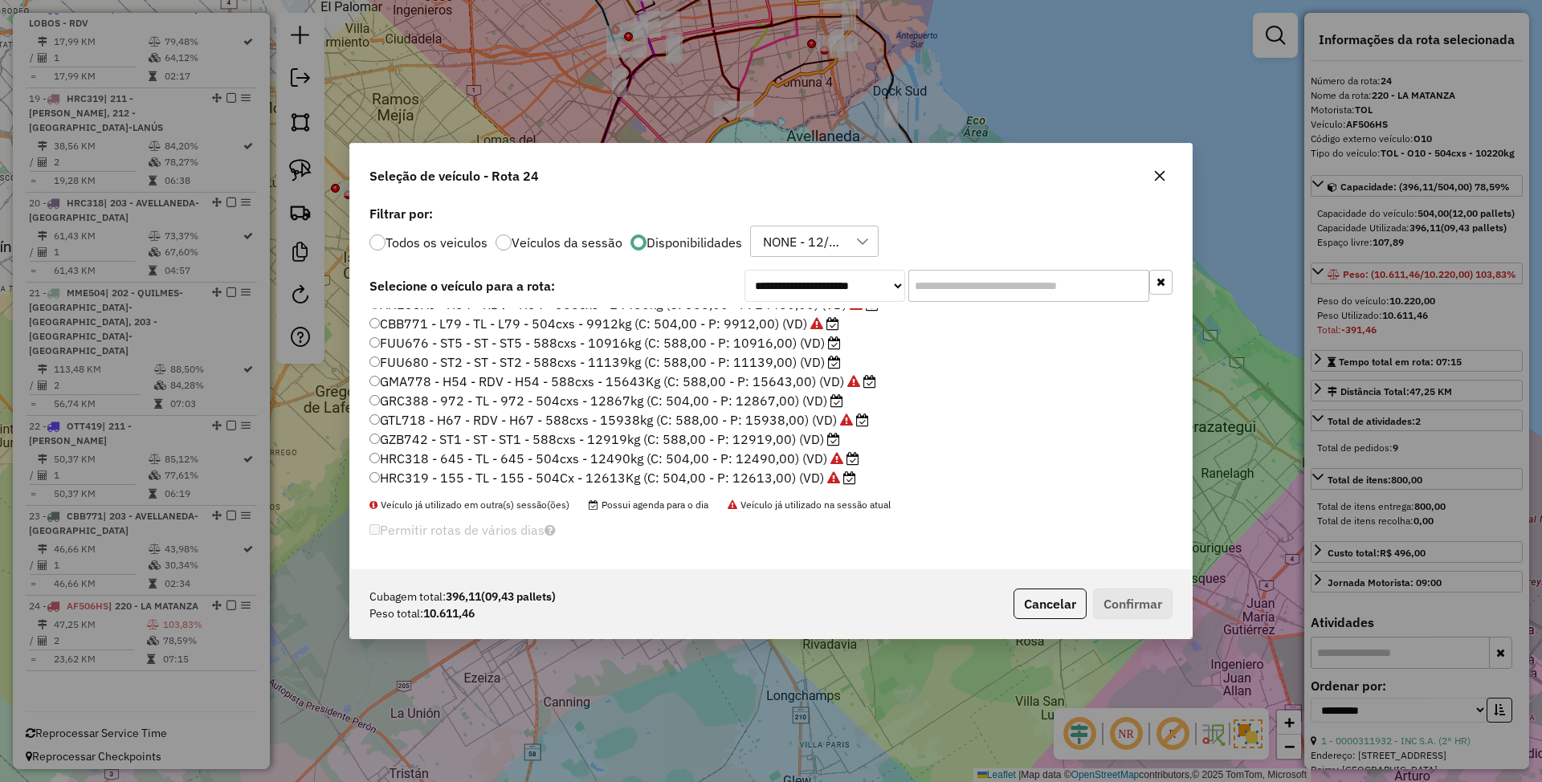
click at [750, 365] on label "FUU680 - ST2 - ST - ST2 - 588cxs - 11139kg (C: 588,00 - P: 11139,00) (VD)" at bounding box center [604, 362] width 471 height 19
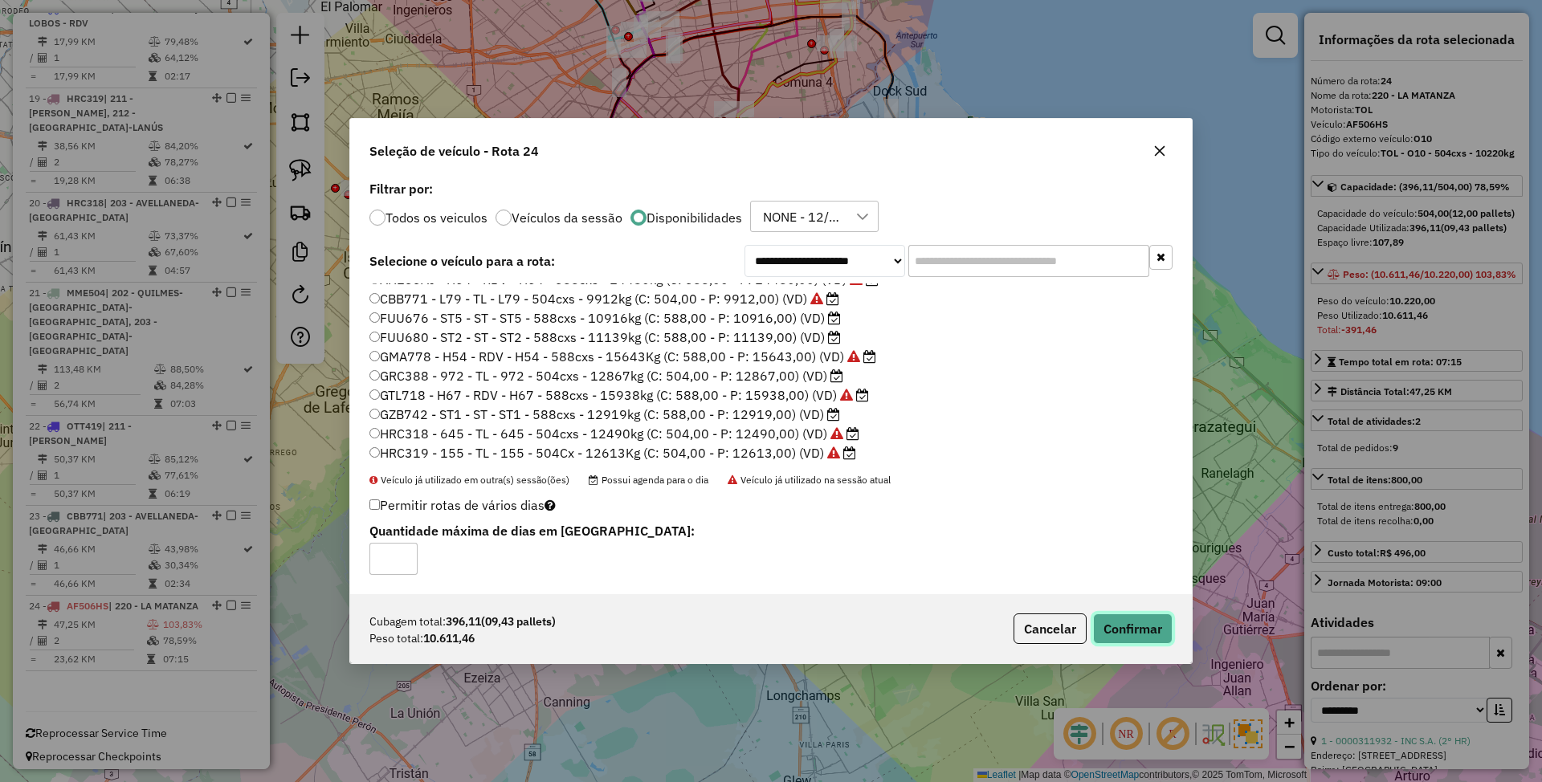
click at [1131, 620] on button "Confirmar" at bounding box center [1133, 629] width 80 height 31
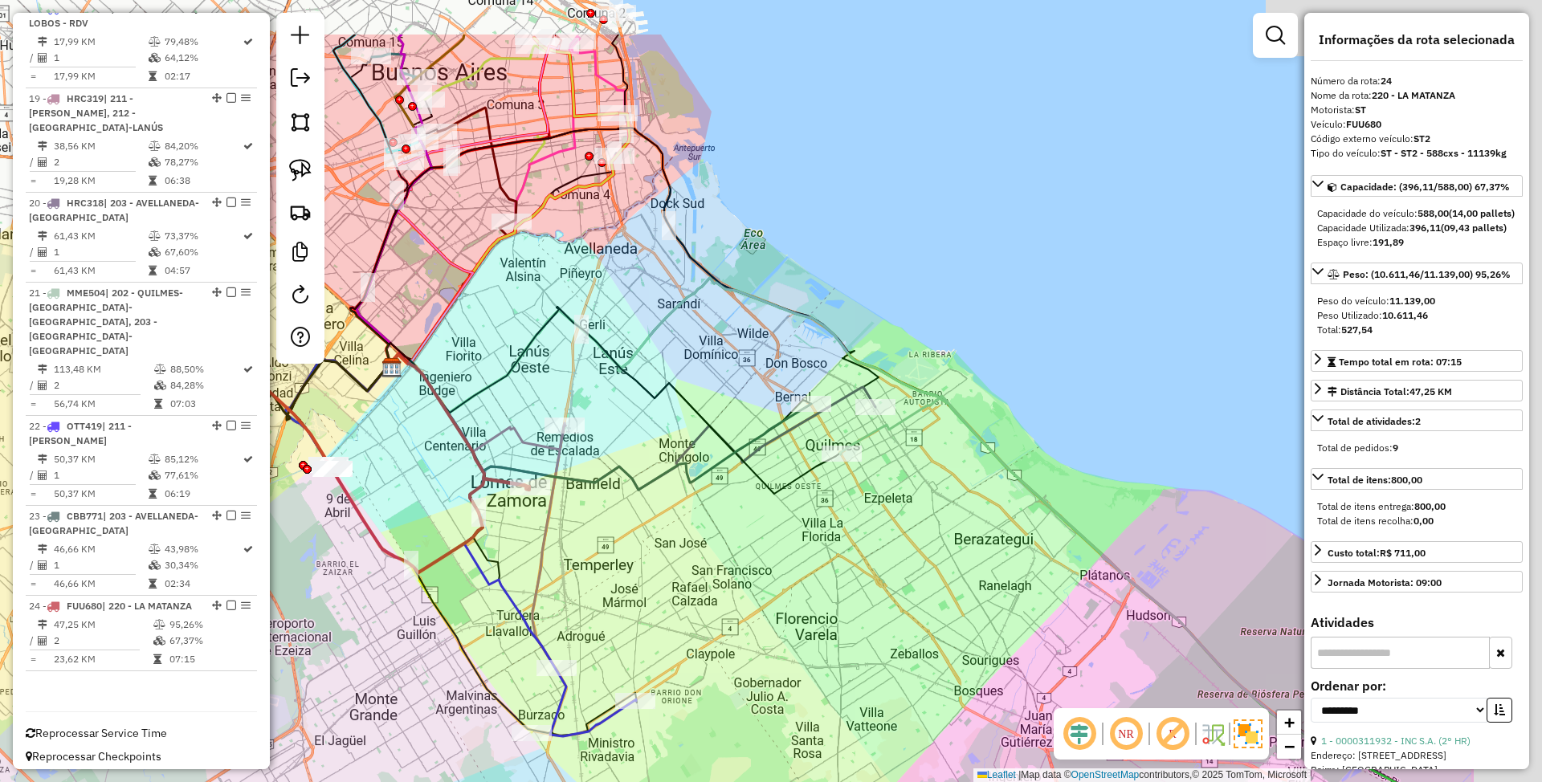
drag, startPoint x: 904, startPoint y: 447, endPoint x: 663, endPoint y: 569, distance: 270.5
click at [655, 575] on div "Janela de atendimento Grade de atendimento Capacidade Transportadoras Veículos …" at bounding box center [771, 391] width 1542 height 782
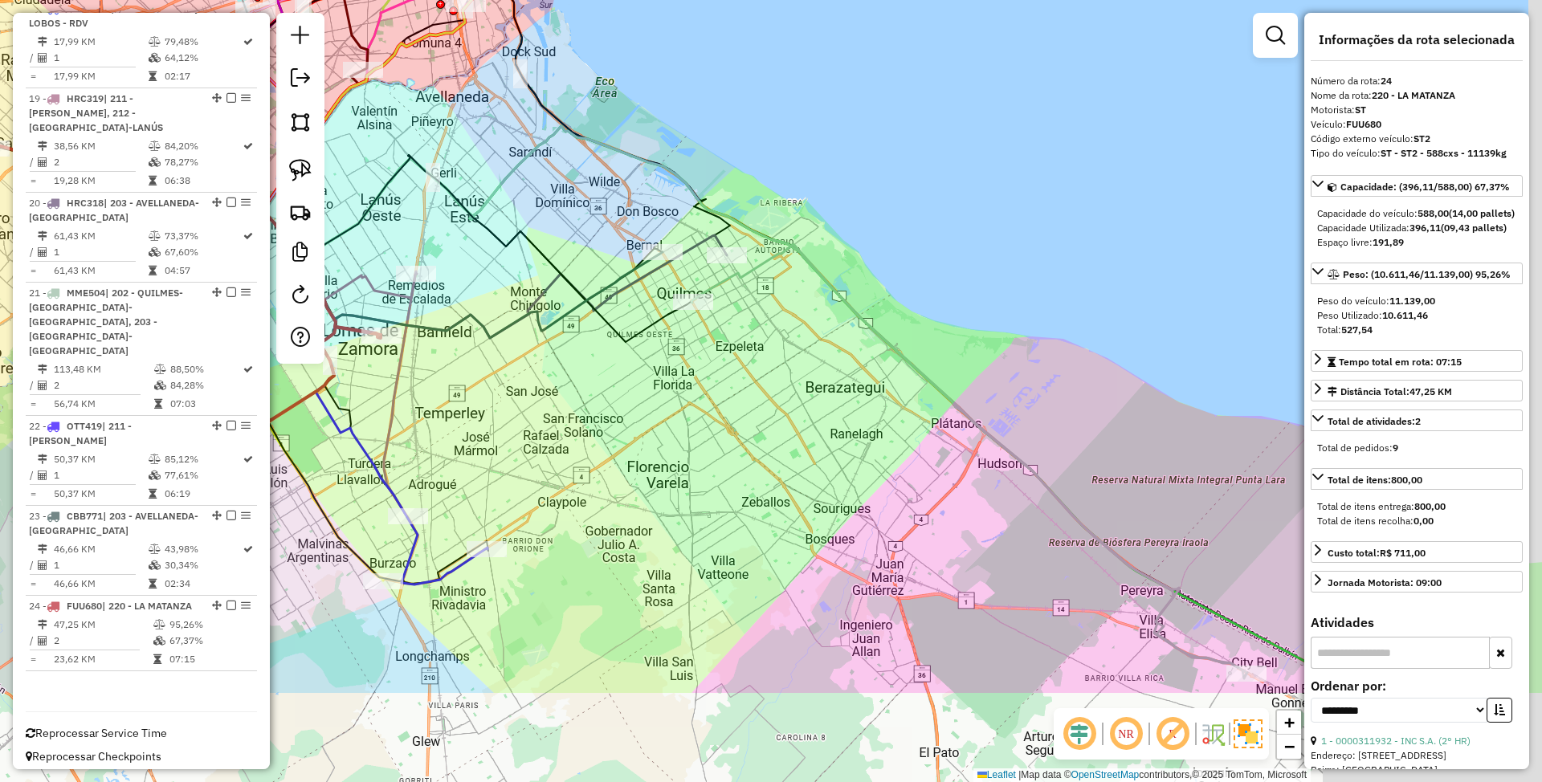
drag, startPoint x: 875, startPoint y: 602, endPoint x: 666, endPoint y: 331, distance: 341.8
click at [666, 331] on div "Janela de atendimento Grade de atendimento Capacidade Transportadoras Veículos …" at bounding box center [771, 391] width 1542 height 782
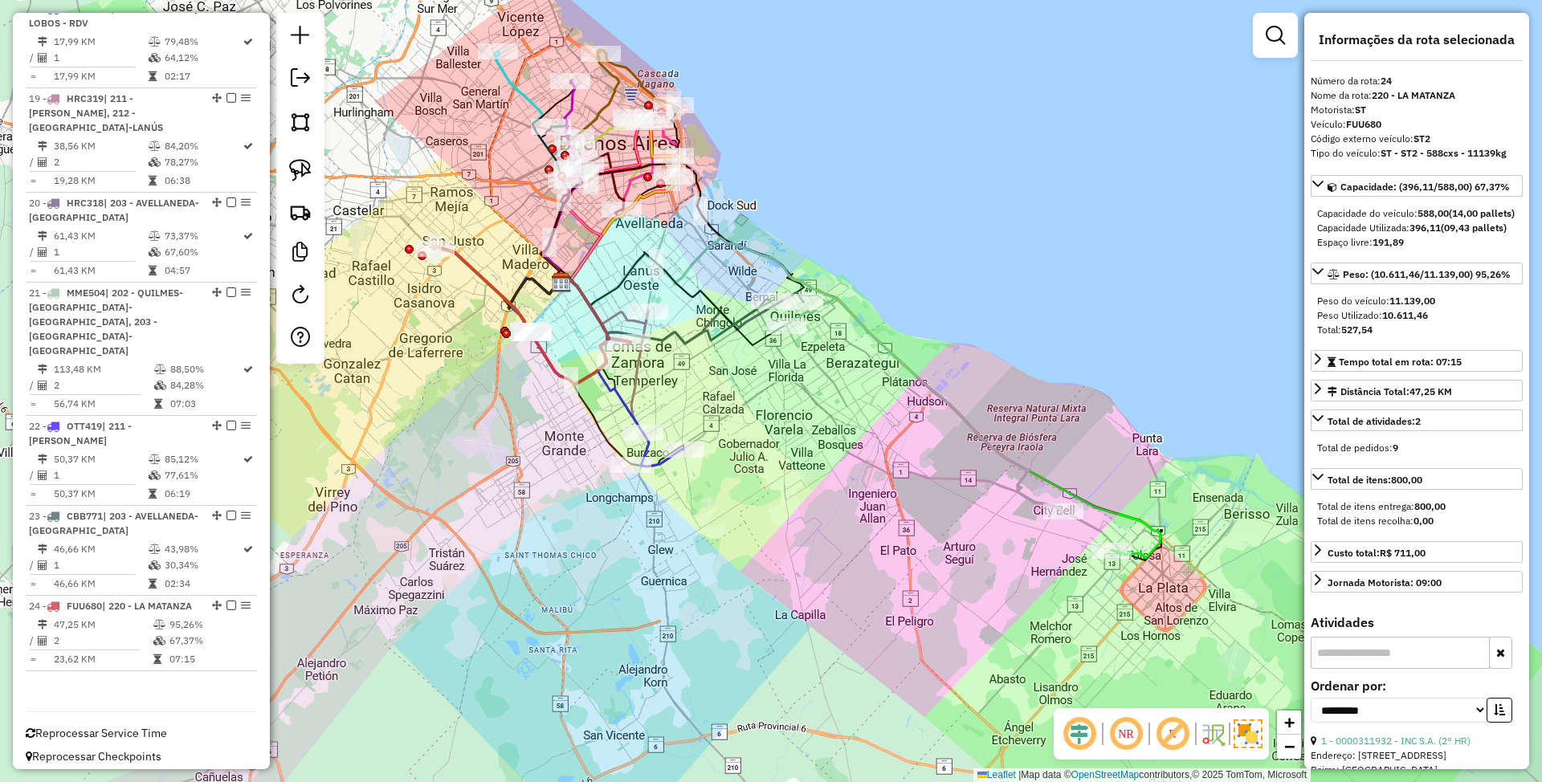
click at [1155, 534] on icon at bounding box center [859, 398] width 602 height 320
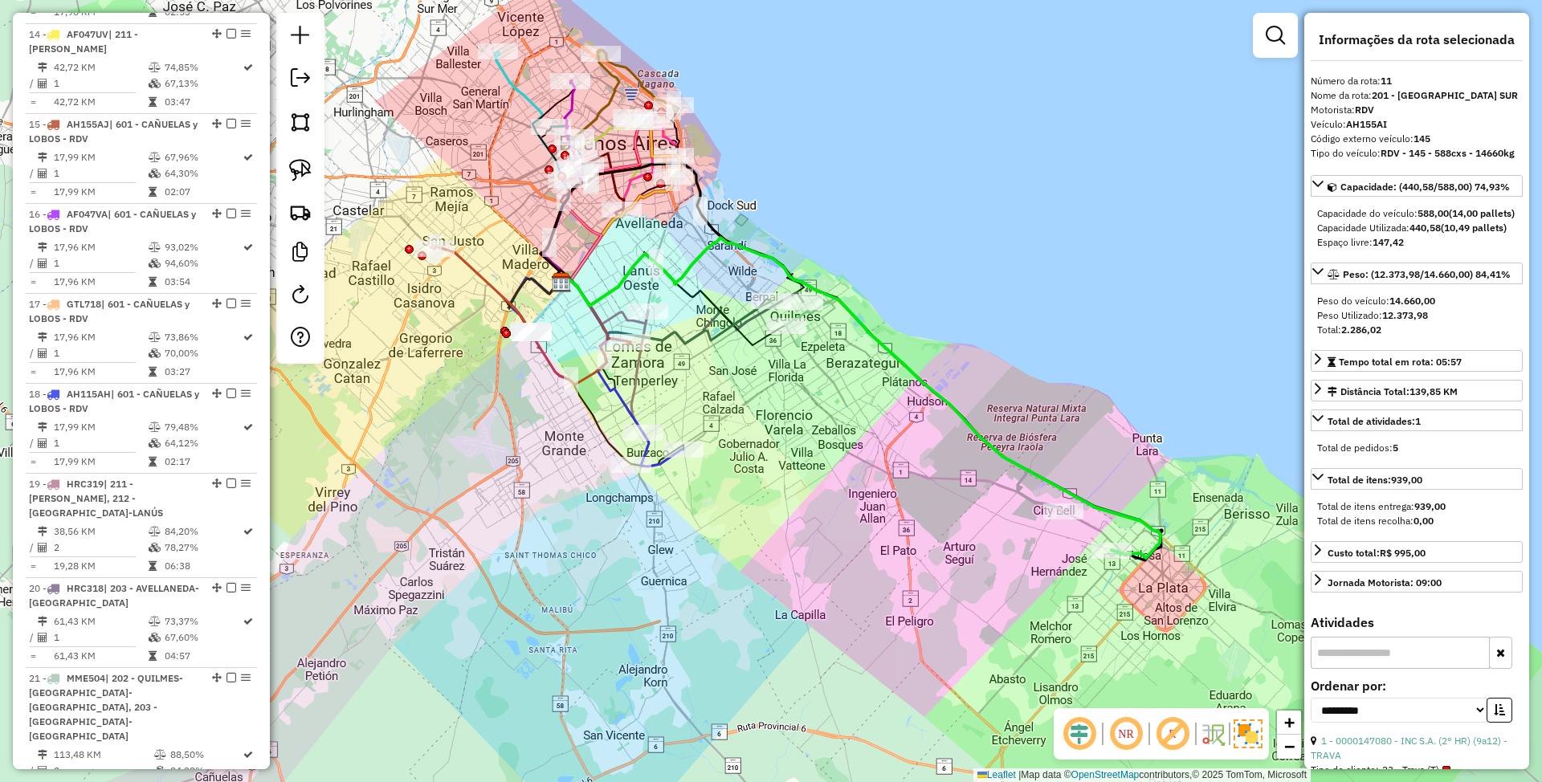
scroll to position [1515, 0]
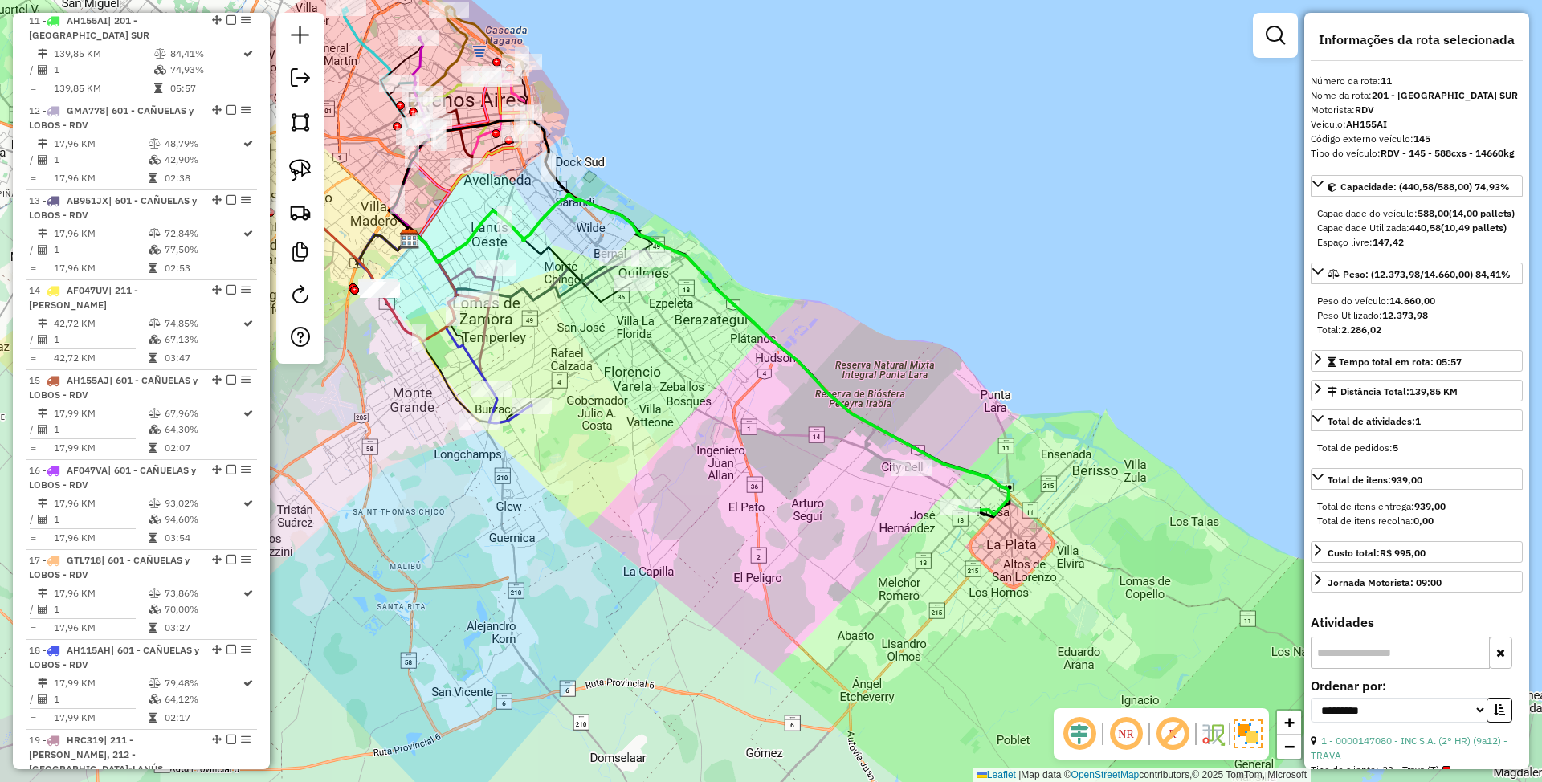
drag, startPoint x: 1165, startPoint y: 602, endPoint x: 953, endPoint y: 536, distance: 222.0
click at [953, 536] on div "Janela de atendimento Grade de atendimento Capacidade Transportadoras Veículos …" at bounding box center [771, 391] width 1542 height 782
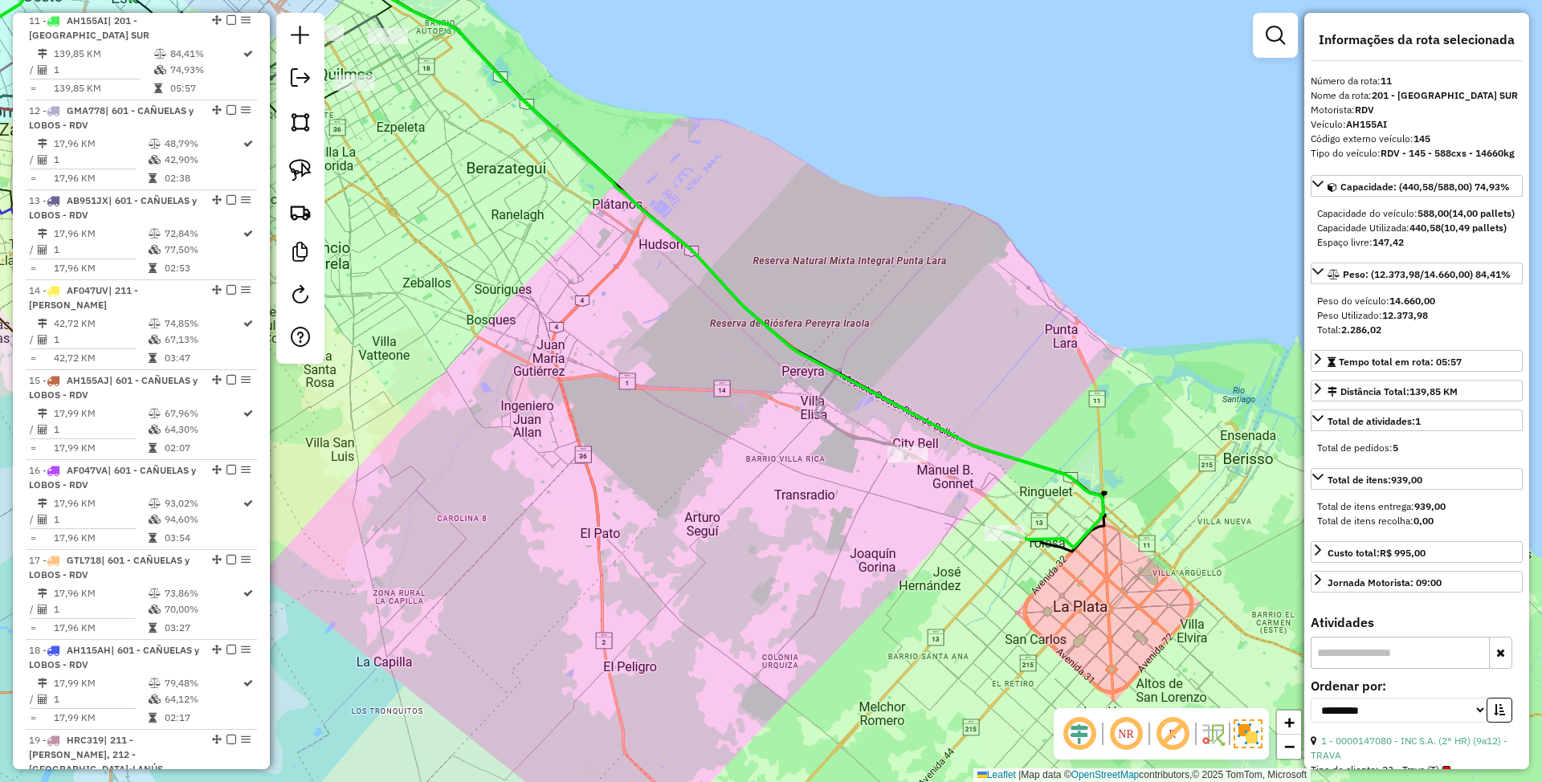
click at [872, 437] on icon at bounding box center [630, 242] width 555 height 434
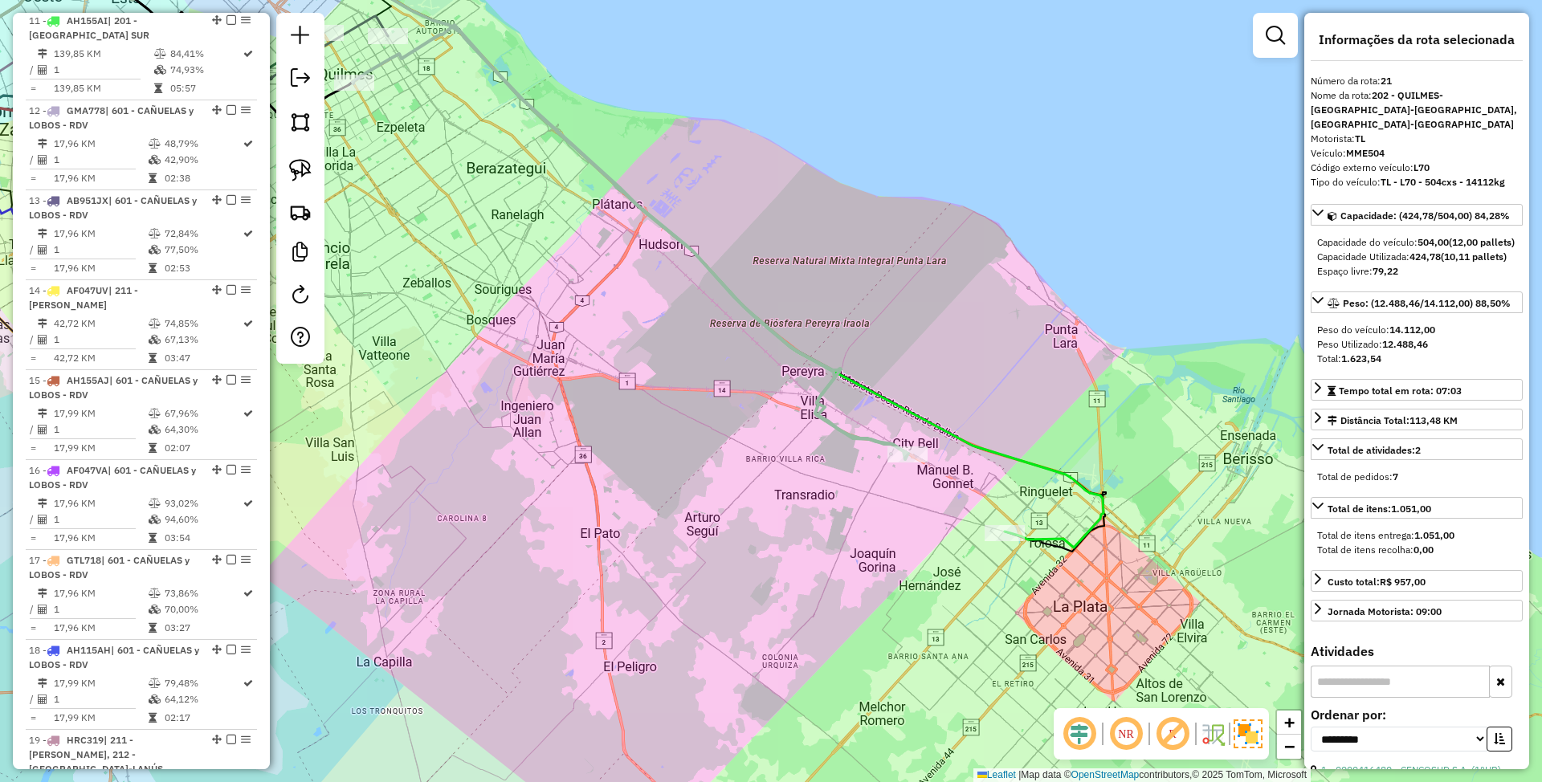
scroll to position [2156, 0]
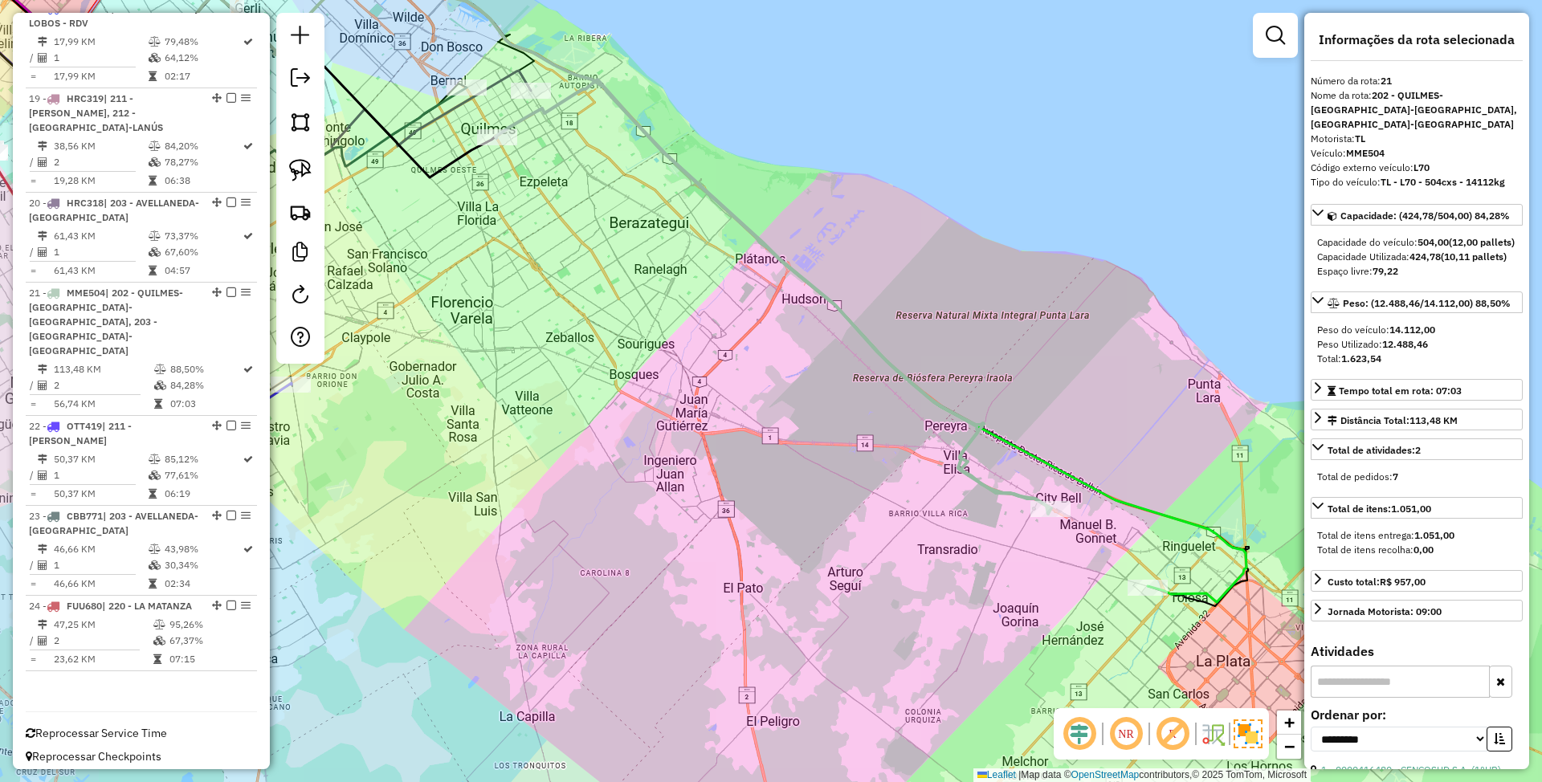
drag, startPoint x: 612, startPoint y: 434, endPoint x: 755, endPoint y: 488, distance: 153.0
click at [755, 488] on div "Janela de atendimento Grade de atendimento Capacidade Transportadoras Veículos …" at bounding box center [771, 391] width 1542 height 782
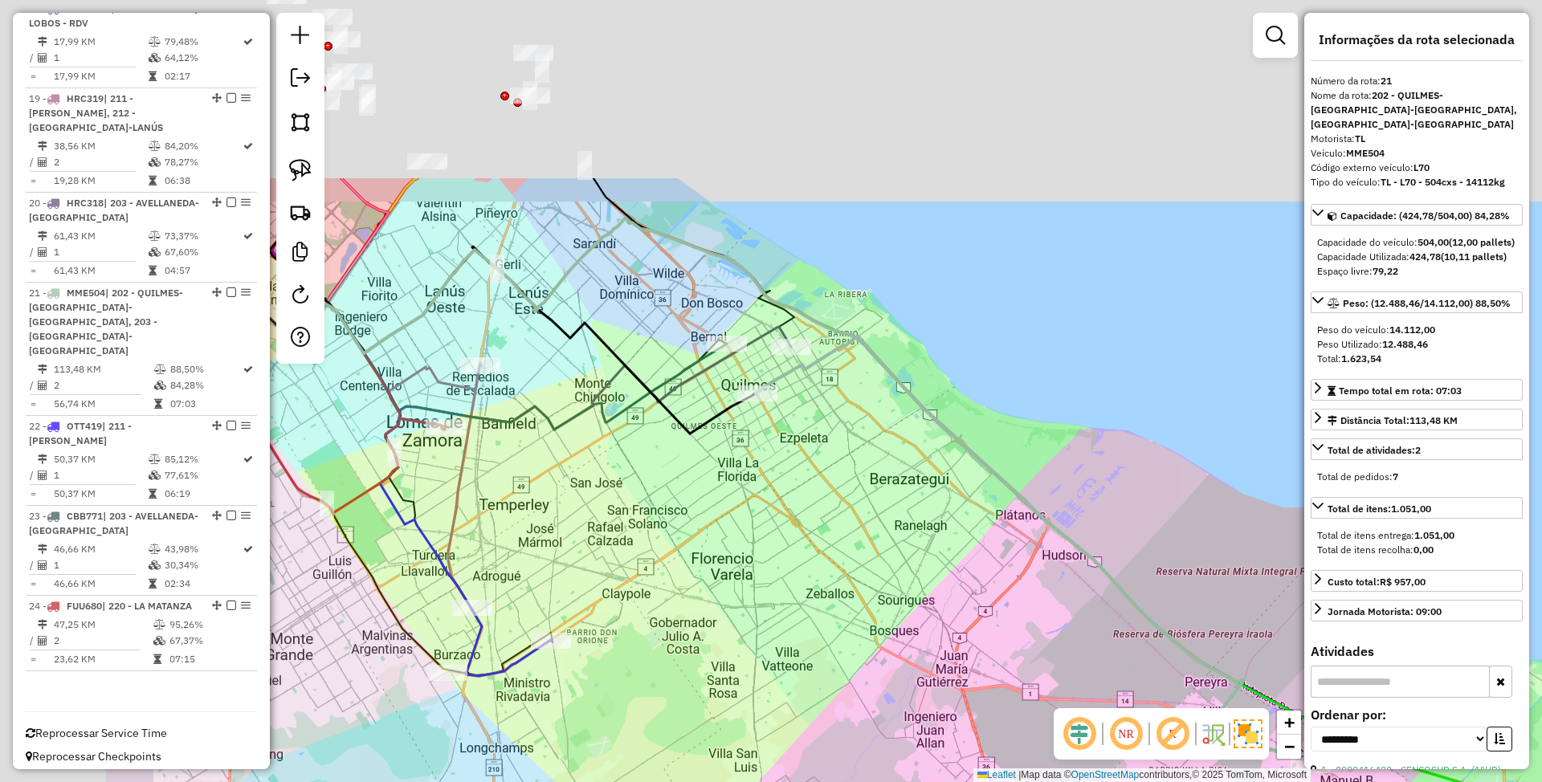
drag, startPoint x: 633, startPoint y: 255, endPoint x: 901, endPoint y: 520, distance: 377.7
click at [901, 520] on div "Janela de atendimento Grade de atendimento Capacidade Transportadoras Veículos …" at bounding box center [771, 391] width 1542 height 782
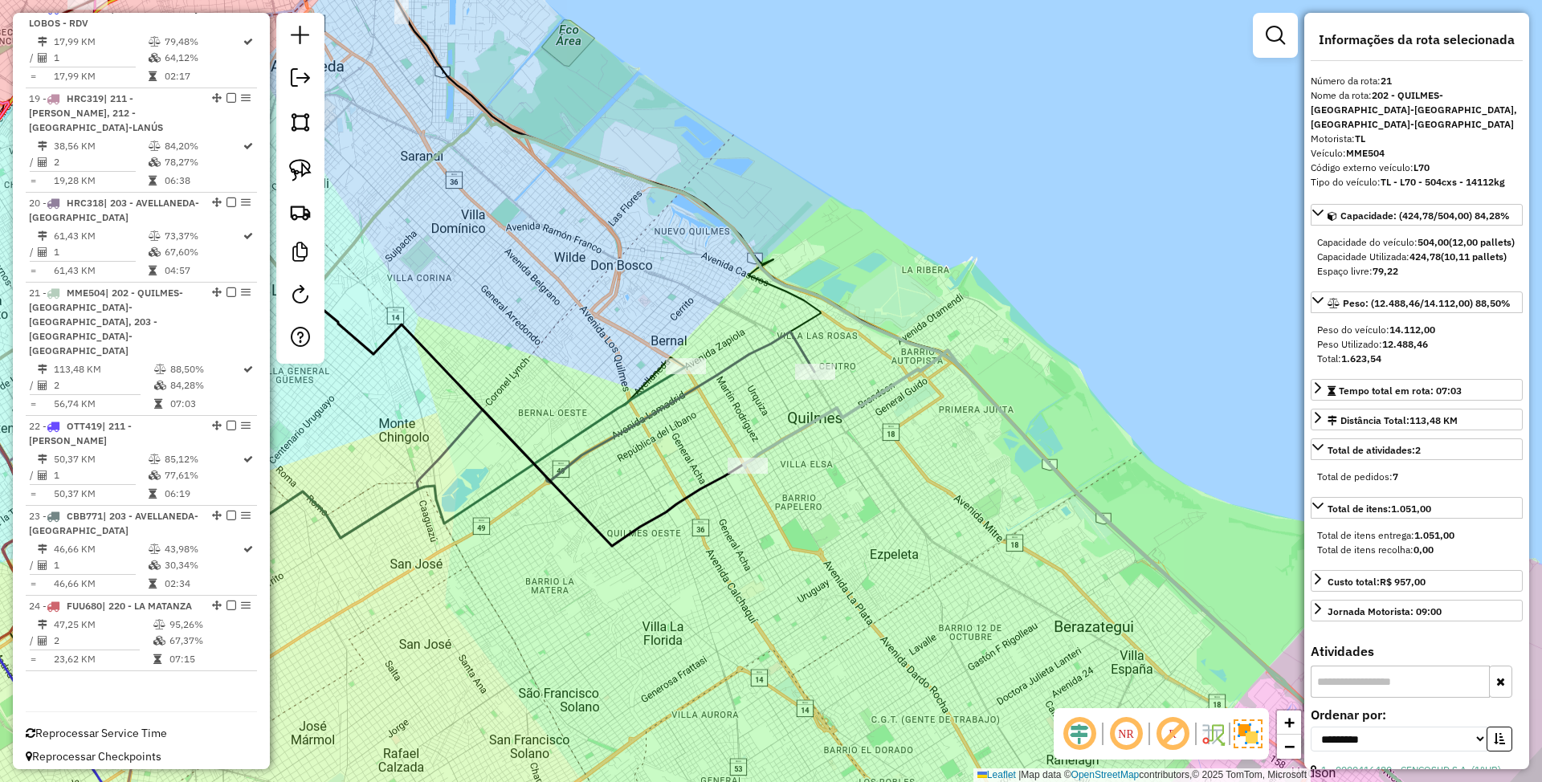
click at [800, 349] on icon at bounding box center [330, 402] width 969 height 272
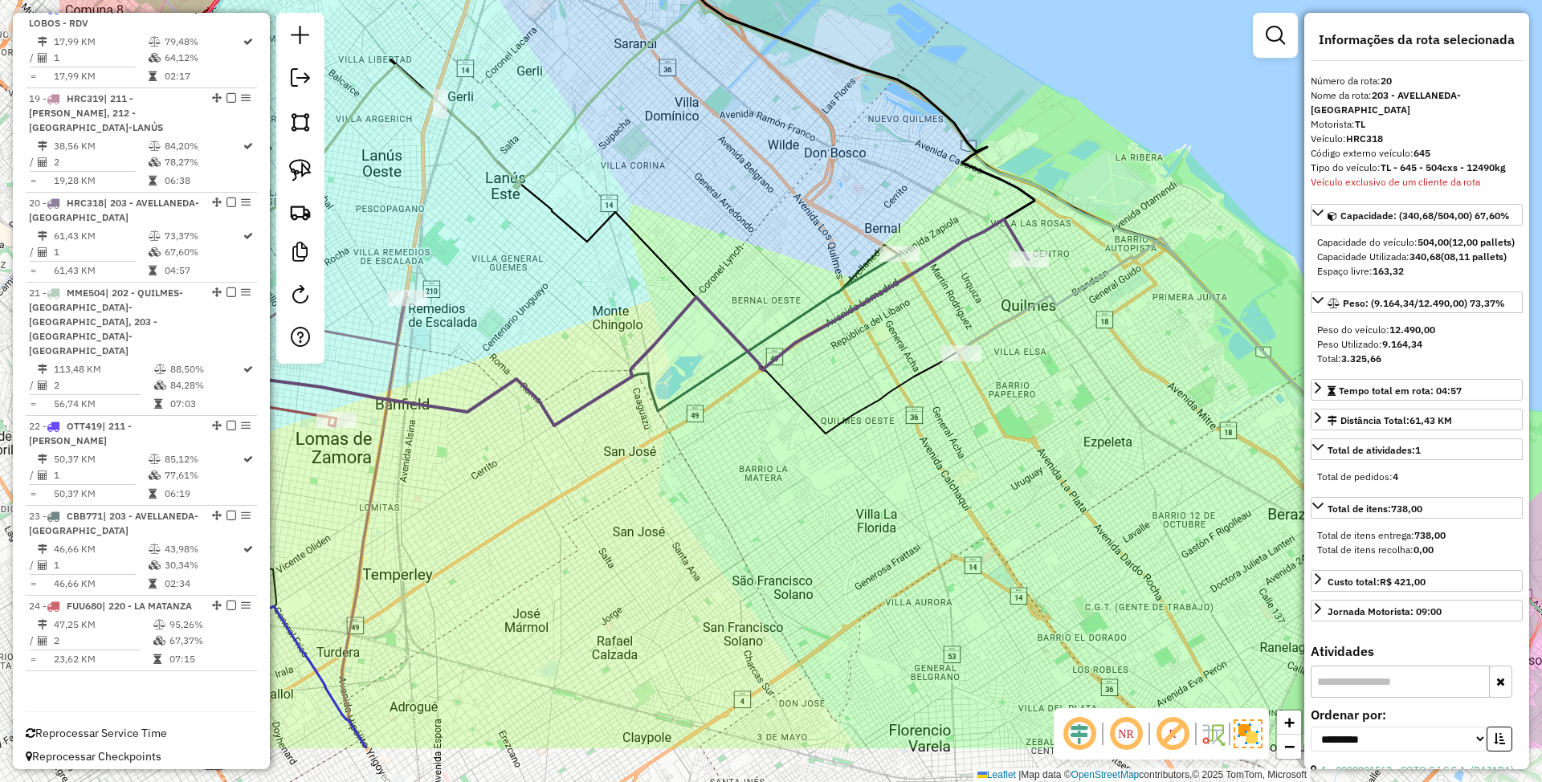
drag, startPoint x: 737, startPoint y: 430, endPoint x: 968, endPoint y: 300, distance: 264.7
click at [968, 300] on div "Janela de atendimento Grade de atendimento Capacidade Transportadoras Veículos …" at bounding box center [771, 391] width 1542 height 782
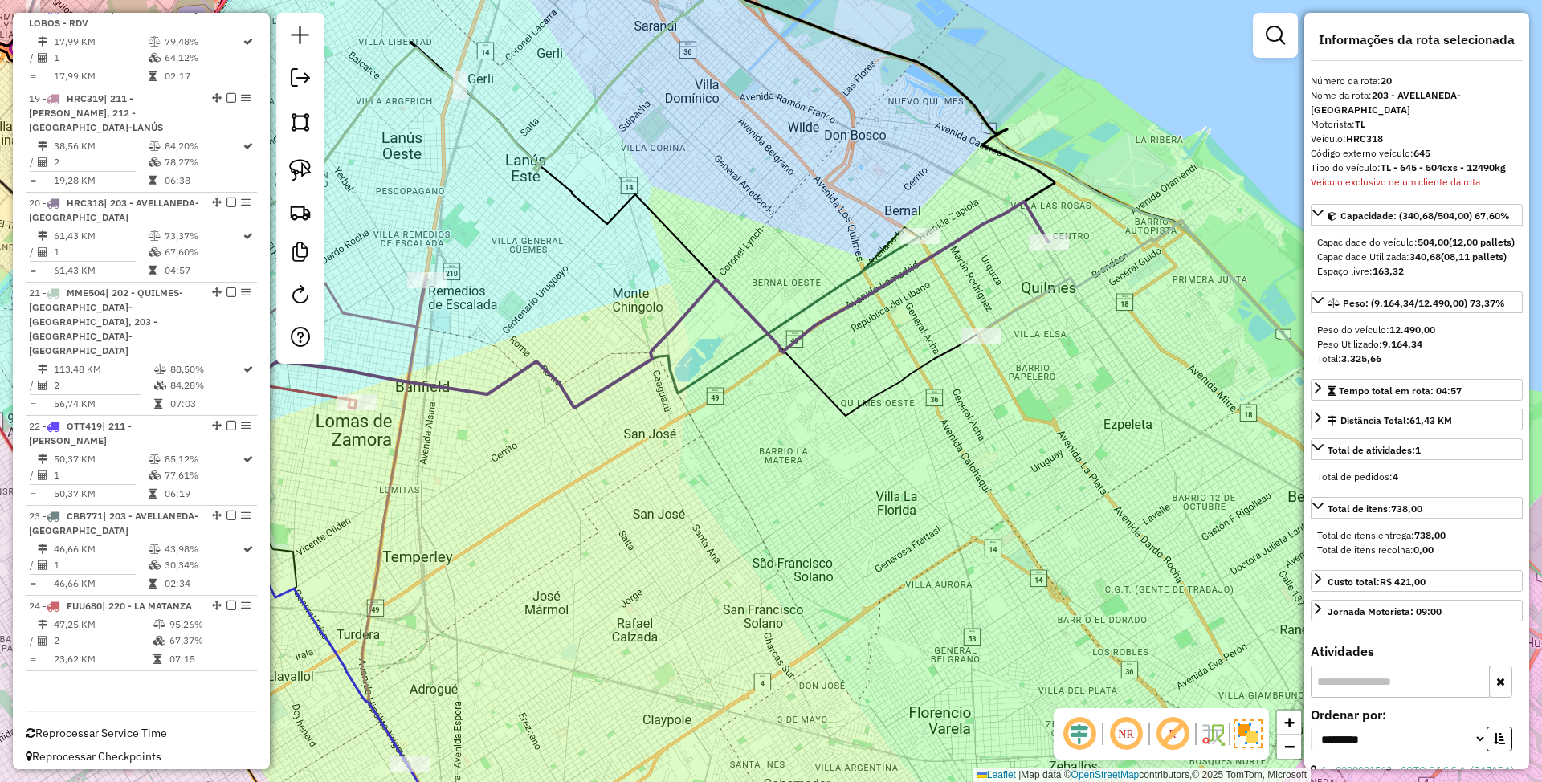
click at [887, 251] on icon at bounding box center [494, 272] width 849 height 272
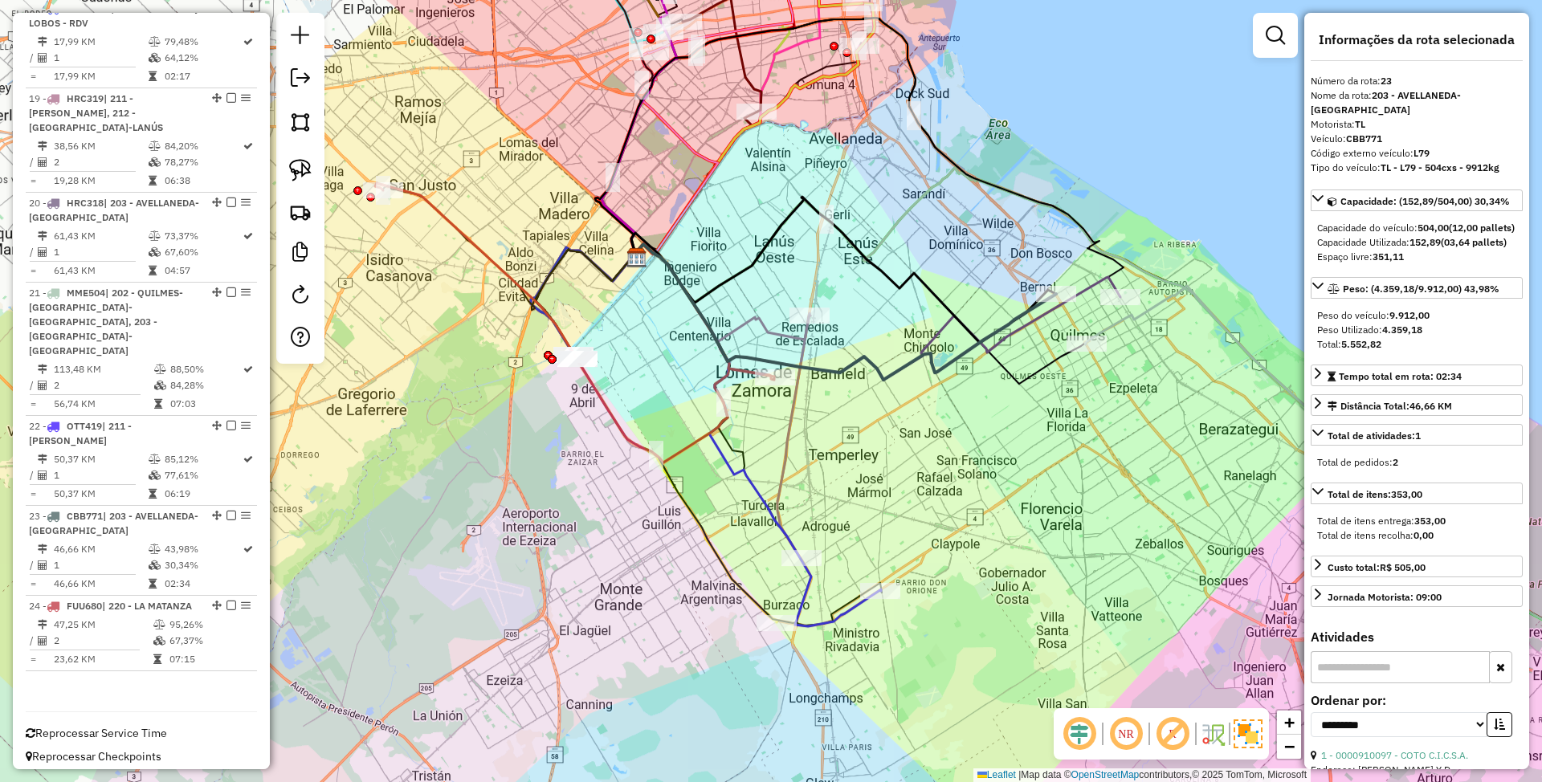
drag, startPoint x: 750, startPoint y: 379, endPoint x: 903, endPoint y: 429, distance: 160.5
click at [903, 429] on div "Janela de atendimento Grade de atendimento Capacidade Transportadoras Veículos …" at bounding box center [771, 391] width 1542 height 782
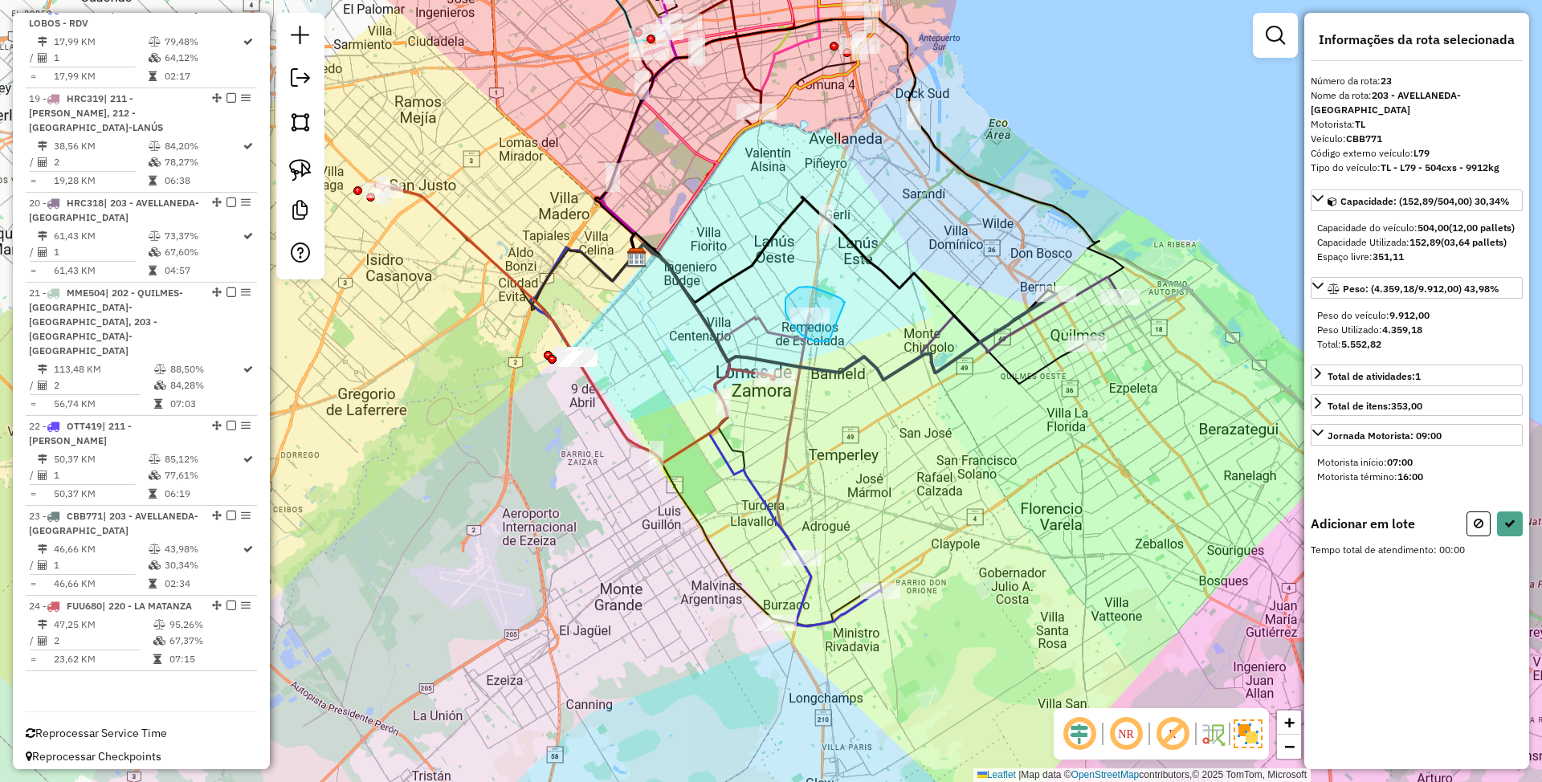
drag, startPoint x: 843, startPoint y: 302, endPoint x: 829, endPoint y: 341, distance: 41.9
click at [1481, 522] on icon at bounding box center [1479, 523] width 10 height 11
select select "**********"
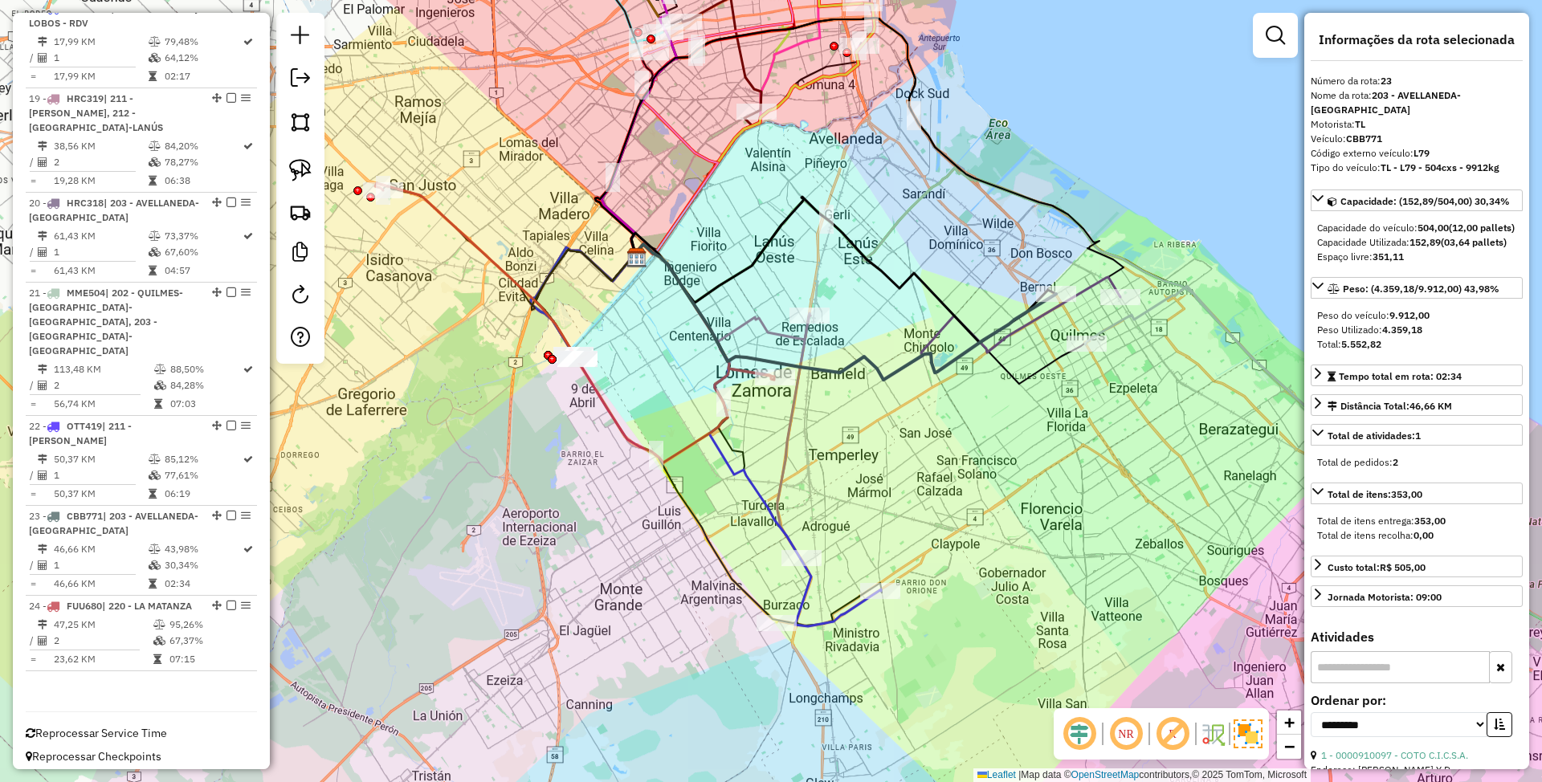
click at [777, 332] on icon at bounding box center [720, 293] width 179 height 98
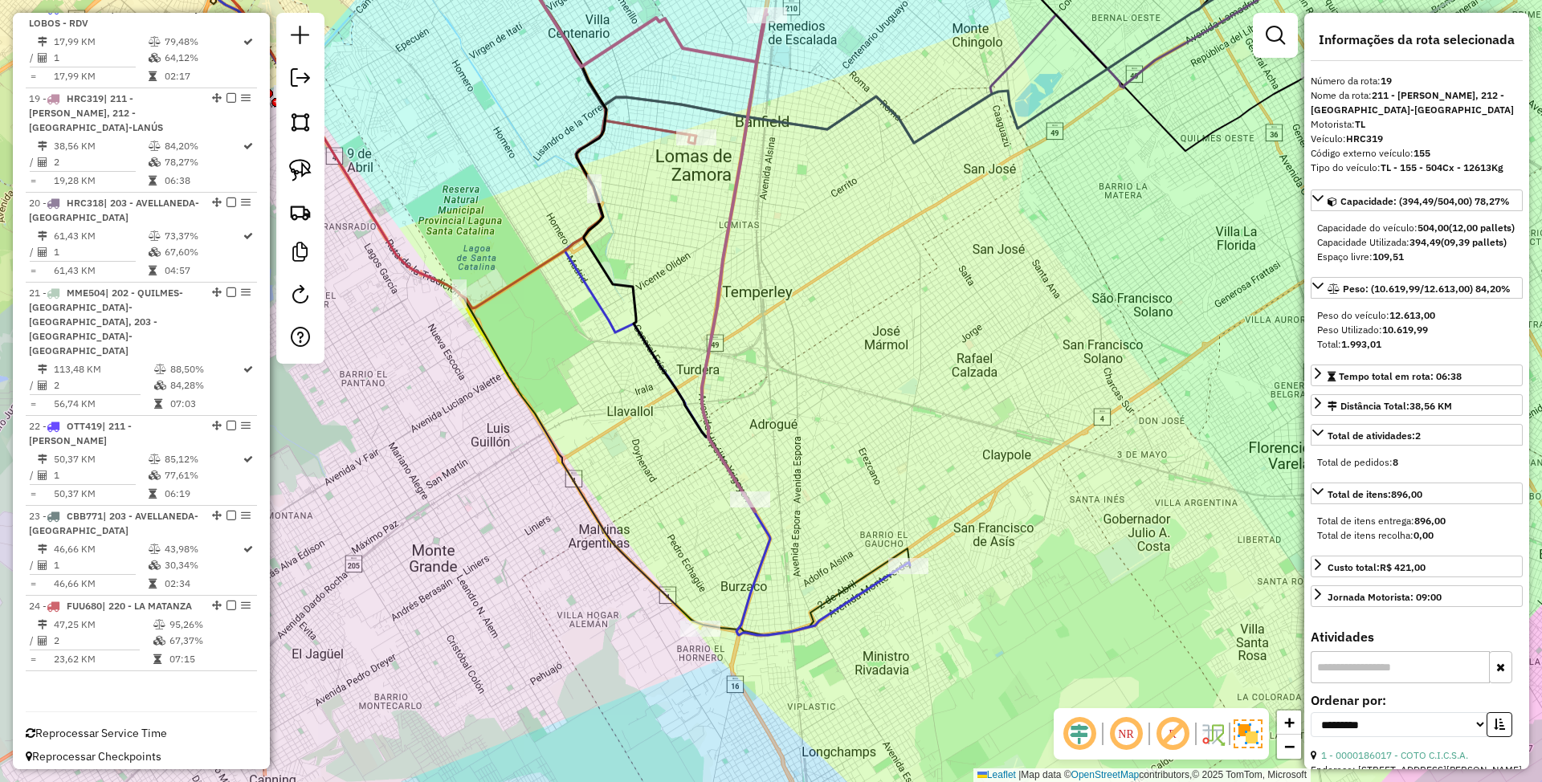
click at [884, 582] on icon at bounding box center [699, 278] width 422 height 714
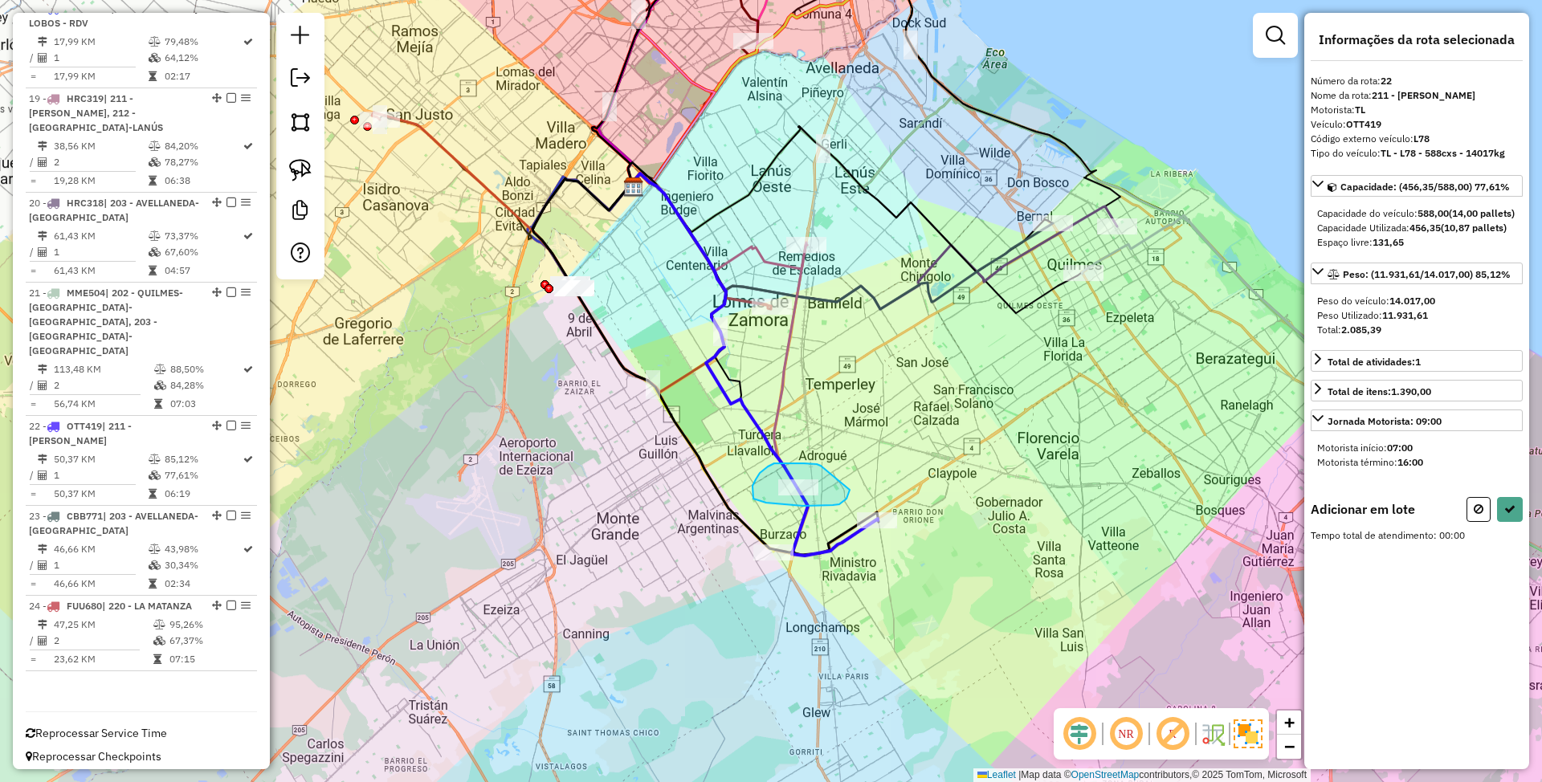
drag, startPoint x: 821, startPoint y: 466, endPoint x: 850, endPoint y: 490, distance: 37.6
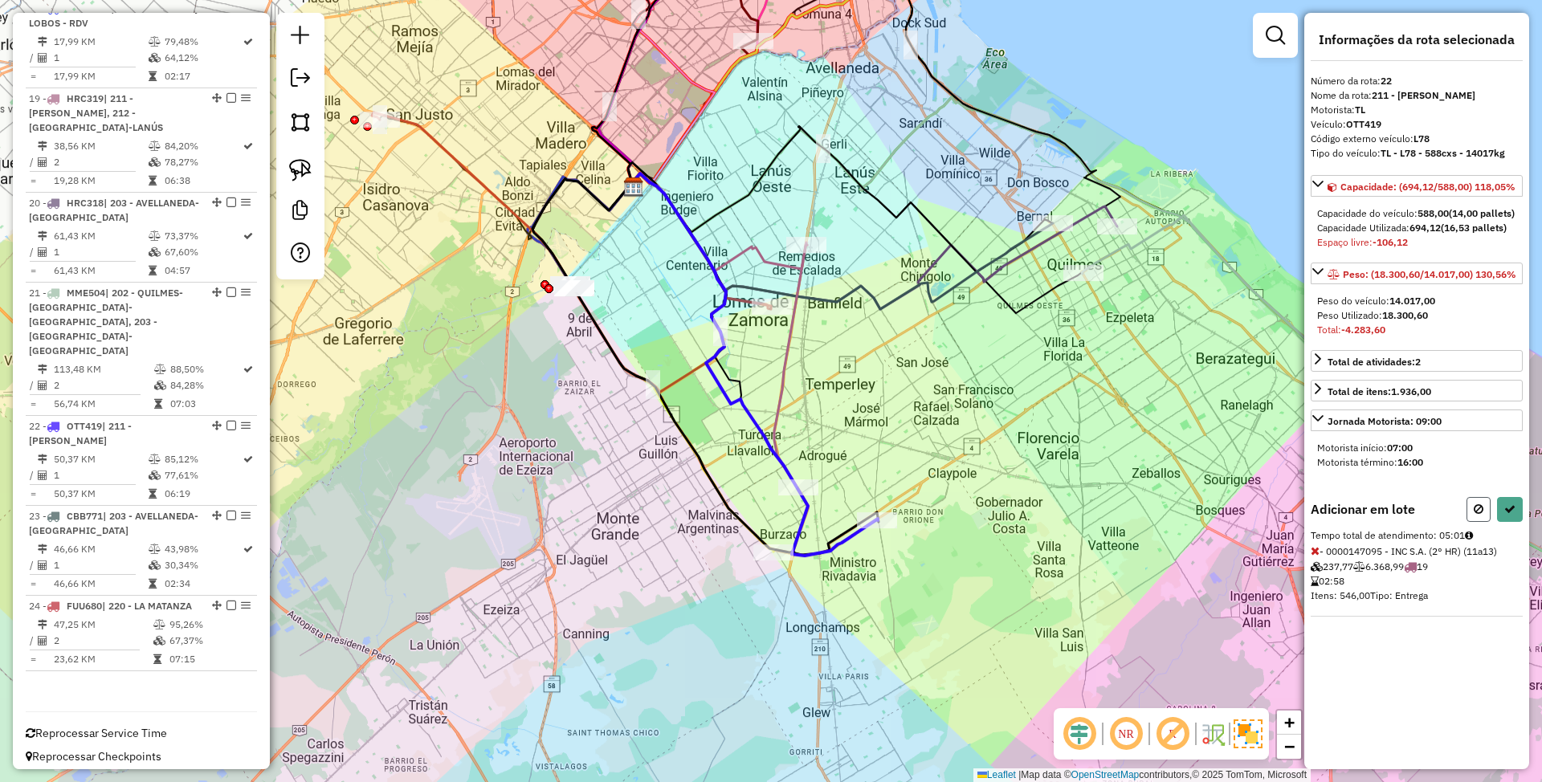
click at [1475, 515] on icon at bounding box center [1479, 509] width 10 height 11
select select "**********"
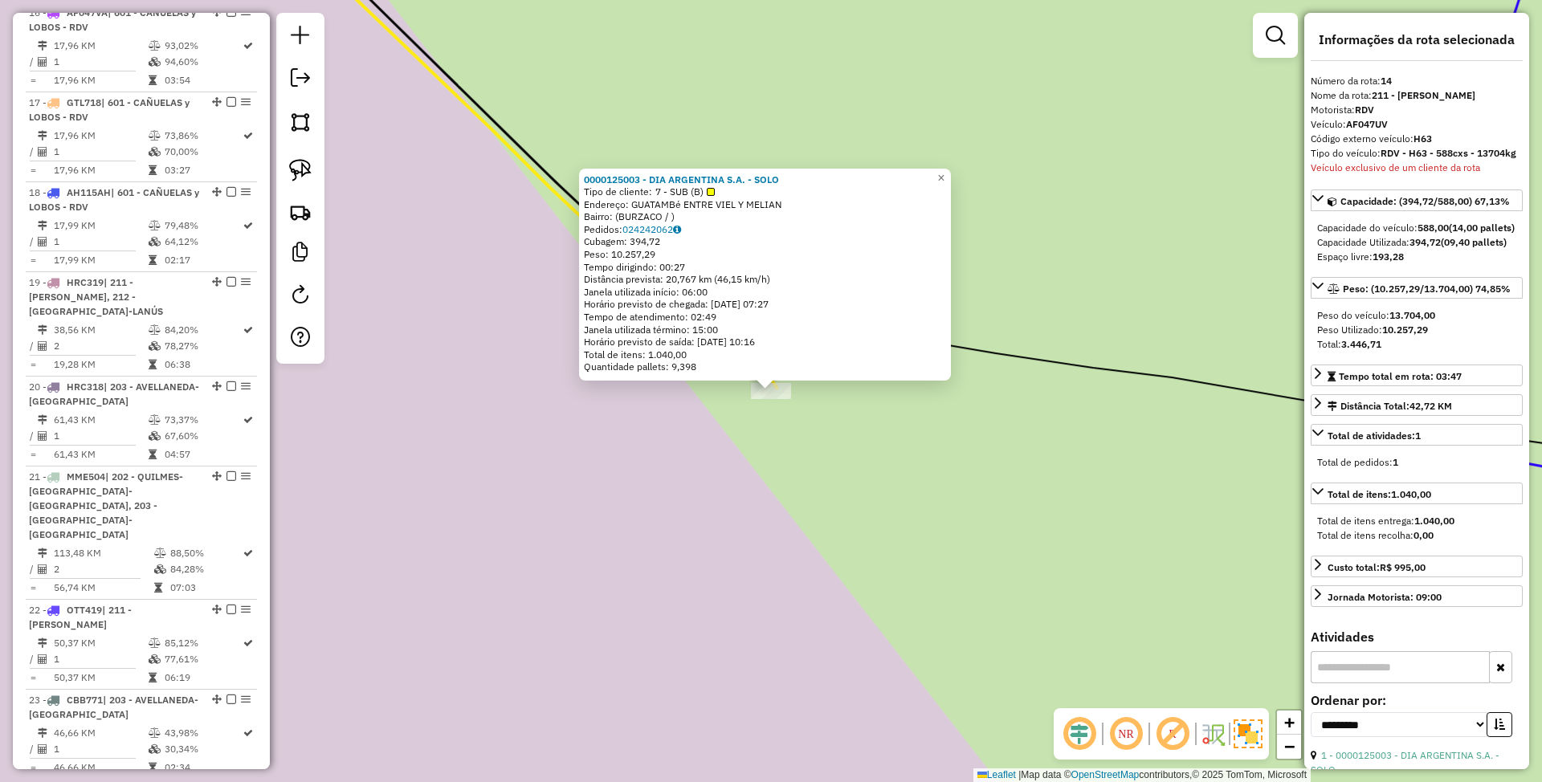
scroll to position [1785, 0]
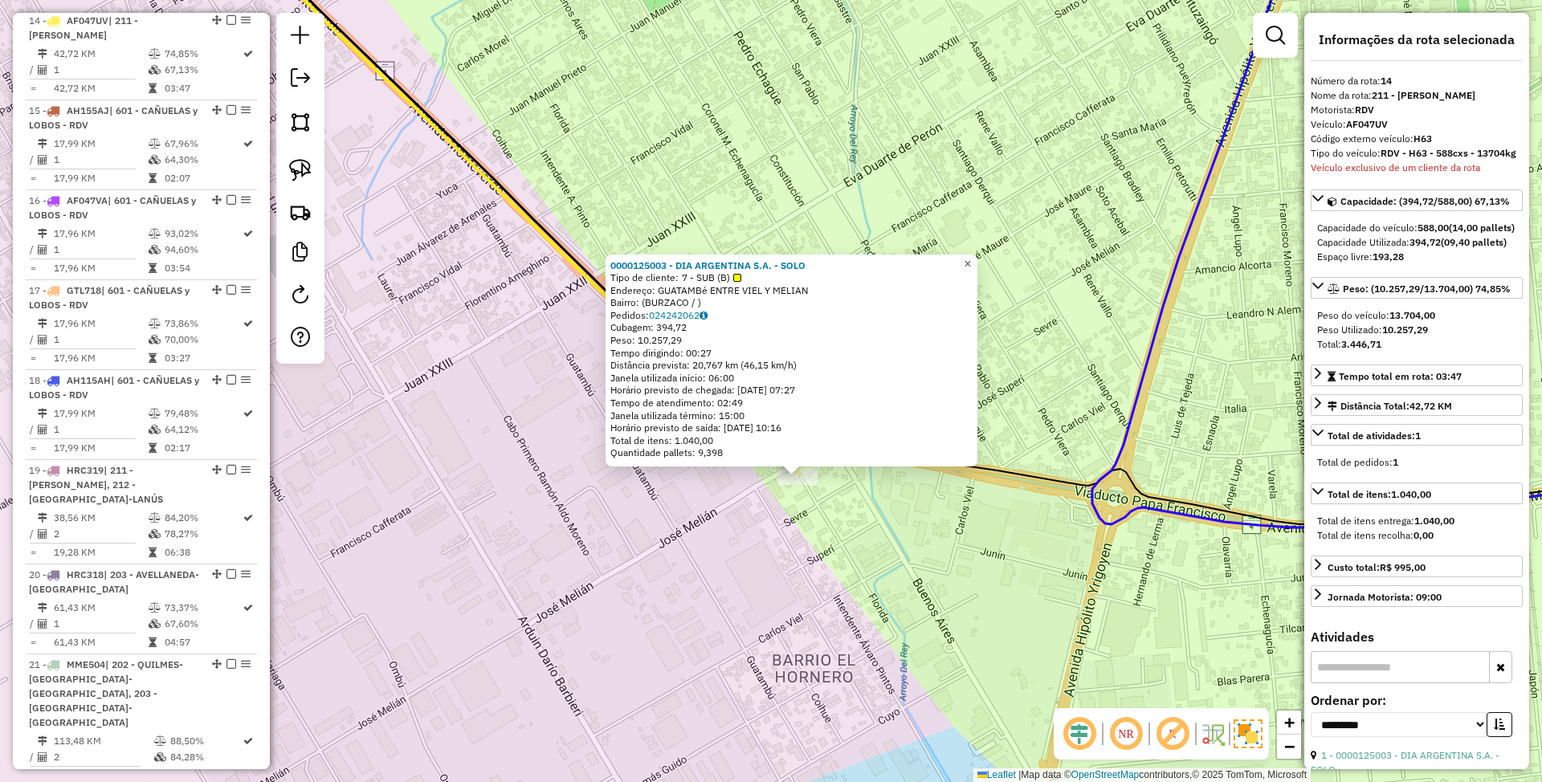
click at [971, 257] on span "×" at bounding box center [967, 264] width 7 height 14
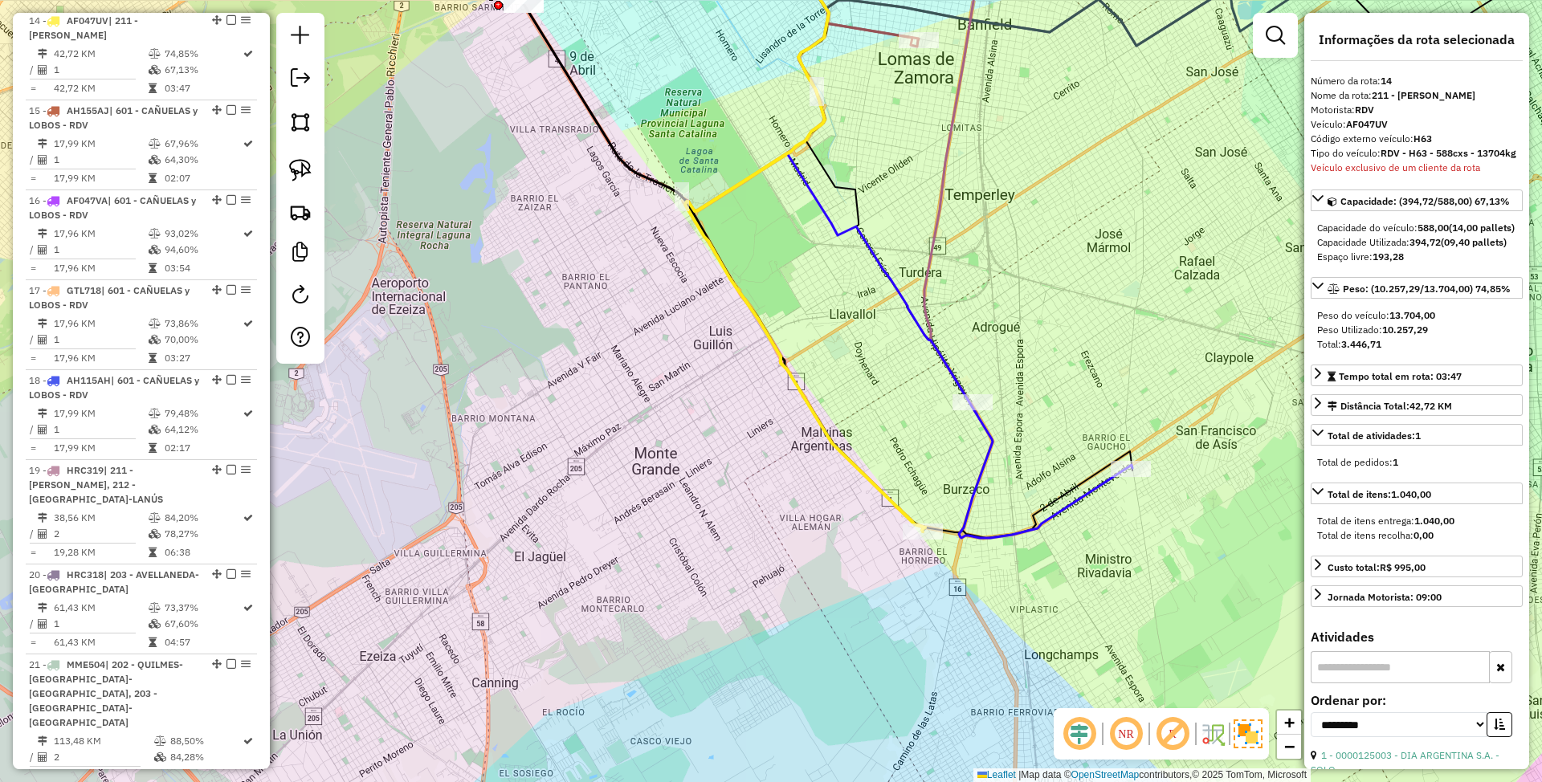
drag, startPoint x: 1087, startPoint y: 392, endPoint x: 874, endPoint y: 528, distance: 252.9
click at [874, 528] on div "Janela de atendimento Grade de atendimento Capacidade Transportadoras Veículos …" at bounding box center [771, 391] width 1542 height 782
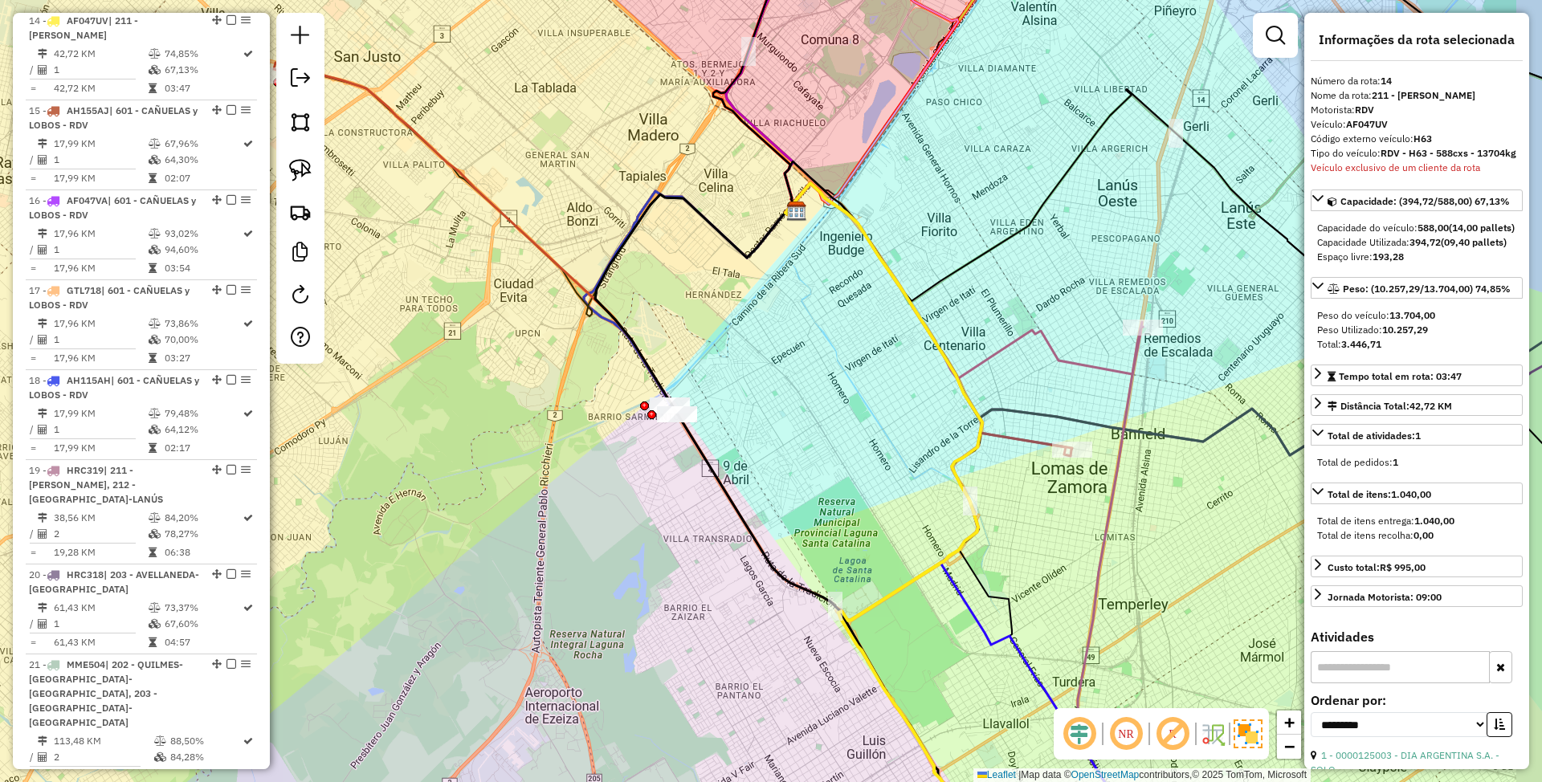
drag, startPoint x: 993, startPoint y: 520, endPoint x: 553, endPoint y: 339, distance: 476.1
click at [553, 341] on div "Janela de atendimento Grade de atendimento Capacidade Transportadoras Veículos …" at bounding box center [771, 391] width 1542 height 782
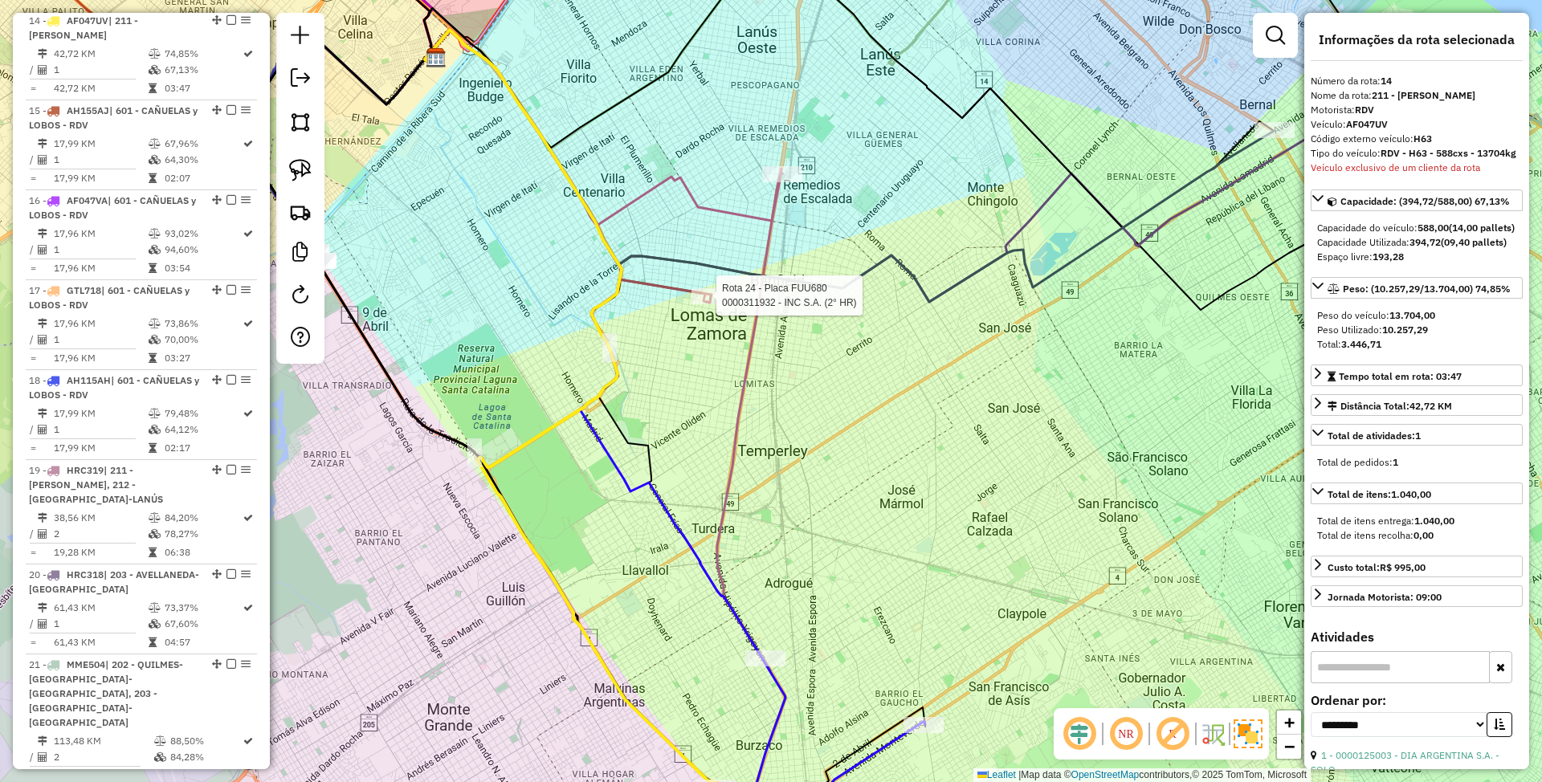
scroll to position [2156, 0]
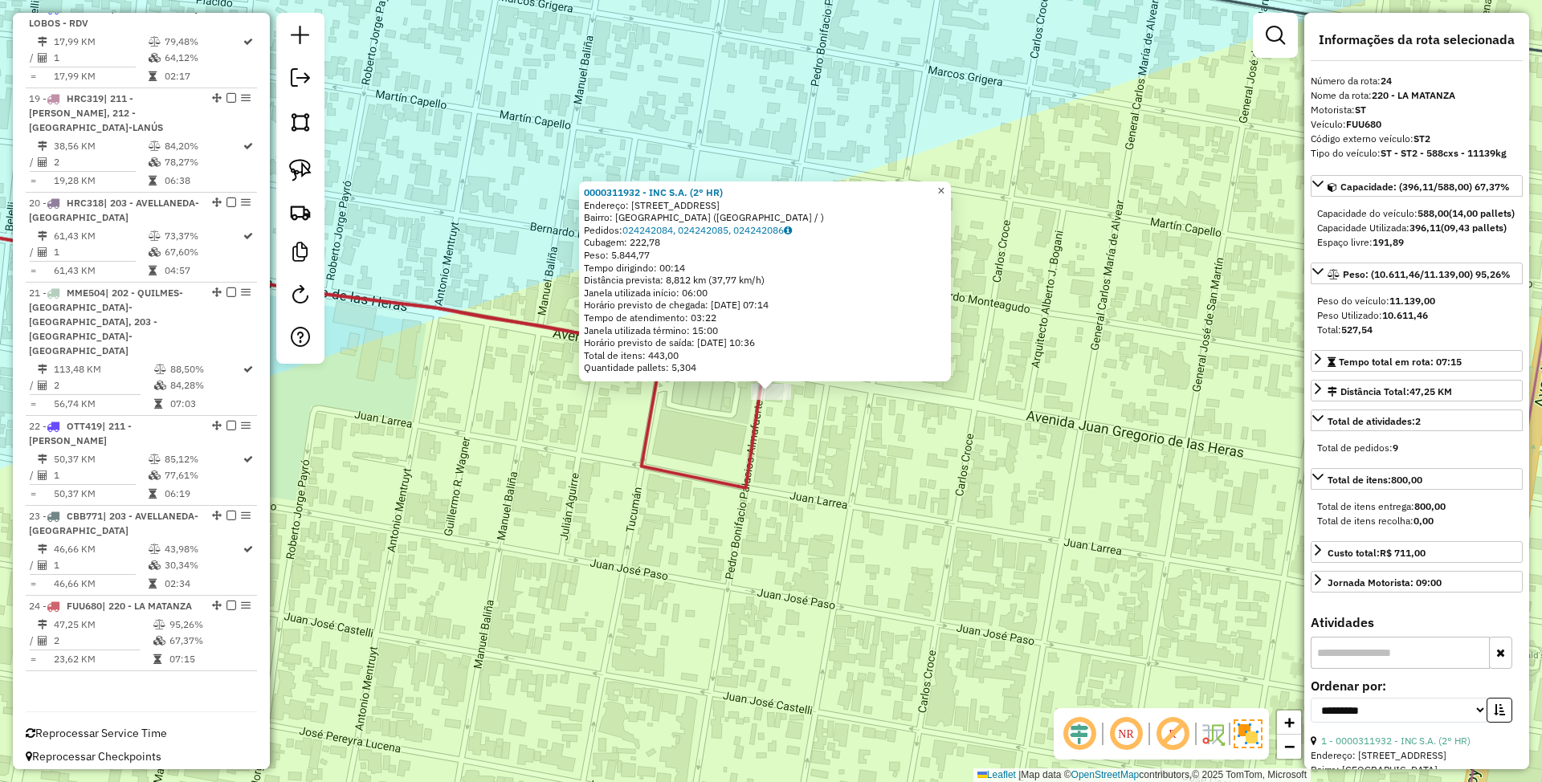
click at [944, 185] on span "×" at bounding box center [940, 191] width 7 height 14
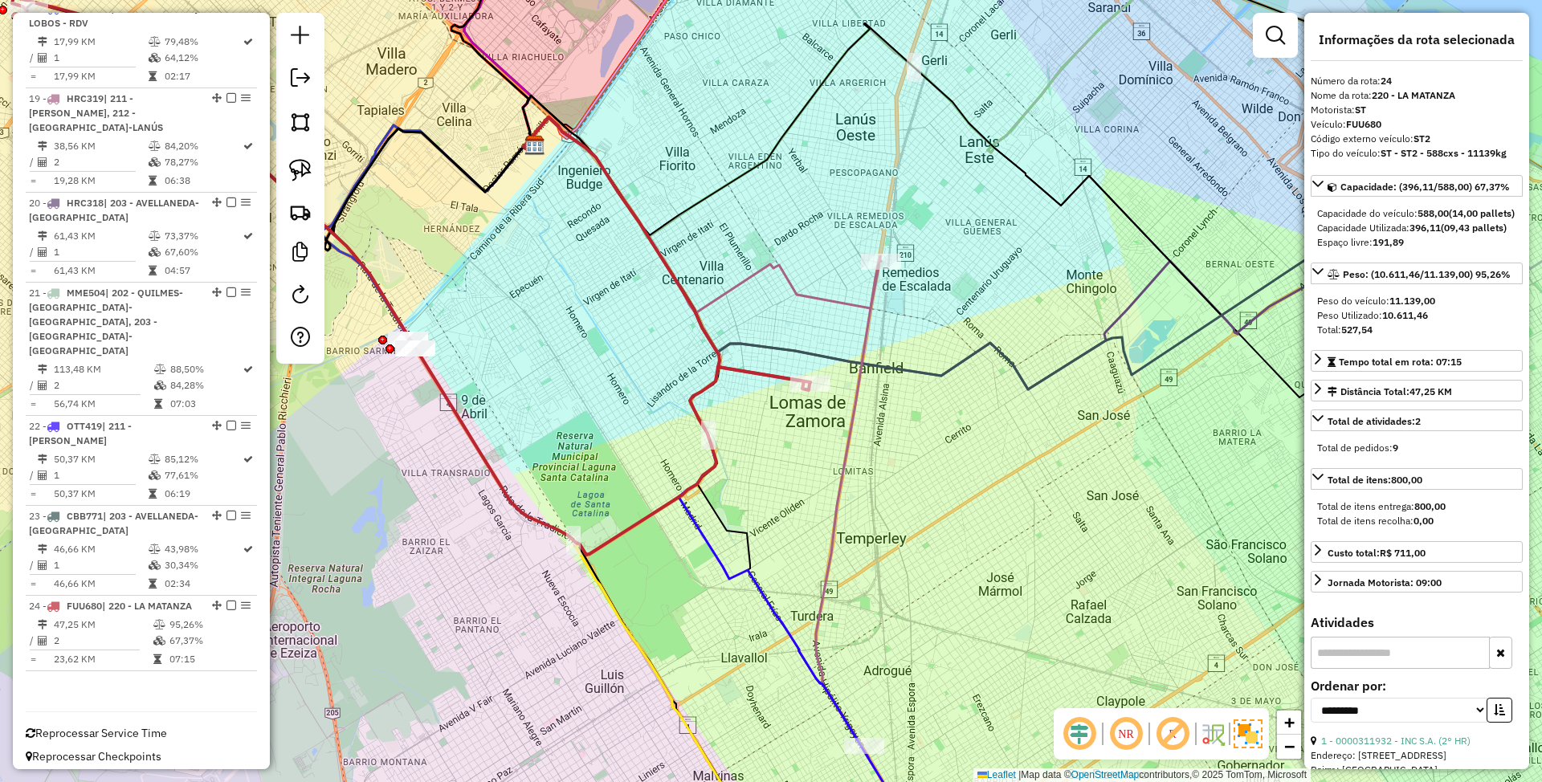
click at [853, 300] on icon at bounding box center [702, 215] width 357 height 196
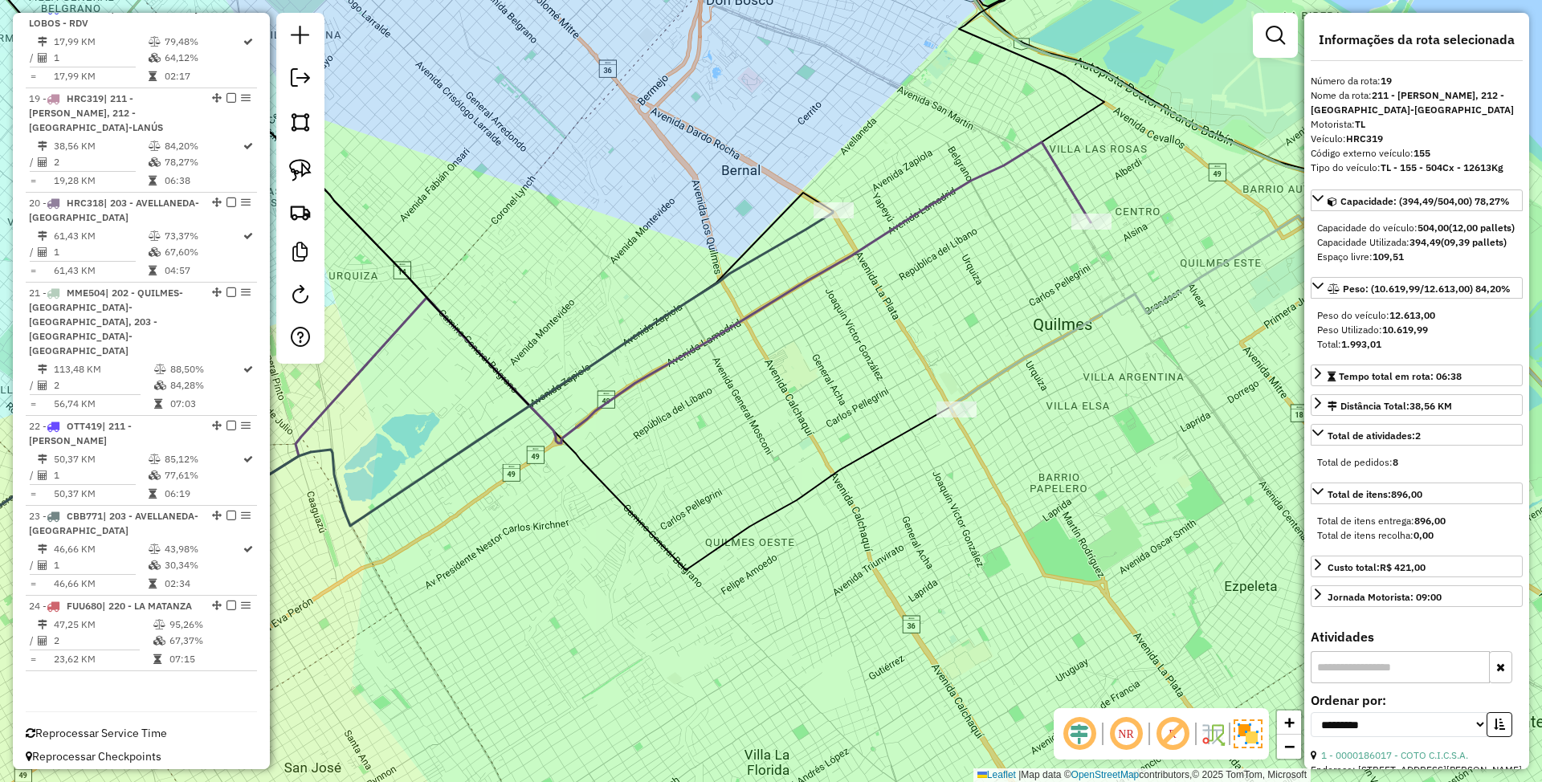
click at [1071, 194] on icon at bounding box center [468, 347] width 1245 height 411
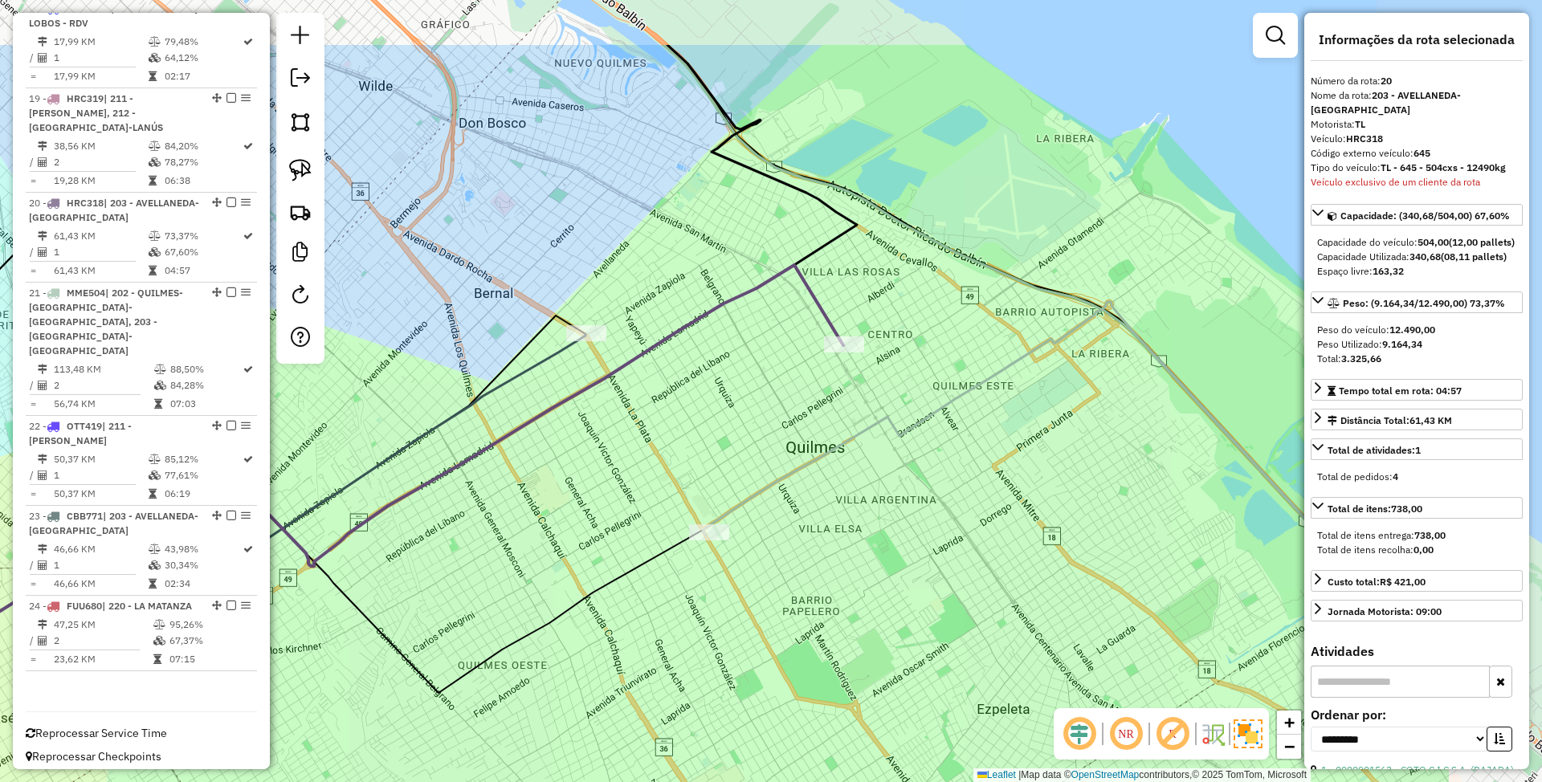
drag, startPoint x: 955, startPoint y: 337, endPoint x: 765, endPoint y: 460, distance: 225.9
click at [765, 460] on div "Janela de atendimento Grade de atendimento Capacidade Transportadoras Veículos …" at bounding box center [771, 391] width 1542 height 782
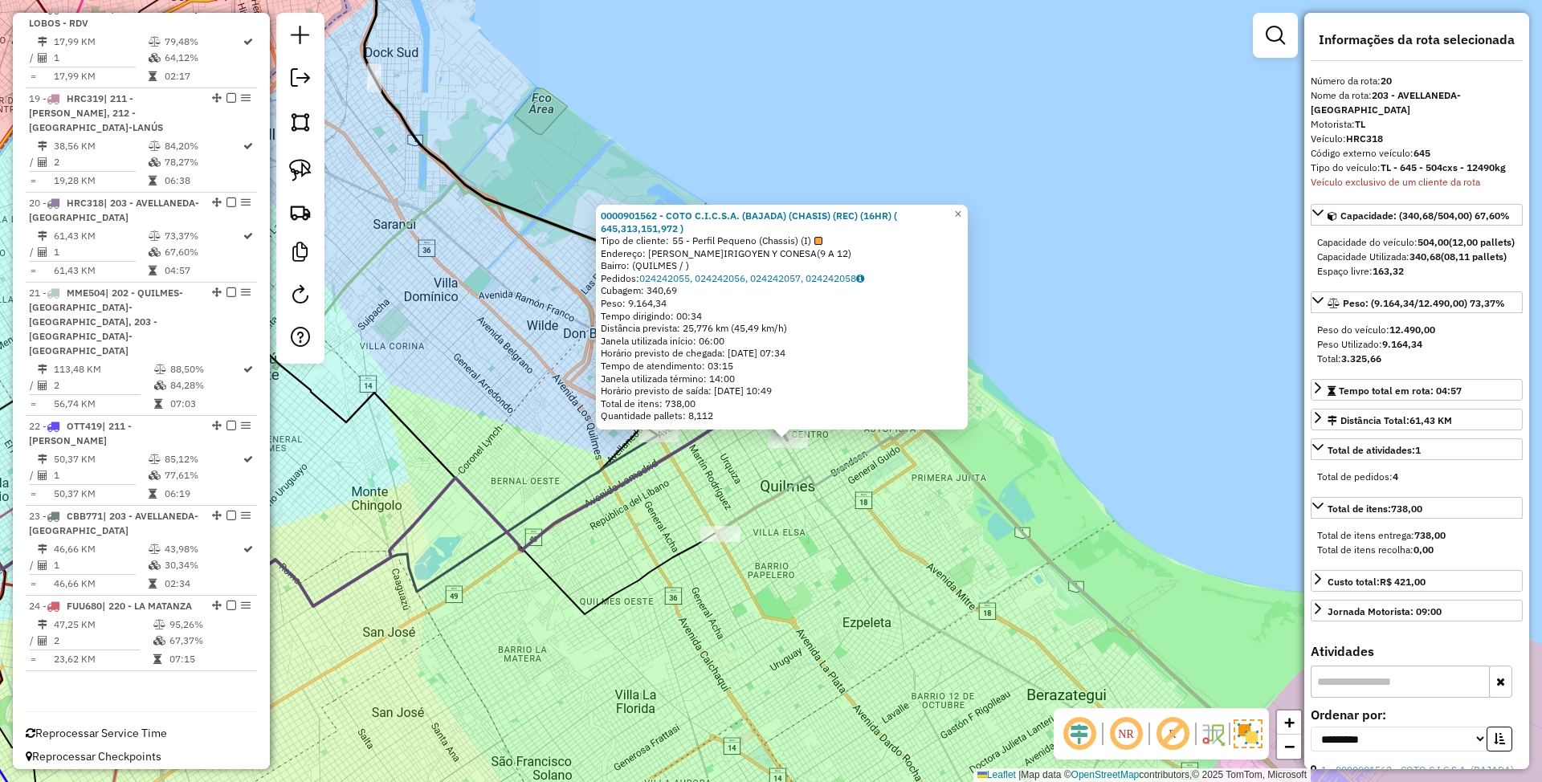
click at [743, 515] on icon at bounding box center [1050, 639] width 669 height 443
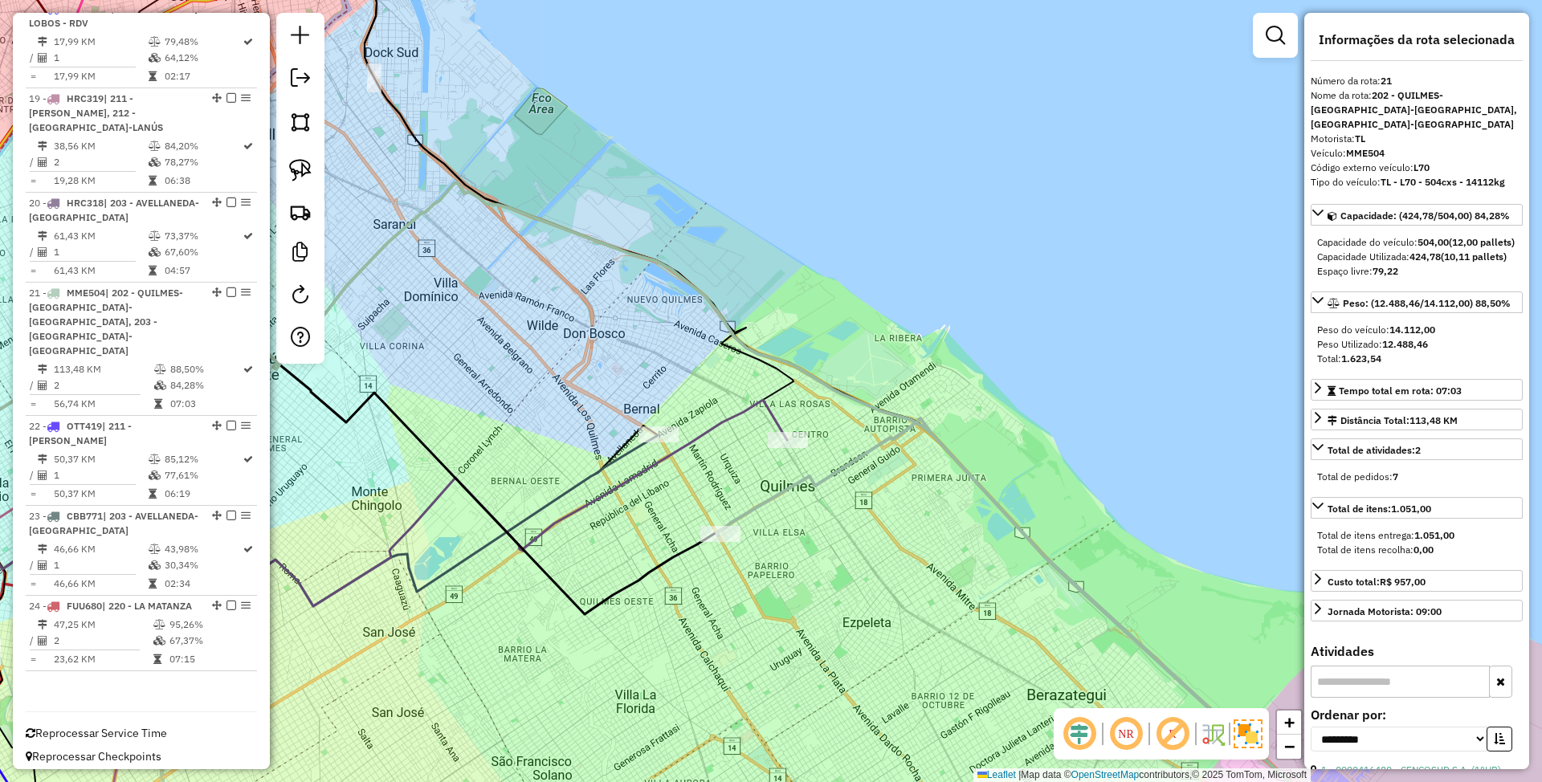
click at [631, 440] on icon at bounding box center [252, 476] width 812 height 260
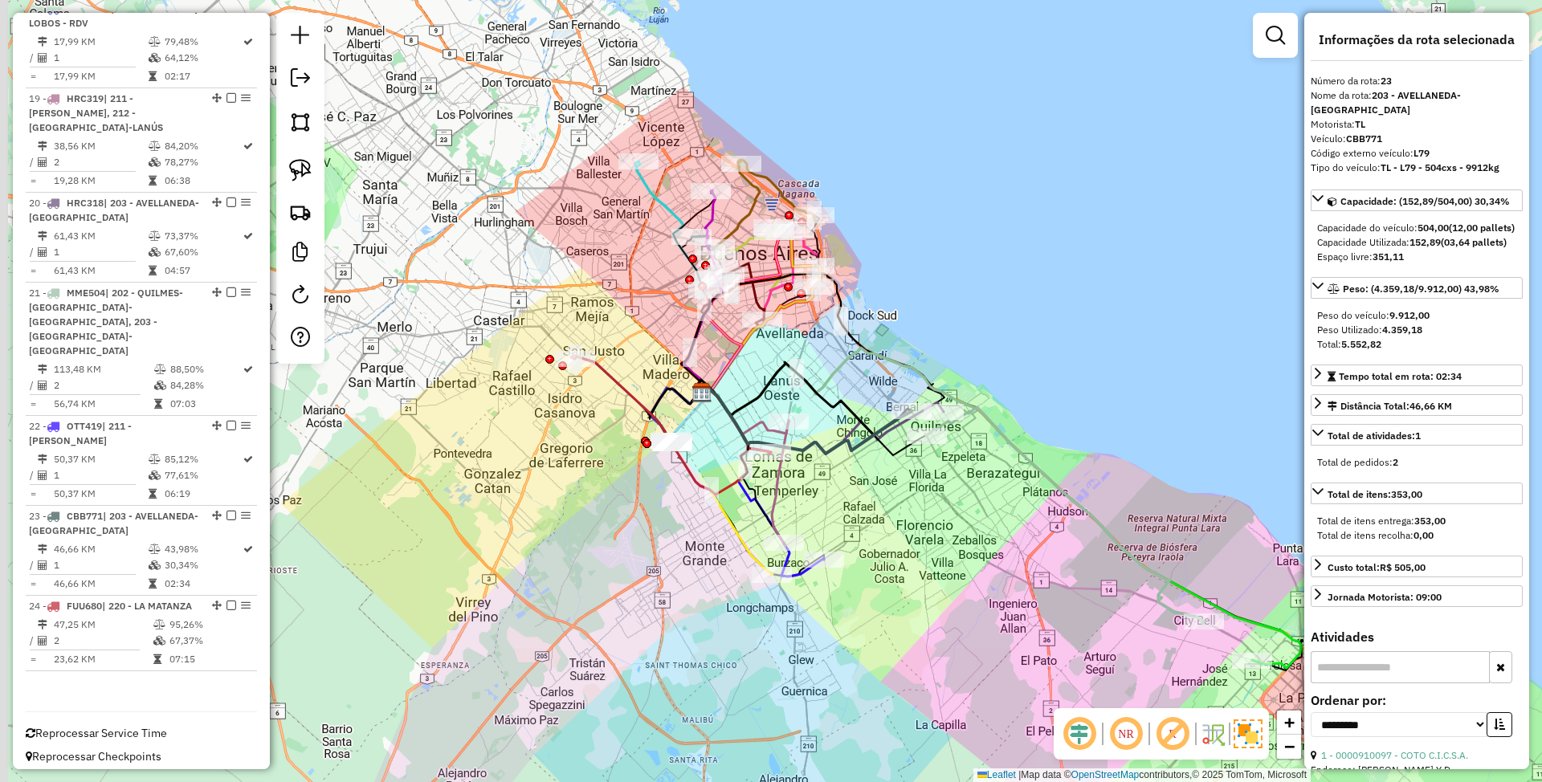
drag, startPoint x: 668, startPoint y: 517, endPoint x: 908, endPoint y: 498, distance: 240.1
click at [908, 498] on div "Janela de atendimento Grade de atendimento Capacidade Transportadoras Veículos …" at bounding box center [771, 391] width 1542 height 782
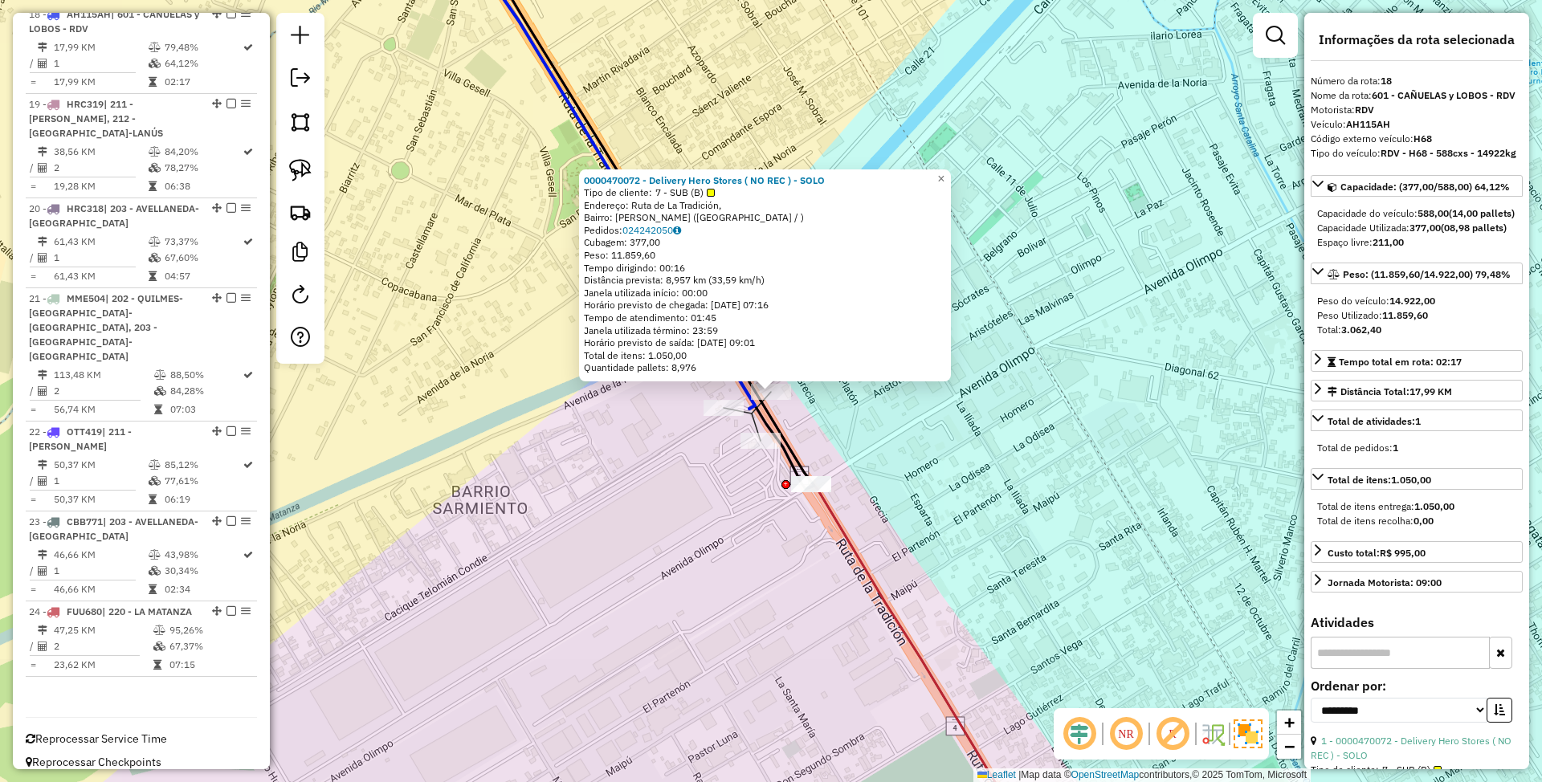
scroll to position [2146, 0]
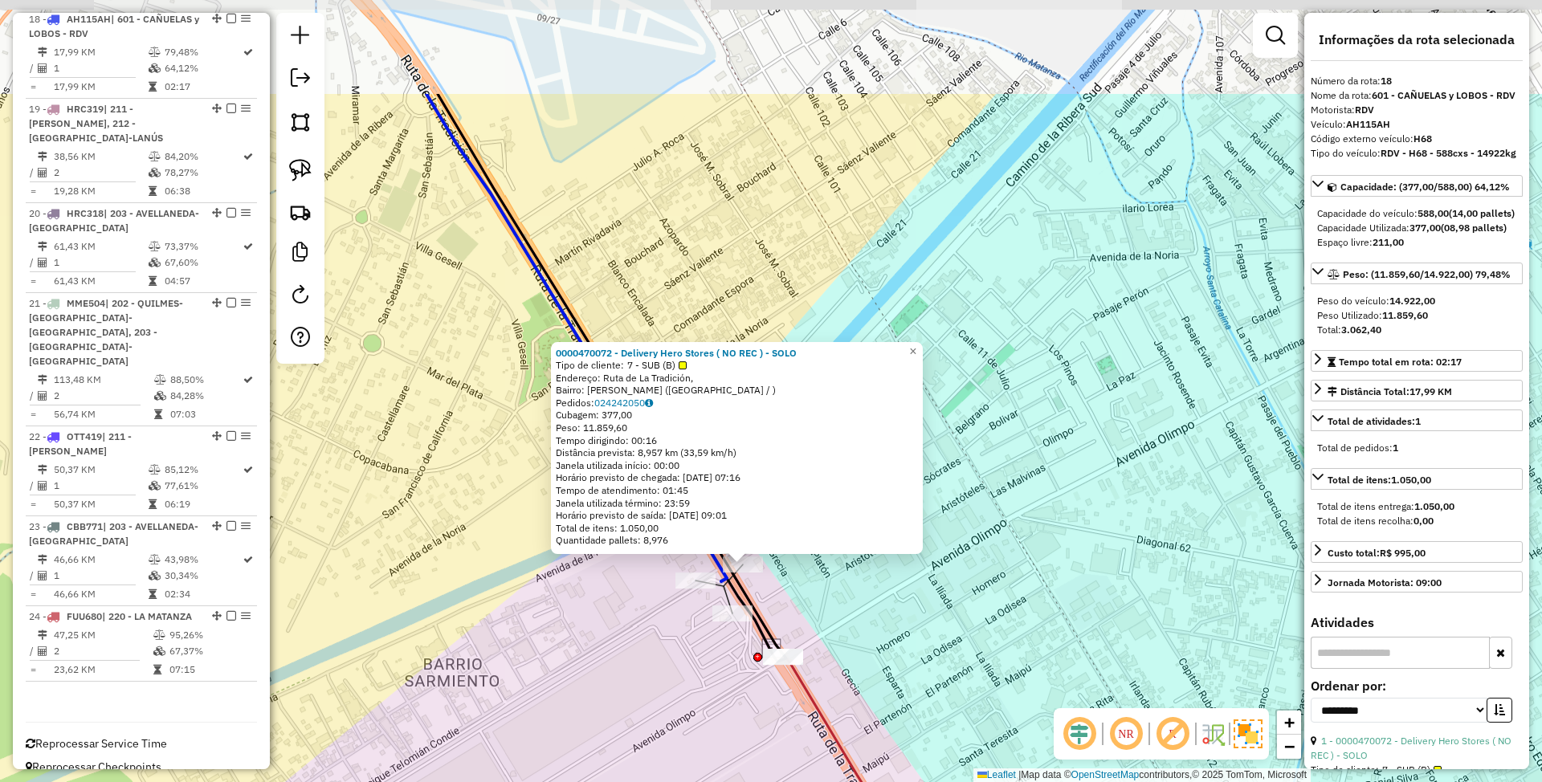
drag, startPoint x: 973, startPoint y: 464, endPoint x: 945, endPoint y: 637, distance: 174.9
click at [945, 637] on div "0000470072 - Delivery Hero Stores ( NO REC ) - SOLO Tipo de cliente: 7 - SUB (B…" at bounding box center [771, 391] width 1542 height 782
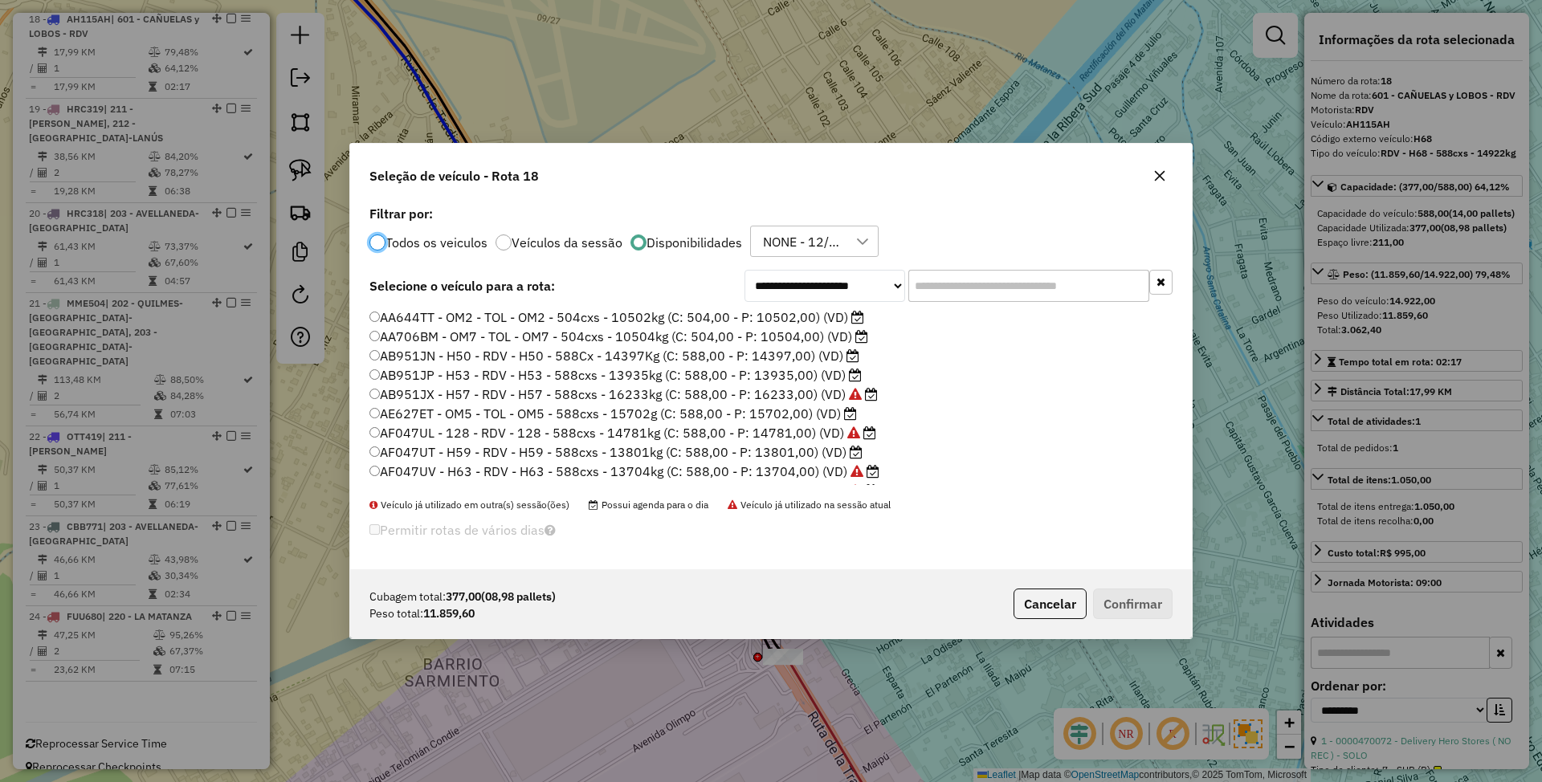
scroll to position [8, 5]
click at [936, 284] on input "text" at bounding box center [1028, 286] width 241 height 32
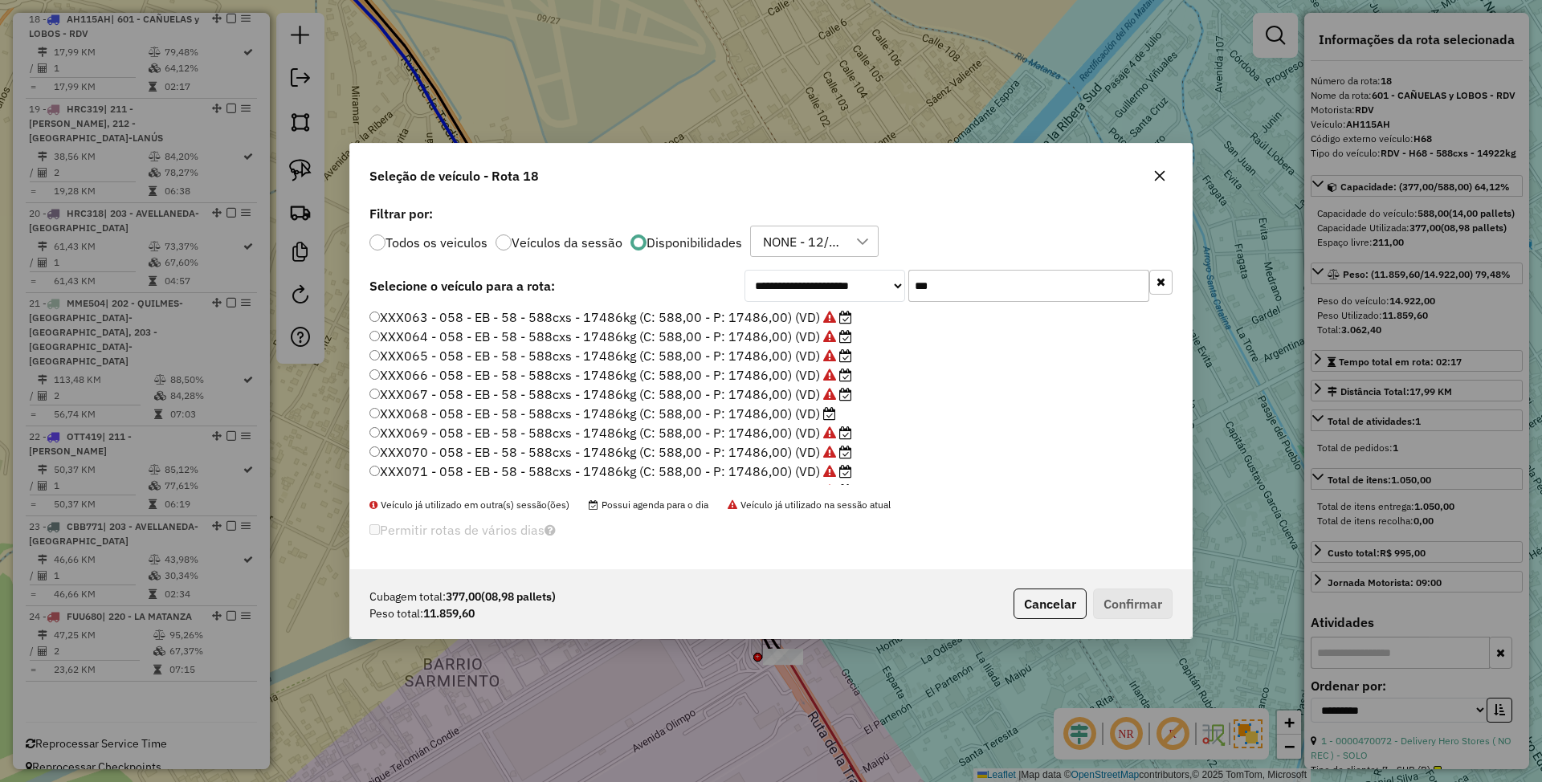
type input "***"
click at [744, 410] on label "XXX068 - 058 - EB - 58 - 588cxs - 17486kg (C: 588,00 - P: 17486,00) (VD)" at bounding box center [602, 413] width 467 height 19
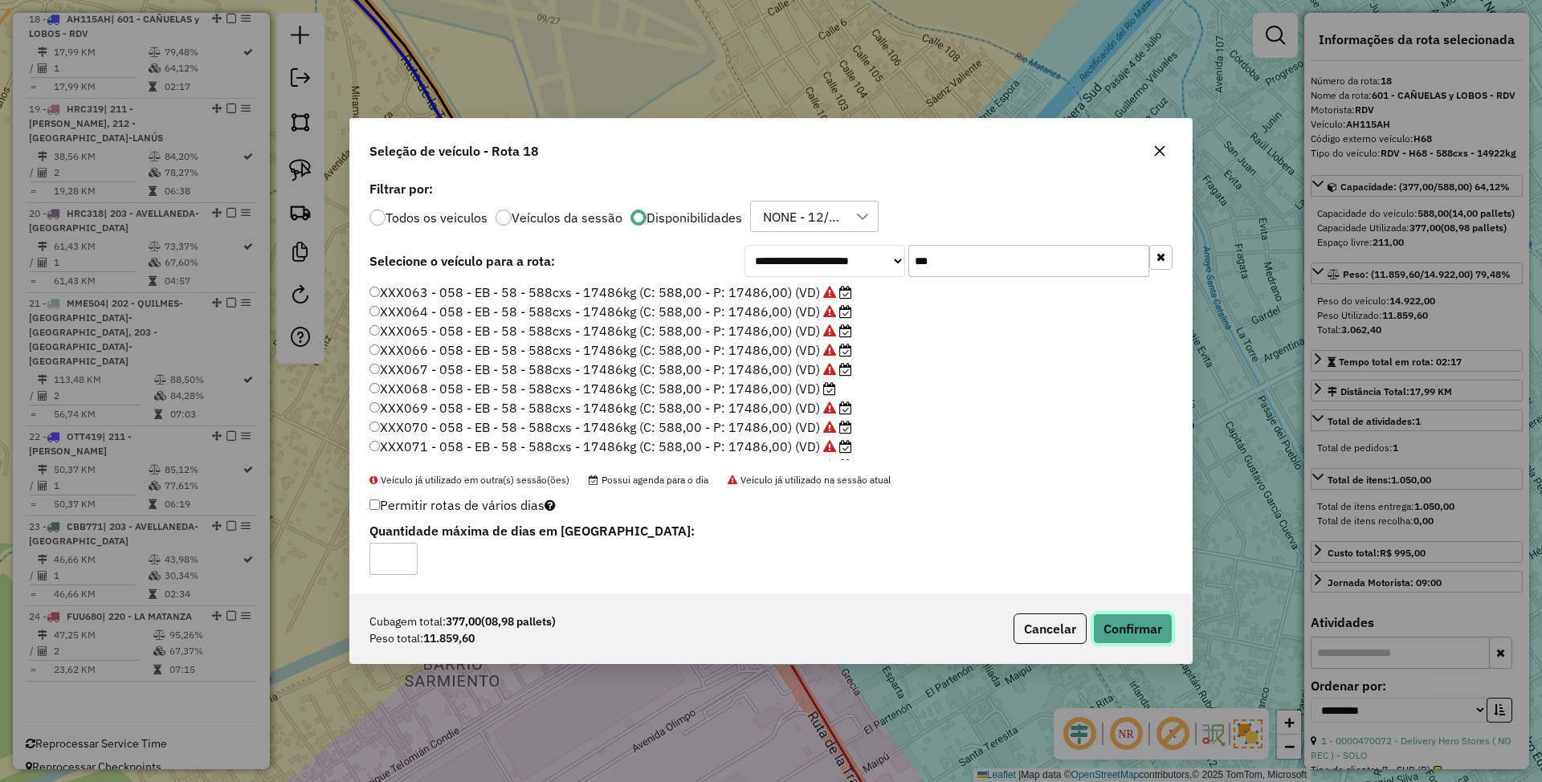
click at [1151, 621] on button "Confirmar" at bounding box center [1133, 629] width 80 height 31
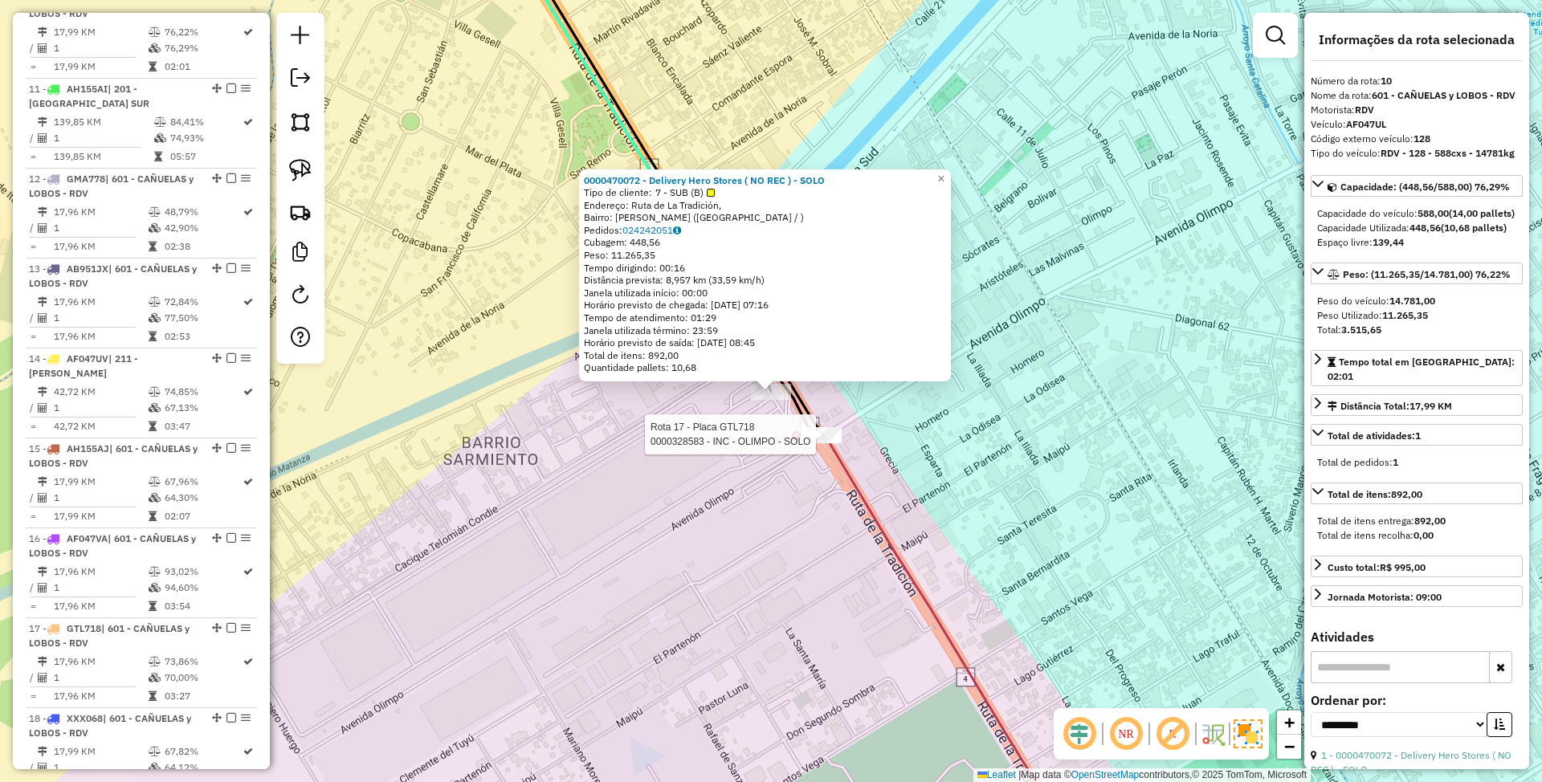
scroll to position [1424, 0]
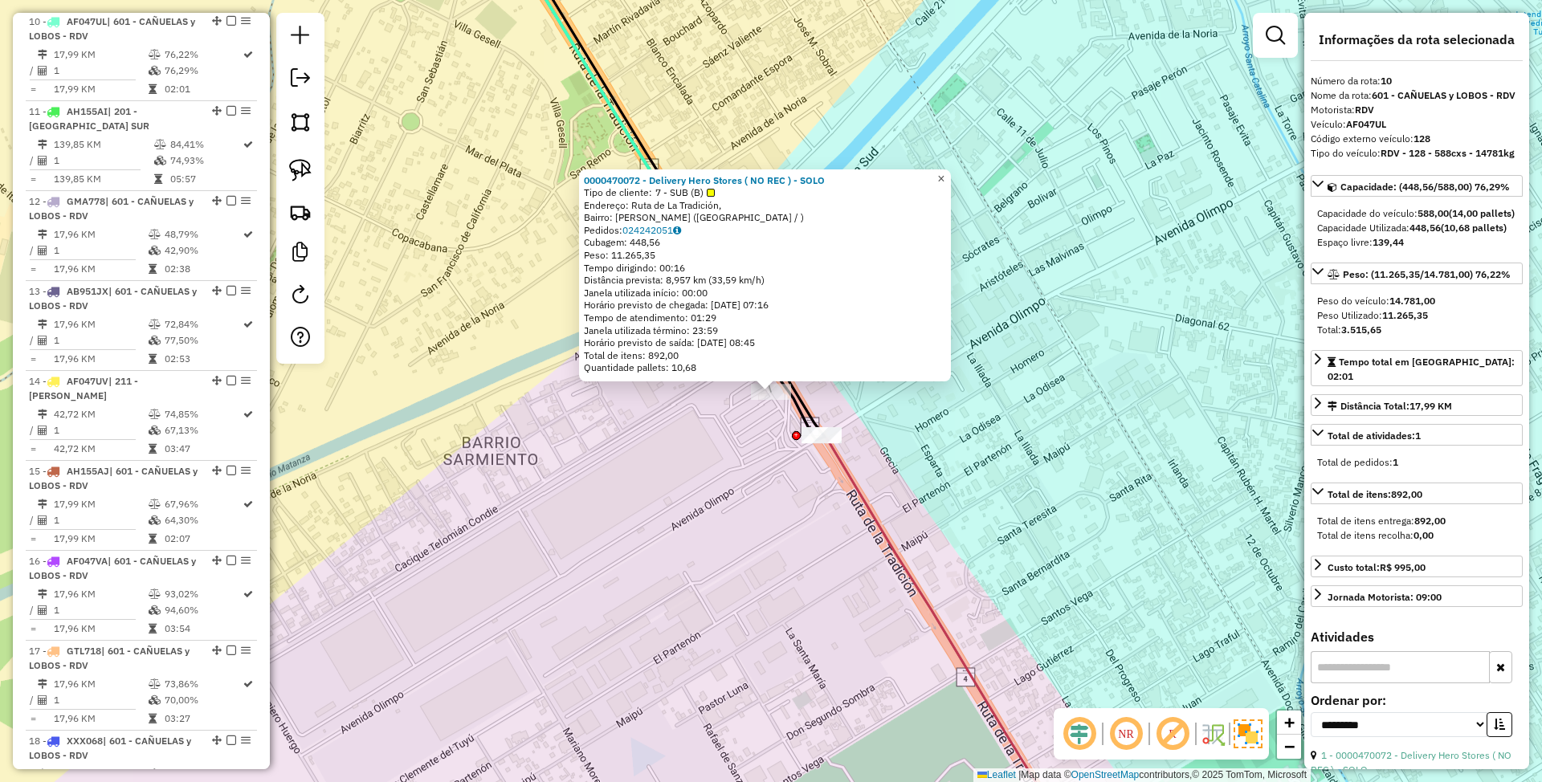
click at [944, 174] on span "×" at bounding box center [940, 179] width 7 height 14
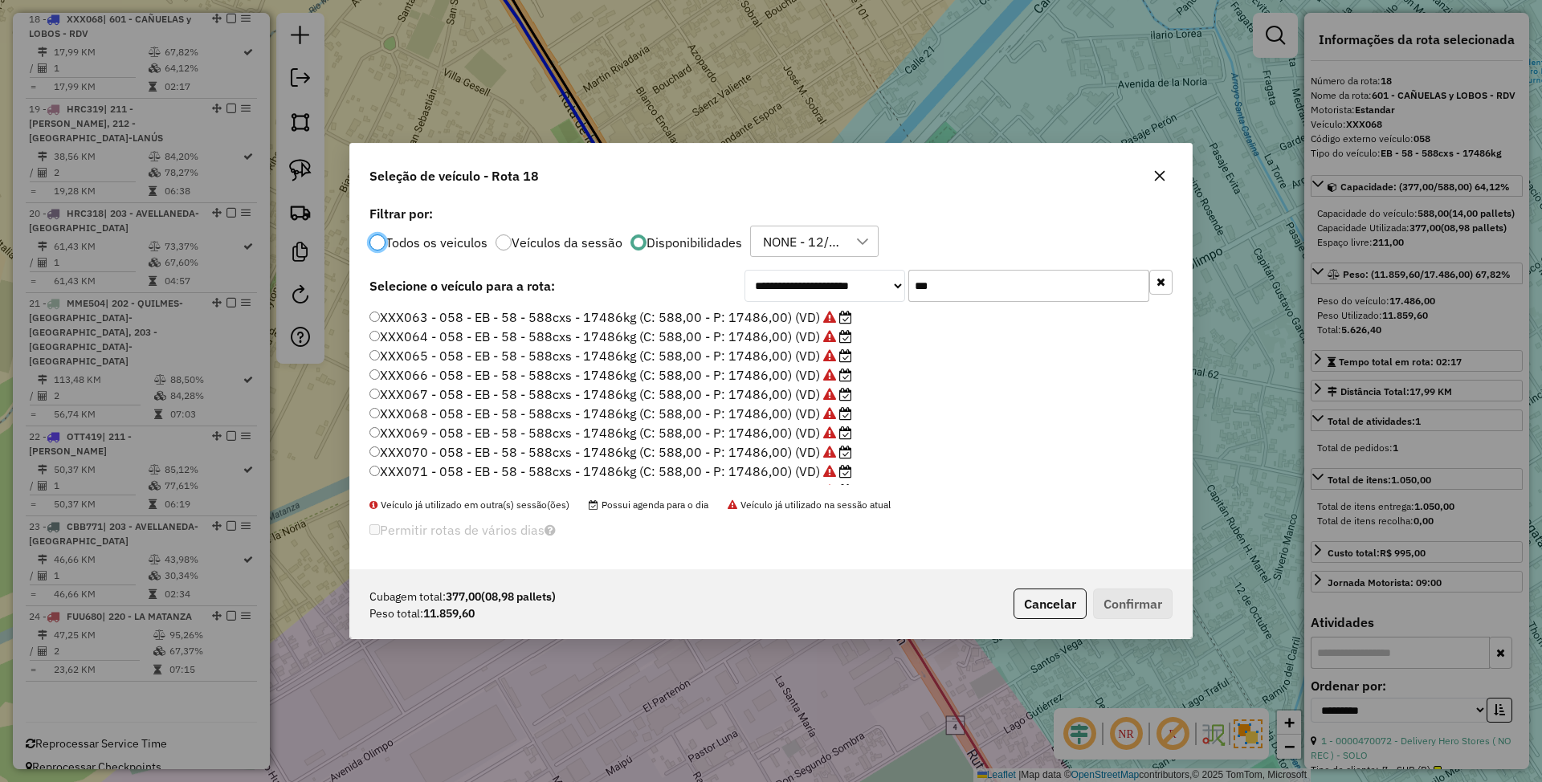
scroll to position [8, 5]
drag, startPoint x: 951, startPoint y: 277, endPoint x: 855, endPoint y: 280, distance: 96.4
click at [855, 280] on div "**********" at bounding box center [959, 286] width 428 height 32
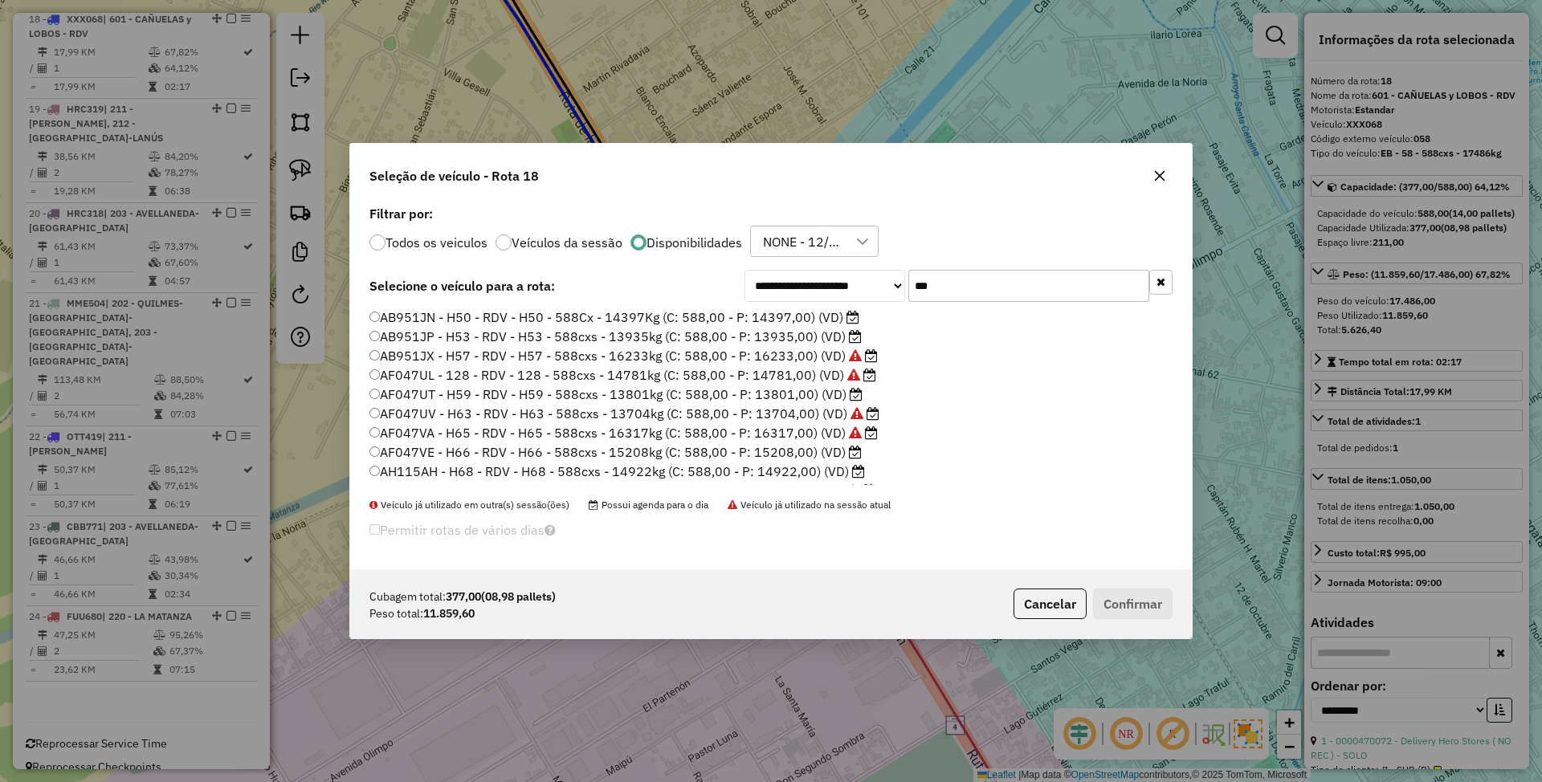
type input "***"
click at [794, 337] on label "AB951JP - H53 - RDV - H53 - 588cxs - 13935kg (C: 588,00 - P: 13935,00) (VD)" at bounding box center [615, 336] width 492 height 19
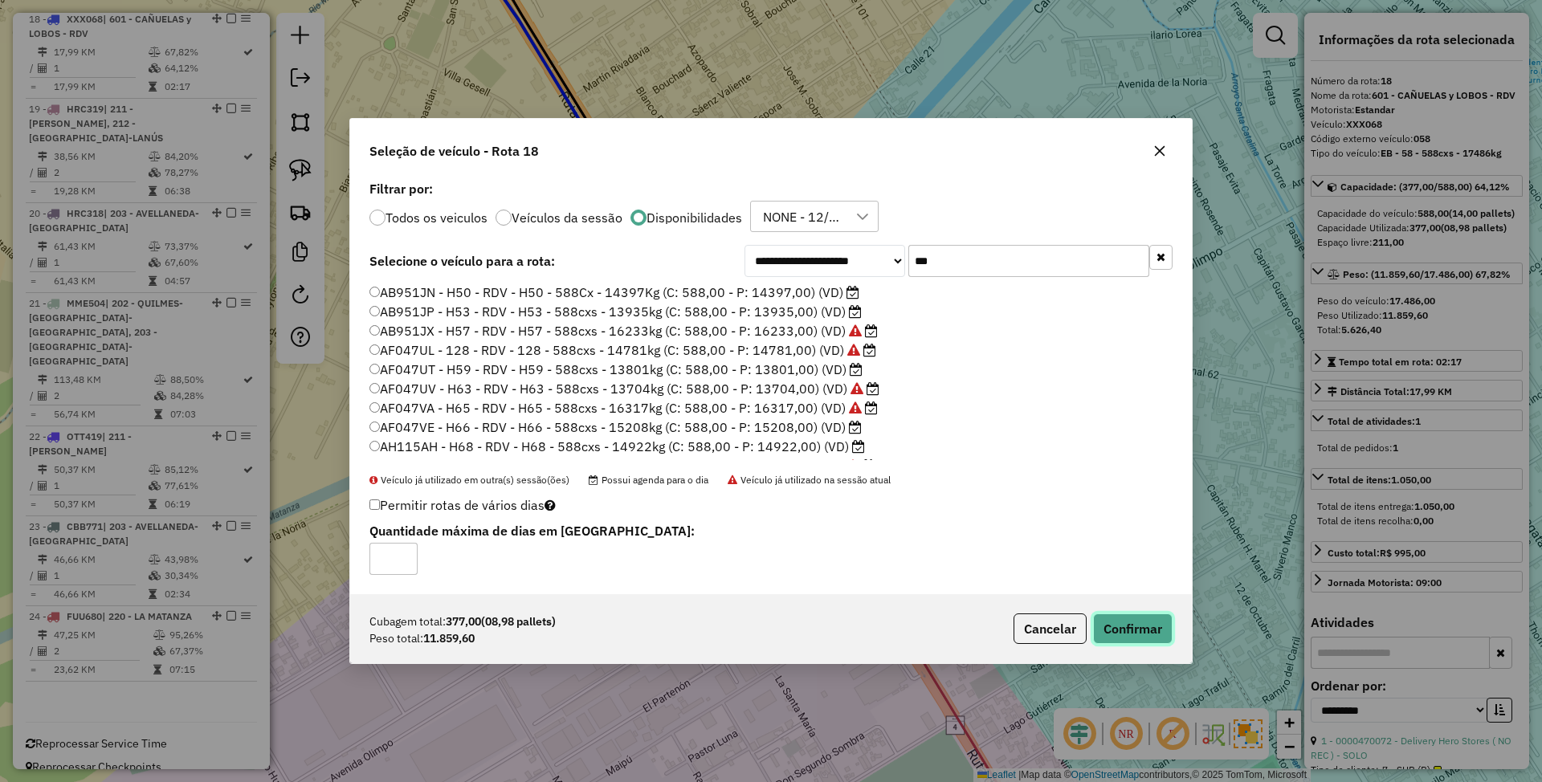
click at [1131, 634] on button "Confirmar" at bounding box center [1133, 629] width 80 height 31
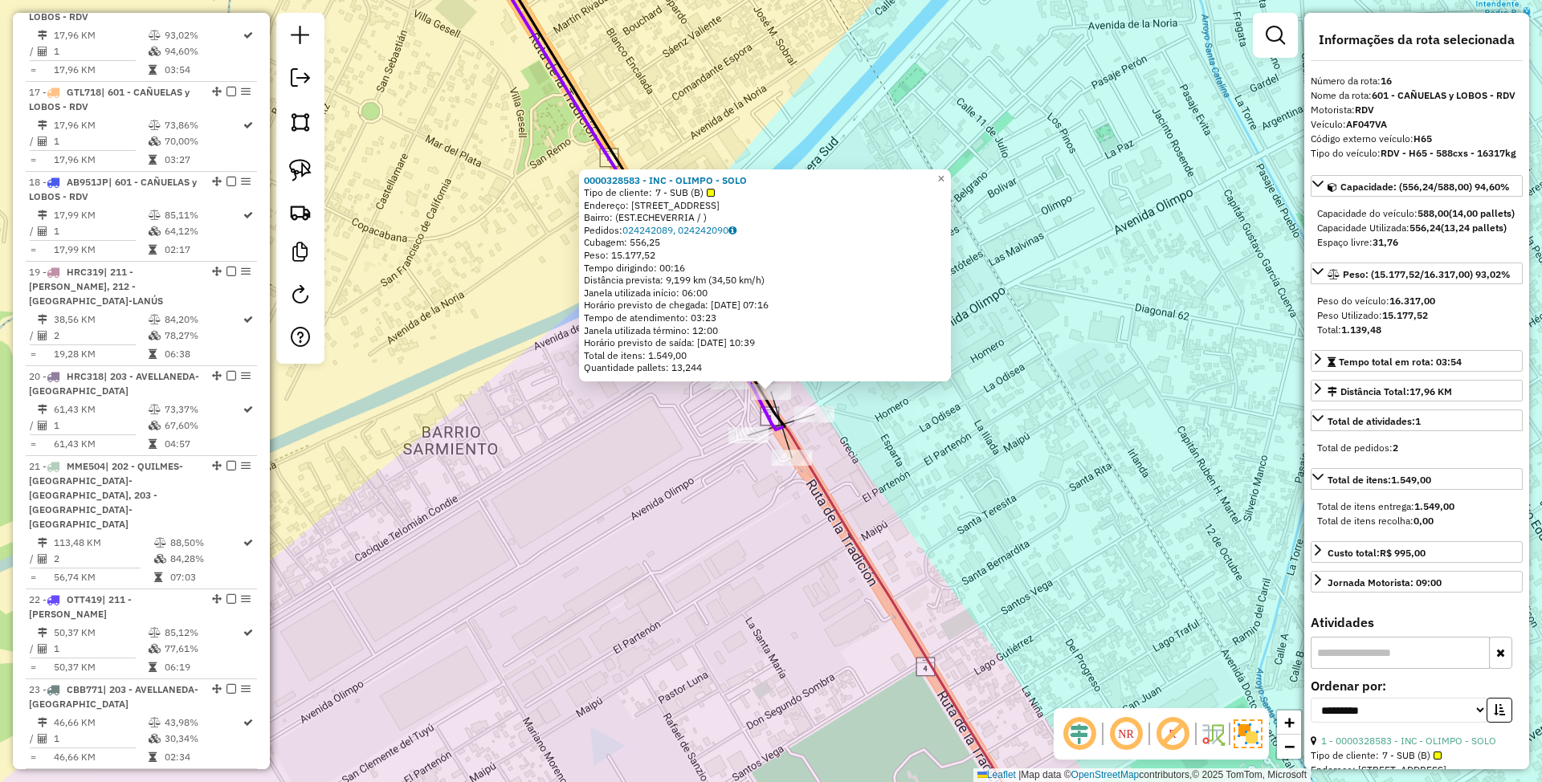
scroll to position [1964, 0]
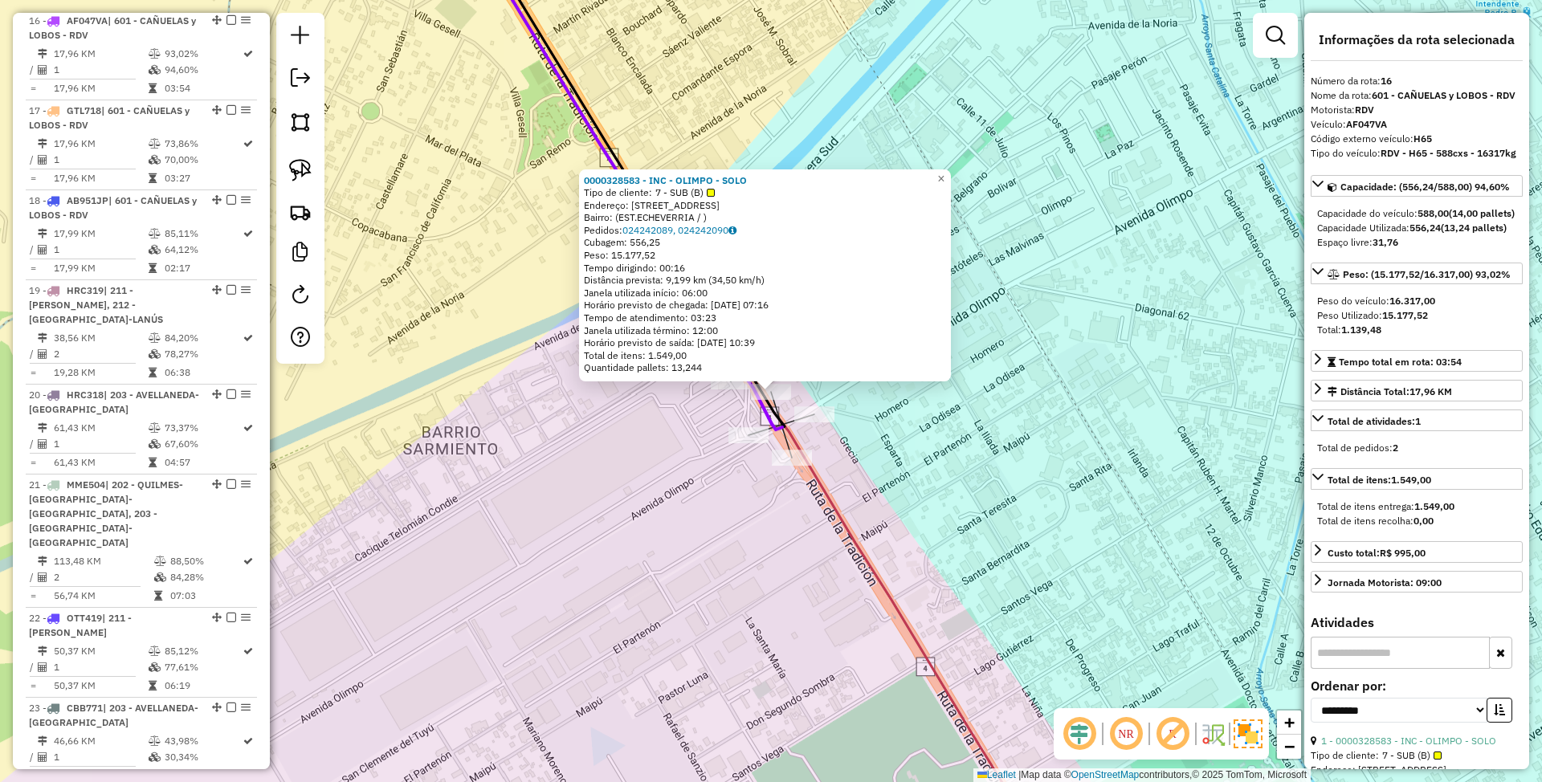
click at [742, 448] on div "Rota 13 - Placa AB951JX 0000328583 - INC - OLIMPO - SOLO 0000328583 - INC - OLI…" at bounding box center [771, 391] width 1542 height 782
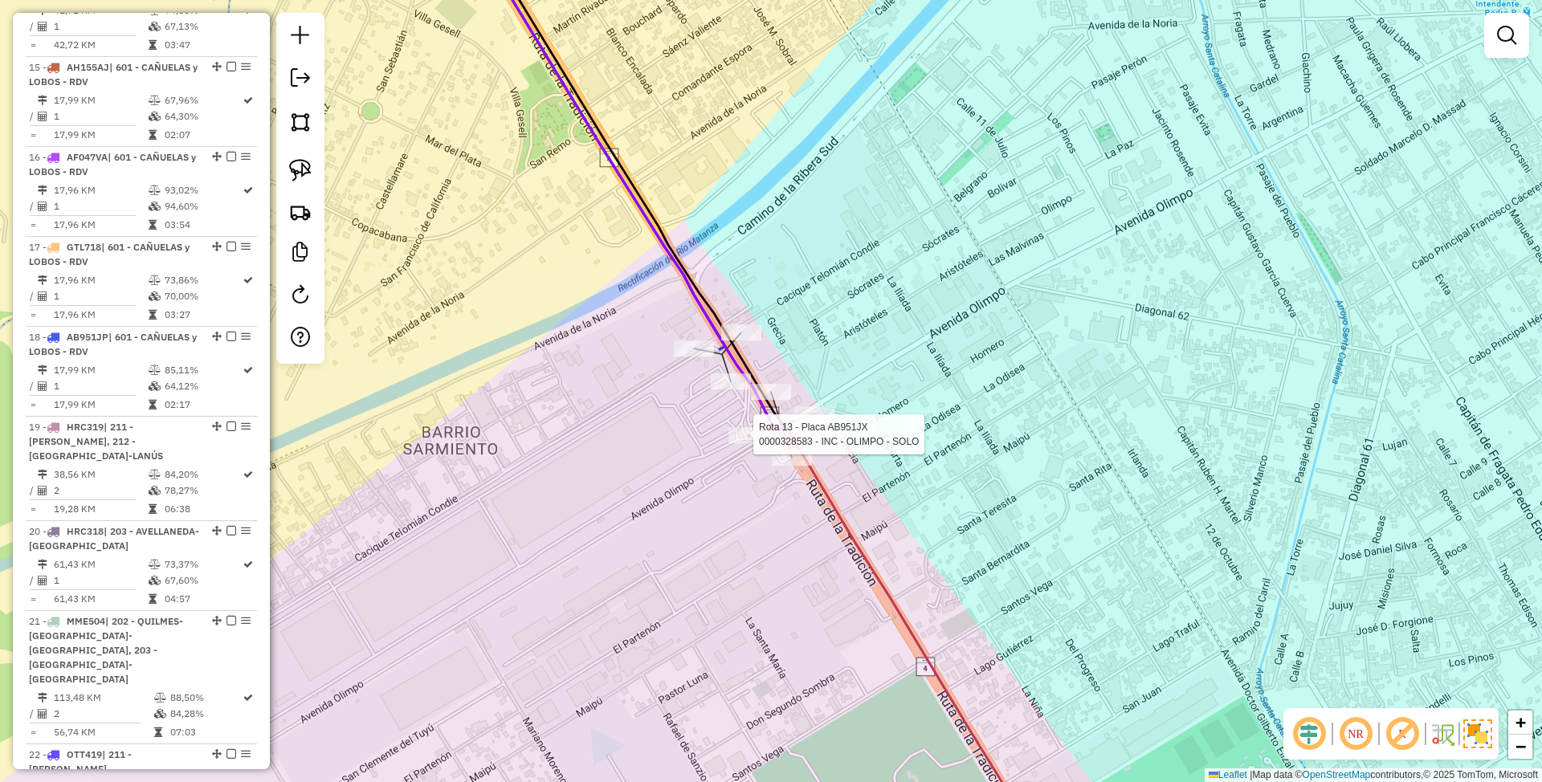
select select "**********"
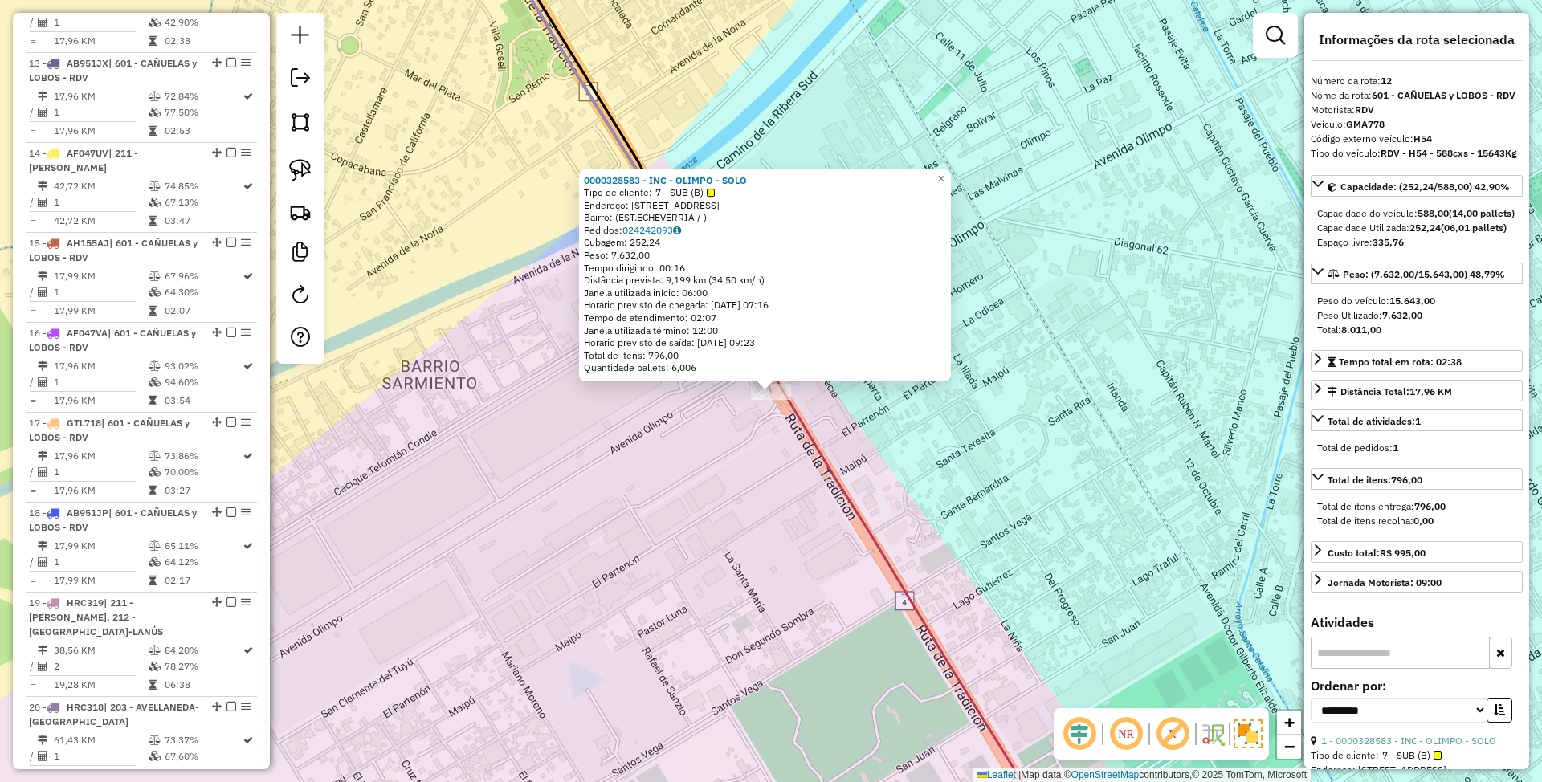
scroll to position [1605, 0]
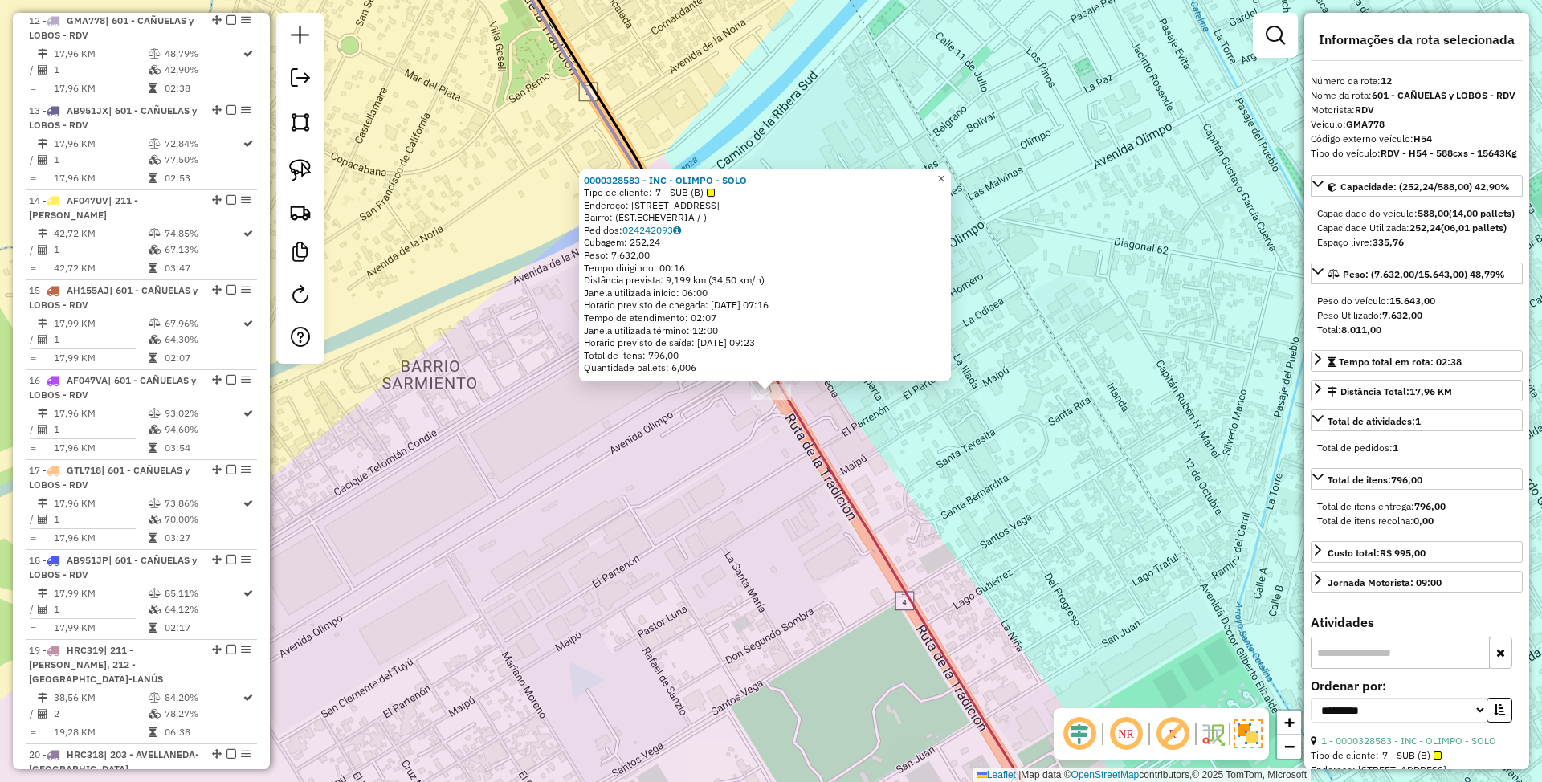
click at [944, 173] on span "×" at bounding box center [940, 179] width 7 height 14
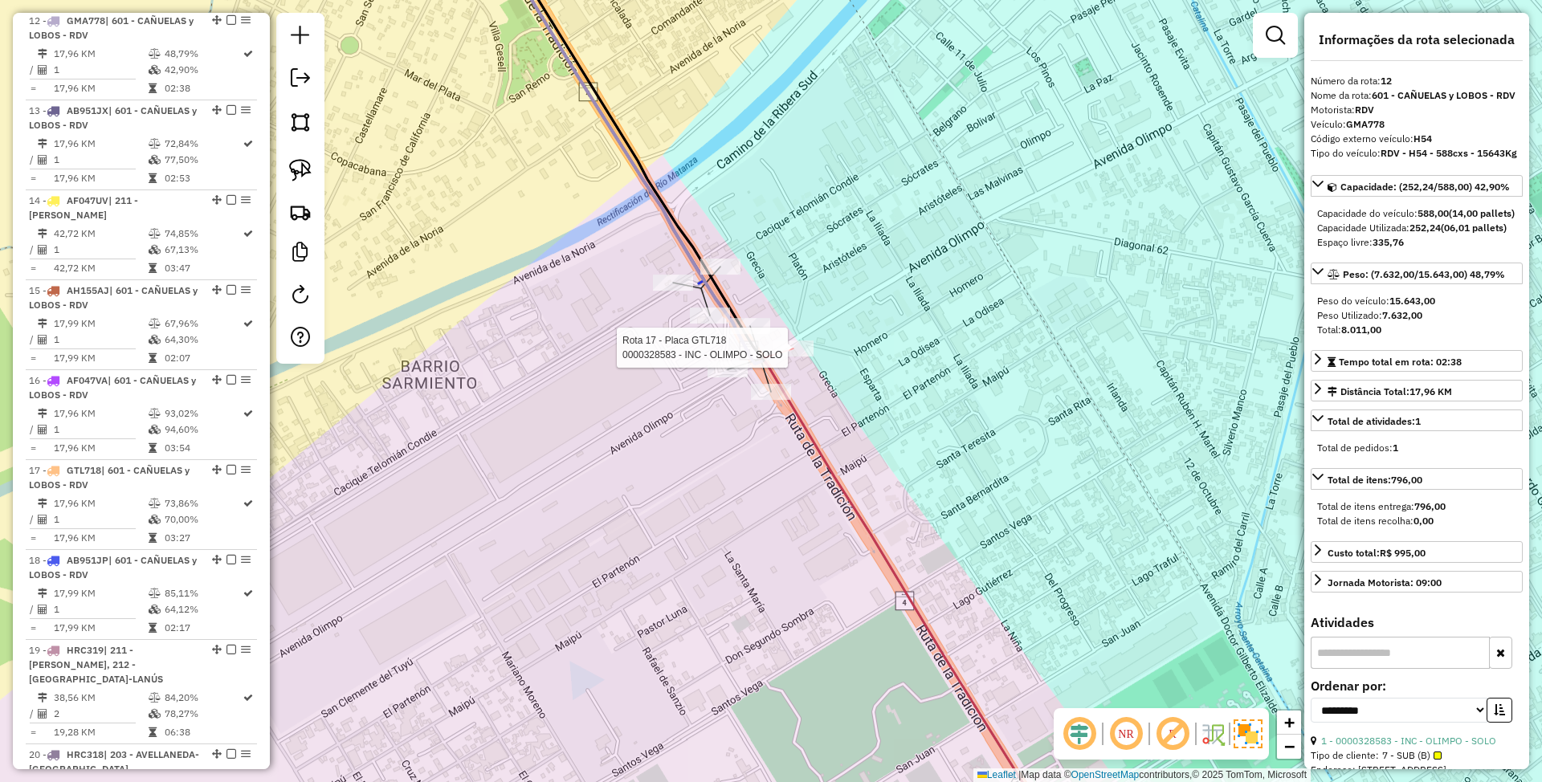
click at [791, 357] on div at bounding box center [793, 349] width 40 height 16
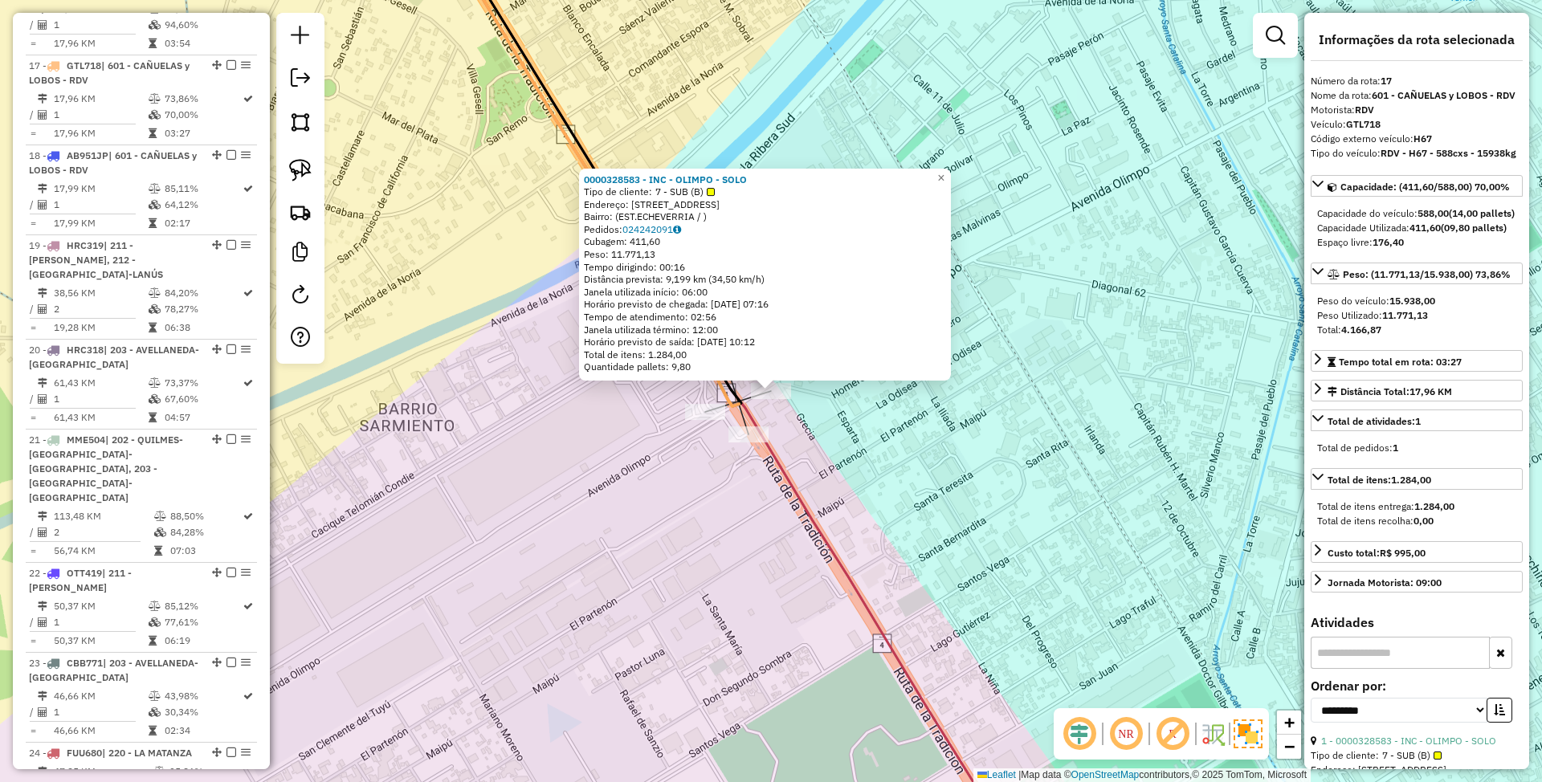
scroll to position [2056, 0]
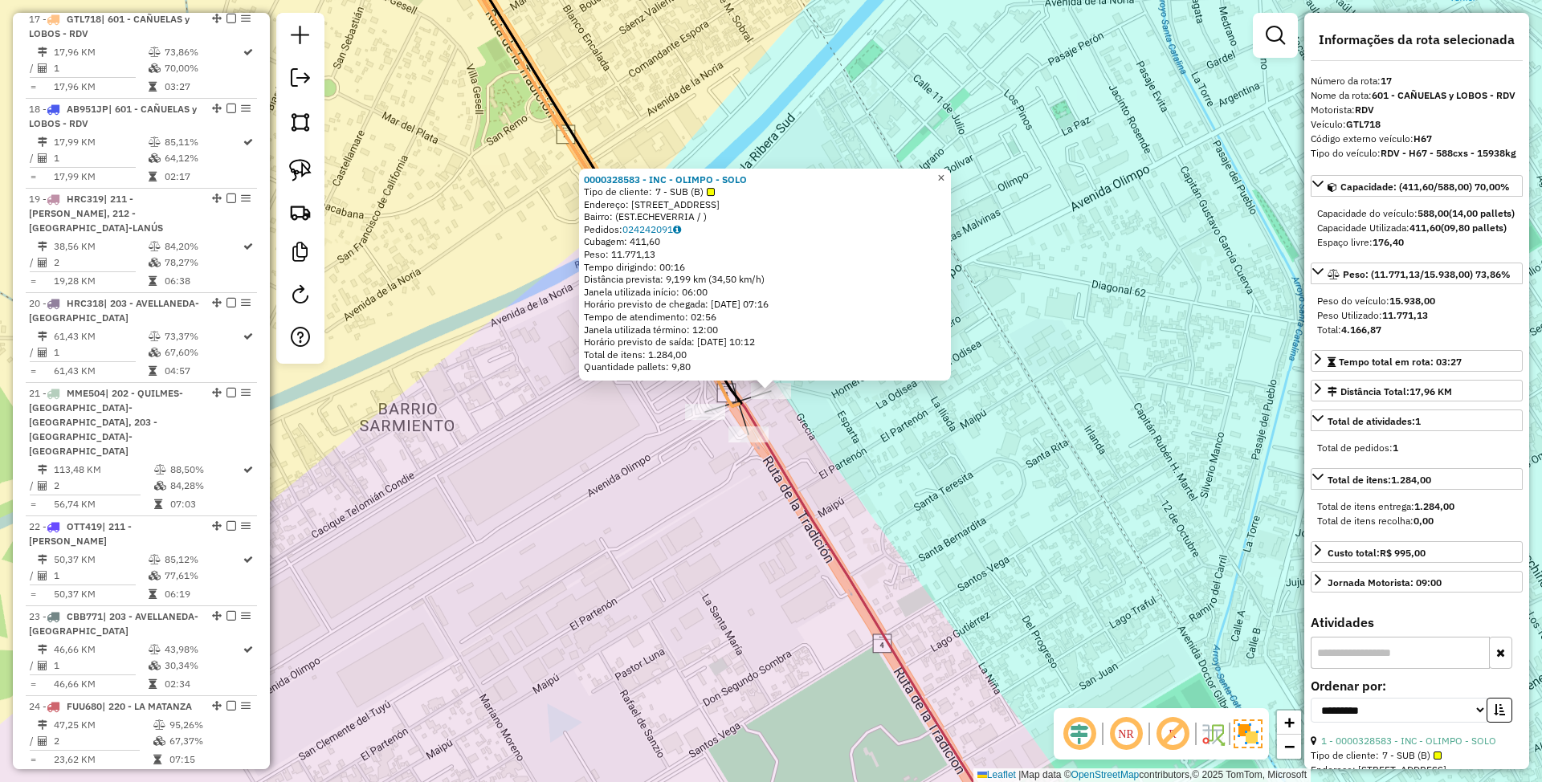
click at [944, 175] on span "×" at bounding box center [940, 178] width 7 height 14
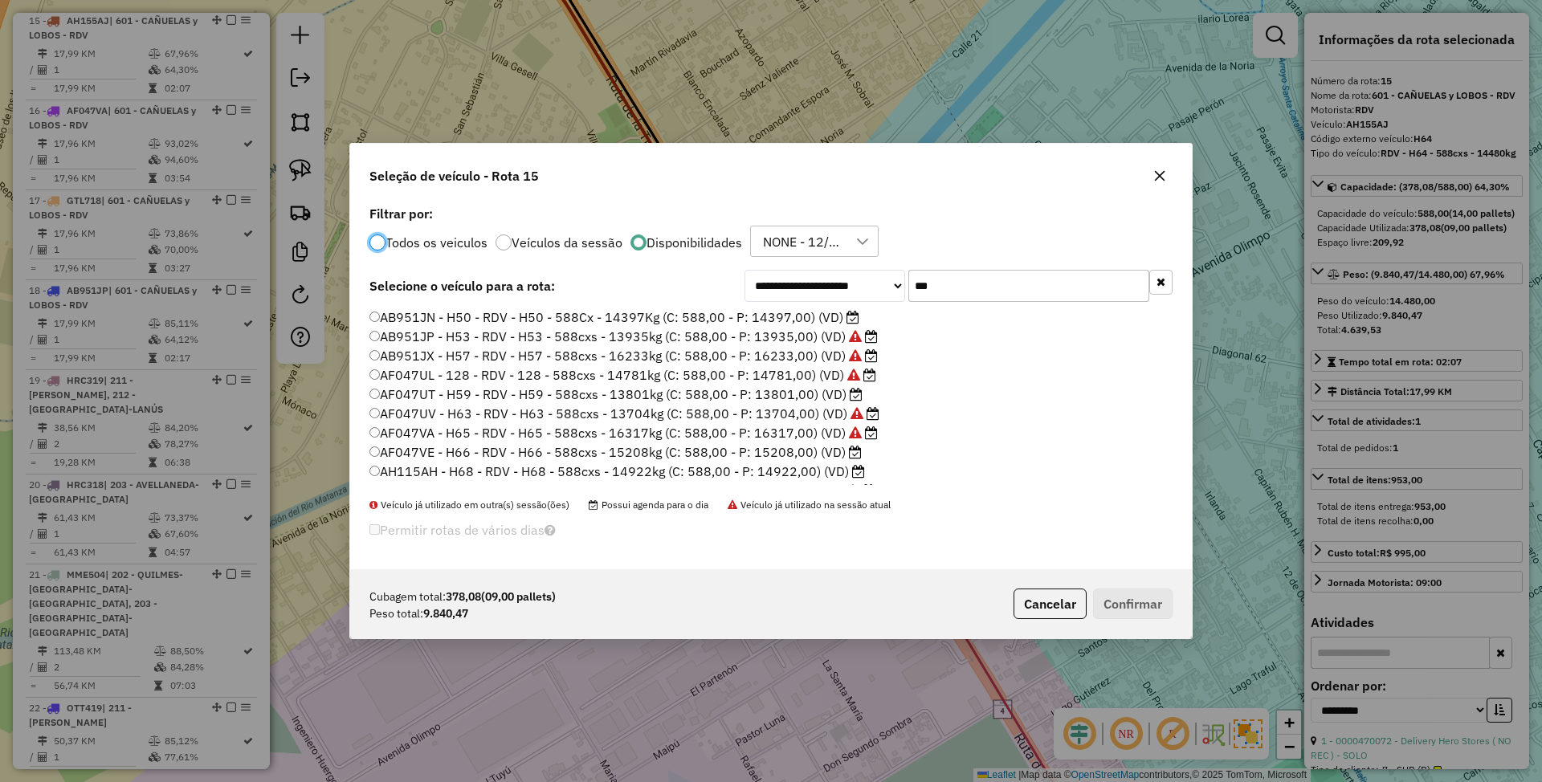
scroll to position [8, 5]
drag, startPoint x: 948, startPoint y: 279, endPoint x: 772, endPoint y: 248, distance: 179.4
click at [772, 248] on div "**********" at bounding box center [771, 386] width 842 height 369
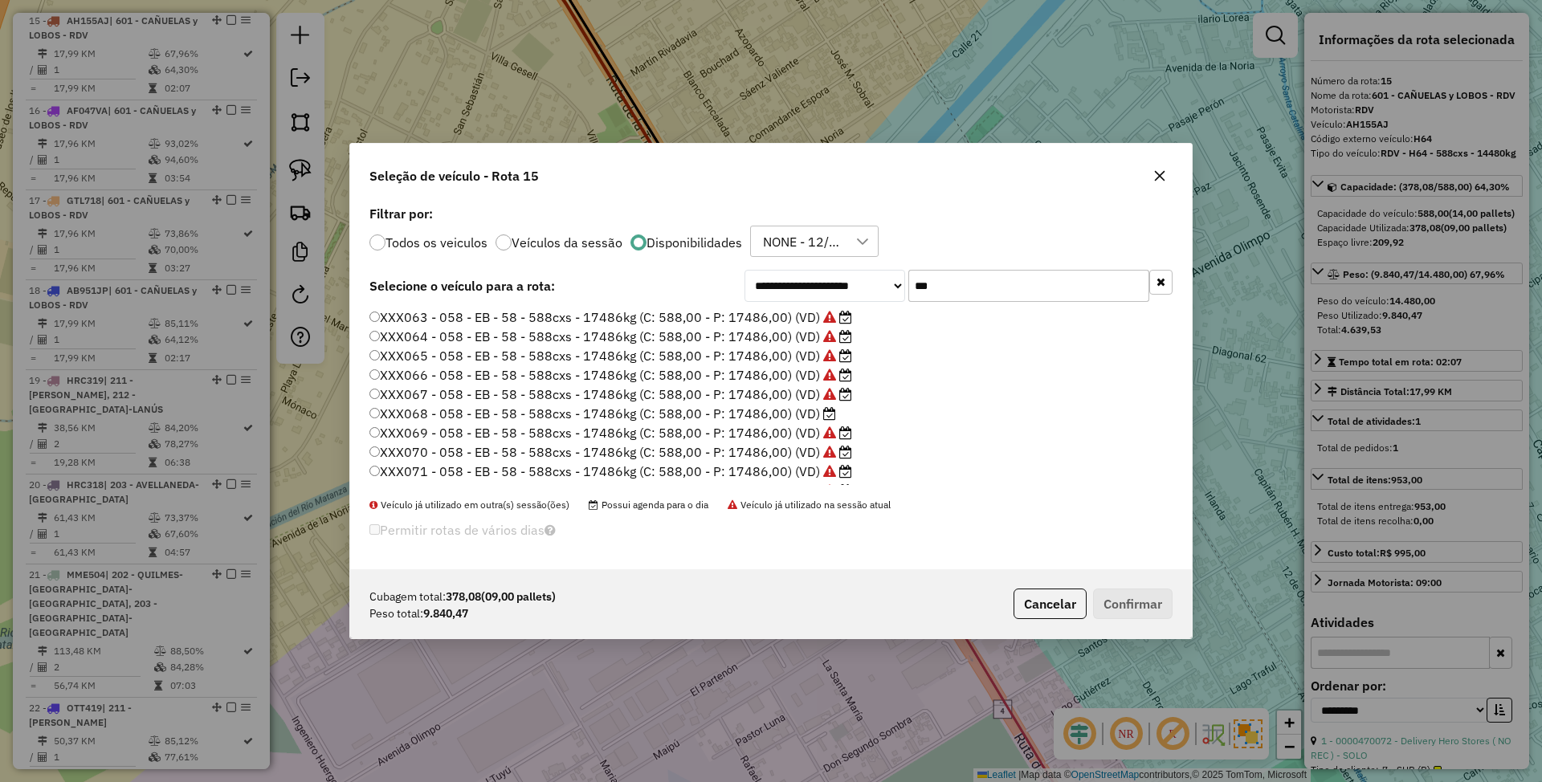
type input "***"
click at [781, 408] on label "XXX068 - 058 - EB - 58 - 588cxs - 17486kg (C: 588,00 - P: 17486,00) (VD)" at bounding box center [602, 413] width 467 height 19
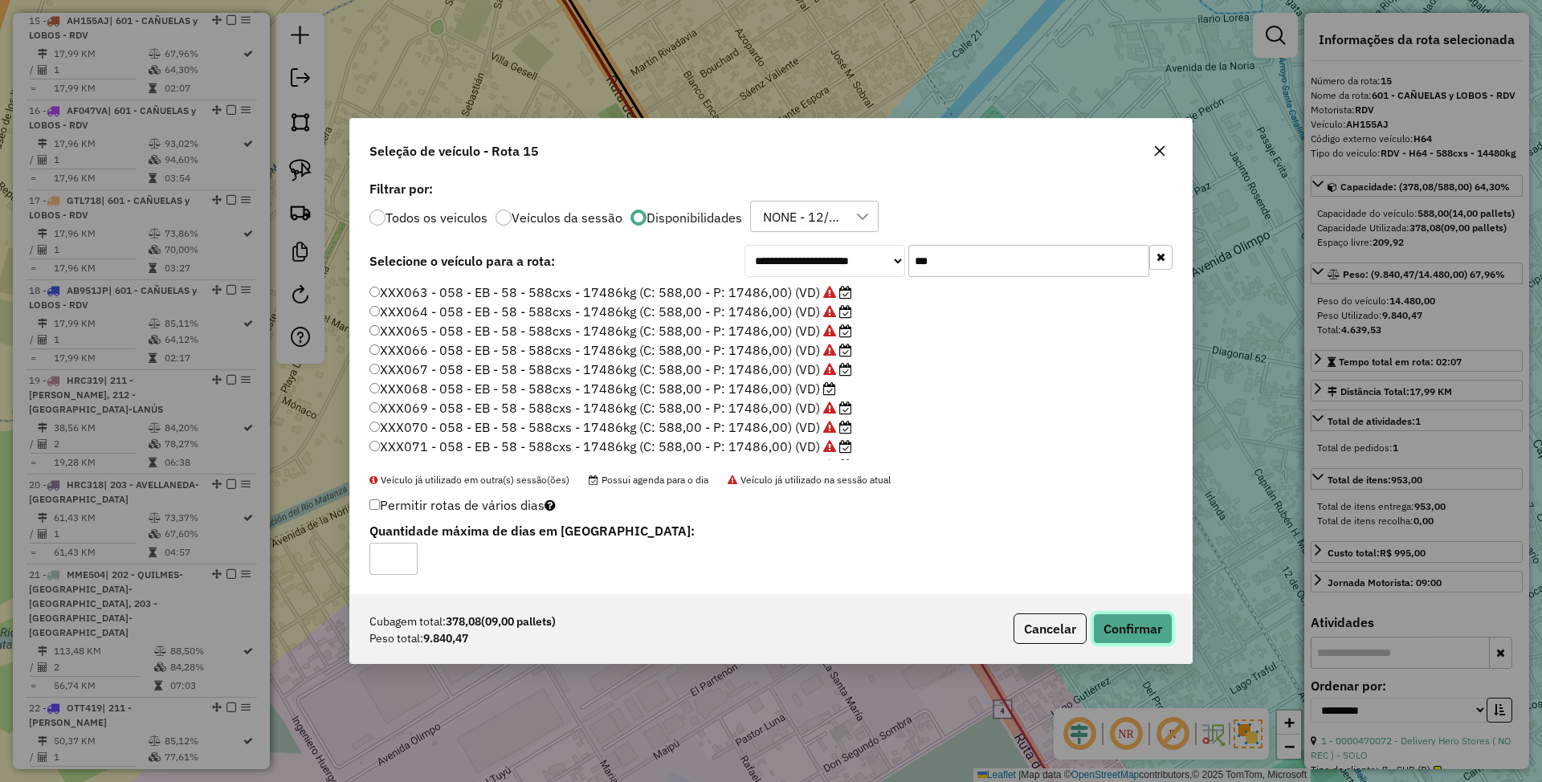
click at [1119, 623] on button "Confirmar" at bounding box center [1133, 629] width 80 height 31
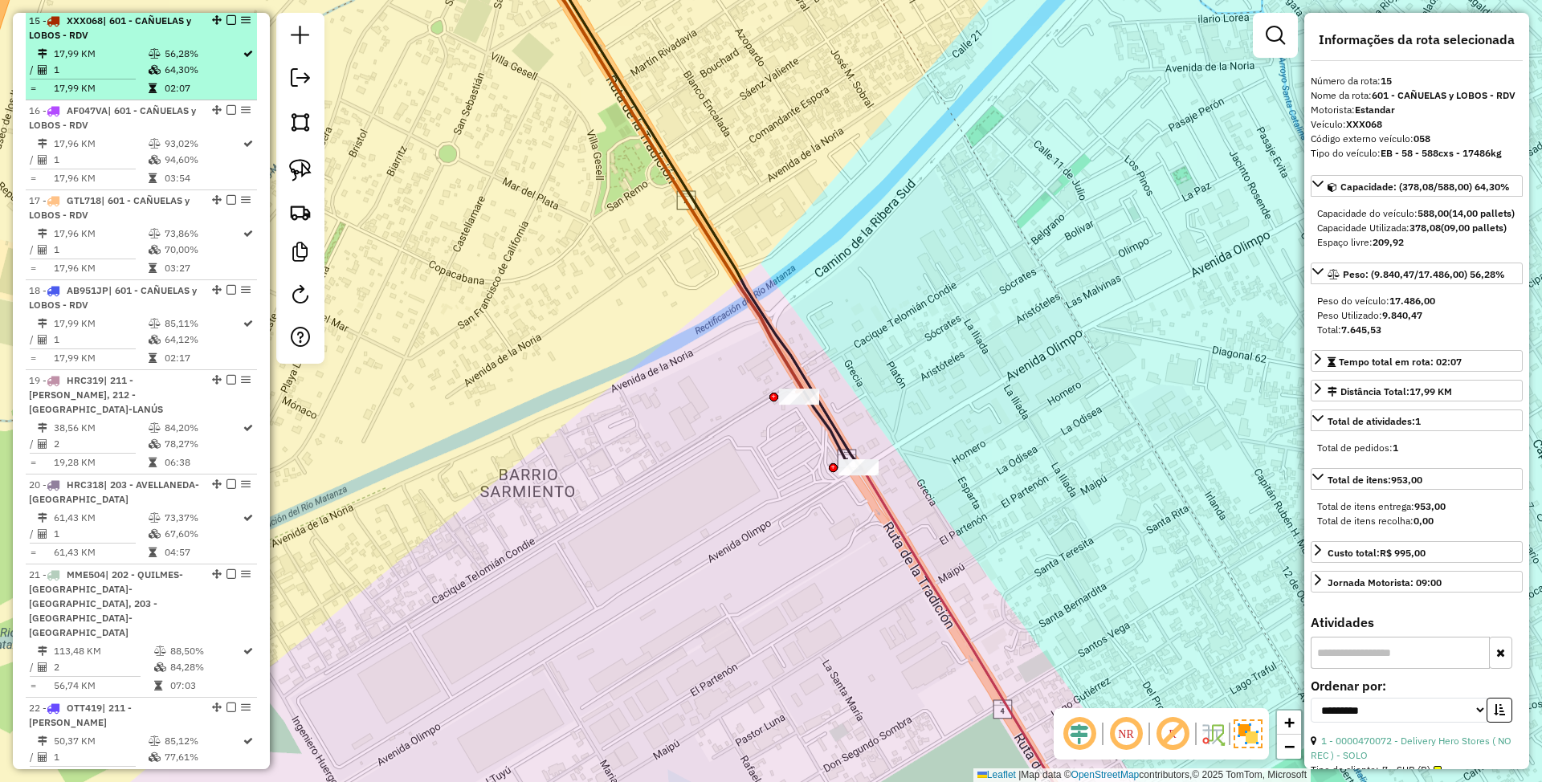
click at [226, 20] on em at bounding box center [231, 20] width 10 height 10
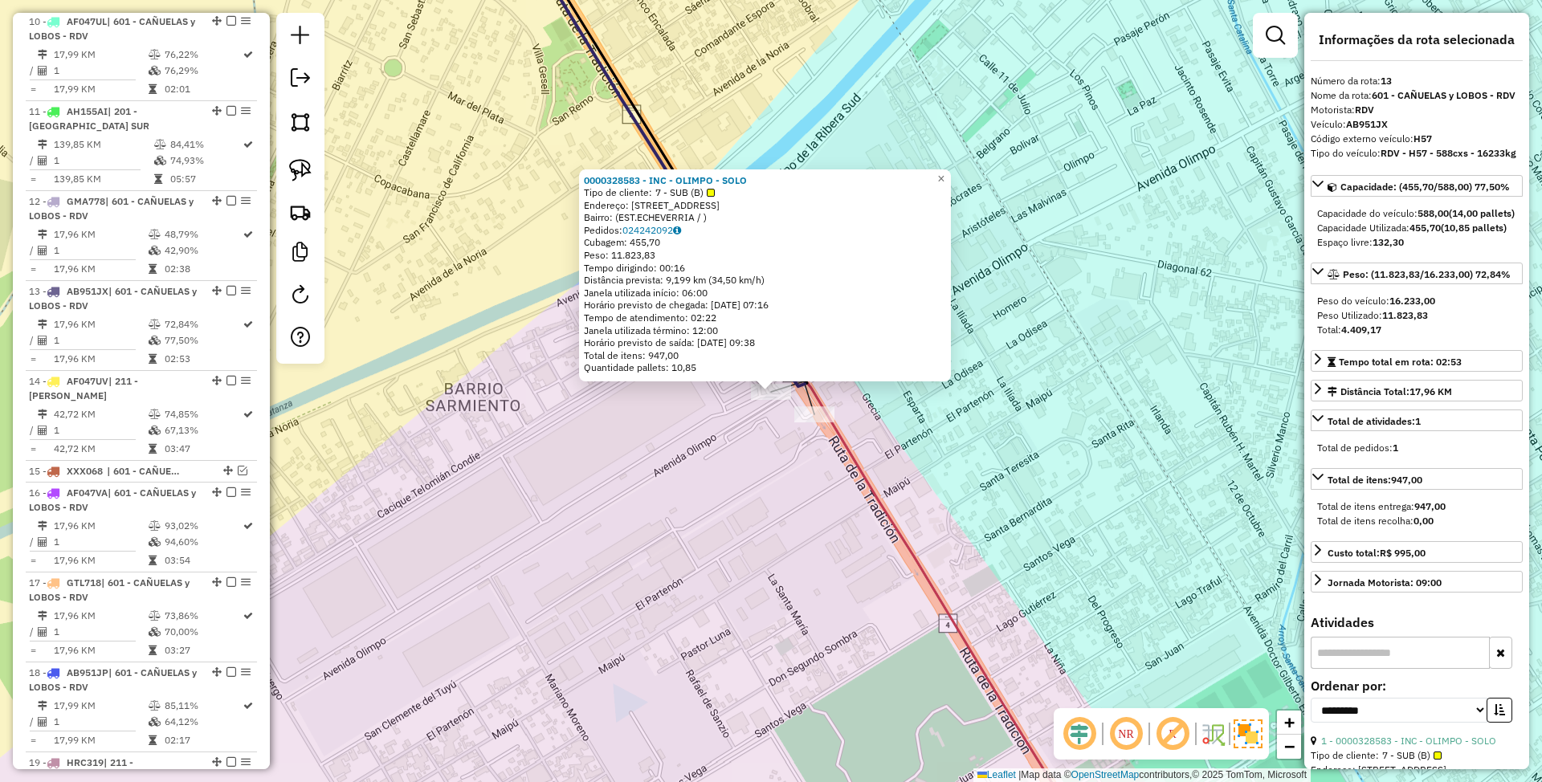
scroll to position [1695, 0]
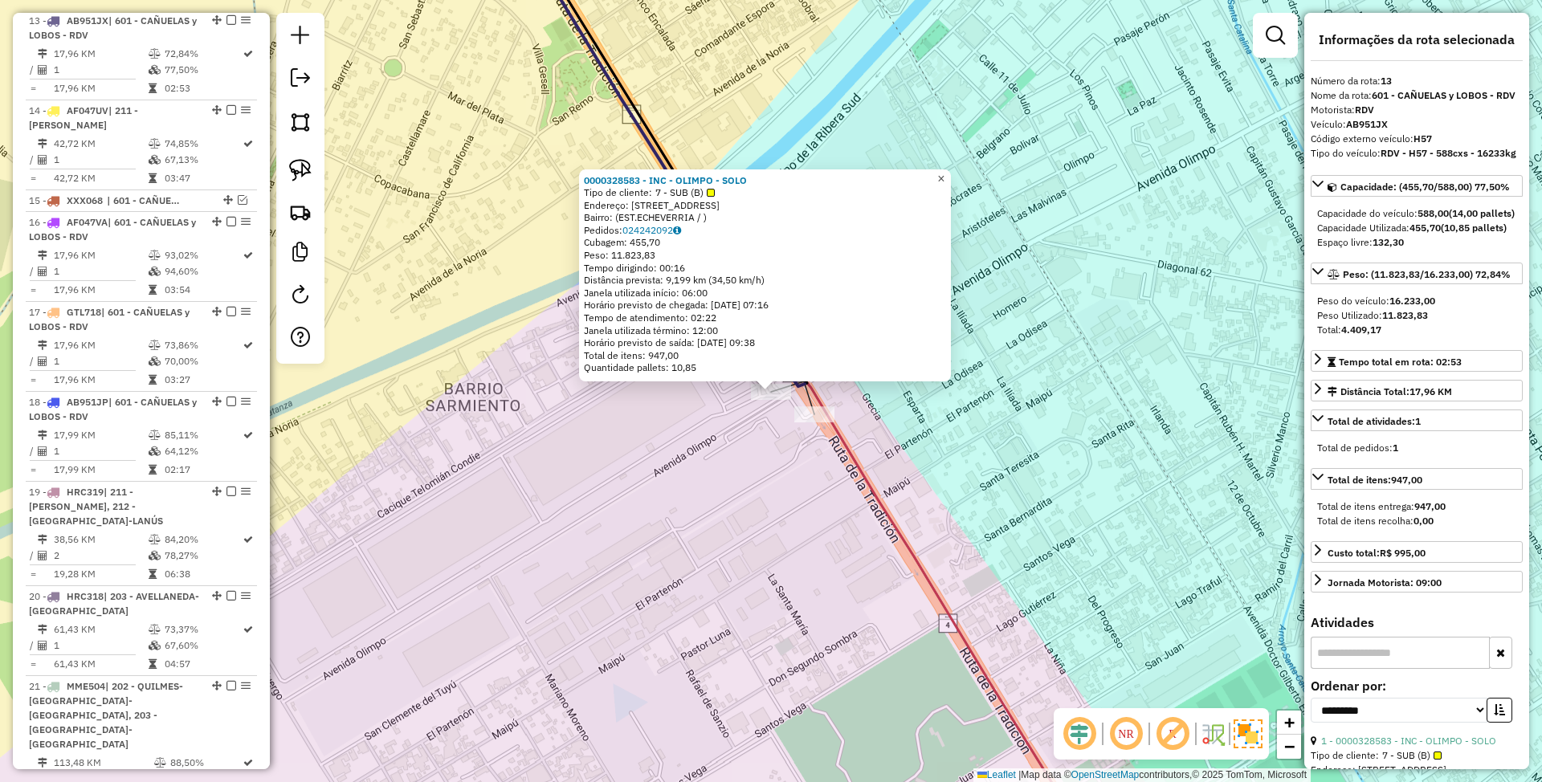
click at [944, 172] on span "×" at bounding box center [940, 179] width 7 height 14
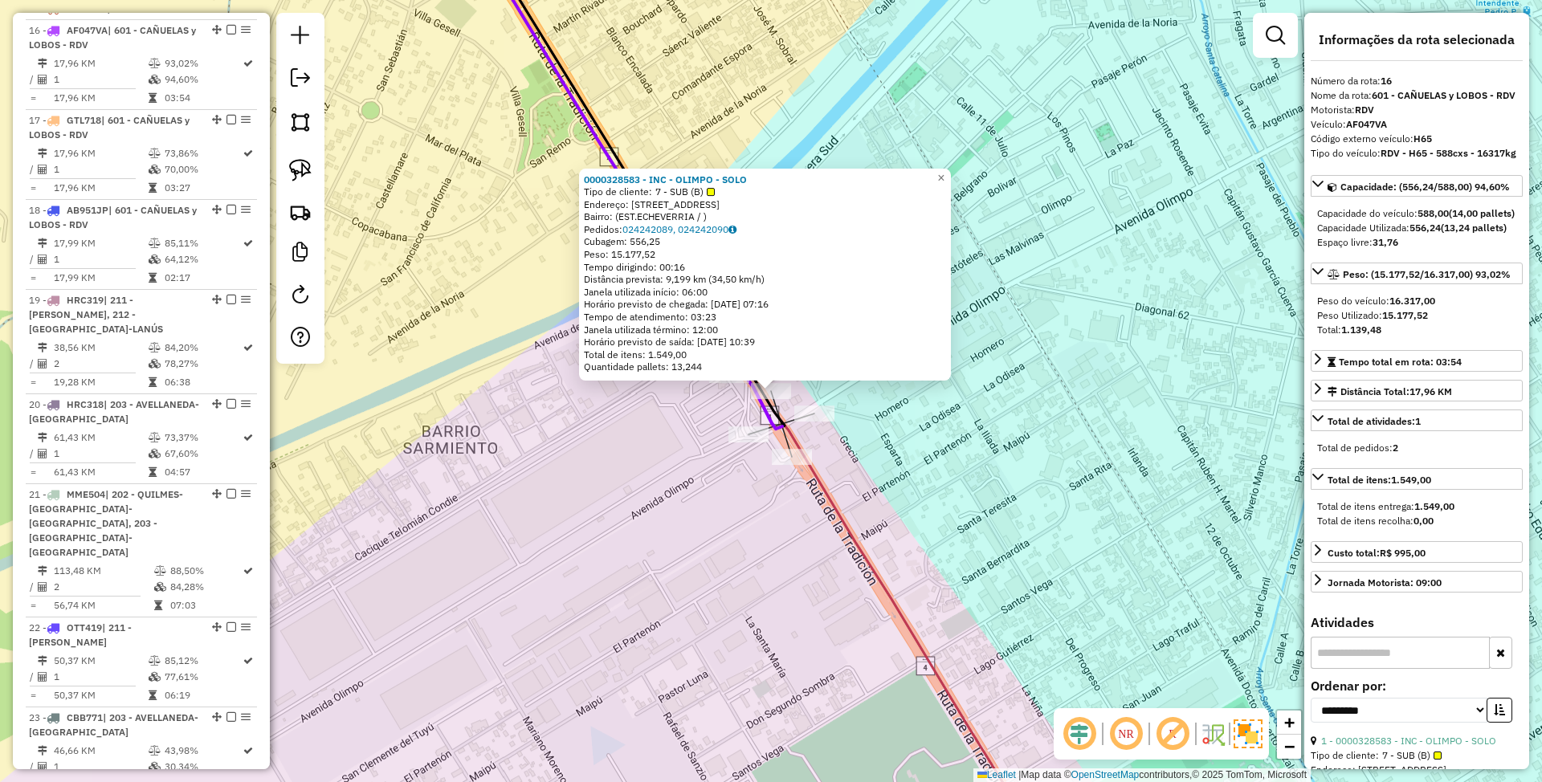
scroll to position [1897, 0]
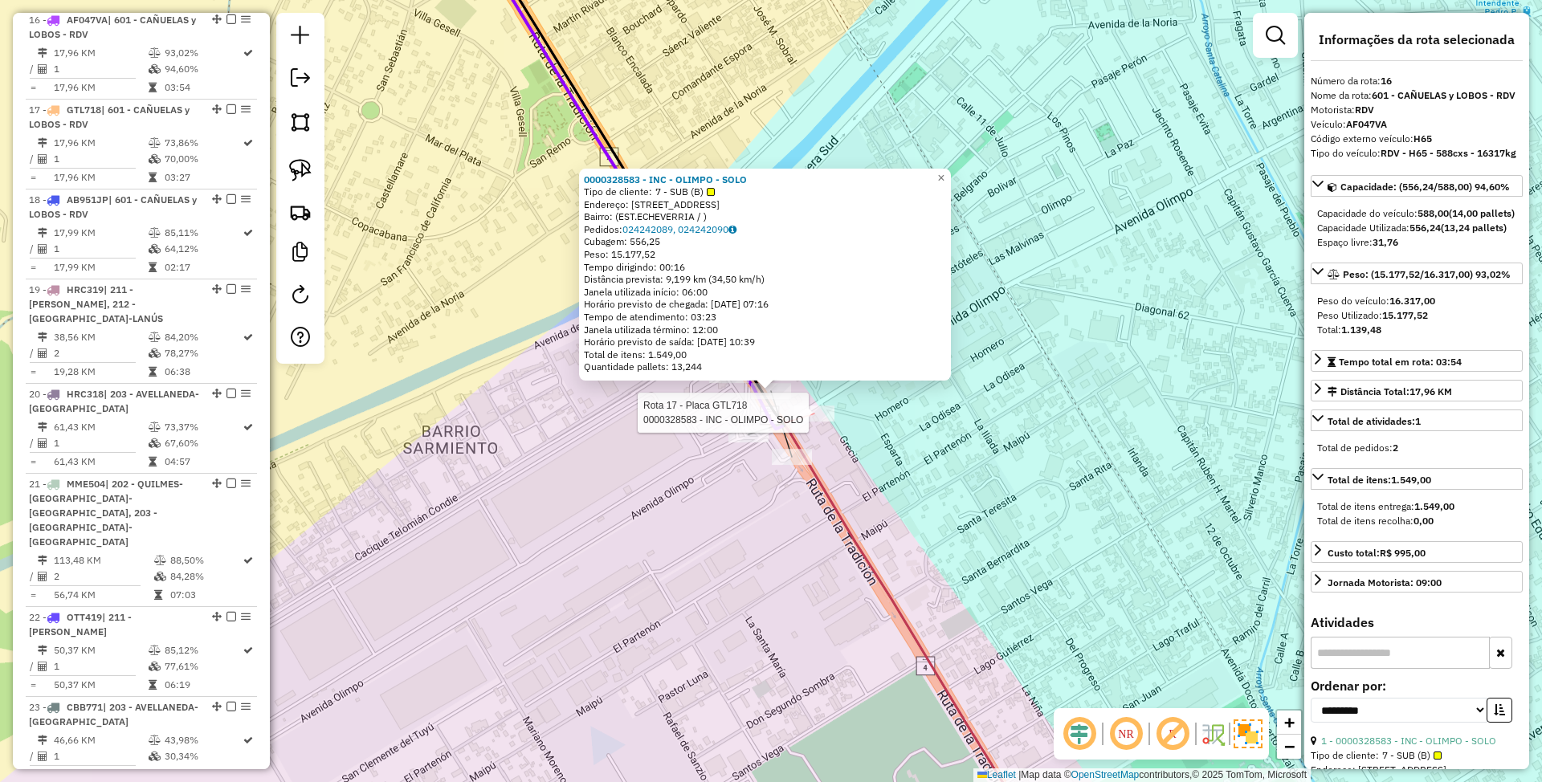
click at [813, 422] on div at bounding box center [814, 414] width 40 height 16
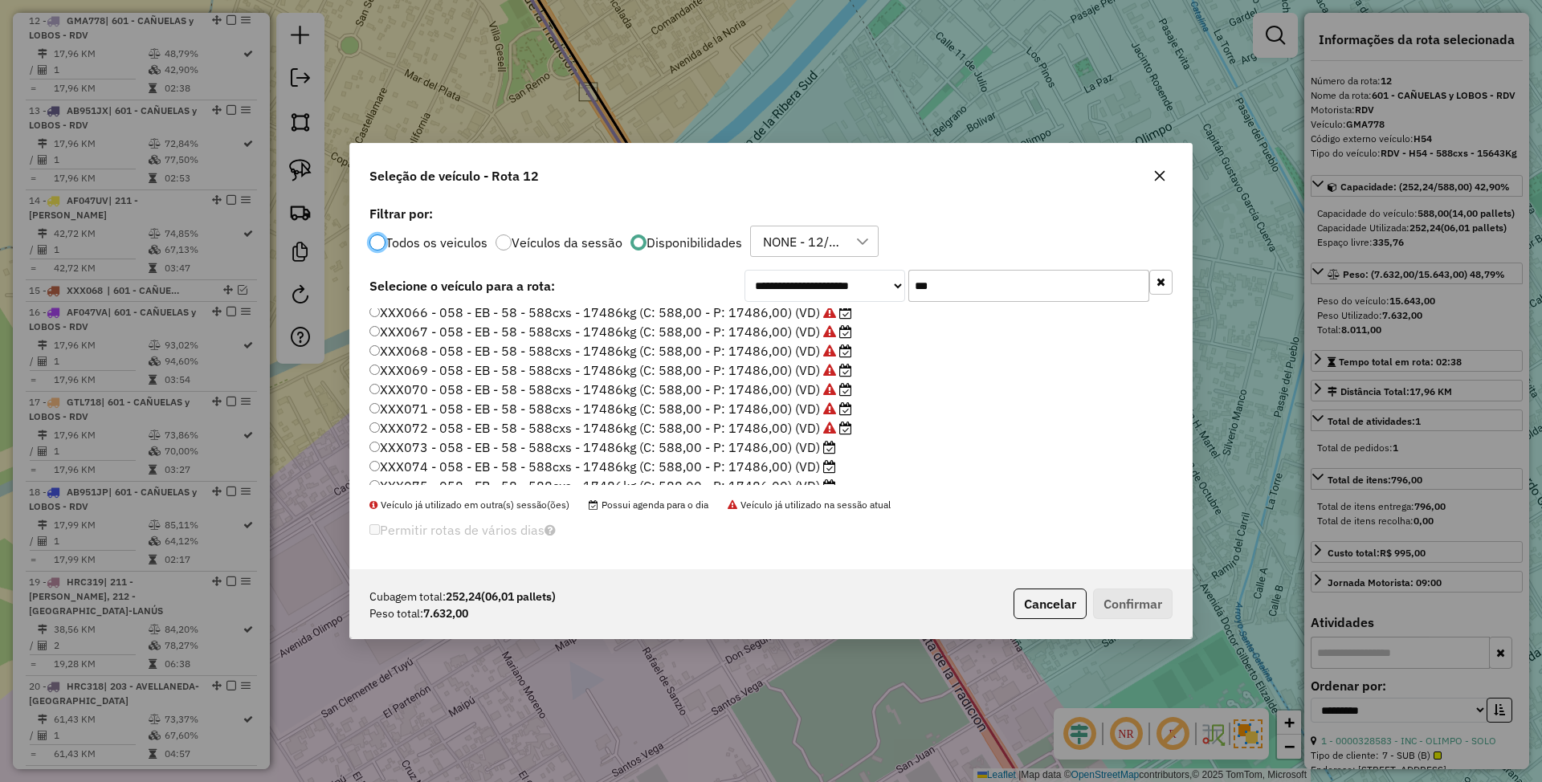
scroll to position [112, 0]
click at [769, 403] on label "XXX073 - 058 - EB - 58 - 588cxs - 17486kg (C: 588,00 - P: 17486,00) (VD)" at bounding box center [602, 397] width 467 height 19
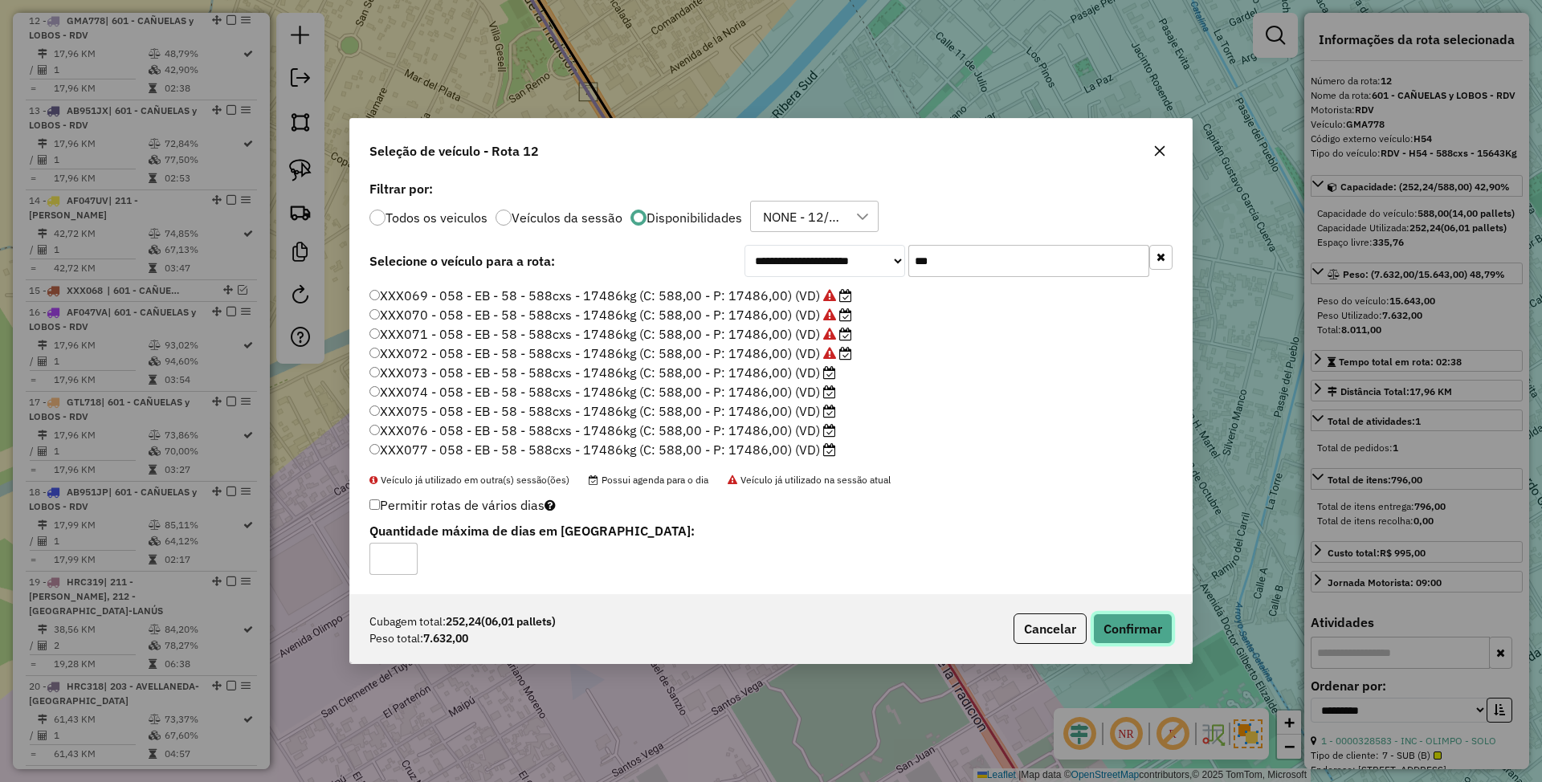
click at [1128, 623] on button "Confirmar" at bounding box center [1133, 629] width 80 height 31
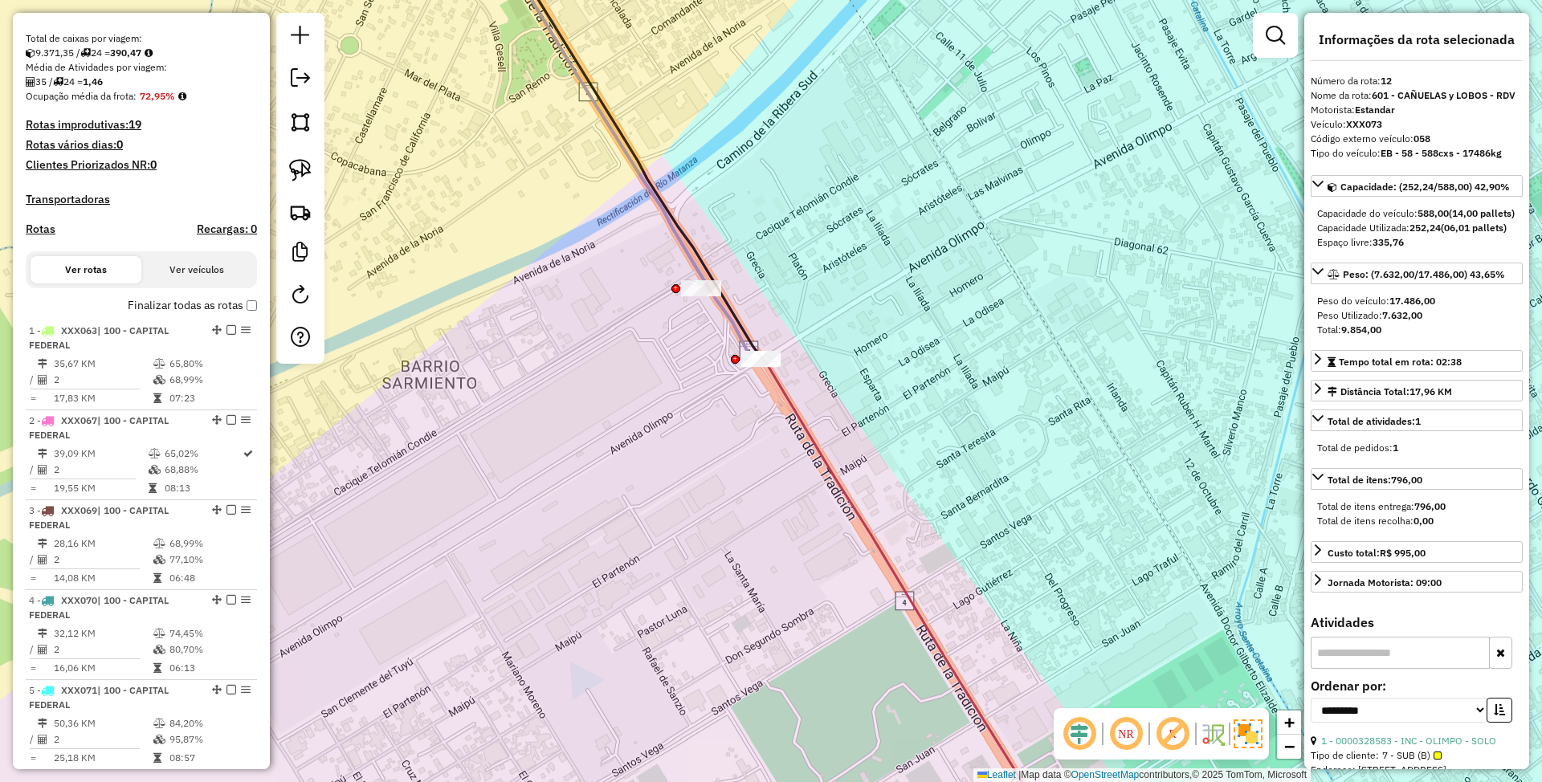
scroll to position [0, 0]
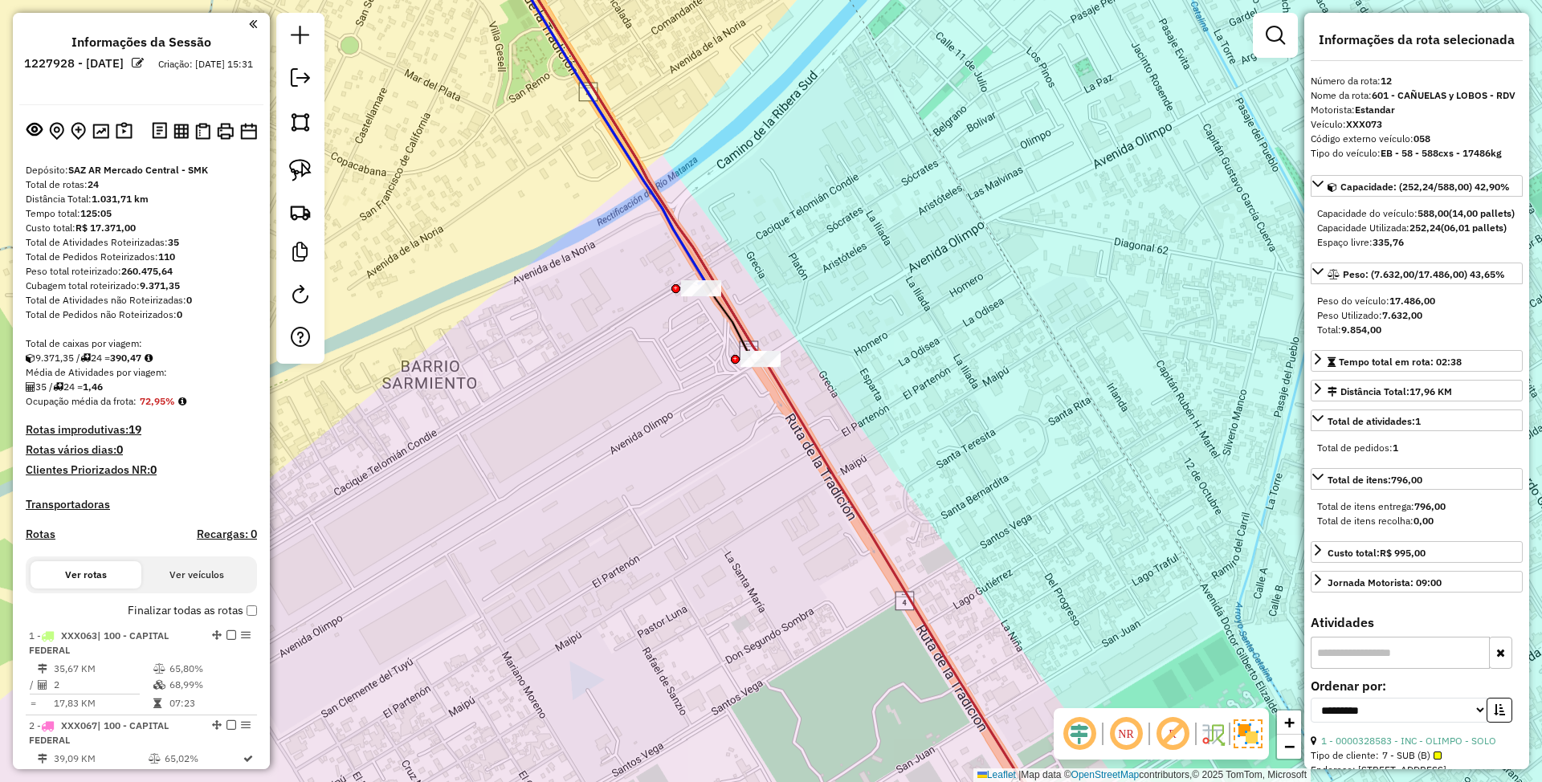
click at [47, 535] on h4 "Rotas" at bounding box center [41, 535] width 30 height 14
select select
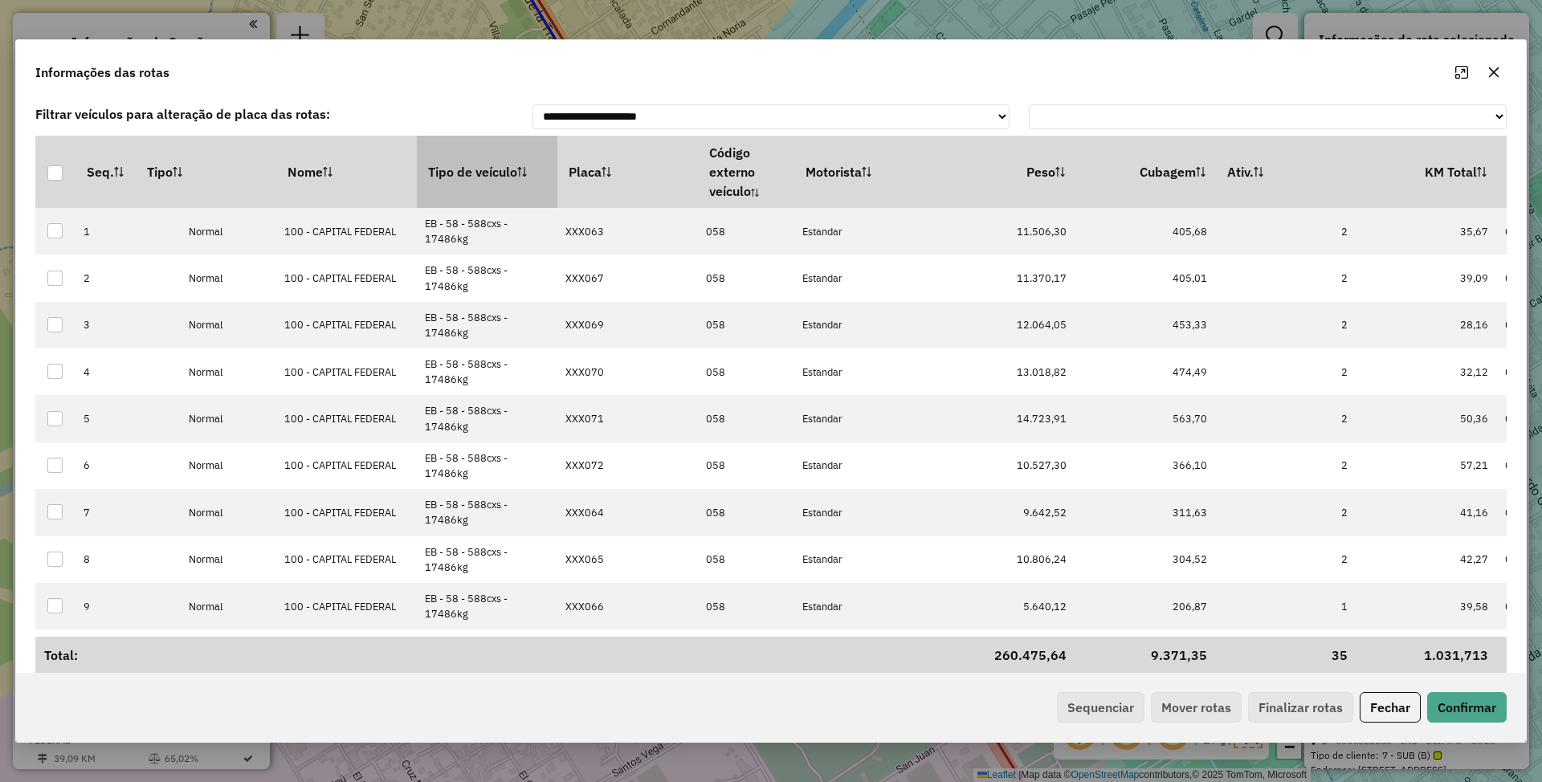
click at [483, 172] on th "Tipo de veículo" at bounding box center [487, 172] width 141 height 72
click at [1092, 704] on button "Sequenciar" at bounding box center [1101, 707] width 88 height 31
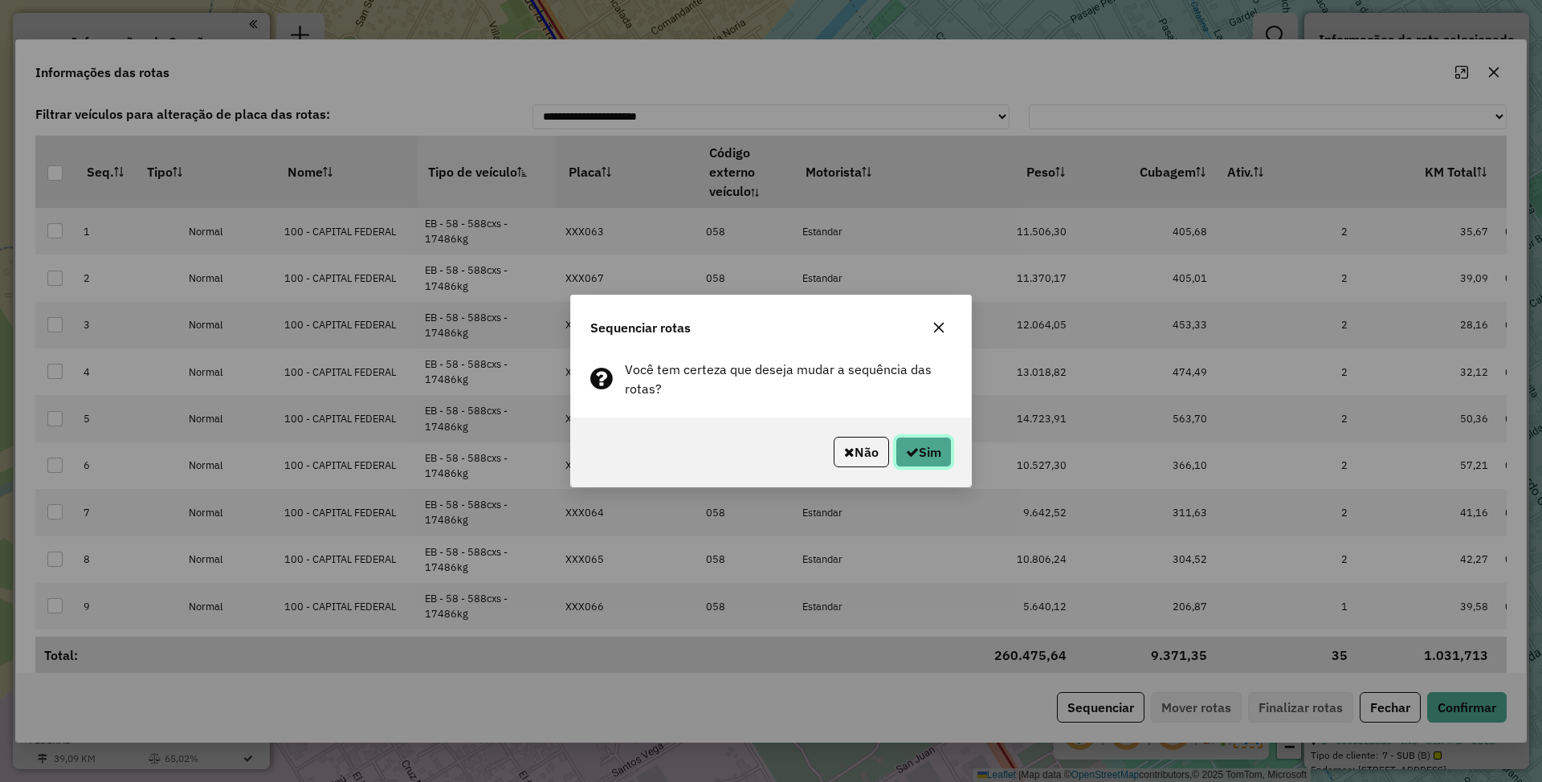
click at [927, 450] on button "Sim" at bounding box center [923, 452] width 56 height 31
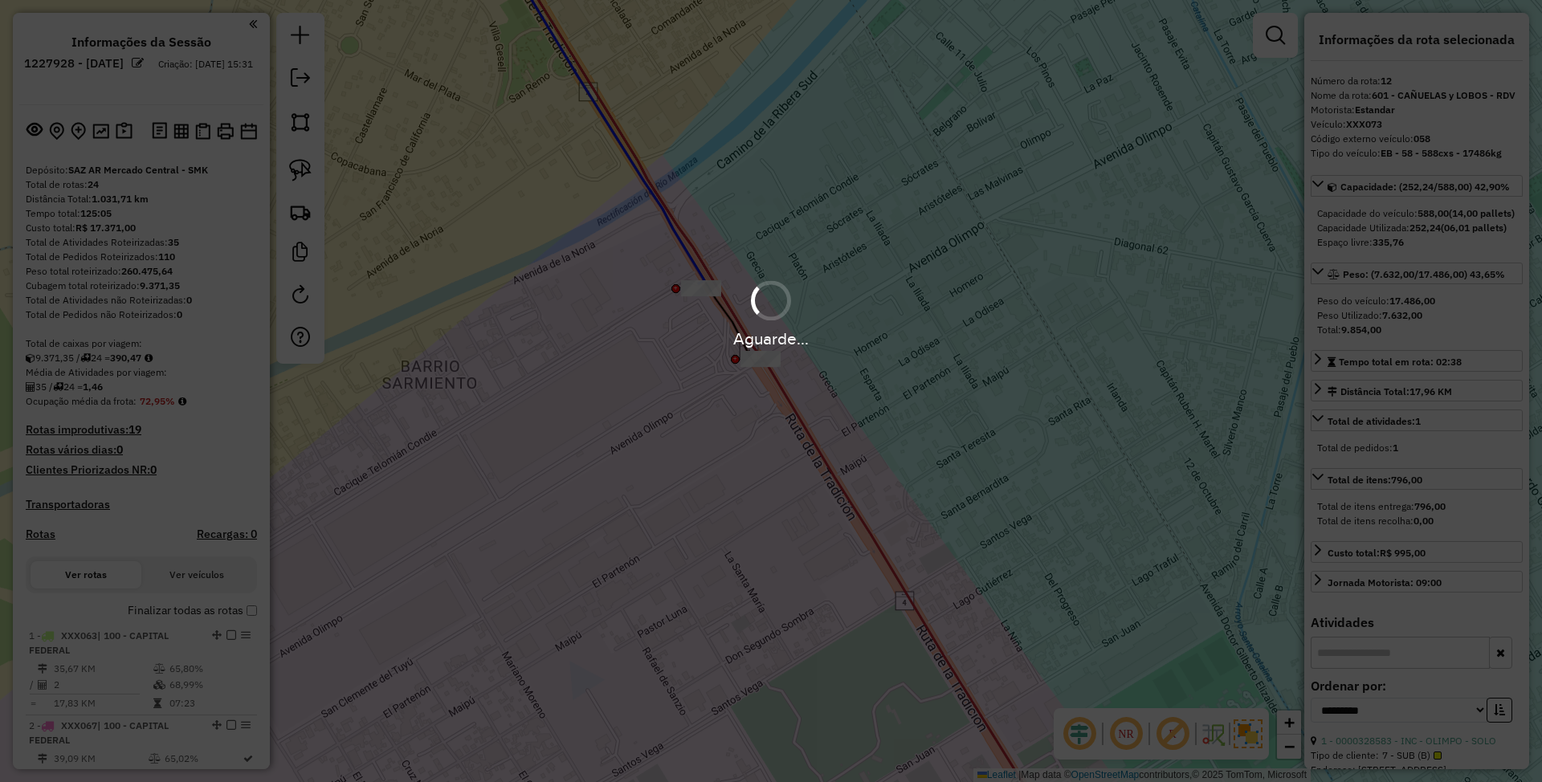
click at [975, 381] on div "Aguarde..." at bounding box center [771, 391] width 1542 height 782
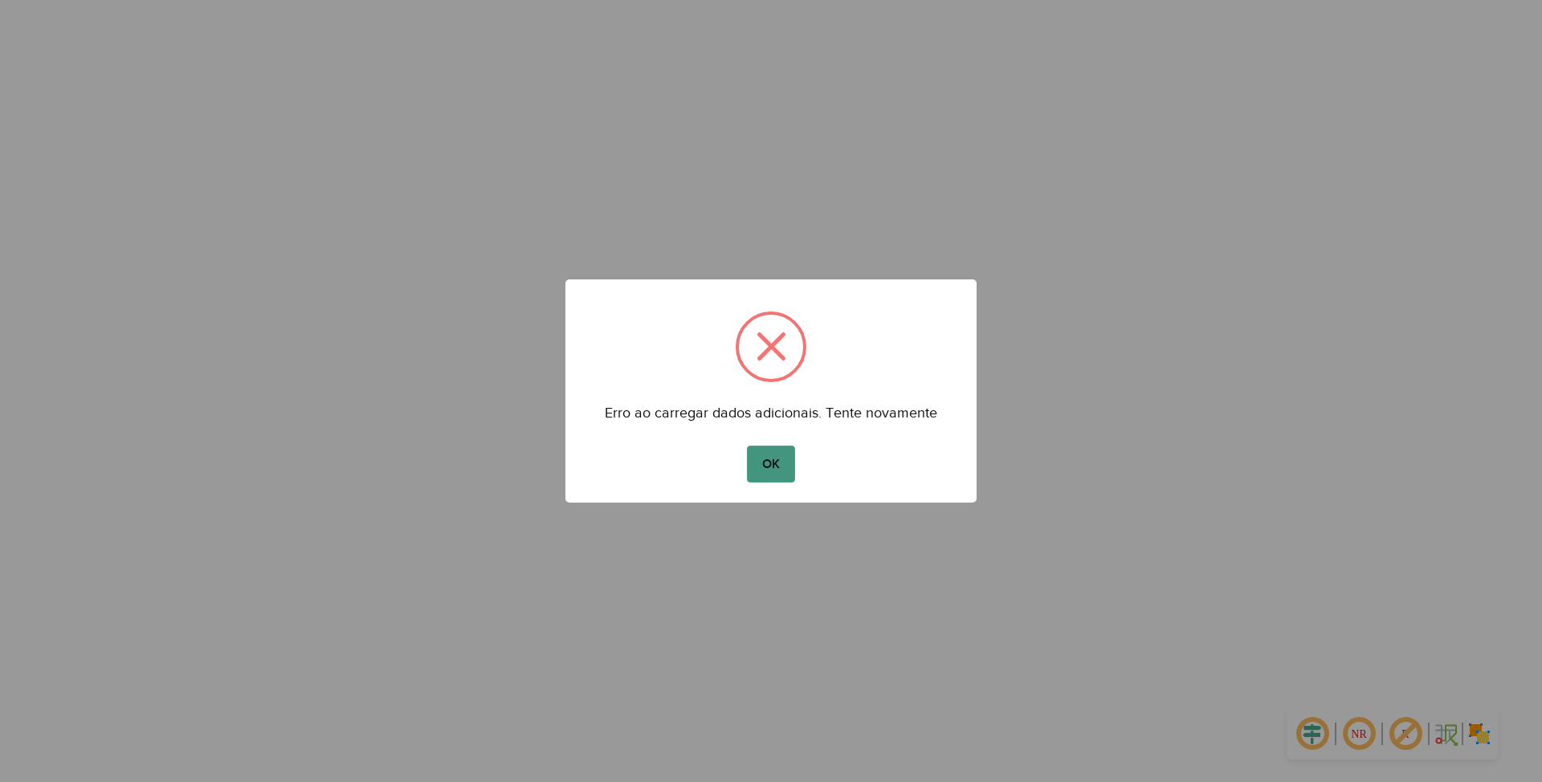
click at [781, 451] on button "OK" at bounding box center [770, 464] width 47 height 37
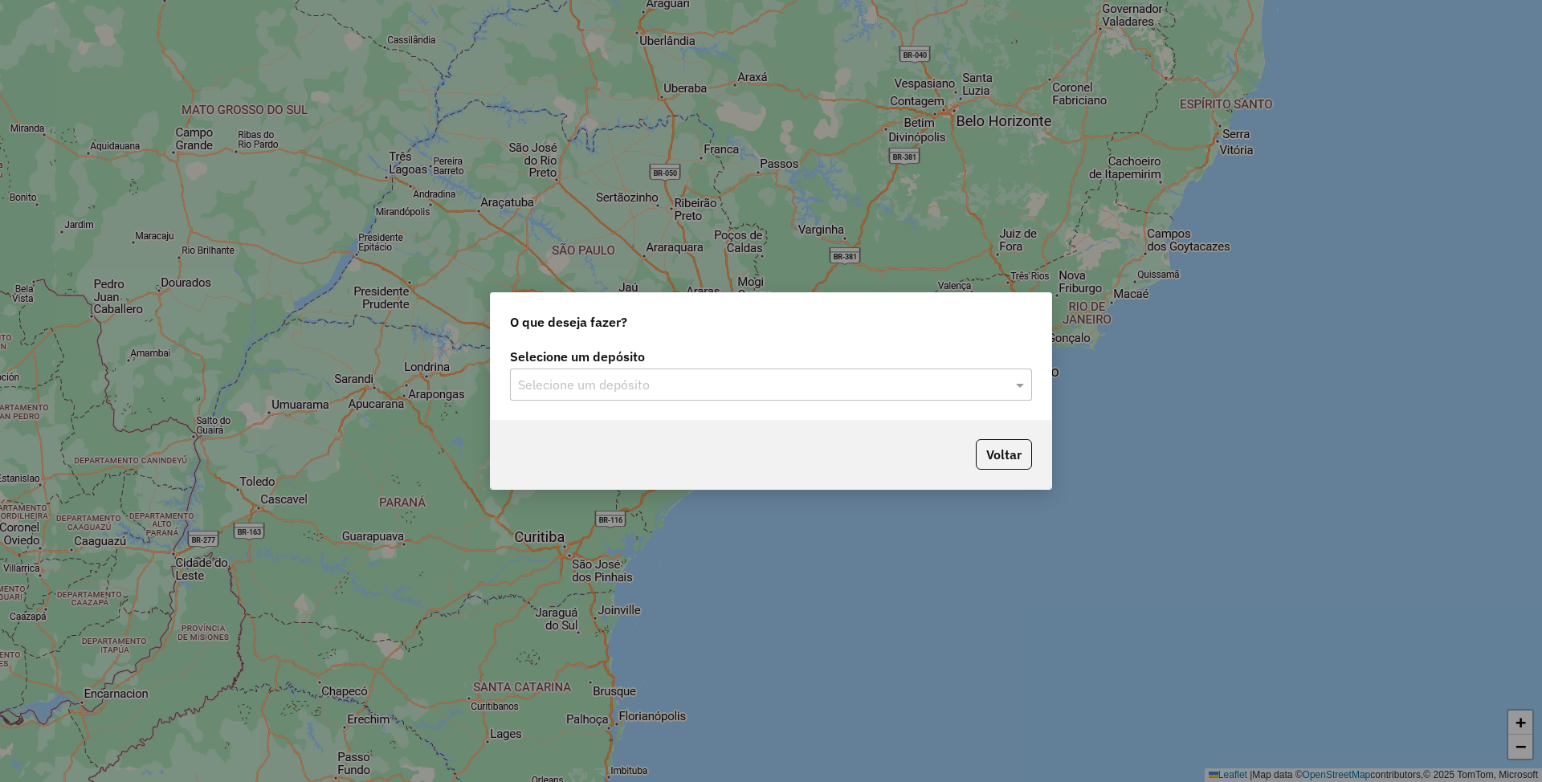
click at [824, 387] on input "text" at bounding box center [755, 385] width 474 height 19
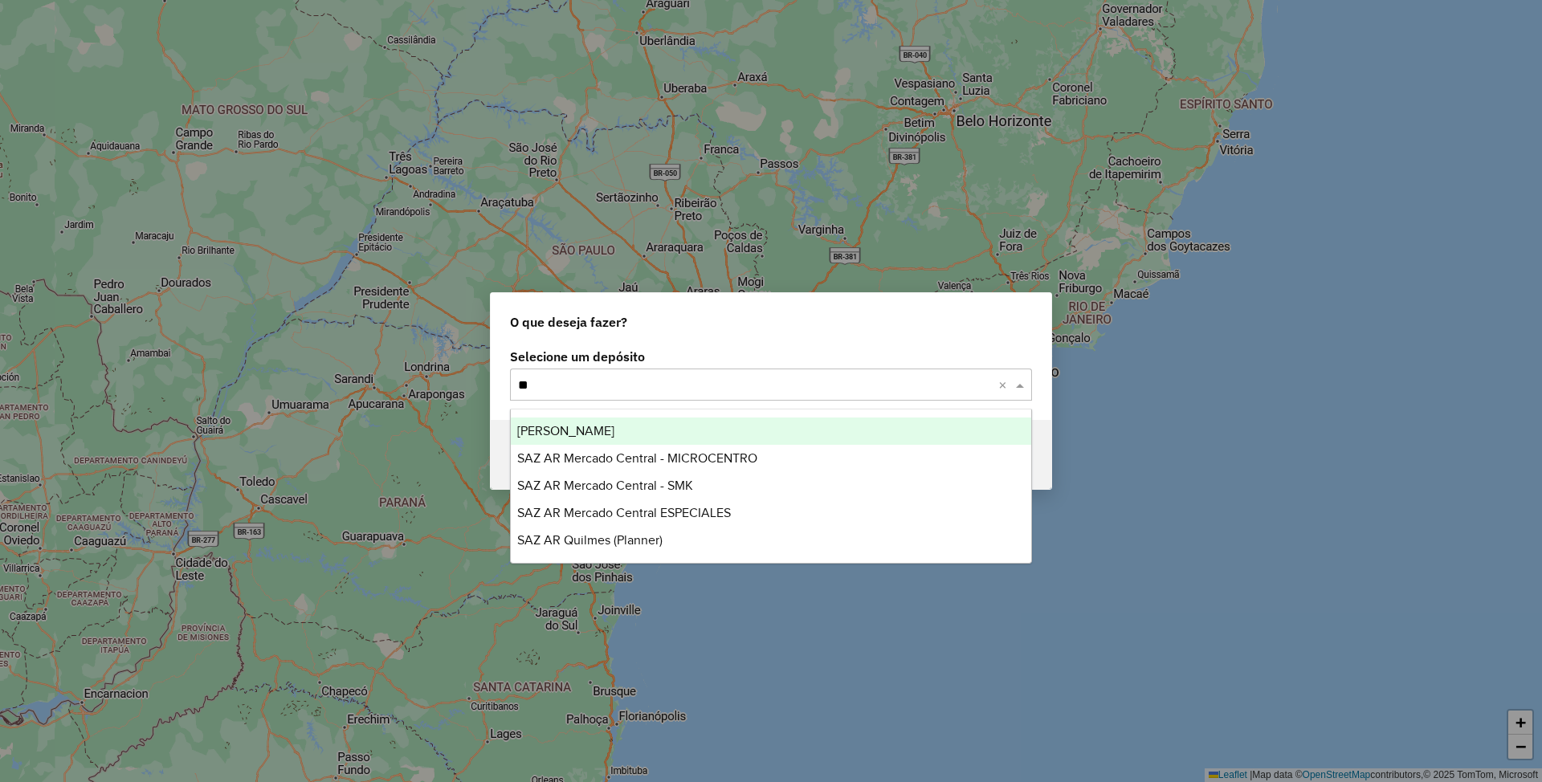
type input "***"
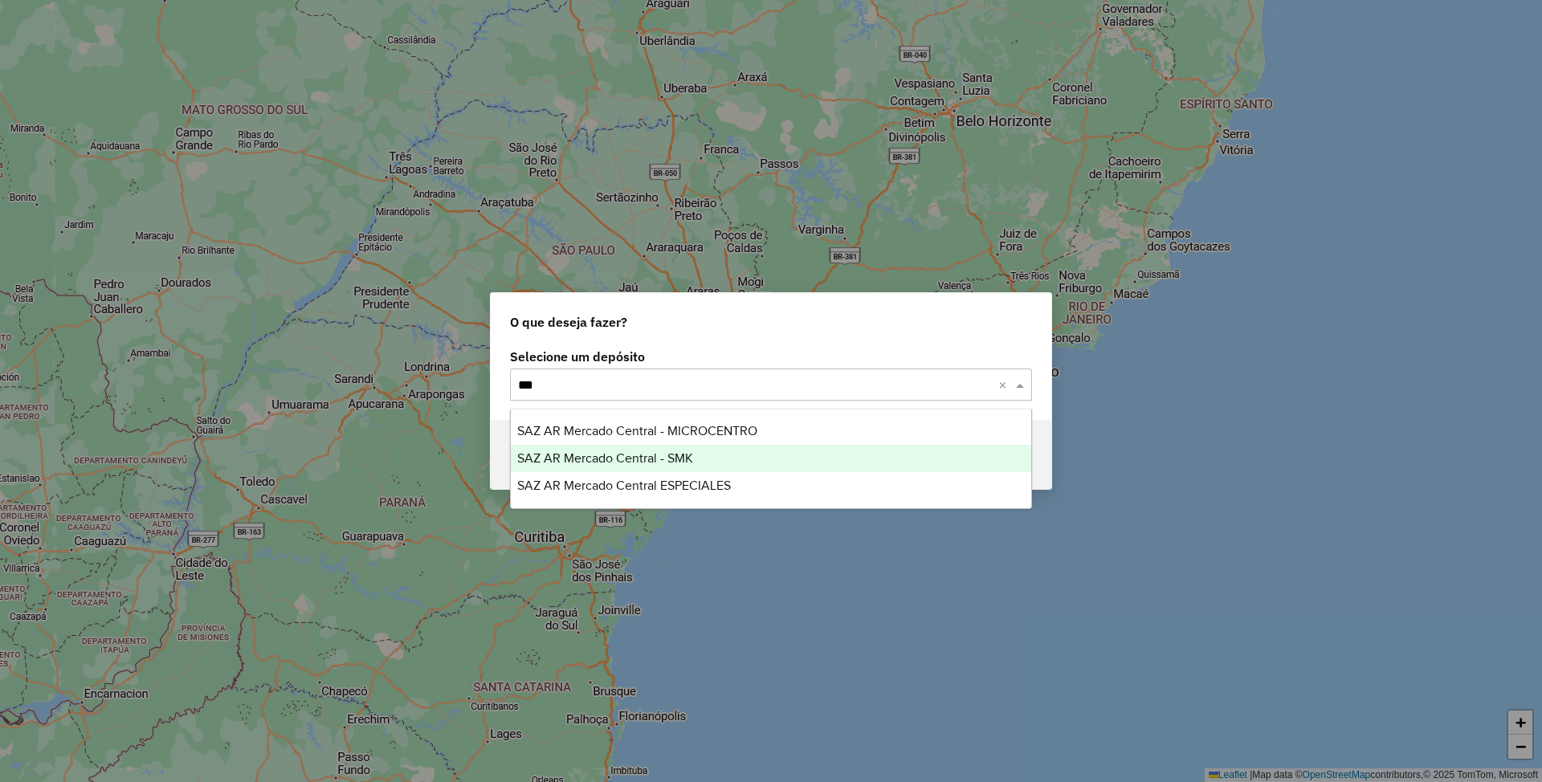
click at [681, 459] on span "SAZ AR Mercado Central - SMK" at bounding box center [605, 458] width 176 height 14
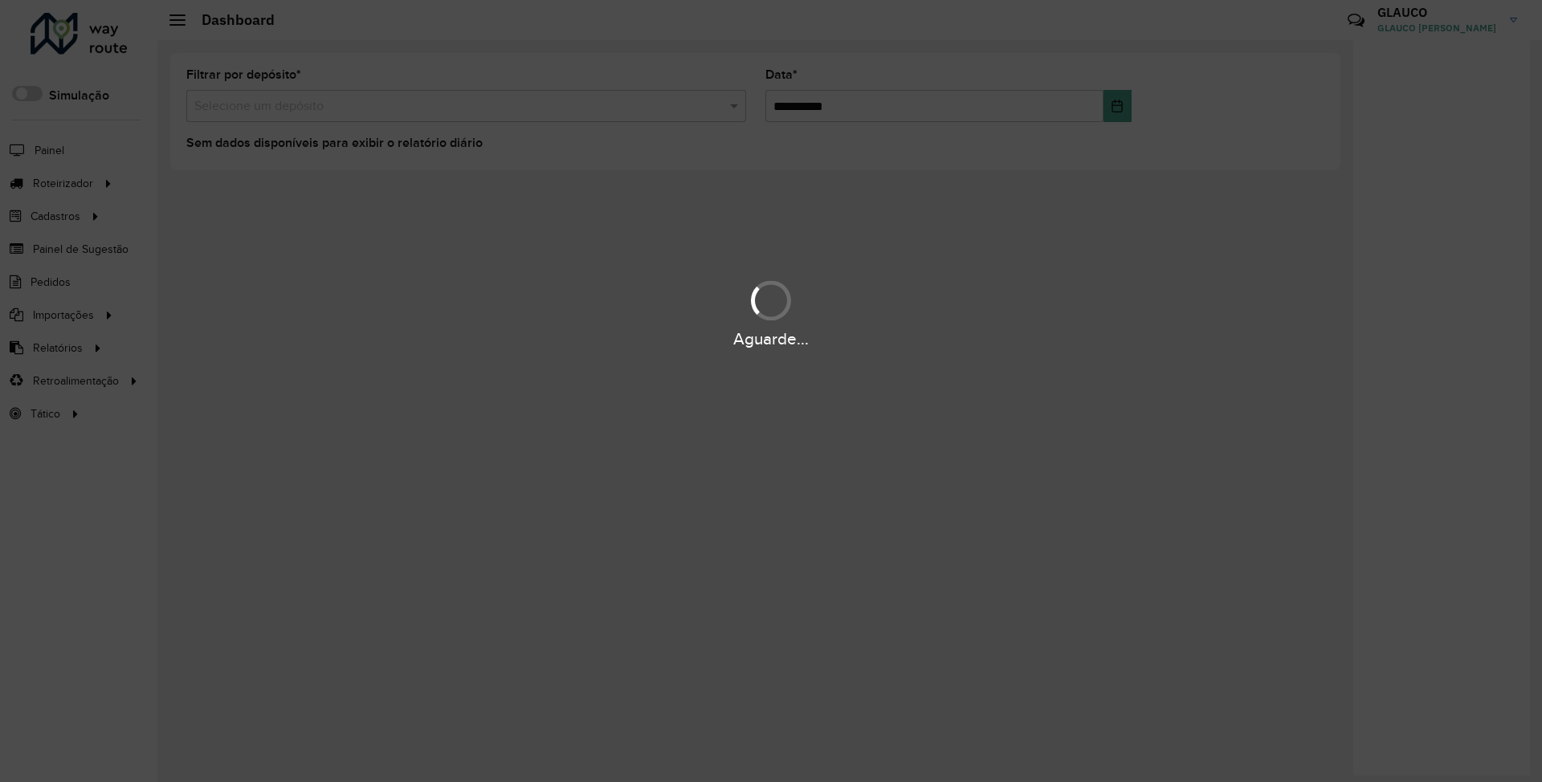
click at [643, 223] on div "Aguarde..." at bounding box center [771, 391] width 1542 height 782
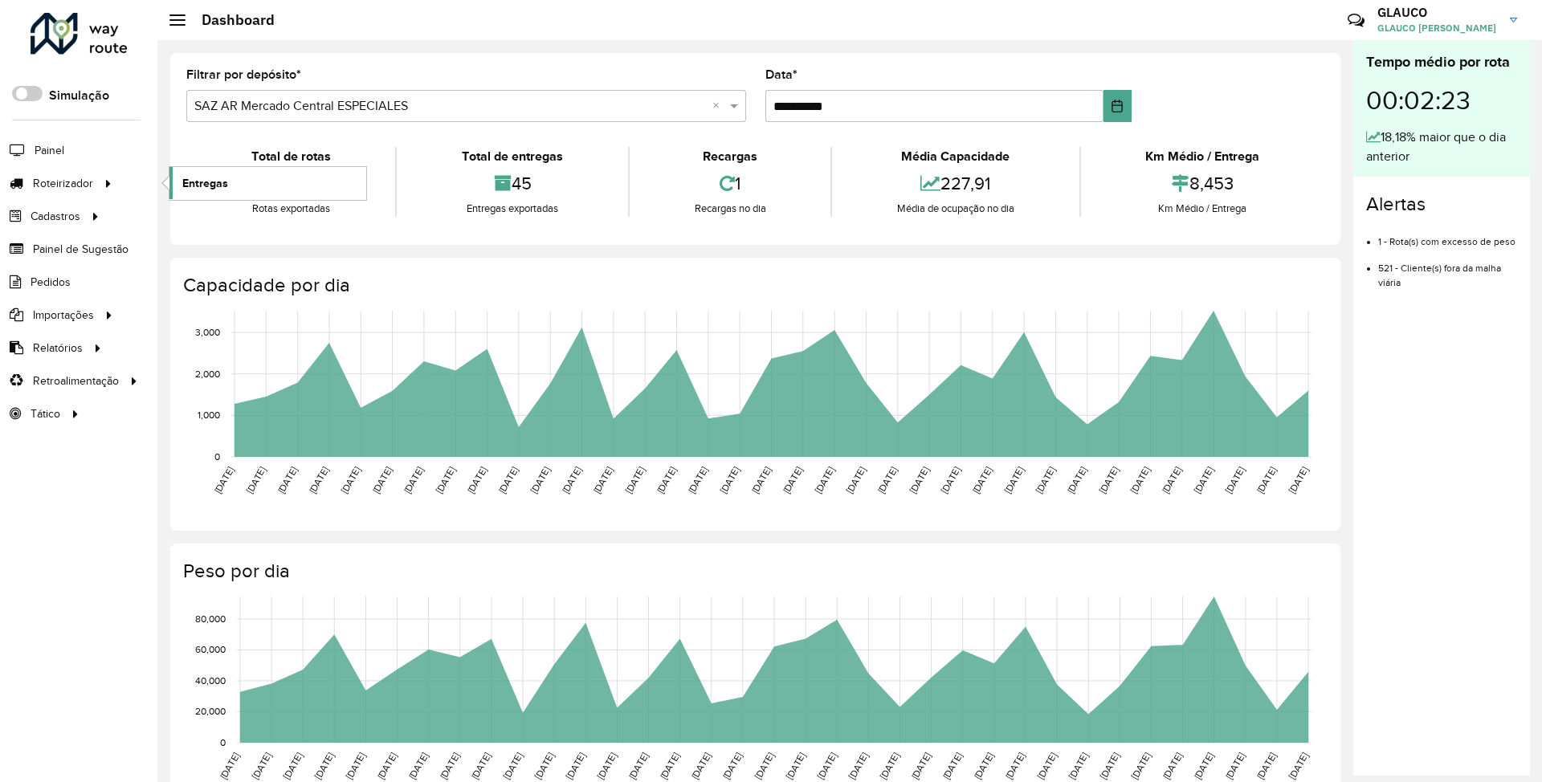
click at [215, 181] on span "Entregas" at bounding box center [205, 183] width 46 height 17
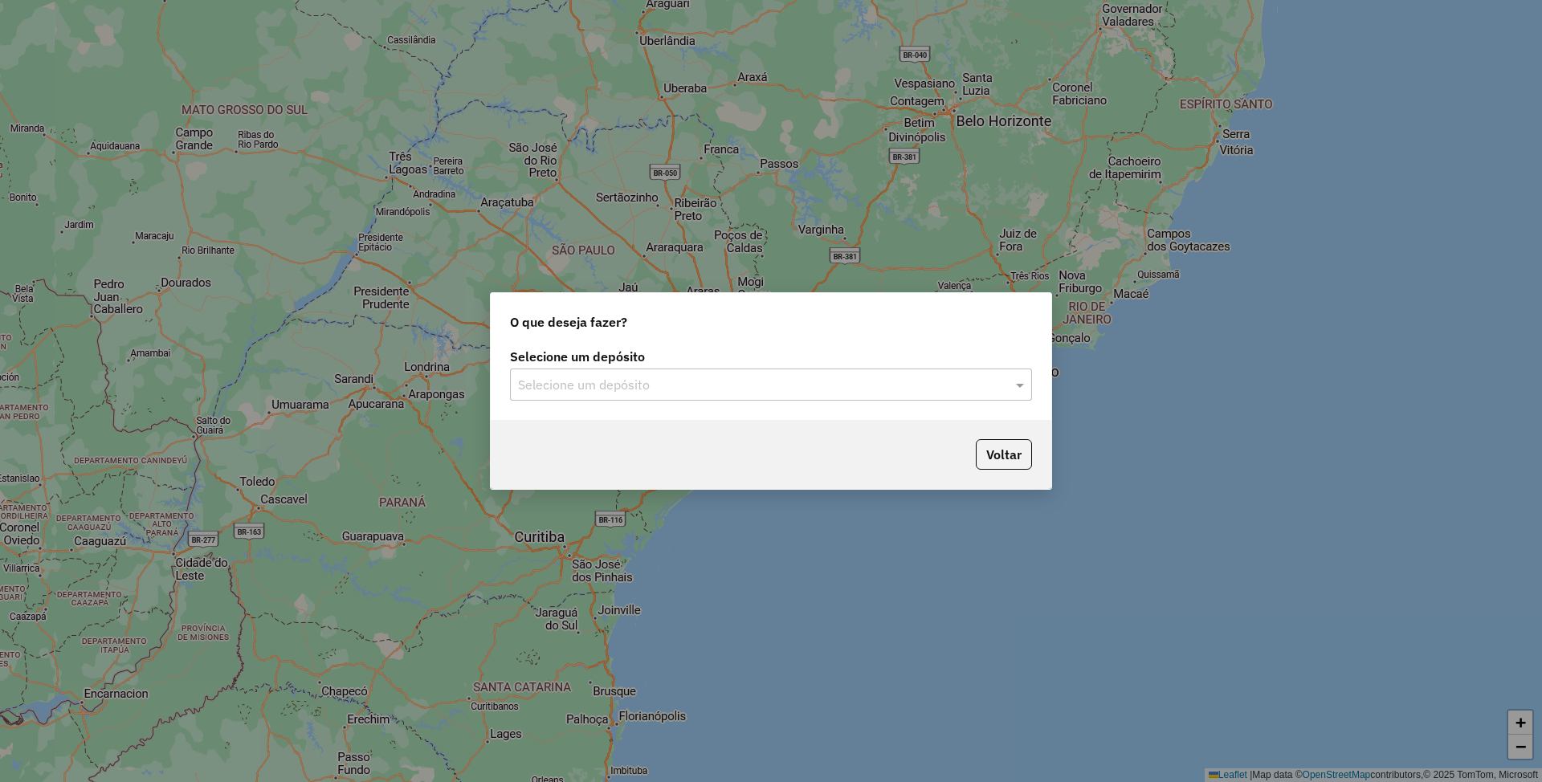
click at [675, 382] on input "text" at bounding box center [755, 385] width 474 height 19
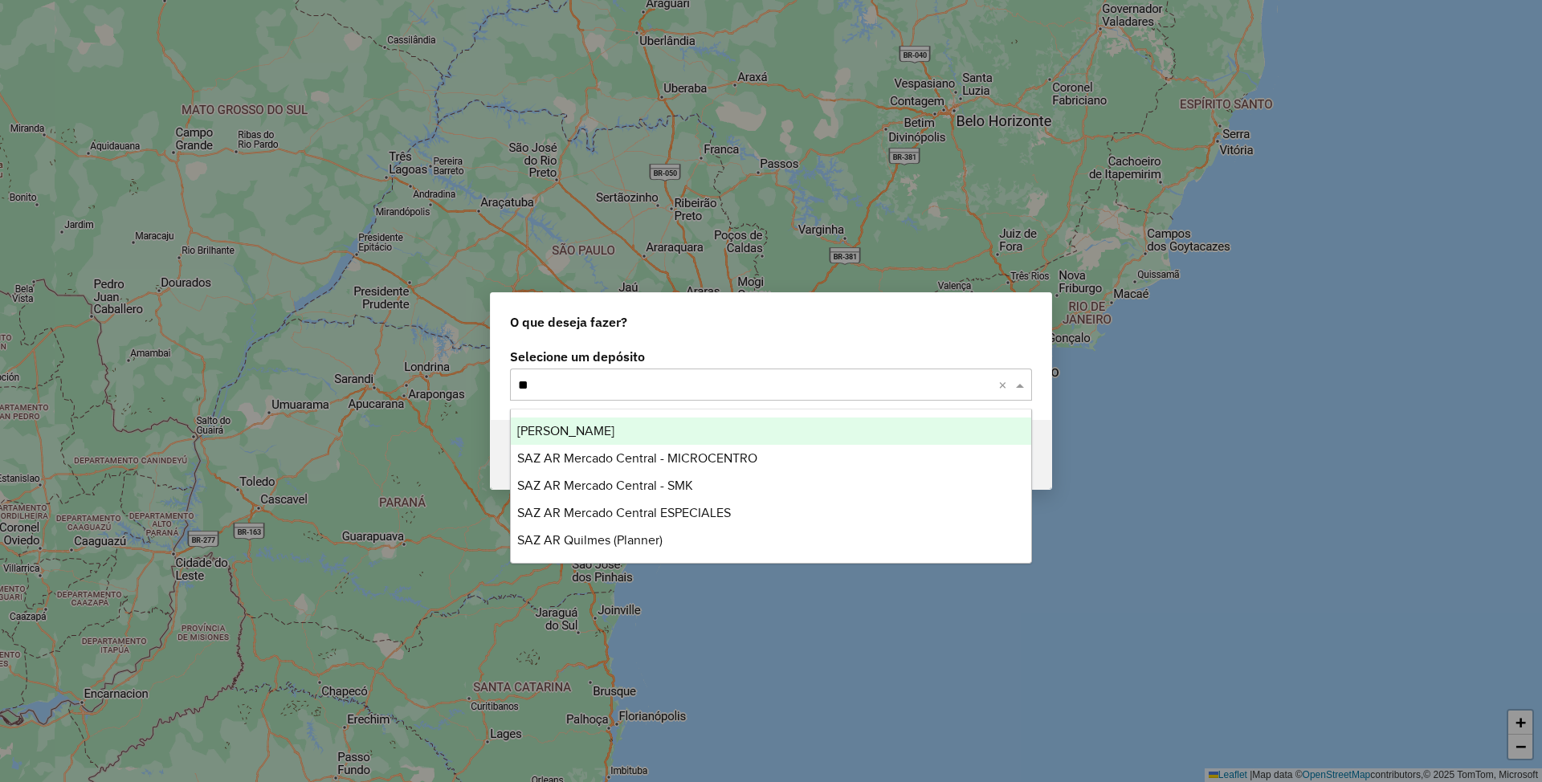
type input "***"
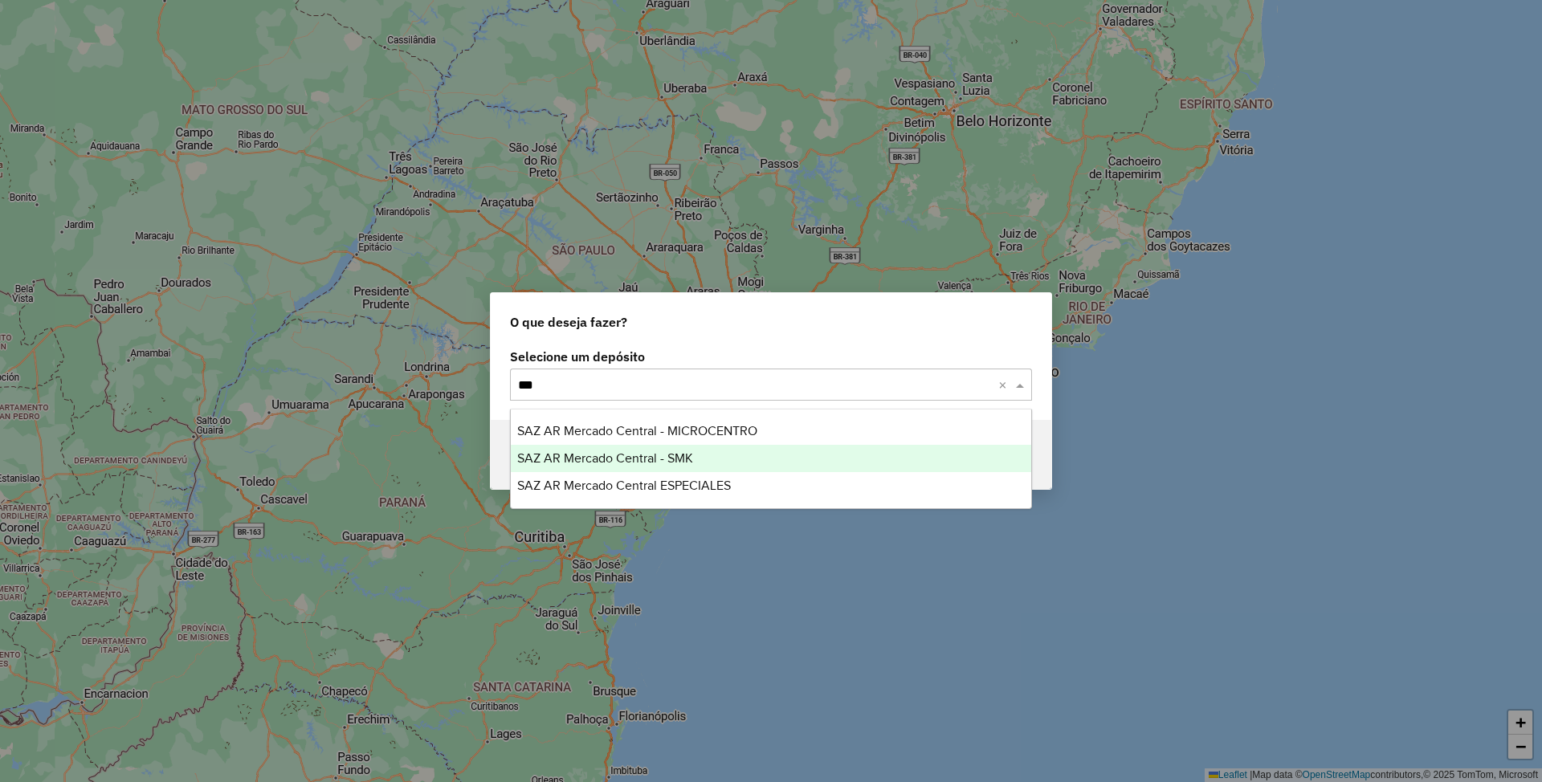
click at [673, 454] on span "SAZ AR Mercado Central - SMK" at bounding box center [605, 458] width 176 height 14
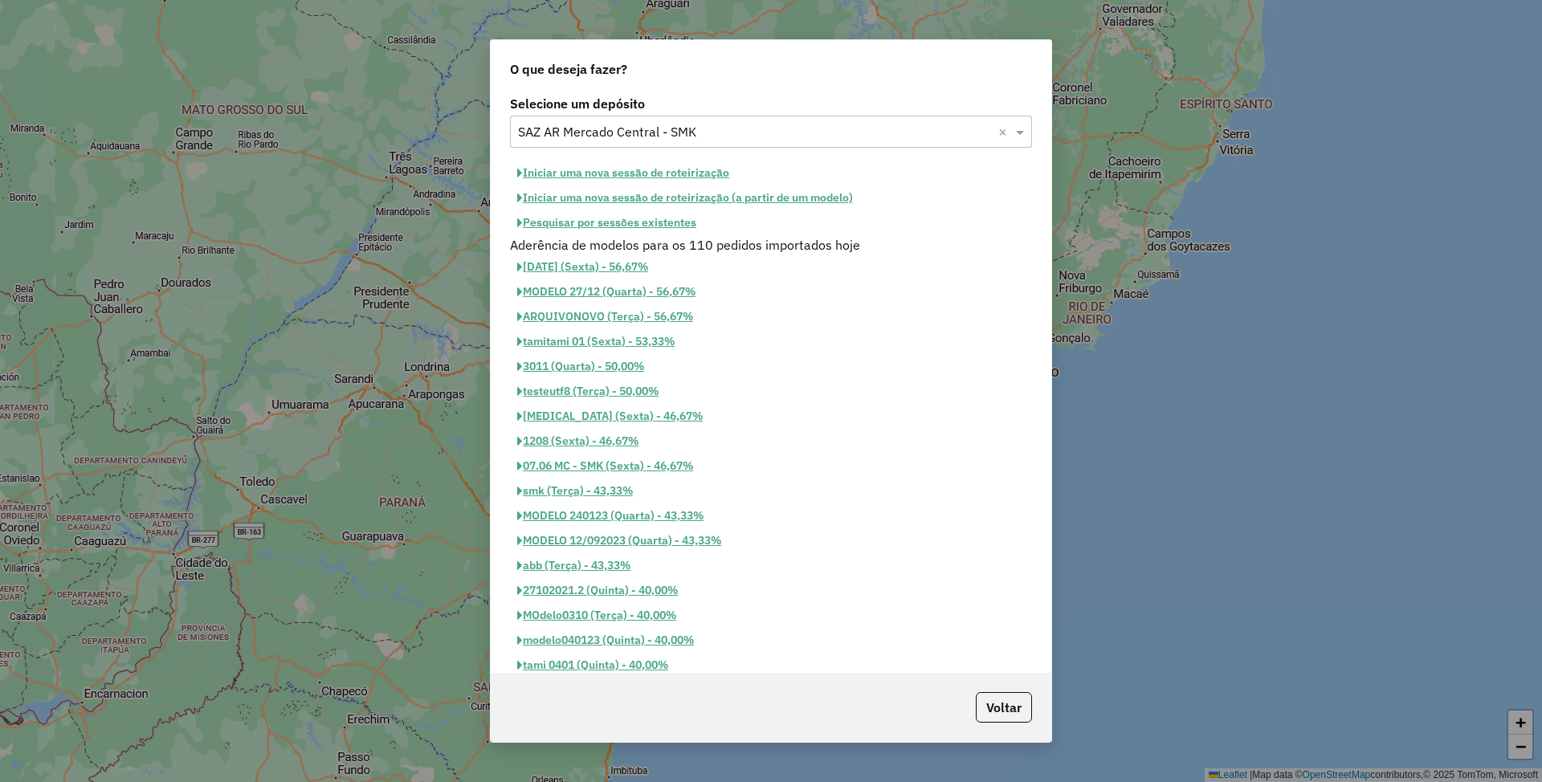
click at [621, 229] on button "Pesquisar por sessões existentes" at bounding box center [607, 222] width 194 height 25
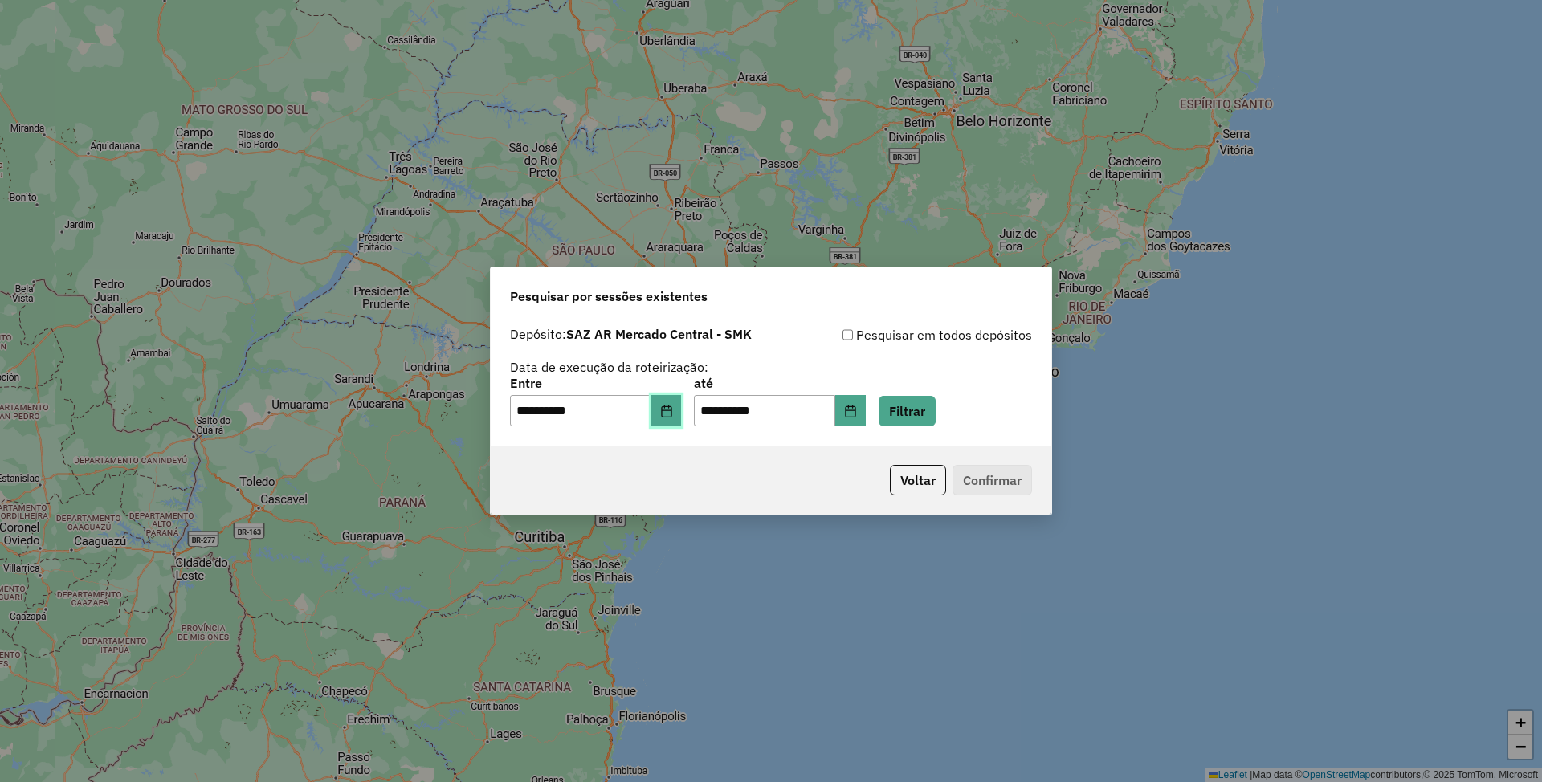
click at [671, 405] on icon "Choose Date" at bounding box center [666, 411] width 10 height 13
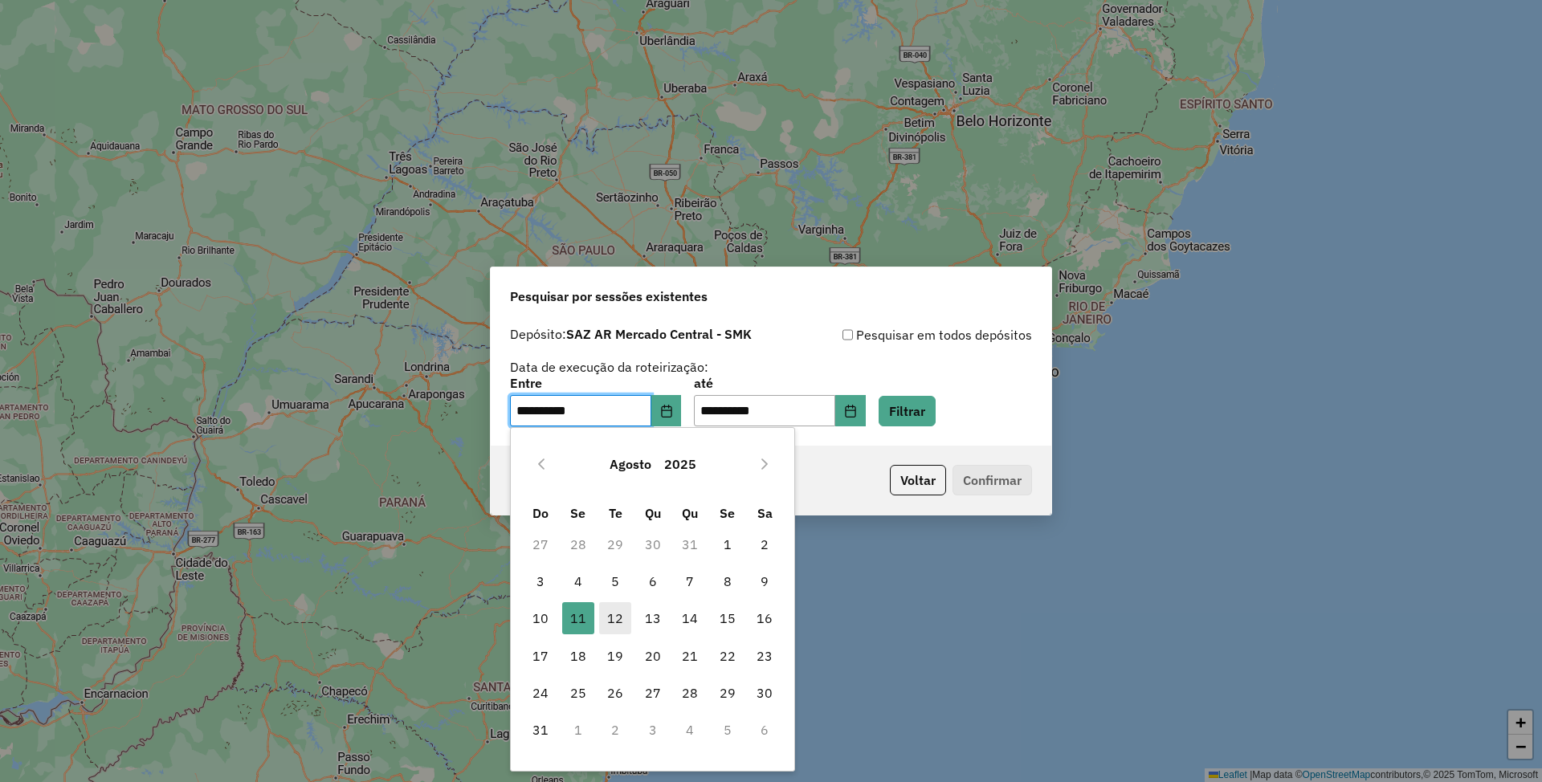
click at [618, 615] on span "12" at bounding box center [615, 618] width 32 height 32
type input "**********"
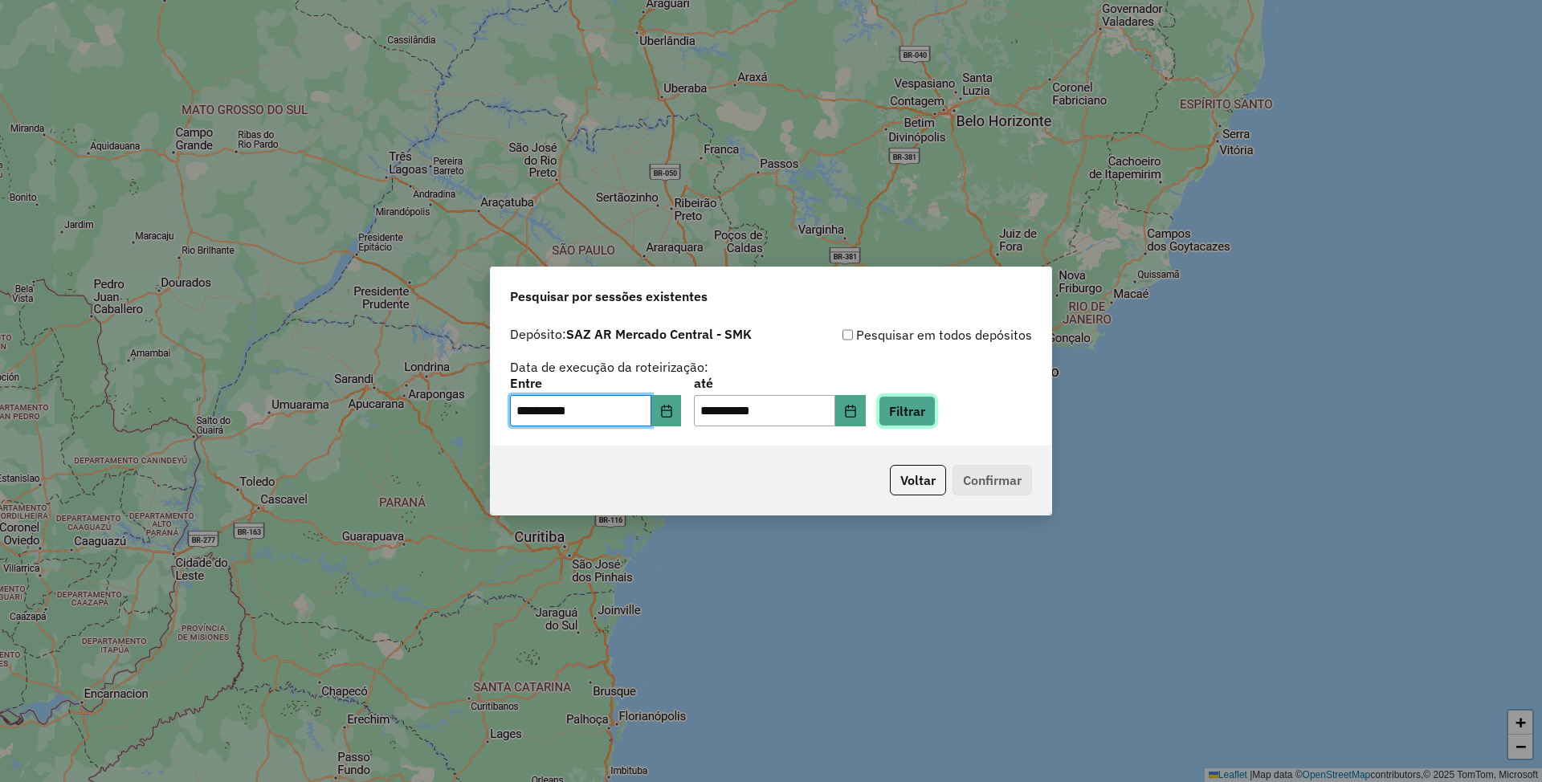
click at [930, 414] on button "Filtrar" at bounding box center [907, 411] width 57 height 31
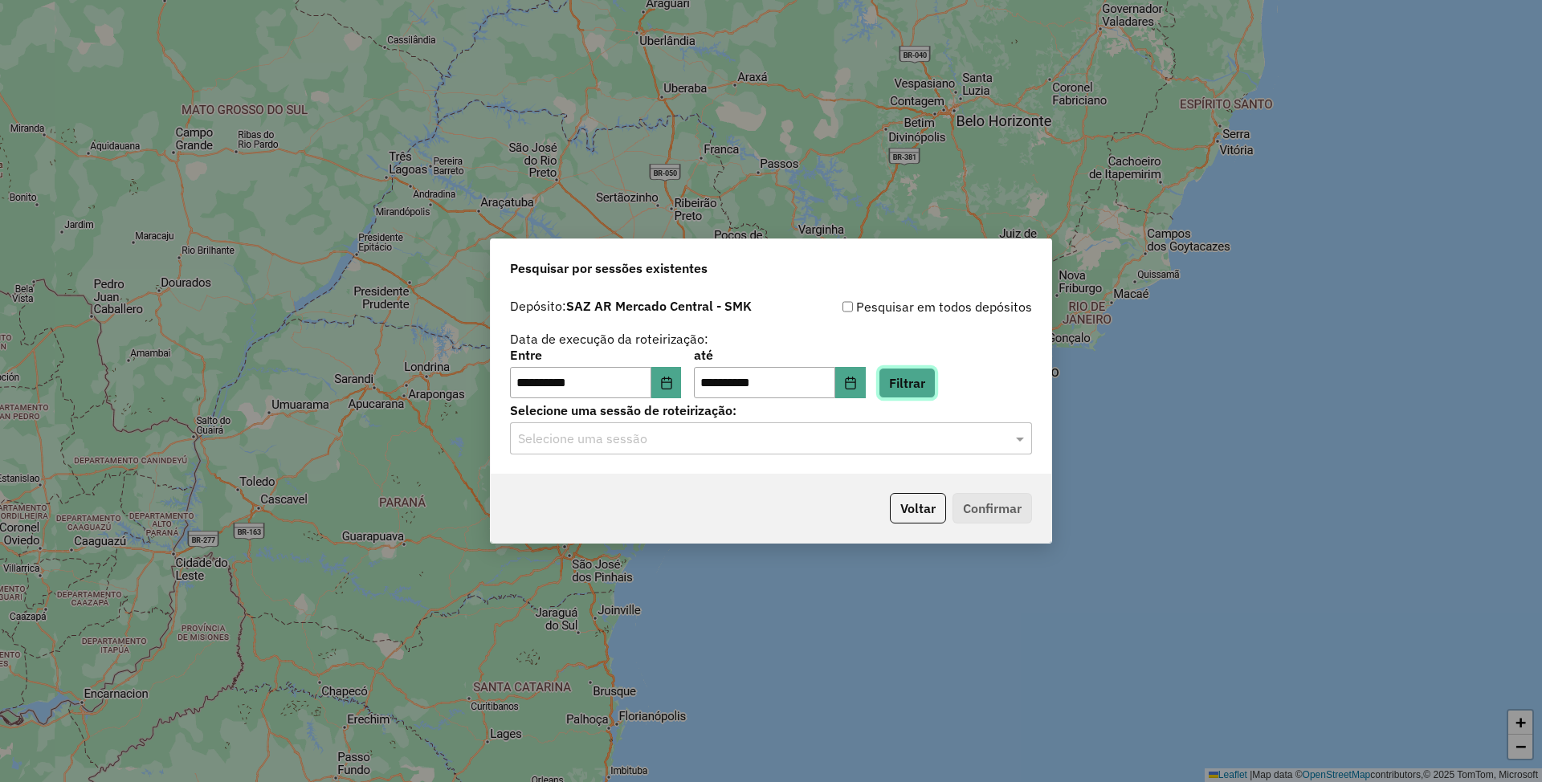
click at [913, 377] on button "Filtrar" at bounding box center [907, 383] width 57 height 31
click at [795, 428] on div "Selecione uma sessão" at bounding box center [771, 438] width 522 height 32
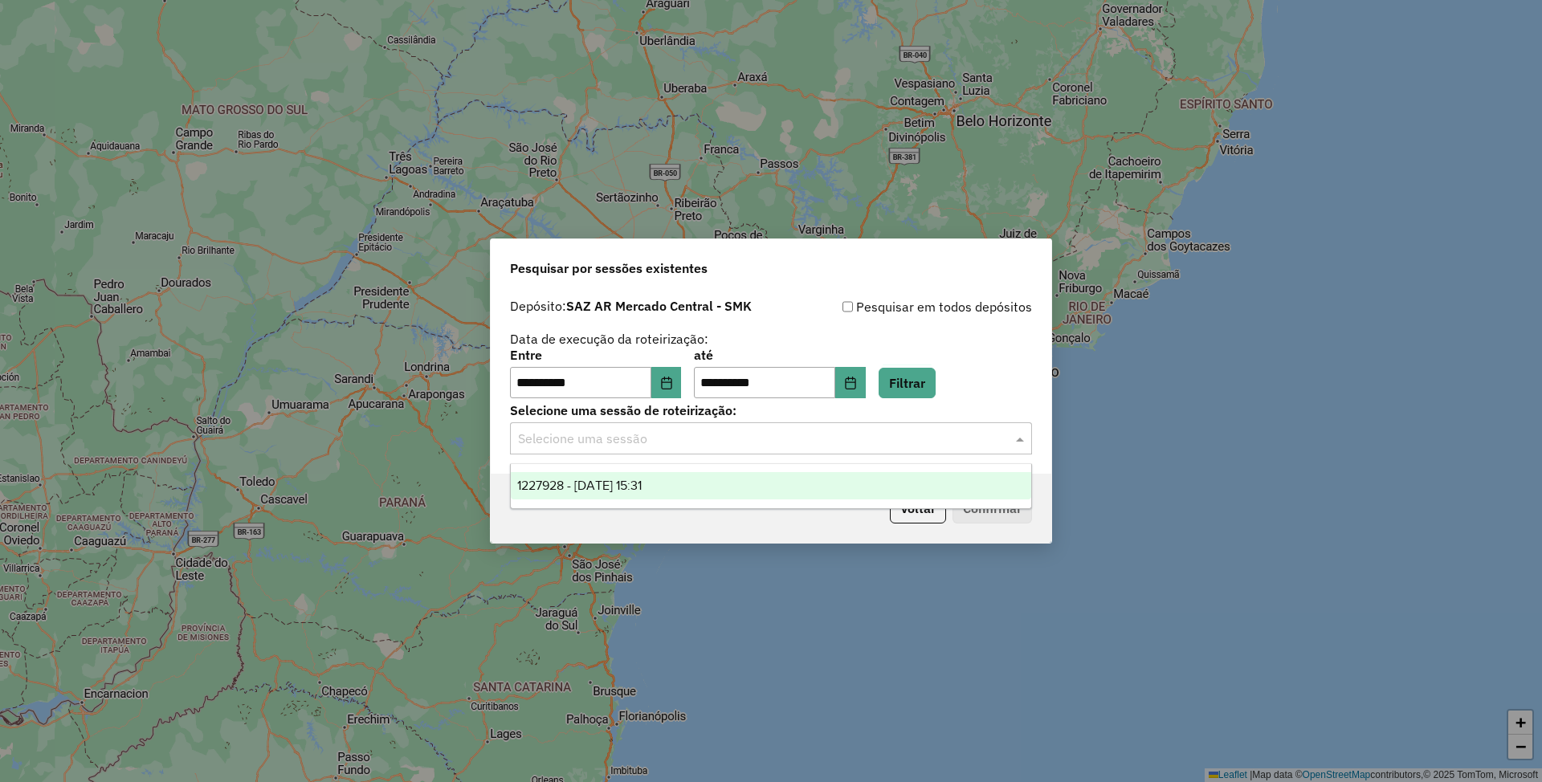
click at [642, 486] on span "1227928 - [DATE] 15:31" at bounding box center [579, 486] width 124 height 14
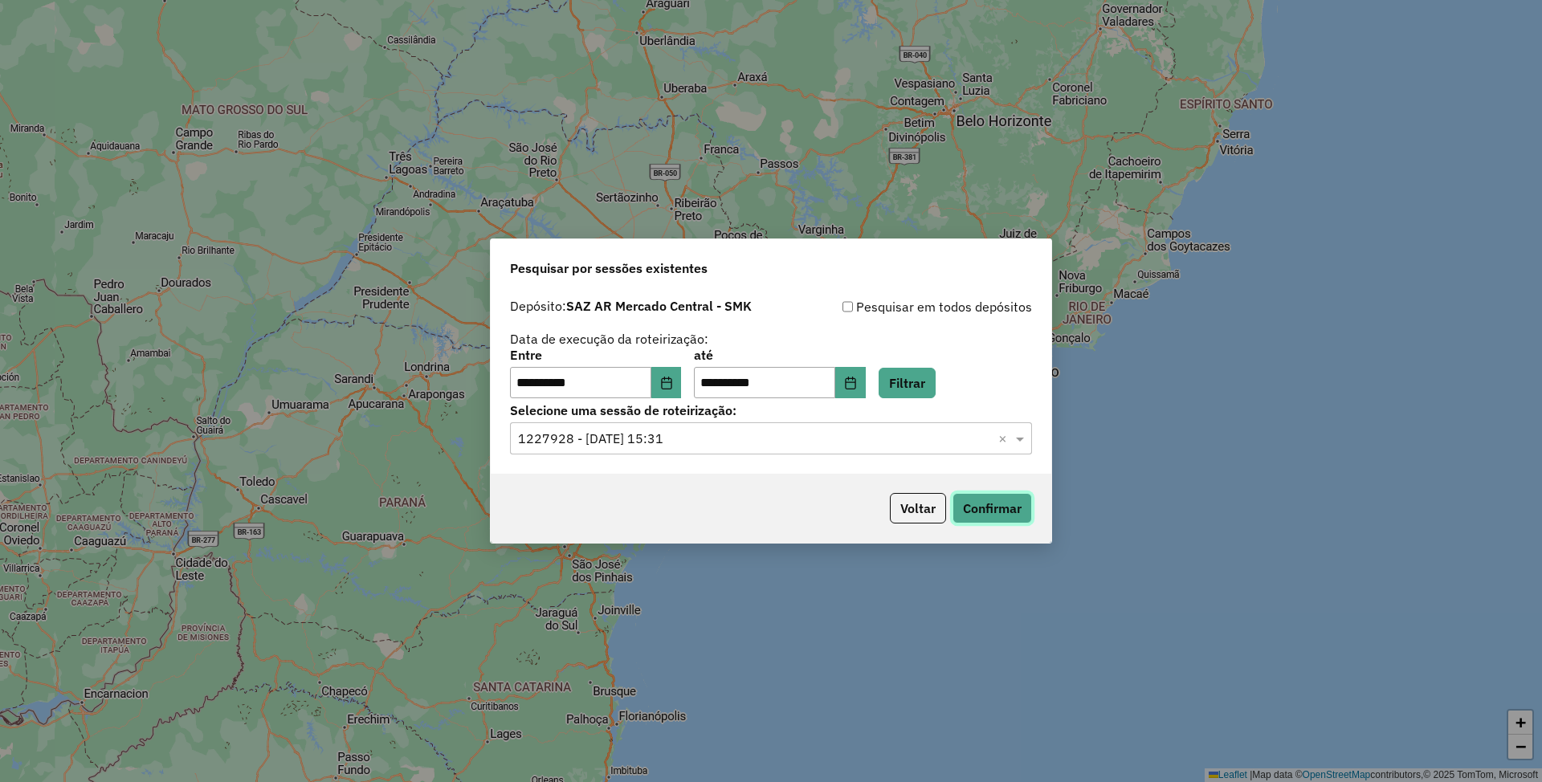
click at [984, 508] on button "Confirmar" at bounding box center [993, 508] width 80 height 31
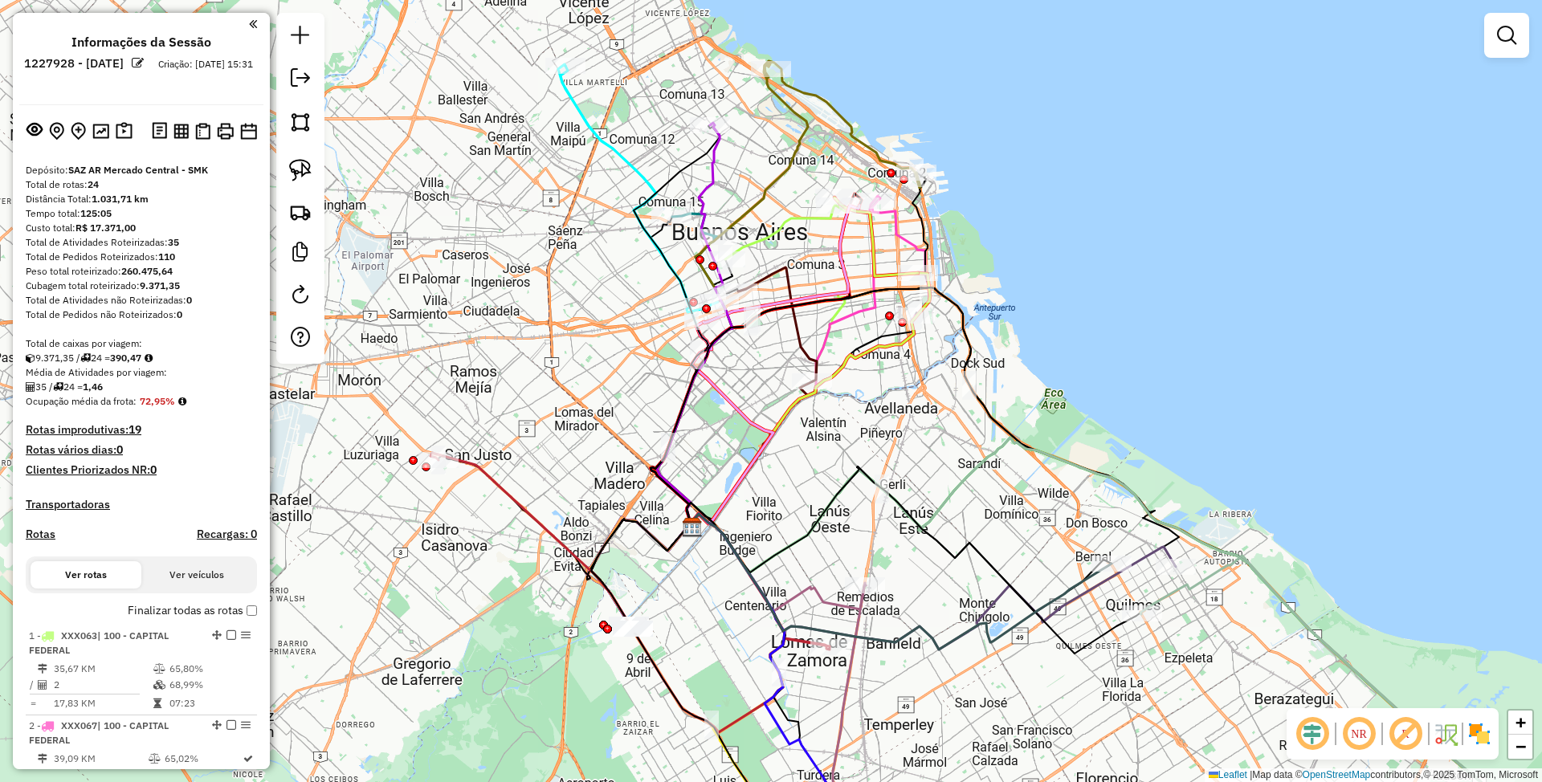
click at [43, 532] on h4 "Rotas" at bounding box center [41, 535] width 30 height 14
select select "*"
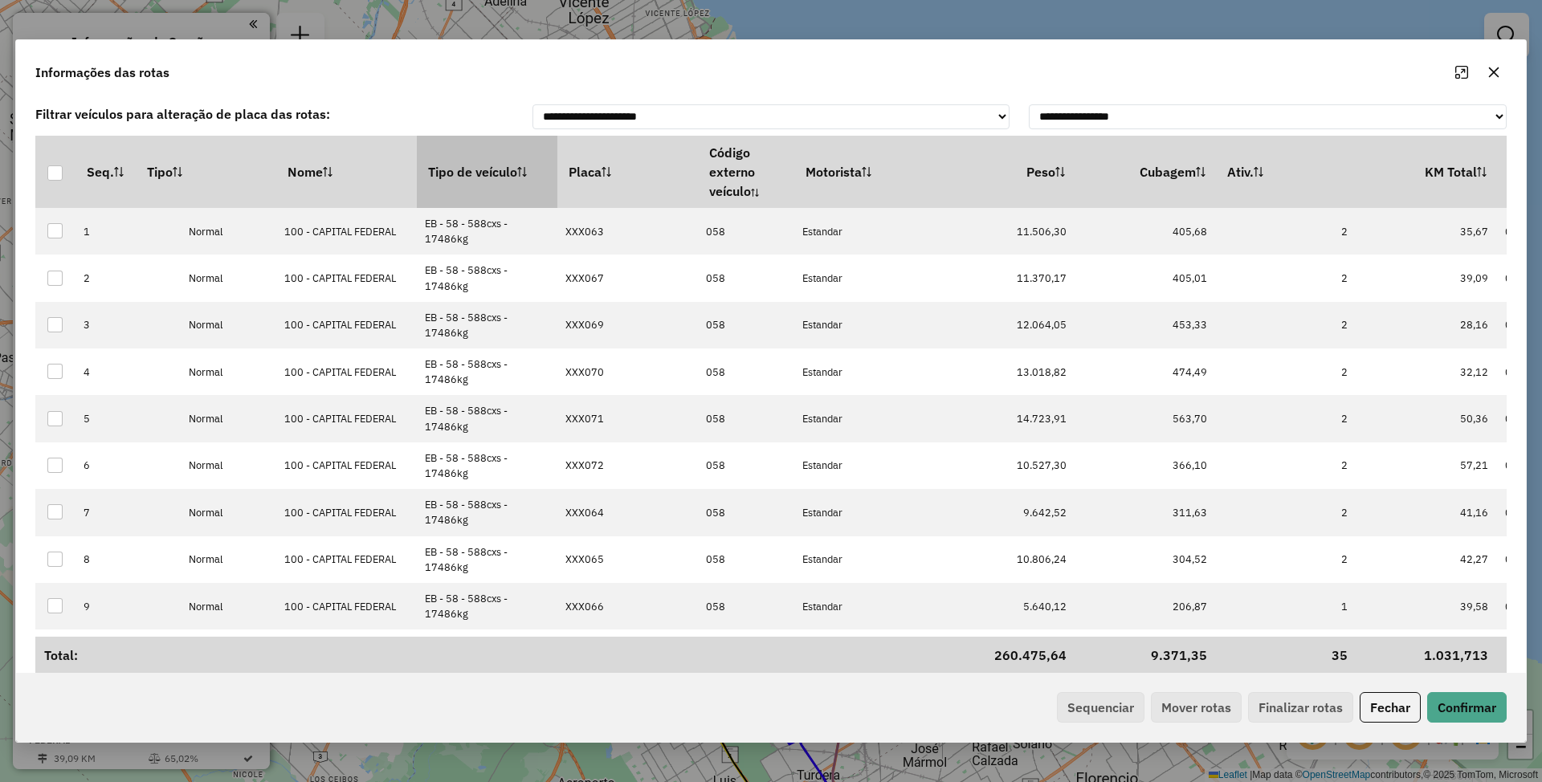
click at [499, 177] on th "Tipo de veículo" at bounding box center [487, 172] width 141 height 72
click at [1105, 699] on button "Sequenciar" at bounding box center [1101, 707] width 88 height 31
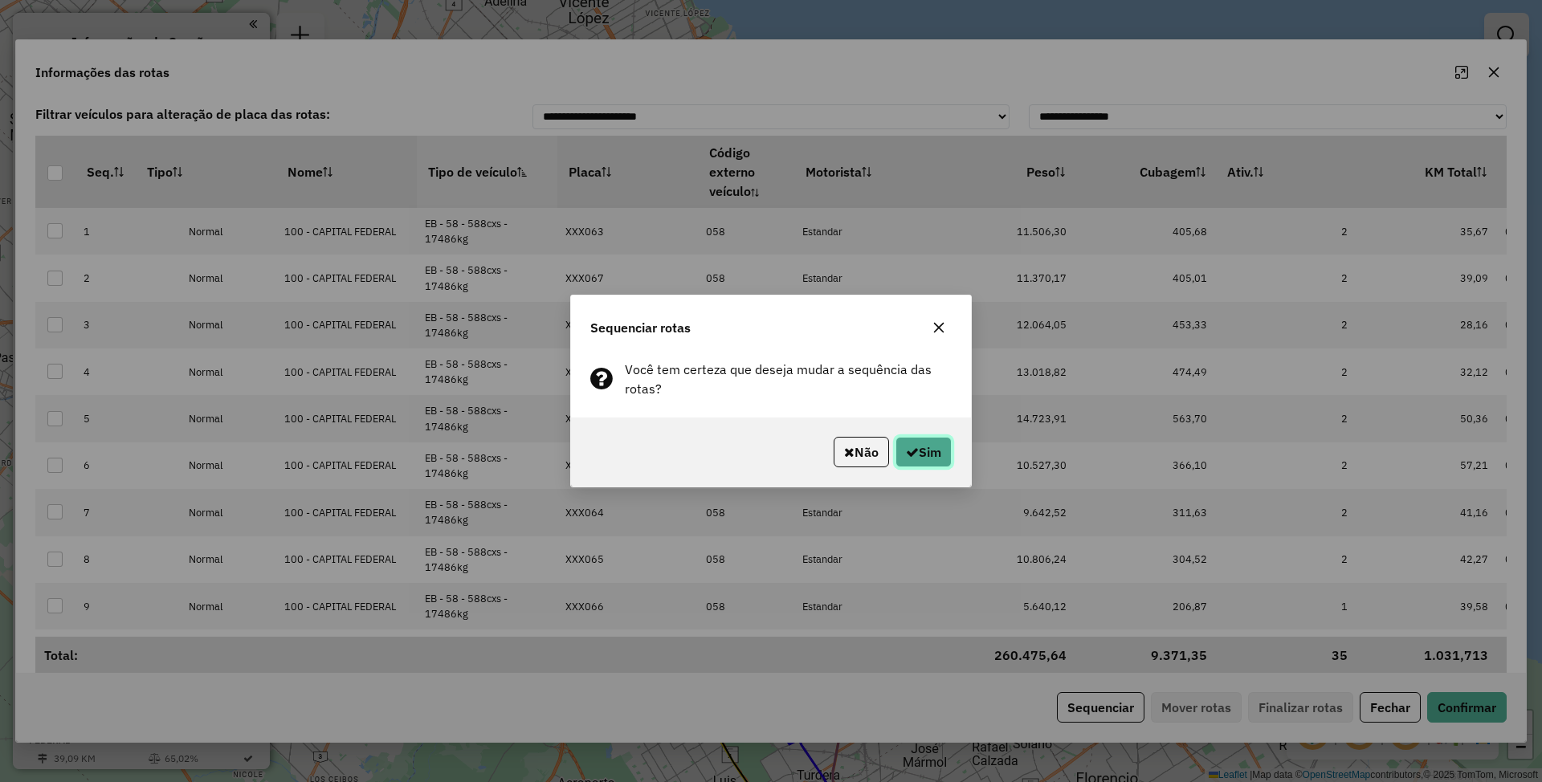
click at [920, 453] on button "Sim" at bounding box center [923, 452] width 56 height 31
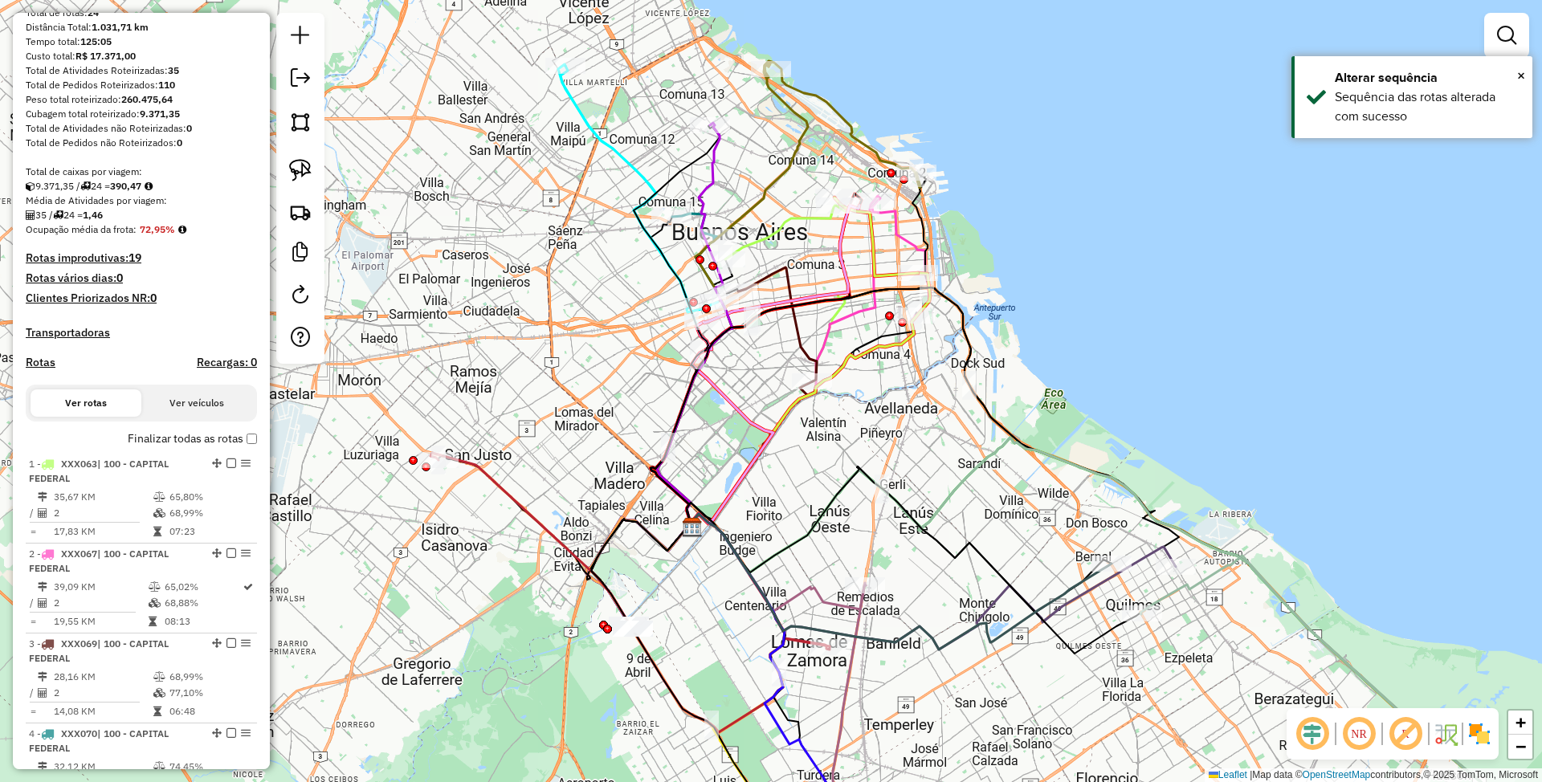
scroll to position [321, 0]
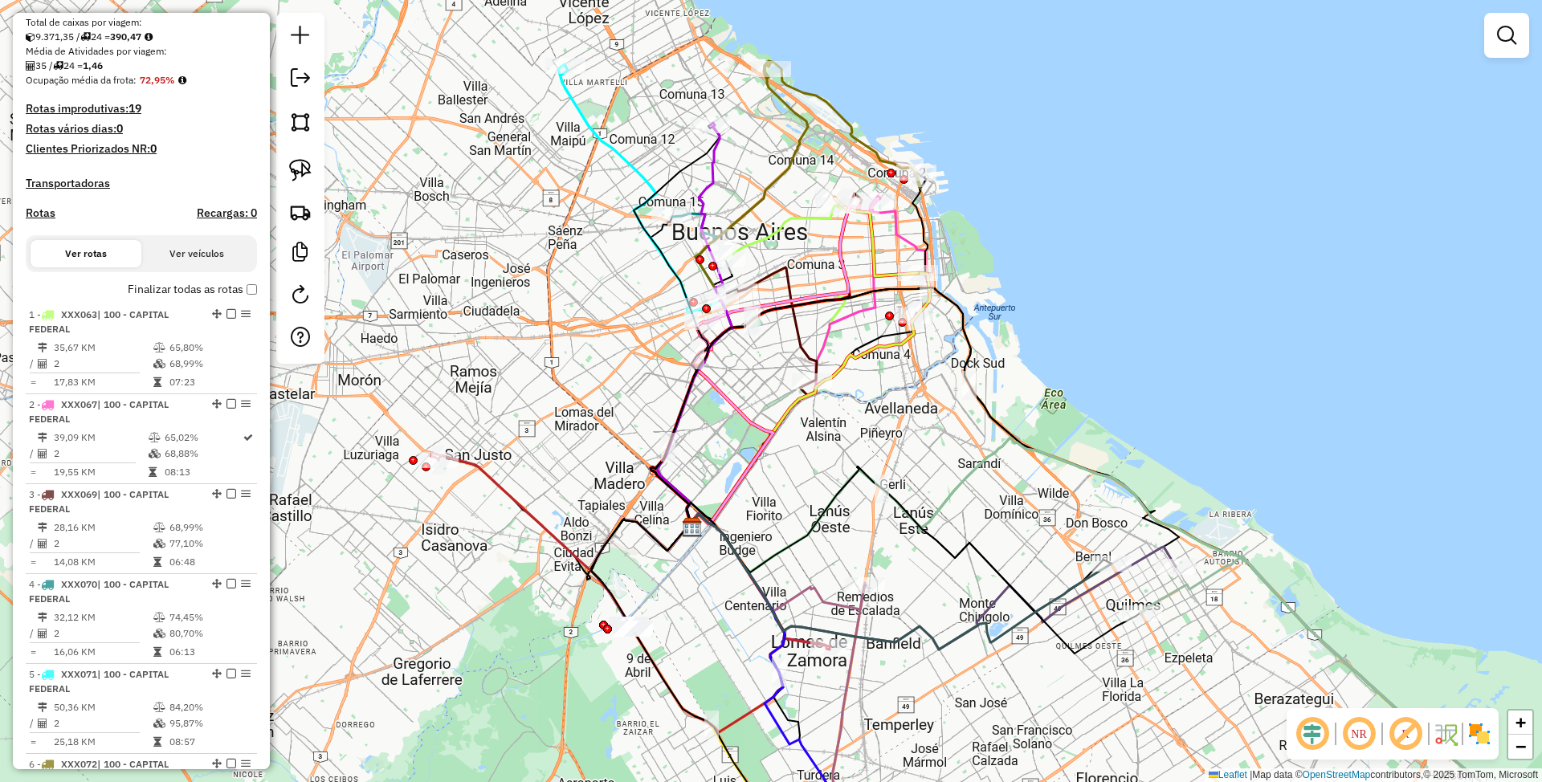
click at [1467, 732] on img at bounding box center [1480, 734] width 26 height 26
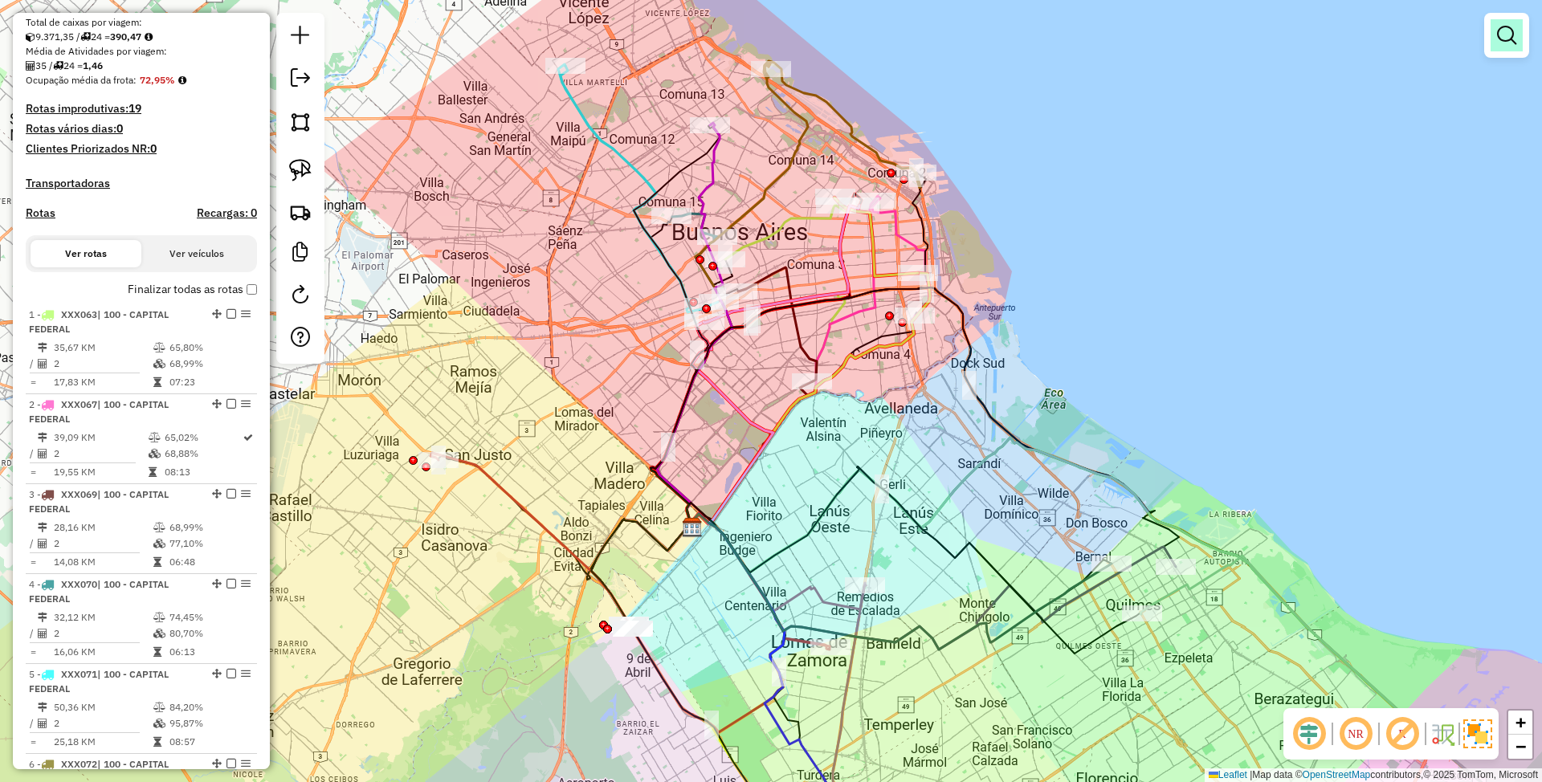
click at [1498, 33] on em at bounding box center [1506, 35] width 19 height 19
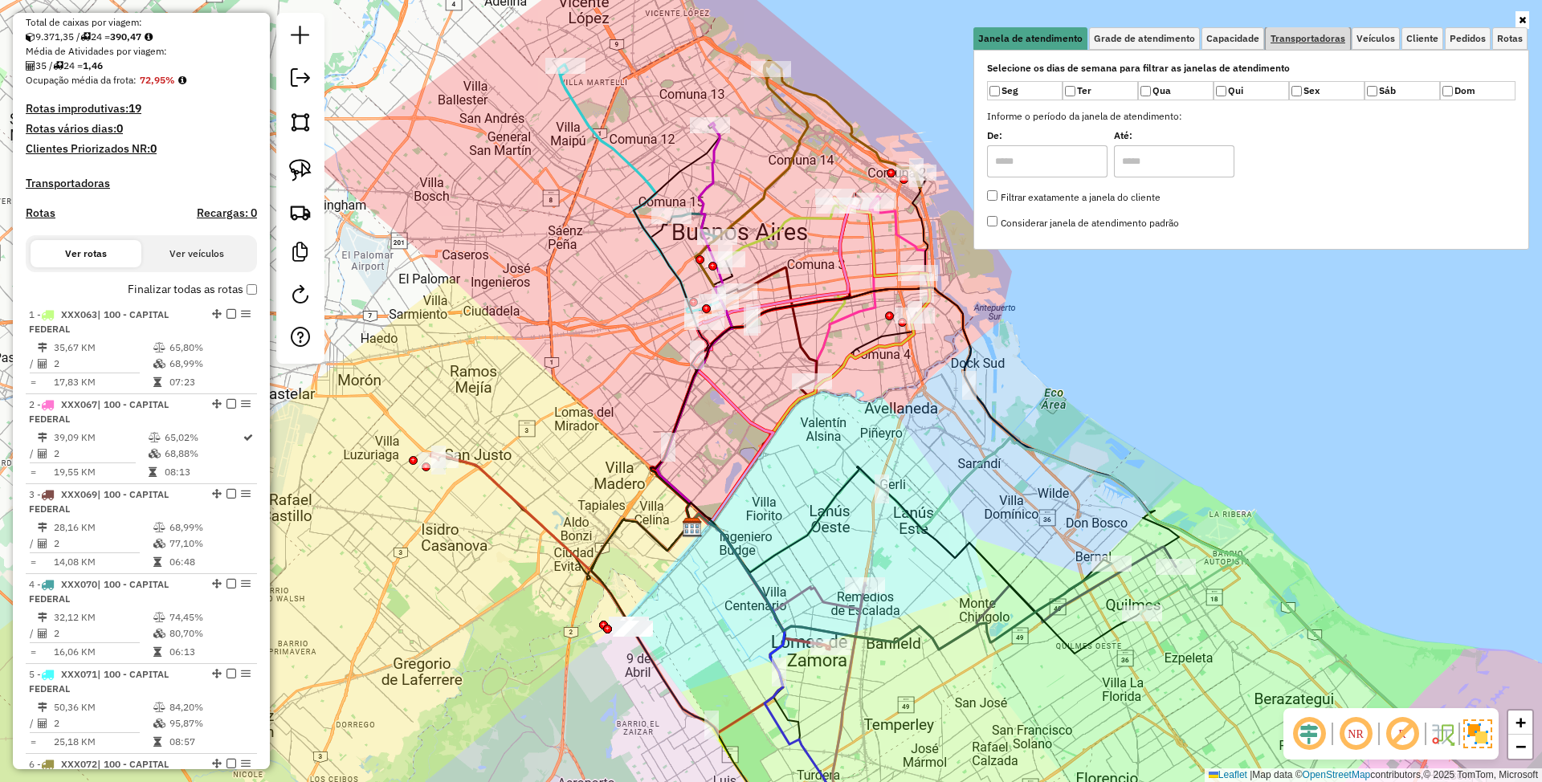
click at [1317, 37] on span "Transportadoras" at bounding box center [1308, 39] width 75 height 10
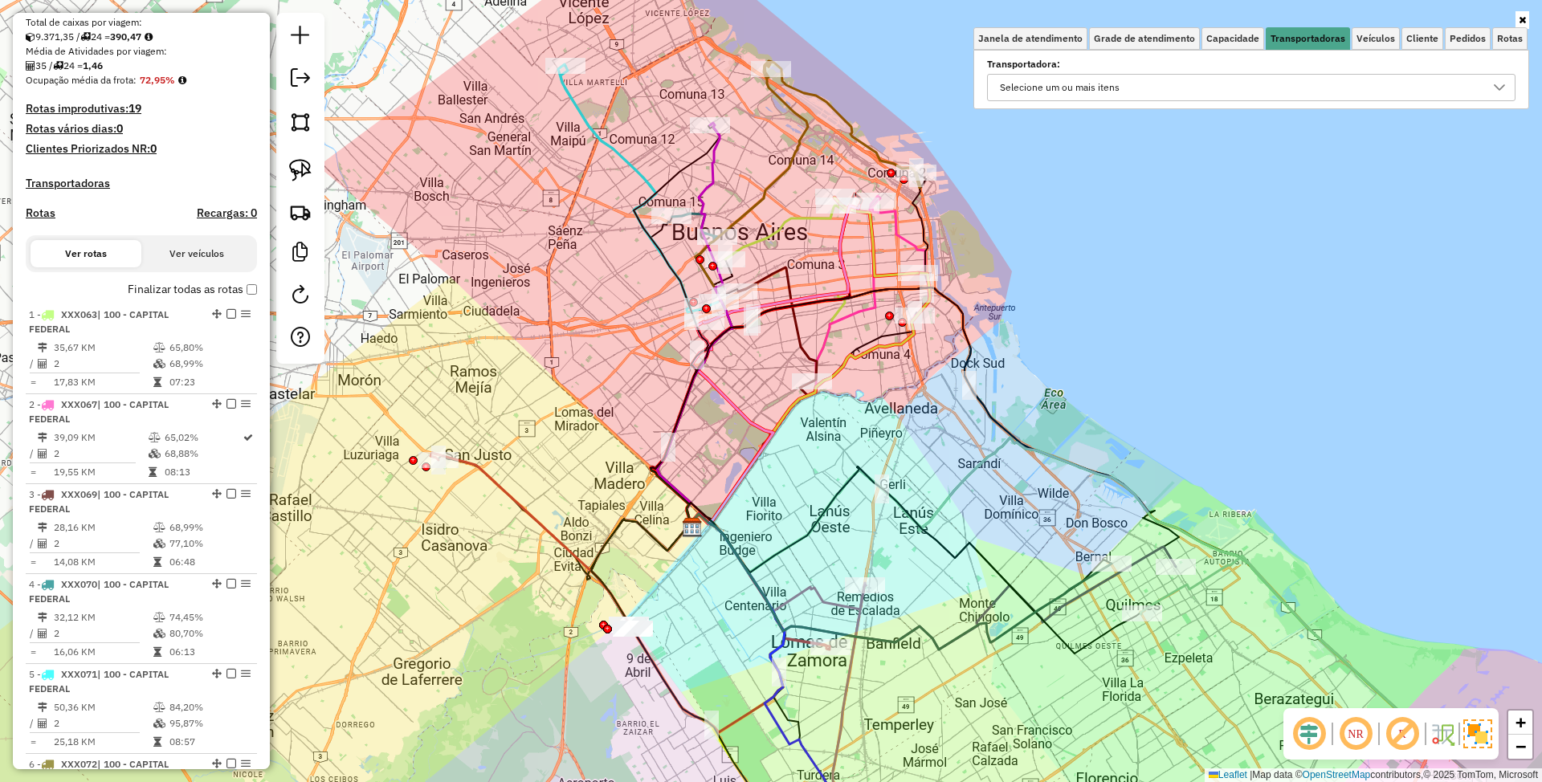
click at [1091, 90] on div "Selecione um ou mais itens" at bounding box center [1059, 88] width 131 height 26
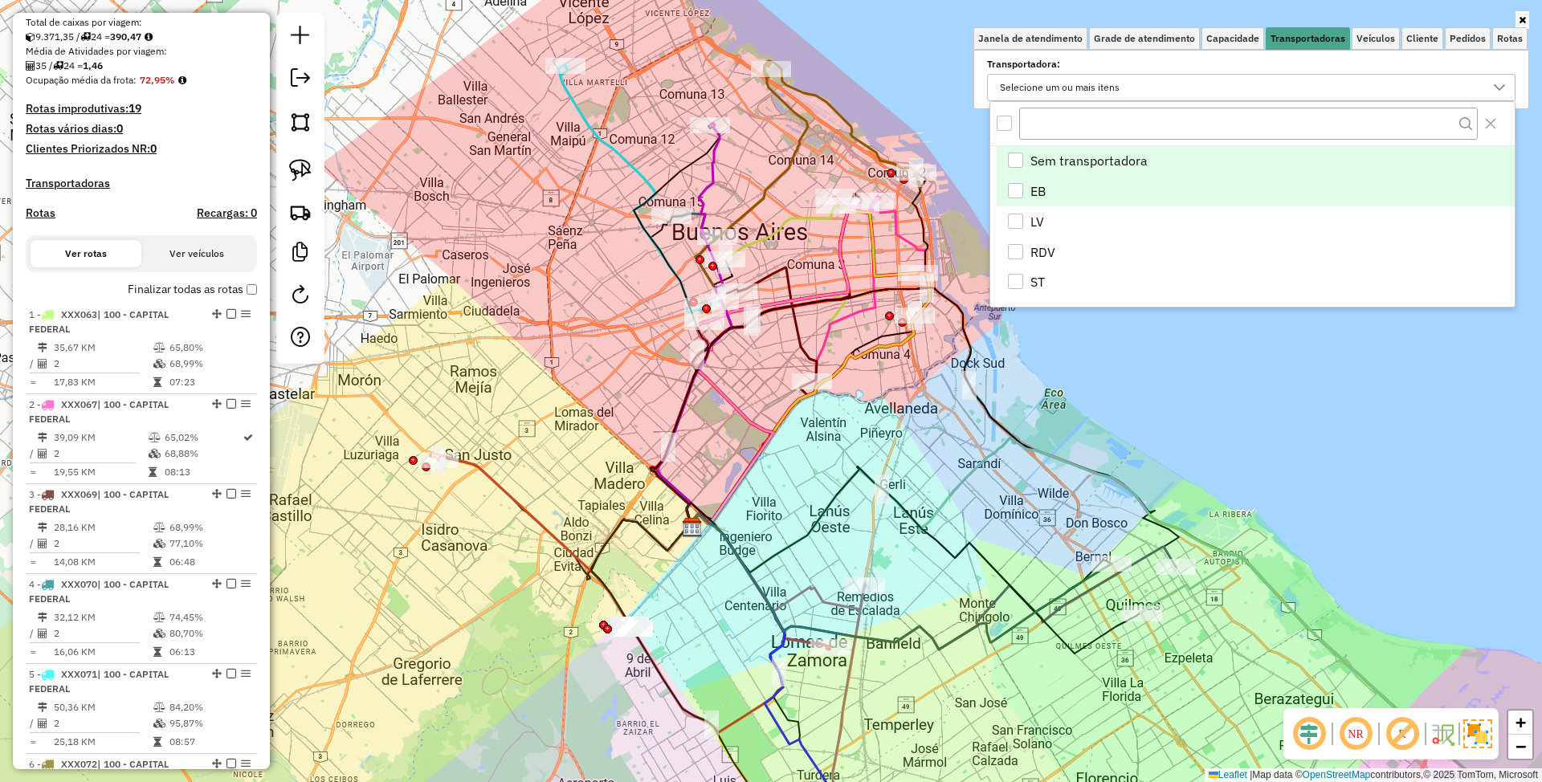
click at [1010, 184] on div "EB" at bounding box center [1015, 190] width 15 height 15
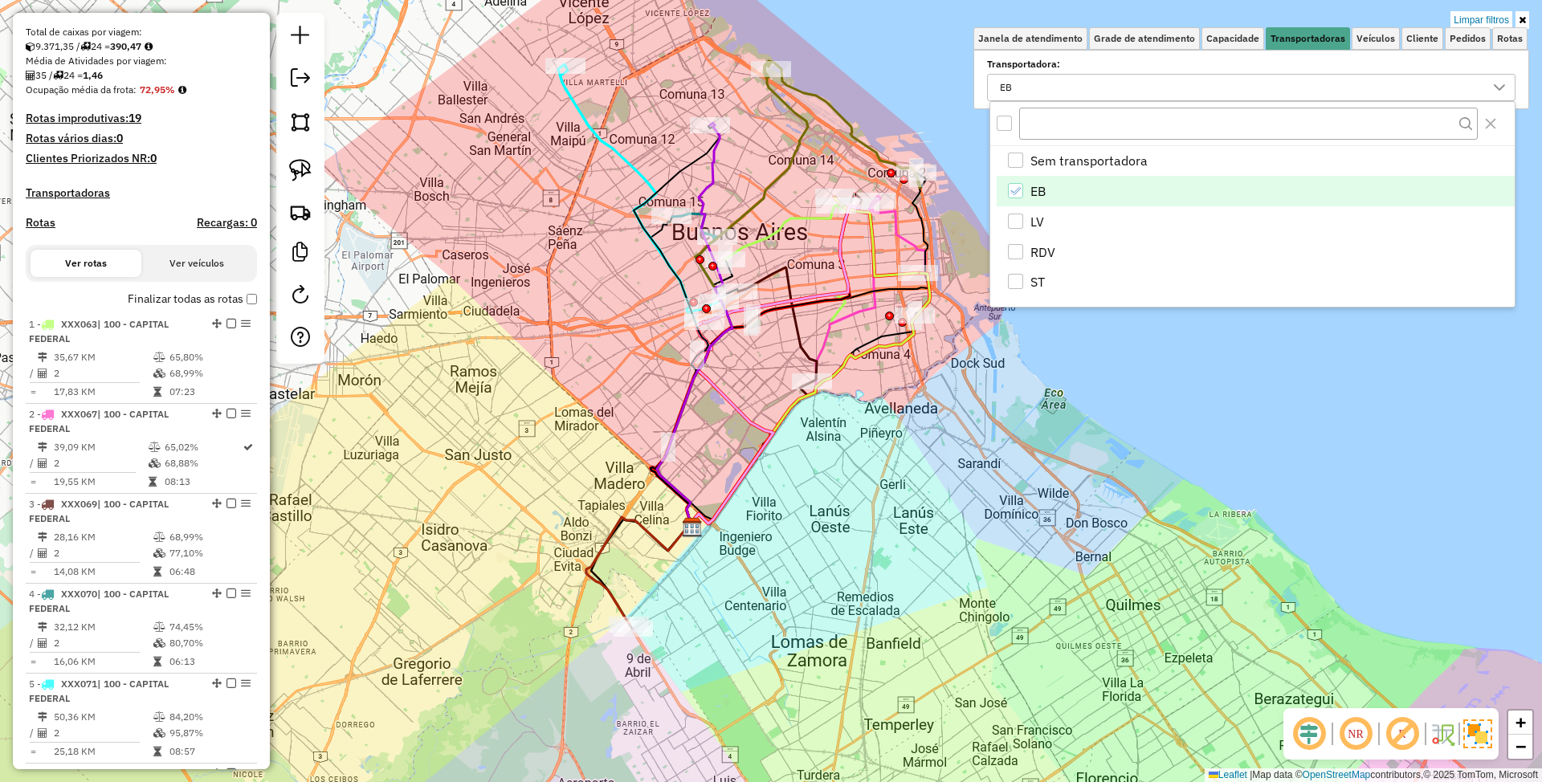
scroll to position [203, 0]
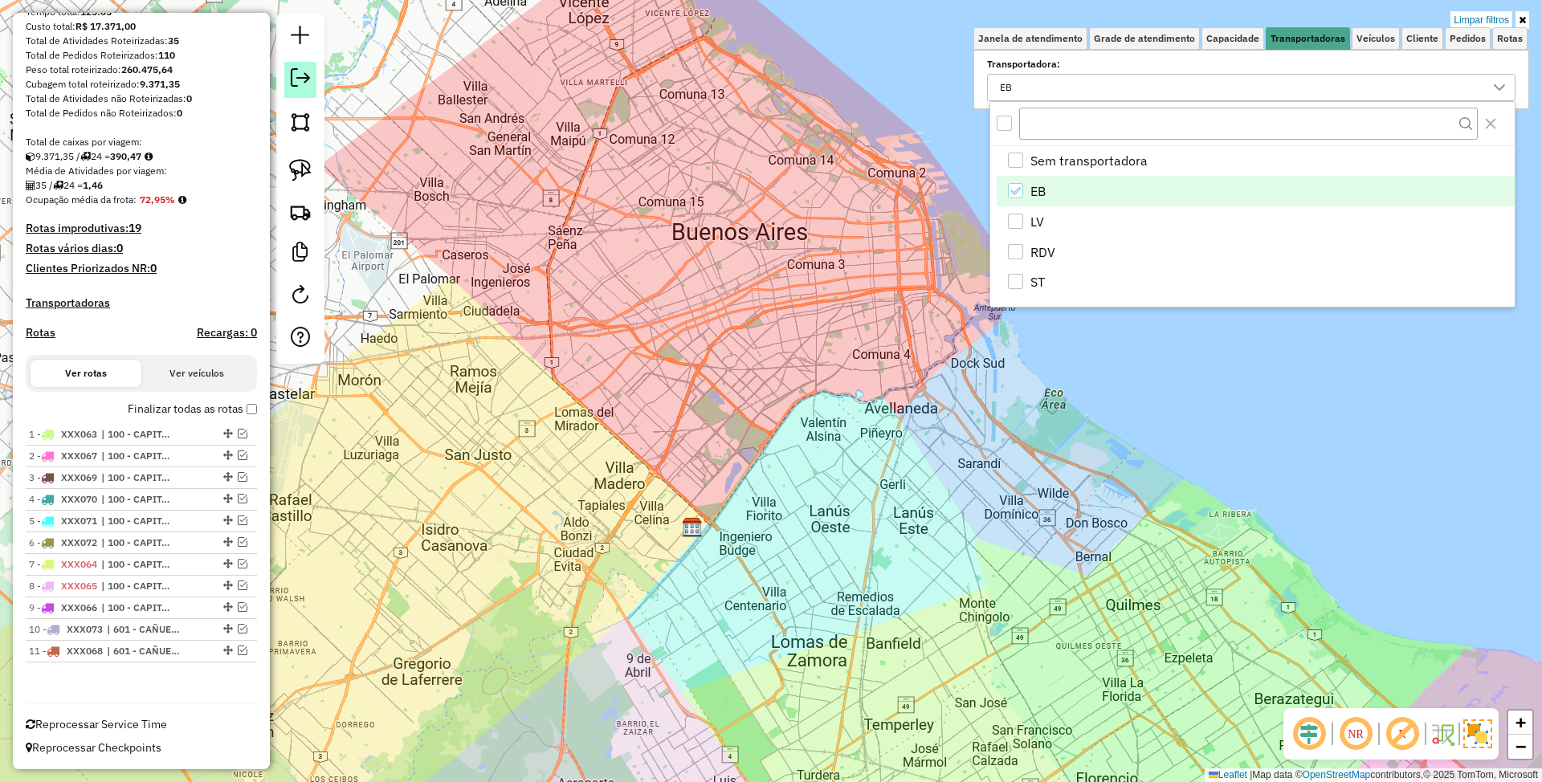
click at [305, 75] on em at bounding box center [300, 77] width 19 height 19
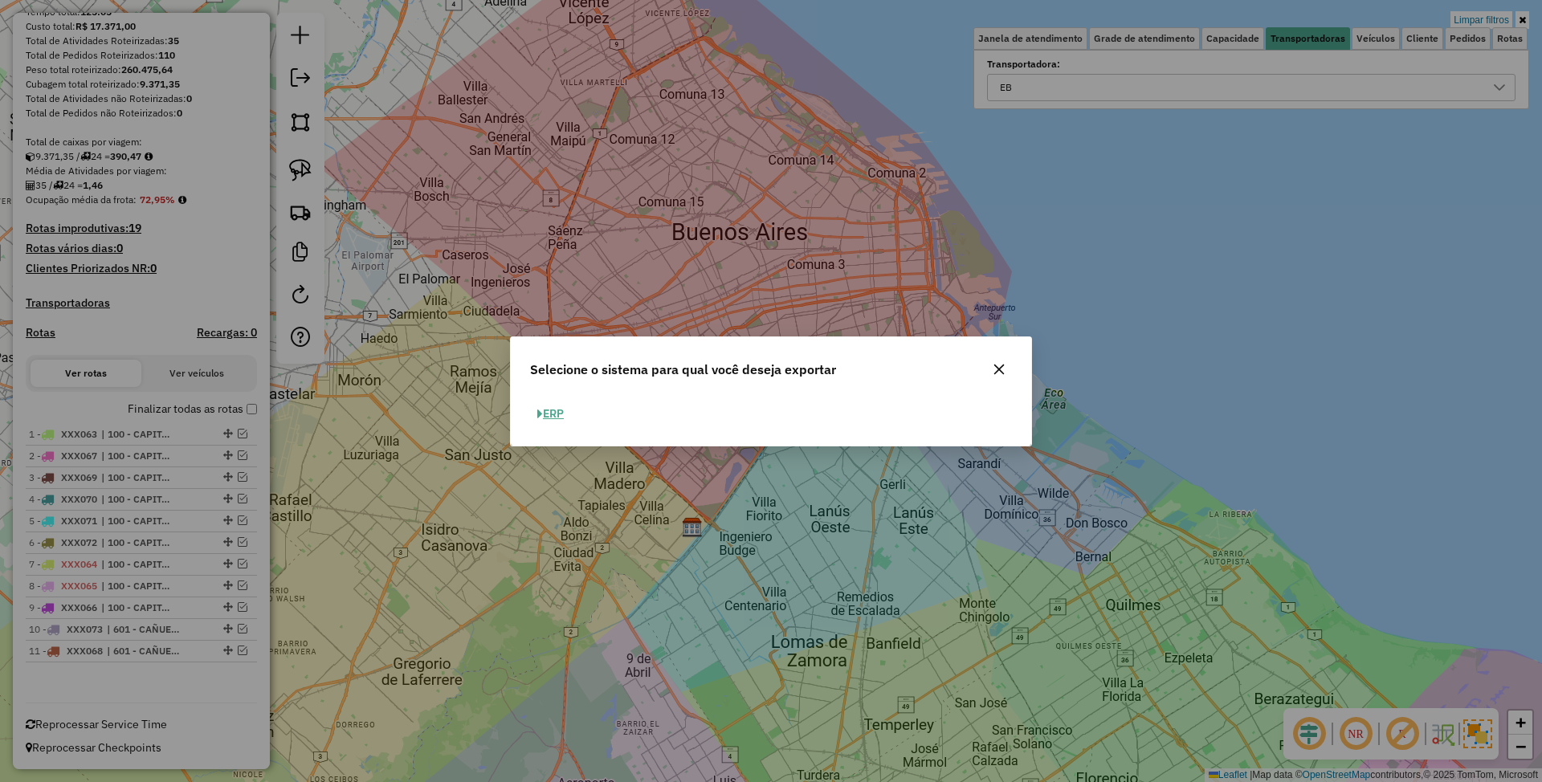
click at [559, 410] on button "ERP" at bounding box center [550, 414] width 41 height 25
select select "**"
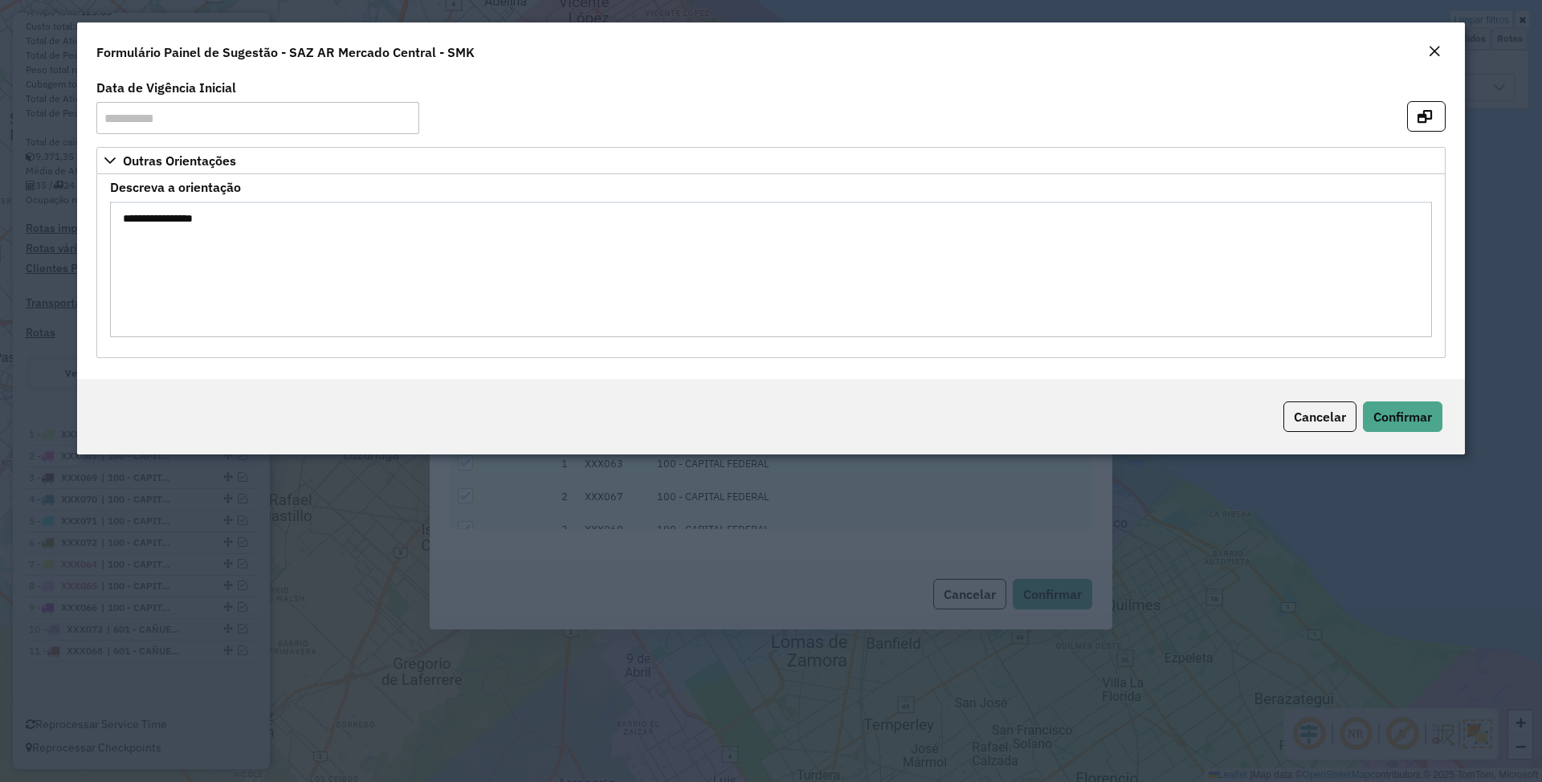
click at [1439, 51] on em "Close" at bounding box center [1434, 51] width 13 height 13
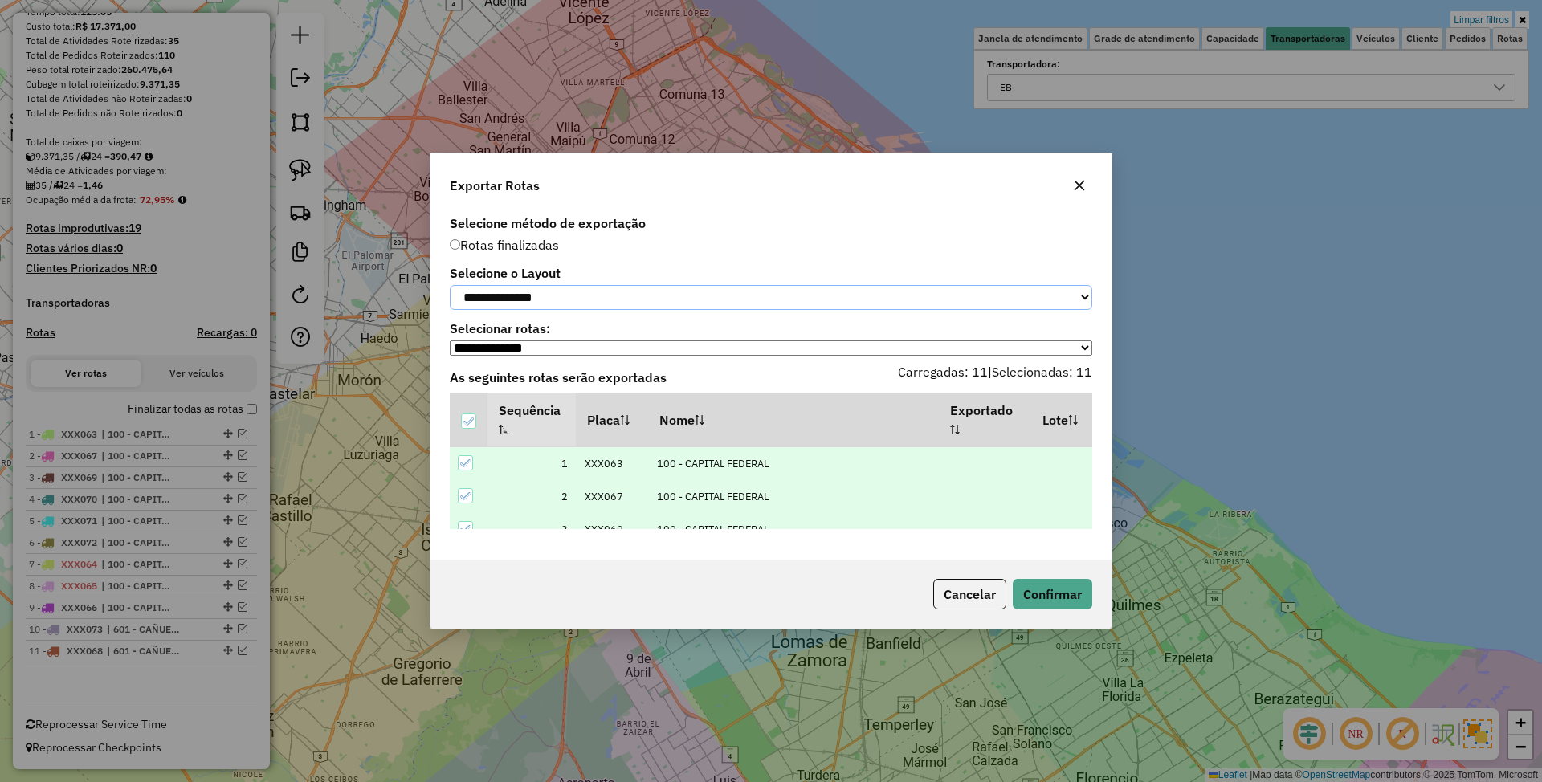
click at [602, 292] on select "**********" at bounding box center [771, 297] width 643 height 25
select select "*********"
click at [450, 285] on select "**********" at bounding box center [771, 297] width 643 height 25
click at [1054, 596] on button "Confirmar" at bounding box center [1053, 594] width 80 height 31
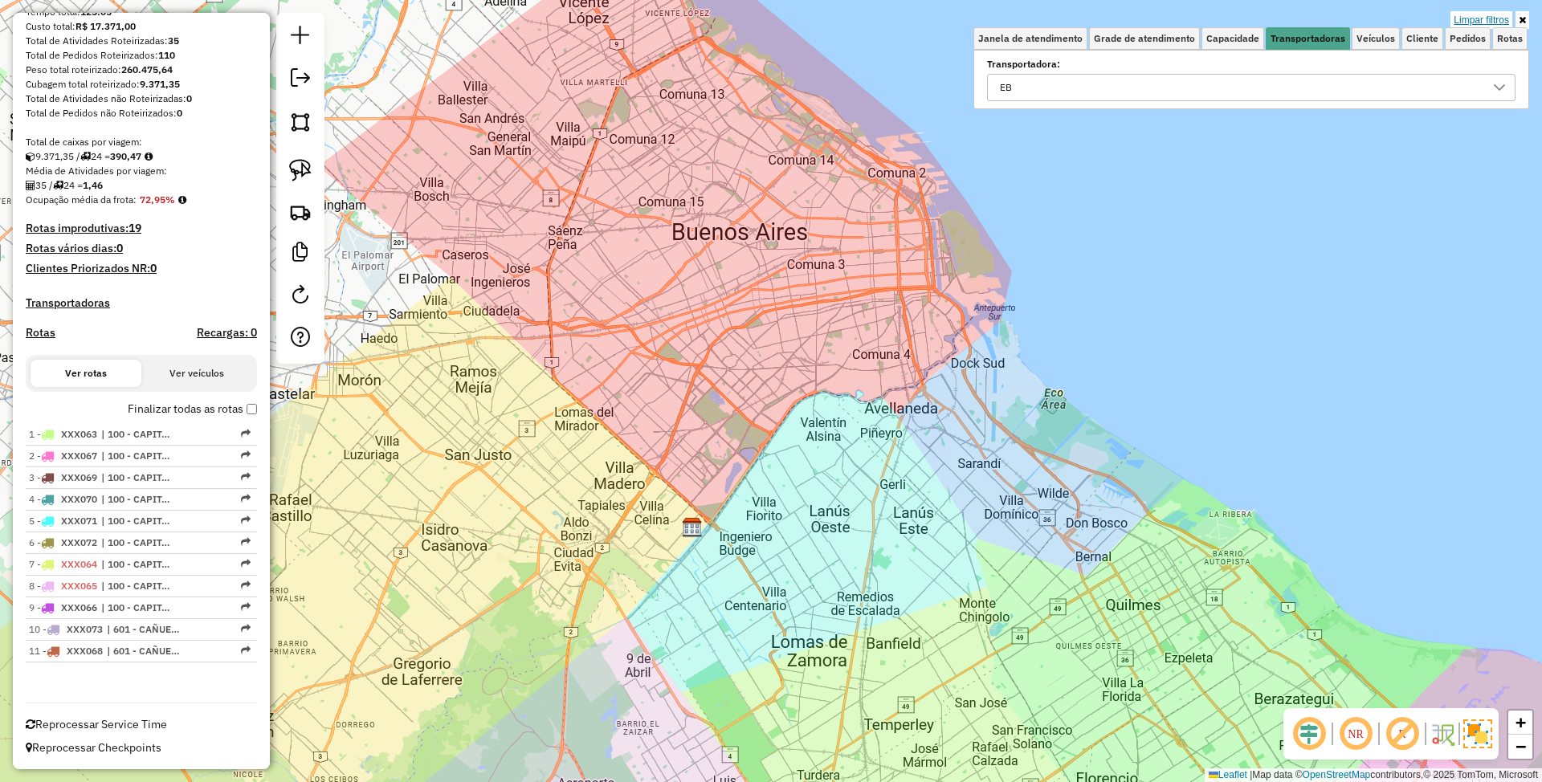
click at [1478, 17] on link "Limpar filtros" at bounding box center [1481, 20] width 62 height 18
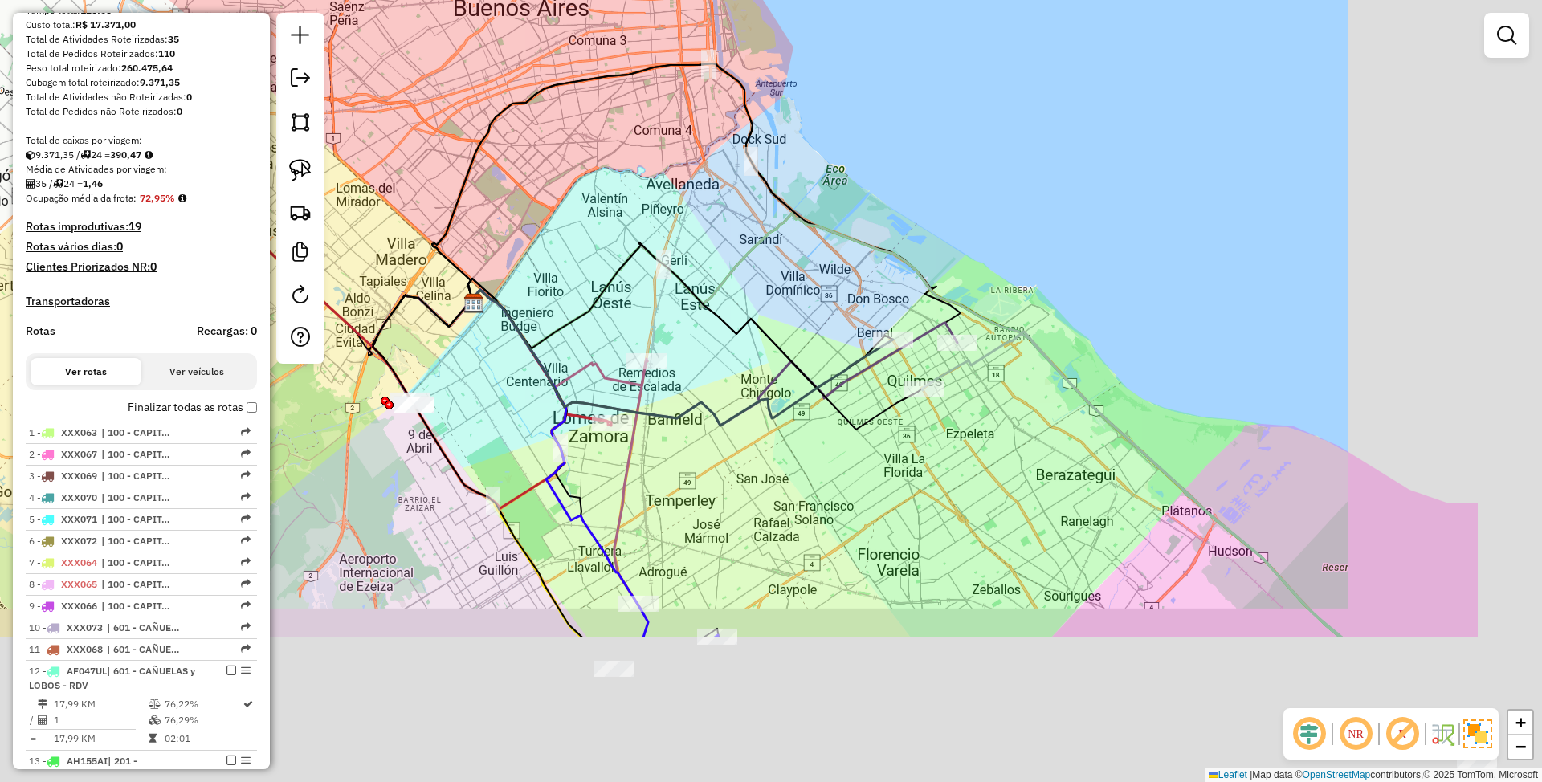
drag, startPoint x: 1139, startPoint y: 390, endPoint x: 881, endPoint y: 140, distance: 359.0
click at [882, 125] on div "Janela de atendimento Grade de atendimento Capacidade Transportadoras Veículos …" at bounding box center [771, 391] width 1542 height 782
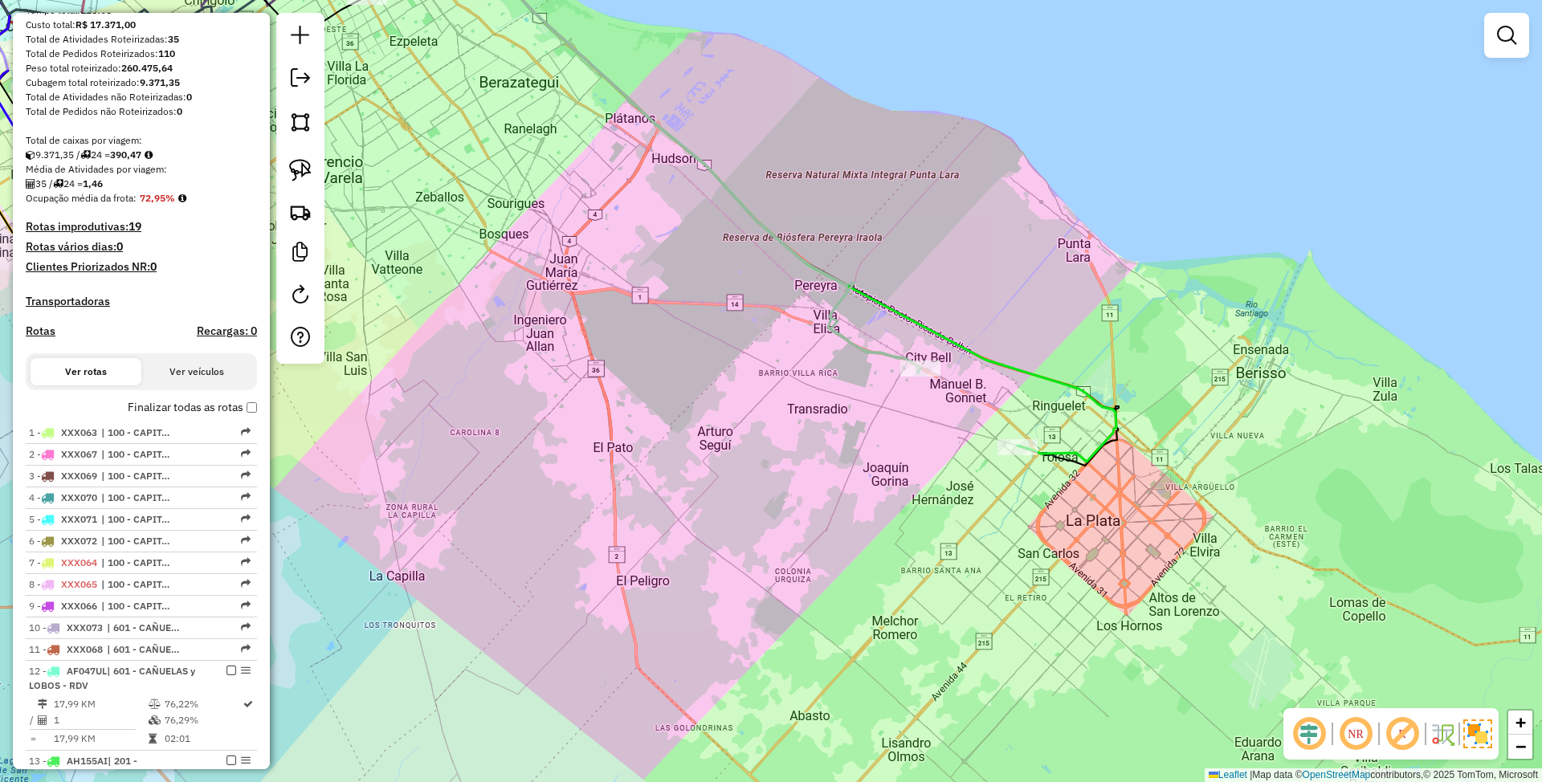
click at [1105, 441] on icon at bounding box center [533, 192] width 1165 height 540
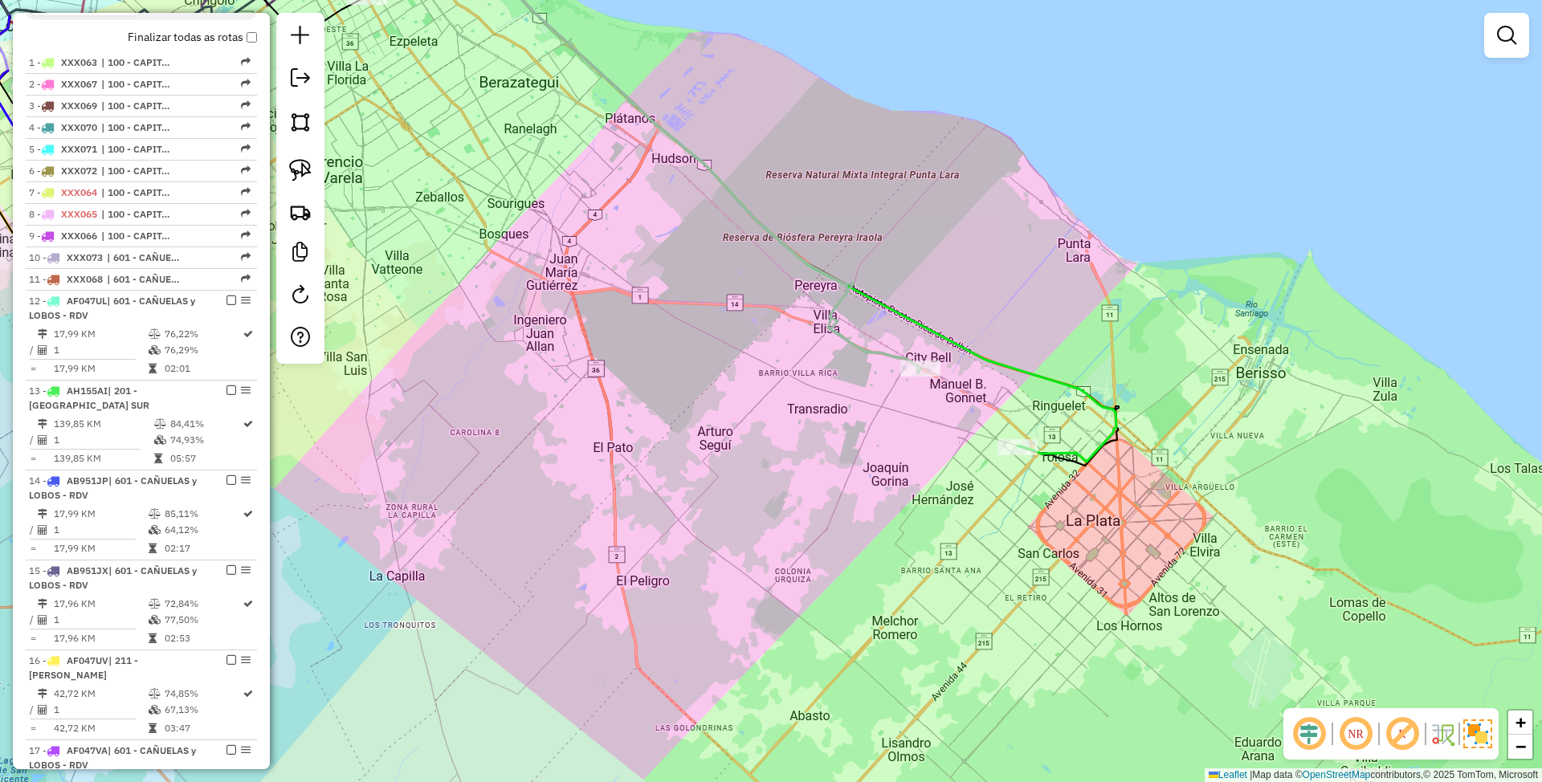
select select "**********"
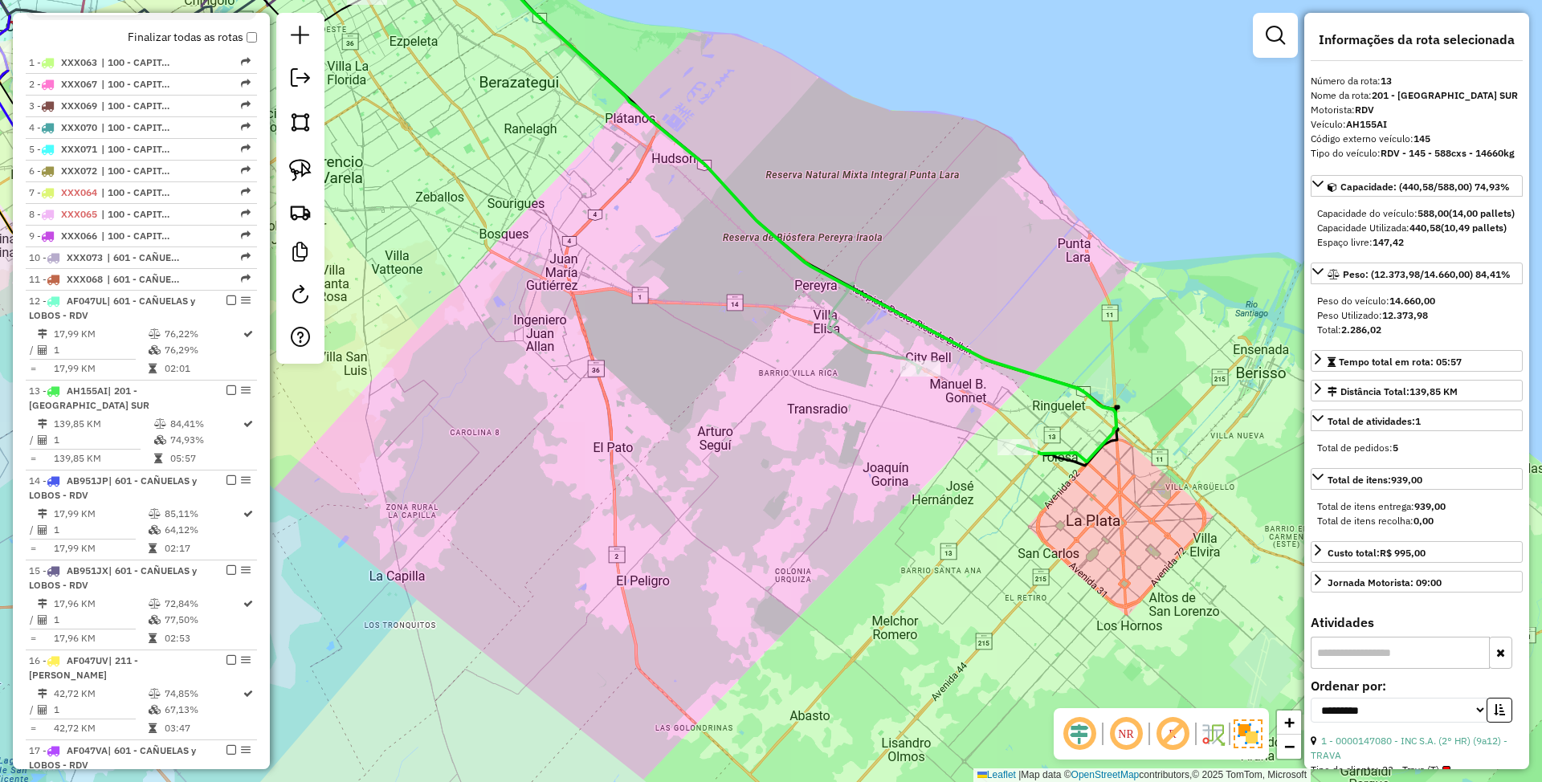
scroll to position [943, 0]
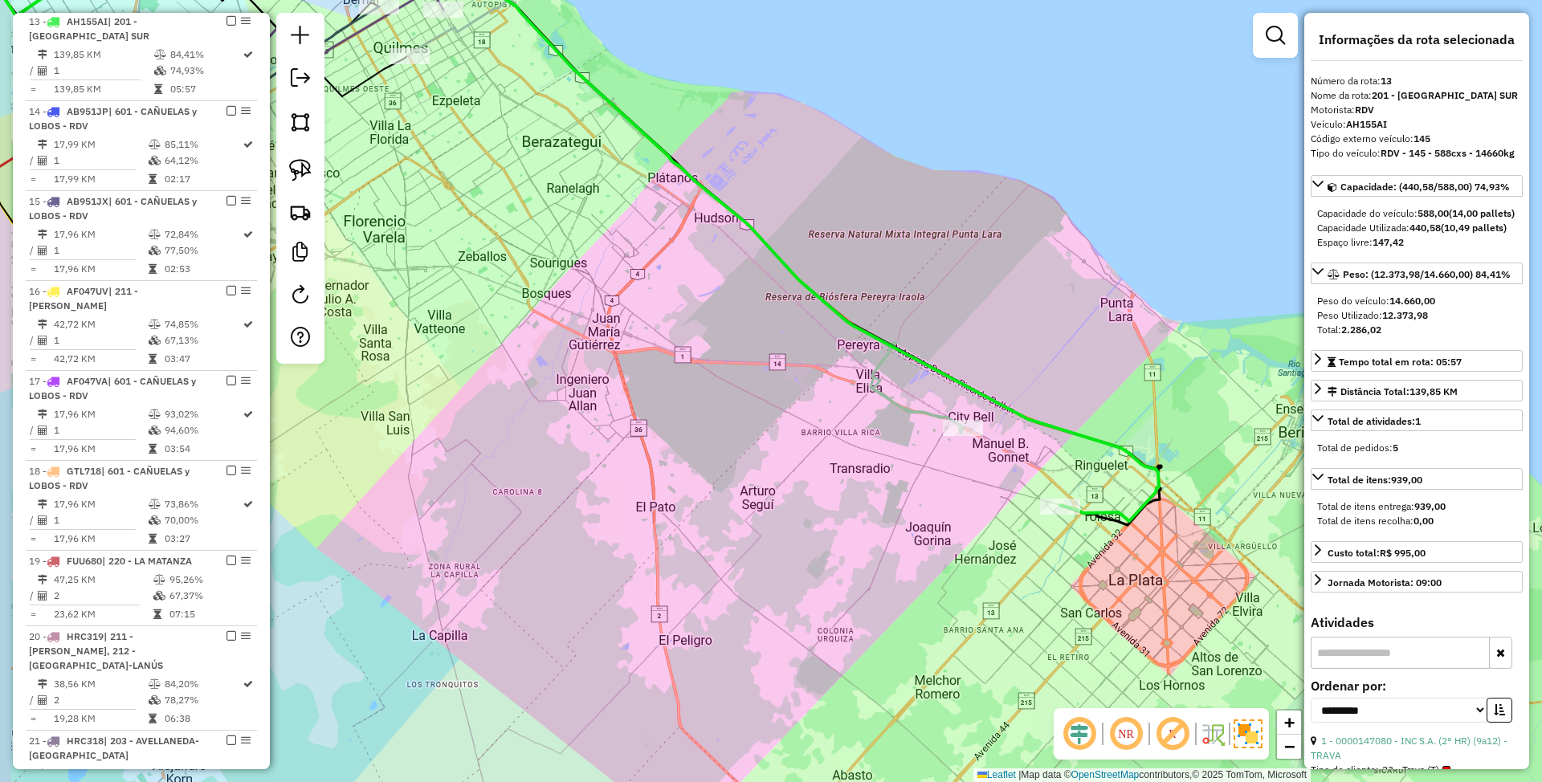
drag, startPoint x: 1038, startPoint y: 628, endPoint x: 1096, endPoint y: 721, distance: 110.1
click at [1096, 721] on hb-router-mapa "Informações da Sessão 1227928 - [DATE] Criação: [DATE] 15:31 Depósito: SAZ AR M…" at bounding box center [771, 391] width 1542 height 782
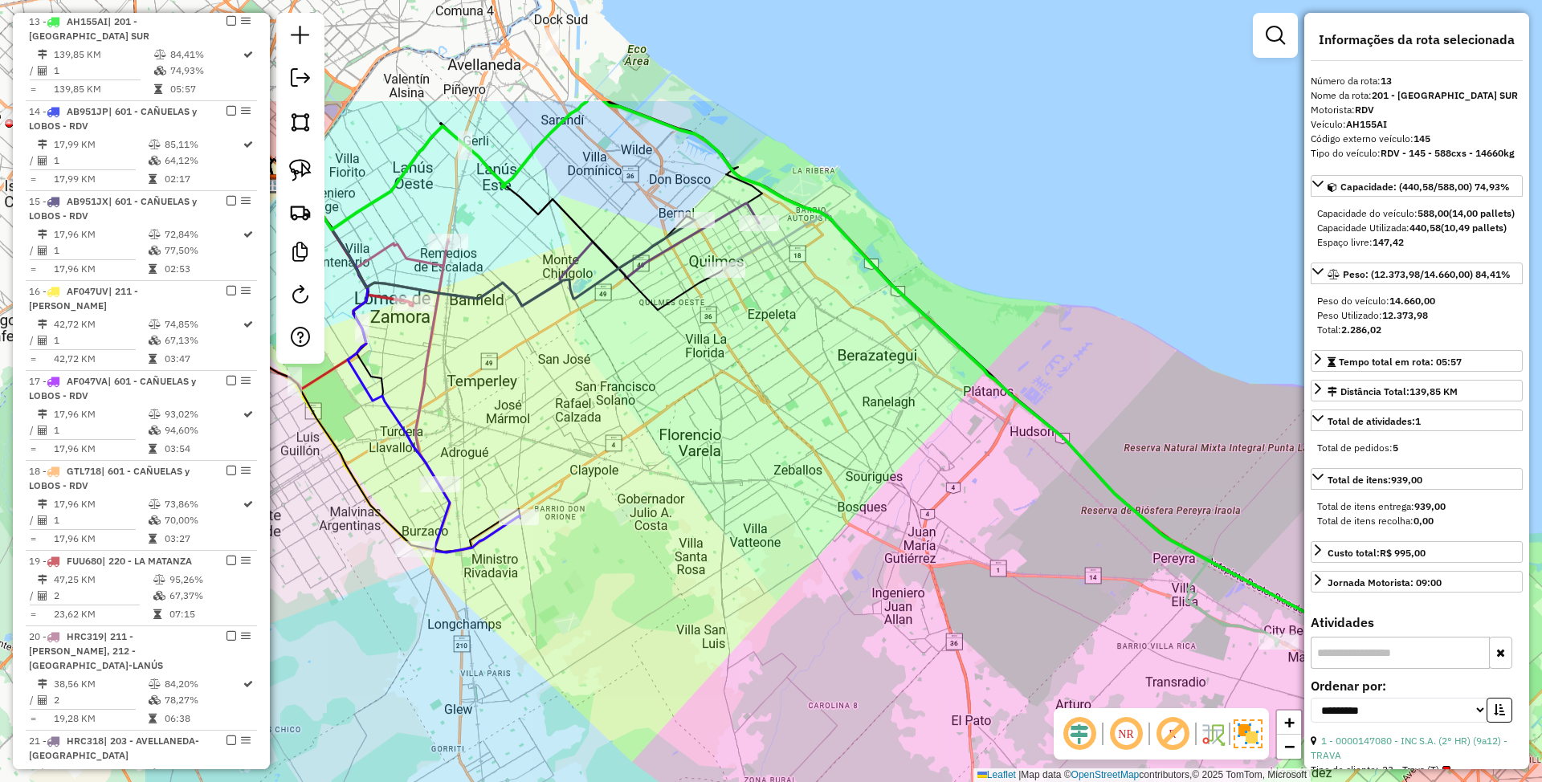
drag, startPoint x: 633, startPoint y: 286, endPoint x: 932, endPoint y: 466, distance: 349.4
click at [932, 466] on div "Janela de atendimento Grade de atendimento Capacidade Transportadoras Veículos …" at bounding box center [771, 391] width 1542 height 782
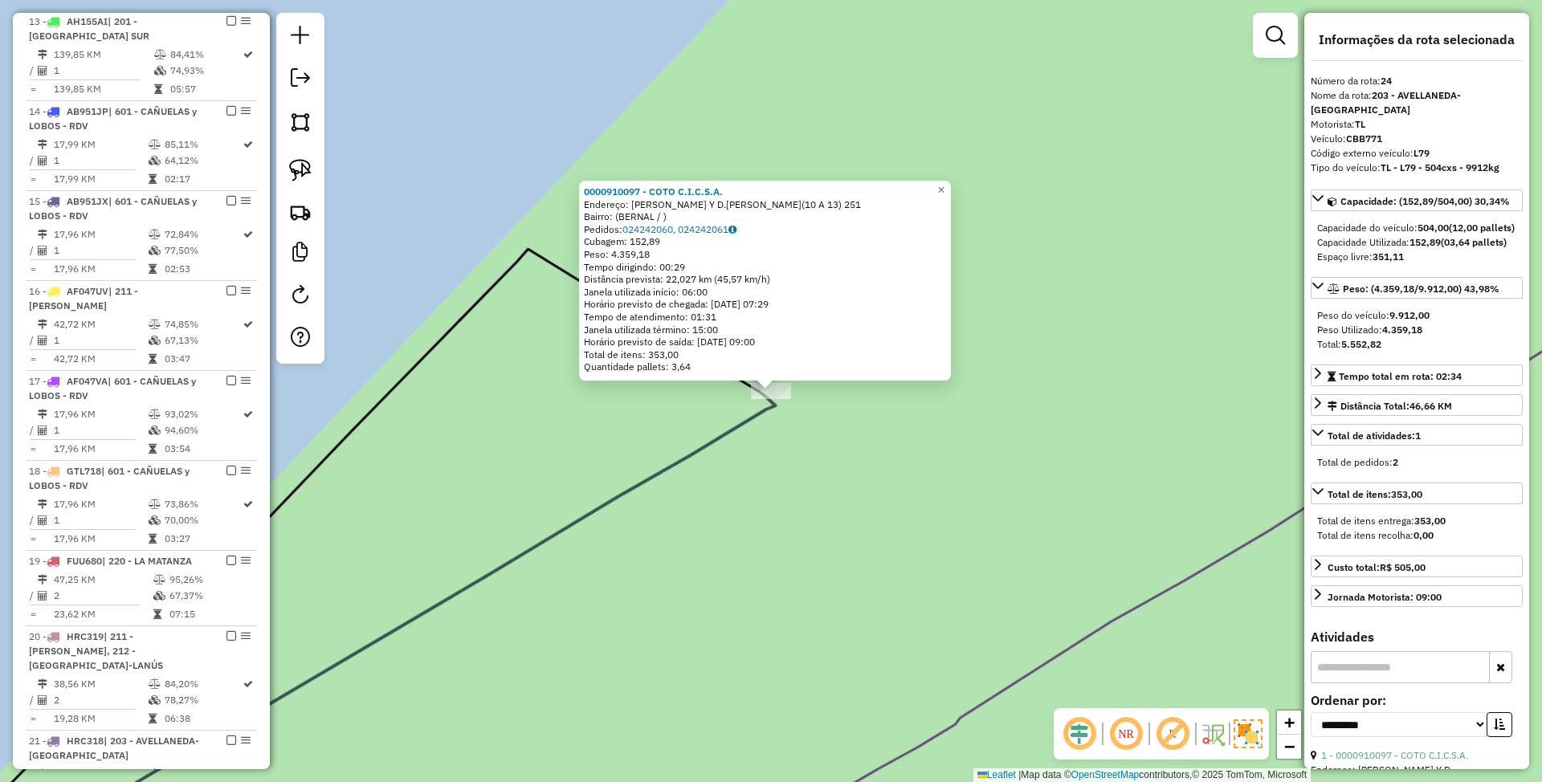
scroll to position [1405, 0]
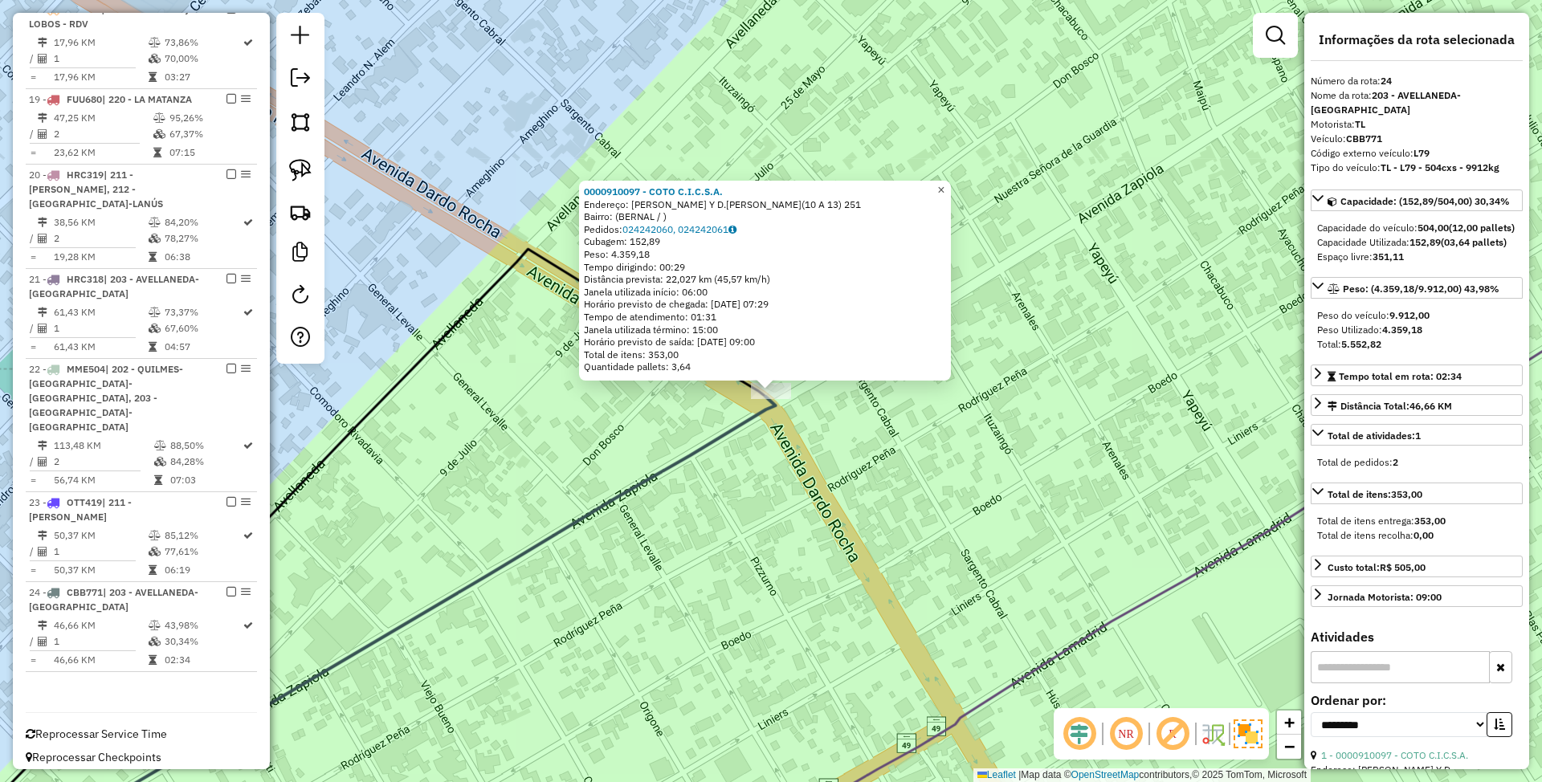
click at [944, 185] on span "×" at bounding box center [940, 190] width 7 height 14
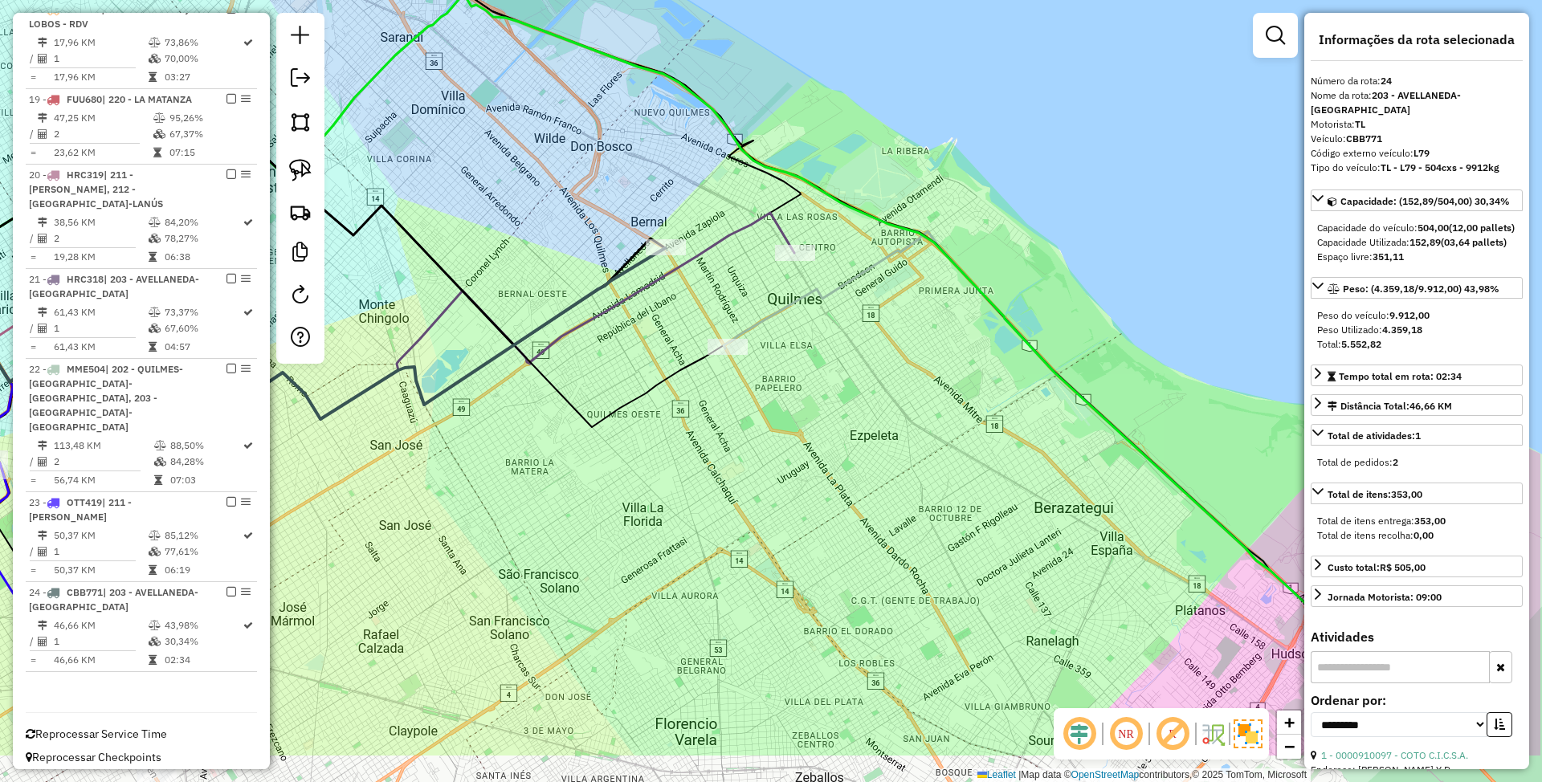
drag, startPoint x: 1046, startPoint y: 588, endPoint x: 700, endPoint y: 396, distance: 395.1
click at [701, 396] on div "Janela de atendimento Grade de atendimento Capacidade Transportadoras Veículos …" at bounding box center [771, 391] width 1542 height 782
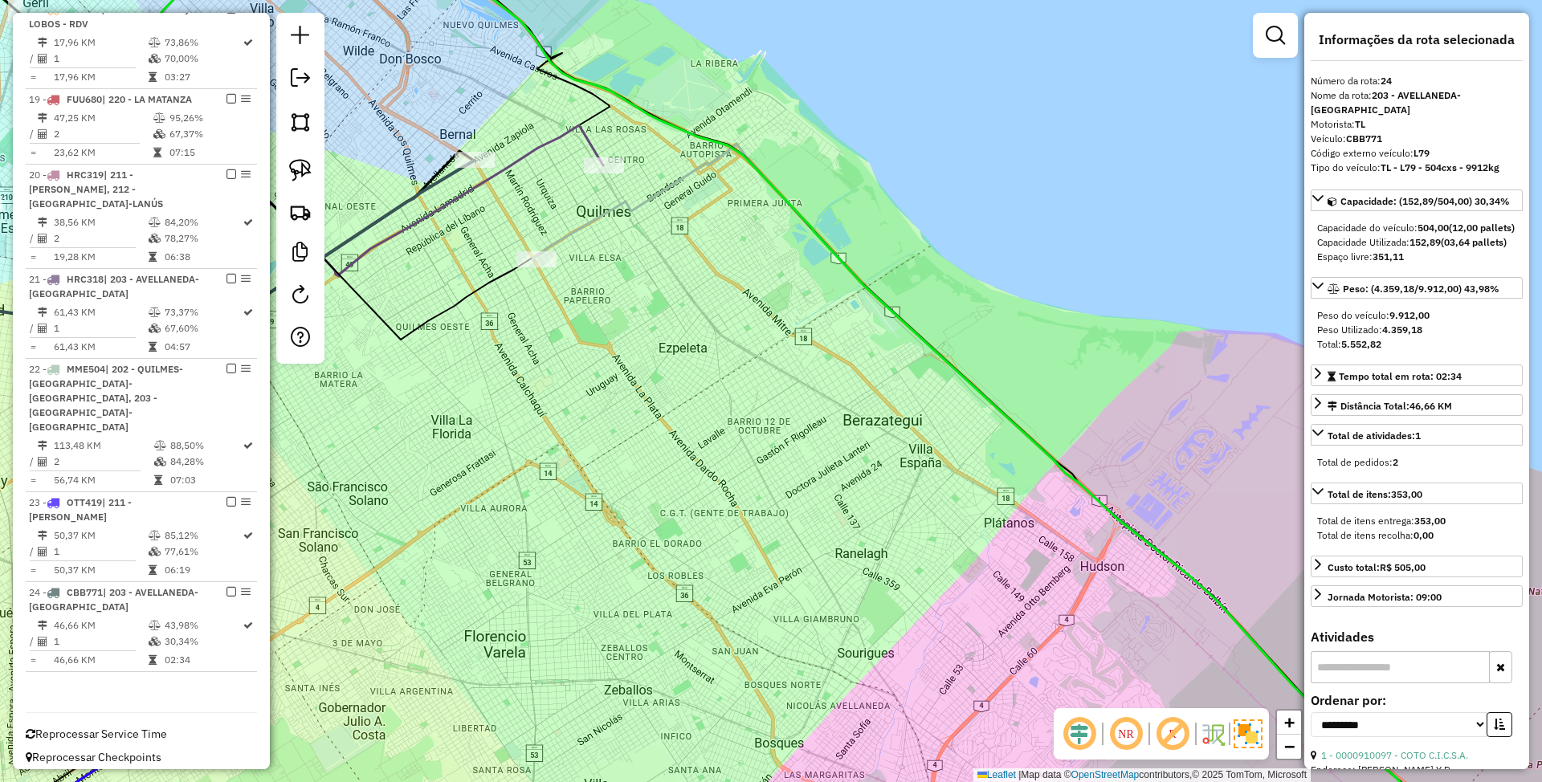
click at [988, 397] on icon at bounding box center [694, 392] width 1696 height 940
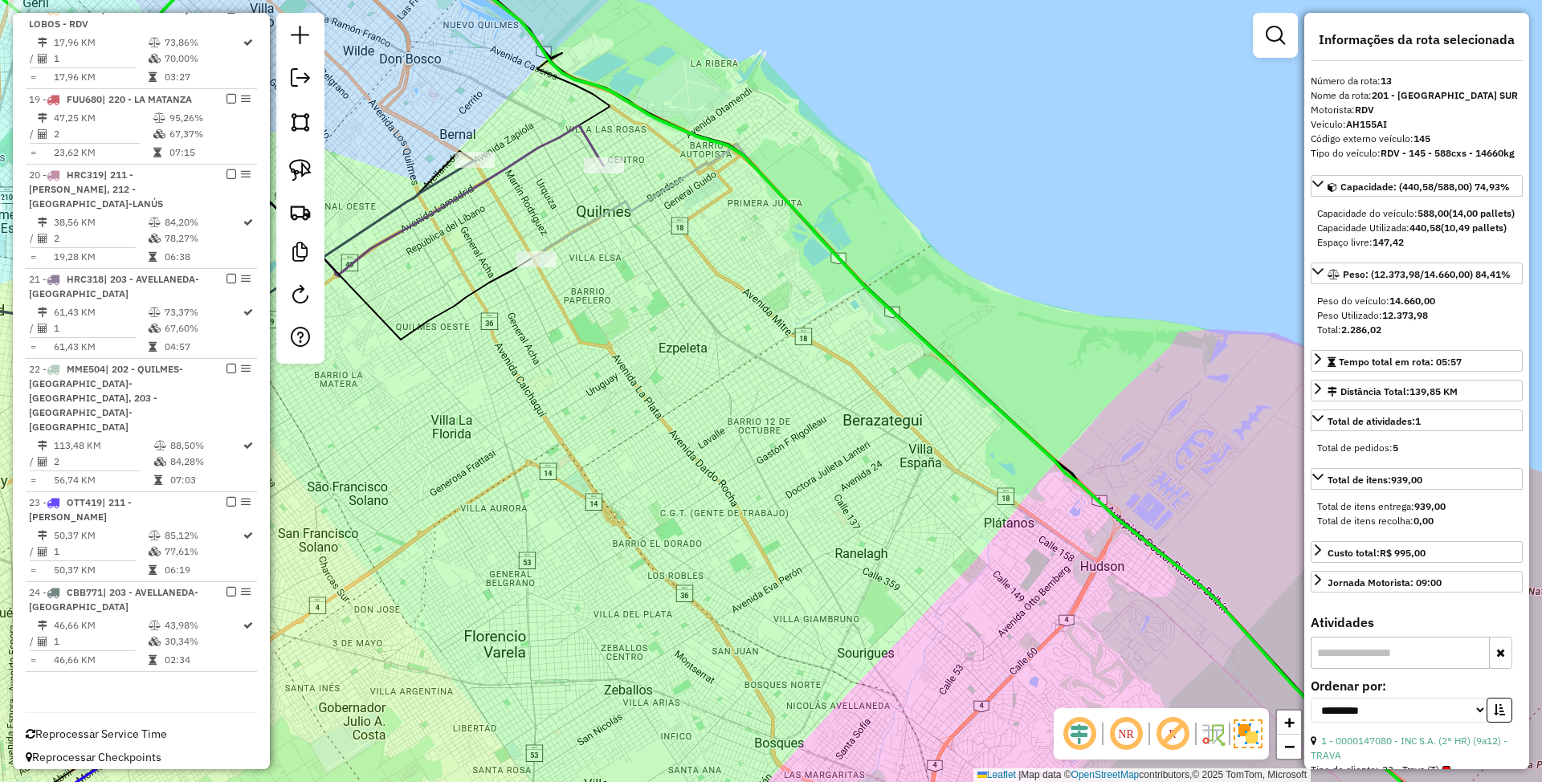
scroll to position [943, 0]
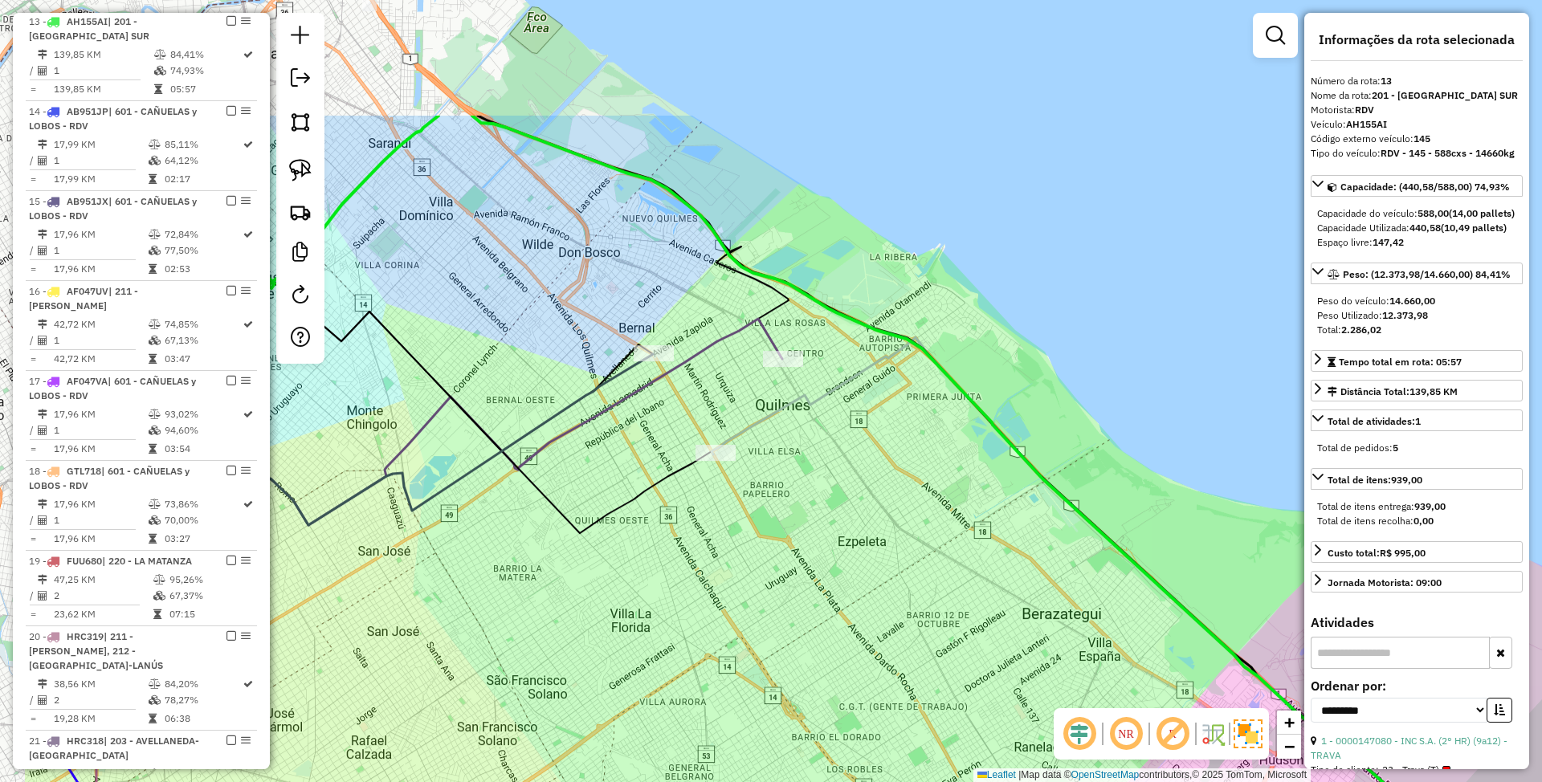
drag, startPoint x: 740, startPoint y: 395, endPoint x: 920, endPoint y: 592, distance: 266.1
click at [920, 592] on div "Janela de atendimento Grade de atendimento Capacidade Transportadoras Veículos …" at bounding box center [771, 391] width 1542 height 782
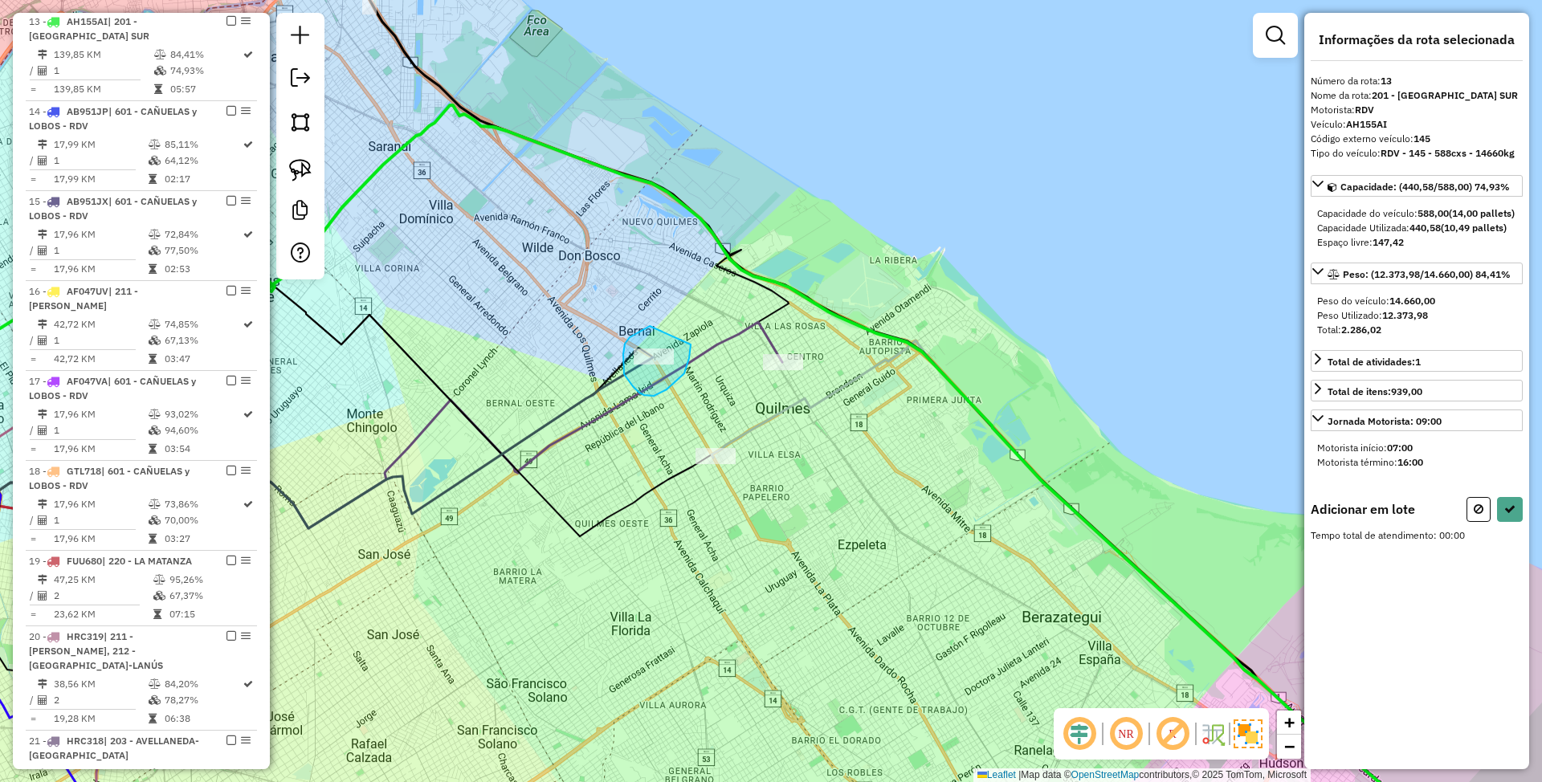
drag, startPoint x: 634, startPoint y: 334, endPoint x: 691, endPoint y: 345, distance: 57.2
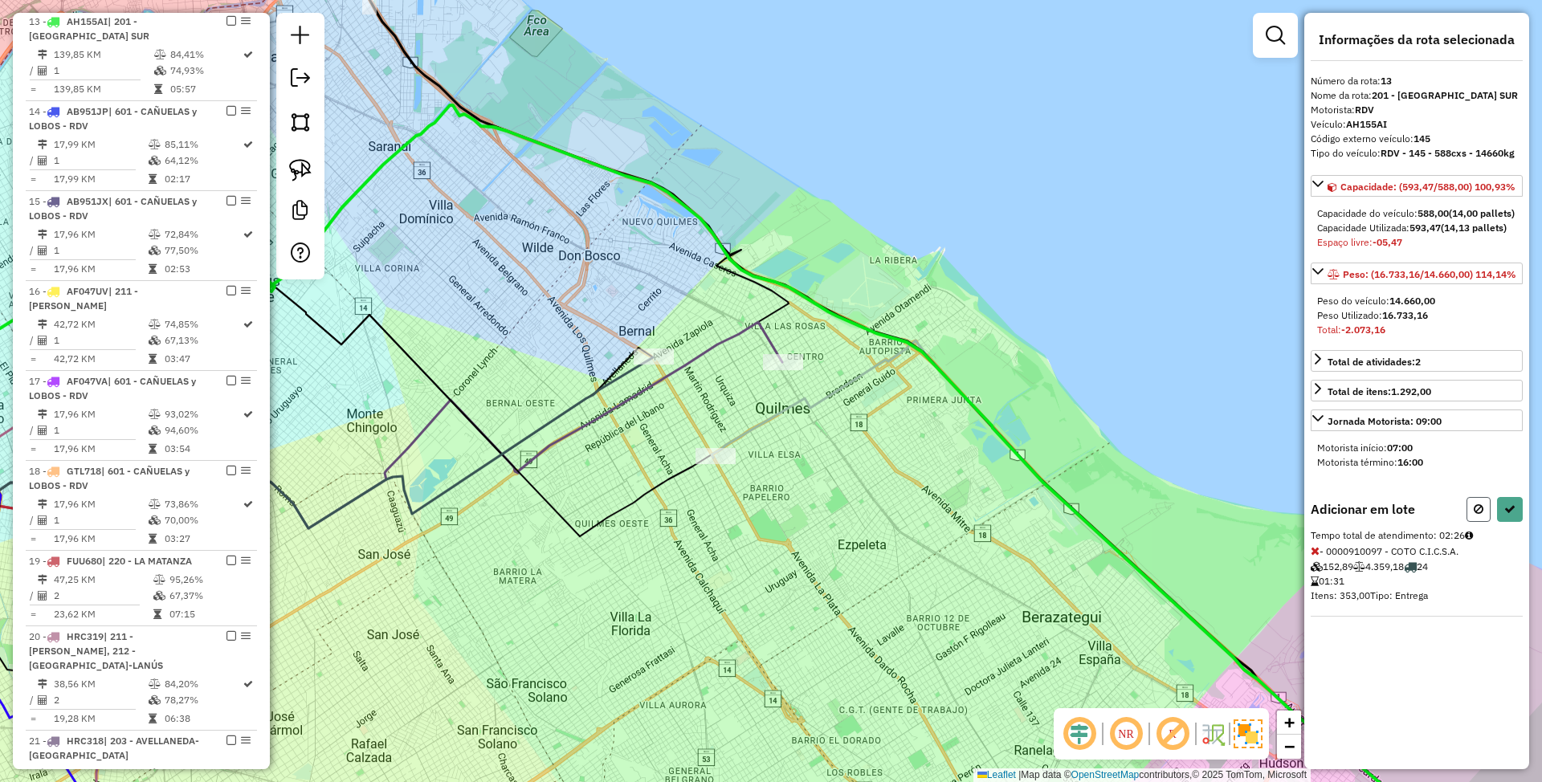
click at [1475, 515] on icon at bounding box center [1479, 509] width 10 height 11
select select "**********"
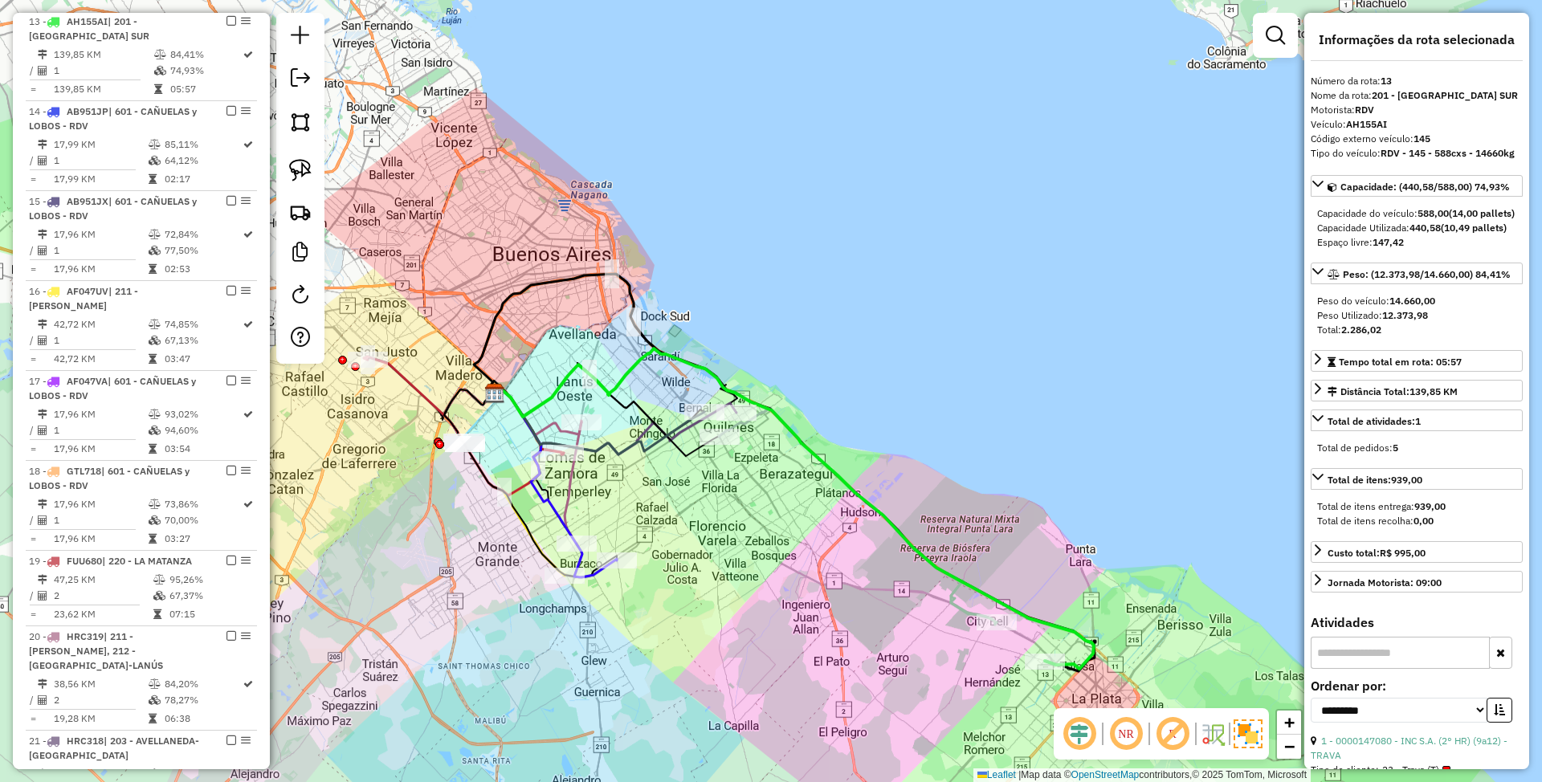
drag, startPoint x: 866, startPoint y: 606, endPoint x: 749, endPoint y: 492, distance: 163.6
click at [749, 492] on div "Janela de atendimento Grade de atendimento Capacidade Transportadoras Veículos …" at bounding box center [771, 391] width 1542 height 782
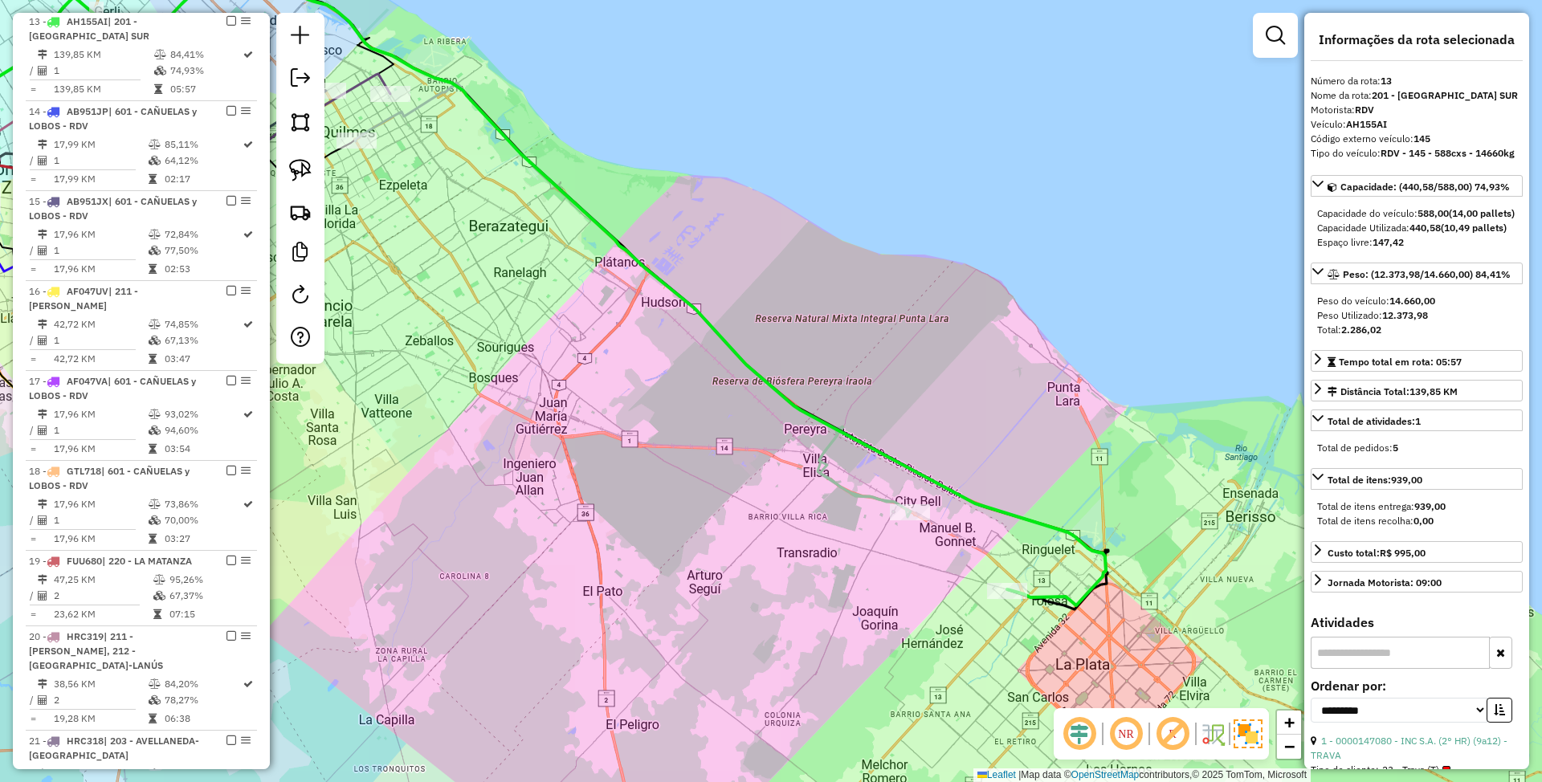
click at [871, 496] on icon at bounding box center [632, 300] width 555 height 434
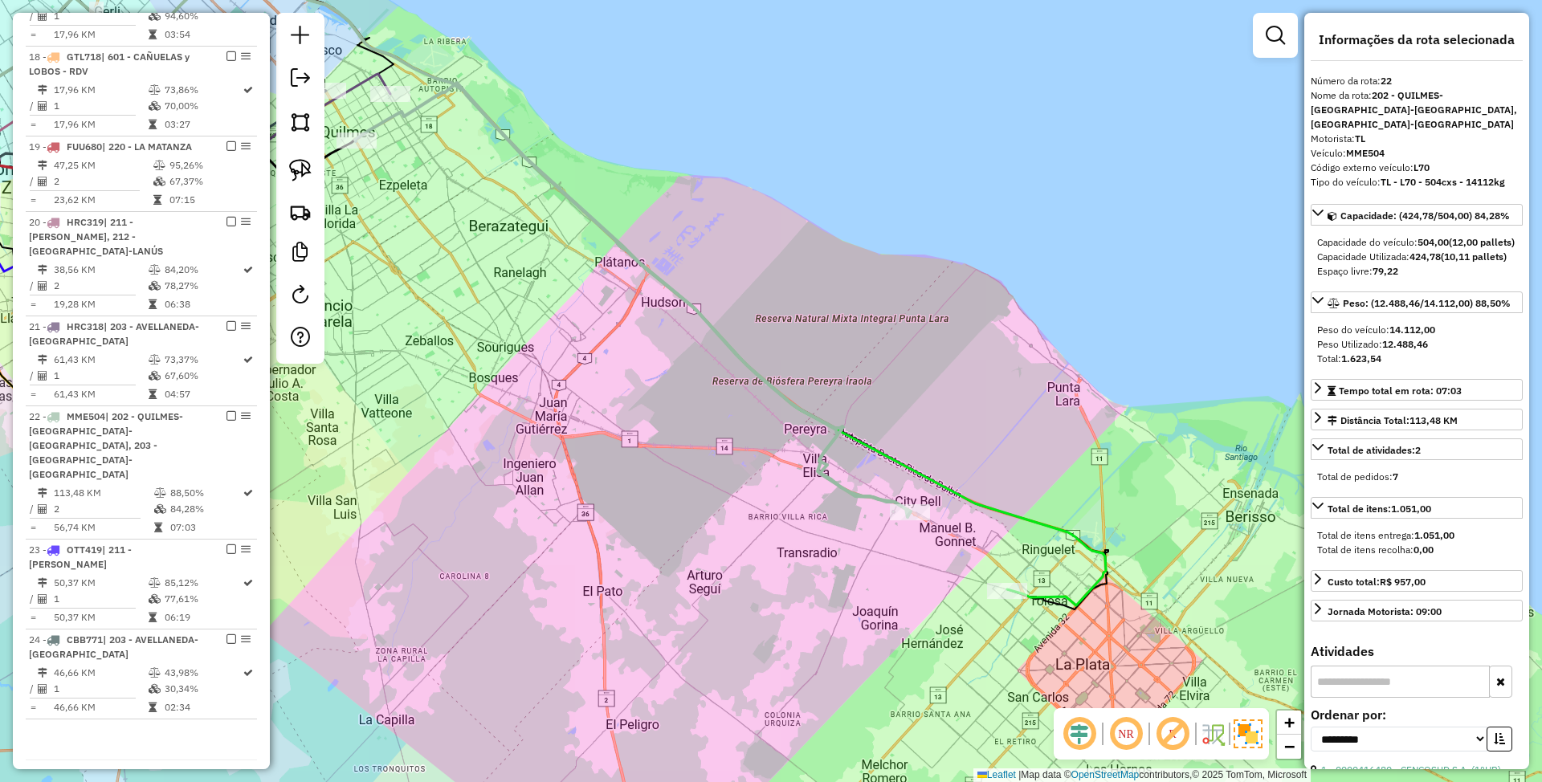
scroll to position [1405, 0]
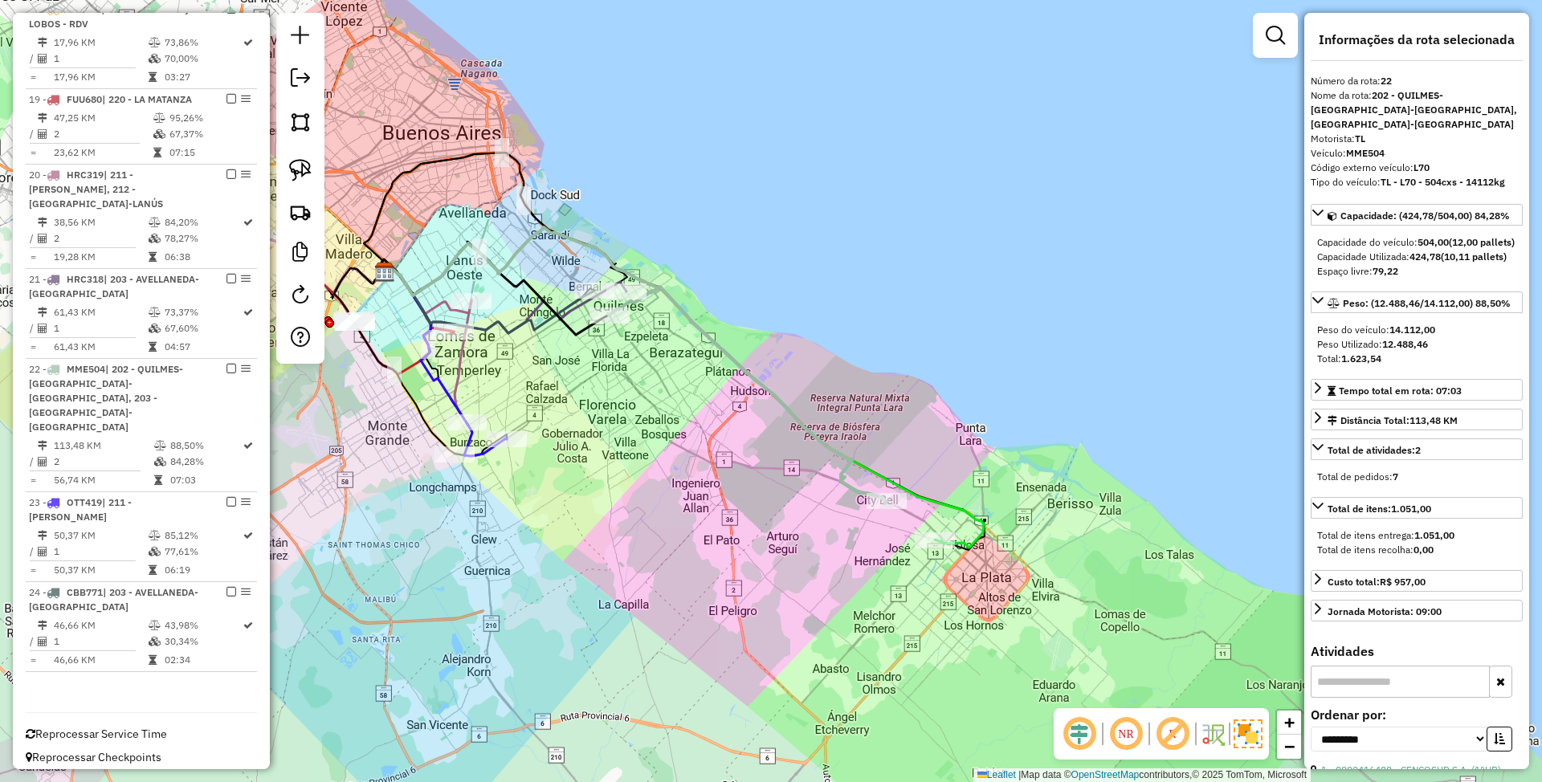
click at [983, 535] on icon at bounding box center [682, 387] width 602 height 320
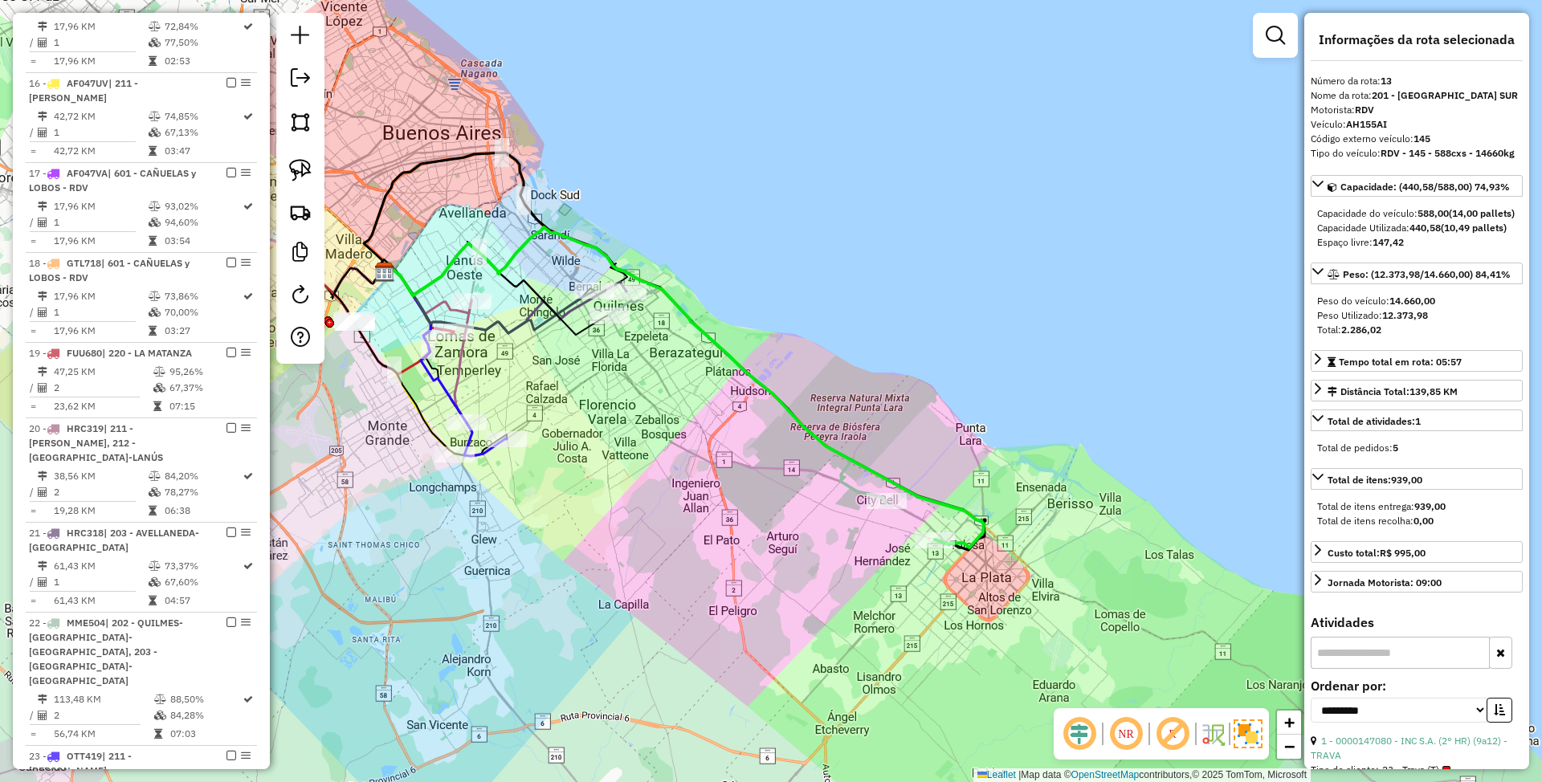
scroll to position [943, 0]
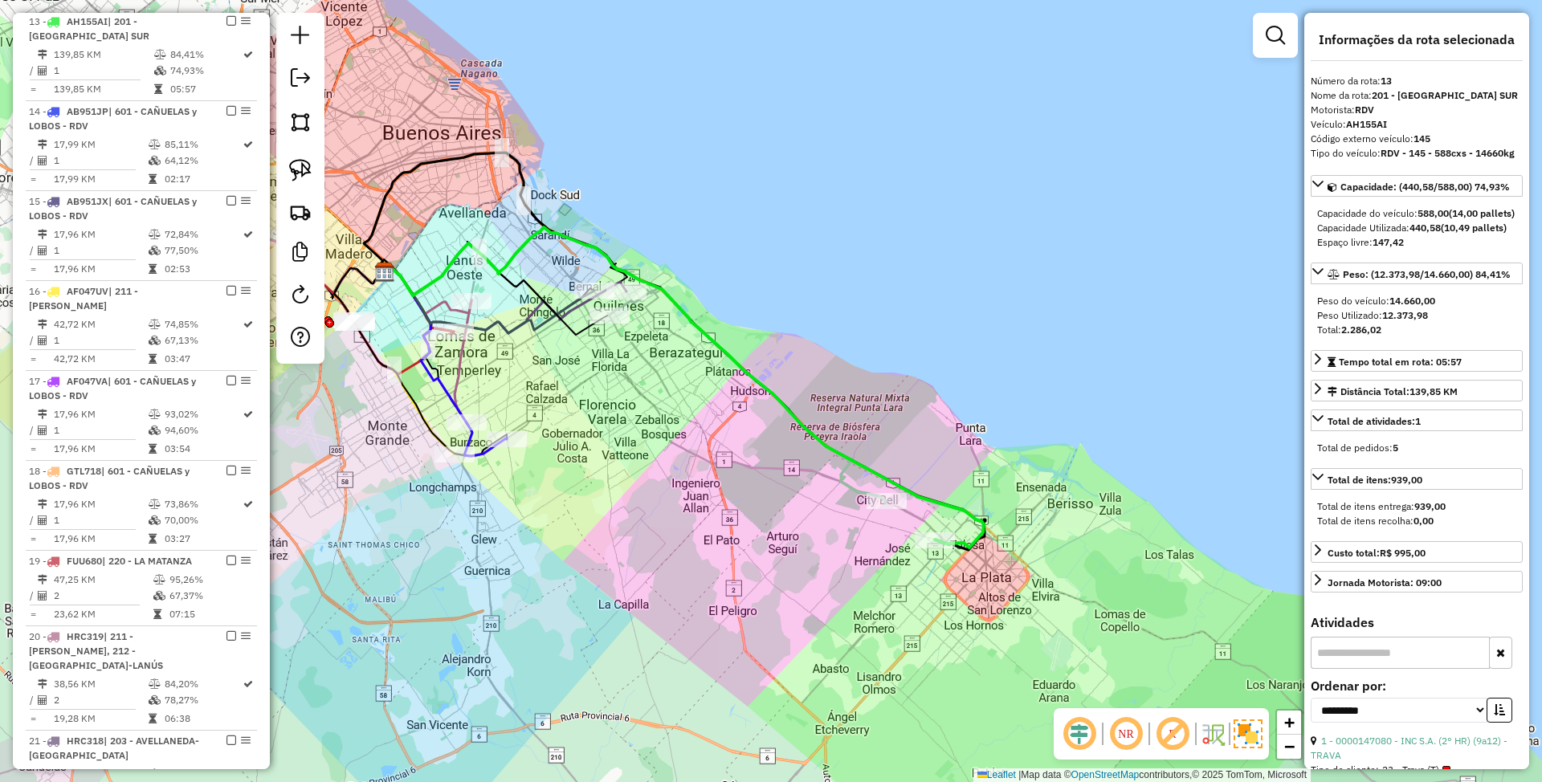
click at [834, 474] on icon at bounding box center [748, 395] width 278 height 217
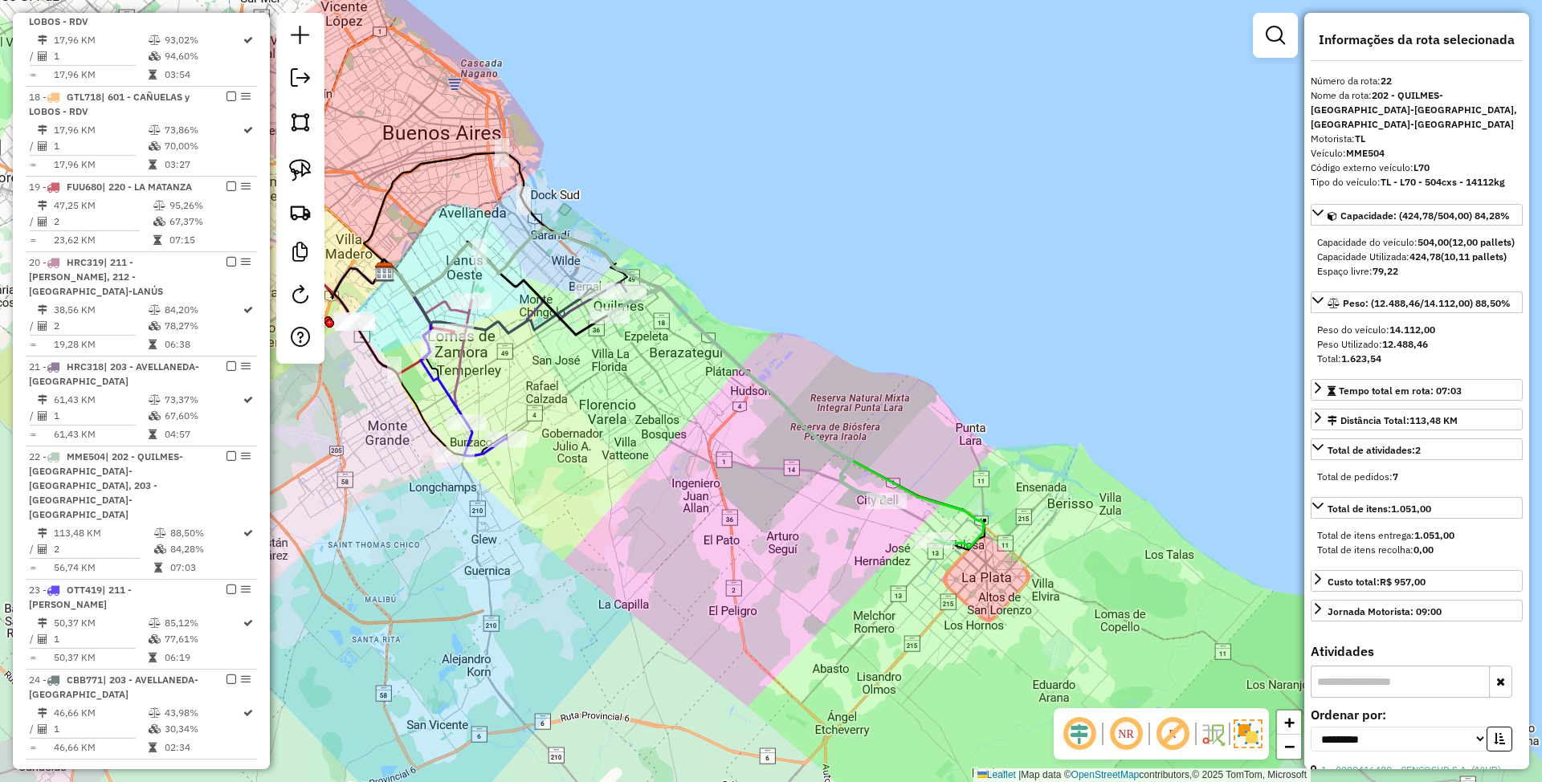
scroll to position [1405, 0]
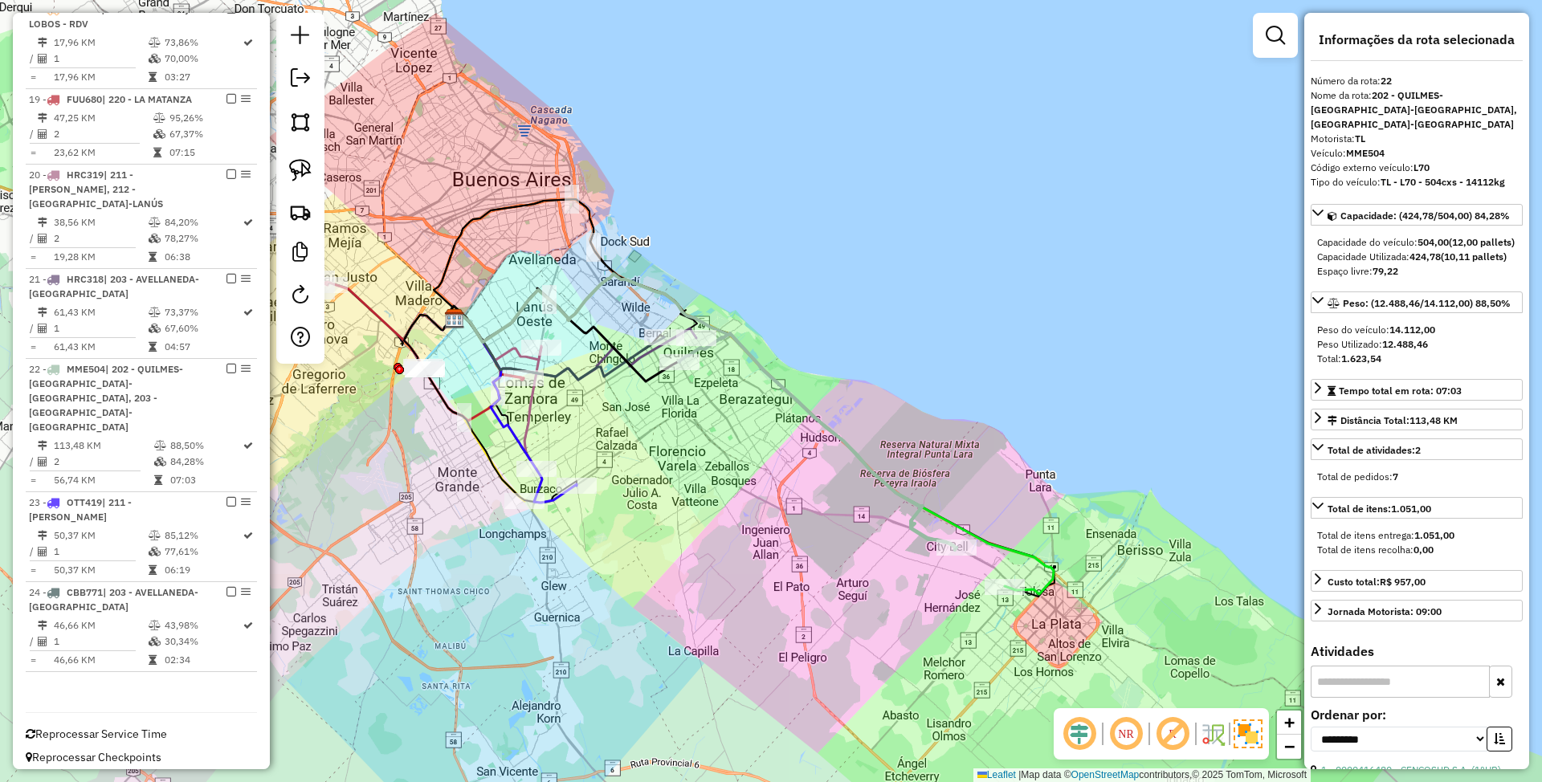
drag, startPoint x: 715, startPoint y: 450, endPoint x: 773, endPoint y: 492, distance: 71.3
click at [773, 492] on div "Janela de atendimento Grade de atendimento Capacidade Transportadoras Veículos …" at bounding box center [771, 391] width 1542 height 782
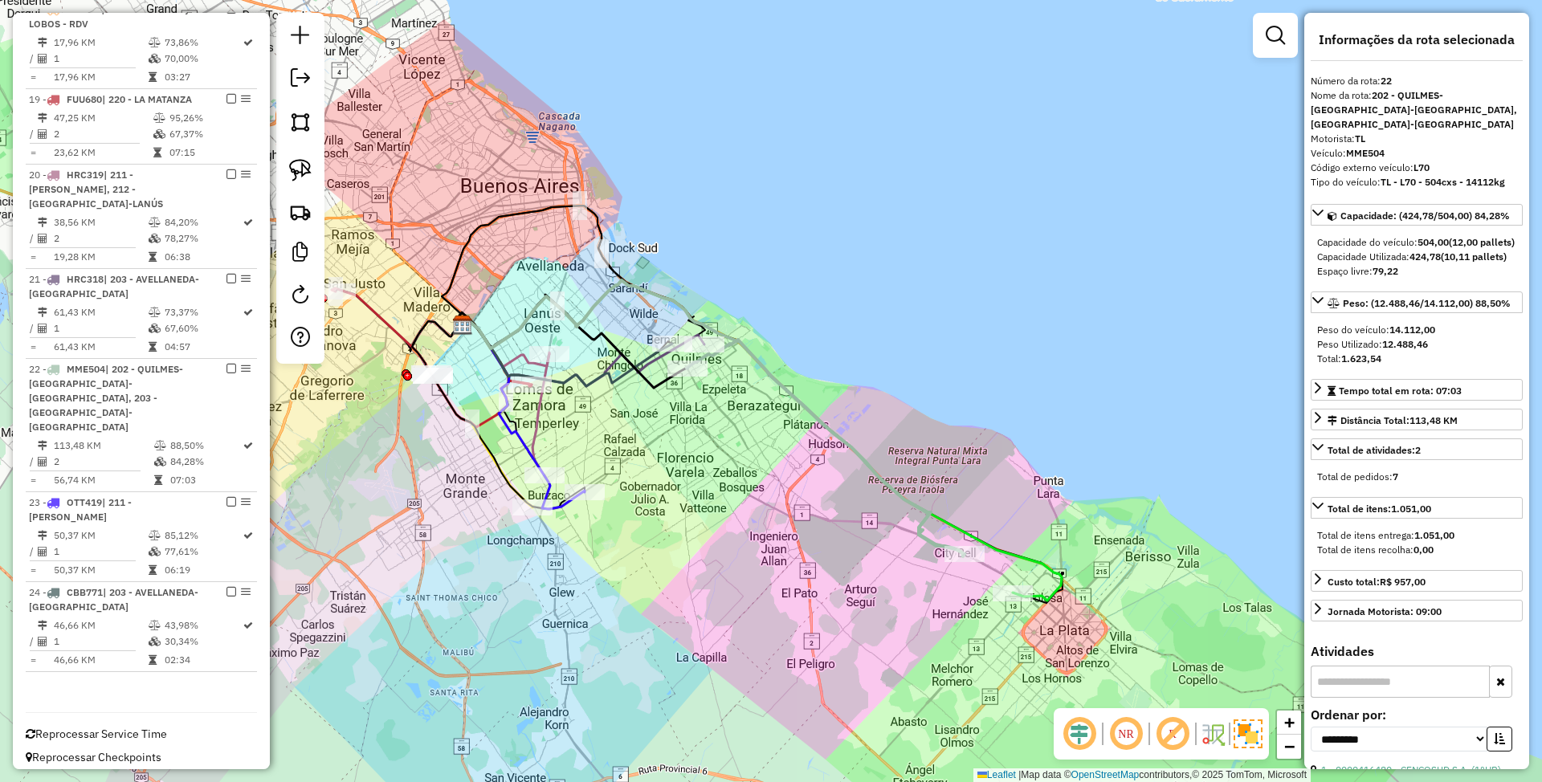
click at [1029, 560] on icon at bounding box center [760, 440] width 602 height 320
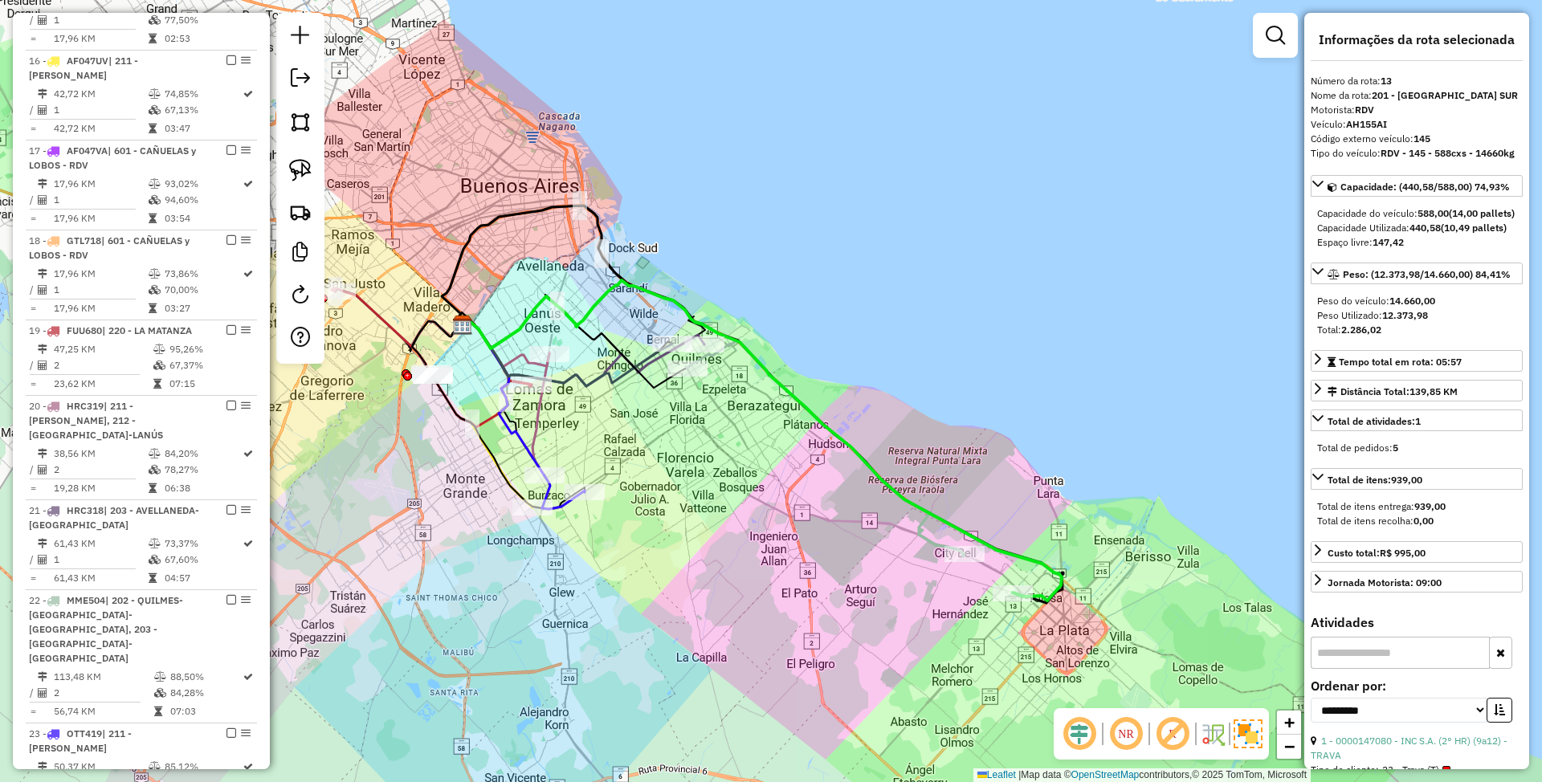
scroll to position [943, 0]
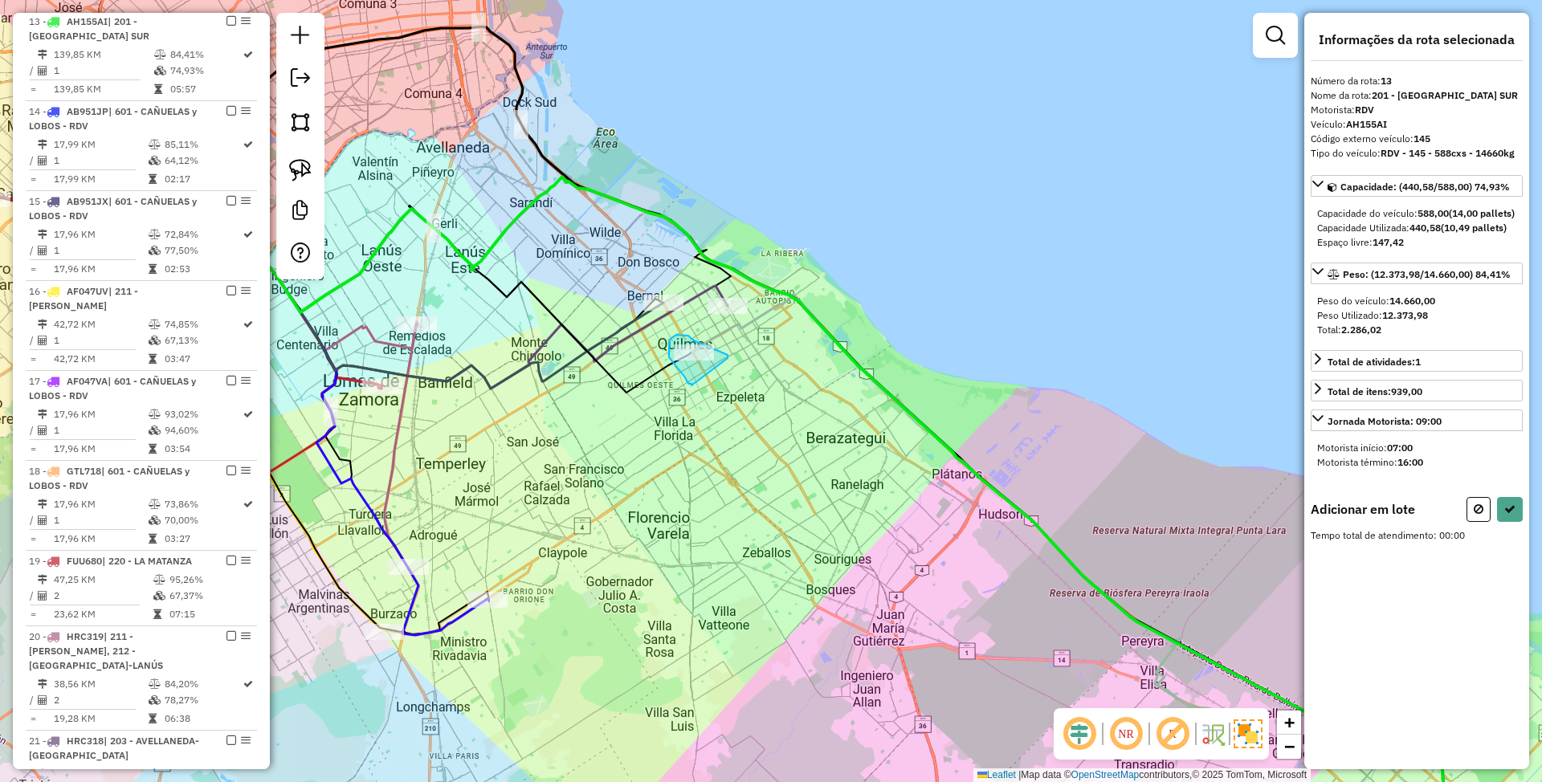
drag, startPoint x: 726, startPoint y: 354, endPoint x: 691, endPoint y: 386, distance: 46.6
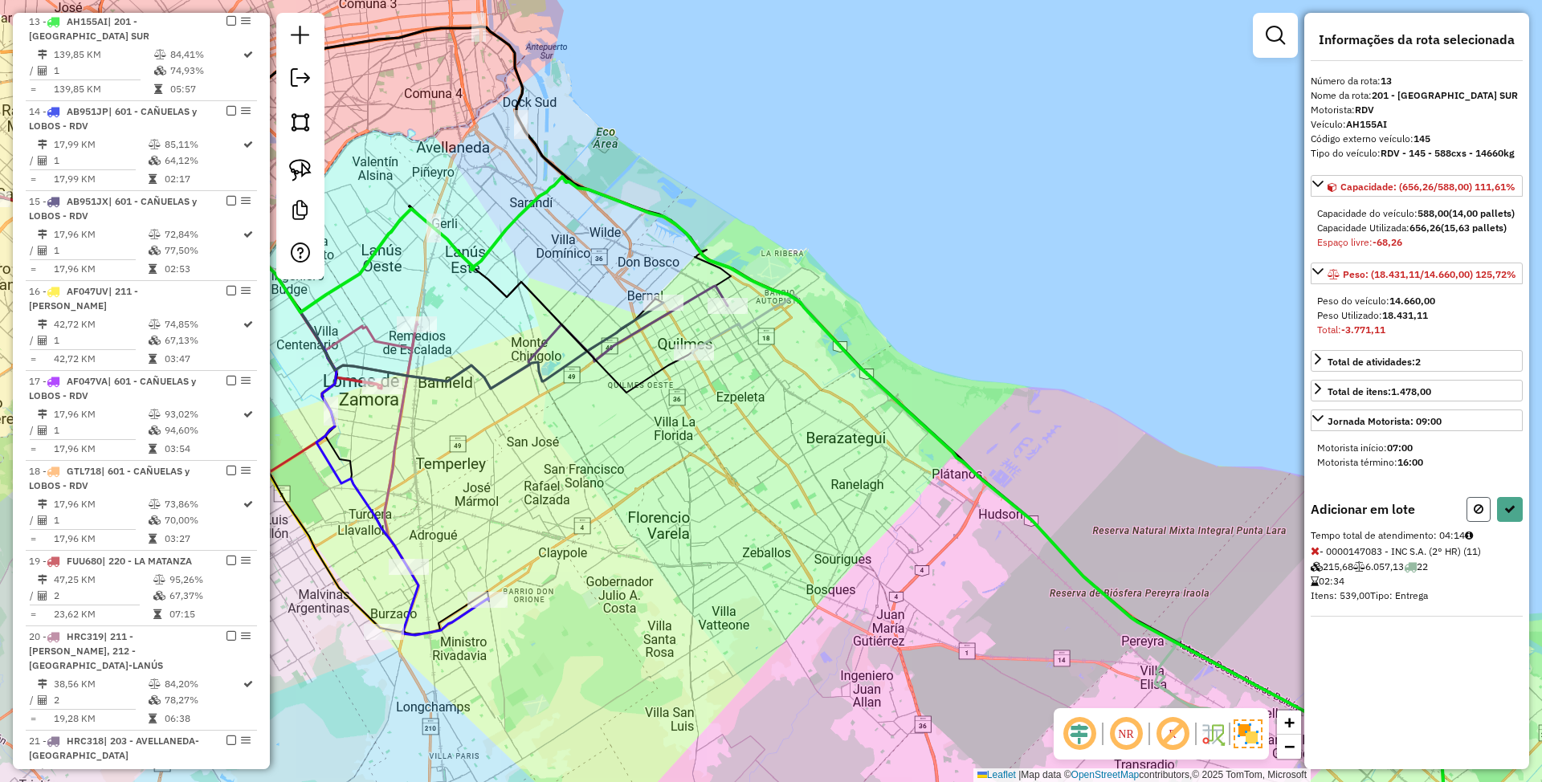
click at [1478, 515] on icon at bounding box center [1479, 509] width 10 height 11
select select "**********"
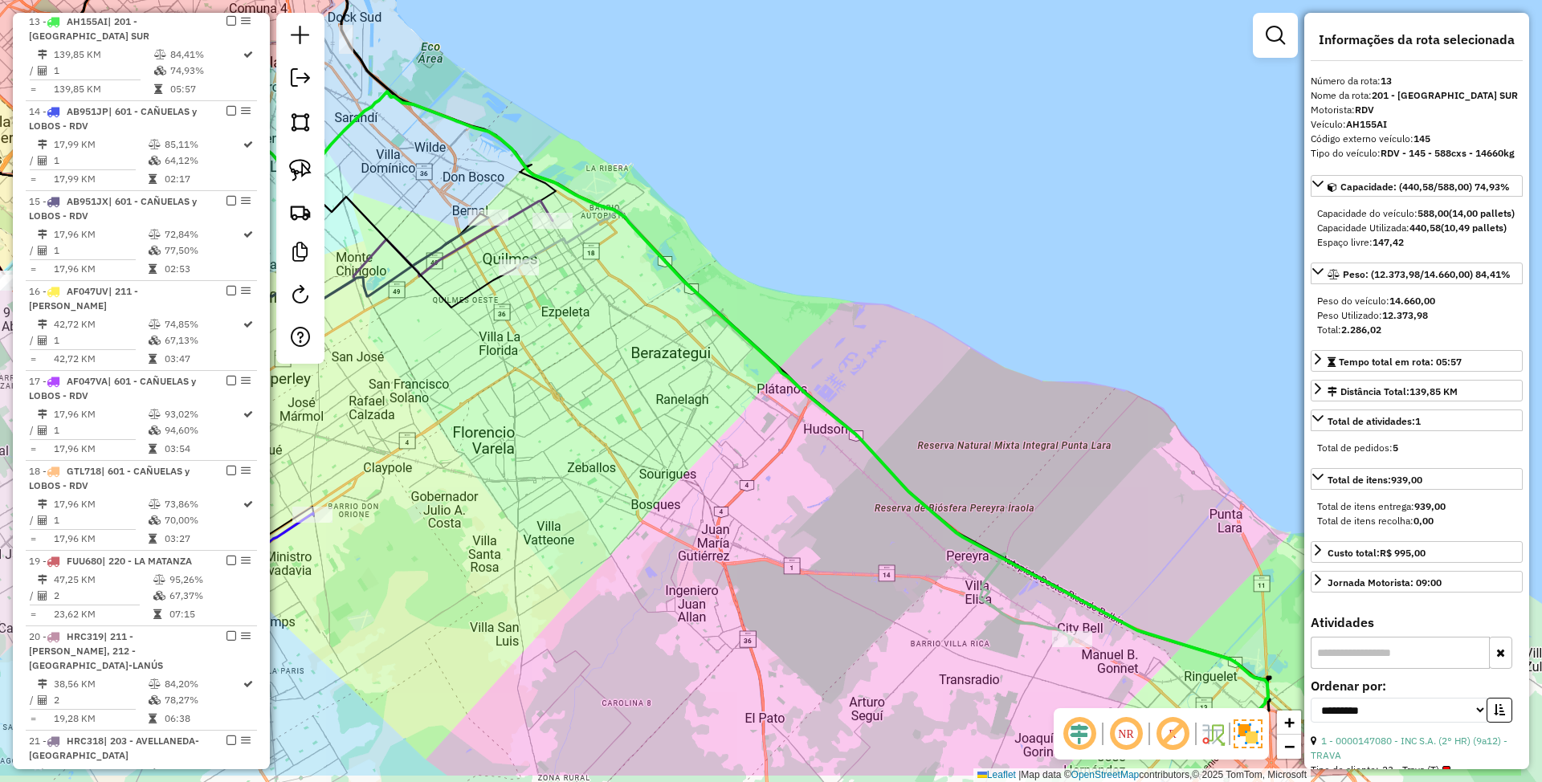
drag, startPoint x: 969, startPoint y: 622, endPoint x: 793, endPoint y: 536, distance: 194.7
click at [793, 536] on div "Janela de atendimento Grade de atendimento Capacidade Transportadoras Veículos …" at bounding box center [771, 391] width 1542 height 782
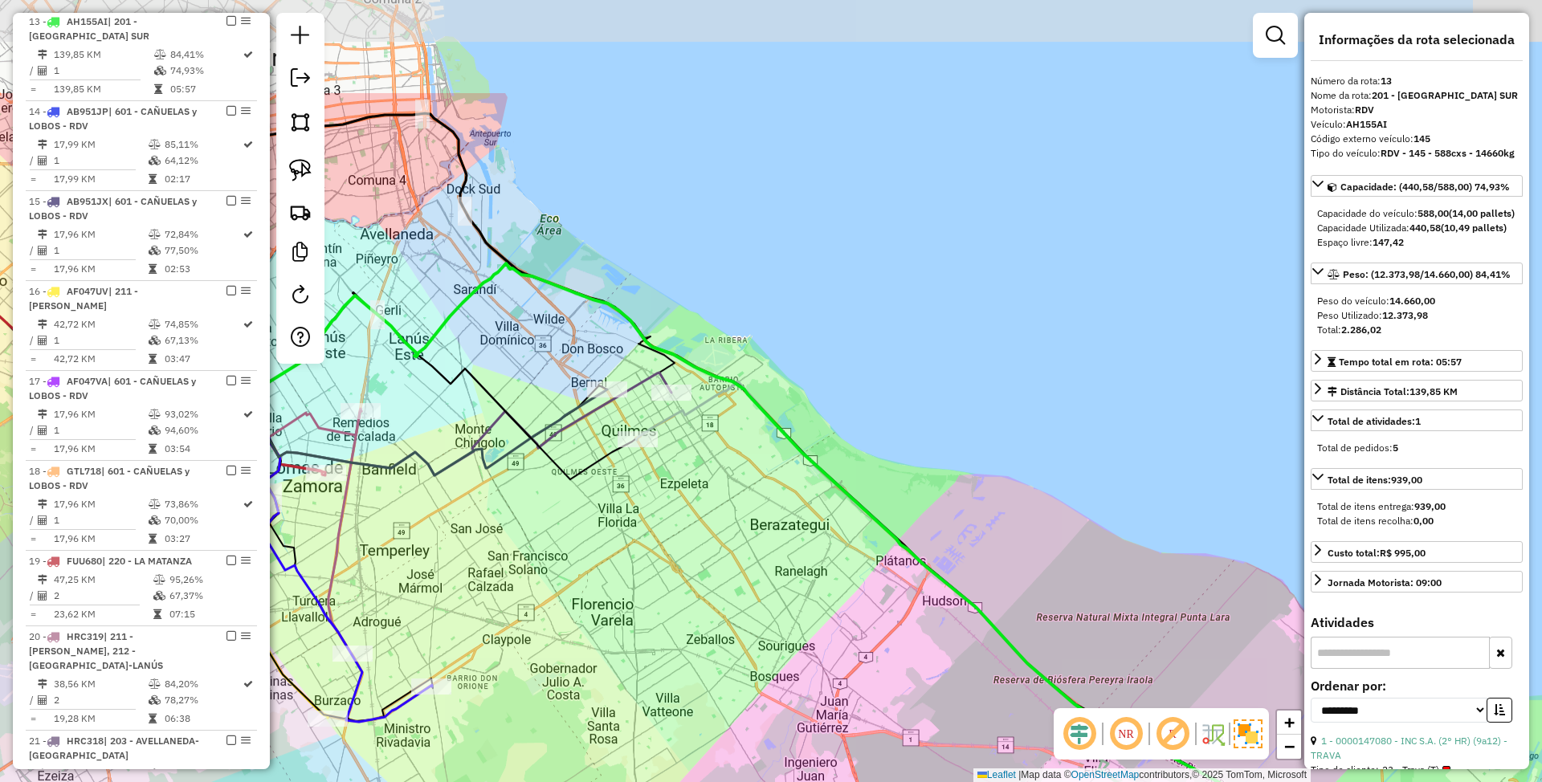
drag, startPoint x: 669, startPoint y: 488, endPoint x: 768, endPoint y: 665, distance: 202.4
click at [768, 665] on div "Janela de atendimento Grade de atendimento Capacidade Transportadoras Veículos …" at bounding box center [771, 391] width 1542 height 782
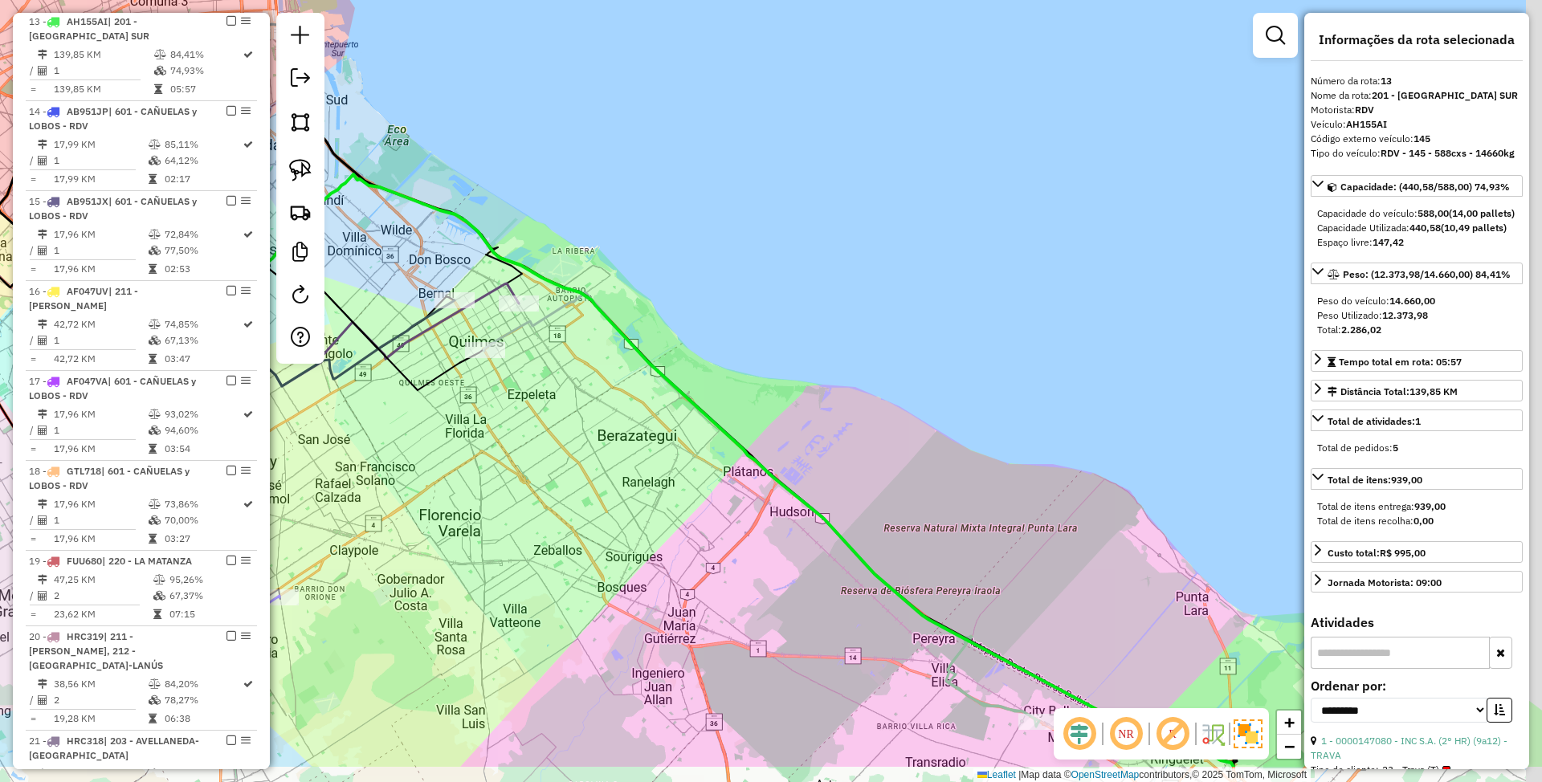
drag, startPoint x: 760, startPoint y: 541, endPoint x: 614, endPoint y: 422, distance: 187.8
click at [614, 422] on div "Janela de atendimento Grade de atendimento Capacidade Transportadoras Veículos …" at bounding box center [771, 391] width 1542 height 782
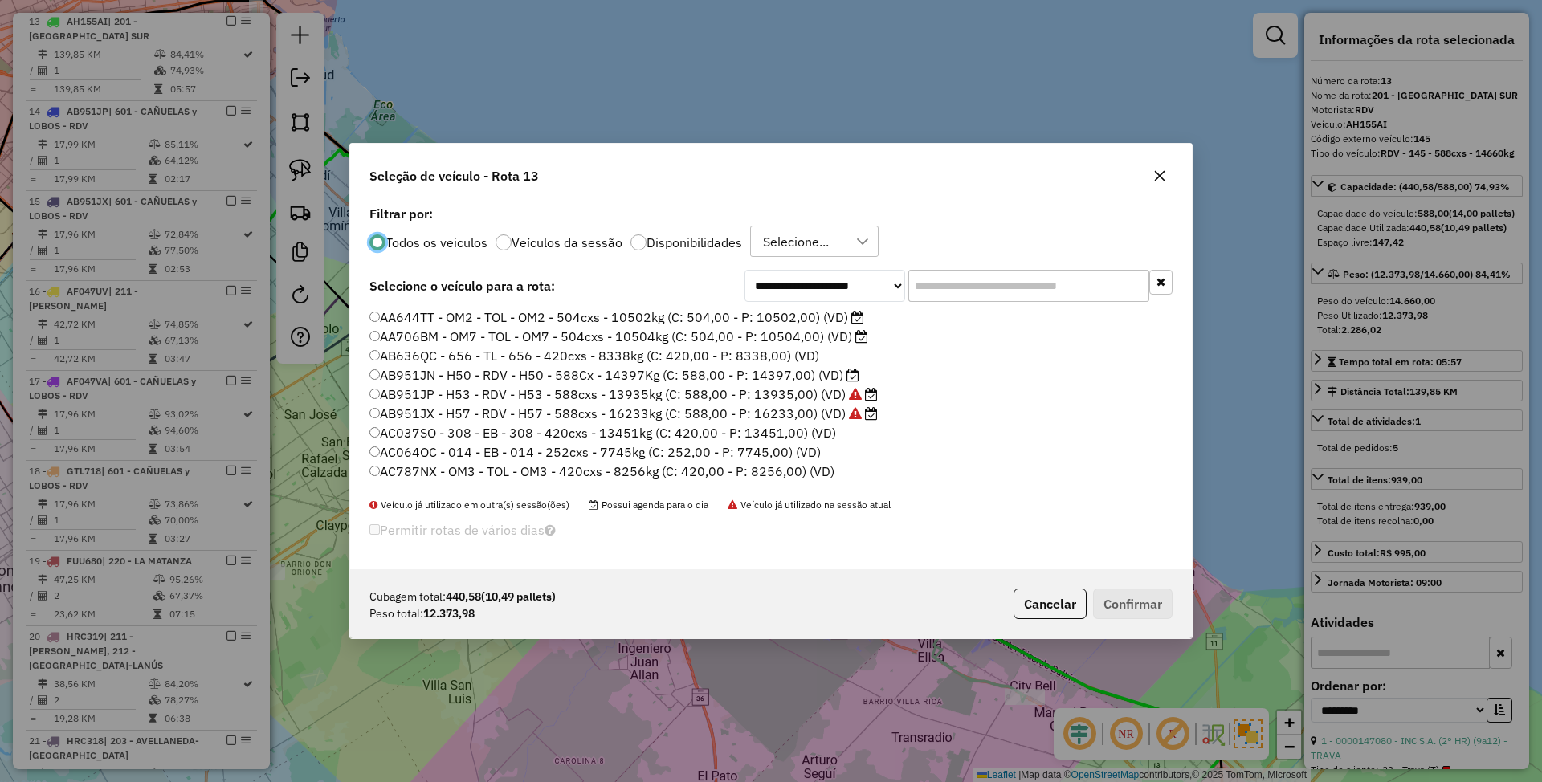
scroll to position [8, 5]
click at [496, 245] on div at bounding box center [504, 243] width 16 height 16
click at [967, 299] on input "text" at bounding box center [1028, 286] width 241 height 32
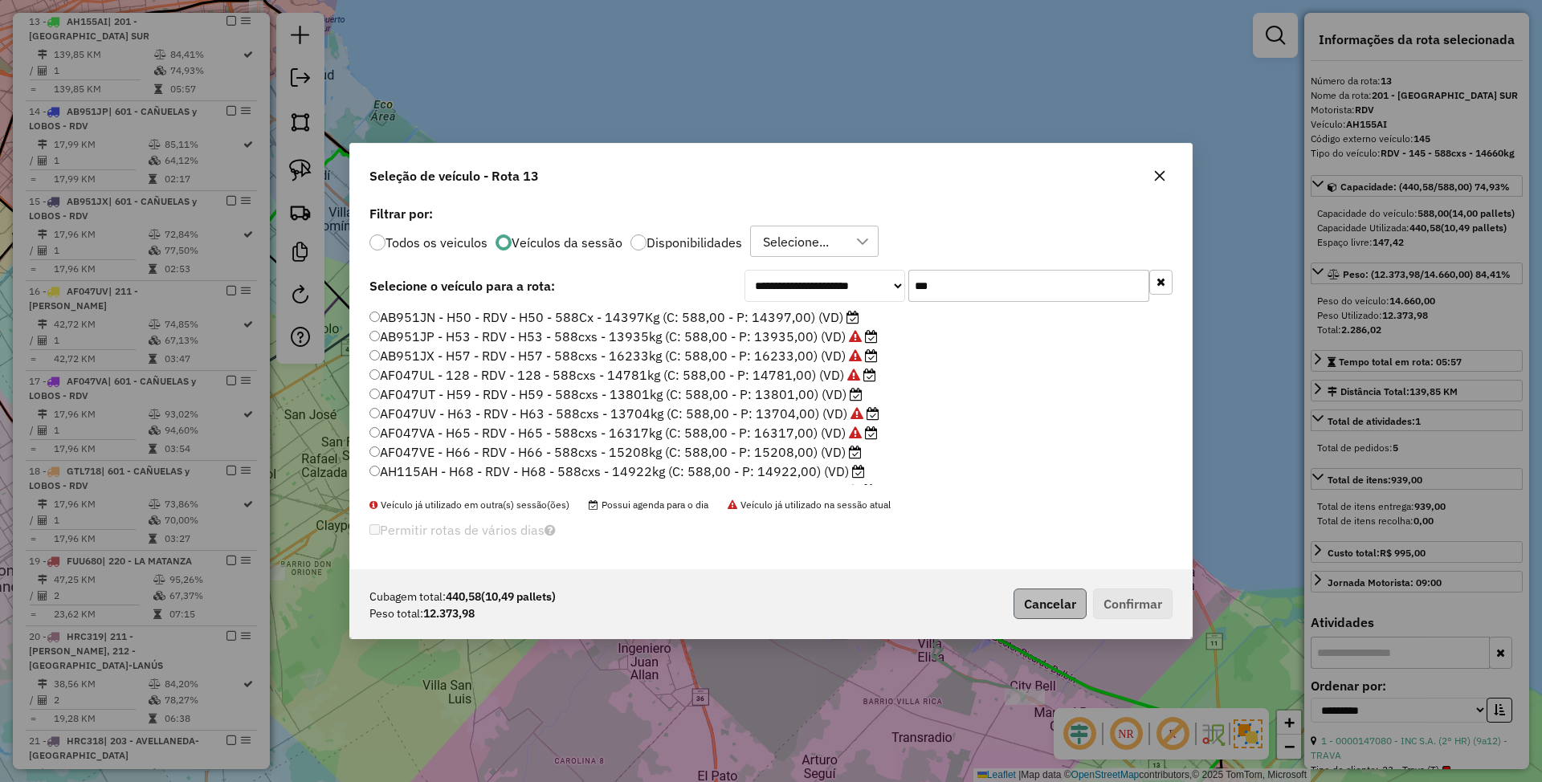
type input "***"
click at [1036, 595] on button "Cancelar" at bounding box center [1050, 604] width 73 height 31
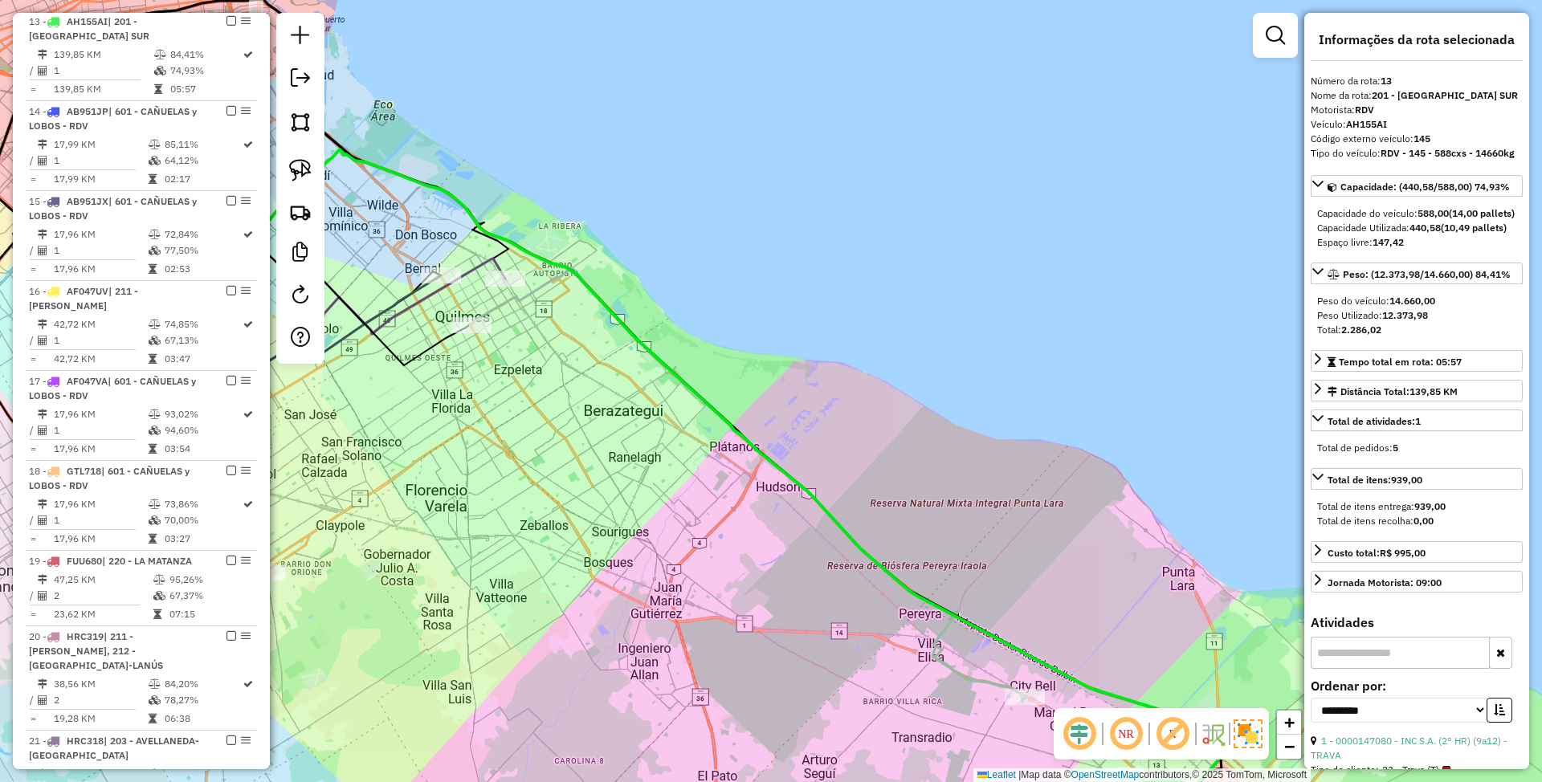
click at [948, 609] on icon at bounding box center [618, 469] width 1205 height 641
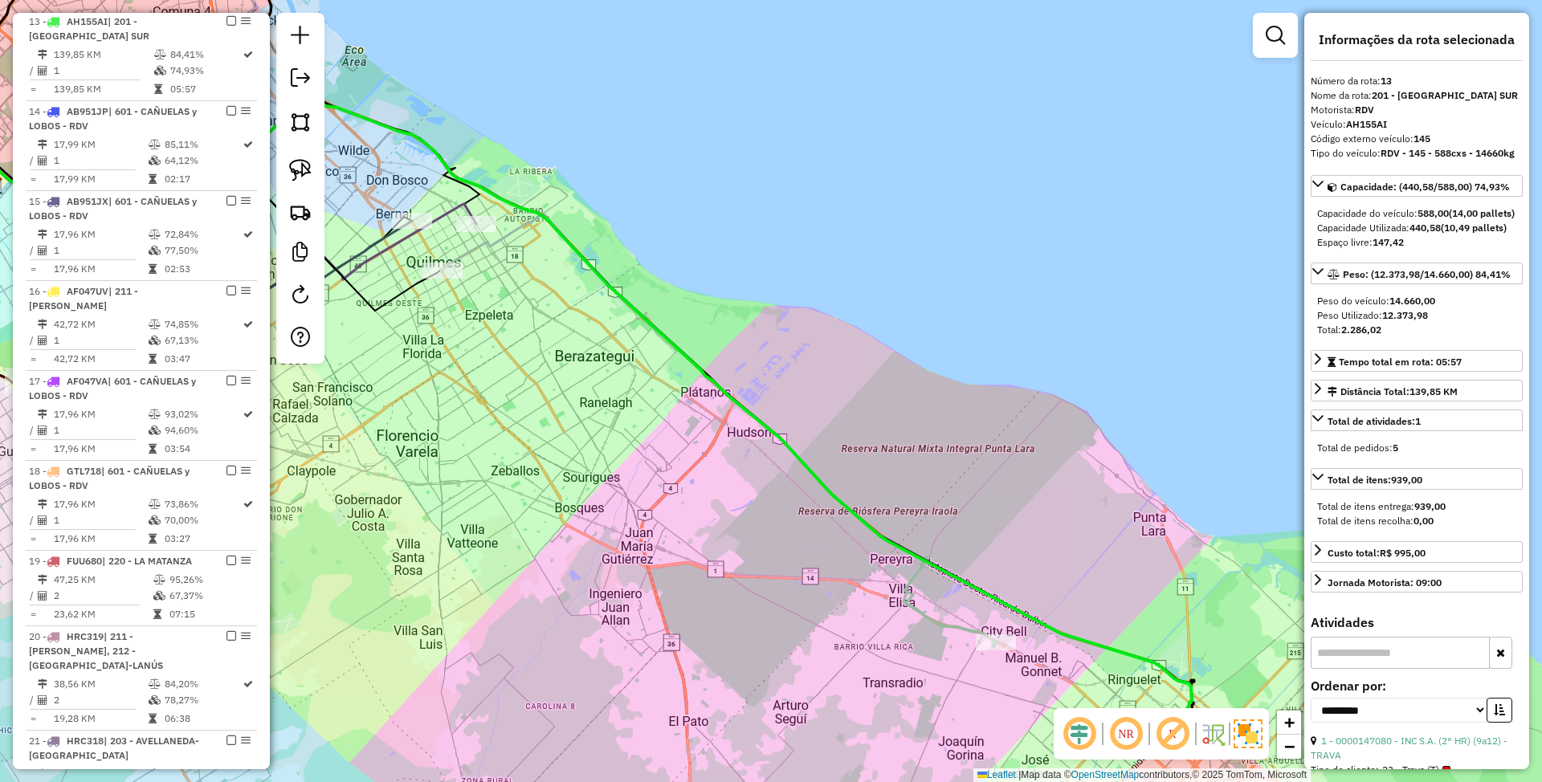
drag, startPoint x: 985, startPoint y: 562, endPoint x: 940, endPoint y: 470, distance: 102.7
click at [940, 470] on div "Janela de atendimento Grade de atendimento Capacidade Transportadoras Veículos …" at bounding box center [771, 391] width 1542 height 782
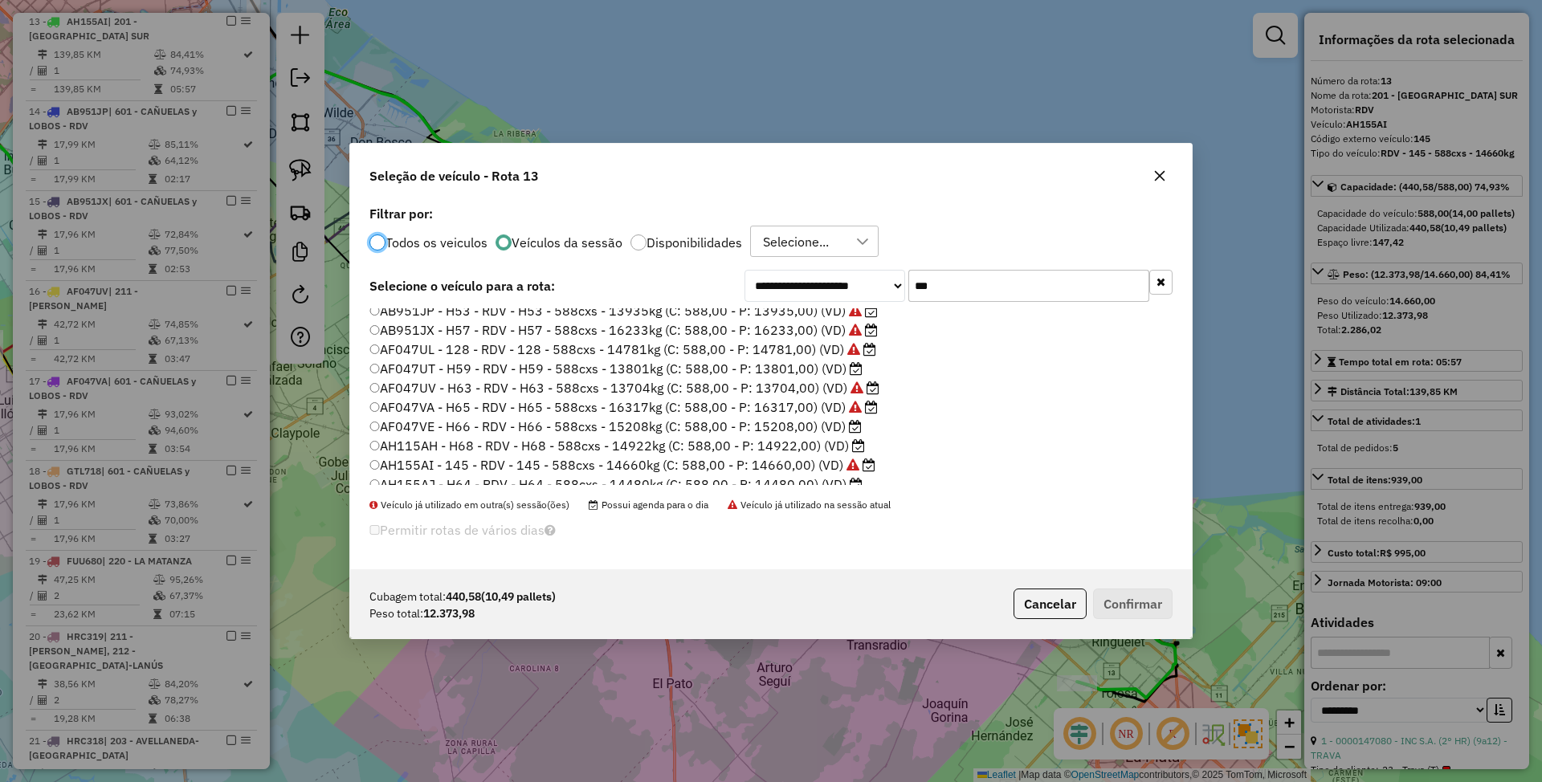
scroll to position [0, 0]
click at [1046, 605] on button "Cancelar" at bounding box center [1050, 604] width 73 height 31
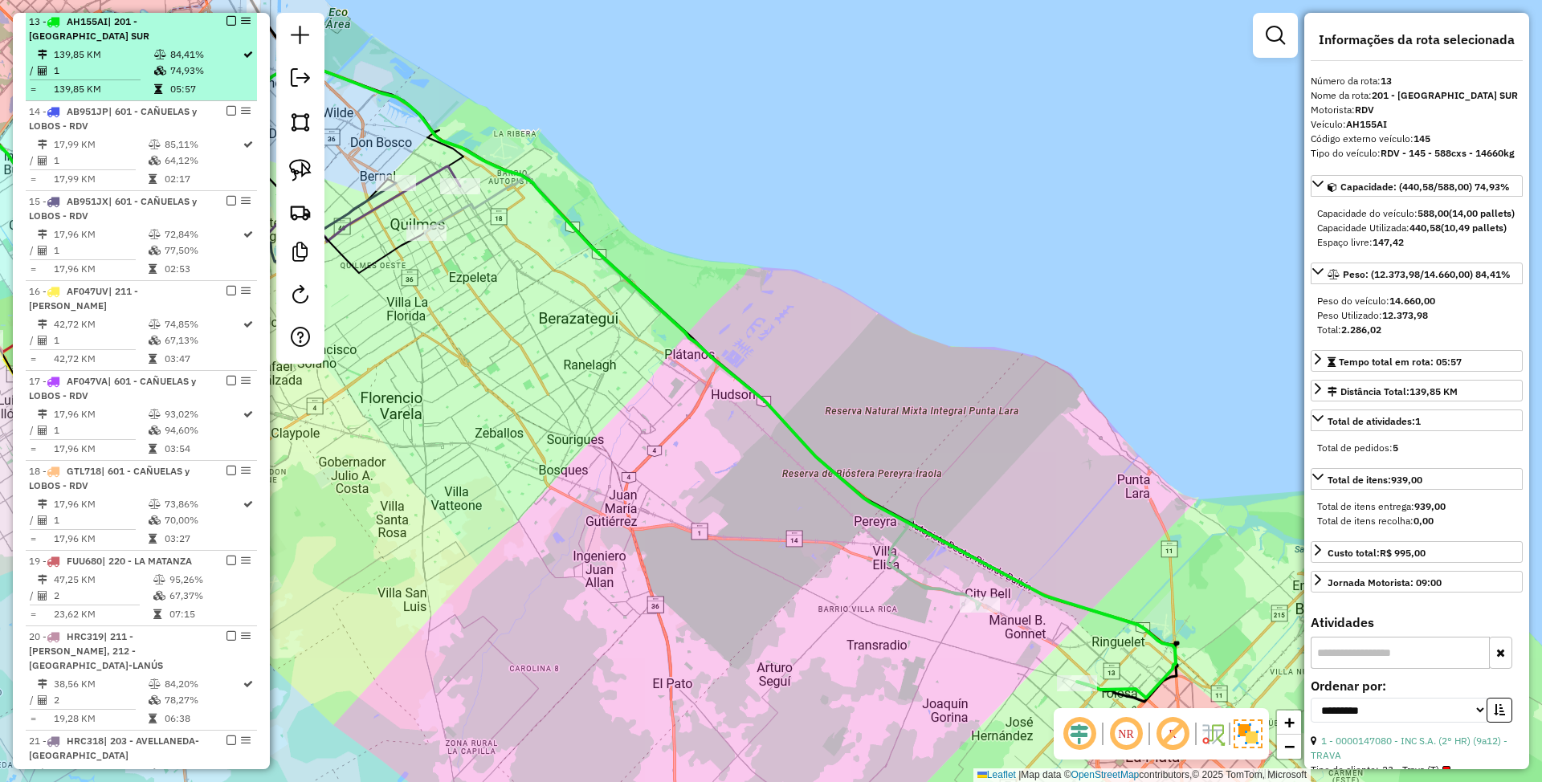
click at [226, 23] on em at bounding box center [231, 21] width 10 height 10
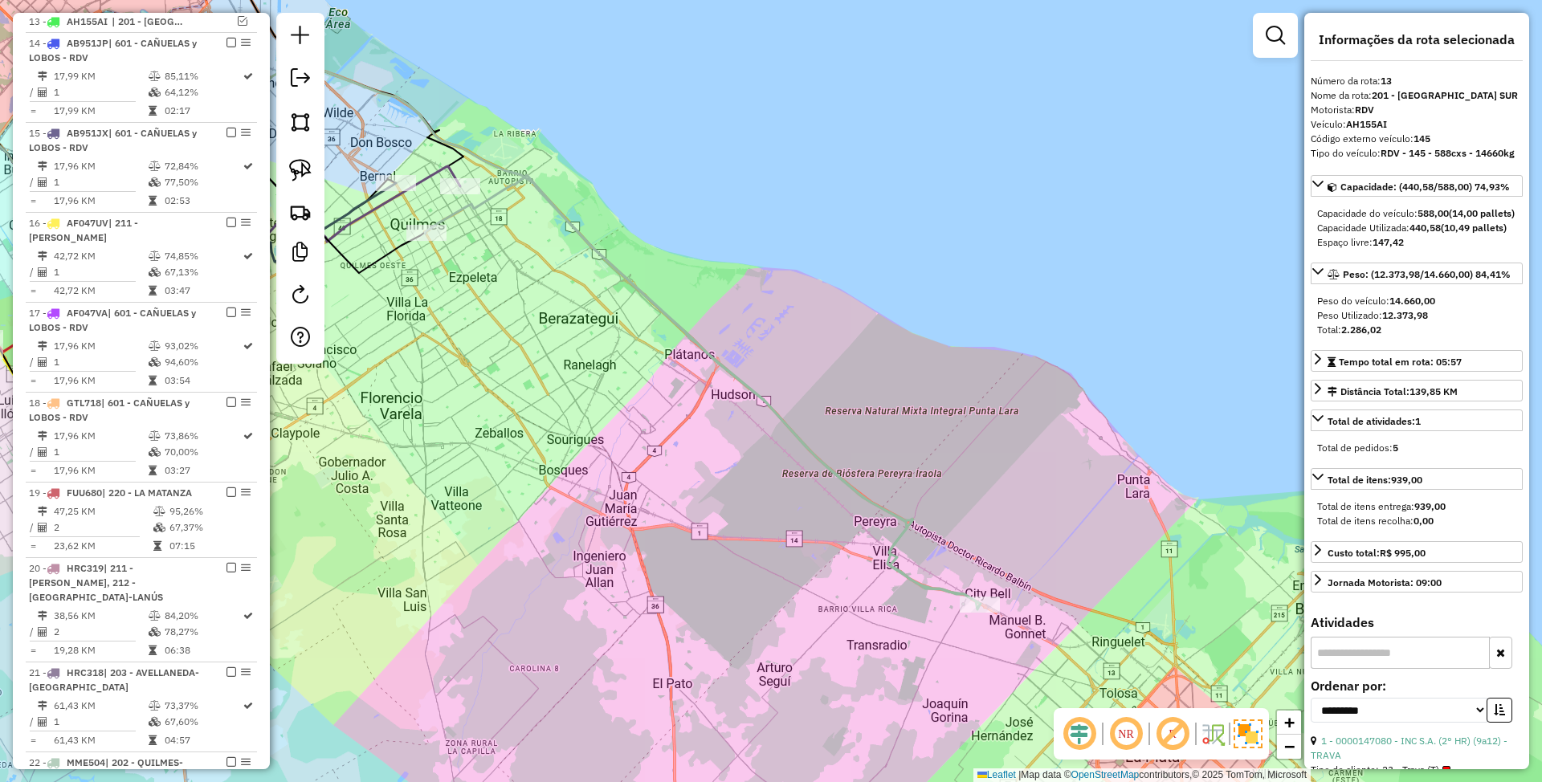
click at [932, 586] on icon at bounding box center [702, 392] width 555 height 434
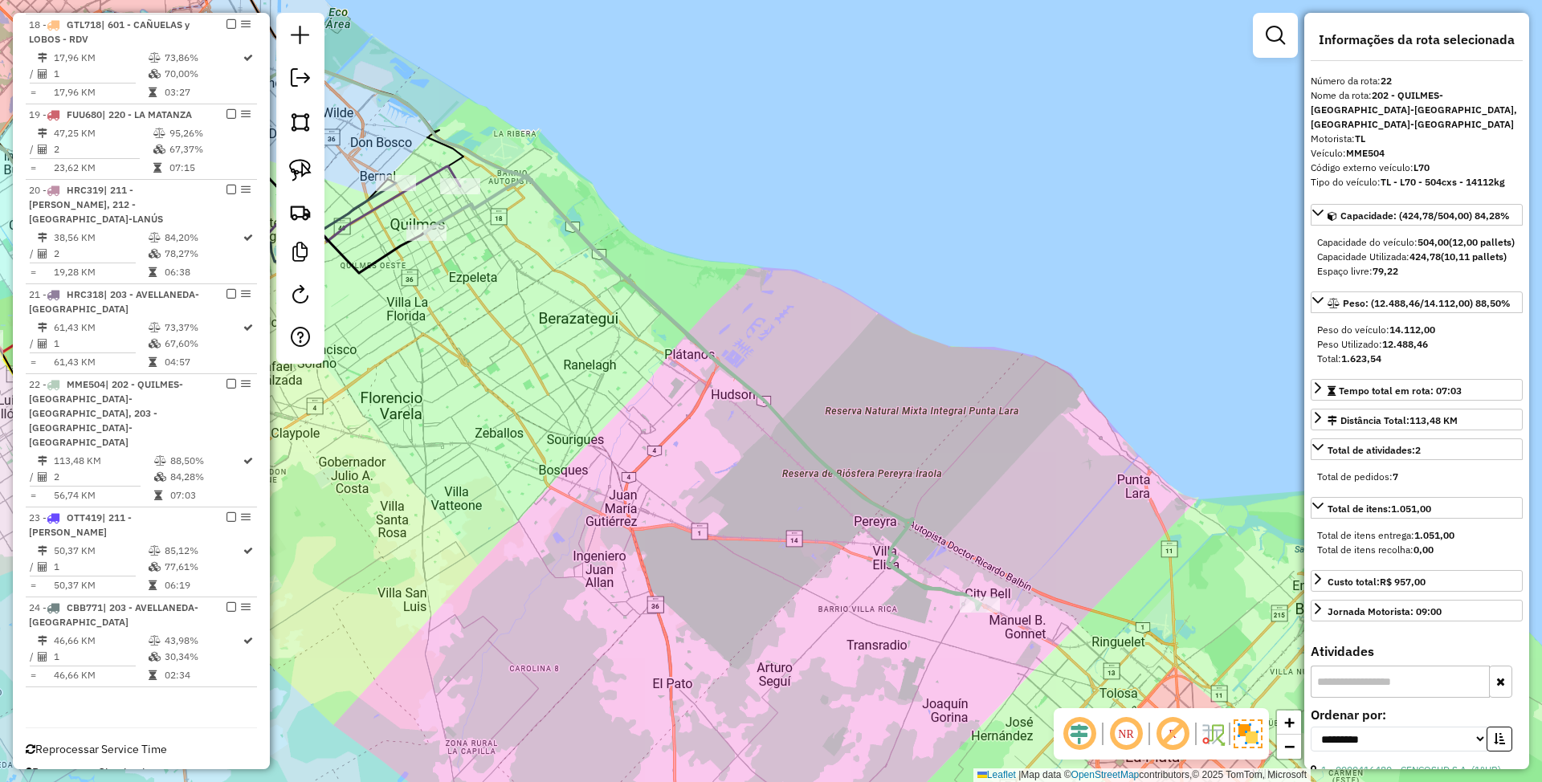
scroll to position [1337, 0]
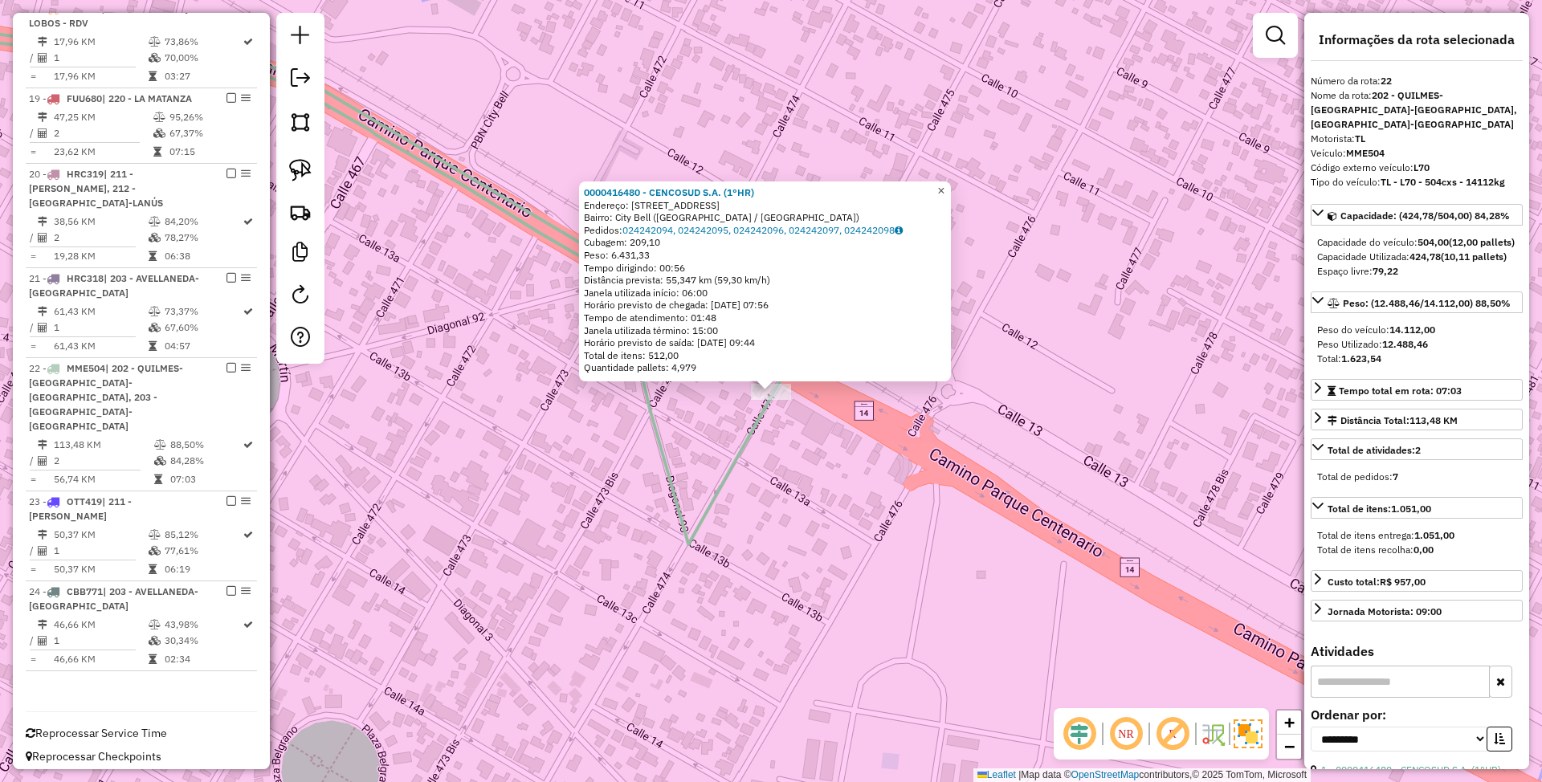
click at [944, 190] on span "×" at bounding box center [940, 191] width 7 height 14
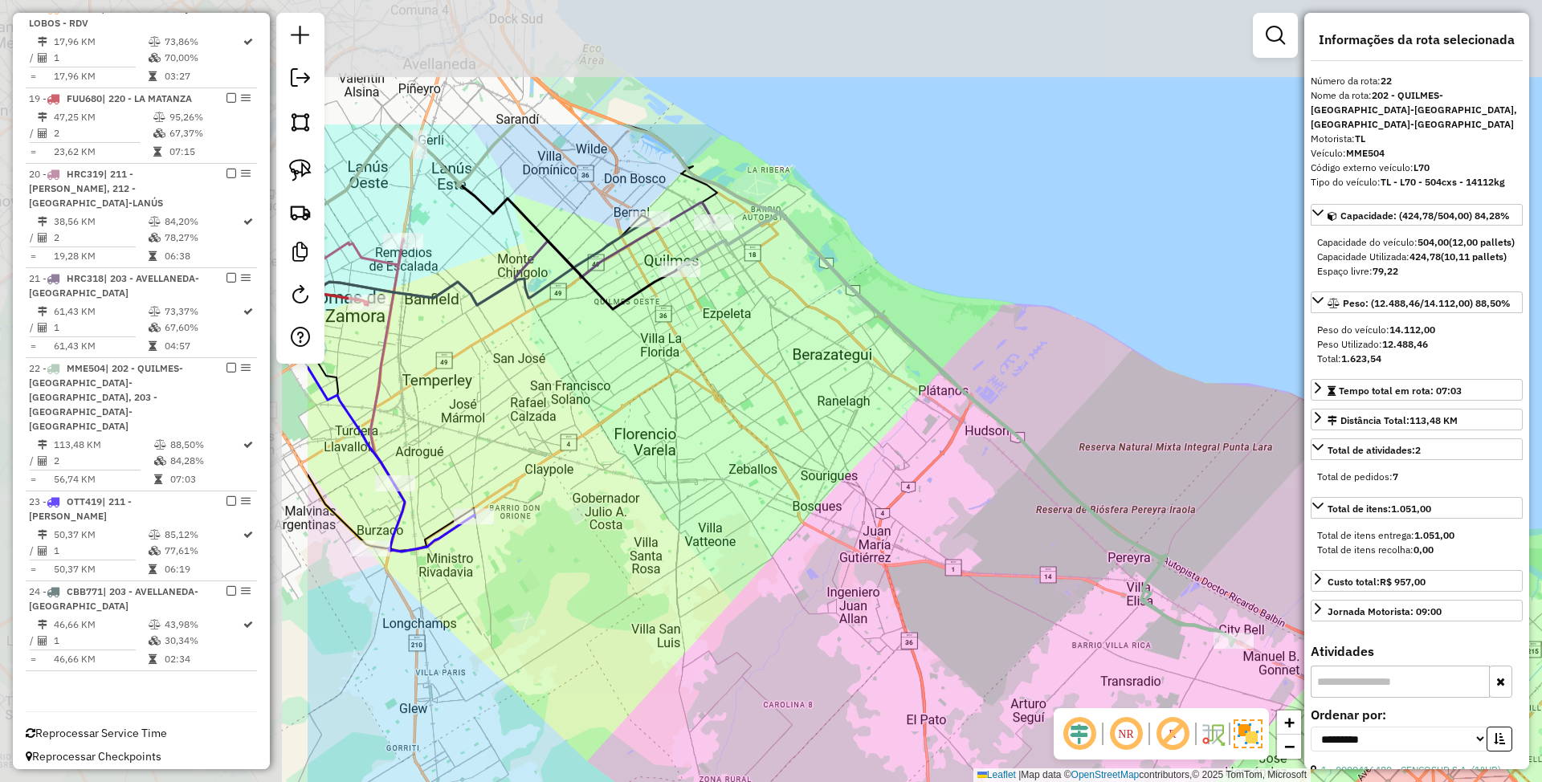
drag, startPoint x: 582, startPoint y: 332, endPoint x: 1054, endPoint y: 541, distance: 515.3
click at [1054, 541] on div "Janela de atendimento Grade de atendimento Capacidade Transportadoras Veículos …" at bounding box center [771, 391] width 1542 height 782
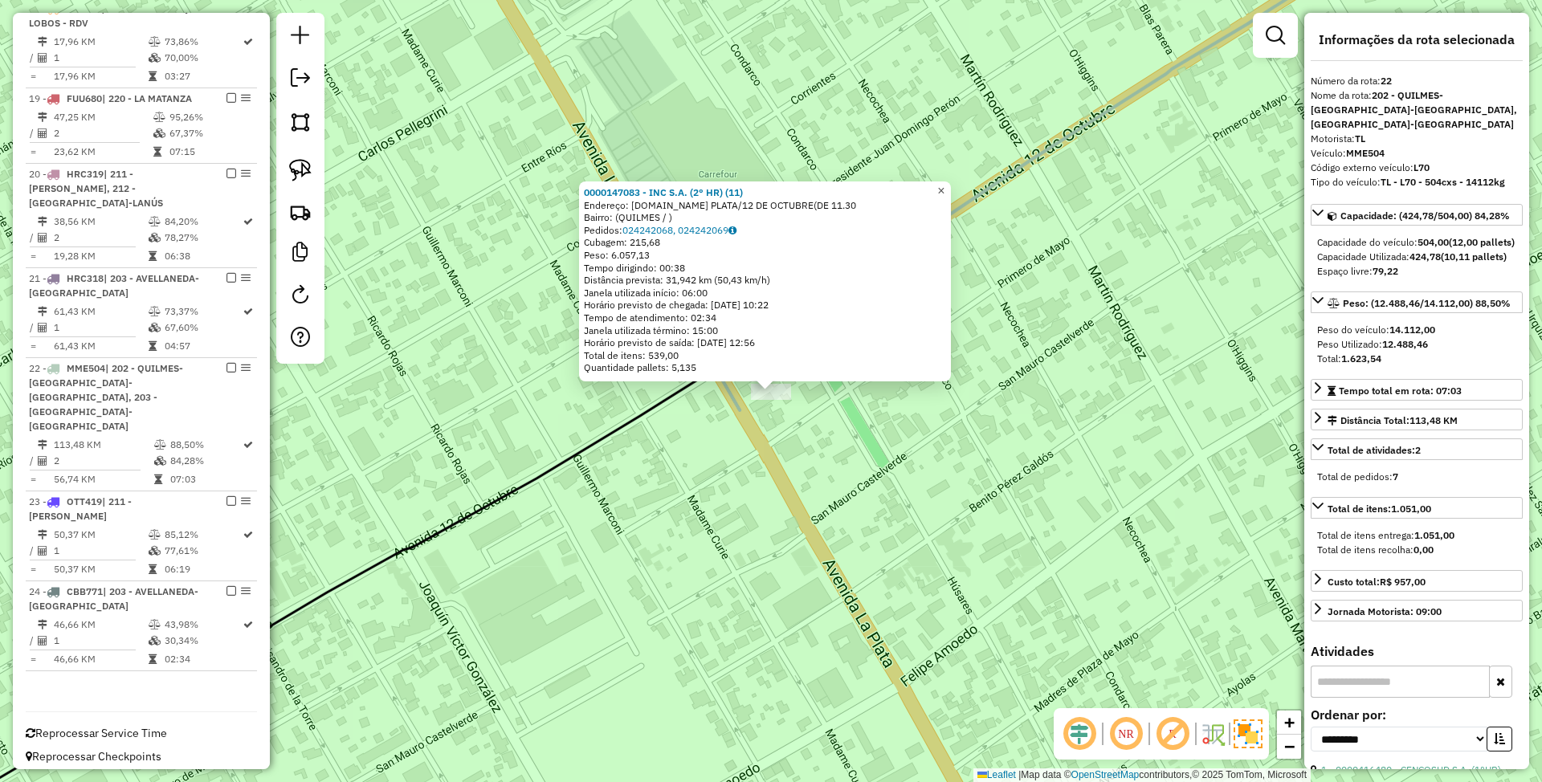
click at [944, 184] on span "×" at bounding box center [940, 191] width 7 height 14
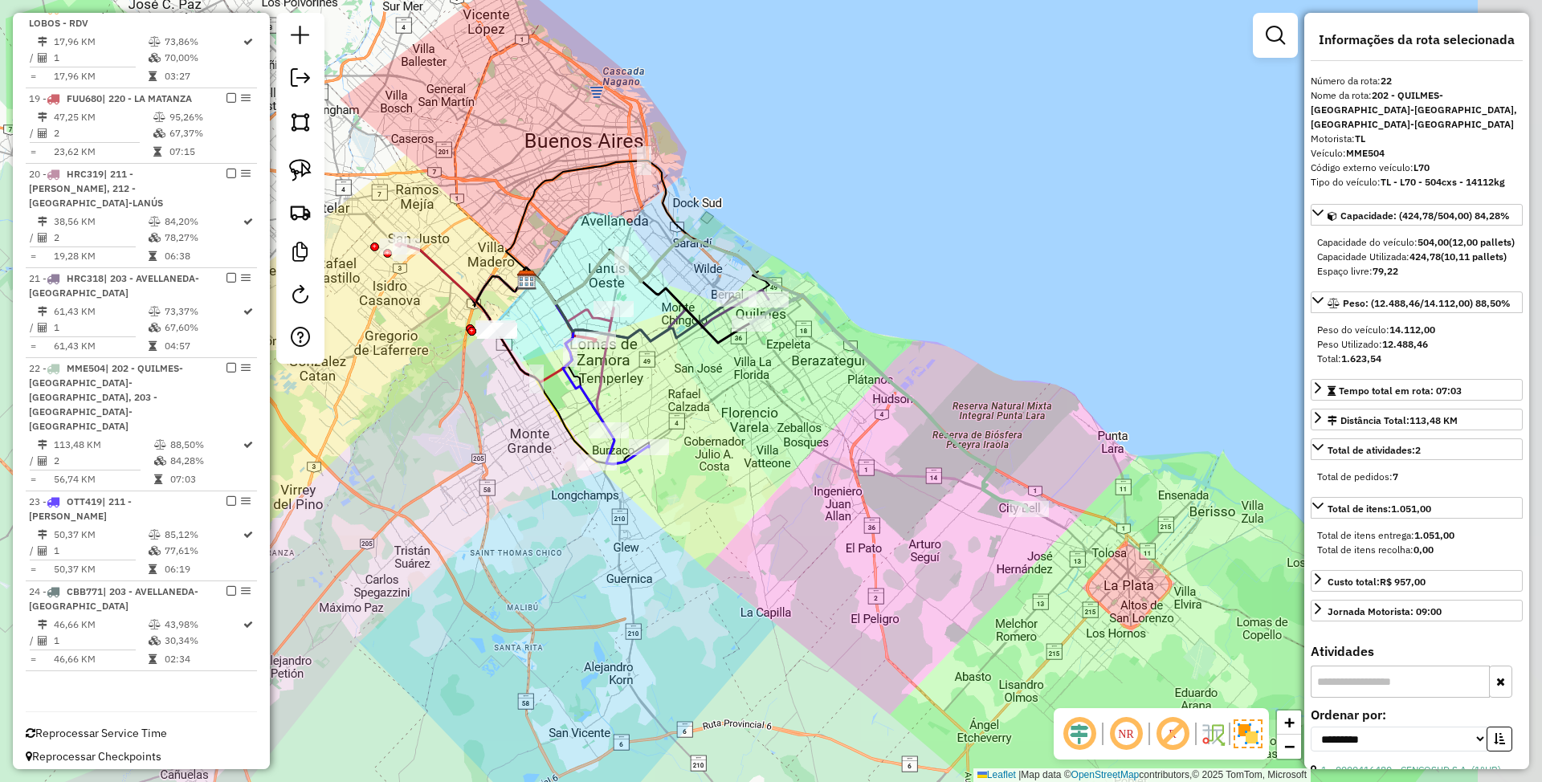
drag, startPoint x: 991, startPoint y: 463, endPoint x: 822, endPoint y: 438, distance: 170.5
click at [822, 438] on div "Janela de atendimento Grade de atendimento Capacidade Transportadoras Veículos …" at bounding box center [771, 391] width 1542 height 782
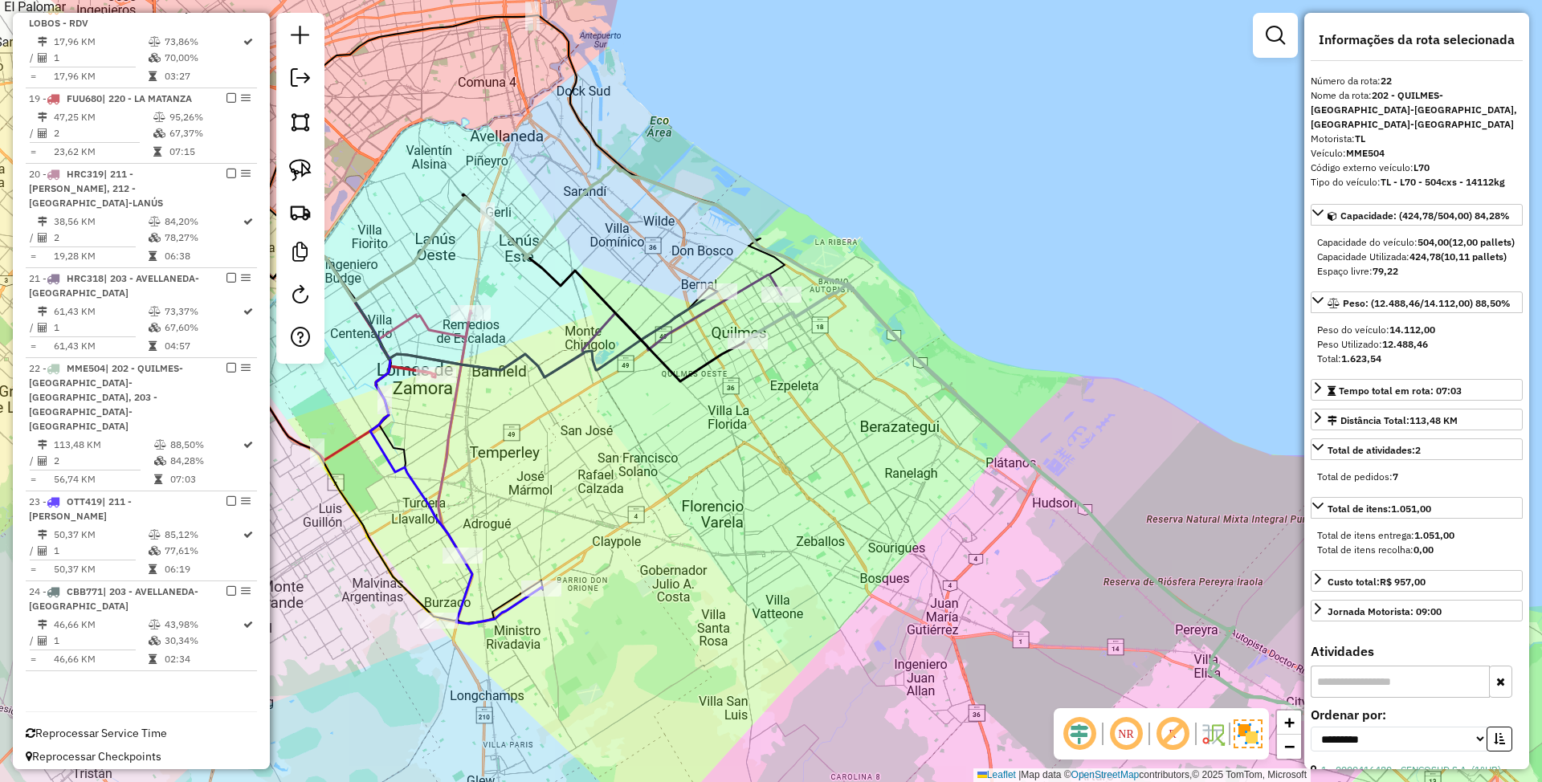
click at [822, 415] on div "Janela de atendimento Grade de atendimento Capacidade Transportadoras Veículos …" at bounding box center [771, 391] width 1542 height 782
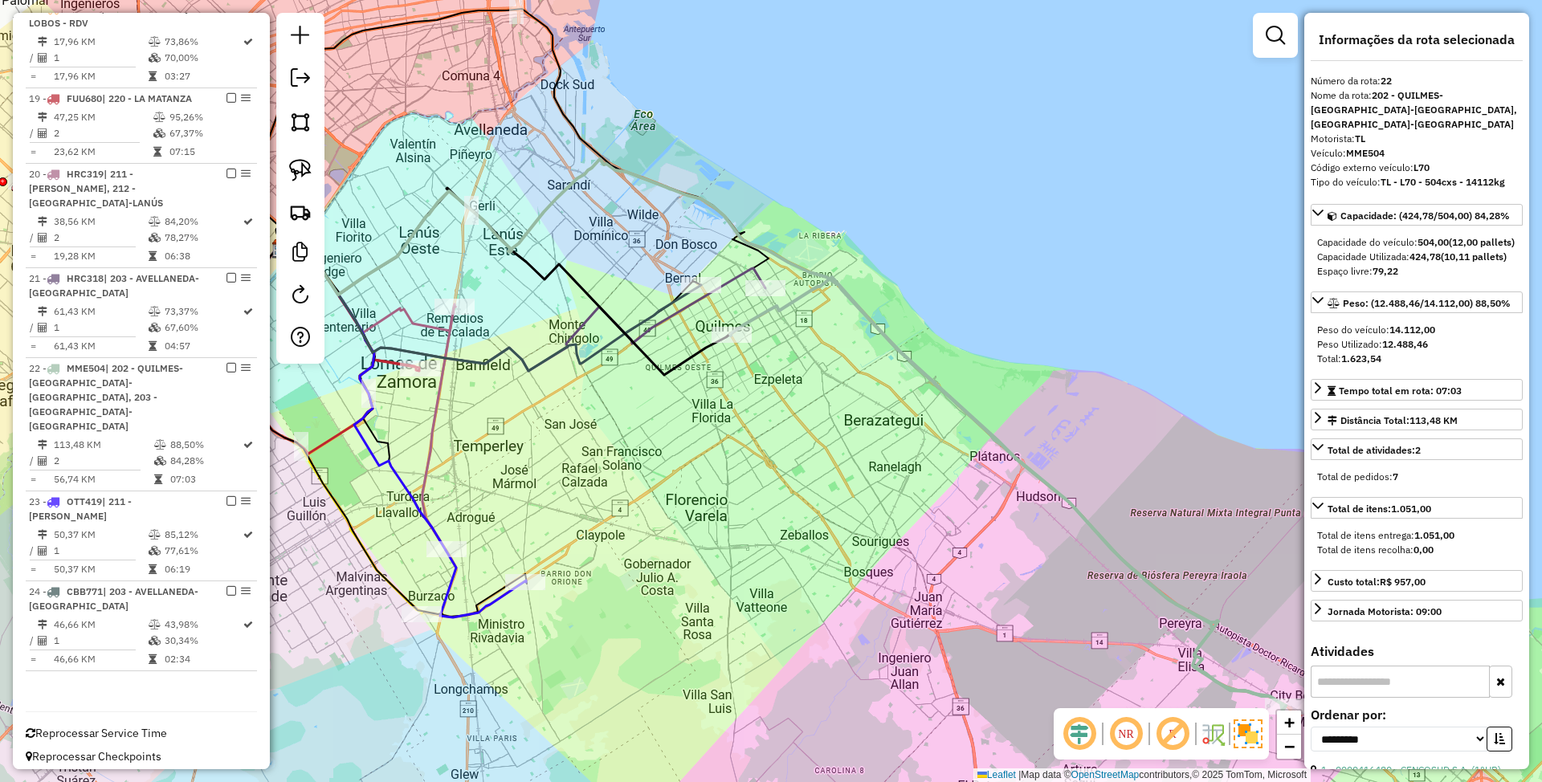
click at [756, 273] on icon at bounding box center [520, 303] width 489 height 136
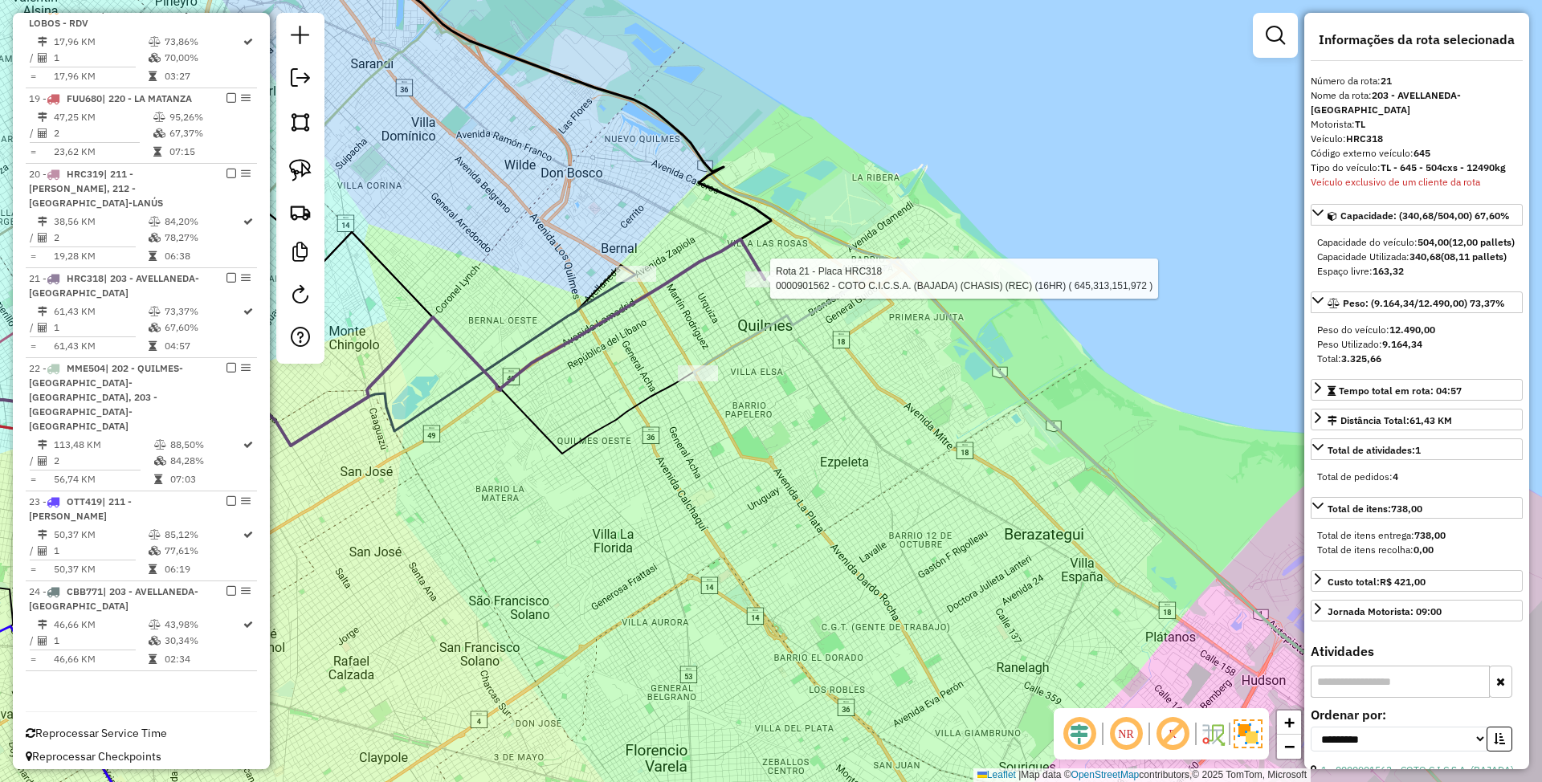
click at [769, 288] on div at bounding box center [765, 279] width 40 height 16
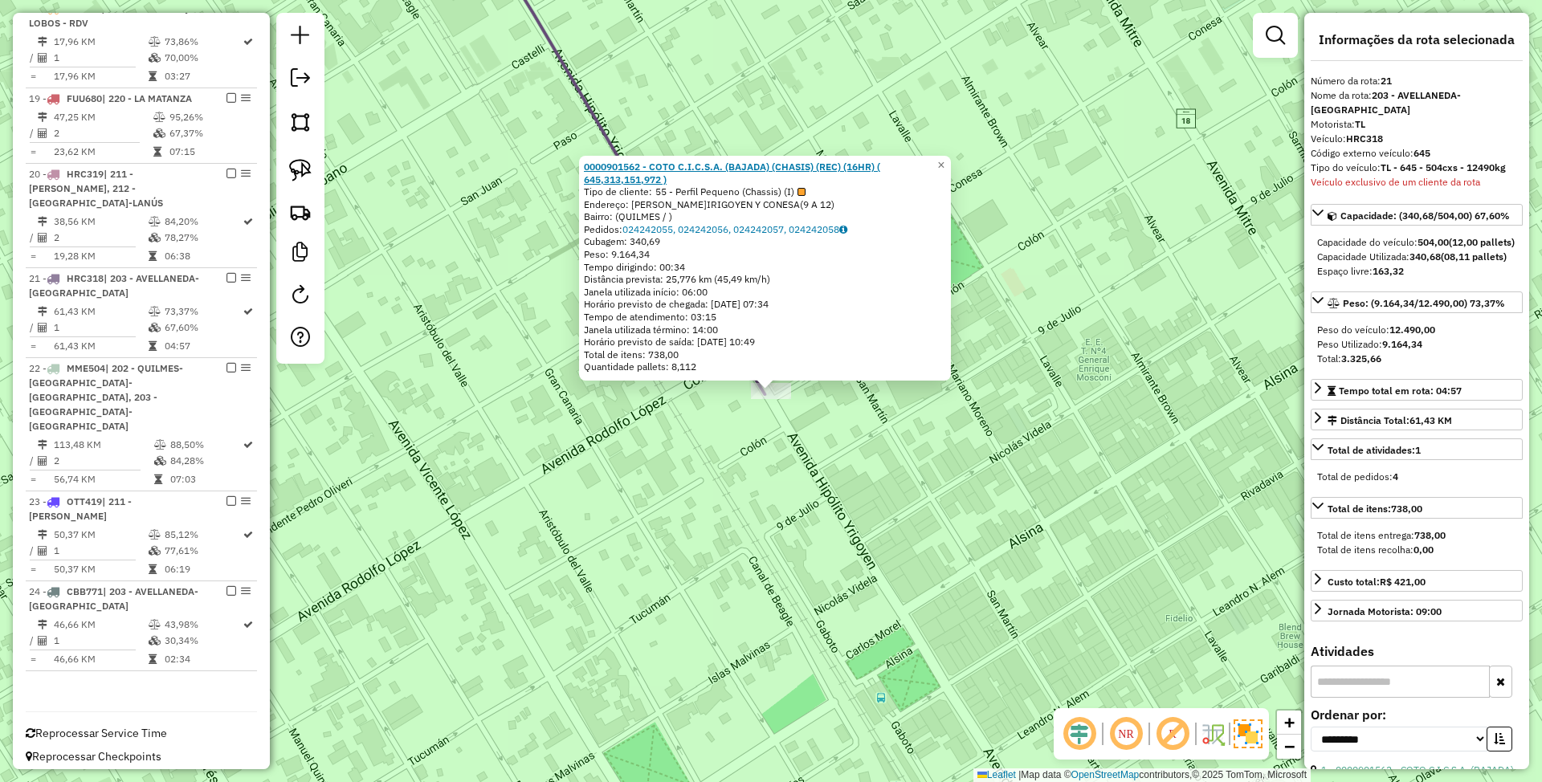
click at [694, 164] on strong "0000901562 - COTO C.I.C.S.A. (BAJADA) (CHASIS) (REC) (16HR) ( 645,313,151,972 )" at bounding box center [732, 173] width 296 height 25
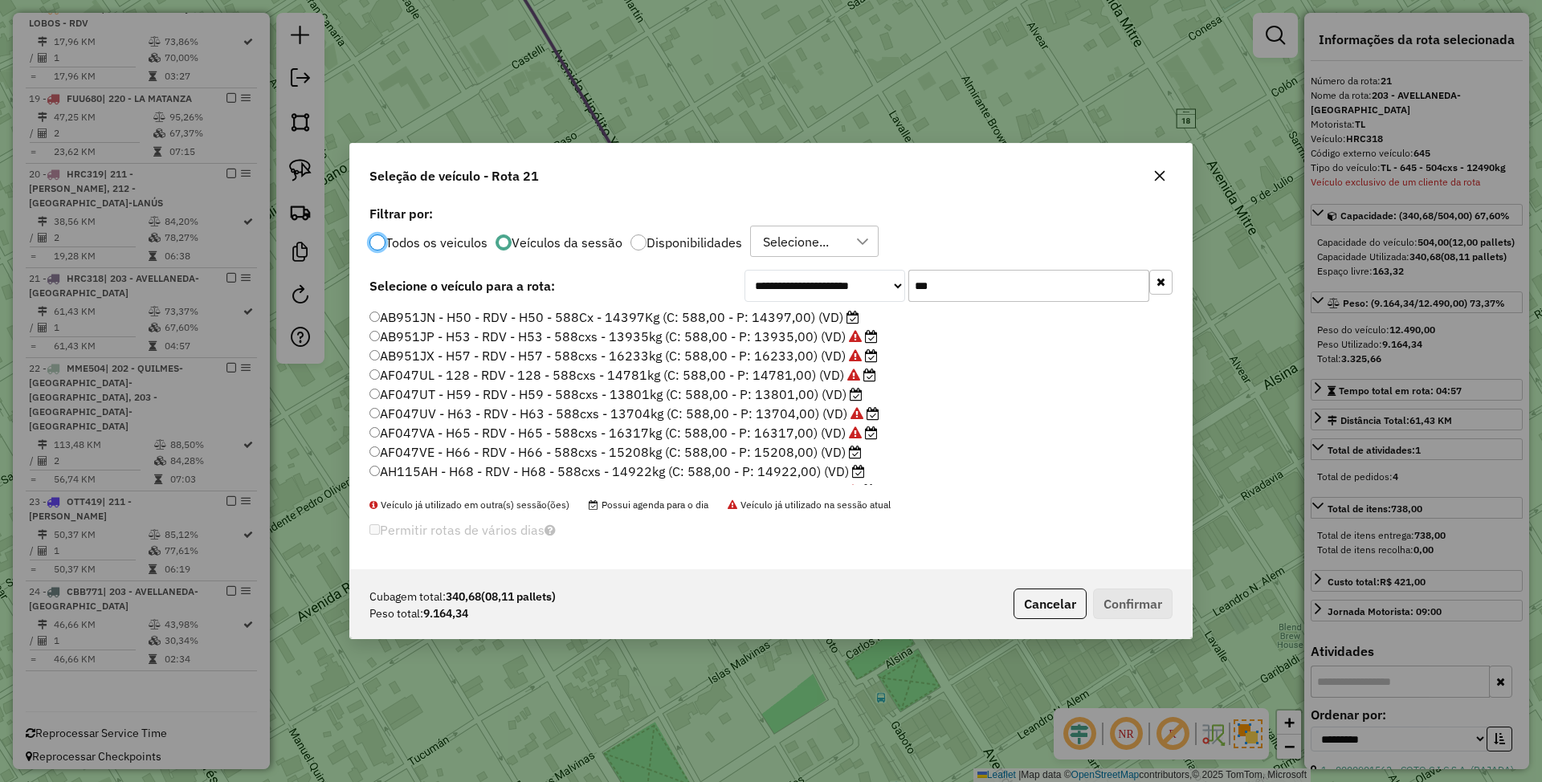
scroll to position [8, 5]
drag, startPoint x: 956, startPoint y: 281, endPoint x: 810, endPoint y: 254, distance: 148.7
click at [810, 254] on div "**********" at bounding box center [771, 386] width 842 height 369
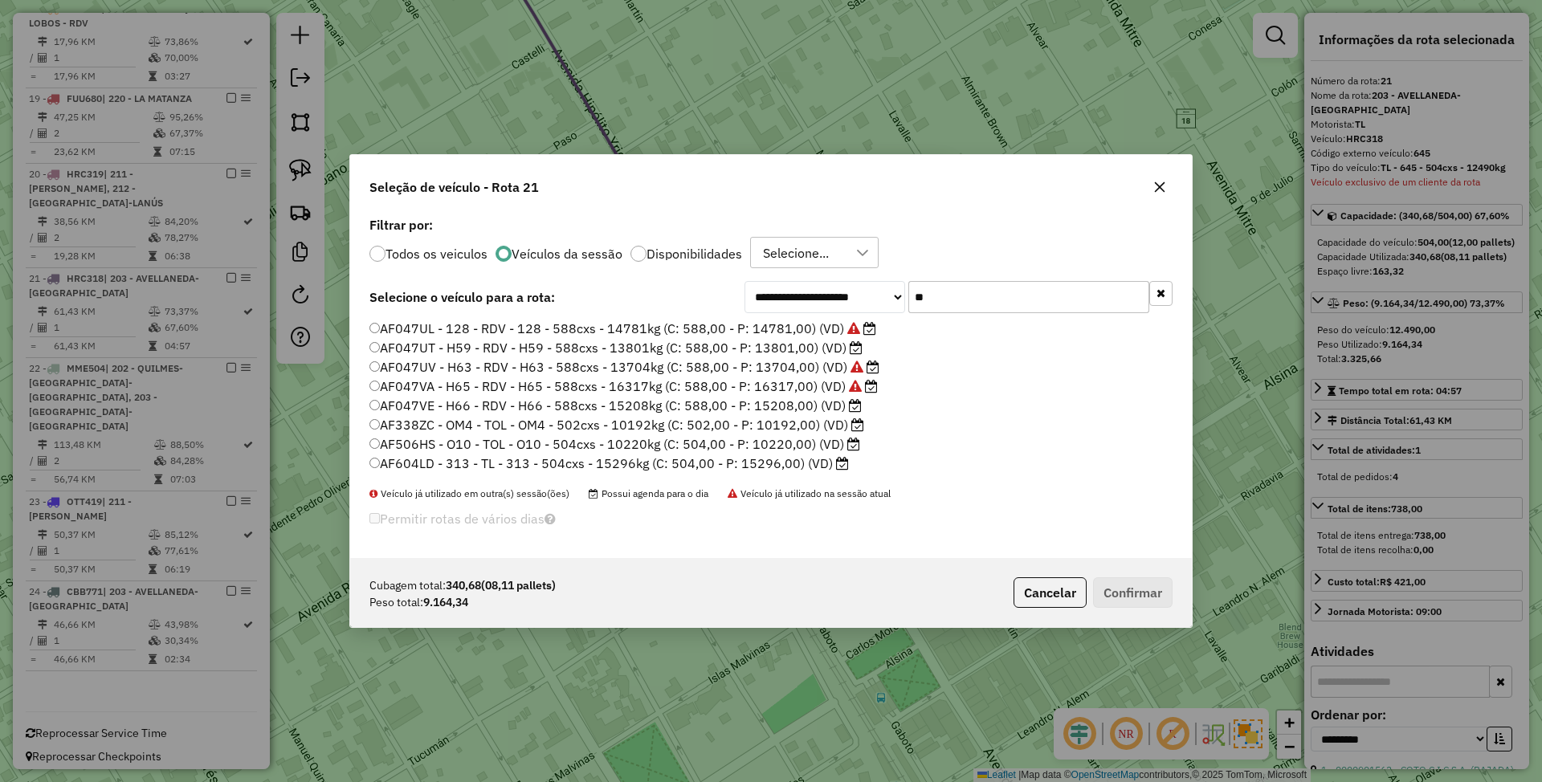
type input "*"
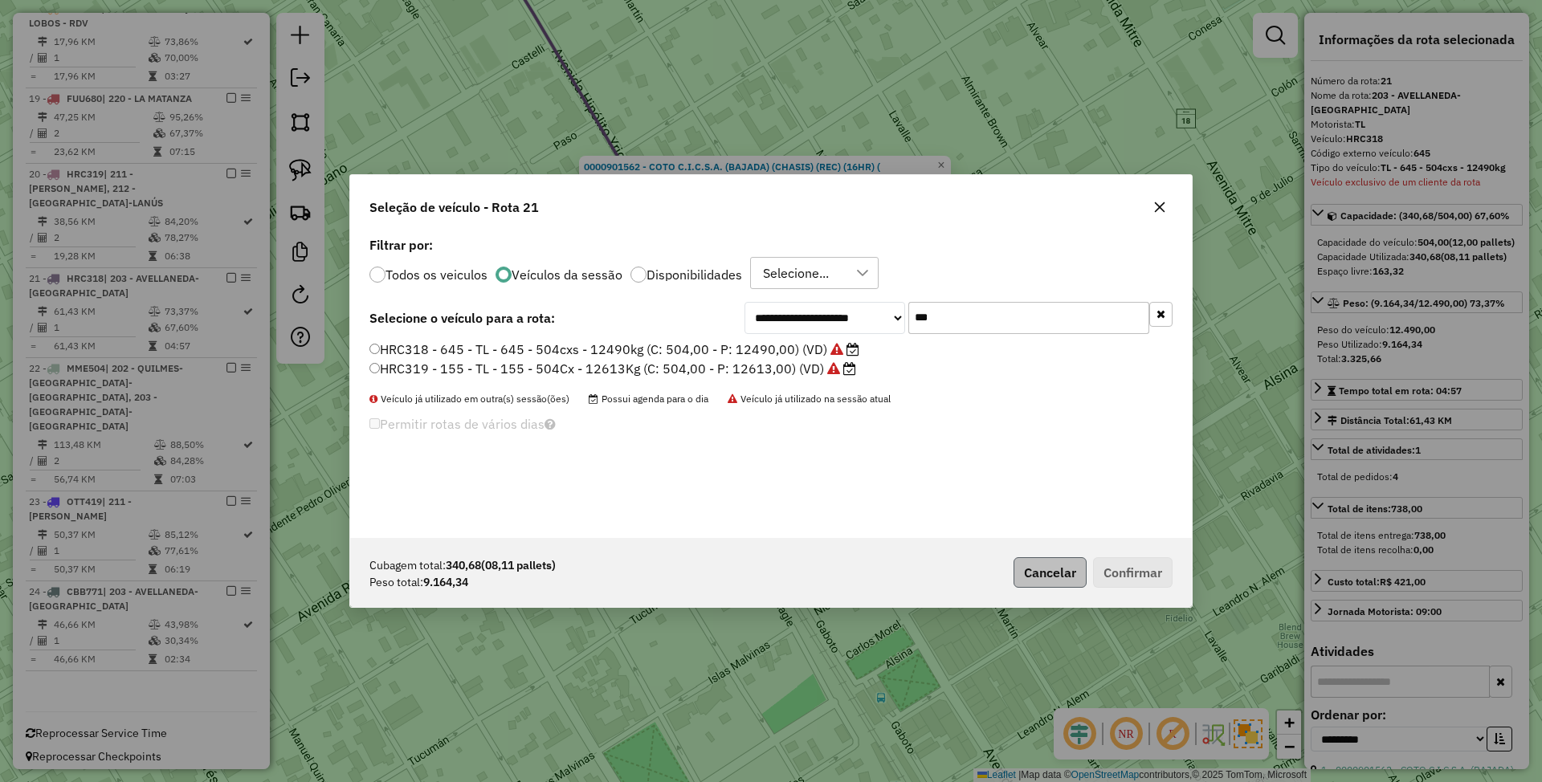
type input "***"
click at [1047, 580] on button "Cancelar" at bounding box center [1050, 572] width 73 height 31
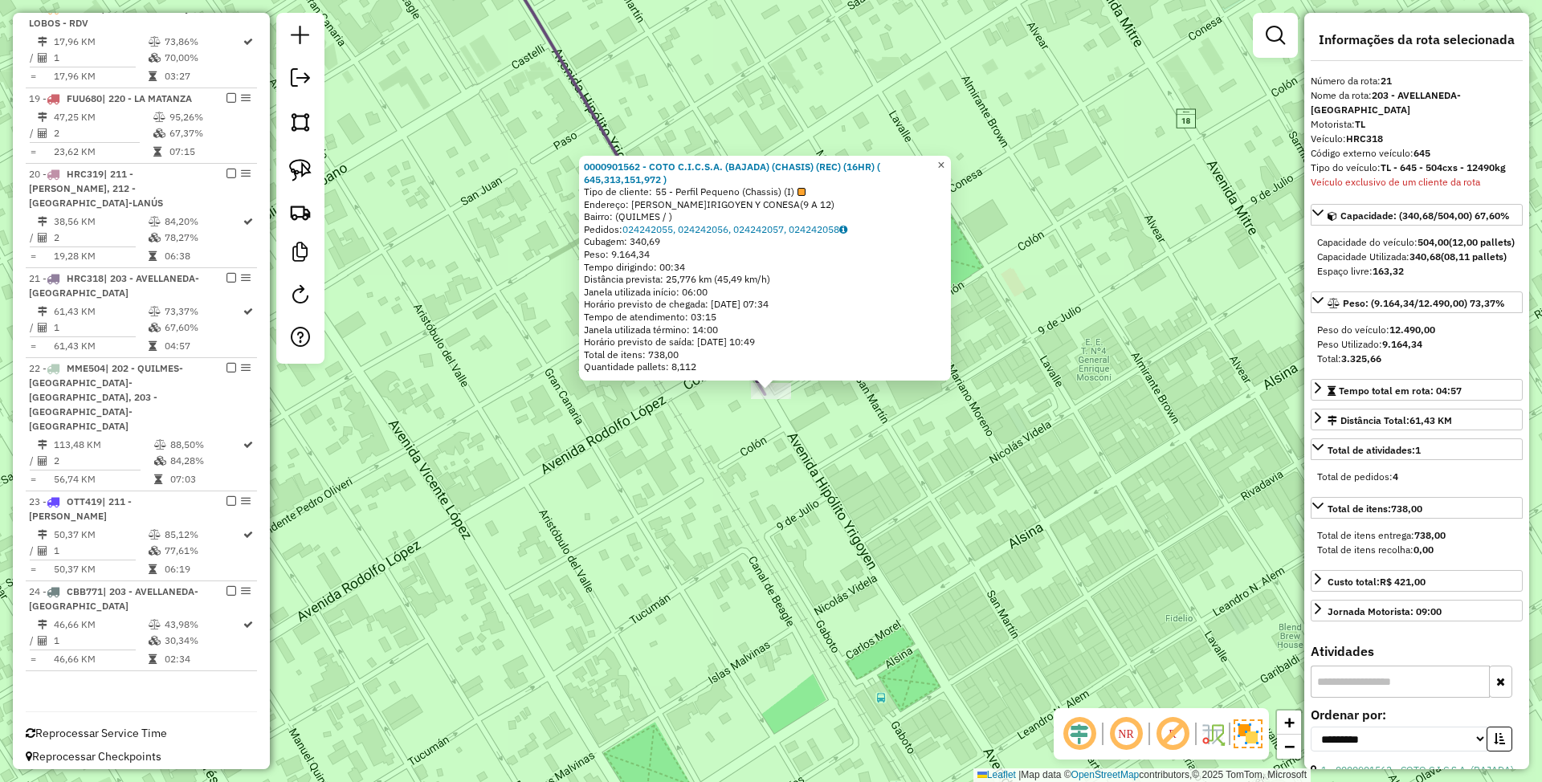
click at [944, 162] on span "×" at bounding box center [940, 165] width 7 height 14
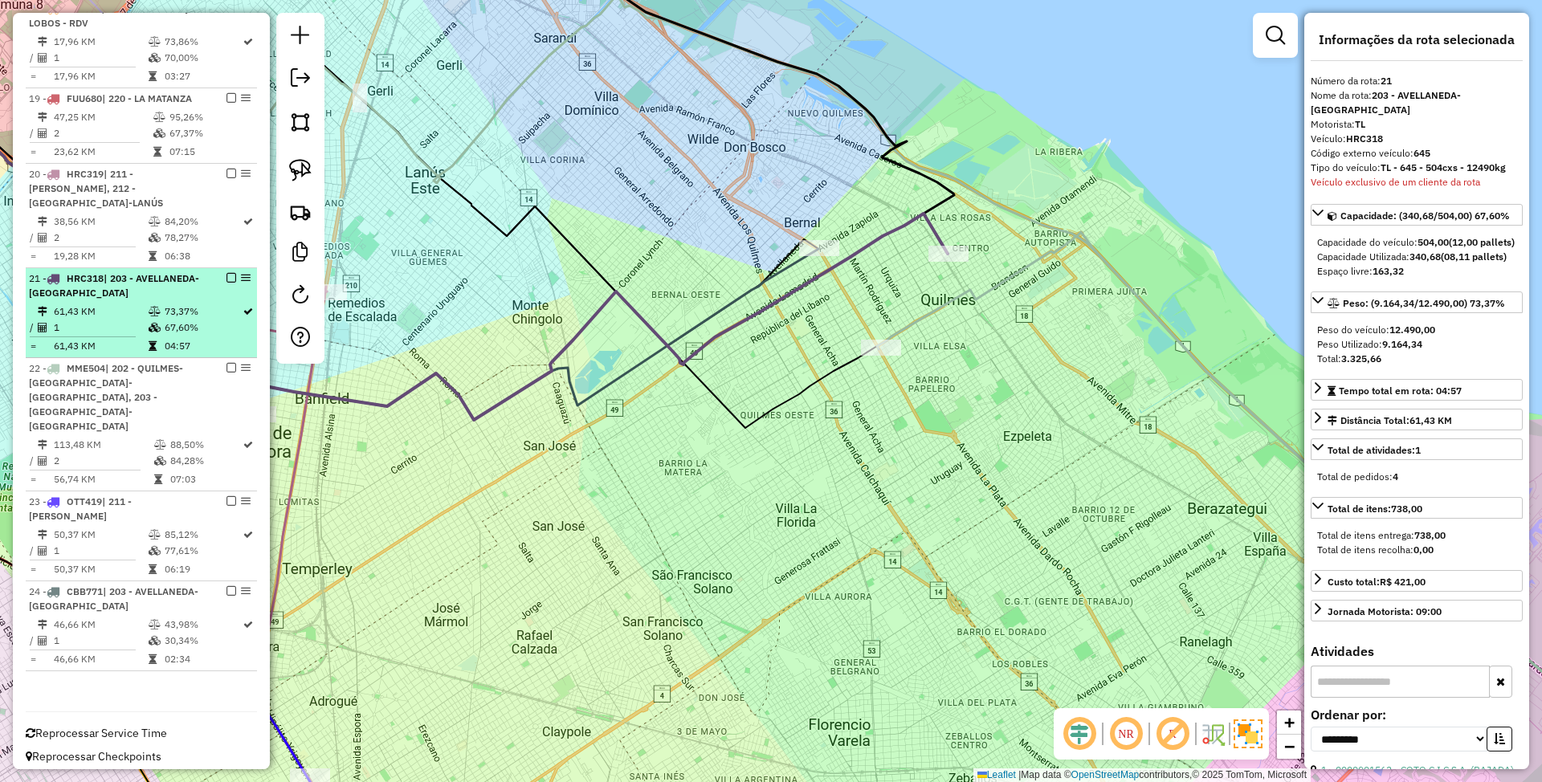
click at [226, 283] on em at bounding box center [231, 278] width 10 height 10
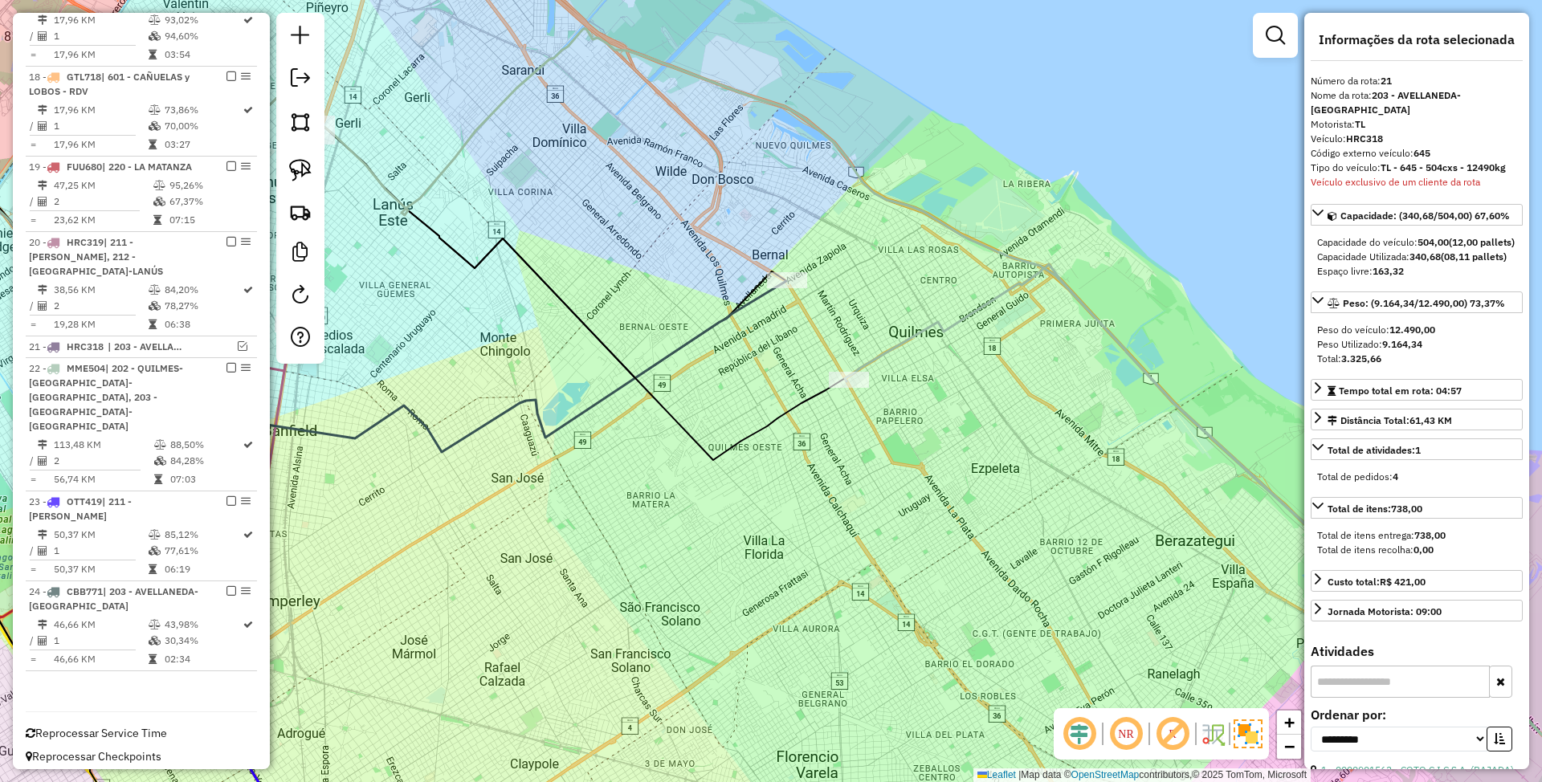
click at [756, 302] on icon at bounding box center [361, 316] width 849 height 272
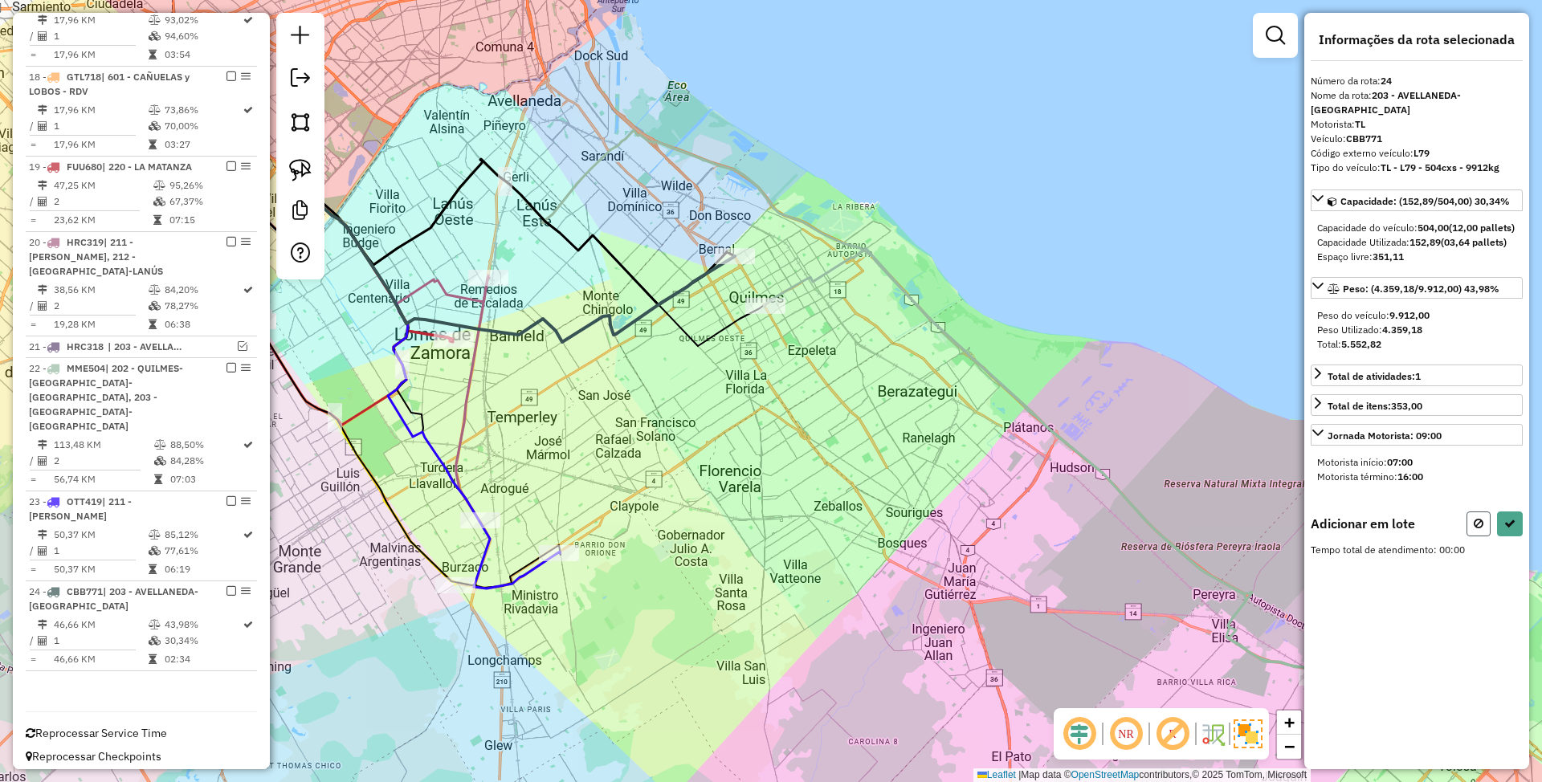
click at [1474, 524] on icon at bounding box center [1479, 523] width 10 height 11
select select "**********"
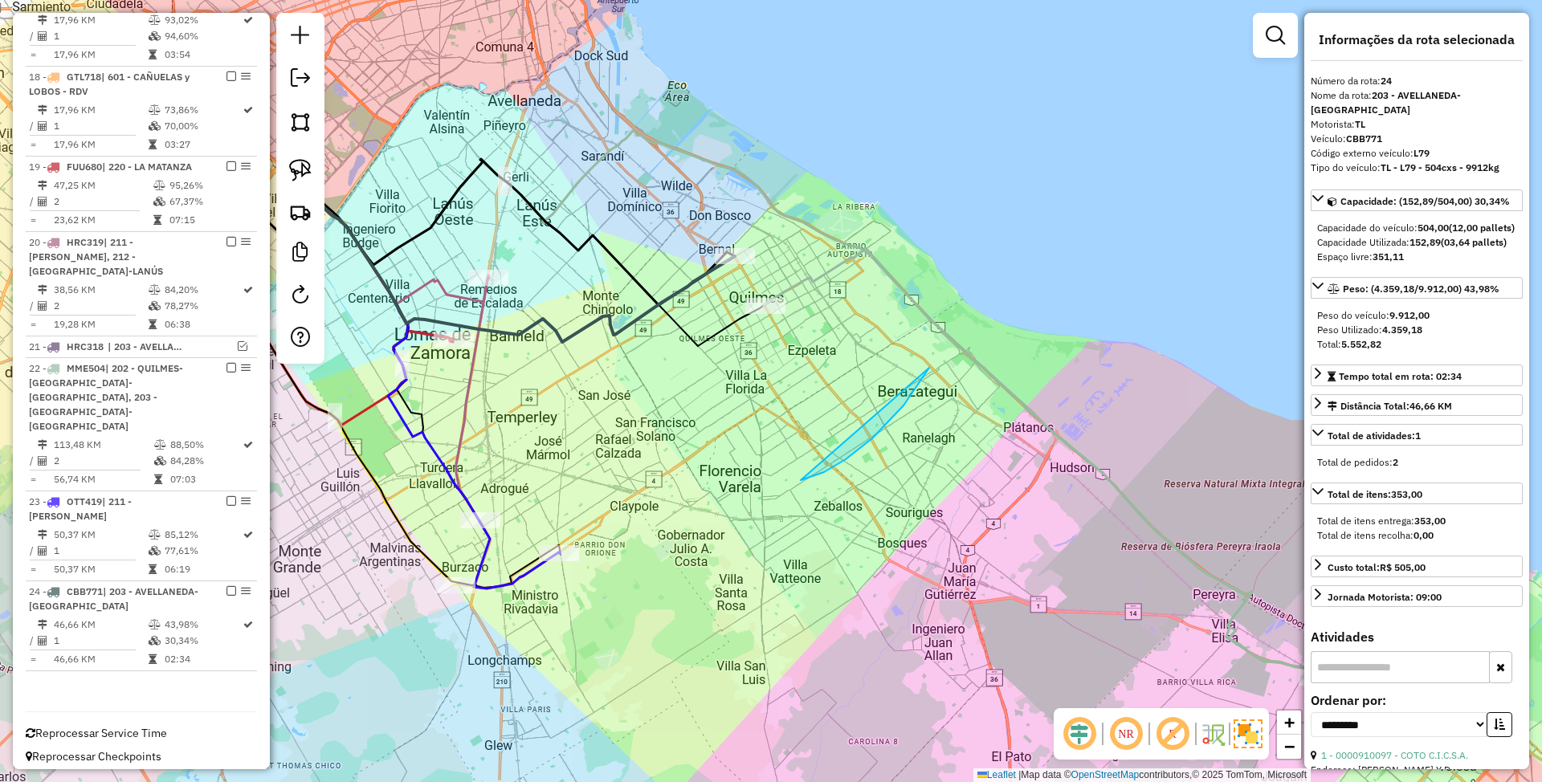
drag, startPoint x: 846, startPoint y: 459, endPoint x: 980, endPoint y: 251, distance: 247.5
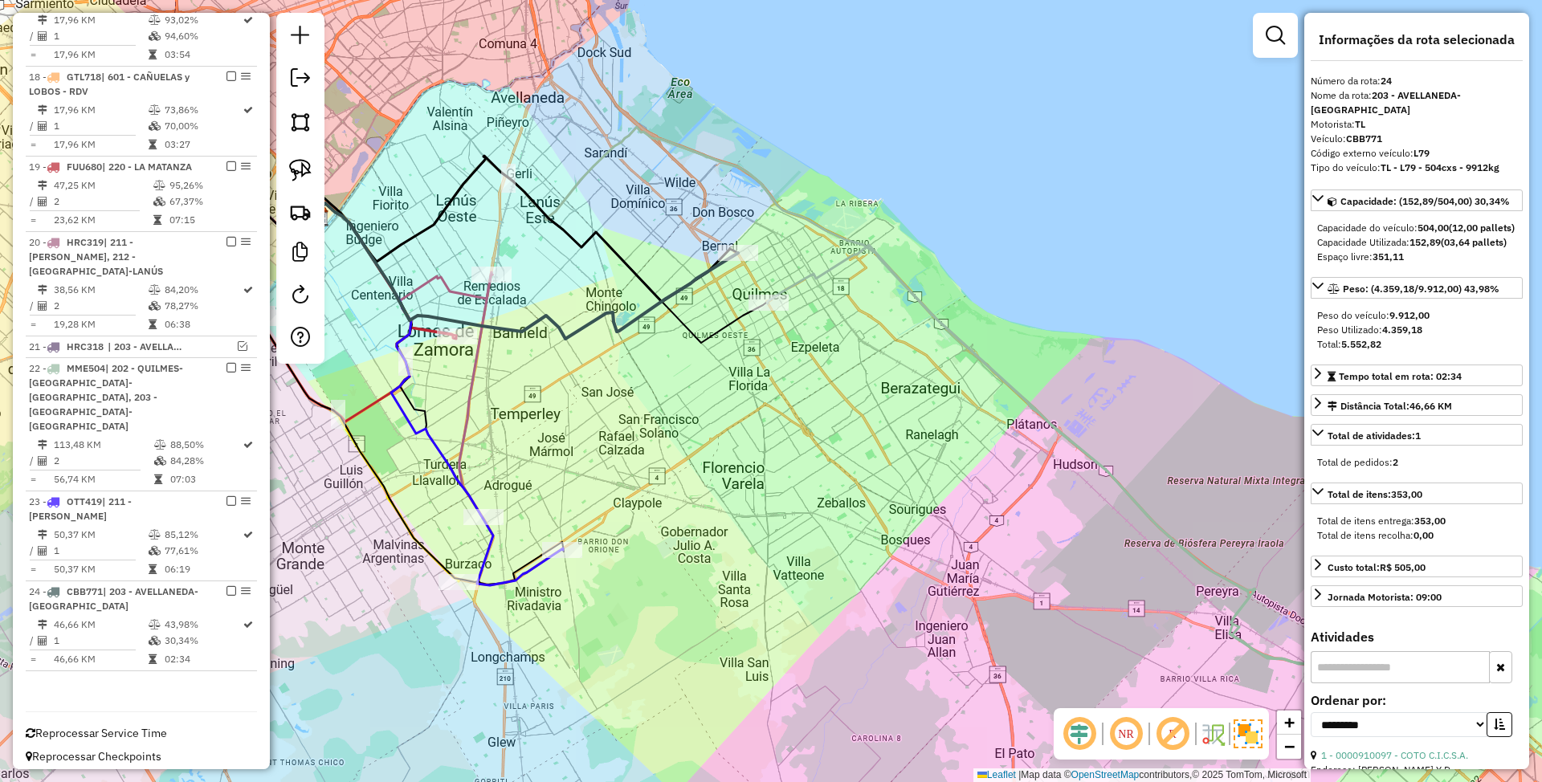
drag, startPoint x: 666, startPoint y: 456, endPoint x: 949, endPoint y: 258, distance: 346.0
click at [949, 258] on div "Janela de atendimento Grade de atendimento Capacidade Transportadoras Veículos …" at bounding box center [771, 391] width 1542 height 782
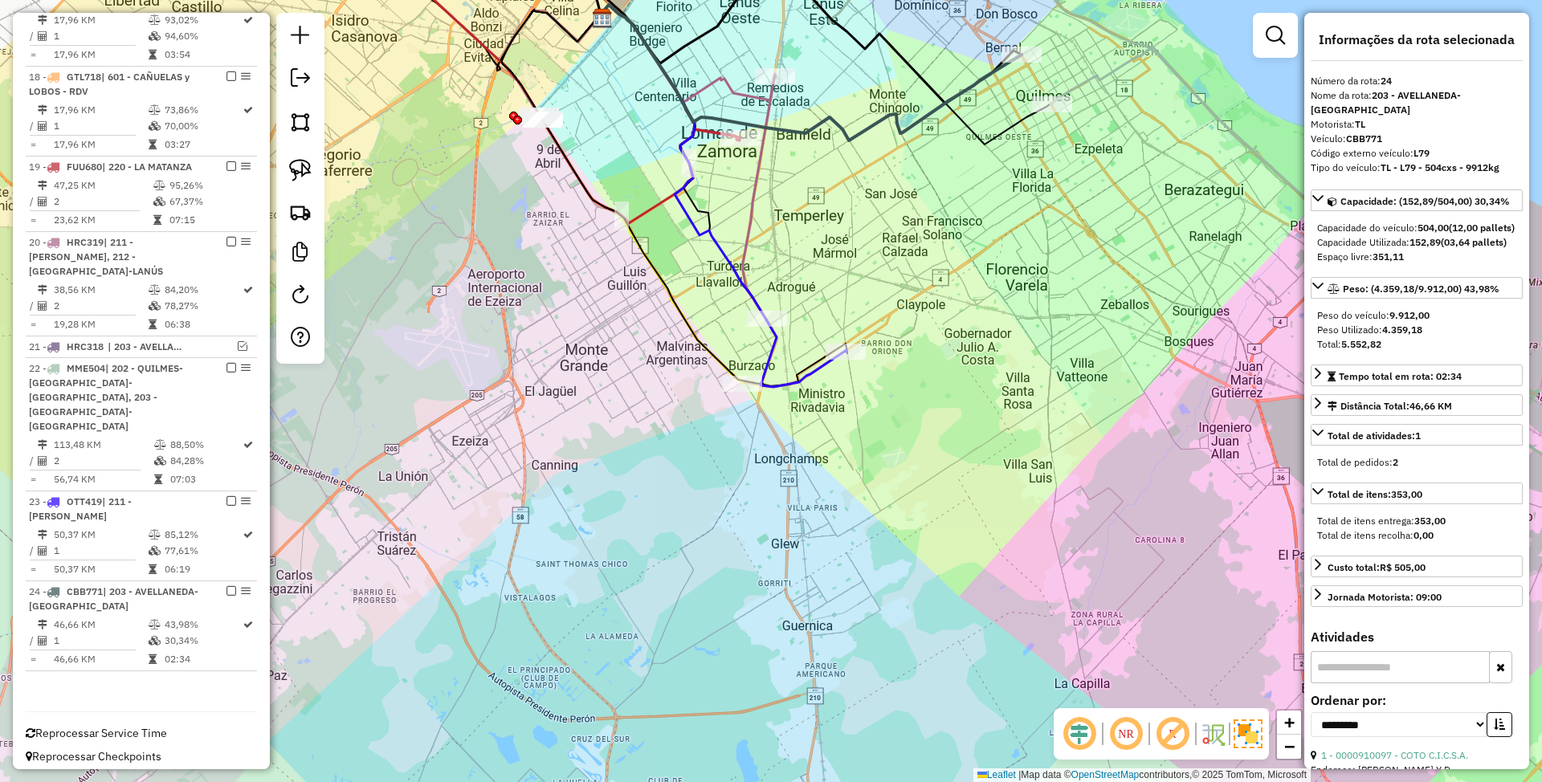
click at [814, 381] on icon at bounding box center [722, 196] width 250 height 382
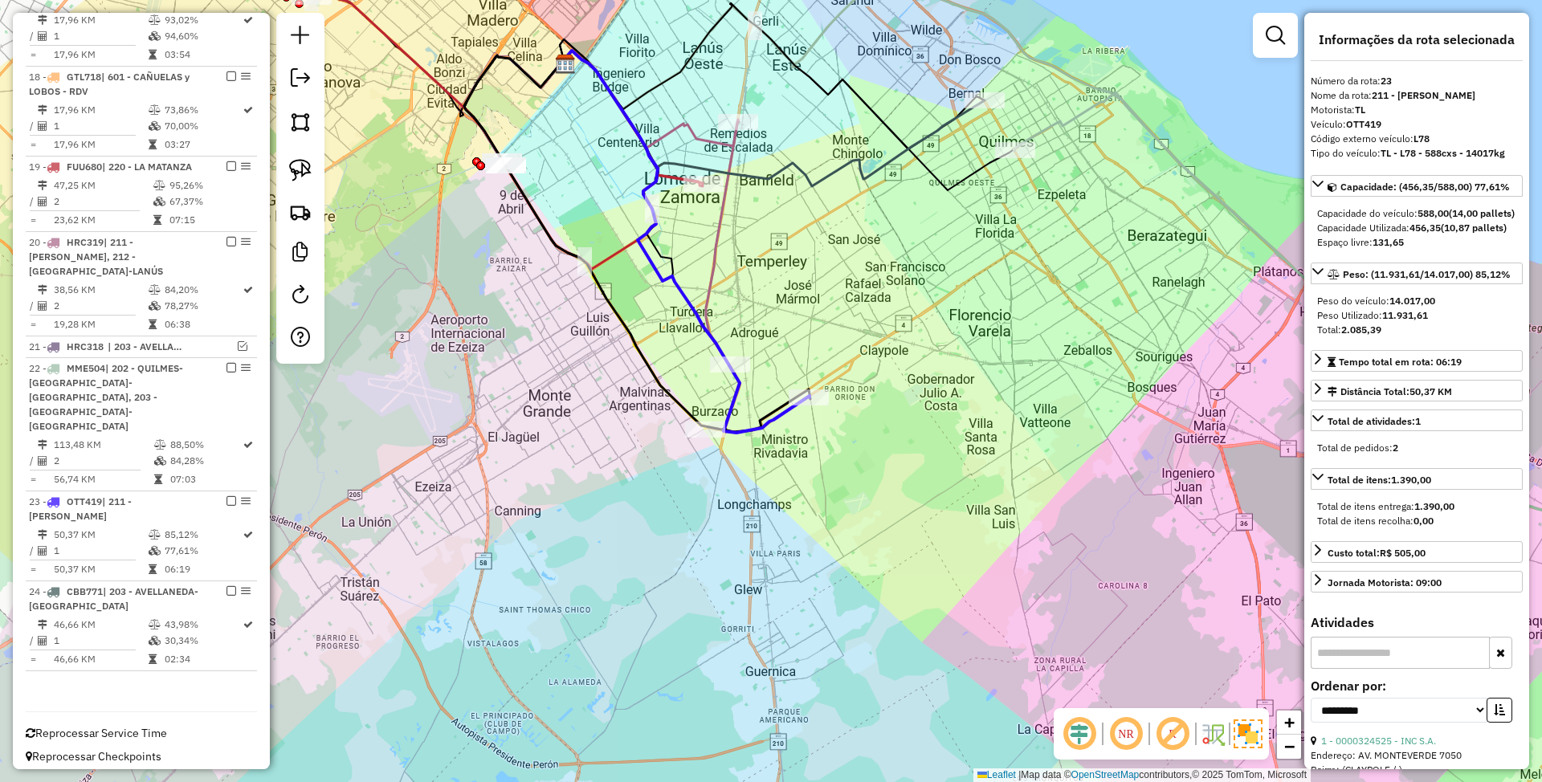
drag, startPoint x: 981, startPoint y: 239, endPoint x: 865, endPoint y: 470, distance: 258.2
click at [865, 470] on div "Janela de atendimento Grade de atendimento Capacidade Transportadoras Veículos …" at bounding box center [771, 391] width 1542 height 782
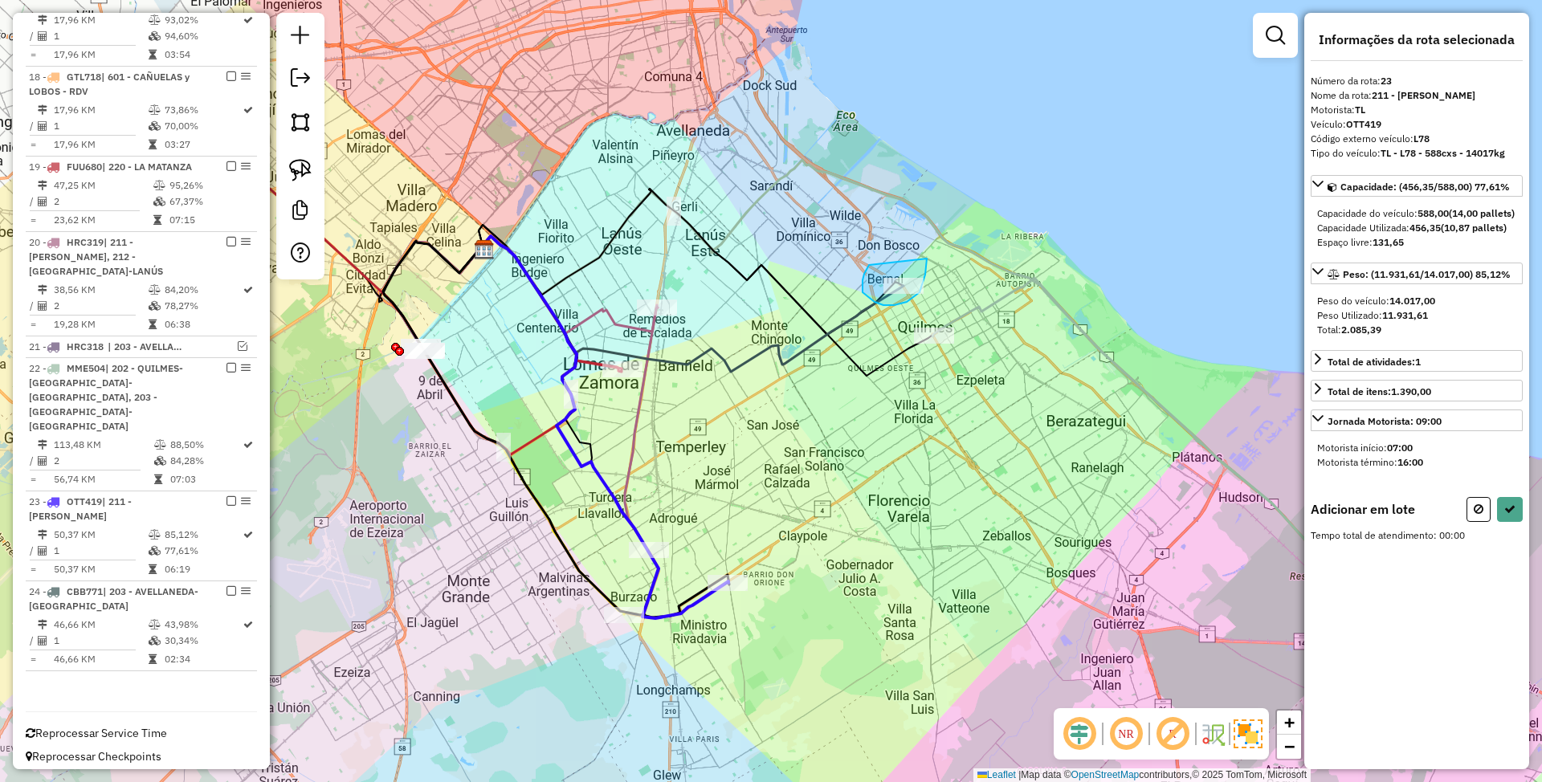
drag, startPoint x: 869, startPoint y: 265, endPoint x: 927, endPoint y: 259, distance: 58.2
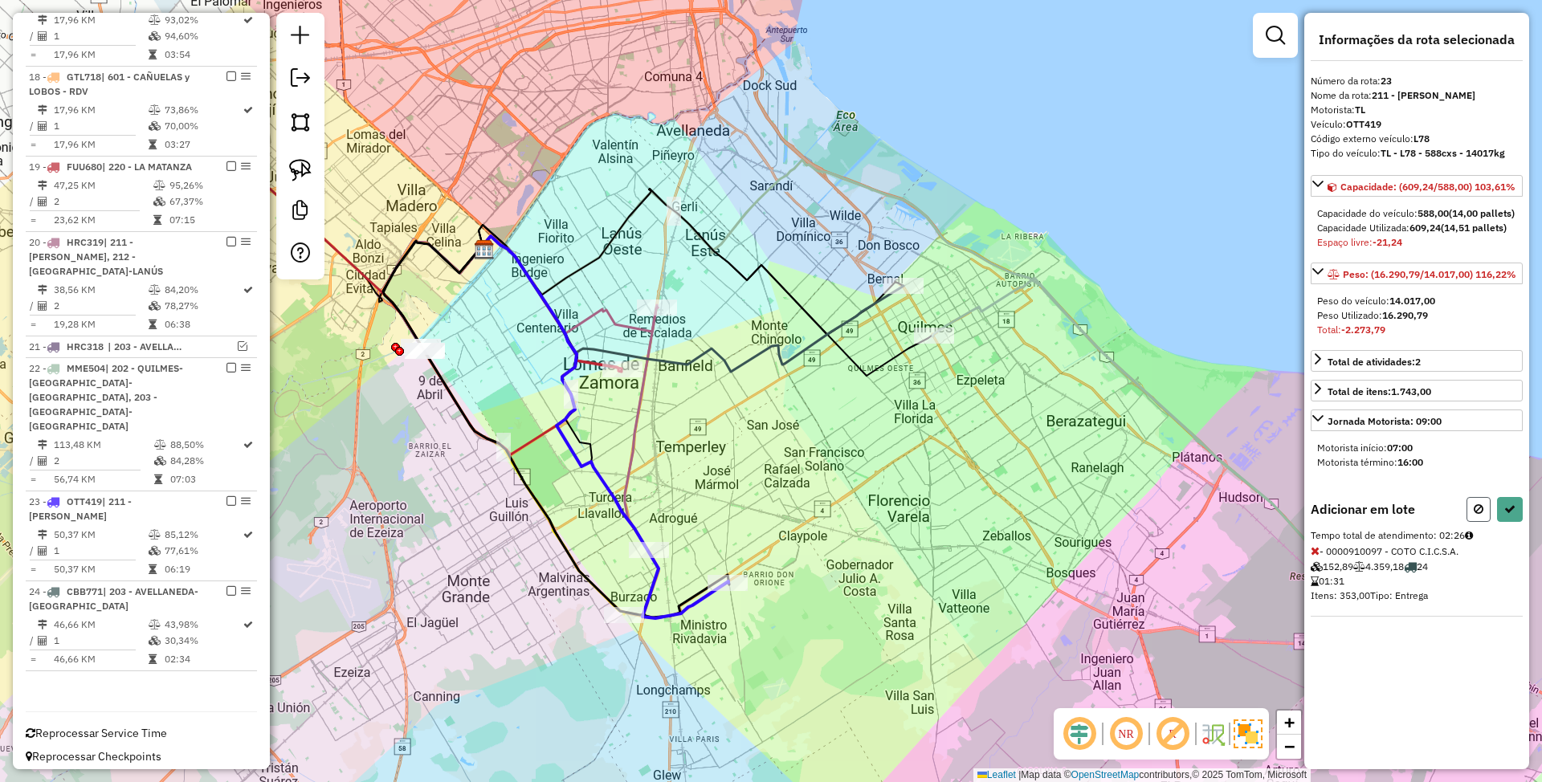
click at [1483, 522] on button at bounding box center [1479, 509] width 24 height 25
select select "**********"
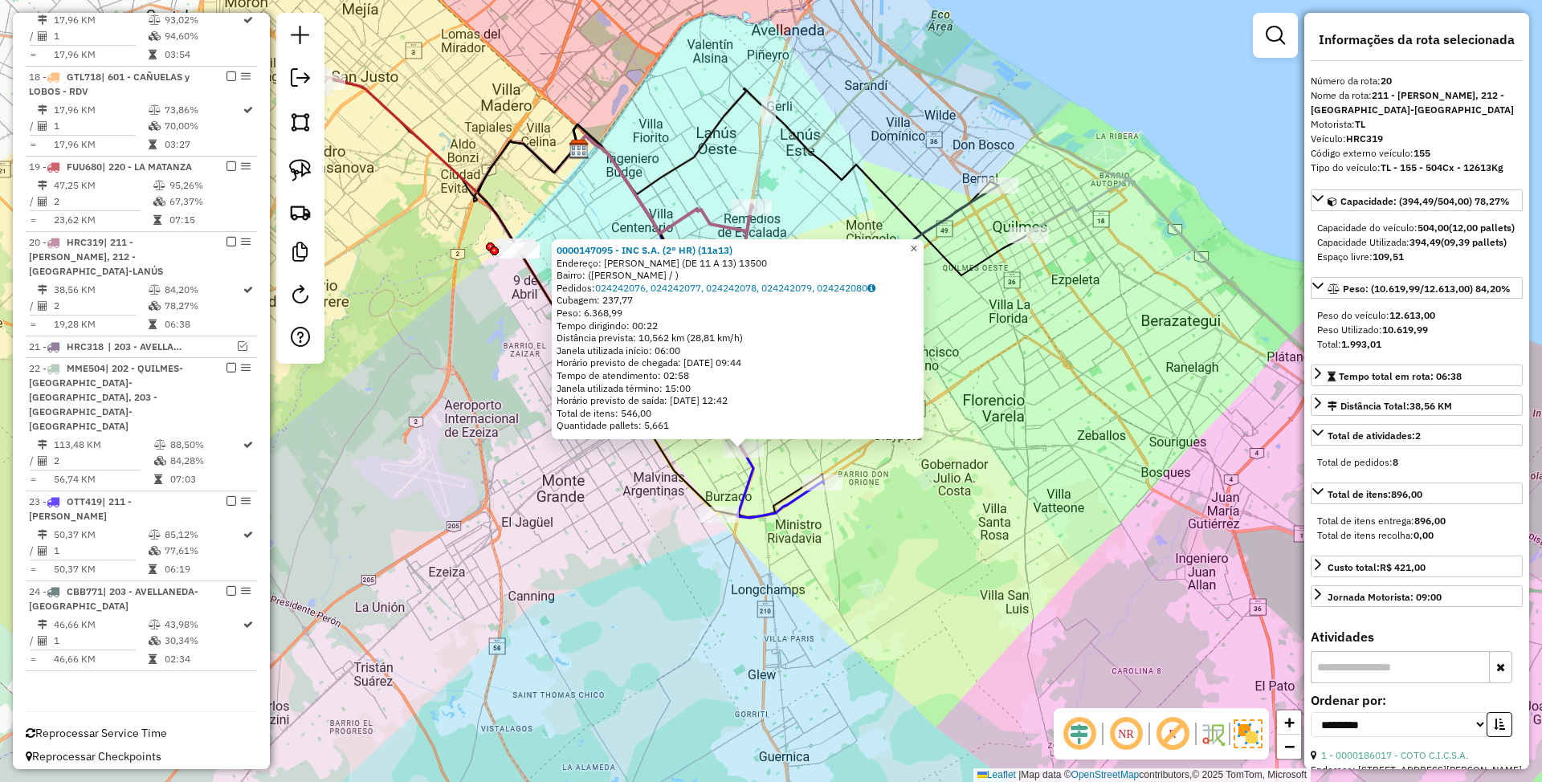
click at [917, 244] on span "×" at bounding box center [913, 249] width 7 height 14
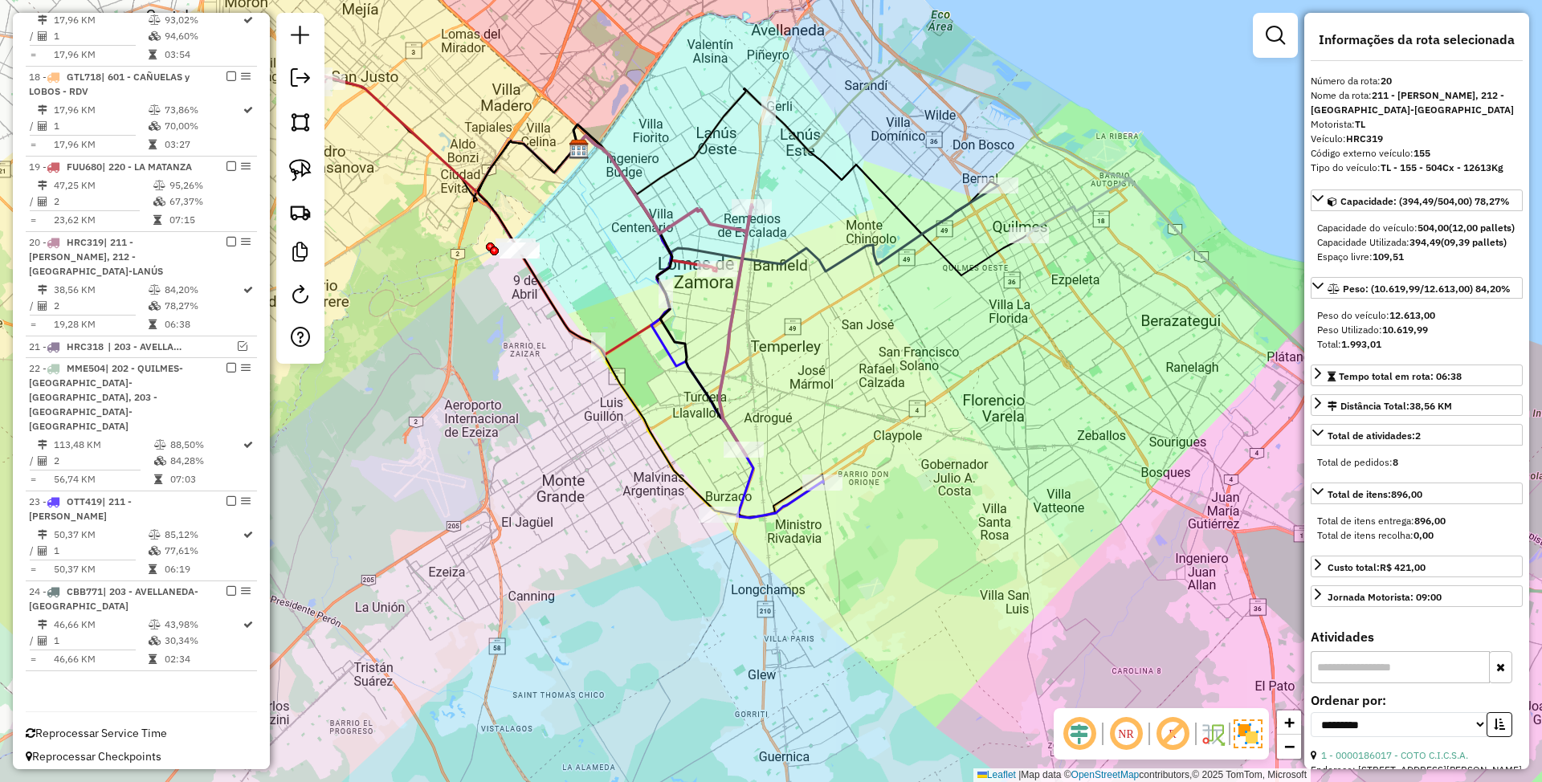
click at [406, 132] on icon at bounding box center [516, 214] width 399 height 279
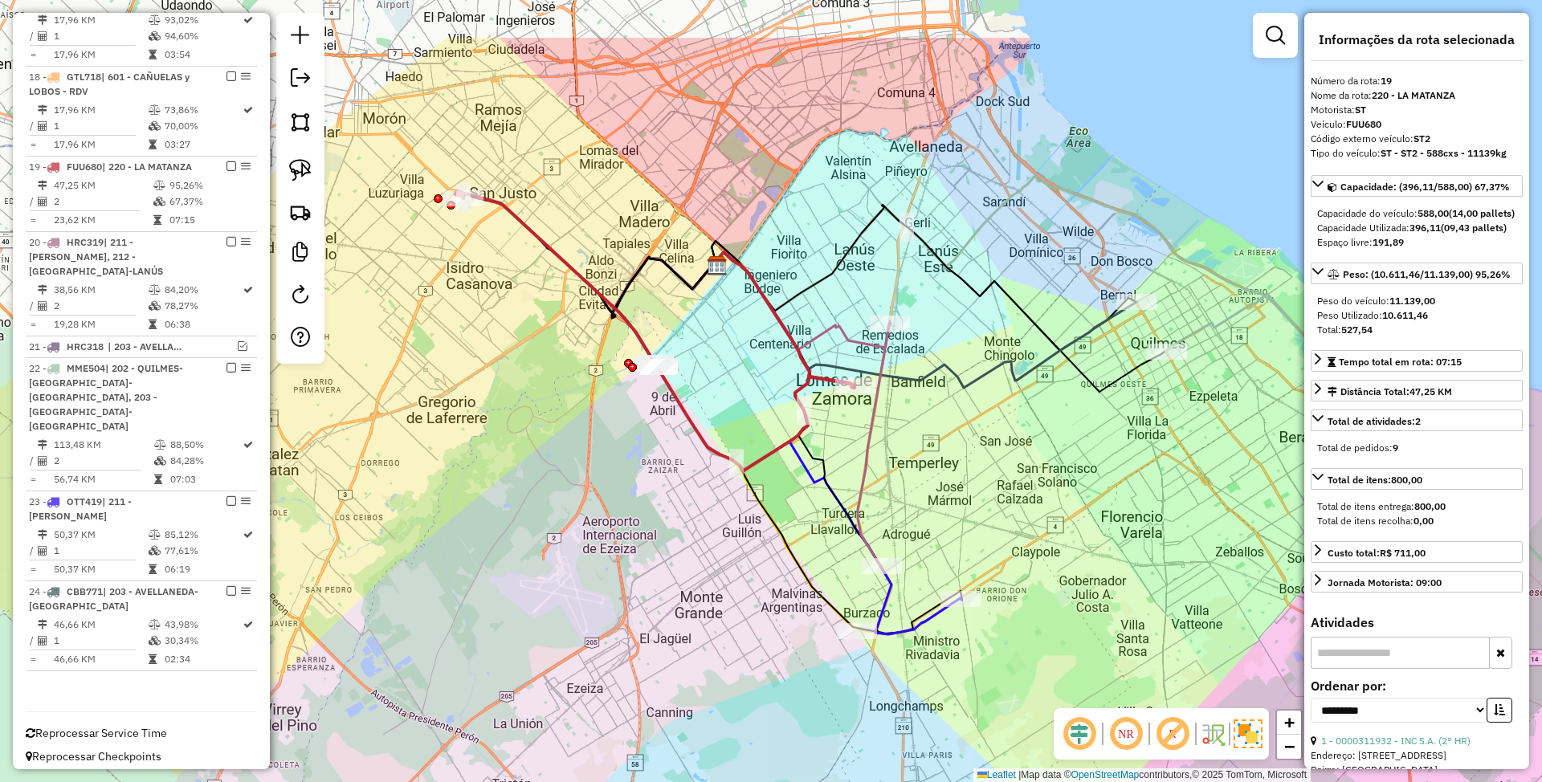
drag, startPoint x: 441, startPoint y: 104, endPoint x: 583, endPoint y: 223, distance: 185.8
click at [582, 222] on div "Janela de atendimento Grade de atendimento Capacidade Transportadoras Veículos …" at bounding box center [771, 391] width 1542 height 782
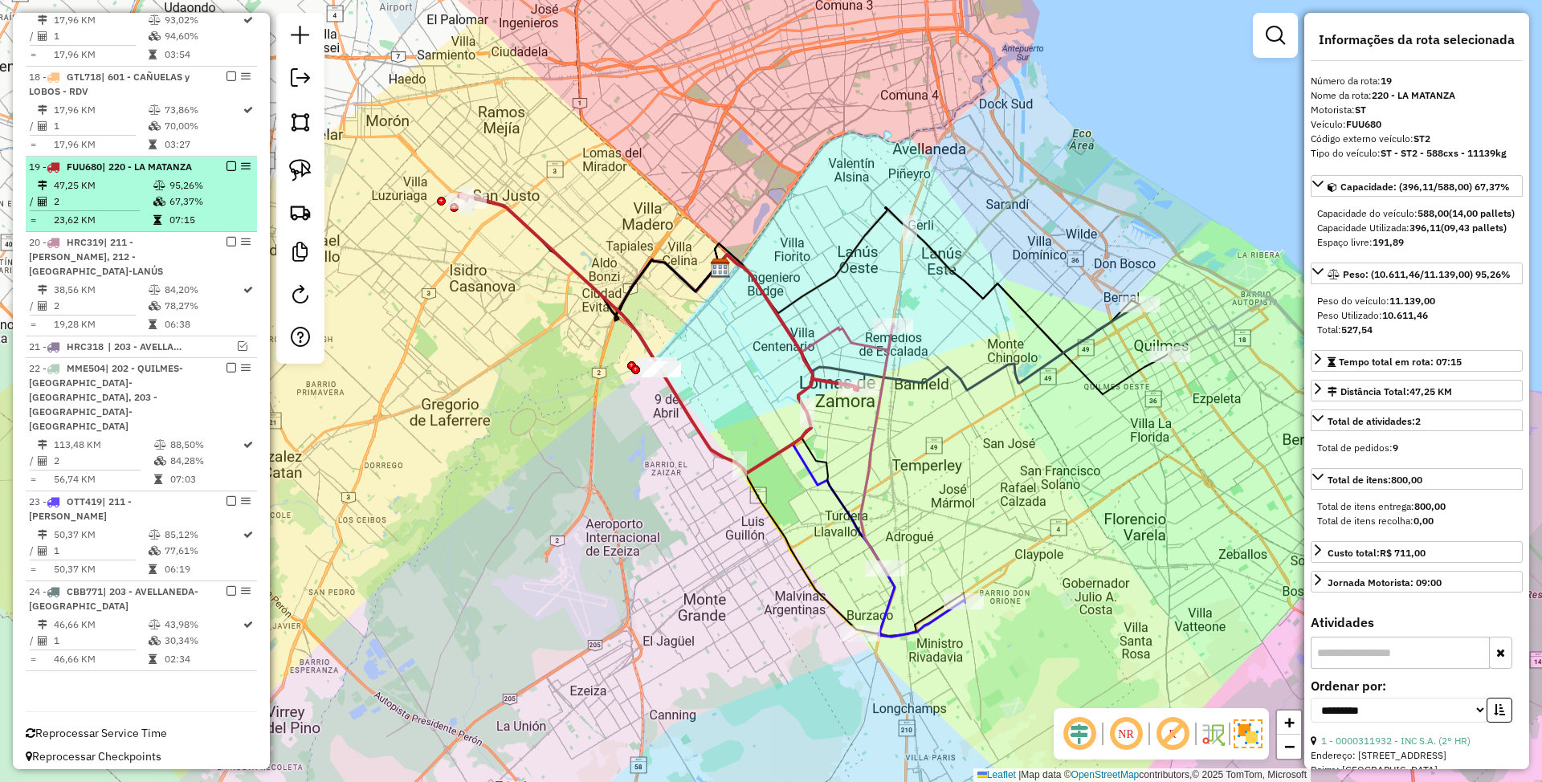
click at [228, 165] on em at bounding box center [231, 166] width 10 height 10
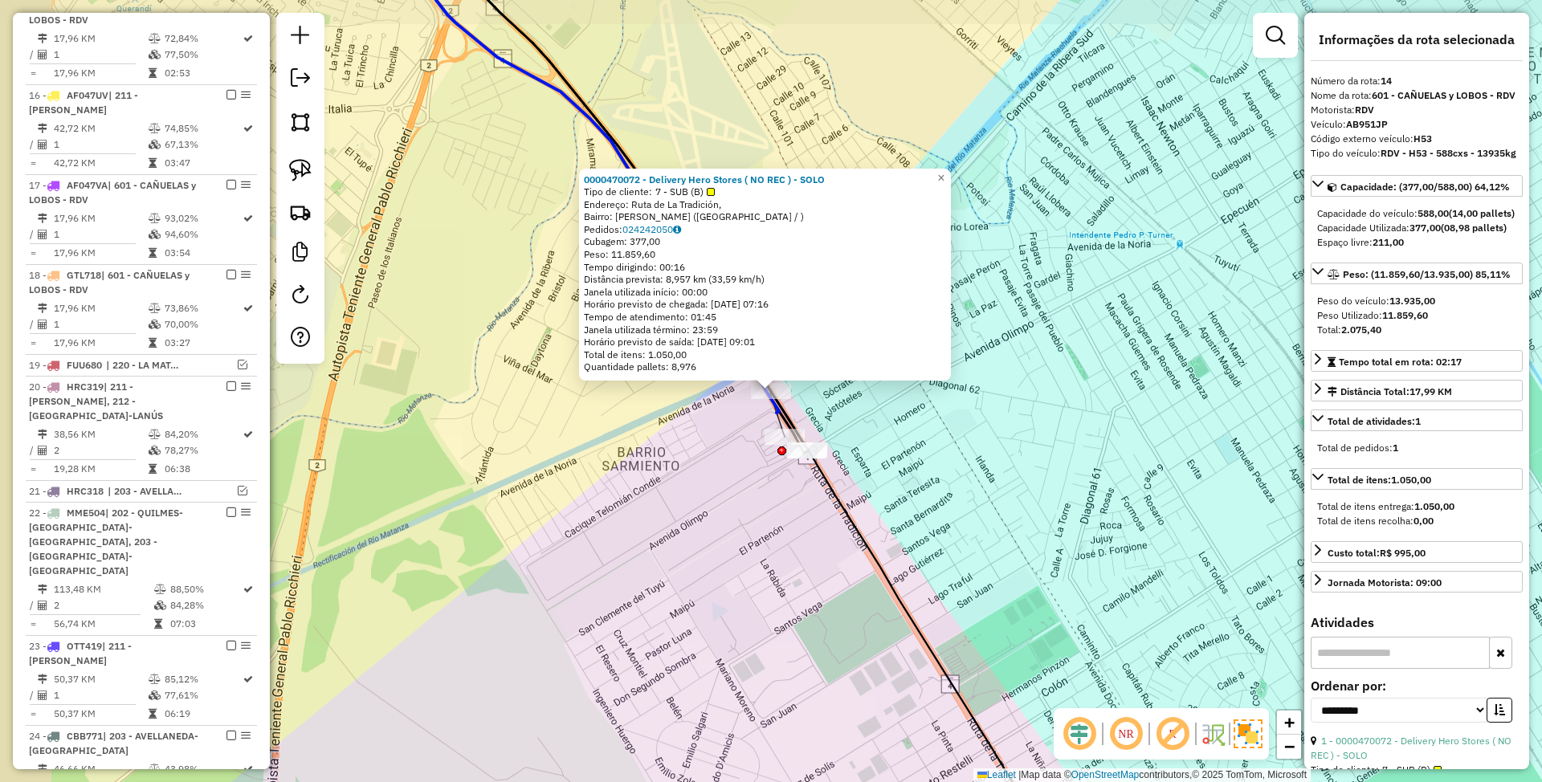
scroll to position [965, 0]
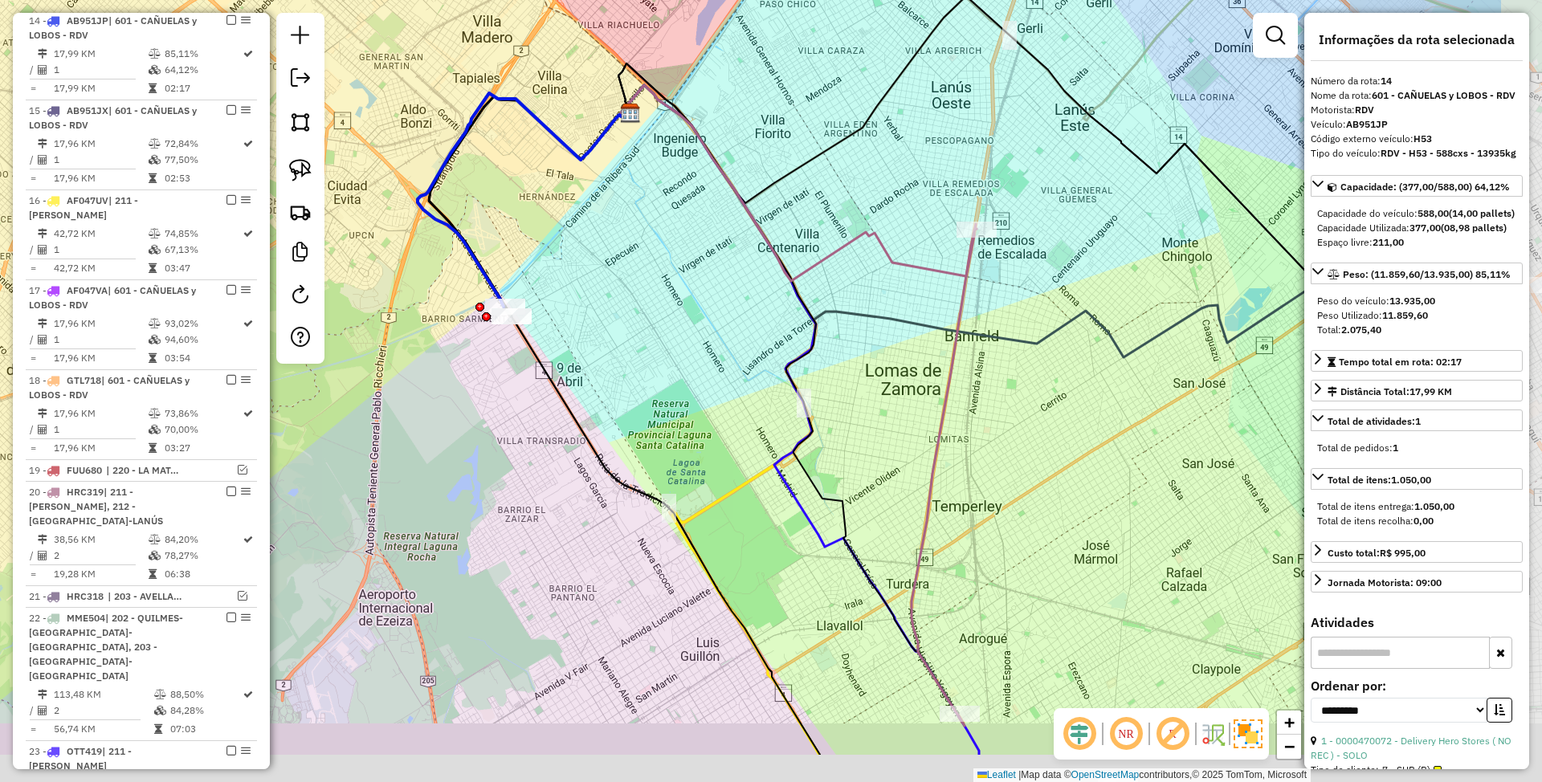
drag, startPoint x: 893, startPoint y: 492, endPoint x: 641, endPoint y: 373, distance: 278.8
click at [639, 370] on div "Janela de atendimento Grade de atendimento Capacidade Transportadoras Veículos …" at bounding box center [771, 391] width 1542 height 782
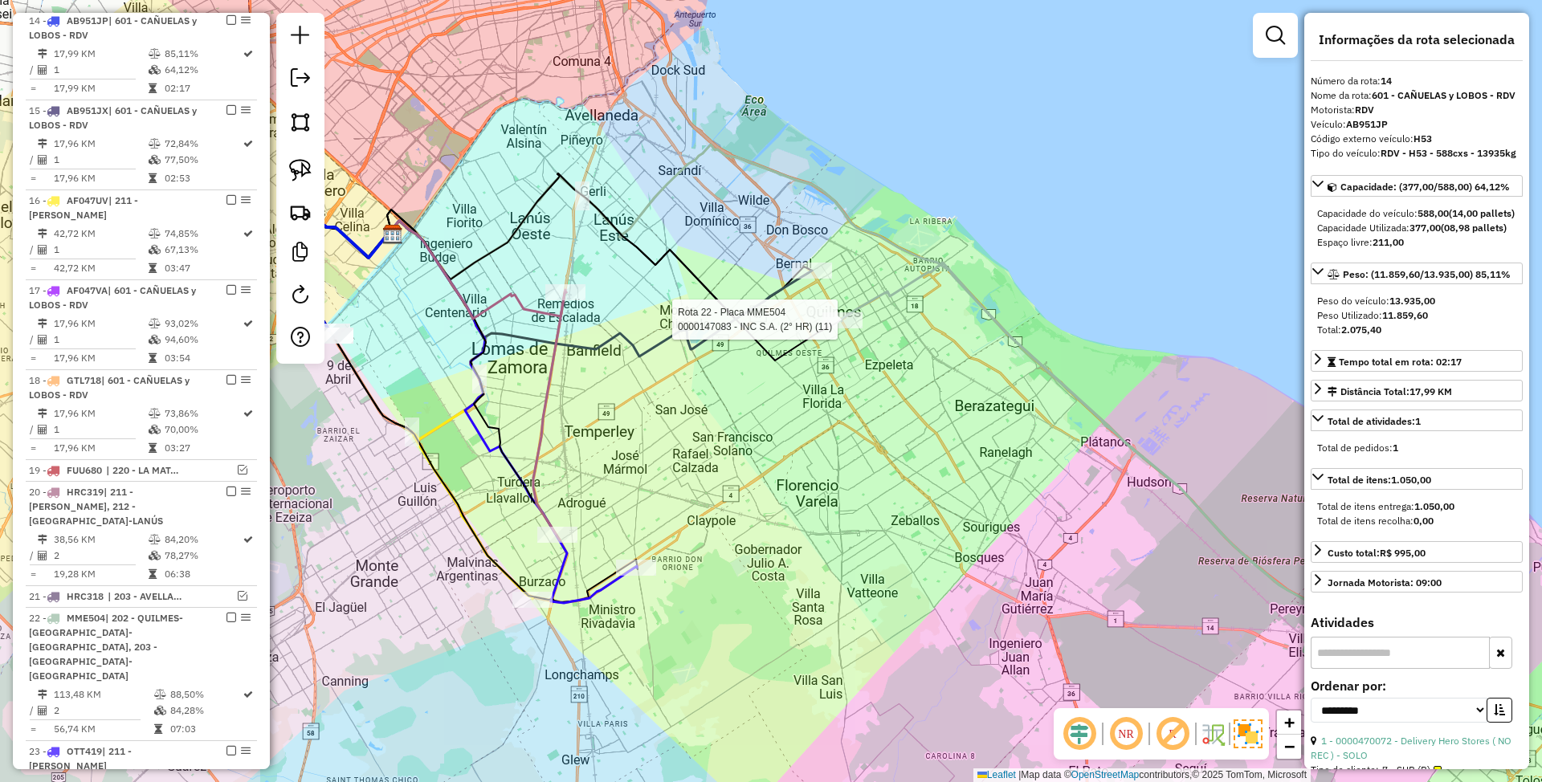
scroll to position [1200, 0]
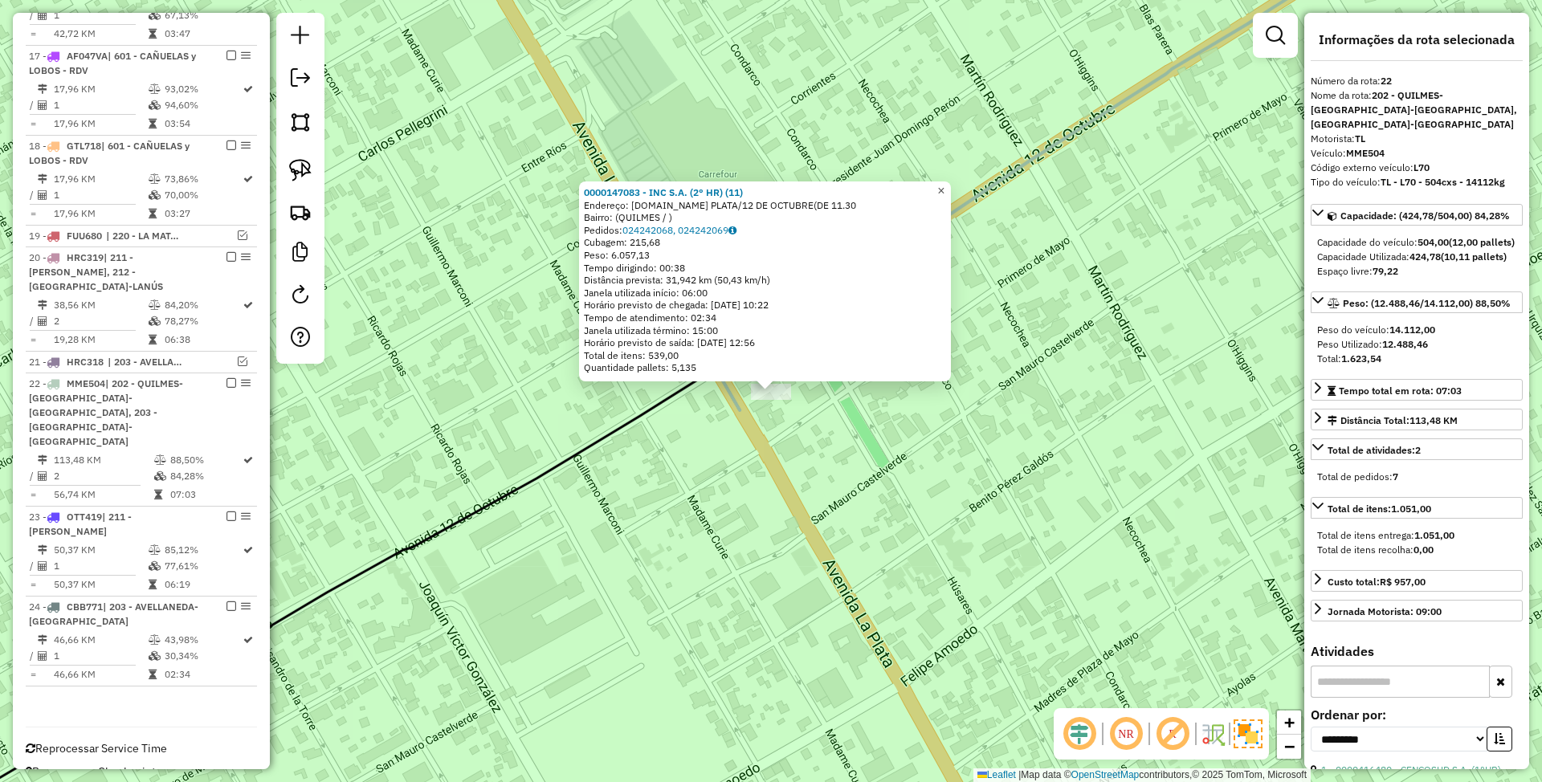
click at [944, 190] on span "×" at bounding box center [940, 191] width 7 height 14
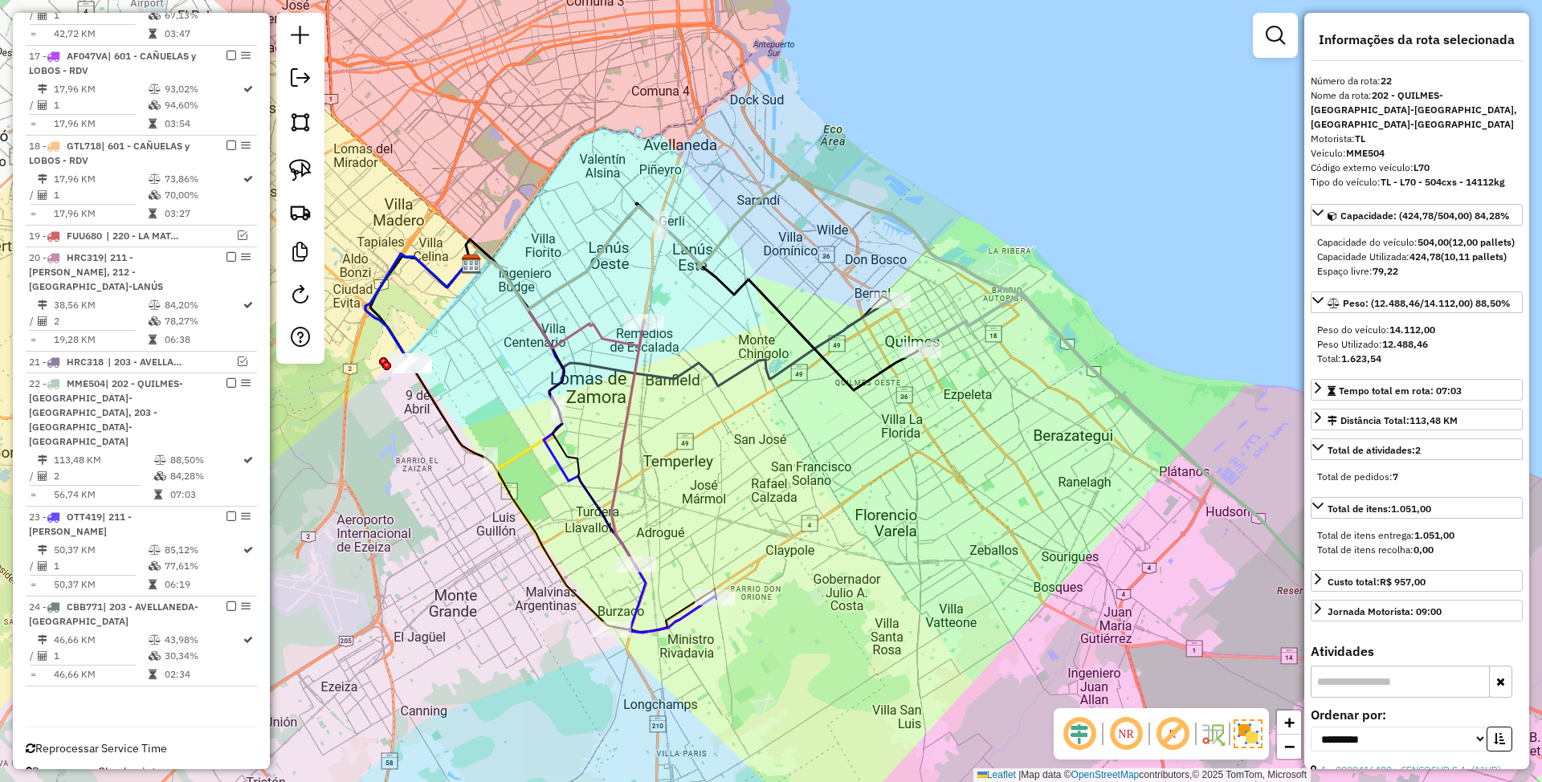
click at [1109, 377] on icon at bounding box center [1197, 509] width 555 height 434
click at [858, 318] on icon at bounding box center [678, 319] width 425 height 136
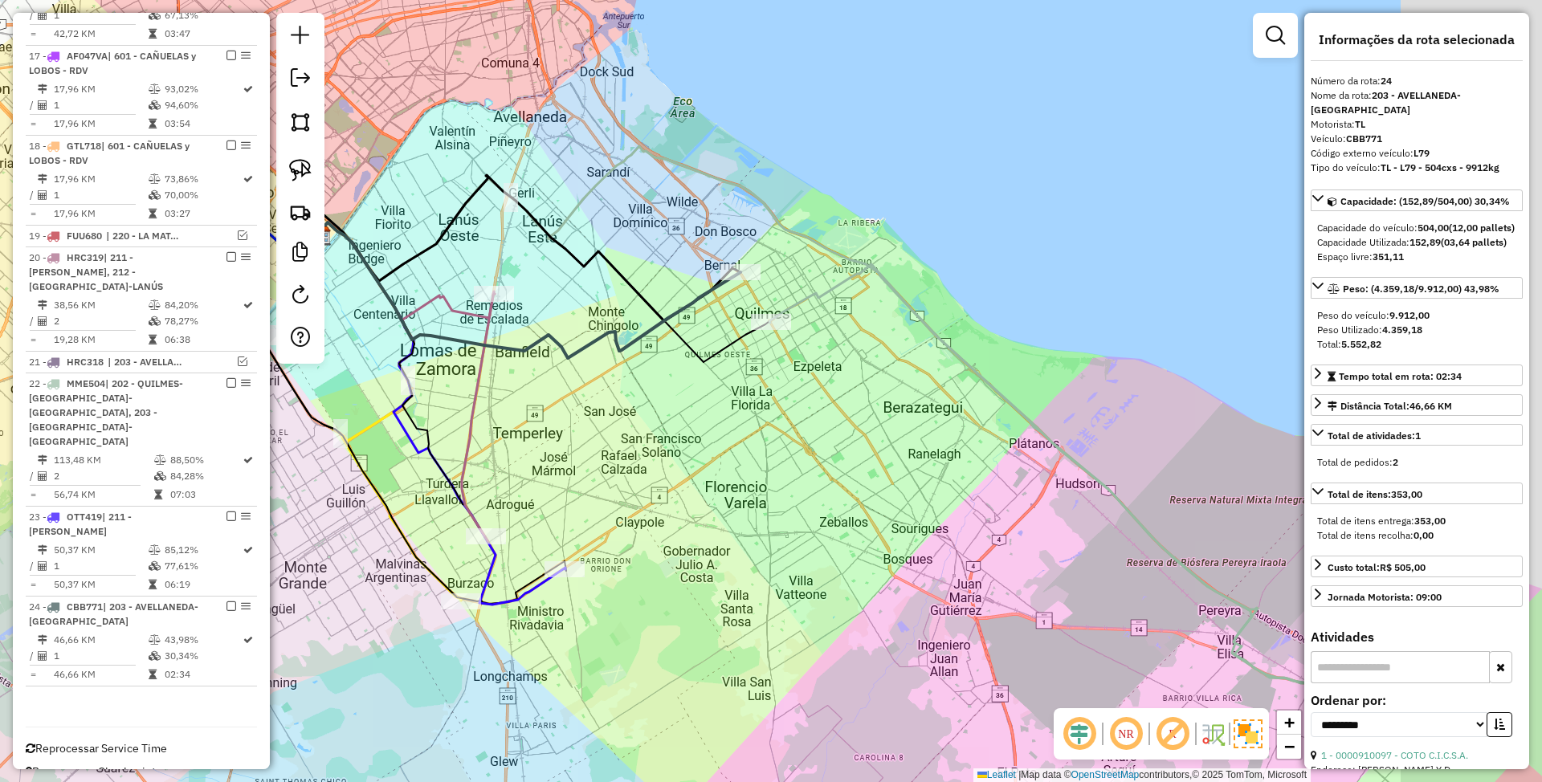
drag, startPoint x: 891, startPoint y: 444, endPoint x: 737, endPoint y: 416, distance: 156.0
click at [737, 416] on div "Janela de atendimento Grade de atendimento Capacidade Transportadoras Veículos …" at bounding box center [771, 391] width 1542 height 782
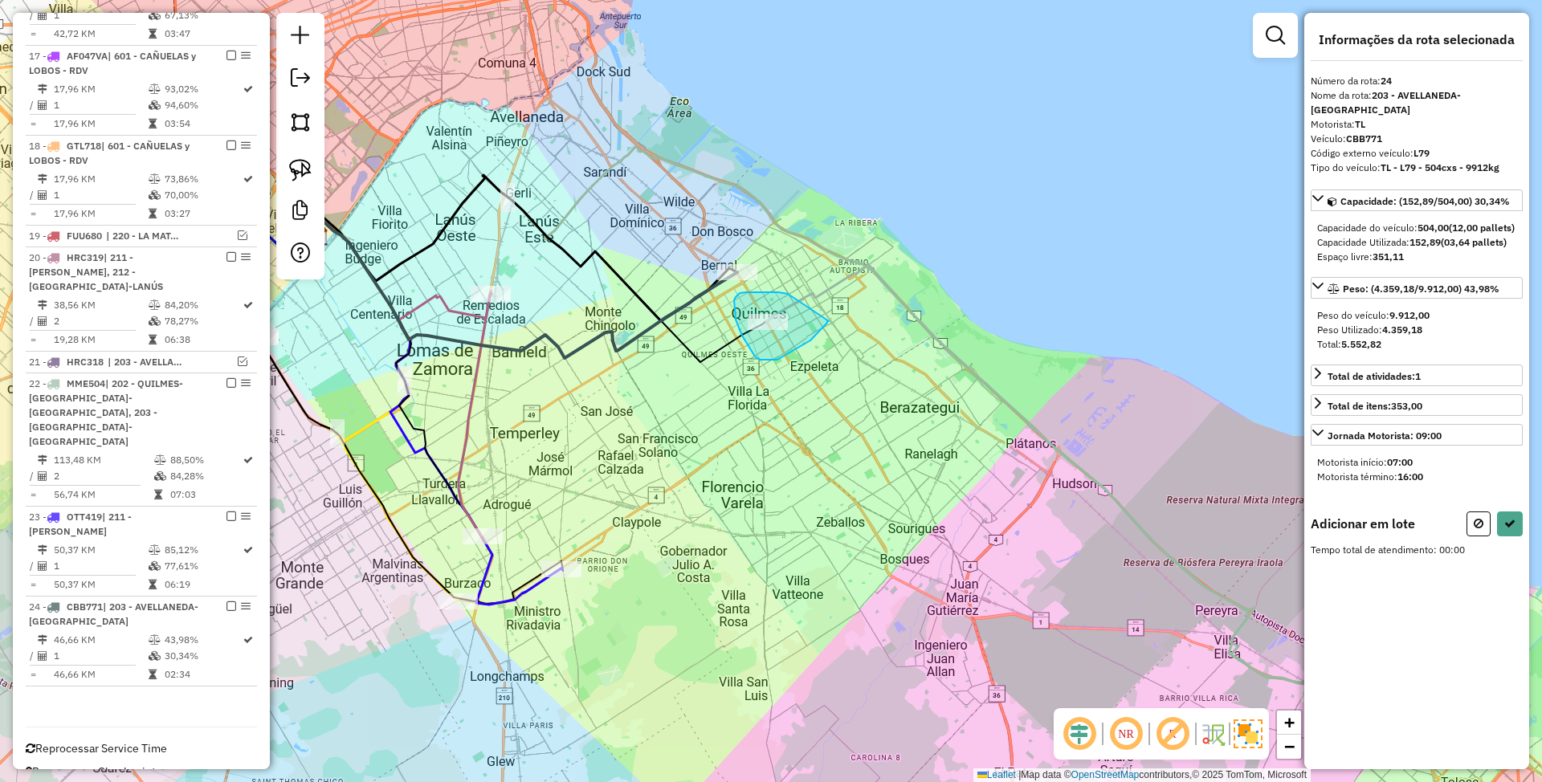
drag, startPoint x: 746, startPoint y: 292, endPoint x: 829, endPoint y: 321, distance: 87.6
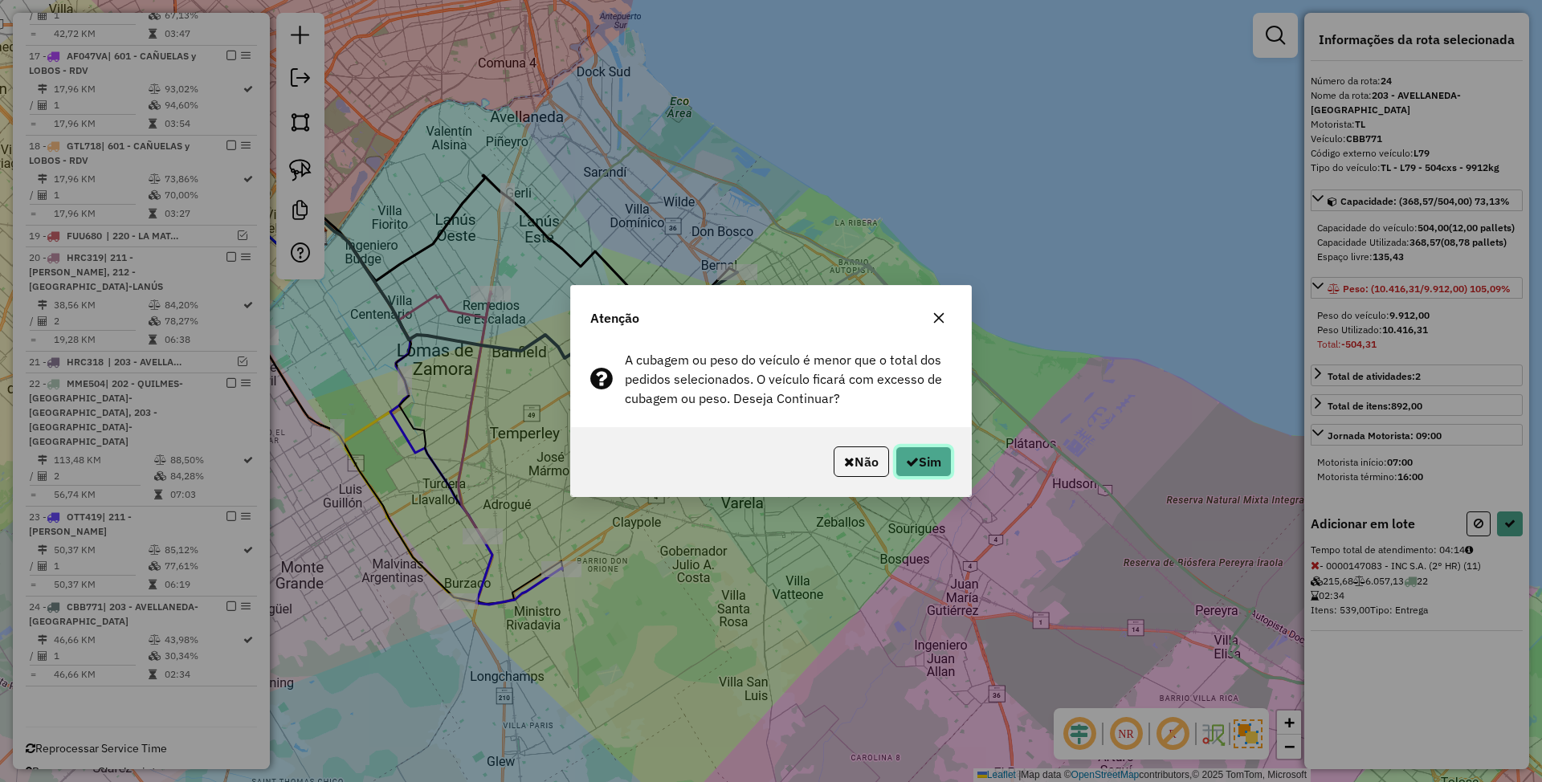
click at [923, 457] on button "Sim" at bounding box center [923, 462] width 56 height 31
select select "**********"
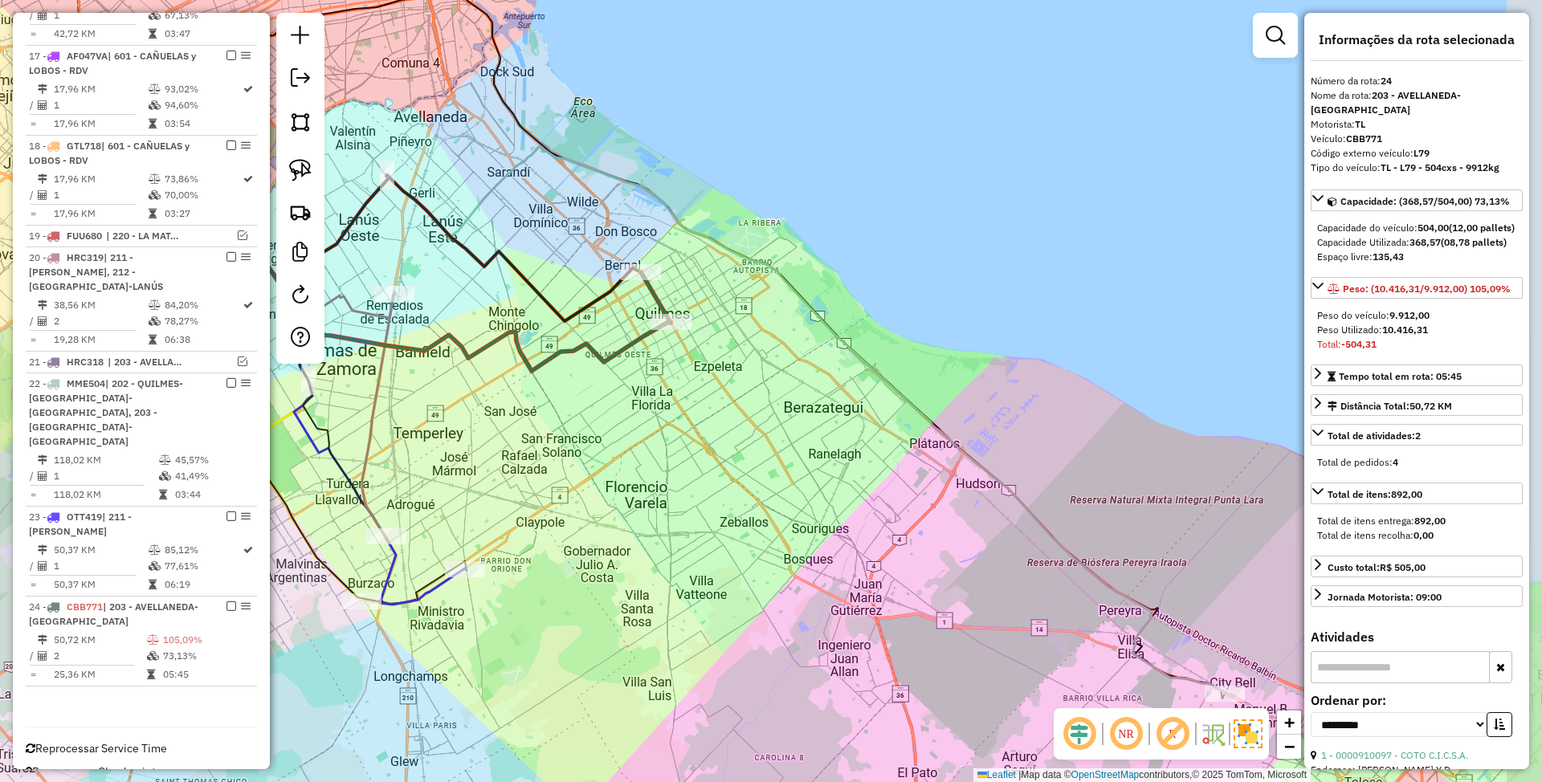
drag, startPoint x: 839, startPoint y: 427, endPoint x: 742, endPoint y: 427, distance: 97.2
click at [742, 427] on div "Janela de atendimento Grade de atendimento Capacidade Transportadoras Veículos …" at bounding box center [771, 391] width 1542 height 782
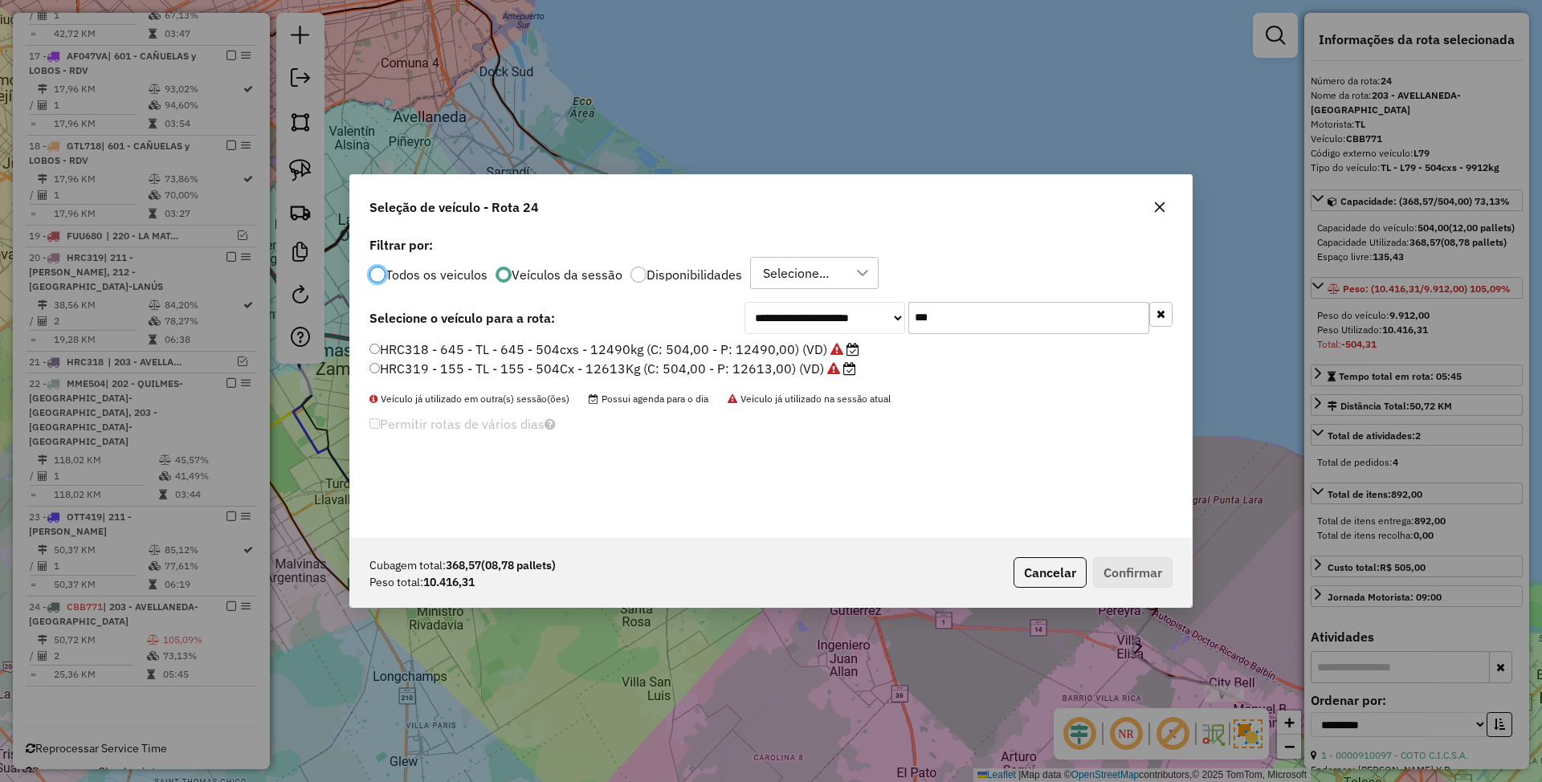
scroll to position [8, 5]
drag, startPoint x: 955, startPoint y: 318, endPoint x: 864, endPoint y: 310, distance: 91.1
click at [864, 310] on div "**********" at bounding box center [959, 318] width 428 height 32
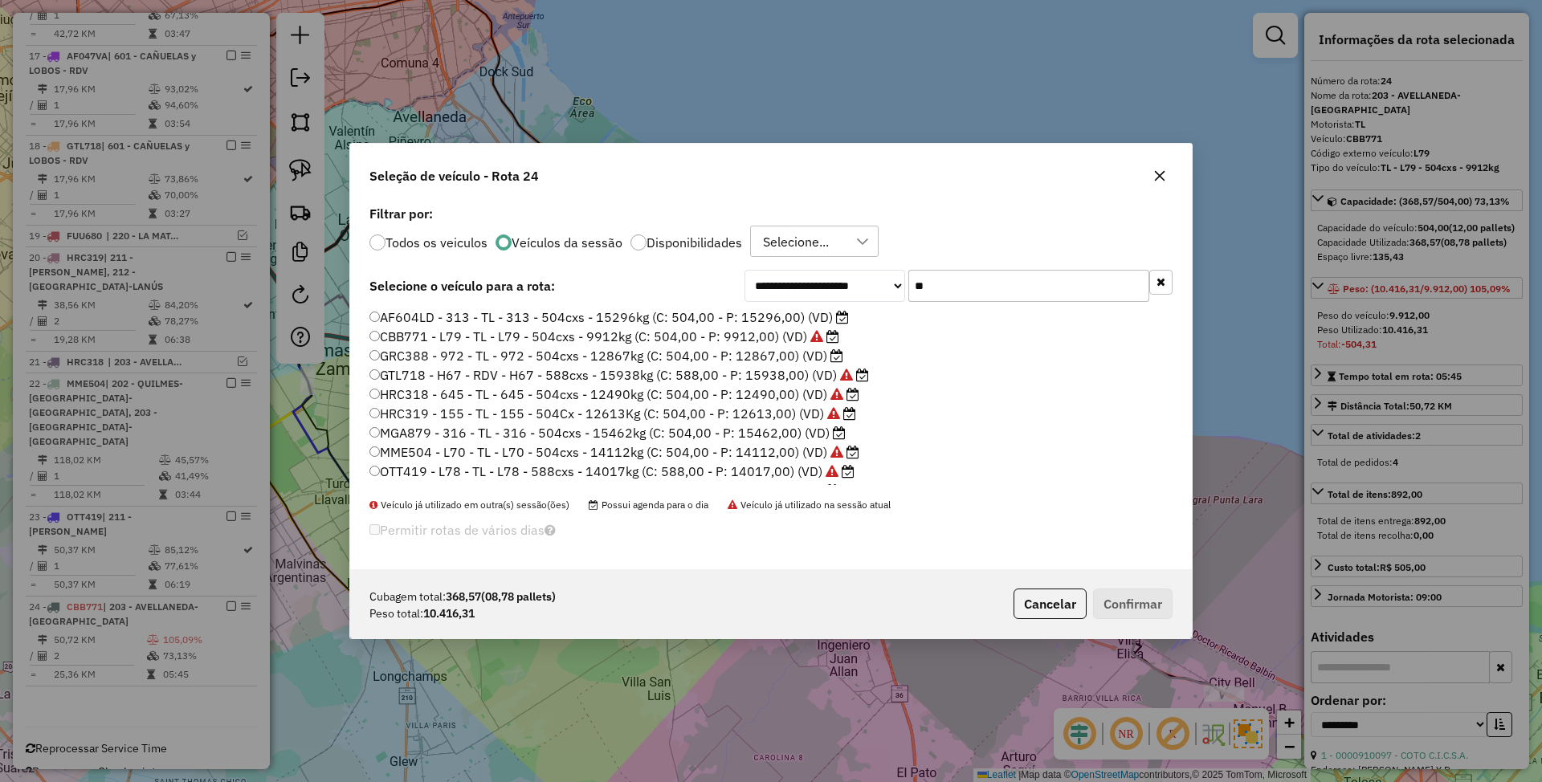
type input "**"
click at [784, 355] on label "GRC388 - 972 - TL - 972 - 504cxs - 12867kg (C: 504,00 - P: 12867,00) (VD)" at bounding box center [606, 355] width 474 height 19
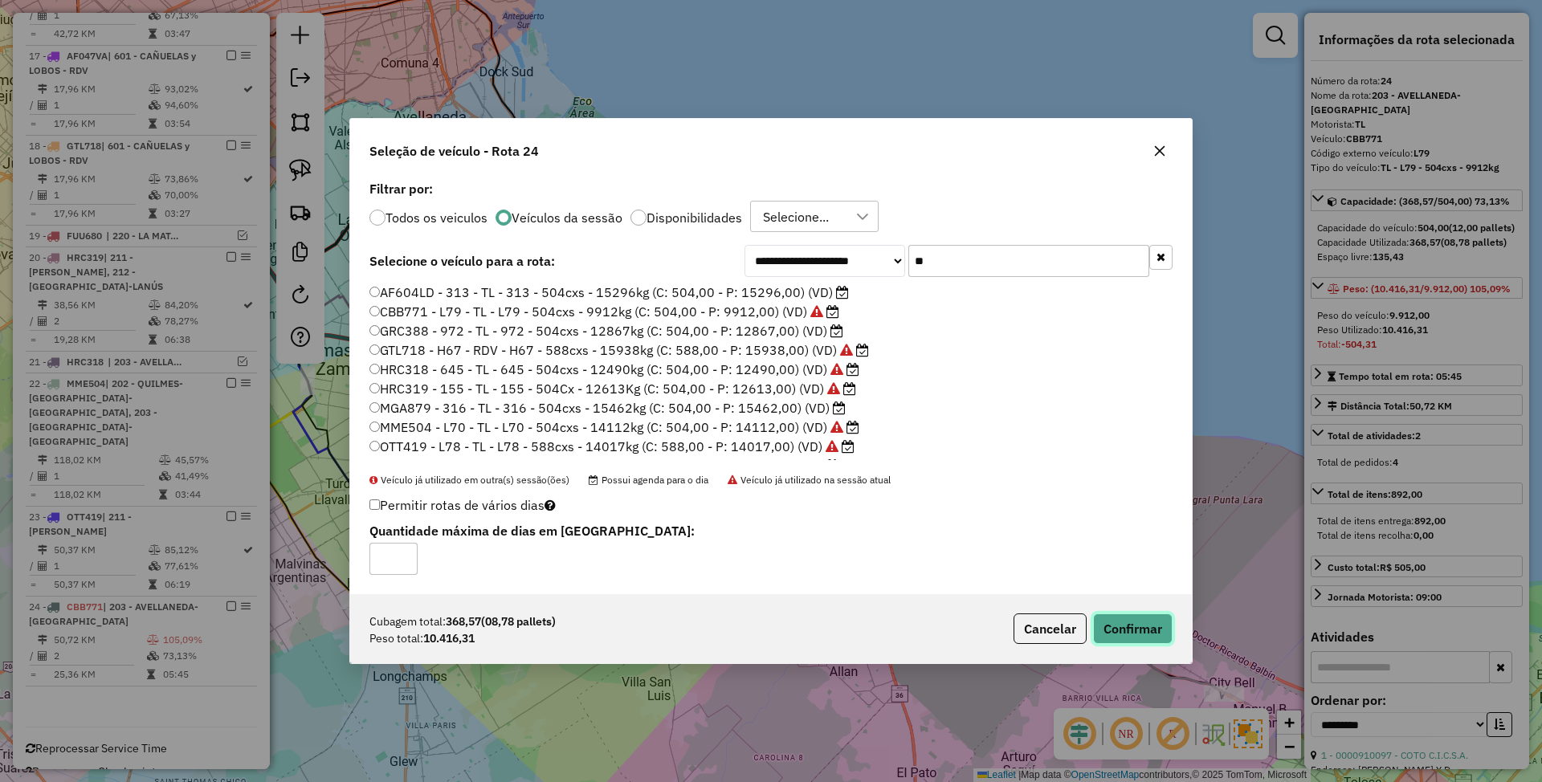
click at [1120, 628] on button "Confirmar" at bounding box center [1133, 629] width 80 height 31
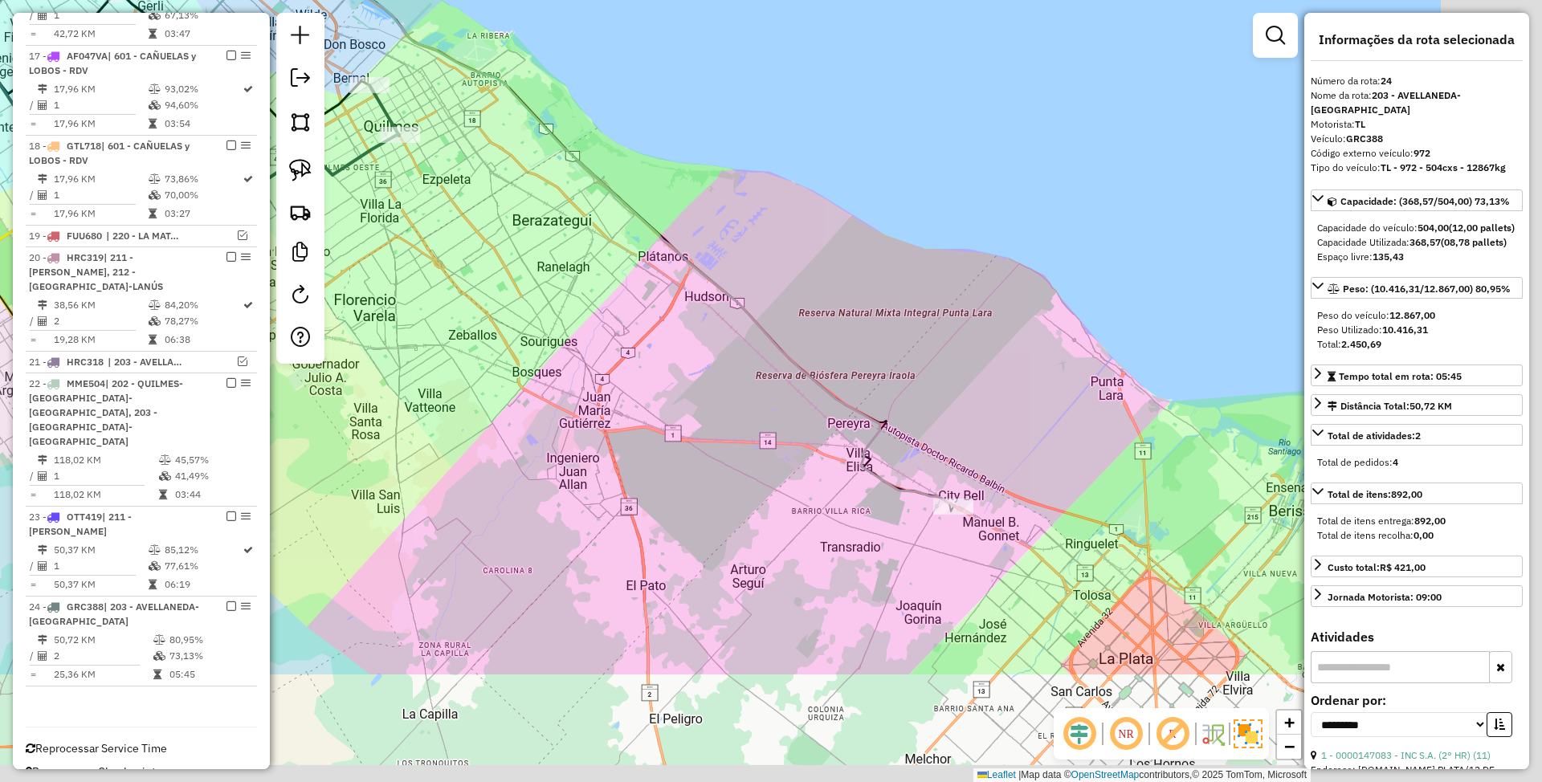
drag, startPoint x: 1003, startPoint y: 605, endPoint x: 675, endPoint y: 381, distance: 397.6
click at [675, 382] on div "Janela de atendimento Grade de atendimento Capacidade Transportadoras Veículos …" at bounding box center [771, 391] width 1542 height 782
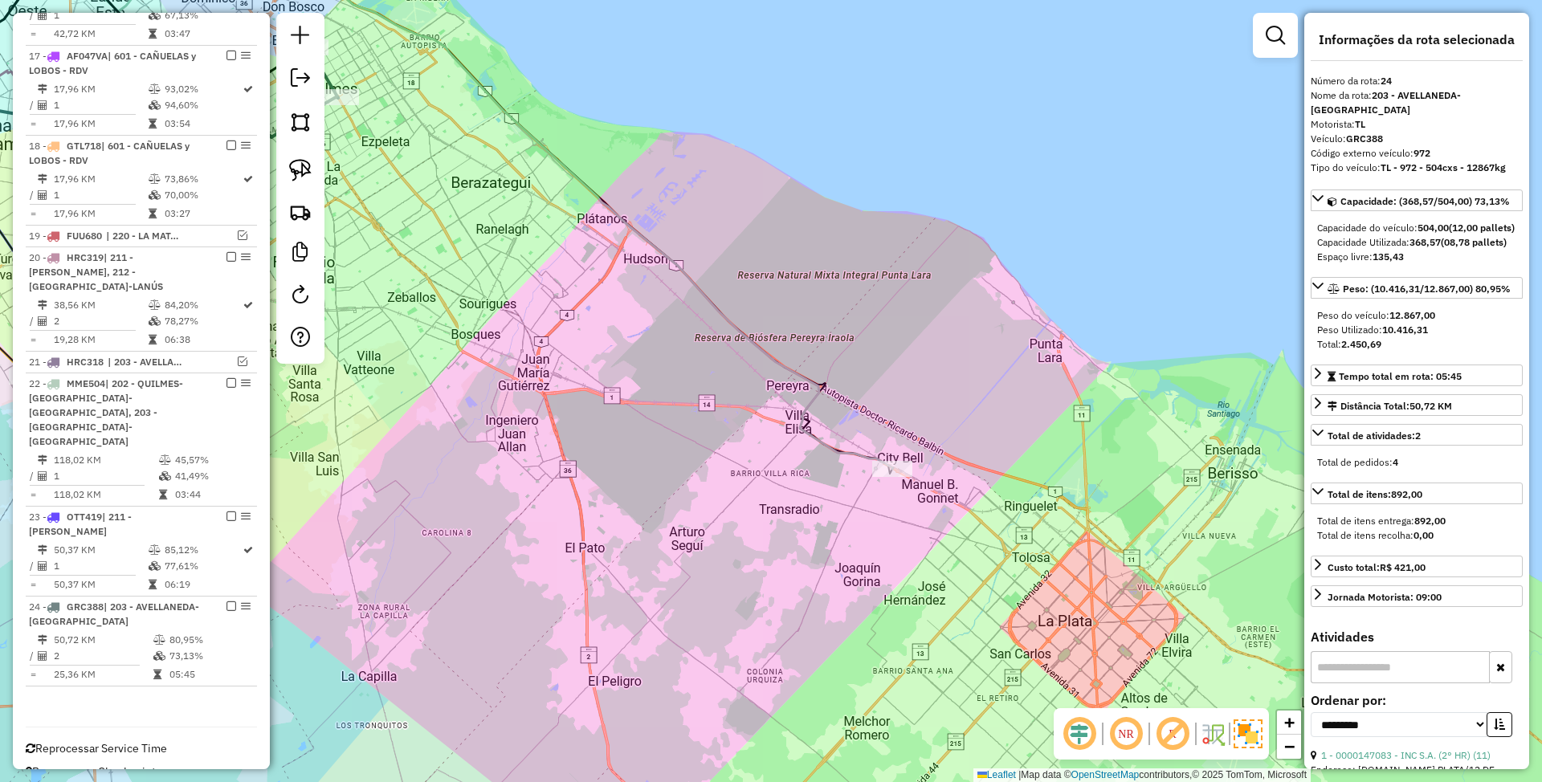
click at [853, 448] on icon at bounding box center [389, 195] width 1010 height 547
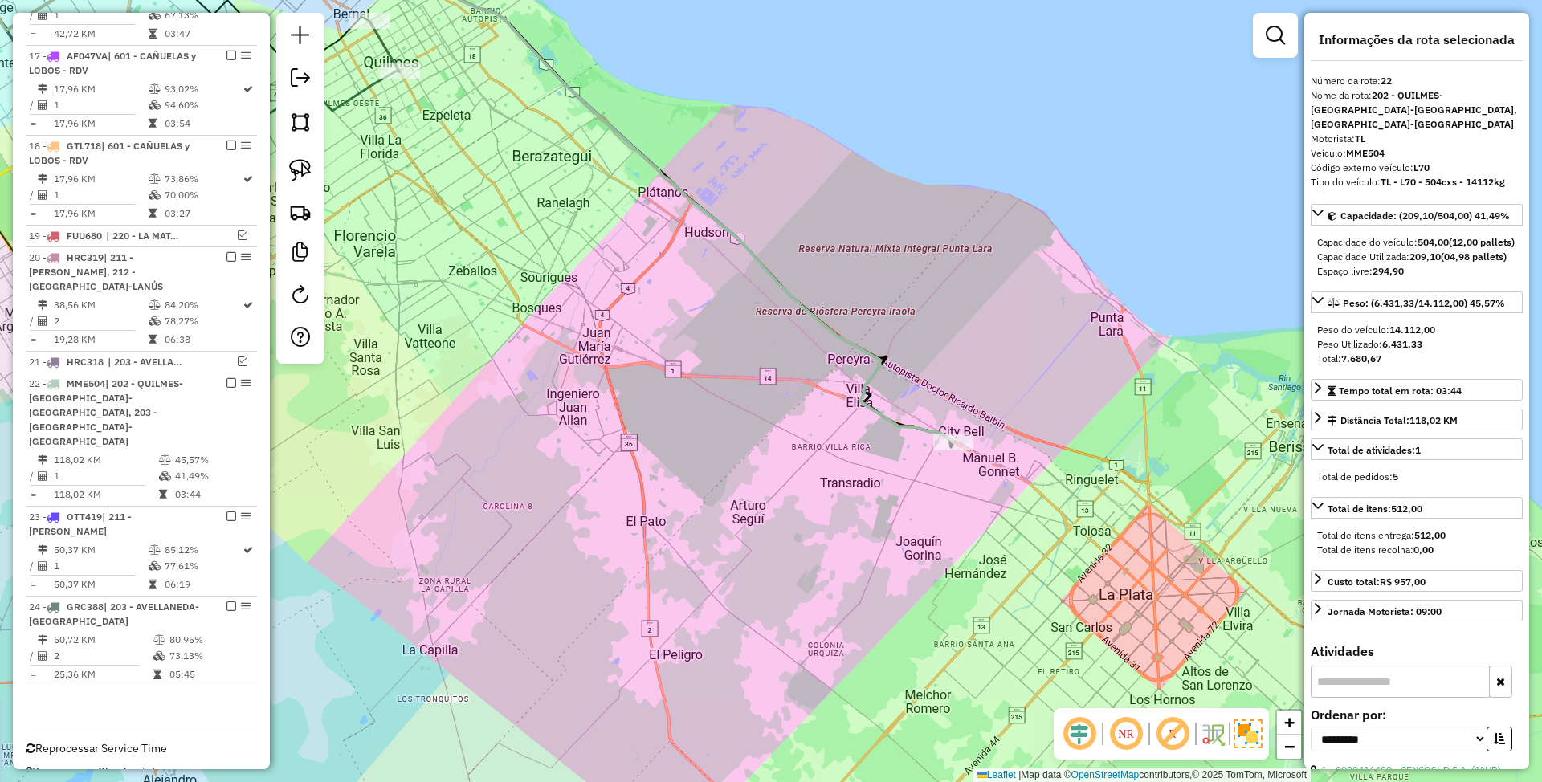
drag, startPoint x: 808, startPoint y: 551, endPoint x: 871, endPoint y: 522, distance: 69.0
click at [871, 522] on div "Janela de atendimento Grade de atendimento Capacidade Transportadoras Veículos …" at bounding box center [771, 391] width 1542 height 782
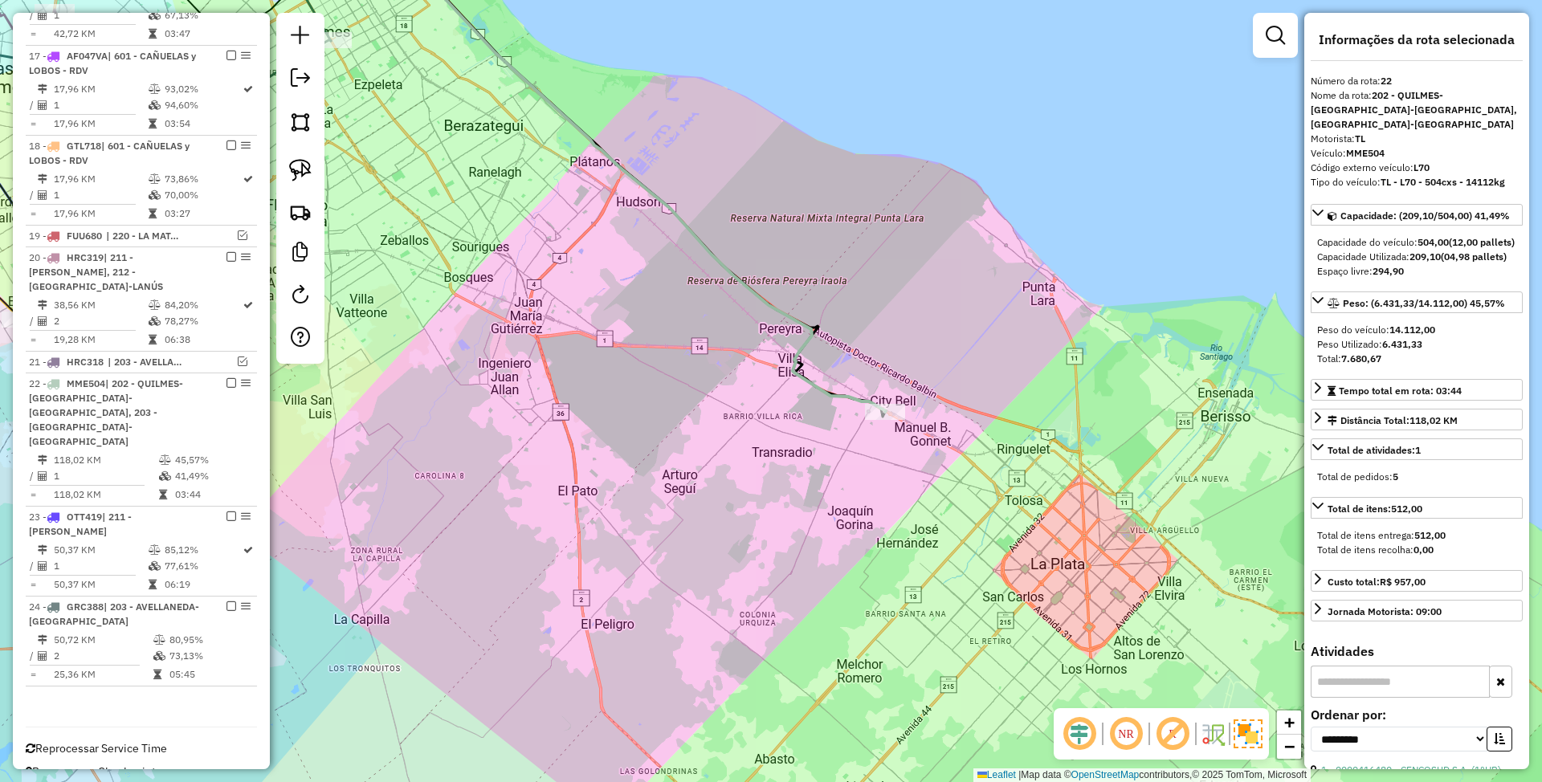
drag, startPoint x: 859, startPoint y: 502, endPoint x: 785, endPoint y: 473, distance: 78.6
click at [785, 473] on div "Janela de atendimento Grade de atendimento Capacidade Transportadoras Veículos …" at bounding box center [771, 391] width 1542 height 782
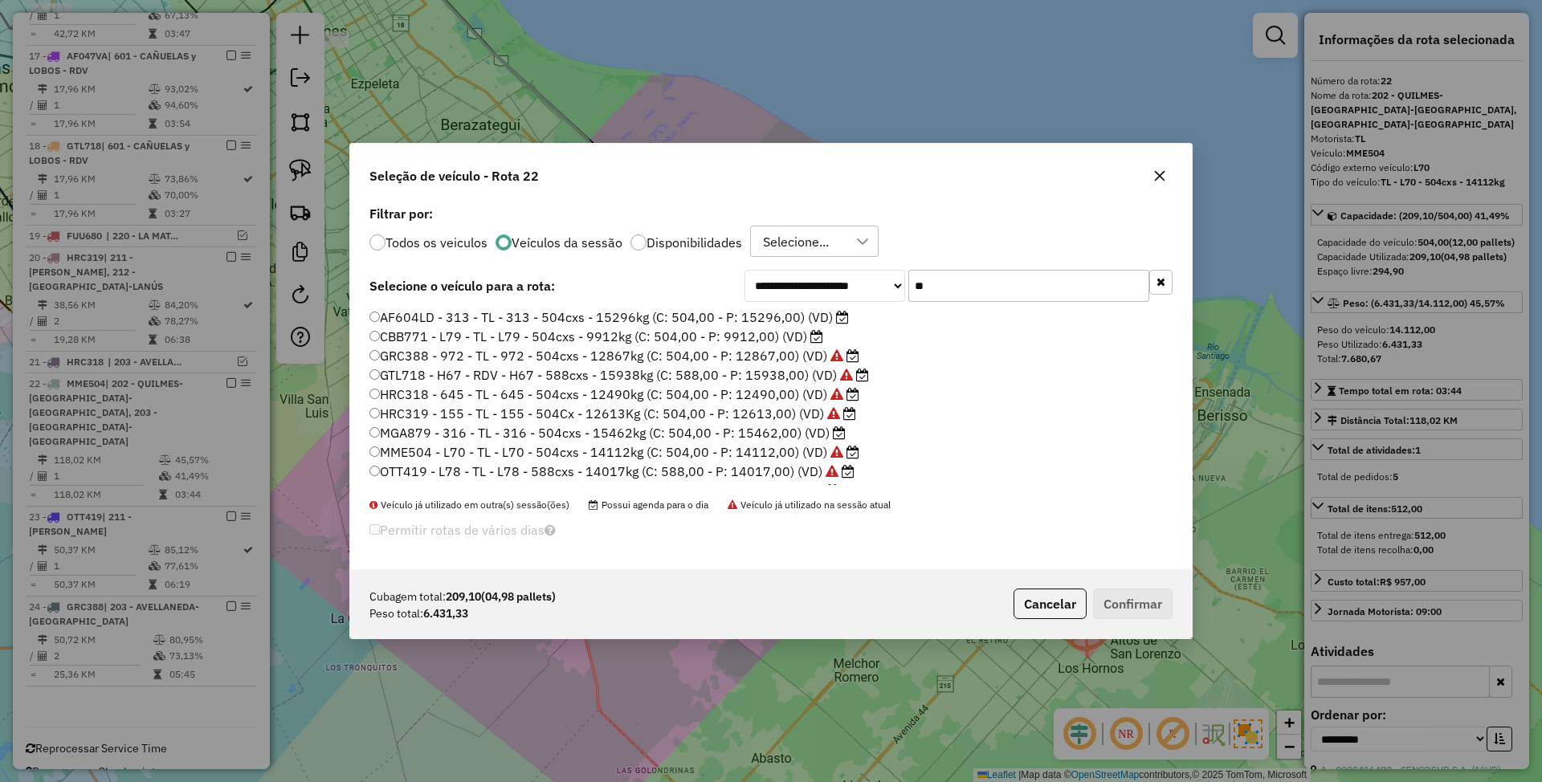
drag, startPoint x: 943, startPoint y: 287, endPoint x: 802, endPoint y: 271, distance: 142.2
click at [802, 271] on div "**********" at bounding box center [959, 286] width 428 height 32
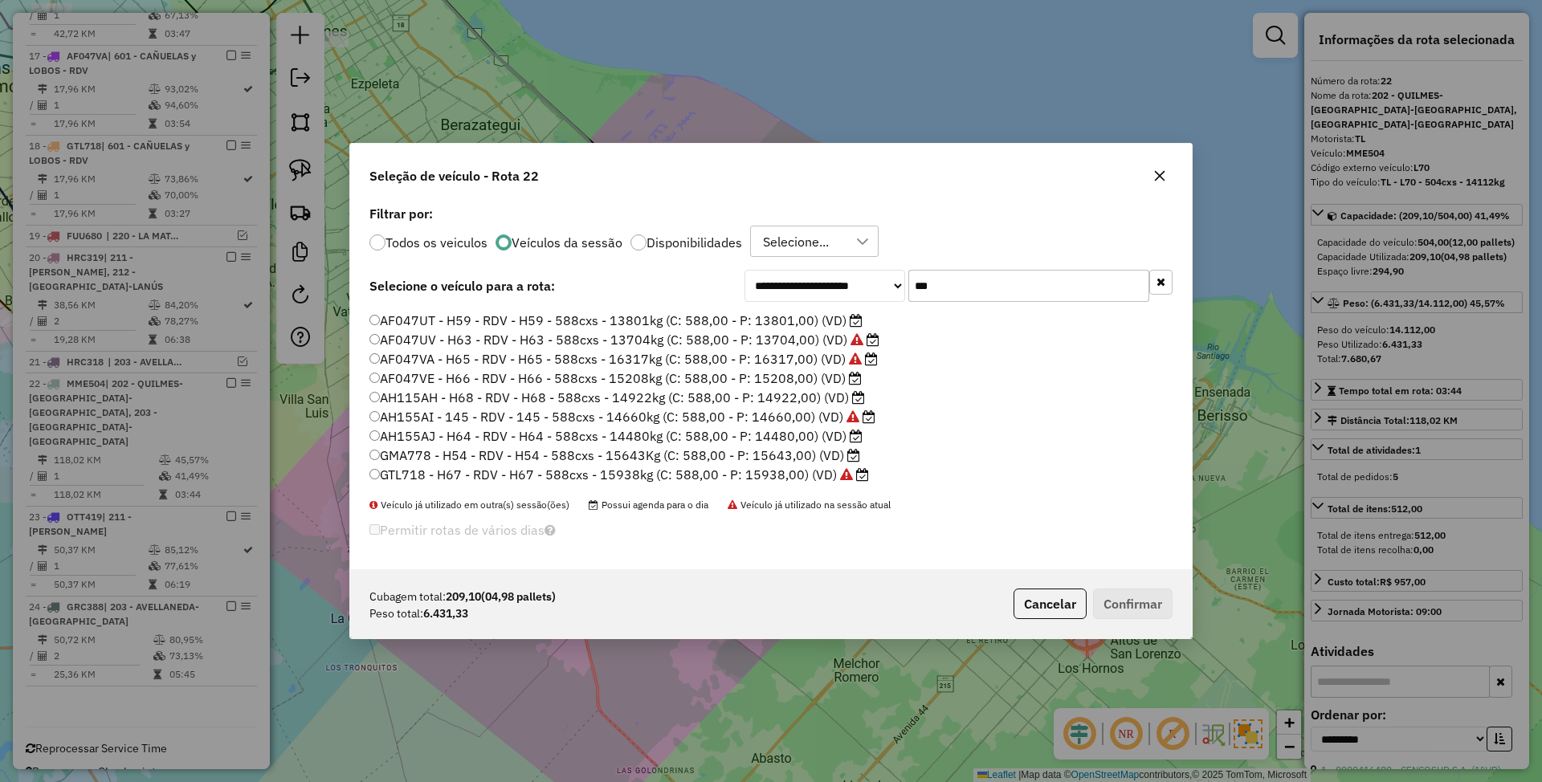
scroll to position [0, 0]
type input "***"
click at [1060, 599] on button "Cancelar" at bounding box center [1050, 604] width 73 height 31
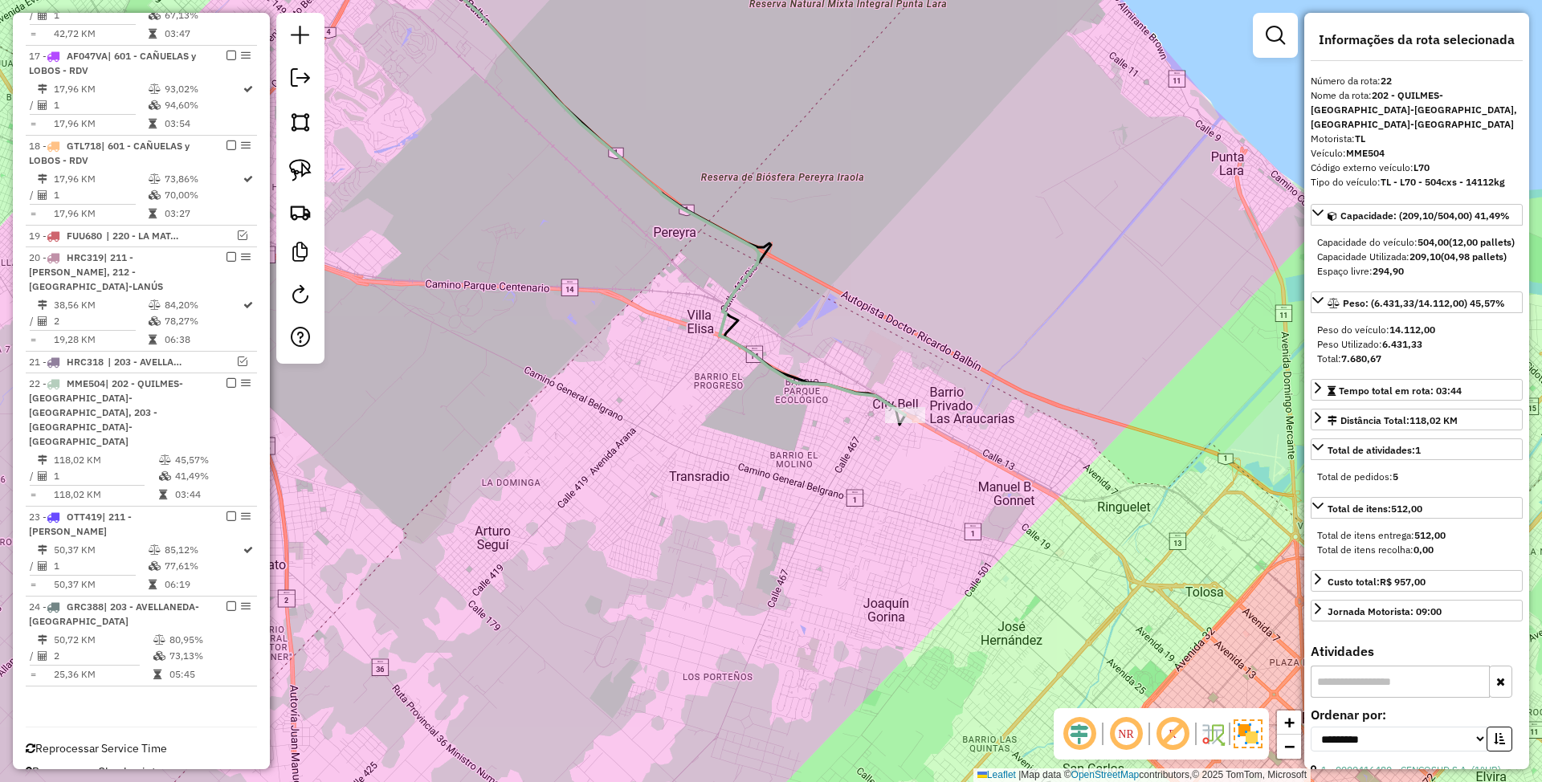
click at [814, 383] on icon at bounding box center [637, 168] width 535 height 493
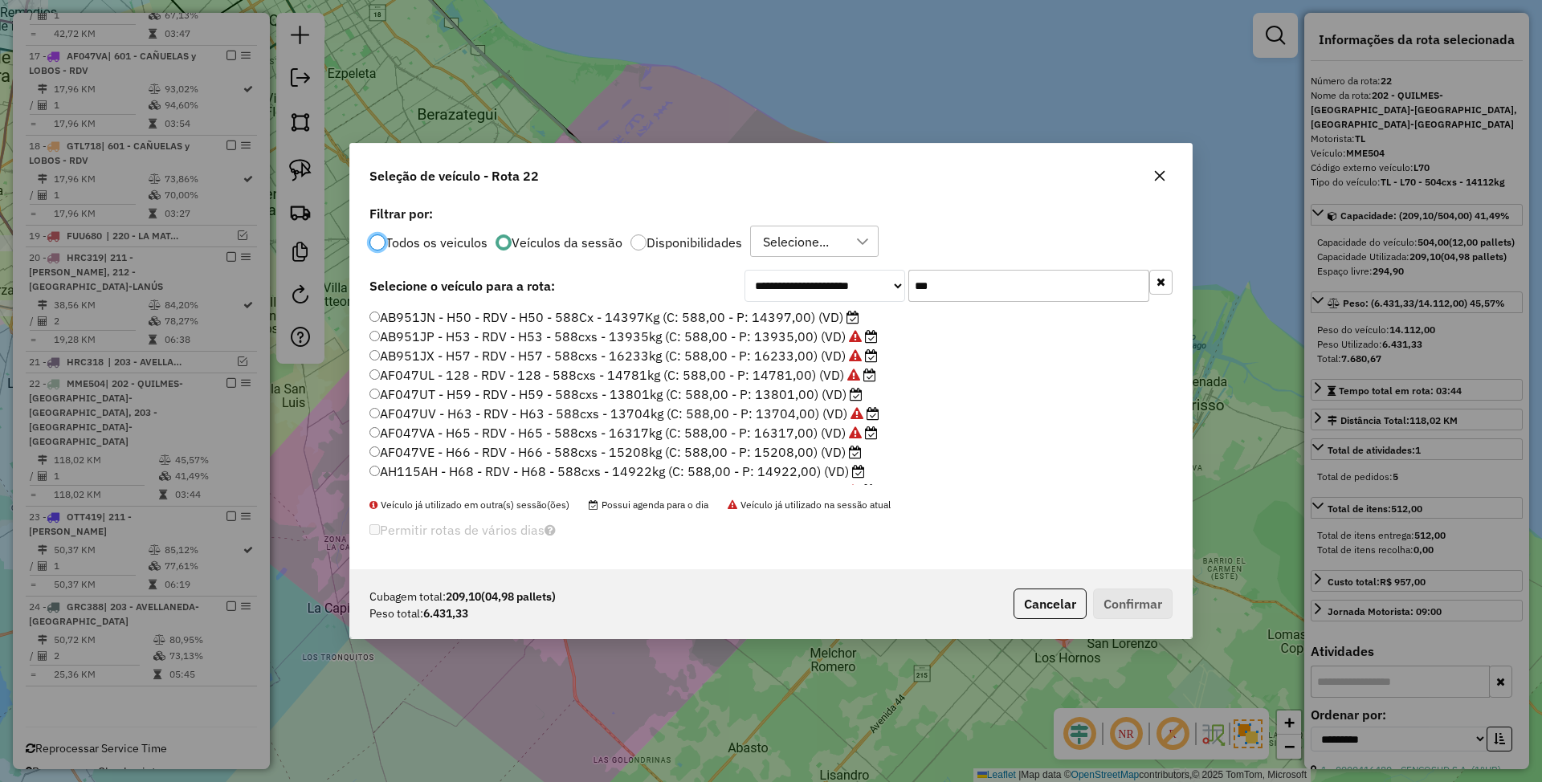
click at [795, 393] on label "AF047UT - H59 - RDV - H59 - 588cxs - 13801kg (C: 588,00 - P: 13801,00) (VD)" at bounding box center [615, 394] width 493 height 19
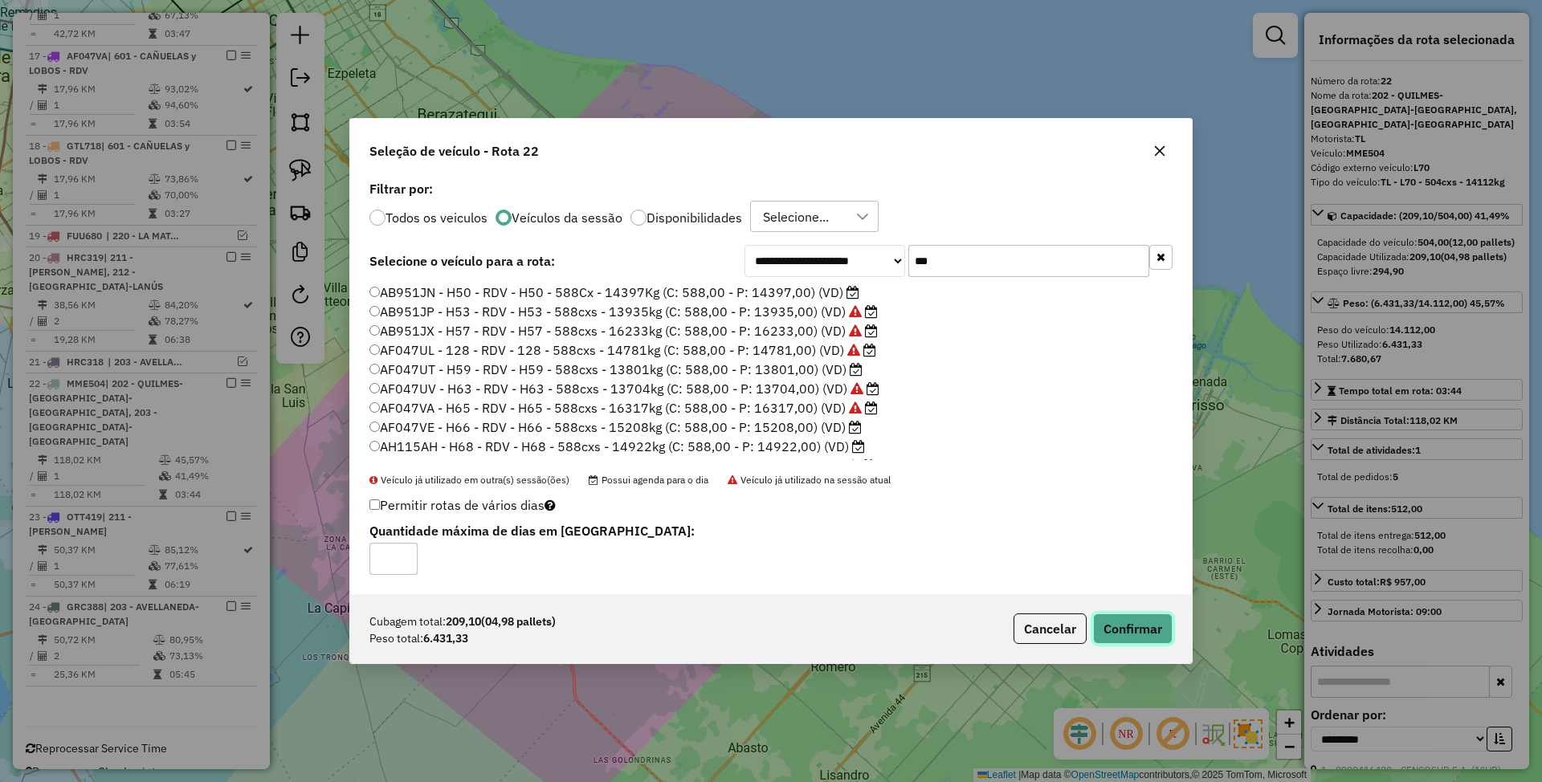
click at [1112, 630] on button "Confirmar" at bounding box center [1133, 629] width 80 height 31
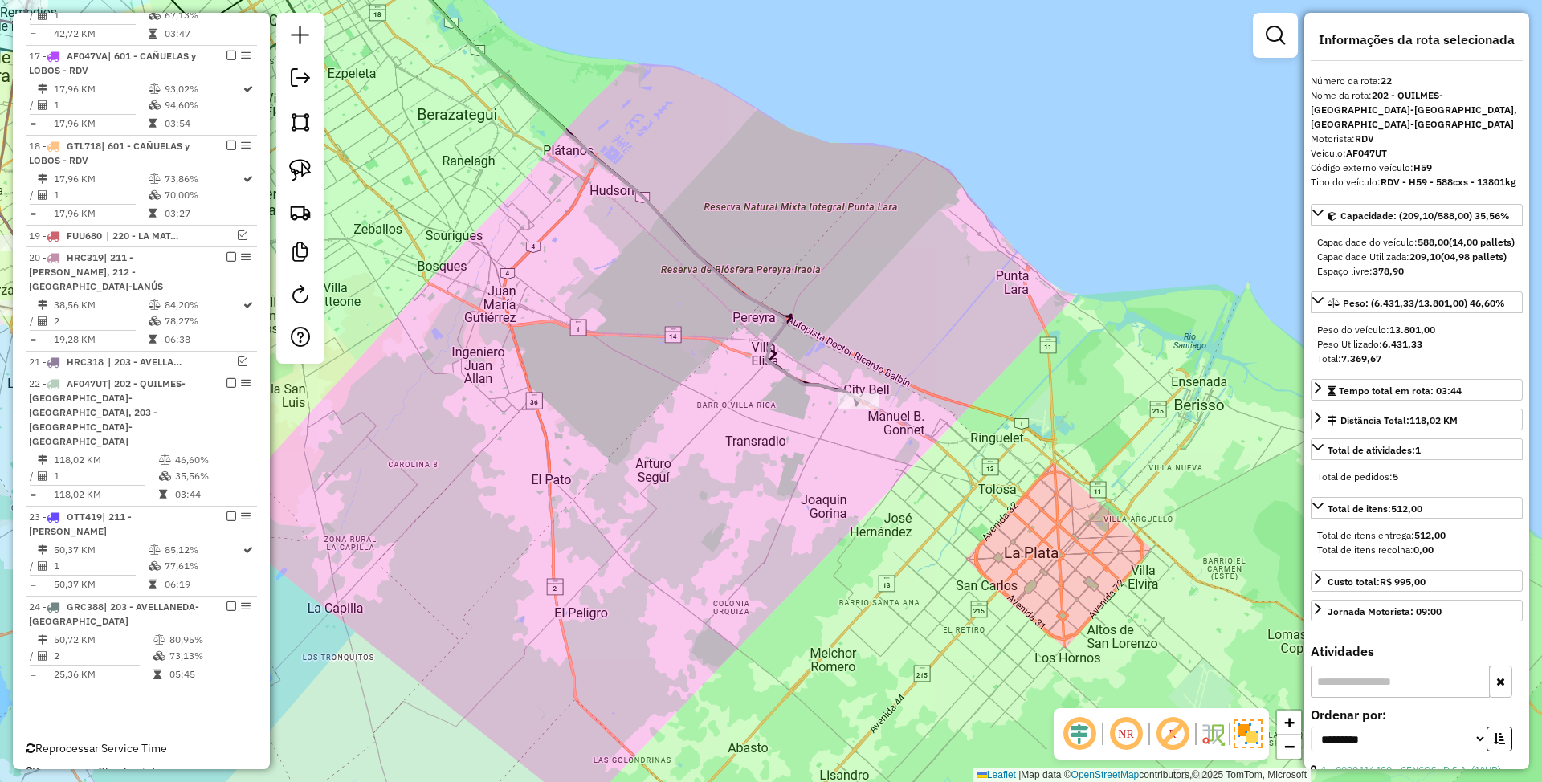
click at [808, 386] on icon at bounding box center [355, 161] width 1010 height 479
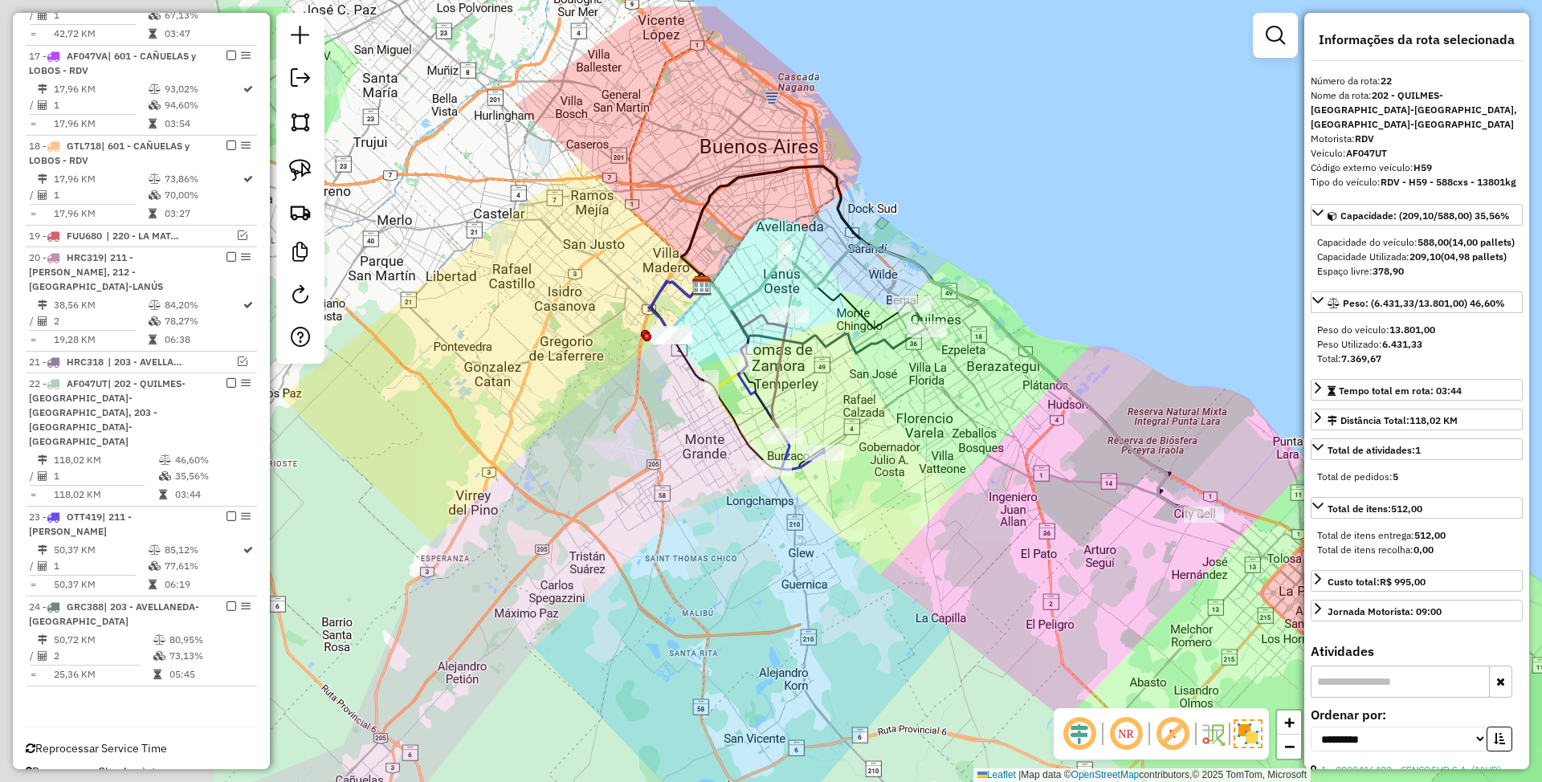
drag, startPoint x: 668, startPoint y: 354, endPoint x: 1026, endPoint y: 444, distance: 368.5
click at [1026, 444] on div "Janela de atendimento Grade de atendimento Capacidade Transportadoras Veículos …" at bounding box center [771, 391] width 1542 height 782
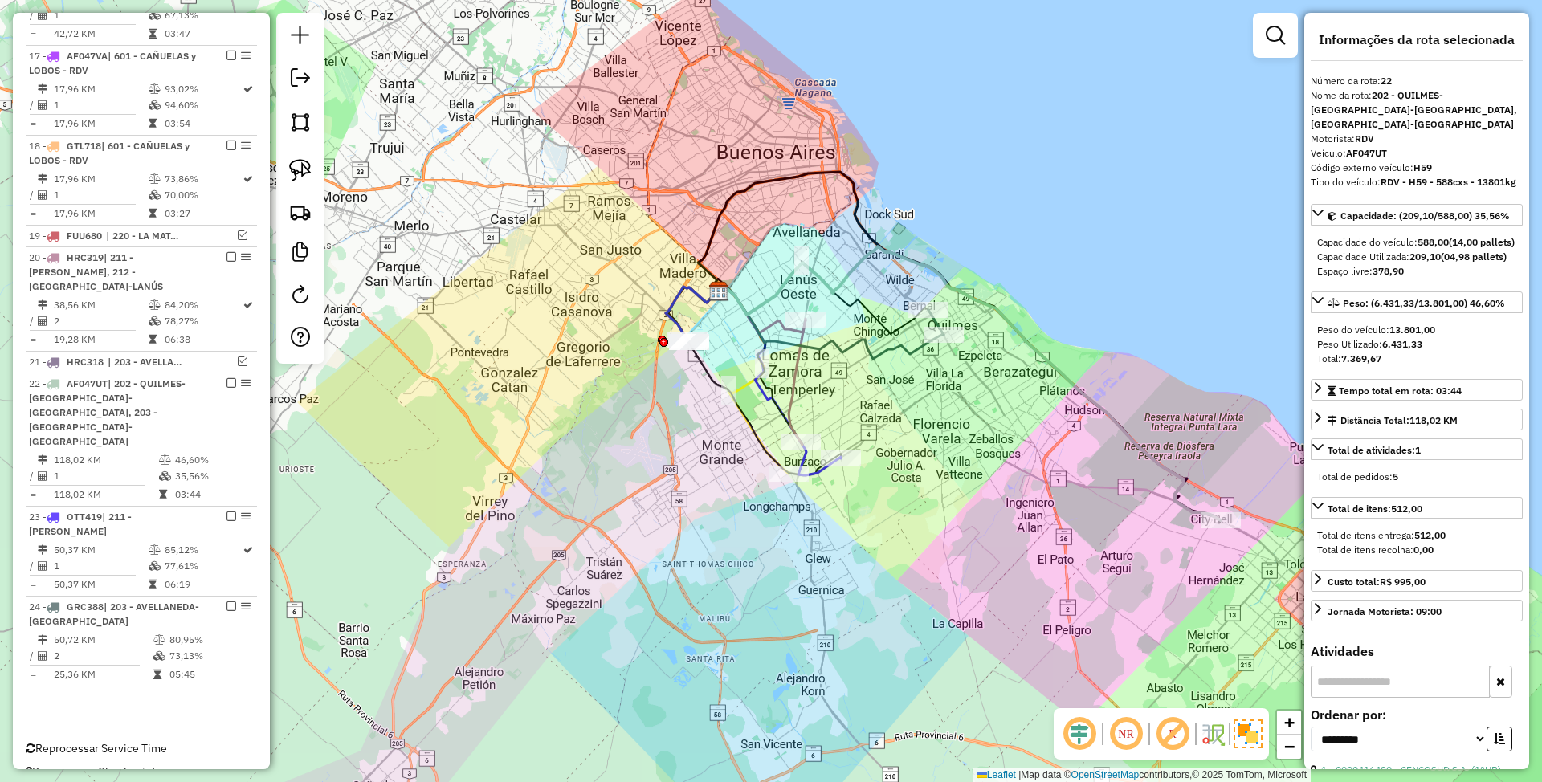
click at [903, 345] on icon at bounding box center [830, 321] width 228 height 75
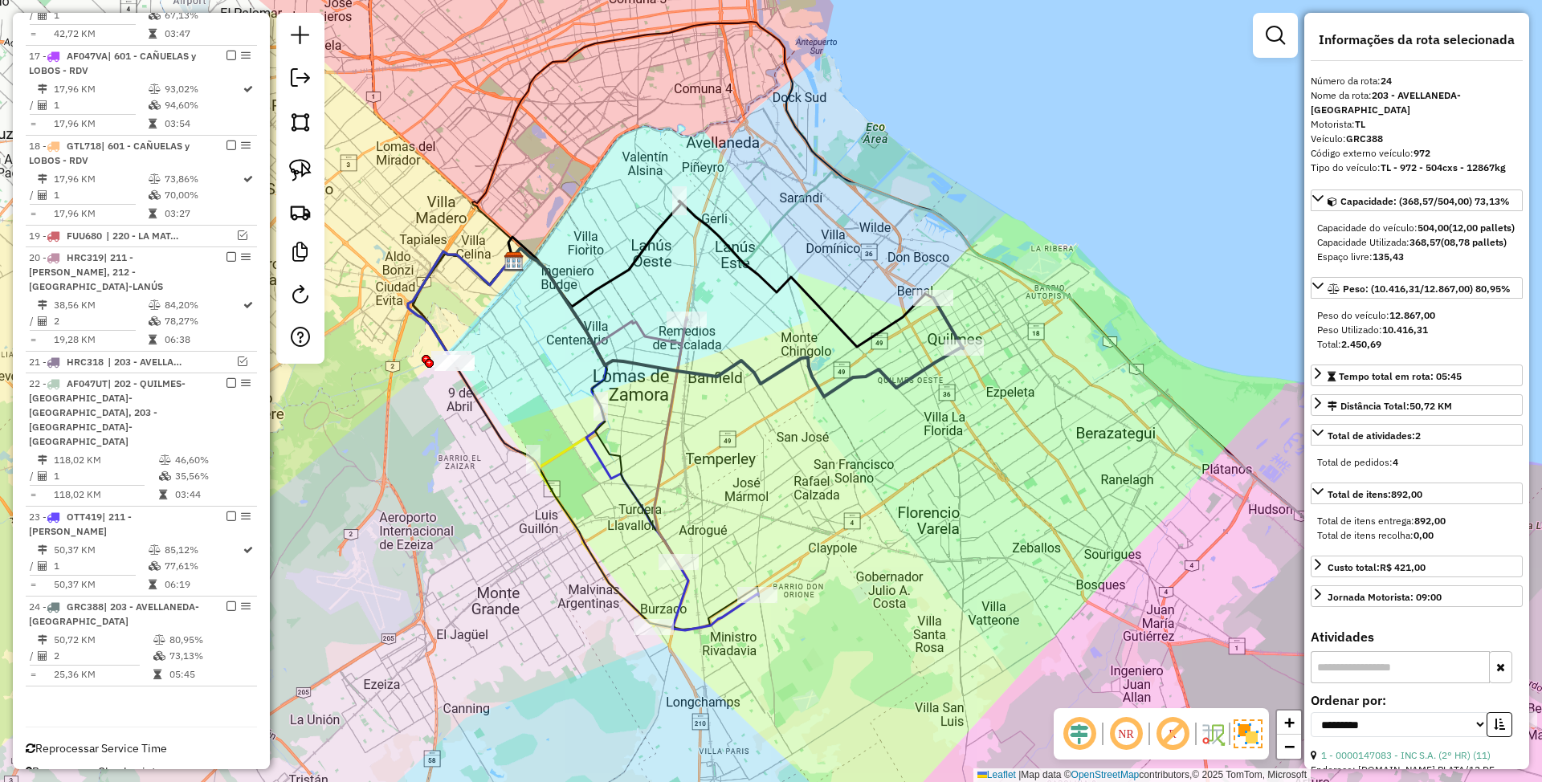
click at [1102, 332] on icon at bounding box center [1013, 446] width 1010 height 548
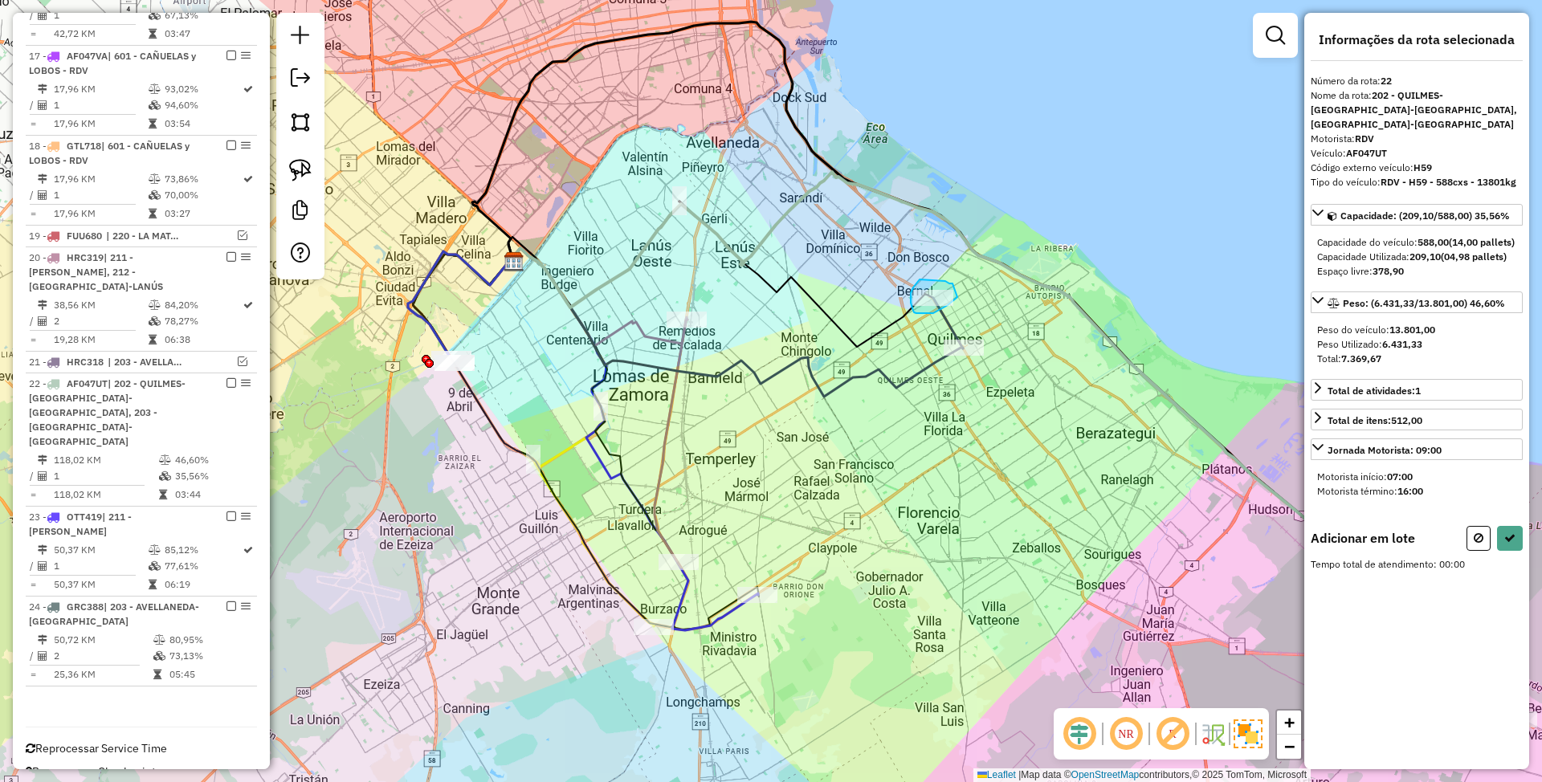
drag, startPoint x: 926, startPoint y: 279, endPoint x: 957, endPoint y: 297, distance: 36.0
select select "**********"
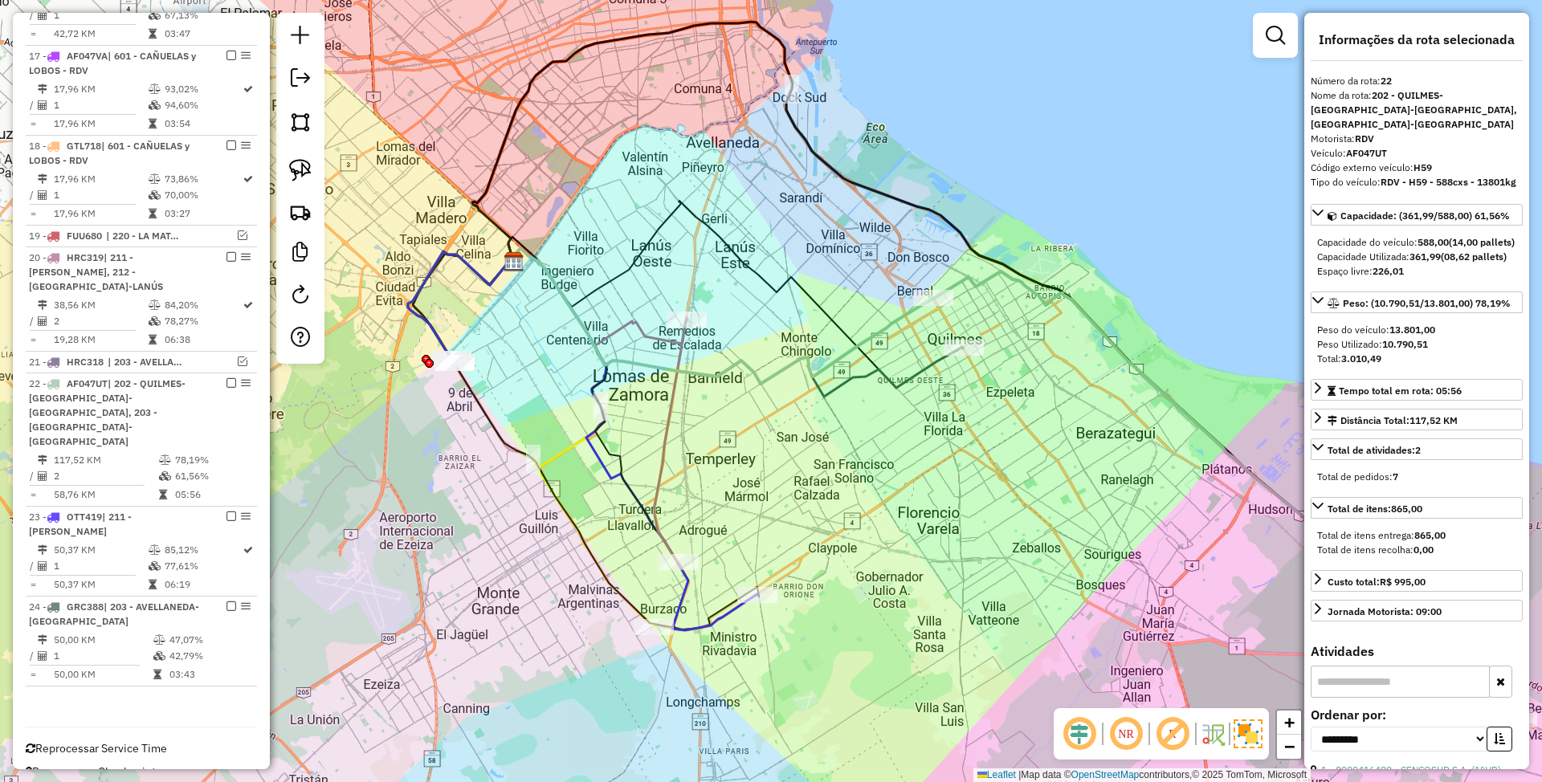
click at [927, 367] on icon at bounding box center [735, 322] width 455 height 149
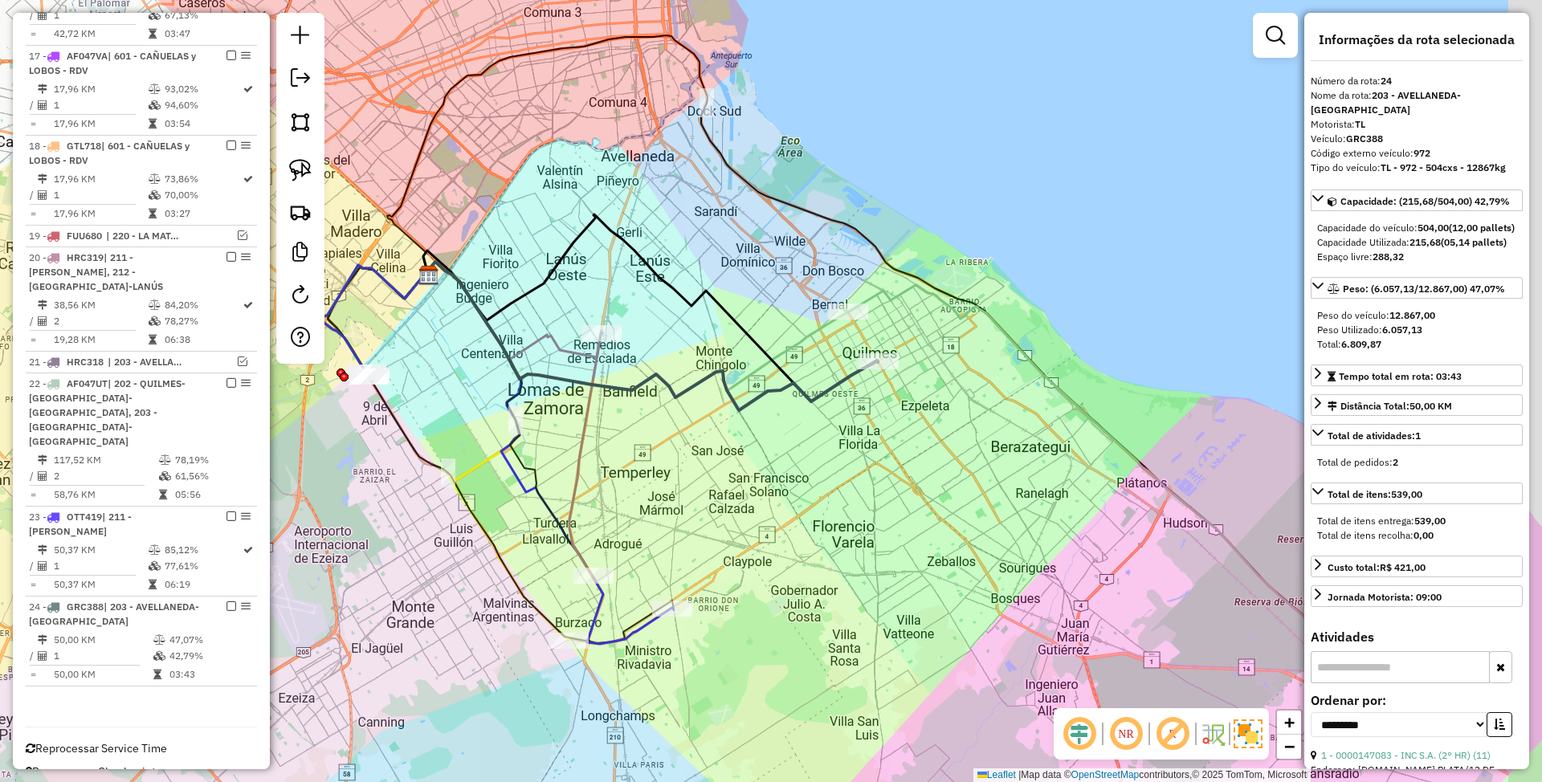
drag, startPoint x: 955, startPoint y: 428, endPoint x: 926, endPoint y: 431, distance: 29.1
click at [926, 431] on div "Janela de atendimento Grade de atendimento Capacidade Transportadoras Veículos …" at bounding box center [771, 391] width 1542 height 782
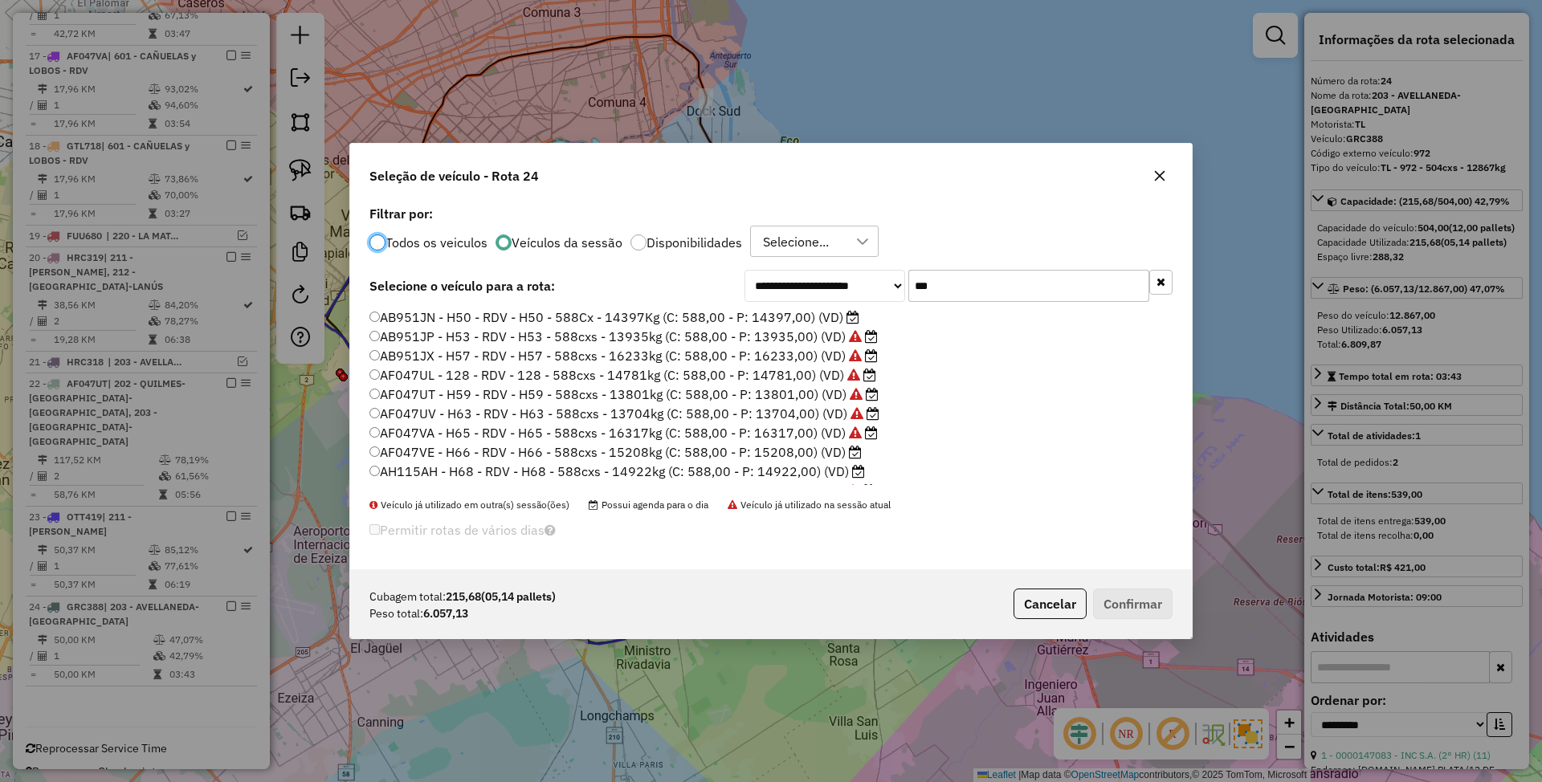
scroll to position [8, 5]
drag, startPoint x: 916, startPoint y: 287, endPoint x: 787, endPoint y: 258, distance: 132.5
click at [787, 258] on div "**********" at bounding box center [771, 386] width 842 height 369
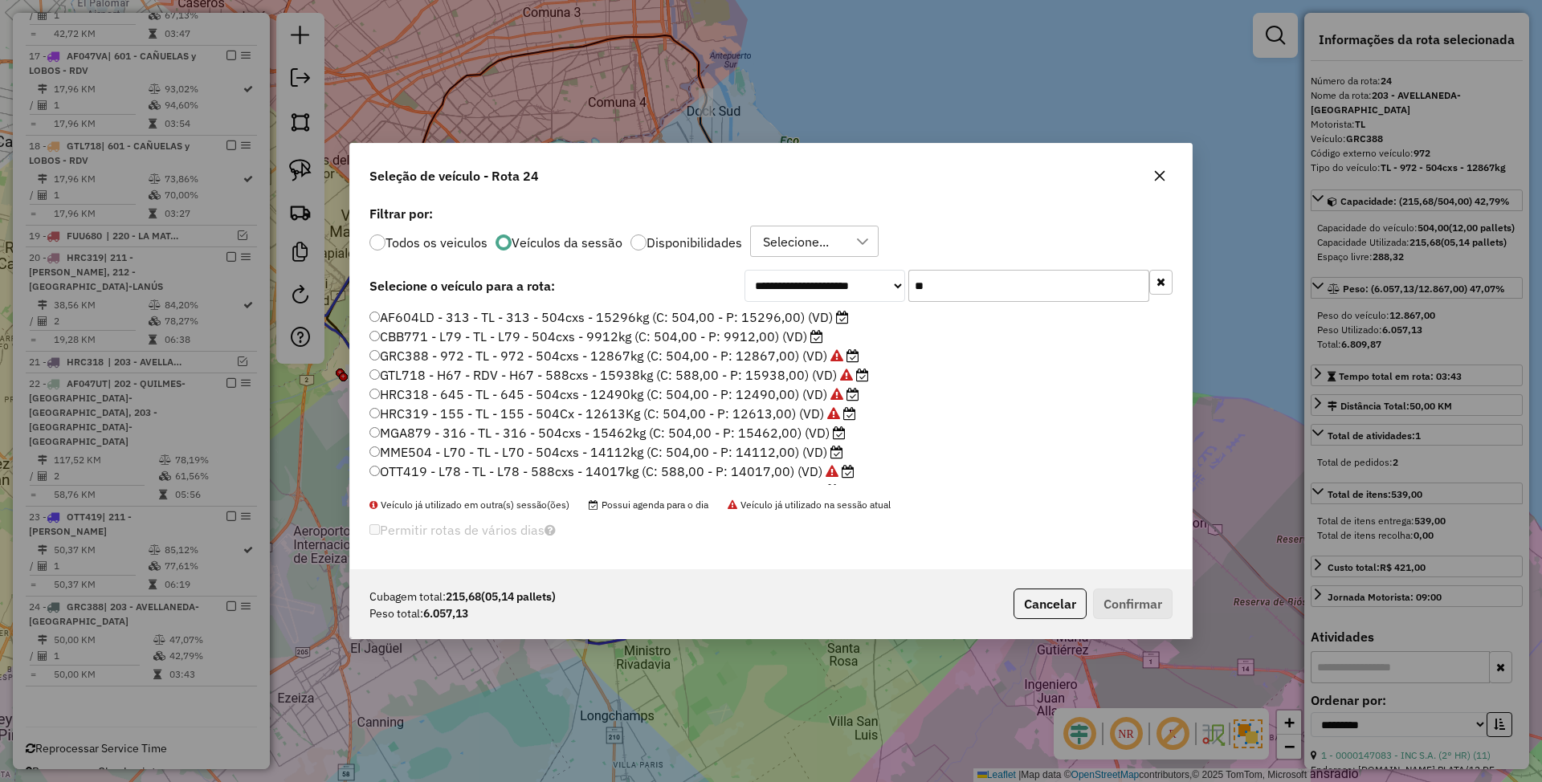
type input "**"
click at [736, 336] on label "CBB771 - L79 - TL - L79 - 504cxs - 9912kg (C: 504,00 - P: 9912,00) (VD)" at bounding box center [596, 336] width 454 height 19
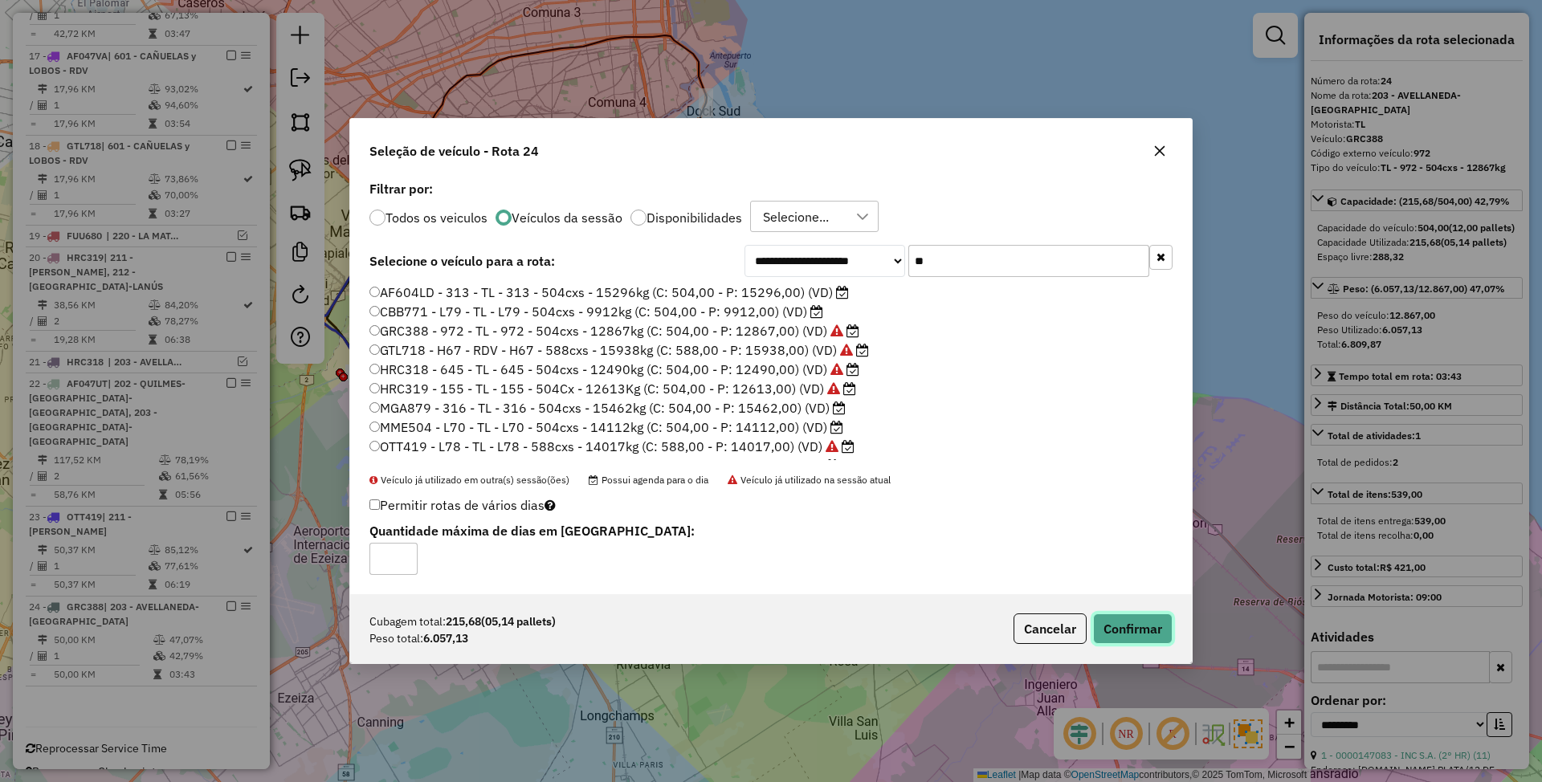
click at [1136, 623] on button "Confirmar" at bounding box center [1133, 629] width 80 height 31
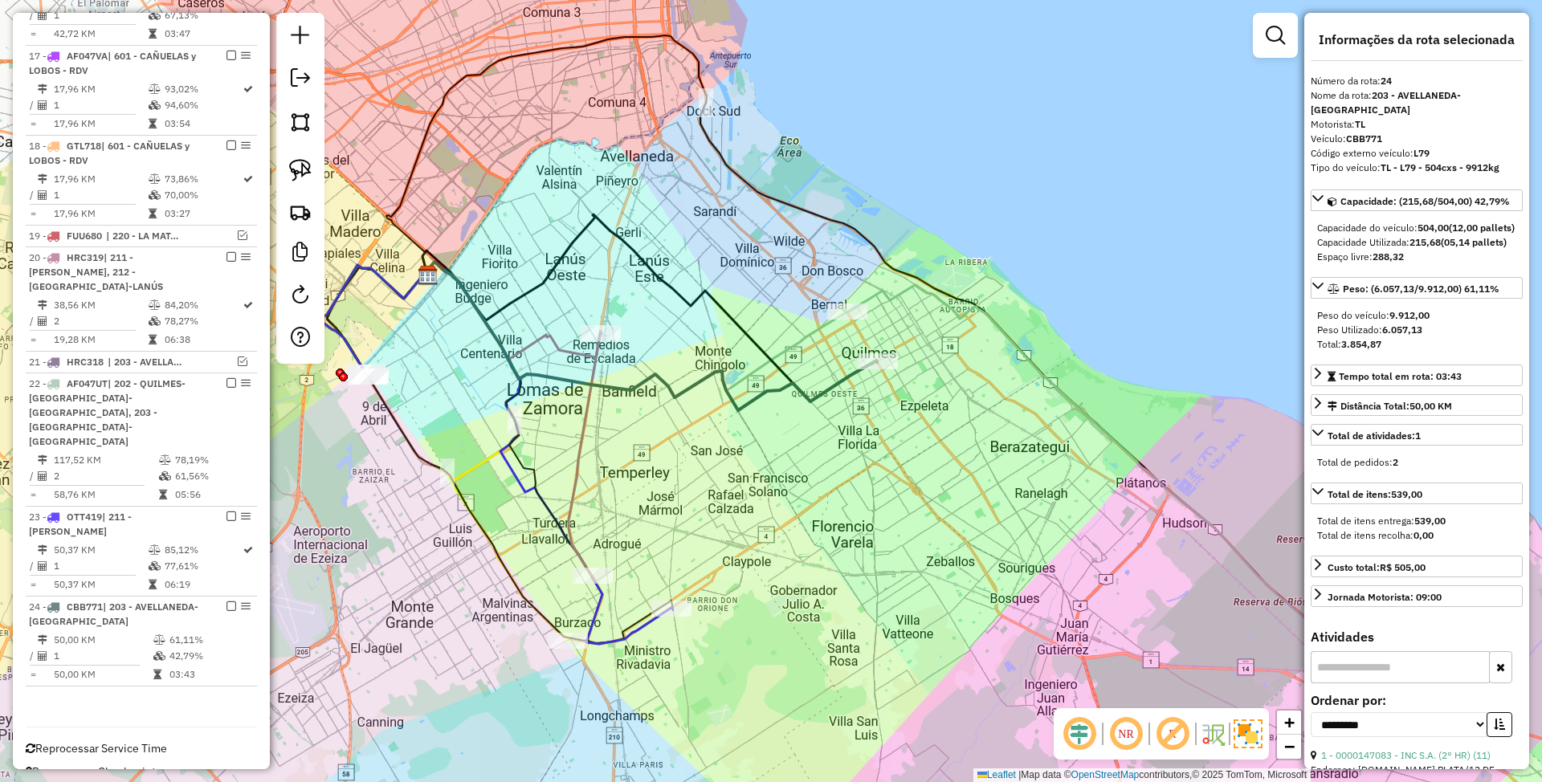
click at [644, 622] on icon at bounding box center [547, 453] width 250 height 382
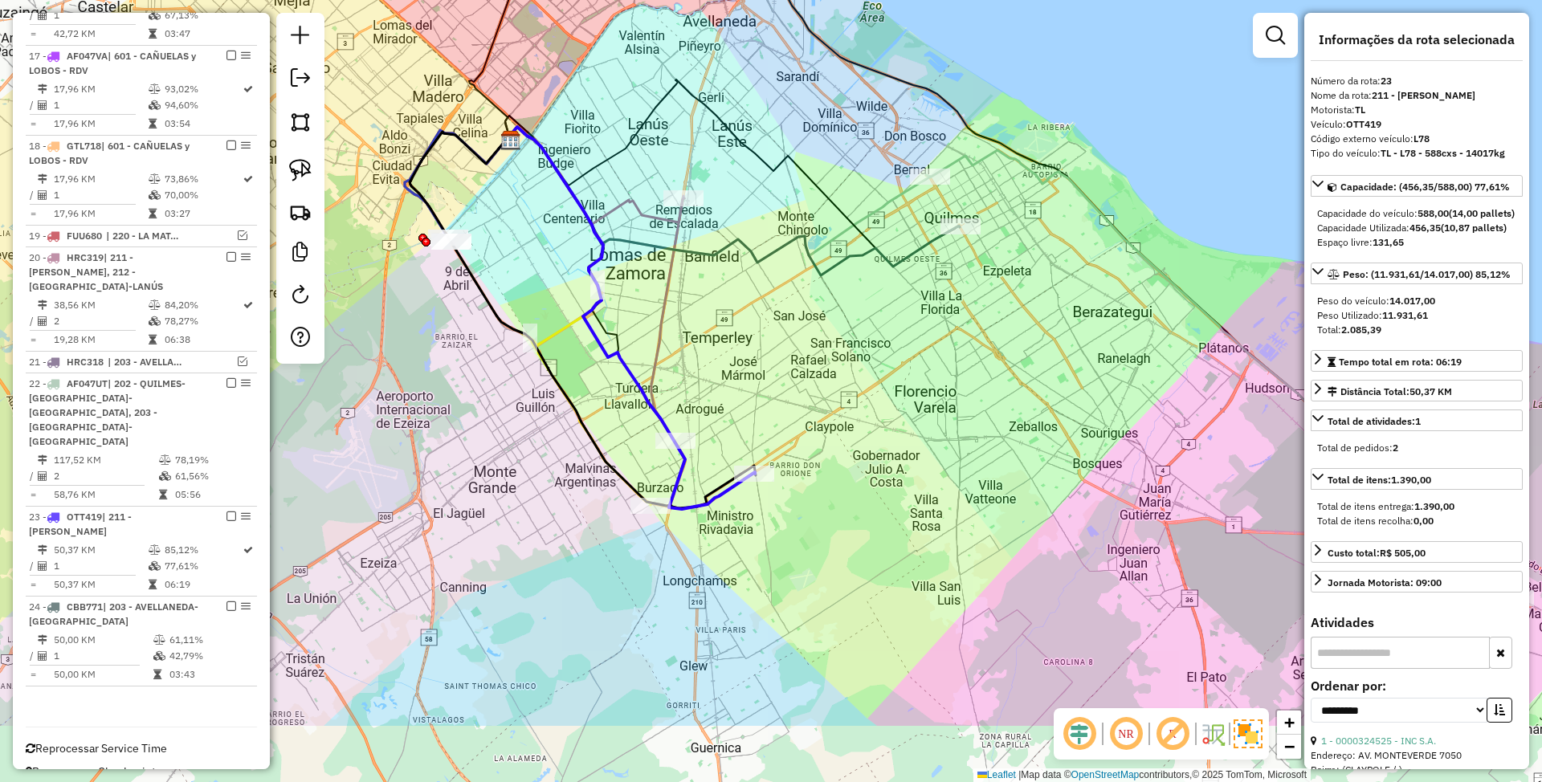
drag, startPoint x: 805, startPoint y: 476, endPoint x: 887, endPoint y: 341, distance: 158.3
click at [887, 341] on div "Janela de atendimento Grade de atendimento Capacidade Transportadoras Veículos …" at bounding box center [771, 391] width 1542 height 782
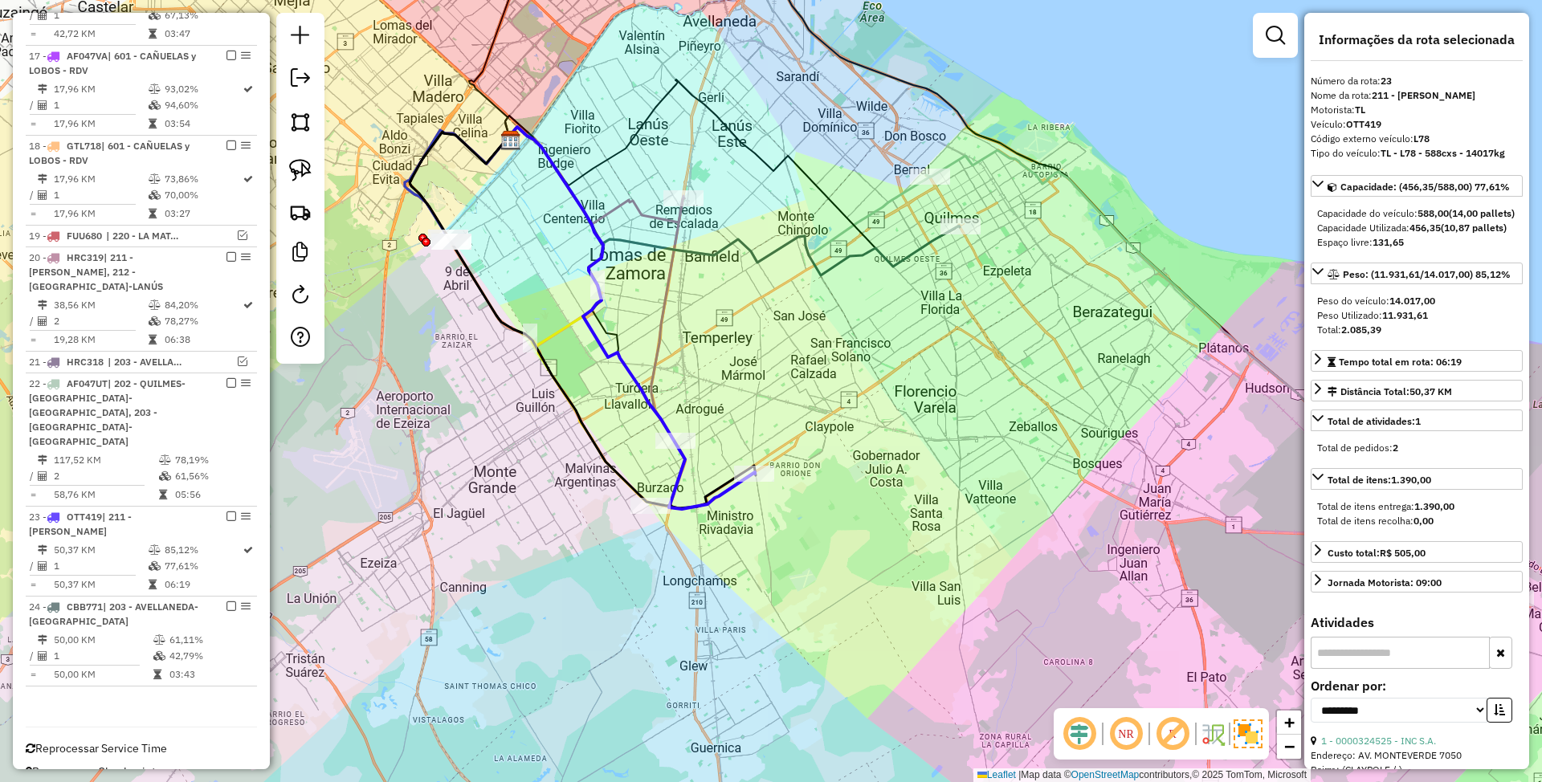
click at [672, 267] on icon at bounding box center [667, 321] width 33 height 251
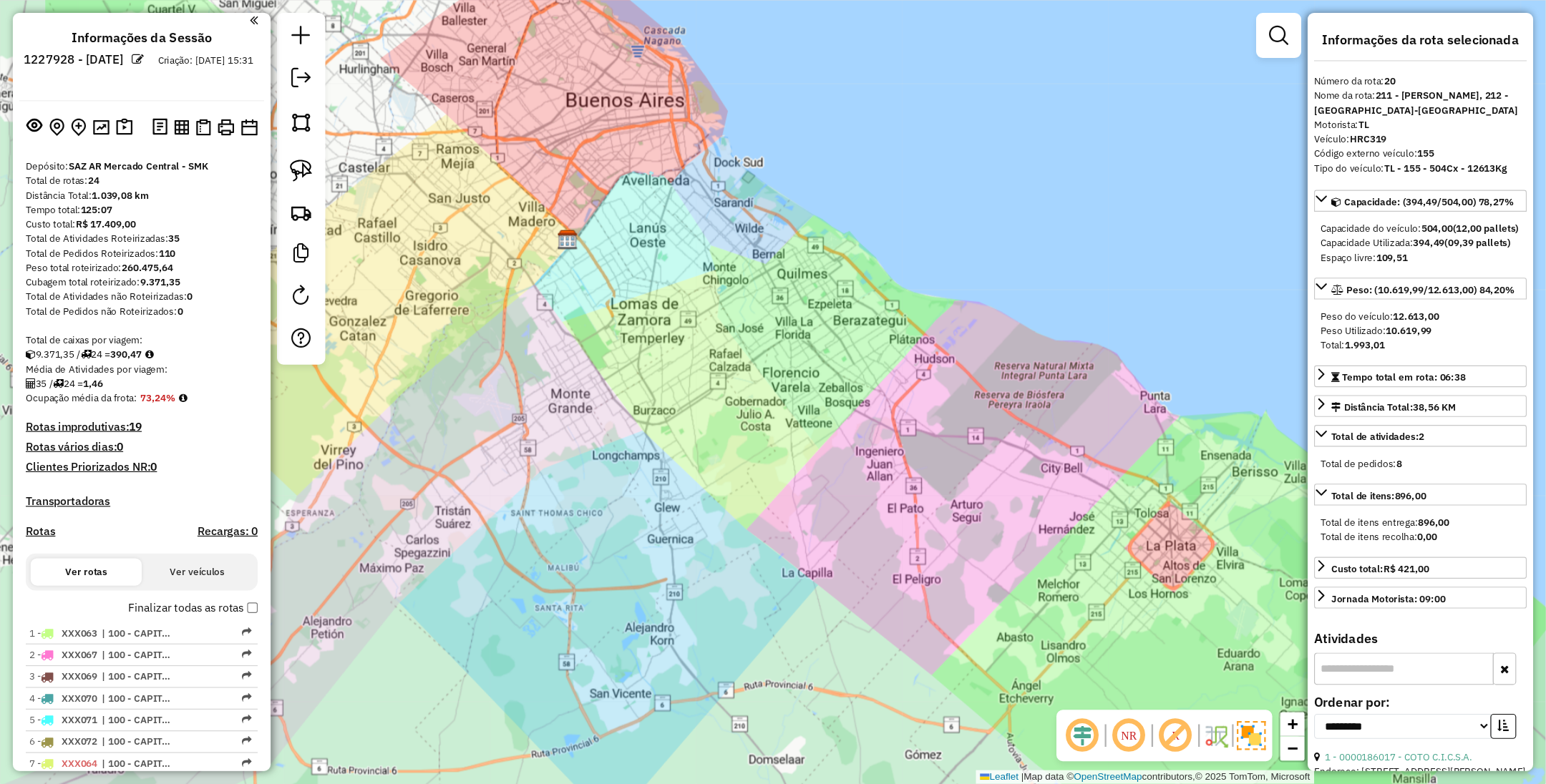
scroll to position [0, 0]
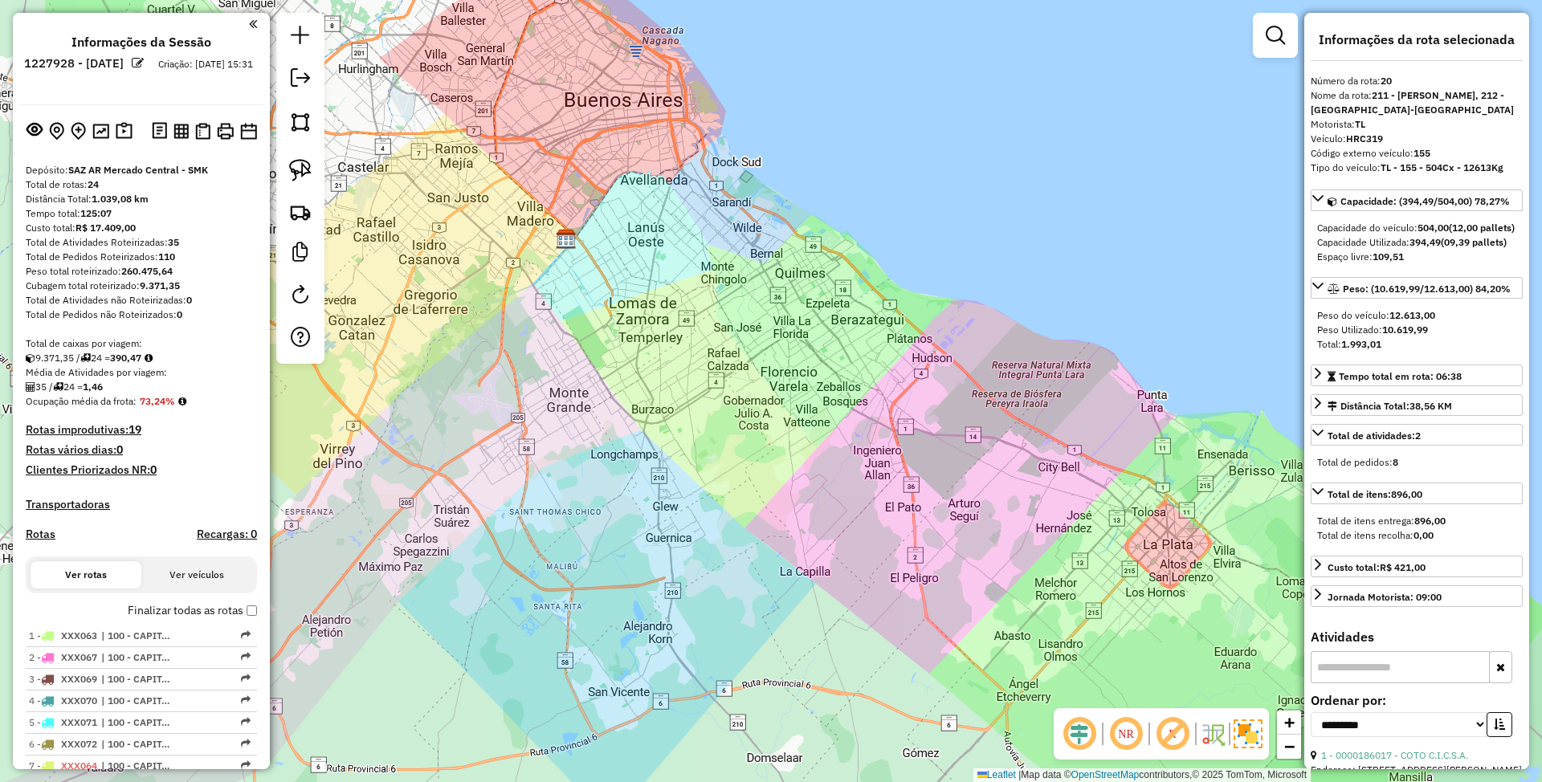
click at [82, 498] on h4 "Transportadoras" at bounding box center [141, 505] width 231 height 14
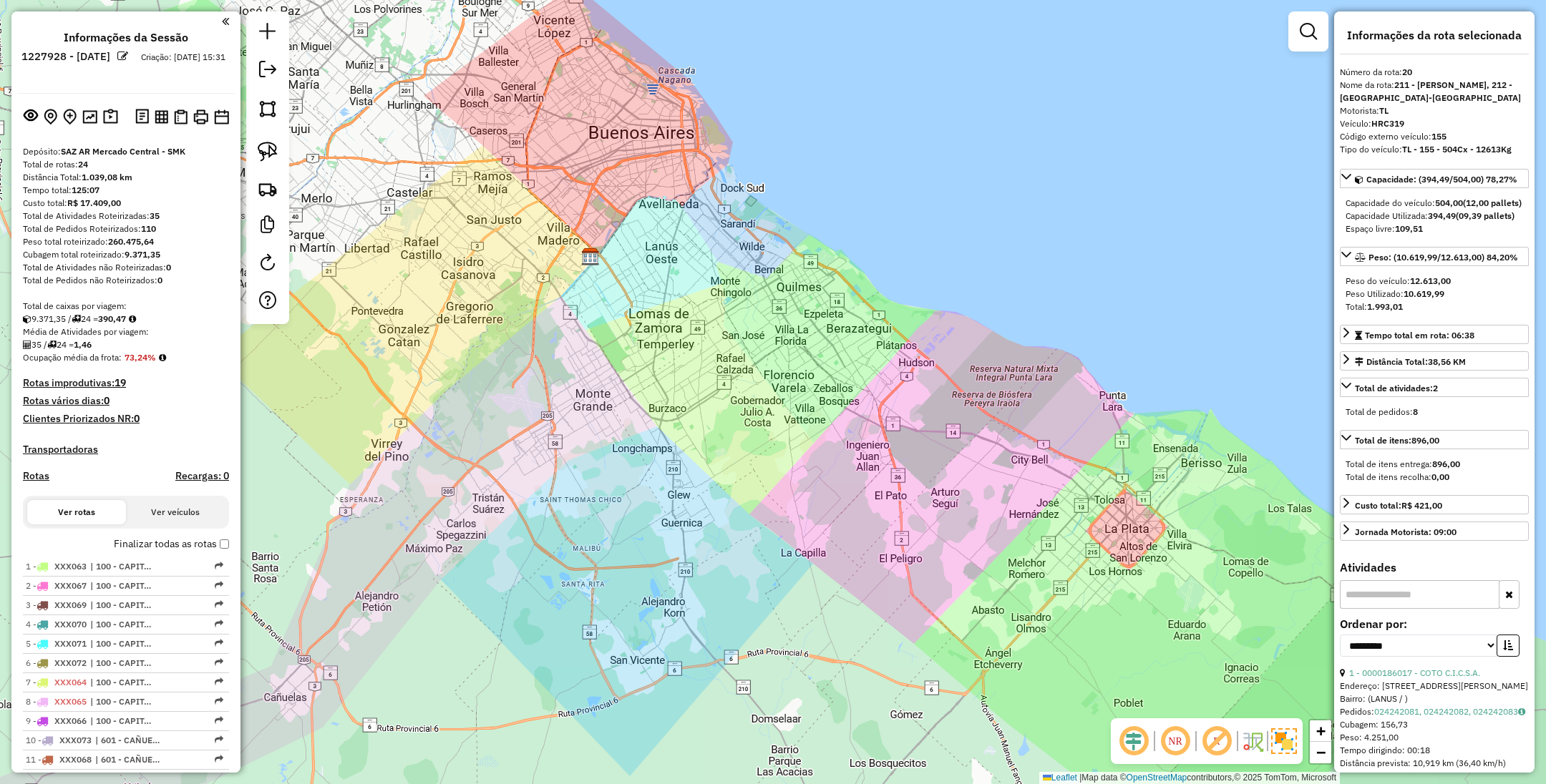
click at [64, 449] on h4 "Transportadoras" at bounding box center [126, 450] width 206 height 12
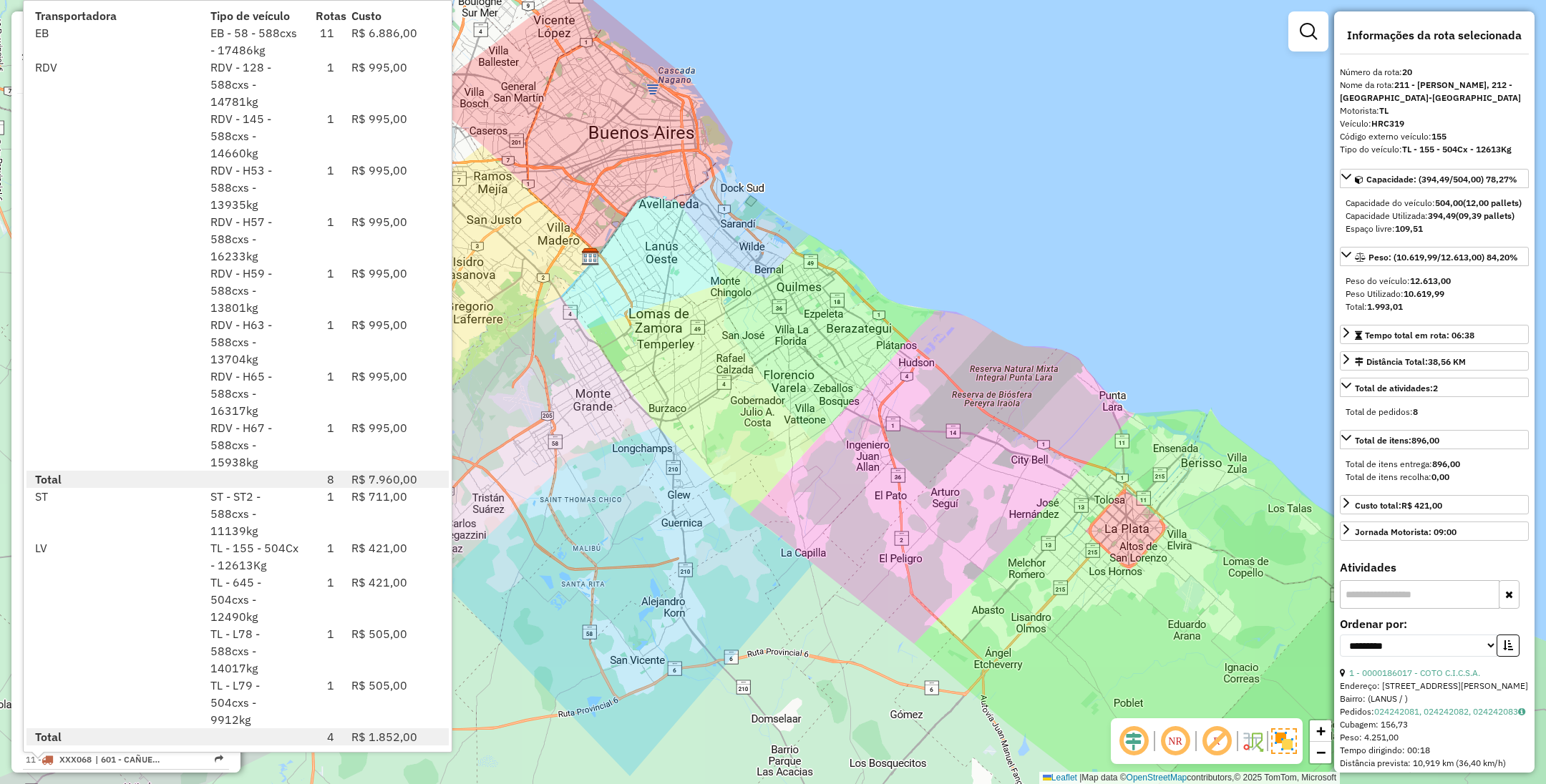
click at [1207, 185] on div "Janela de atendimento Grade de atendimento Capacidade Transportadoras Veículos …" at bounding box center [773, 392] width 1546 height 784
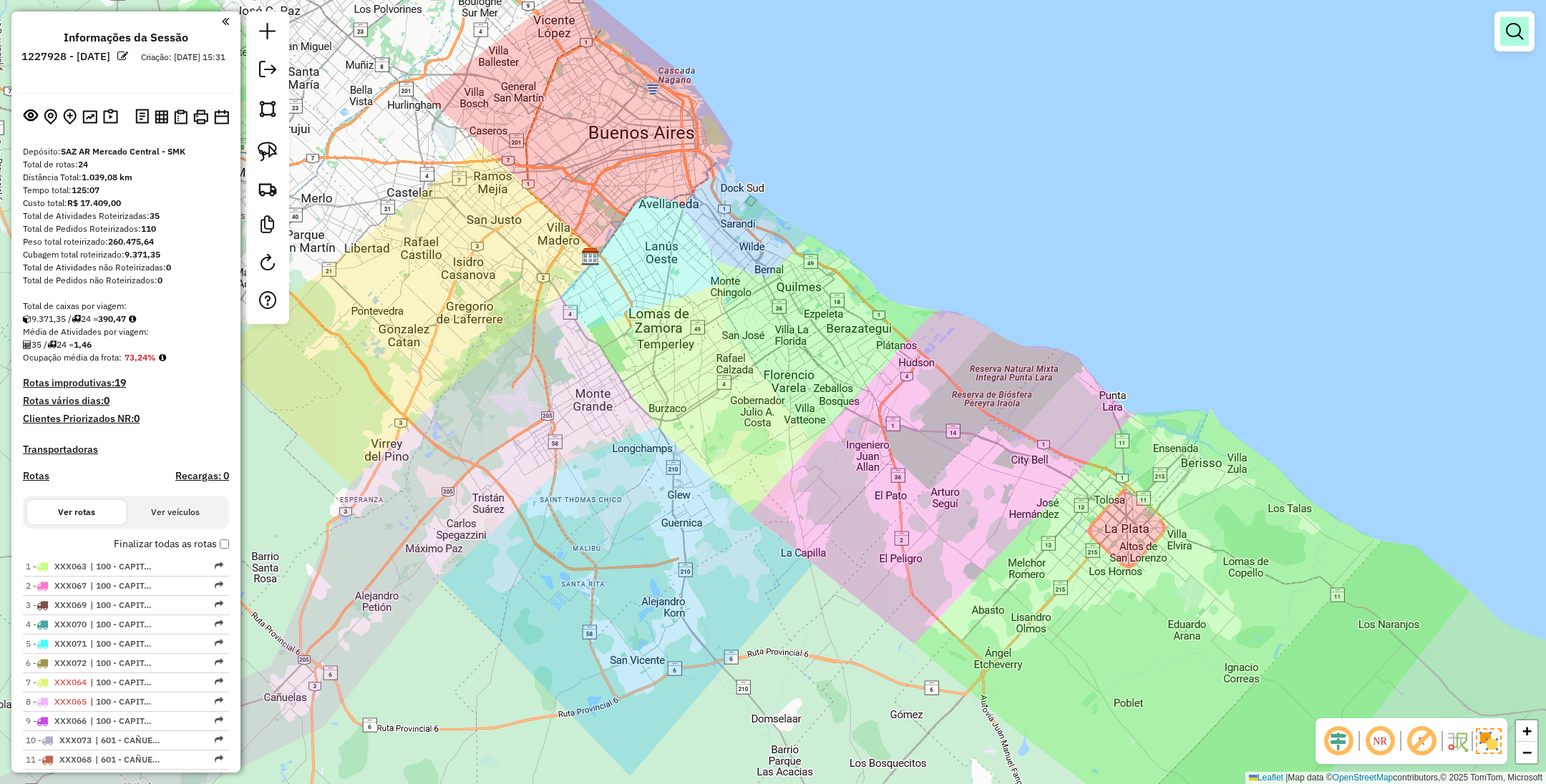
click at [1373, 32] on em at bounding box center [1514, 31] width 17 height 17
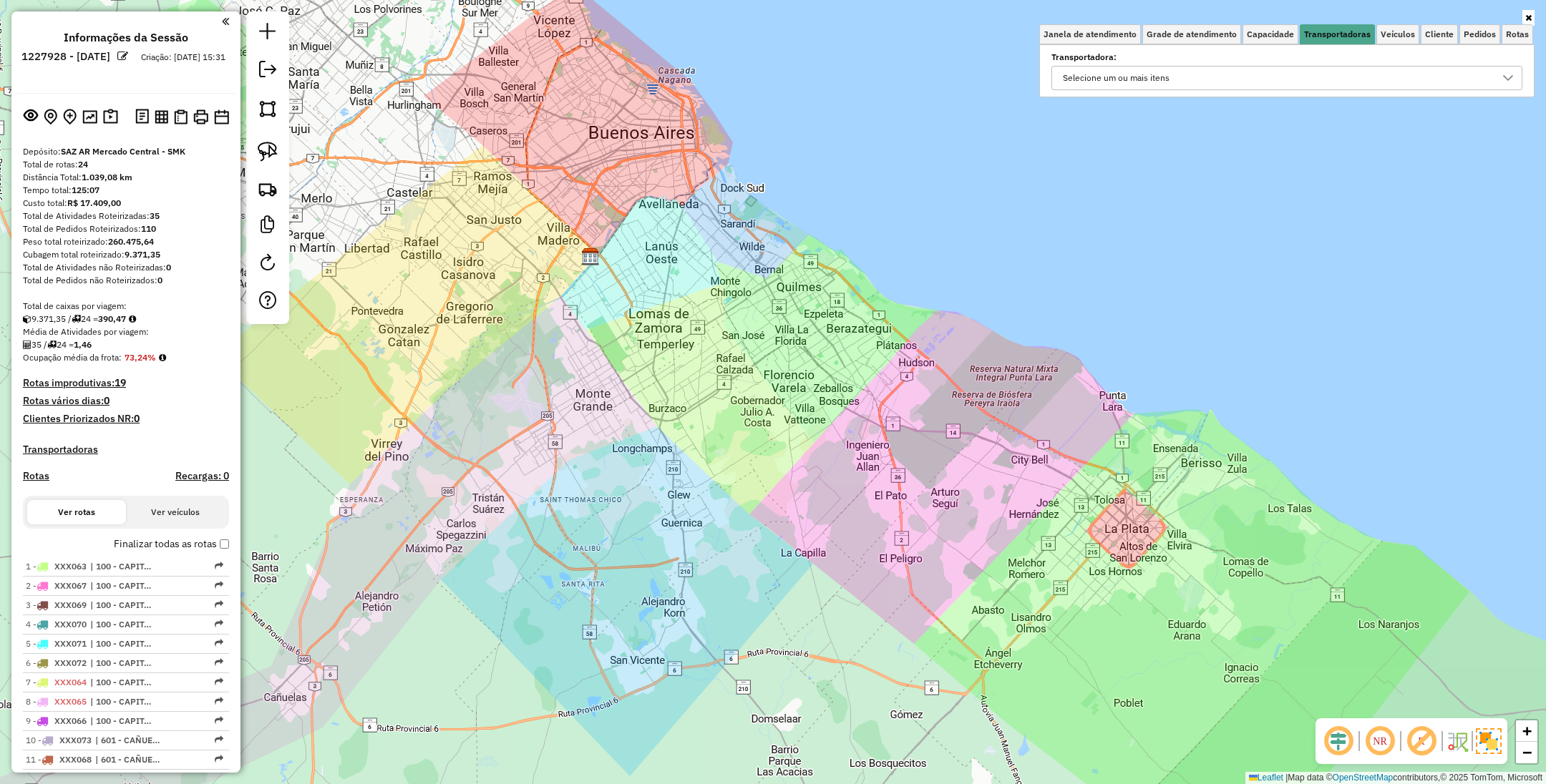
click at [1291, 69] on div "Selecione um ou mais itens" at bounding box center [1276, 78] width 437 height 23
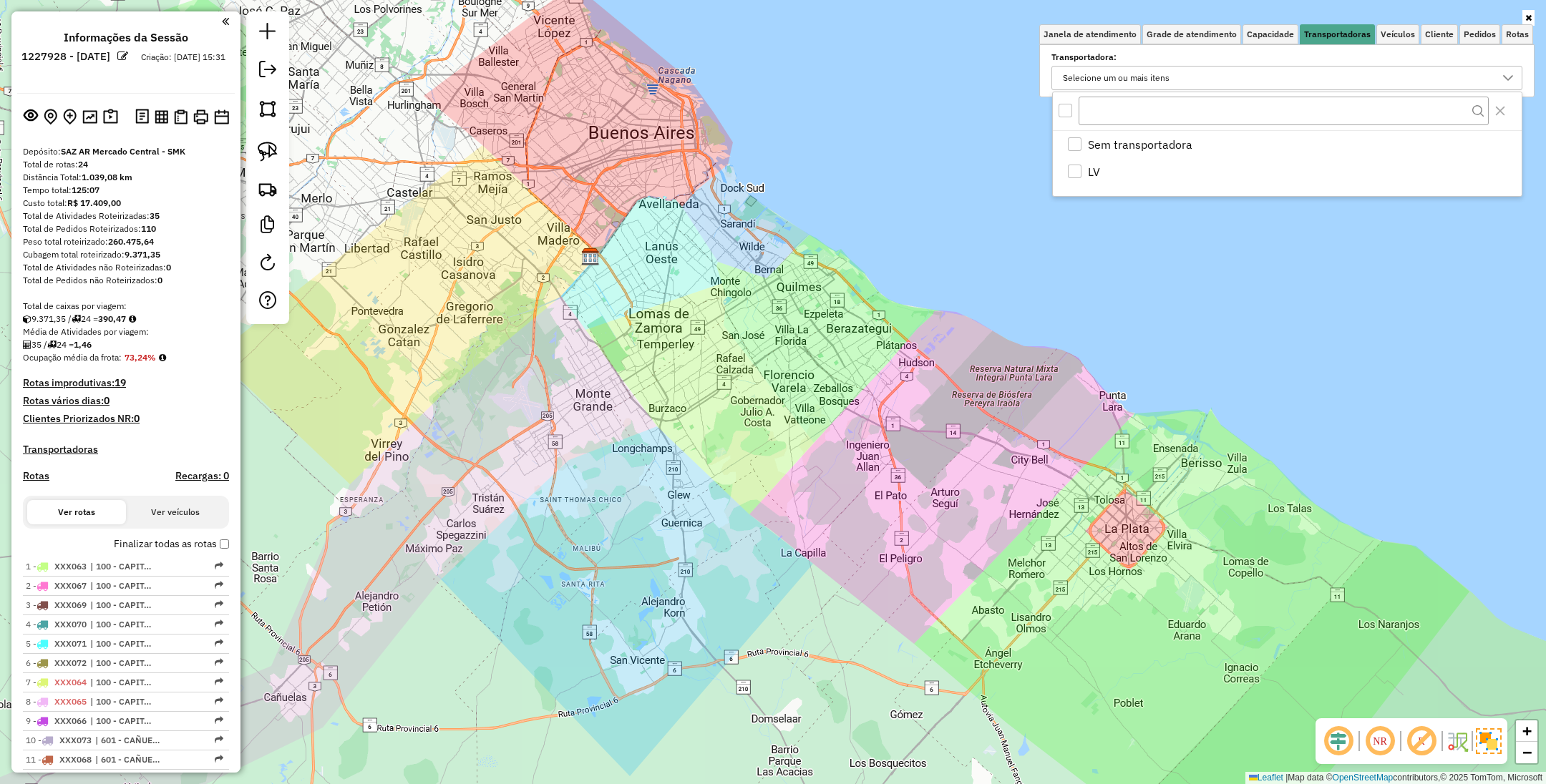
click at [1255, 273] on div "Janela de atendimento Grade de atendimento Capacidade Transportadoras Veículos …" at bounding box center [773, 392] width 1546 height 784
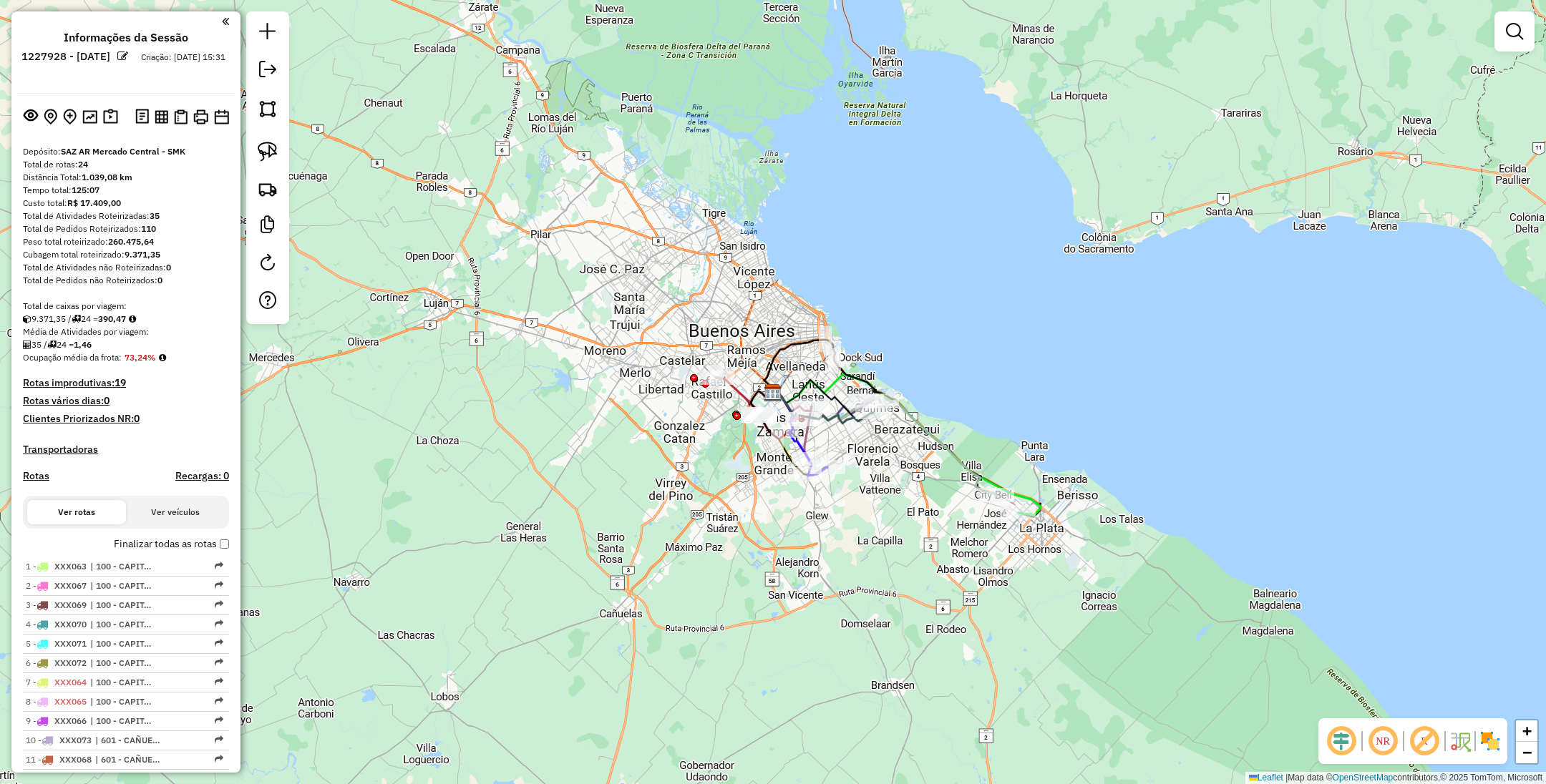
click at [1479, 737] on img at bounding box center [1490, 741] width 23 height 23
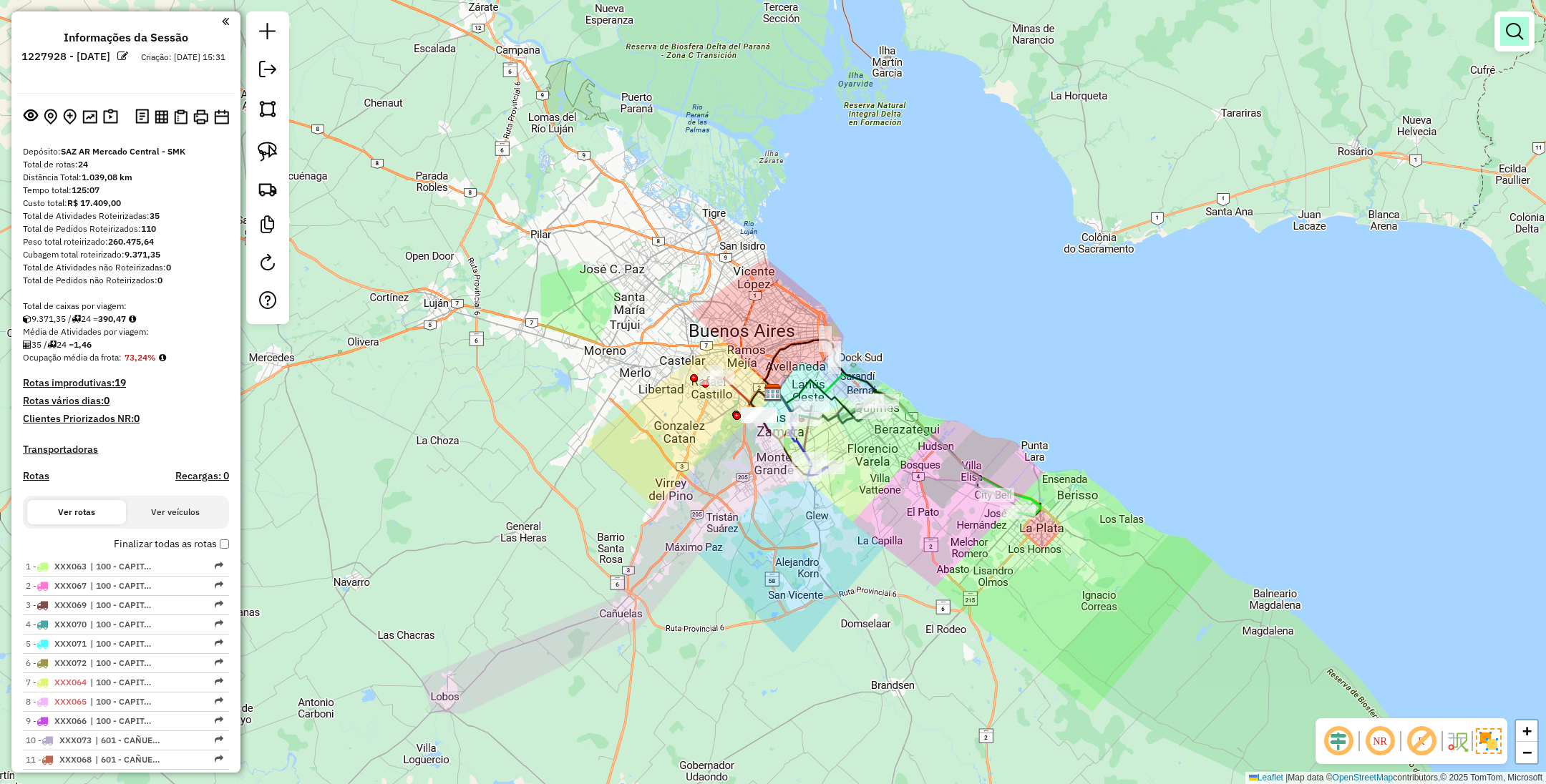
click at [1509, 35] on em at bounding box center [1514, 31] width 17 height 17
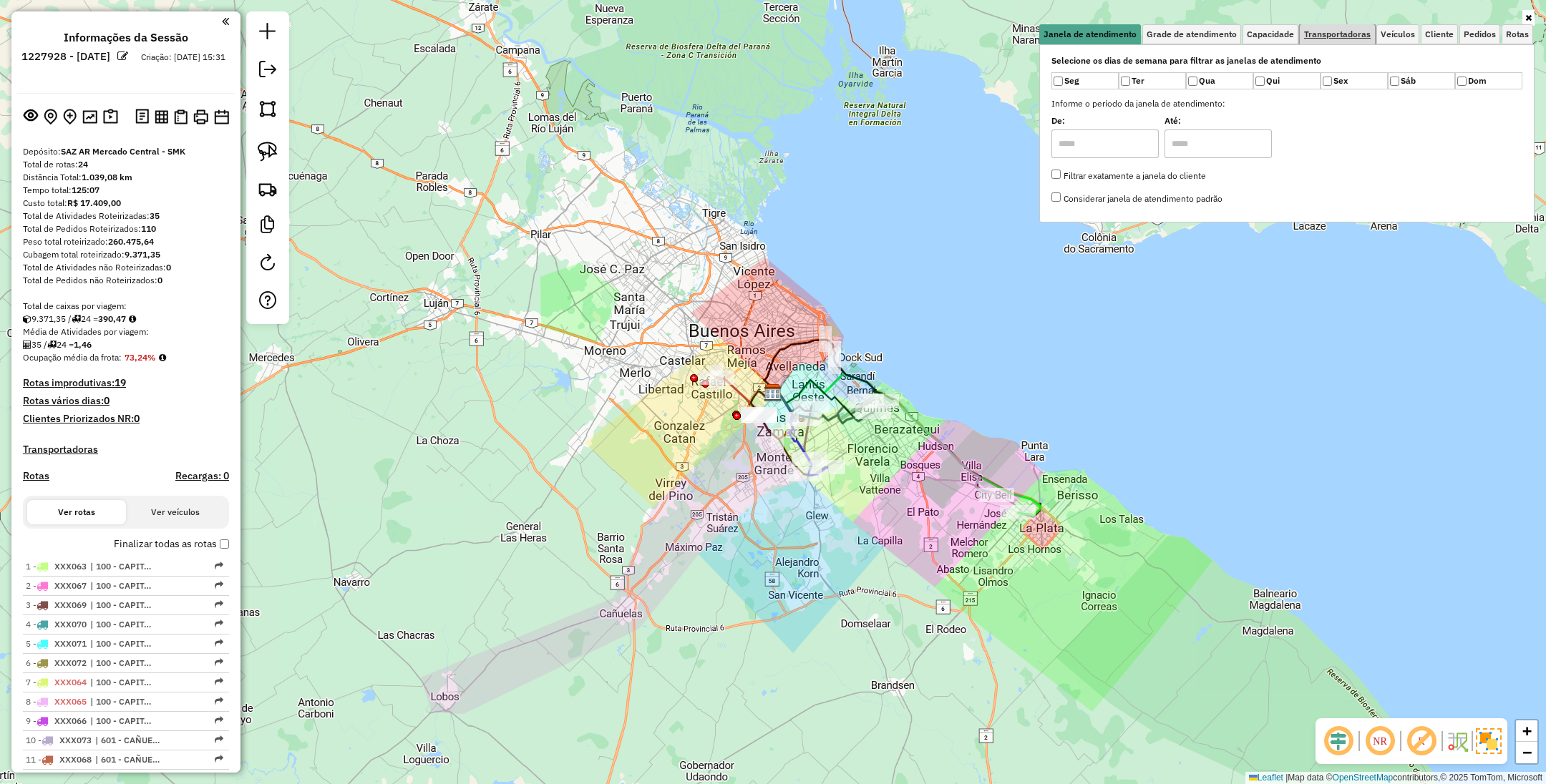
click at [1339, 35] on span "Transportadoras" at bounding box center [1337, 35] width 67 height 9
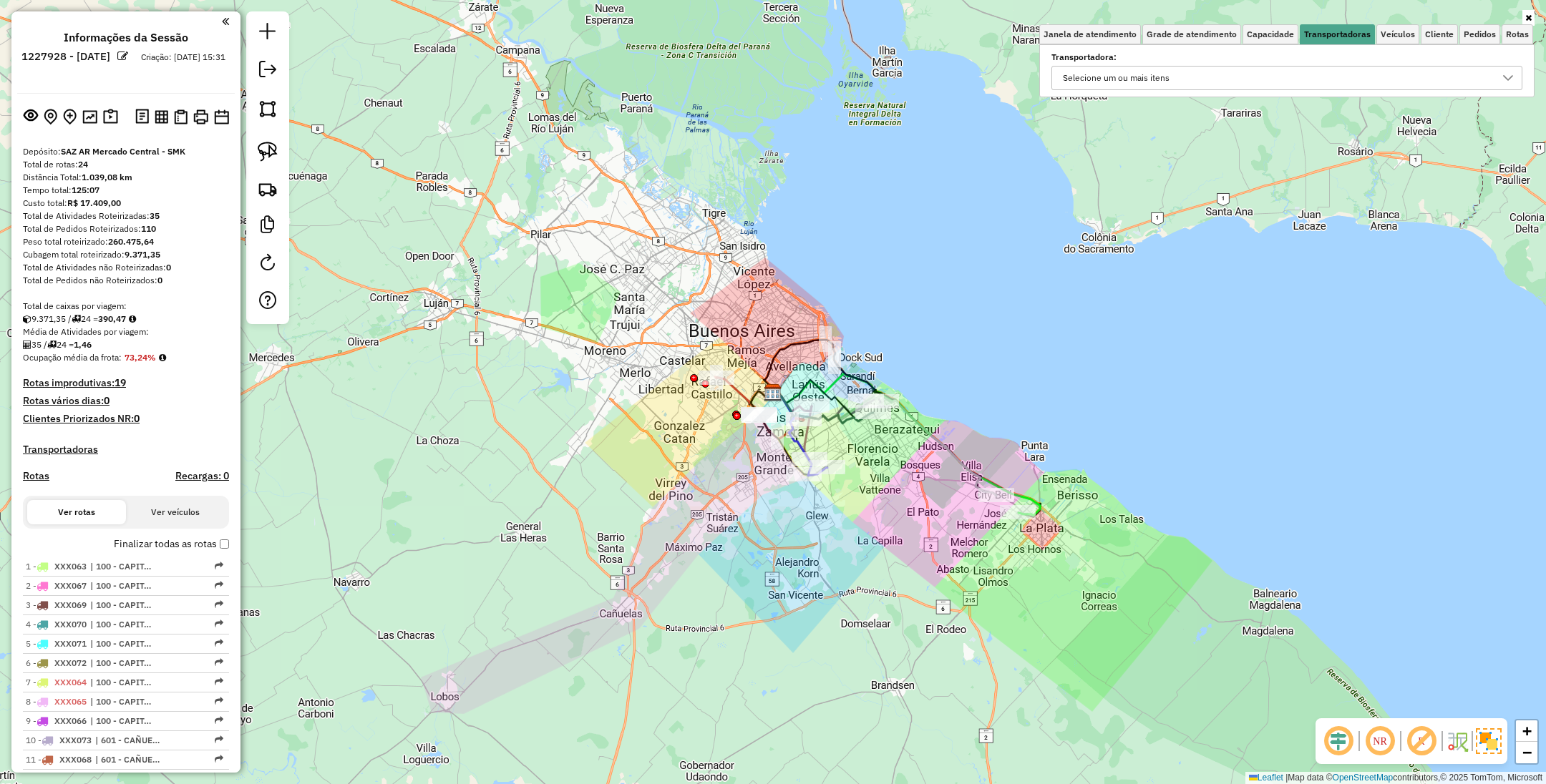
click at [1235, 79] on div "Selecione um ou mais itens" at bounding box center [1276, 78] width 437 height 23
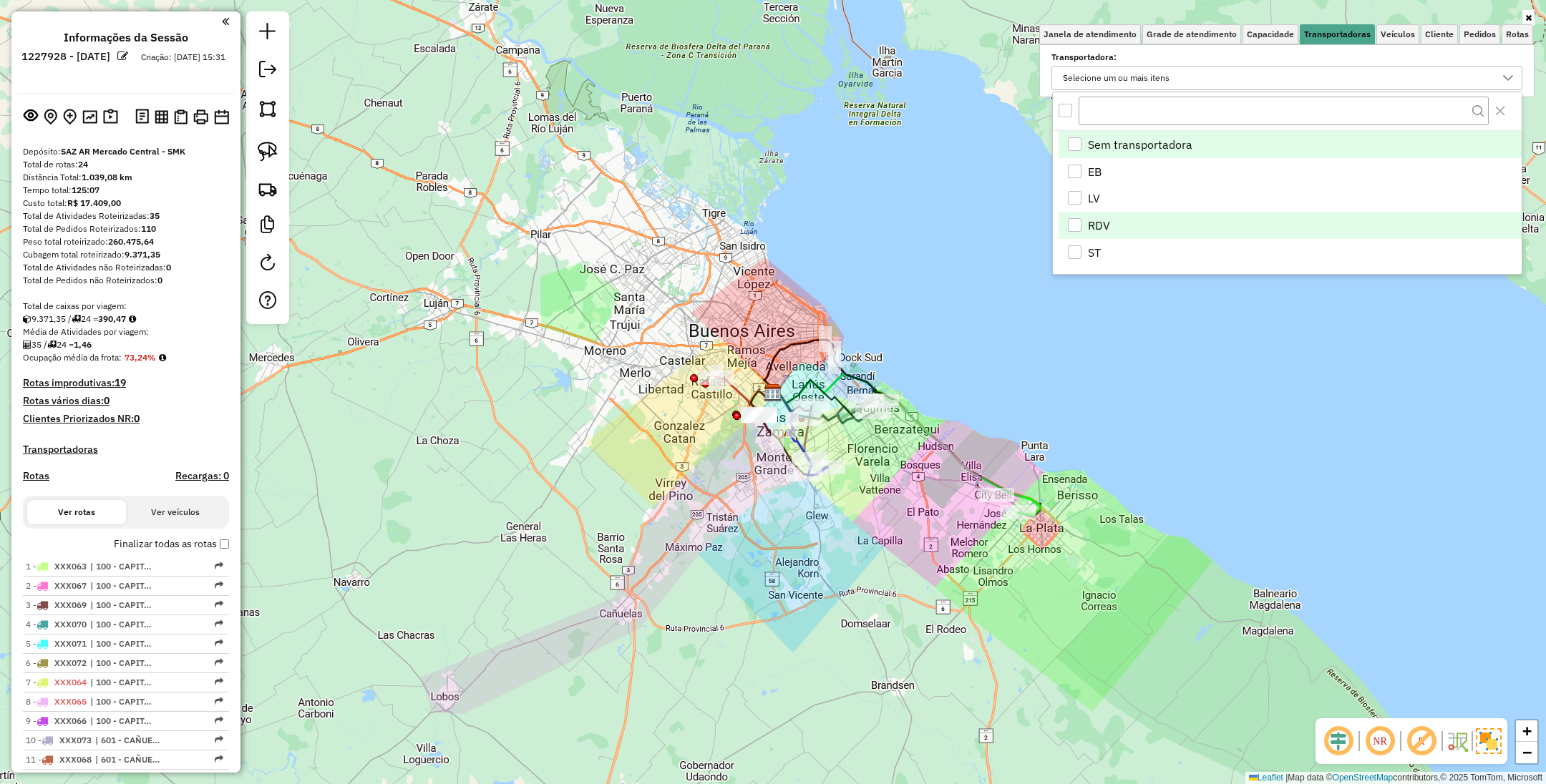
click at [1080, 224] on div "RDV" at bounding box center [1074, 225] width 13 height 13
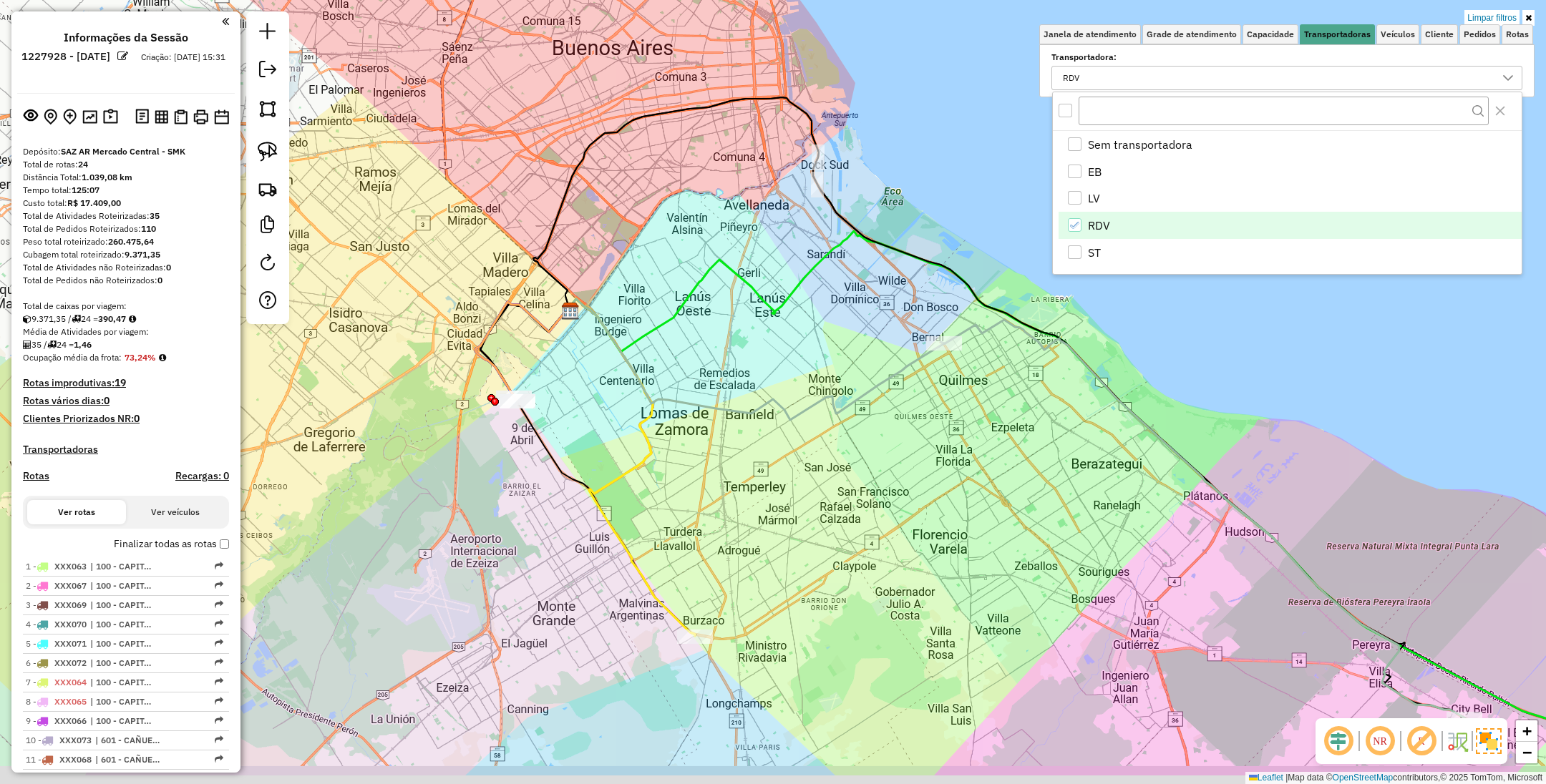
drag, startPoint x: 887, startPoint y: 502, endPoint x: 940, endPoint y: 389, distance: 124.8
click at [940, 389] on div "Limpar filtros Janela de atendimento Grade de atendimento Capacidade Transporta…" at bounding box center [773, 392] width 1546 height 784
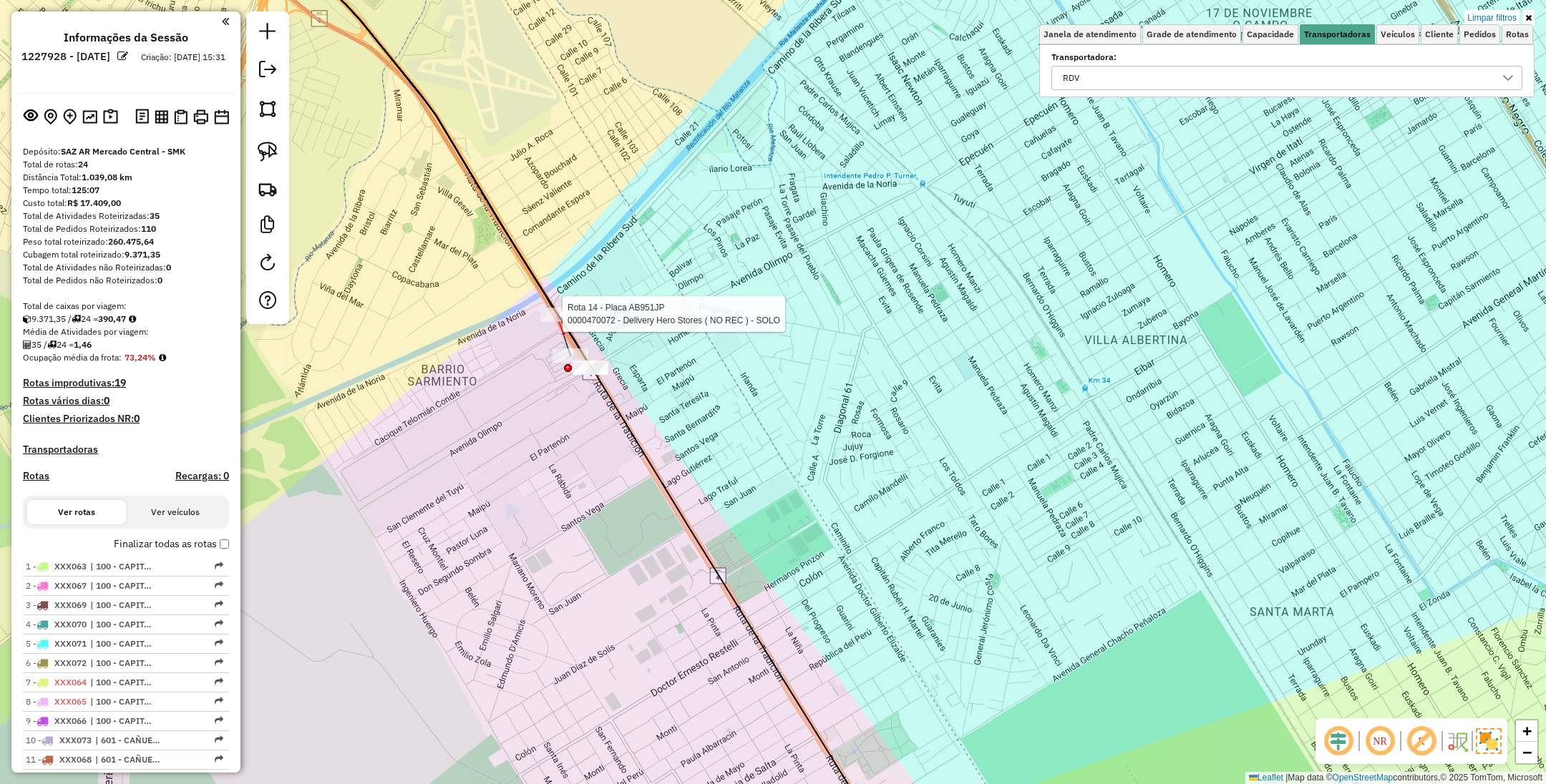
select select "**********"
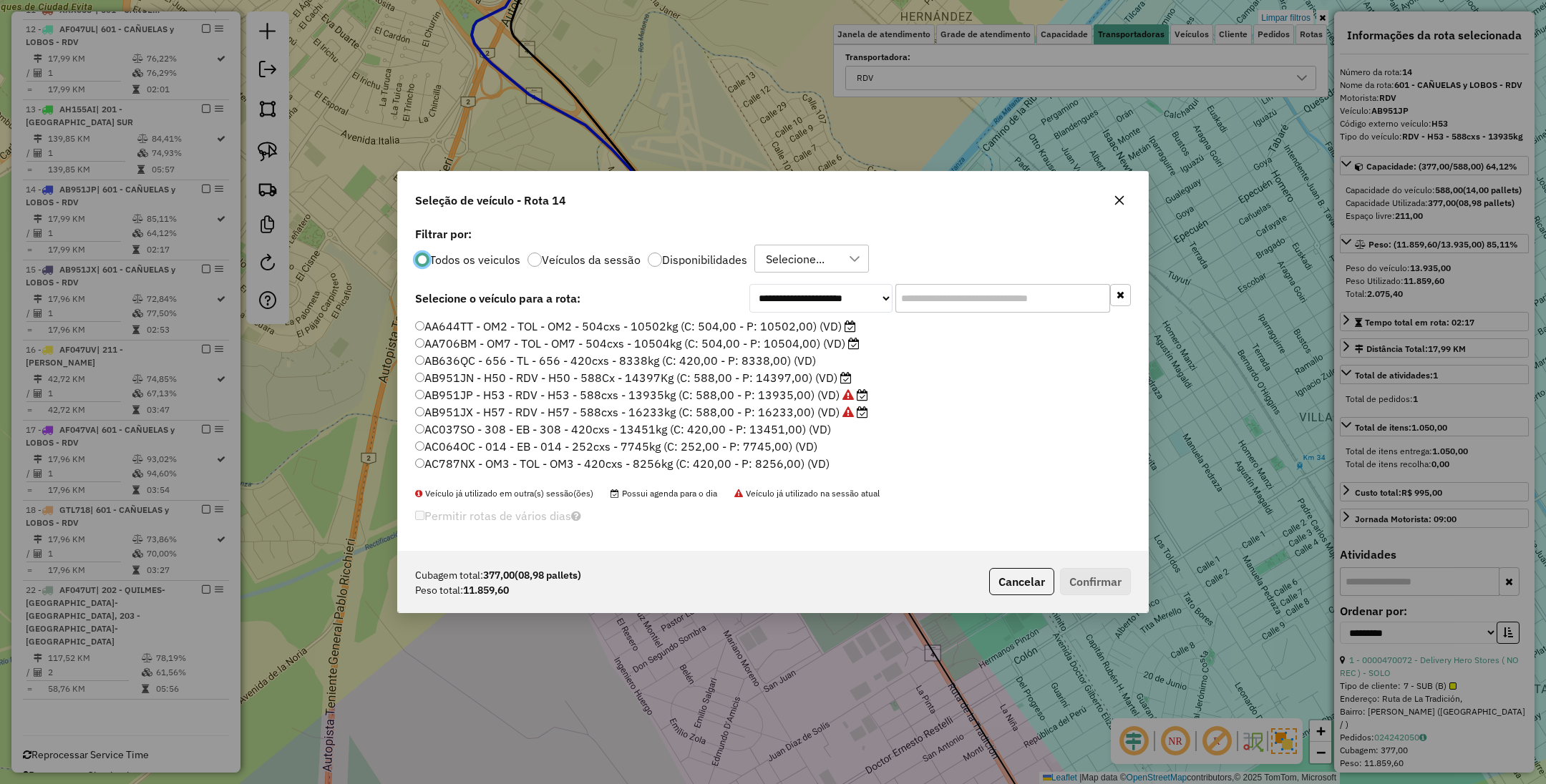
scroll to position [7, 4]
click at [934, 298] on input "text" at bounding box center [1002, 298] width 215 height 29
click at [649, 257] on div at bounding box center [655, 260] width 14 height 14
click at [937, 301] on input "text" at bounding box center [1002, 298] width 215 height 29
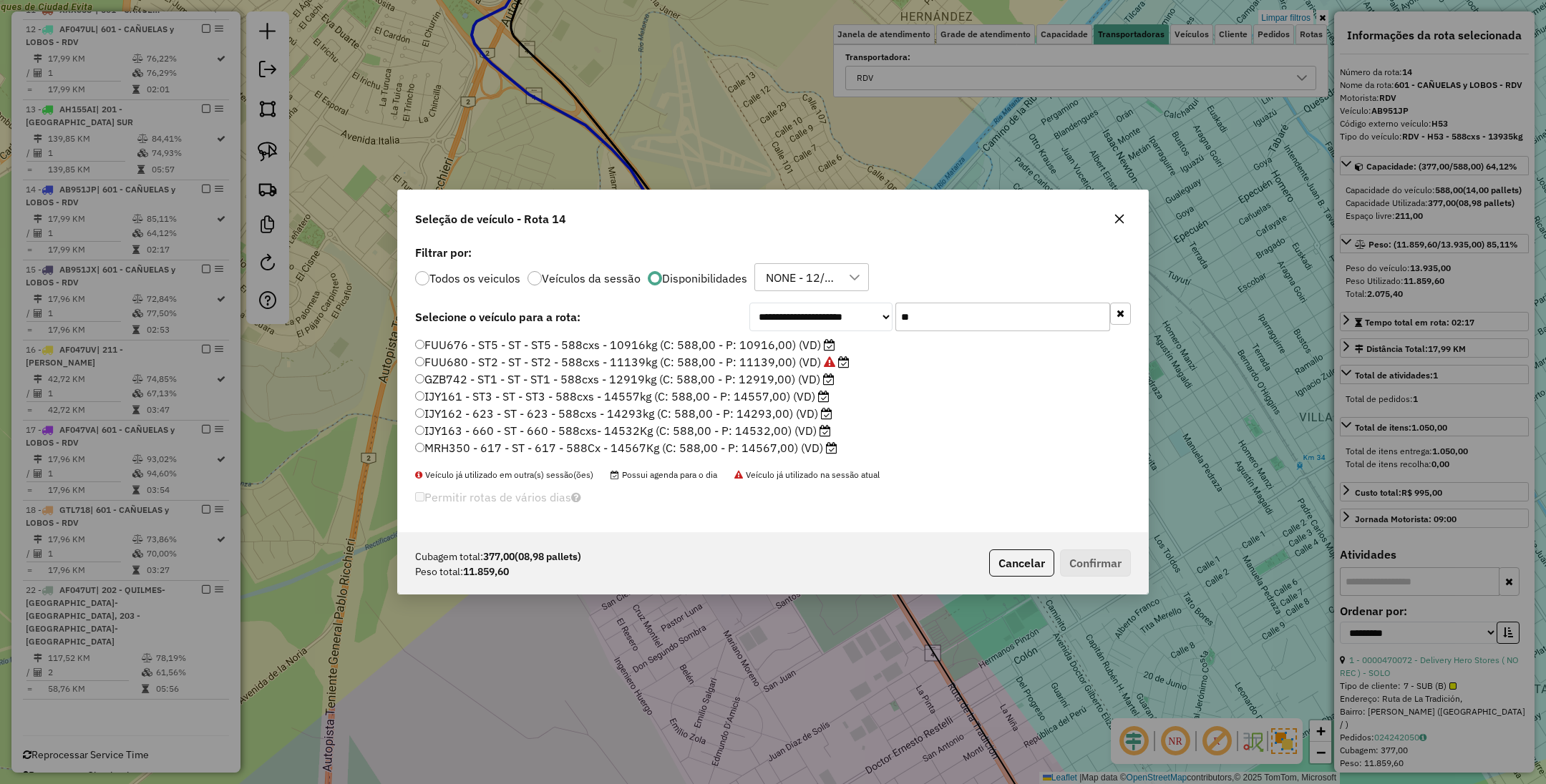
type input "**"
click at [780, 379] on label "GZB742 - ST1 - ST - ST1 - 588cxs - 12919kg (C: 588,00 - P: 12919,00) (VD)" at bounding box center [625, 379] width 420 height 17
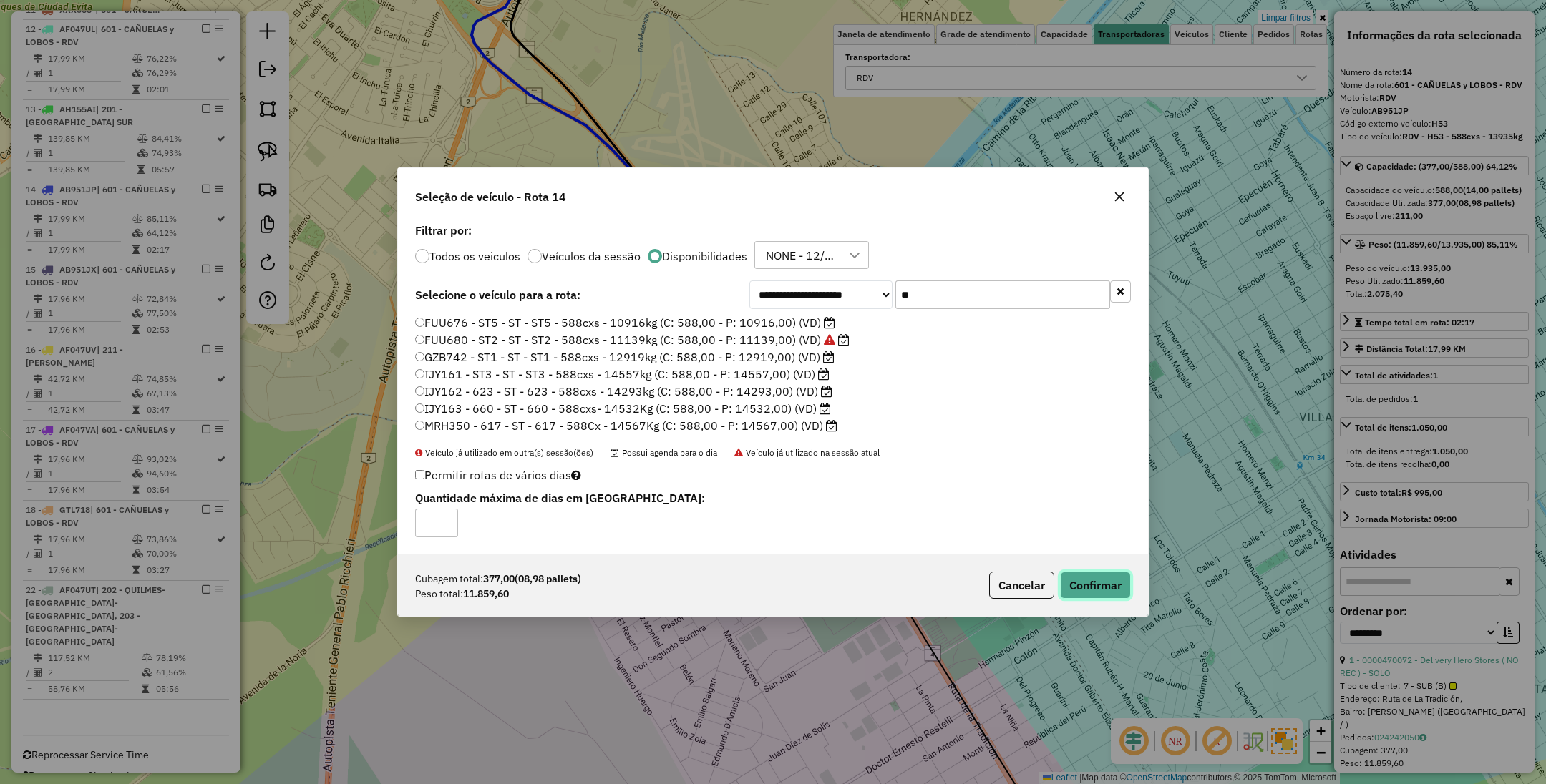
click at [1100, 584] on button "Confirmar" at bounding box center [1095, 585] width 71 height 28
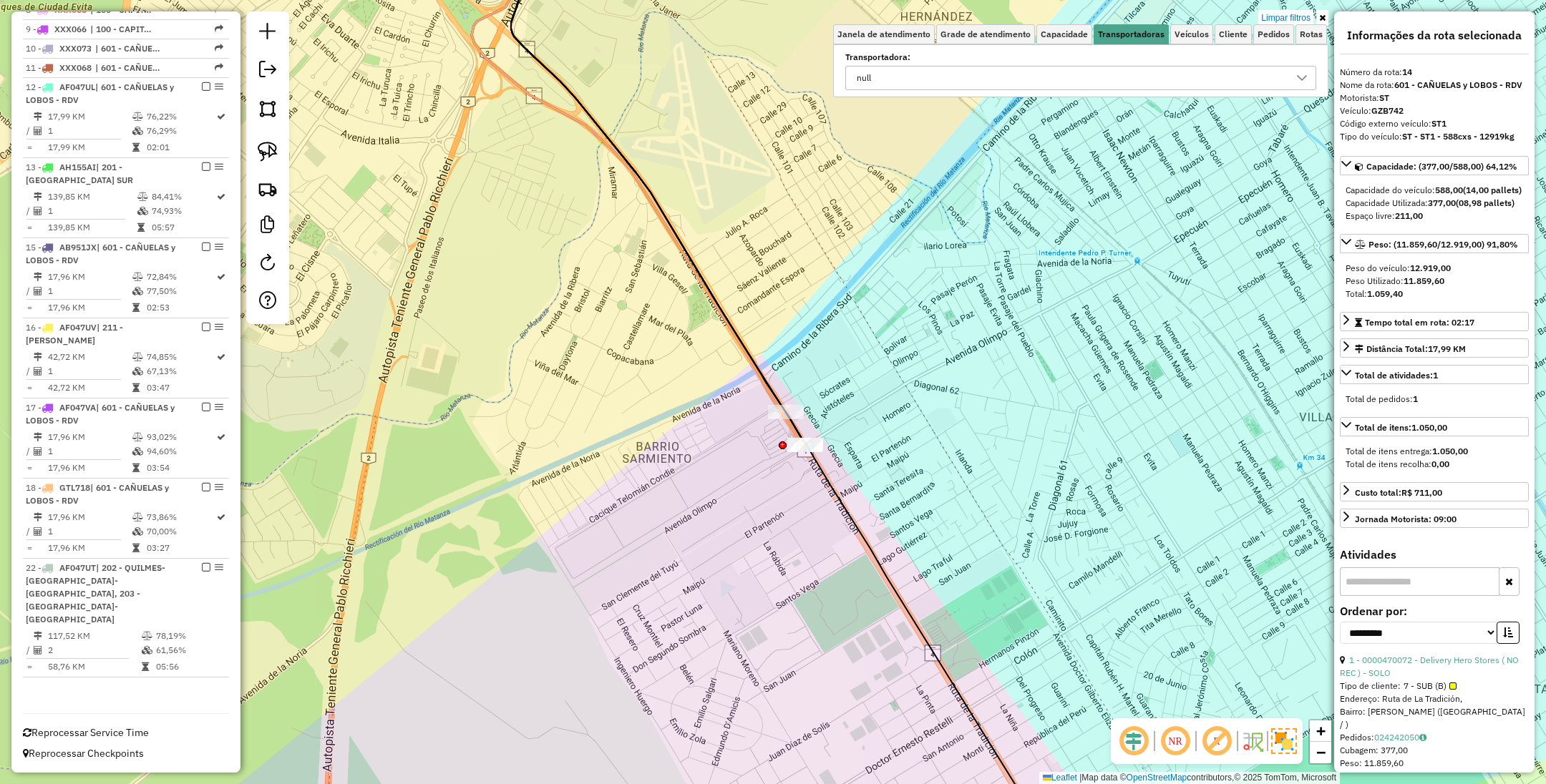
scroll to position [670, 0]
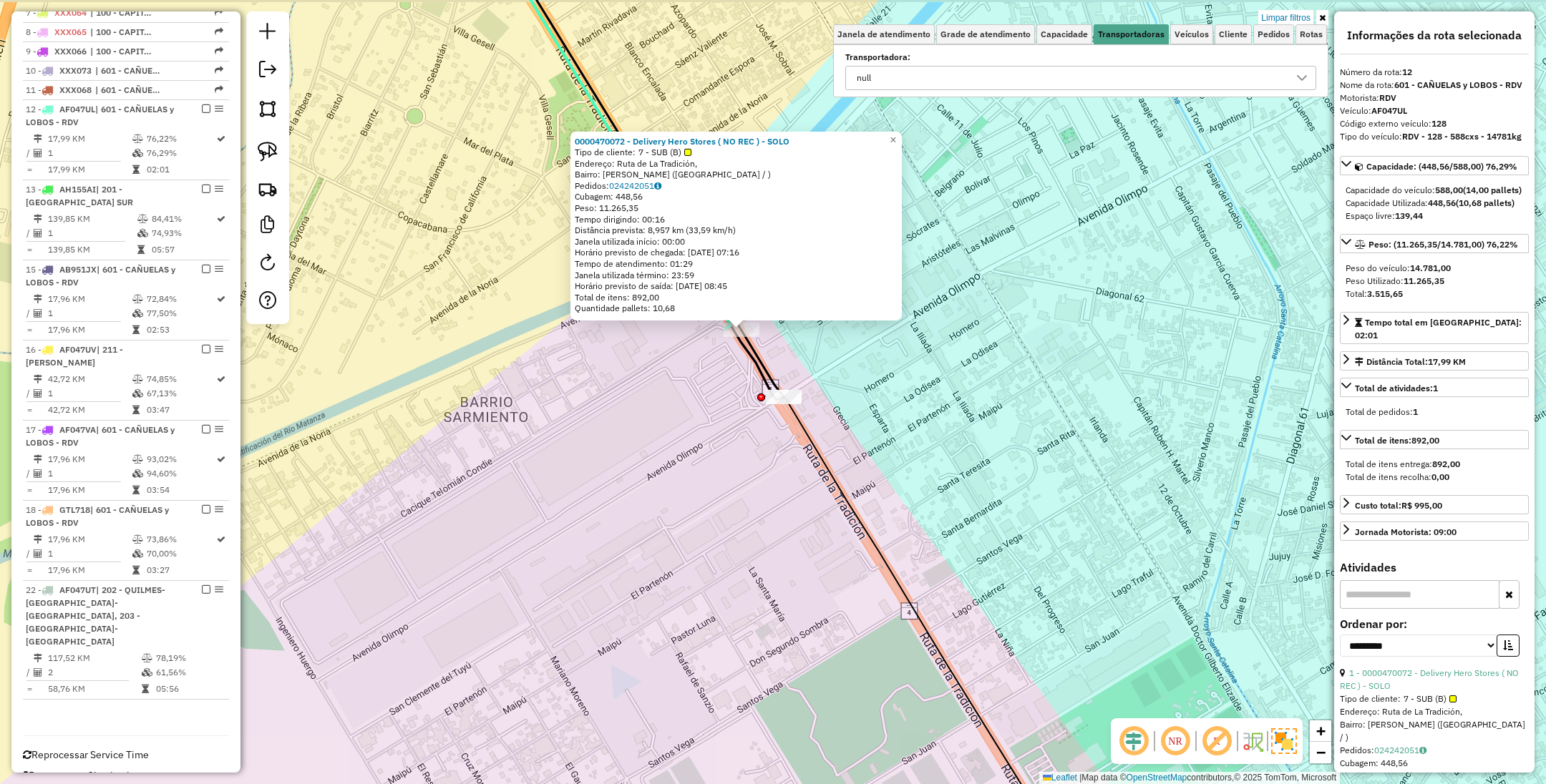
drag, startPoint x: 835, startPoint y: 348, endPoint x: 915, endPoint y: 426, distance: 111.7
click at [969, 437] on div "0000470072 - Delivery Hero Stores ( NO REC ) - SOLO Tipo de cliente: 7 - SUB (B…" at bounding box center [773, 392] width 1546 height 784
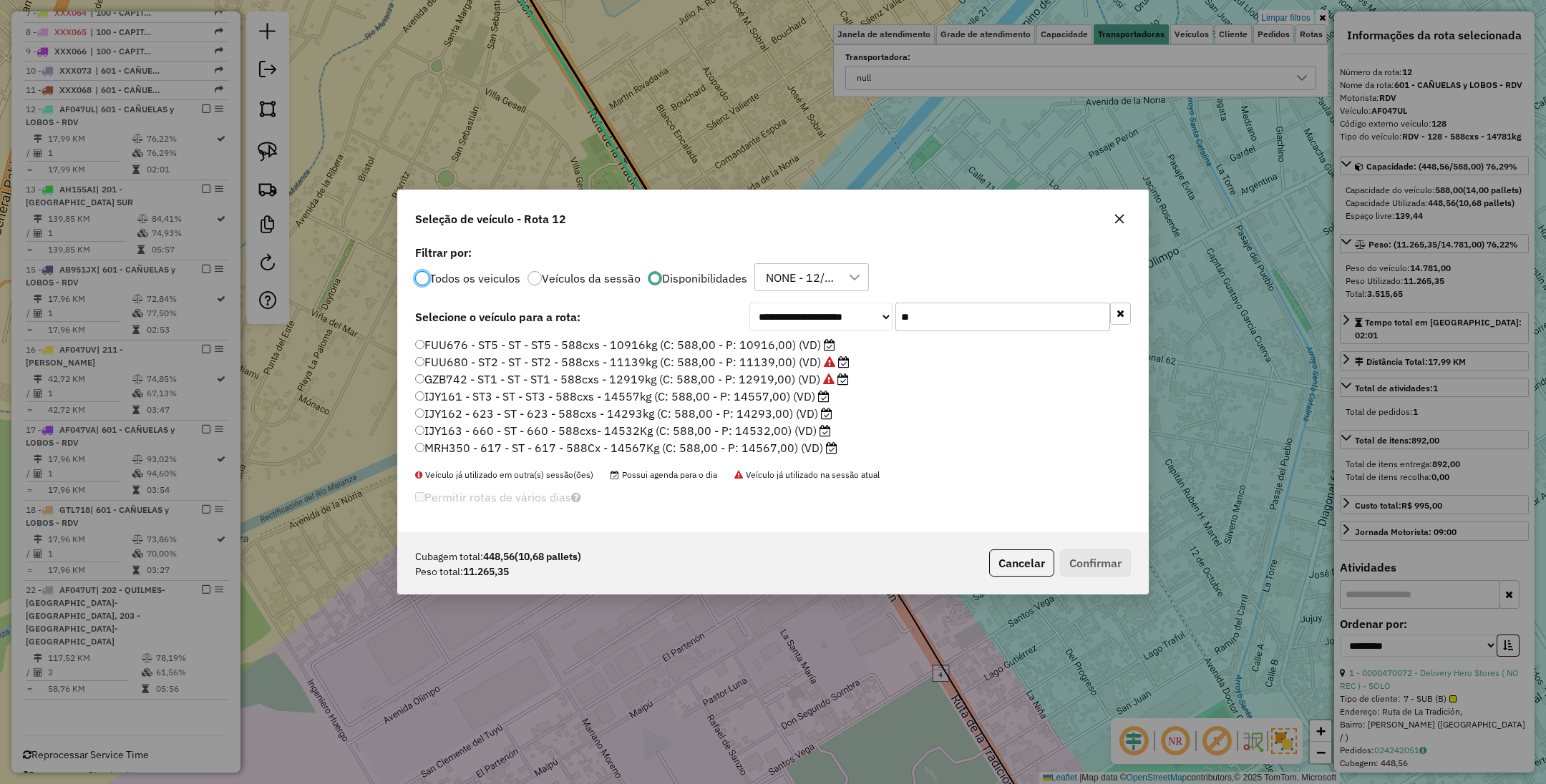
scroll to position [7, 4]
click at [767, 412] on label "IJY162 - 623 - ST - 623 - 588cxs - 14293kg (C: 588,00 - P: 14293,00) (VD)" at bounding box center [624, 413] width 417 height 17
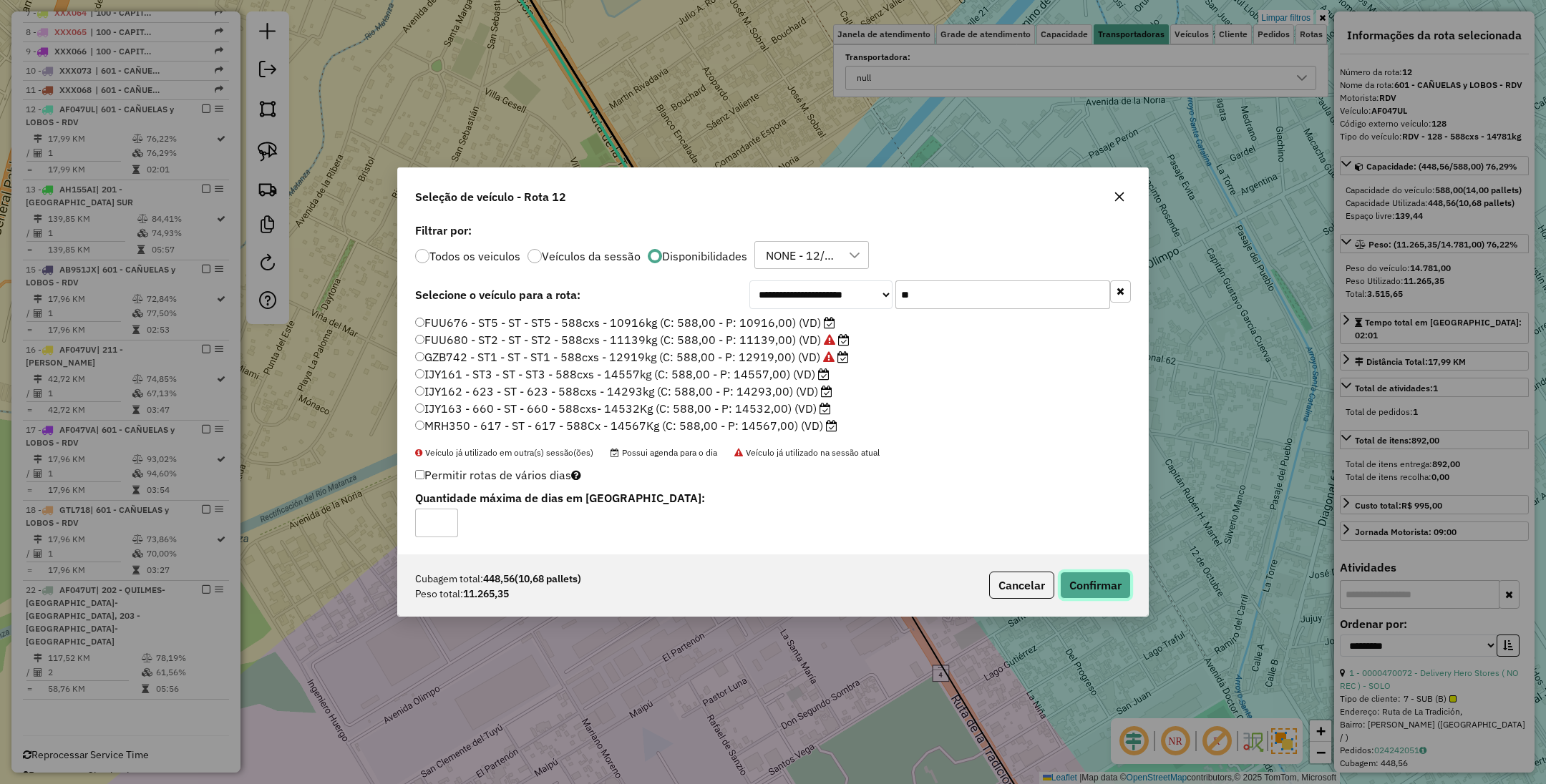
click at [1093, 587] on button "Confirmar" at bounding box center [1095, 585] width 71 height 28
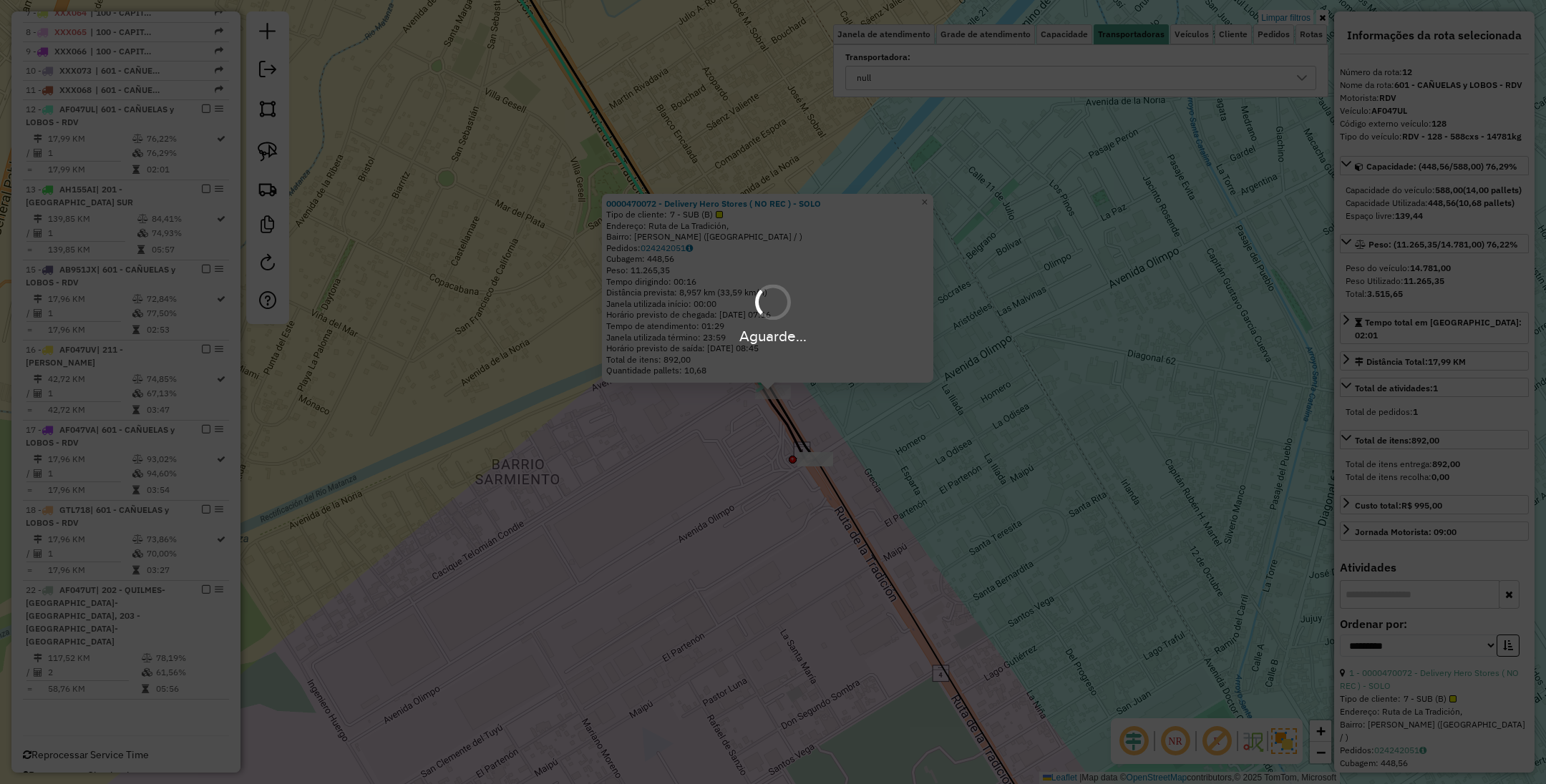
scroll to position [589, 0]
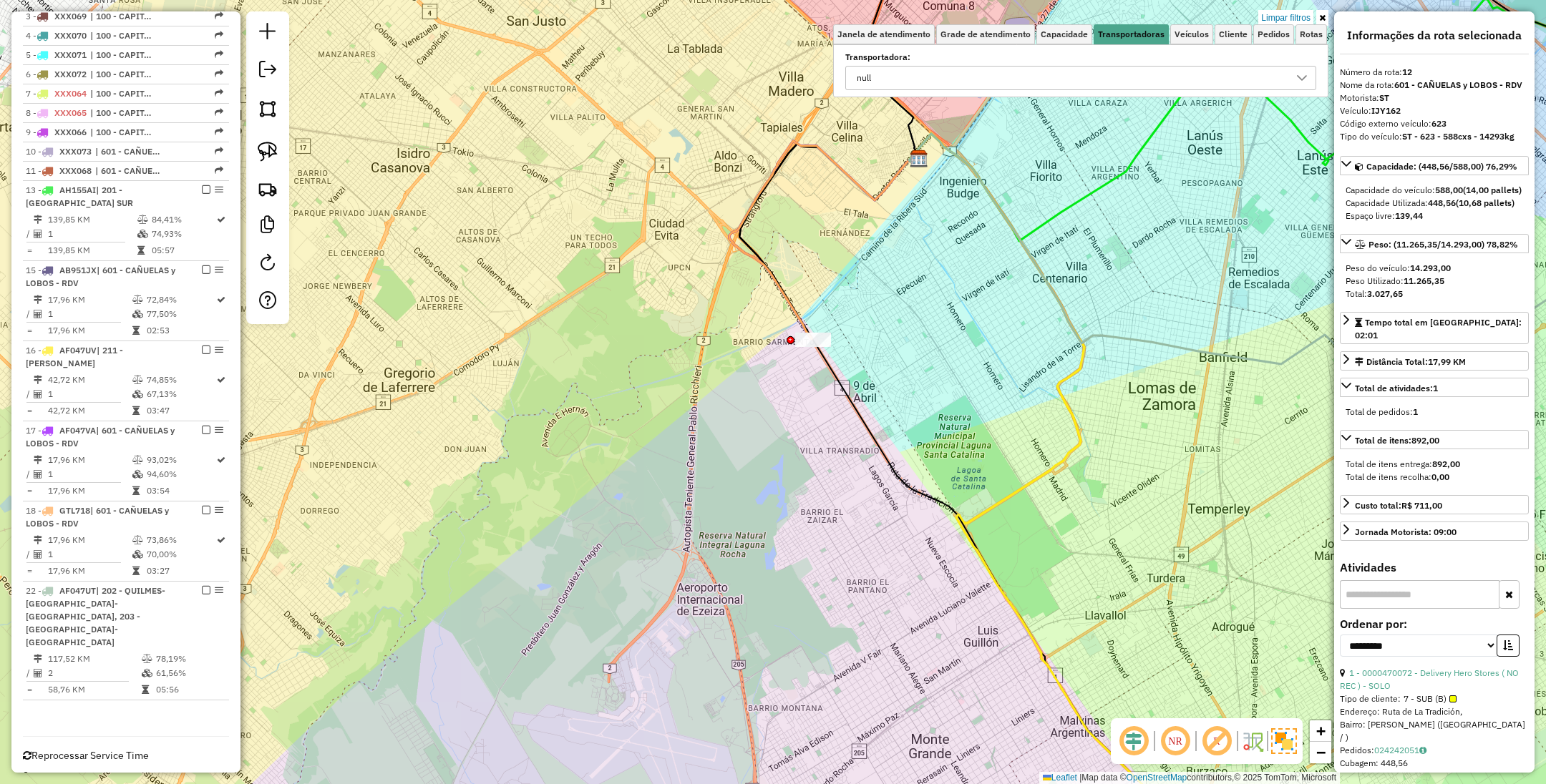
drag, startPoint x: 917, startPoint y: 389, endPoint x: 813, endPoint y: 332, distance: 118.6
click at [814, 332] on div "Limpar filtros Janela de atendimento Grade de atendimento Capacidade Transporta…" at bounding box center [773, 392] width 1546 height 784
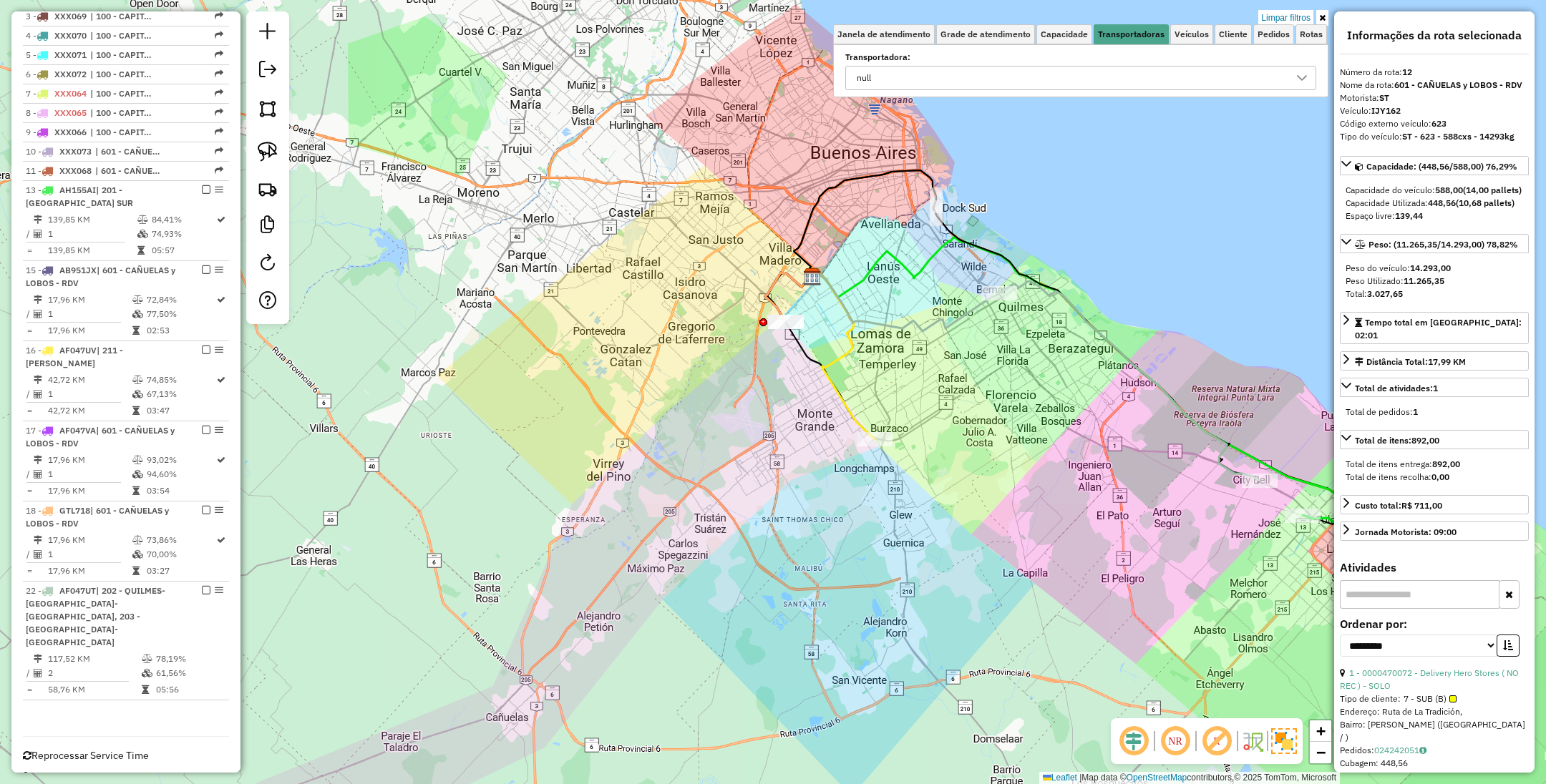
click at [847, 414] on icon at bounding box center [842, 355] width 66 height 169
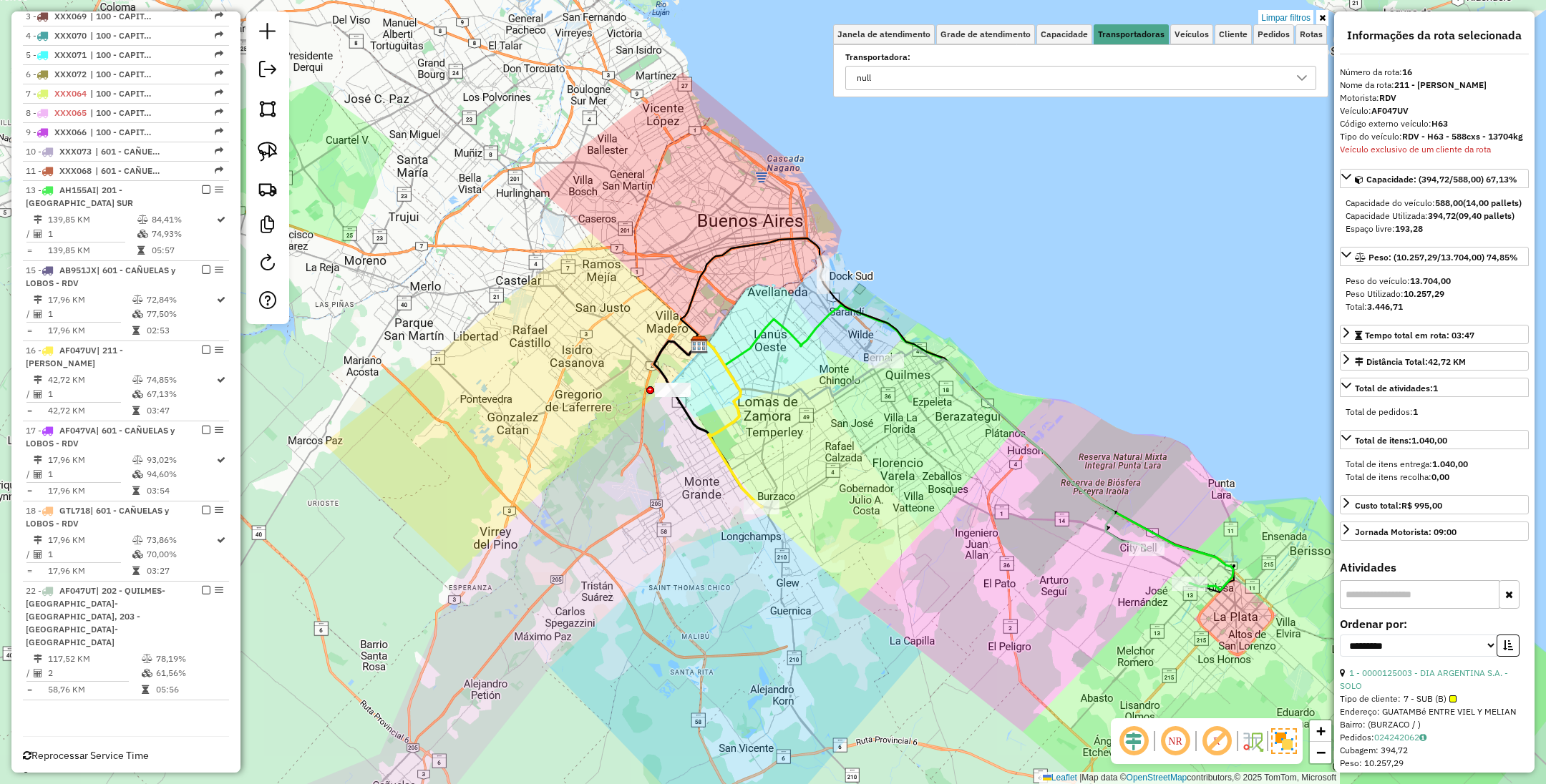
drag, startPoint x: 923, startPoint y: 383, endPoint x: 810, endPoint y: 451, distance: 131.9
click at [810, 451] on div "Limpar filtros Janela de atendimento Grade de atendimento Capacidade Transporta…" at bounding box center [773, 392] width 1546 height 784
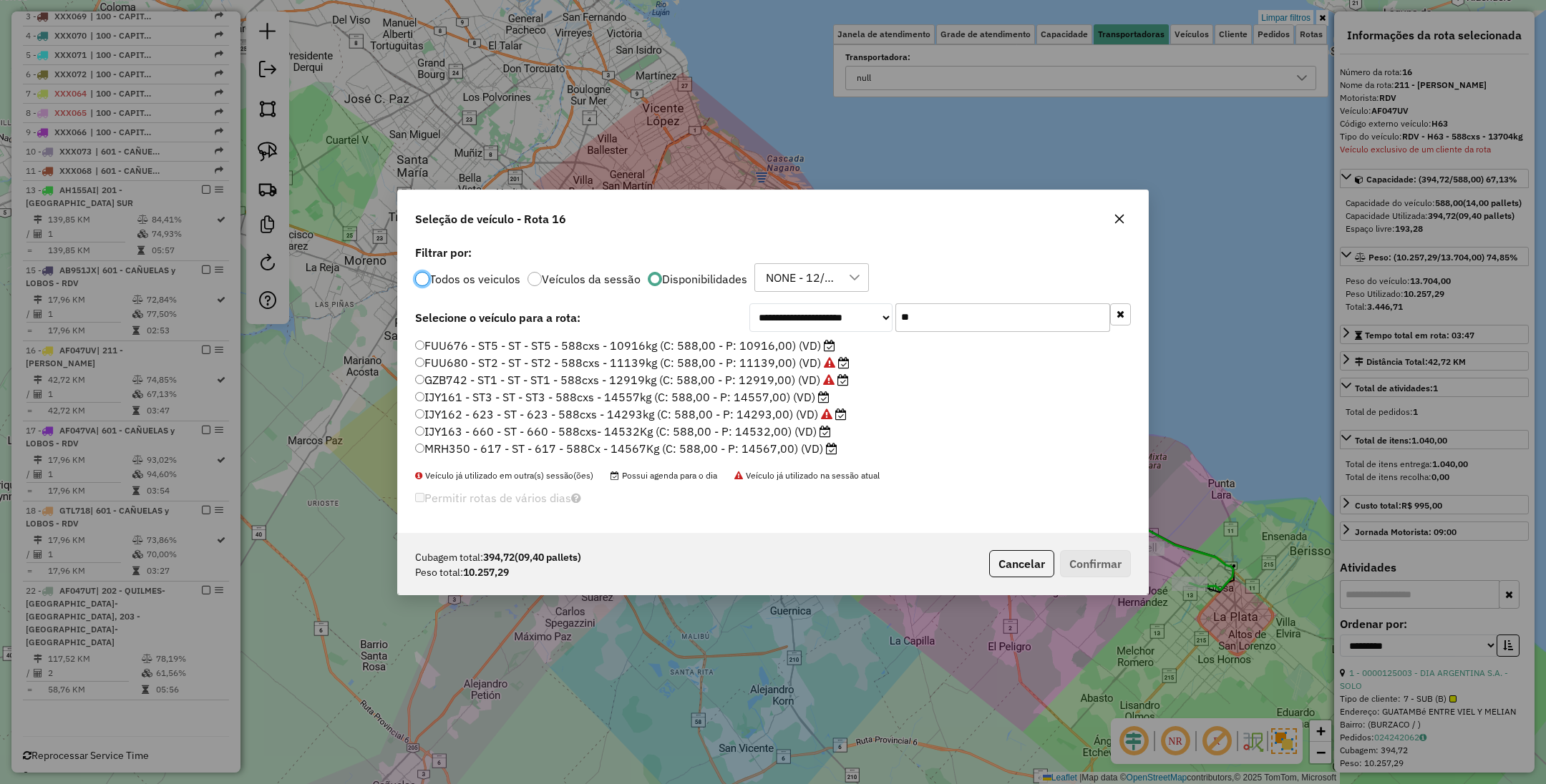
scroll to position [7, 4]
drag, startPoint x: 928, startPoint y: 321, endPoint x: 827, endPoint y: 301, distance: 103.0
click at [827, 301] on div "**********" at bounding box center [773, 387] width 750 height 291
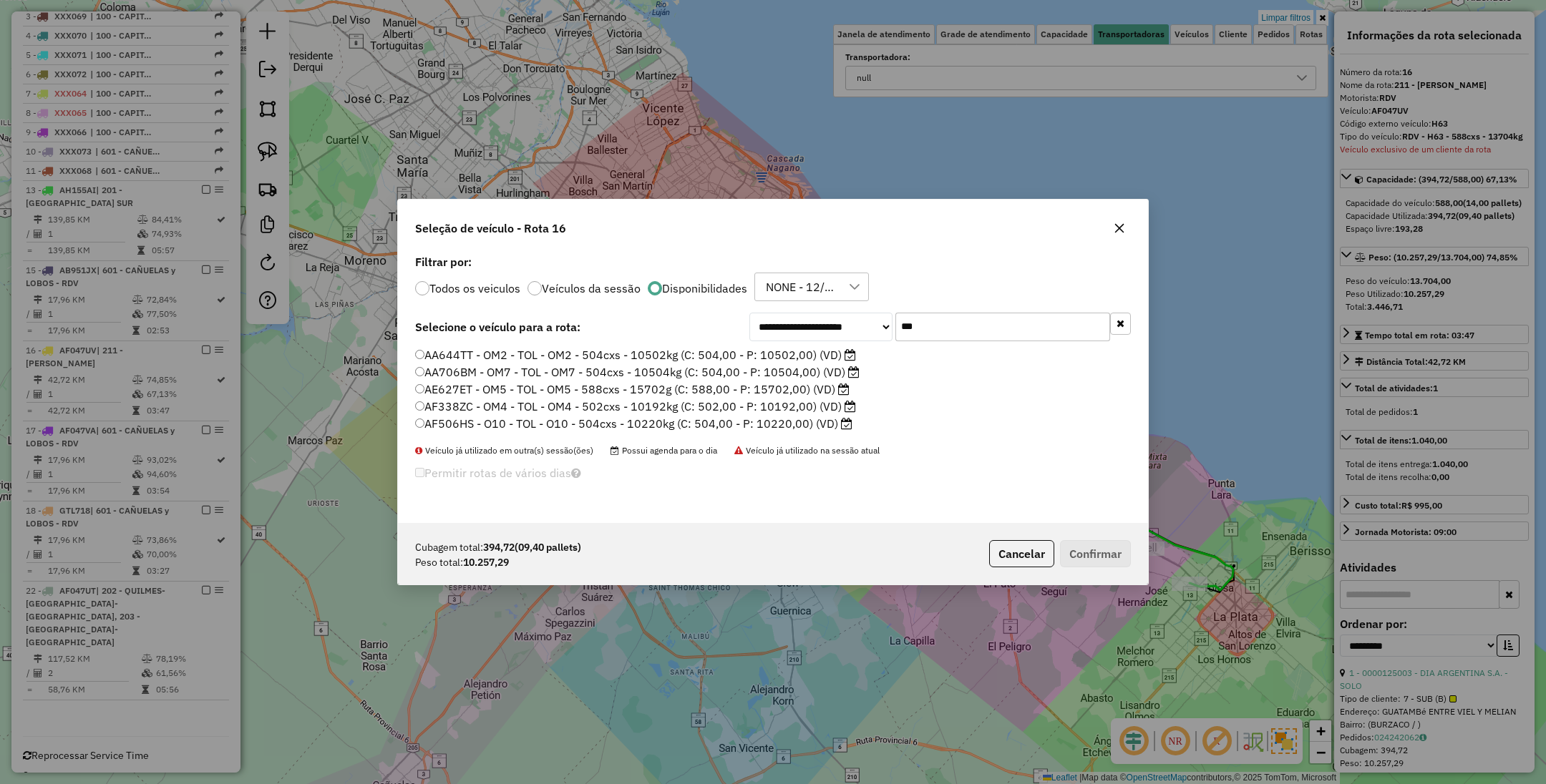
type input "***"
click at [784, 355] on label "AA644TT - OM2 - TOL - OM2 - 504cxs - 10502kg (C: 504,00 - P: 10502,00) (VD)" at bounding box center [635, 355] width 441 height 17
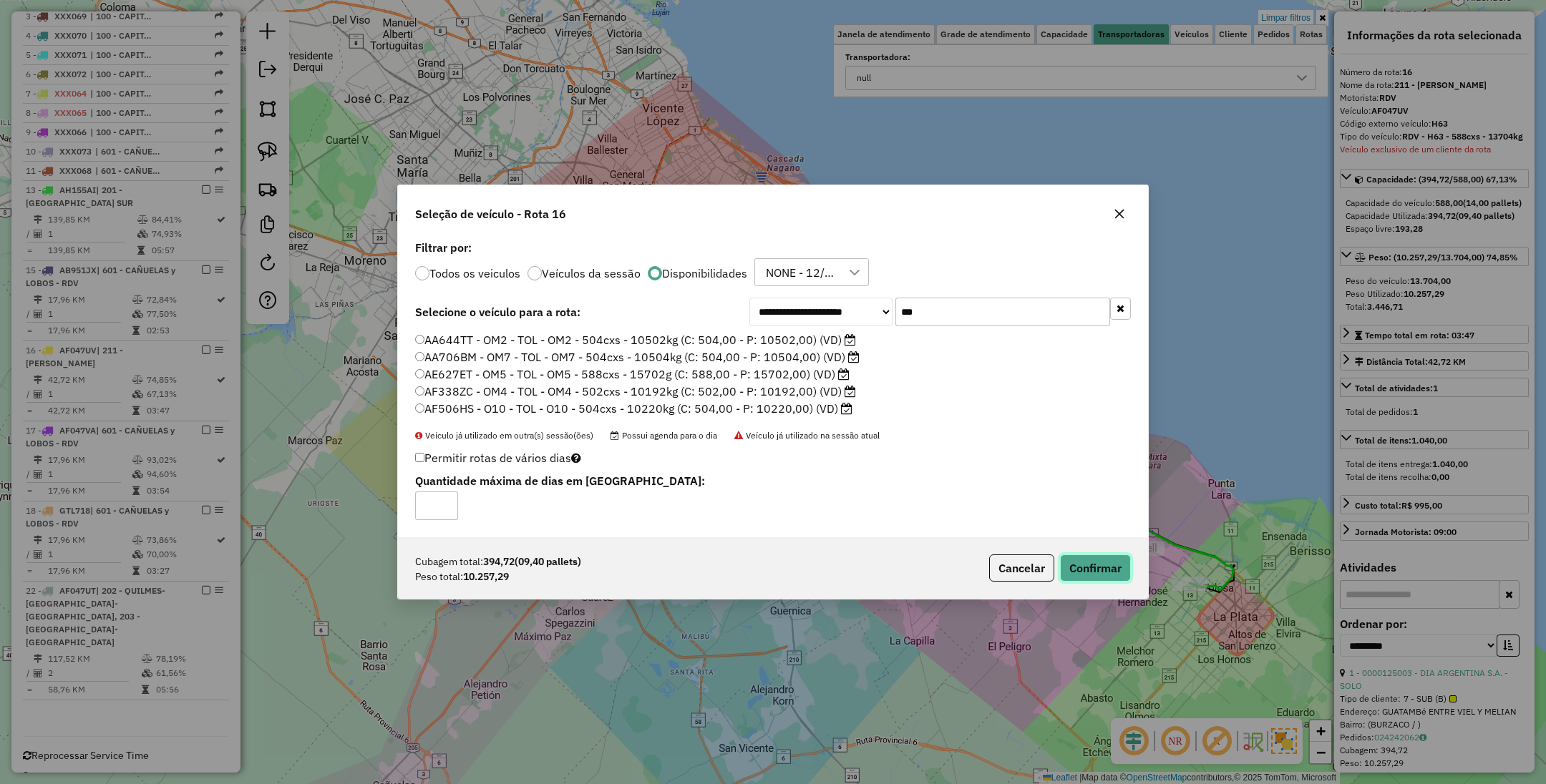
click at [1089, 563] on button "Confirmar" at bounding box center [1095, 568] width 71 height 28
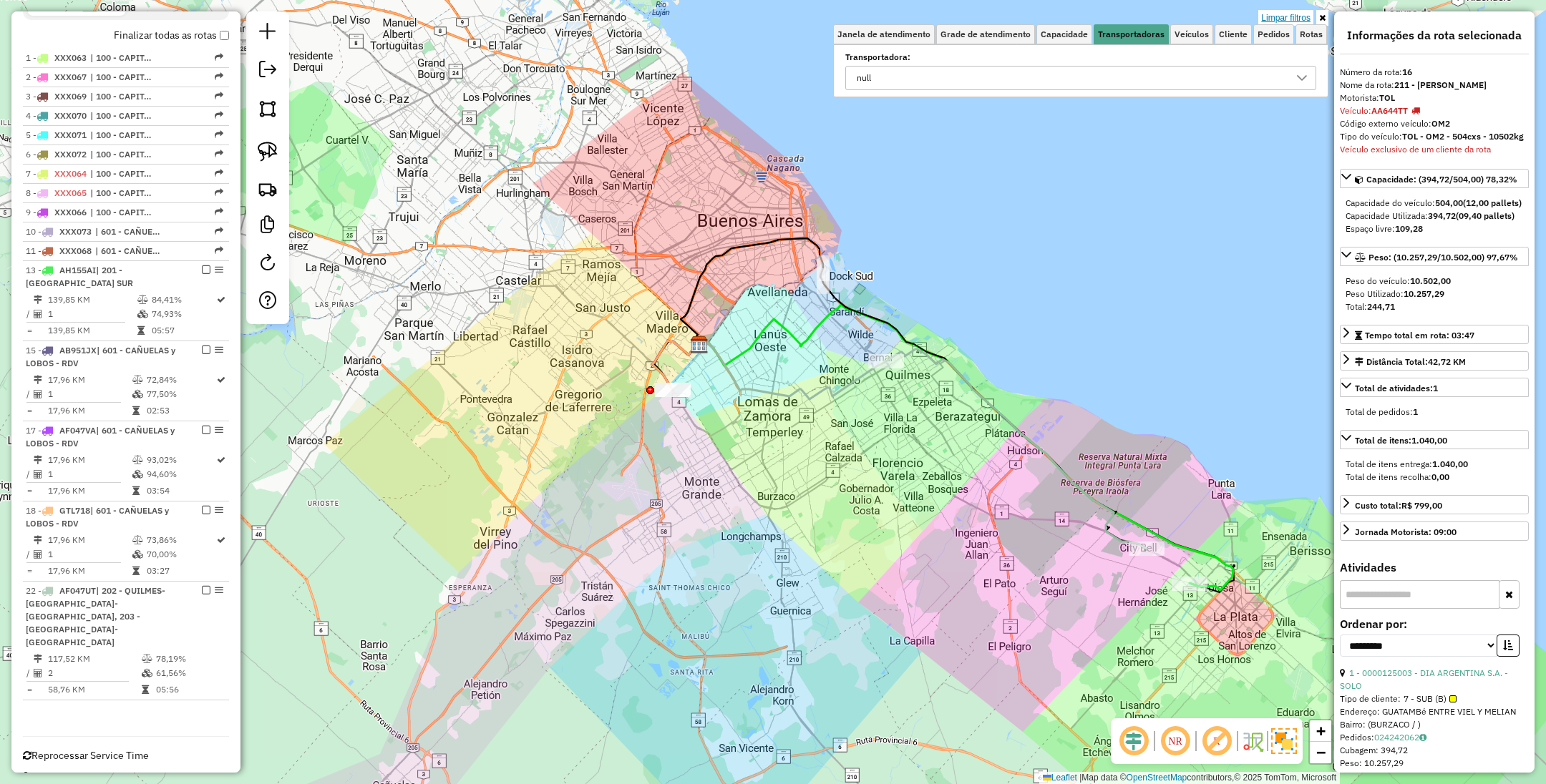
click at [1272, 15] on link "Limpar filtros" at bounding box center [1286, 18] width 55 height 16
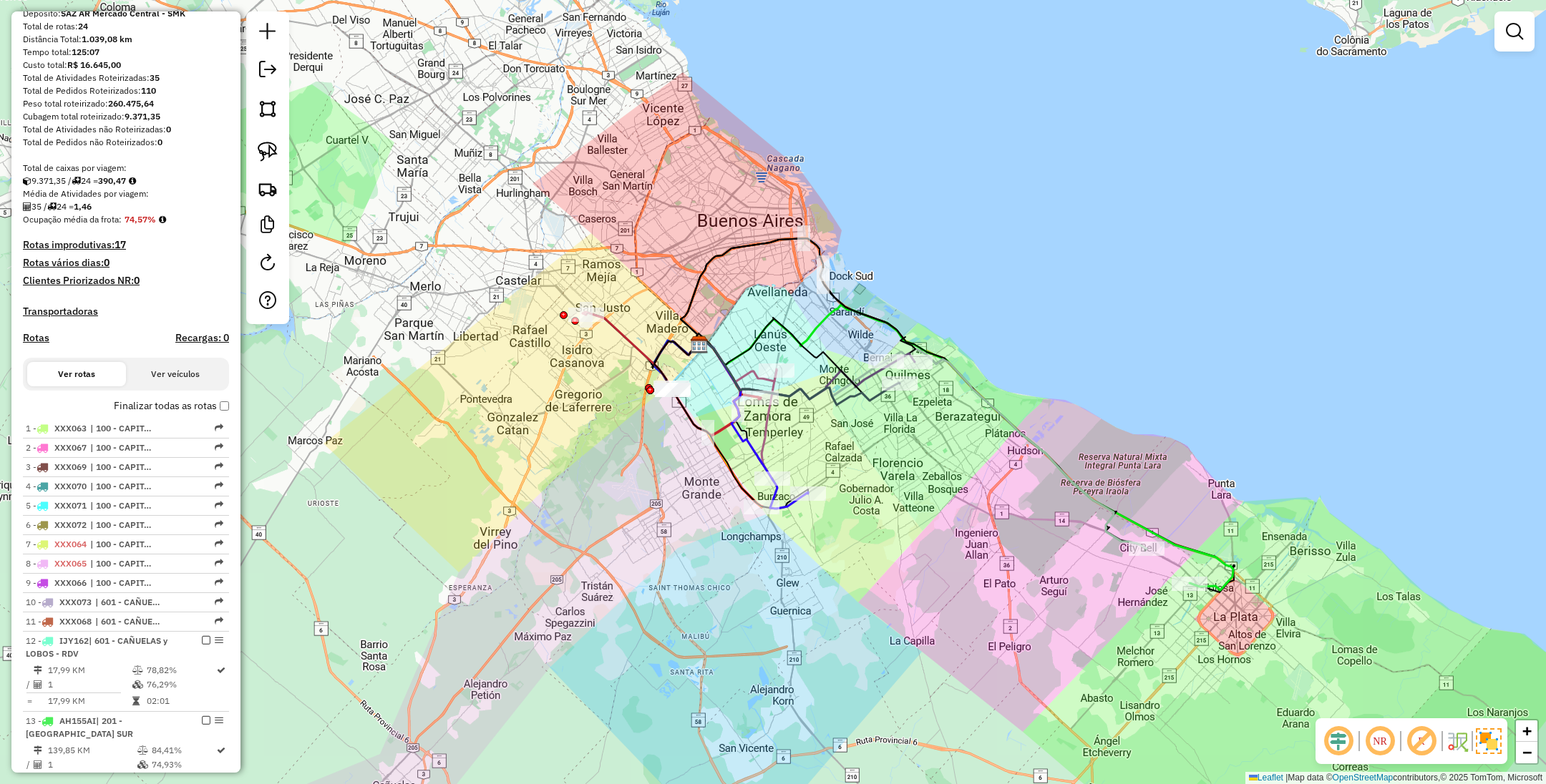
scroll to position [106, 0]
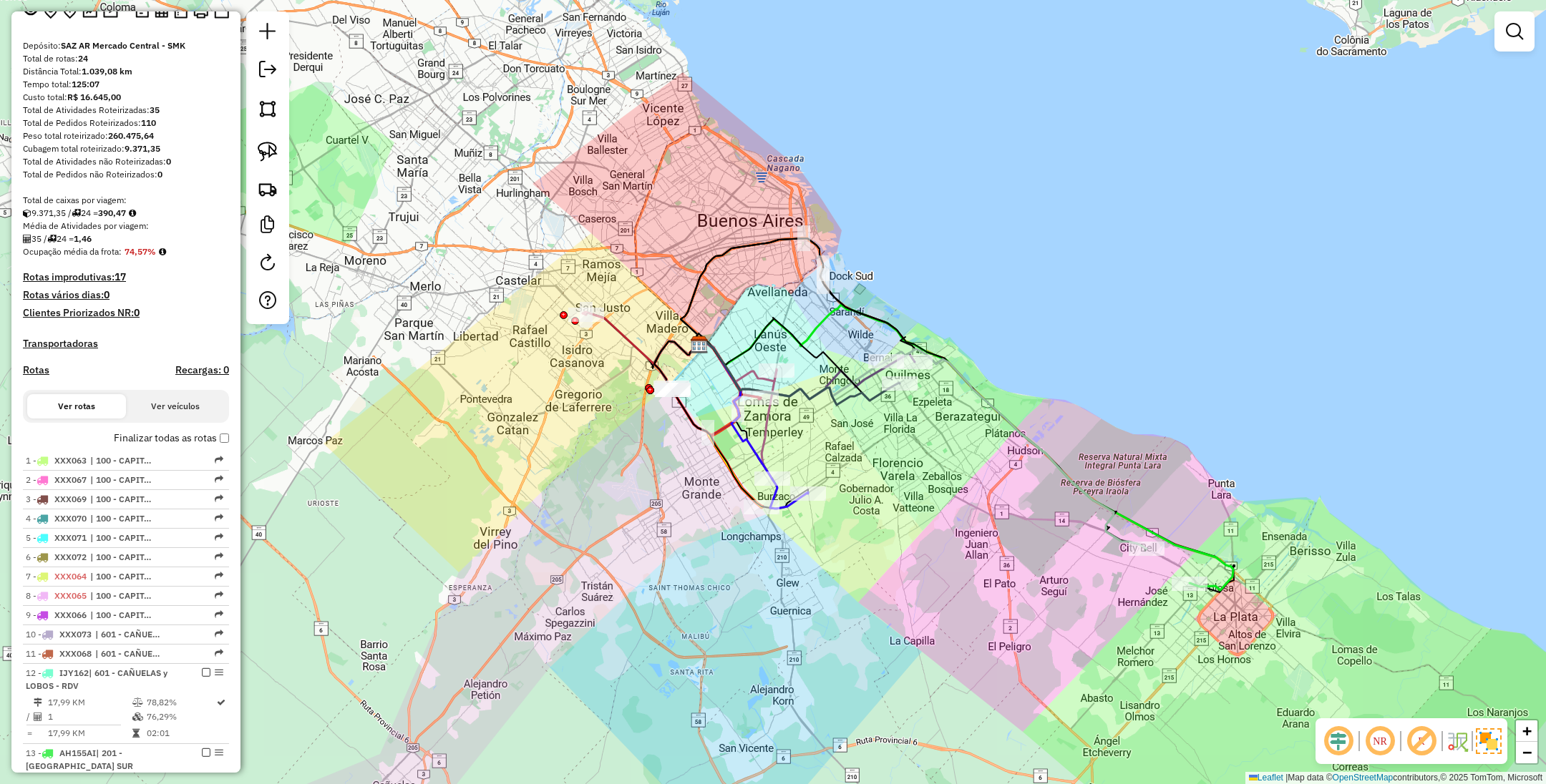
click at [58, 342] on h4 "Transportadoras" at bounding box center [126, 344] width 206 height 12
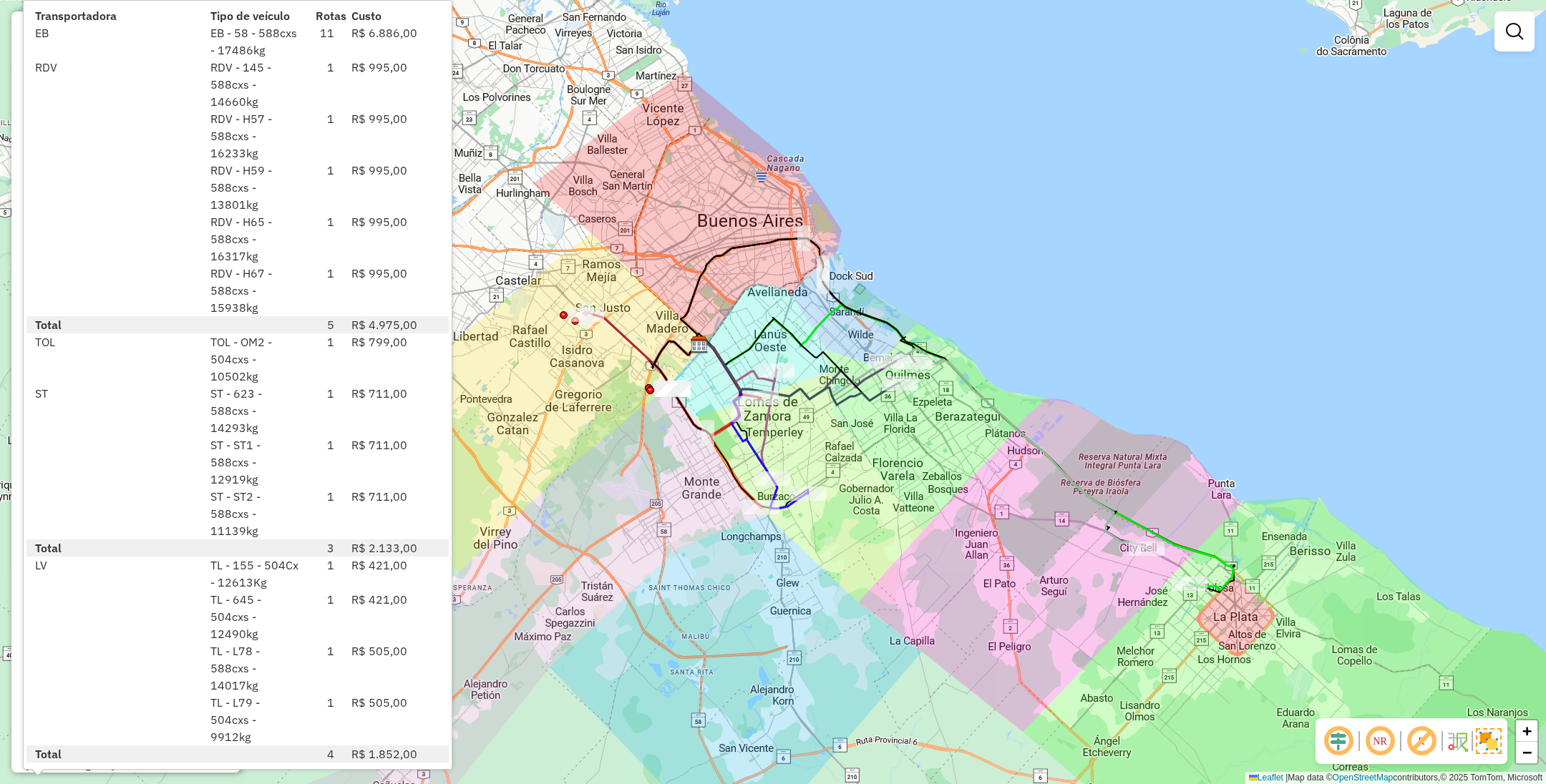
click at [606, 266] on div "Janela de atendimento Grade de atendimento Capacidade Transportadoras Veículos …" at bounding box center [773, 392] width 1546 height 784
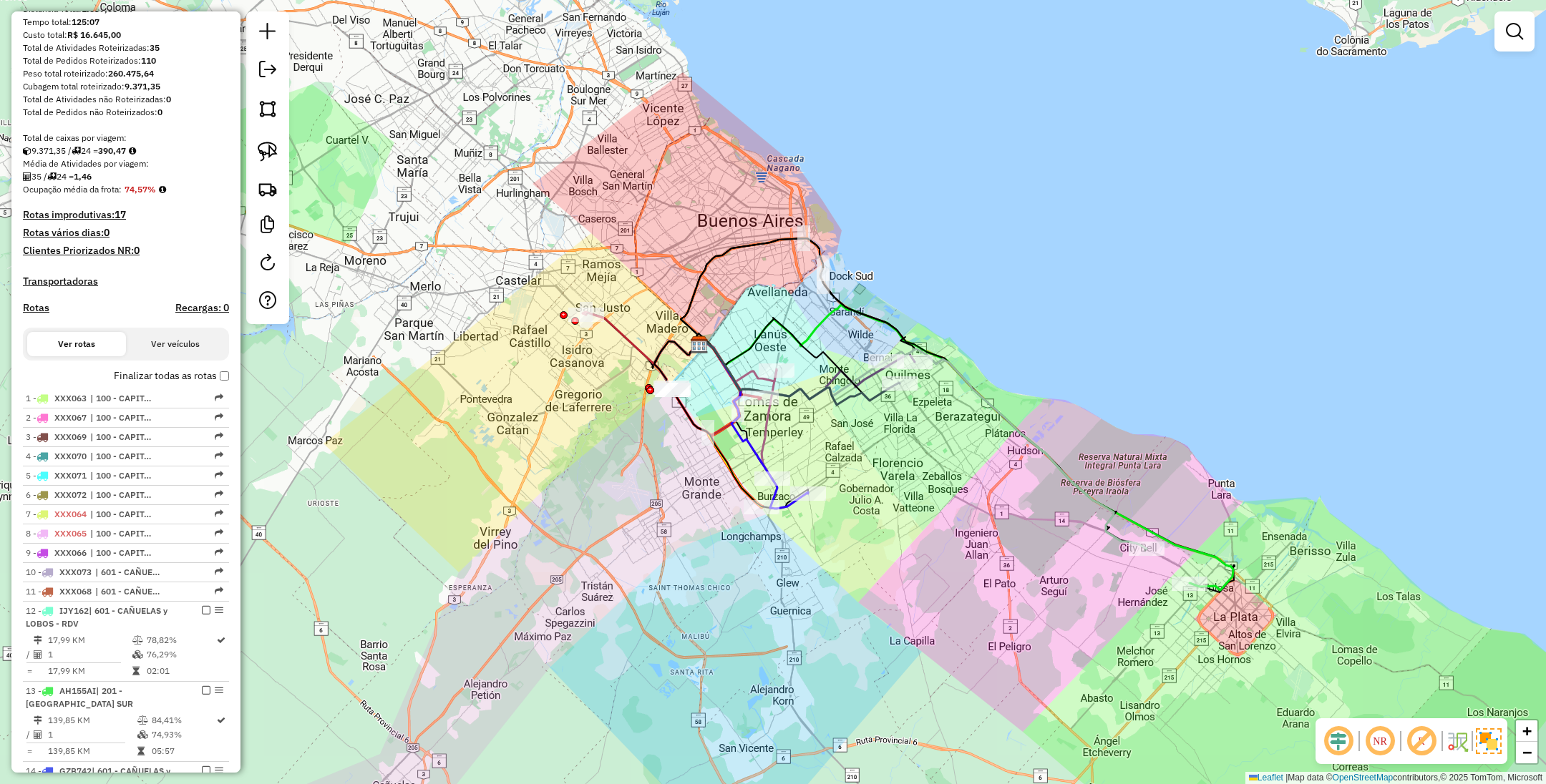
scroll to position [0, 0]
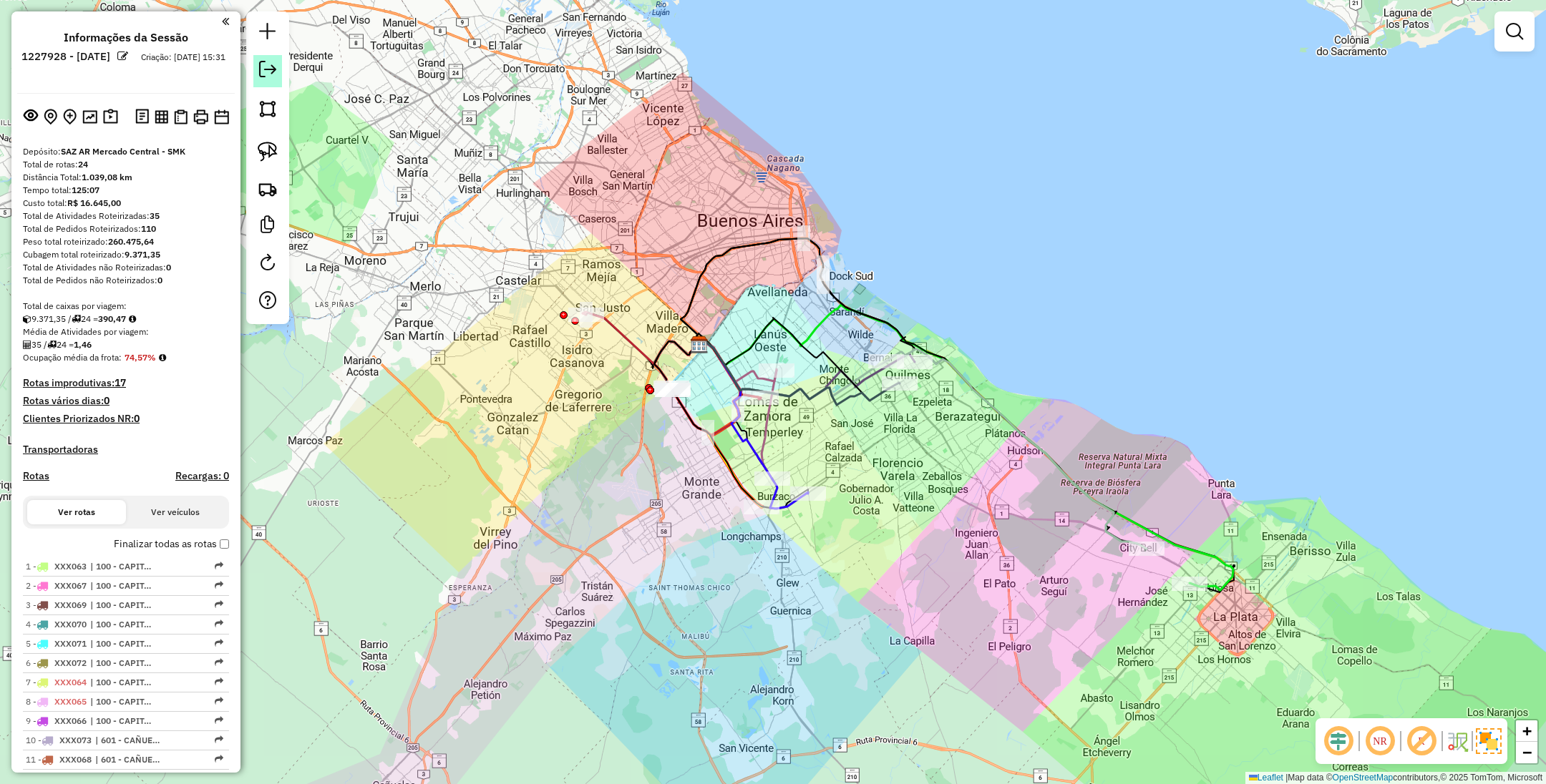
click at [264, 67] on em at bounding box center [267, 69] width 17 height 17
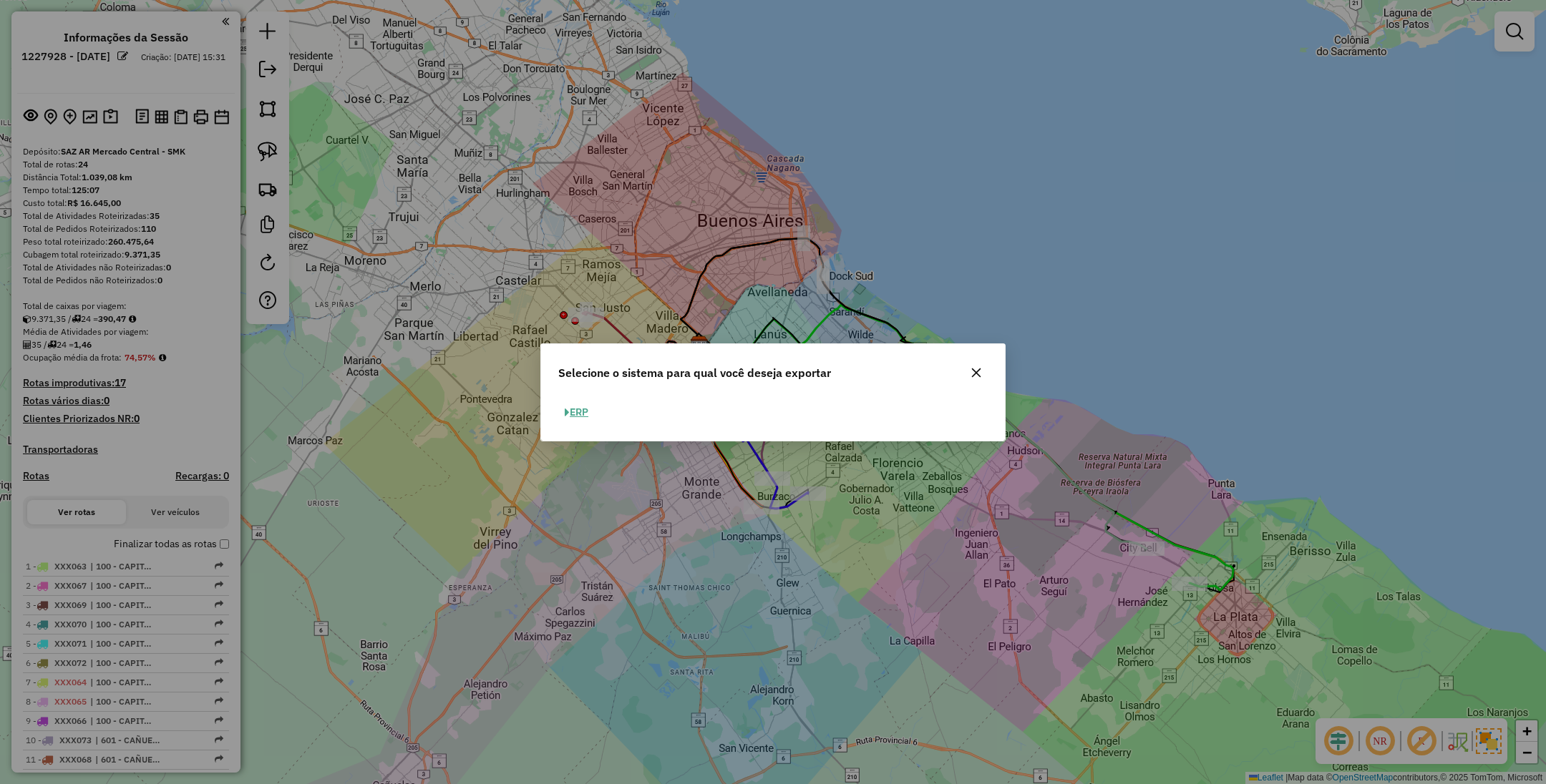
click at [977, 367] on icon "button" at bounding box center [976, 372] width 12 height 12
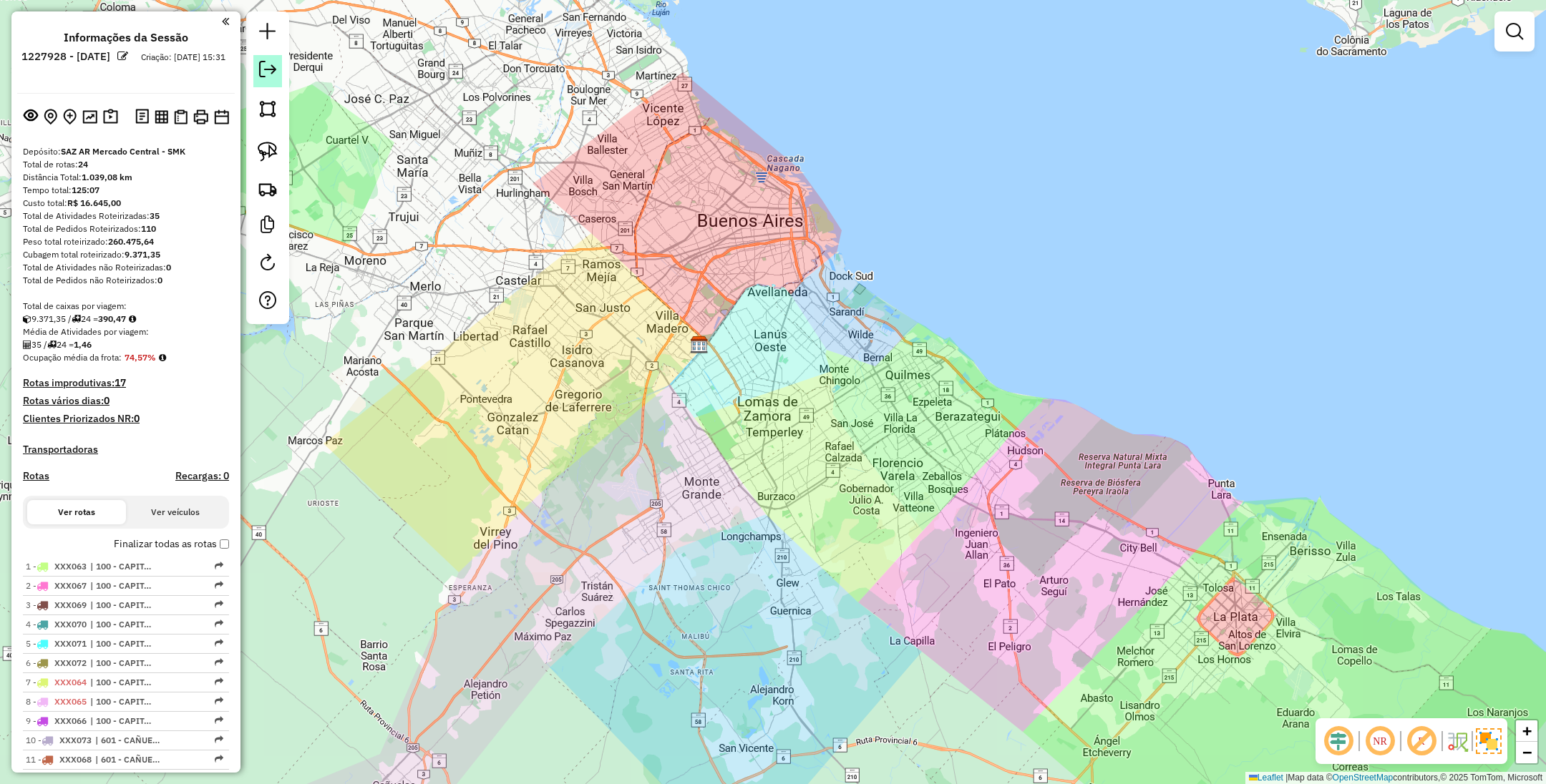
click at [277, 67] on link at bounding box center [267, 71] width 29 height 32
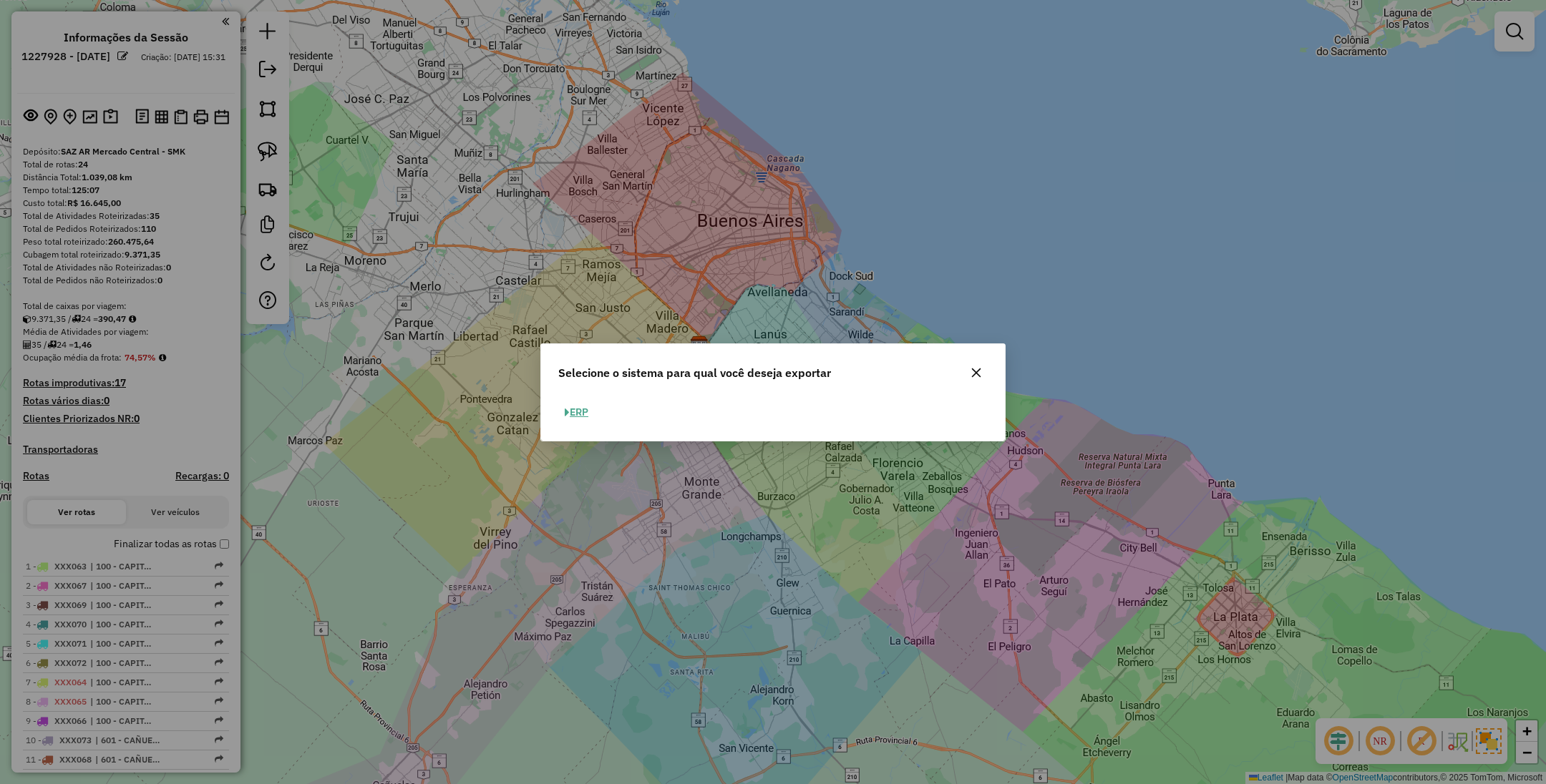
click at [580, 419] on button "ERP" at bounding box center [576, 412] width 37 height 22
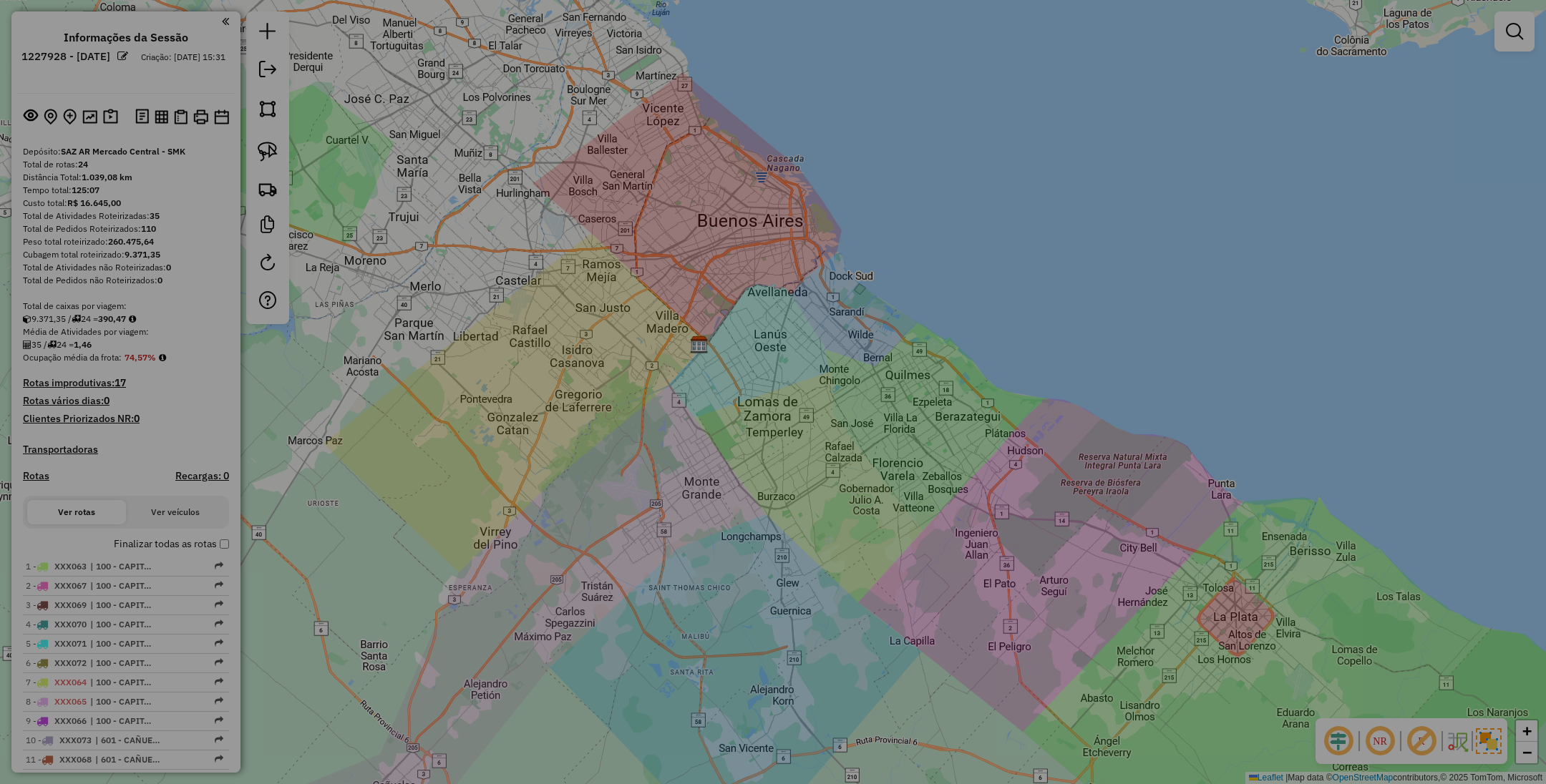
select select "**"
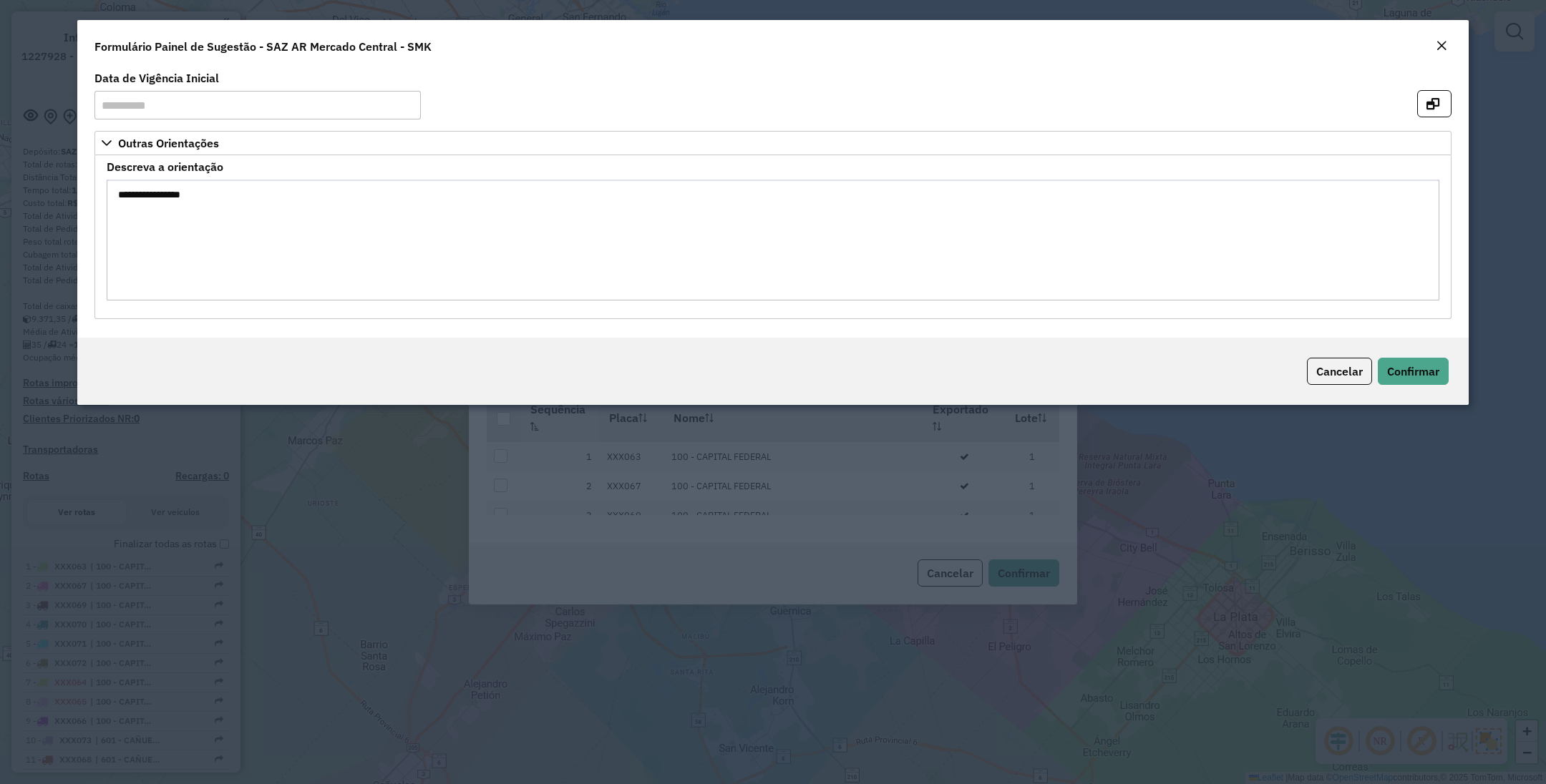
click at [1450, 42] on button "Close" at bounding box center [1441, 46] width 20 height 19
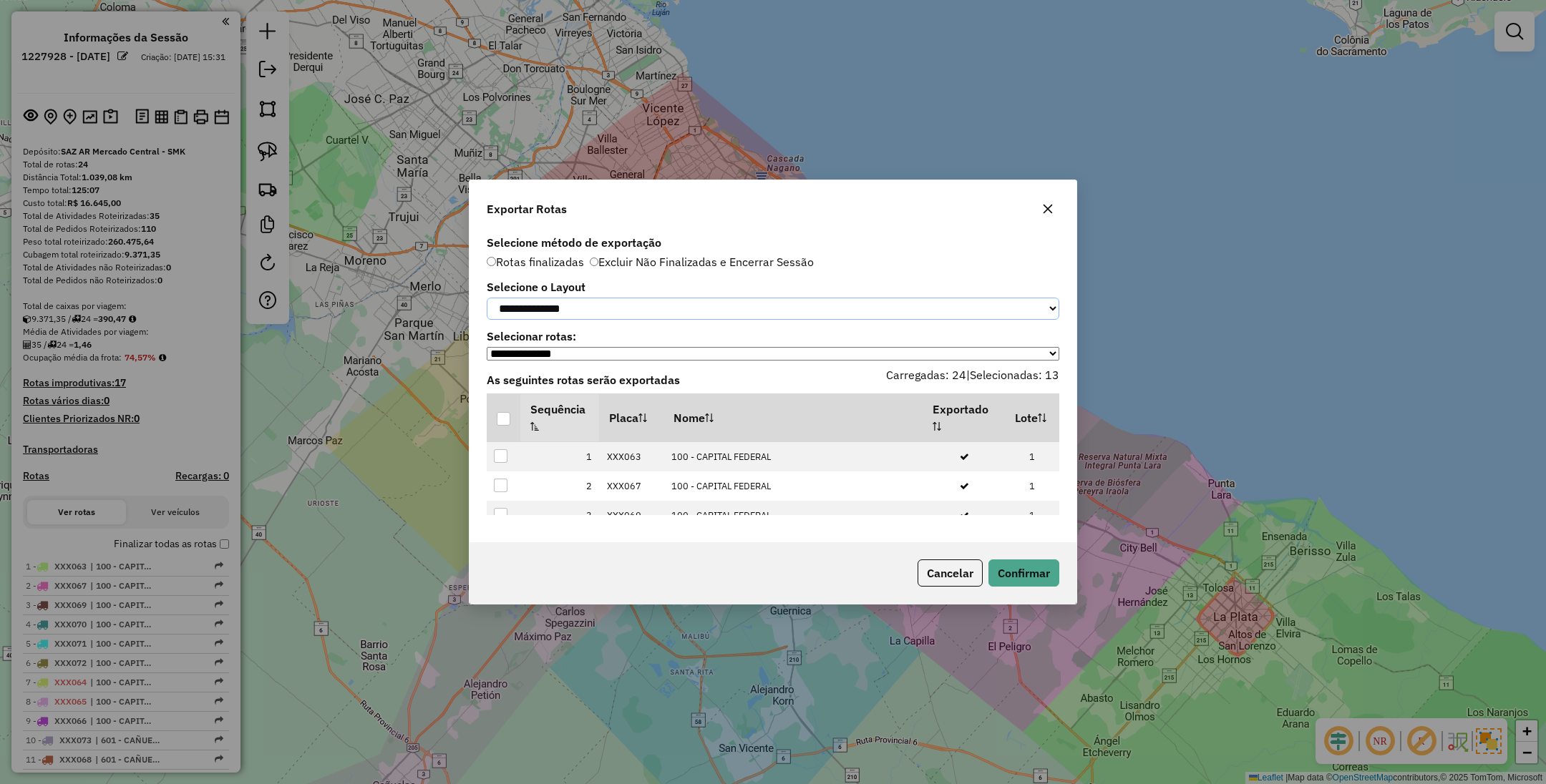
click at [649, 303] on select "**********" at bounding box center [773, 308] width 573 height 22
select select "*********"
click at [487, 298] on select "**********" at bounding box center [773, 308] width 573 height 22
click at [503, 423] on div at bounding box center [503, 419] width 13 height 13
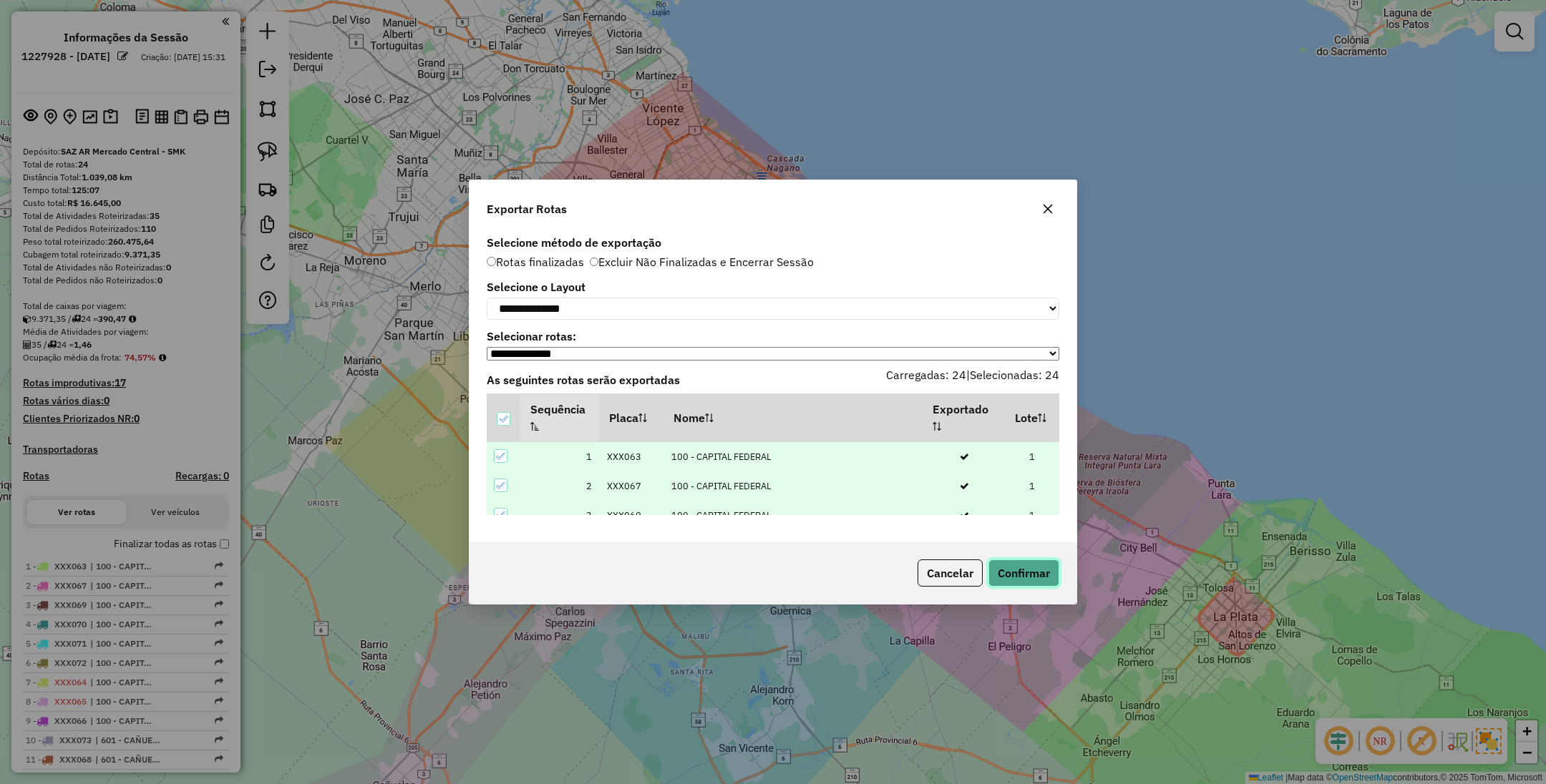
click at [1019, 572] on button "Confirmar" at bounding box center [1024, 573] width 71 height 28
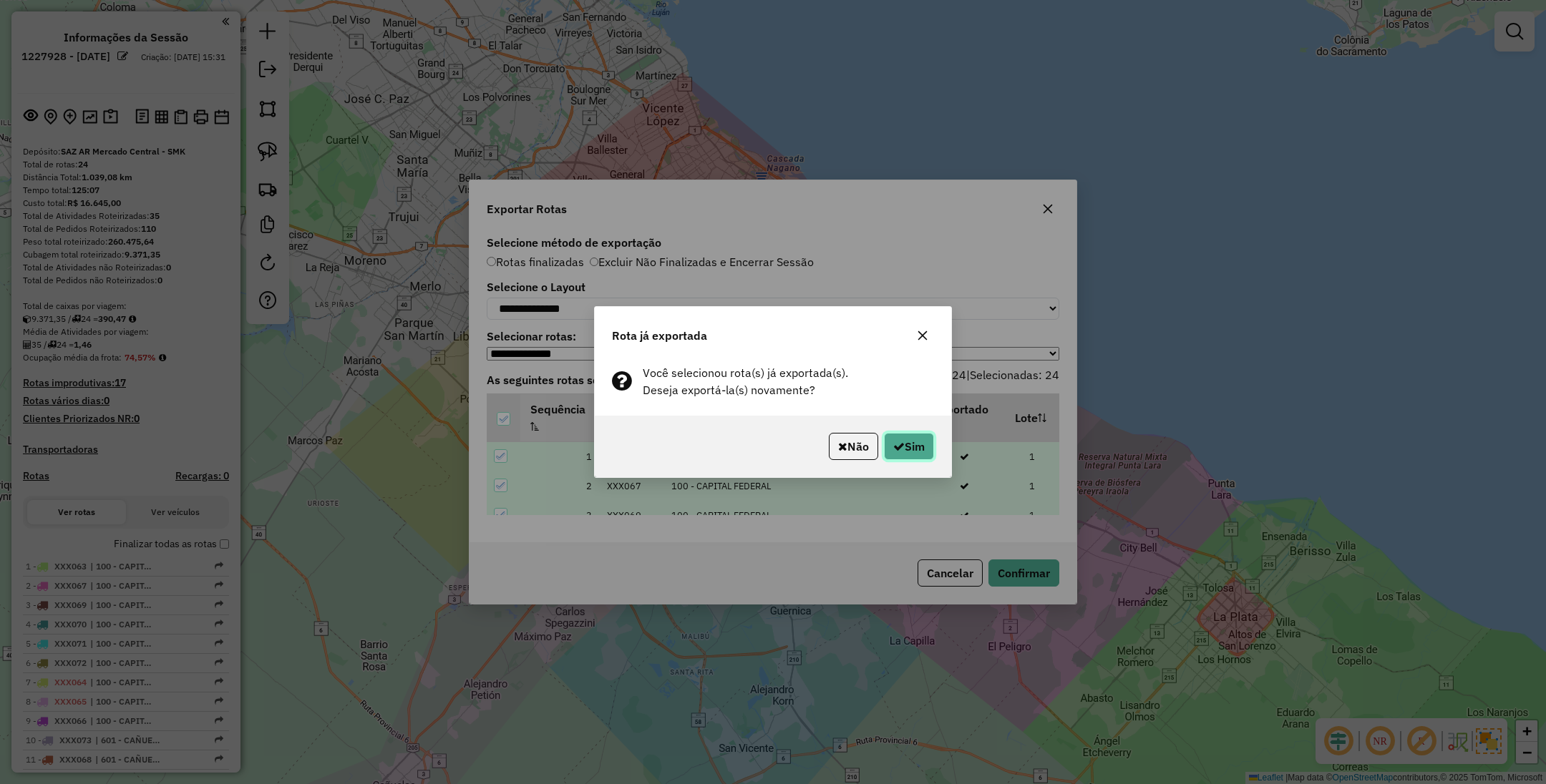
click at [908, 438] on button "Sim" at bounding box center [909, 446] width 50 height 28
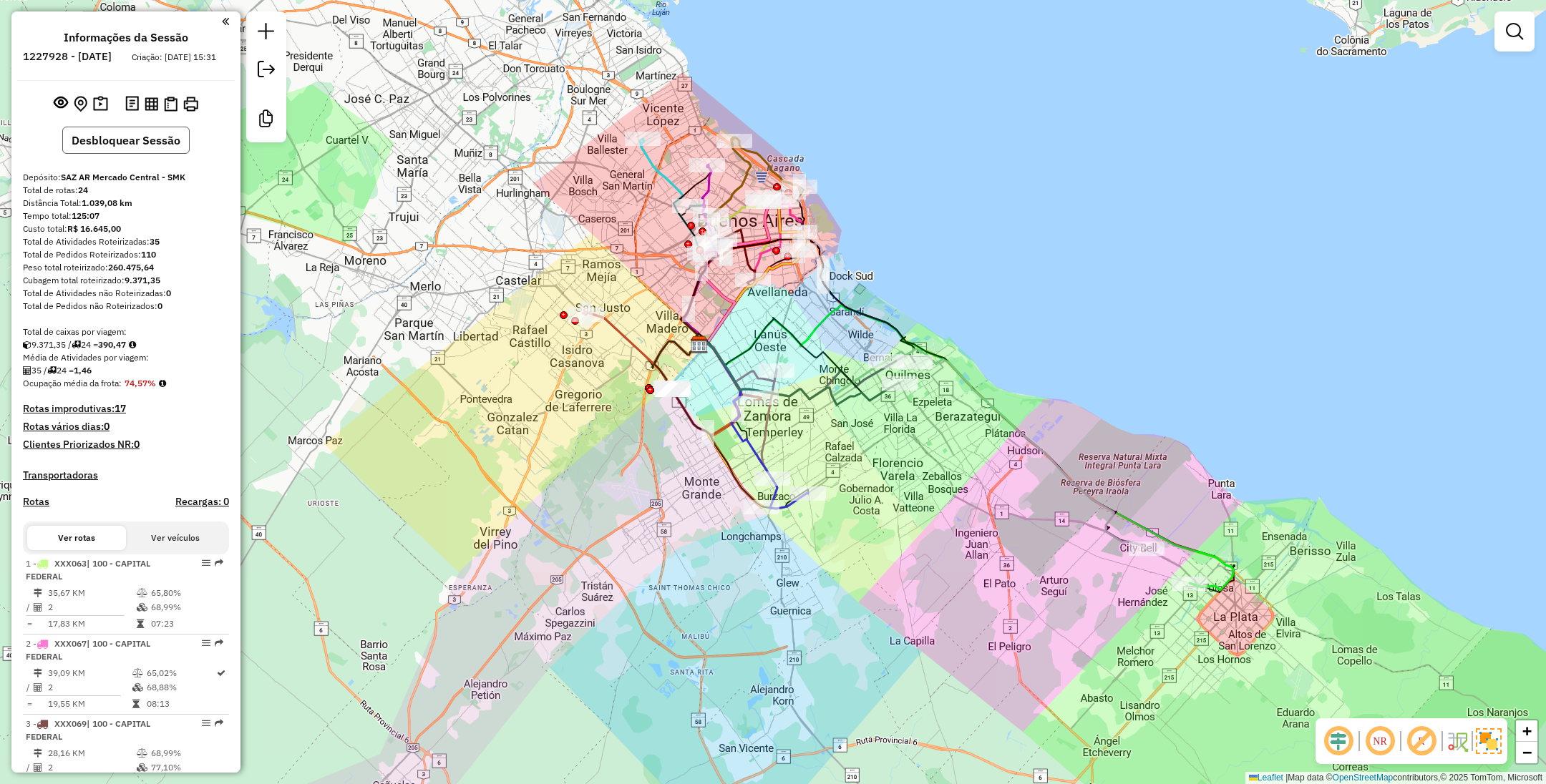
click at [108, 147] on button "Desbloquear Sessão" at bounding box center [126, 140] width 127 height 28
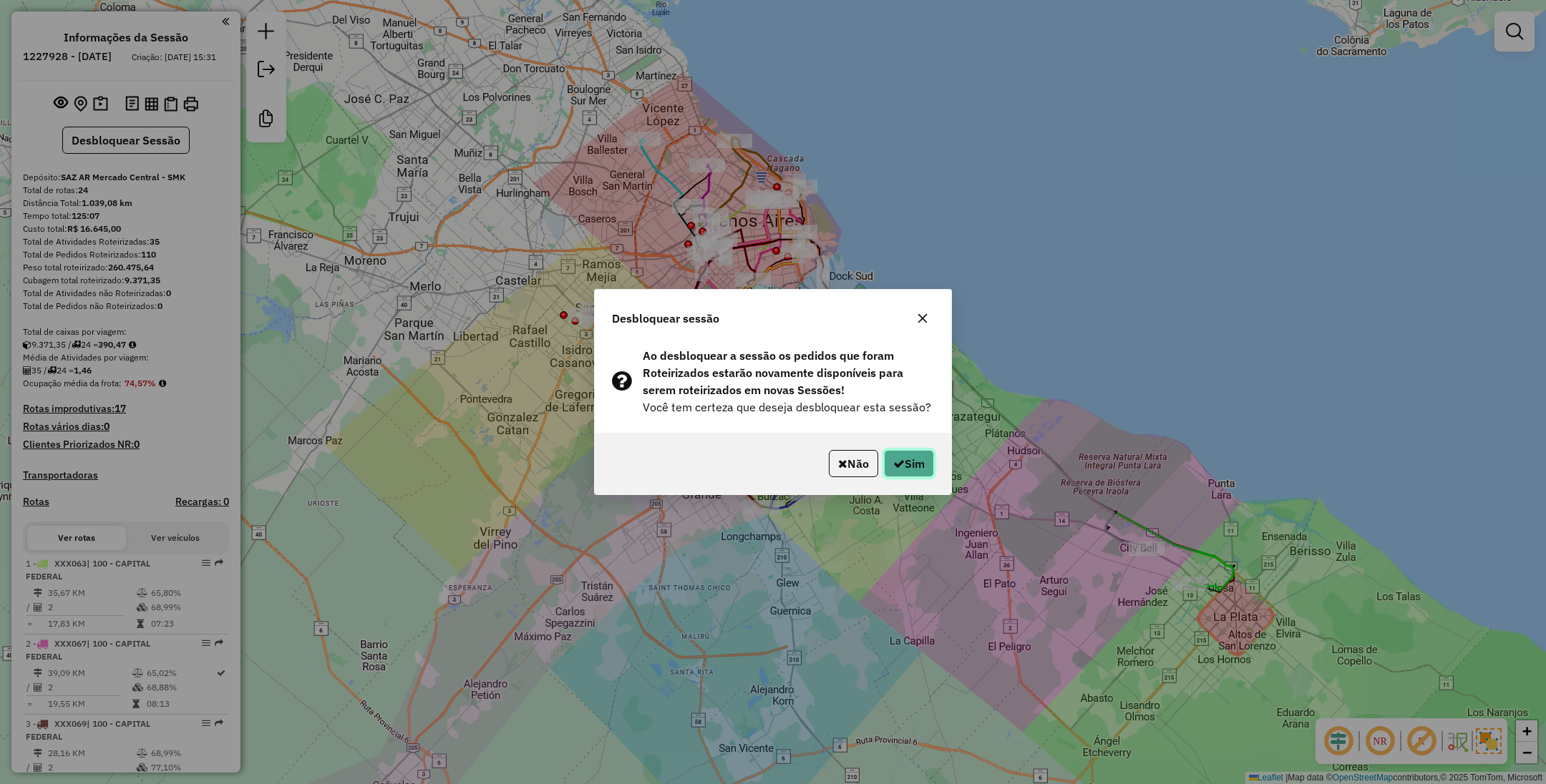
click at [908, 460] on button "Sim" at bounding box center [909, 463] width 50 height 28
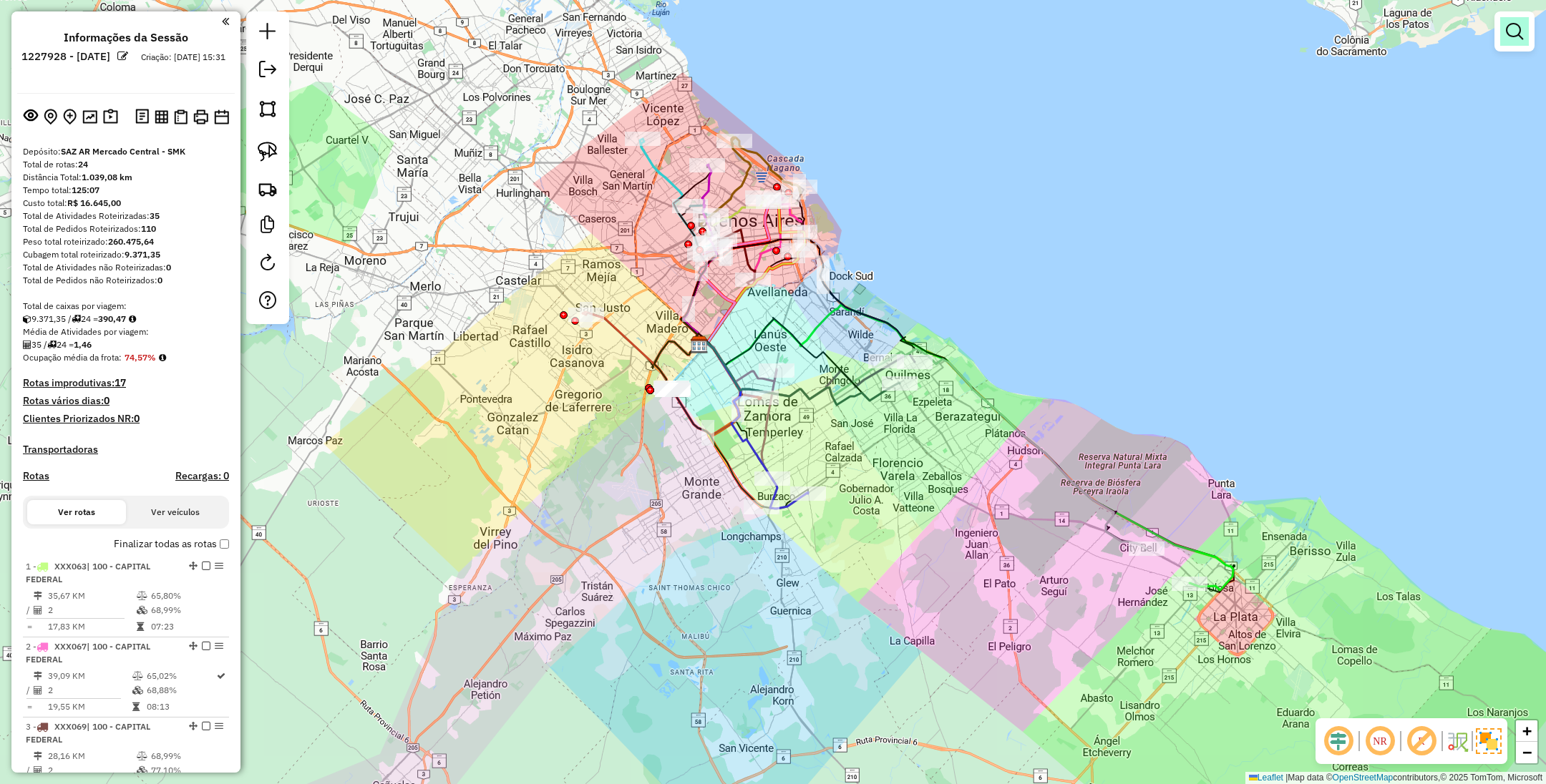
click at [1516, 30] on em at bounding box center [1514, 31] width 17 height 17
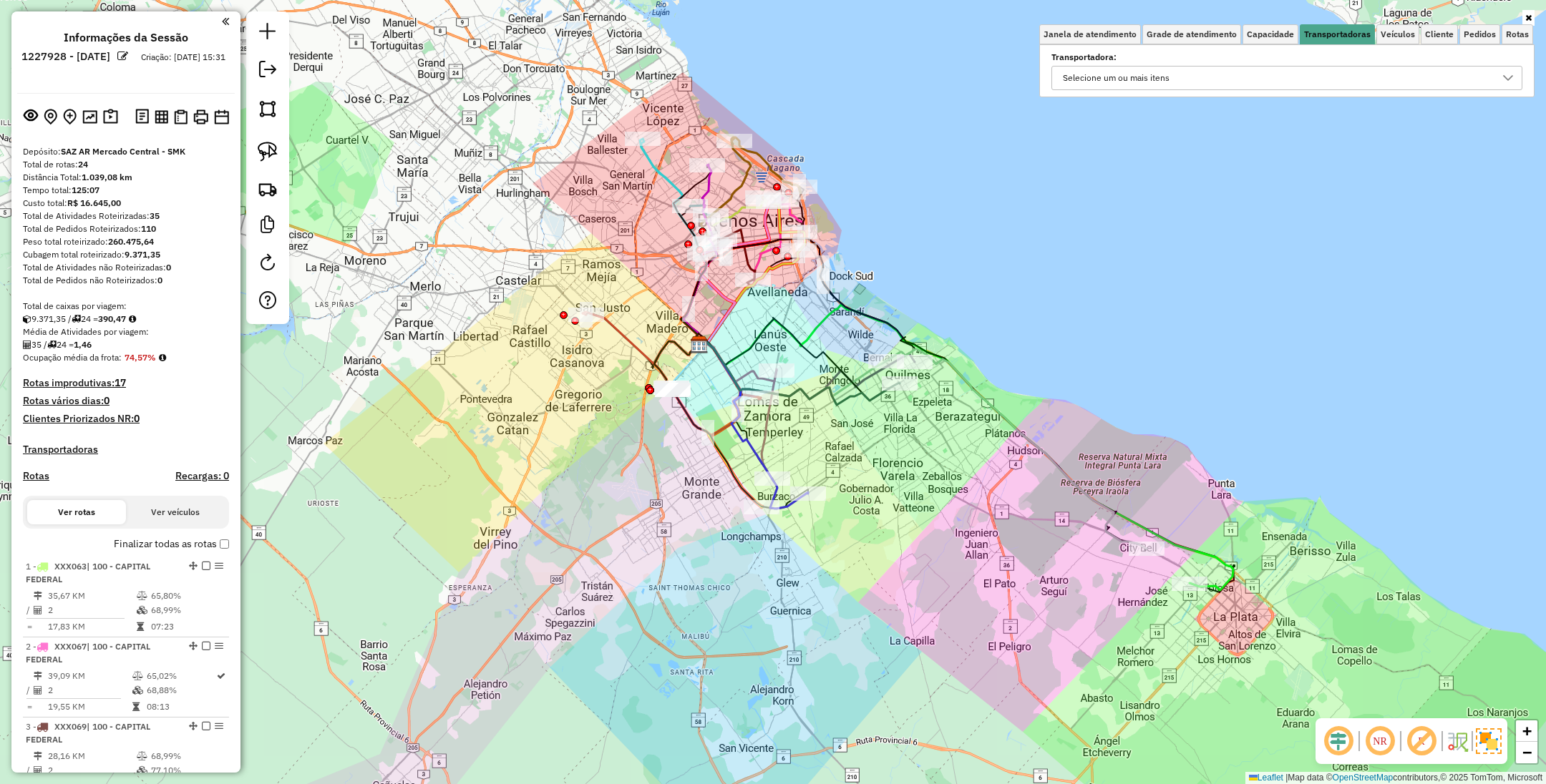
click at [1290, 69] on div "Selecione um ou mais itens" at bounding box center [1276, 78] width 437 height 23
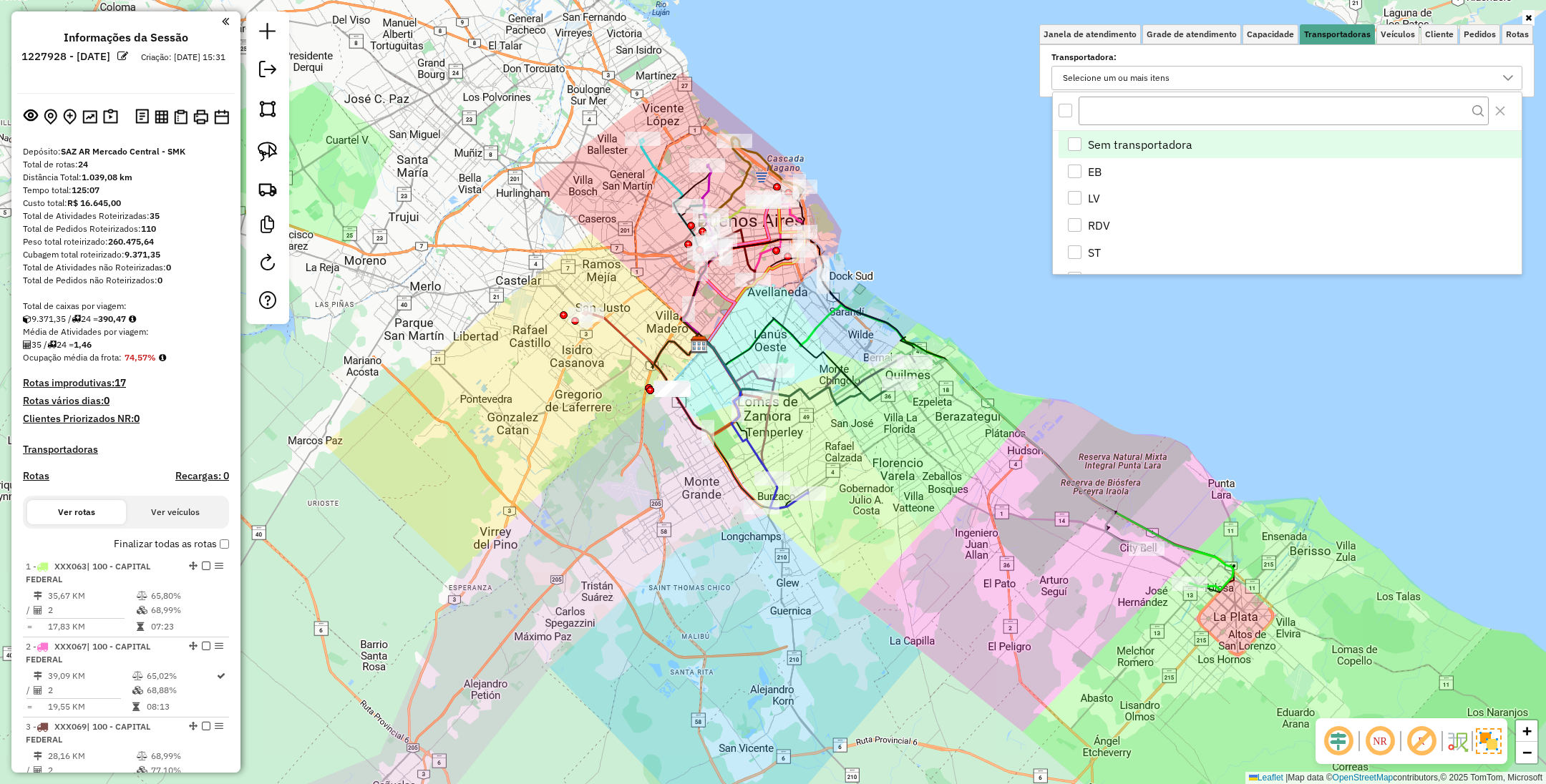
scroll to position [9, 50]
click at [1075, 168] on div "EB" at bounding box center [1074, 171] width 13 height 13
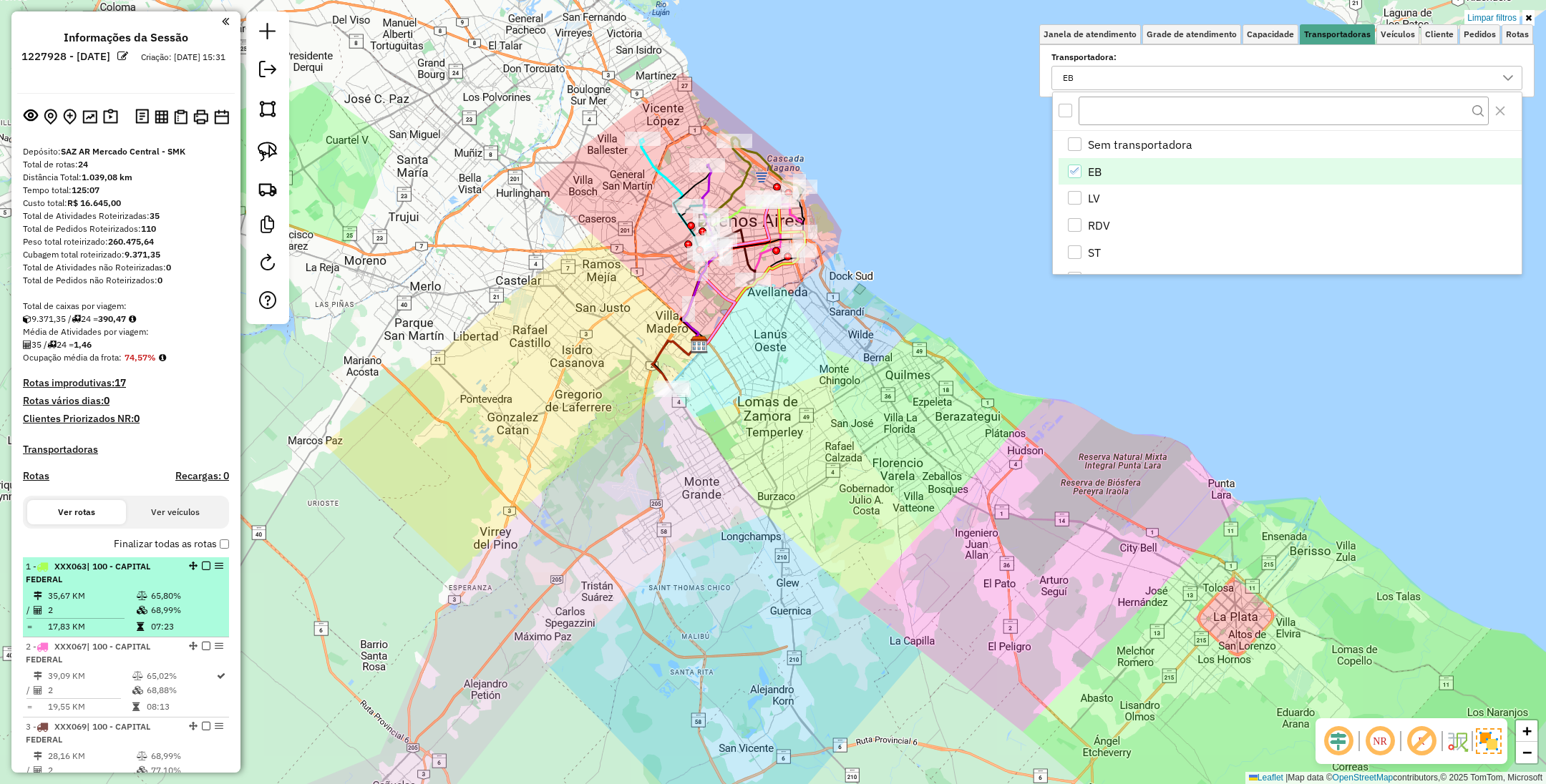
click at [85, 591] on td "35,67 KM" at bounding box center [92, 596] width 89 height 14
select select "**********"
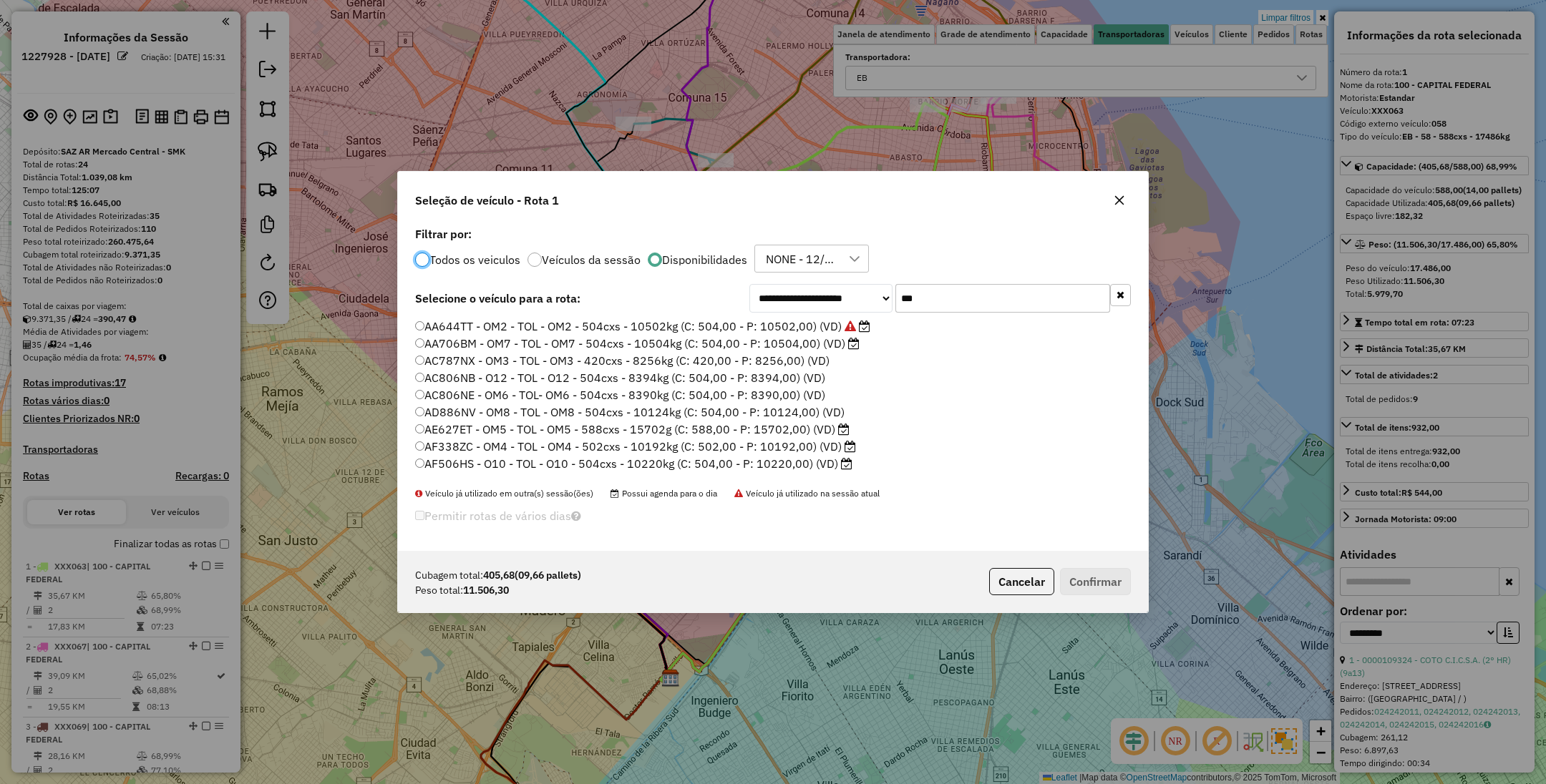
scroll to position [7, 4]
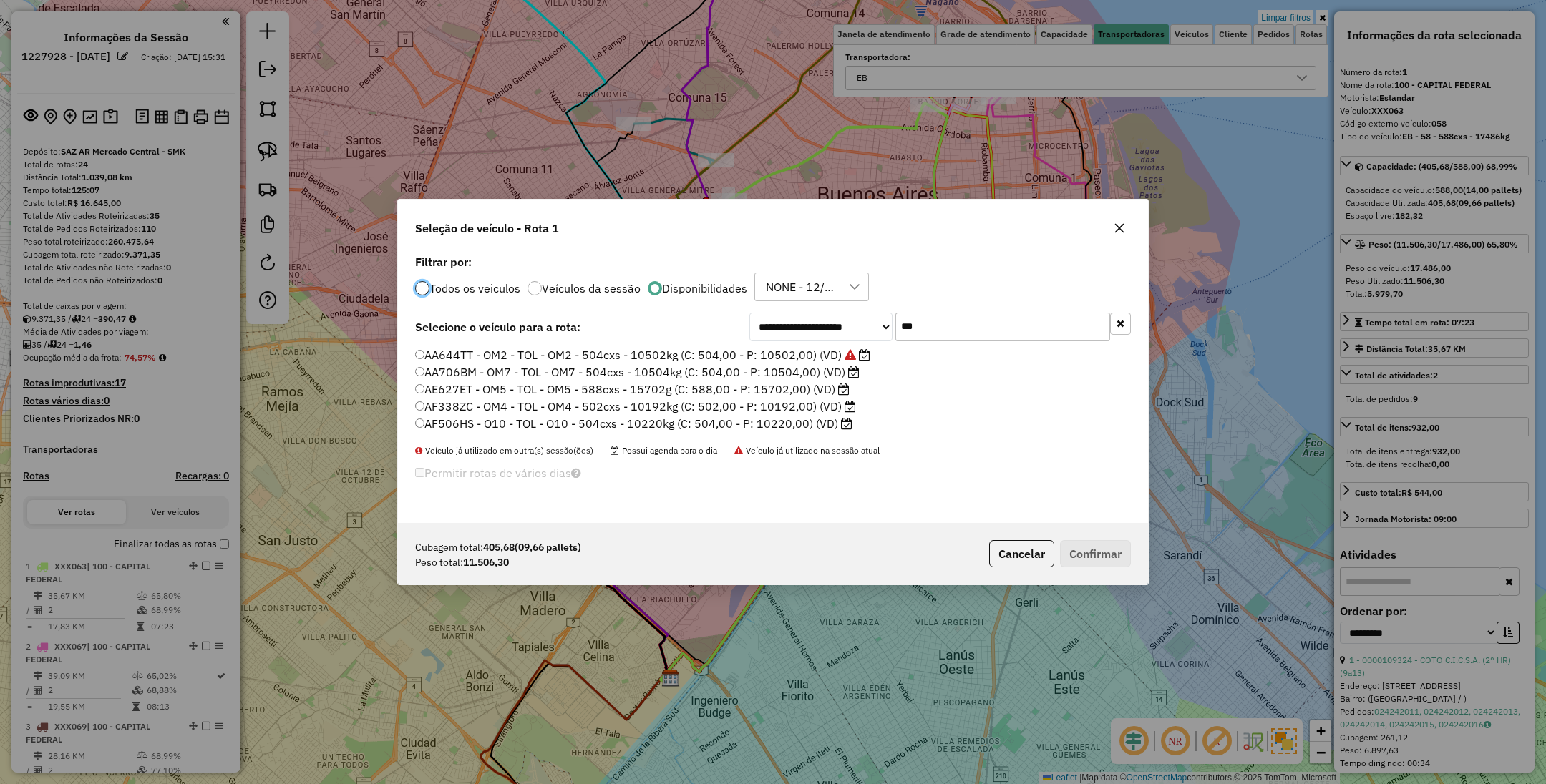
click at [415, 289] on div at bounding box center [422, 289] width 14 height 14
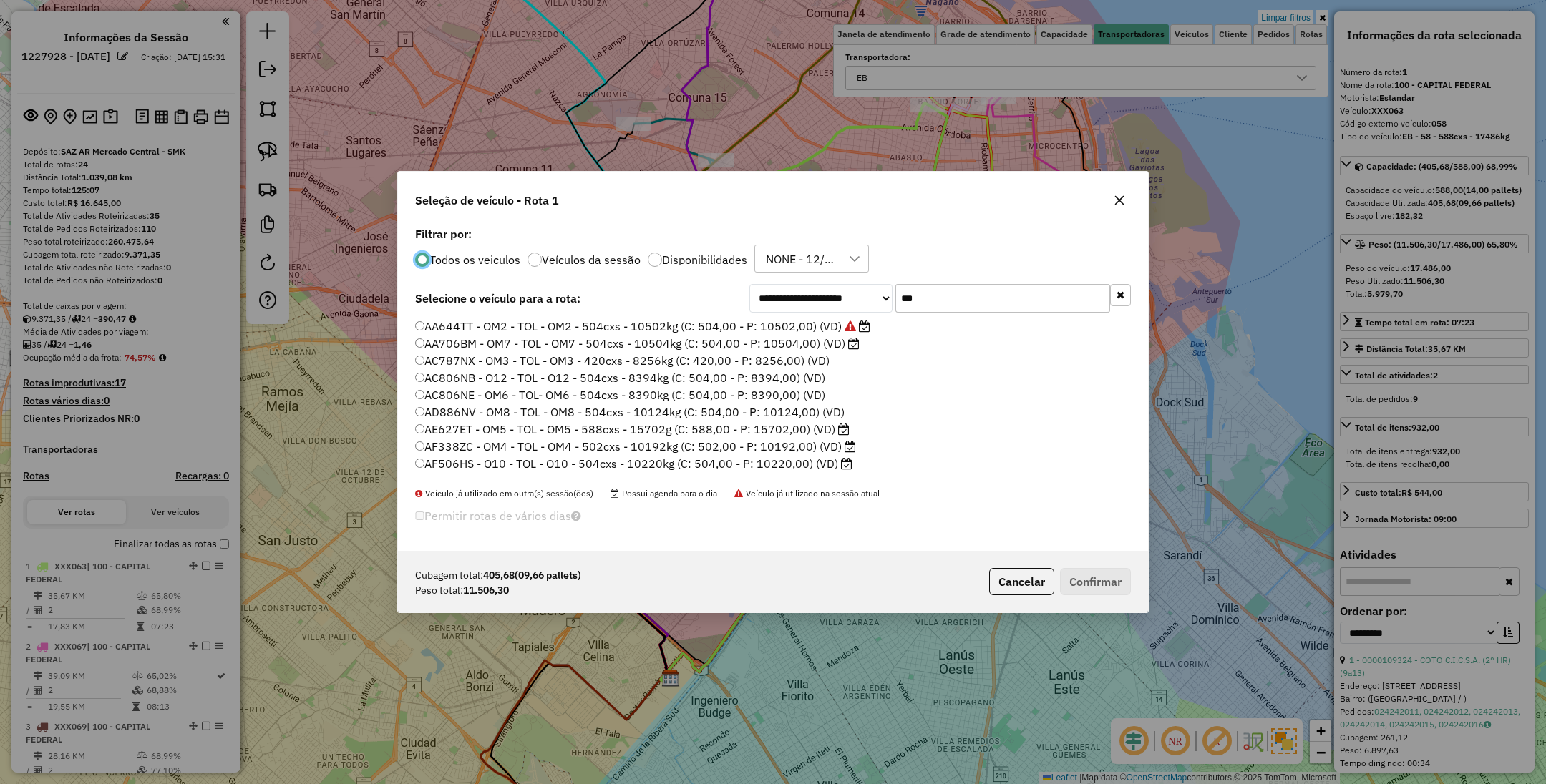
scroll to position [9, 4]
drag, startPoint x: 976, startPoint y: 305, endPoint x: 830, endPoint y: 282, distance: 147.8
click at [830, 282] on div "**********" at bounding box center [773, 388] width 750 height 329
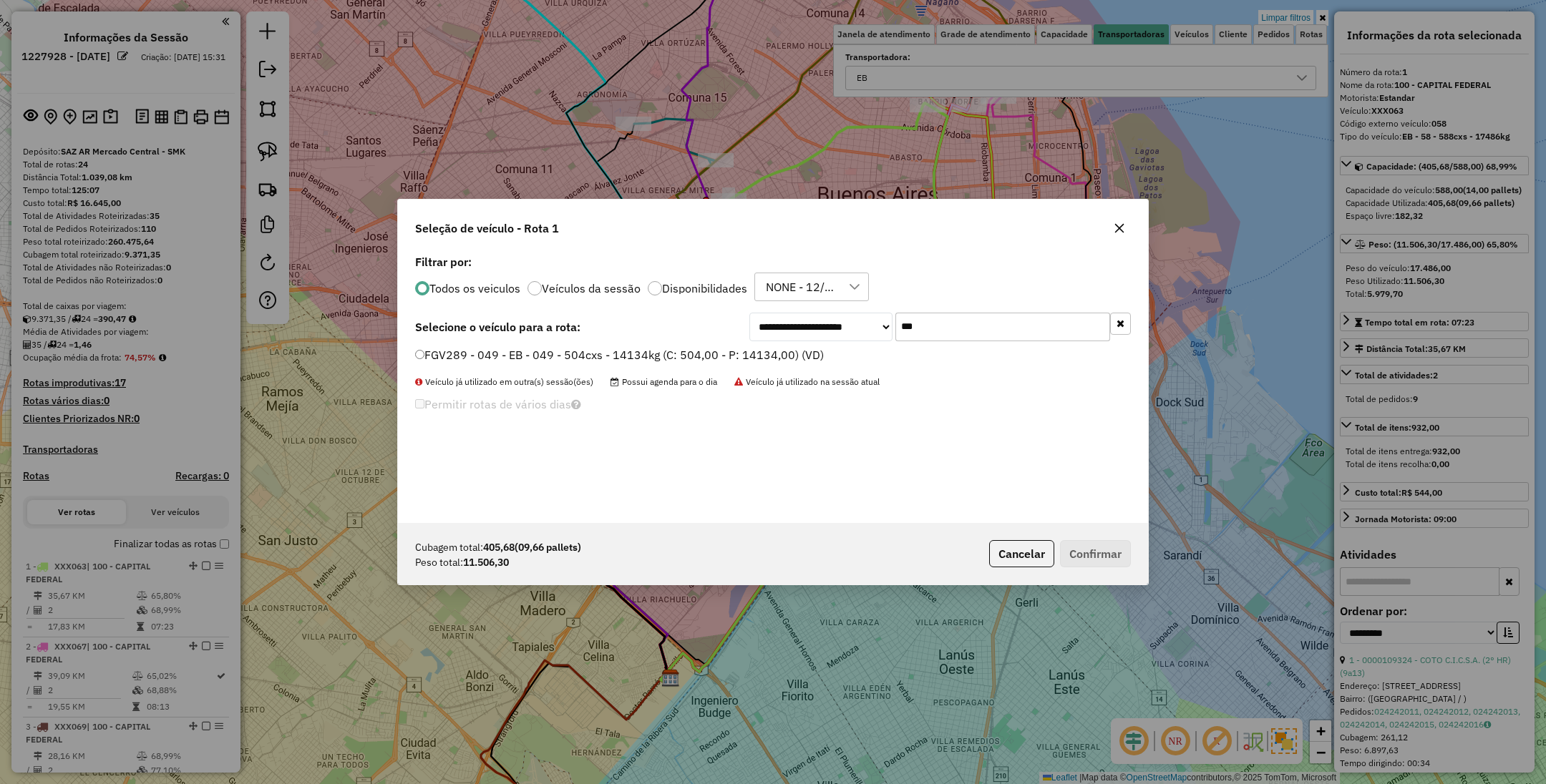
type input "***"
click at [739, 355] on label "FGV289 - 049 - EB - 049 - 504cxs - 14134kg (C: 504,00 - P: 14134,00) (VD)" at bounding box center [619, 355] width 409 height 17
click at [1097, 554] on button "Confirmar" at bounding box center [1095, 553] width 71 height 28
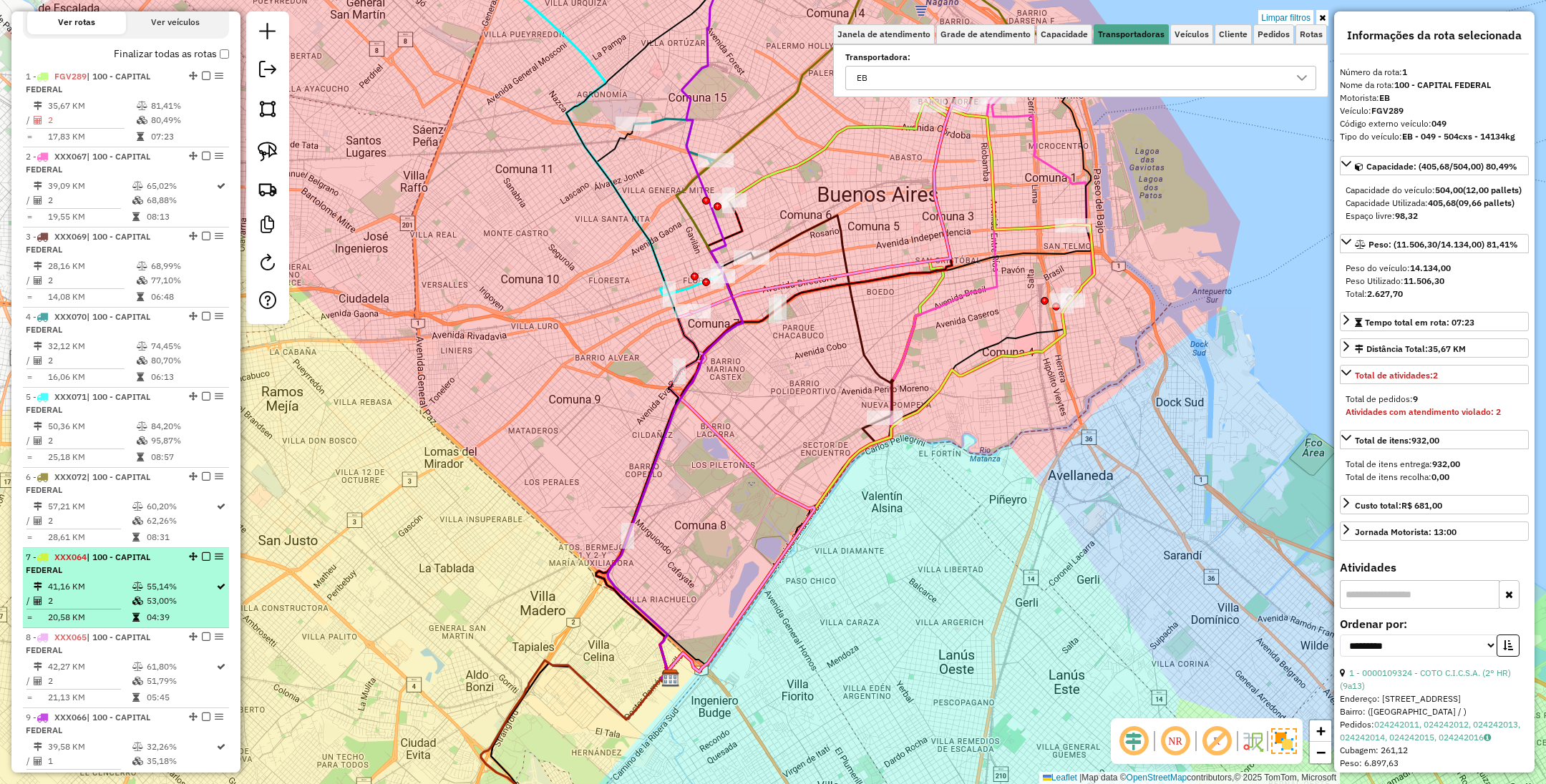
scroll to position [545, 0]
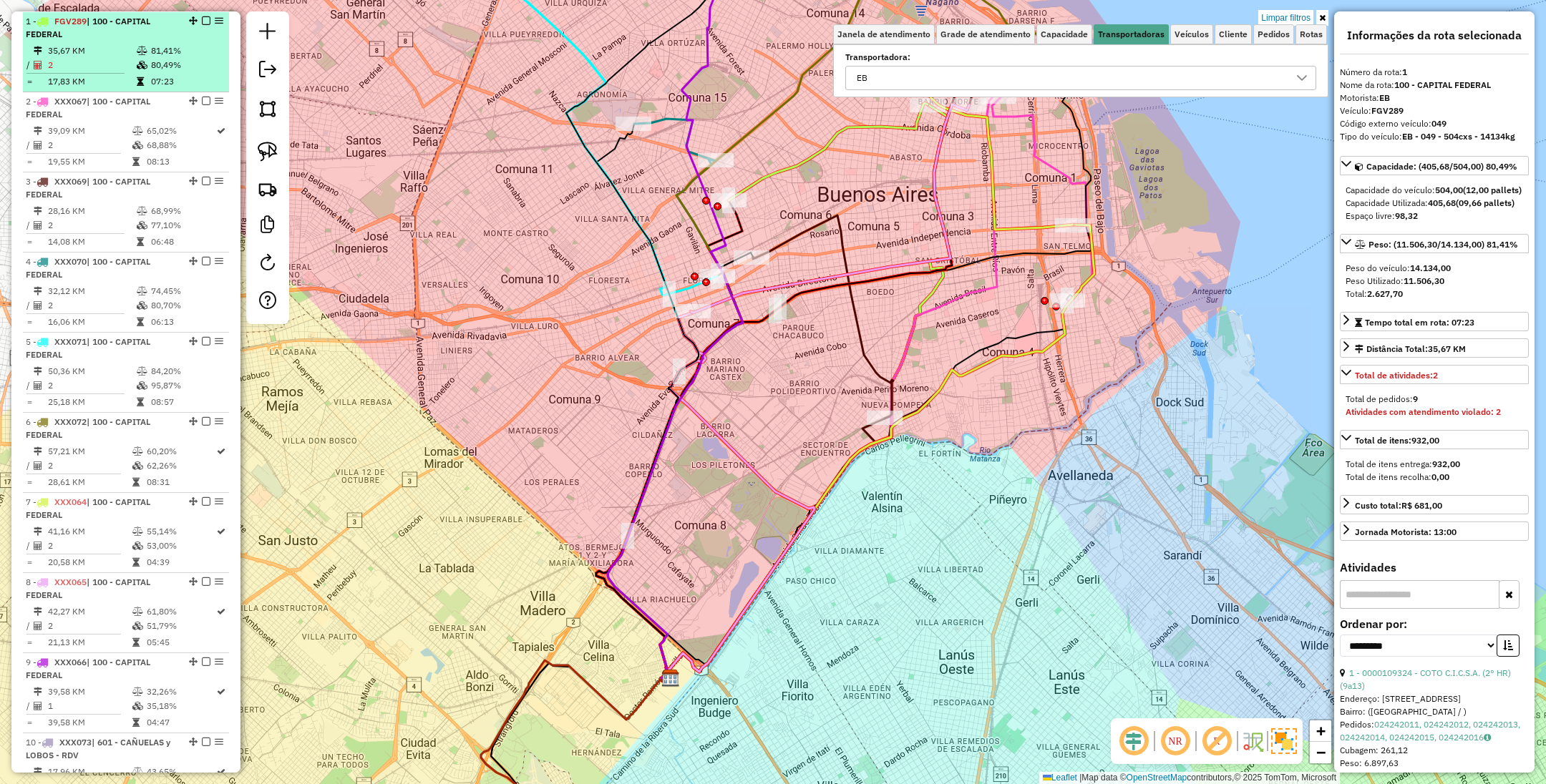
click at [204, 20] on em at bounding box center [206, 20] width 9 height 9
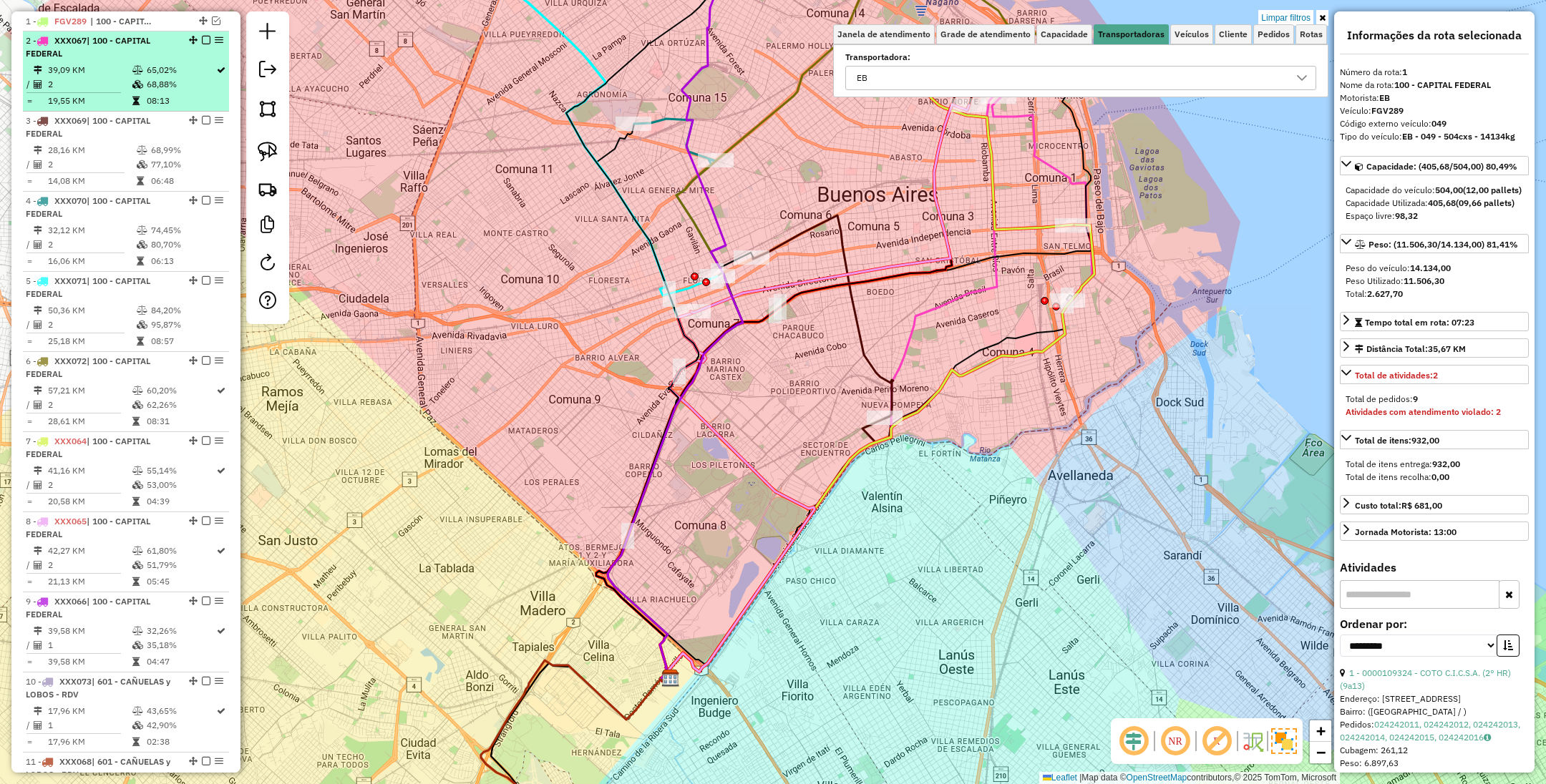
click at [111, 63] on td "39,09 KM" at bounding box center [89, 70] width 85 height 14
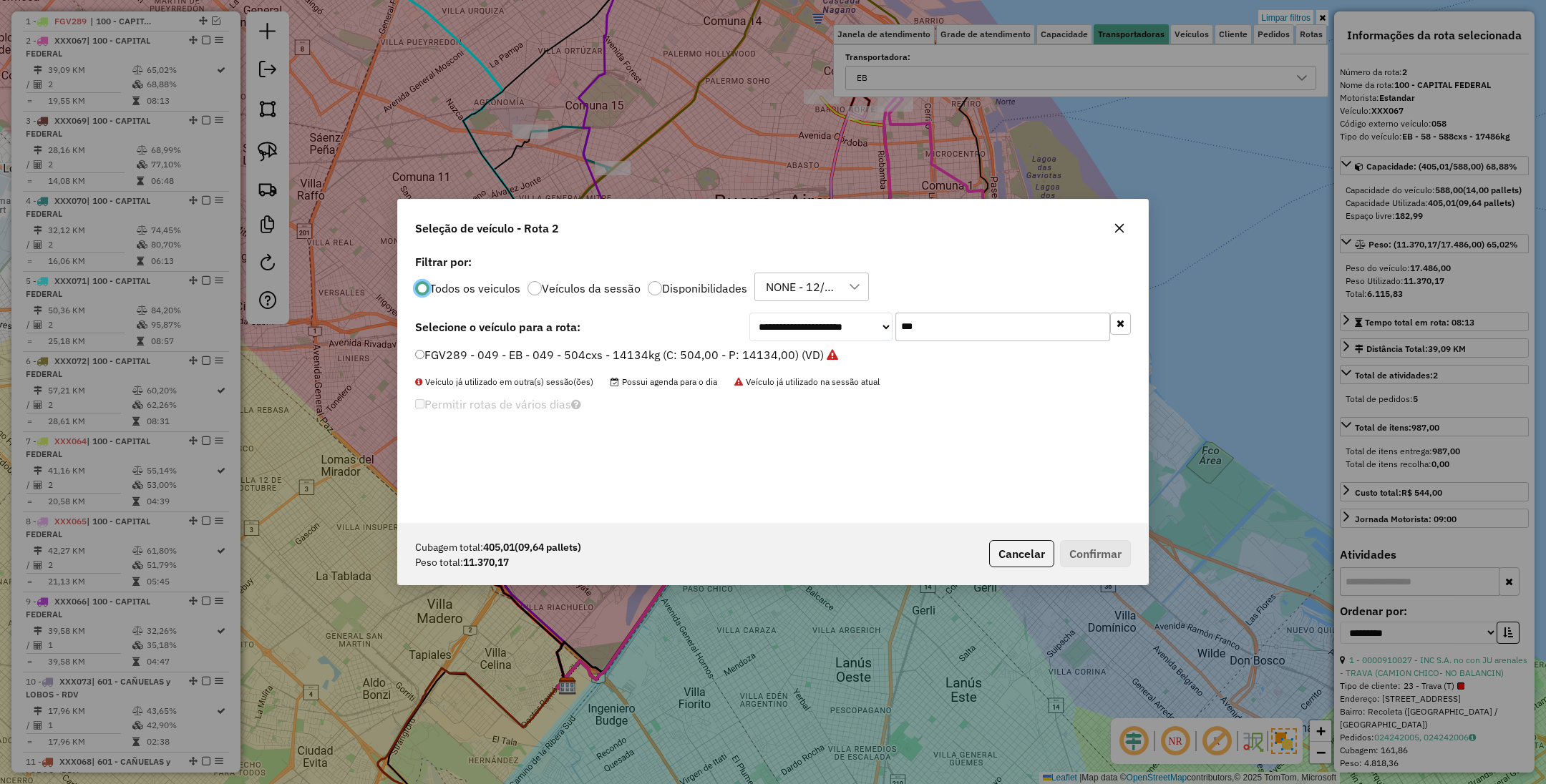
scroll to position [7, 4]
drag, startPoint x: 950, startPoint y: 323, endPoint x: 793, endPoint y: 290, distance: 160.4
click at [793, 290] on div "**********" at bounding box center [773, 387] width 750 height 272
type input "***"
click at [736, 353] on label "KUM536 - H39 - EB - H39 - 420Cx - 9597Kg (C: 420,00 - P: 9597,00) (VD)" at bounding box center [613, 355] width 396 height 17
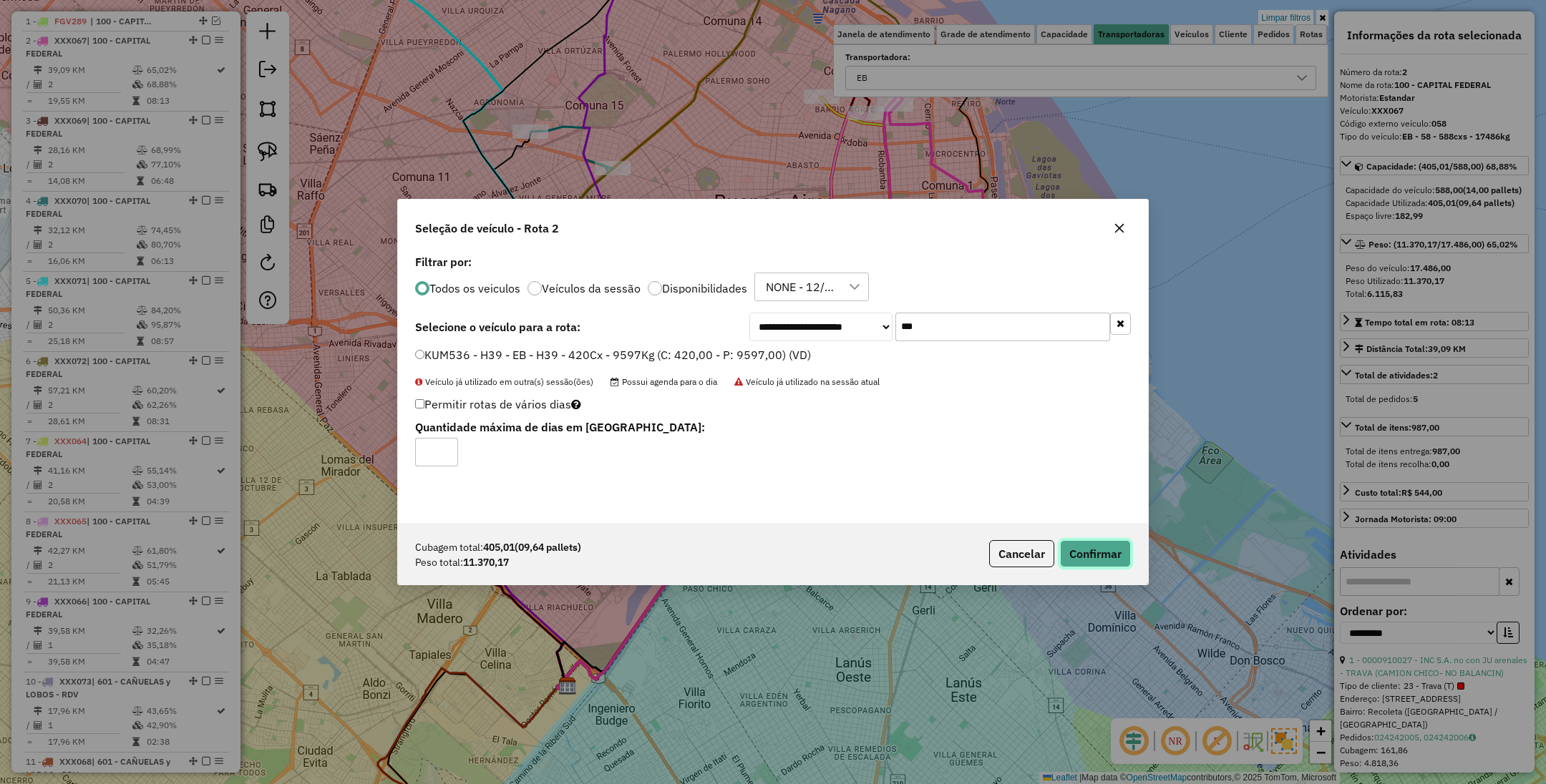
click at [1087, 554] on button "Confirmar" at bounding box center [1095, 553] width 71 height 28
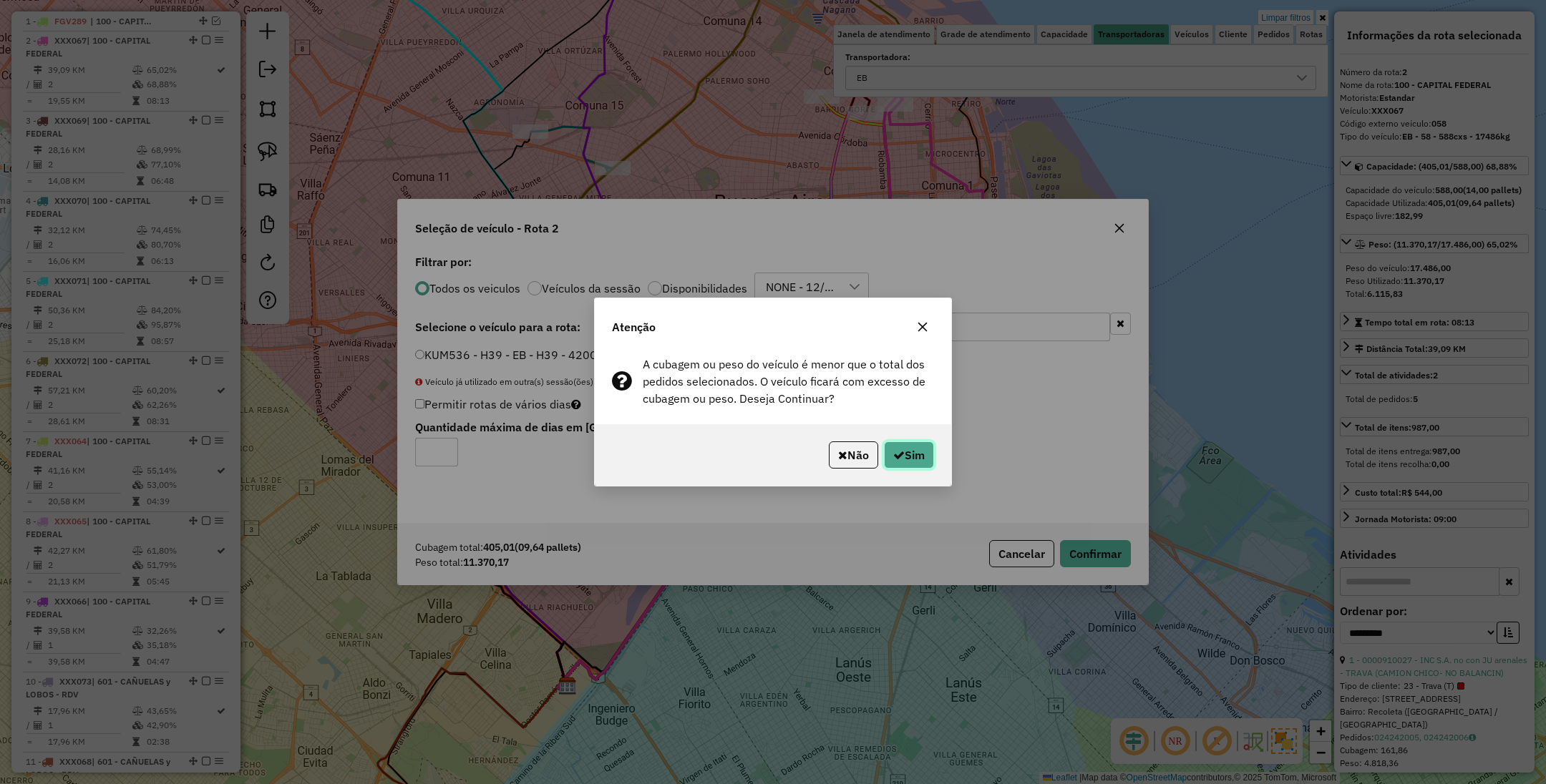
click at [919, 449] on button "Sim" at bounding box center [909, 455] width 50 height 28
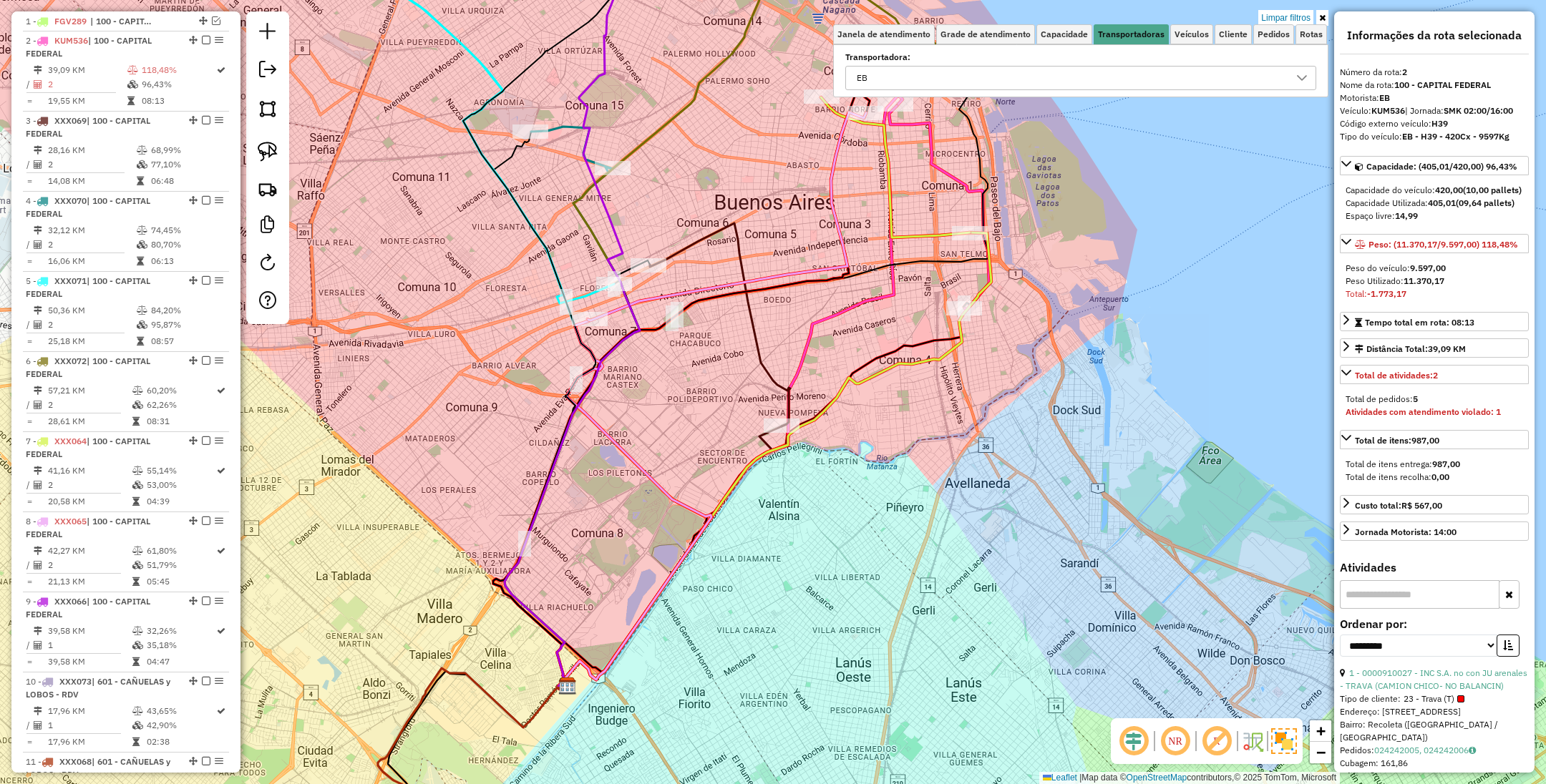
scroll to position [565, 0]
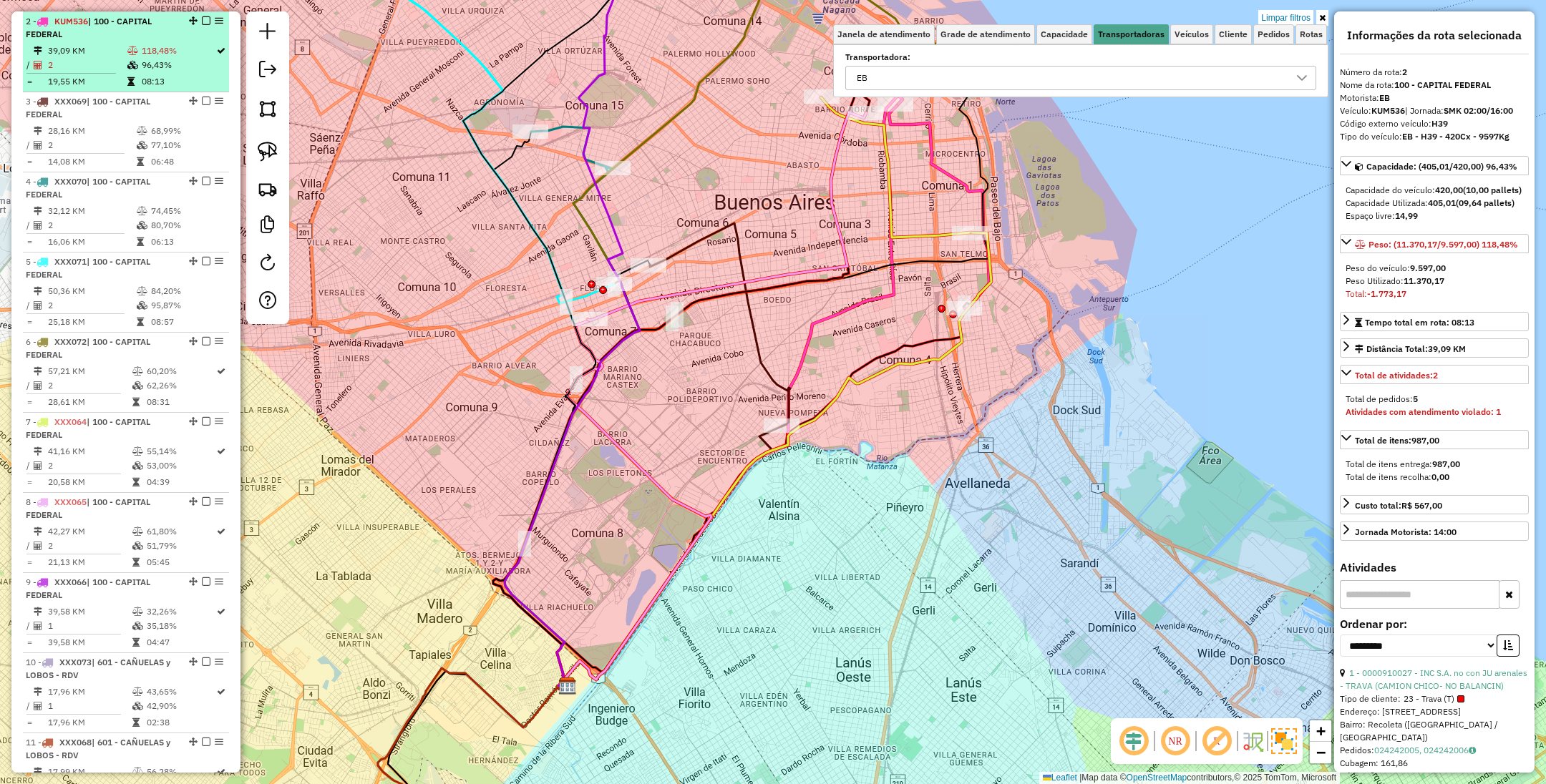
click at [201, 20] on em at bounding box center [206, 20] width 9 height 9
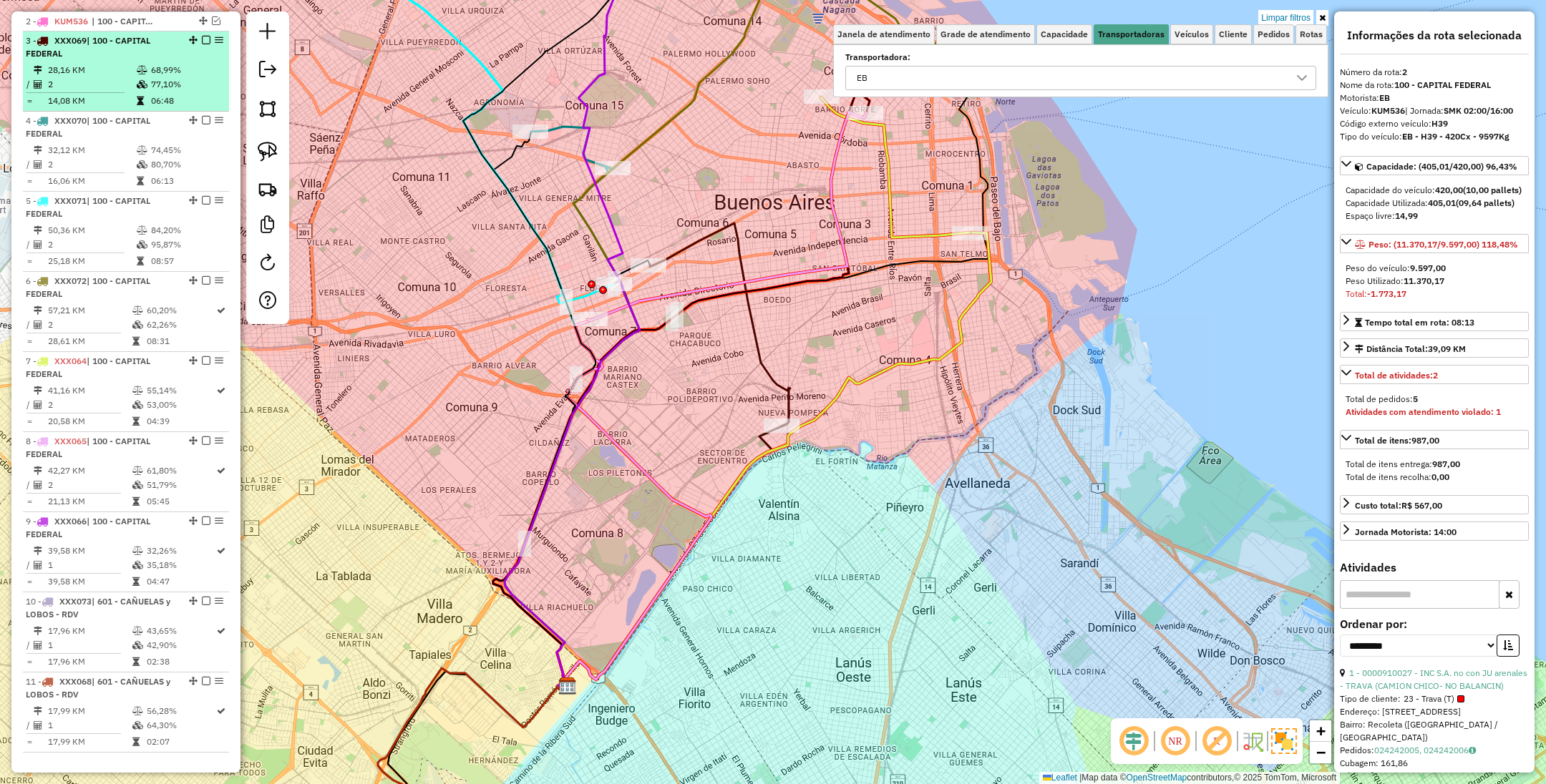
click at [121, 67] on td "28,16 KM" at bounding box center [92, 70] width 89 height 14
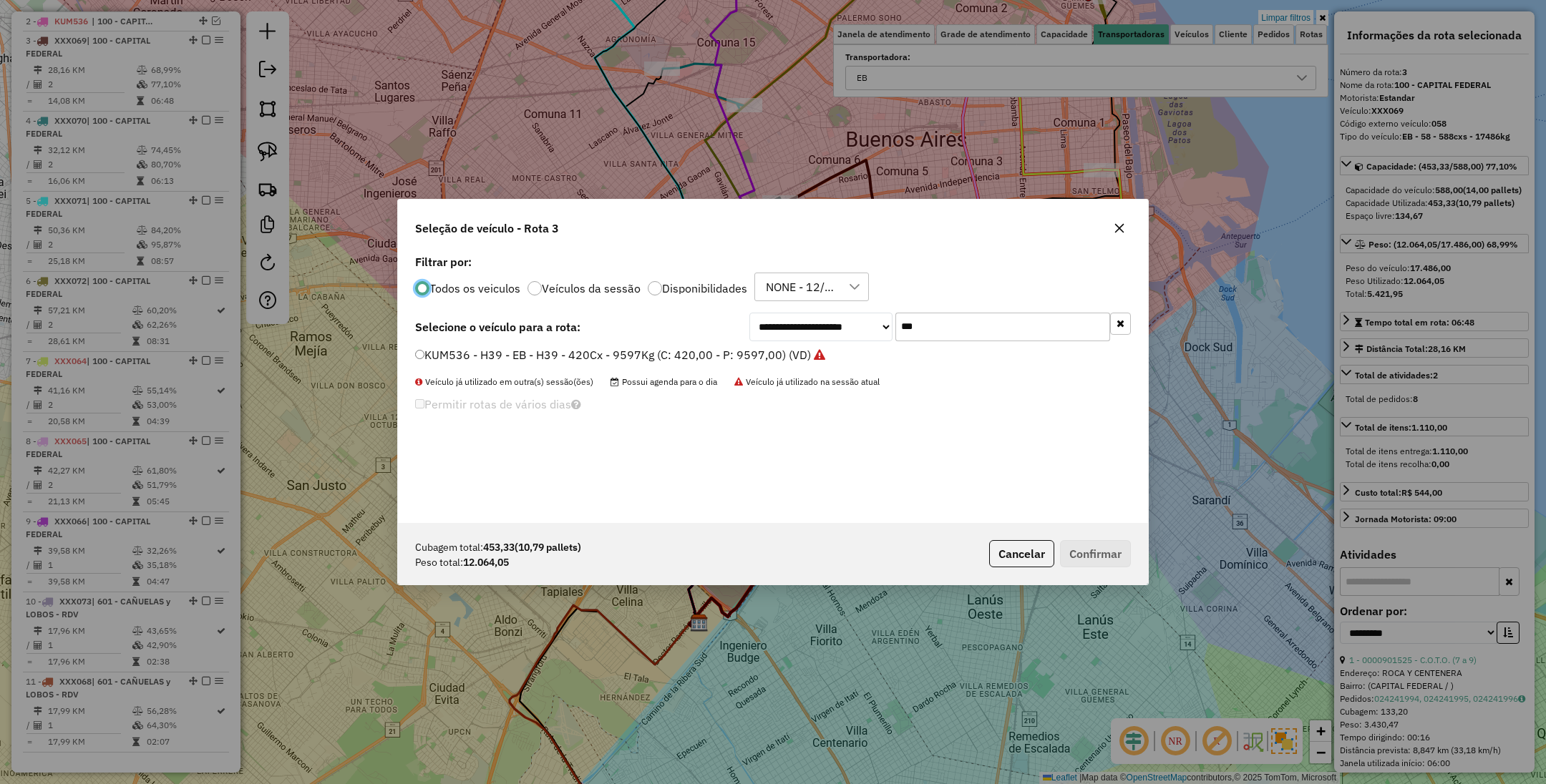
scroll to position [7, 4]
drag, startPoint x: 964, startPoint y: 332, endPoint x: 780, endPoint y: 310, distance: 185.3
click at [780, 310] on div "**********" at bounding box center [773, 387] width 750 height 272
type input "***"
click at [656, 374] on label "KUG070 - 040 - EB - 040 - 588cxs - 14531kg (C: 588,00 - P: 14531,00) (VD)" at bounding box center [620, 372] width 410 height 17
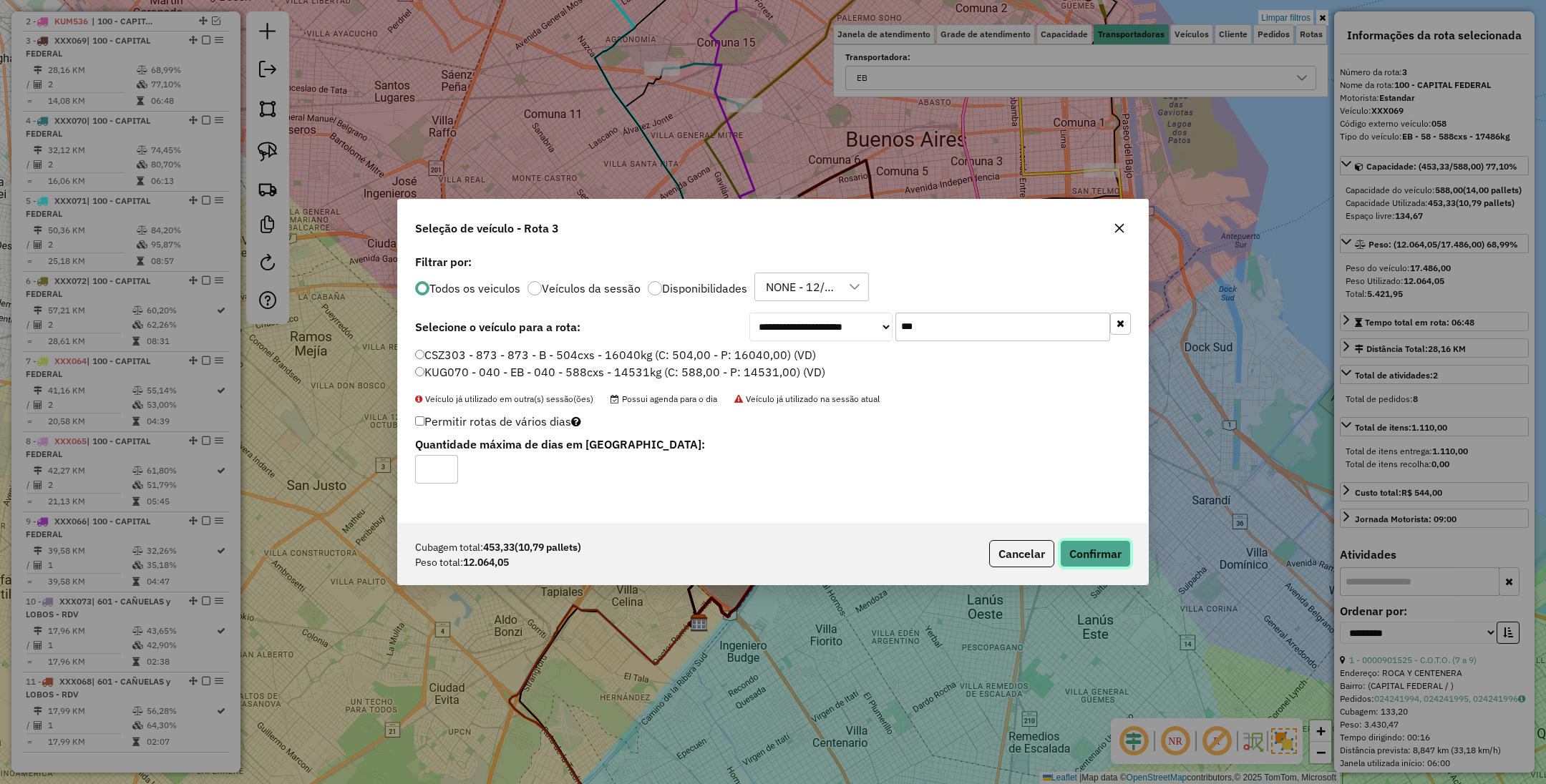
click at [1075, 548] on button "Confirmar" at bounding box center [1095, 553] width 71 height 28
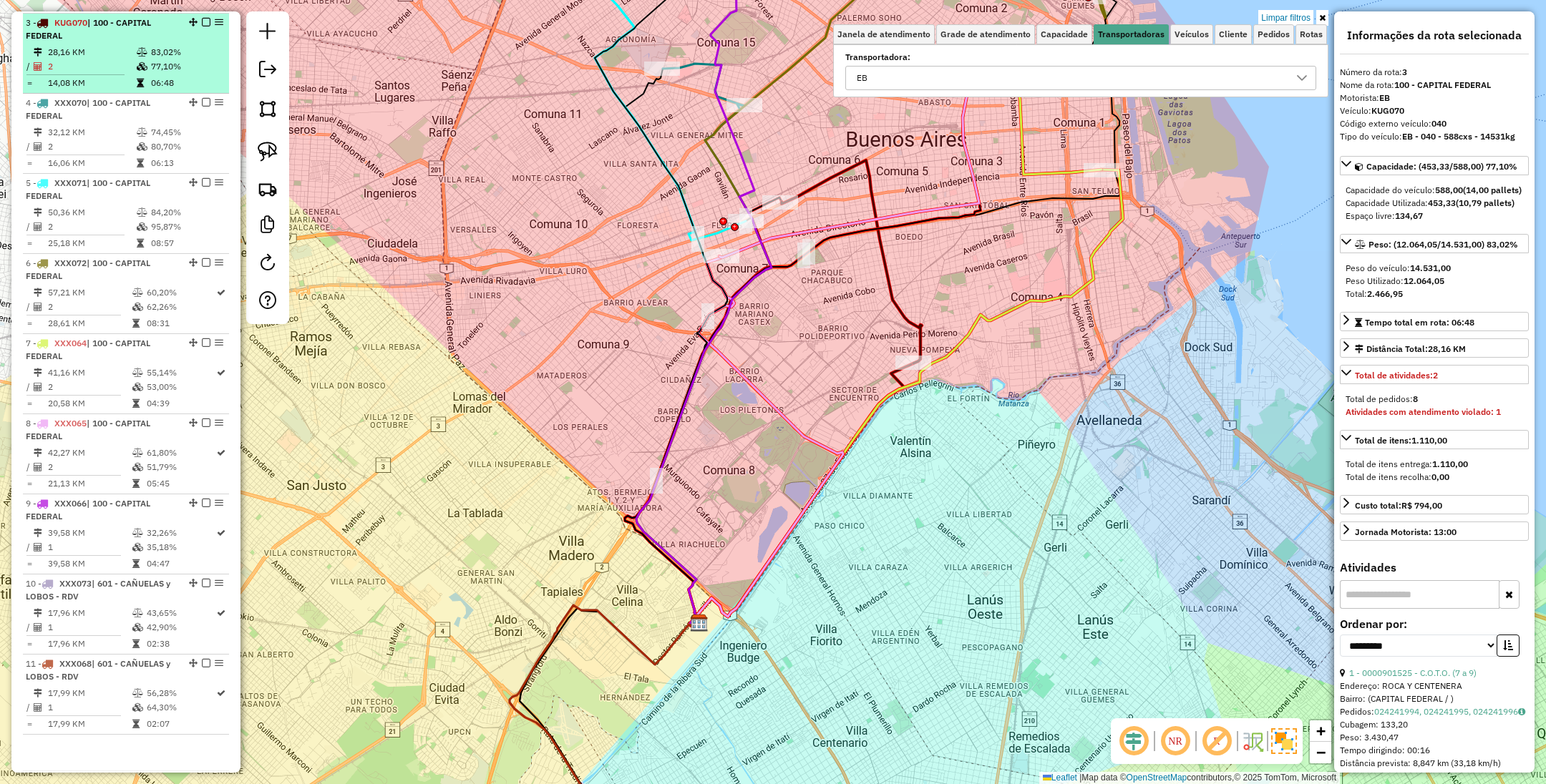
scroll to position [584, 0]
click at [205, 20] on em at bounding box center [206, 20] width 9 height 9
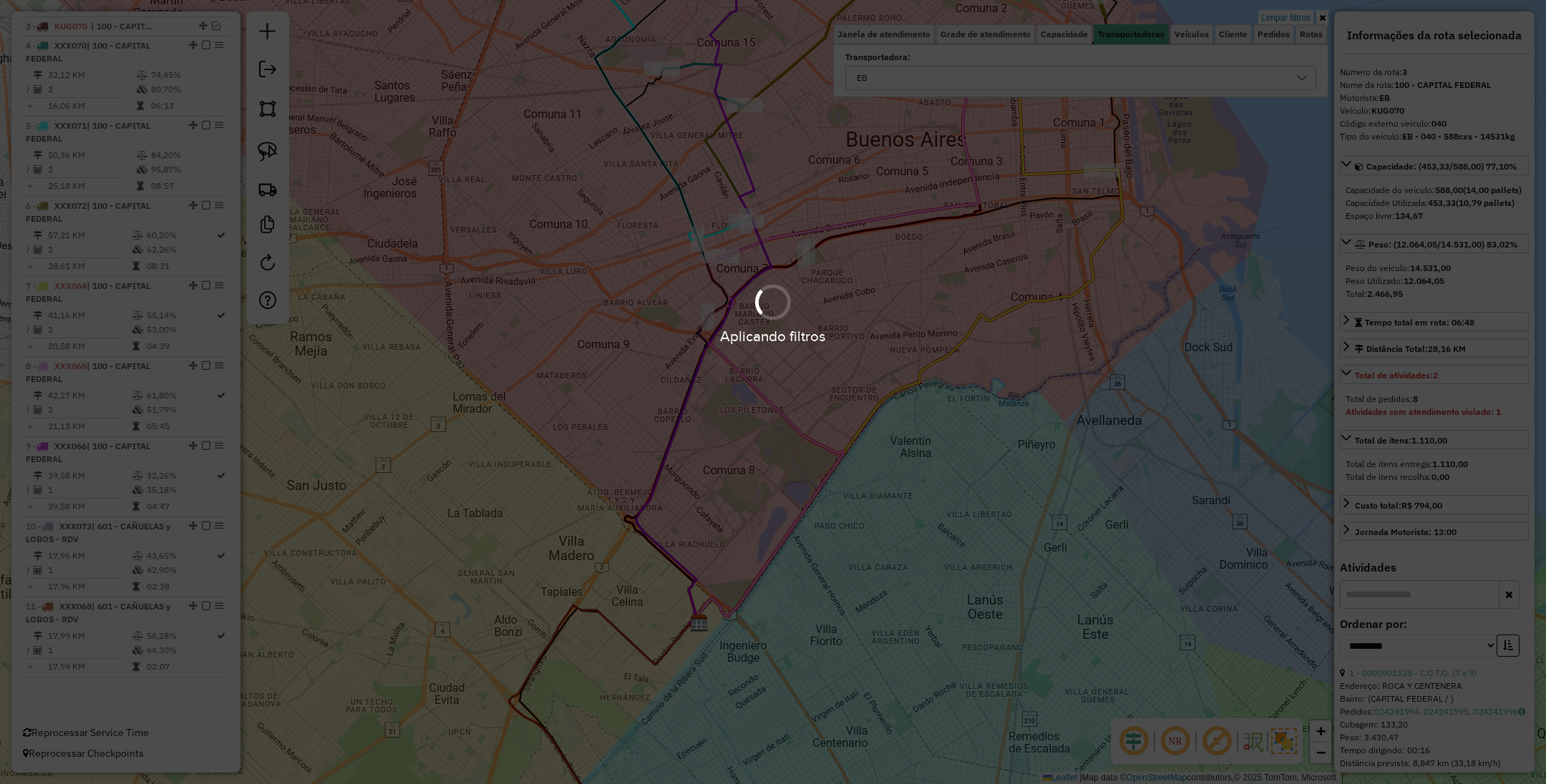
scroll to position [580, 0]
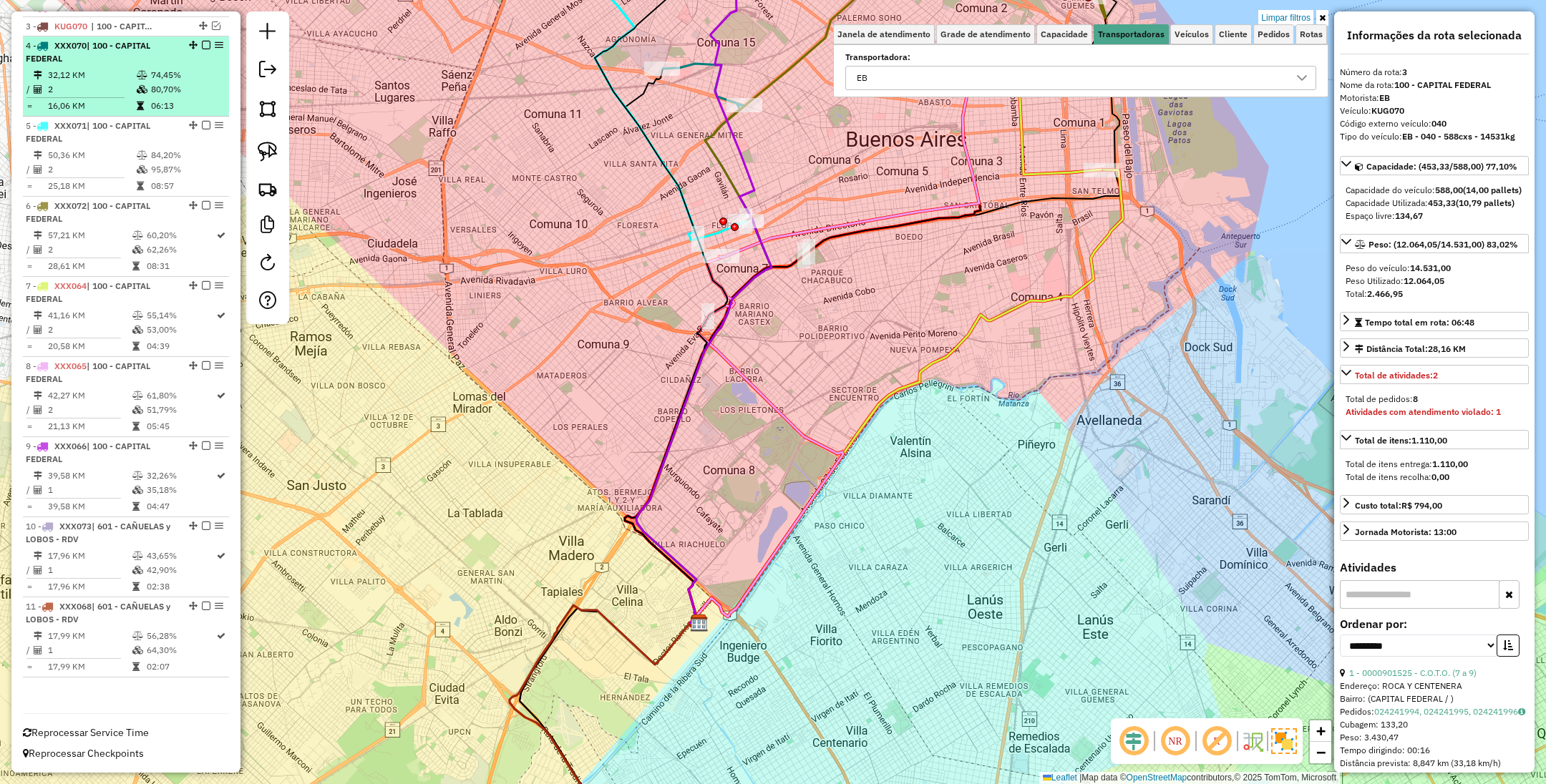
click at [125, 78] on td "32,12 KM" at bounding box center [92, 75] width 89 height 14
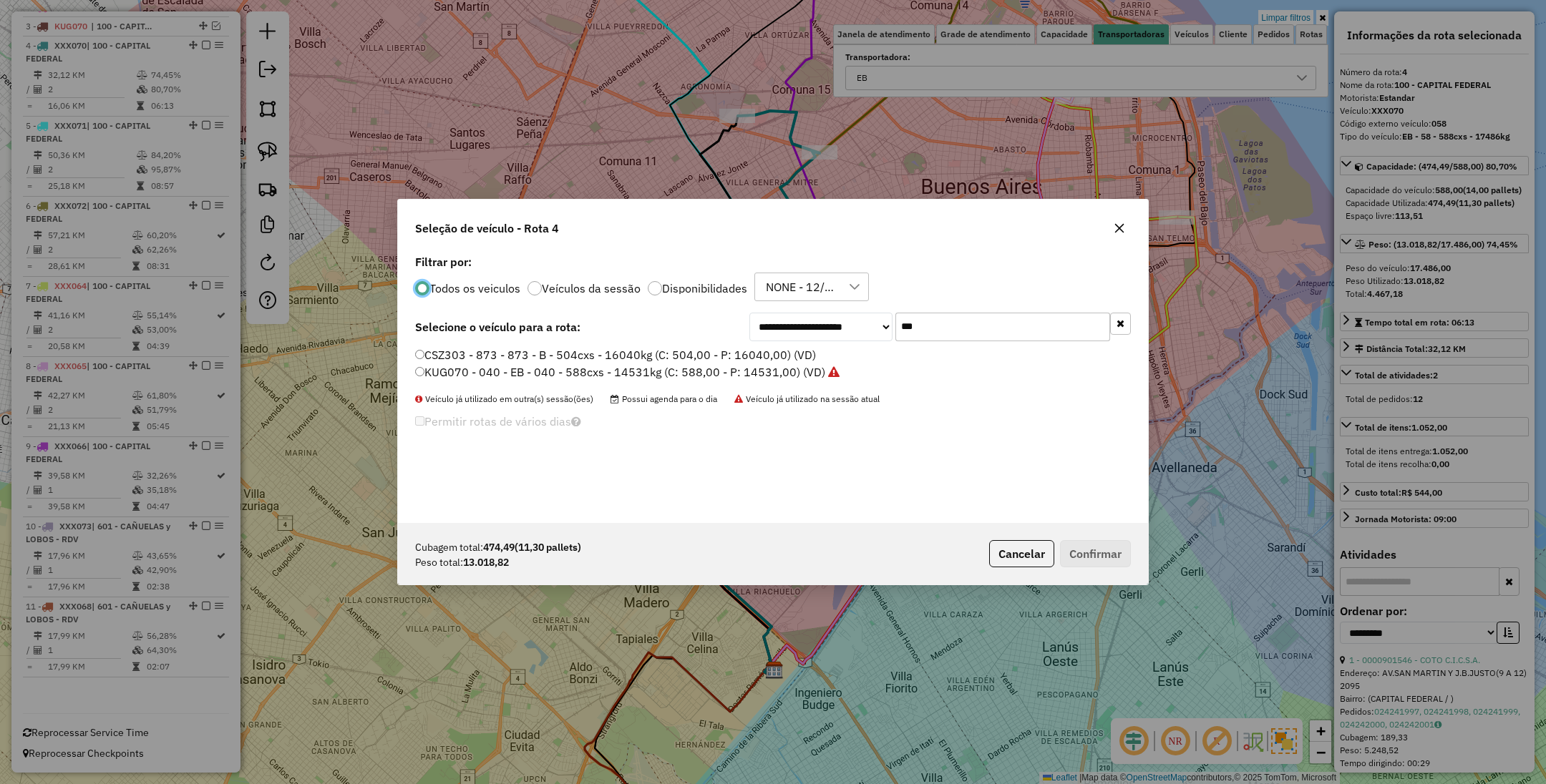
scroll to position [7, 4]
click at [940, 324] on input "***" at bounding box center [1002, 327] width 215 height 29
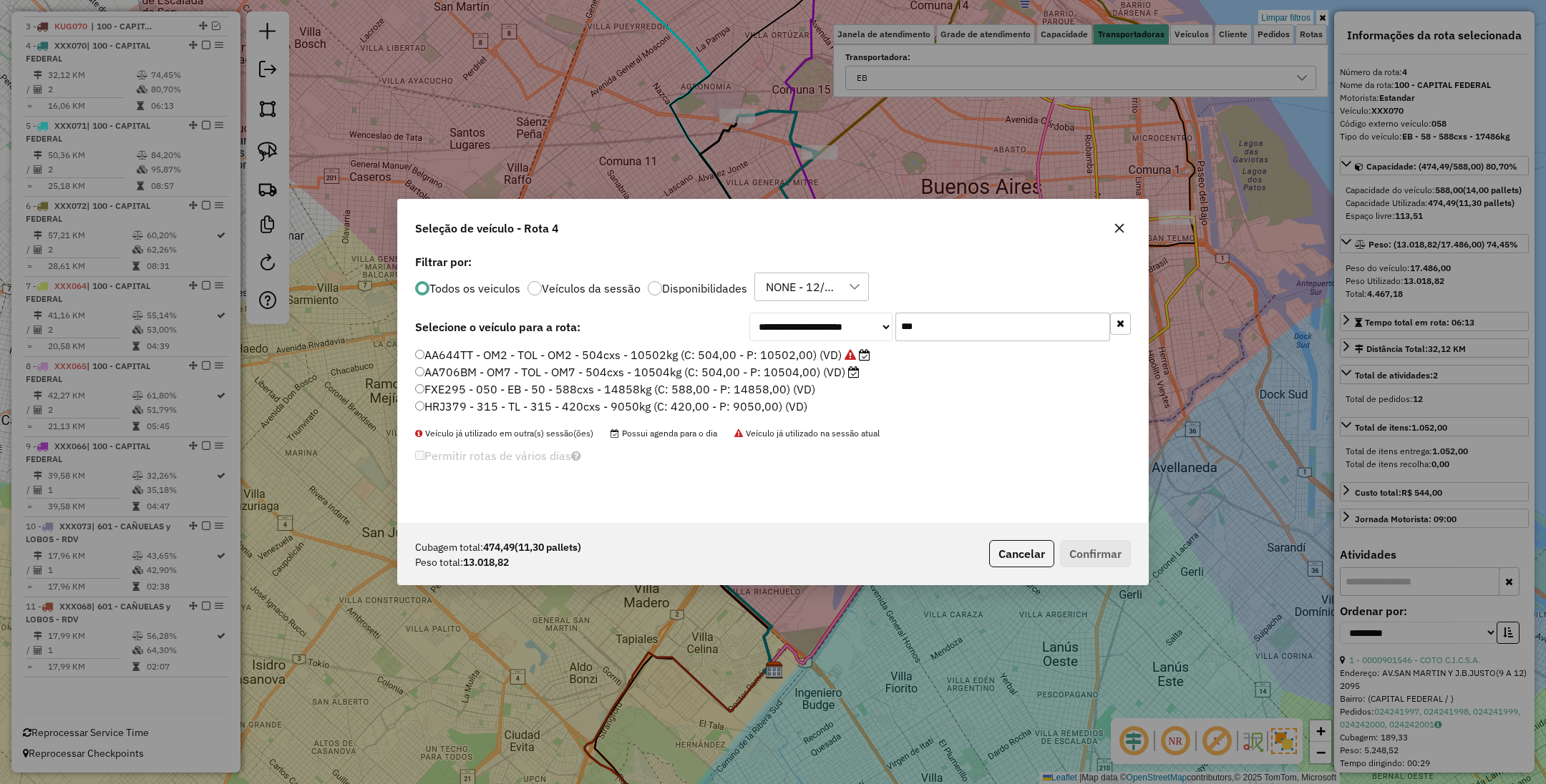
type input "***"
click at [536, 388] on label "FXE295 - 050 - EB - 50 - 588cxs - 14858kg (C: 588,00 - P: 14858,00) (VD)" at bounding box center [615, 388] width 400 height 17
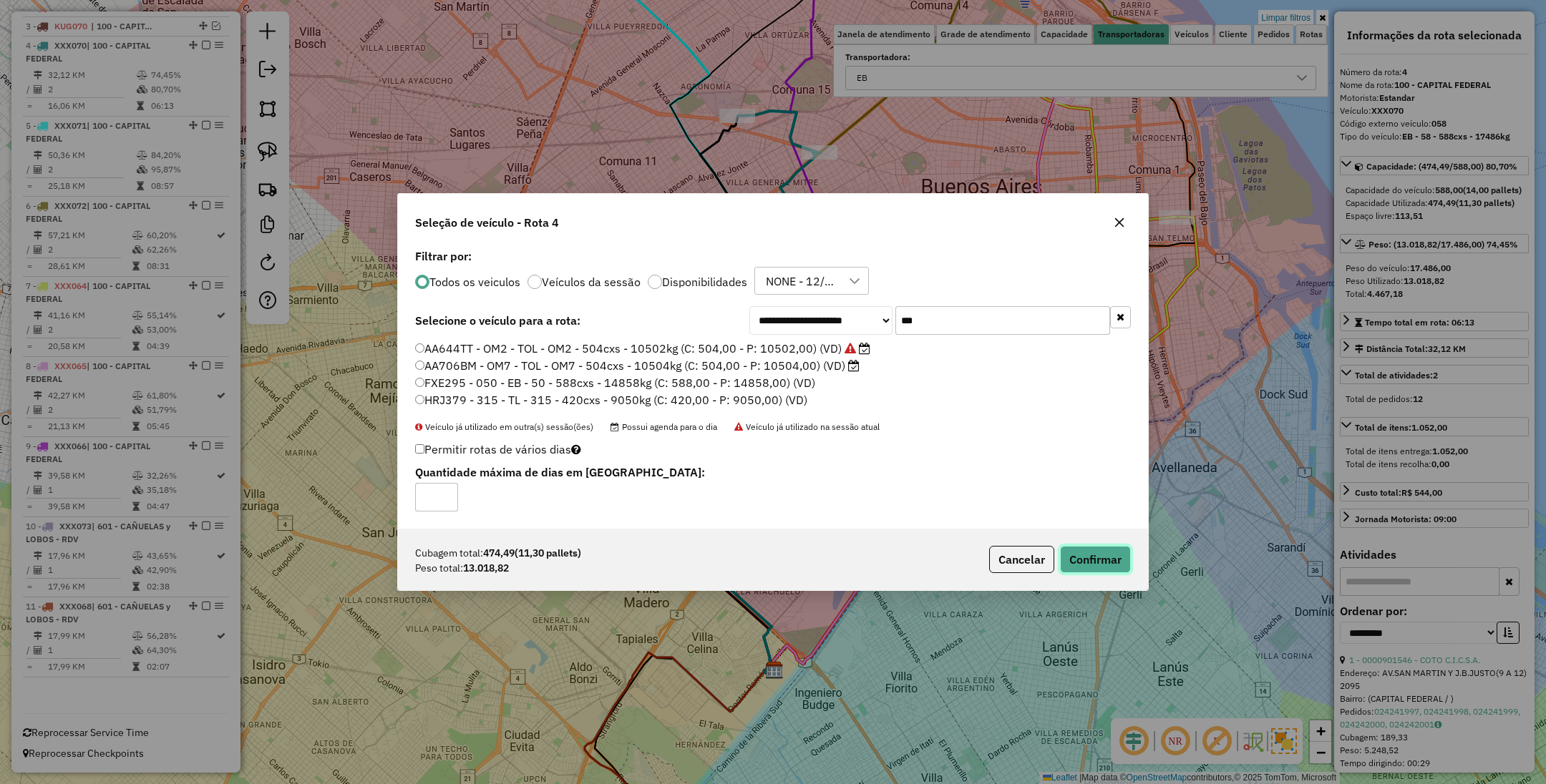
click at [1092, 562] on button "Confirmar" at bounding box center [1095, 559] width 71 height 28
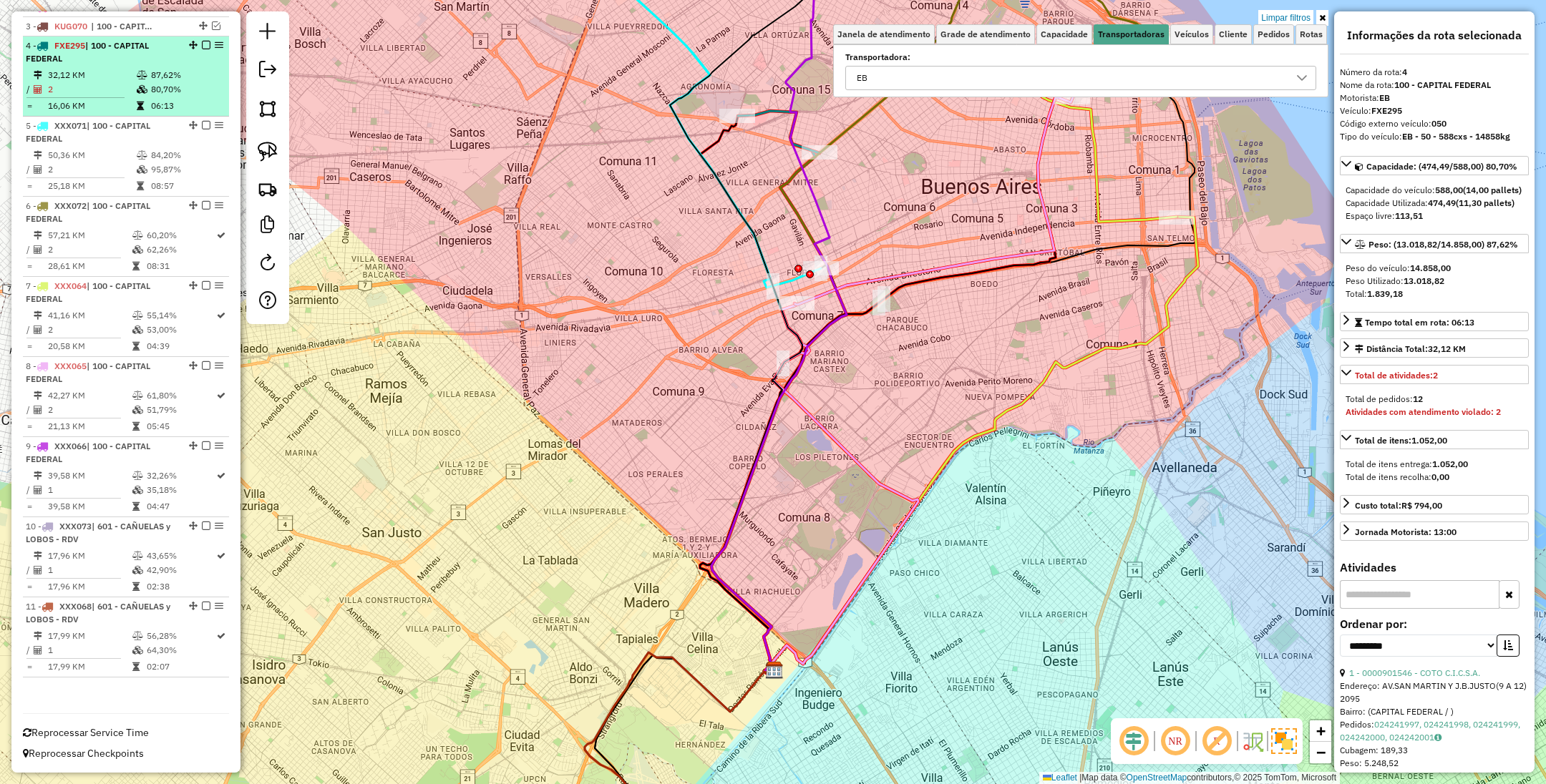
click at [201, 45] on em at bounding box center [206, 45] width 9 height 9
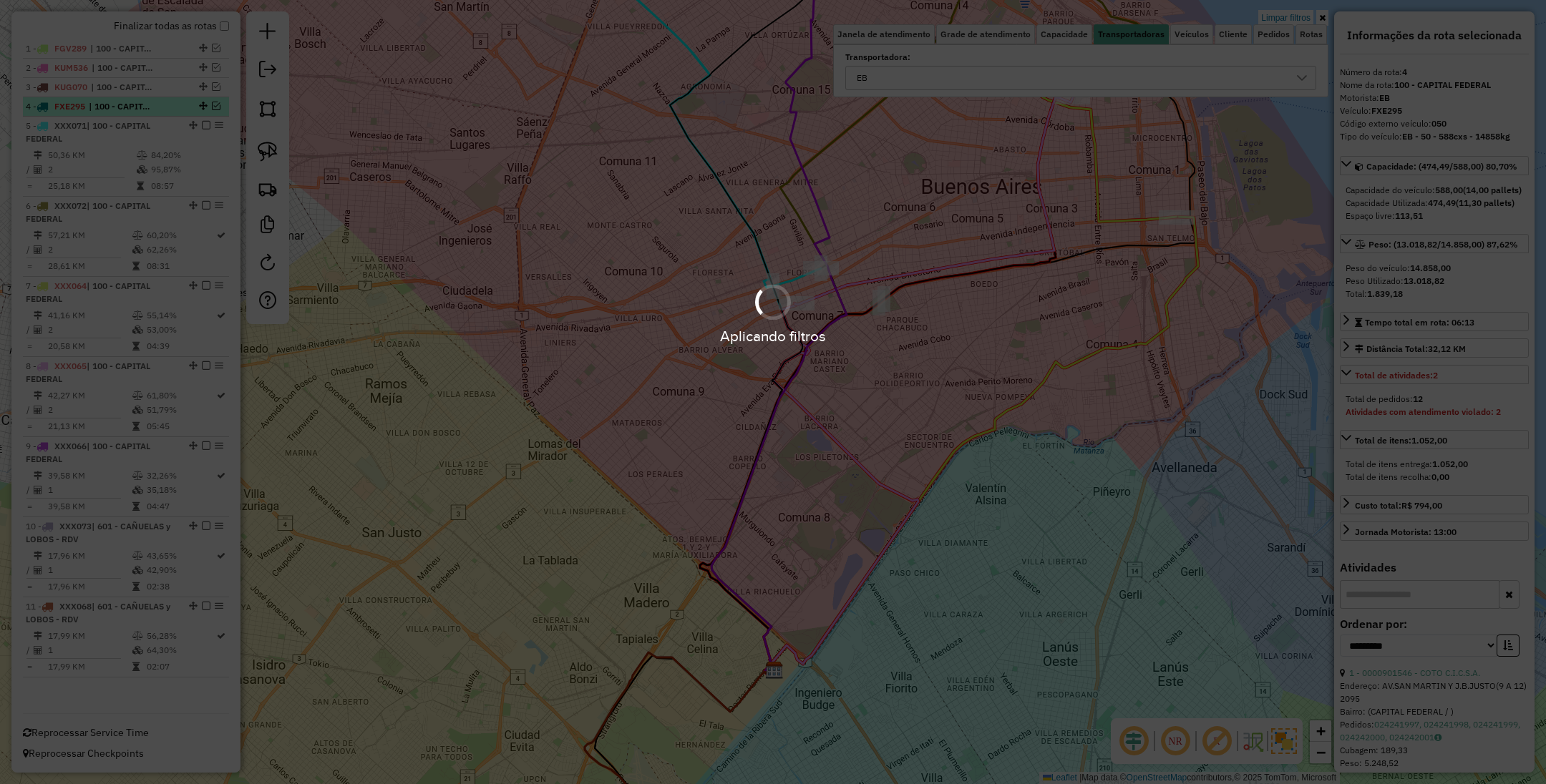
scroll to position [519, 0]
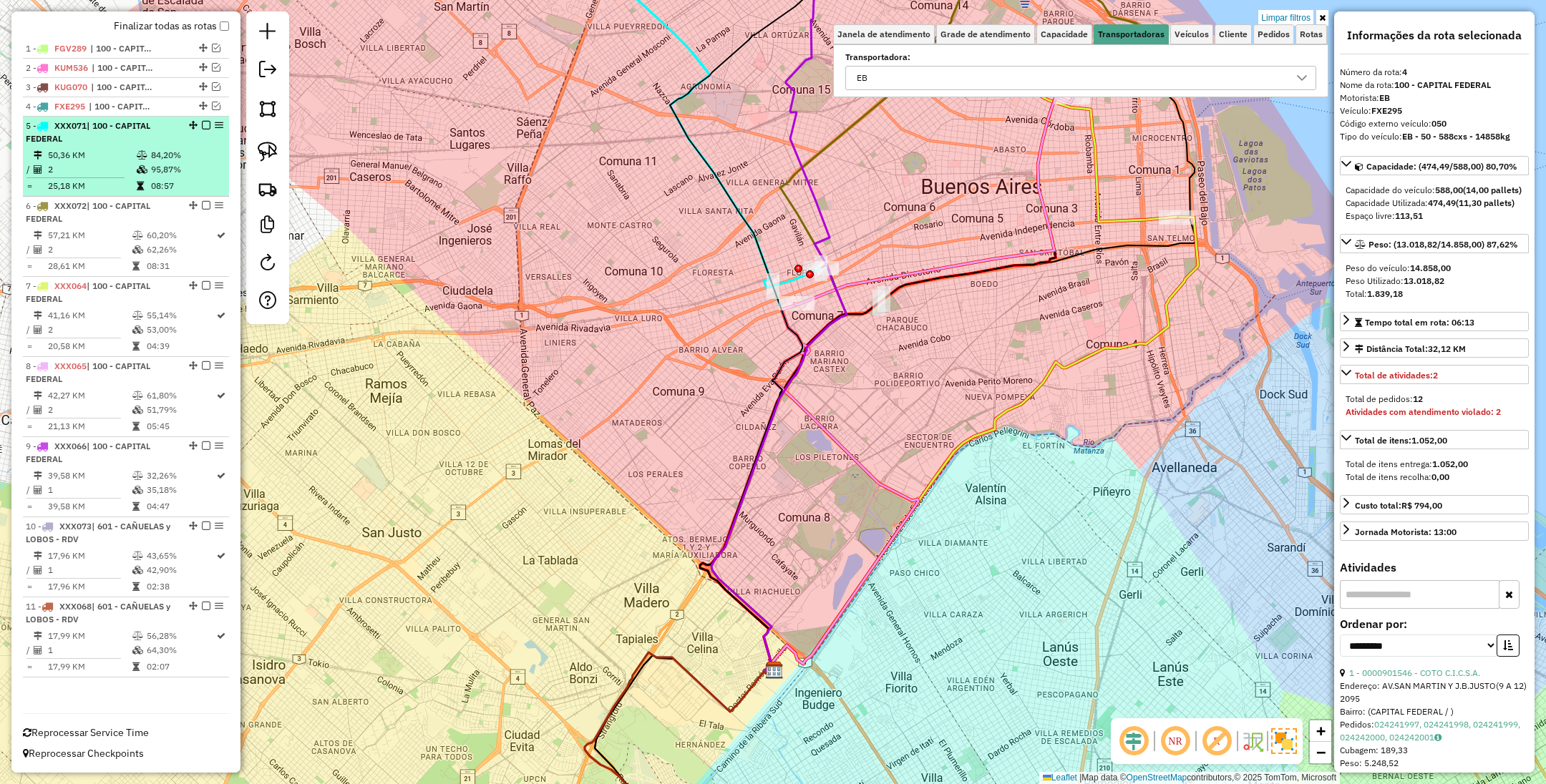
click at [107, 149] on td "50,36 KM" at bounding box center [92, 155] width 89 height 14
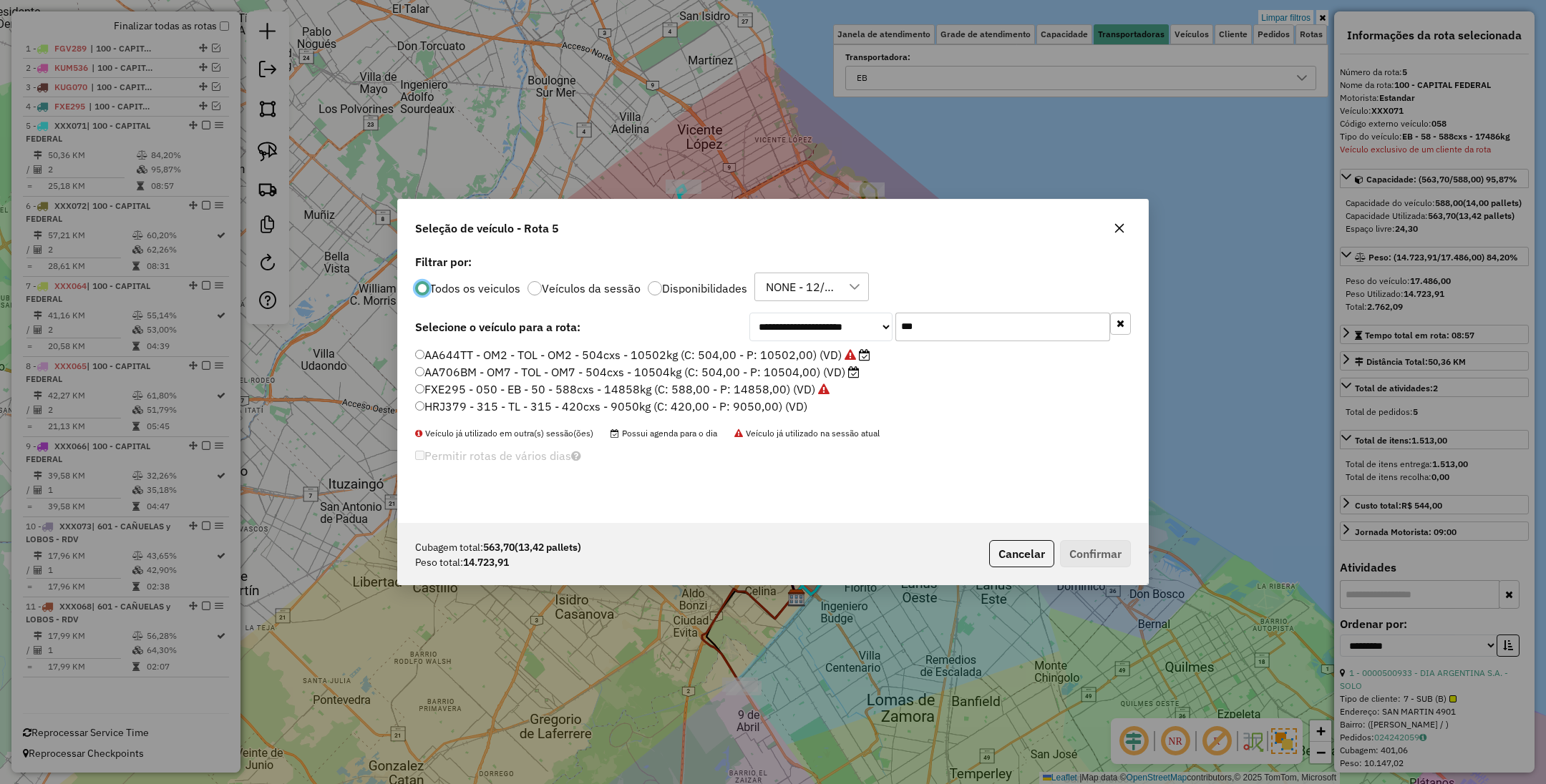
scroll to position [7, 4]
drag, startPoint x: 955, startPoint y: 329, endPoint x: 813, endPoint y: 314, distance: 142.8
click at [813, 314] on div "**********" at bounding box center [940, 327] width 381 height 29
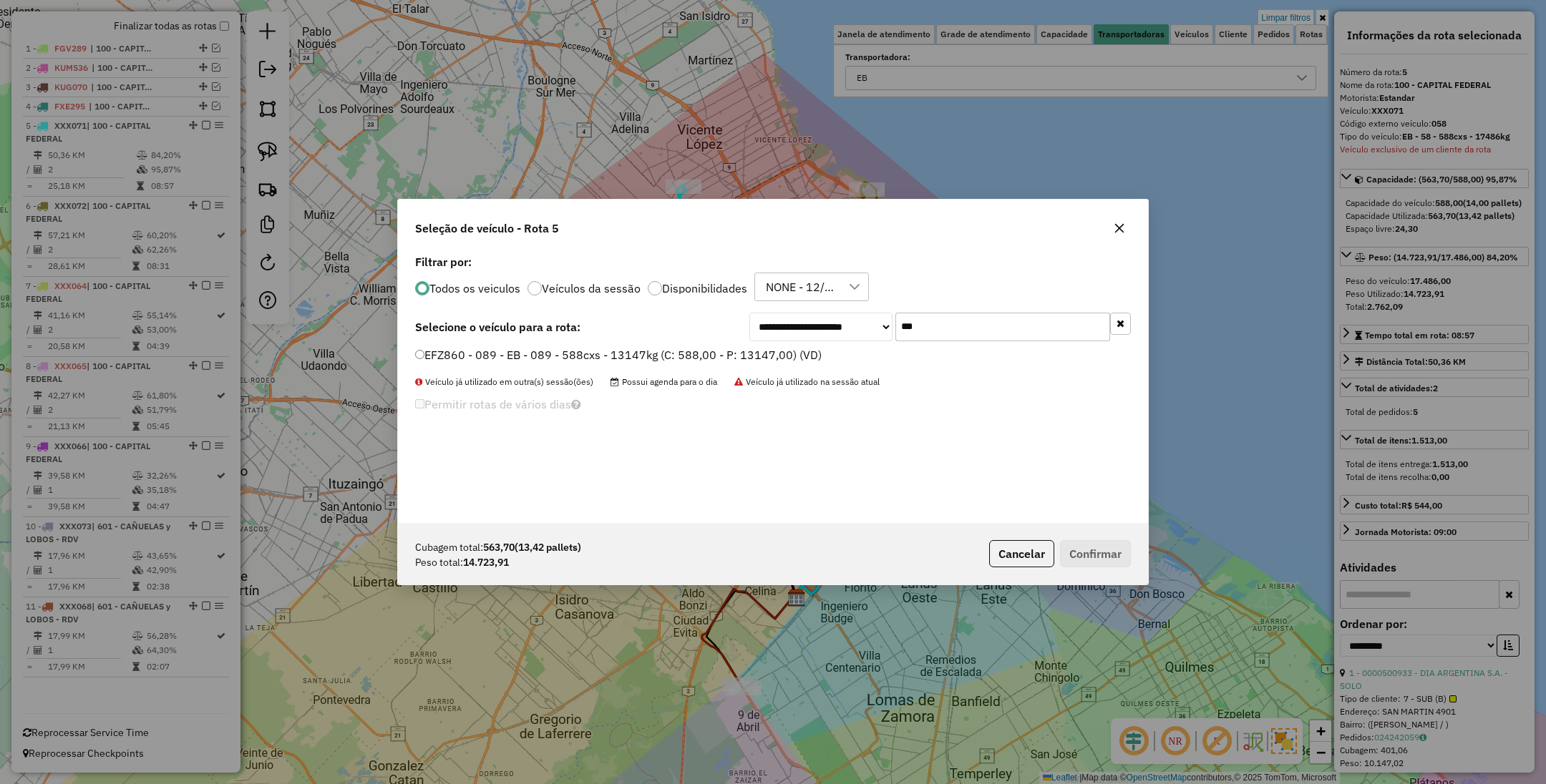
type input "***"
click at [739, 359] on label "EFZ860 - 089 - EB - 089 - 588cxs - 13147kg (C: 588,00 - P: 13147,00) (VD)" at bounding box center [618, 355] width 406 height 17
click at [1098, 551] on button "Confirmar" at bounding box center [1095, 553] width 71 height 28
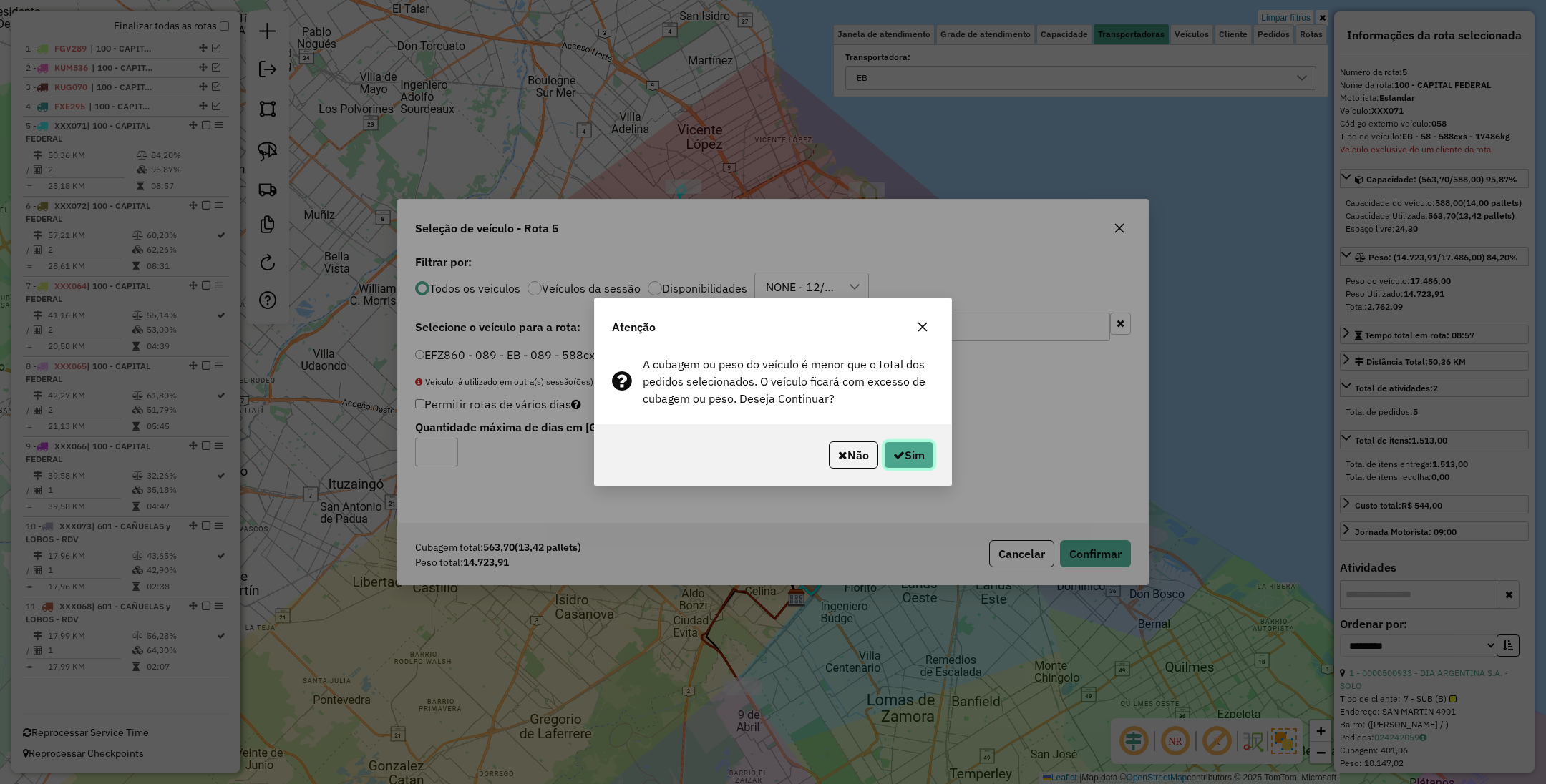
click at [896, 453] on icon "button" at bounding box center [898, 454] width 12 height 12
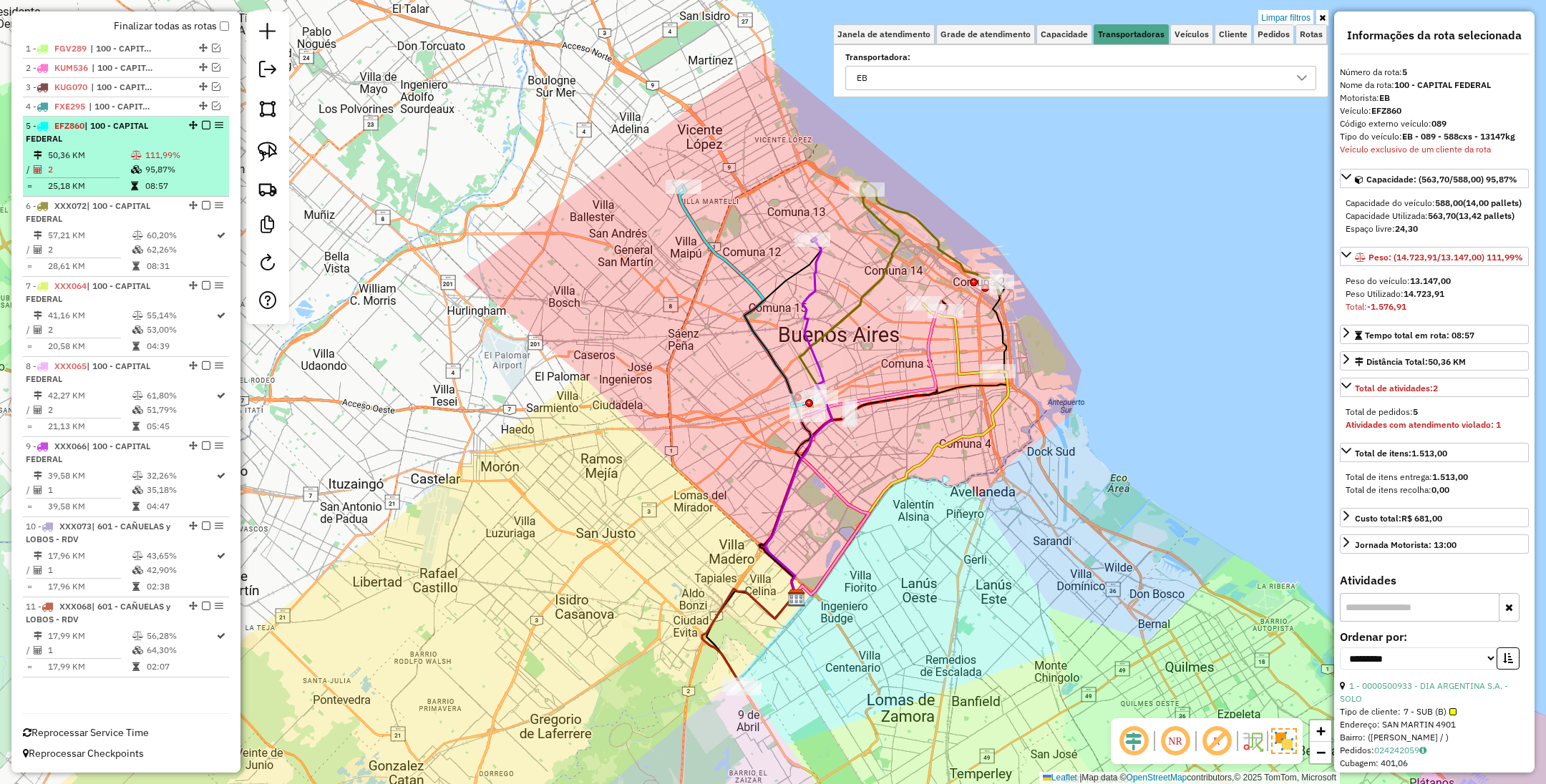
click at [80, 140] on div "5 - EFZ860 | 100 - CAPITAL FEDERAL" at bounding box center [102, 132] width 151 height 26
click at [202, 122] on em at bounding box center [206, 126] width 9 height 9
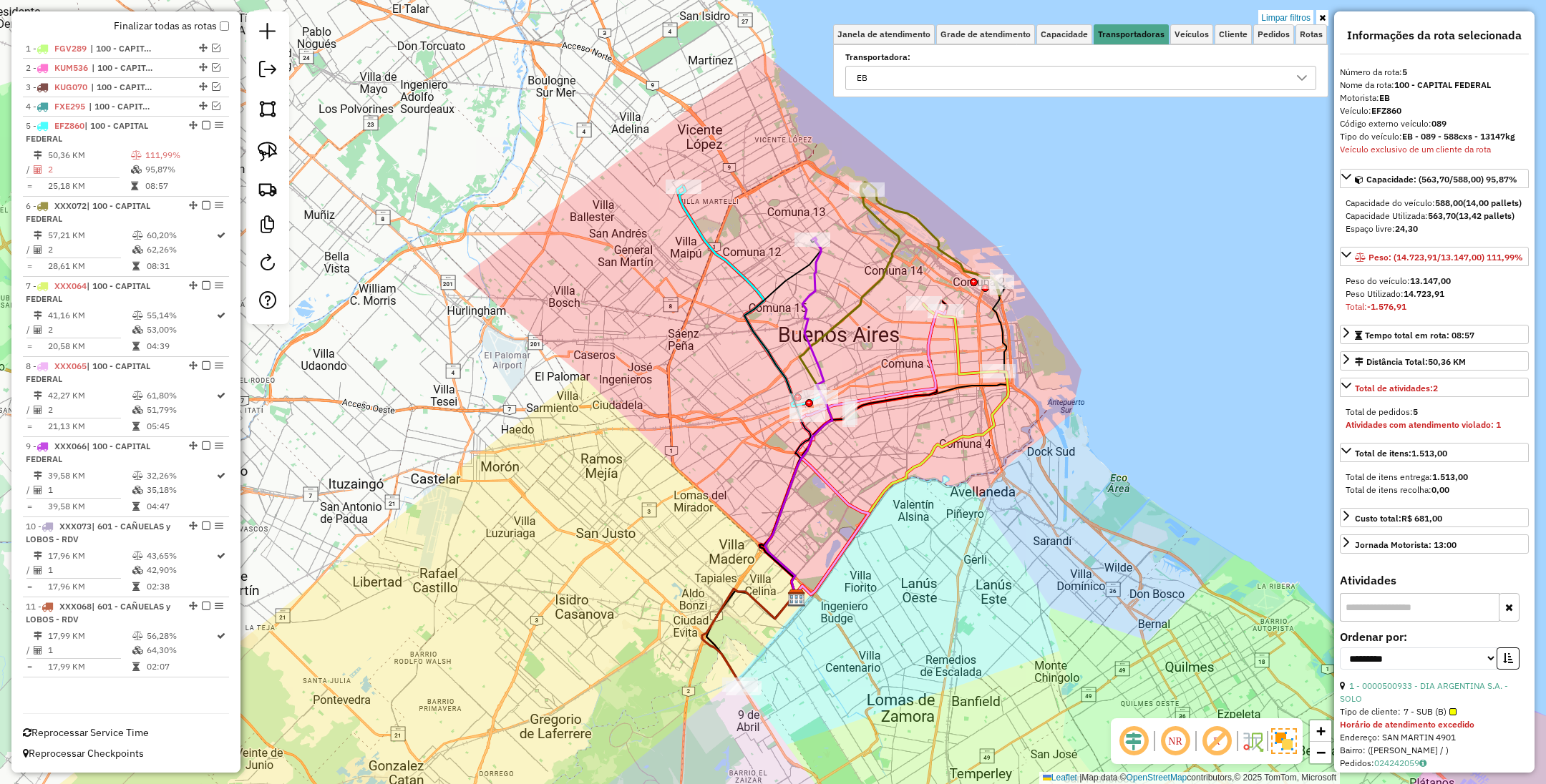
scroll to position [458, 0]
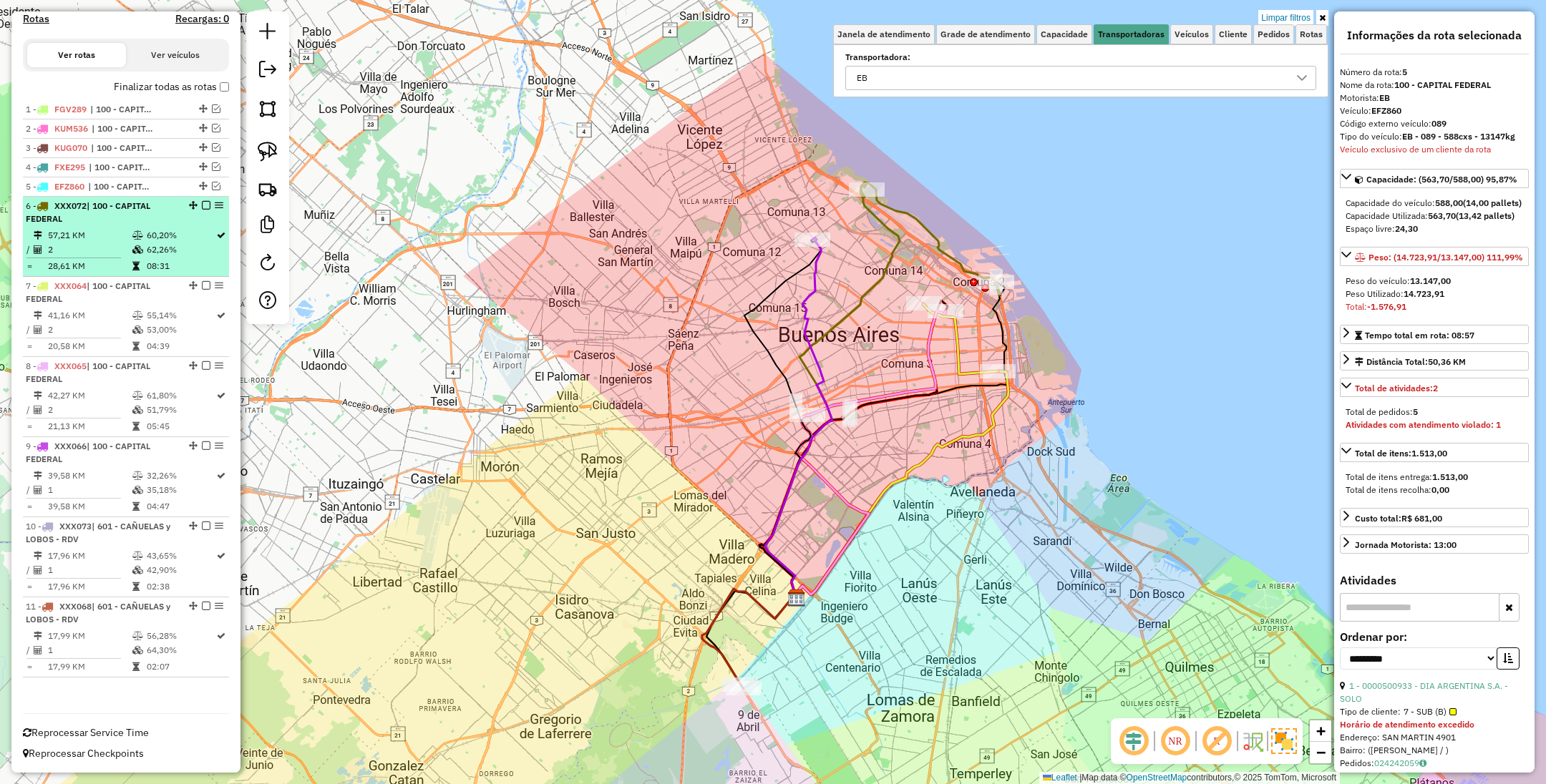
click at [110, 230] on td "57,21 KM" at bounding box center [89, 235] width 85 height 14
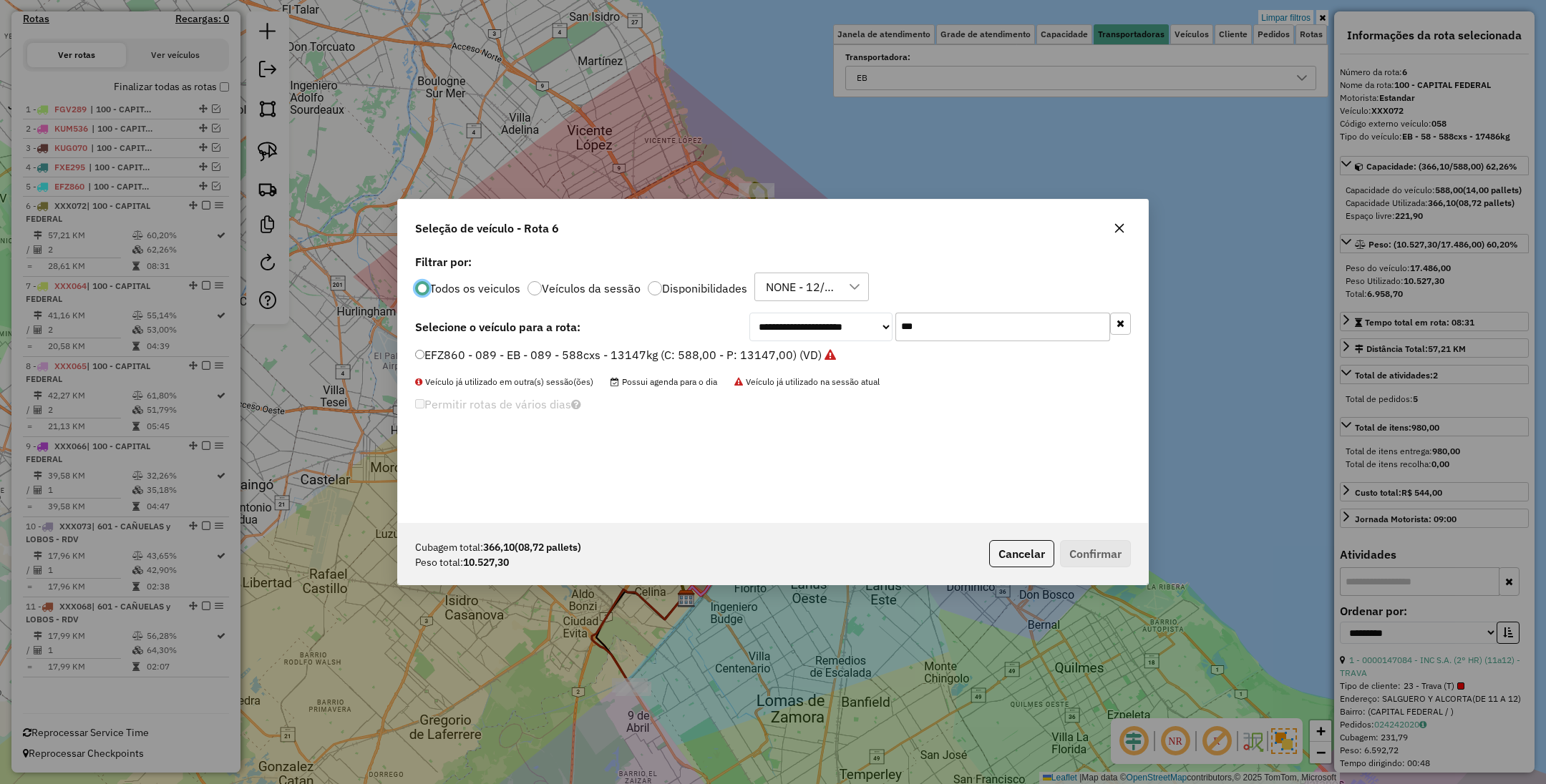
scroll to position [7, 4]
drag, startPoint x: 932, startPoint y: 331, endPoint x: 836, endPoint y: 307, distance: 99.0
click at [836, 307] on div "**********" at bounding box center [773, 387] width 750 height 272
type input "***"
click at [766, 352] on label "EQM346 - 649 - EB - 649 - 504cxs - 13235kg (C: 504,00 - P: 13235,00) (VD)" at bounding box center [620, 355] width 411 height 17
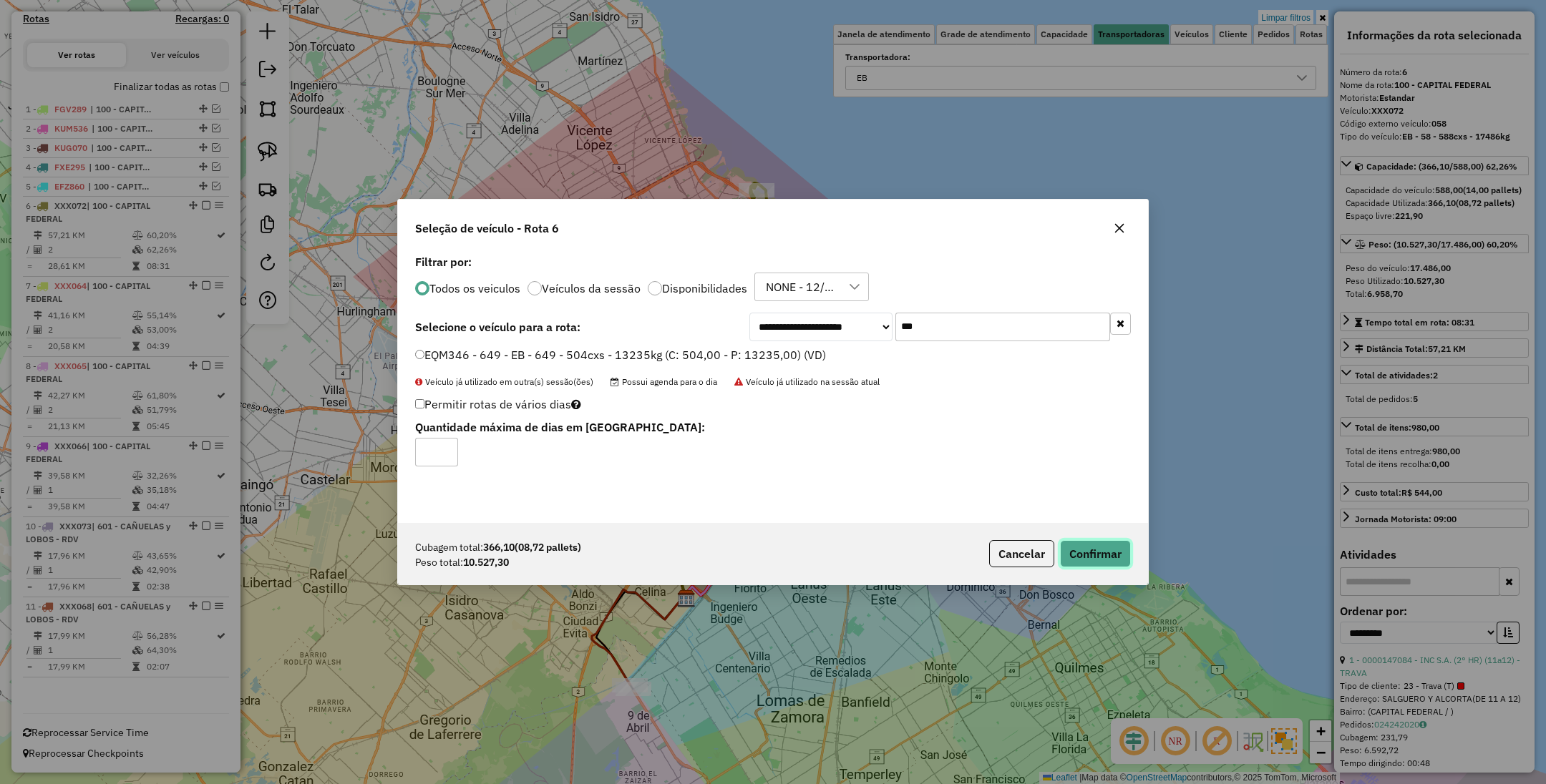
click at [1107, 554] on button "Confirmar" at bounding box center [1095, 553] width 71 height 28
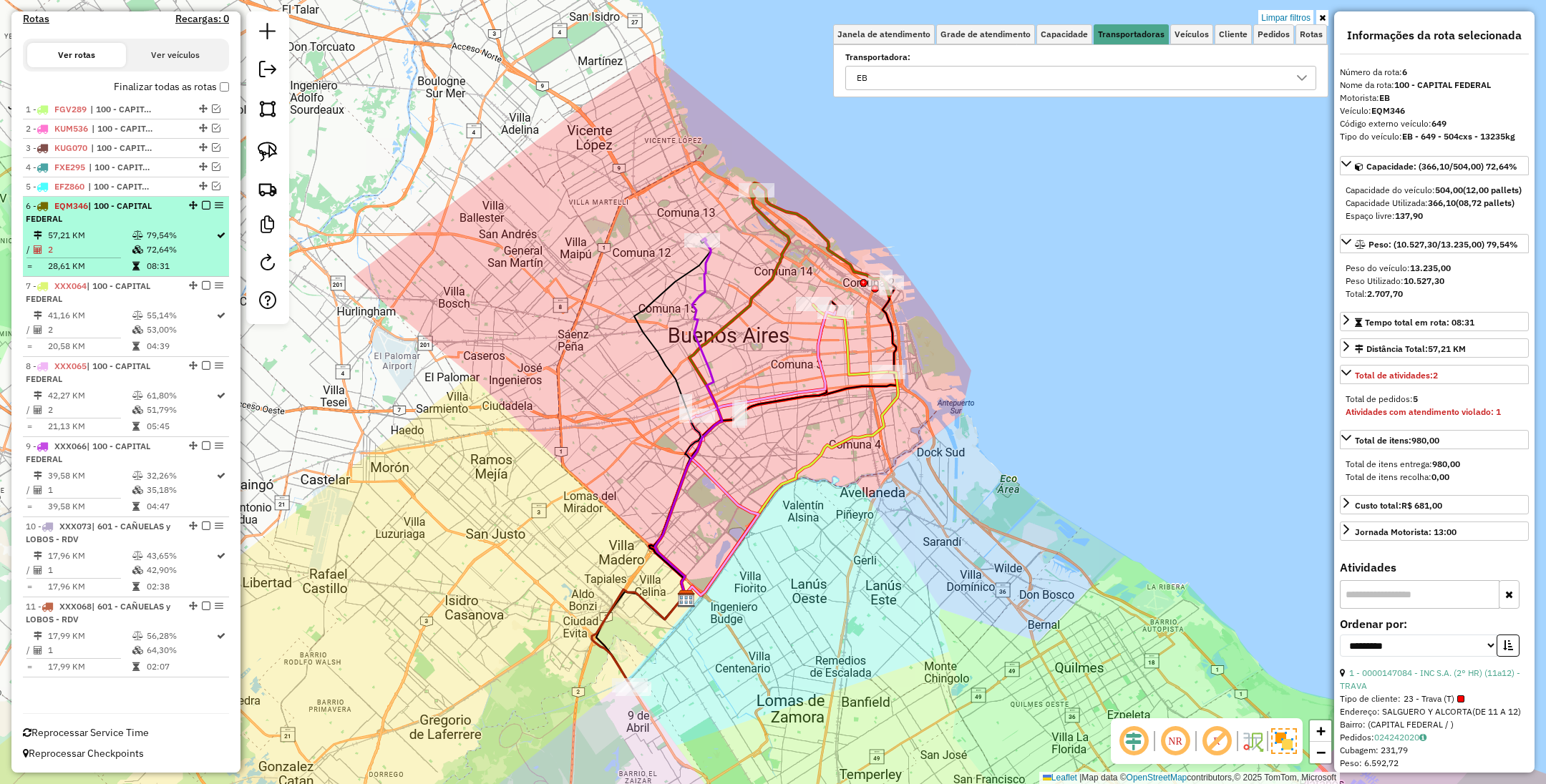
click at [206, 204] on em at bounding box center [206, 206] width 9 height 9
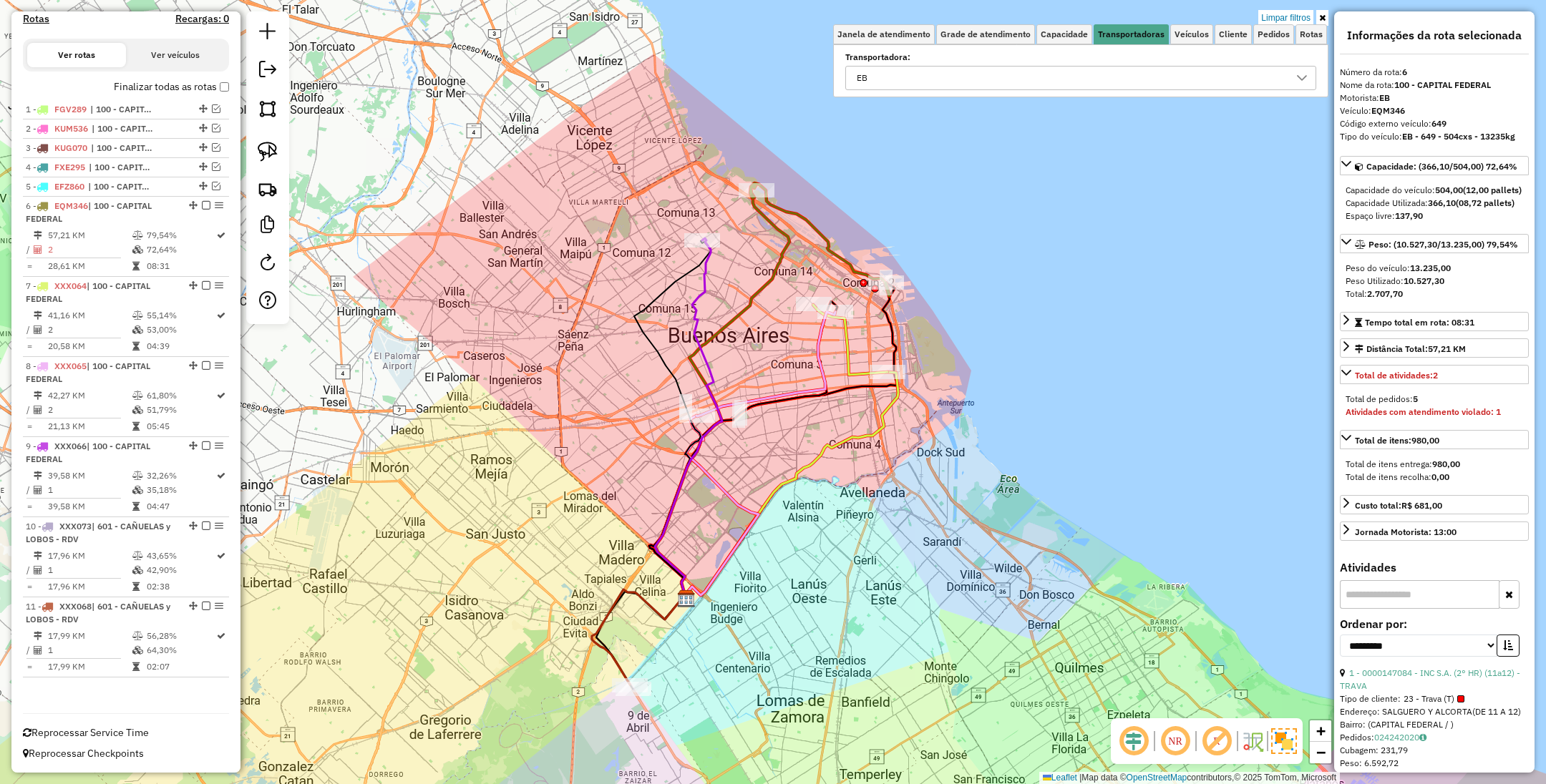
scroll to position [398, 0]
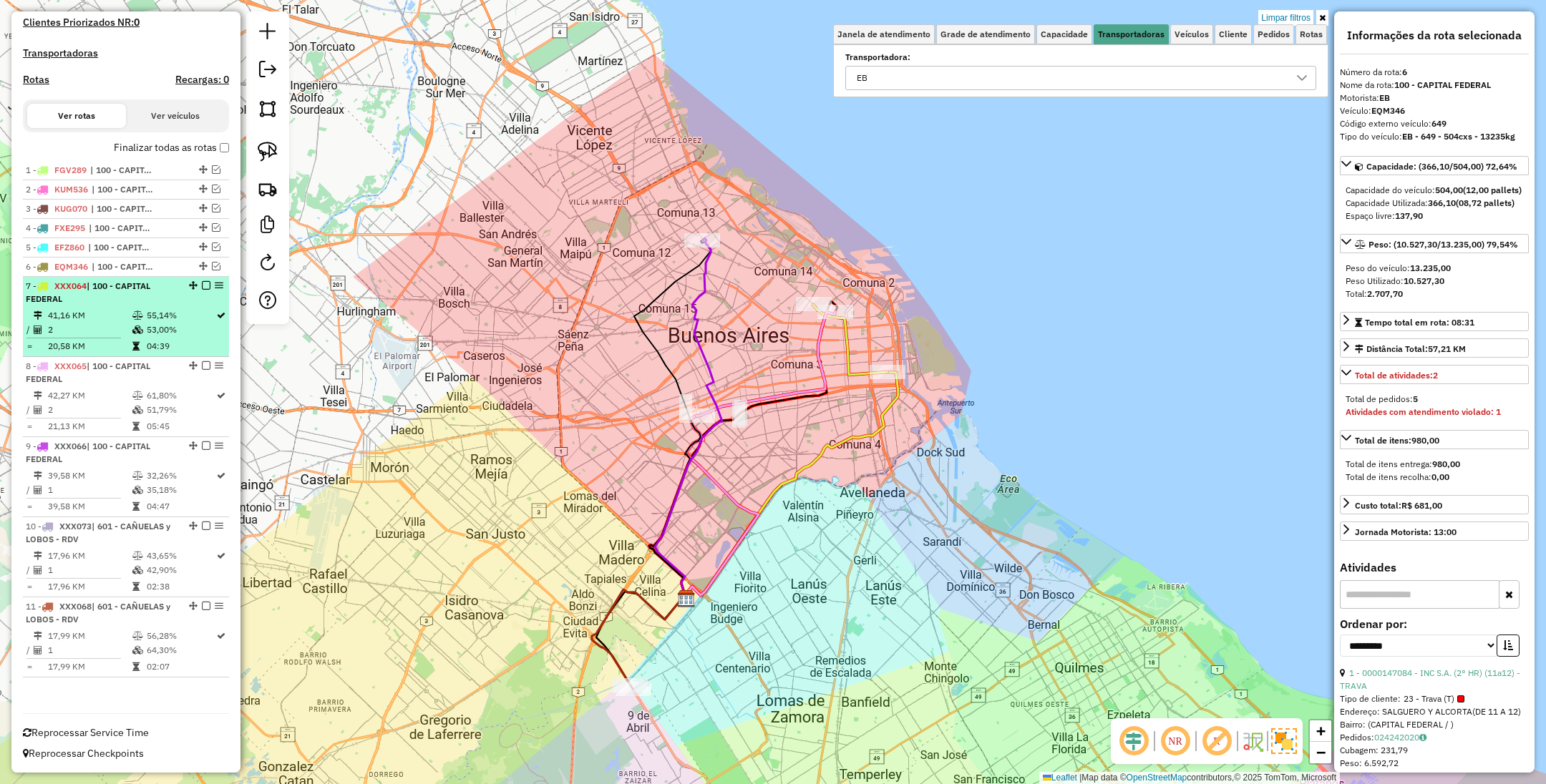
click at [110, 320] on td "41,16 KM" at bounding box center [89, 315] width 85 height 14
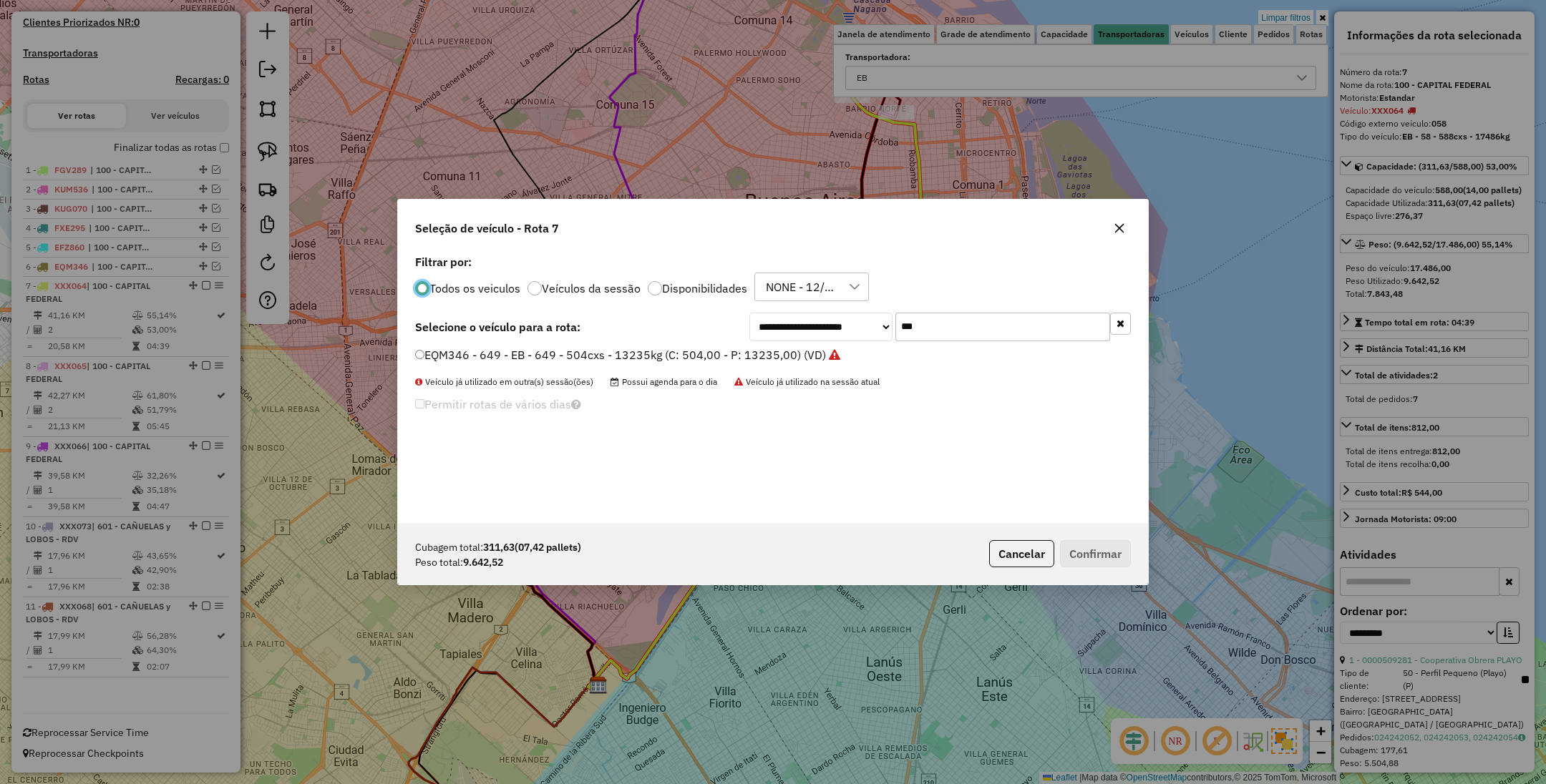
scroll to position [7, 4]
drag, startPoint x: 880, startPoint y: 324, endPoint x: 802, endPoint y: 321, distance: 78.1
click at [802, 321] on div "**********" at bounding box center [940, 327] width 381 height 29
type input "***"
click at [599, 356] on label "FEQ988 - 280 - EB - 280 - 420Cx - 7976Kg (C: 420,00 - P: 7976,00) (VD)" at bounding box center [610, 355] width 391 height 17
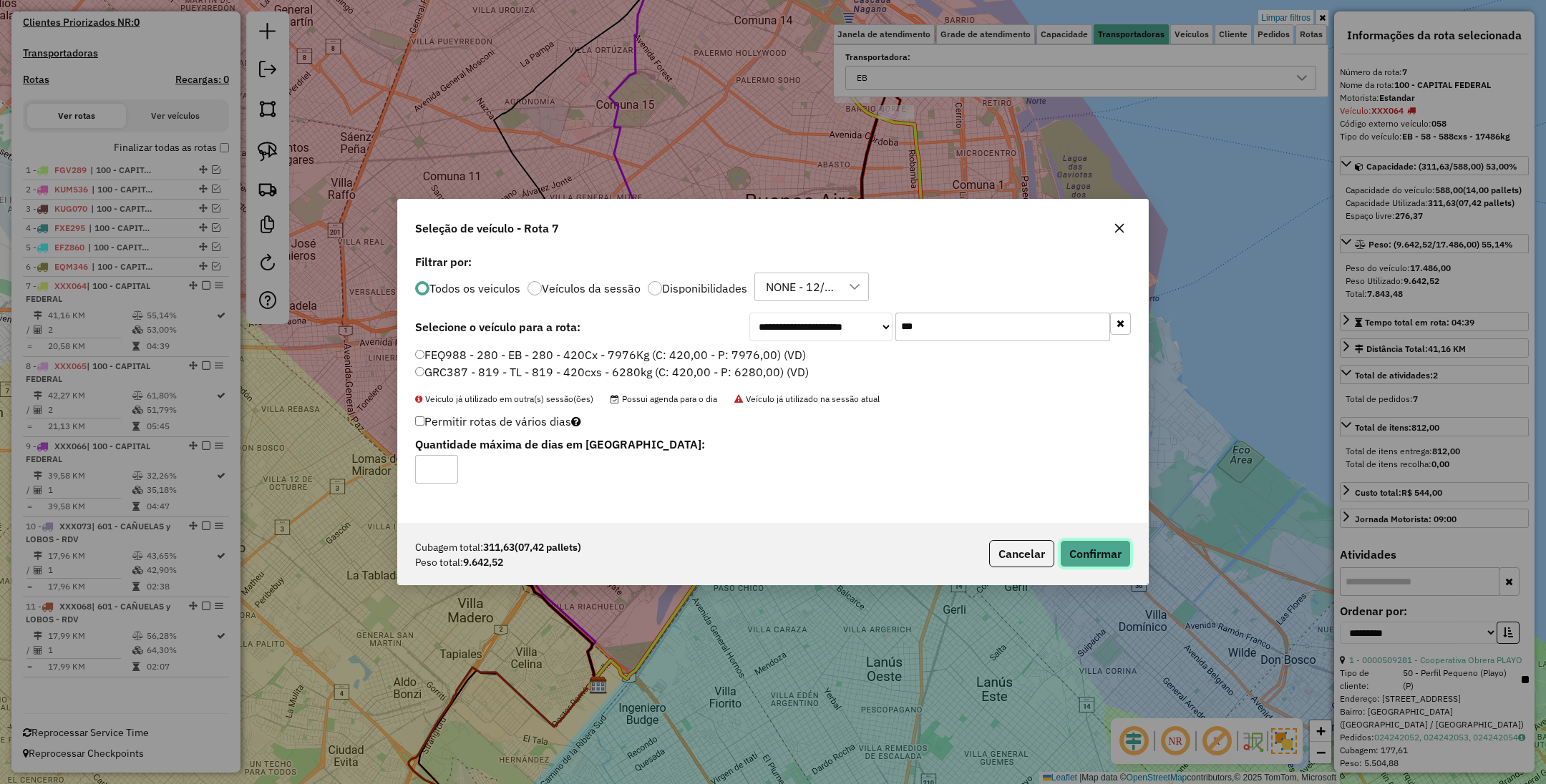
click at [1108, 551] on button "Confirmar" at bounding box center [1095, 553] width 71 height 28
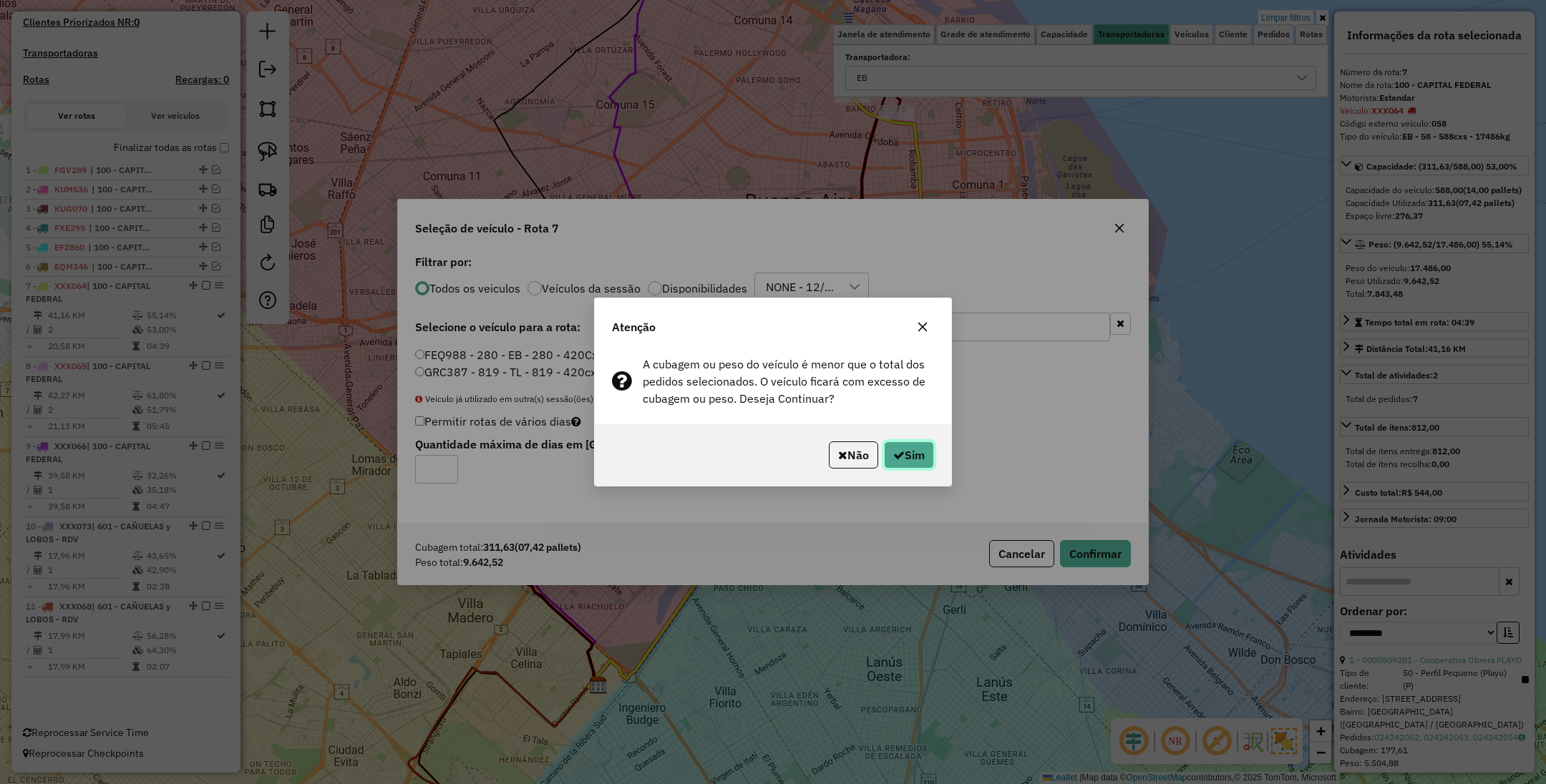
click at [906, 449] on button "Sim" at bounding box center [909, 455] width 50 height 28
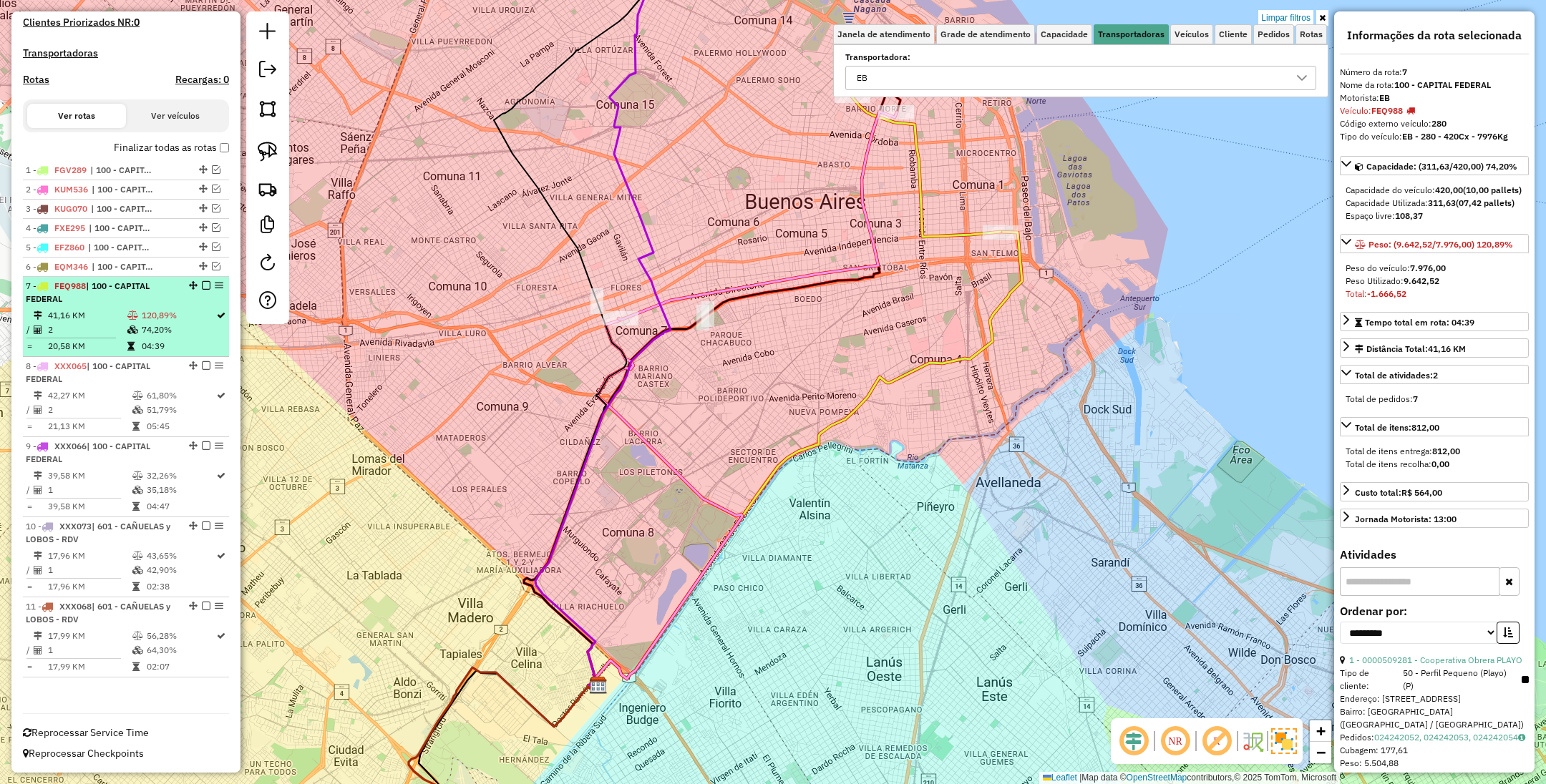
click at [201, 284] on em at bounding box center [206, 286] width 9 height 9
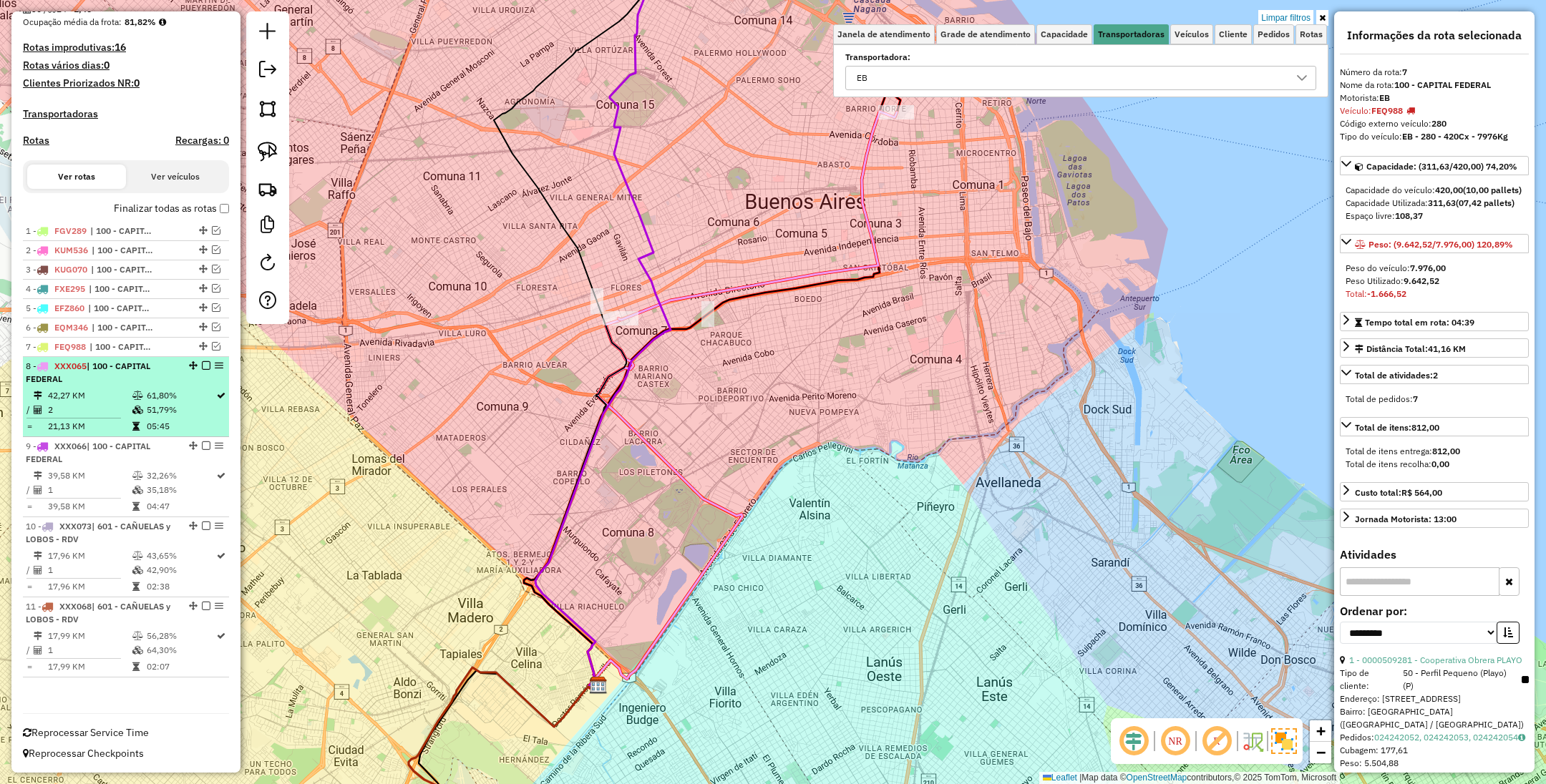
click at [103, 385] on div "8 - XXX065 | 100 - CAPITAL FEDERAL" at bounding box center [102, 372] width 151 height 26
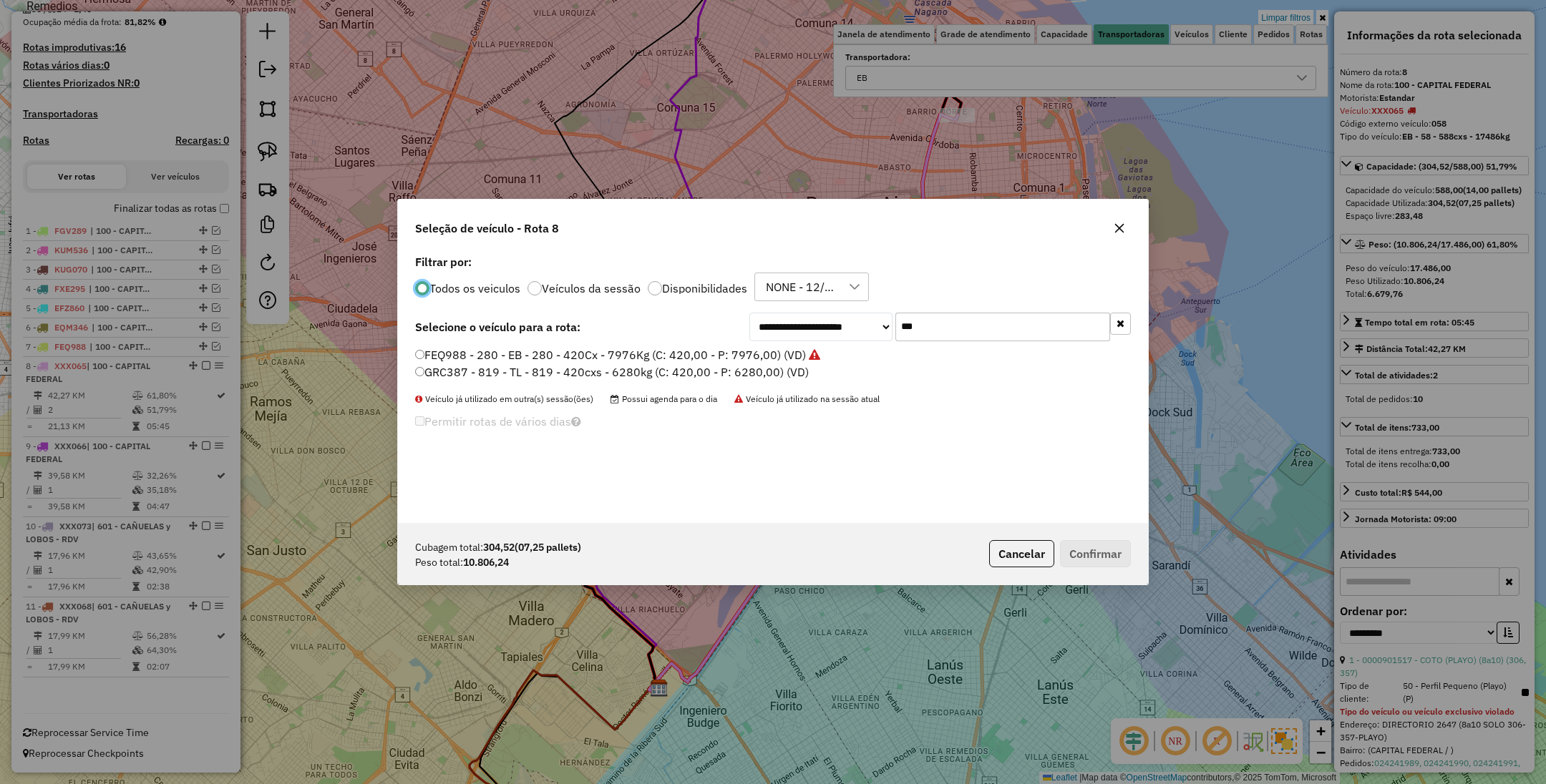
scroll to position [7, 4]
drag, startPoint x: 966, startPoint y: 332, endPoint x: 793, endPoint y: 316, distance: 173.7
click at [793, 316] on div "**********" at bounding box center [940, 327] width 381 height 29
type input "***"
click at [740, 347] on label "JKQ294 - 304 - EB - 304 - 504cxs - 9029kg (C: 504,00 - P: 9029,00) (VD)" at bounding box center [612, 355] width 394 height 17
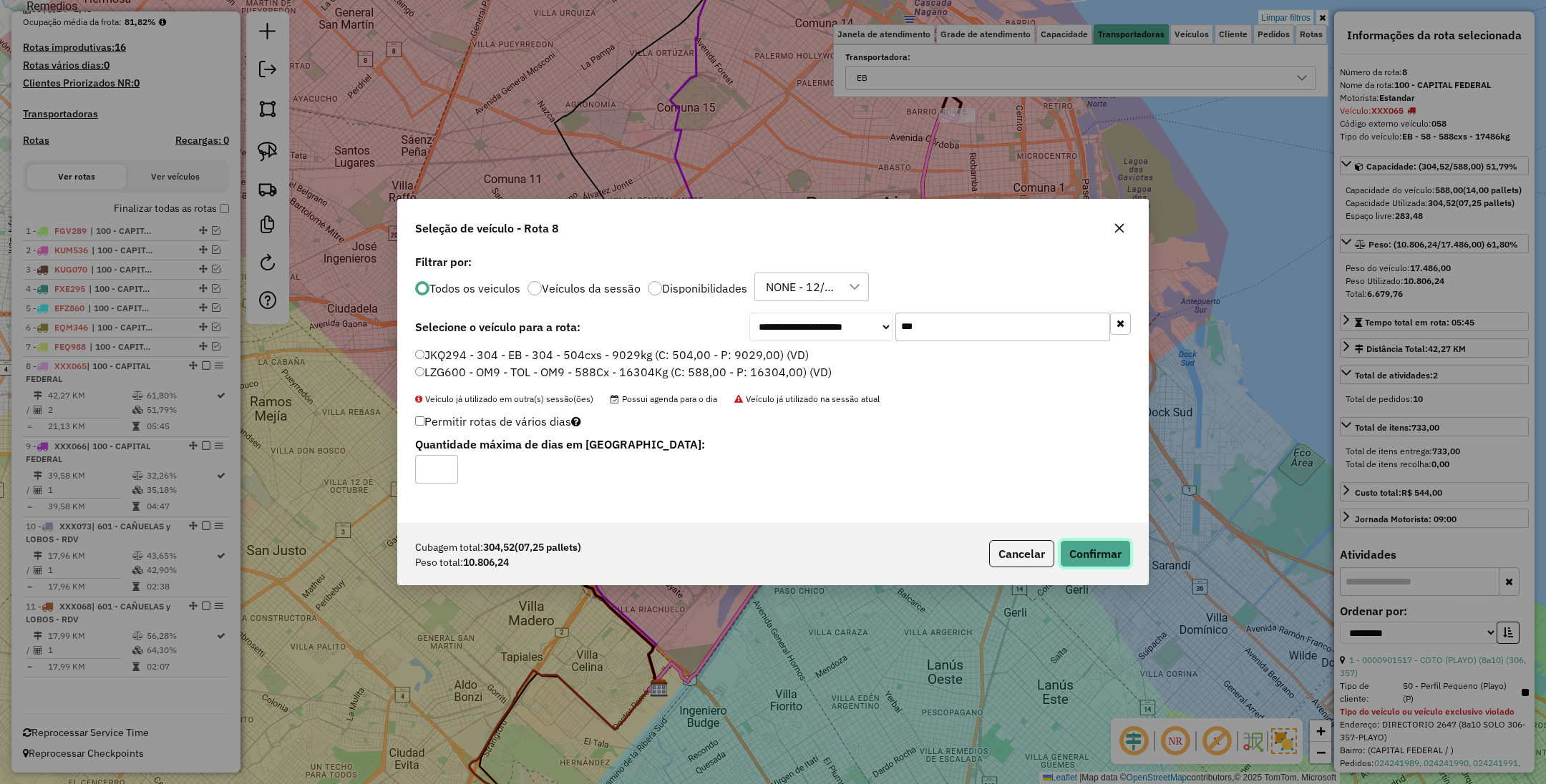
click at [1091, 554] on button "Confirmar" at bounding box center [1095, 553] width 71 height 28
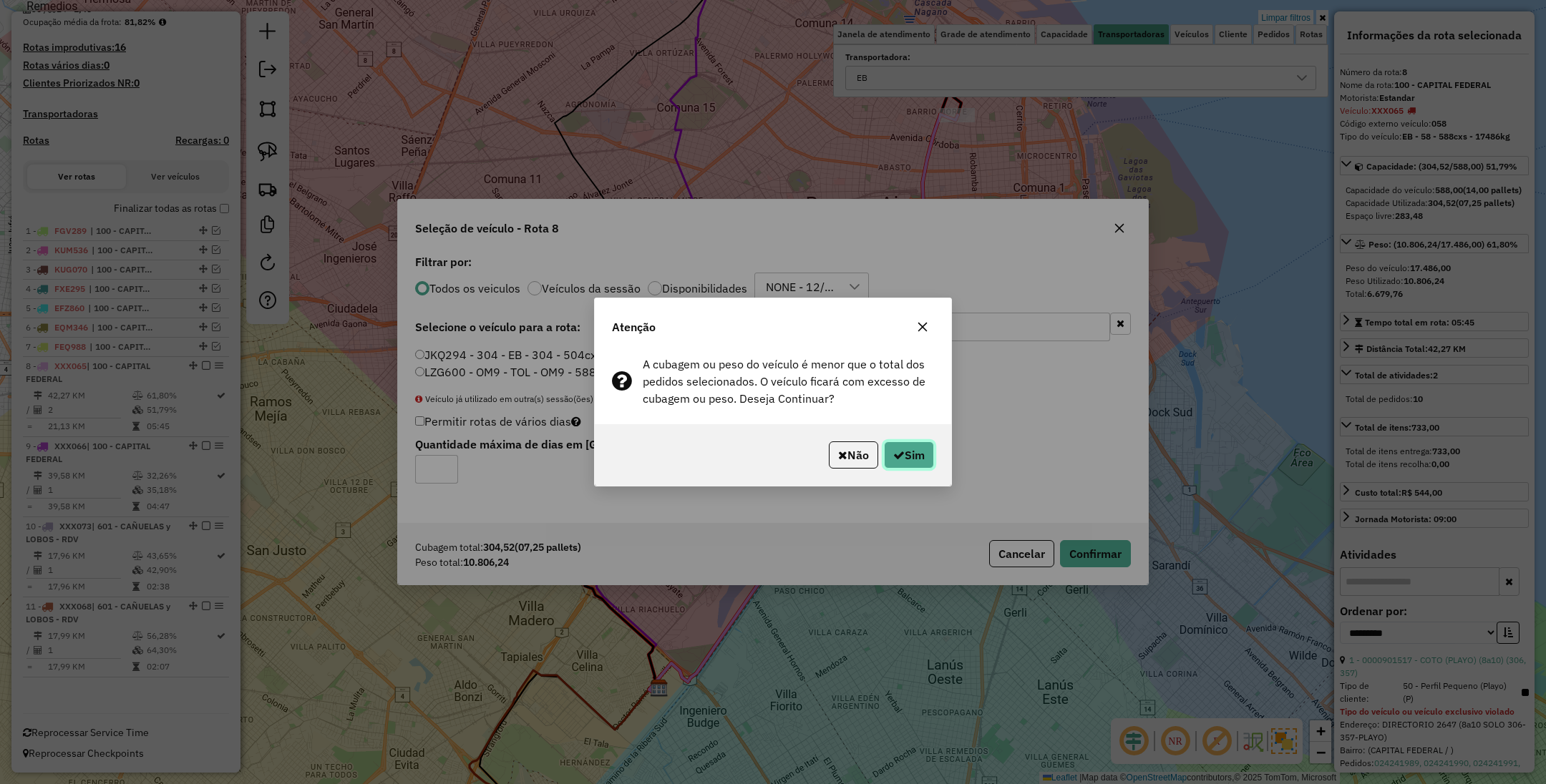
click at [906, 451] on button "Sim" at bounding box center [909, 455] width 50 height 28
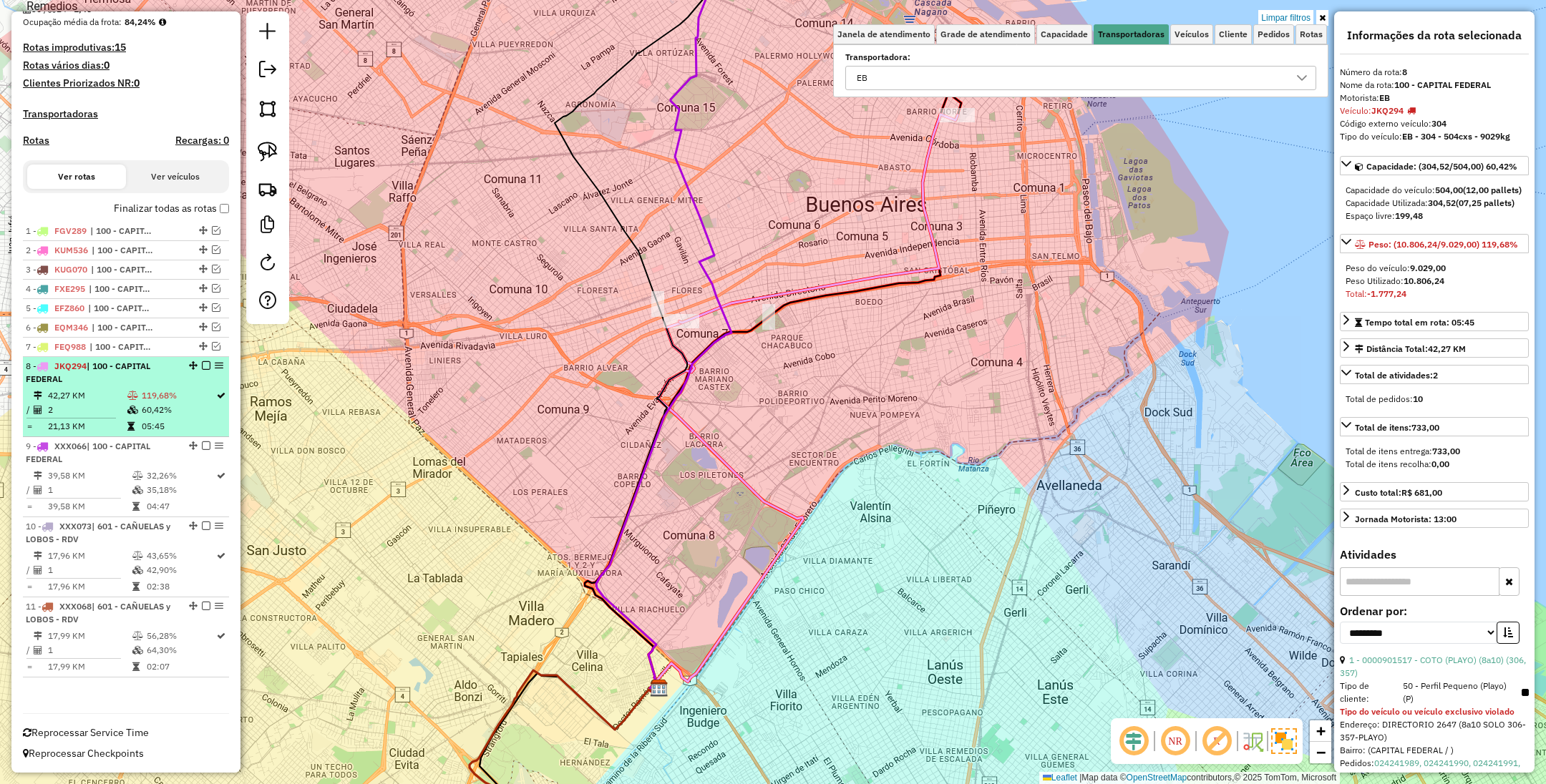
click at [201, 368] on em at bounding box center [206, 366] width 9 height 9
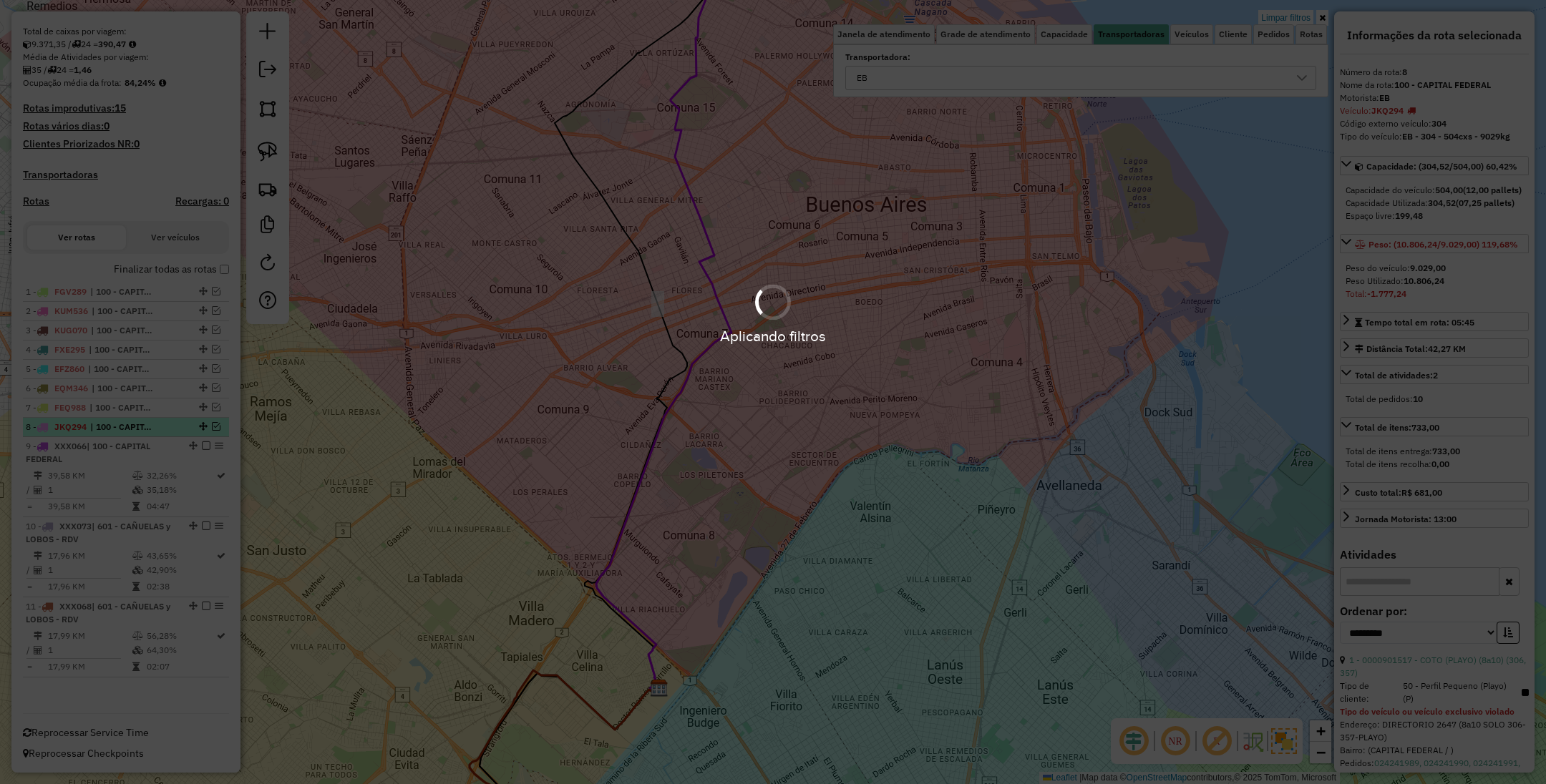
scroll to position [277, 0]
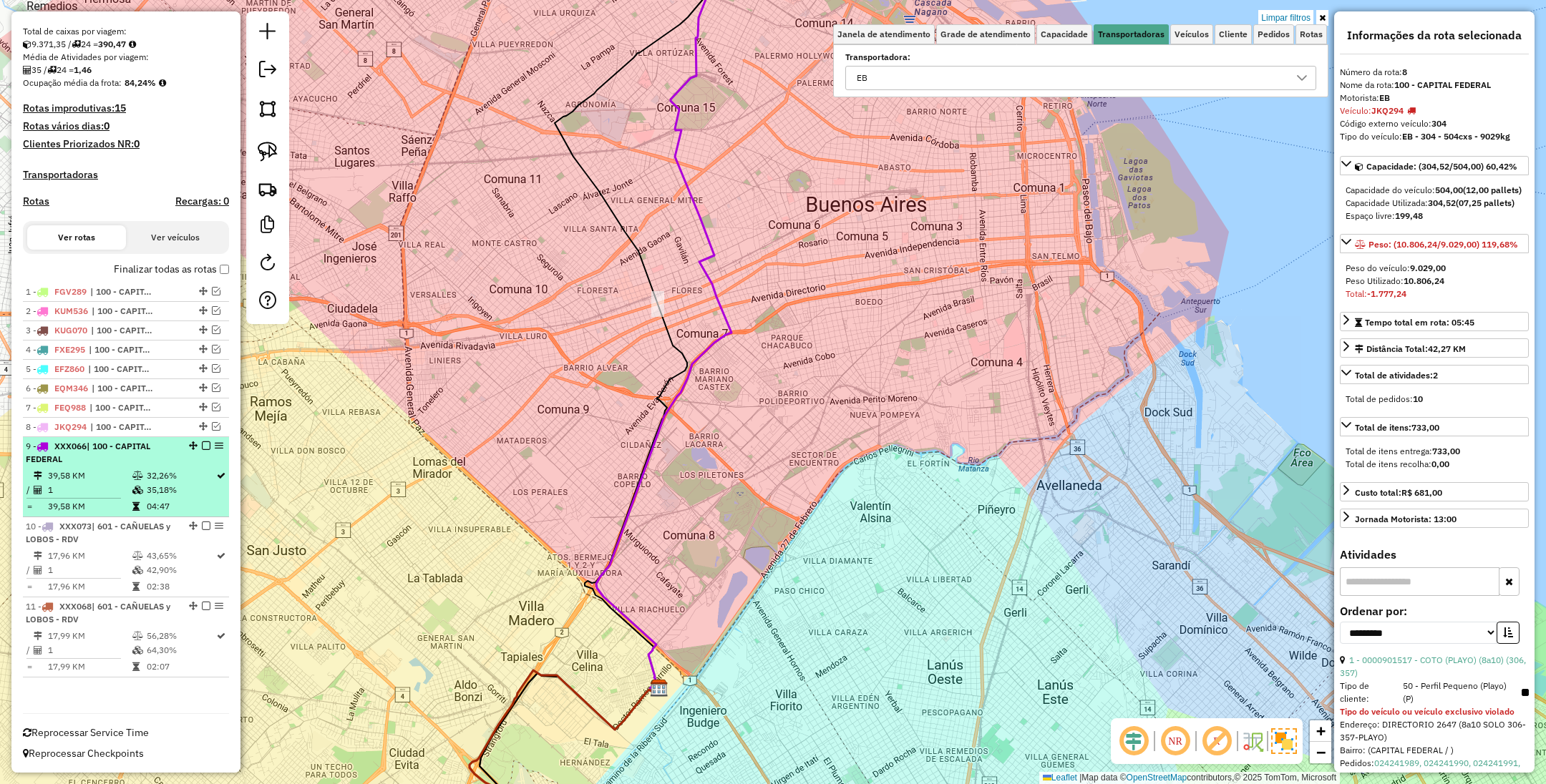
click at [112, 473] on td "39,58 KM" at bounding box center [89, 476] width 85 height 14
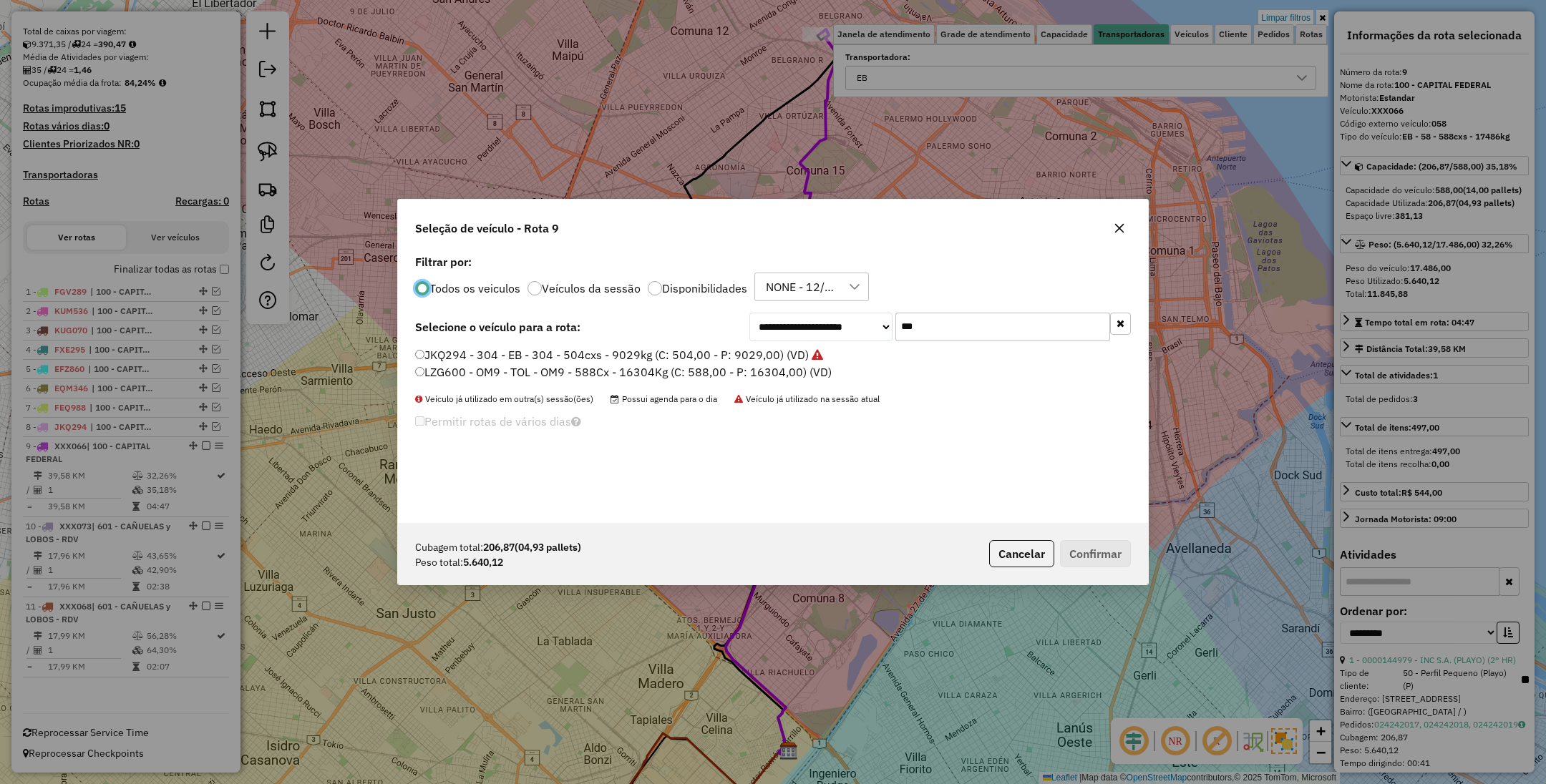
scroll to position [7, 4]
drag, startPoint x: 940, startPoint y: 329, endPoint x: 732, endPoint y: 282, distance: 213.2
click at [732, 282] on div "**********" at bounding box center [773, 387] width 750 height 272
type input "***"
click at [708, 356] on label "EQM348 - 046 - EB - 046 - 420cxs - 8173kg (C: 420,00 - P: 8173,00) (VD)" at bounding box center [613, 355] width 397 height 17
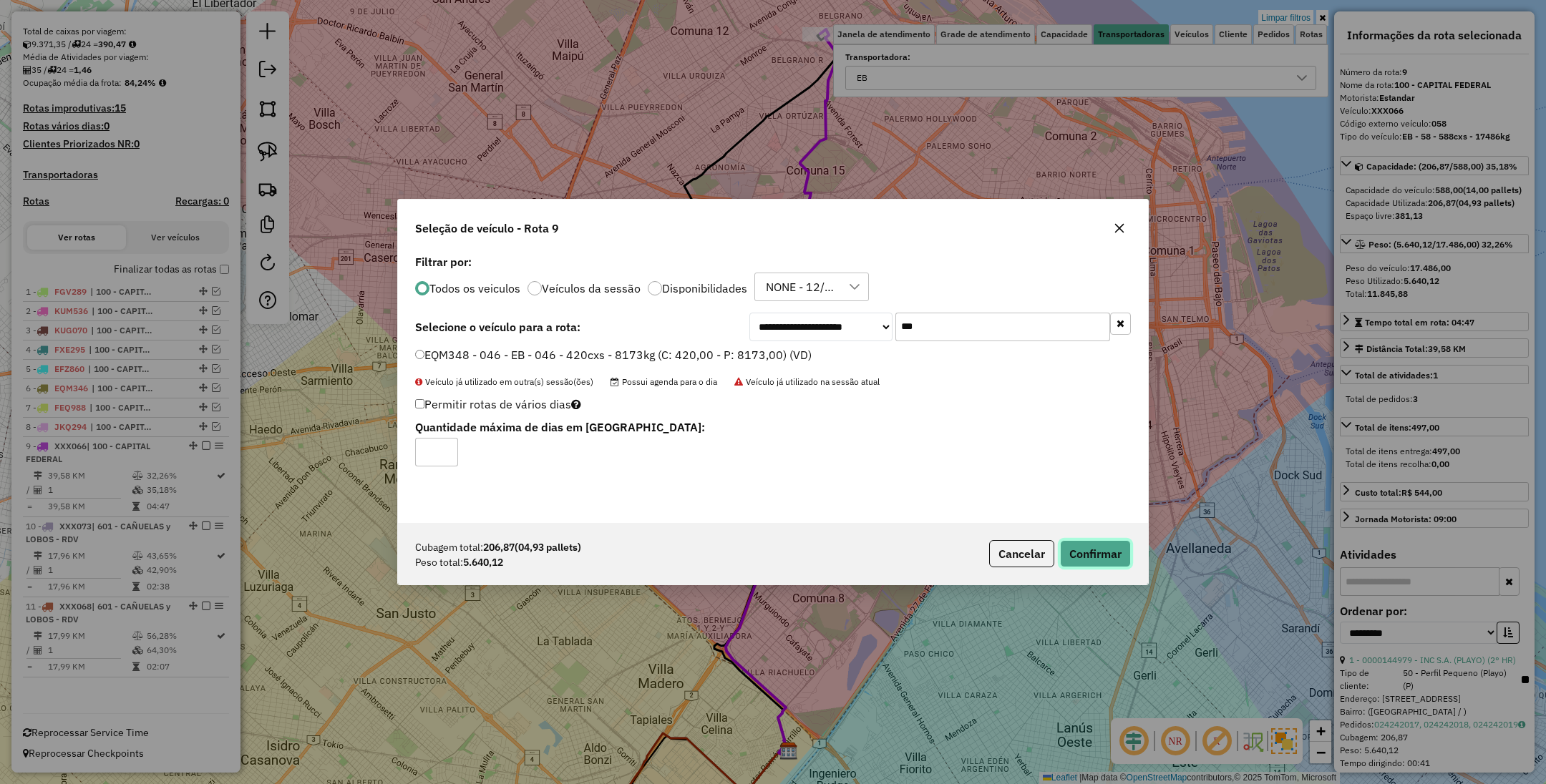
click at [1101, 551] on button "Confirmar" at bounding box center [1095, 553] width 71 height 28
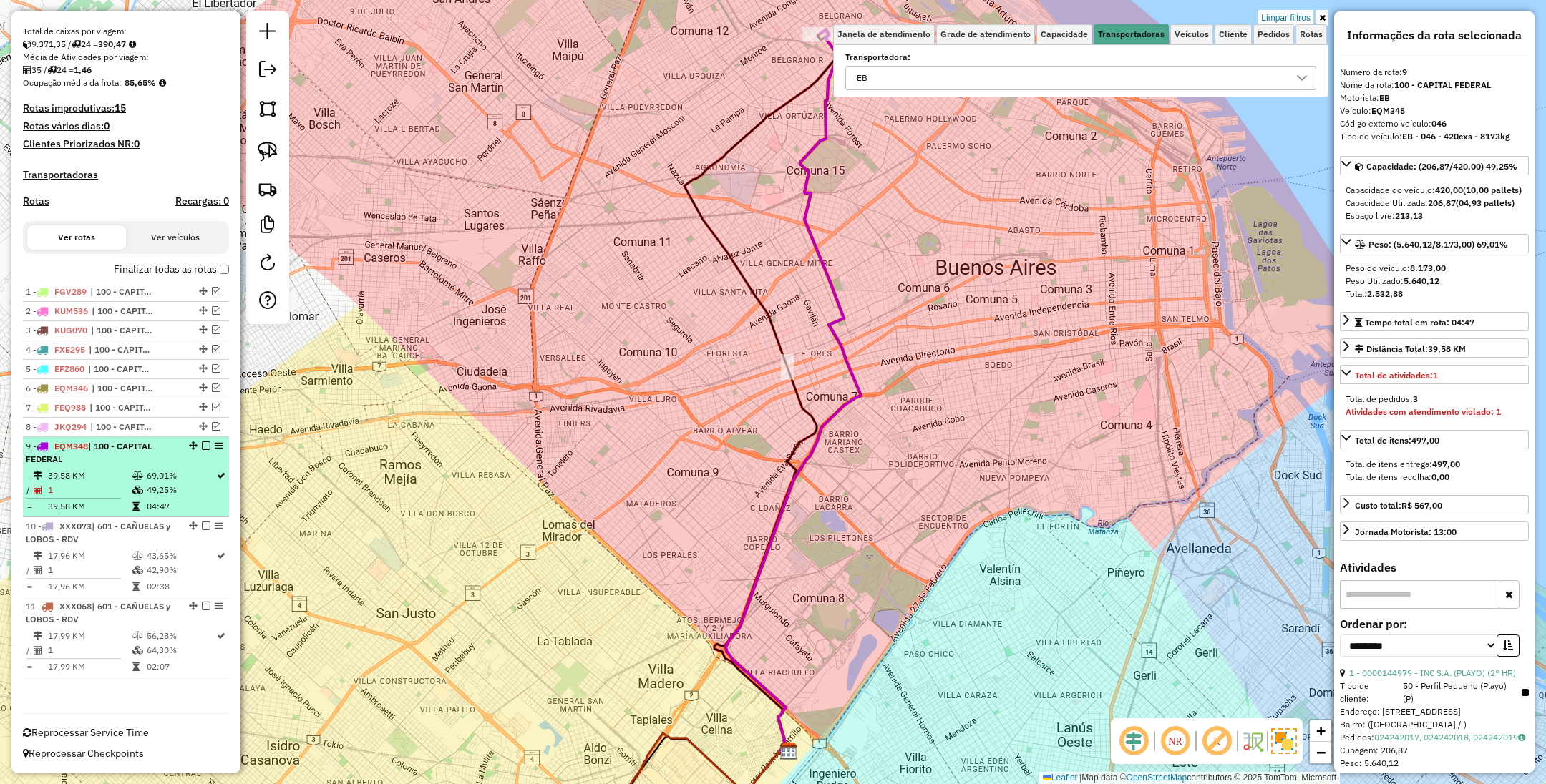
click at [201, 445] on em at bounding box center [206, 446] width 9 height 9
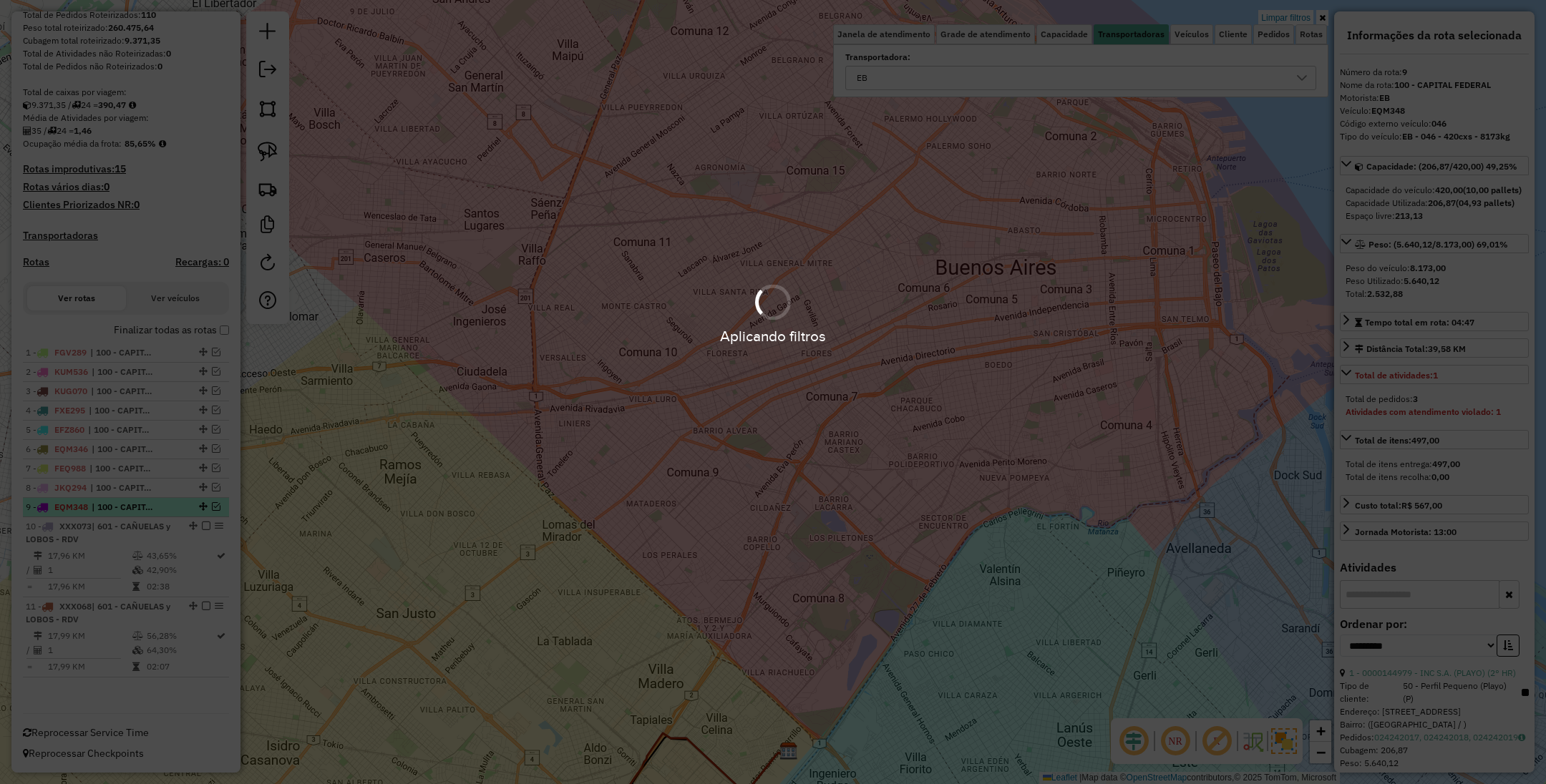
scroll to position [216, 0]
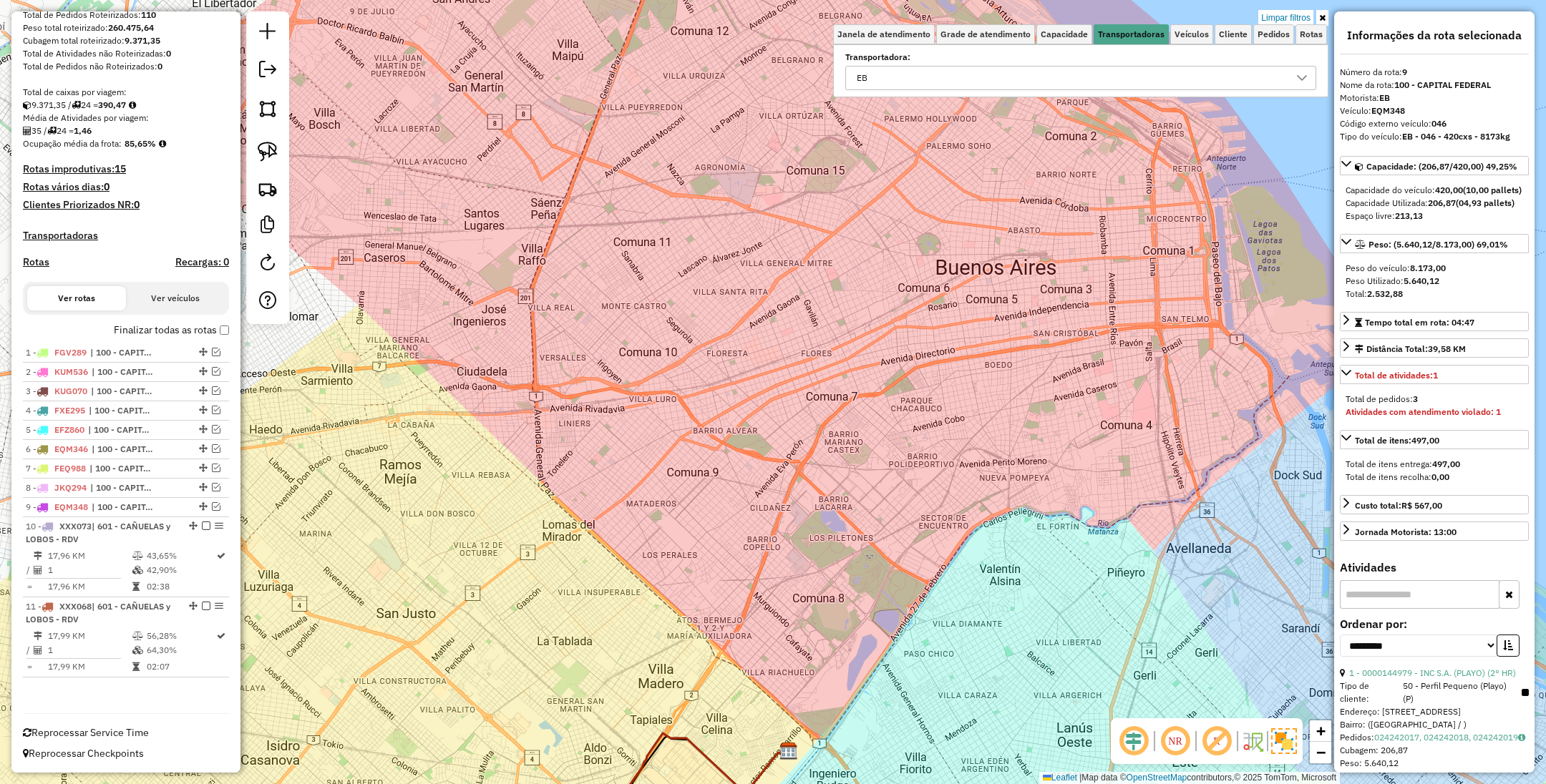
click at [125, 554] on td "17,96 KM" at bounding box center [89, 556] width 85 height 14
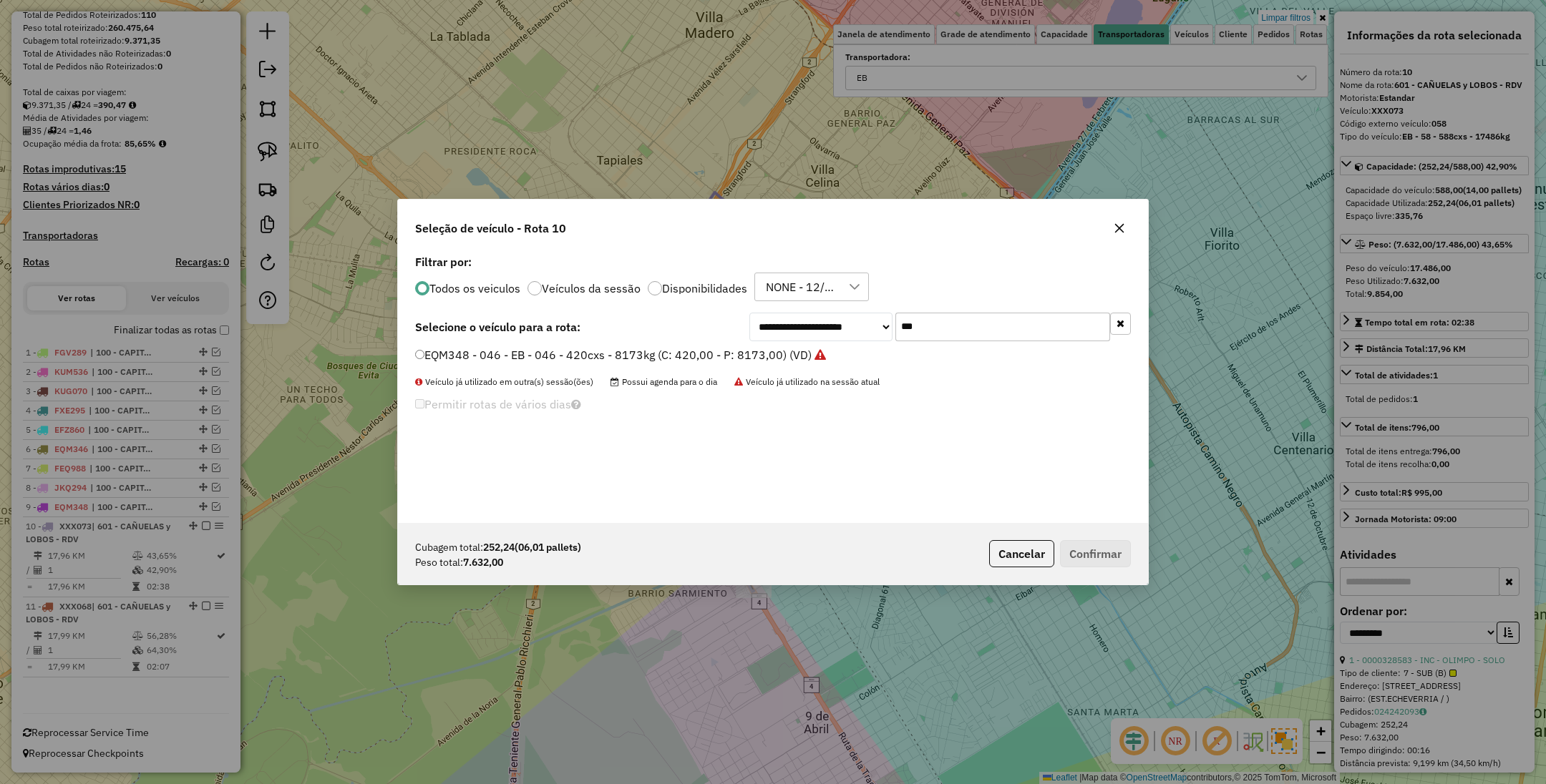
scroll to position [7, 4]
drag, startPoint x: 935, startPoint y: 325, endPoint x: 813, endPoint y: 288, distance: 127.5
click at [813, 288] on div "**********" at bounding box center [773, 387] width 750 height 272
type input "***"
click at [748, 355] on label "AE669HW - 382 - EB - 382 - 504cxs - 14052kg (C: 504,00 - P: 14052,00) (VD)" at bounding box center [625, 355] width 419 height 17
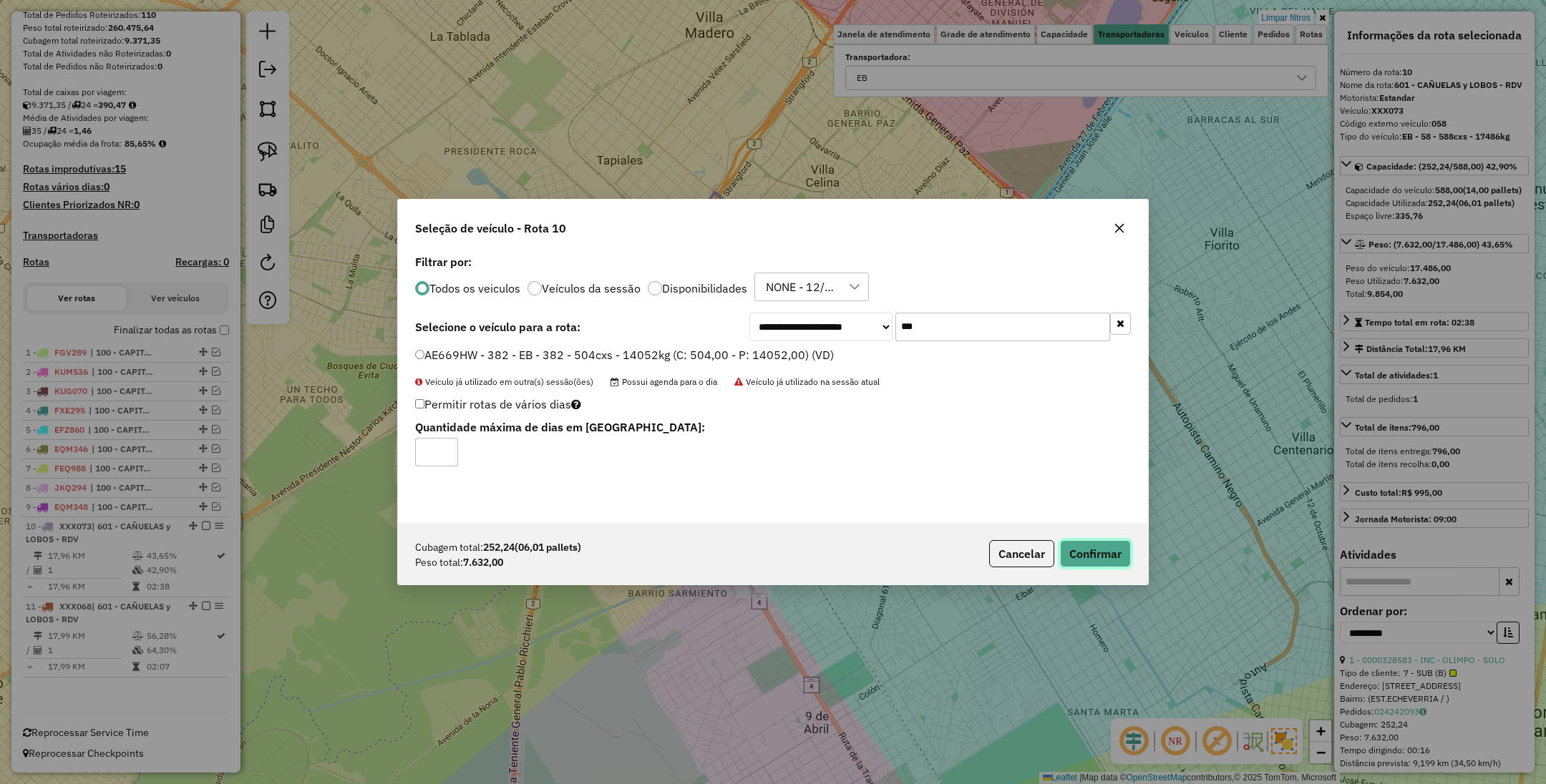
click at [1085, 551] on button "Confirmar" at bounding box center [1095, 553] width 71 height 28
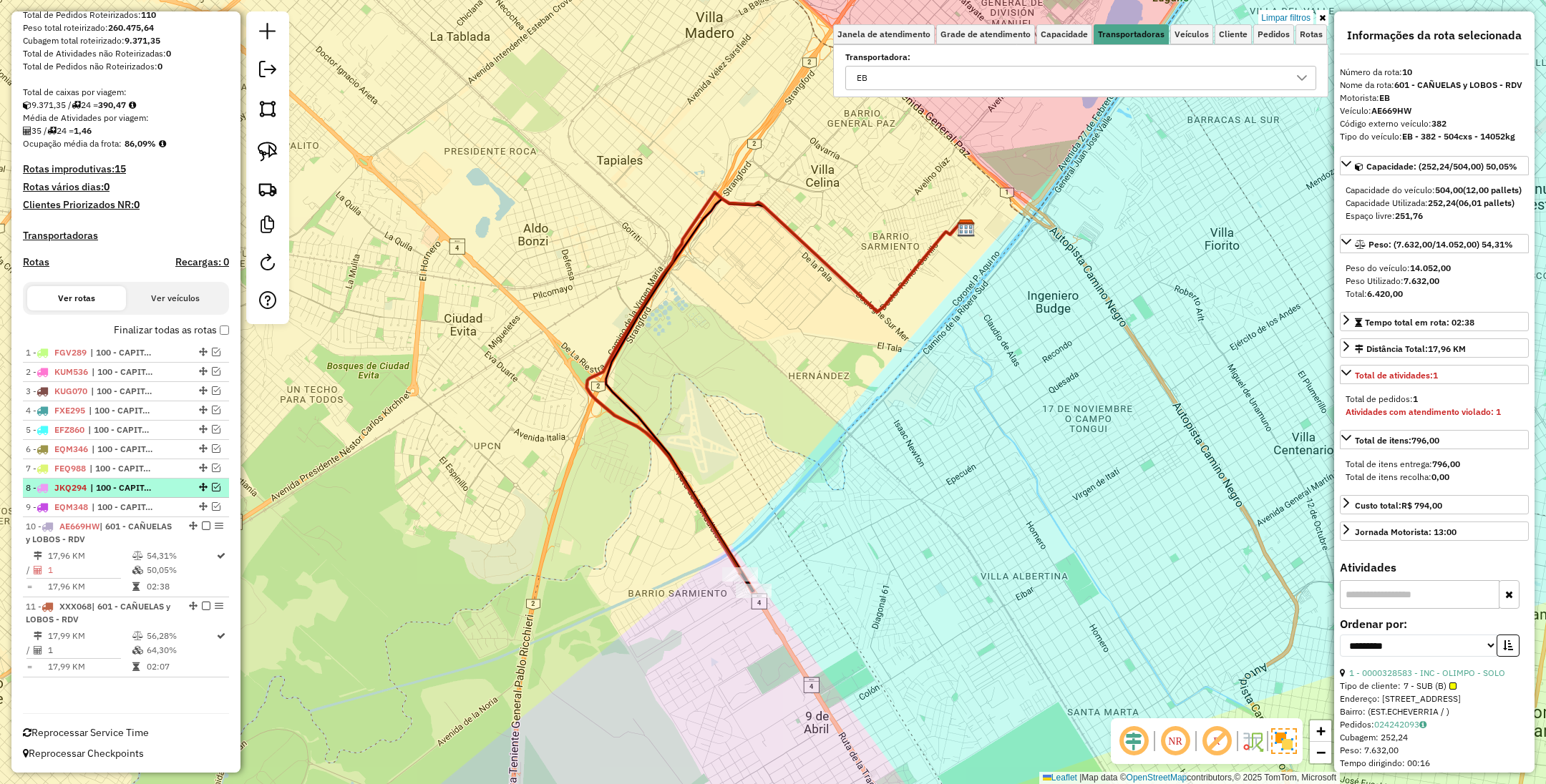
click at [136, 493] on span "| 100 - CAPITAL FEDERAL" at bounding box center [123, 488] width 66 height 12
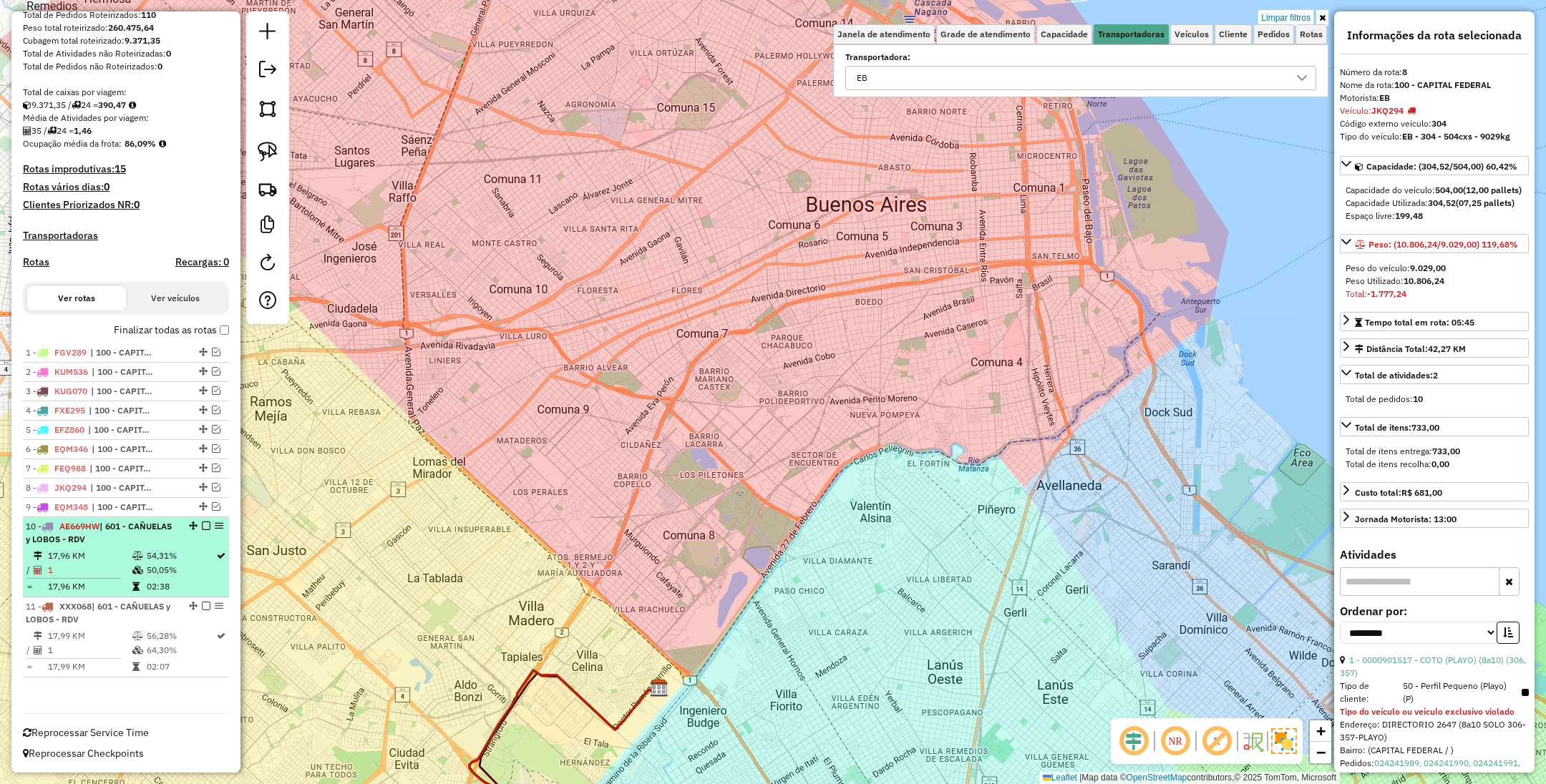
click at [146, 535] on div "10 - AE669HW | 601 - CAÑUELAS y LOBOS - RDV" at bounding box center [102, 533] width 151 height 26
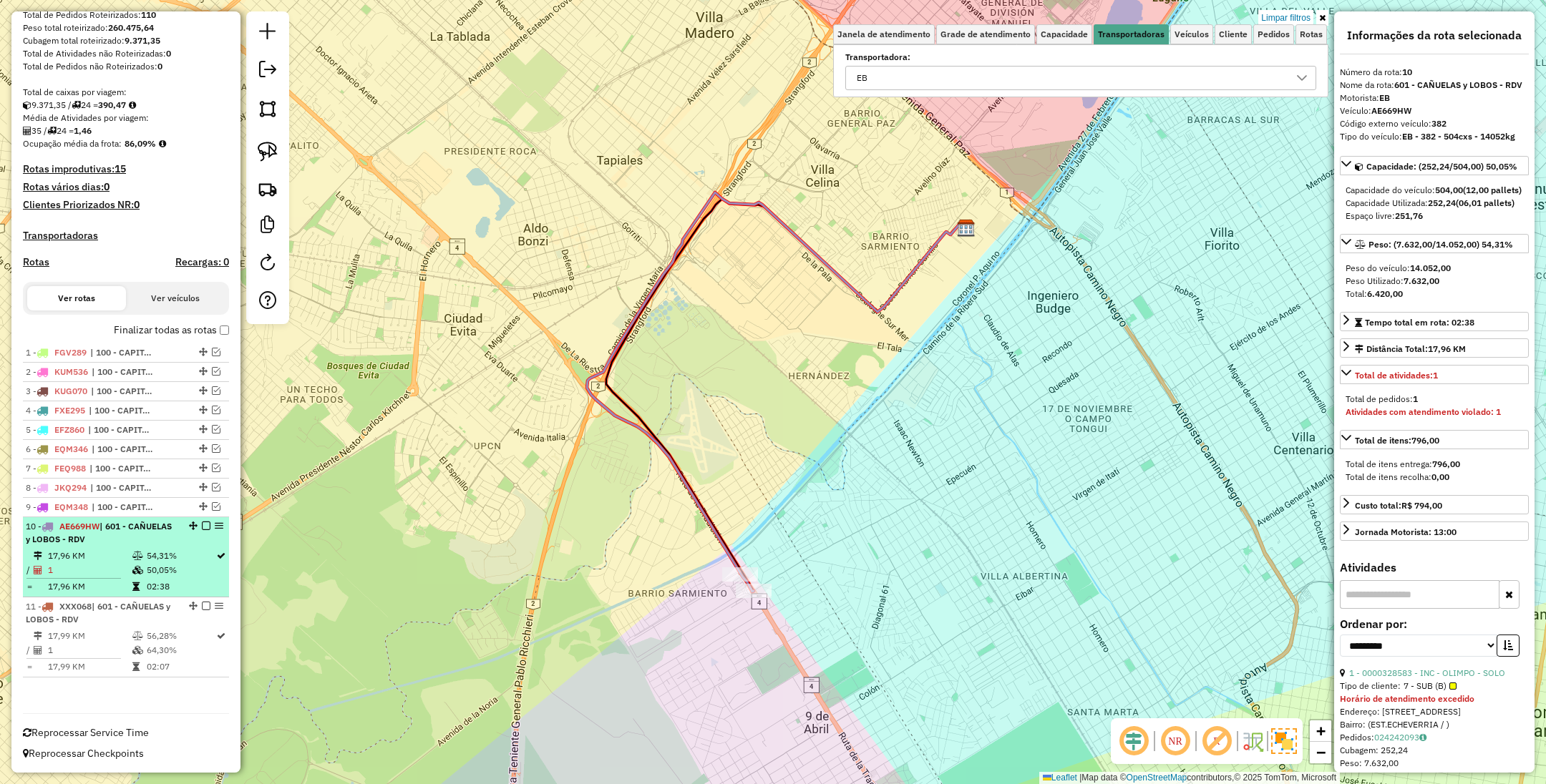
click at [201, 528] on em at bounding box center [206, 526] width 9 height 9
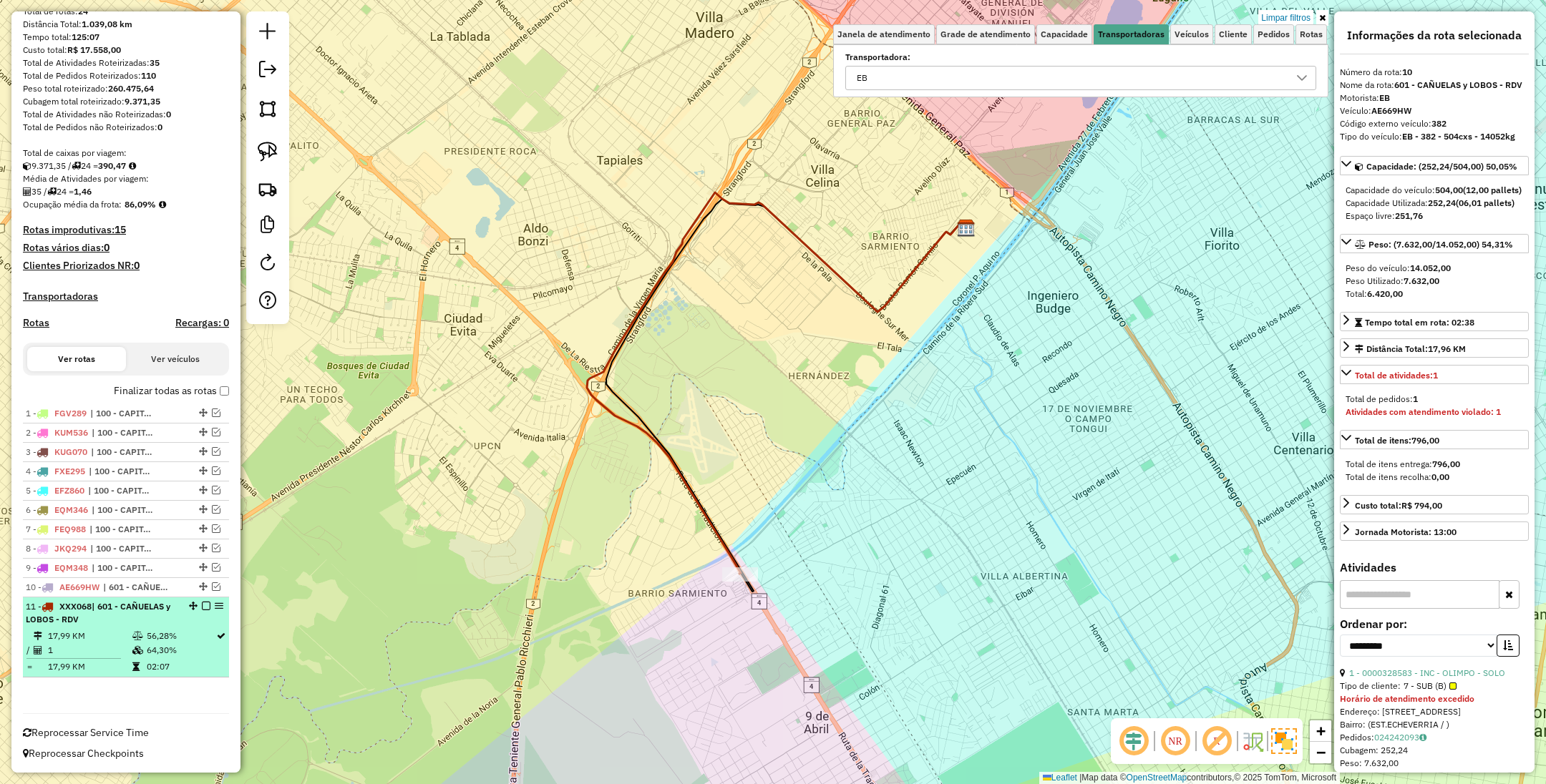
click at [133, 633] on icon at bounding box center [138, 636] width 11 height 9
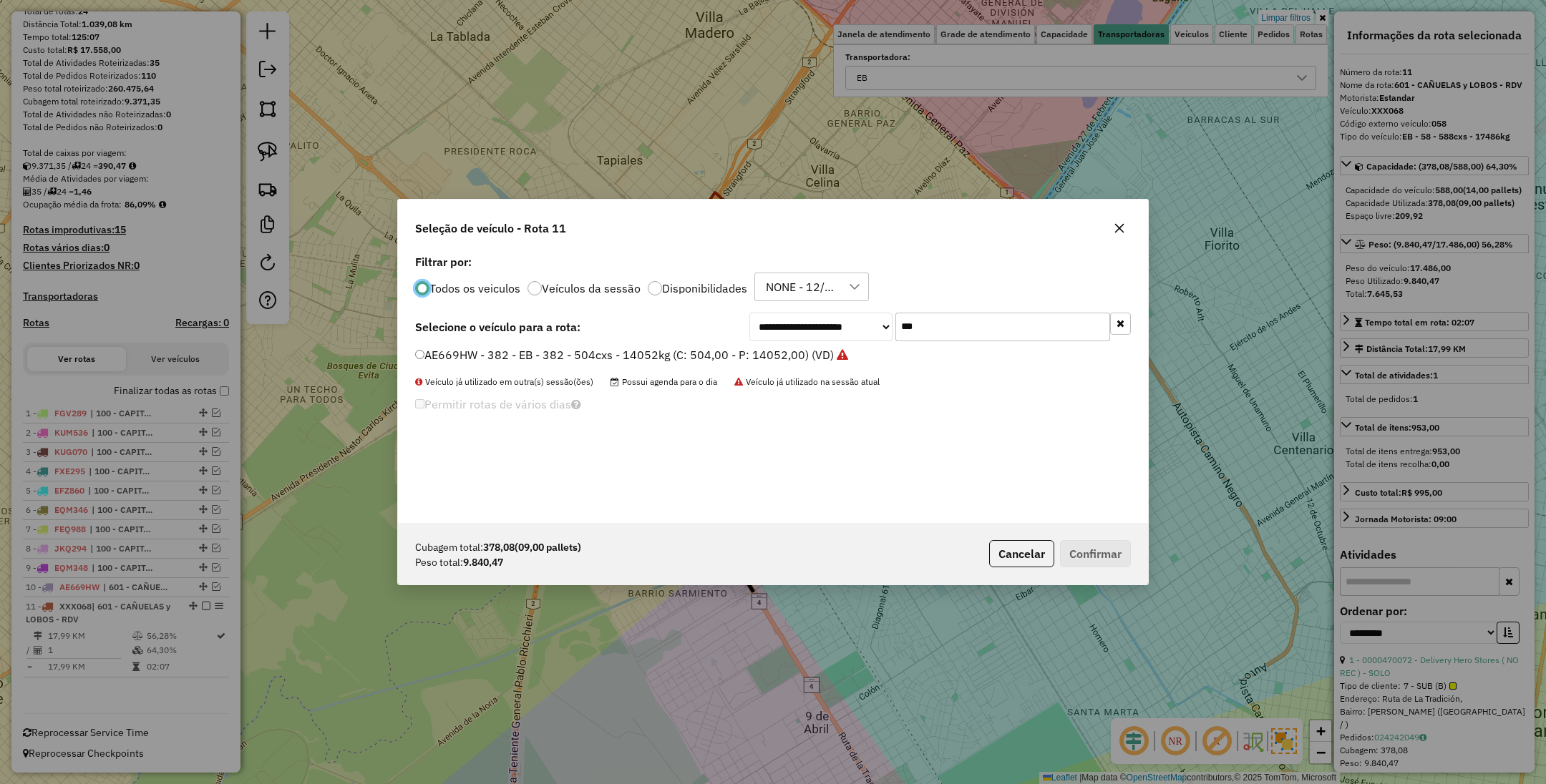
scroll to position [7, 4]
drag, startPoint x: 966, startPoint y: 332, endPoint x: 827, endPoint y: 307, distance: 141.2
click at [827, 307] on div "**********" at bounding box center [773, 387] width 750 height 272
type input "***"
click at [656, 356] on label "AE786PN - 079 - EB - 79 - 504cxs - 15339kg (C: 504,00 - P: 15339,00) (VD)" at bounding box center [619, 355] width 409 height 17
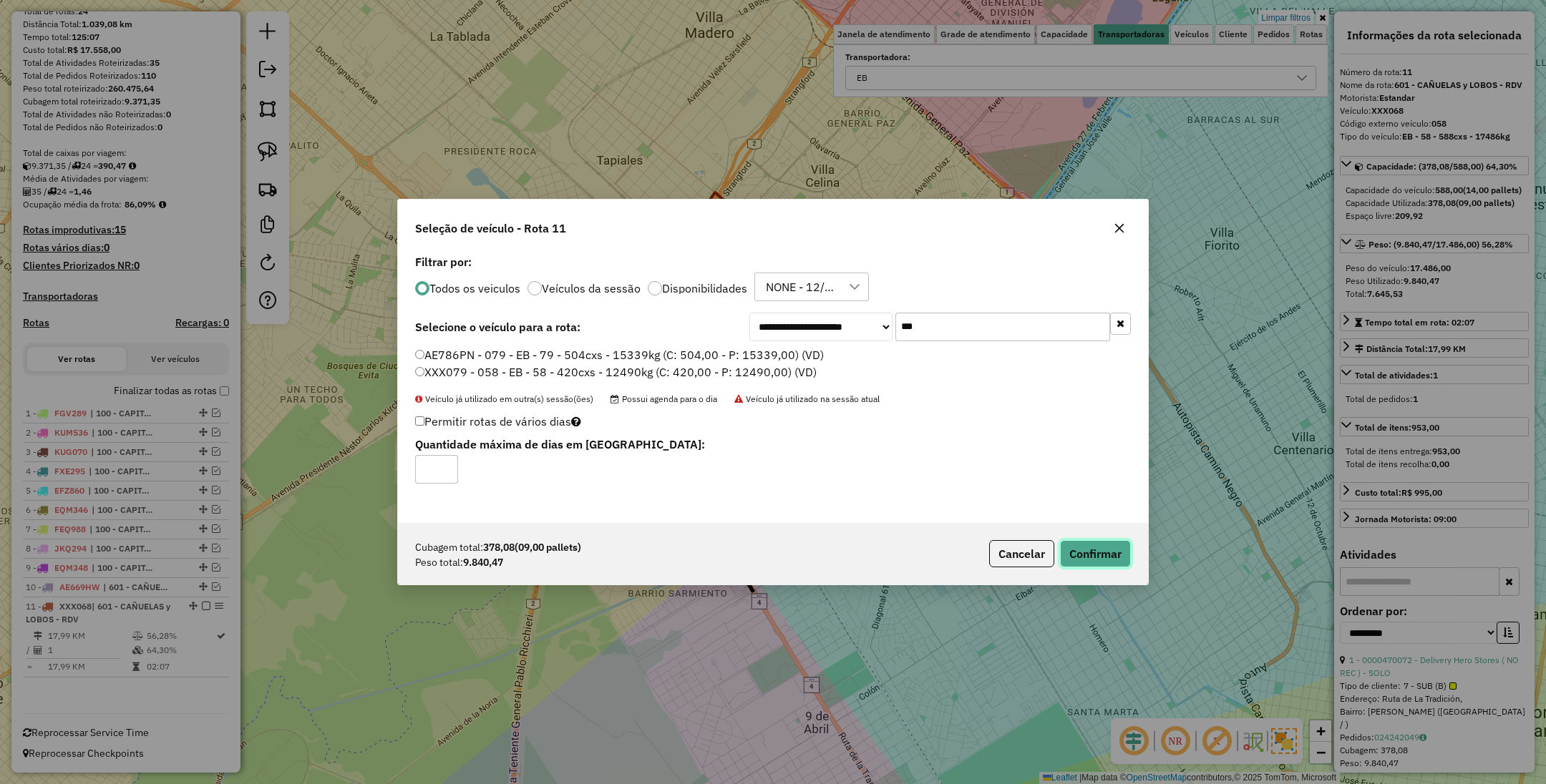
click at [1091, 562] on button "Confirmar" at bounding box center [1095, 553] width 71 height 28
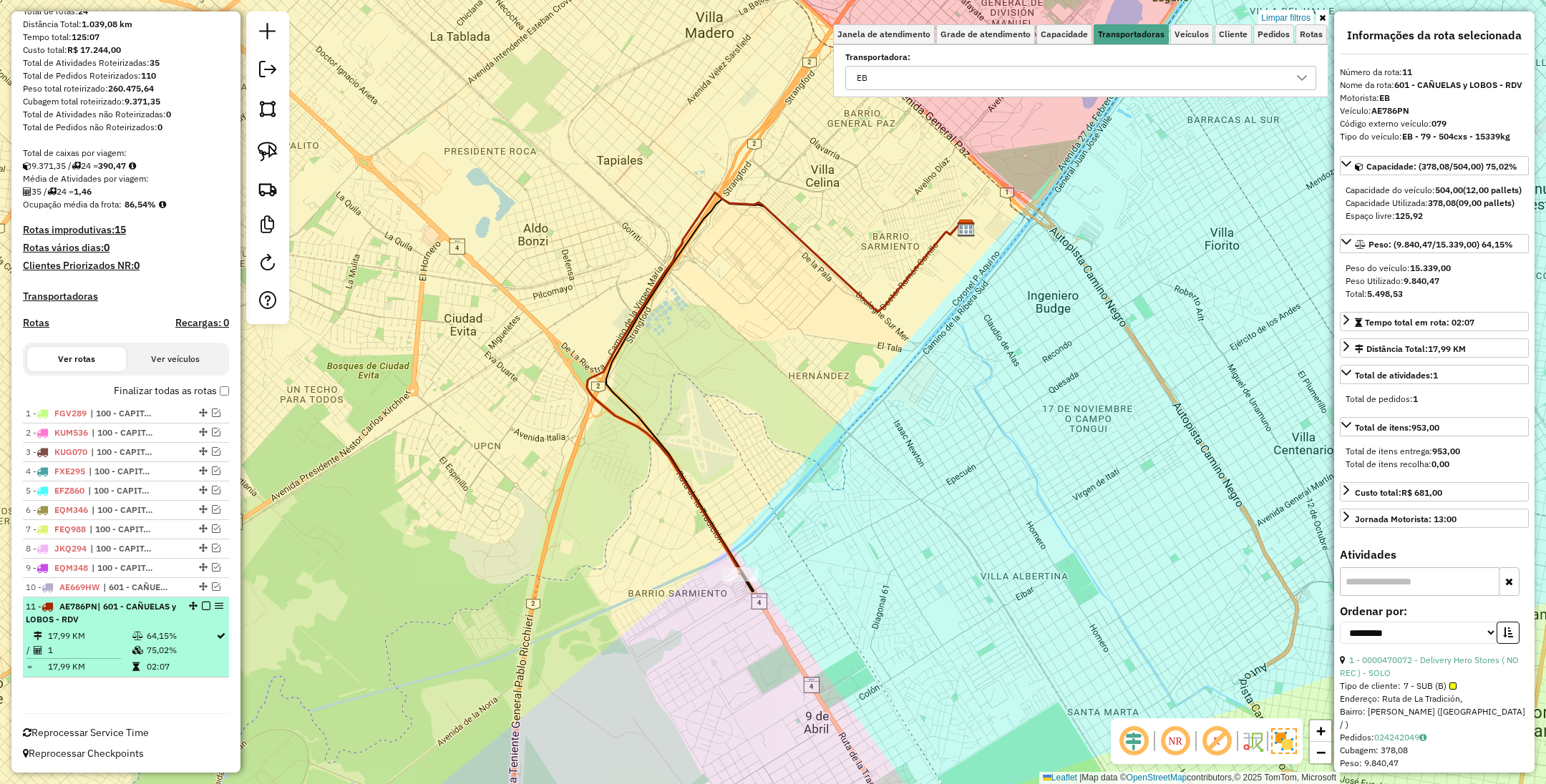
click at [204, 603] on em at bounding box center [206, 606] width 9 height 9
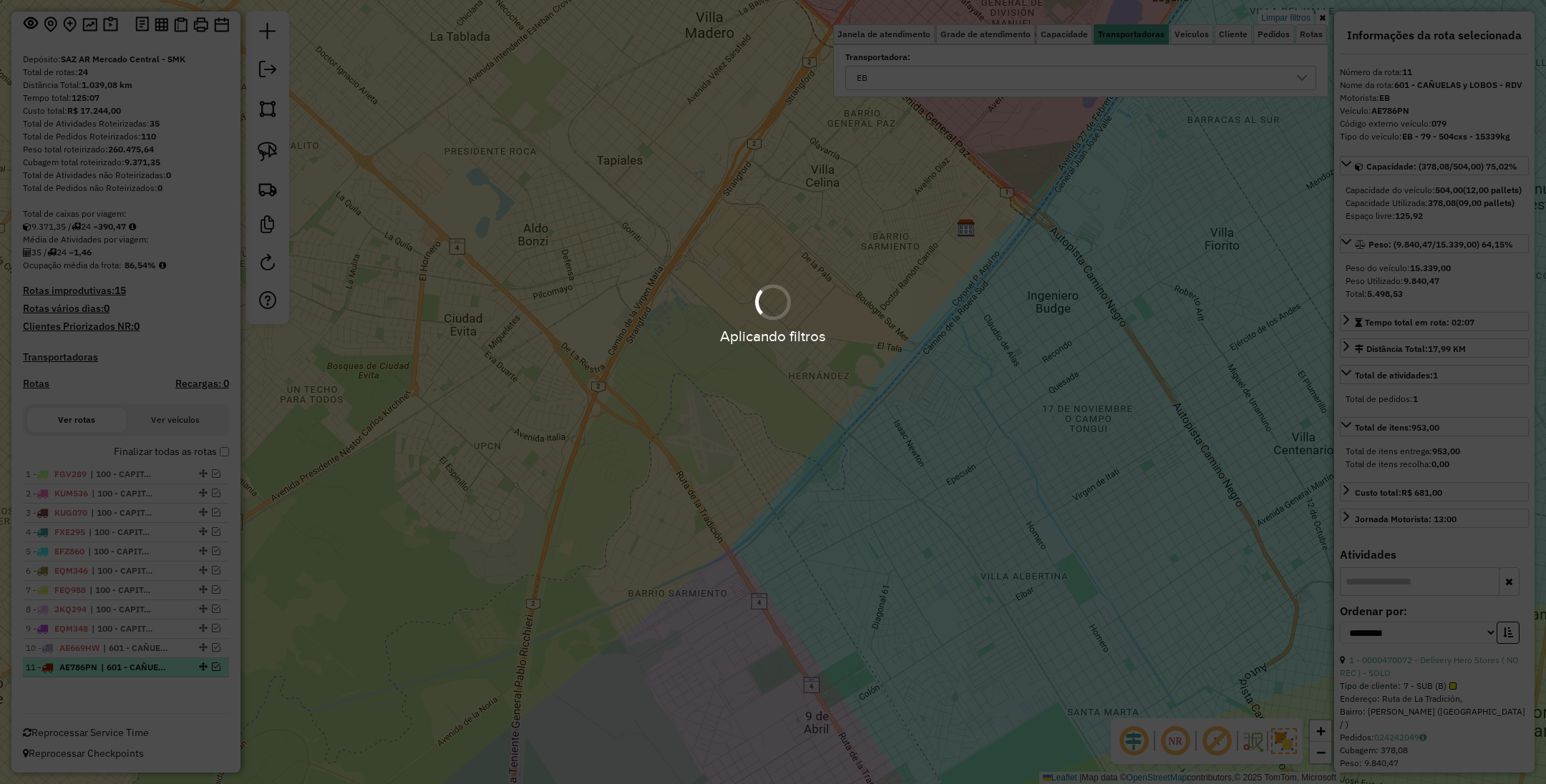
scroll to position [94, 0]
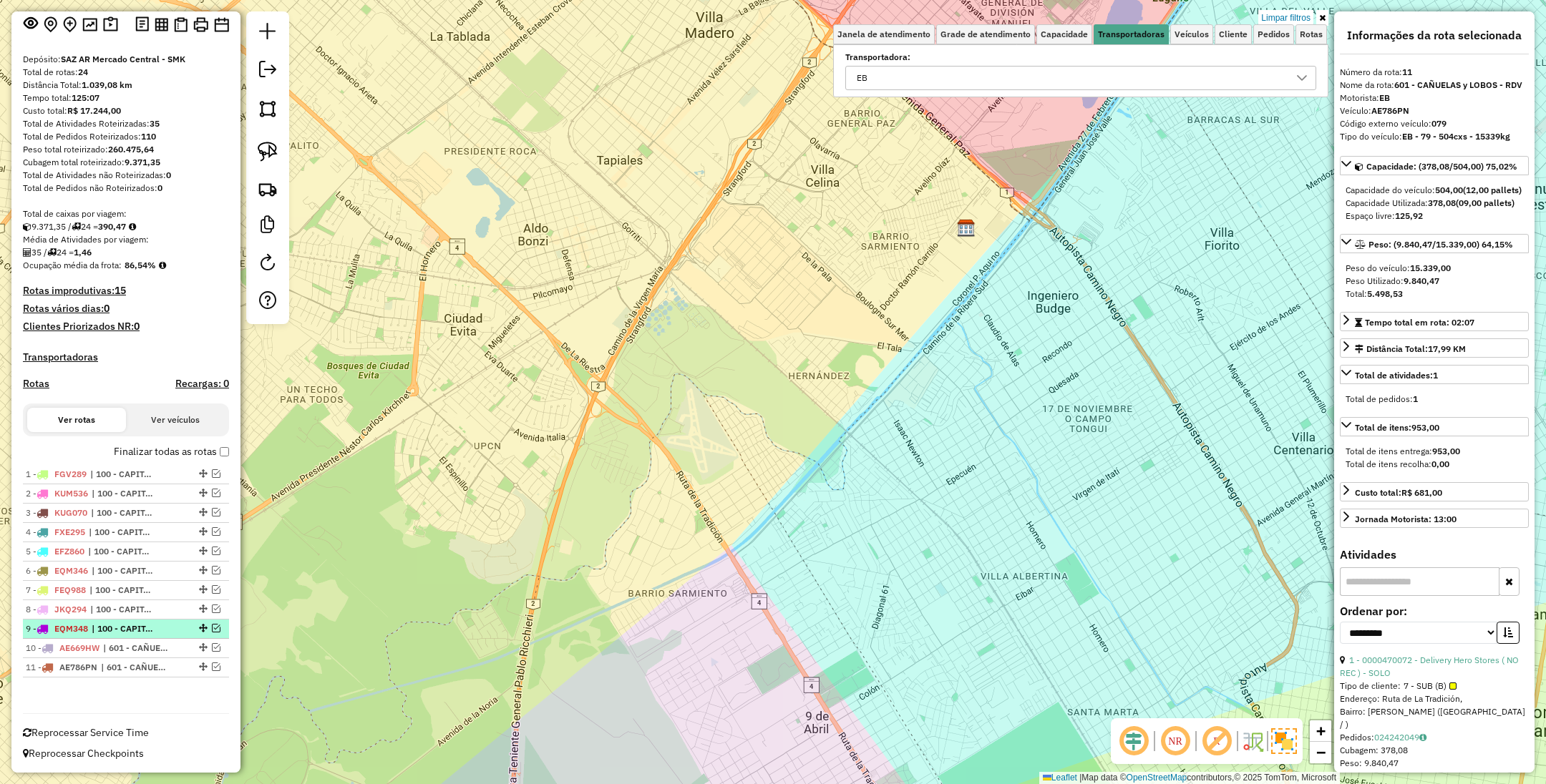
click at [120, 627] on span "| 100 - CAPITAL FEDERAL" at bounding box center [125, 629] width 66 height 12
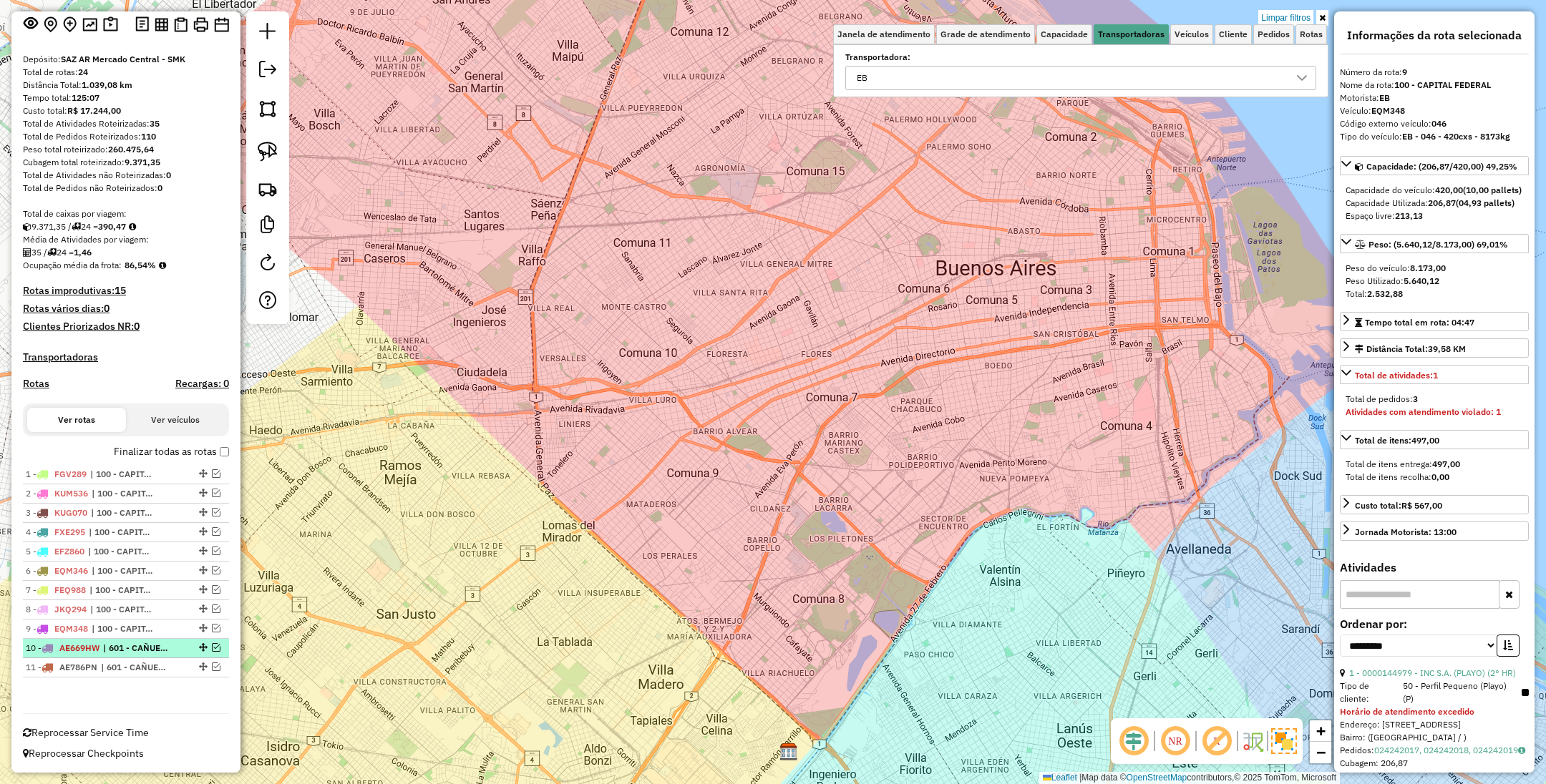
click at [127, 649] on span "| 601 - CAÑUELAS y LOBOS - RDV" at bounding box center [136, 648] width 66 height 12
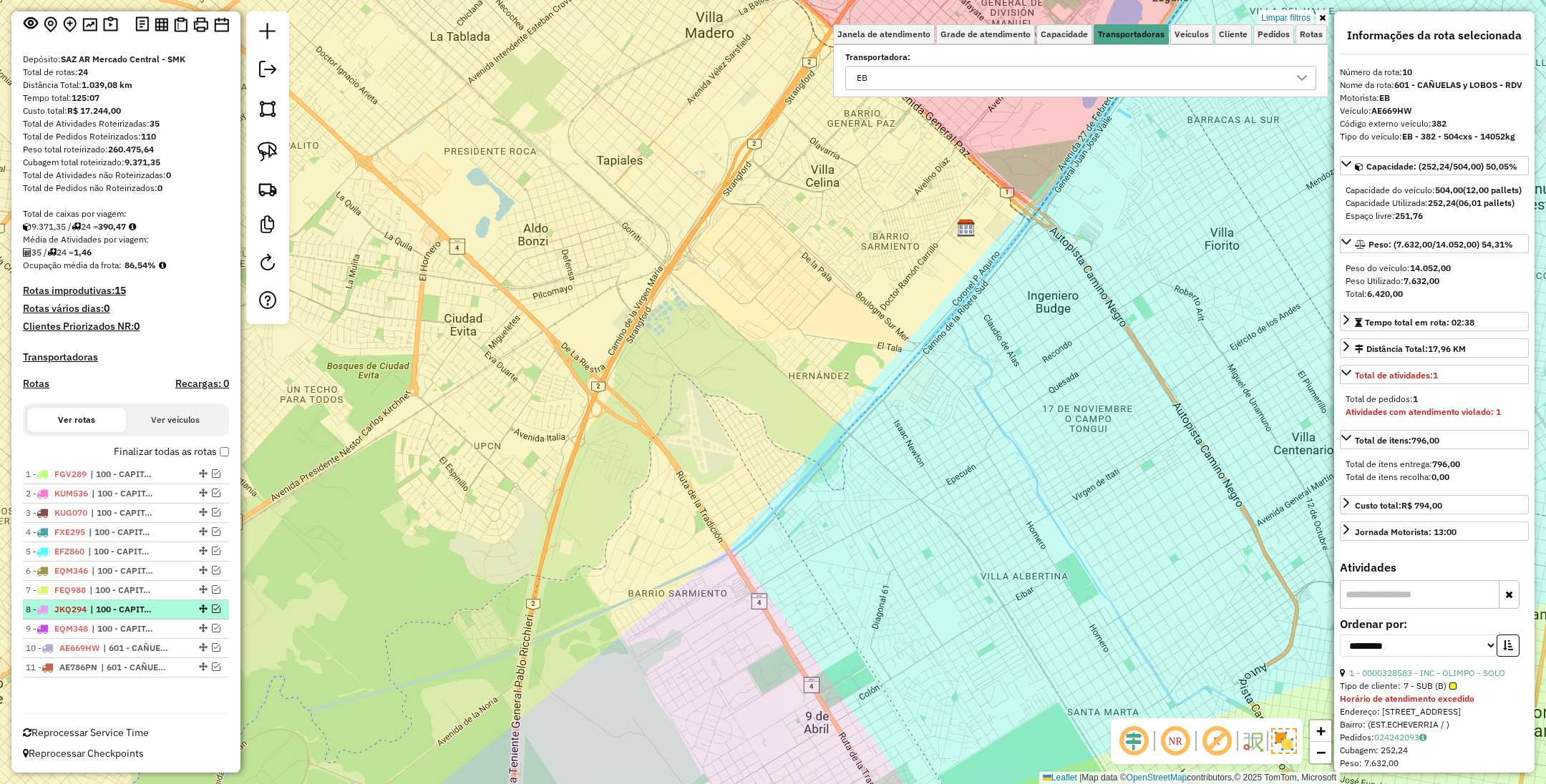
click at [140, 612] on span "| 100 - CAPITAL FEDERAL" at bounding box center [123, 609] width 66 height 12
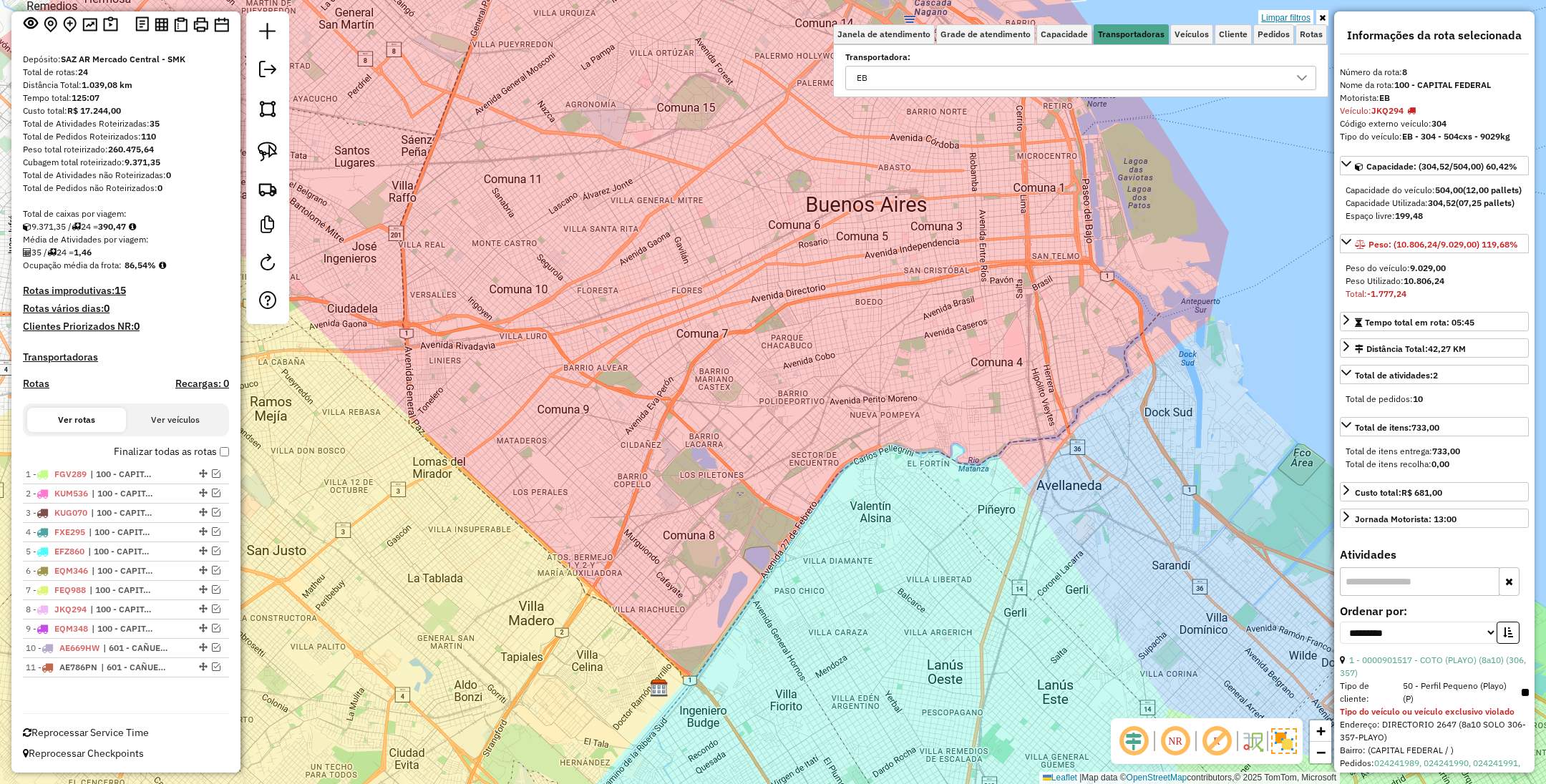
click at [1285, 17] on link "Limpar filtros" at bounding box center [1286, 18] width 55 height 16
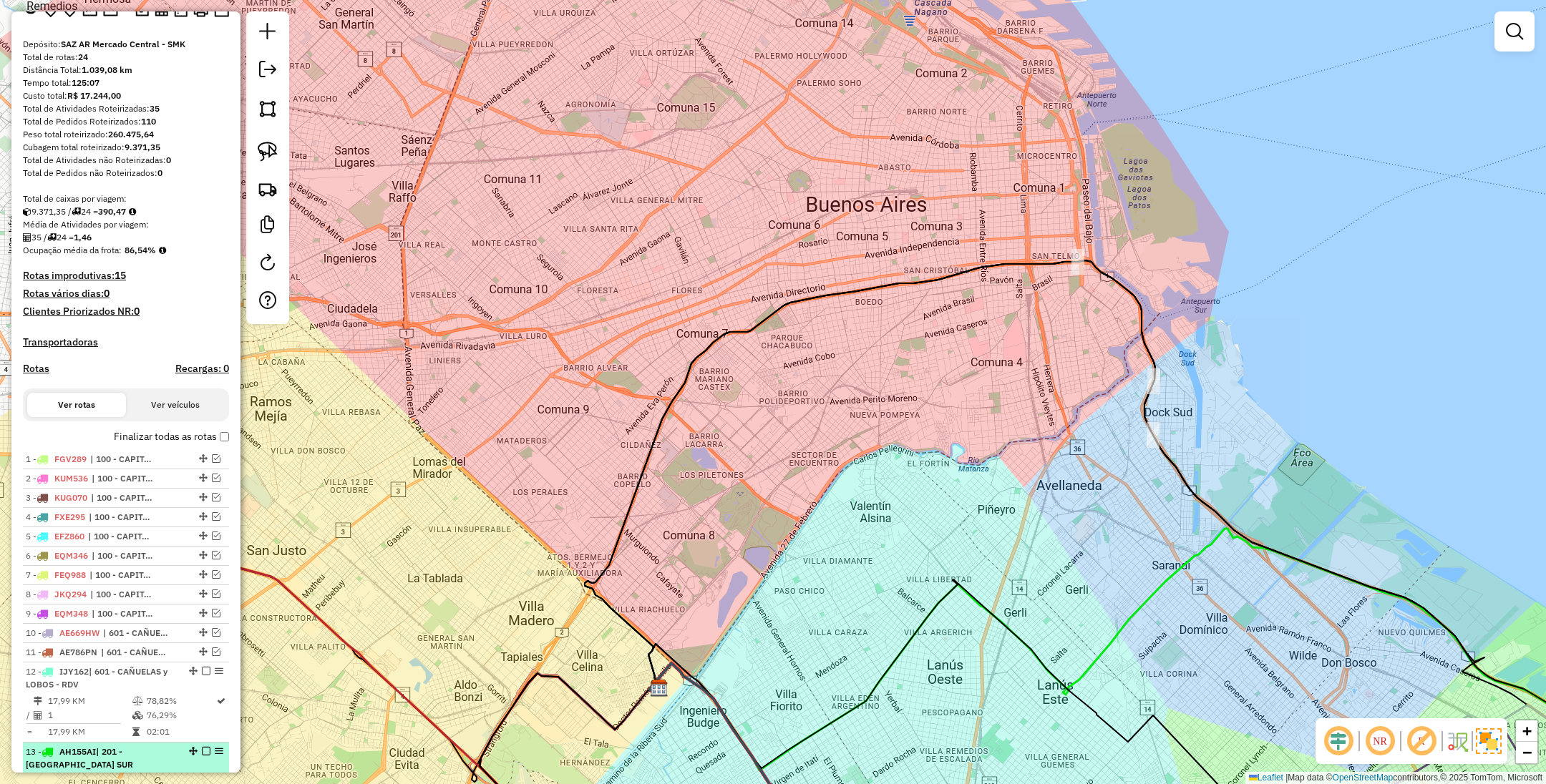
scroll to position [48, 0]
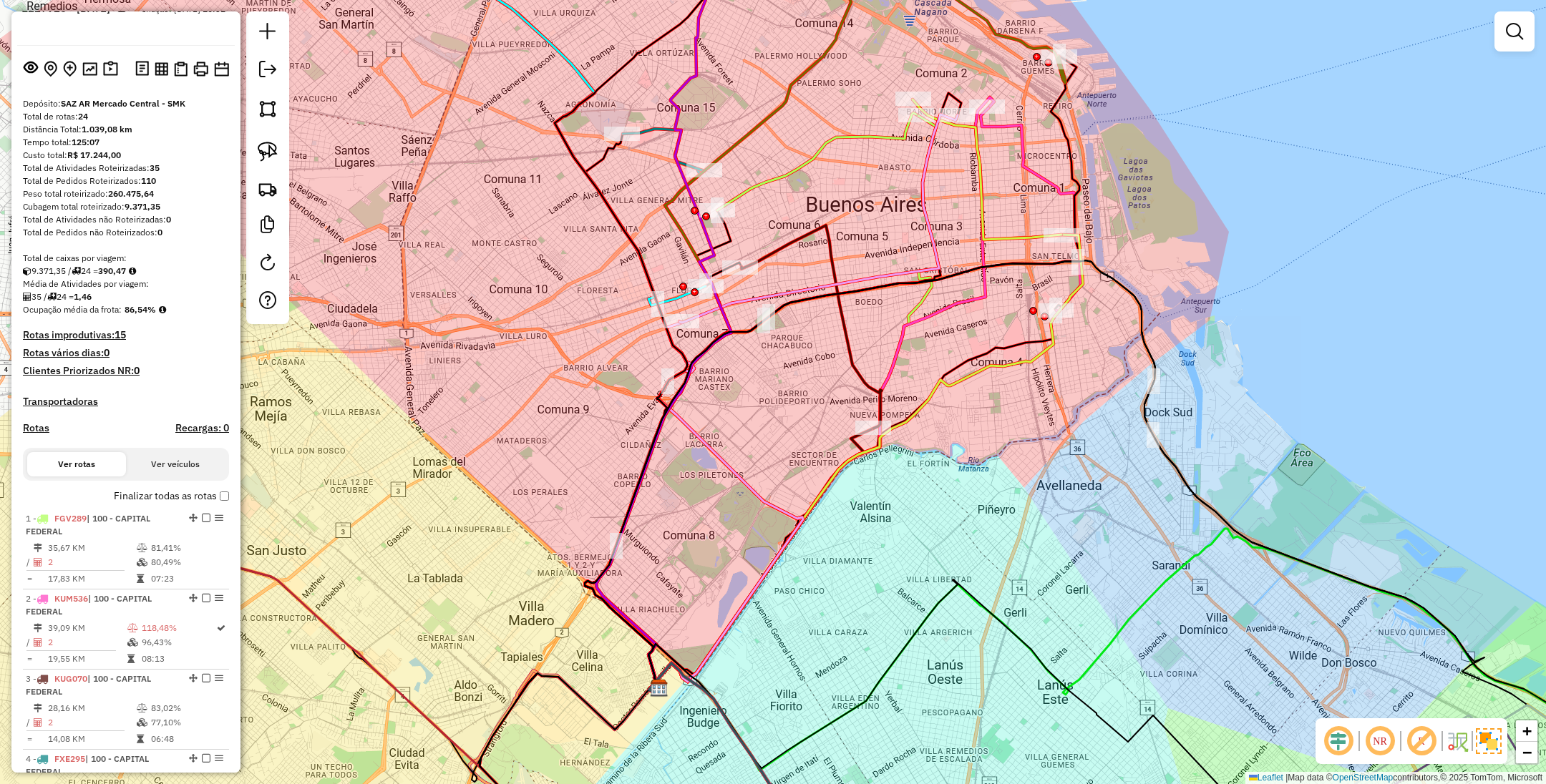
click at [42, 426] on h4 "Rotas" at bounding box center [37, 429] width 27 height 12
select select "*"
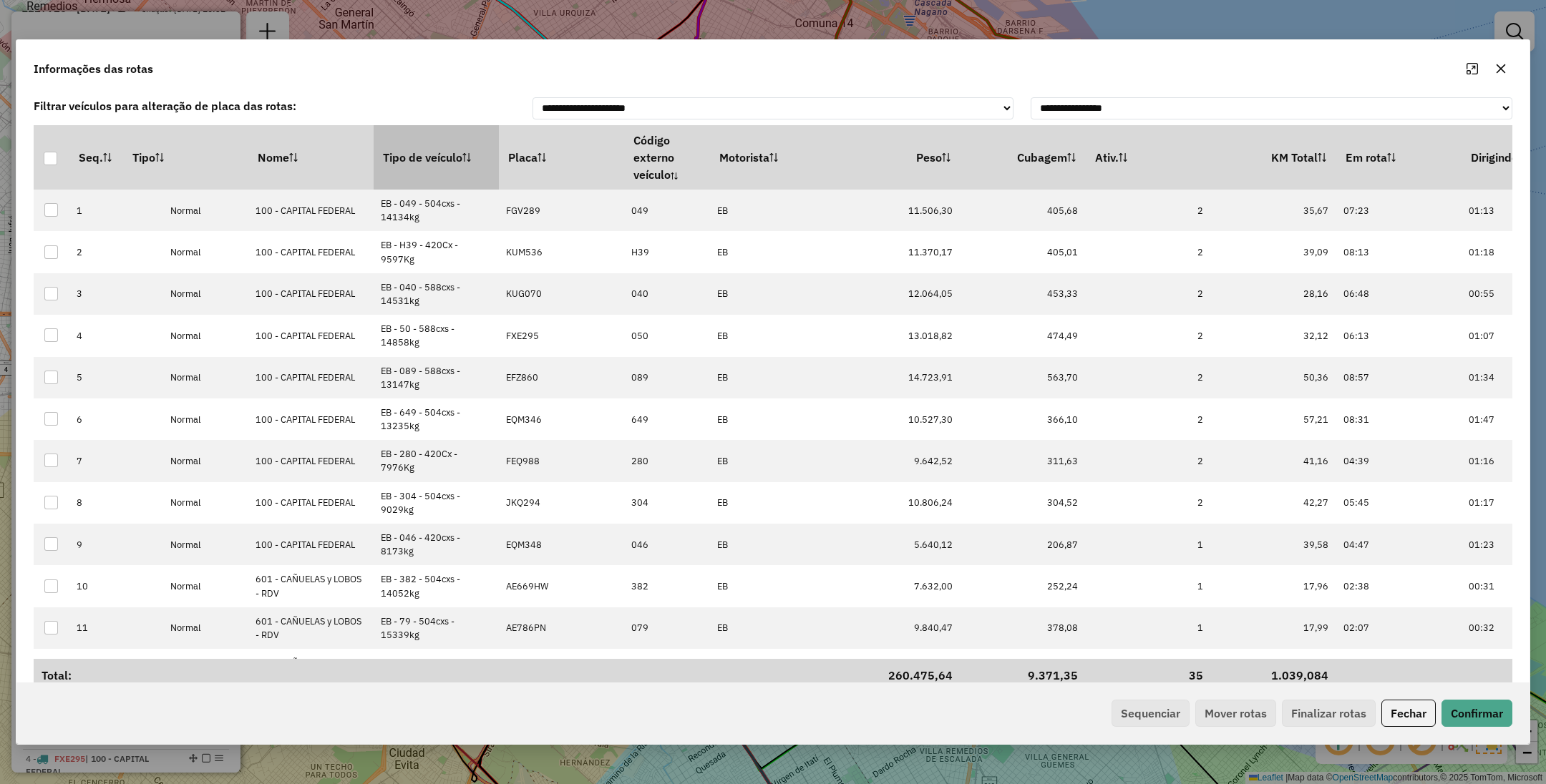
click at [431, 162] on th "Tipo de veículo" at bounding box center [436, 158] width 126 height 64
click at [1125, 711] on button "Sequenciar" at bounding box center [1150, 713] width 78 height 28
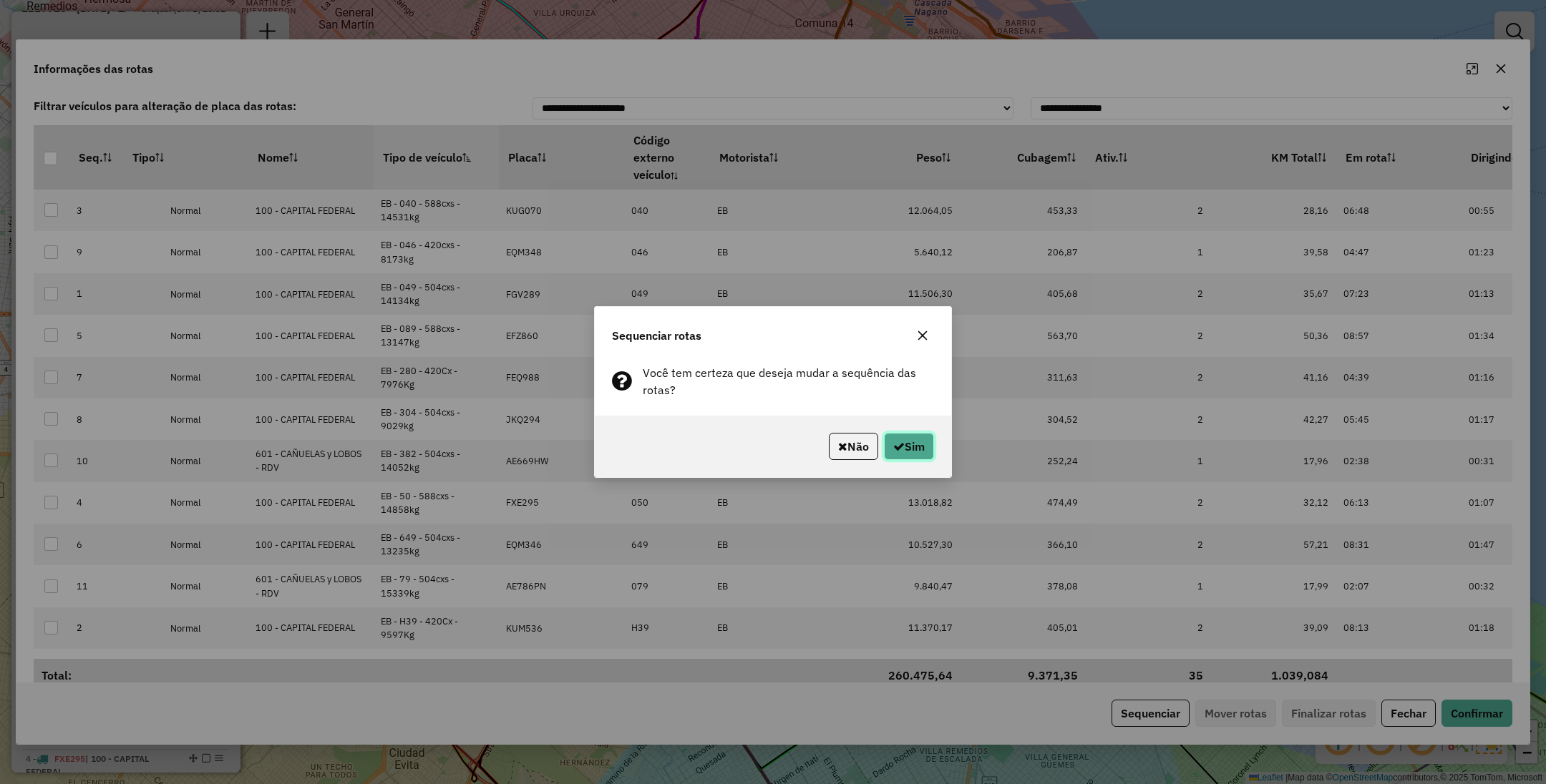
click at [904, 449] on button "Sim" at bounding box center [909, 446] width 50 height 28
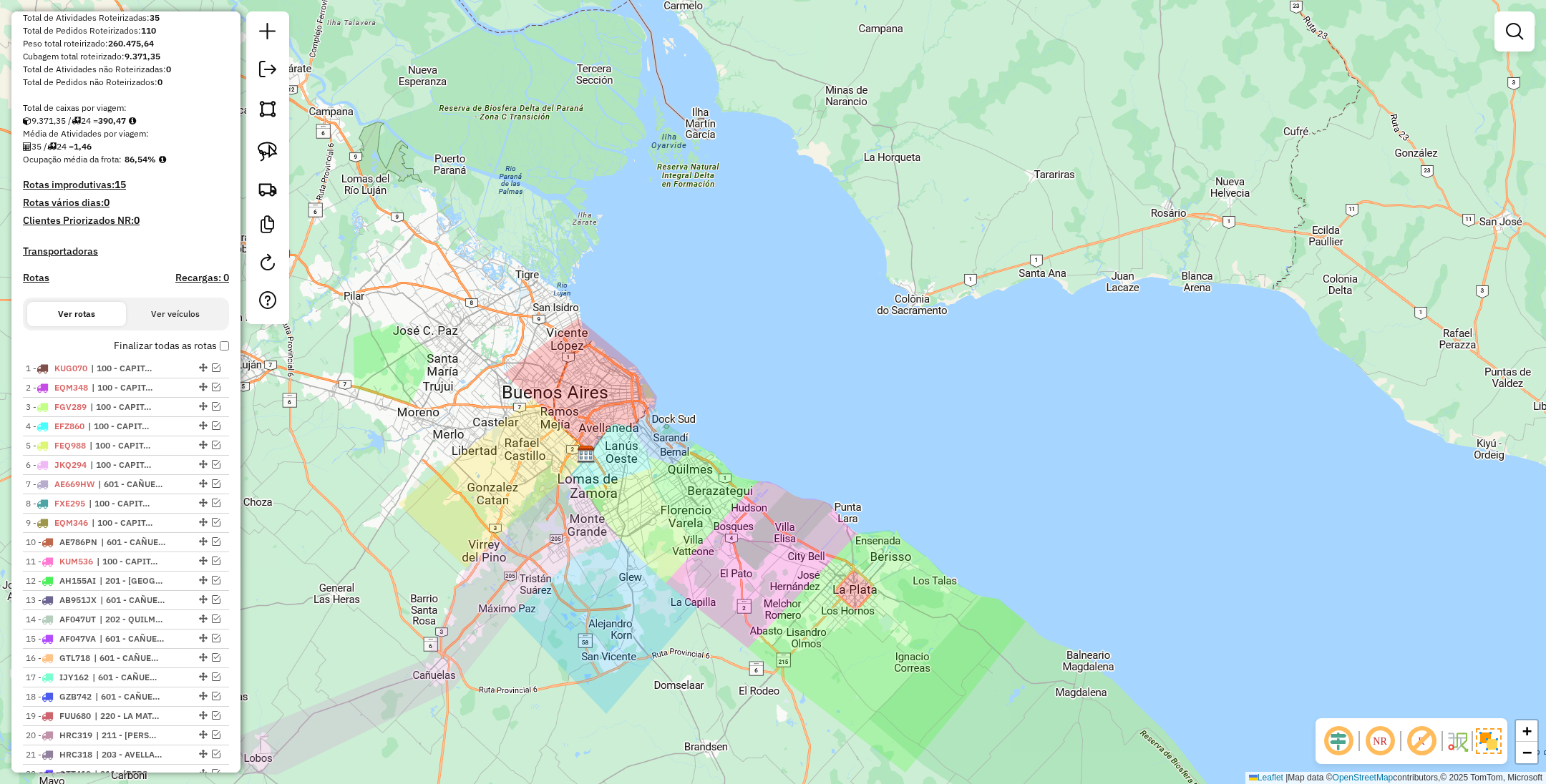
scroll to position [0, 0]
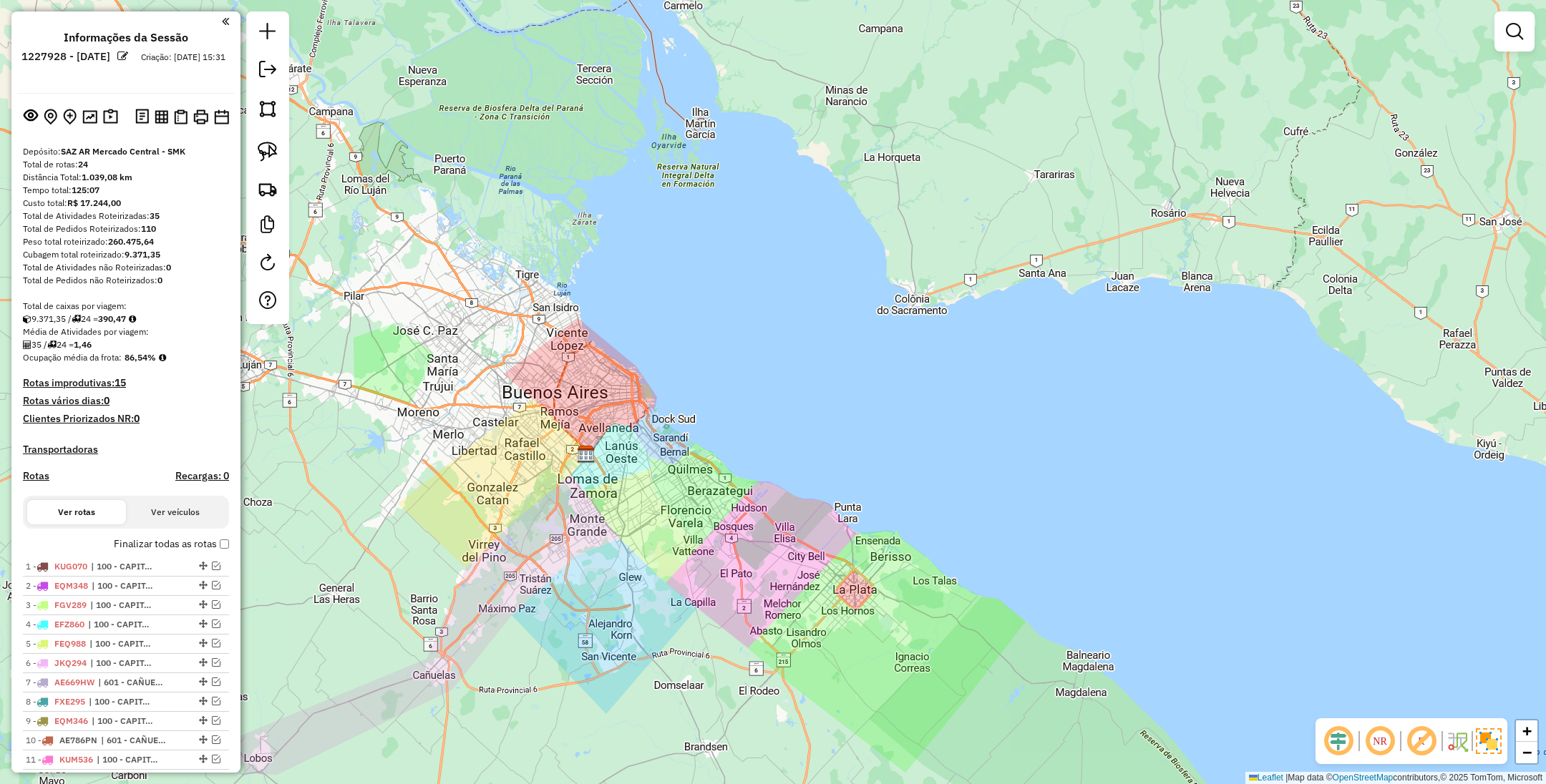
click at [840, 332] on div "Janela de atendimento Grade de atendimento Capacidade Transportadoras Veículos …" at bounding box center [773, 392] width 1546 height 784
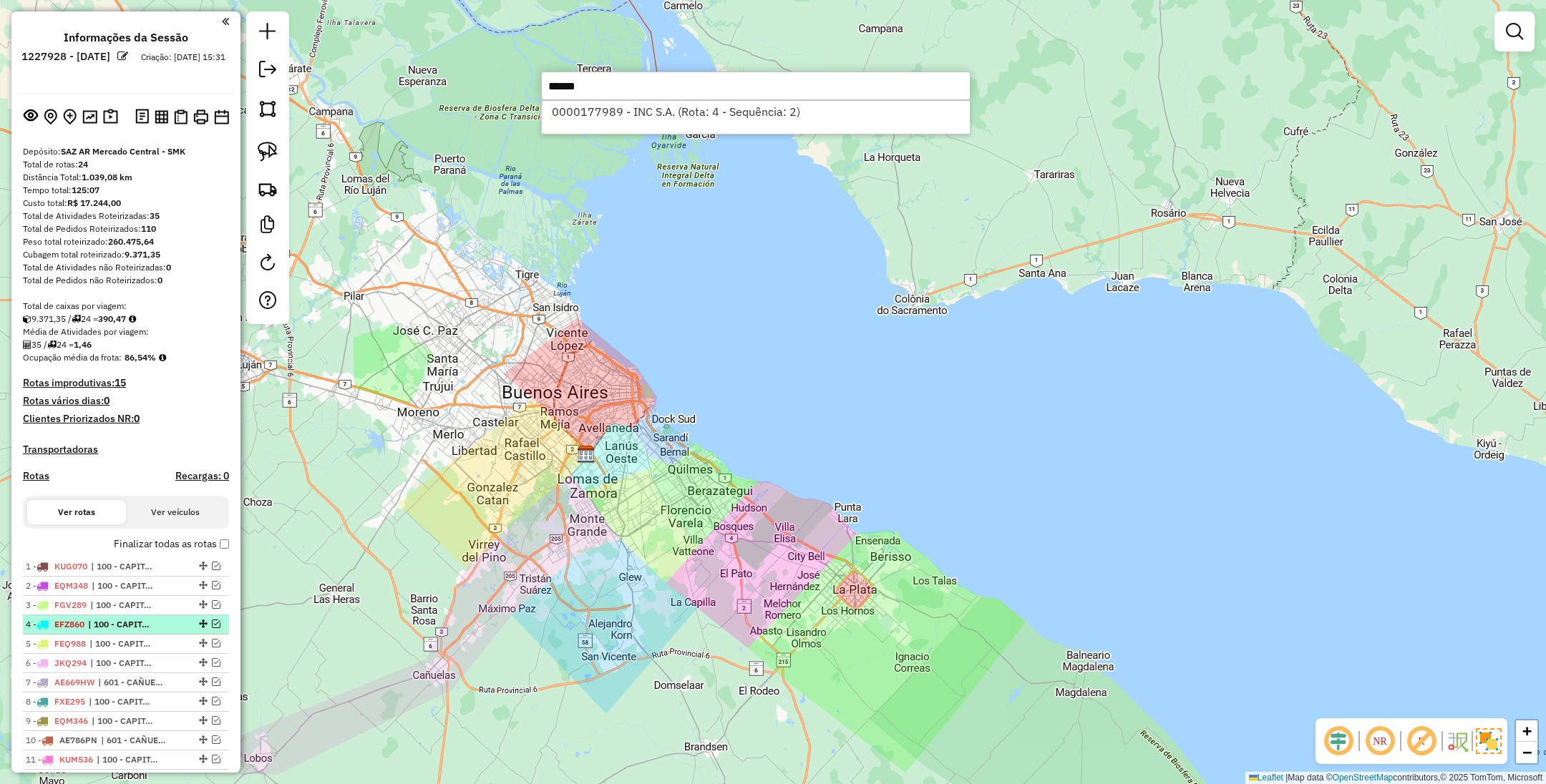
type input "******"
click at [212, 627] on em at bounding box center [217, 625] width 9 height 9
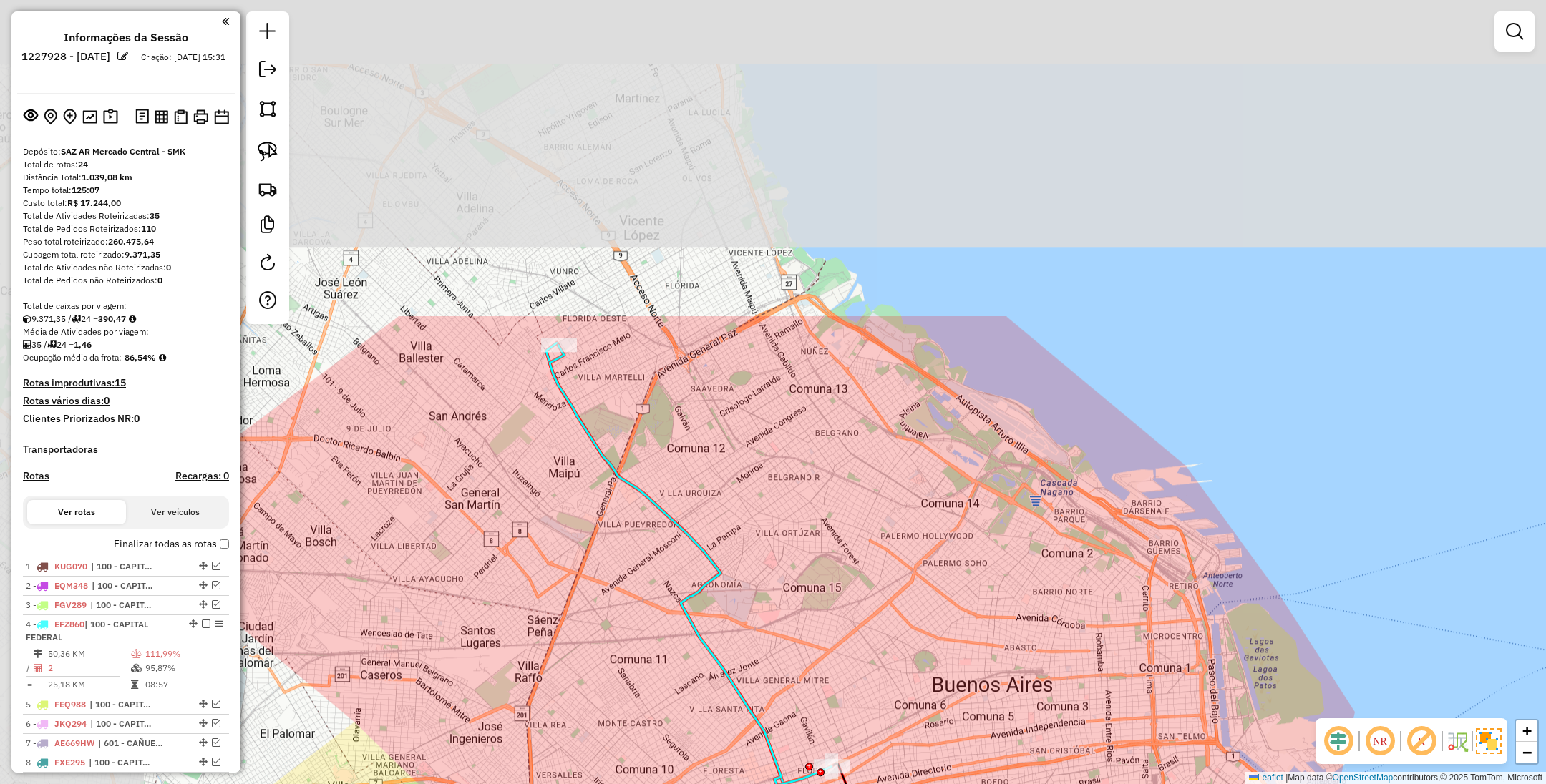
drag, startPoint x: 599, startPoint y: 233, endPoint x: 788, endPoint y: 627, distance: 437.0
click at [788, 627] on div "Janela de atendimento Grade de atendimento Capacidade Transportadoras Veículos …" at bounding box center [773, 392] width 1546 height 784
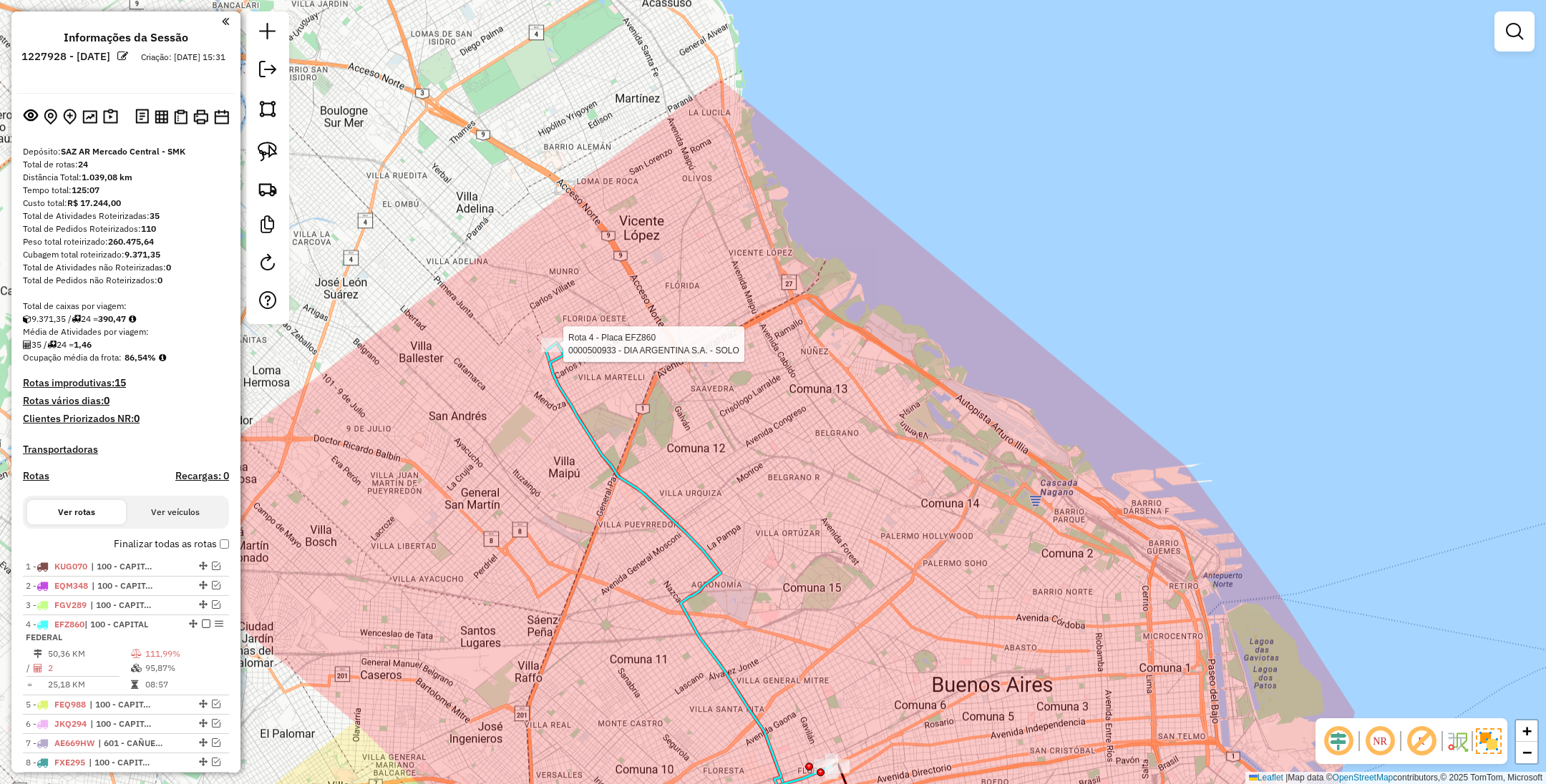
select select "**********"
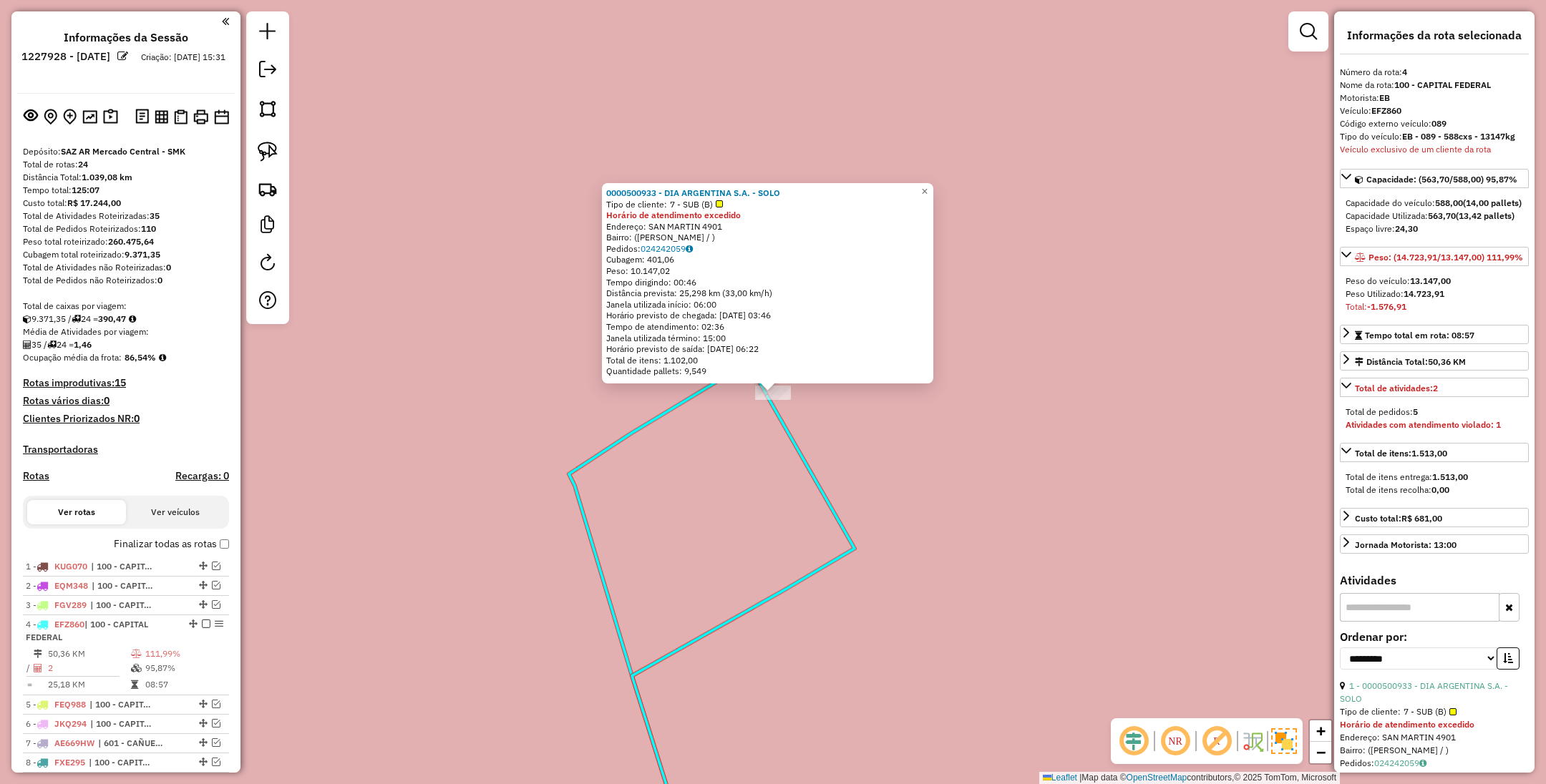
scroll to position [411, 0]
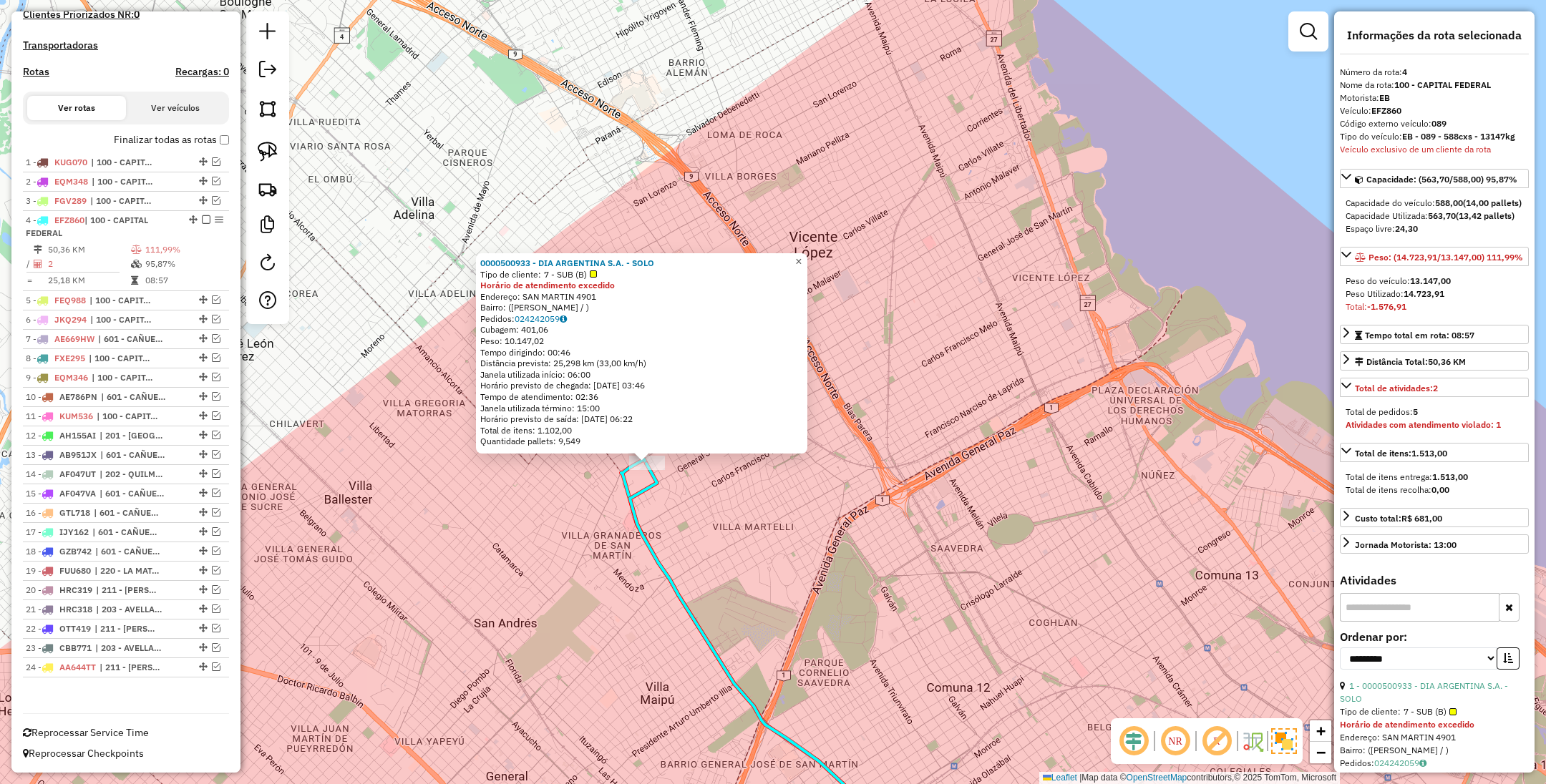
click at [802, 258] on span "×" at bounding box center [798, 262] width 6 height 12
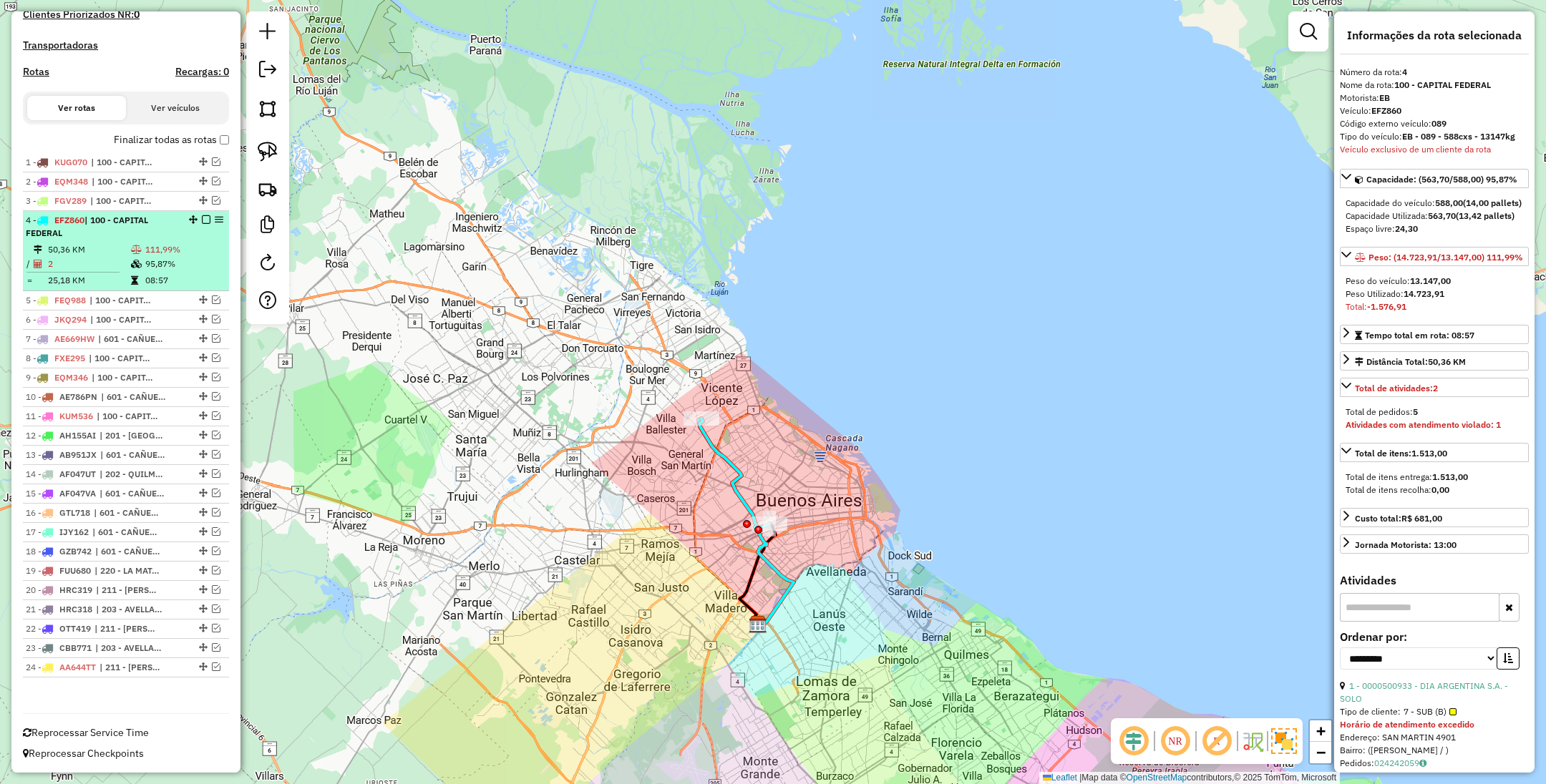
click at [204, 216] on em at bounding box center [206, 220] width 9 height 9
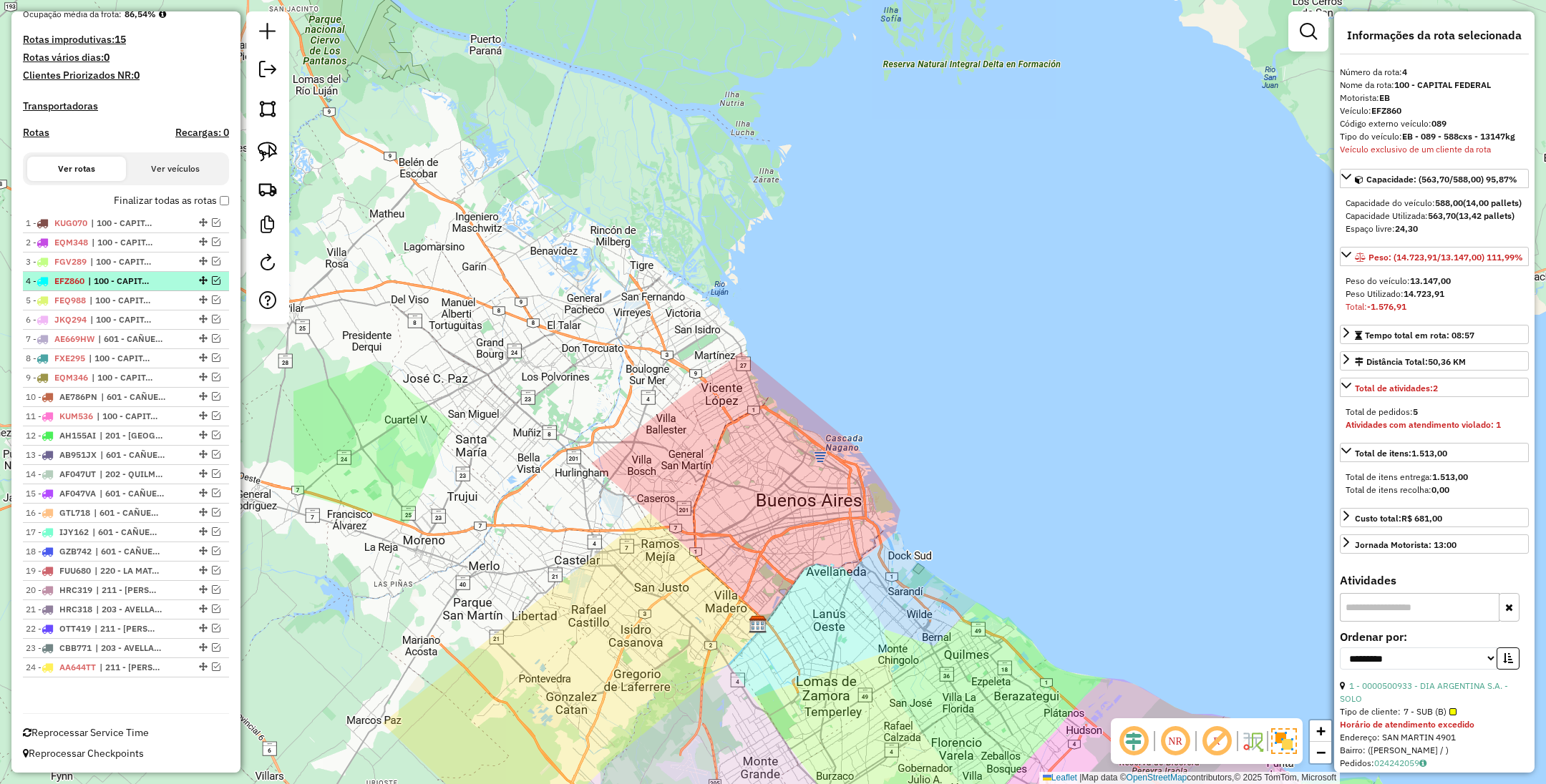
scroll to position [350, 0]
